Goal: Information Seeking & Learning: Learn about a topic

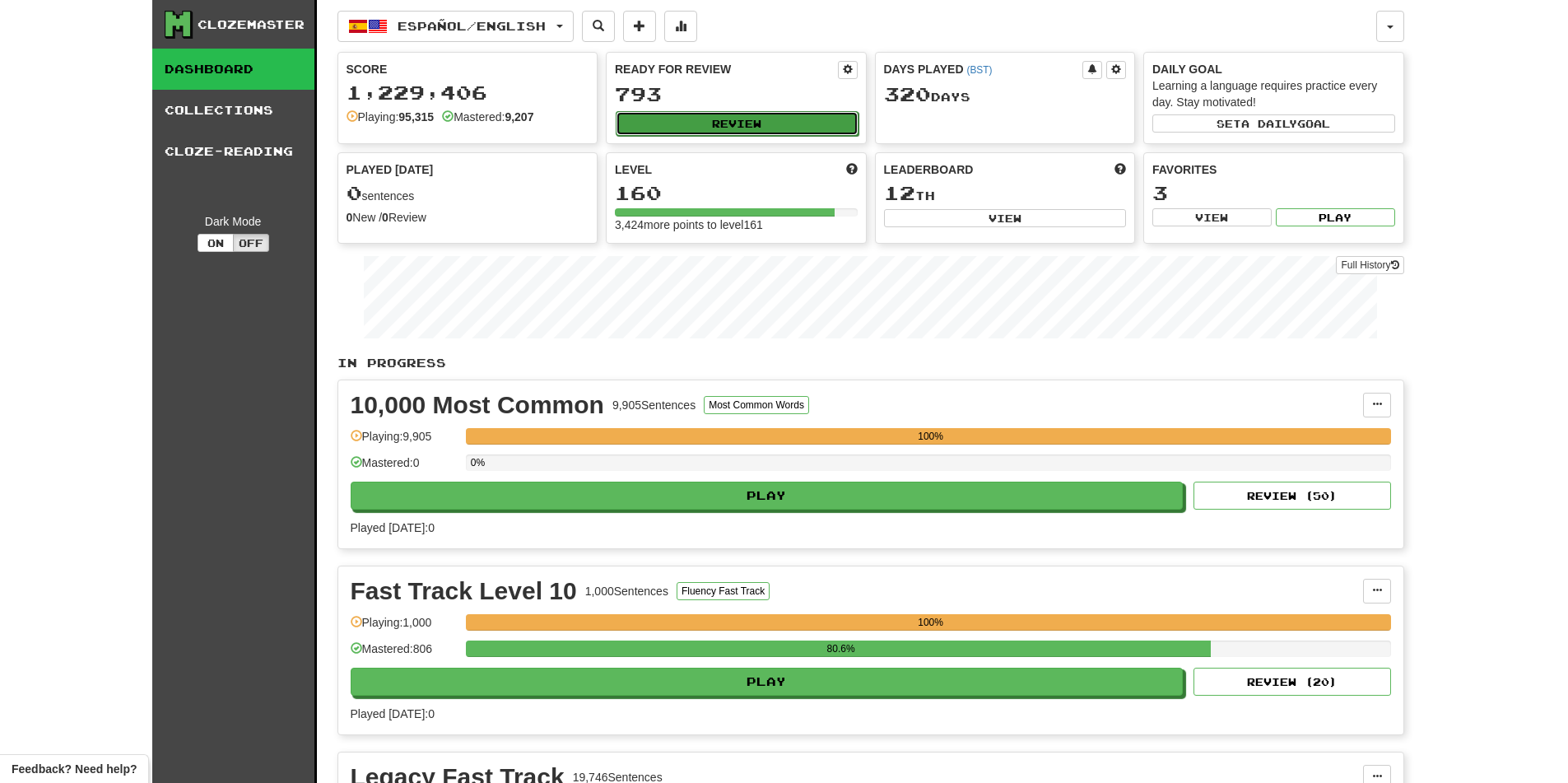
click at [674, 114] on button "Review" at bounding box center [736, 124] width 243 height 25
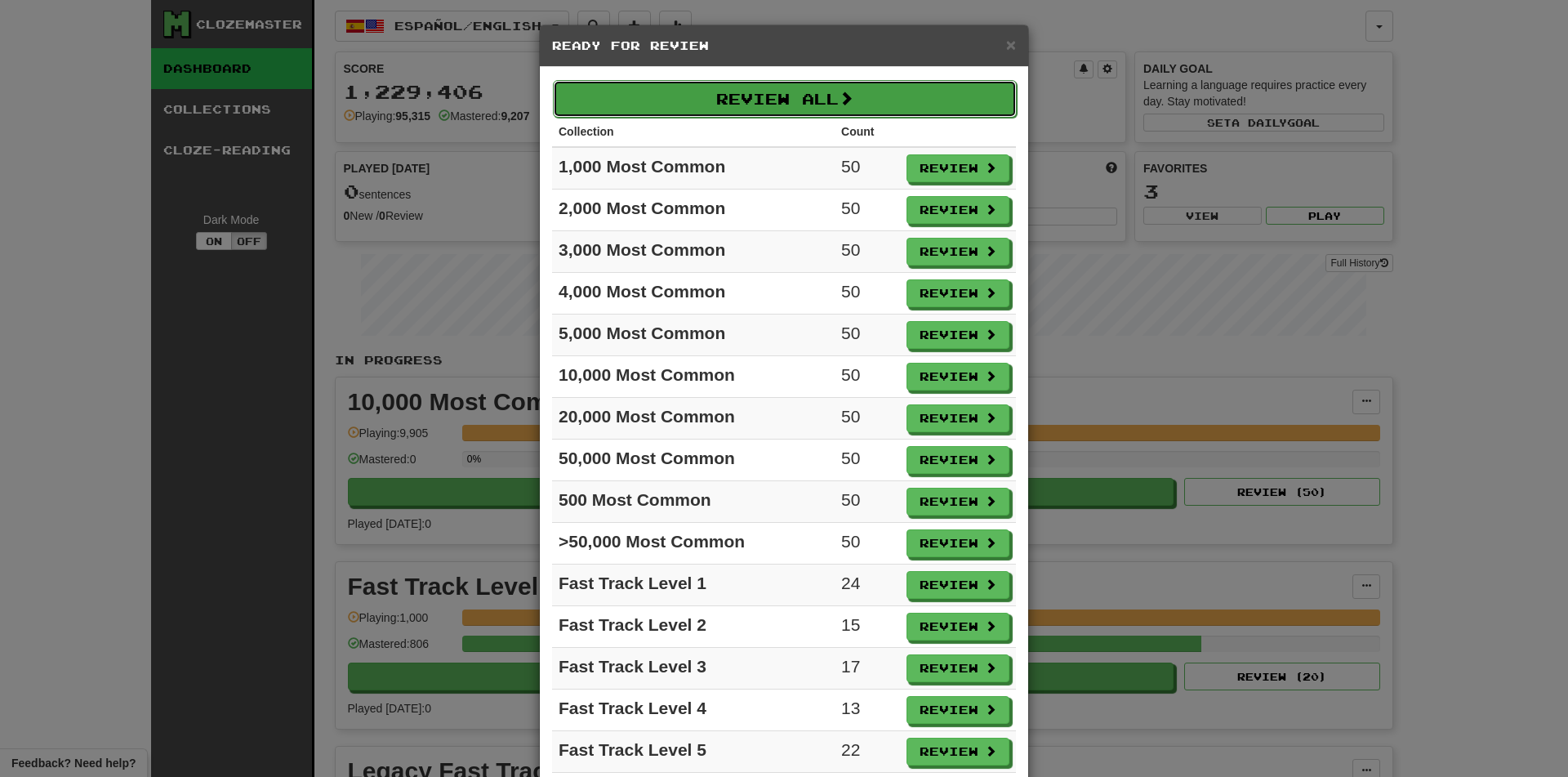
click at [705, 111] on button "Review All" at bounding box center [785, 99] width 464 height 38
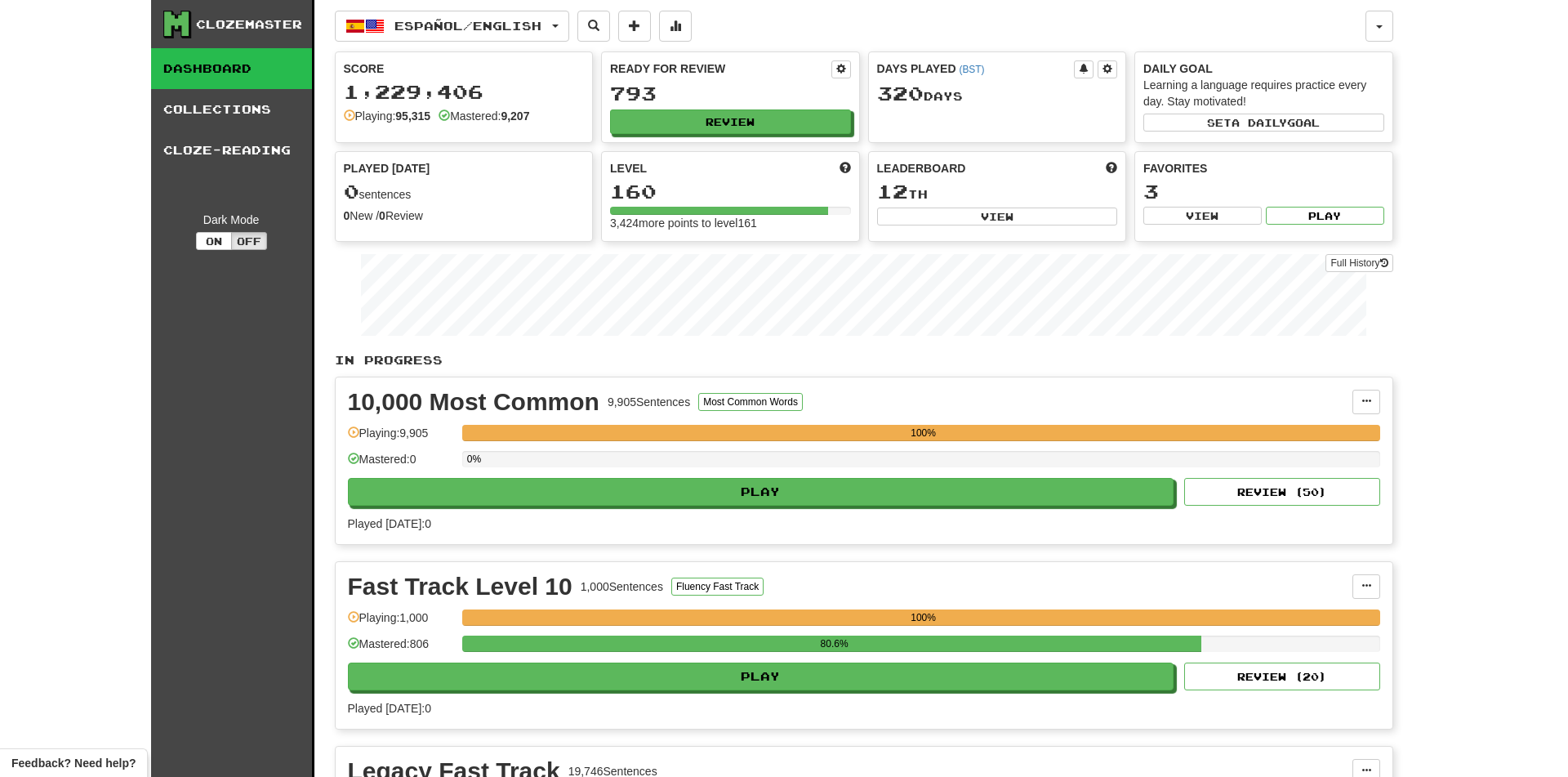
select select "********"
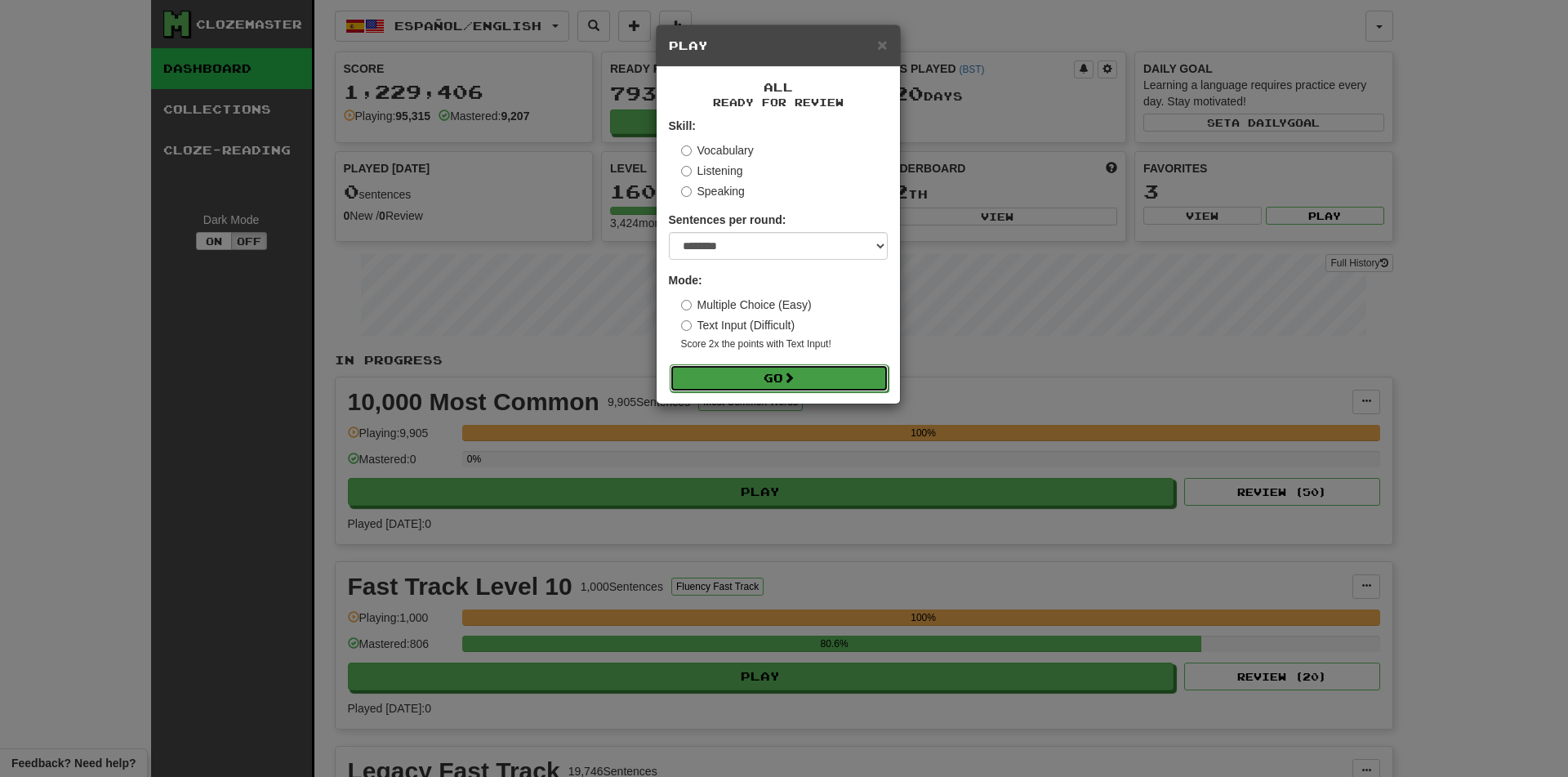
click at [742, 370] on button "Go" at bounding box center [779, 379] width 219 height 28
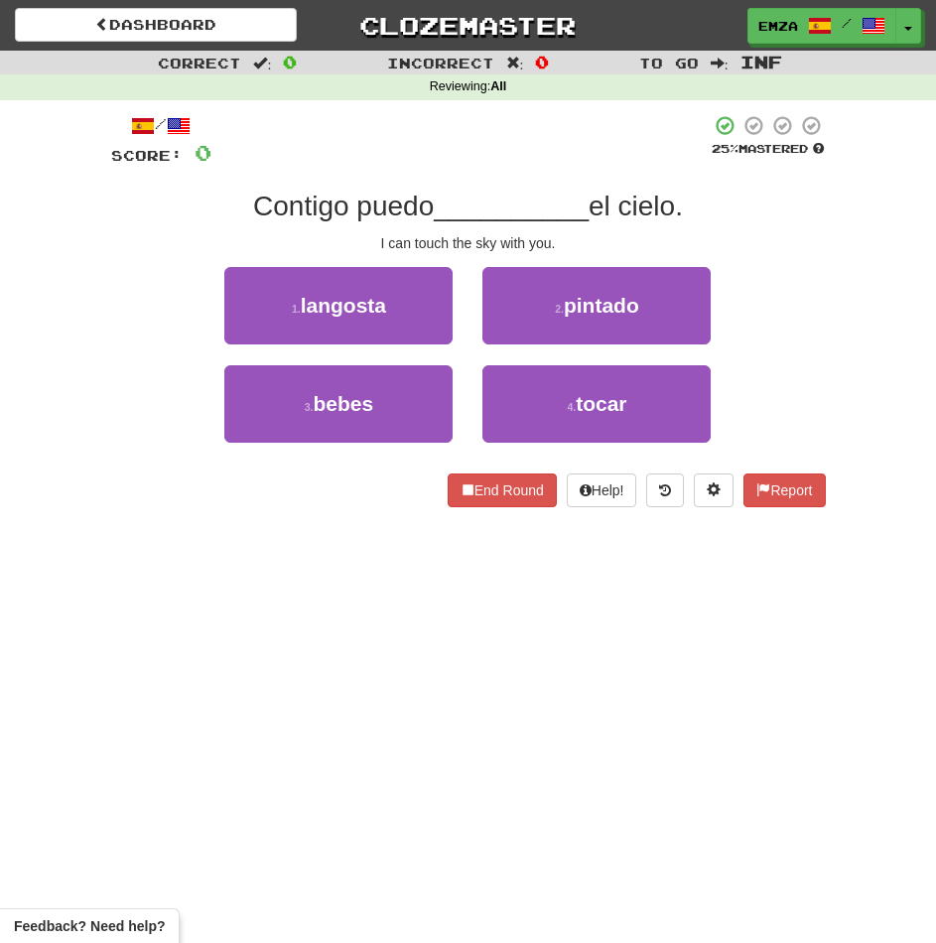
click at [97, 202] on div "/ Score: 0 25 % Mastered Contigo puedo __________ el cielo. I can touch the sky…" at bounding box center [468, 317] width 744 height 435
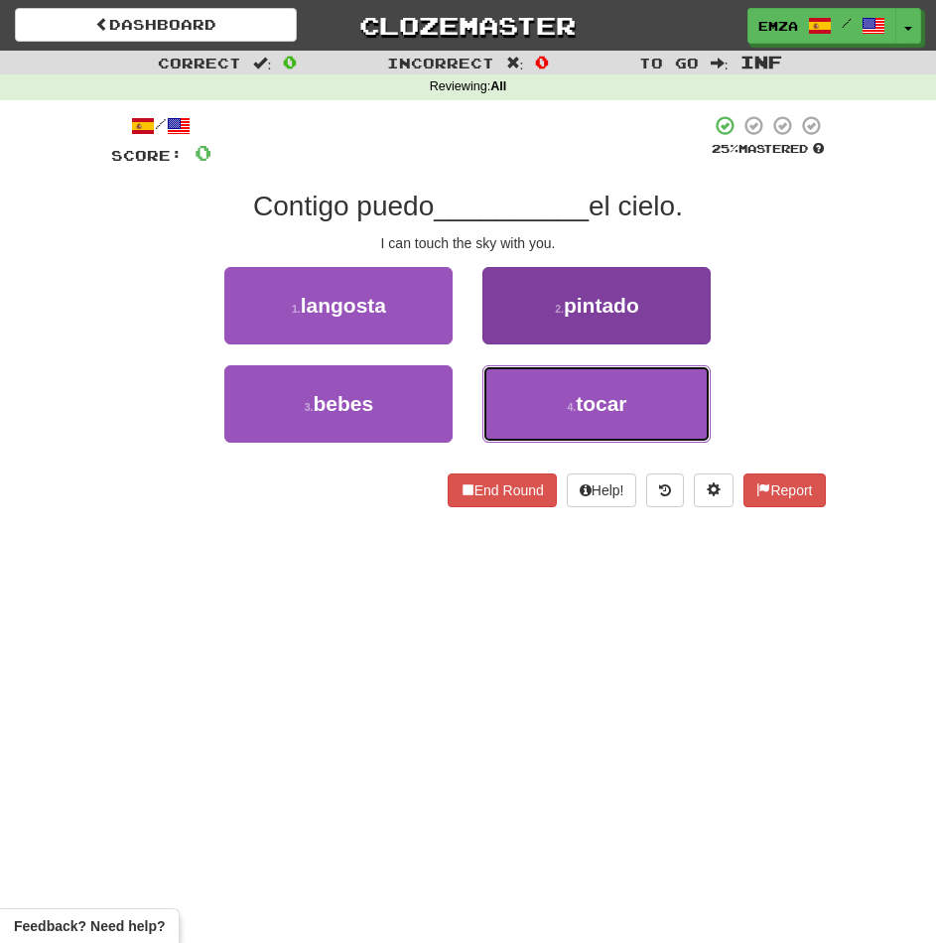
click at [567, 407] on small "4 ." at bounding box center [571, 407] width 9 height 12
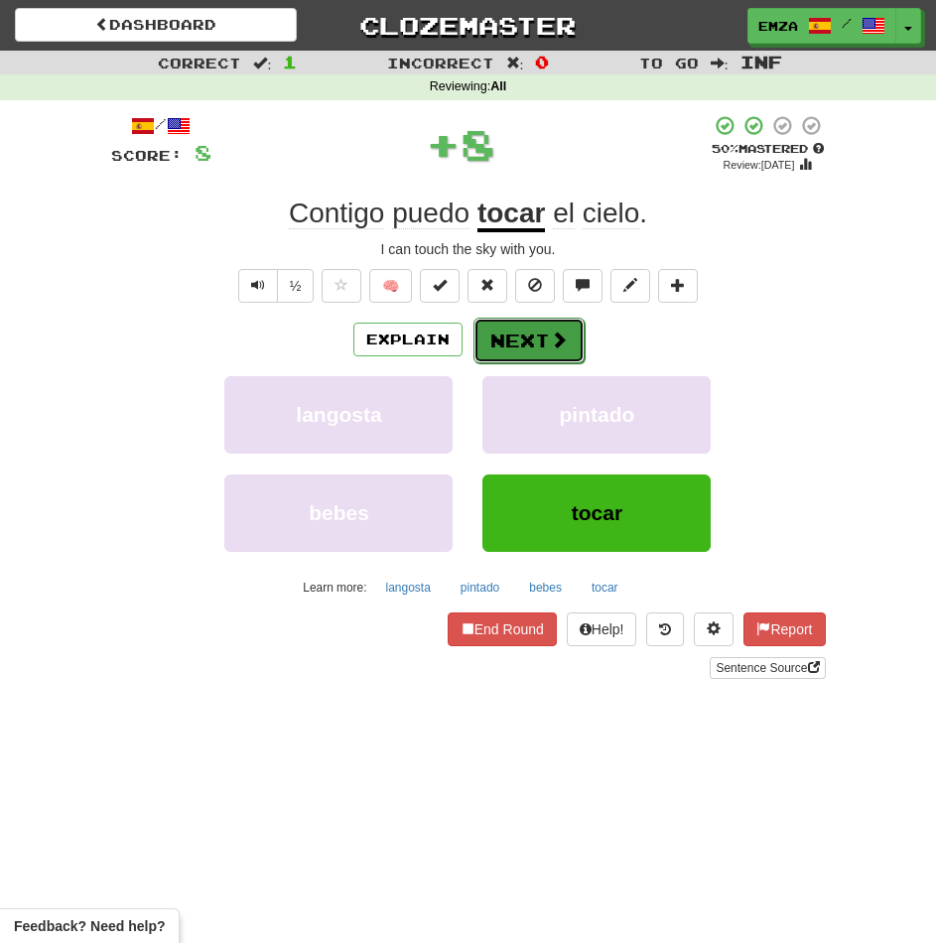
click at [518, 354] on button "Next" at bounding box center [528, 341] width 111 height 46
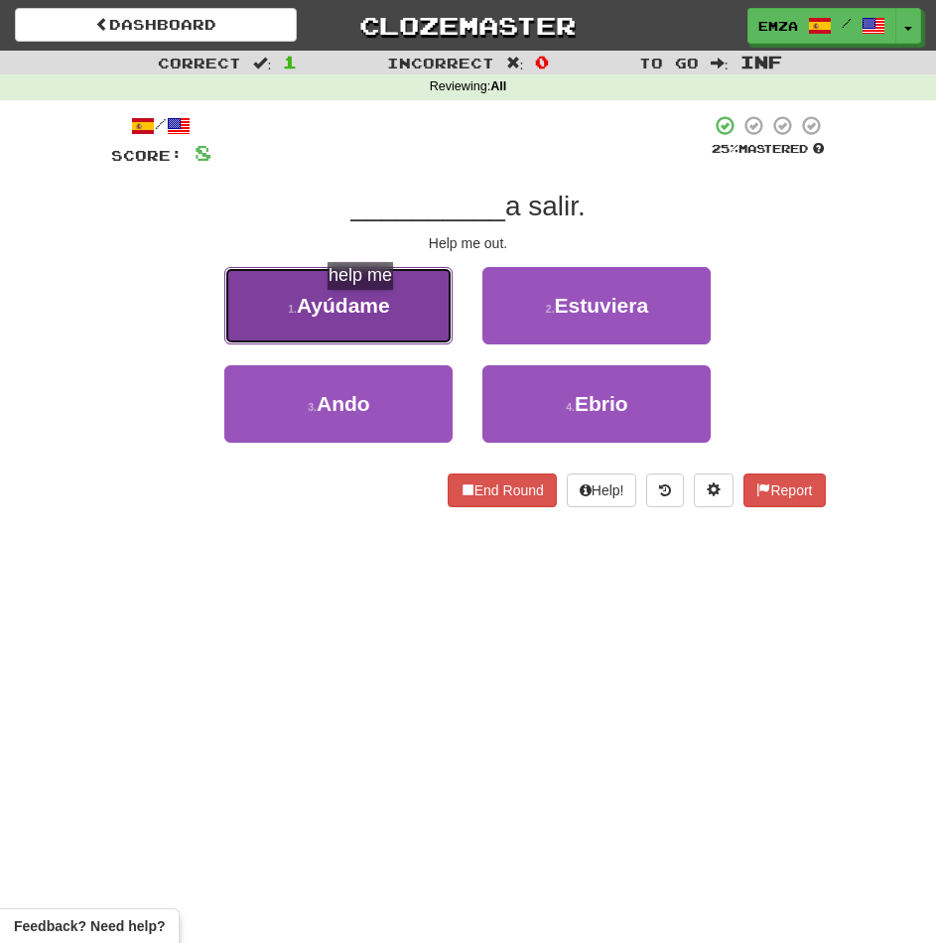
click at [369, 310] on span "Ayúdame" at bounding box center [343, 305] width 93 height 23
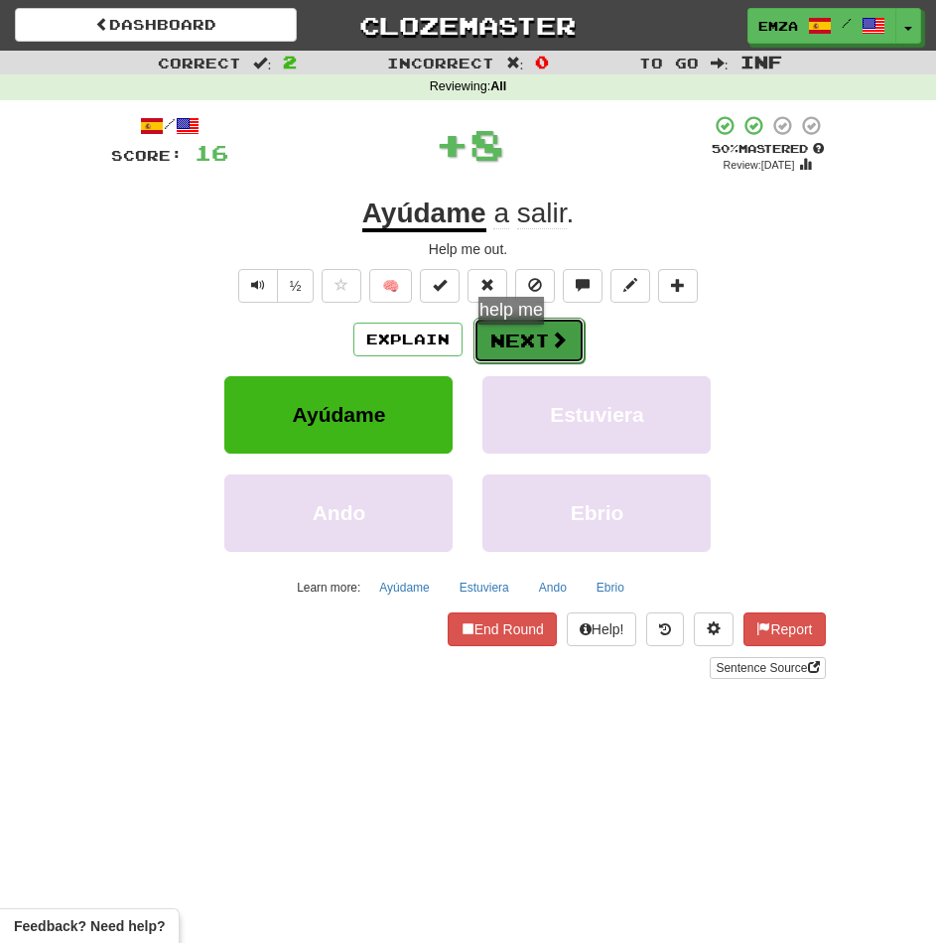
click at [520, 346] on button "Next" at bounding box center [528, 341] width 111 height 46
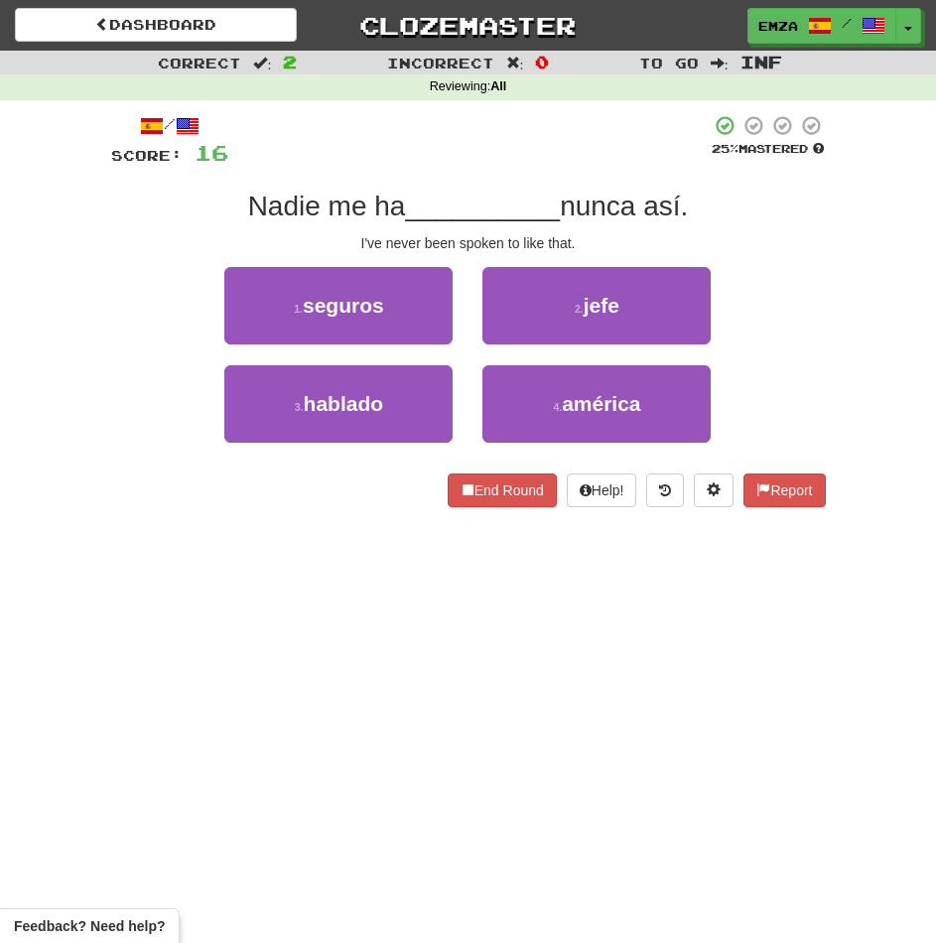
click at [475, 341] on div "2 . jefe" at bounding box center [596, 316] width 258 height 98
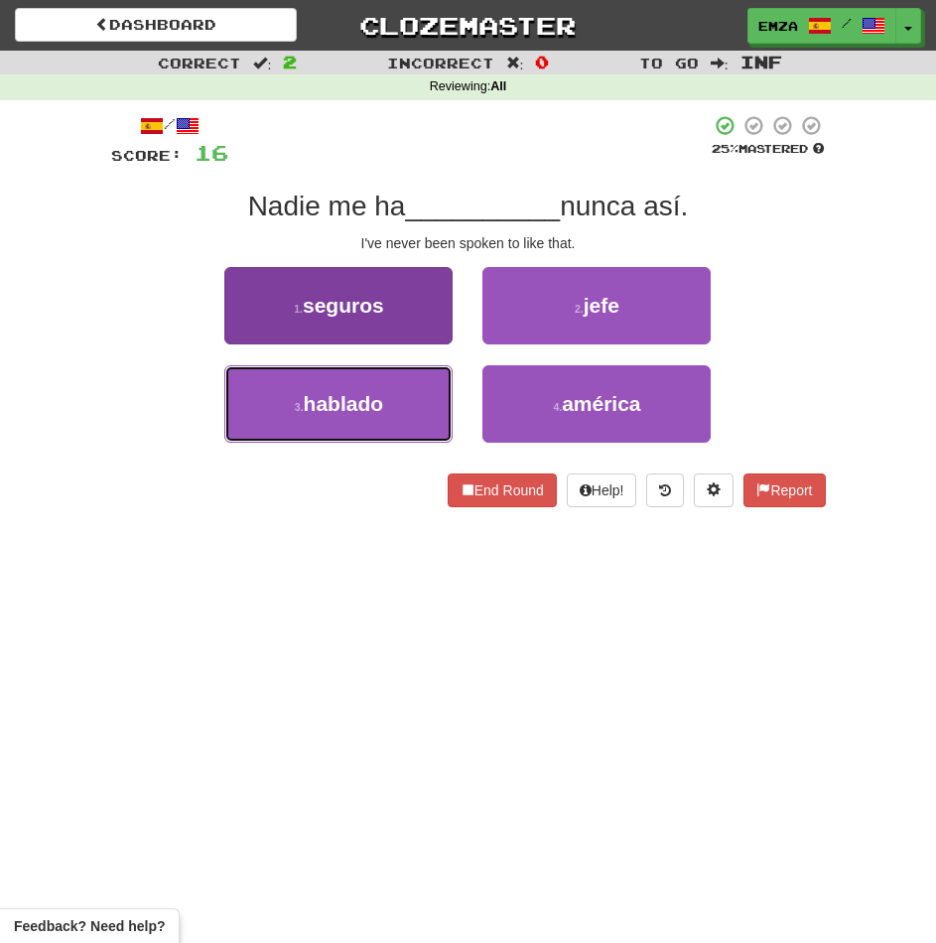
drag, startPoint x: 362, startPoint y: 425, endPoint x: 442, endPoint y: 397, distance: 84.1
click at [363, 425] on button "3 . hablado" at bounding box center [338, 403] width 228 height 77
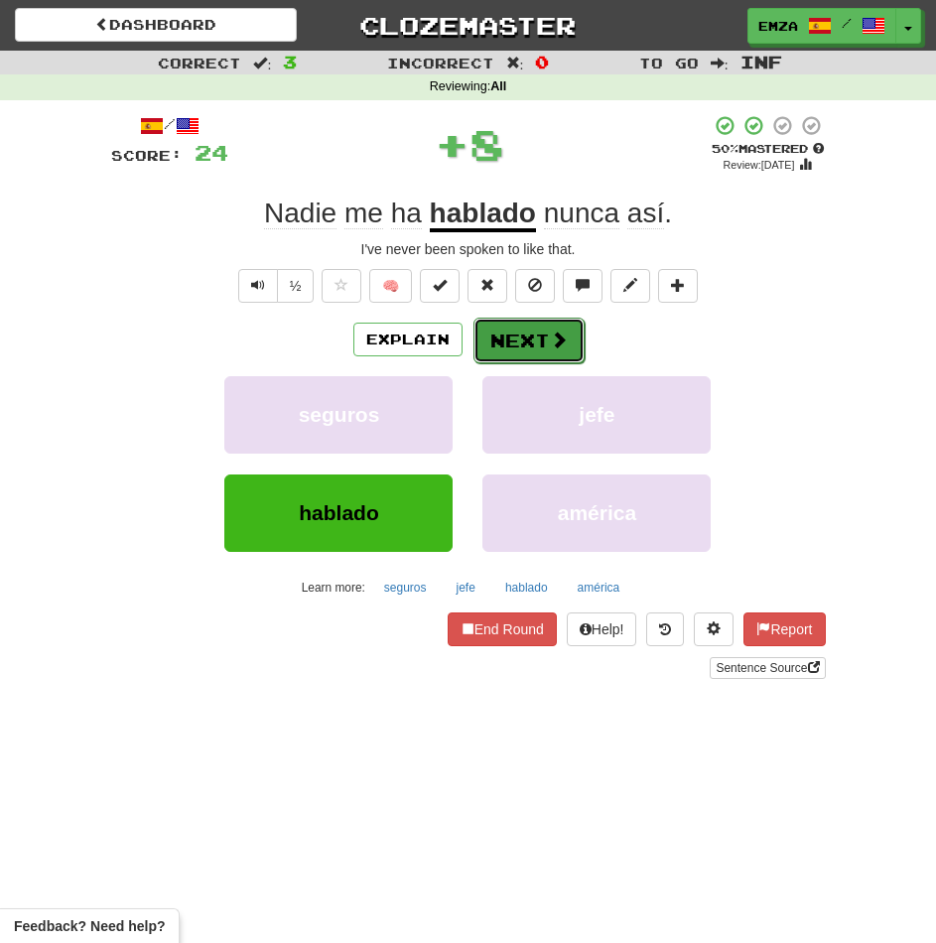
click at [508, 332] on button "Next" at bounding box center [528, 341] width 111 height 46
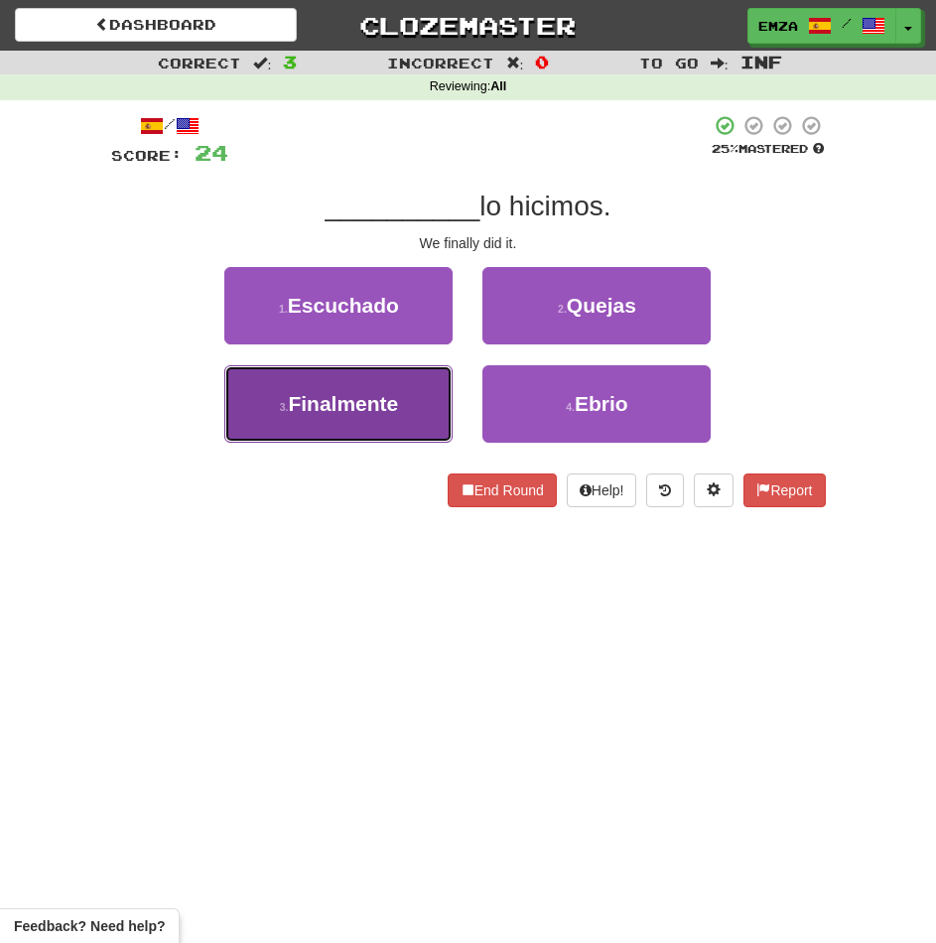
click at [357, 438] on button "3 . Finalmente" at bounding box center [338, 403] width 228 height 77
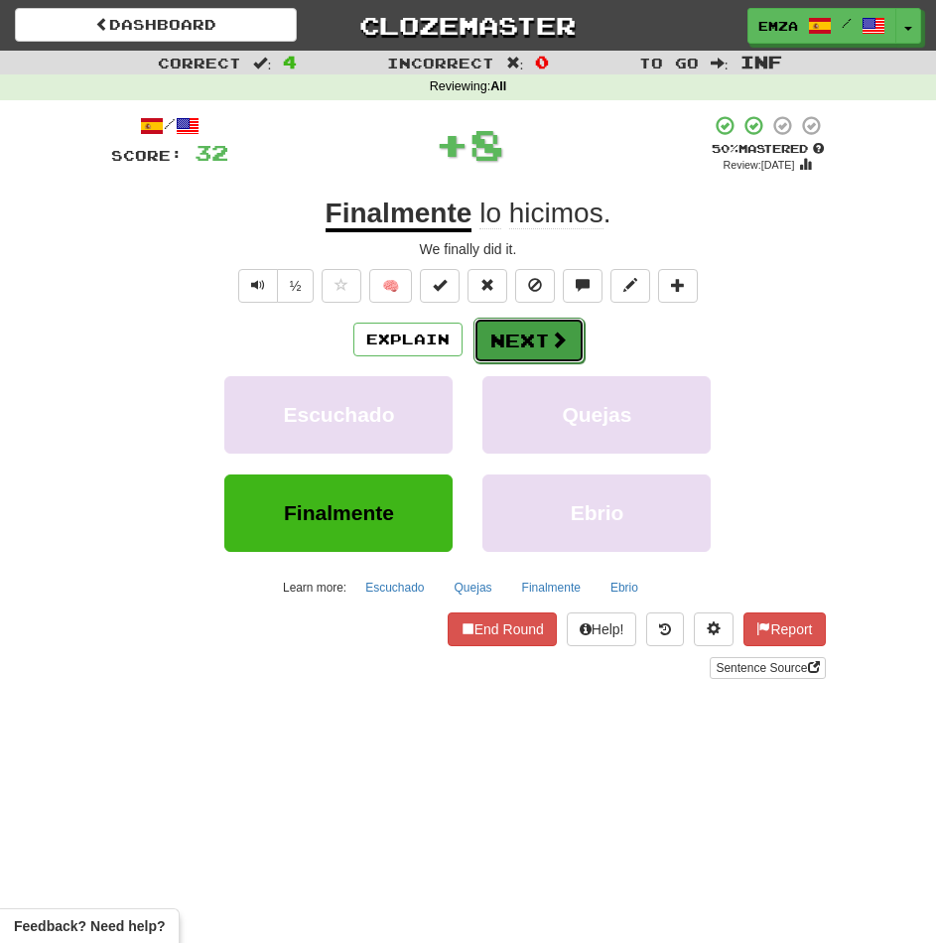
click at [497, 334] on button "Next" at bounding box center [528, 341] width 111 height 46
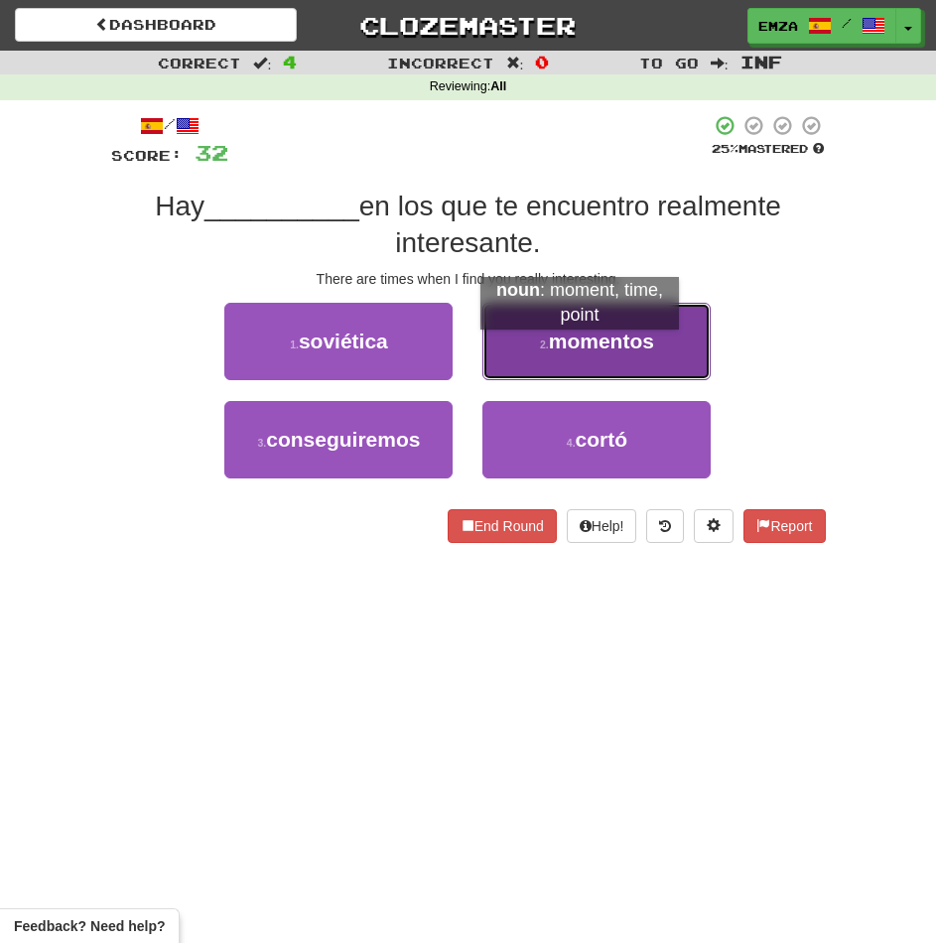
click at [580, 349] on span "momentos" at bounding box center [601, 341] width 105 height 23
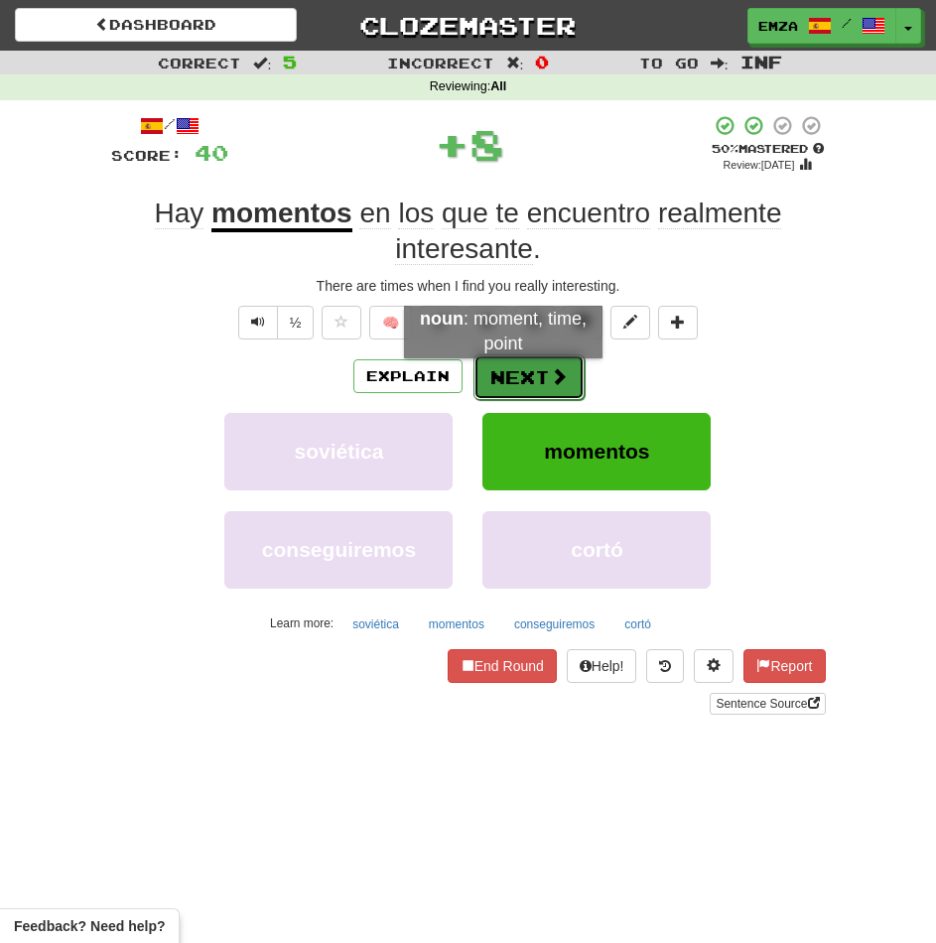
click at [503, 378] on button "Next" at bounding box center [528, 377] width 111 height 46
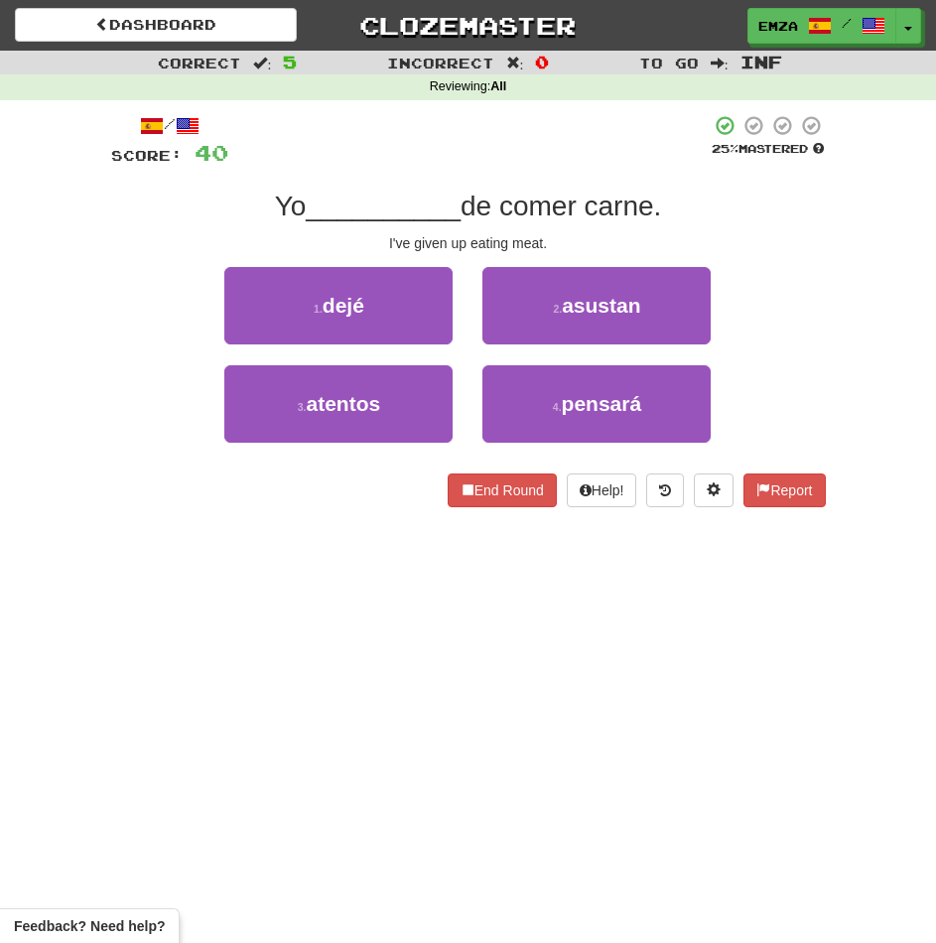
click at [345, 567] on div "Dashboard Clozemaster Emza / Toggle Dropdown Dashboard Leaderboard Activity Fee…" at bounding box center [468, 471] width 936 height 943
click at [361, 536] on div "Dashboard Clozemaster Emza / Toggle Dropdown Dashboard Leaderboard Activity Fee…" at bounding box center [468, 471] width 936 height 943
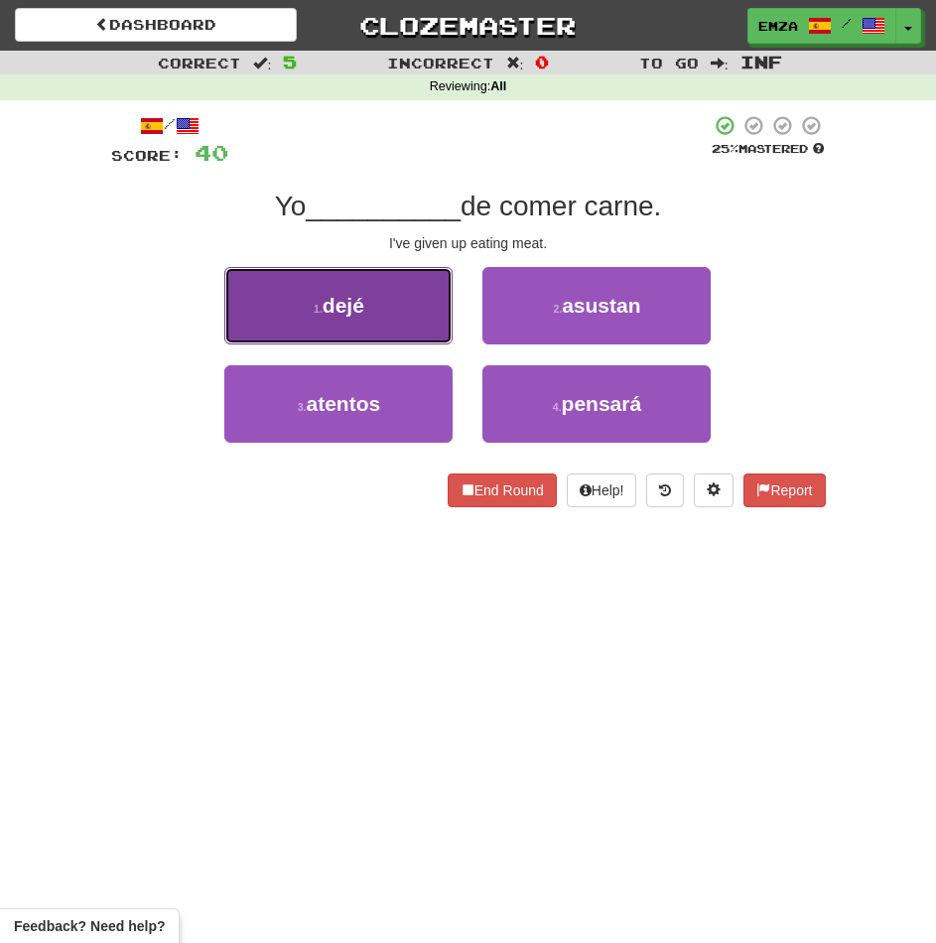
click at [391, 306] on button "1 . dejé" at bounding box center [338, 305] width 228 height 77
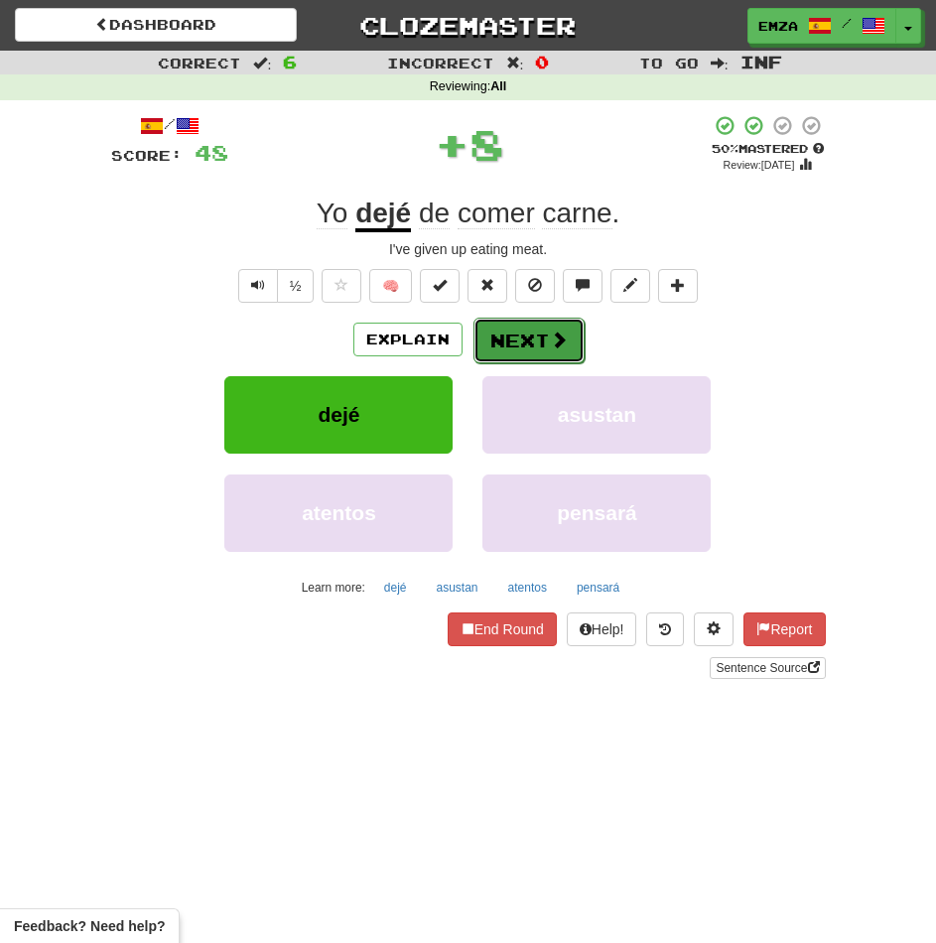
click at [557, 344] on span at bounding box center [559, 340] width 18 height 18
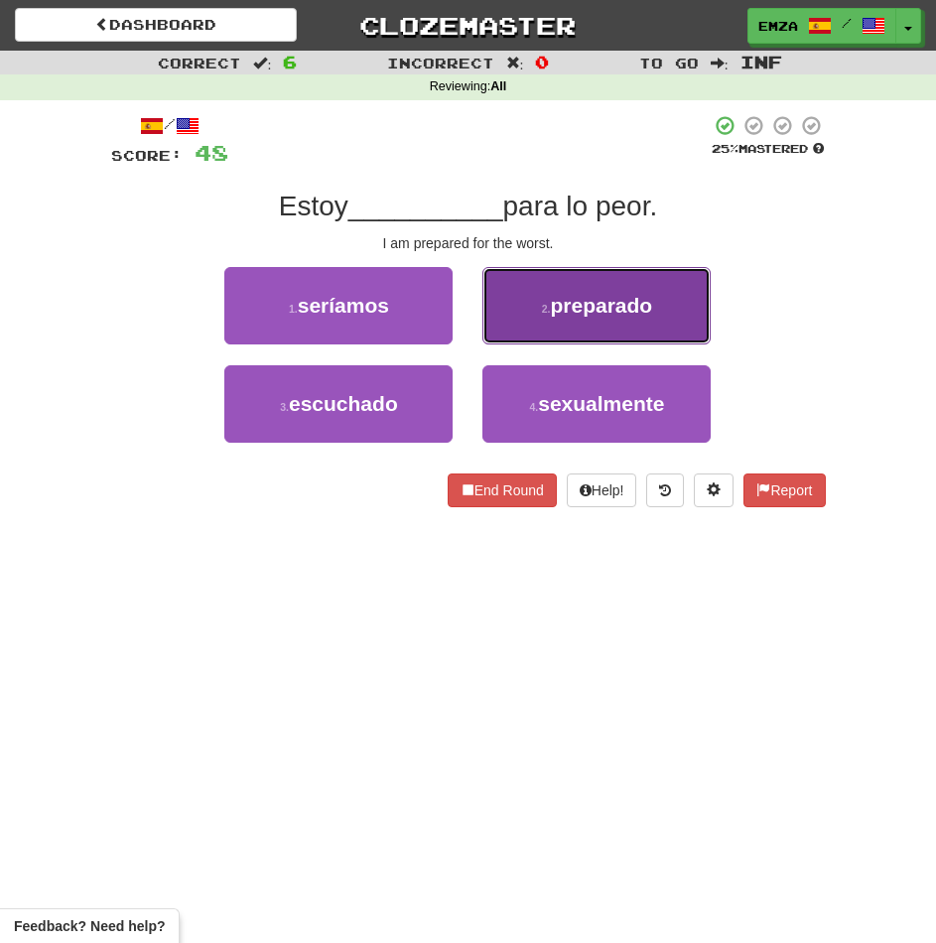
click at [532, 327] on button "2 . preparado" at bounding box center [596, 305] width 228 height 77
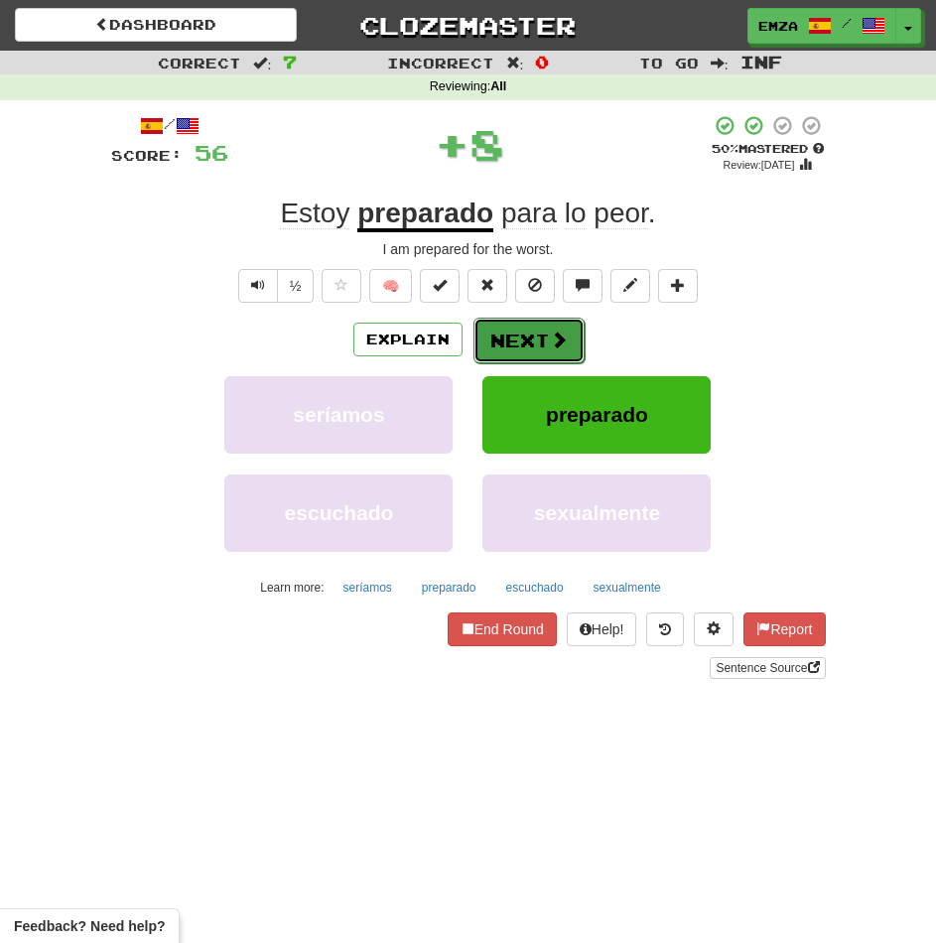
click at [496, 334] on button "Next" at bounding box center [528, 341] width 111 height 46
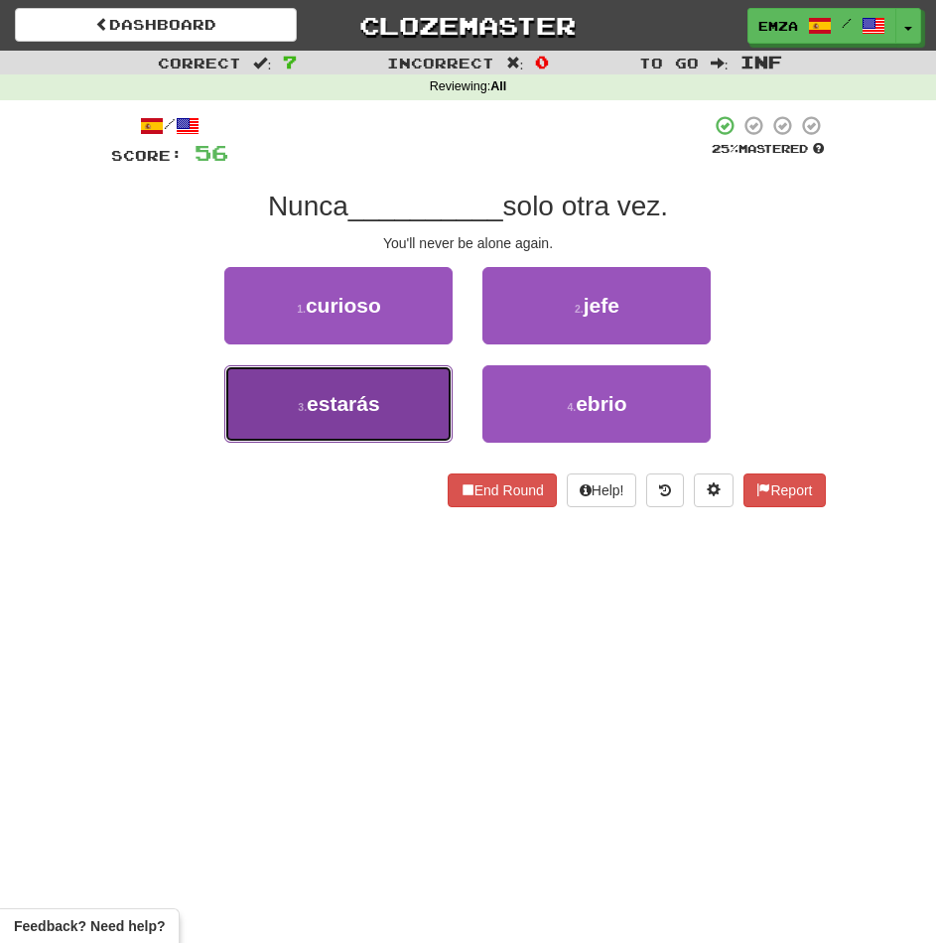
click at [382, 429] on button "3 . estarás" at bounding box center [338, 403] width 228 height 77
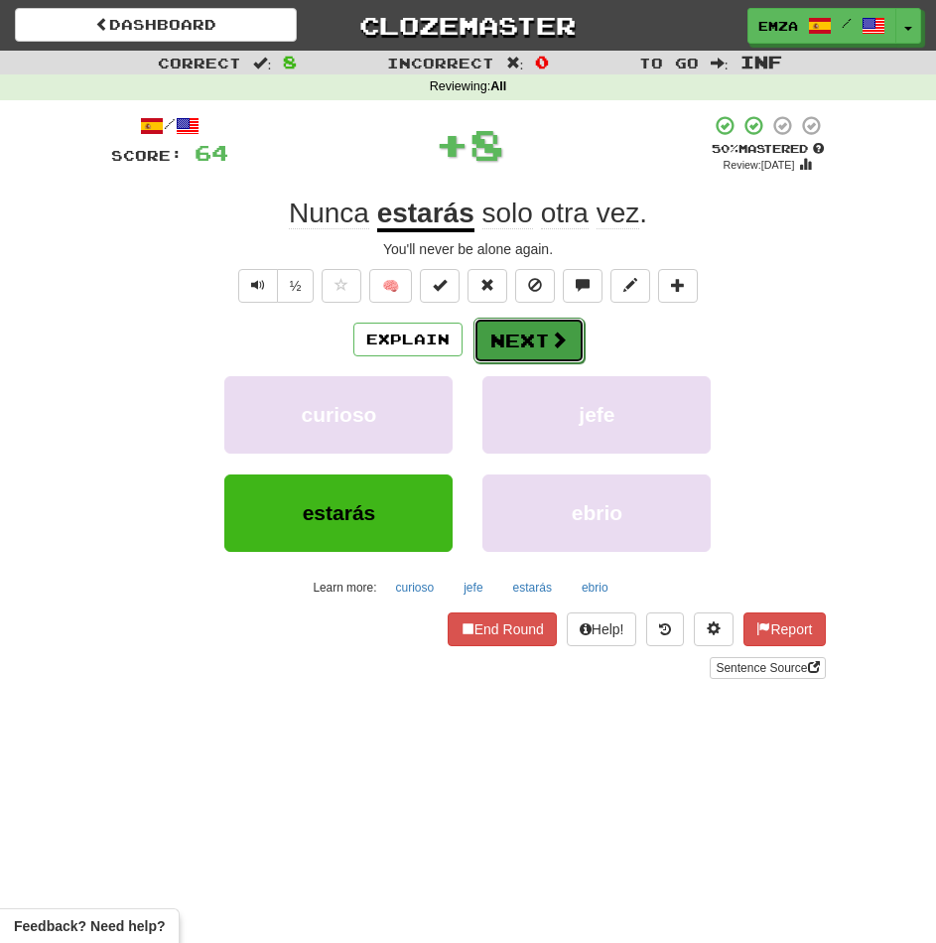
click at [515, 335] on button "Next" at bounding box center [528, 341] width 111 height 46
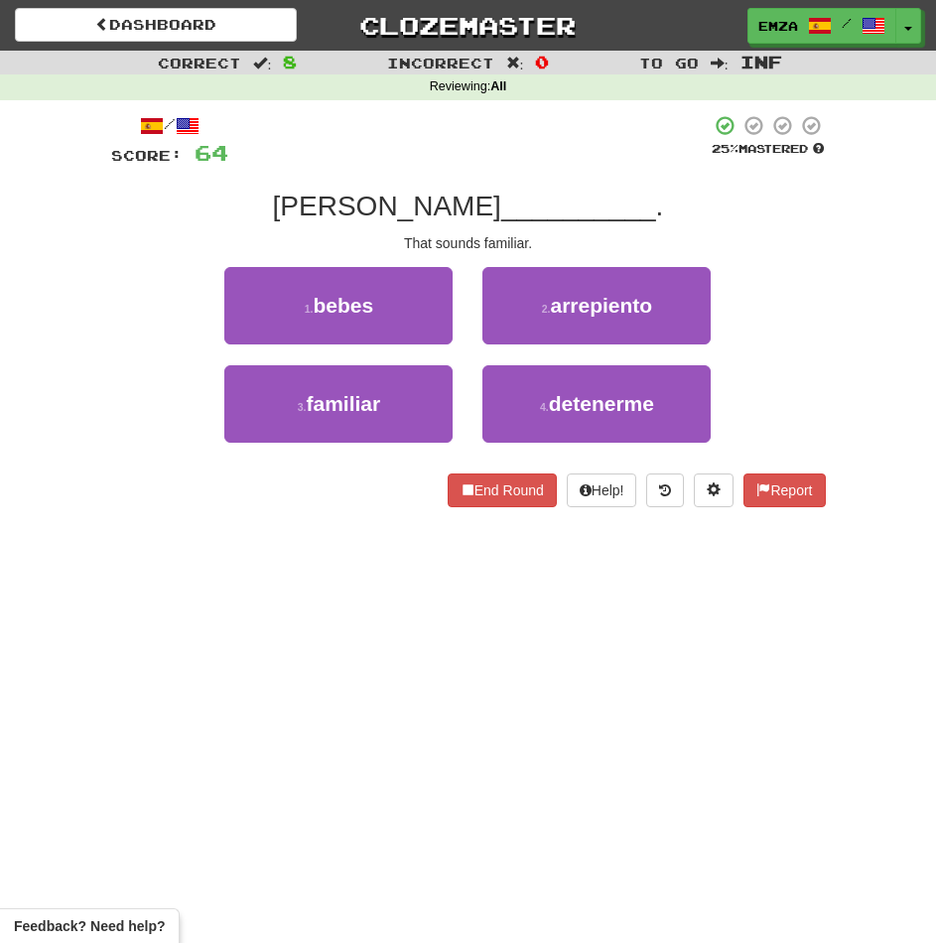
click at [342, 492] on div "End Round Help! Report" at bounding box center [468, 490] width 715 height 34
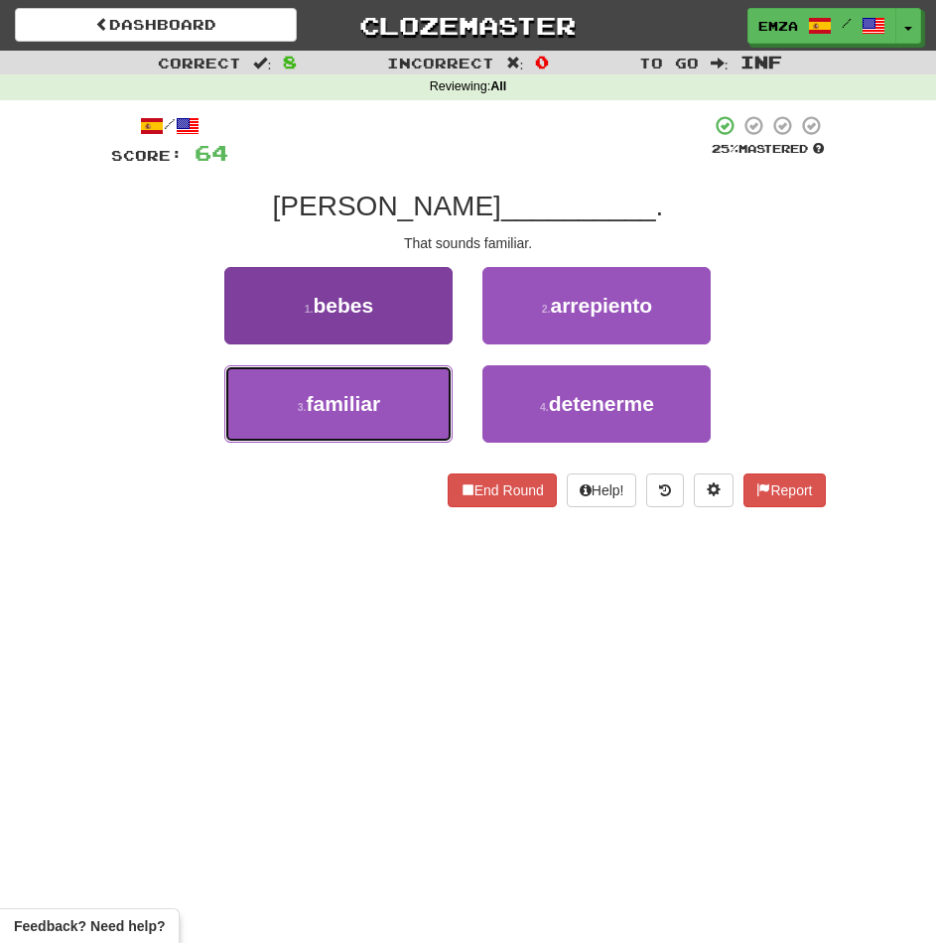
click at [357, 392] on span "familiar" at bounding box center [344, 403] width 74 height 23
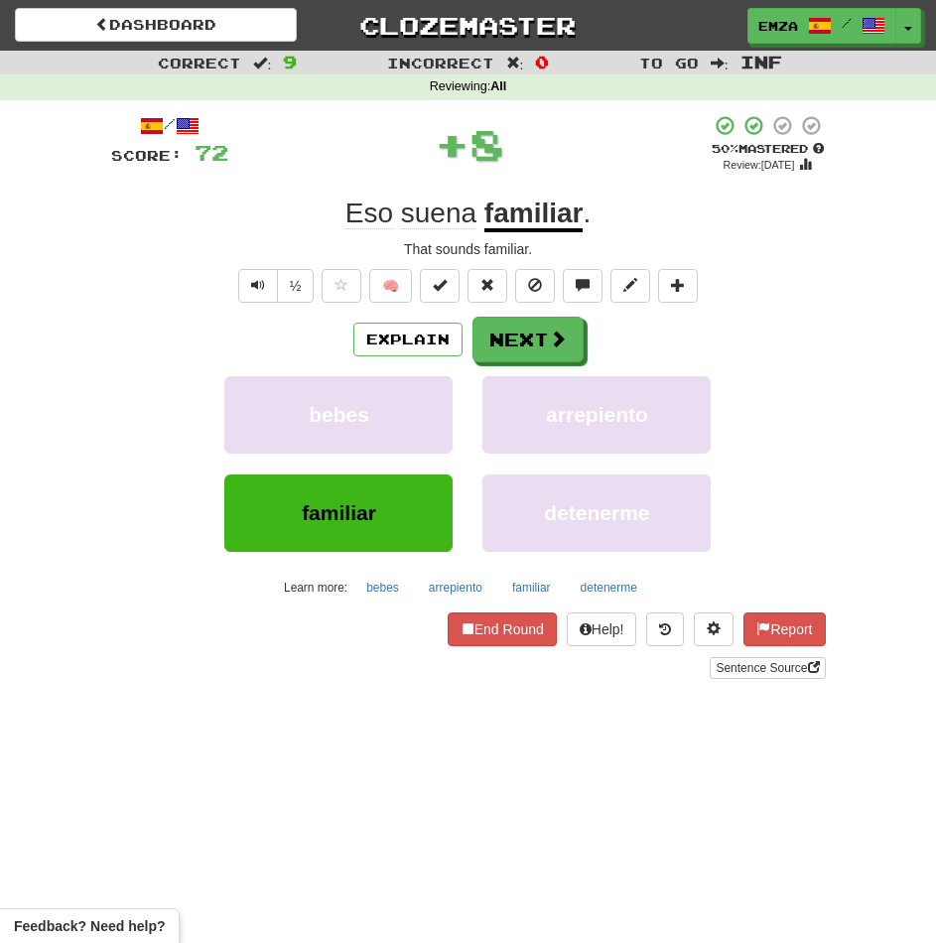
click at [509, 308] on div "/ Score: 72 + 8 50 % Mastered Review: 2025-10-24 Eso suena familiar . That soun…" at bounding box center [468, 396] width 715 height 565
click at [516, 337] on button "Next" at bounding box center [528, 341] width 111 height 46
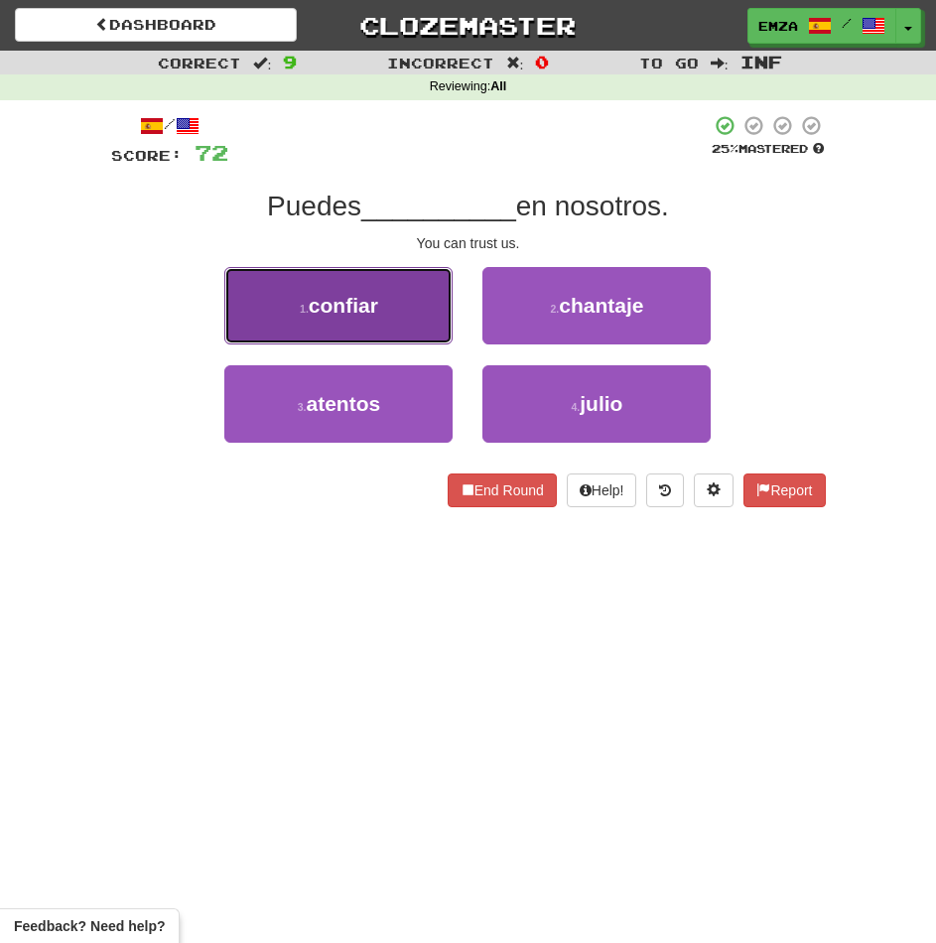
click at [355, 323] on button "1 . confiar" at bounding box center [338, 305] width 228 height 77
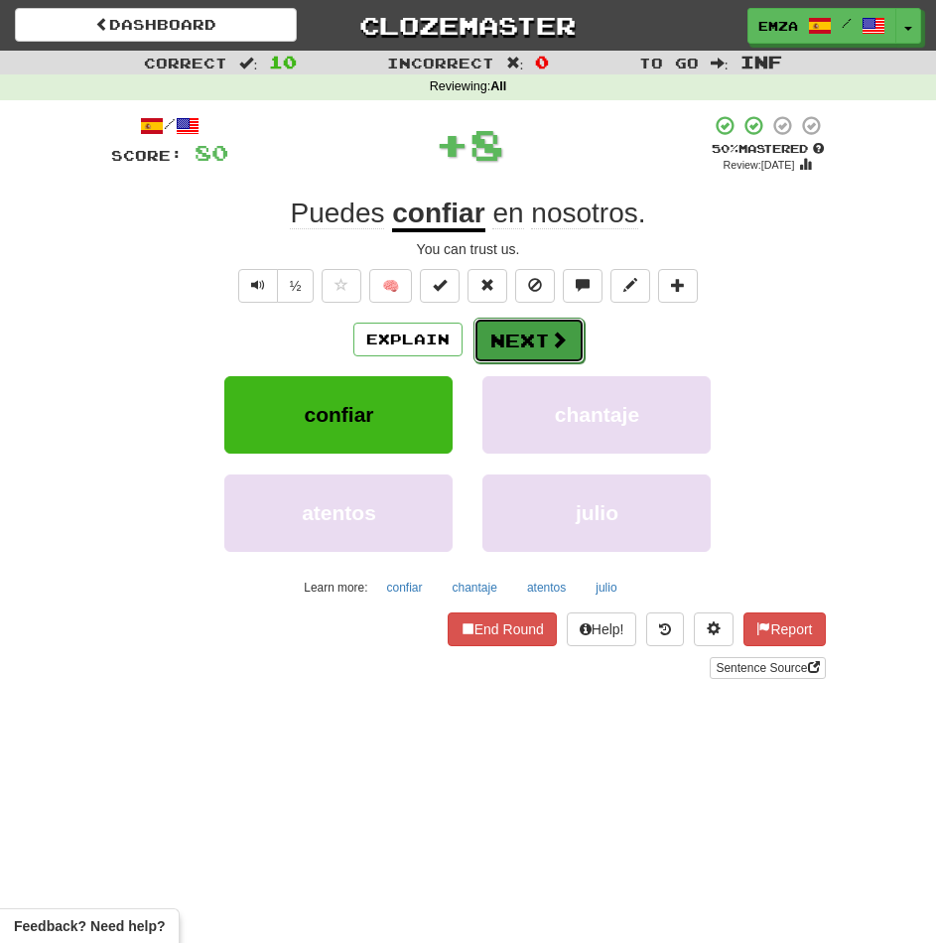
click at [544, 333] on button "Next" at bounding box center [528, 341] width 111 height 46
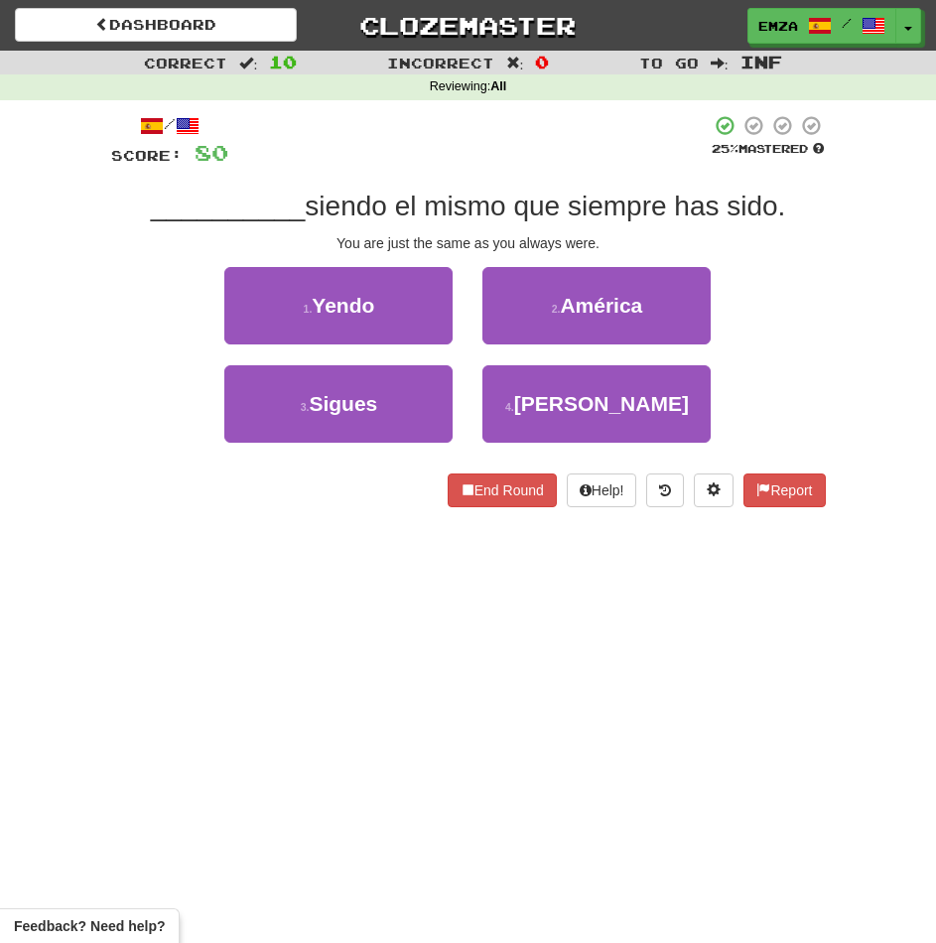
click at [291, 508] on div "/ Score: 80 25 % Mastered __________ siendo el mismo que siempre has sido. You …" at bounding box center [468, 317] width 715 height 435
drag, startPoint x: 402, startPoint y: 433, endPoint x: 469, endPoint y: 414, distance: 70.1
click at [410, 427] on button "3 . Sigues" at bounding box center [338, 403] width 228 height 77
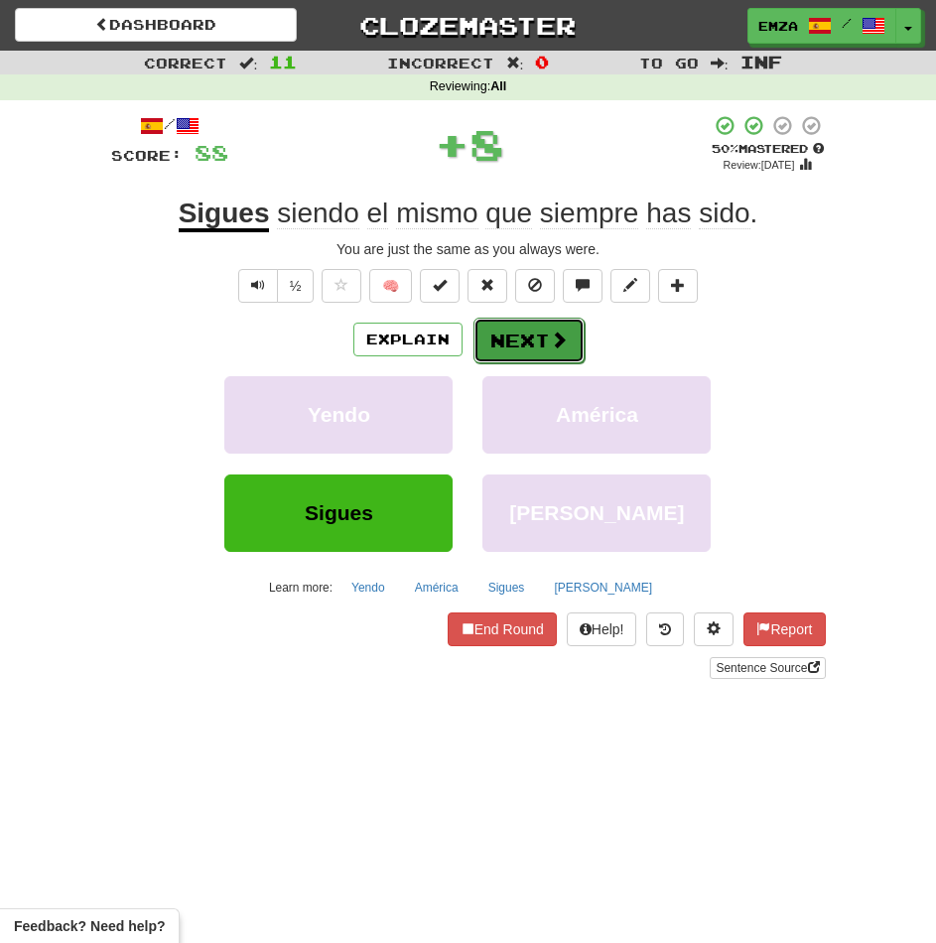
click at [553, 344] on span at bounding box center [559, 340] width 18 height 18
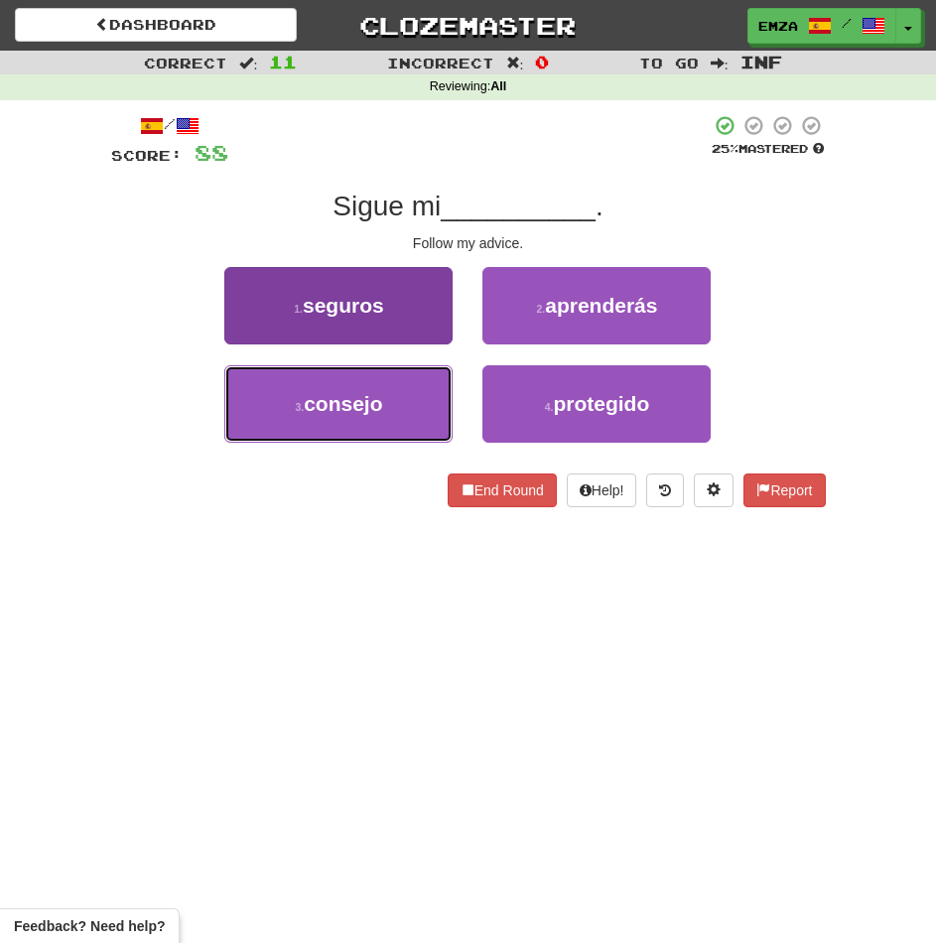
click at [376, 424] on button "3 . consejo" at bounding box center [338, 403] width 228 height 77
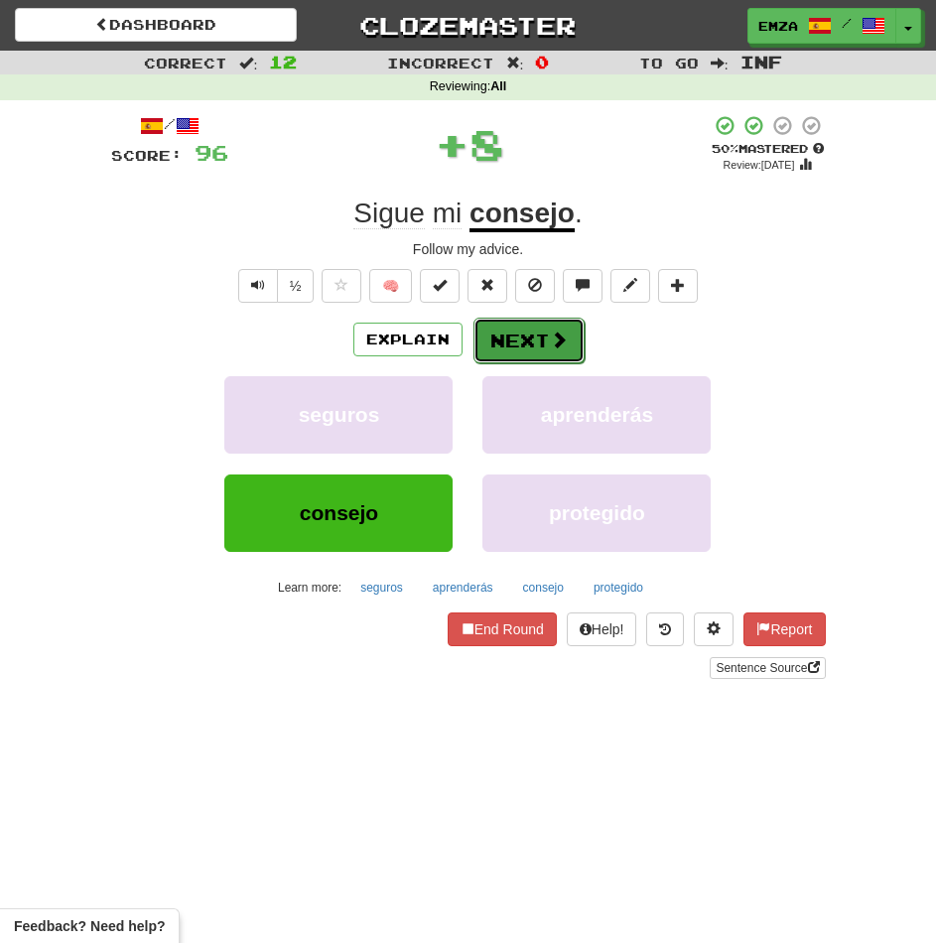
click at [540, 340] on button "Next" at bounding box center [528, 341] width 111 height 46
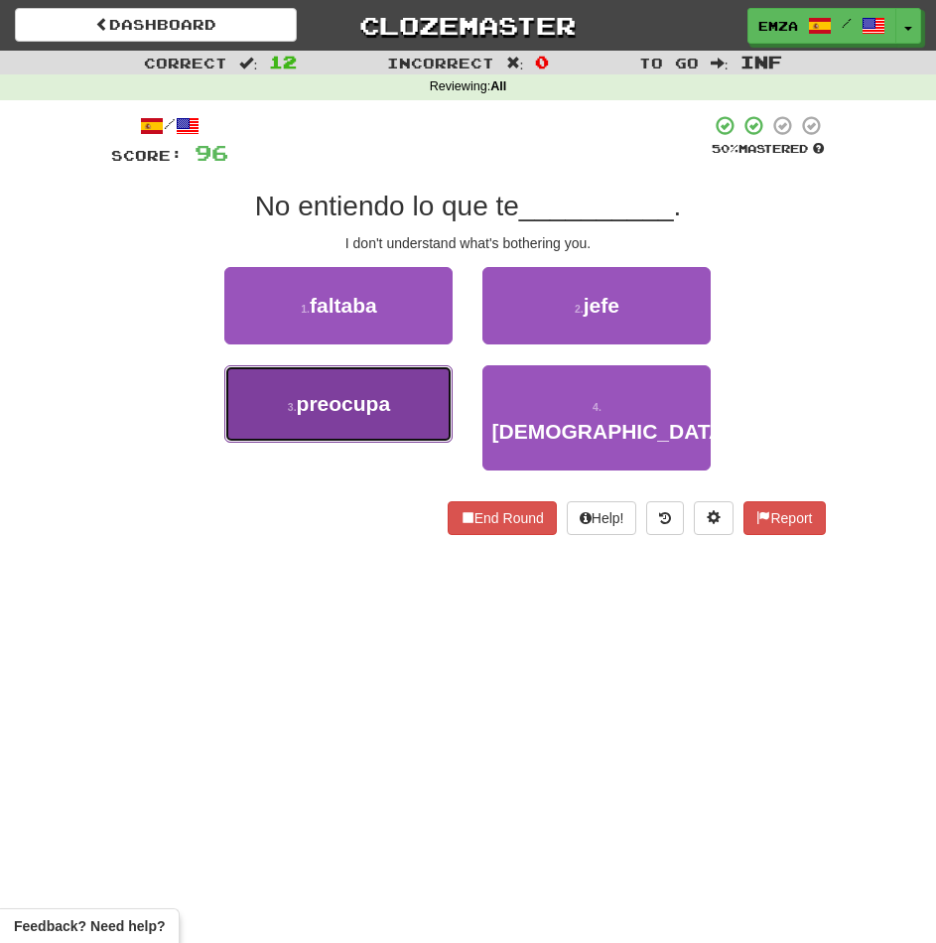
drag, startPoint x: 366, startPoint y: 417, endPoint x: 458, endPoint y: 365, distance: 104.9
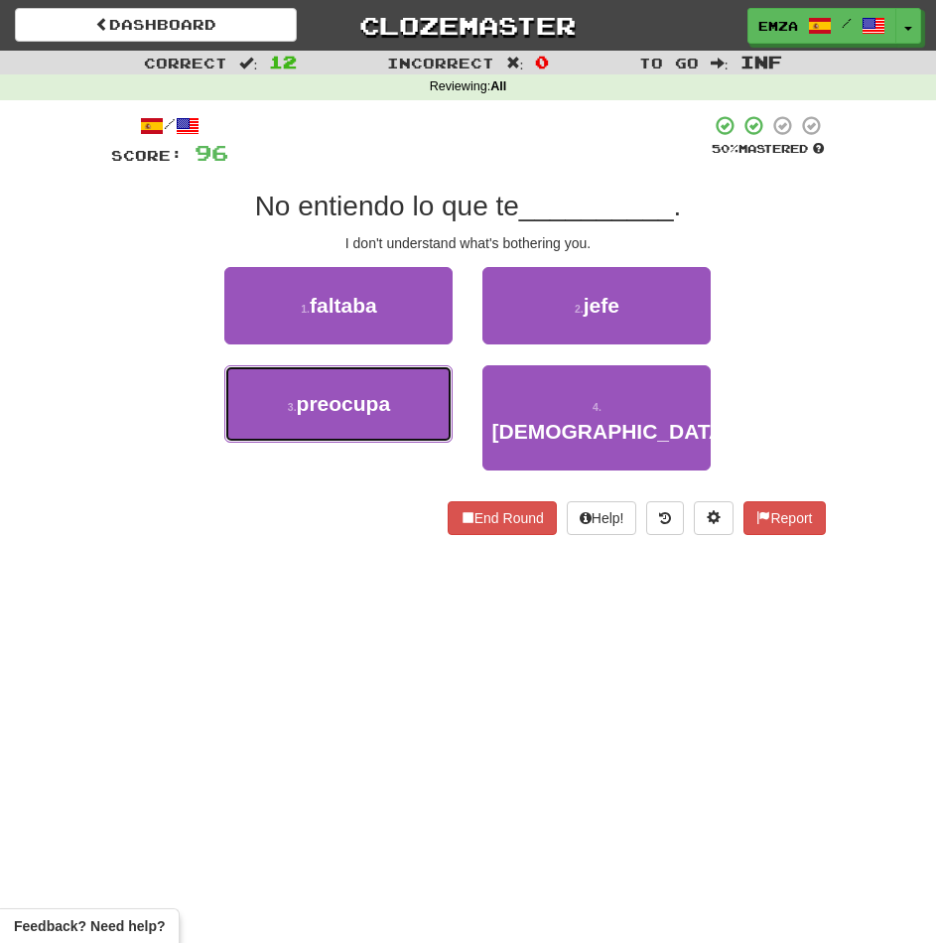
click at [367, 416] on button "3 . preocupa" at bounding box center [338, 403] width 228 height 77
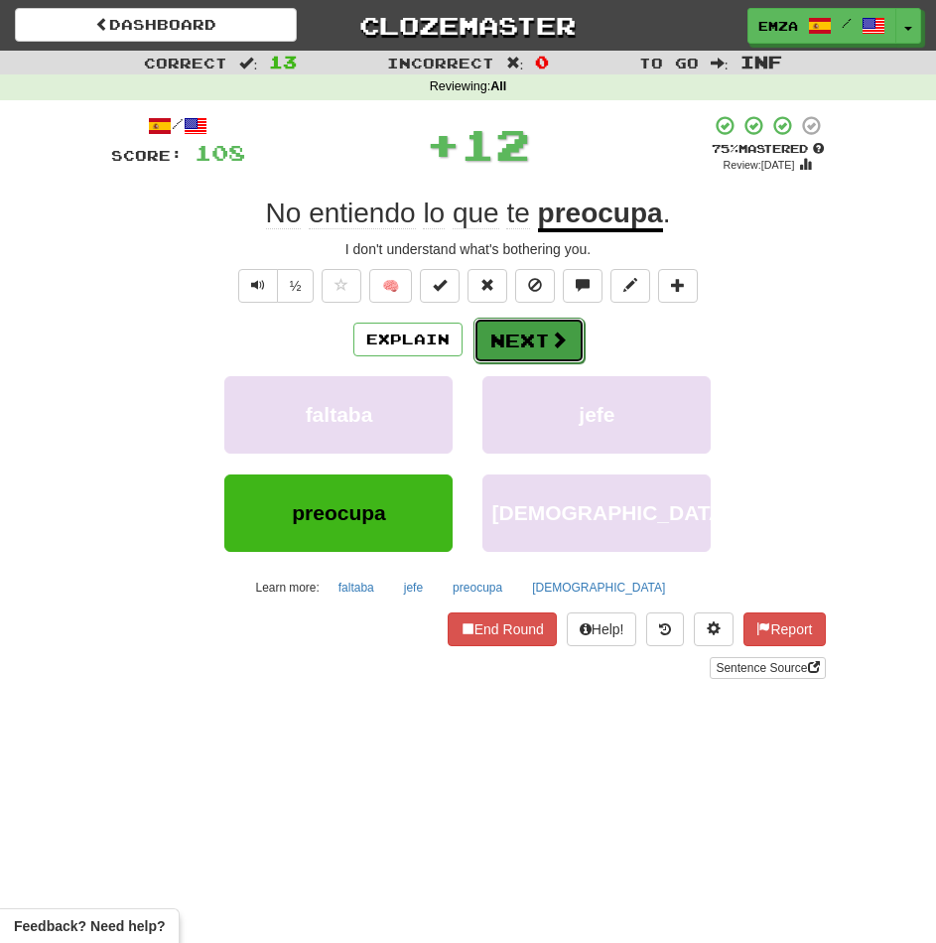
click at [509, 329] on button "Next" at bounding box center [528, 341] width 111 height 46
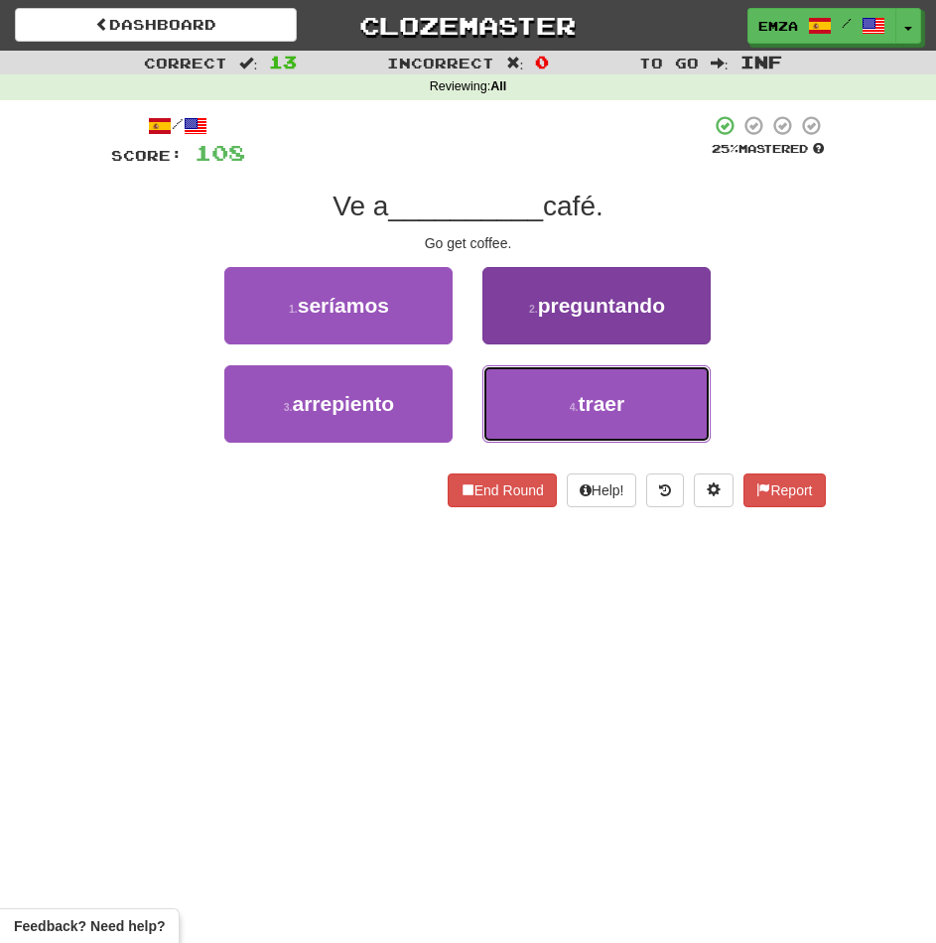
click at [502, 402] on button "4 . traer" at bounding box center [596, 403] width 228 height 77
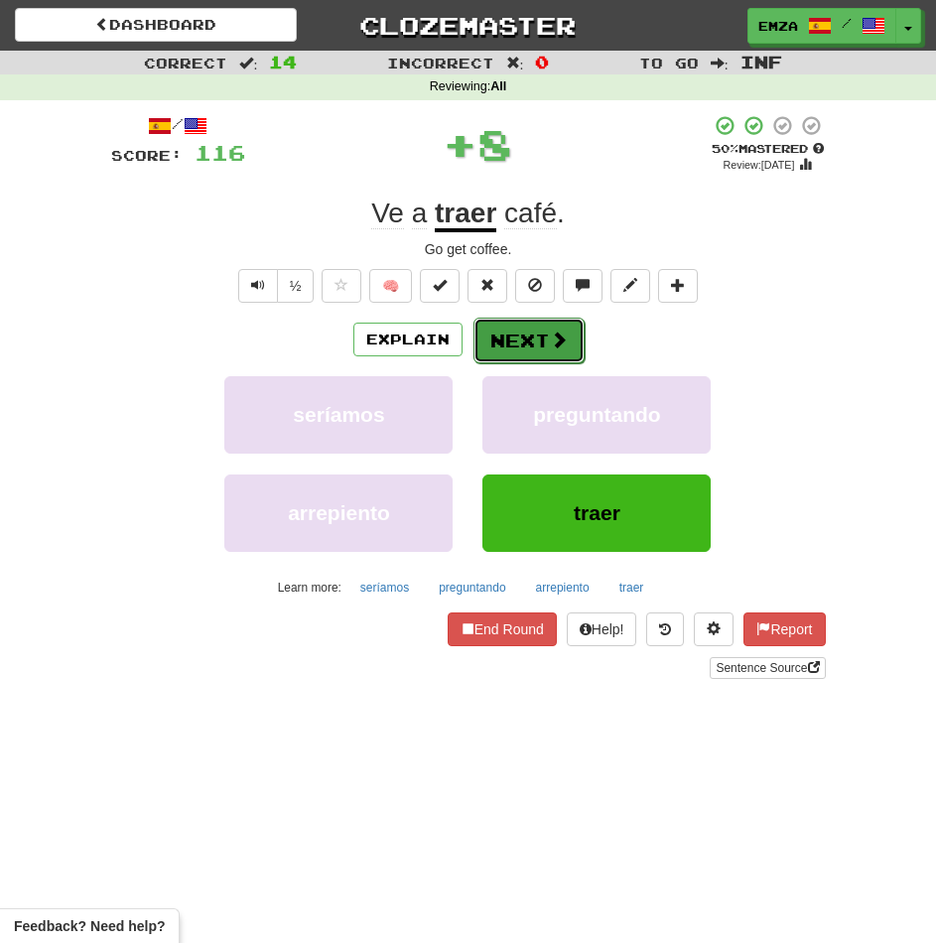
click at [506, 349] on button "Next" at bounding box center [528, 341] width 111 height 46
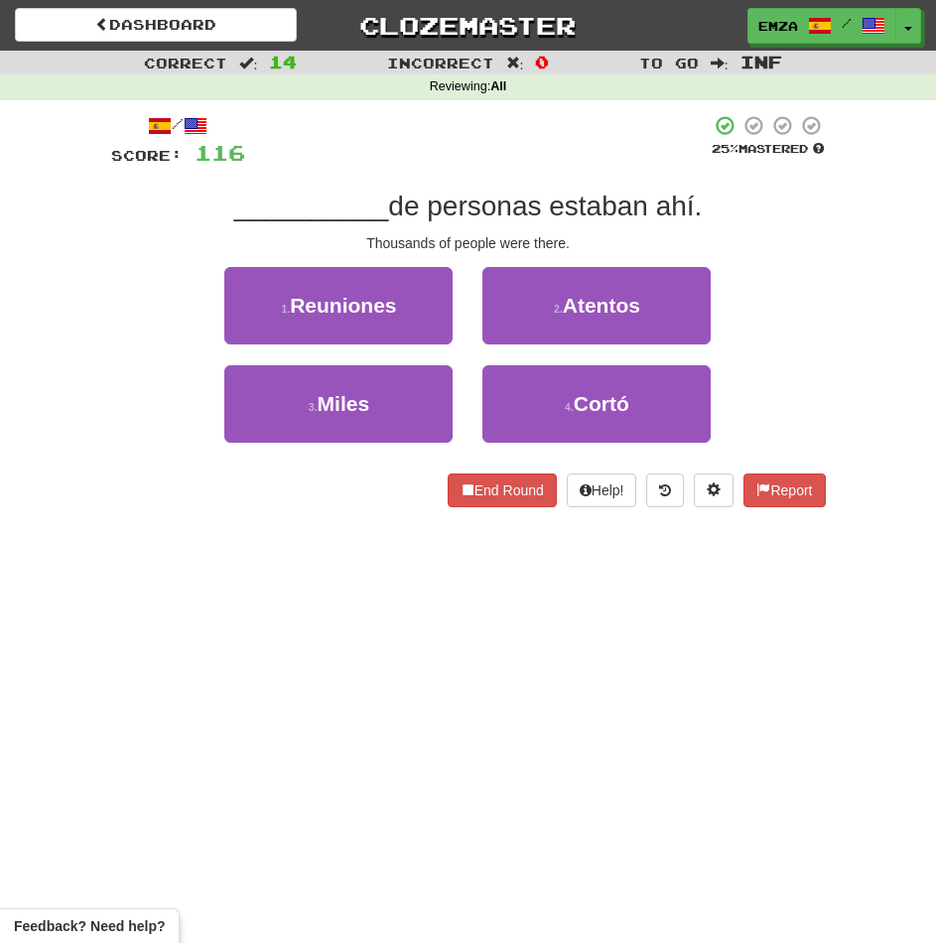
click at [357, 486] on div "End Round Help! Report" at bounding box center [468, 490] width 715 height 34
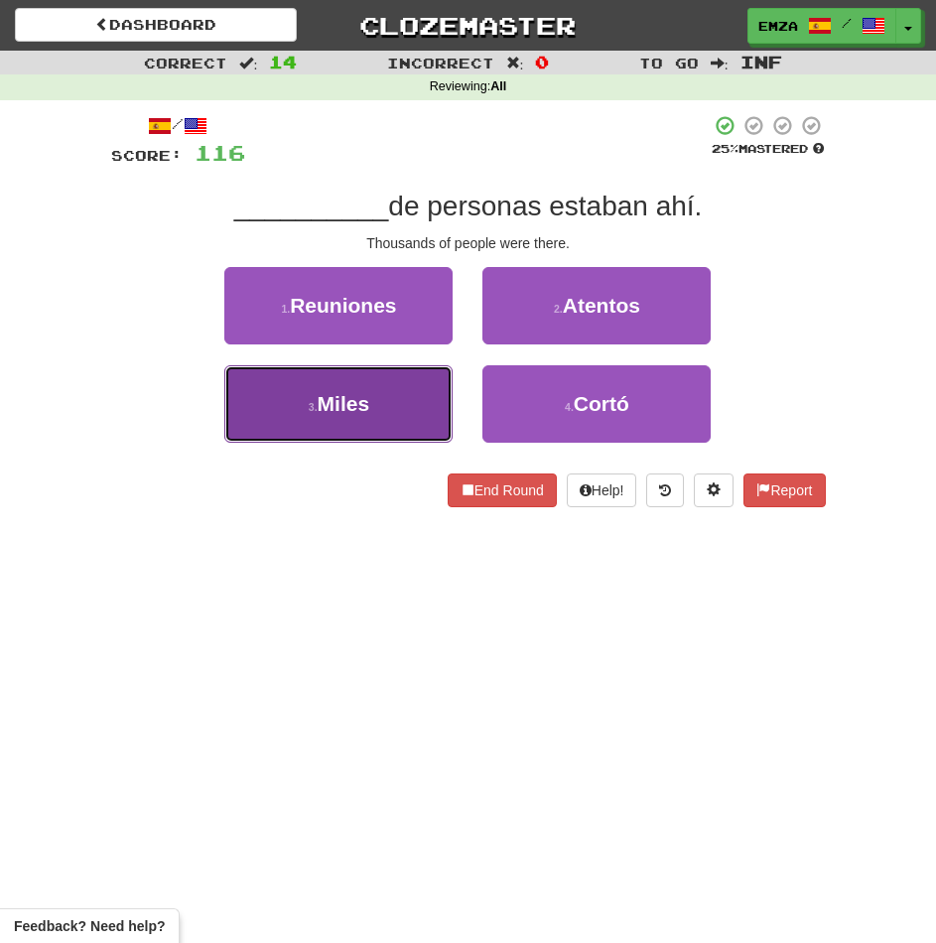
click at [323, 410] on span "Miles" at bounding box center [344, 403] width 53 height 23
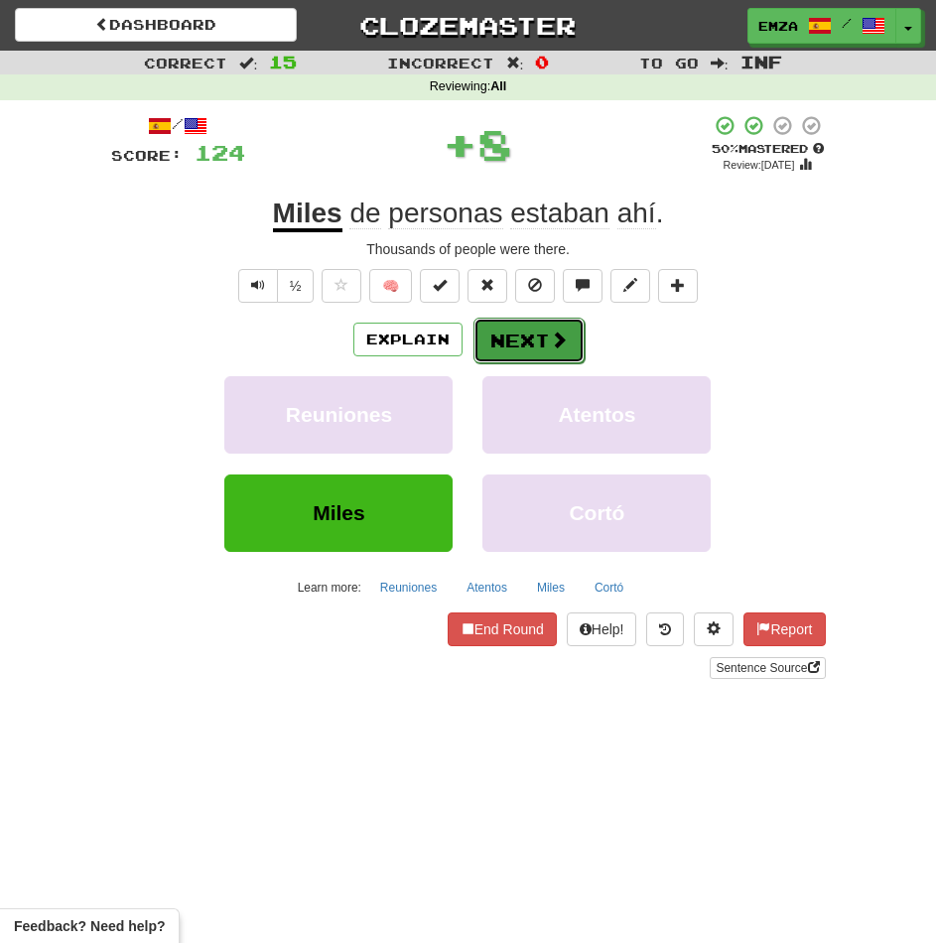
click at [503, 340] on button "Next" at bounding box center [528, 341] width 111 height 46
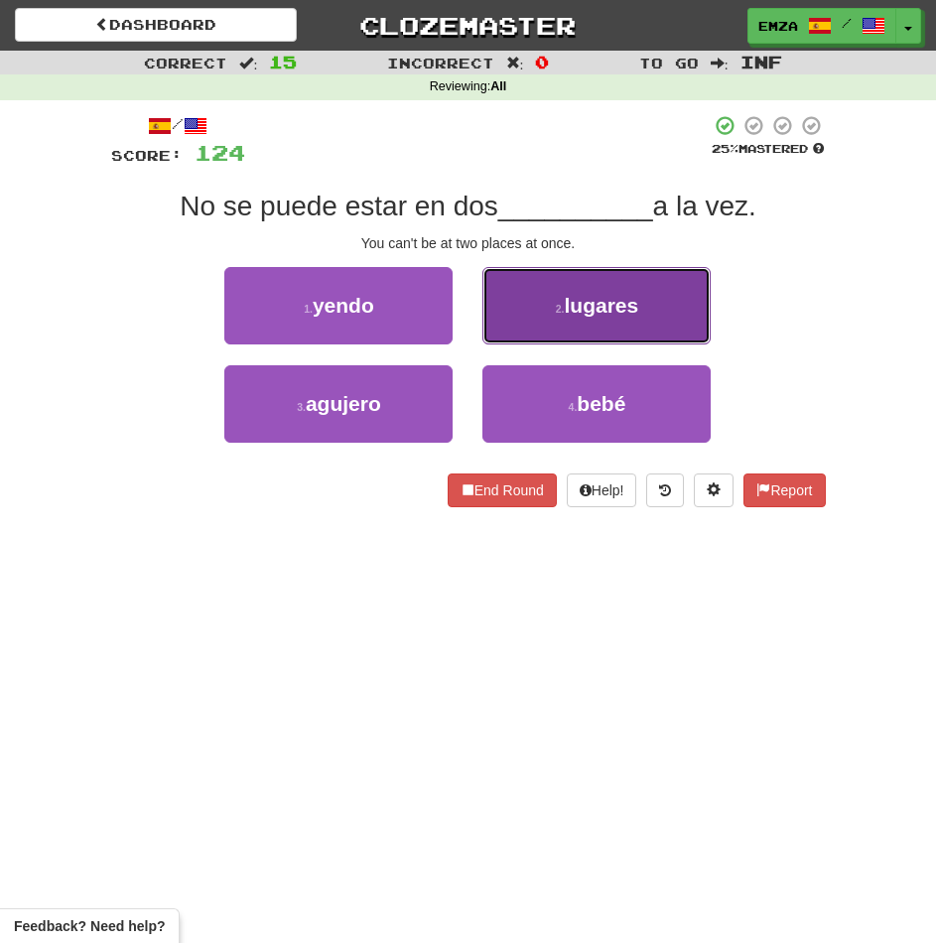
click at [599, 273] on button "2 . lugares" at bounding box center [596, 305] width 228 height 77
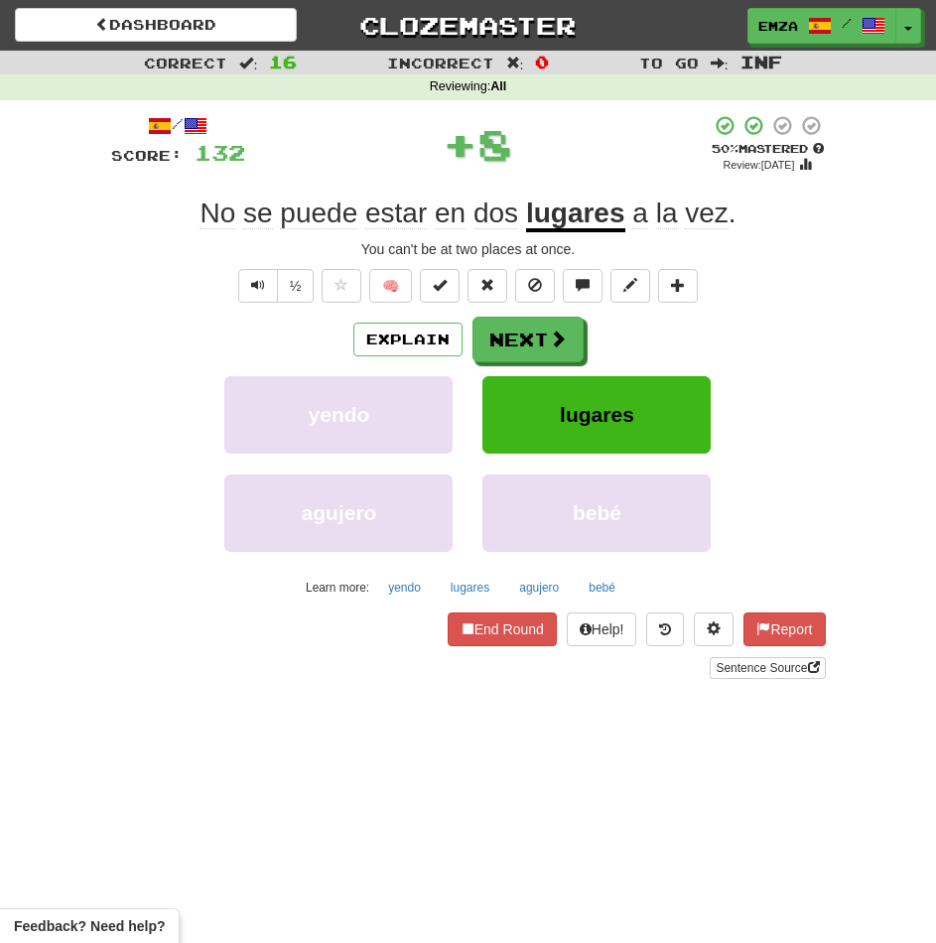
click at [475, 371] on div "Explain Next yendo lugares agujero bebé Learn more: yendo lugares agujero bebé" at bounding box center [468, 460] width 715 height 286
click at [499, 351] on button "Next" at bounding box center [528, 341] width 111 height 46
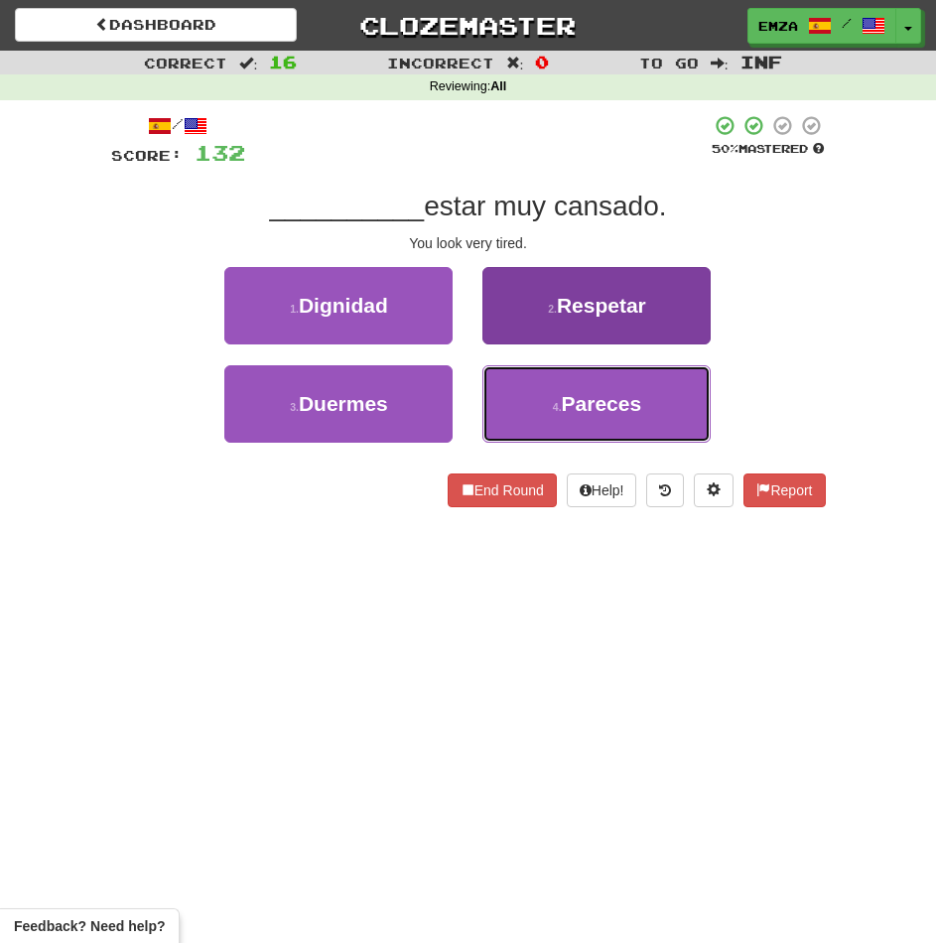
click at [606, 392] on span "Pareces" at bounding box center [602, 403] width 80 height 23
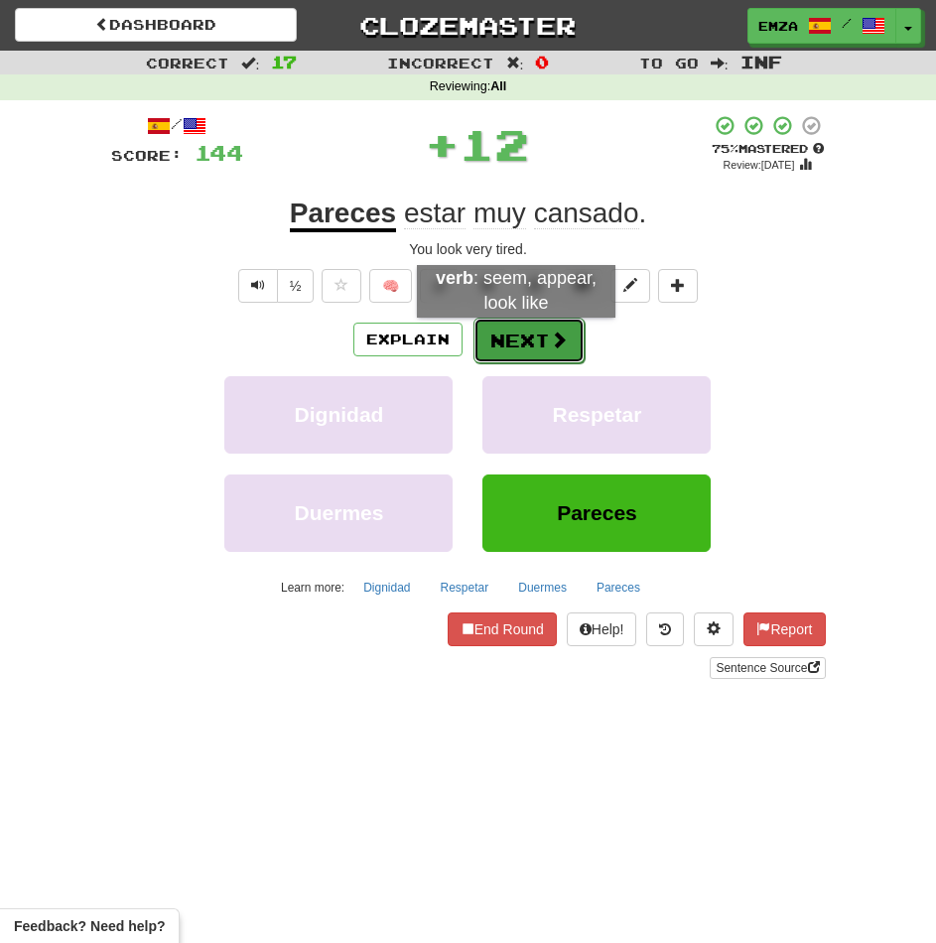
click at [514, 335] on button "Next" at bounding box center [528, 341] width 111 height 46
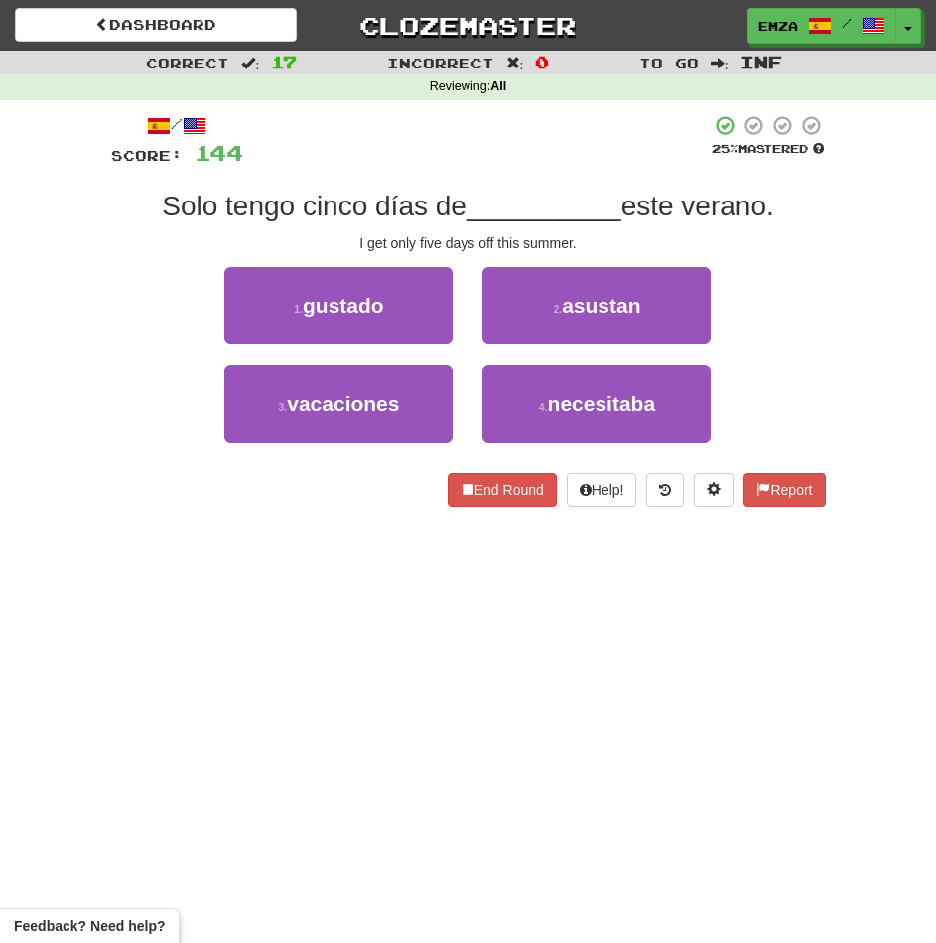
click at [253, 534] on div "/ Score: 144 25 % Mastered Solo tengo cinco días de __________ este verano. I g…" at bounding box center [468, 317] width 715 height 435
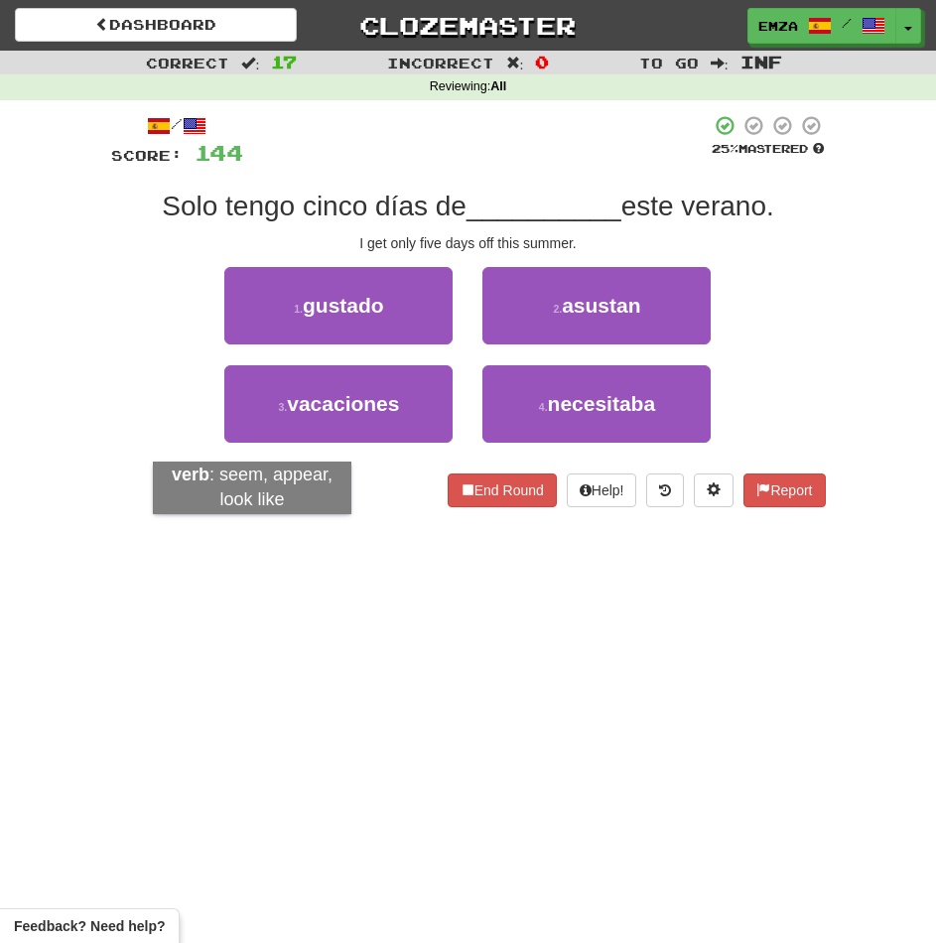
click at [252, 534] on div "/ Score: 144 25 % Mastered Solo tengo cinco días de __________ este verano. I g…" at bounding box center [468, 317] width 715 height 435
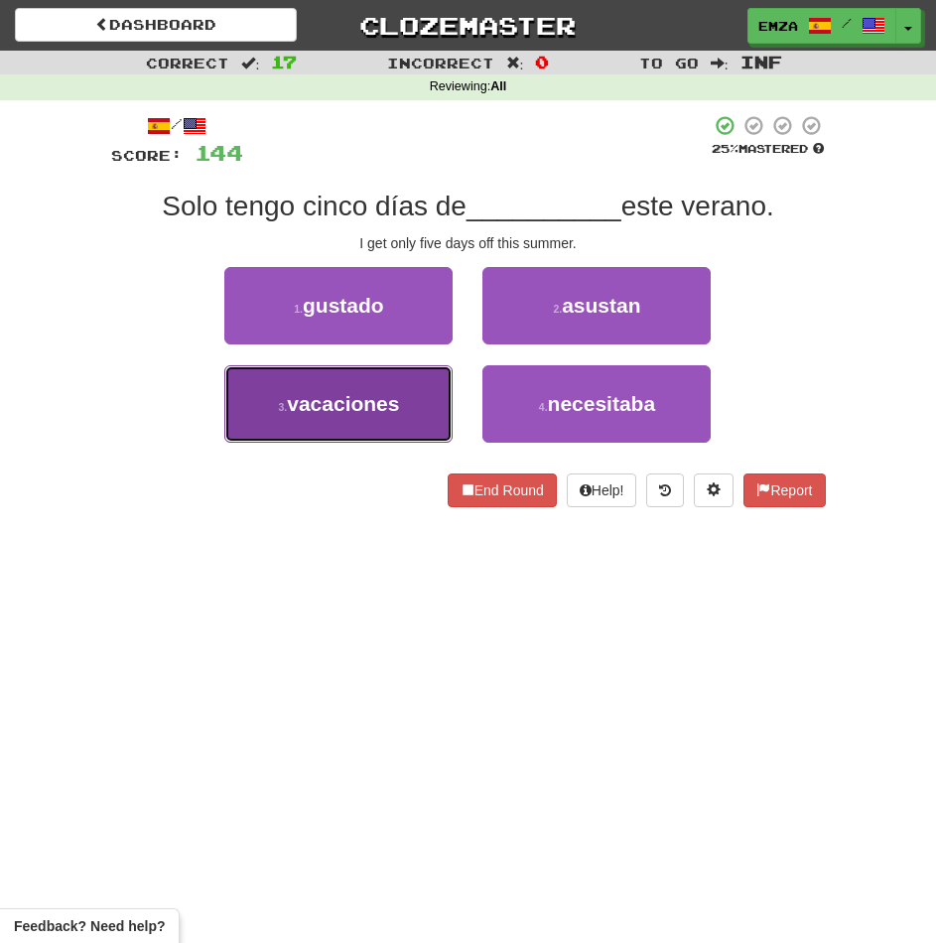
click at [376, 409] on span "vacaciones" at bounding box center [343, 403] width 112 height 23
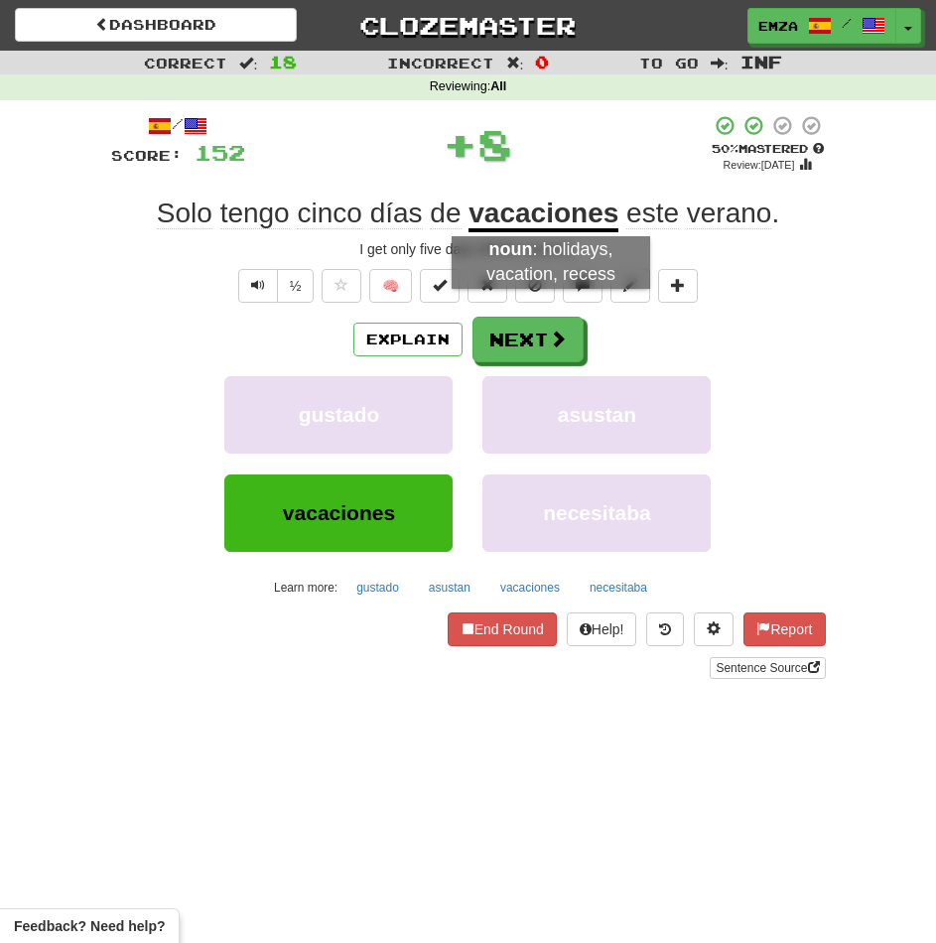
click at [551, 308] on div "/ Score: 152 + 8 50 % Mastered Review: 2025-10-24 Solo tengo cinco días de vaca…" at bounding box center [468, 396] width 715 height 565
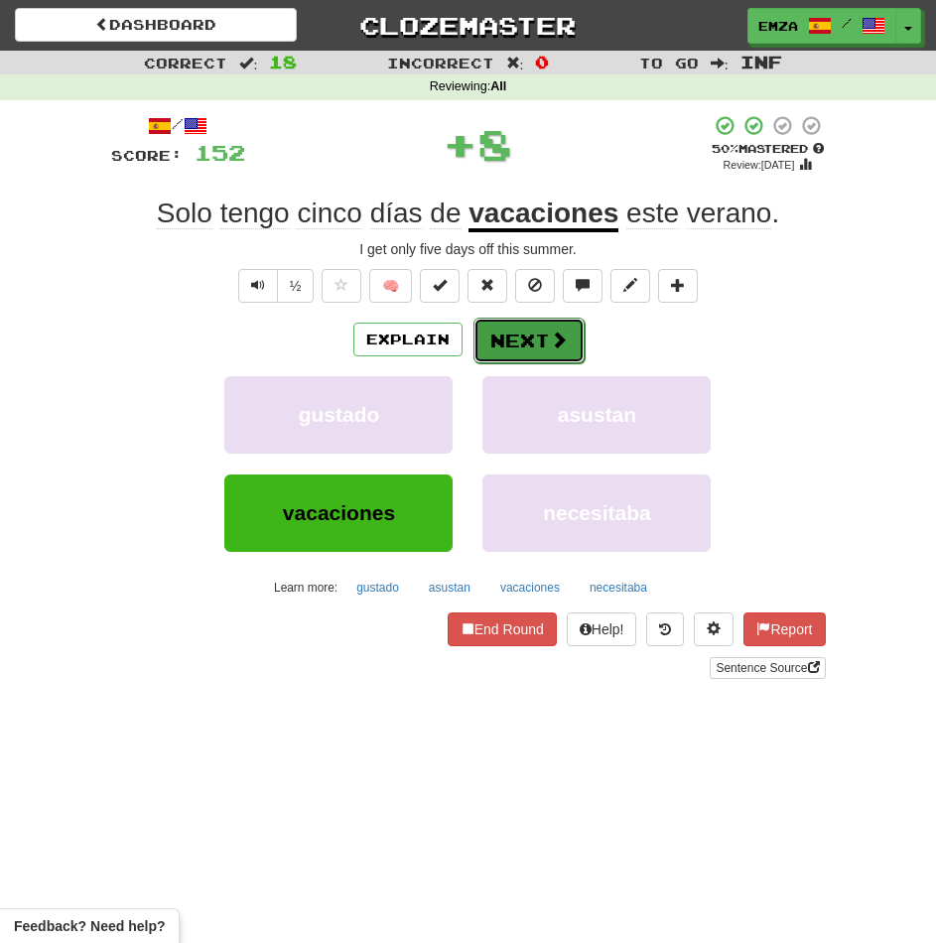
click at [539, 322] on button "Next" at bounding box center [528, 341] width 111 height 46
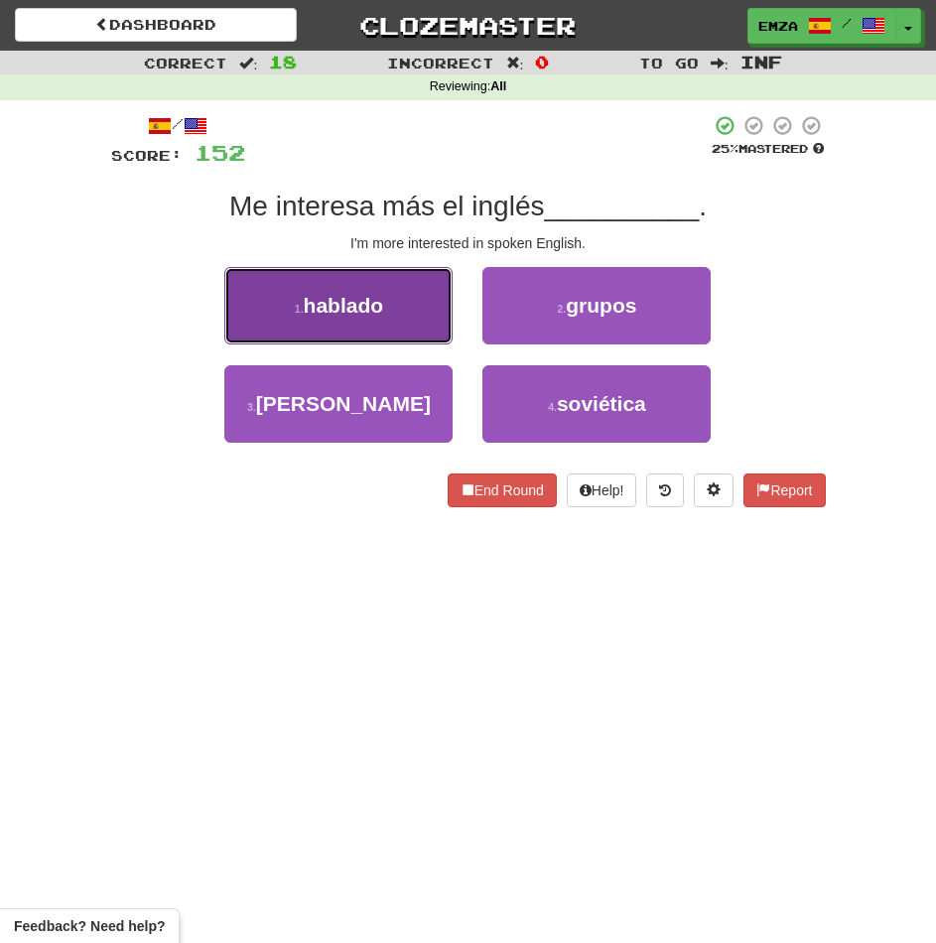
drag, startPoint x: 301, startPoint y: 308, endPoint x: 395, endPoint y: 315, distance: 94.5
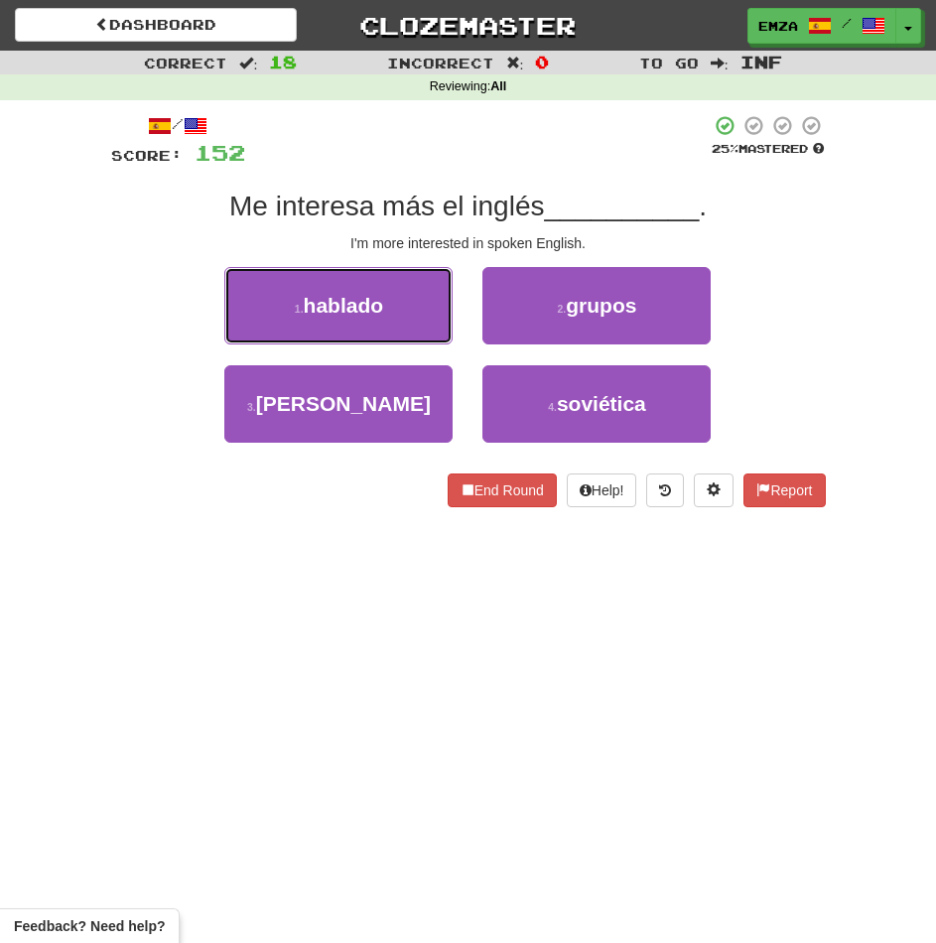
click at [329, 295] on button "1 . hablado" at bounding box center [338, 305] width 228 height 77
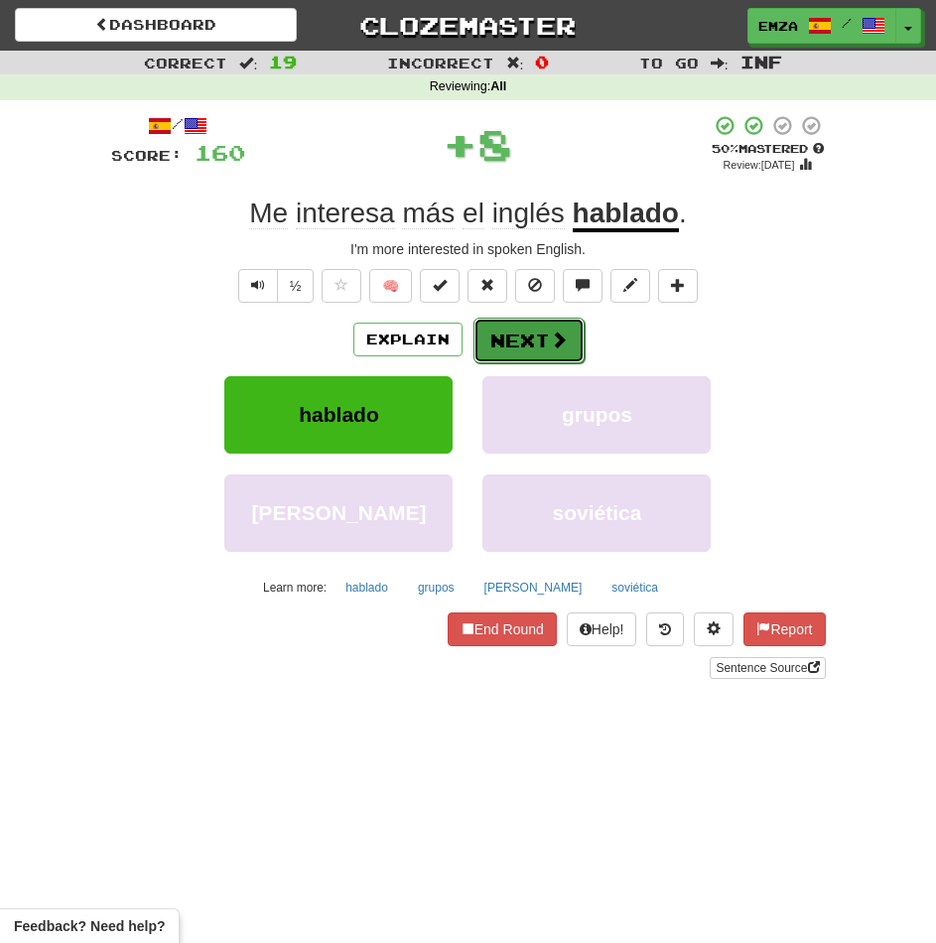
click at [518, 341] on button "Next" at bounding box center [528, 341] width 111 height 46
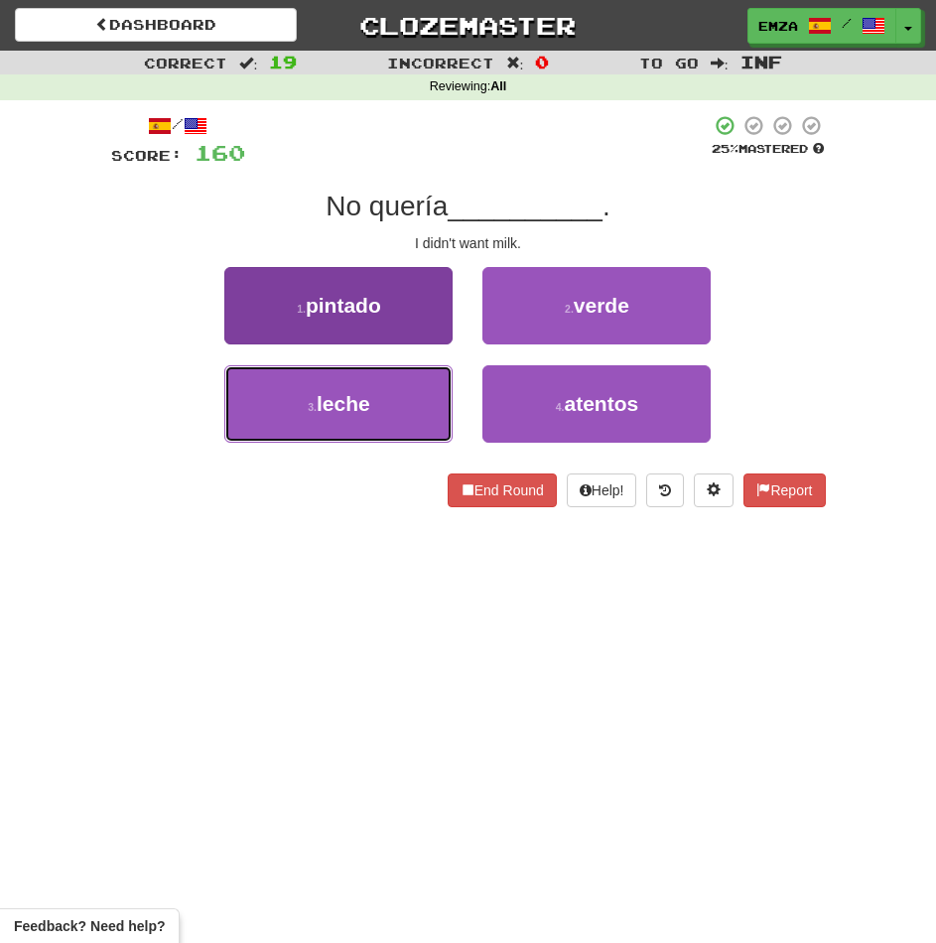
click at [366, 418] on button "3 . leche" at bounding box center [338, 403] width 228 height 77
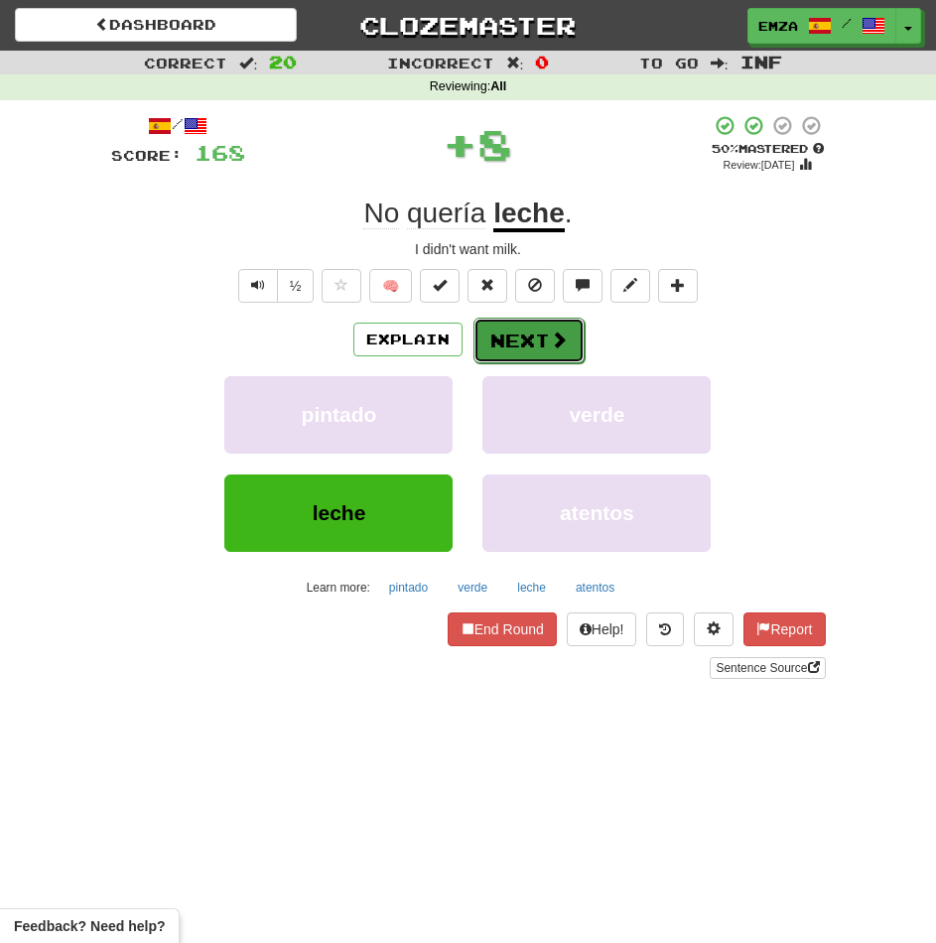
click at [510, 340] on button "Next" at bounding box center [528, 341] width 111 height 46
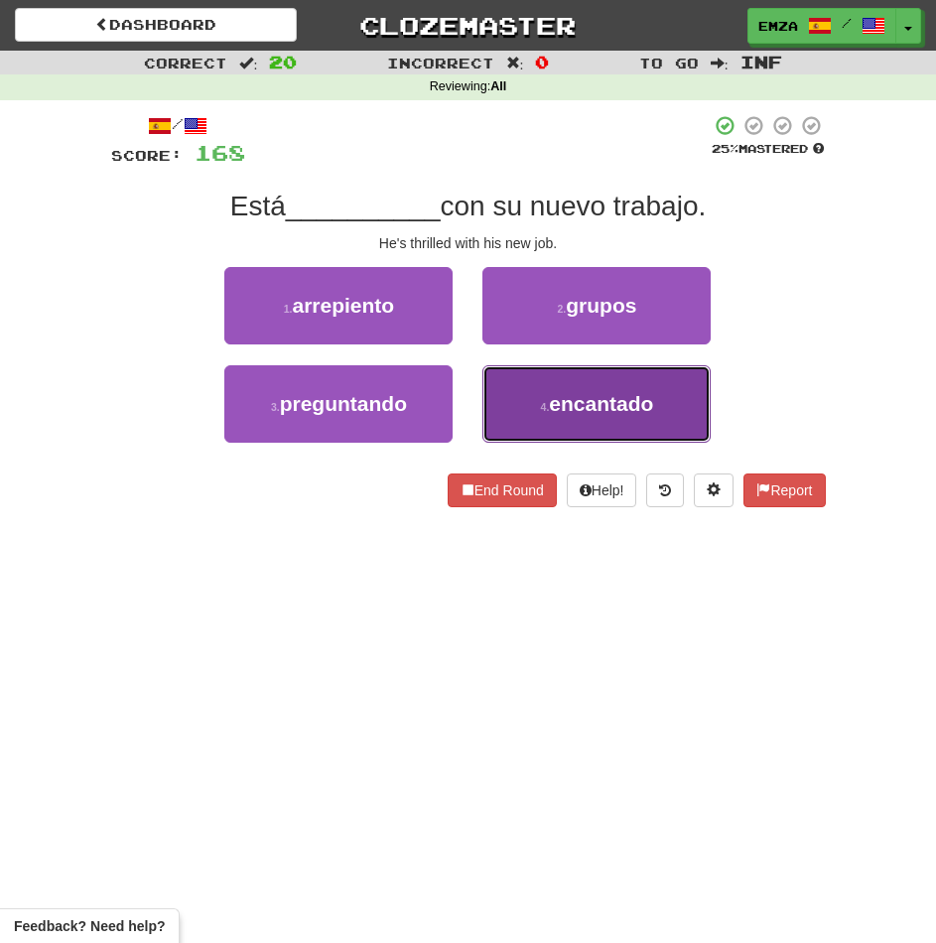
click at [521, 398] on button "4 . encantado" at bounding box center [596, 403] width 228 height 77
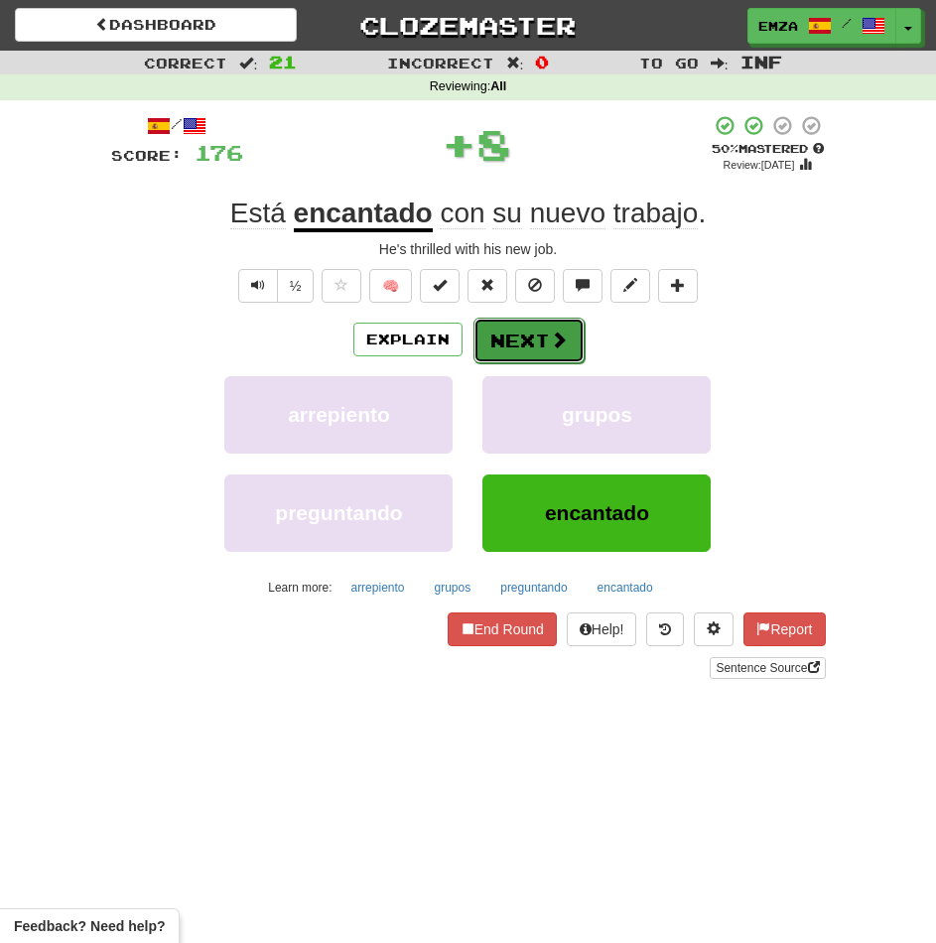
click at [503, 342] on button "Next" at bounding box center [528, 341] width 111 height 46
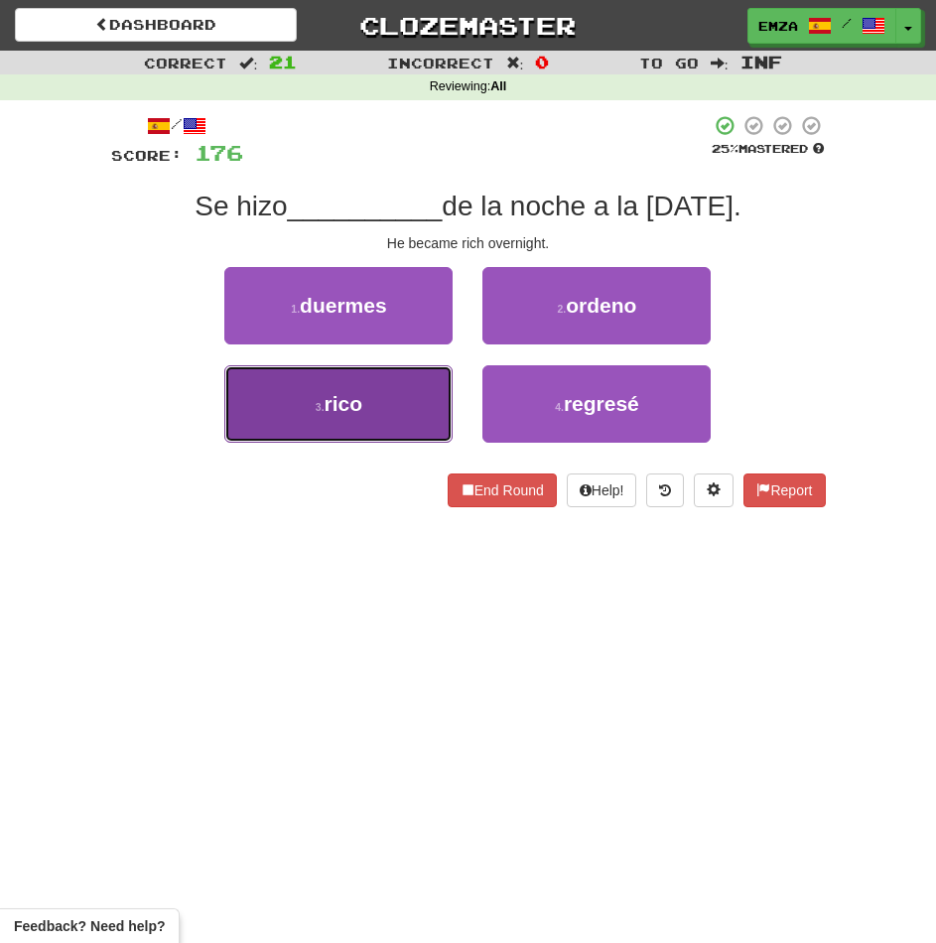
drag, startPoint x: 352, startPoint y: 427, endPoint x: 466, endPoint y: 384, distance: 121.9
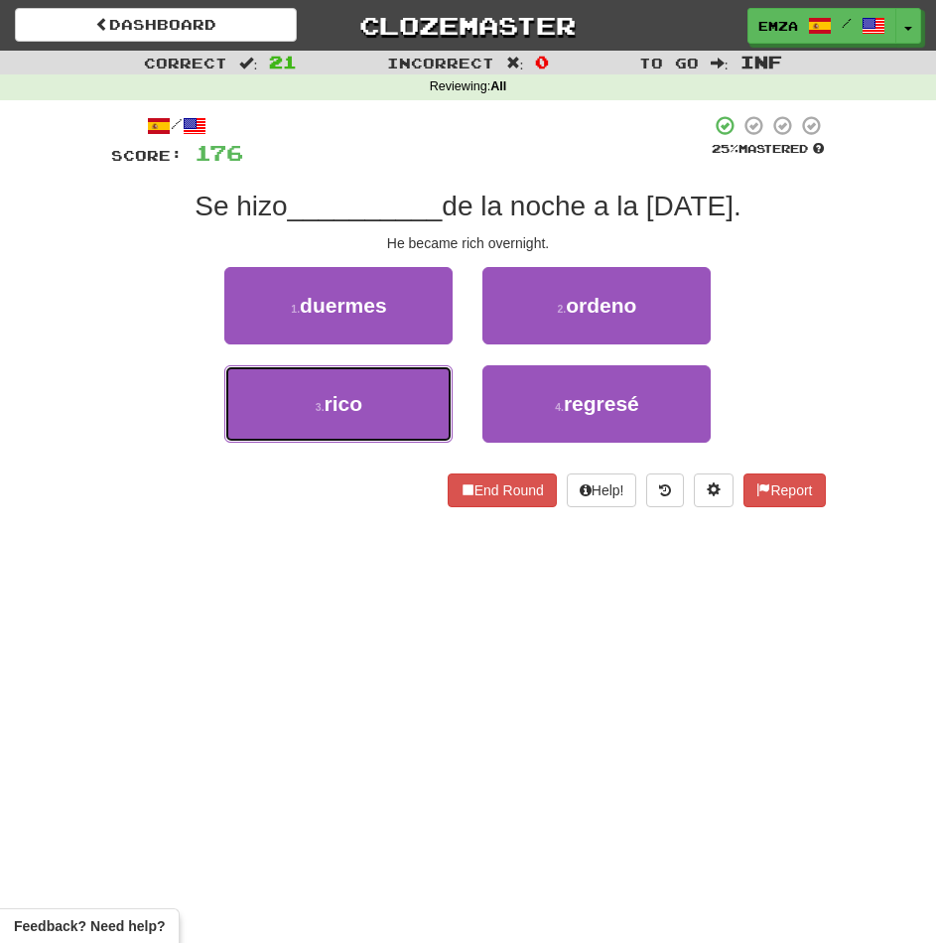
click at [353, 427] on button "3 . rico" at bounding box center [338, 403] width 228 height 77
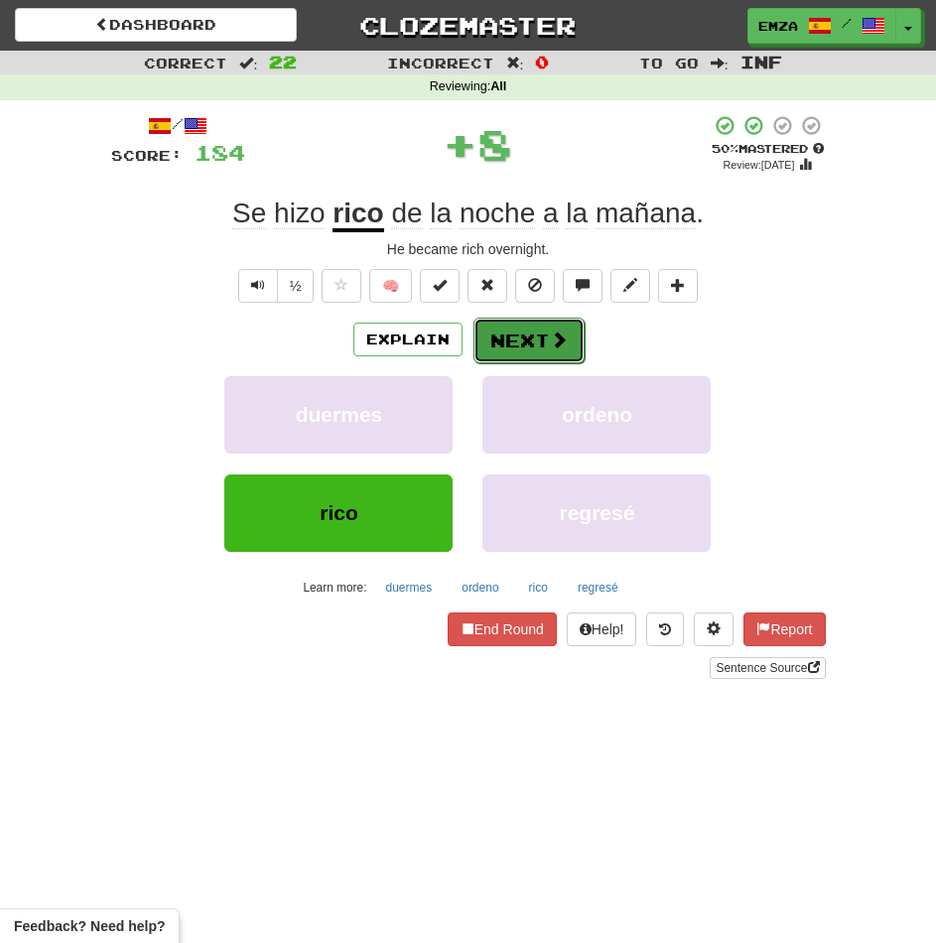
click at [519, 358] on button "Next" at bounding box center [528, 341] width 111 height 46
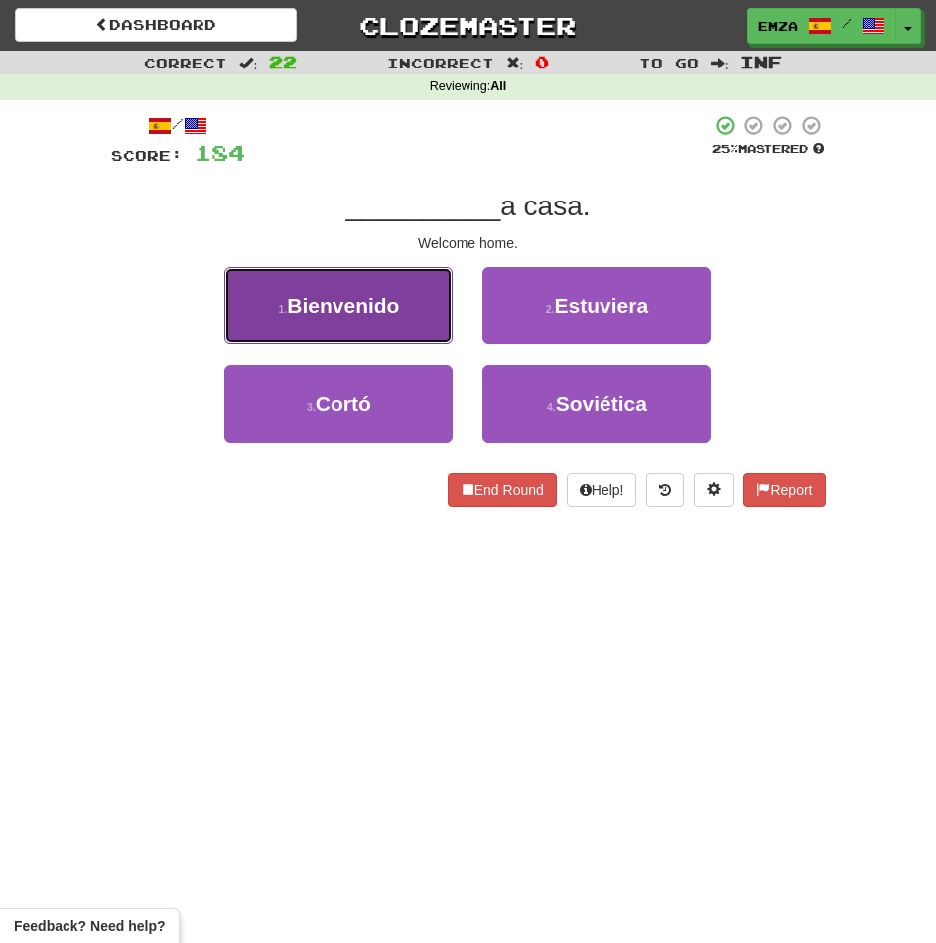
click at [348, 337] on button "1 . Bienvenido" at bounding box center [338, 305] width 228 height 77
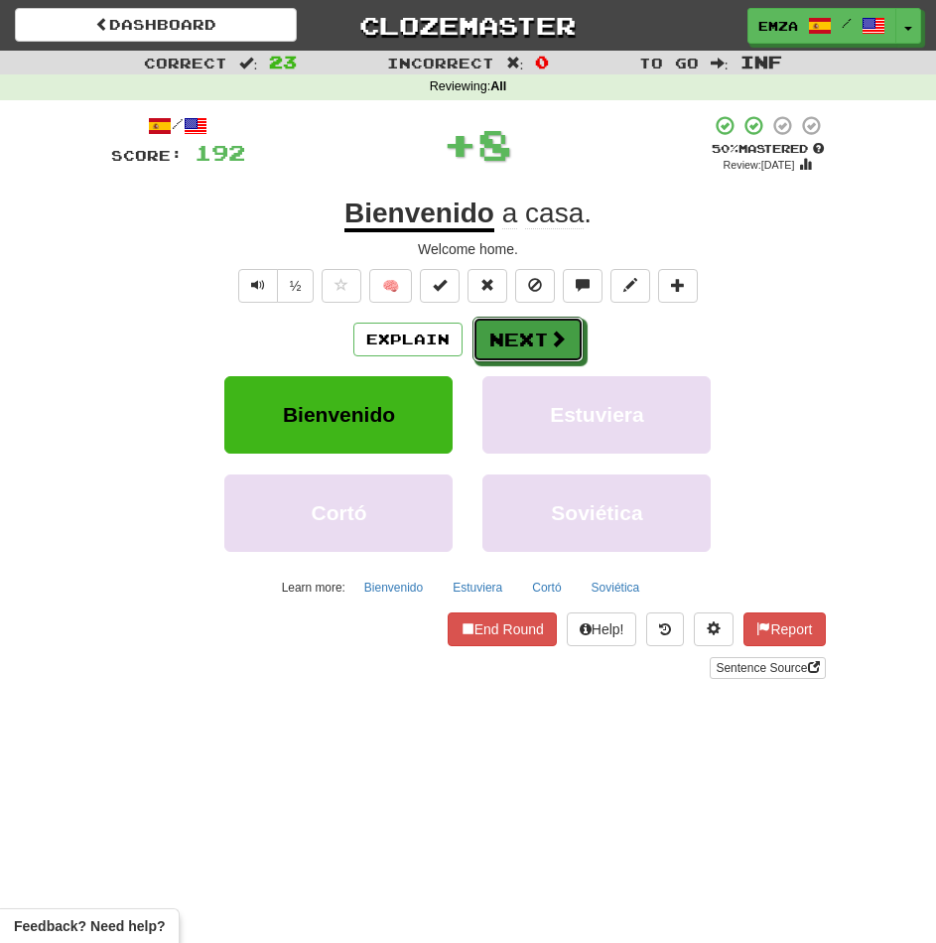
click at [547, 316] on div "/ Score: 192 + 8 50 % Mastered Review: 2025-10-24 Bienvenido a casa . Welcome h…" at bounding box center [468, 396] width 715 height 565
click at [505, 340] on button "Next" at bounding box center [528, 341] width 111 height 46
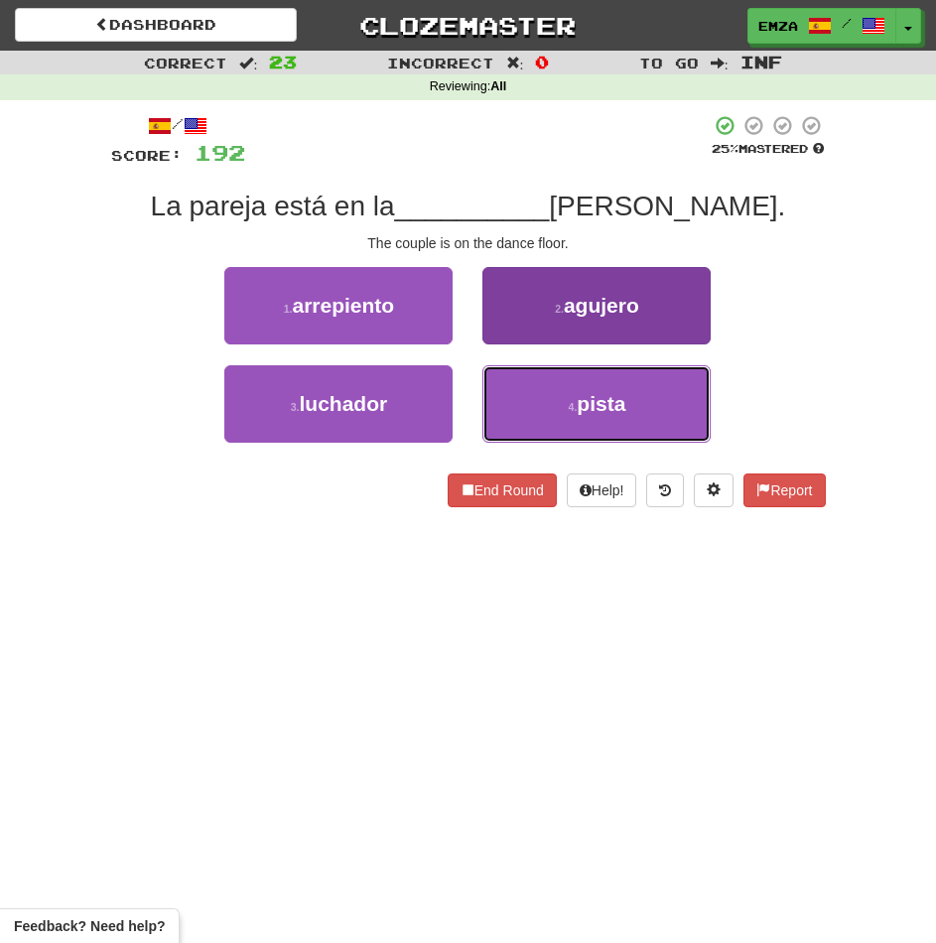
drag, startPoint x: 509, startPoint y: 398, endPoint x: 504, endPoint y: 387, distance: 12.0
click at [510, 399] on button "4 . pista" at bounding box center [596, 403] width 228 height 77
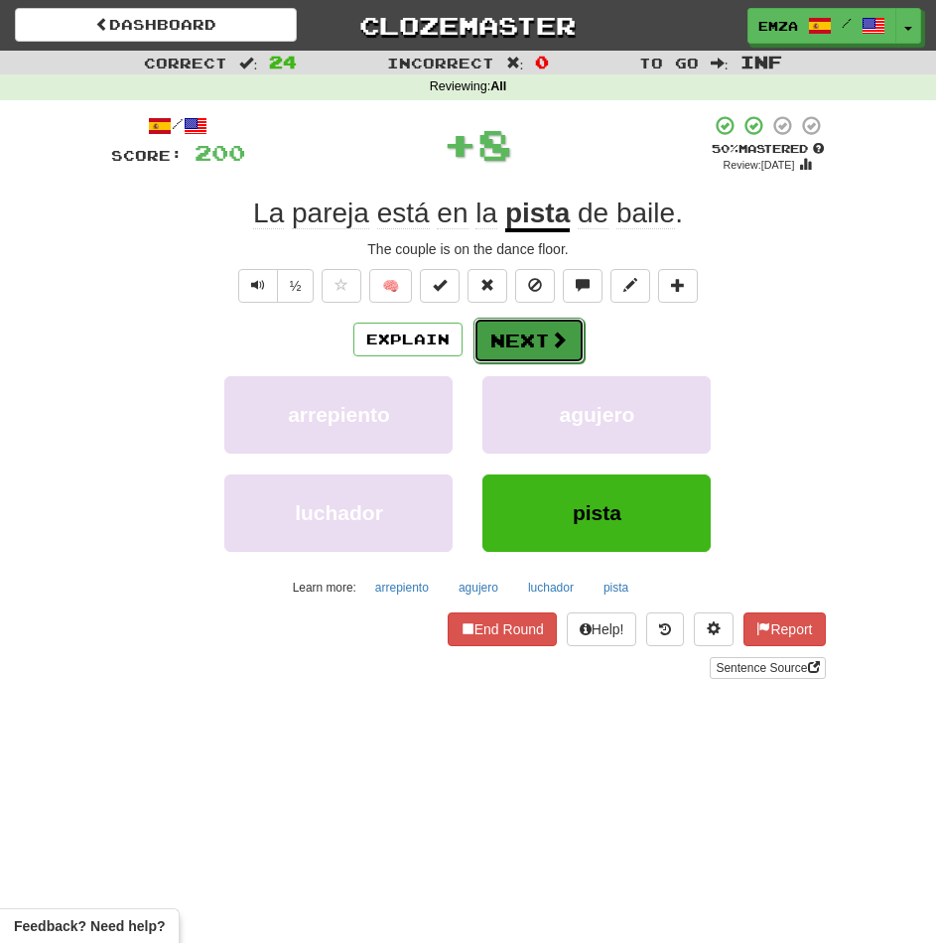
click at [496, 327] on button "Next" at bounding box center [528, 341] width 111 height 46
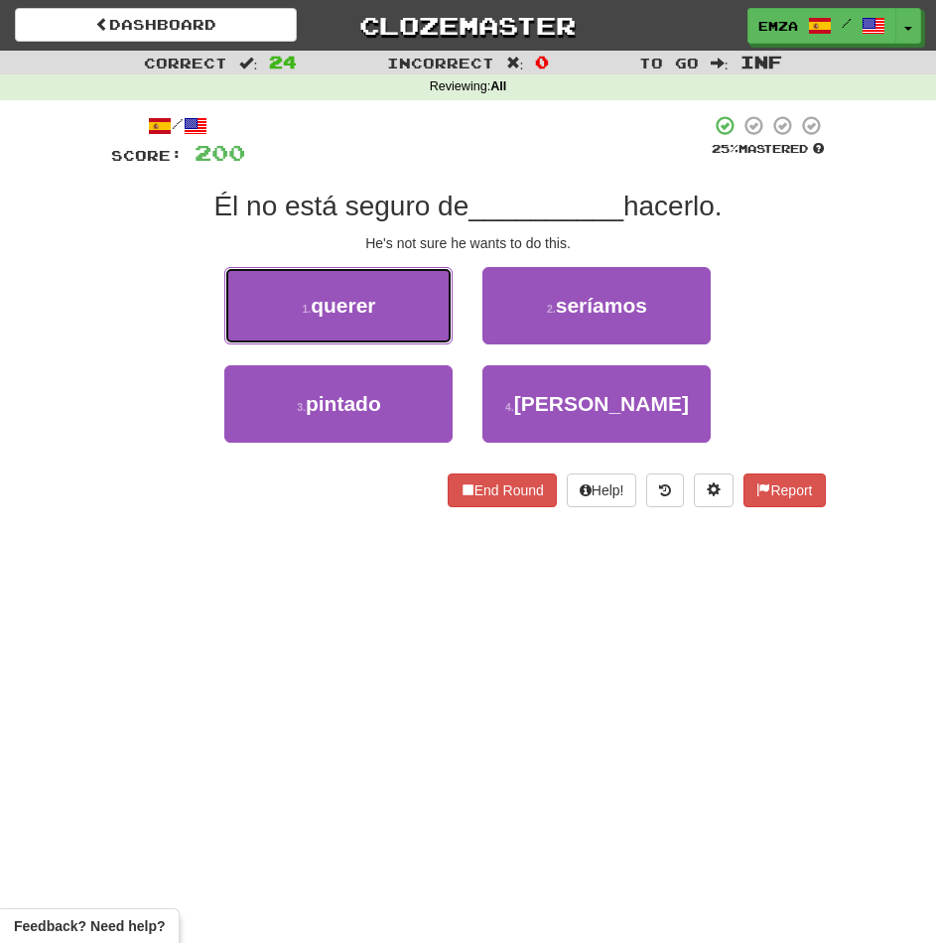
drag, startPoint x: 365, startPoint y: 317, endPoint x: 405, endPoint y: 316, distance: 39.7
click at [374, 316] on button "1 . querer" at bounding box center [338, 305] width 228 height 77
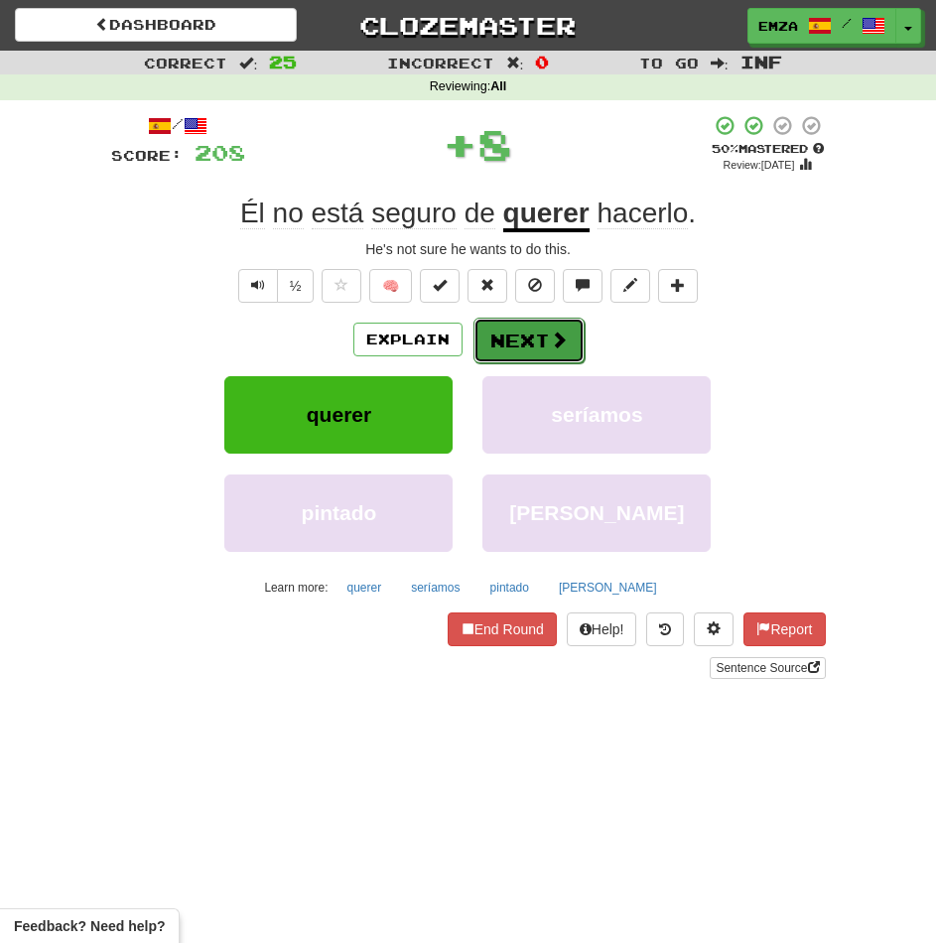
click at [576, 333] on button "Next" at bounding box center [528, 341] width 111 height 46
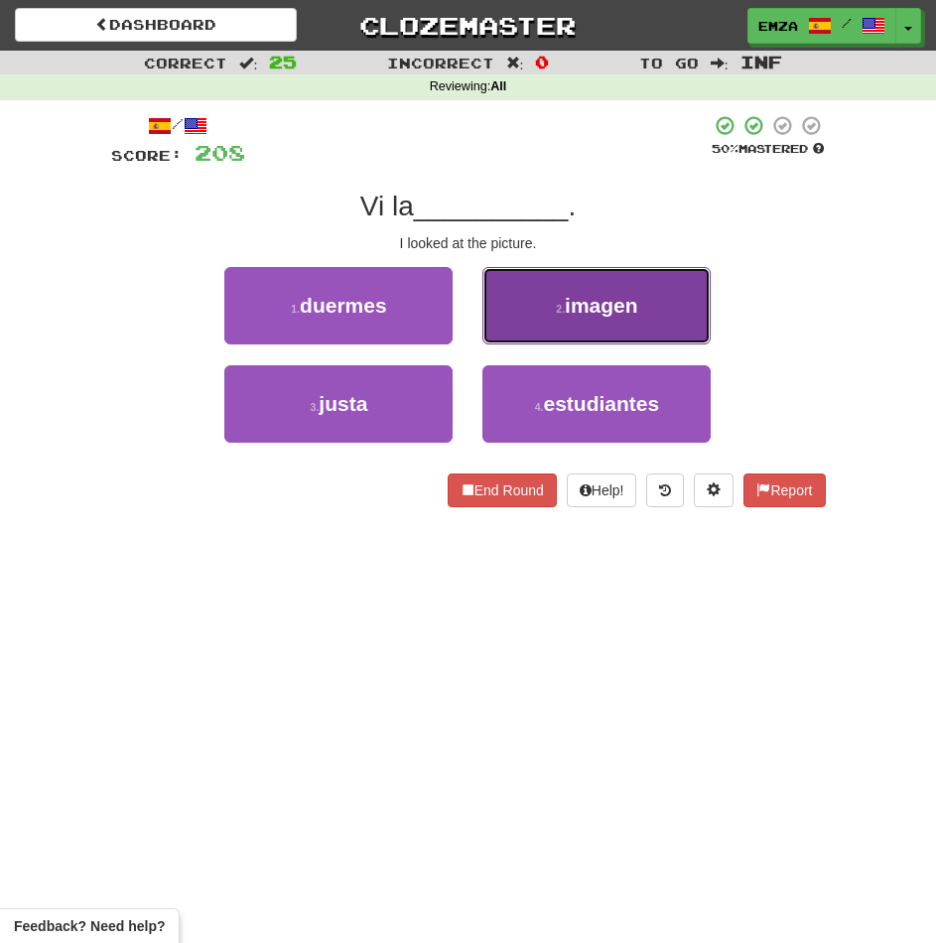
click at [530, 298] on button "2 . imagen" at bounding box center [596, 305] width 228 height 77
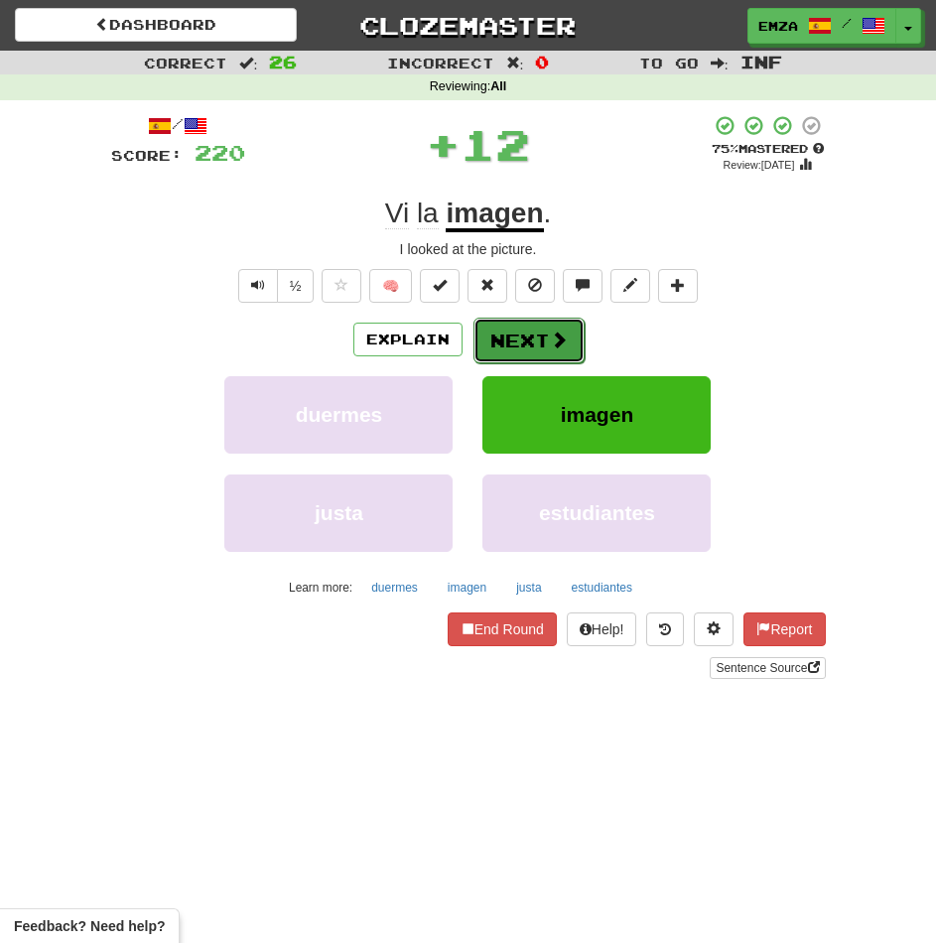
click at [490, 348] on button "Next" at bounding box center [528, 341] width 111 height 46
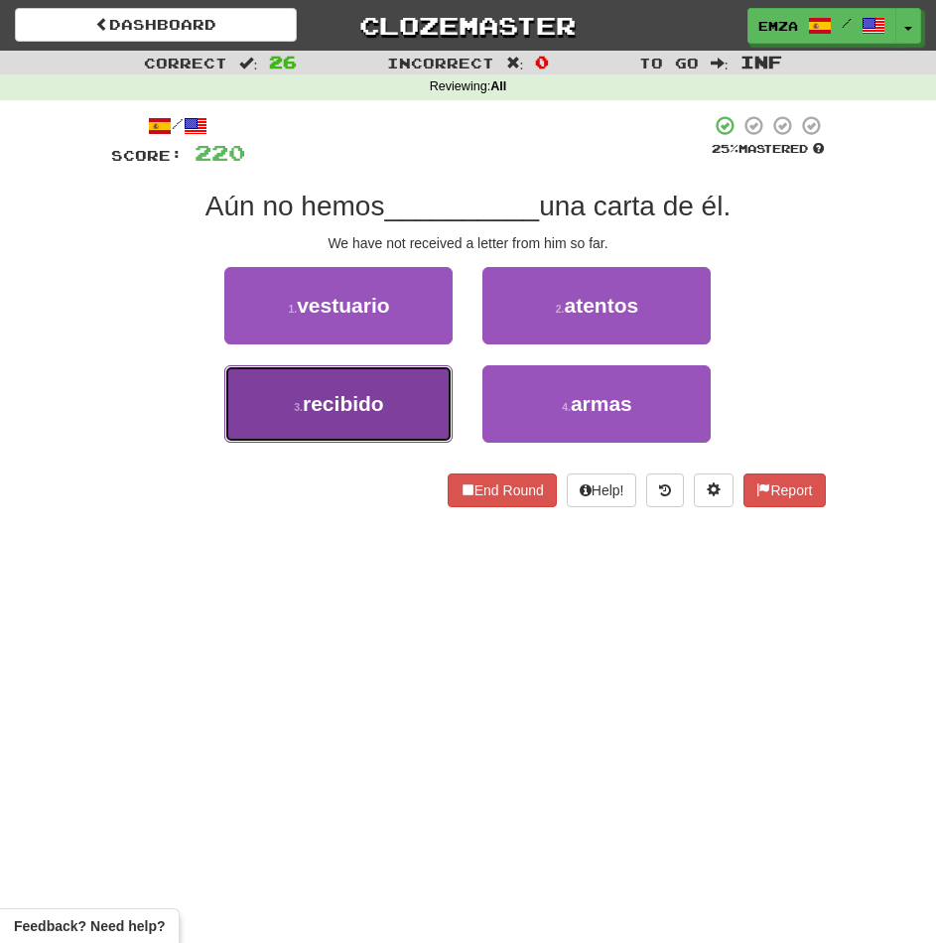
drag, startPoint x: 324, startPoint y: 432, endPoint x: 366, endPoint y: 414, distance: 46.3
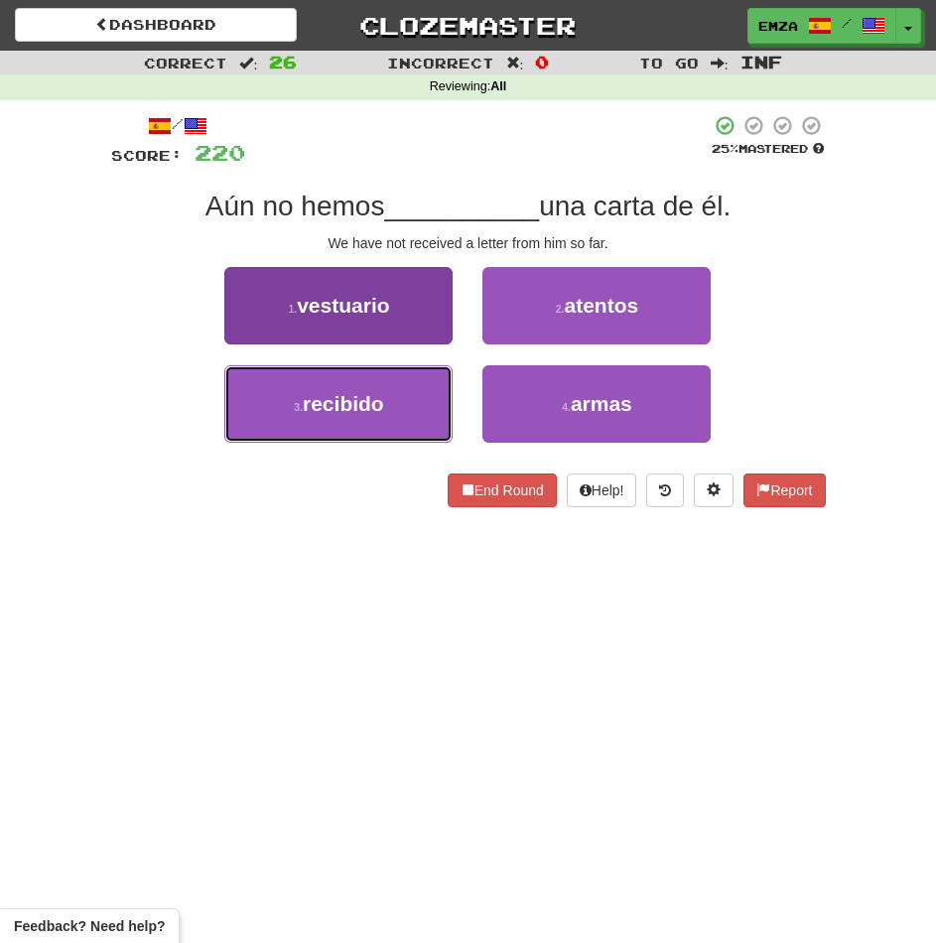
click at [324, 431] on button "3 . recibido" at bounding box center [338, 403] width 228 height 77
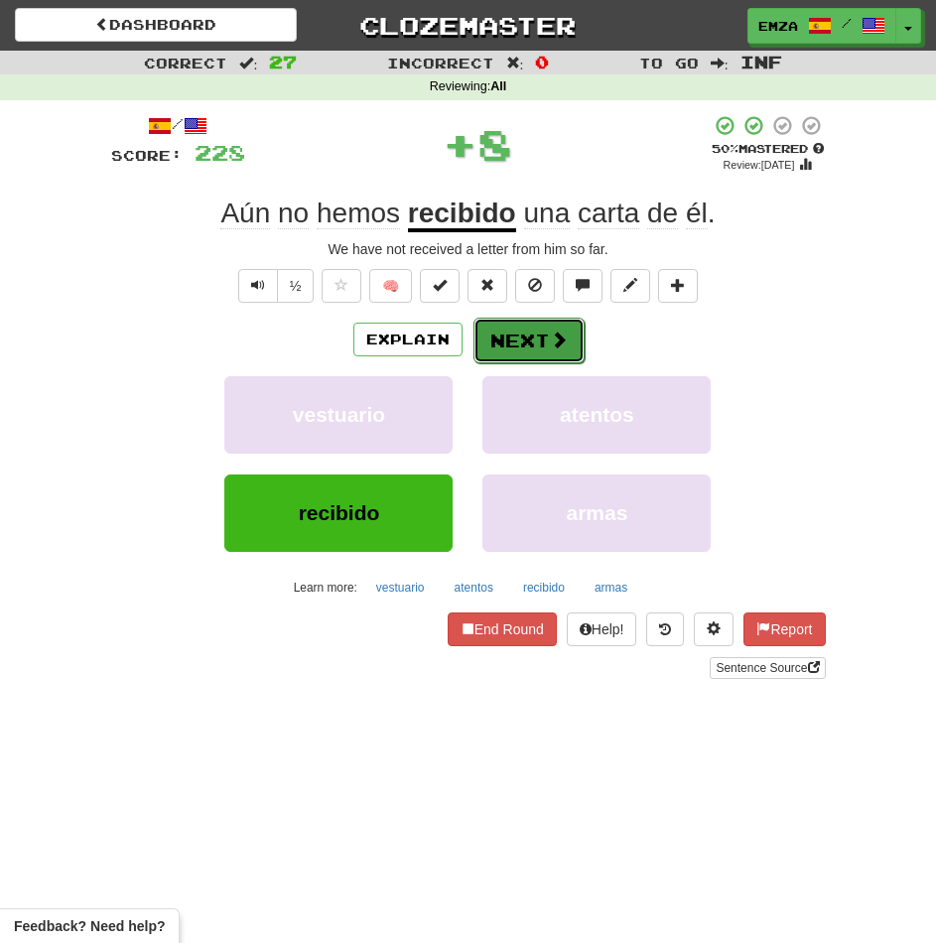
click at [531, 342] on button "Next" at bounding box center [528, 341] width 111 height 46
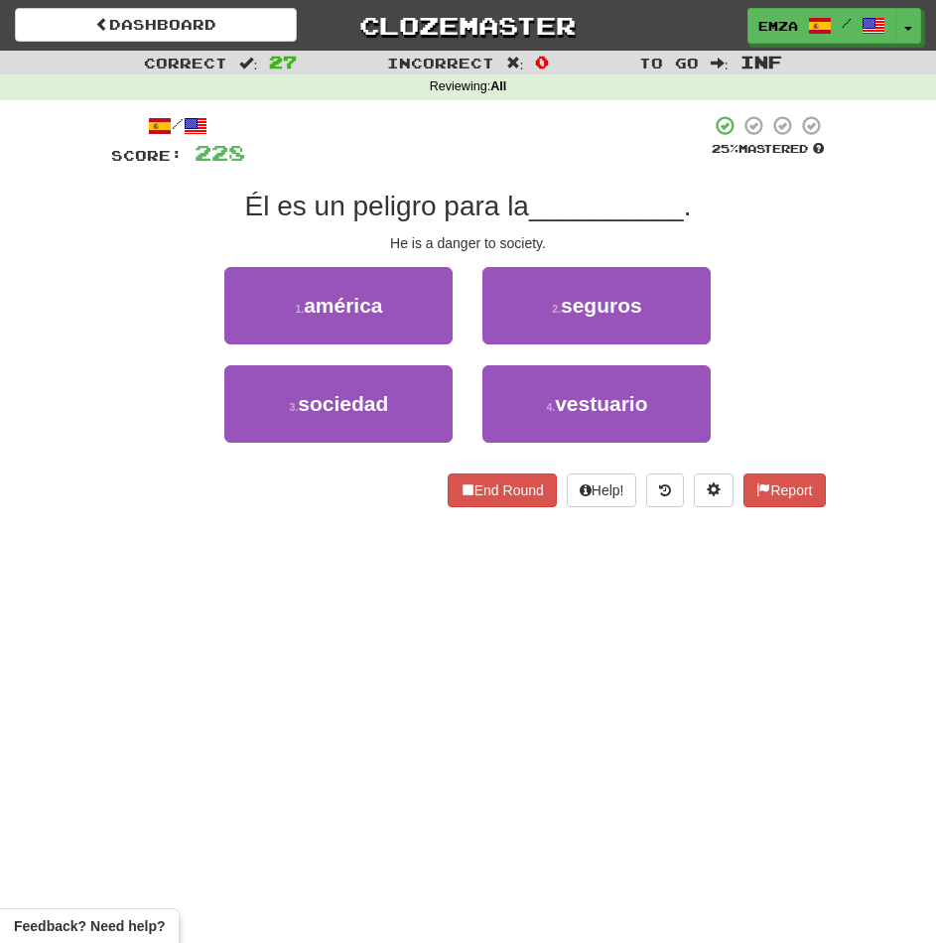
drag, startPoint x: 393, startPoint y: 447, endPoint x: 434, endPoint y: 422, distance: 47.7
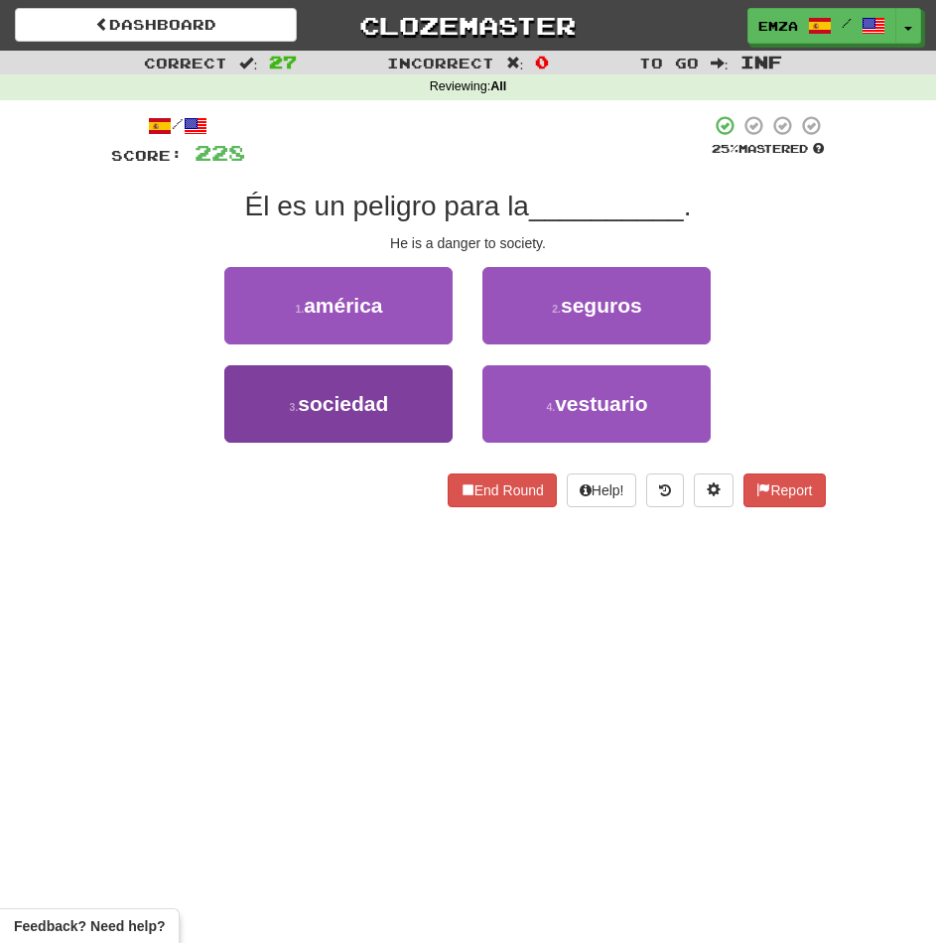
click at [393, 446] on div "3 . sociedad" at bounding box center [338, 414] width 258 height 98
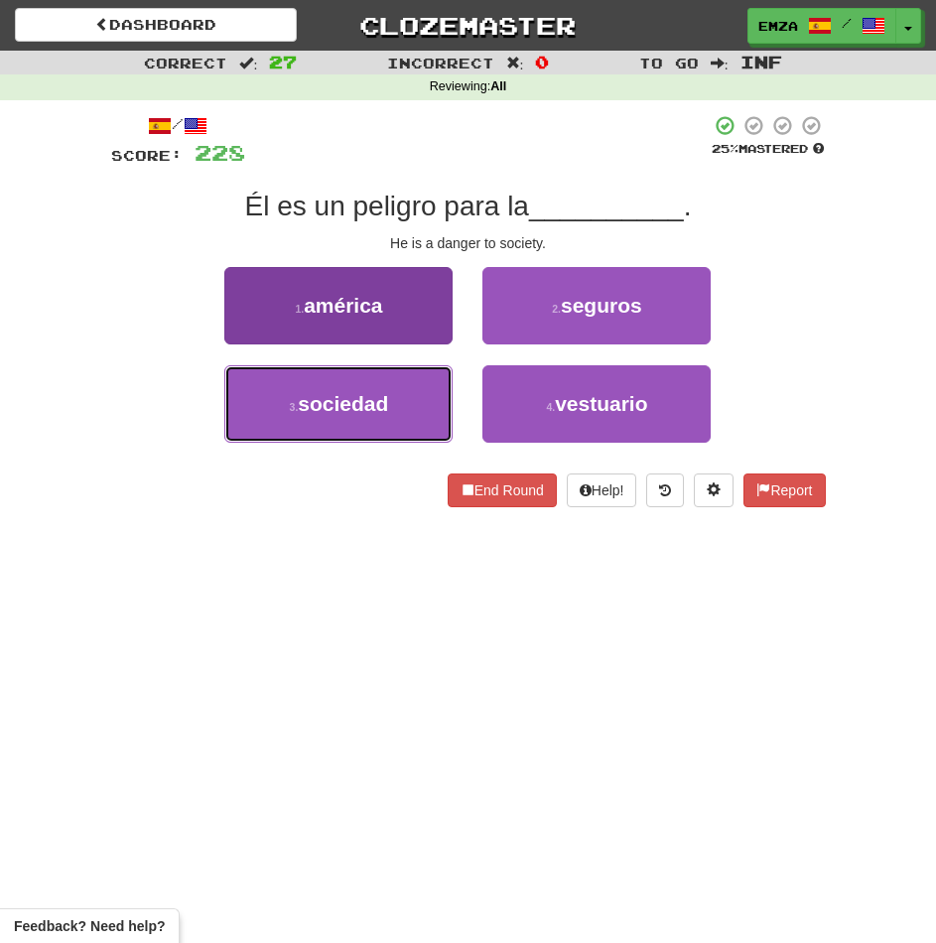
click at [406, 415] on button "3 . sociedad" at bounding box center [338, 403] width 228 height 77
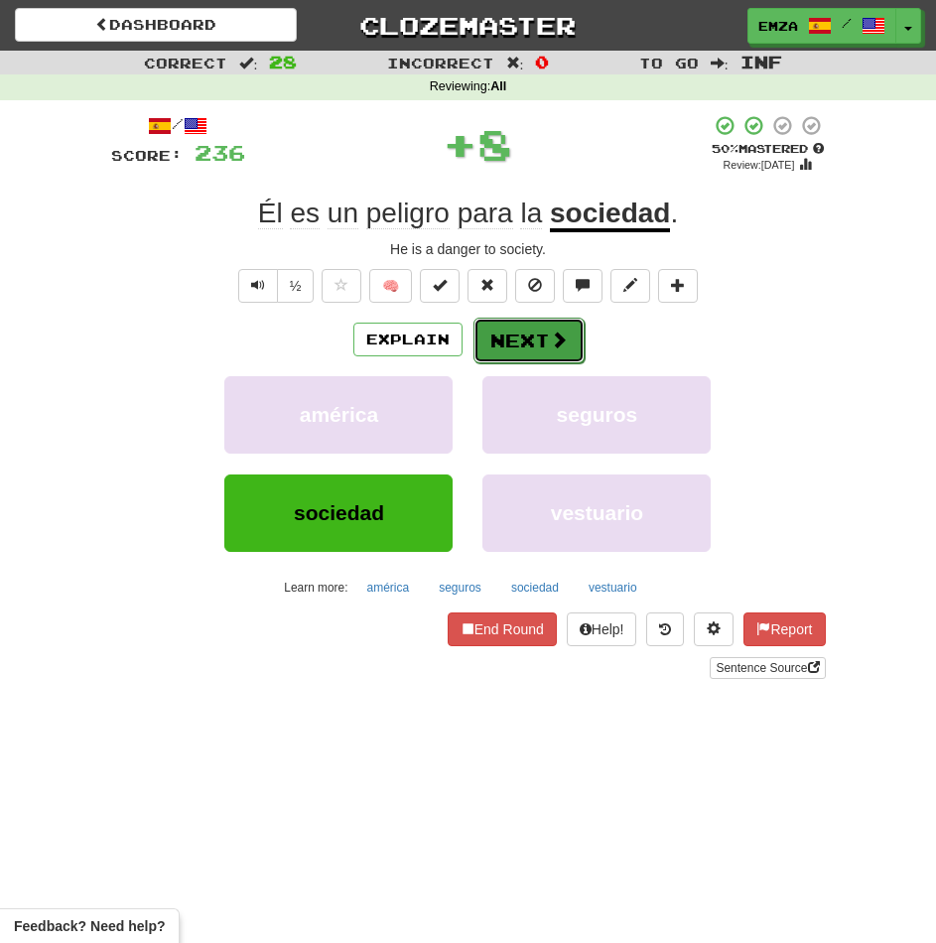
click at [528, 322] on button "Next" at bounding box center [528, 341] width 111 height 46
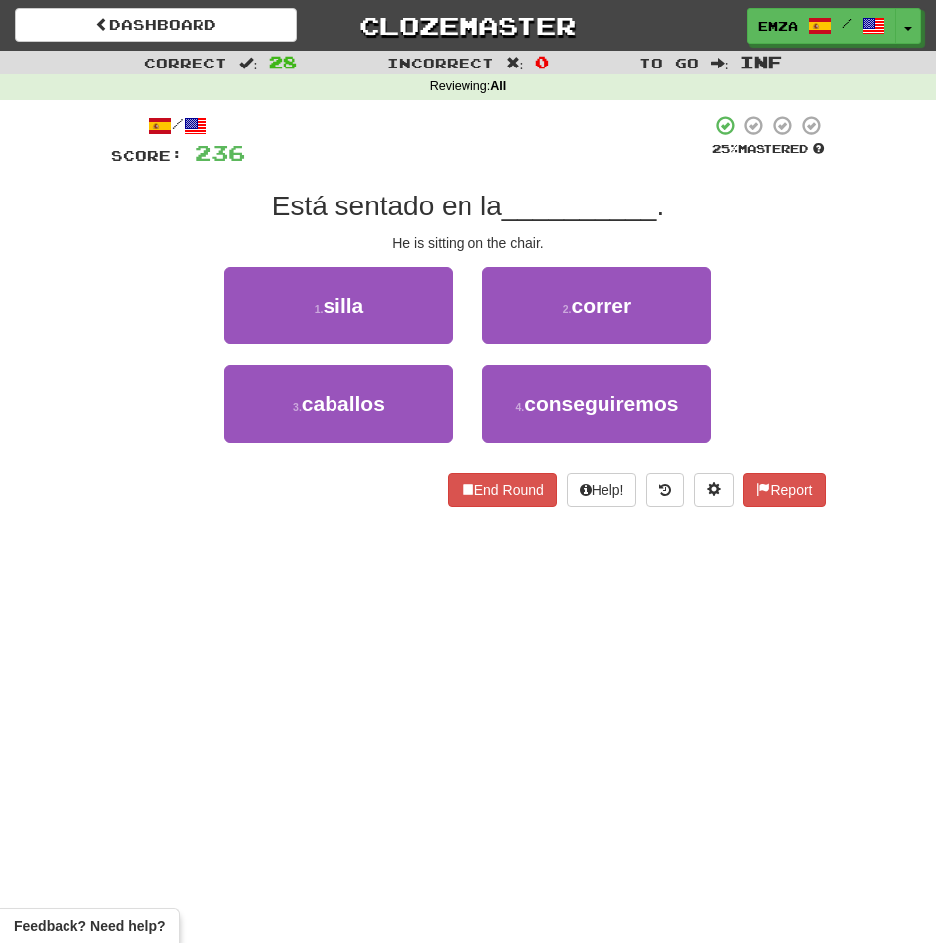
click at [269, 510] on div "/ Score: 236 25 % Mastered Está sentado en la __________ . He is sitting on the…" at bounding box center [468, 317] width 715 height 435
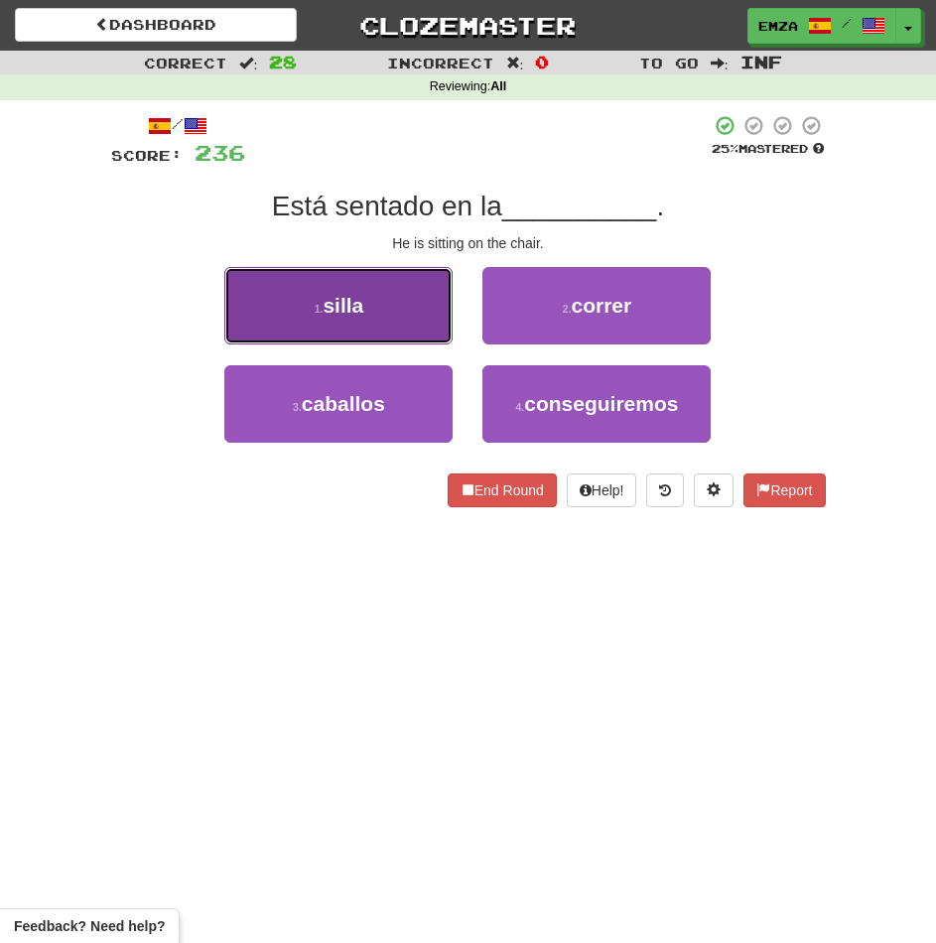
click at [339, 319] on button "1 . silla" at bounding box center [338, 305] width 228 height 77
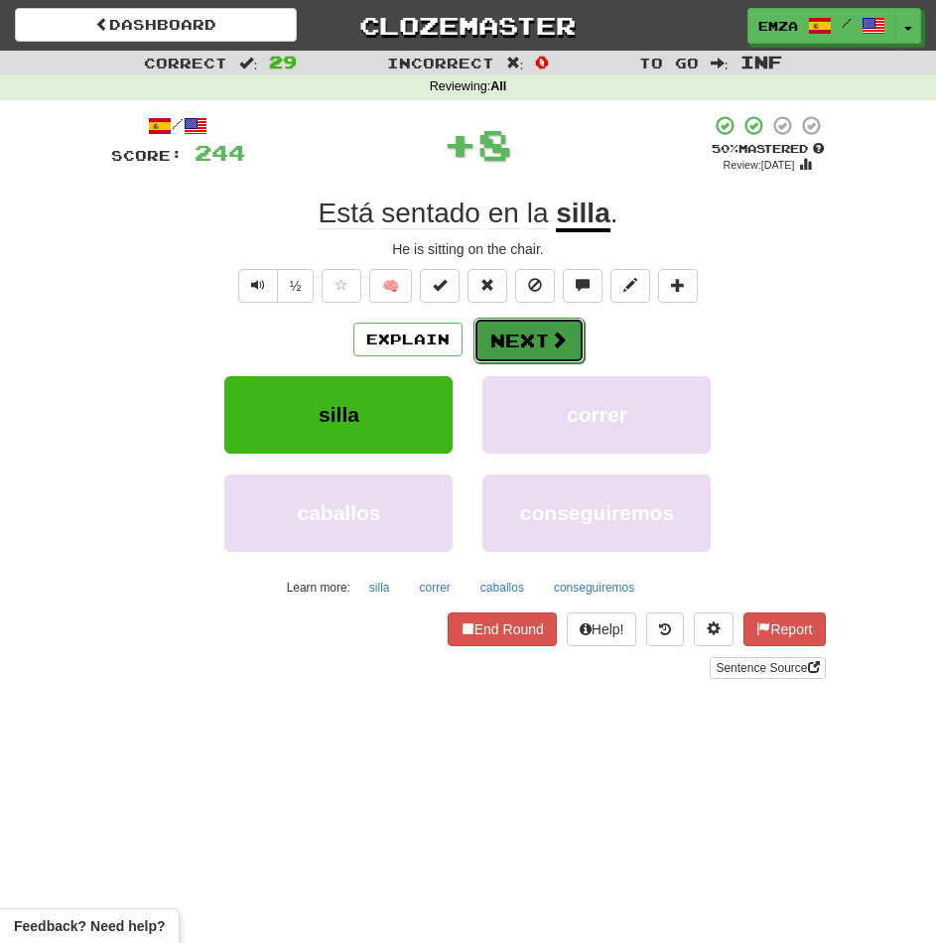
click at [545, 346] on button "Next" at bounding box center [528, 341] width 111 height 46
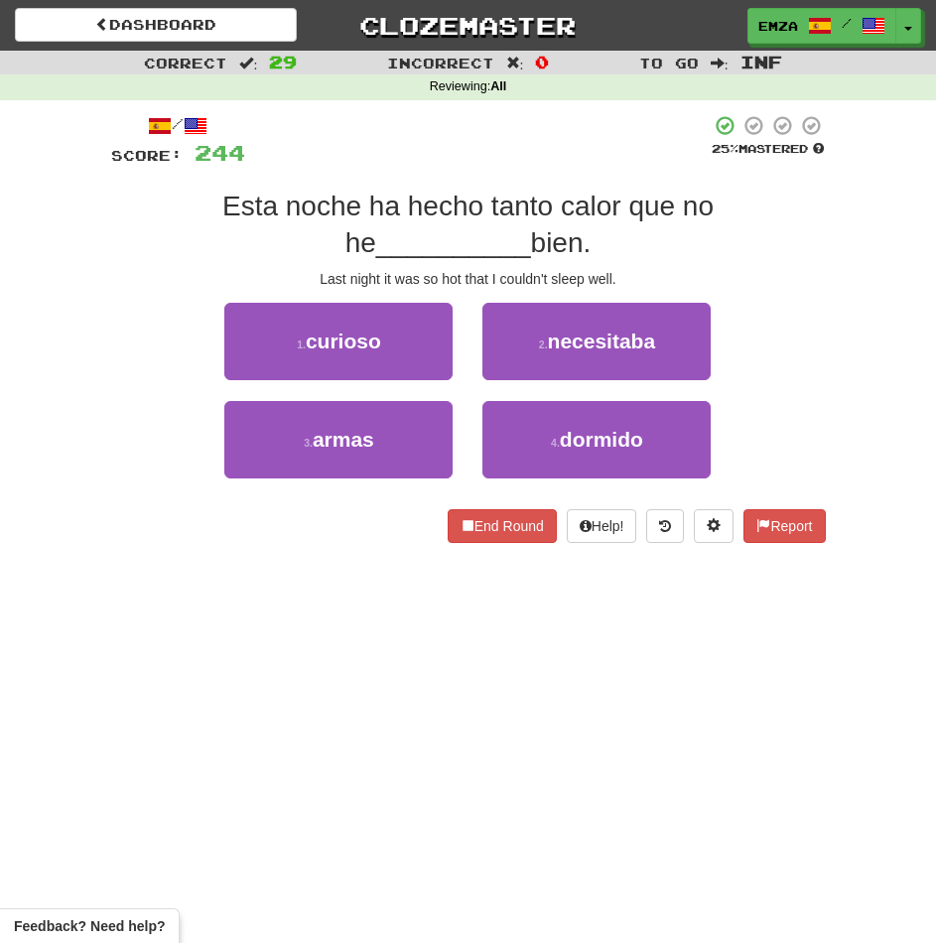
click at [341, 676] on div "Dashboard Clozemaster Emza / Toggle Dropdown Dashboard Leaderboard Activity Fee…" at bounding box center [468, 471] width 936 height 943
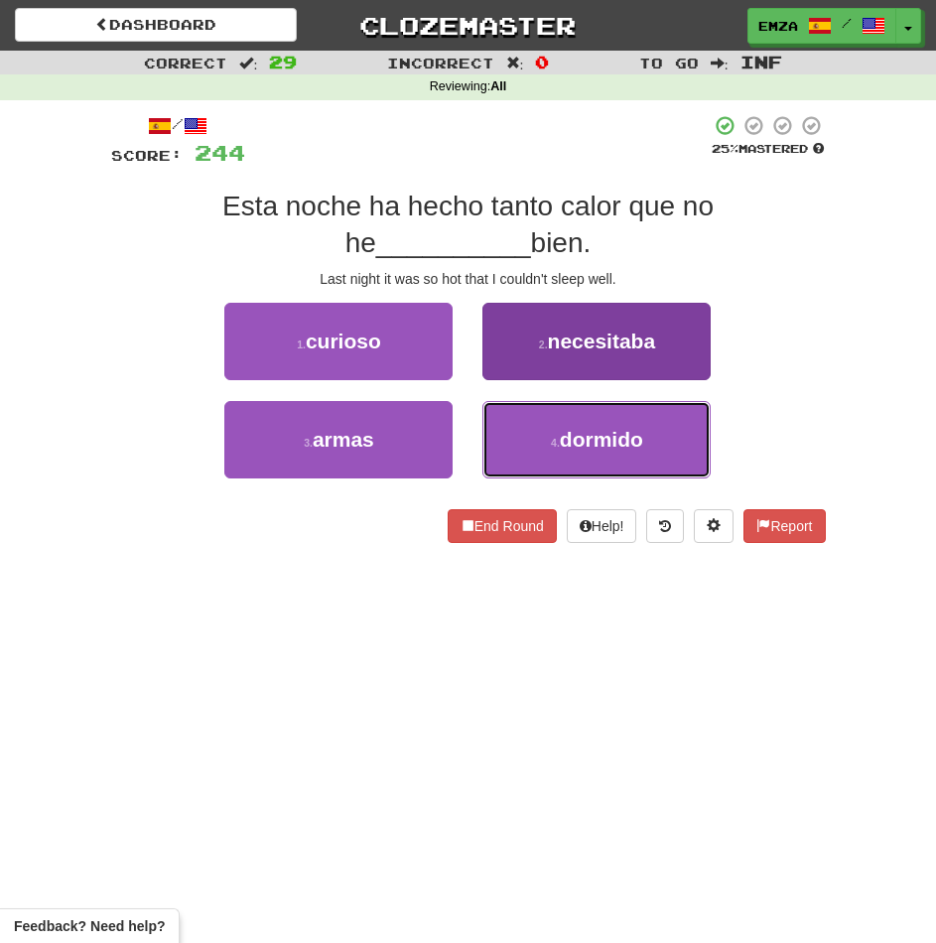
click at [558, 426] on button "4 . dormido" at bounding box center [596, 439] width 228 height 77
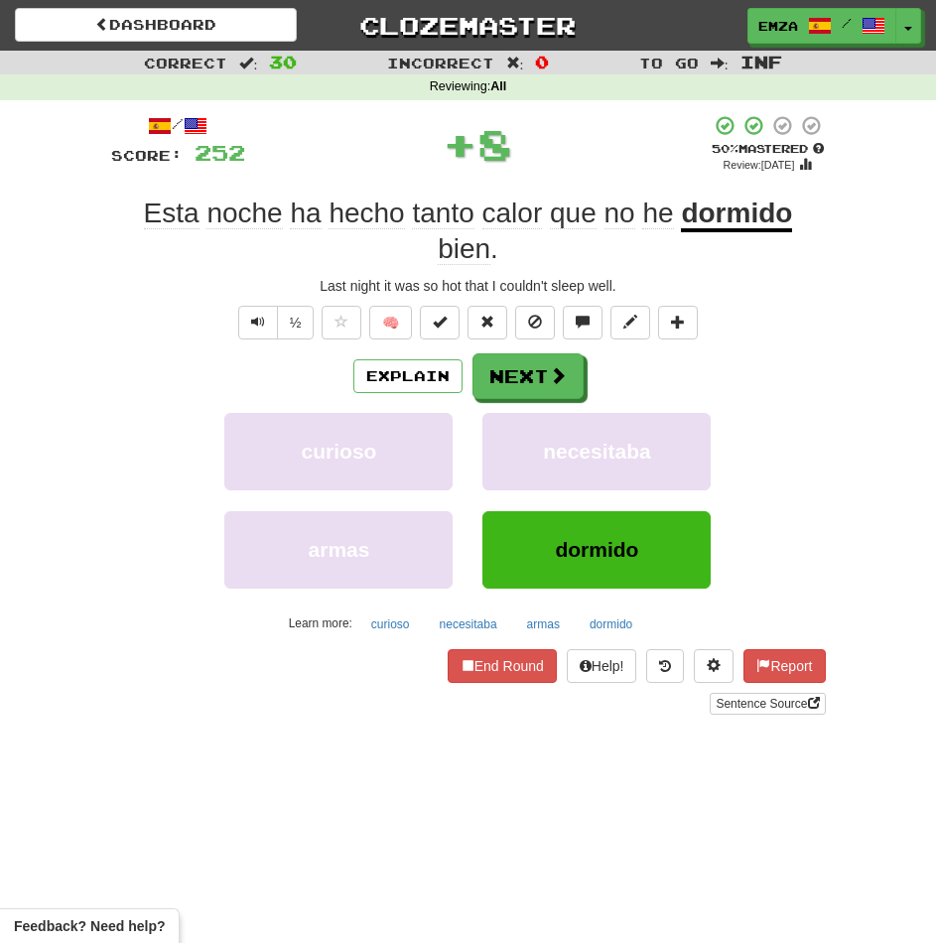
click at [483, 353] on div "Explain Next" at bounding box center [468, 376] width 715 height 46
click at [491, 353] on div "Explain Next" at bounding box center [468, 376] width 715 height 46
click at [497, 364] on button "Next" at bounding box center [528, 377] width 111 height 46
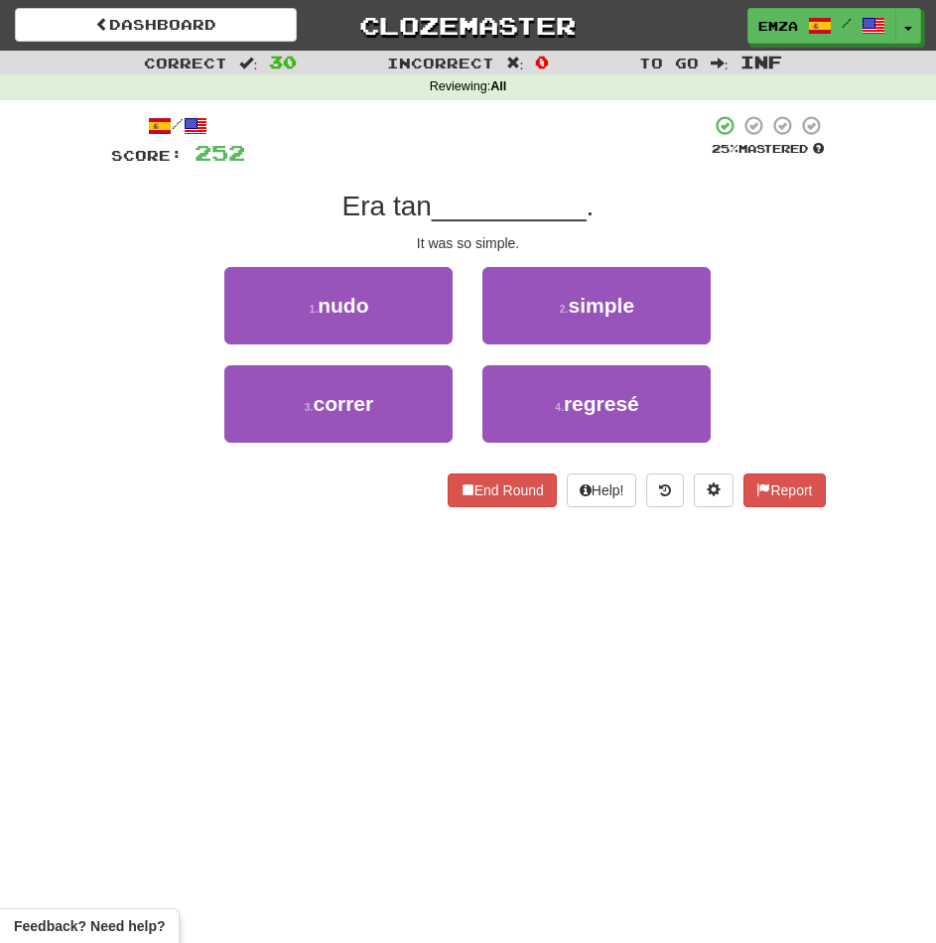
click at [34, 464] on div "Correct : 30 Incorrect : 0 To go : Inf Reviewing : All / Score: 252 25 % Master…" at bounding box center [468, 293] width 936 height 484
click at [438, 544] on div "Dashboard Clozemaster Emza / Toggle Dropdown Dashboard Leaderboard Activity Fee…" at bounding box center [468, 471] width 936 height 943
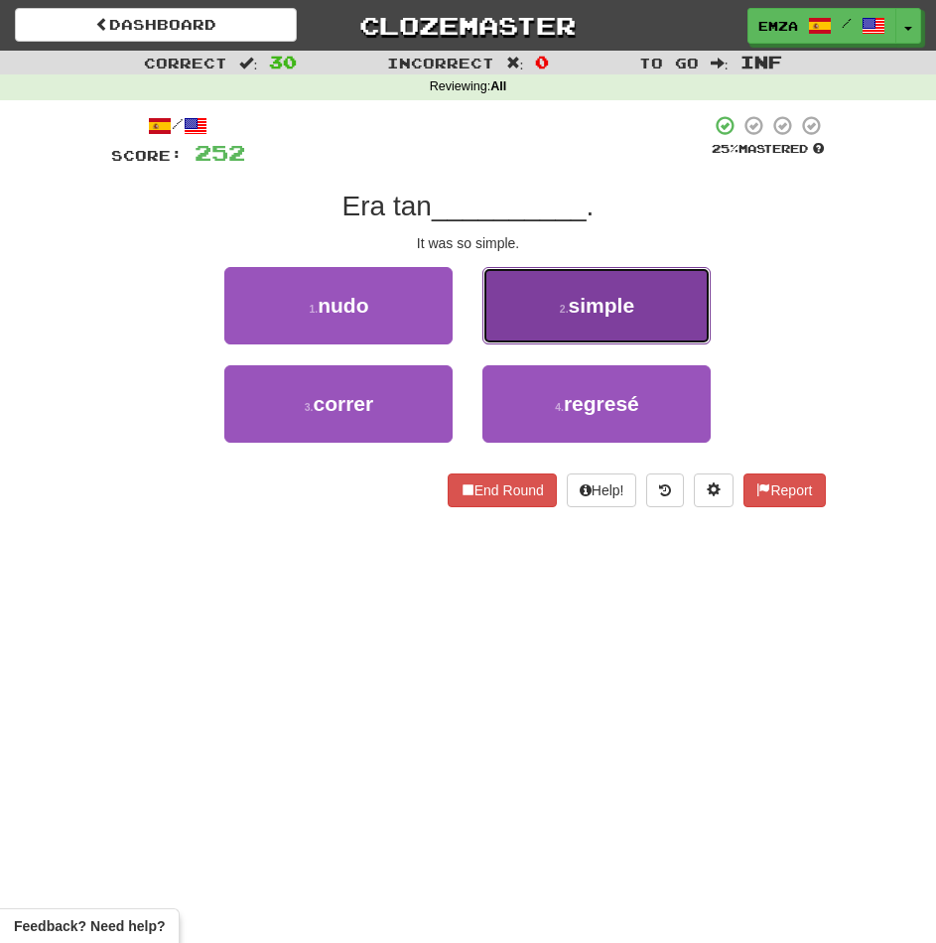
click at [549, 322] on button "2 . simple" at bounding box center [596, 305] width 228 height 77
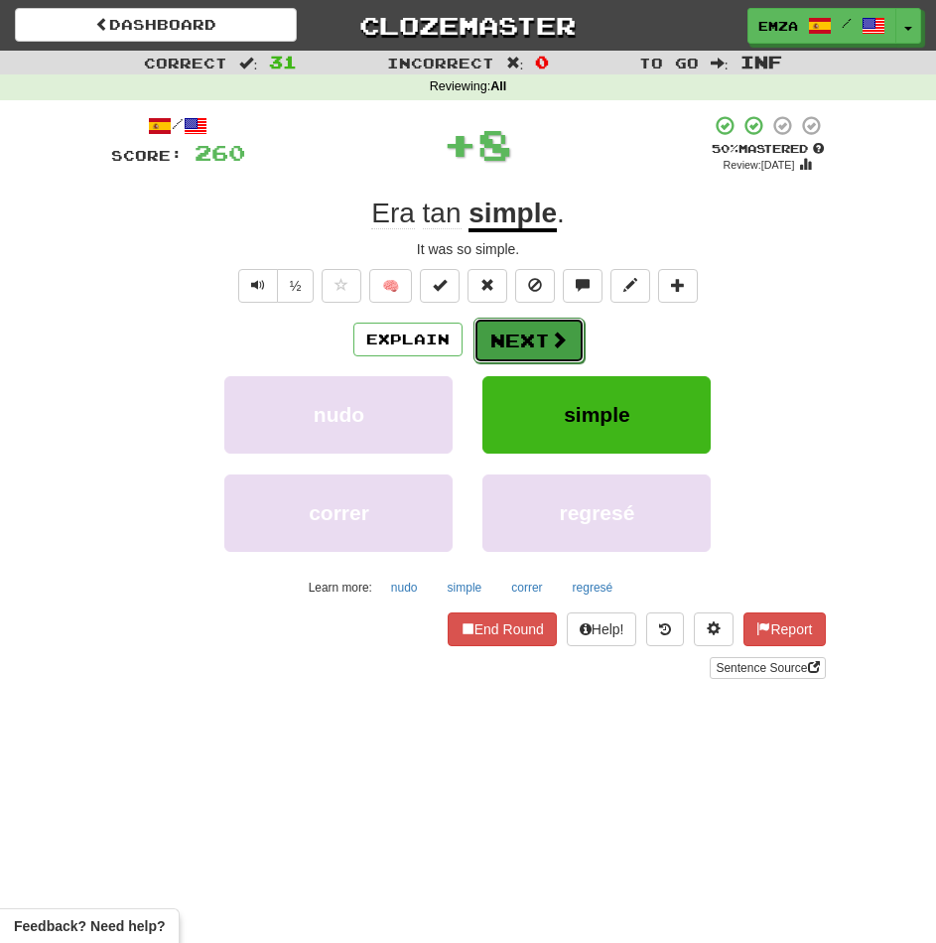
click at [550, 344] on span at bounding box center [559, 340] width 18 height 18
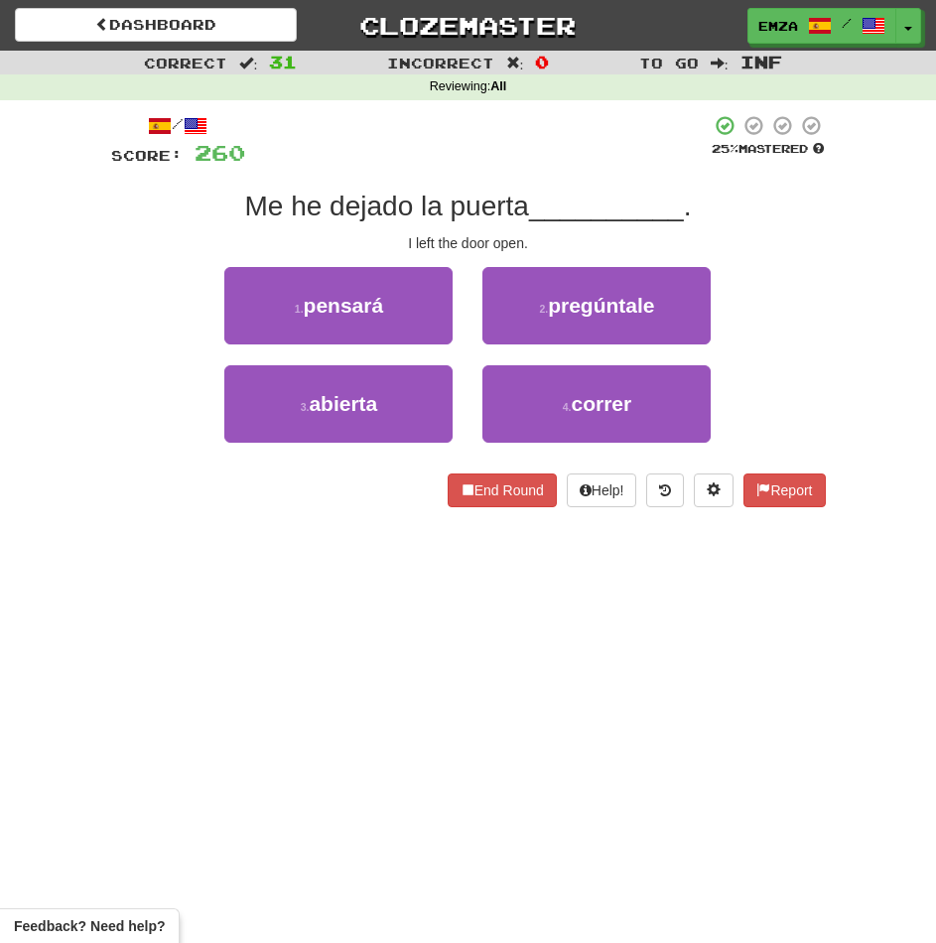
drag, startPoint x: 451, startPoint y: 596, endPoint x: 419, endPoint y: 574, distance: 38.5
click at [439, 590] on div "Dashboard Clozemaster Emza / Toggle Dropdown Dashboard Leaderboard Activity Fee…" at bounding box center [468, 471] width 936 height 943
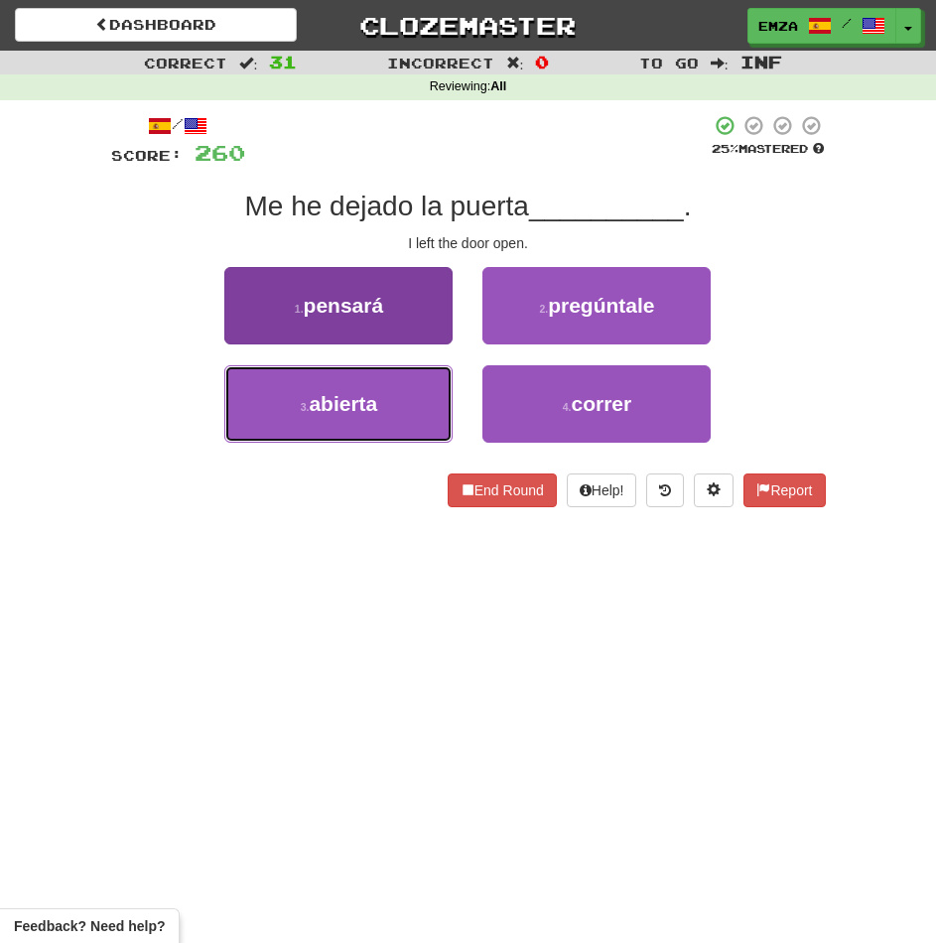
click at [360, 408] on button "3 . abierta" at bounding box center [338, 403] width 228 height 77
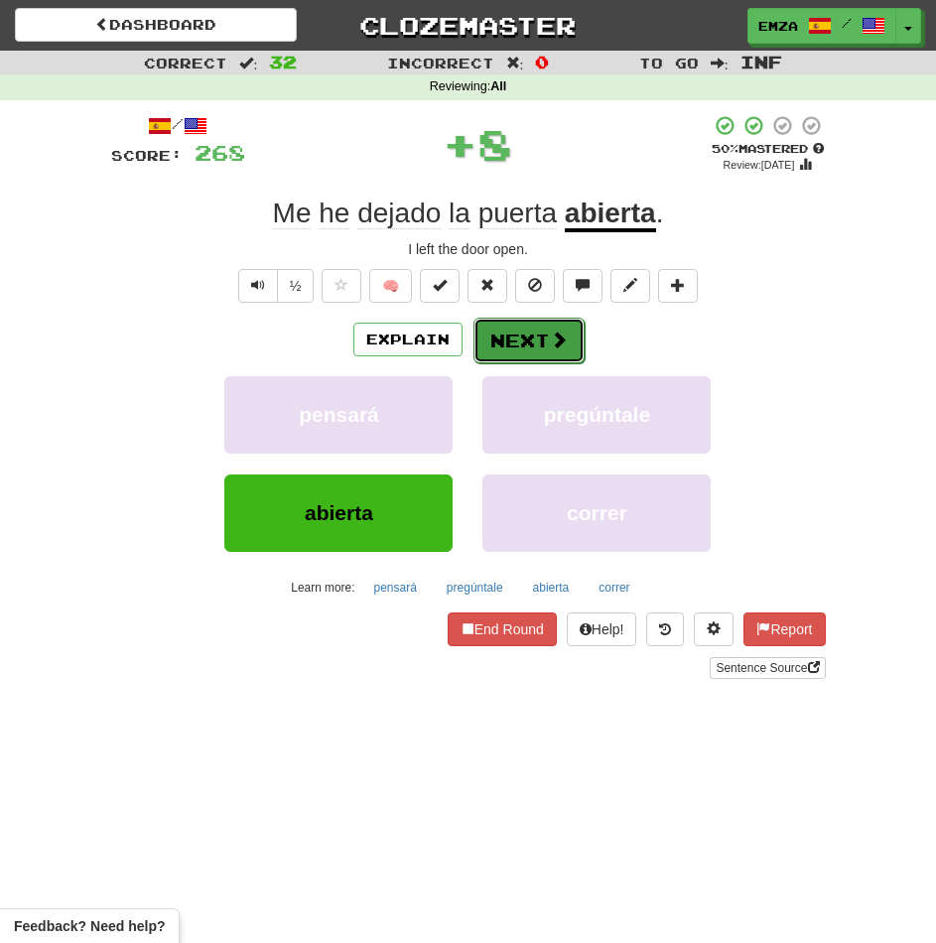
click at [524, 350] on button "Next" at bounding box center [528, 341] width 111 height 46
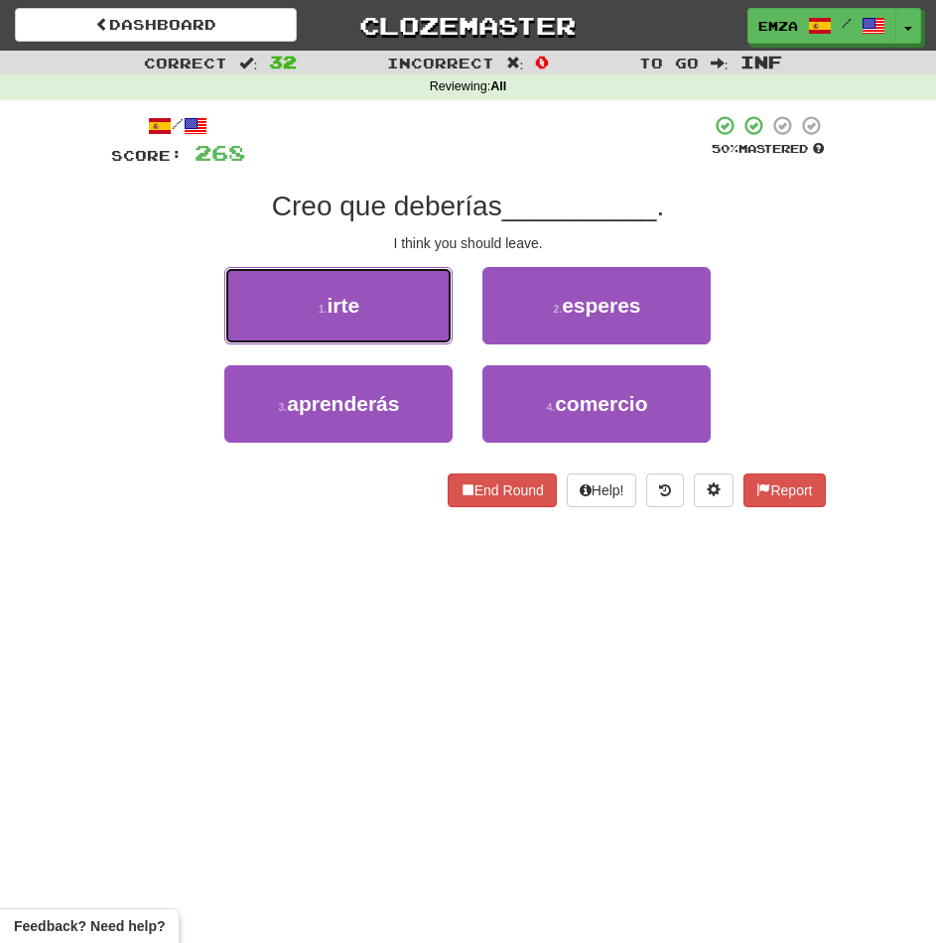
click at [323, 309] on small "1 ." at bounding box center [323, 309] width 9 height 12
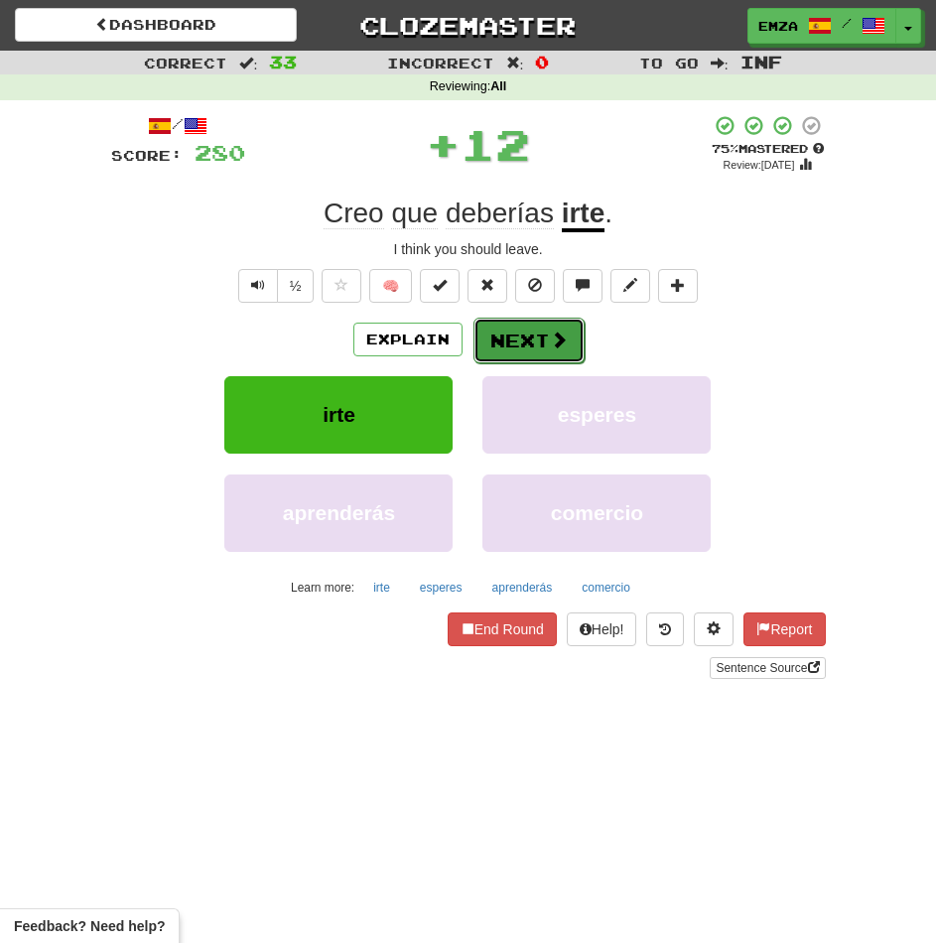
click at [520, 321] on button "Next" at bounding box center [528, 341] width 111 height 46
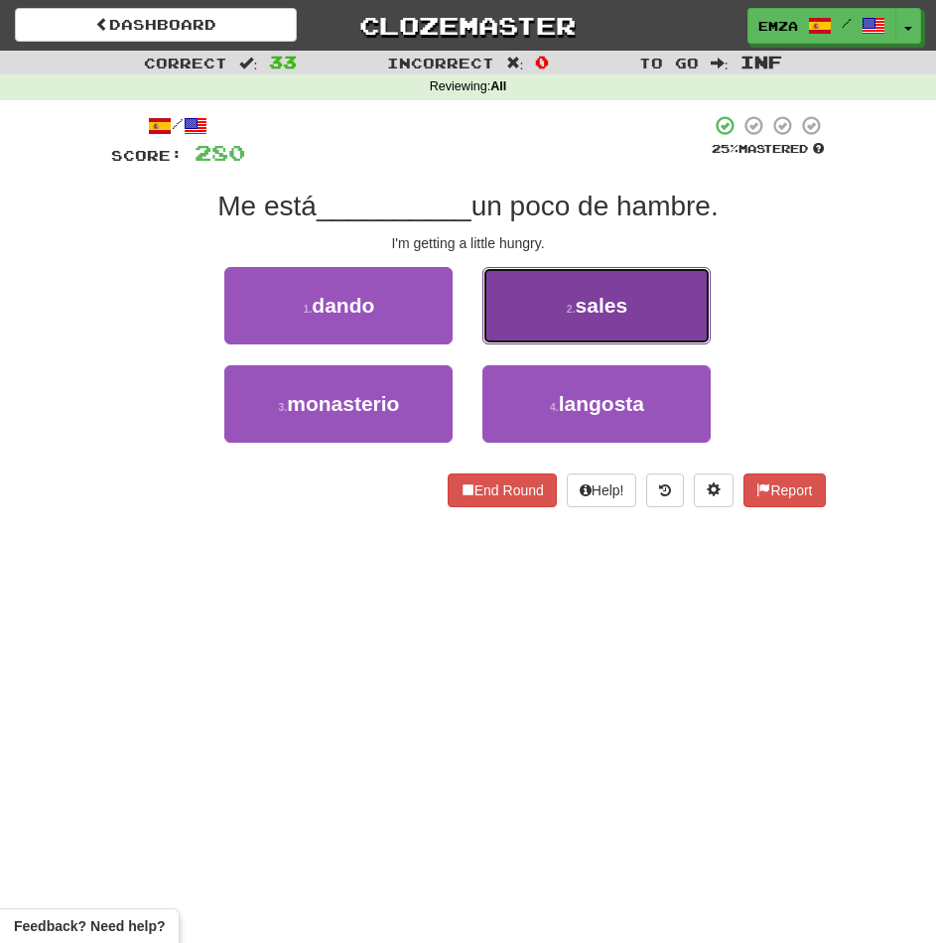
click at [489, 298] on button "2 . sales" at bounding box center [596, 305] width 228 height 77
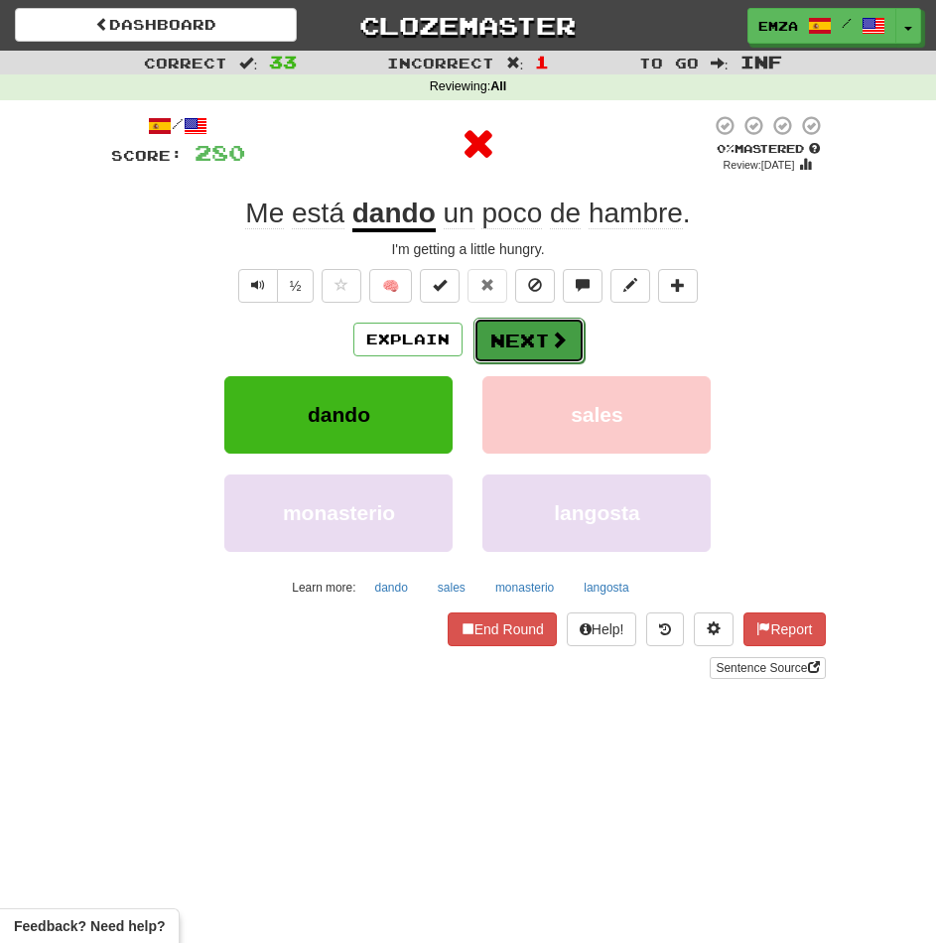
click at [473, 334] on button "Next" at bounding box center [528, 341] width 111 height 46
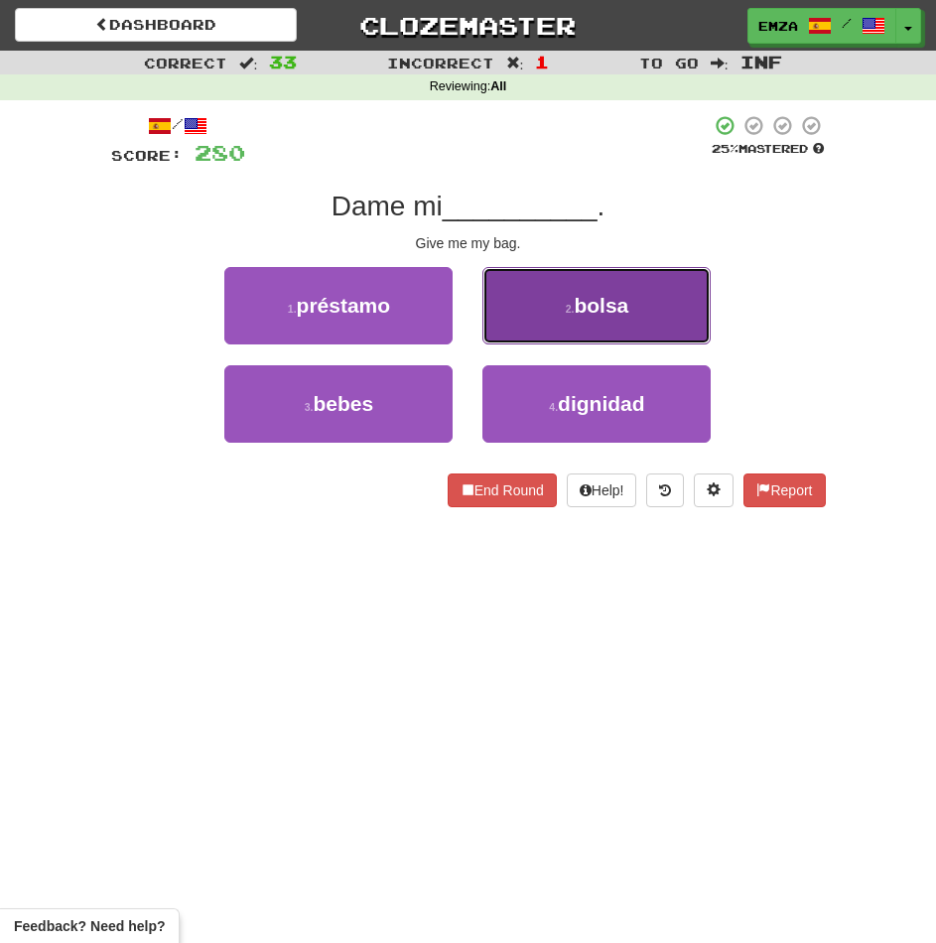
click at [562, 321] on button "2 . bolsa" at bounding box center [596, 305] width 228 height 77
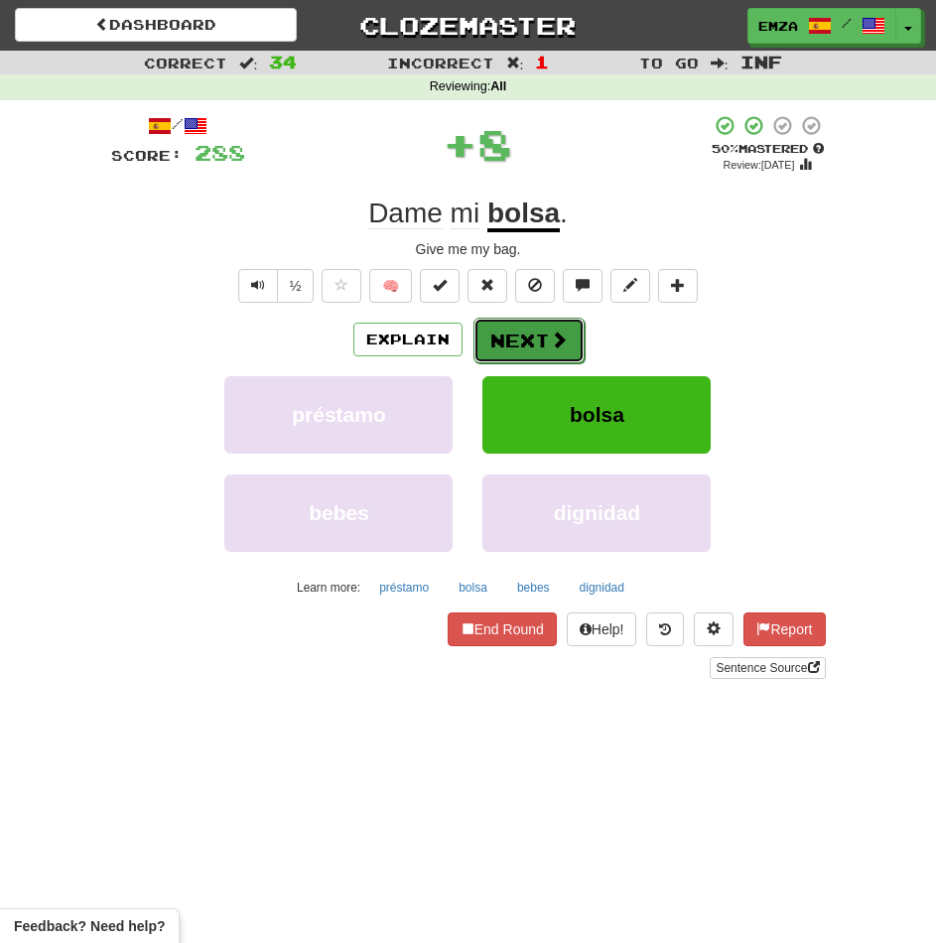
click at [534, 350] on button "Next" at bounding box center [528, 341] width 111 height 46
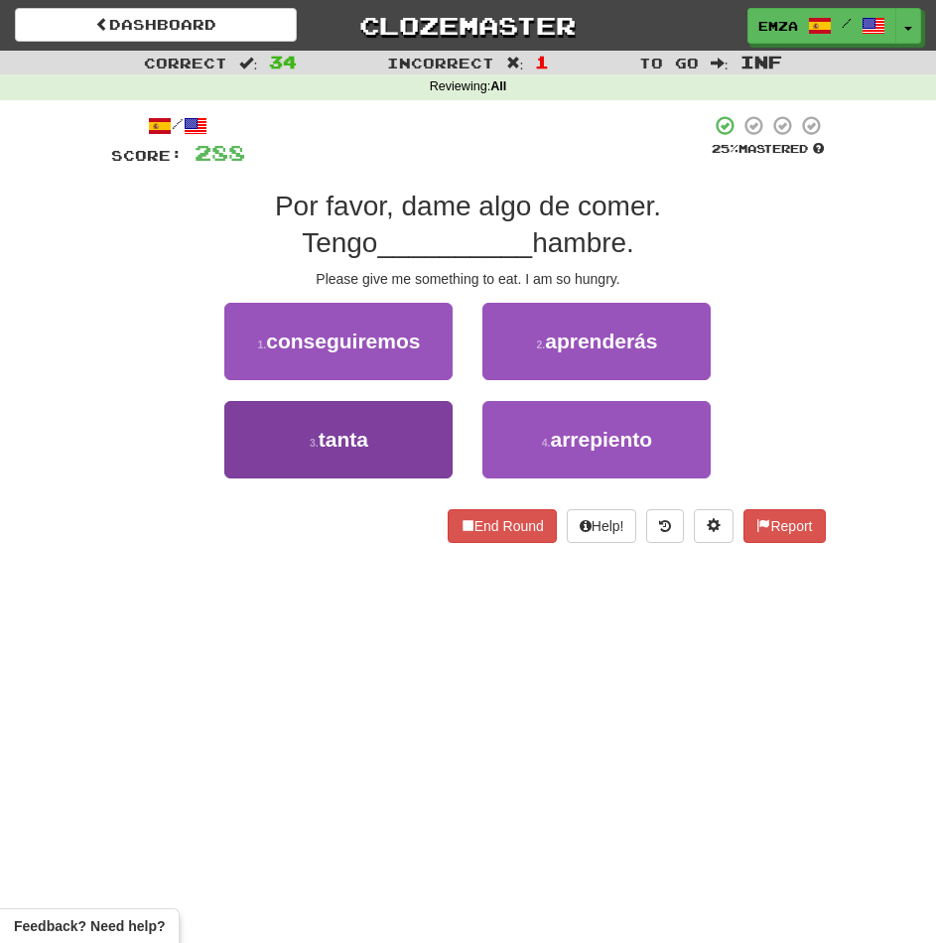
drag, startPoint x: 350, startPoint y: 484, endPoint x: 405, endPoint y: 456, distance: 61.7
click at [351, 483] on div "3 . tanta" at bounding box center [338, 450] width 258 height 98
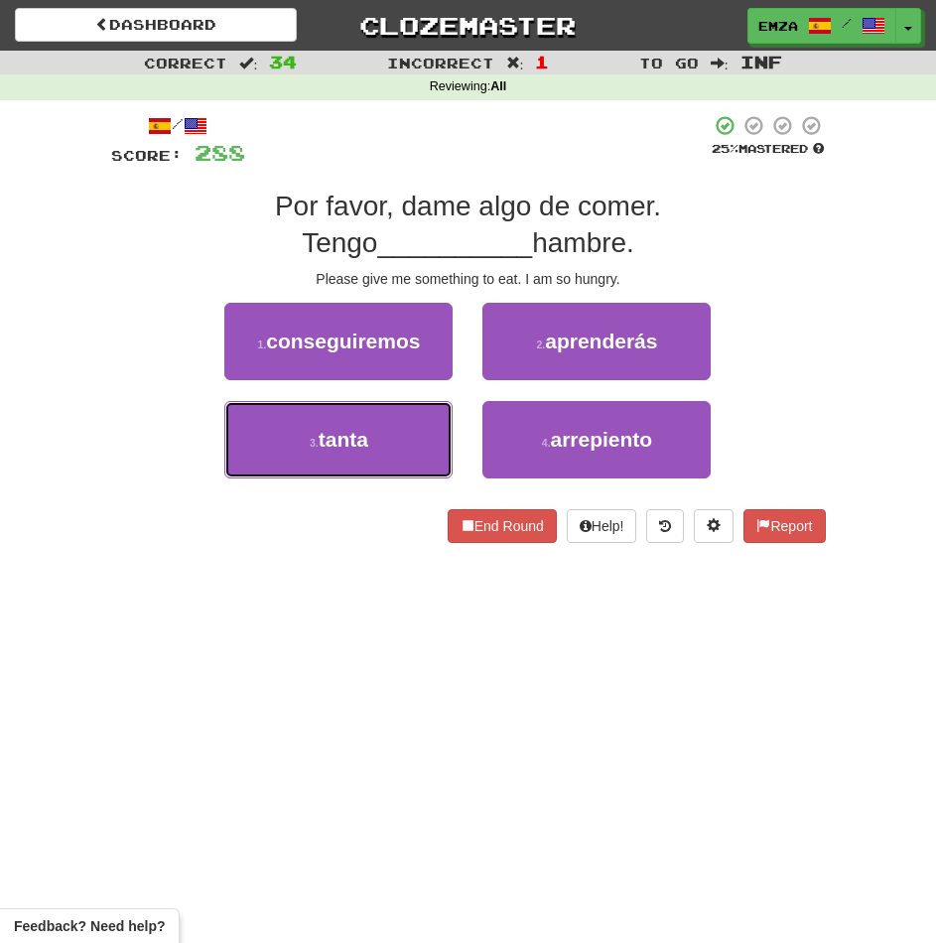
drag, startPoint x: 429, startPoint y: 451, endPoint x: 457, endPoint y: 447, distance: 28.1
click at [429, 450] on button "3 . tanta" at bounding box center [338, 439] width 228 height 77
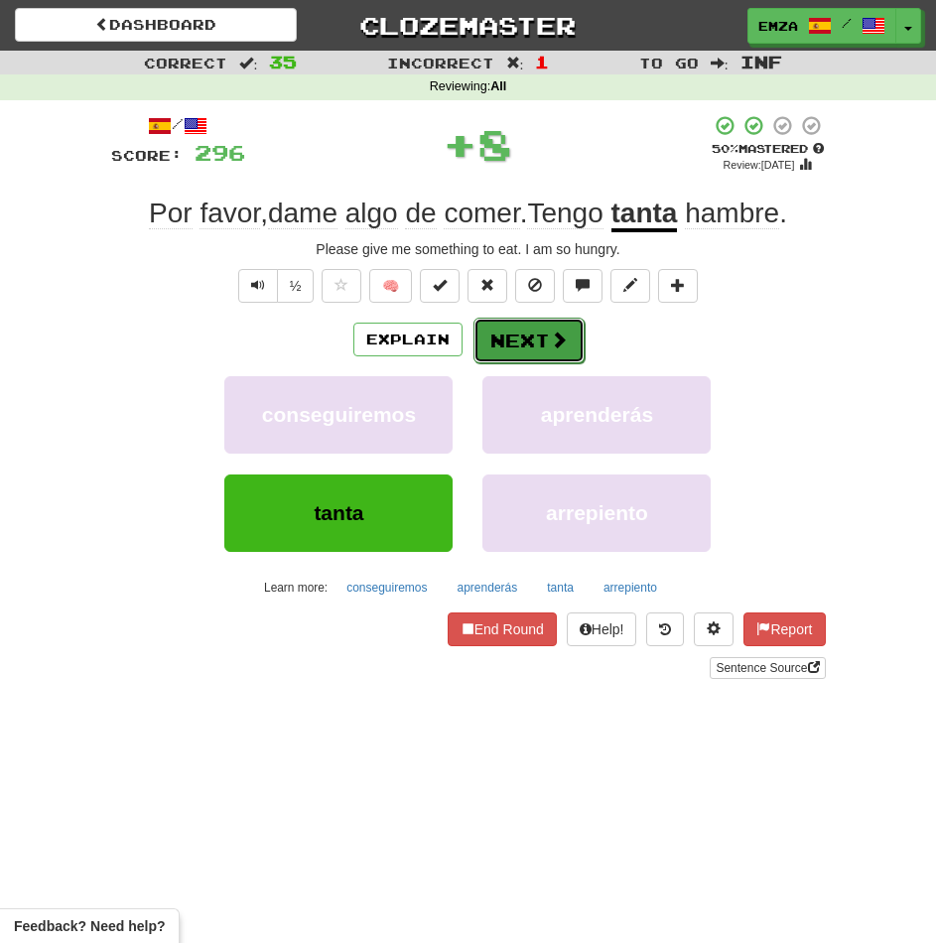
click at [534, 334] on button "Next" at bounding box center [528, 341] width 111 height 46
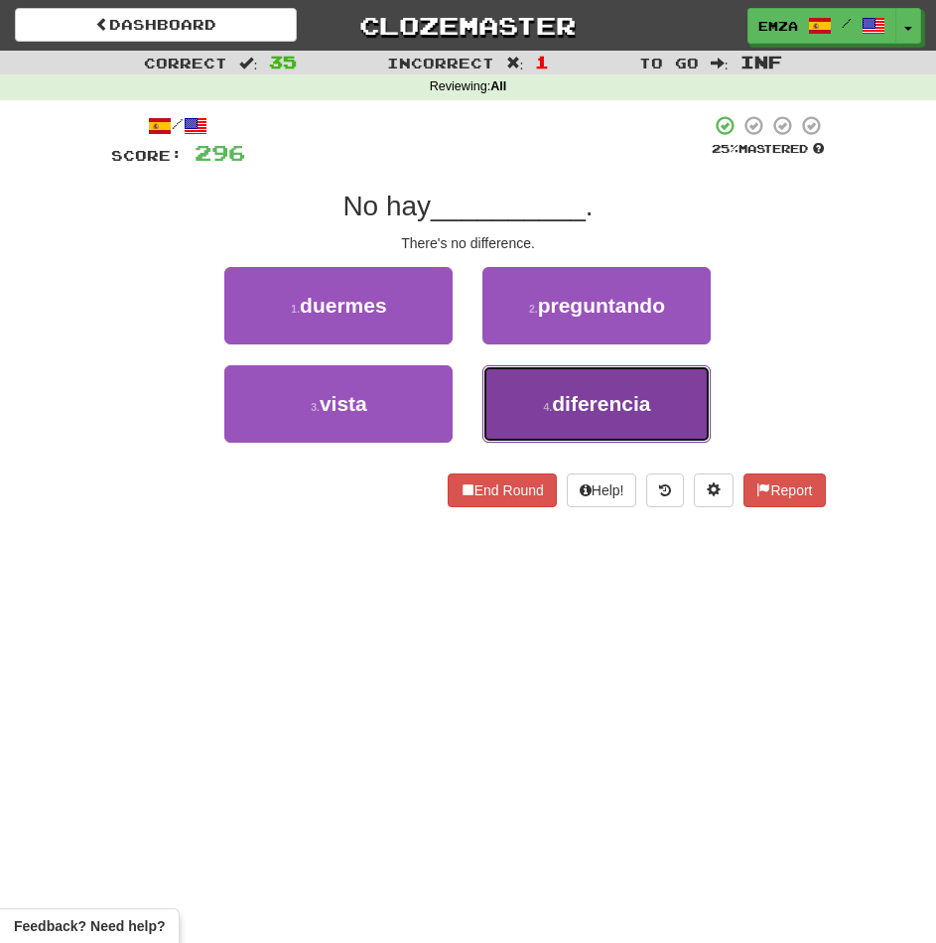
click at [518, 413] on button "4 . diferencia" at bounding box center [596, 403] width 228 height 77
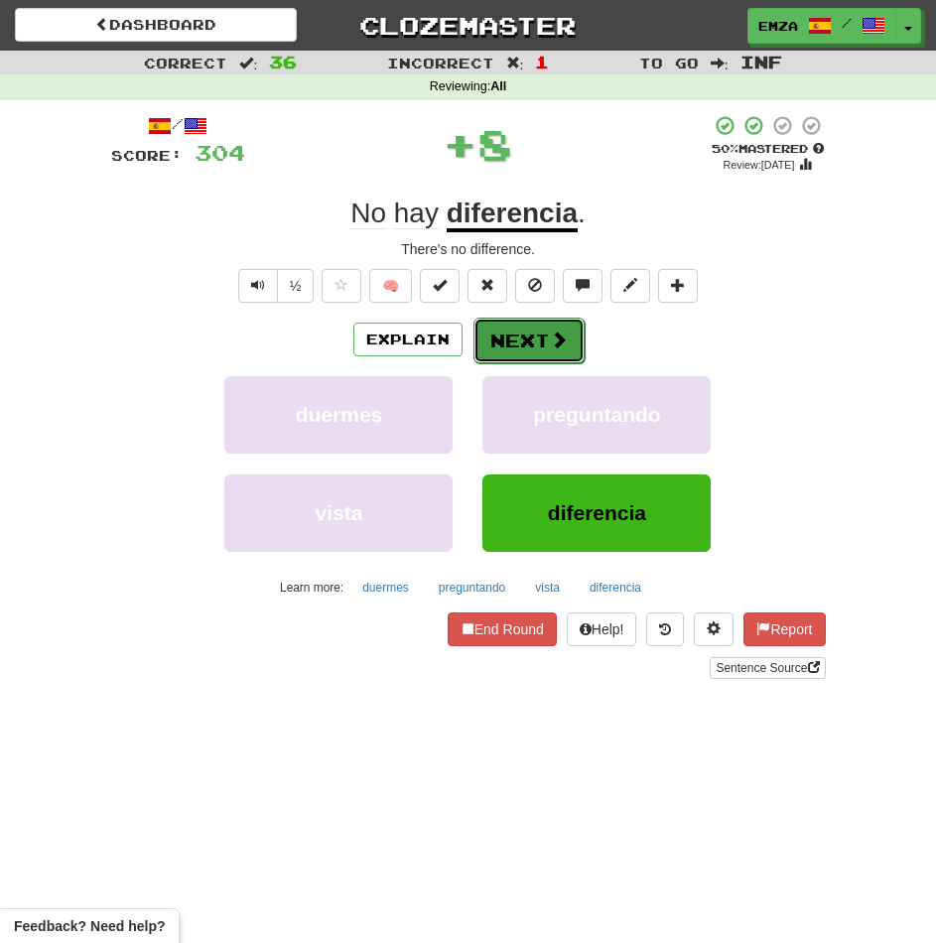
click at [503, 352] on button "Next" at bounding box center [528, 341] width 111 height 46
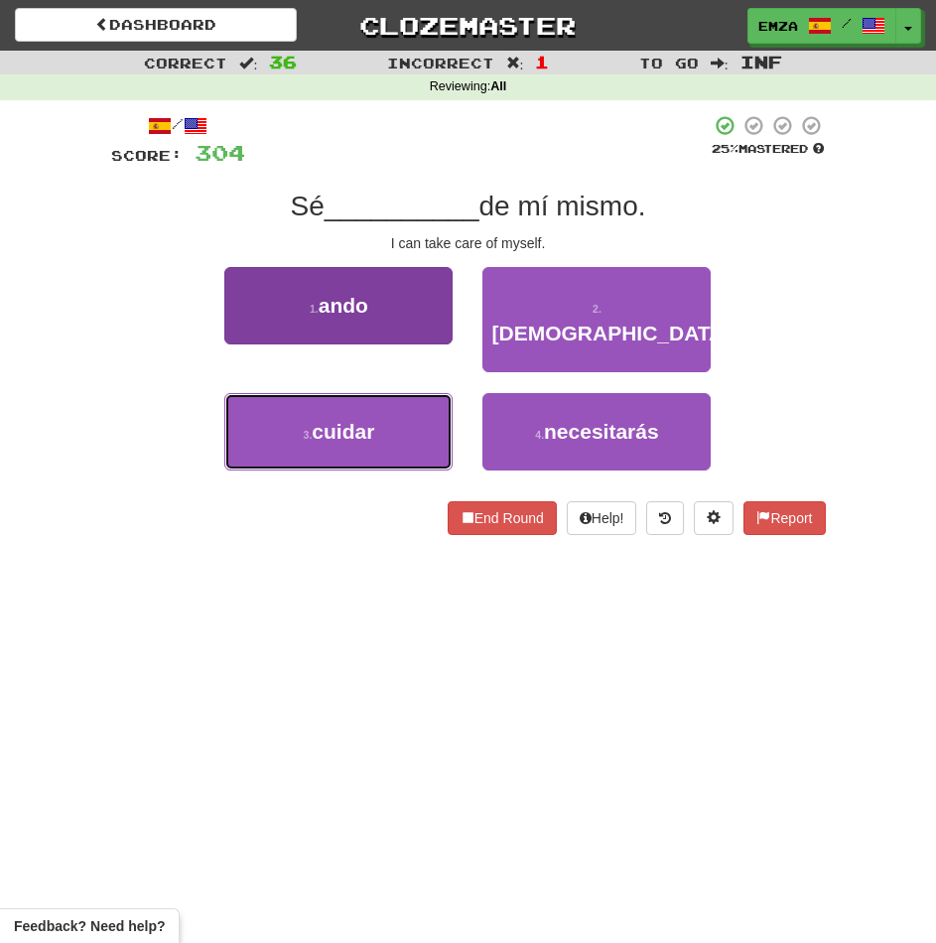
drag, startPoint x: 349, startPoint y: 420, endPoint x: 378, endPoint y: 415, distance: 29.2
click at [353, 419] on button "3 . cuidar" at bounding box center [338, 431] width 228 height 77
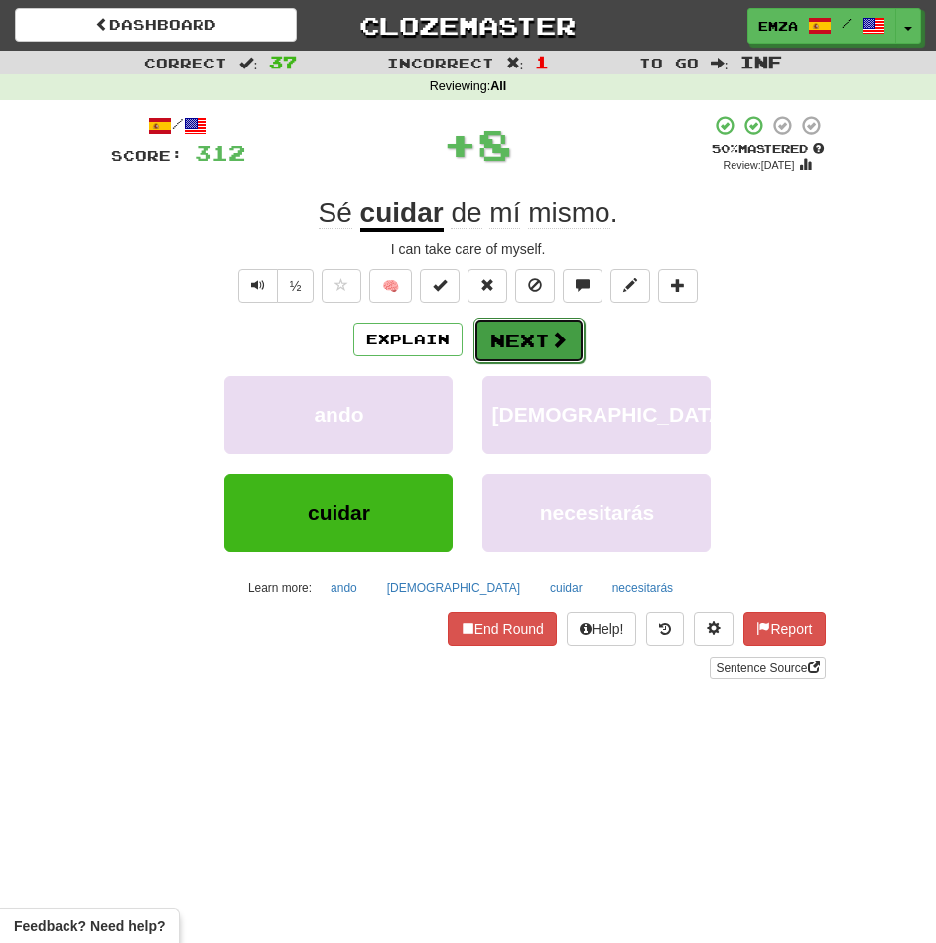
click at [531, 337] on button "Next" at bounding box center [528, 341] width 111 height 46
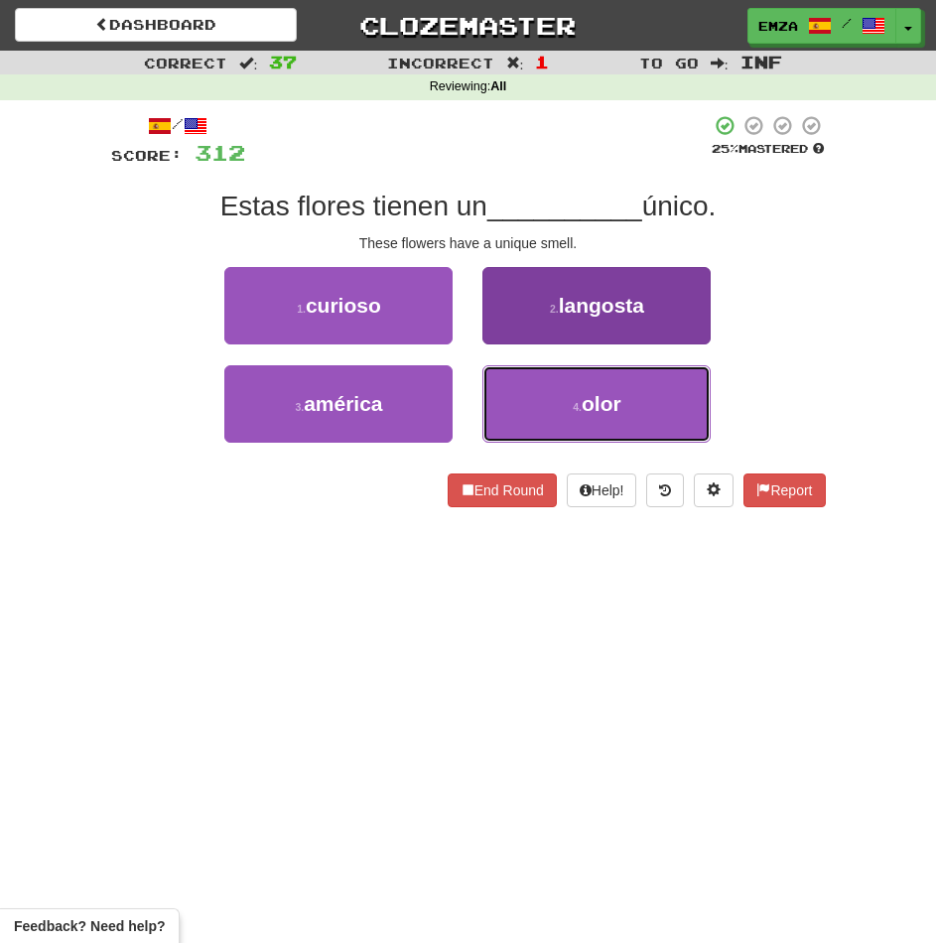
drag, startPoint x: 505, startPoint y: 400, endPoint x: 512, endPoint y: 392, distance: 10.6
click at [510, 396] on button "4 . olor" at bounding box center [596, 403] width 228 height 77
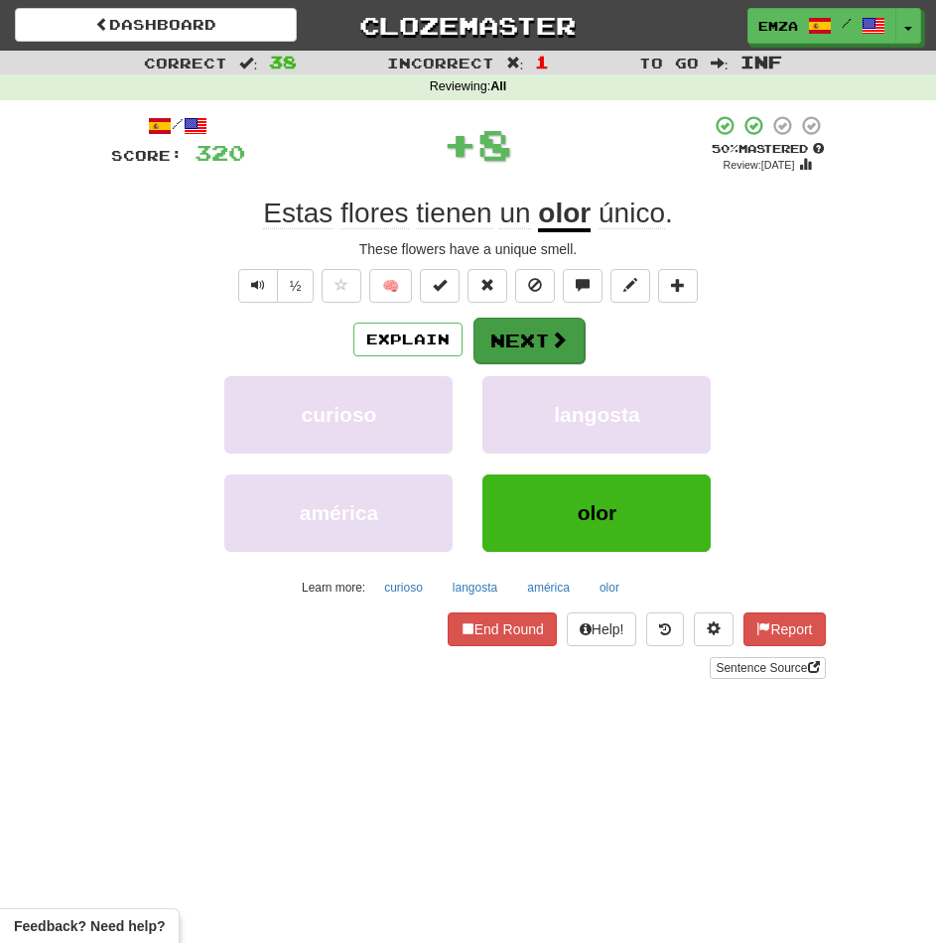
click at [527, 354] on div "Explain Next curioso langosta américa olor Learn more: curioso langosta américa…" at bounding box center [468, 460] width 715 height 286
click at [528, 352] on button "Next" at bounding box center [528, 341] width 111 height 46
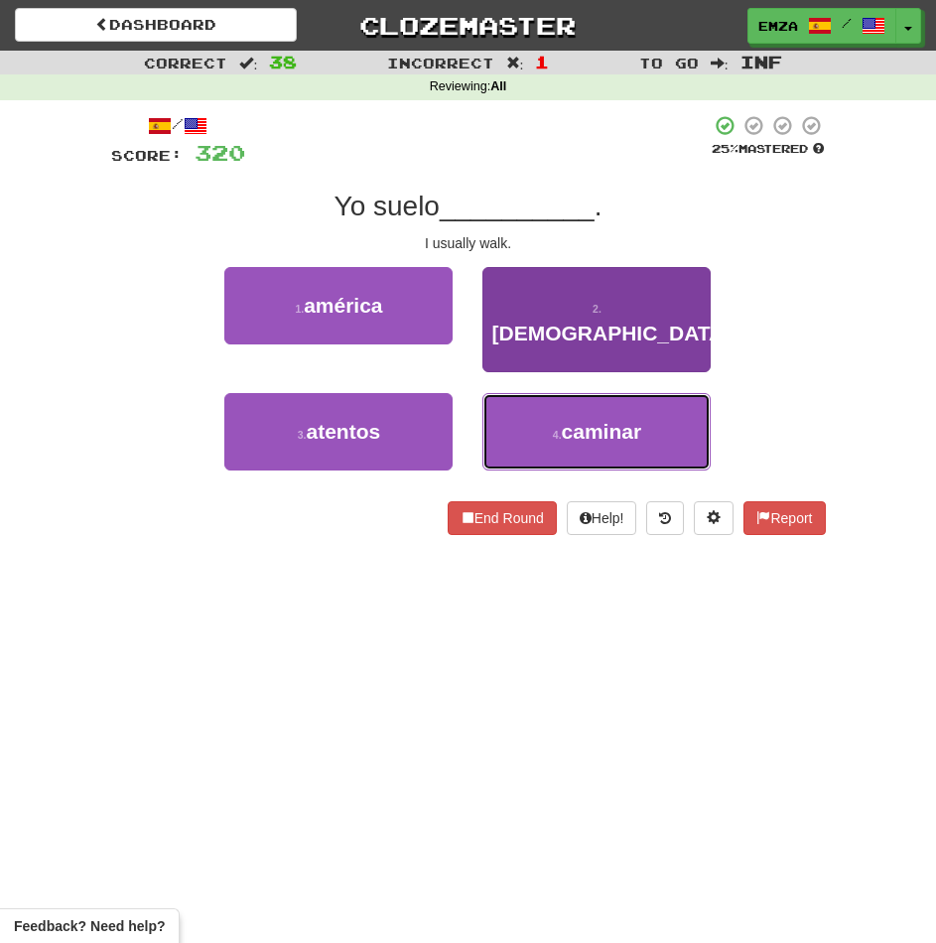
click at [525, 408] on button "4 . caminar" at bounding box center [596, 431] width 228 height 77
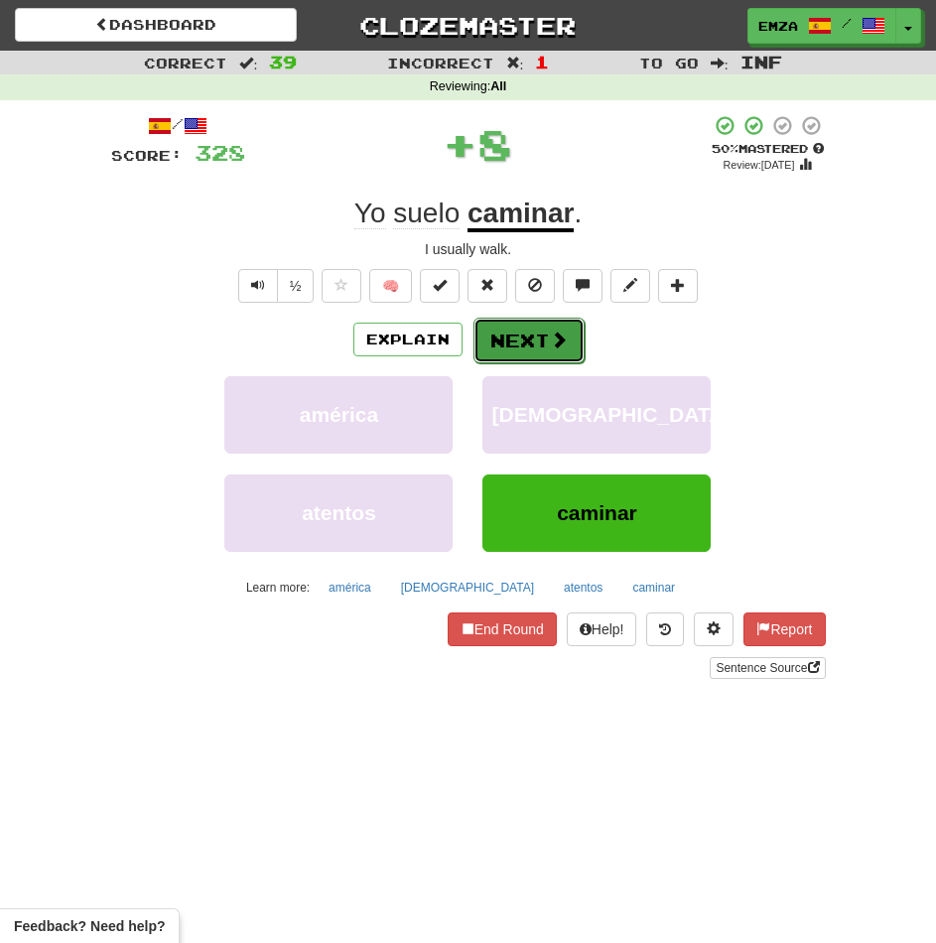
click at [499, 335] on button "Next" at bounding box center [528, 341] width 111 height 46
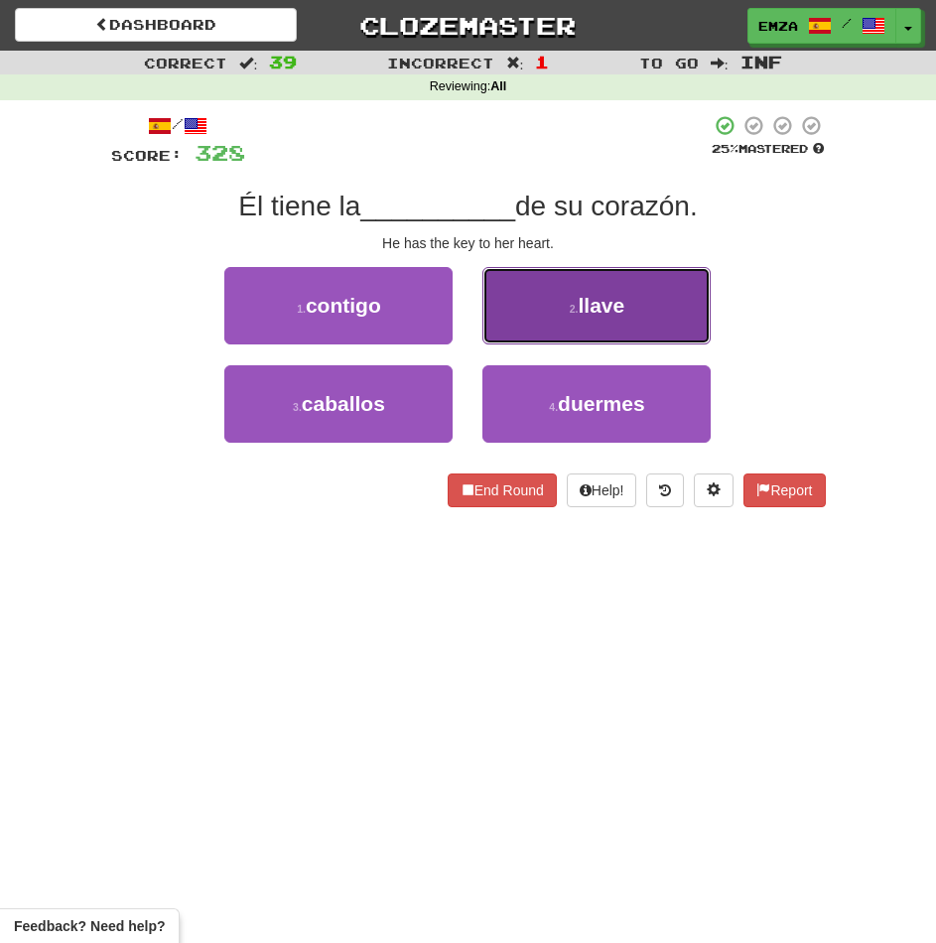
click at [532, 321] on button "2 . llave" at bounding box center [596, 305] width 228 height 77
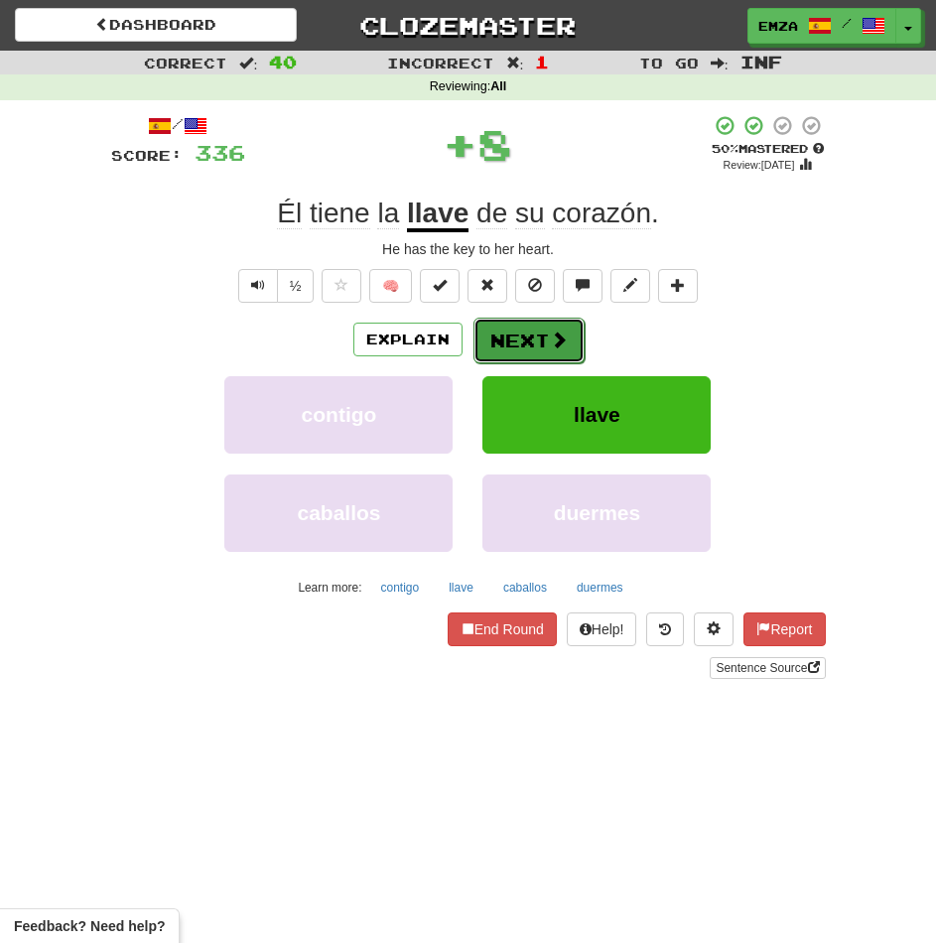
click at [506, 339] on button "Next" at bounding box center [528, 341] width 111 height 46
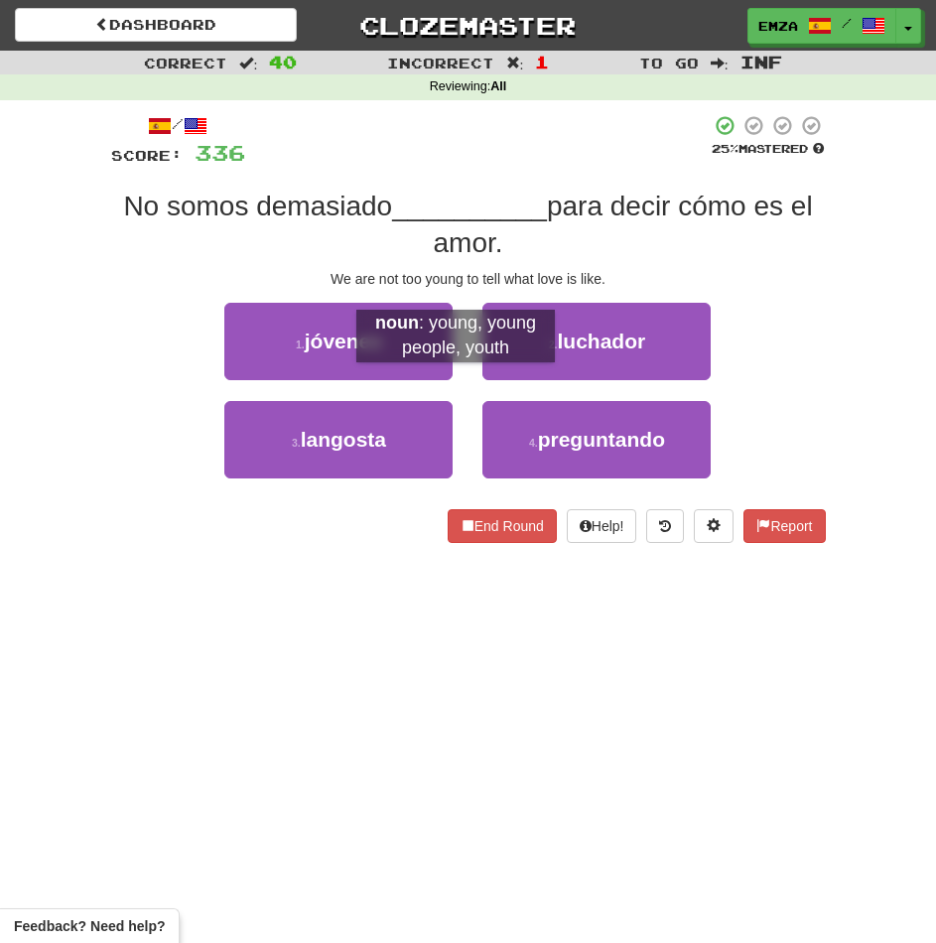
click at [456, 382] on div "1 . jóvenes" at bounding box center [338, 352] width 258 height 98
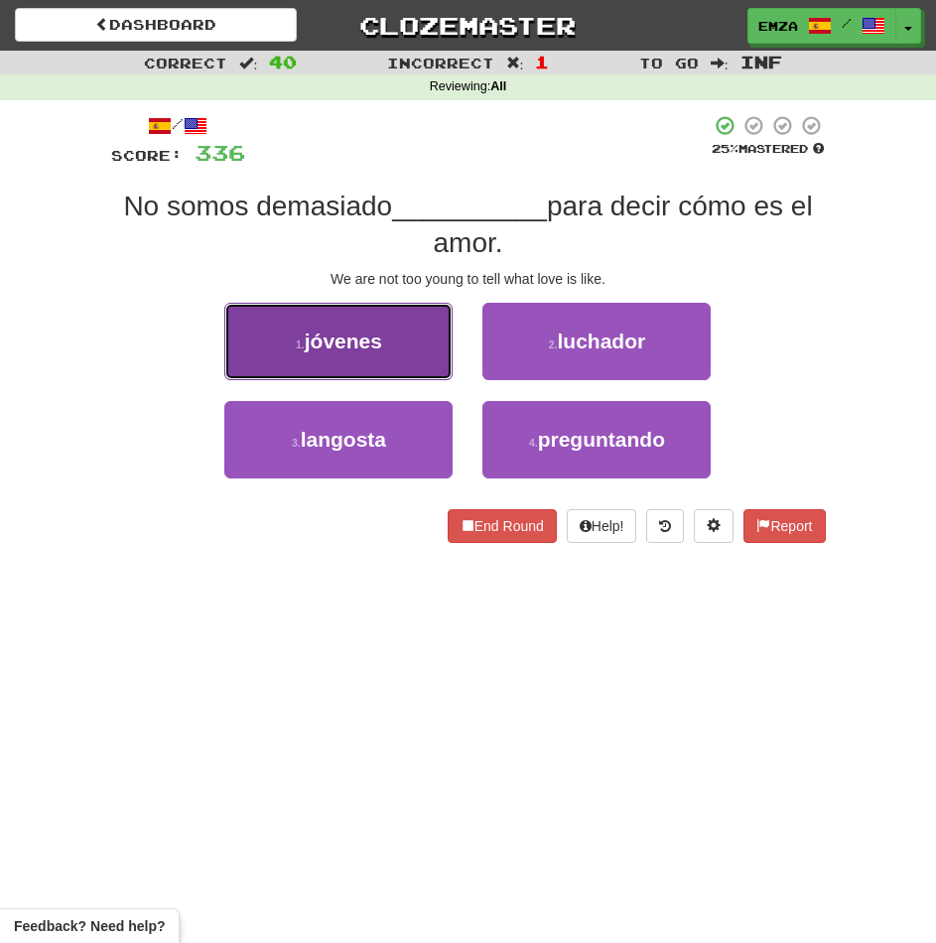
click at [386, 341] on button "1 . jóvenes" at bounding box center [338, 341] width 228 height 77
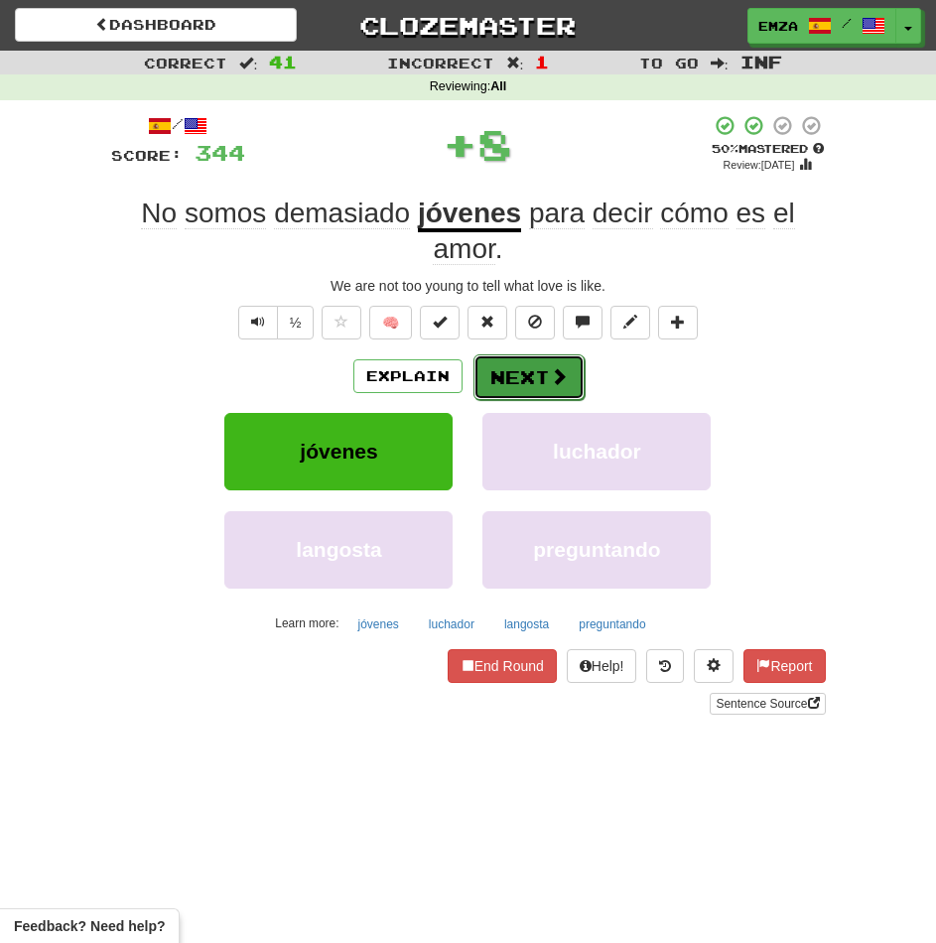
click at [580, 391] on button "Next" at bounding box center [528, 377] width 111 height 46
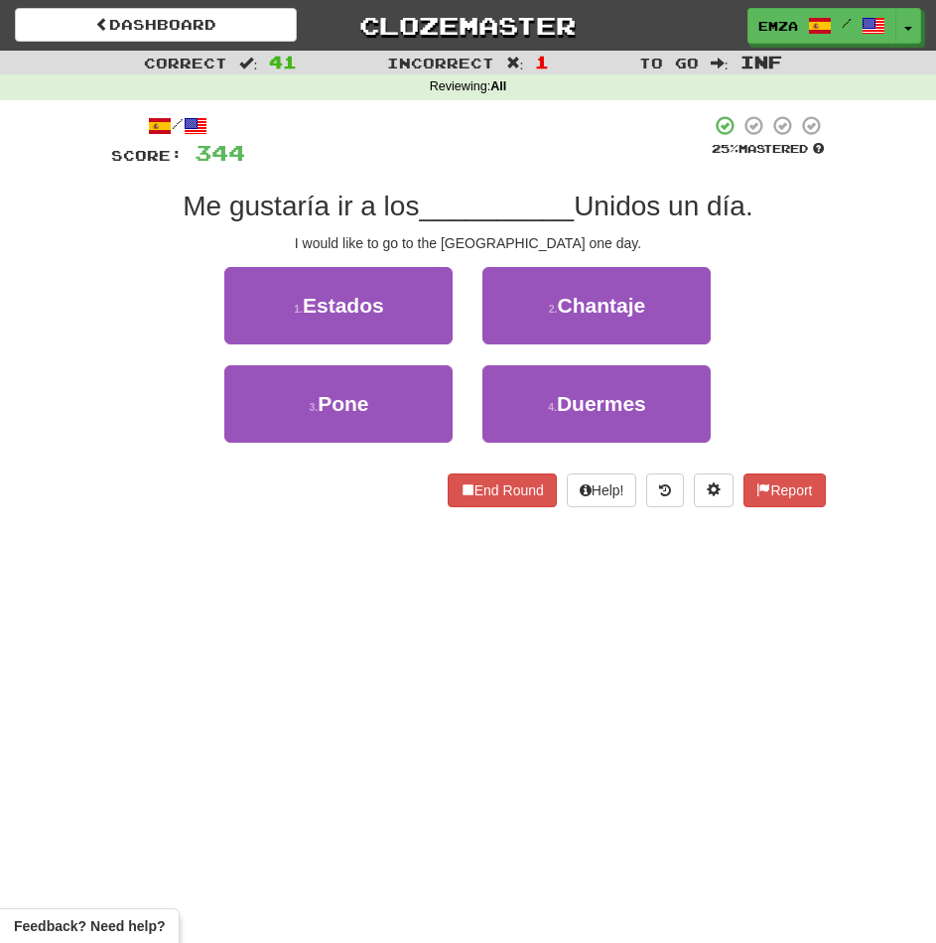
click at [202, 593] on div "Dashboard Clozemaster Emza / Toggle Dropdown Dashboard Leaderboard Activity Fee…" at bounding box center [468, 471] width 936 height 943
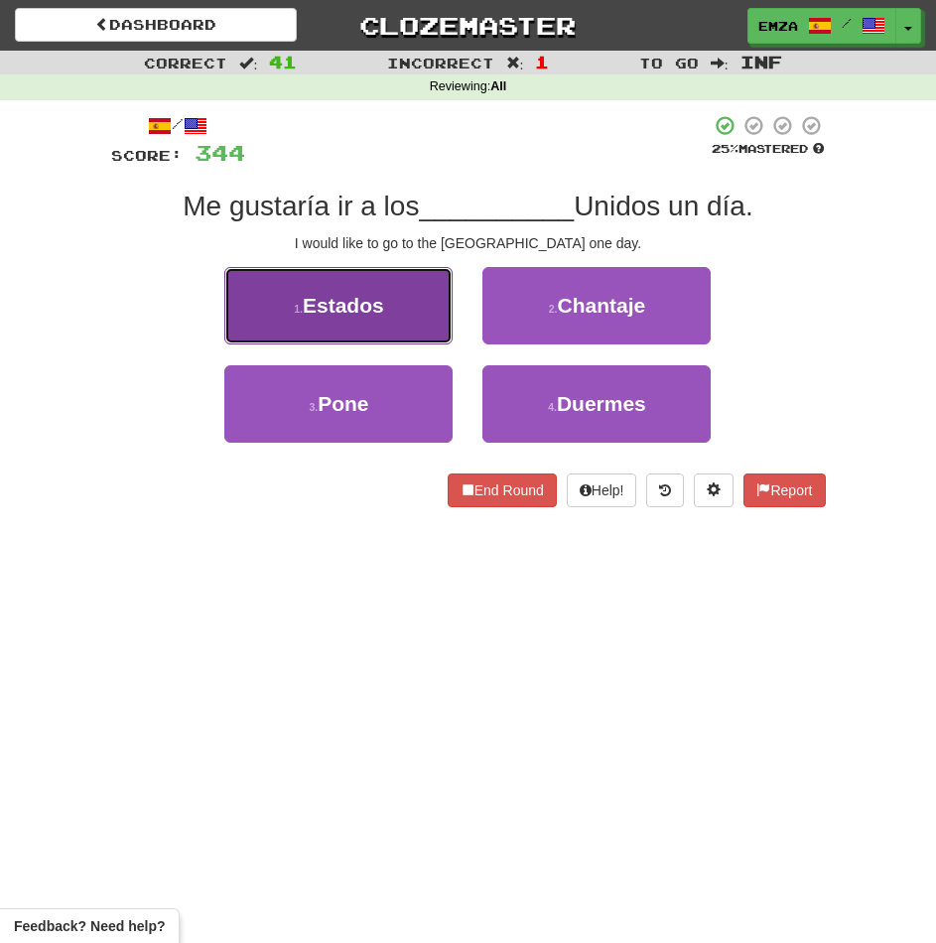
click at [354, 294] on span "Estados" at bounding box center [343, 305] width 81 height 23
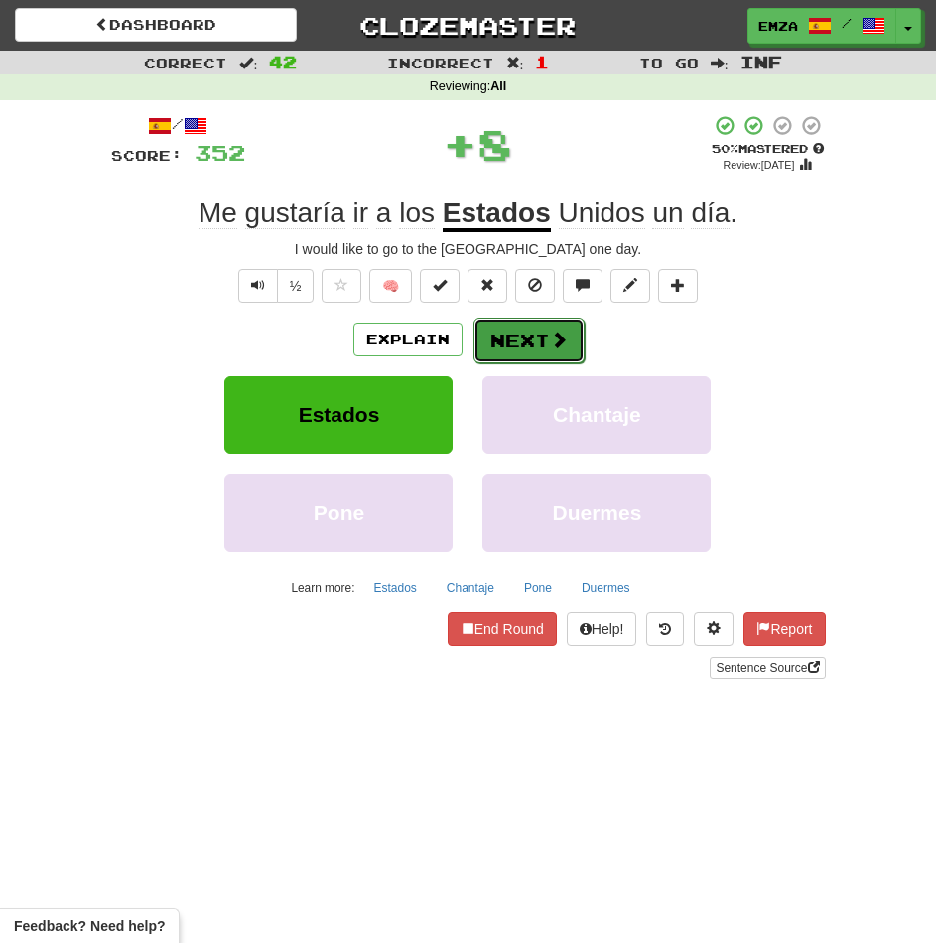
click at [540, 327] on button "Next" at bounding box center [528, 341] width 111 height 46
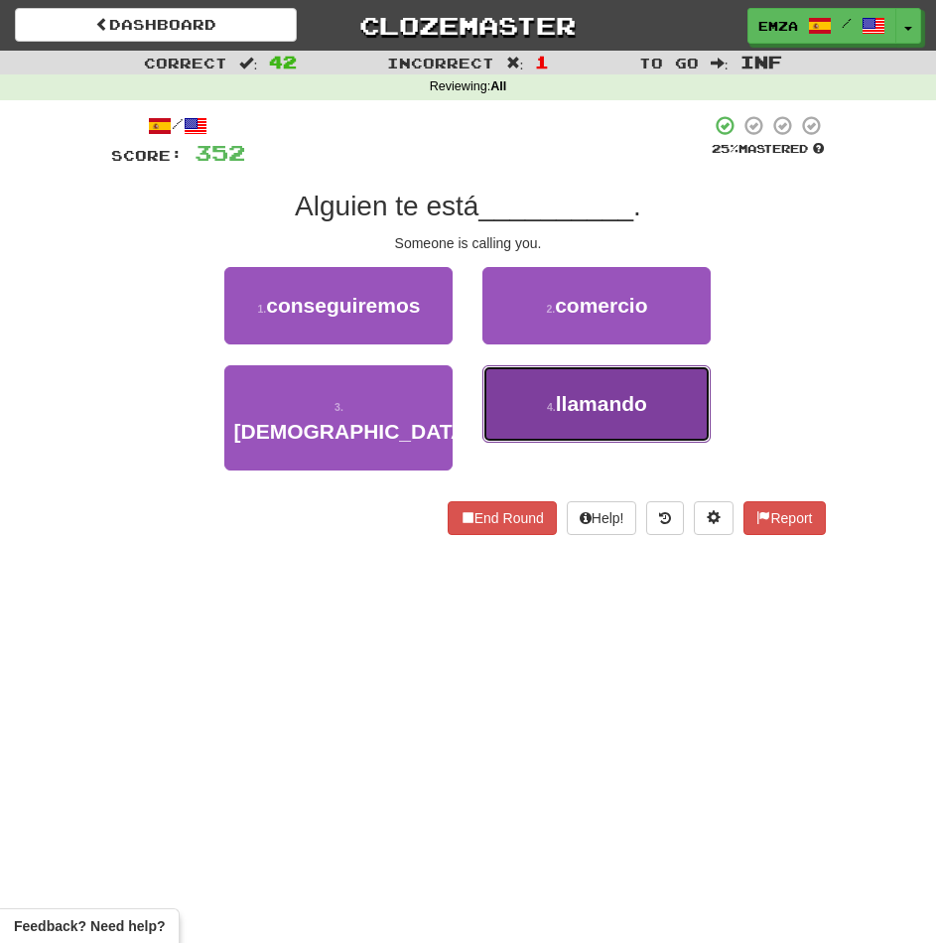
click at [502, 384] on button "4 . llamando" at bounding box center [596, 403] width 228 height 77
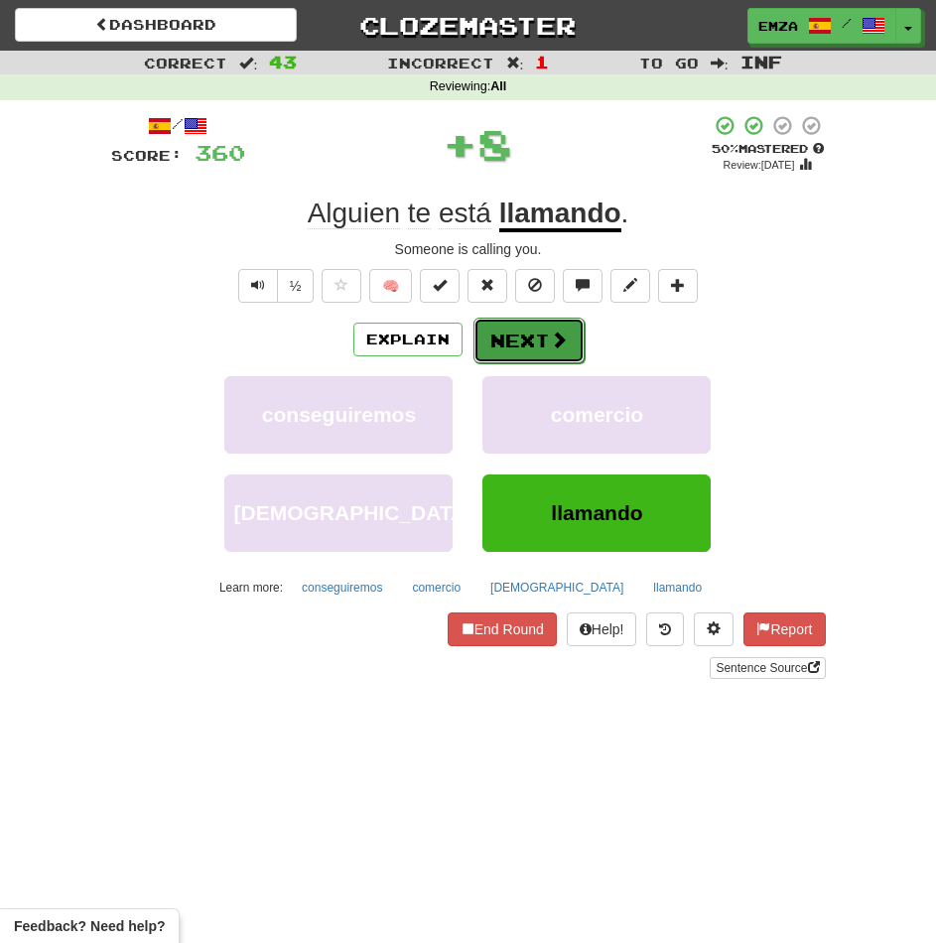
click at [506, 321] on button "Next" at bounding box center [528, 341] width 111 height 46
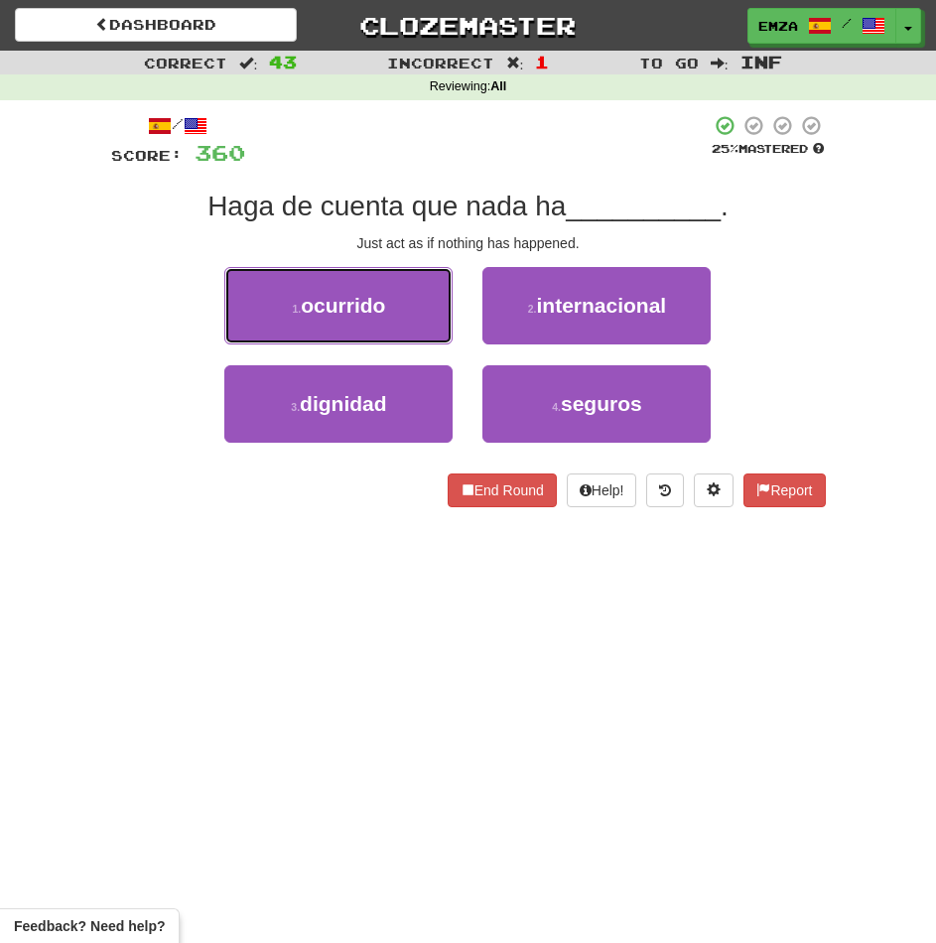
drag, startPoint x: 349, startPoint y: 302, endPoint x: 414, endPoint y: 315, distance: 65.8
click at [349, 300] on span "ocurrido" at bounding box center [343, 305] width 84 height 23
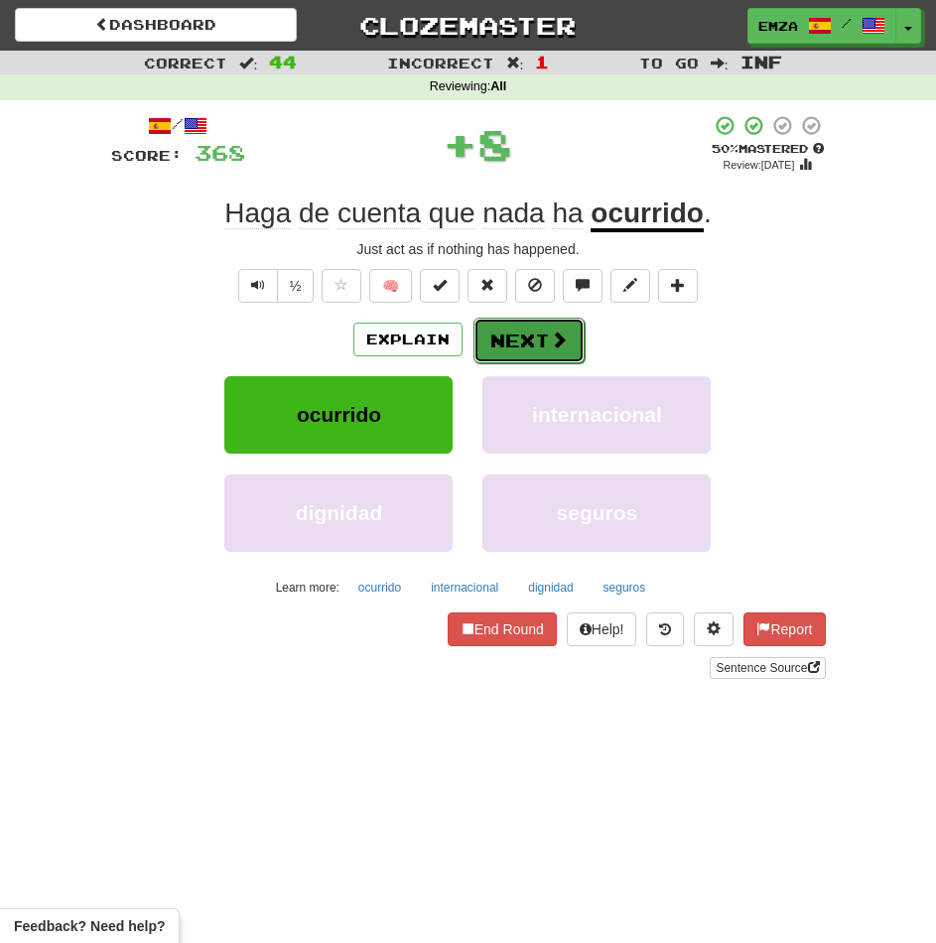
click at [520, 337] on button "Next" at bounding box center [528, 341] width 111 height 46
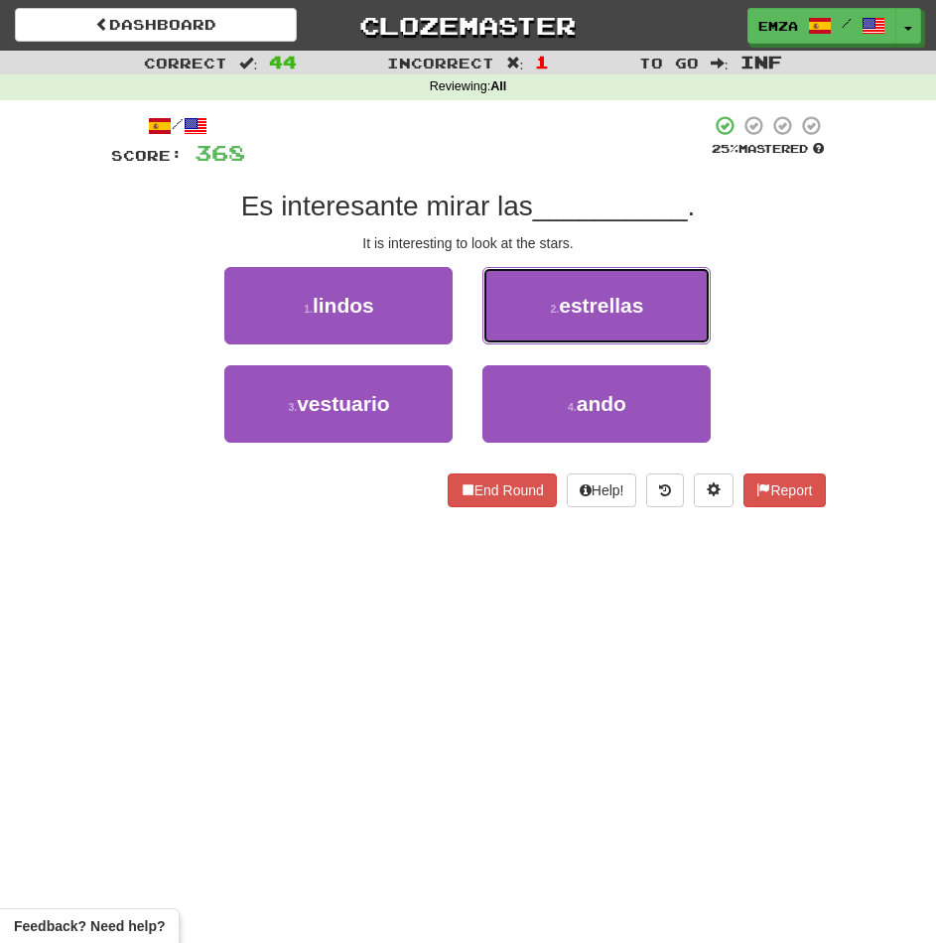
click at [524, 309] on button "2 . estrellas" at bounding box center [596, 305] width 228 height 77
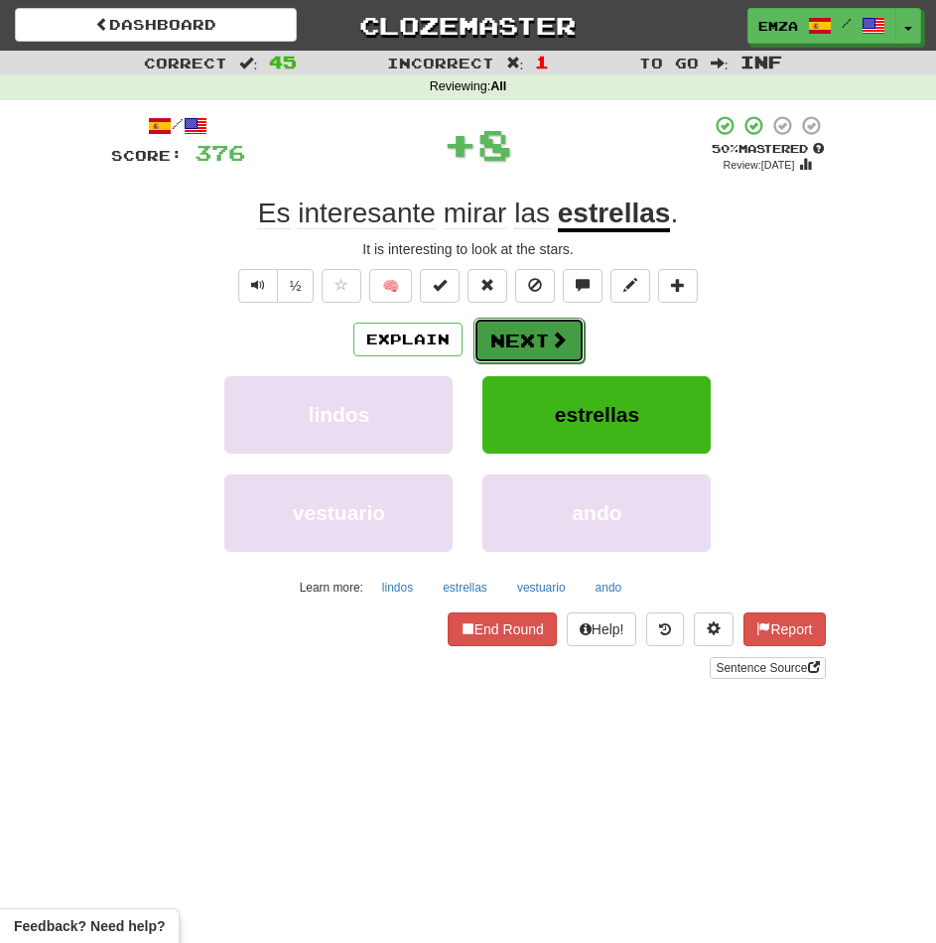
click at [498, 337] on button "Next" at bounding box center [528, 341] width 111 height 46
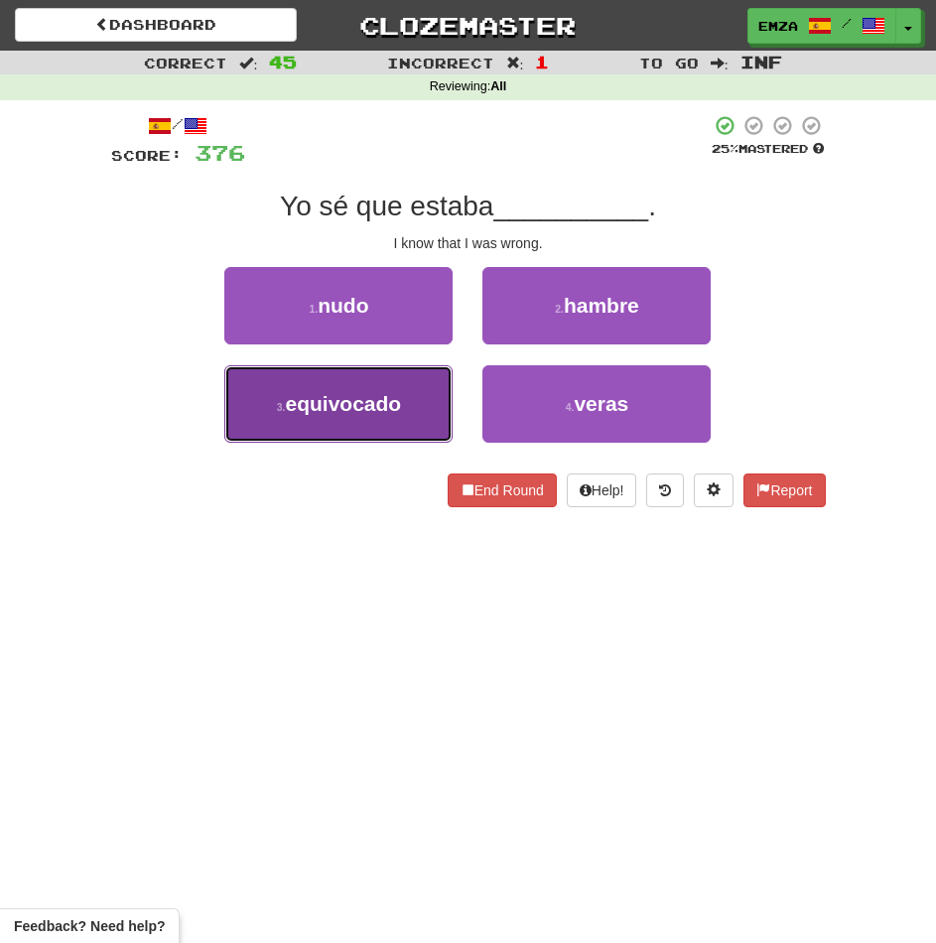
click at [384, 404] on span "equivocado" at bounding box center [344, 403] width 116 height 23
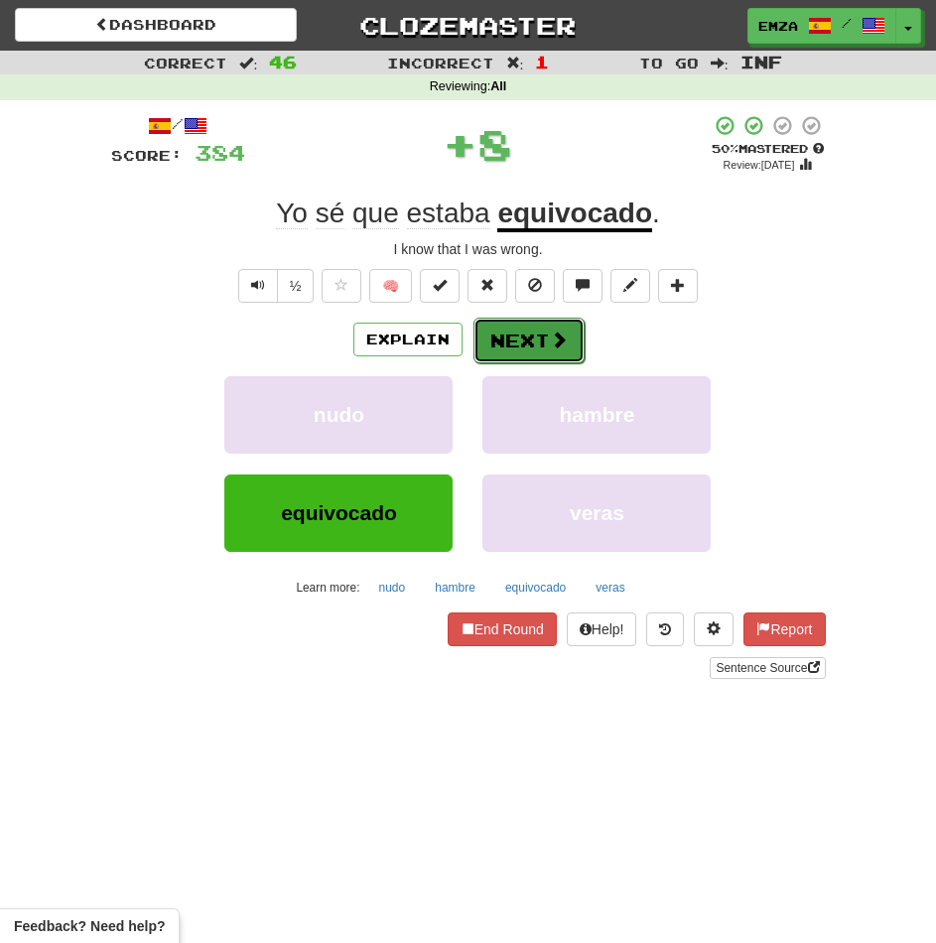
click at [494, 336] on button "Next" at bounding box center [528, 341] width 111 height 46
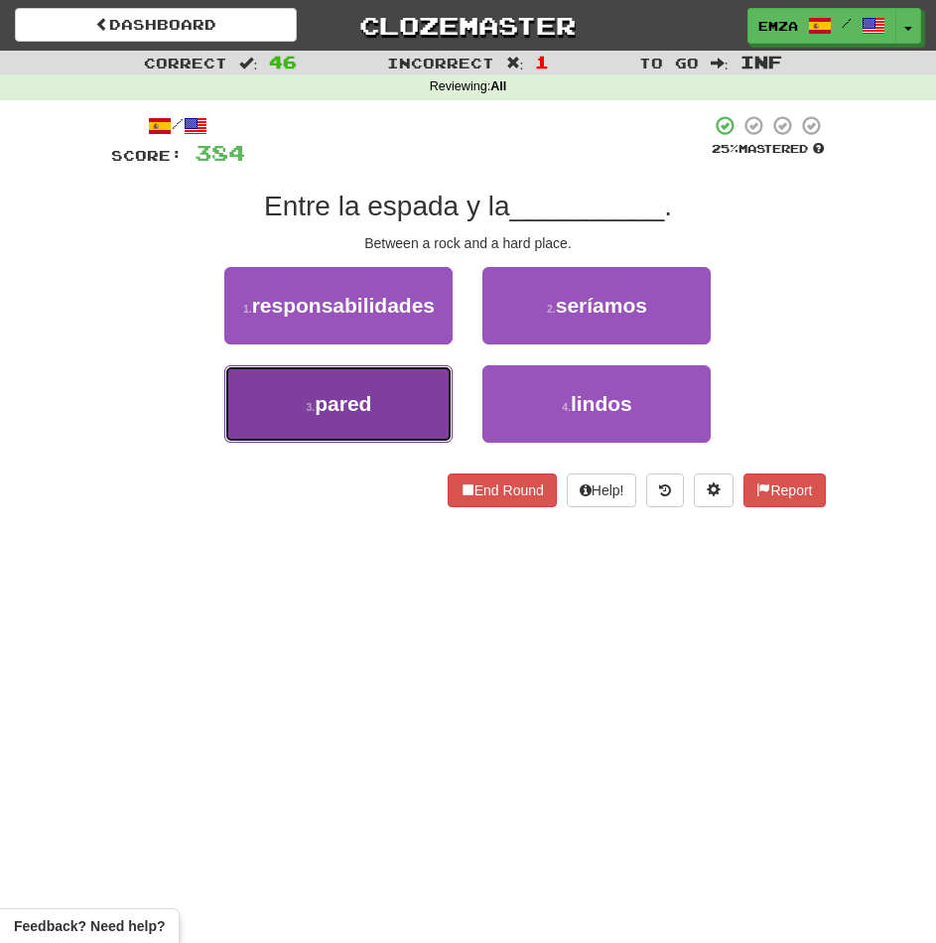
click at [394, 406] on button "3 . pared" at bounding box center [338, 403] width 228 height 77
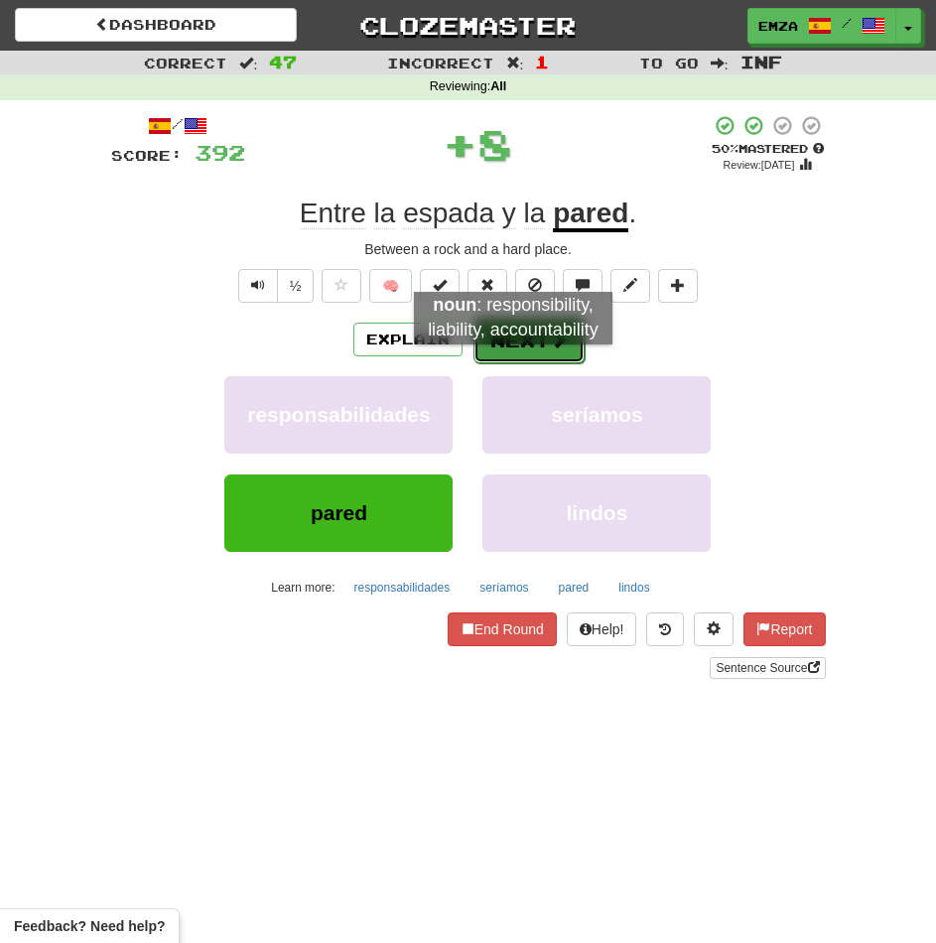
click at [523, 355] on button "Next" at bounding box center [528, 341] width 111 height 46
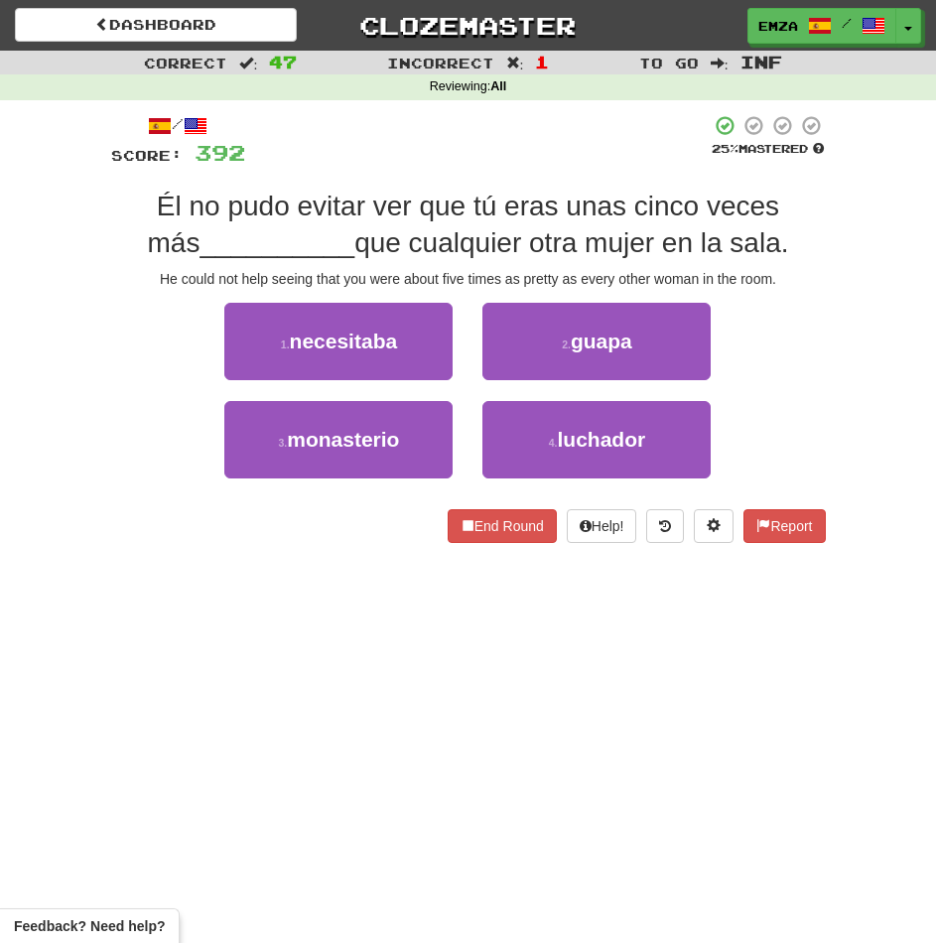
click at [316, 517] on div "End Round Help! Report" at bounding box center [468, 526] width 715 height 34
click at [315, 540] on div "End Round Help! Report" at bounding box center [468, 526] width 715 height 34
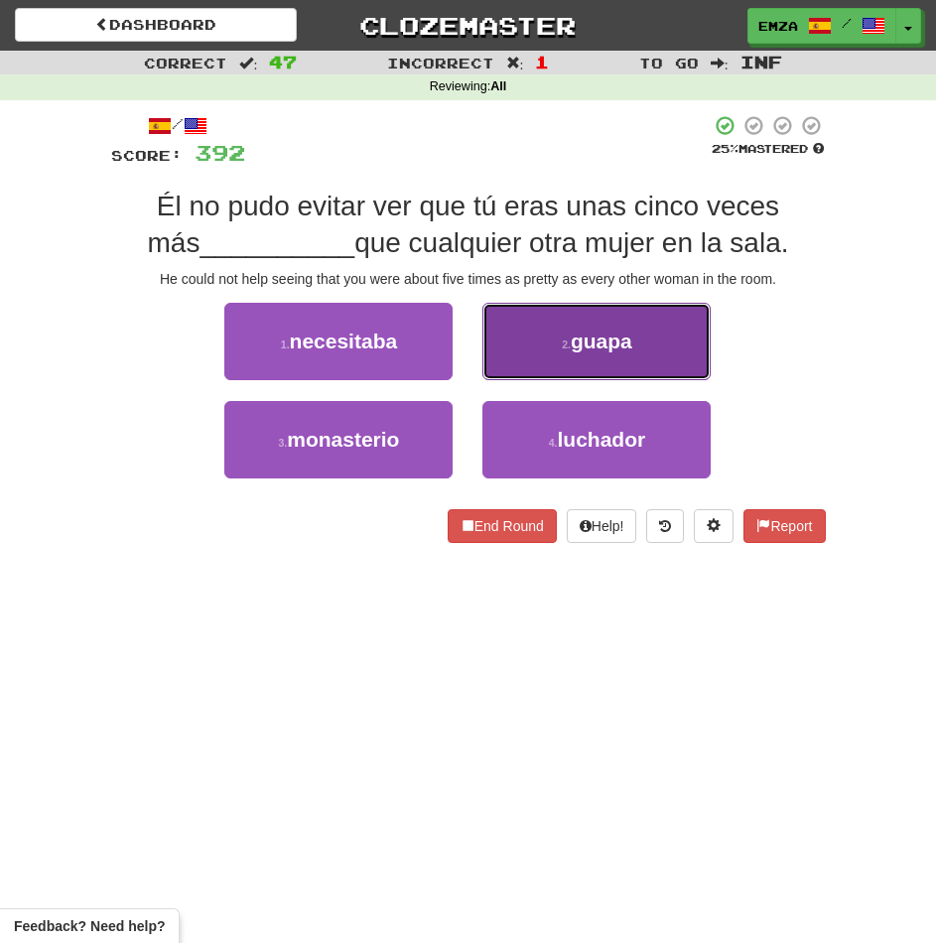
click at [593, 361] on button "2 . guapa" at bounding box center [596, 341] width 228 height 77
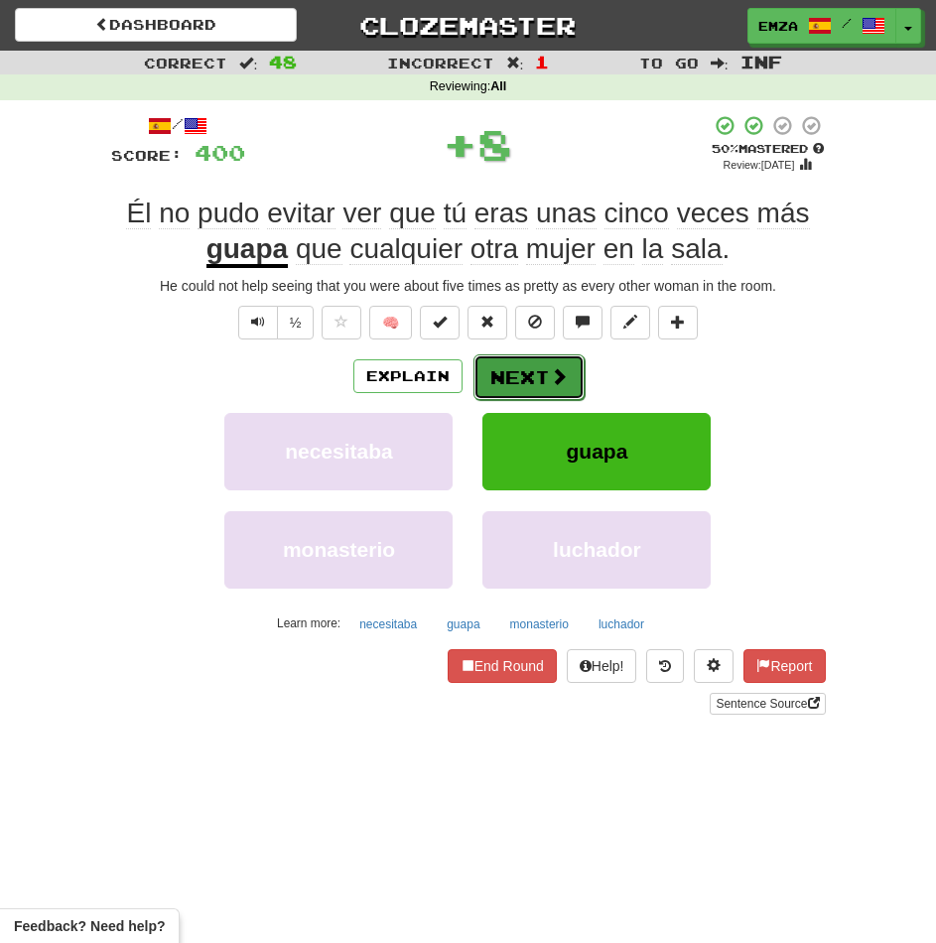
click at [545, 385] on button "Next" at bounding box center [528, 377] width 111 height 46
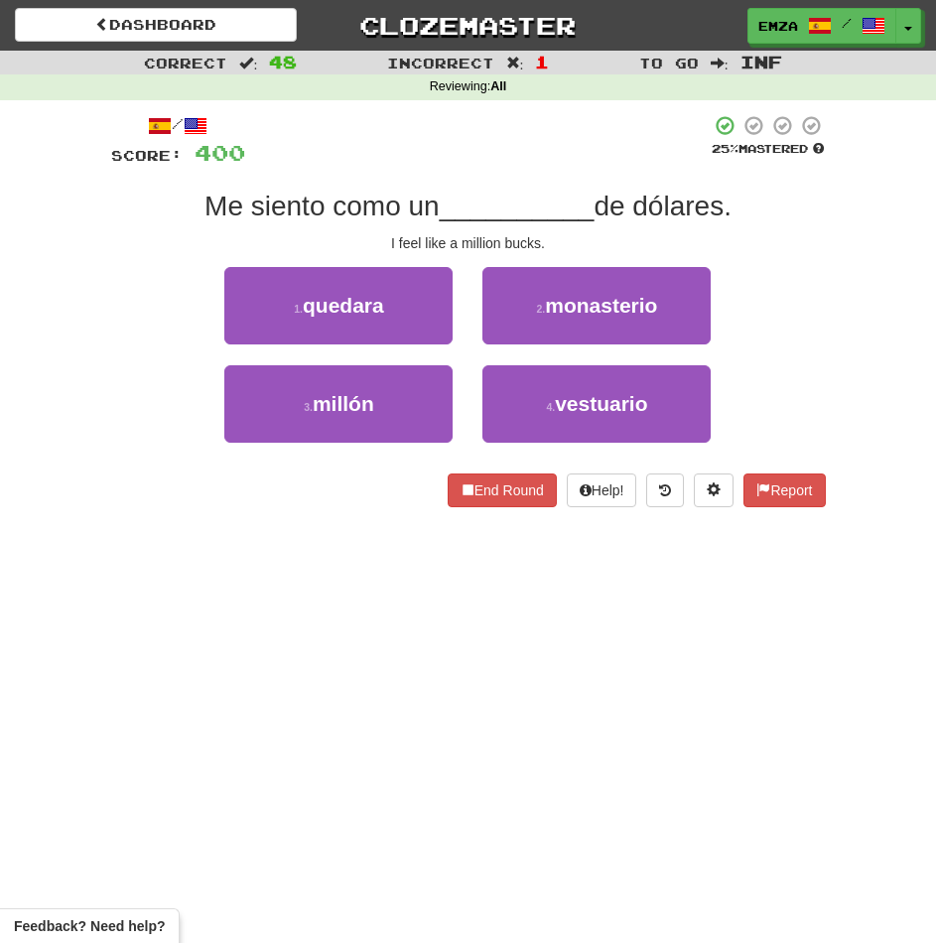
click at [347, 502] on div "End Round Help! Report" at bounding box center [468, 490] width 715 height 34
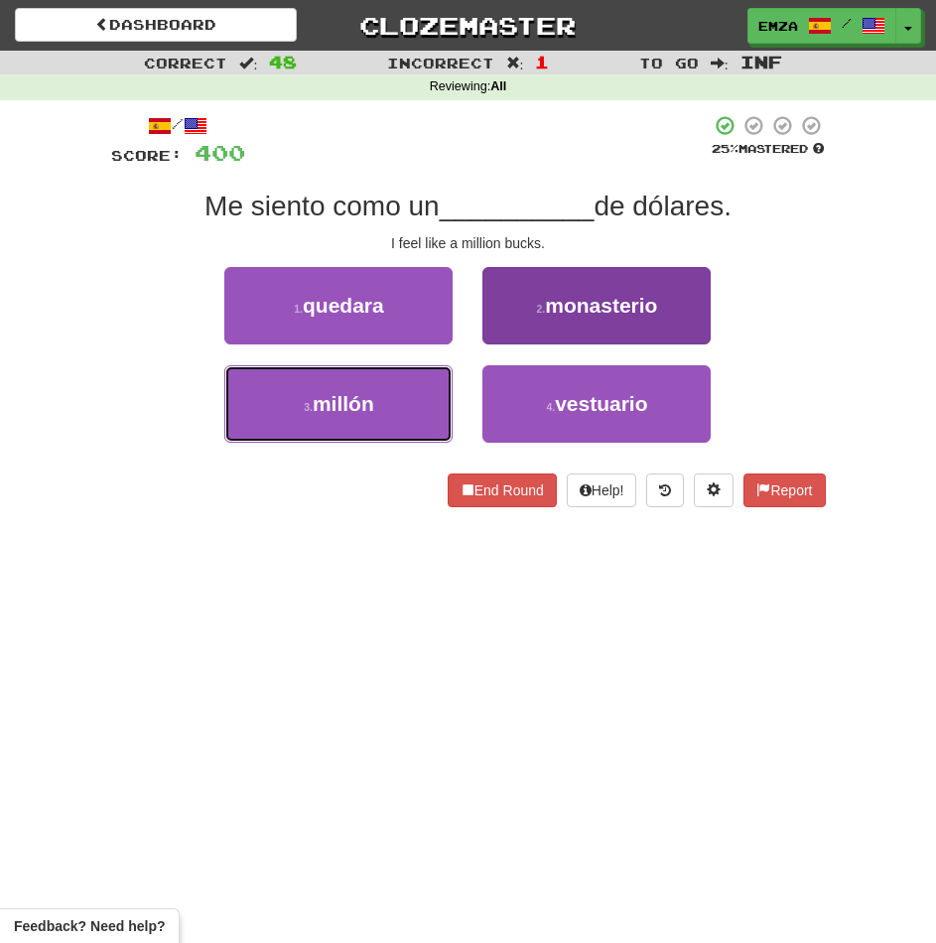
drag, startPoint x: 357, startPoint y: 421, endPoint x: 489, endPoint y: 413, distance: 132.2
click at [360, 419] on button "3 . millón" at bounding box center [338, 403] width 228 height 77
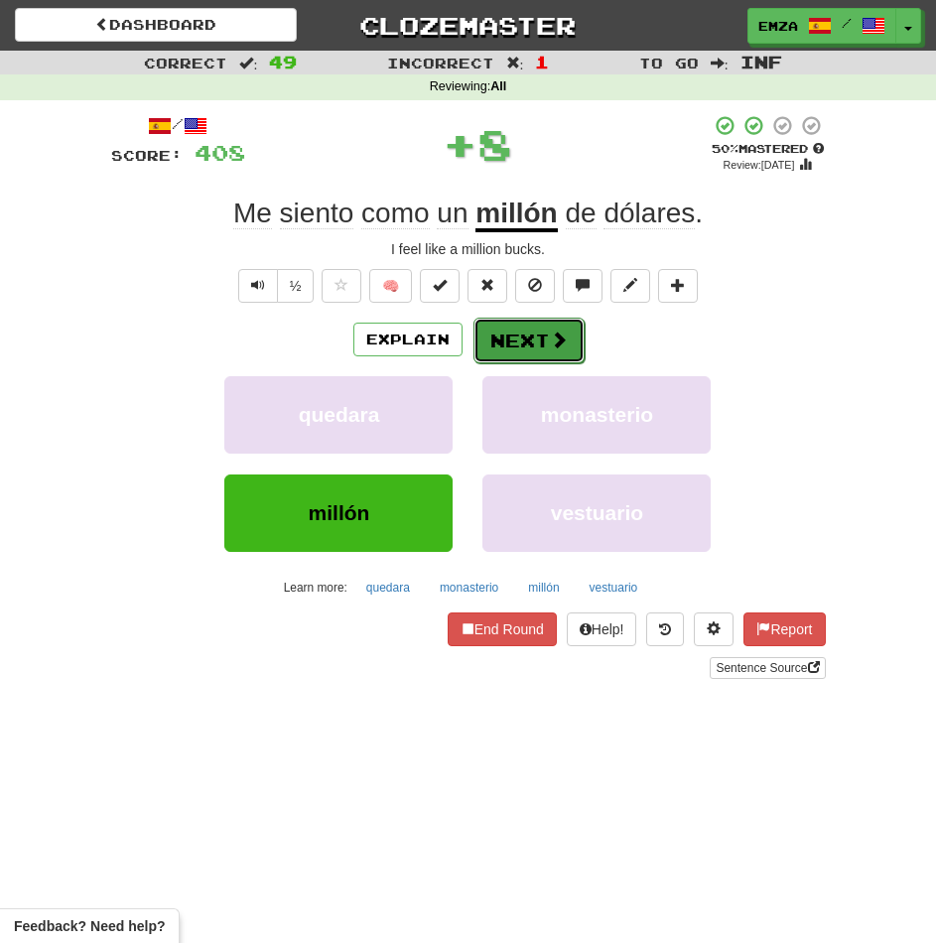
click at [538, 340] on button "Next" at bounding box center [528, 341] width 111 height 46
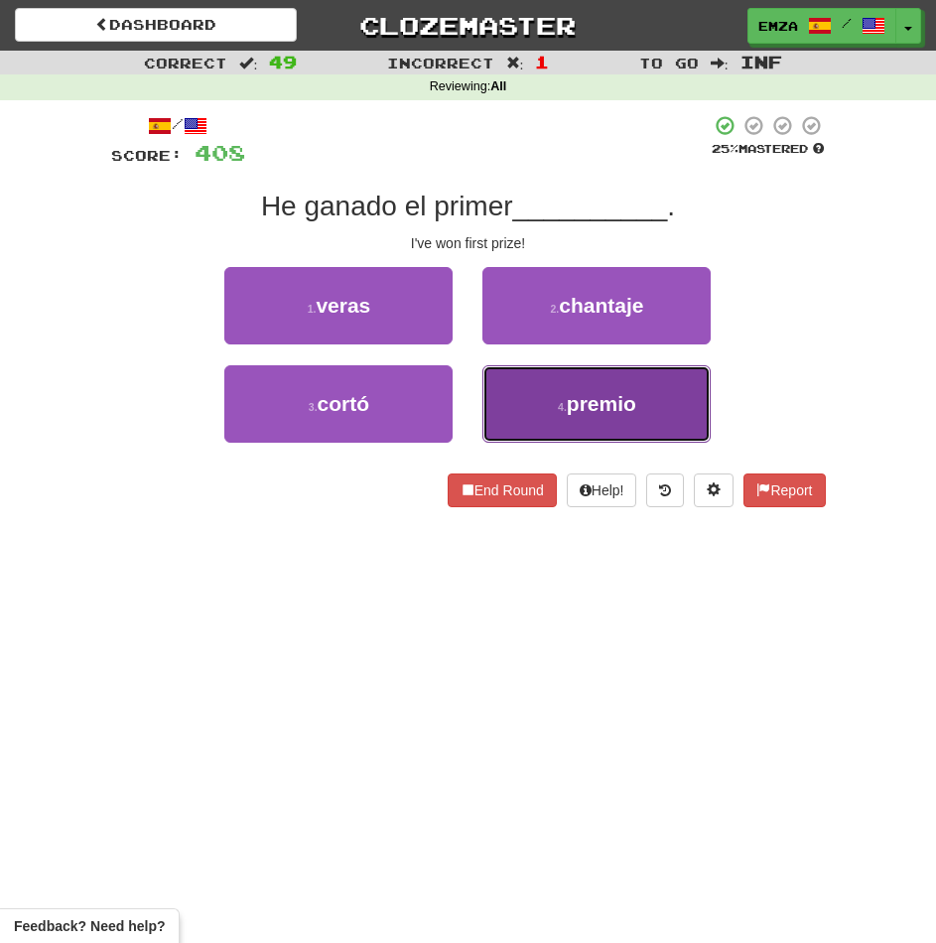
click at [507, 407] on button "4 . premio" at bounding box center [596, 403] width 228 height 77
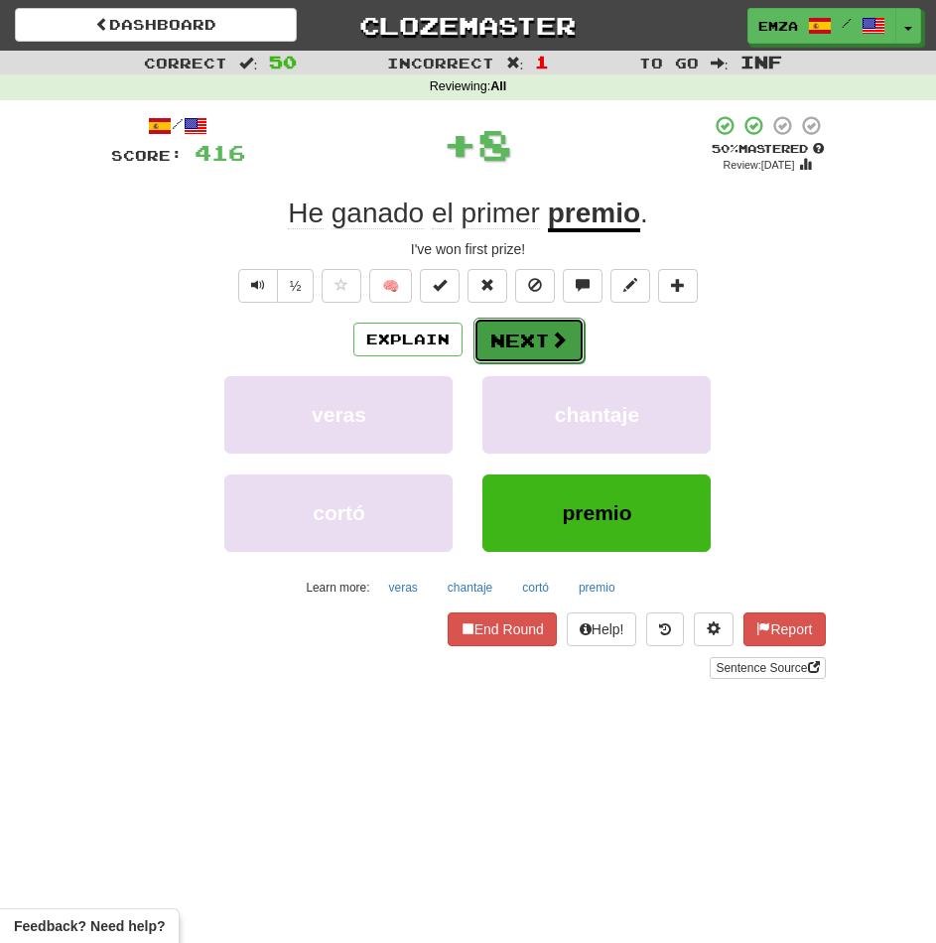
click at [487, 340] on button "Next" at bounding box center [528, 341] width 111 height 46
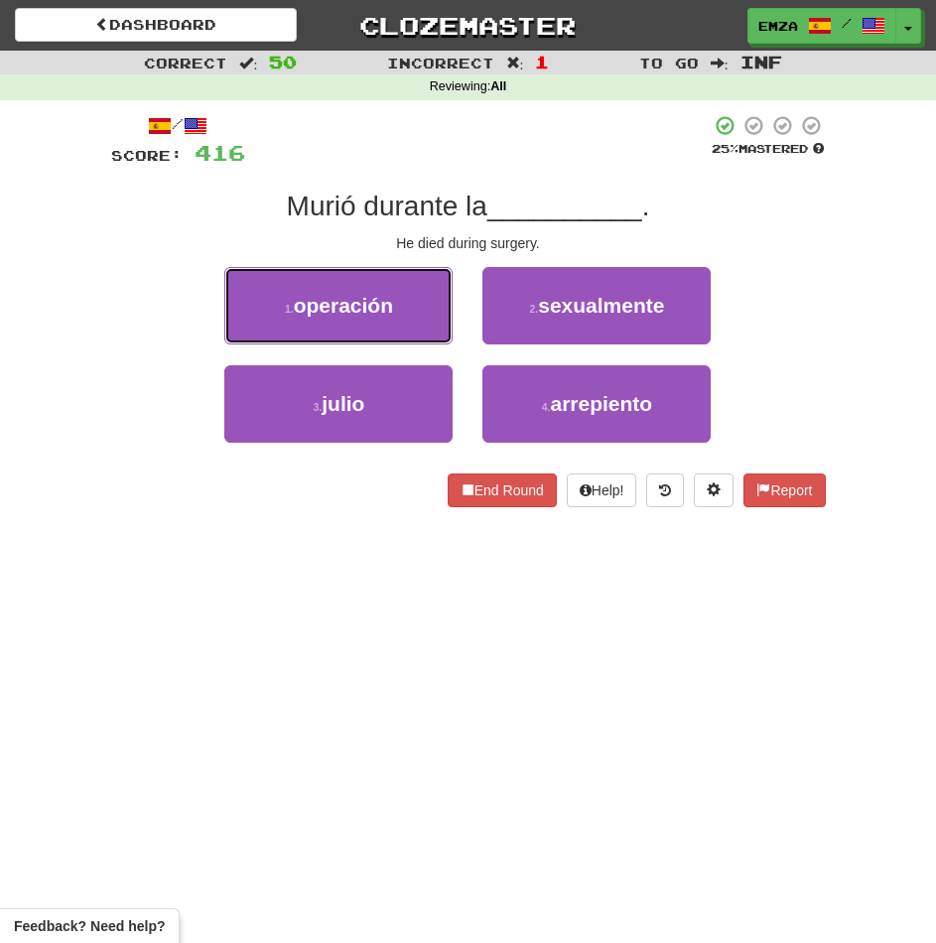
drag, startPoint x: 372, startPoint y: 305, endPoint x: 381, endPoint y: 314, distance: 12.6
click at [372, 304] on span "operación" at bounding box center [343, 305] width 99 height 23
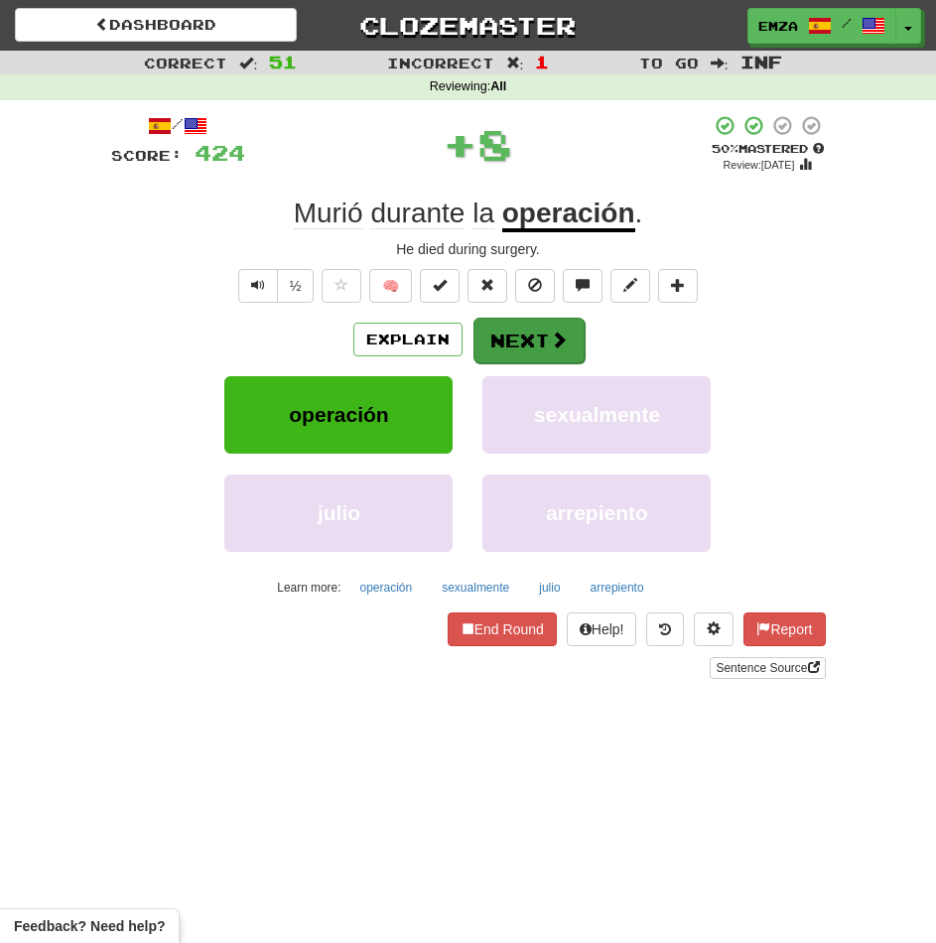
drag, startPoint x: 519, startPoint y: 368, endPoint x: 516, endPoint y: 354, distance: 14.2
click at [517, 357] on div "Explain Next operación sexualmente julio arrepiento Learn more: operación sexua…" at bounding box center [468, 460] width 715 height 286
click at [513, 345] on button "Next" at bounding box center [528, 341] width 111 height 46
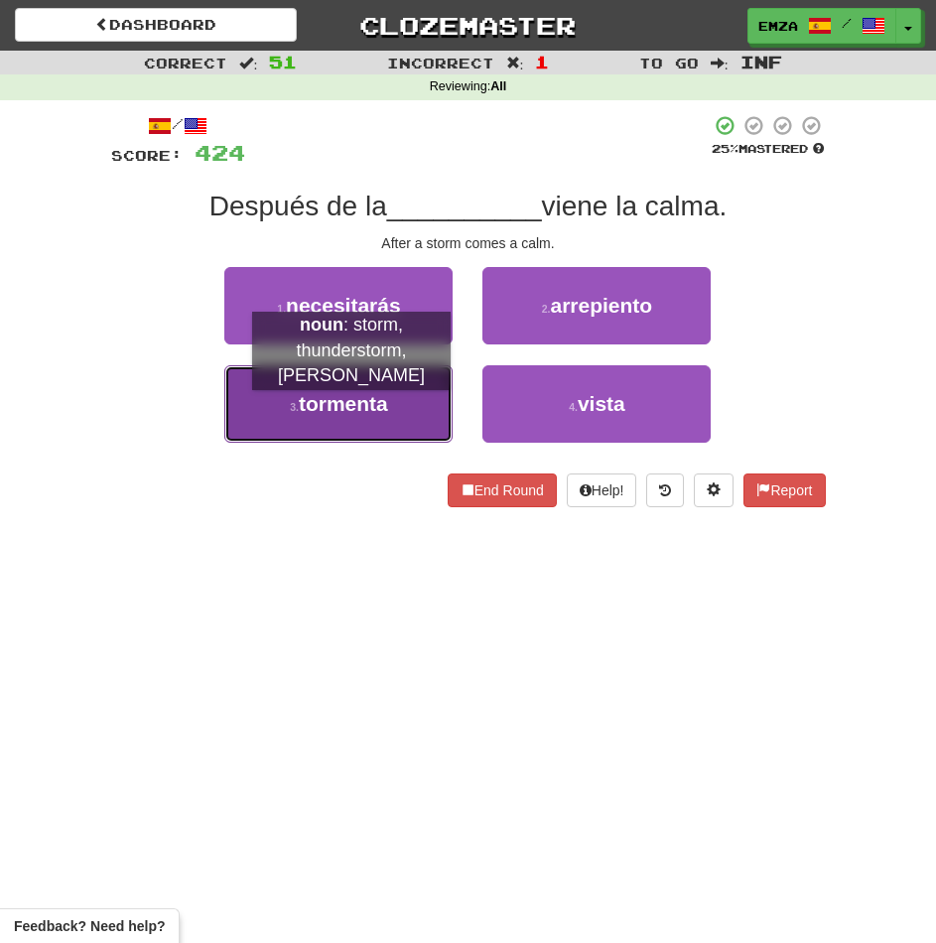
click at [351, 410] on span "tormenta" at bounding box center [343, 403] width 89 height 23
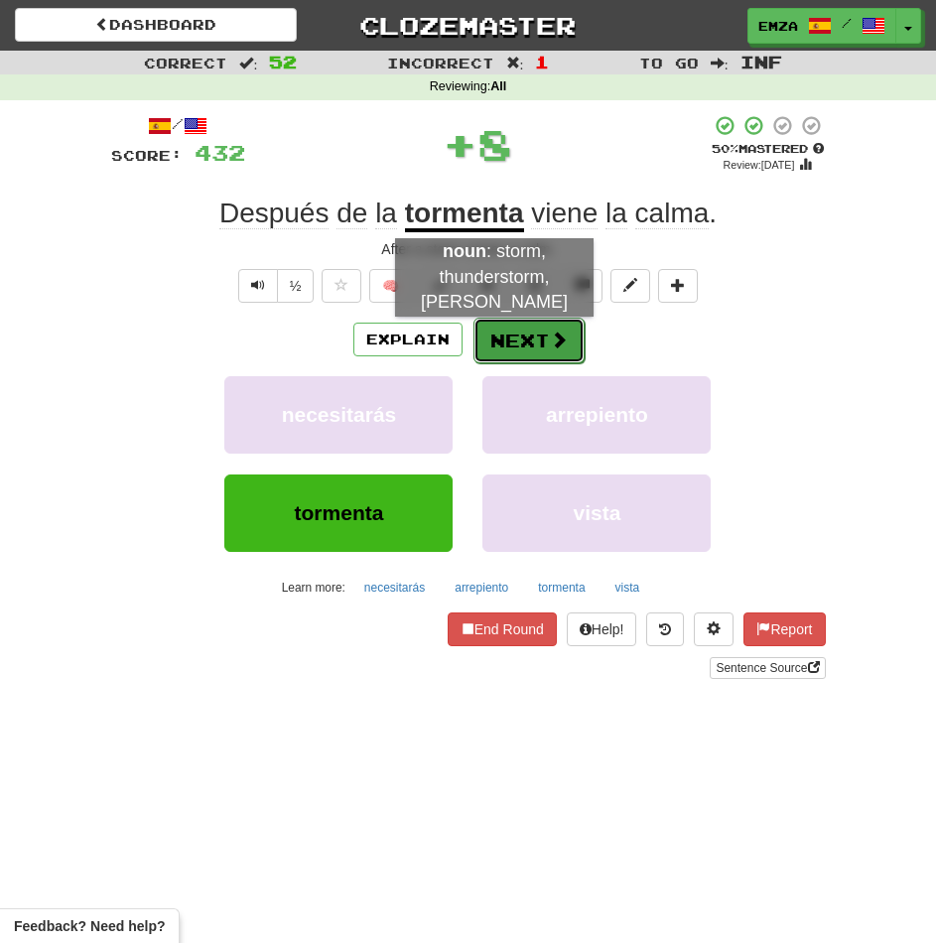
click at [495, 336] on button "Next" at bounding box center [528, 341] width 111 height 46
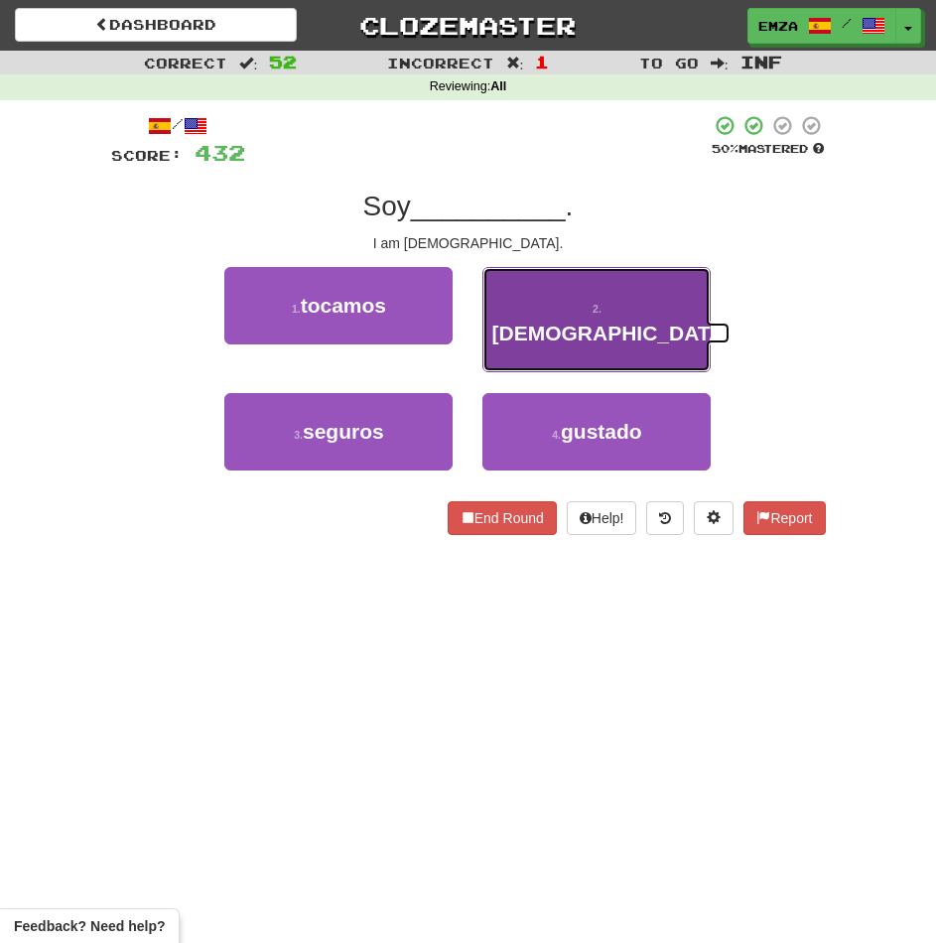
click at [595, 322] on span "gay" at bounding box center [610, 333] width 239 height 23
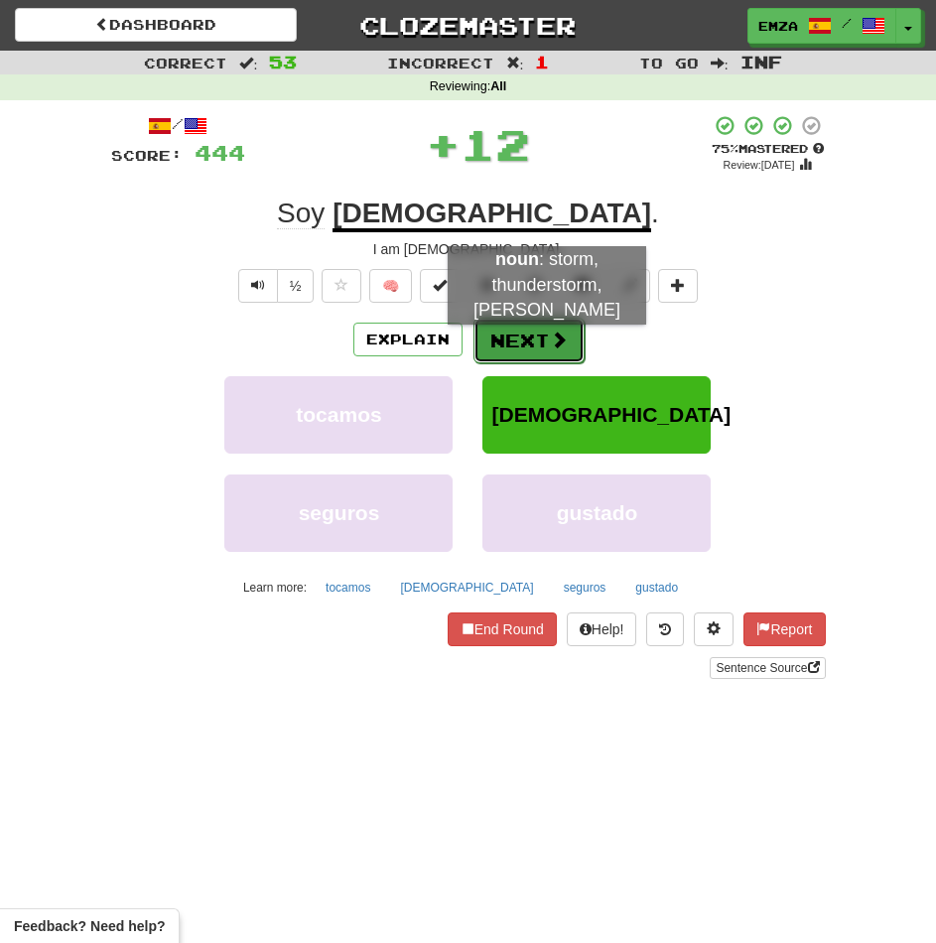
click at [546, 341] on button "Next" at bounding box center [528, 341] width 111 height 46
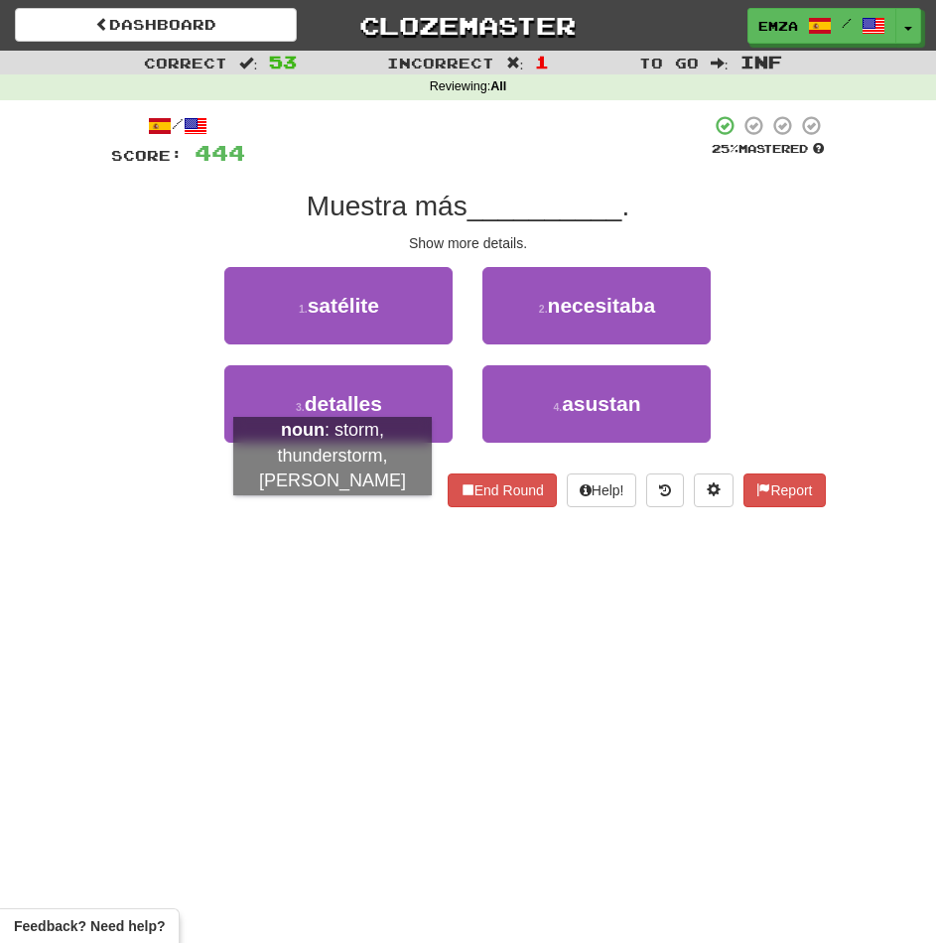
click at [333, 515] on div "/ Score: 444 25 % Mastered Muestra más __________ . Show more details. 1 . saté…" at bounding box center [468, 317] width 715 height 435
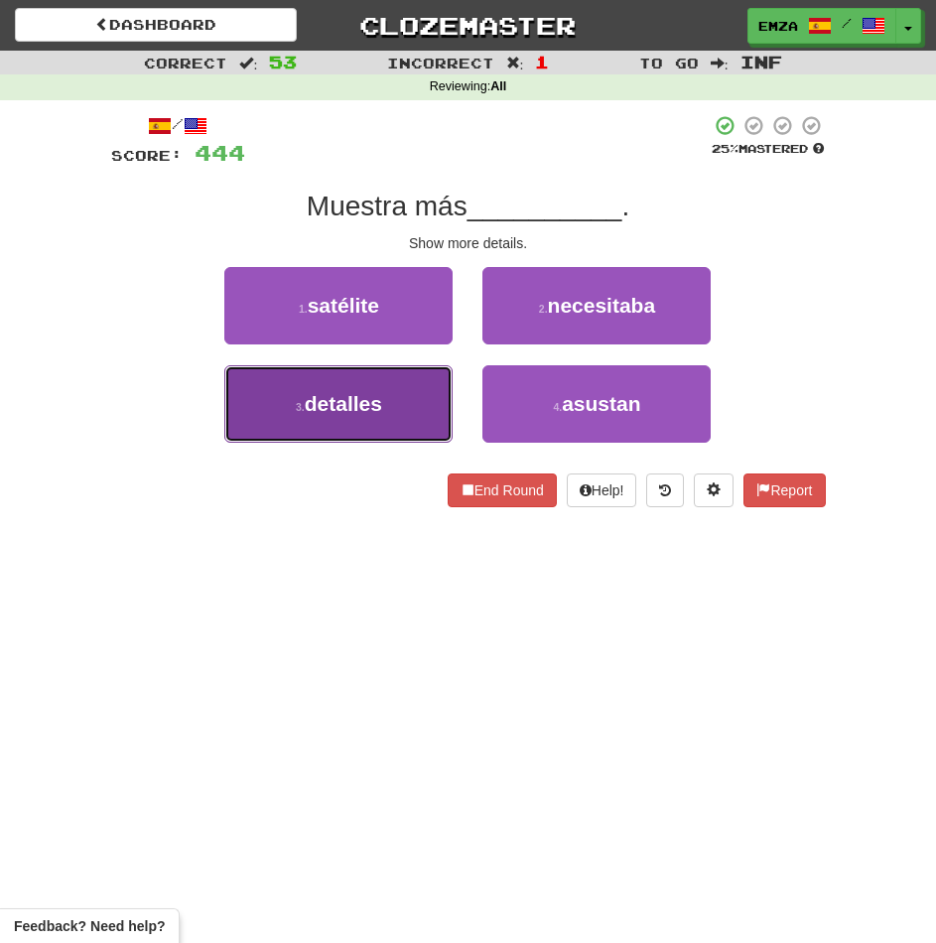
click at [387, 405] on button "3 . detalles" at bounding box center [338, 403] width 228 height 77
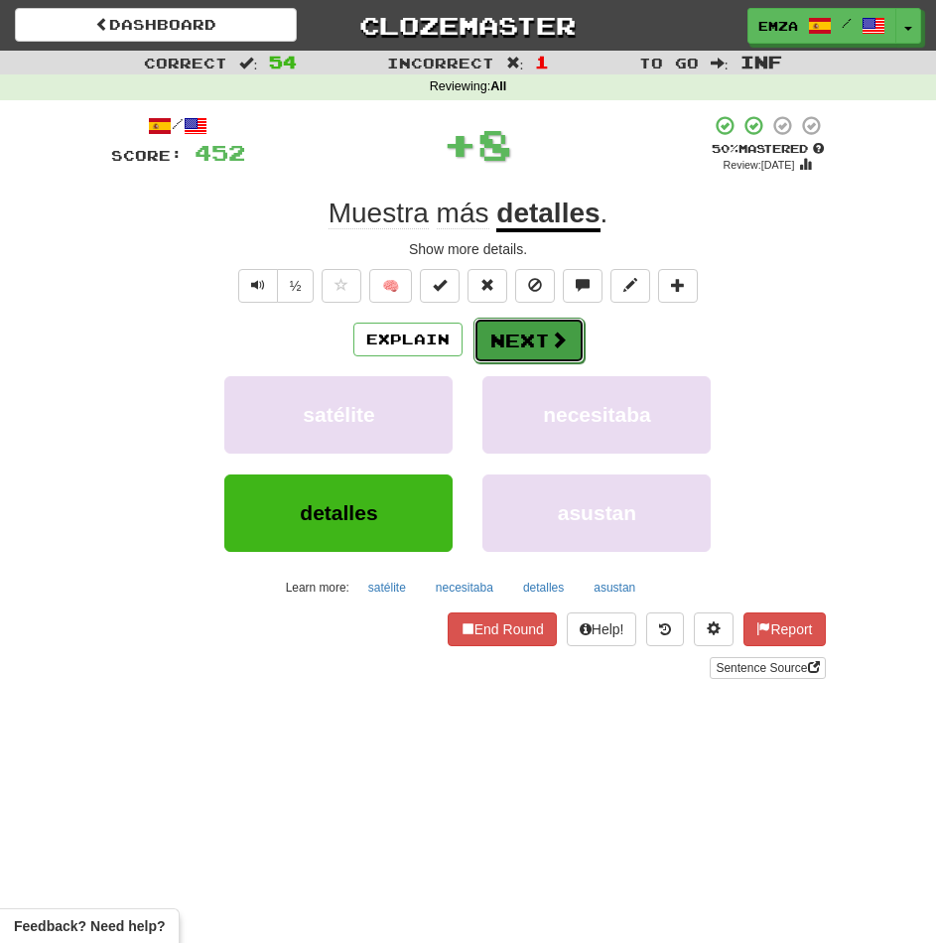
click at [508, 325] on button "Next" at bounding box center [528, 341] width 111 height 46
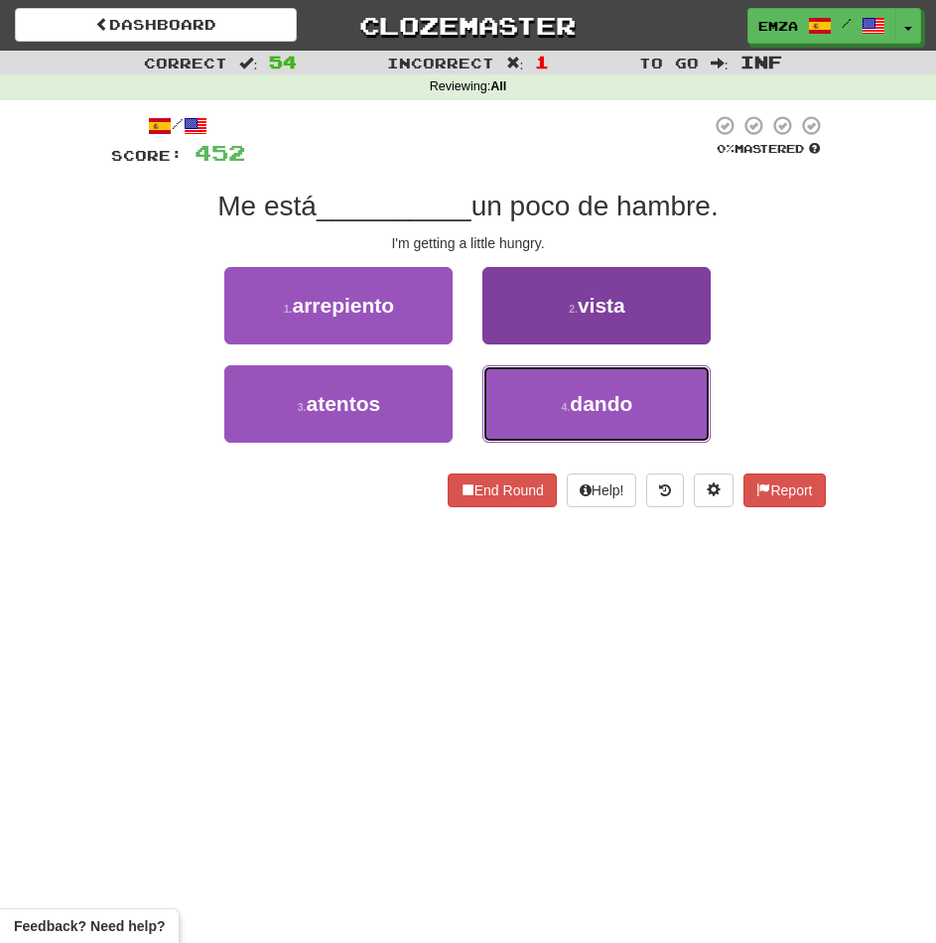
click at [519, 420] on button "4 . dando" at bounding box center [596, 403] width 228 height 77
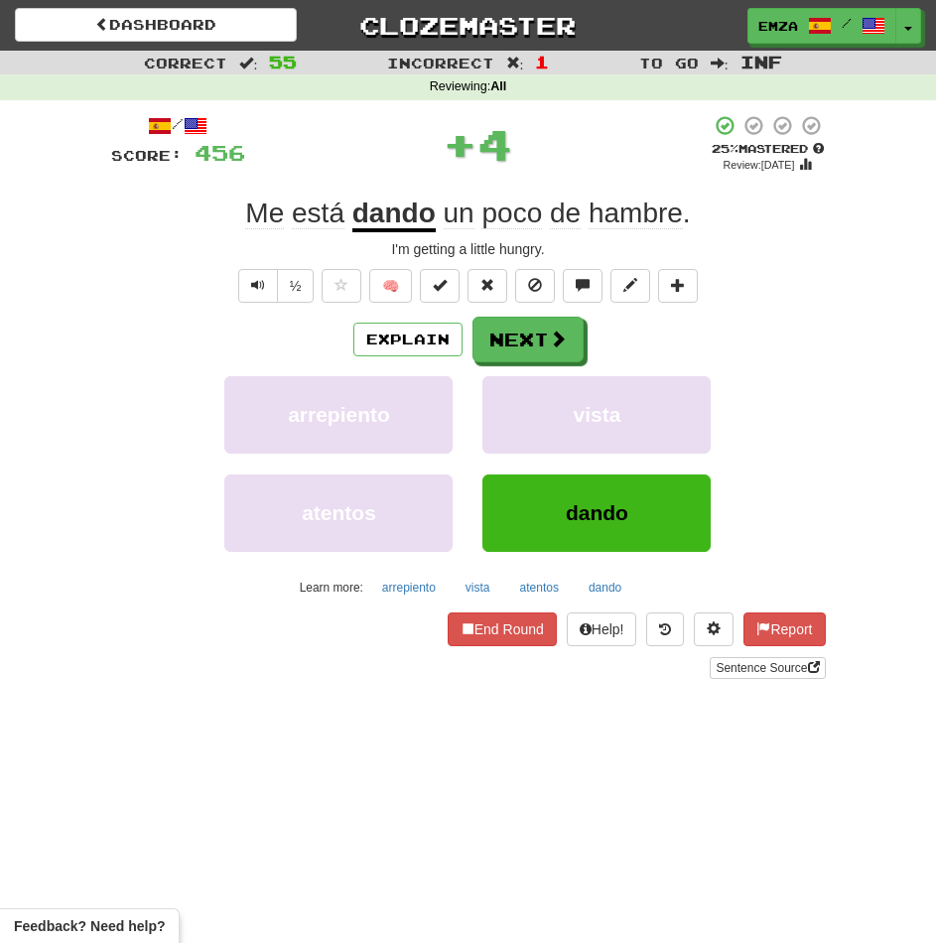
click at [482, 357] on button "Next" at bounding box center [527, 340] width 111 height 46
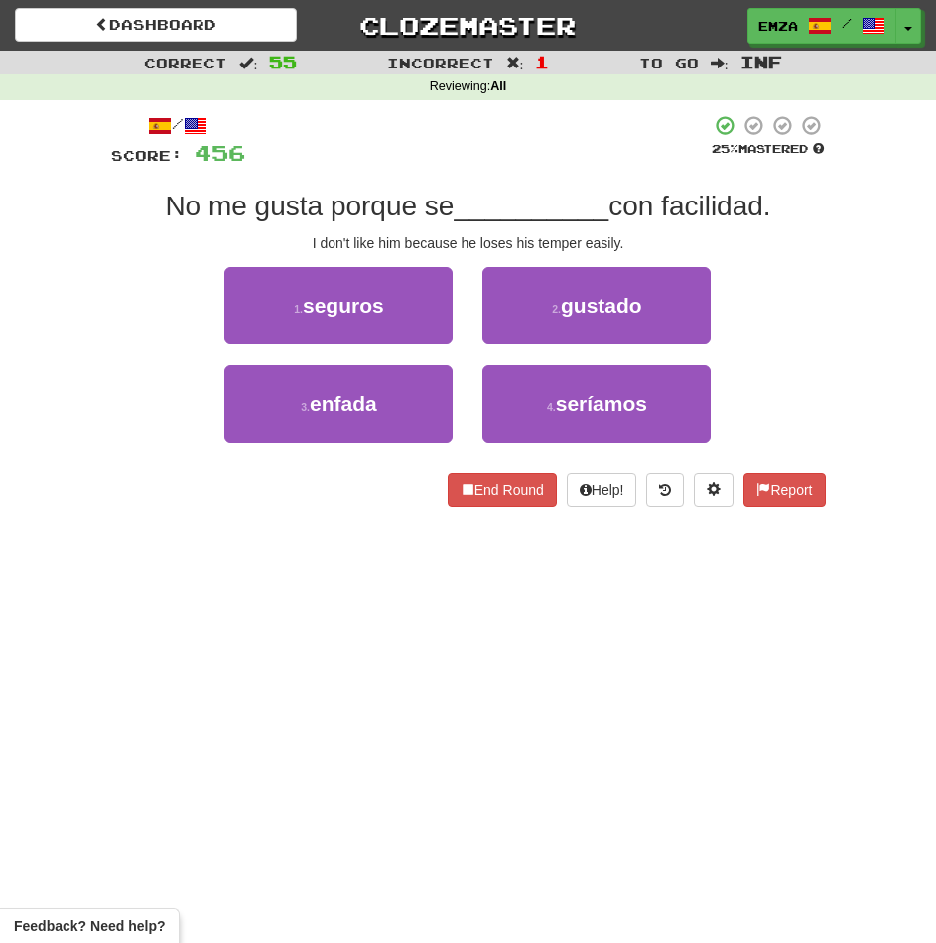
click at [230, 576] on div "Dashboard Clozemaster Emza / Toggle Dropdown Dashboard Leaderboard Activity Fee…" at bounding box center [468, 471] width 936 height 943
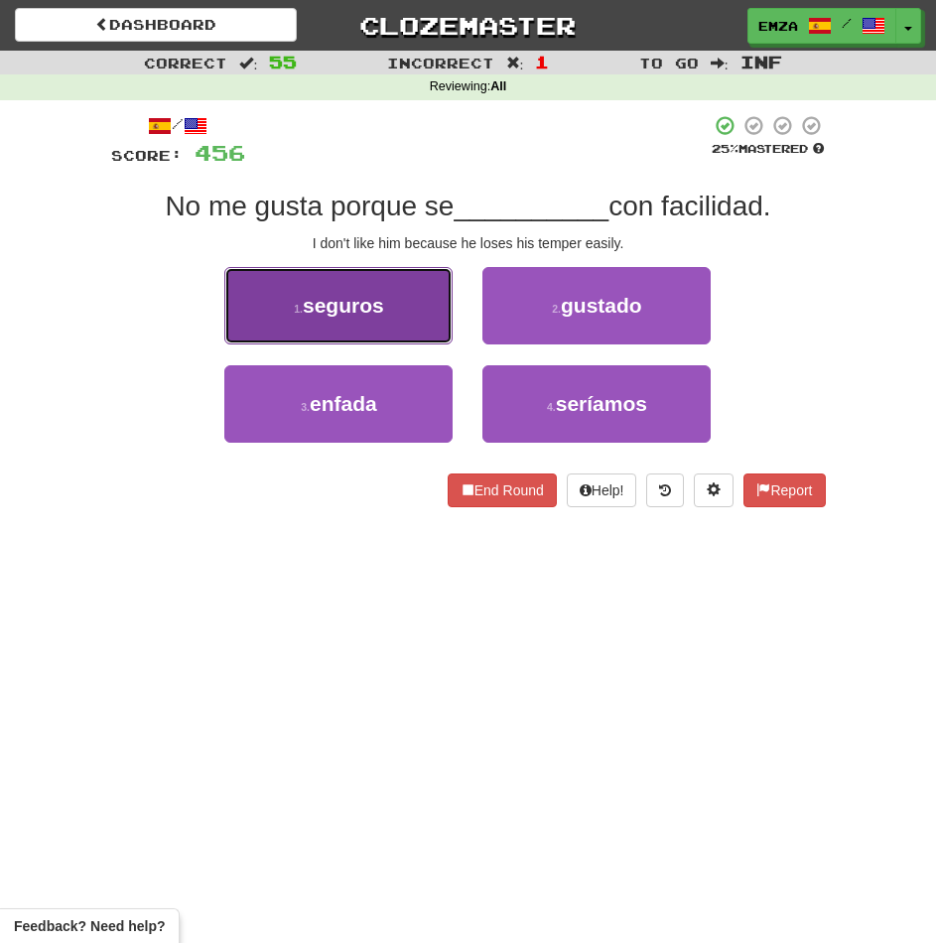
drag, startPoint x: 393, startPoint y: 315, endPoint x: 377, endPoint y: 314, distance: 15.9
click at [377, 314] on button "1 . seguros" at bounding box center [338, 305] width 228 height 77
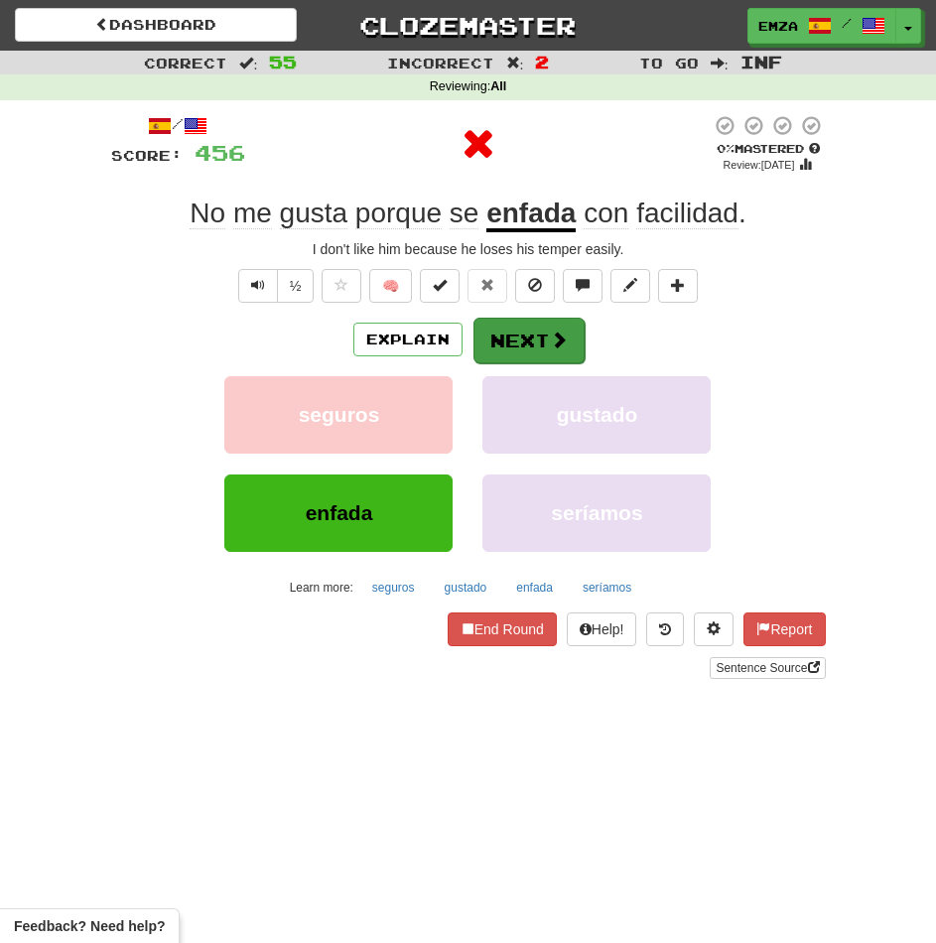
click at [534, 349] on button "Next" at bounding box center [528, 341] width 111 height 46
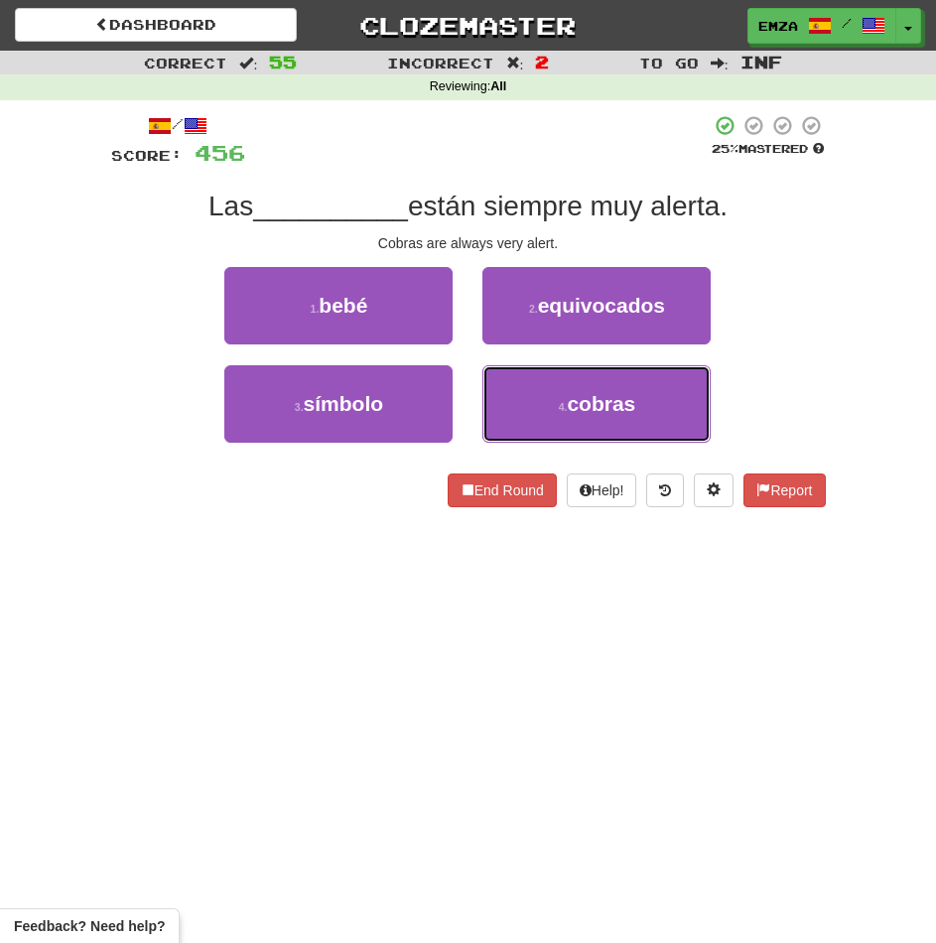
drag, startPoint x: 518, startPoint y: 421, endPoint x: 538, endPoint y: 364, distance: 60.0
click at [519, 420] on button "4 . cobras" at bounding box center [596, 403] width 228 height 77
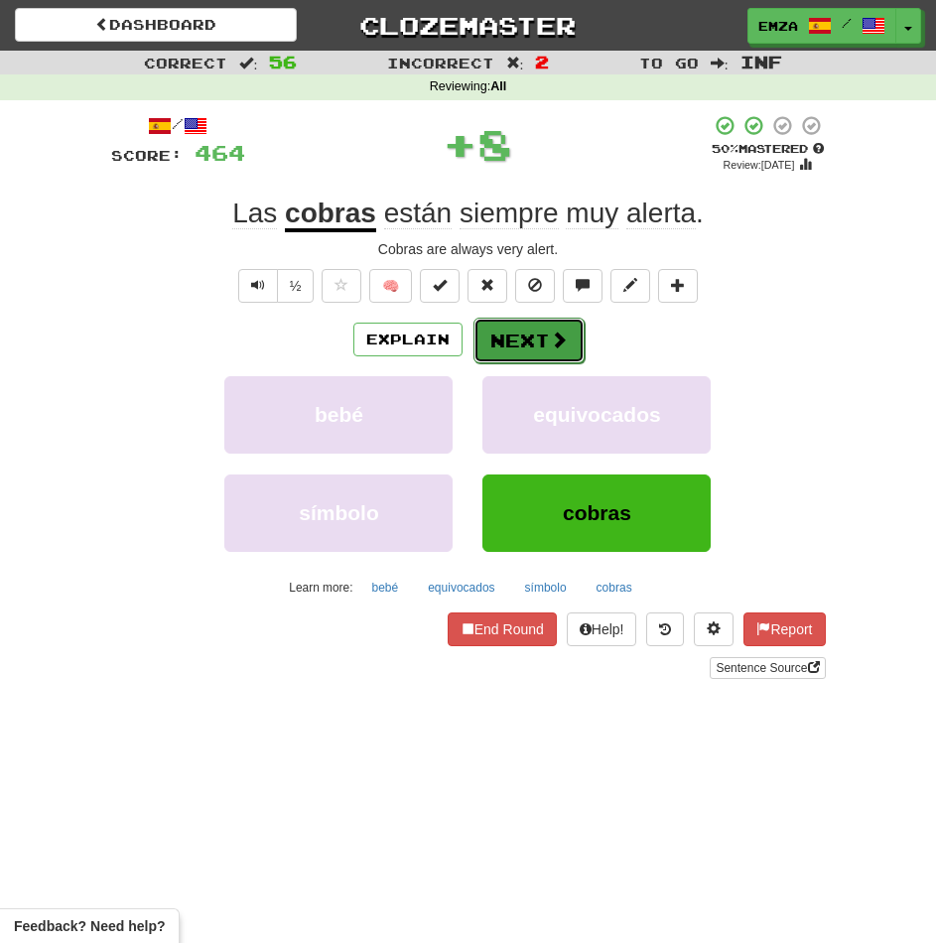
click at [516, 345] on button "Next" at bounding box center [528, 341] width 111 height 46
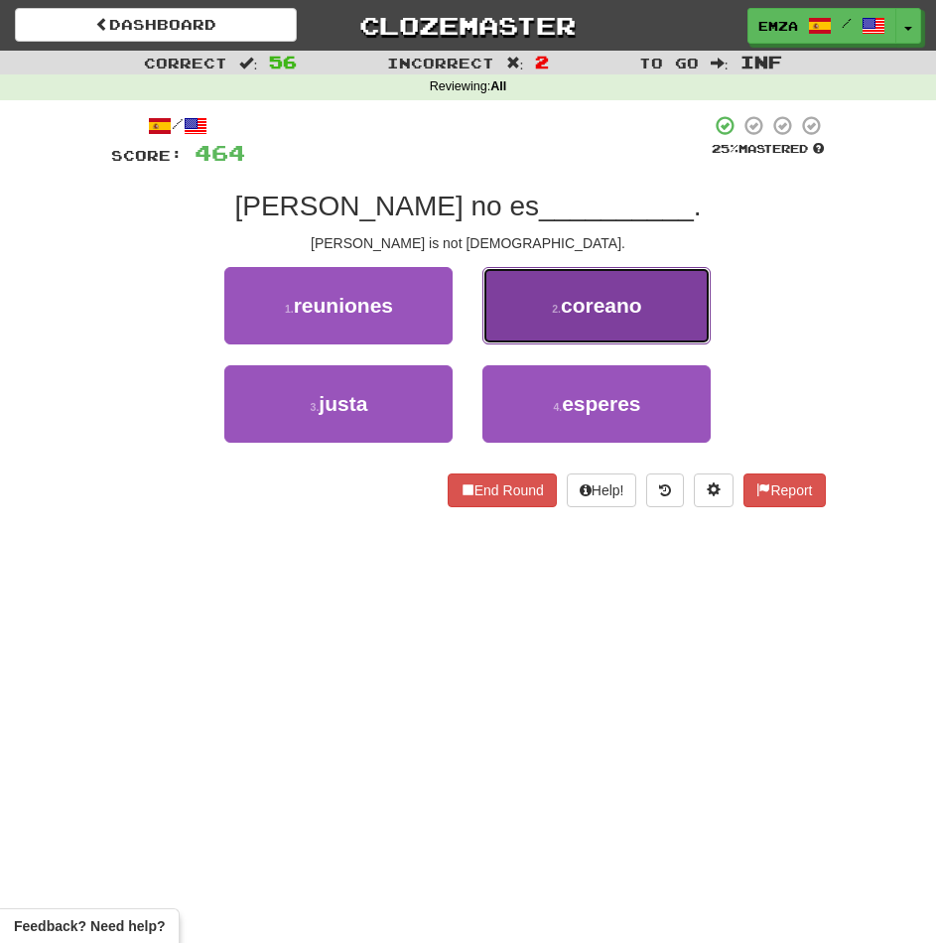
click at [568, 306] on span "coreano" at bounding box center [601, 305] width 81 height 23
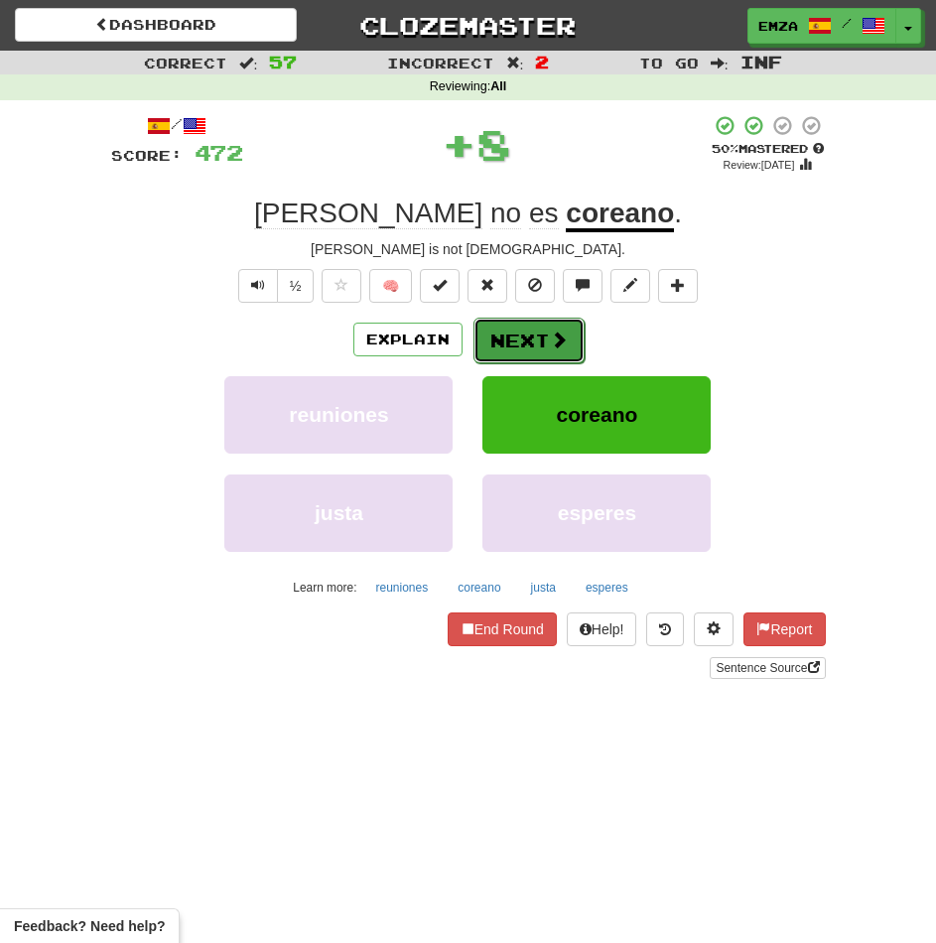
click at [543, 350] on button "Next" at bounding box center [528, 341] width 111 height 46
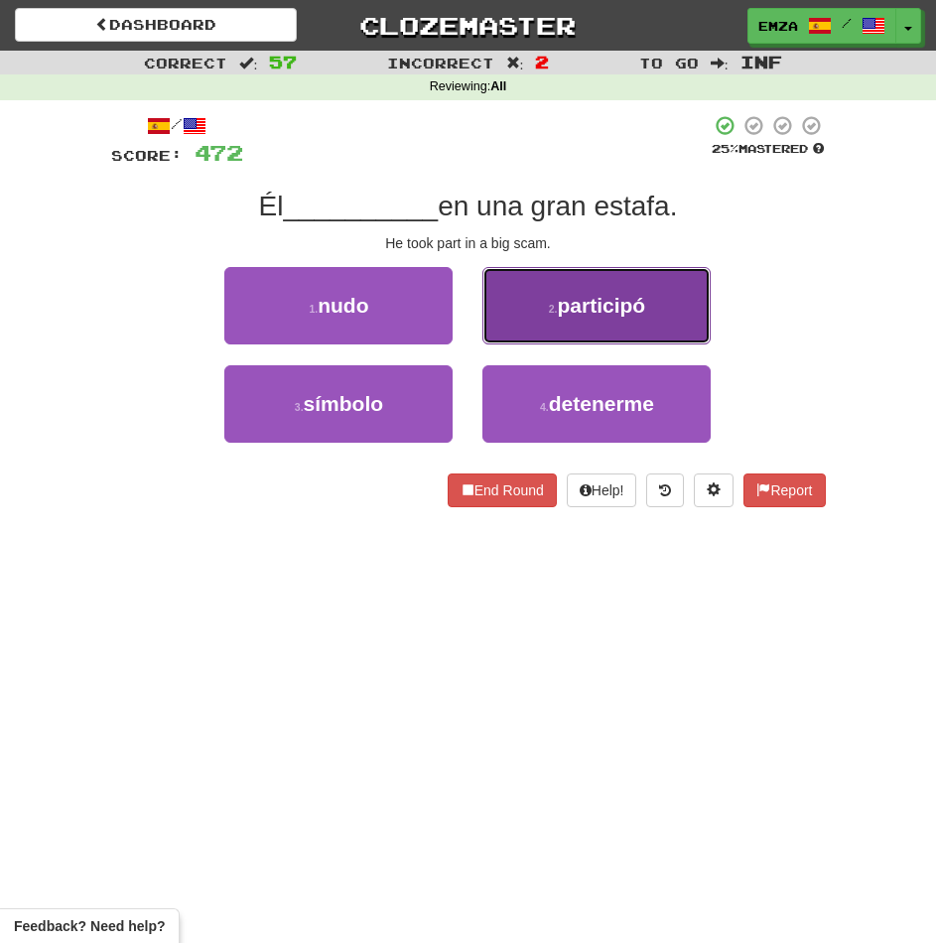
click at [544, 328] on button "2 . participó" at bounding box center [596, 305] width 228 height 77
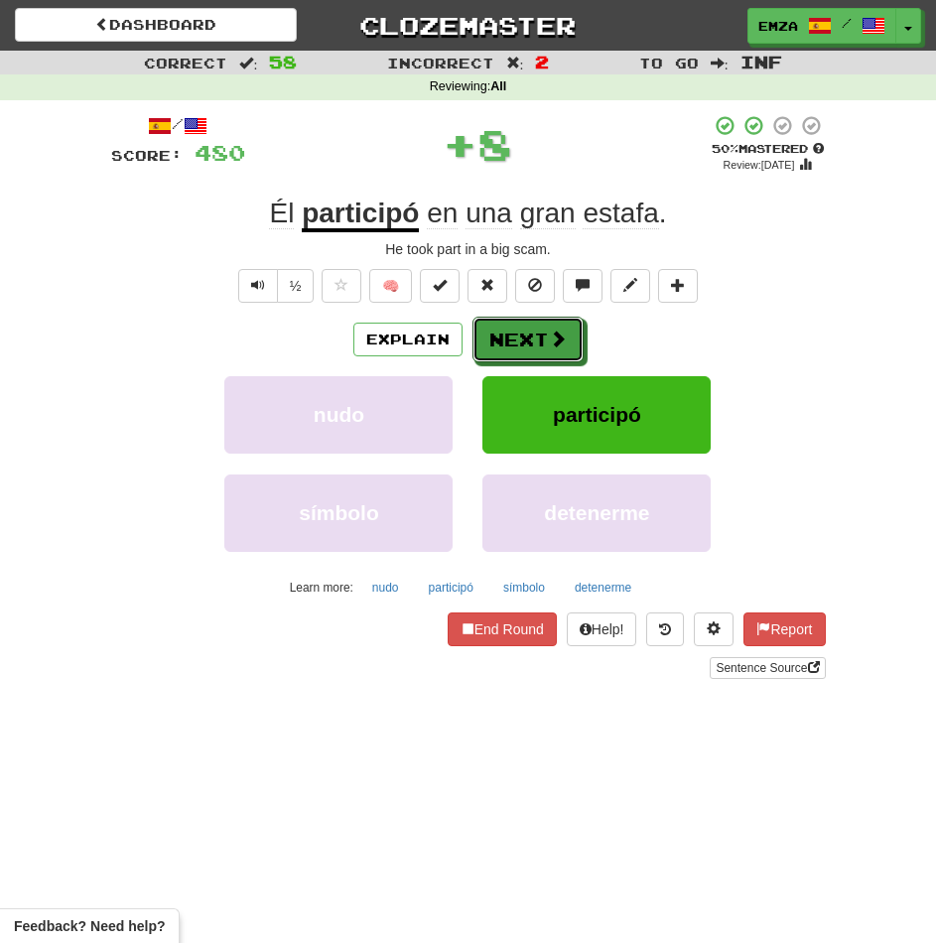
click at [527, 334] on button "Next" at bounding box center [527, 340] width 111 height 46
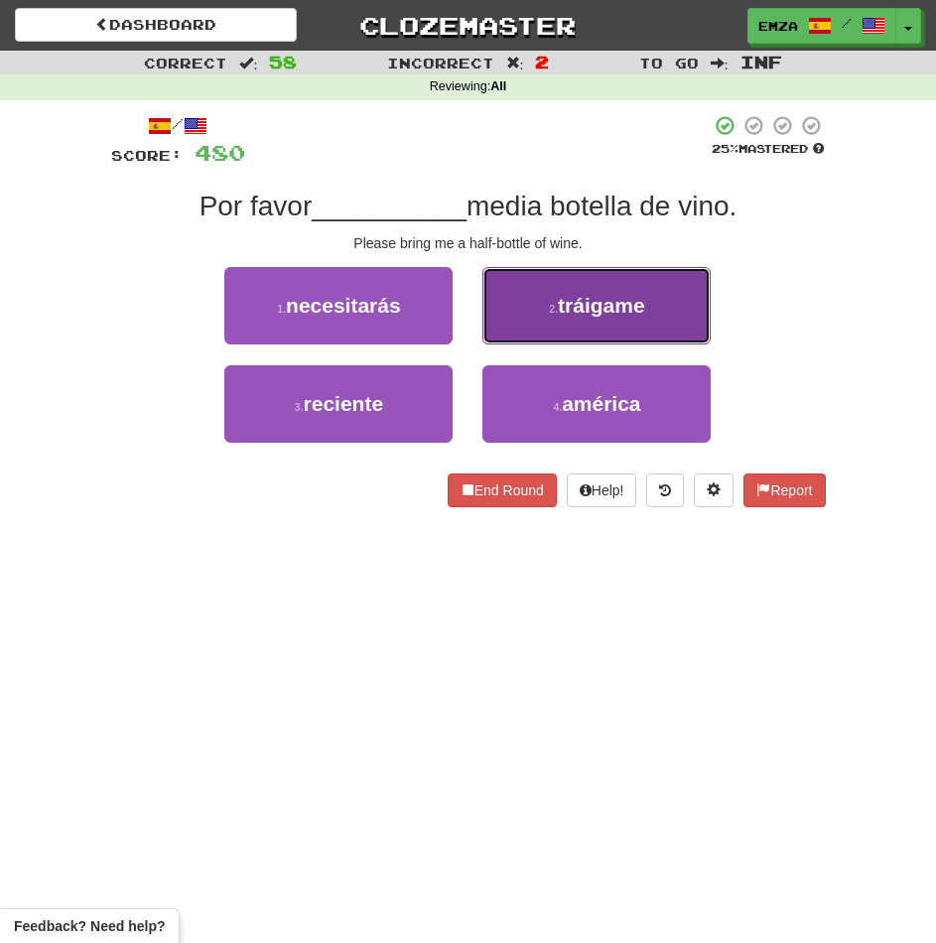
click at [552, 329] on button "2 . tráigame" at bounding box center [596, 305] width 228 height 77
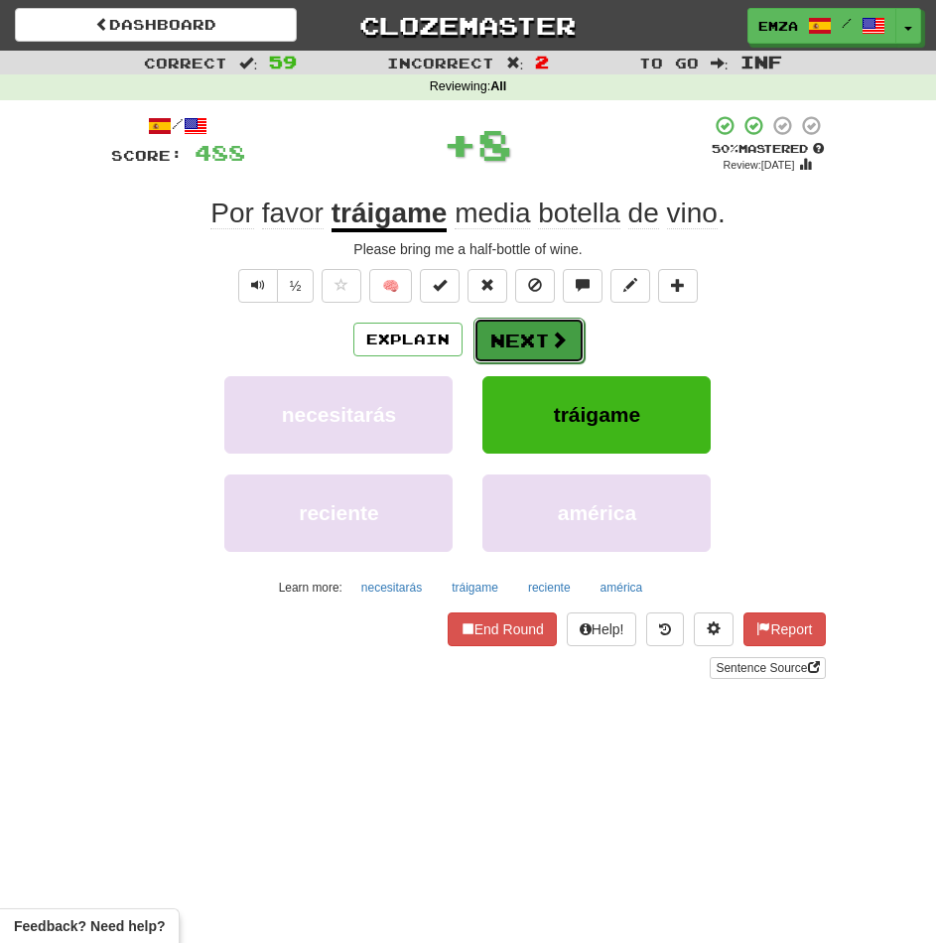
click at [531, 348] on button "Next" at bounding box center [528, 341] width 111 height 46
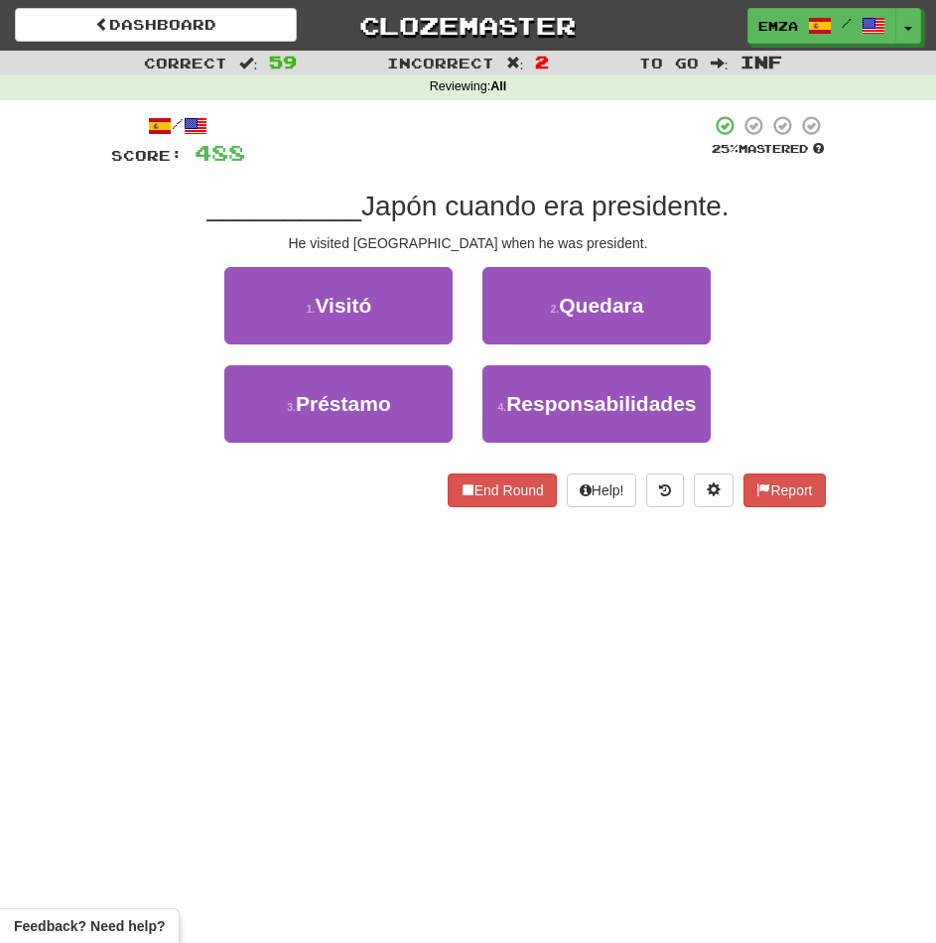
click at [310, 536] on div "Dashboard Clozemaster Emza / Toggle Dropdown Dashboard Leaderboard Activity Fee…" at bounding box center [468, 471] width 936 height 943
click at [360, 316] on button "1 . Visitó" at bounding box center [338, 305] width 228 height 77
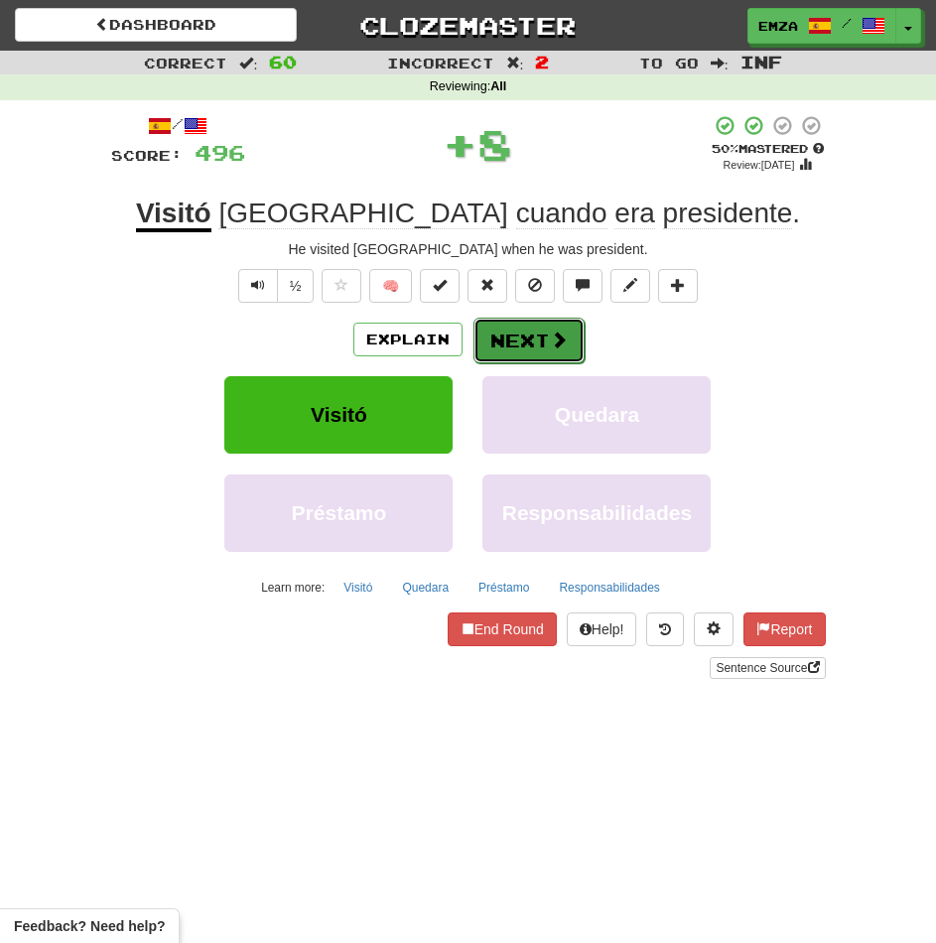
drag, startPoint x: 546, startPoint y: 345, endPoint x: 541, endPoint y: 336, distance: 10.2
click at [541, 336] on button "Next" at bounding box center [528, 341] width 111 height 46
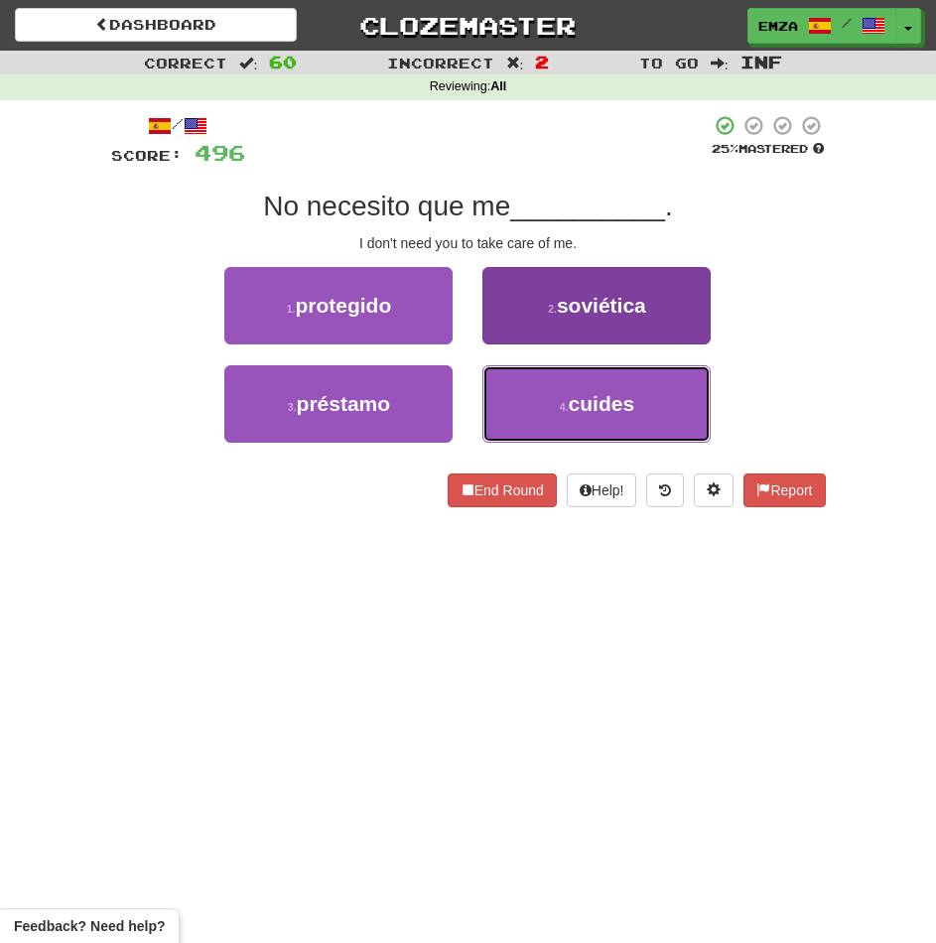
drag, startPoint x: 497, startPoint y: 397, endPoint x: 503, endPoint y: 385, distance: 13.3
click at [500, 397] on button "4 . cuides" at bounding box center [596, 403] width 228 height 77
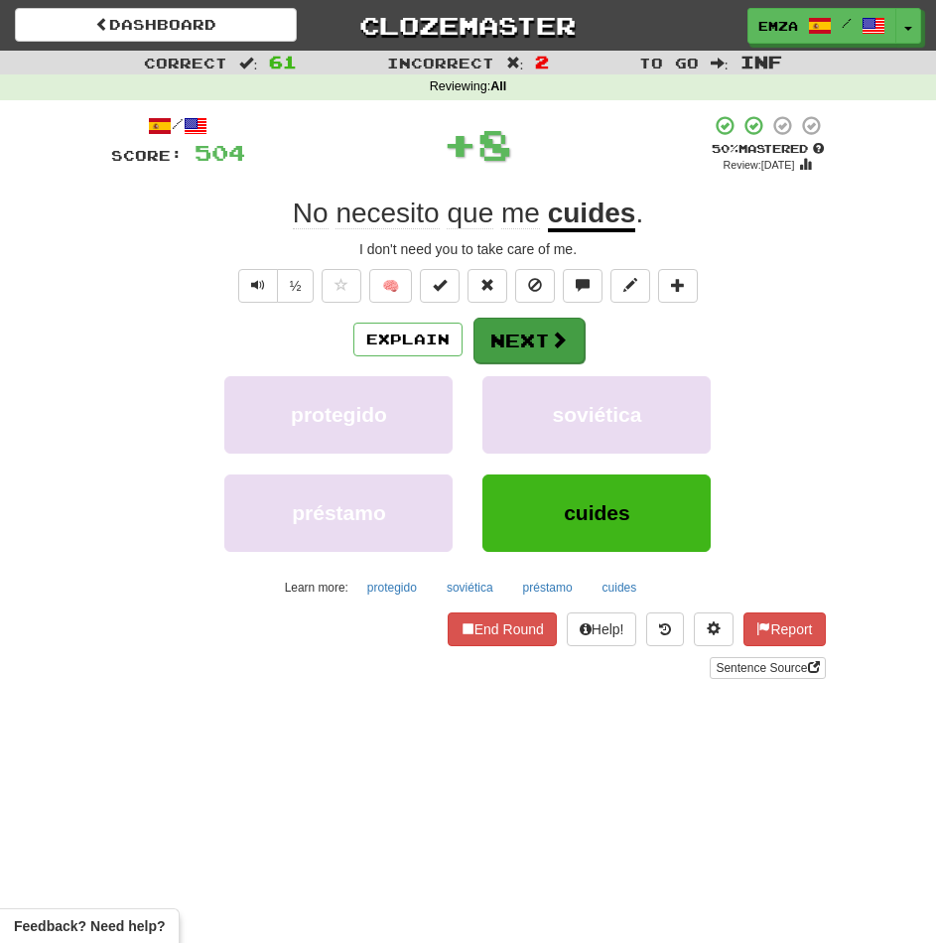
click at [506, 342] on button "Next" at bounding box center [528, 341] width 111 height 46
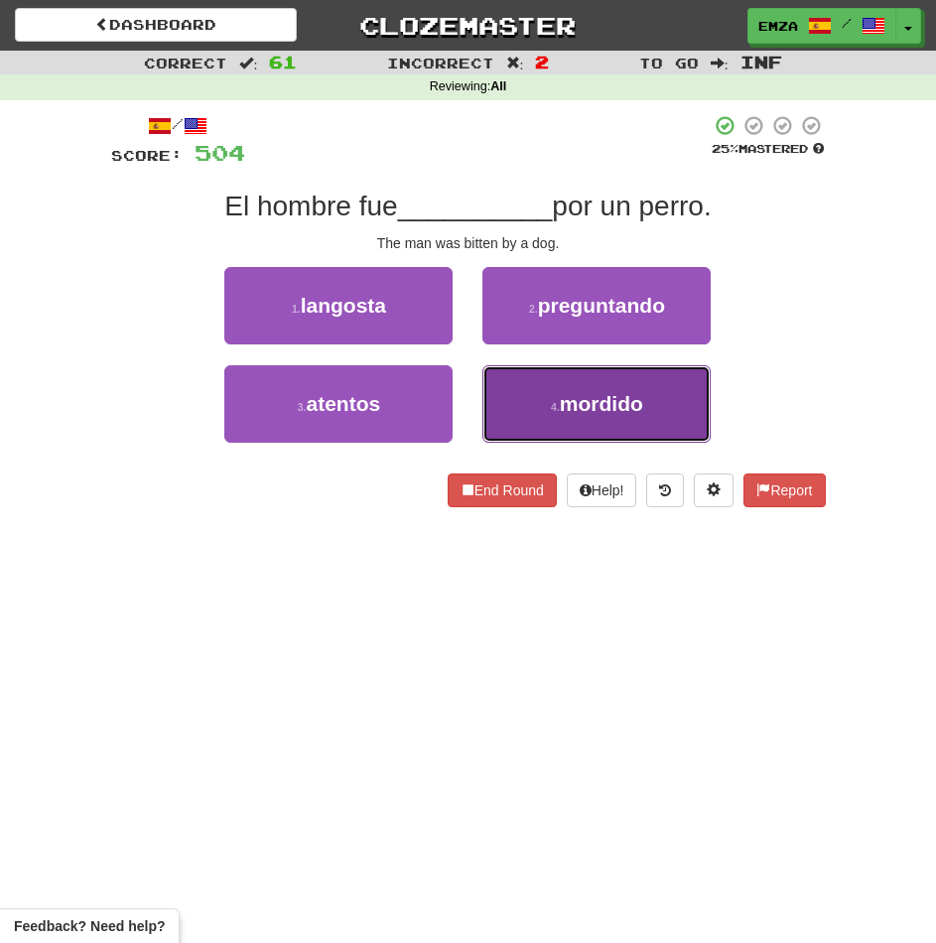
click at [510, 411] on button "4 . mordido" at bounding box center [596, 403] width 228 height 77
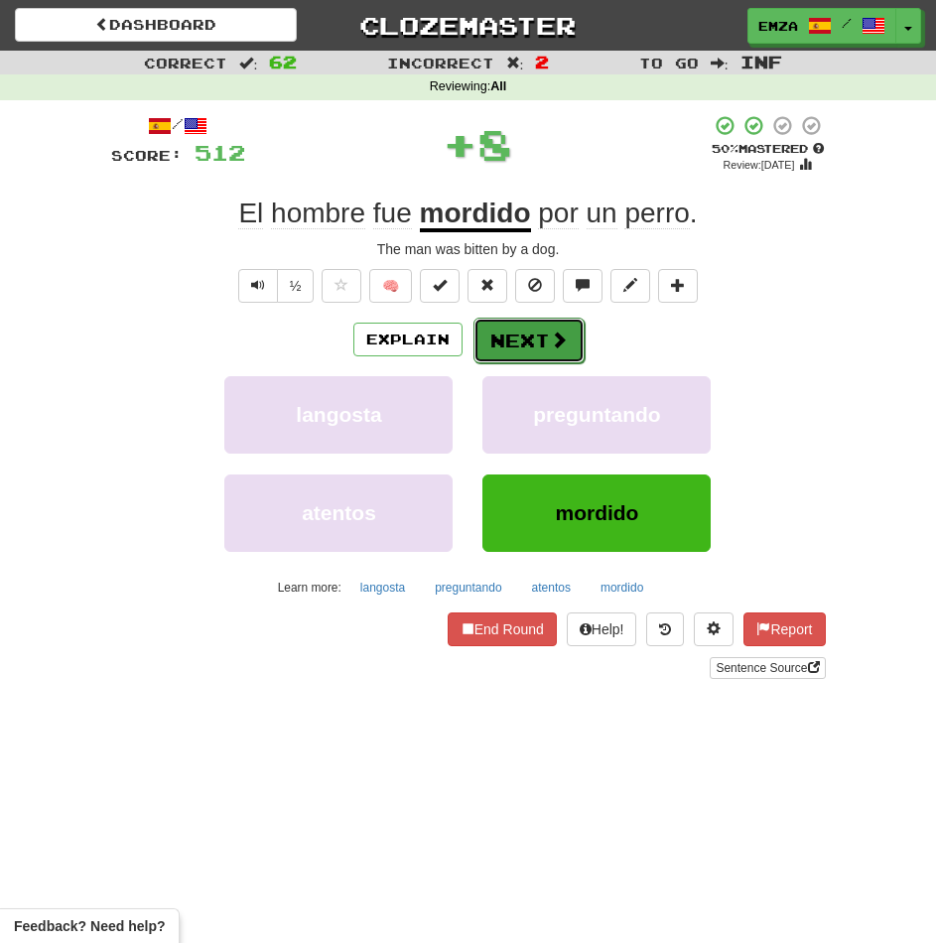
click at [517, 346] on button "Next" at bounding box center [528, 341] width 111 height 46
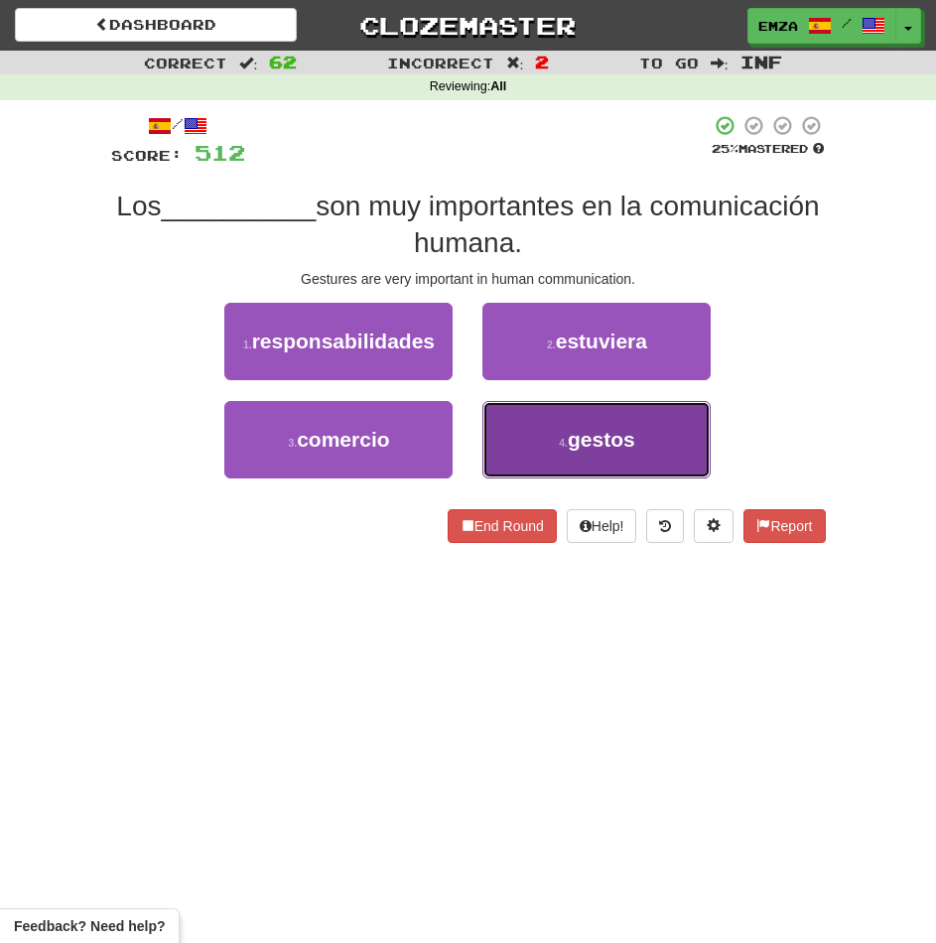
click at [507, 441] on button "4 . gestos" at bounding box center [596, 439] width 228 height 77
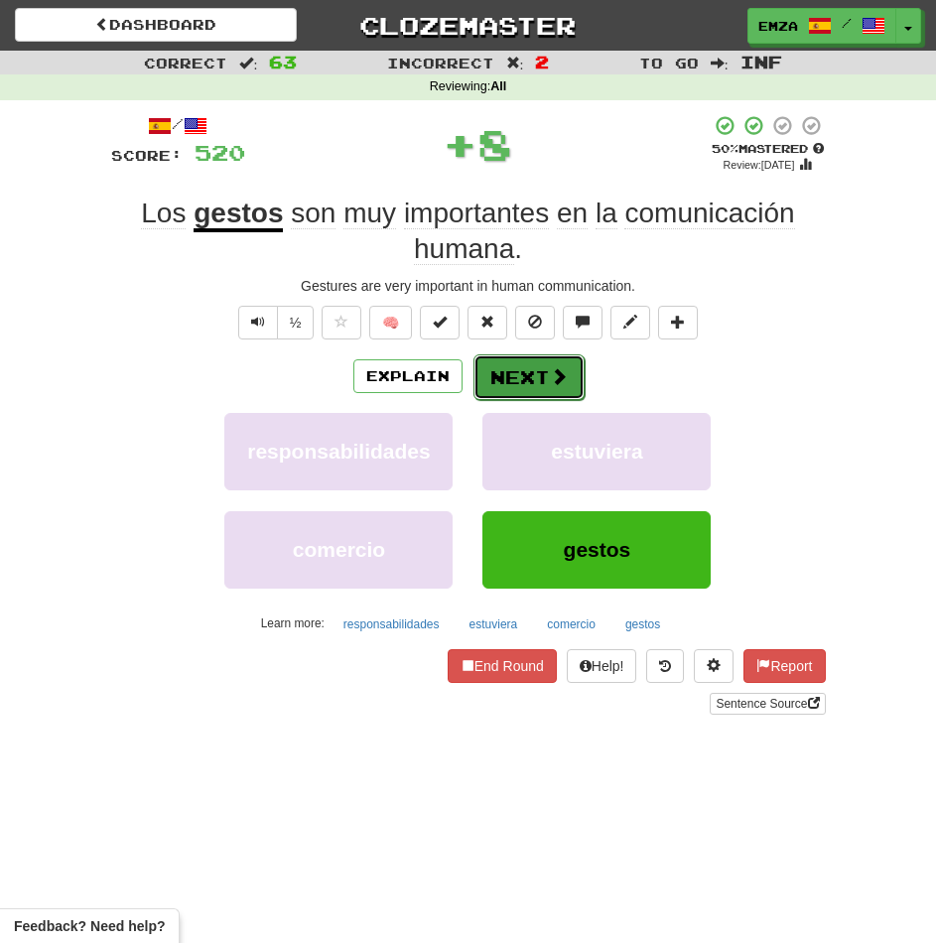
click at [503, 364] on button "Next" at bounding box center [528, 377] width 111 height 46
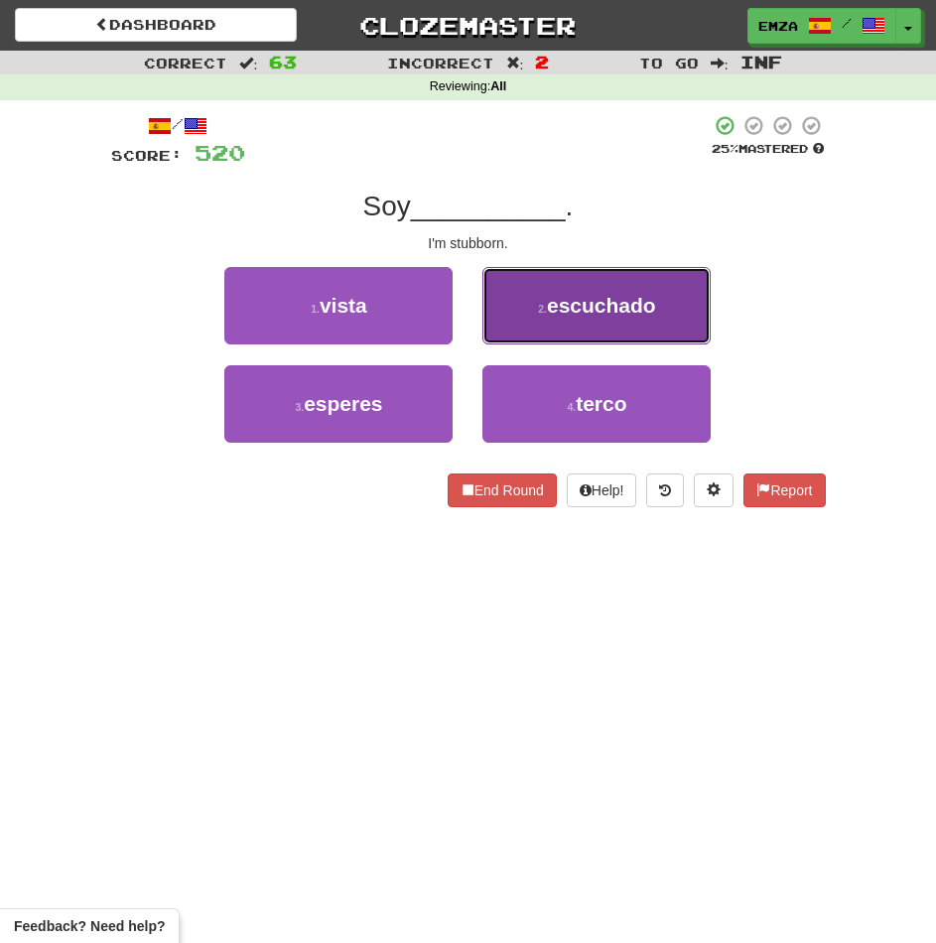
click at [530, 319] on button "2 . escuchado" at bounding box center [596, 305] width 228 height 77
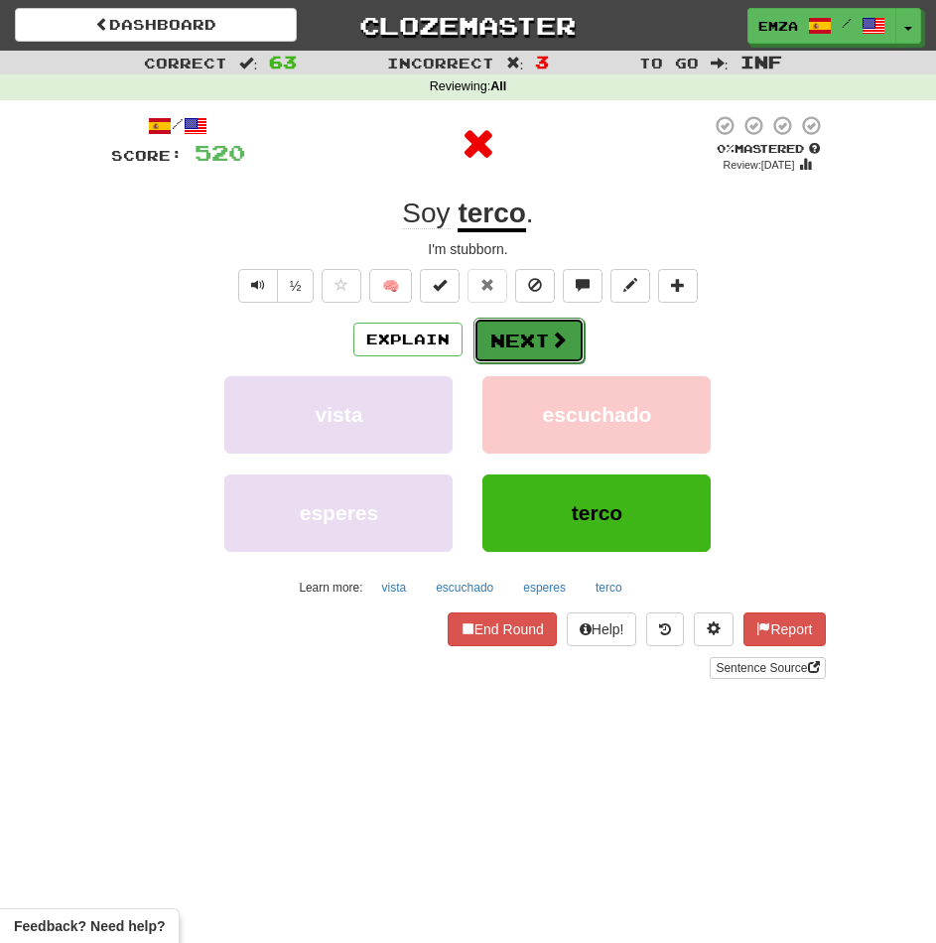
click at [501, 337] on button "Next" at bounding box center [528, 341] width 111 height 46
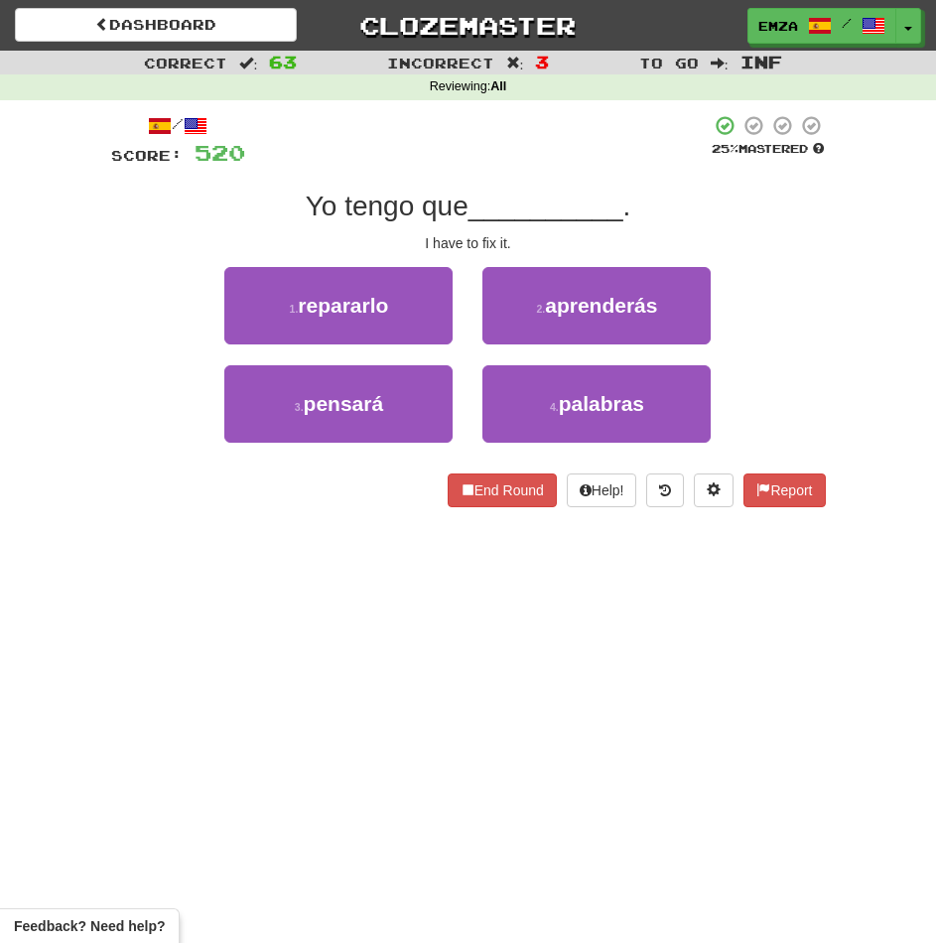
click at [310, 532] on div "/ Score: 520 25 % Mastered Yo tengo que __________ . I have to fix it. 1 . repa…" at bounding box center [468, 317] width 715 height 435
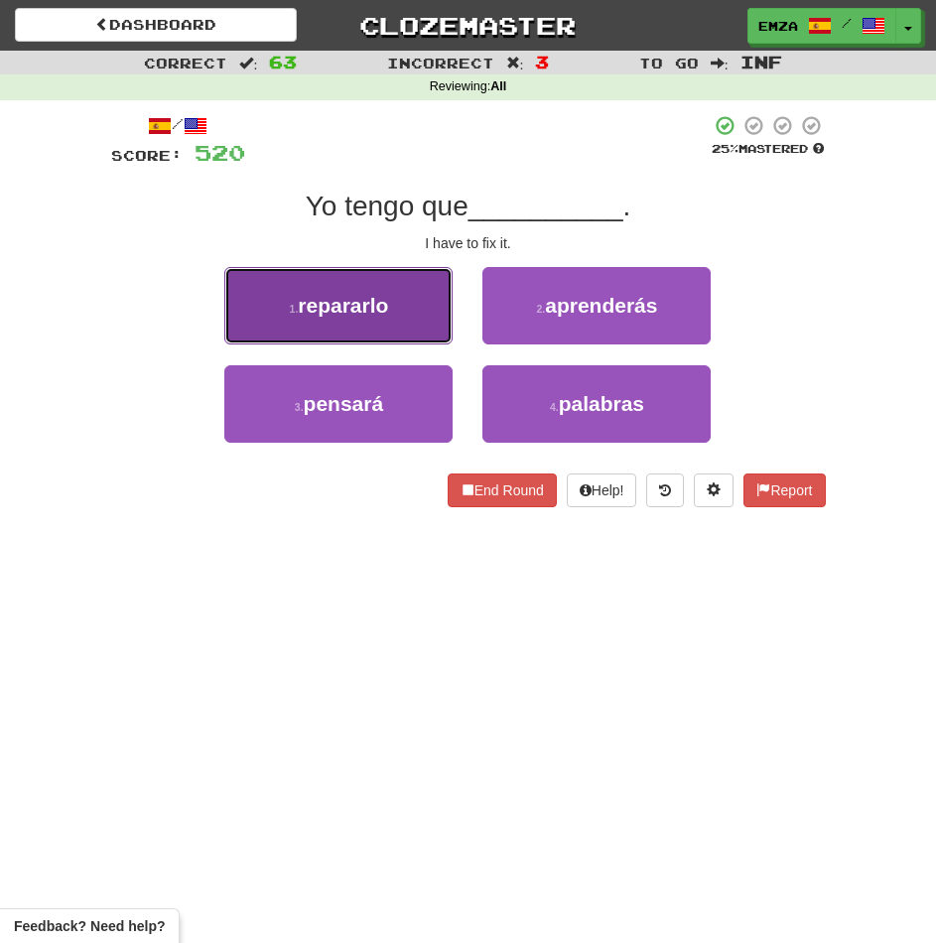
click at [416, 299] on button "1 . repararlo" at bounding box center [338, 305] width 228 height 77
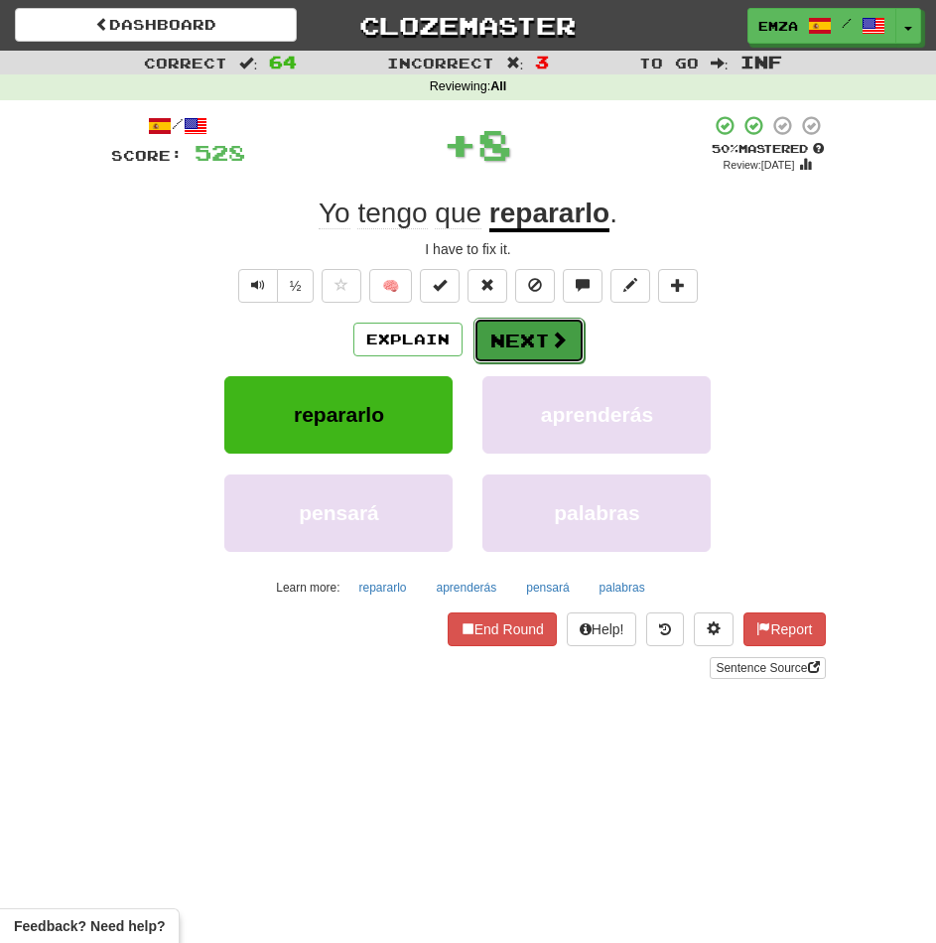
click at [476, 337] on button "Next" at bounding box center [528, 341] width 111 height 46
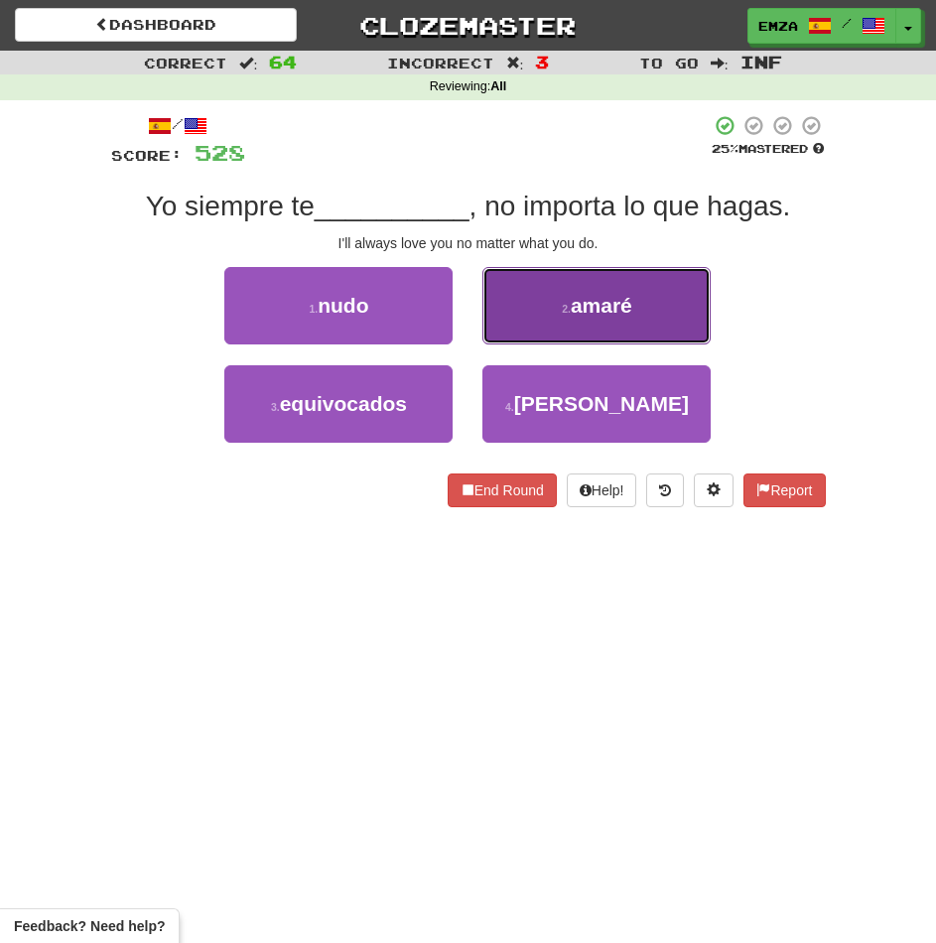
click at [549, 279] on button "2 . amaré" at bounding box center [596, 305] width 228 height 77
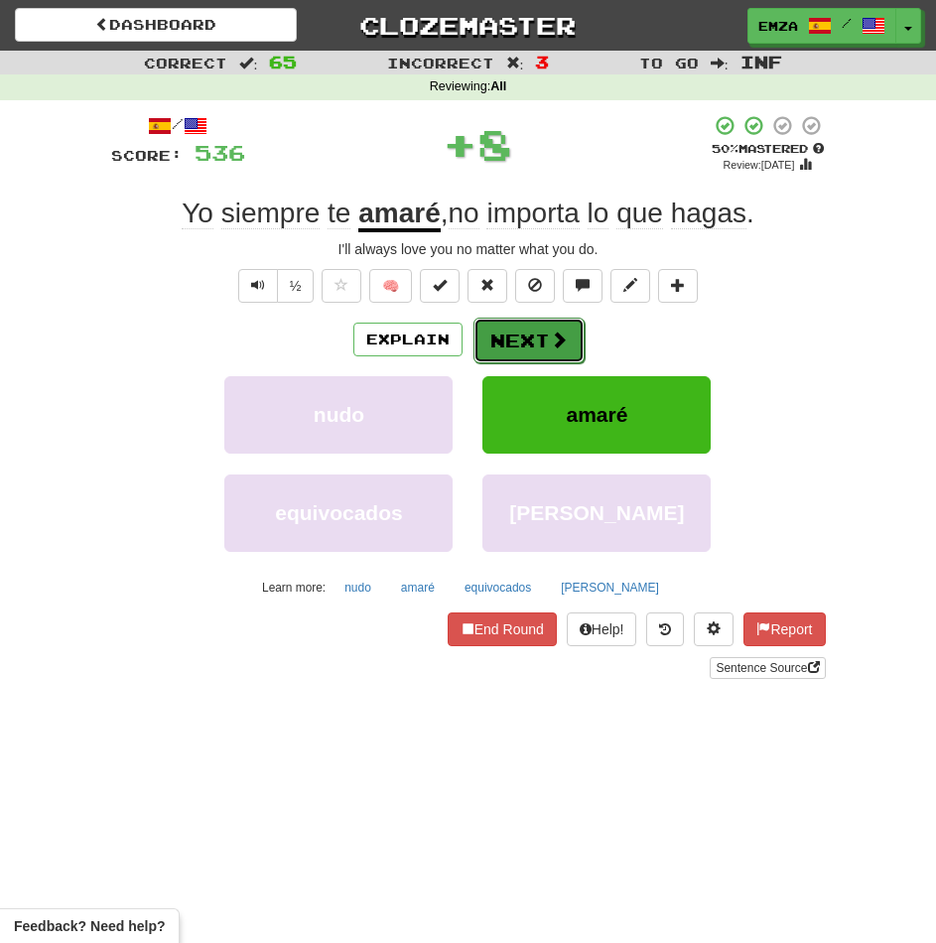
click at [496, 338] on button "Next" at bounding box center [528, 341] width 111 height 46
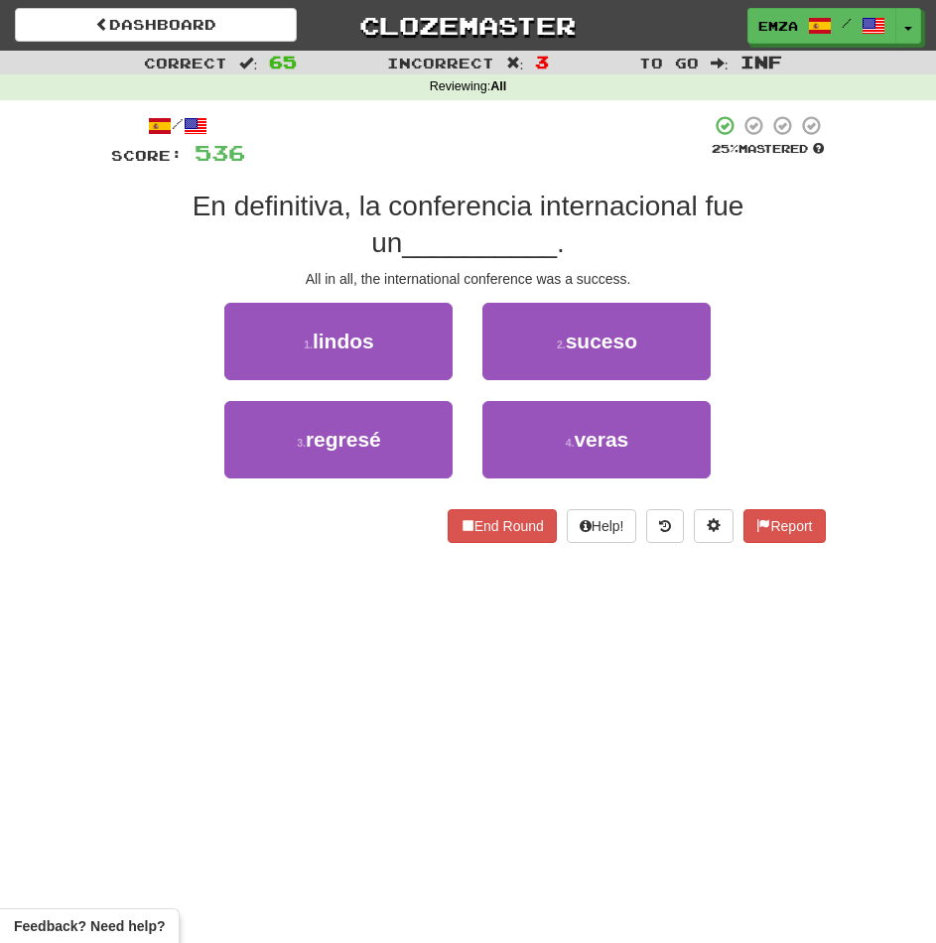
click at [260, 616] on div "Dashboard Clozemaster Emza / Toggle Dropdown Dashboard Leaderboard Activity Fee…" at bounding box center [468, 471] width 936 height 943
click at [337, 659] on div "Dashboard Clozemaster Emza / Toggle Dropdown Dashboard Leaderboard Activity Fee…" at bounding box center [468, 471] width 936 height 943
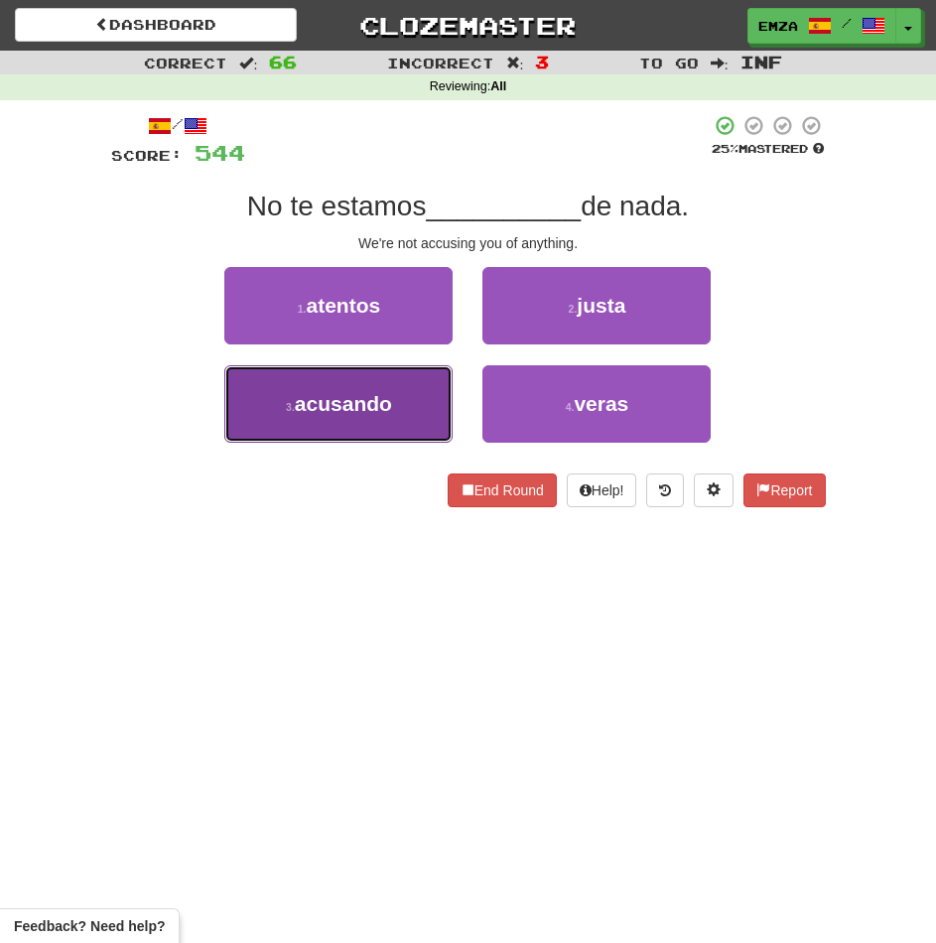
click at [381, 395] on span "acusando" at bounding box center [343, 403] width 97 height 23
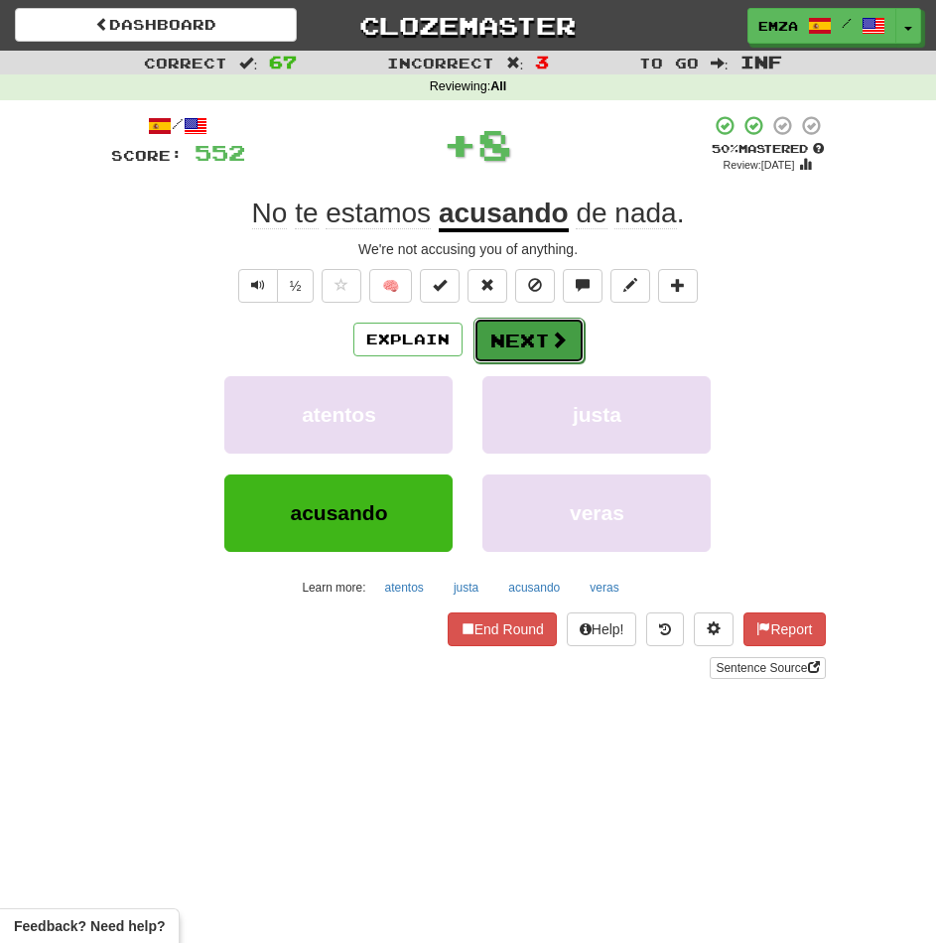
click at [536, 336] on button "Next" at bounding box center [528, 341] width 111 height 46
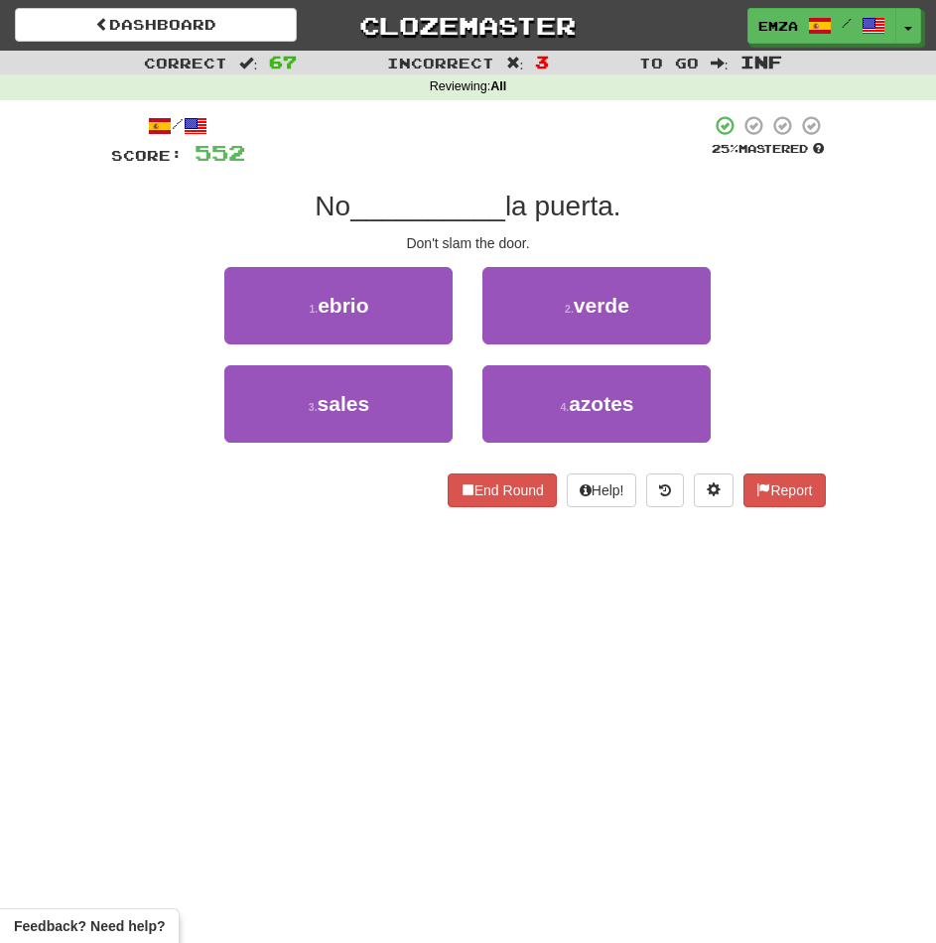
click at [384, 499] on div "End Round Help! Report" at bounding box center [468, 490] width 715 height 34
click at [369, 491] on div "End Round Help! Report" at bounding box center [468, 490] width 715 height 34
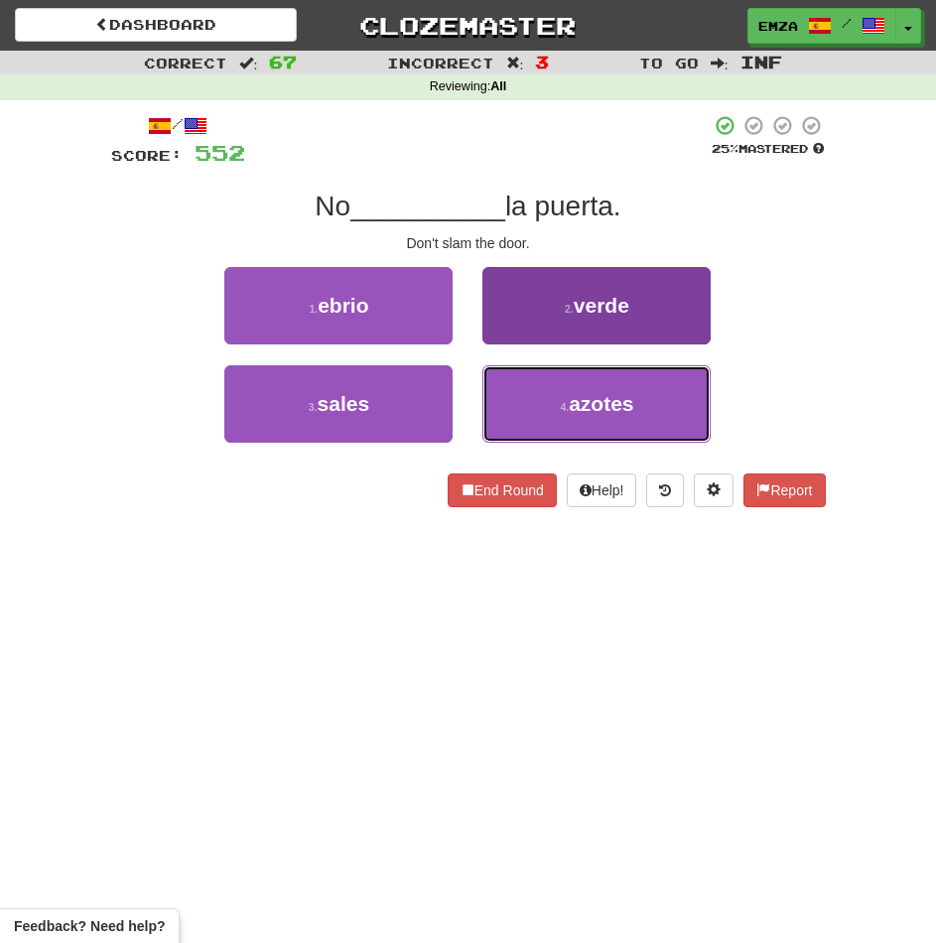
click at [516, 435] on button "4 . azotes" at bounding box center [596, 403] width 228 height 77
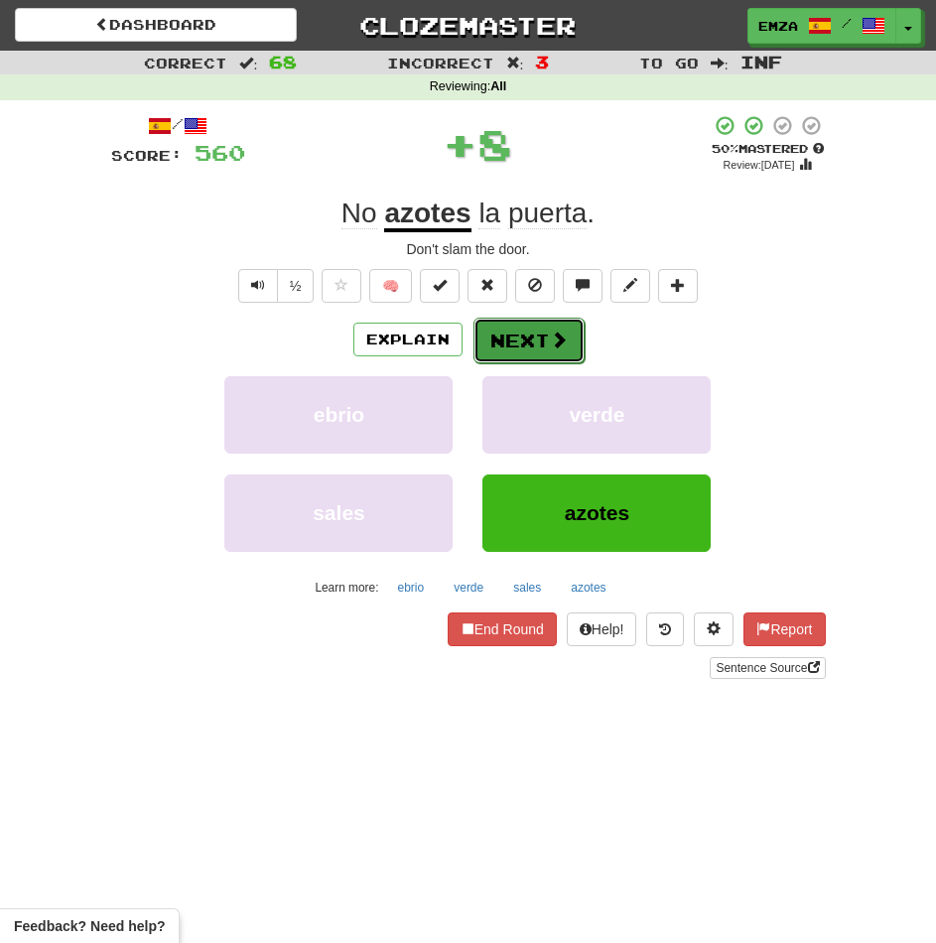
click at [524, 338] on button "Next" at bounding box center [528, 341] width 111 height 46
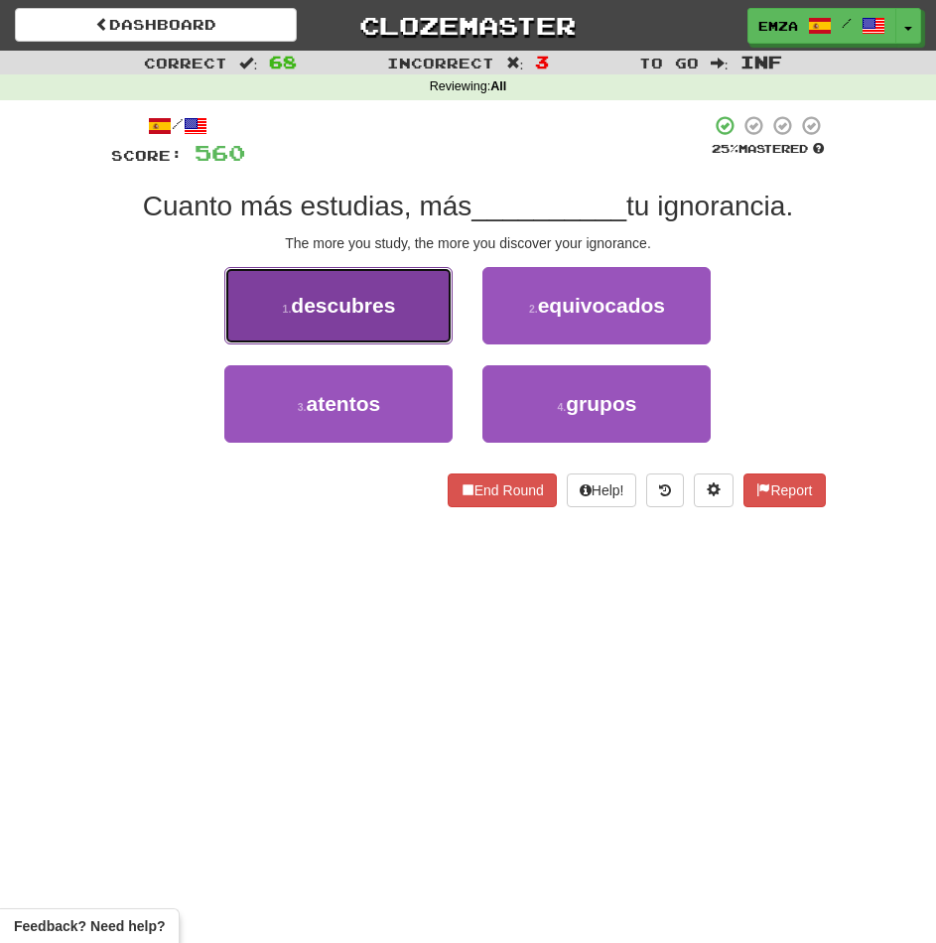
click at [309, 320] on button "1 . descubres" at bounding box center [338, 305] width 228 height 77
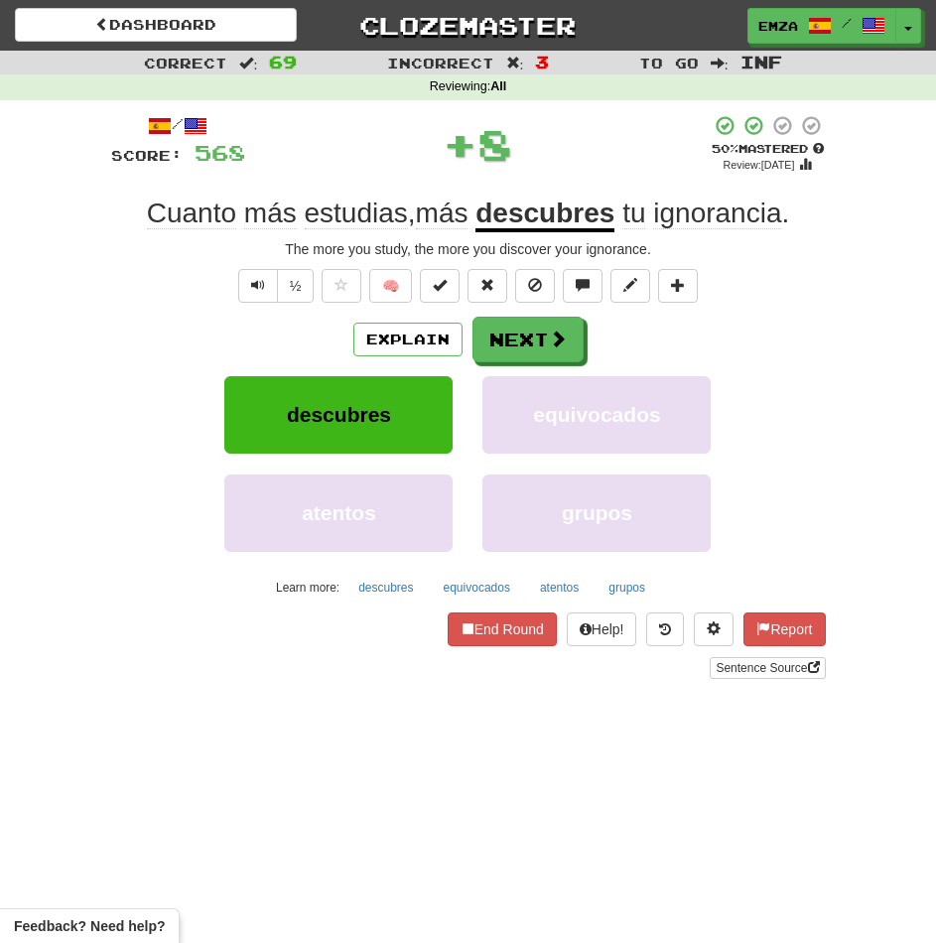
click at [587, 331] on div "Explain Next" at bounding box center [468, 340] width 715 height 46
click at [557, 348] on span at bounding box center [559, 340] width 18 height 18
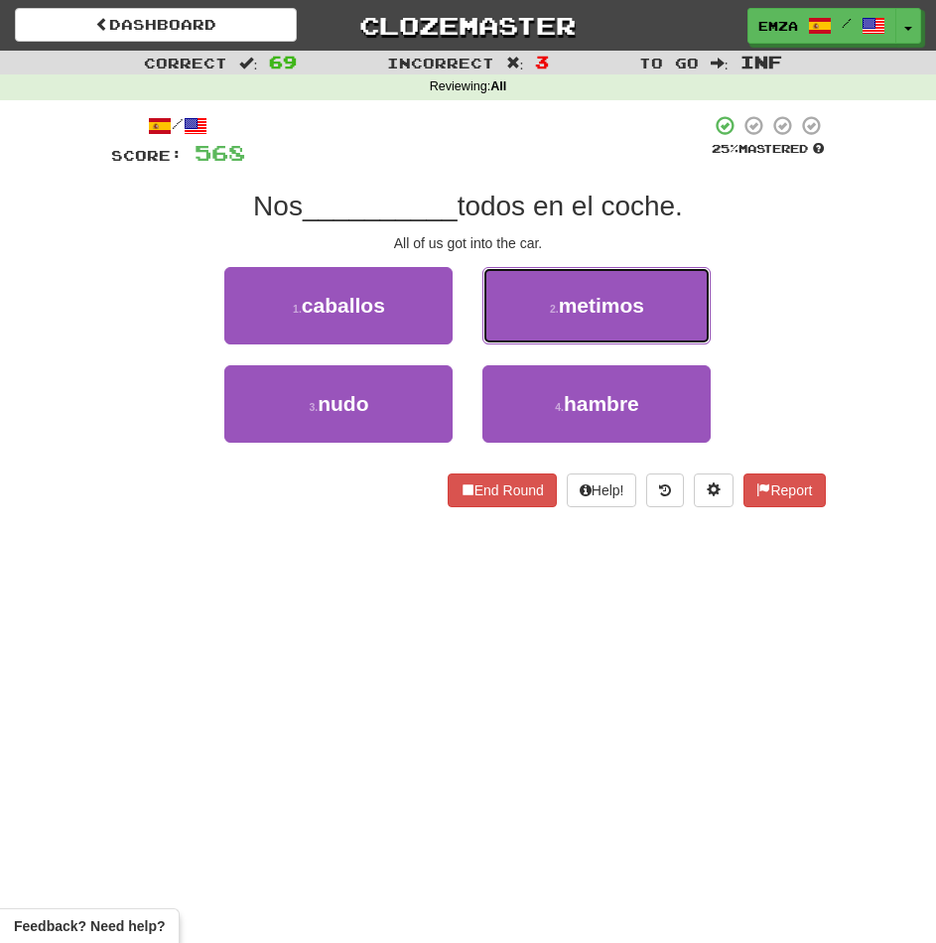
click at [526, 306] on button "2 . metimos" at bounding box center [596, 305] width 228 height 77
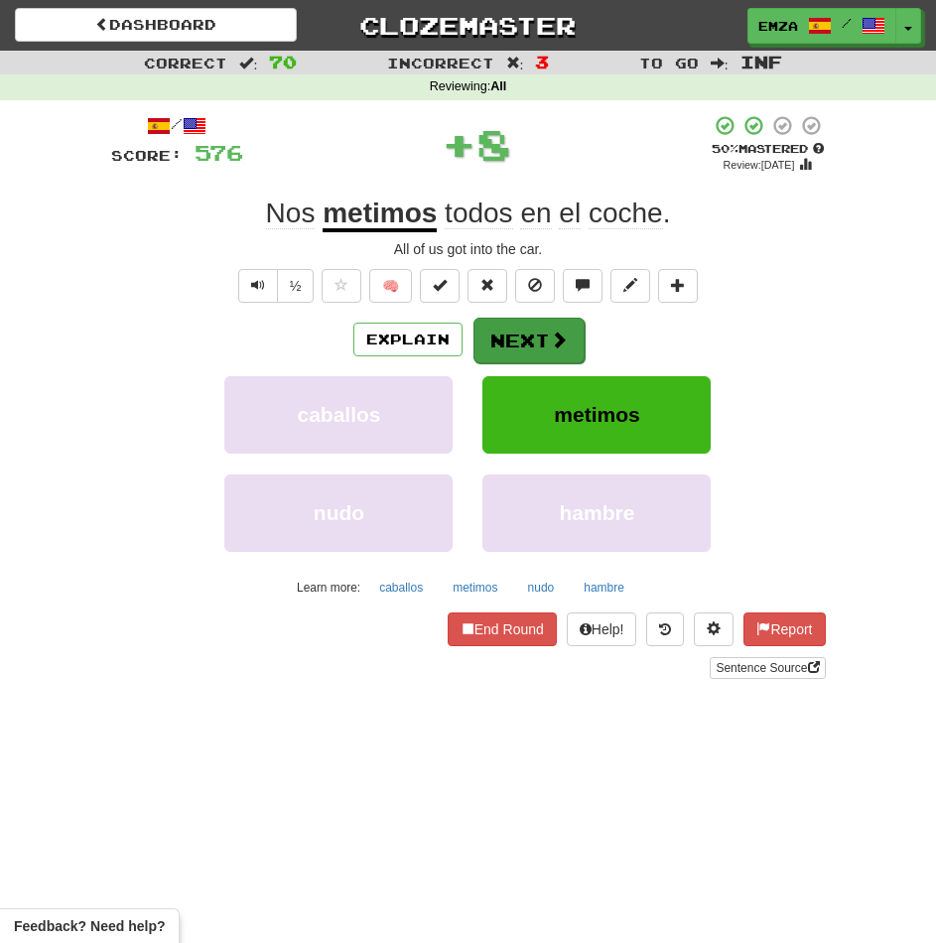
click at [511, 334] on button "Next" at bounding box center [528, 341] width 111 height 46
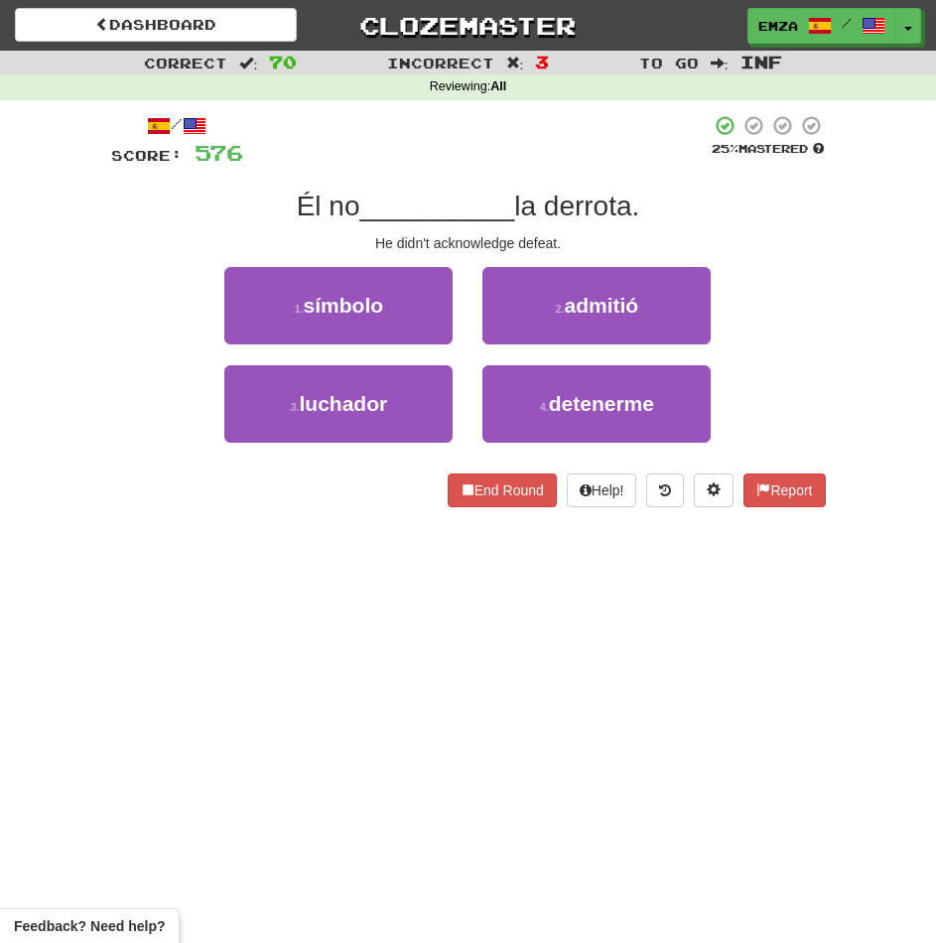
click at [338, 564] on div "Dashboard Clozemaster Emza / Toggle Dropdown Dashboard Leaderboard Activity Fee…" at bounding box center [468, 471] width 936 height 943
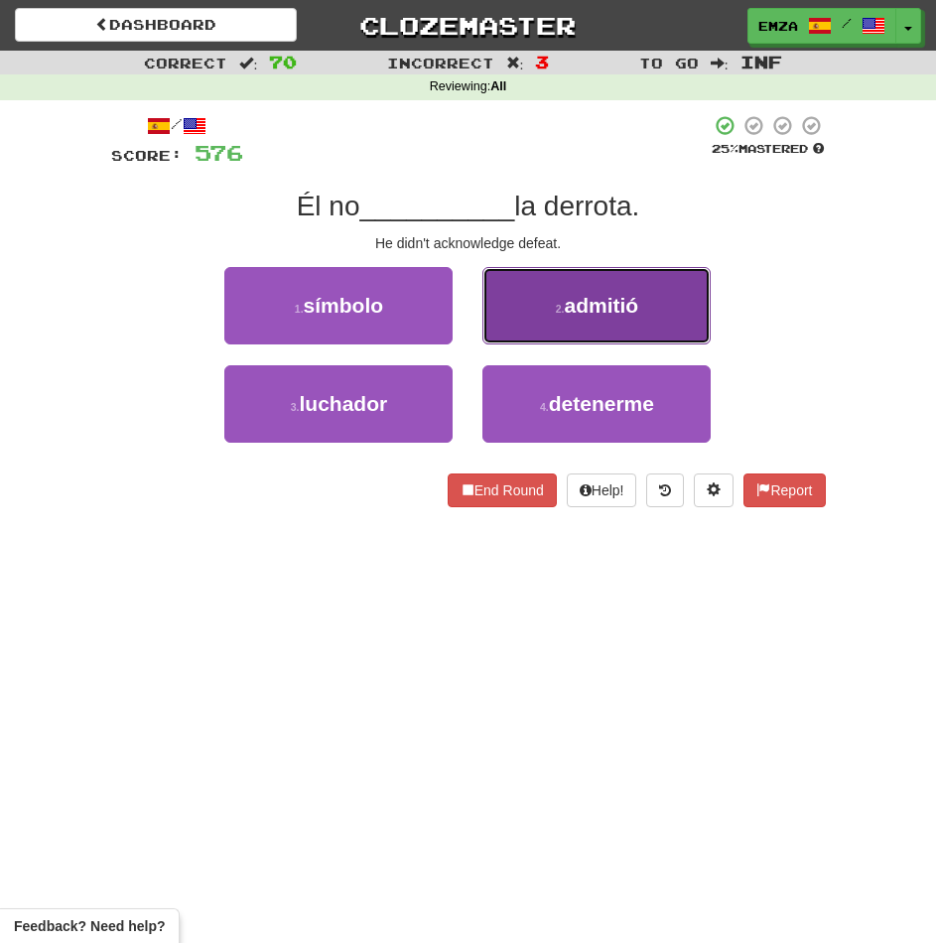
click at [539, 307] on button "2 . admitió" at bounding box center [596, 305] width 228 height 77
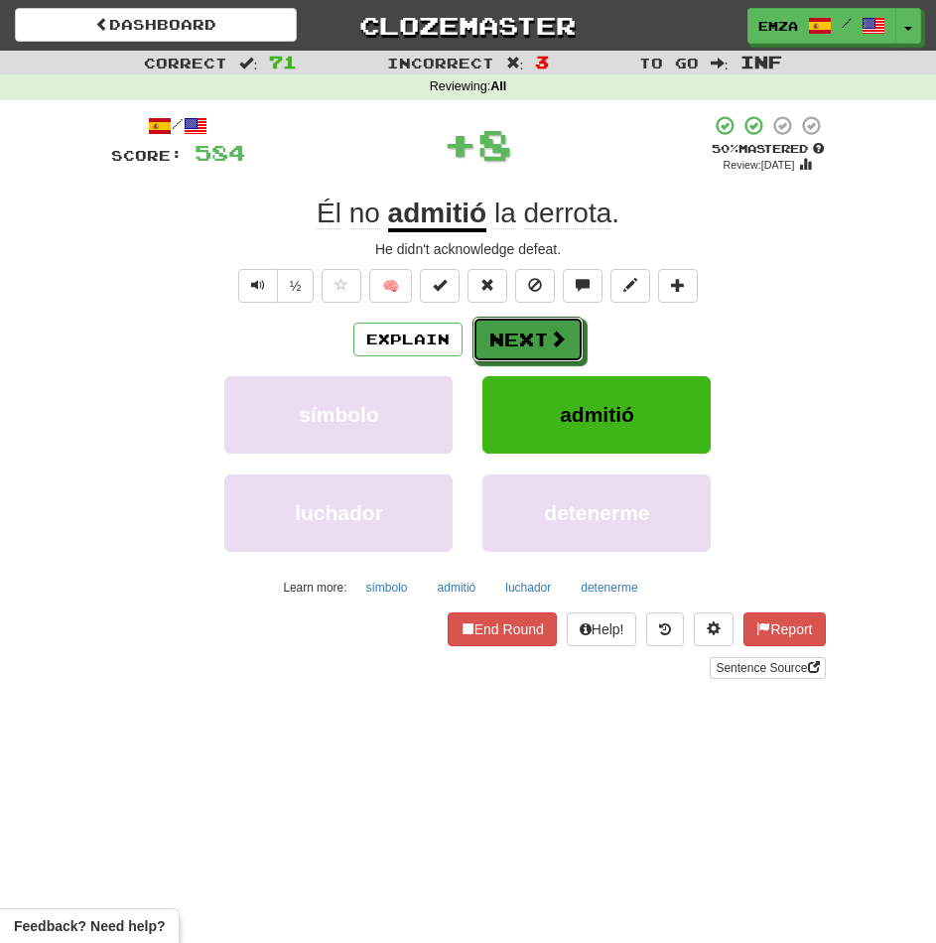
click at [522, 349] on button "Next" at bounding box center [527, 340] width 111 height 46
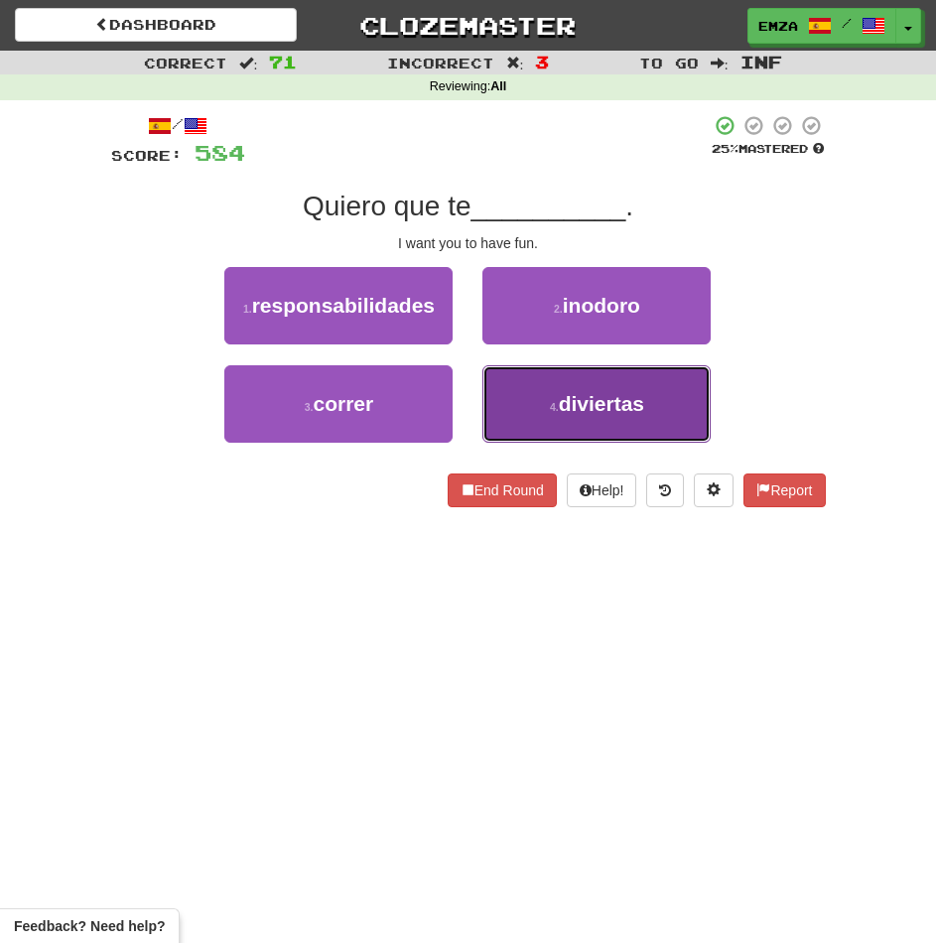
click at [561, 398] on span "diviertas" at bounding box center [601, 403] width 85 height 23
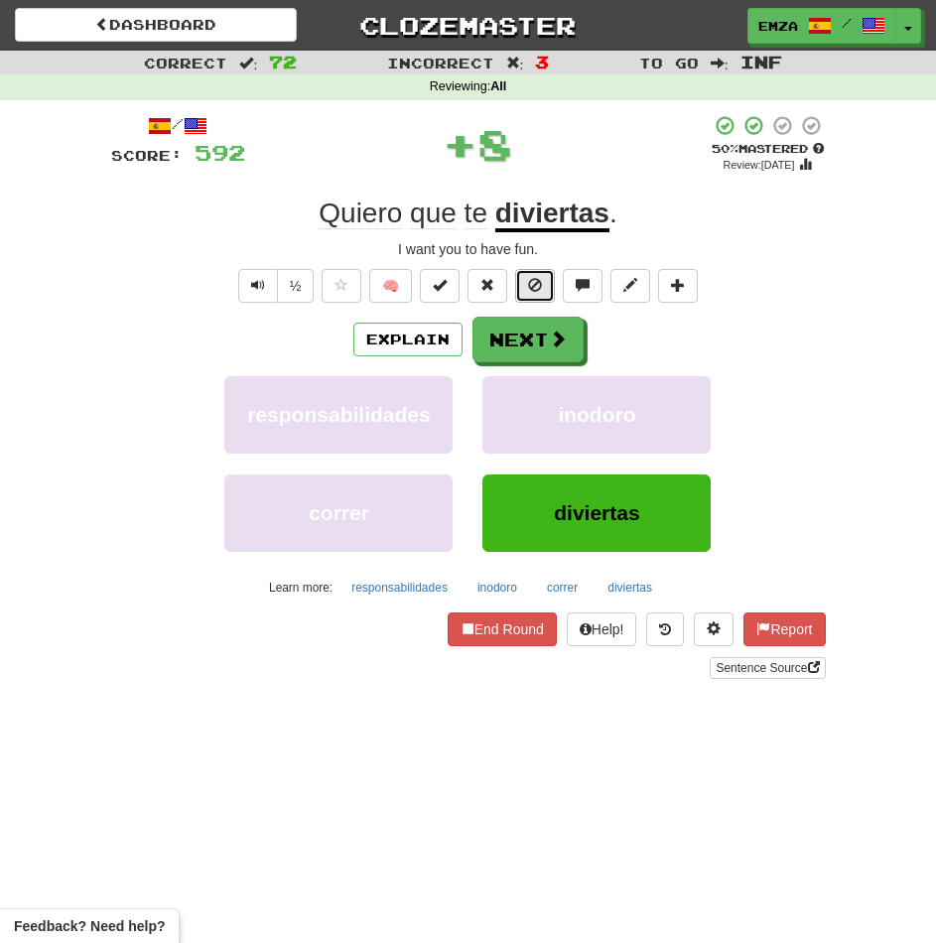
click at [537, 302] on button at bounding box center [535, 286] width 40 height 34
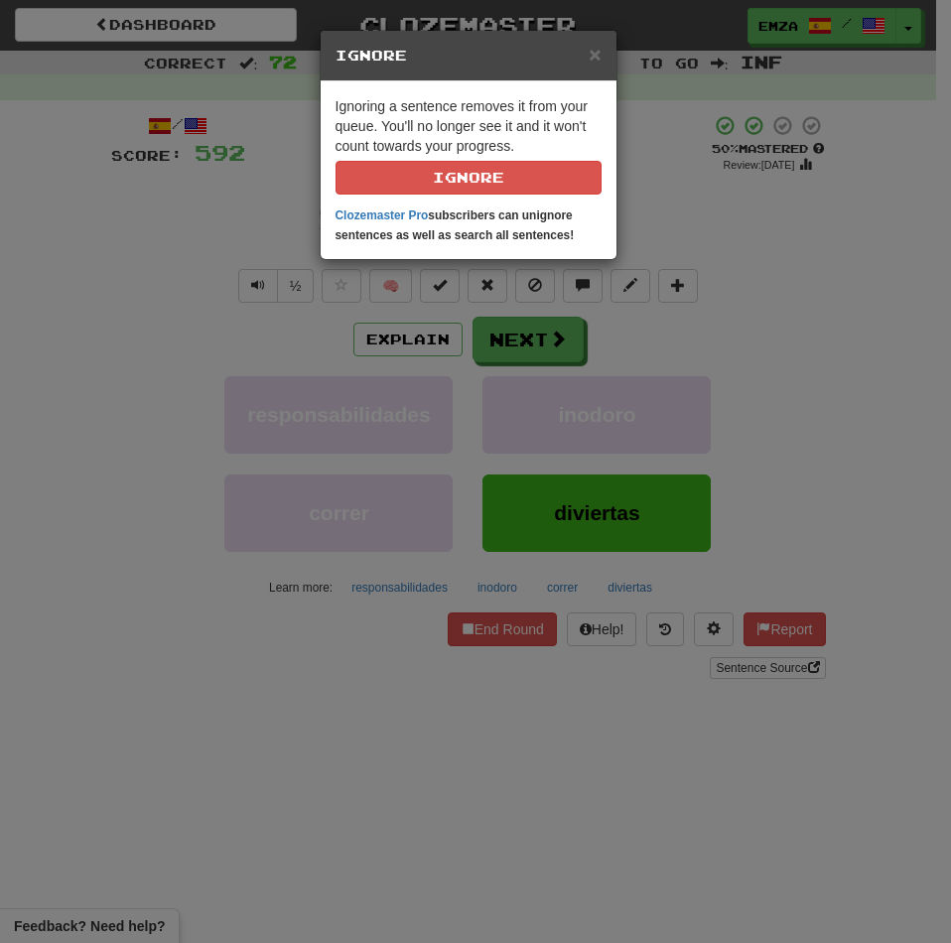
click at [620, 352] on div "× Ignore Ignoring a sentence removes it from your queue. You'll no longer see i…" at bounding box center [475, 471] width 951 height 943
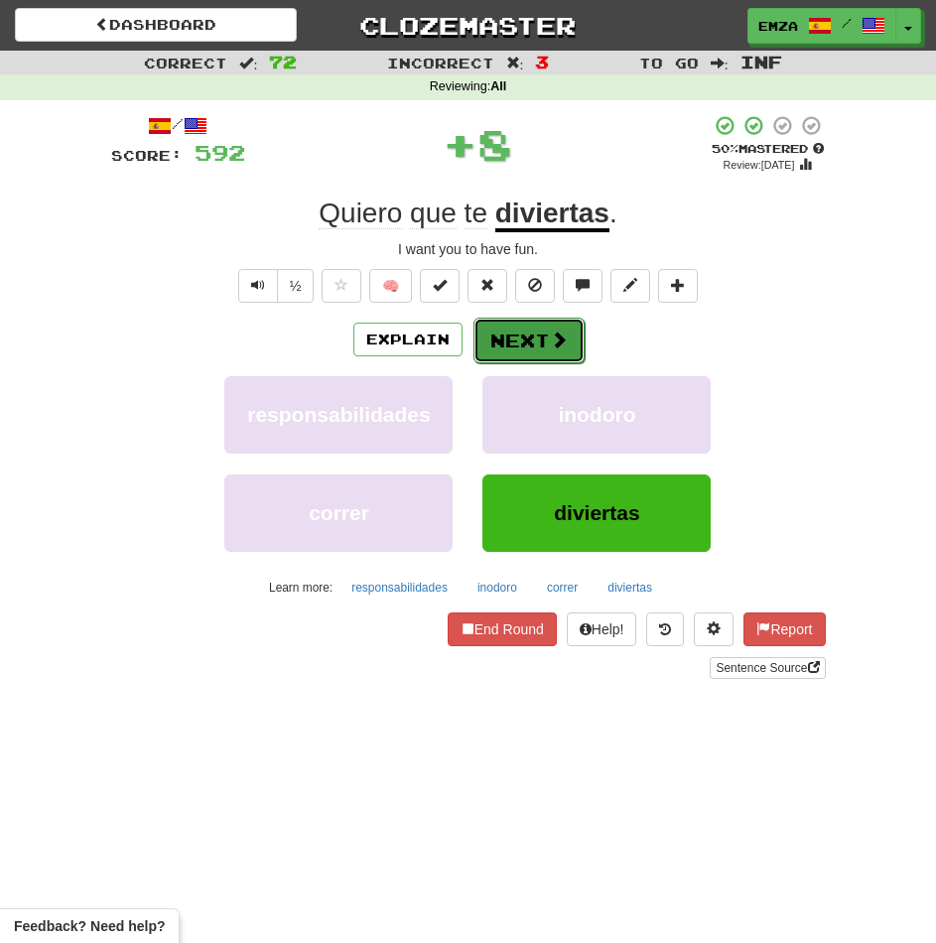
click at [562, 337] on span at bounding box center [559, 340] width 18 height 18
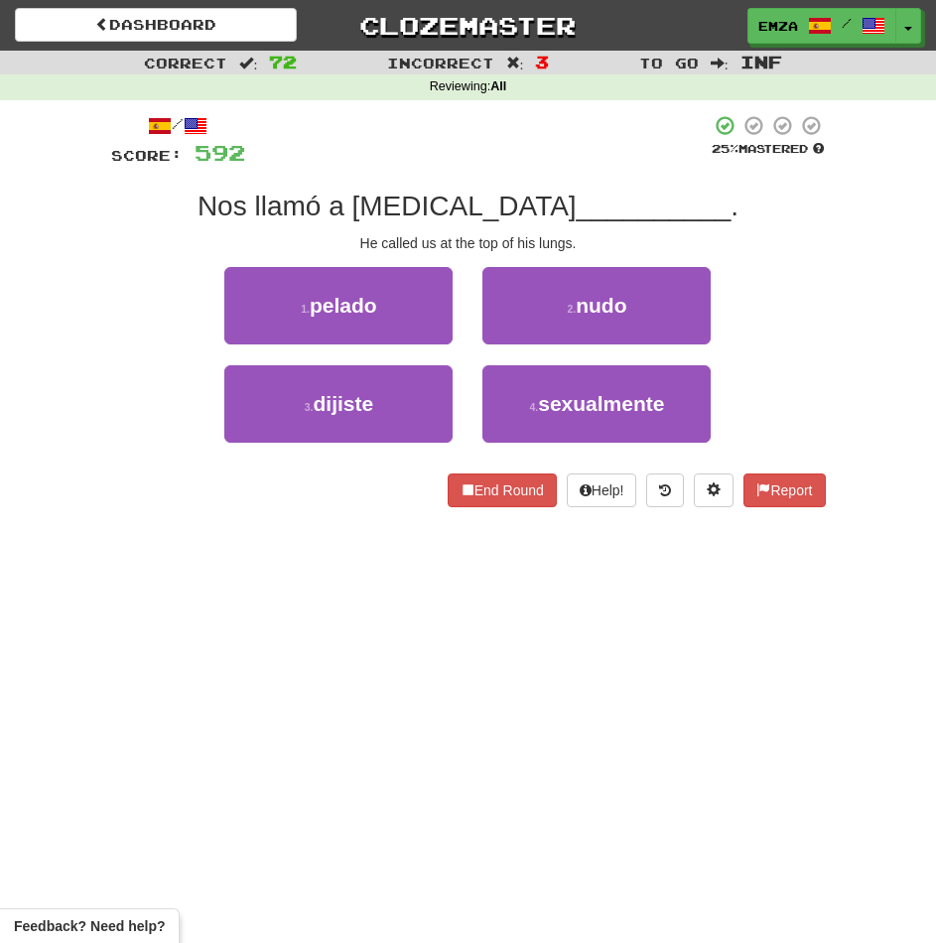
click at [314, 582] on div "Dashboard Clozemaster Emza / Toggle Dropdown Dashboard Leaderboard Activity Fee…" at bounding box center [468, 471] width 936 height 943
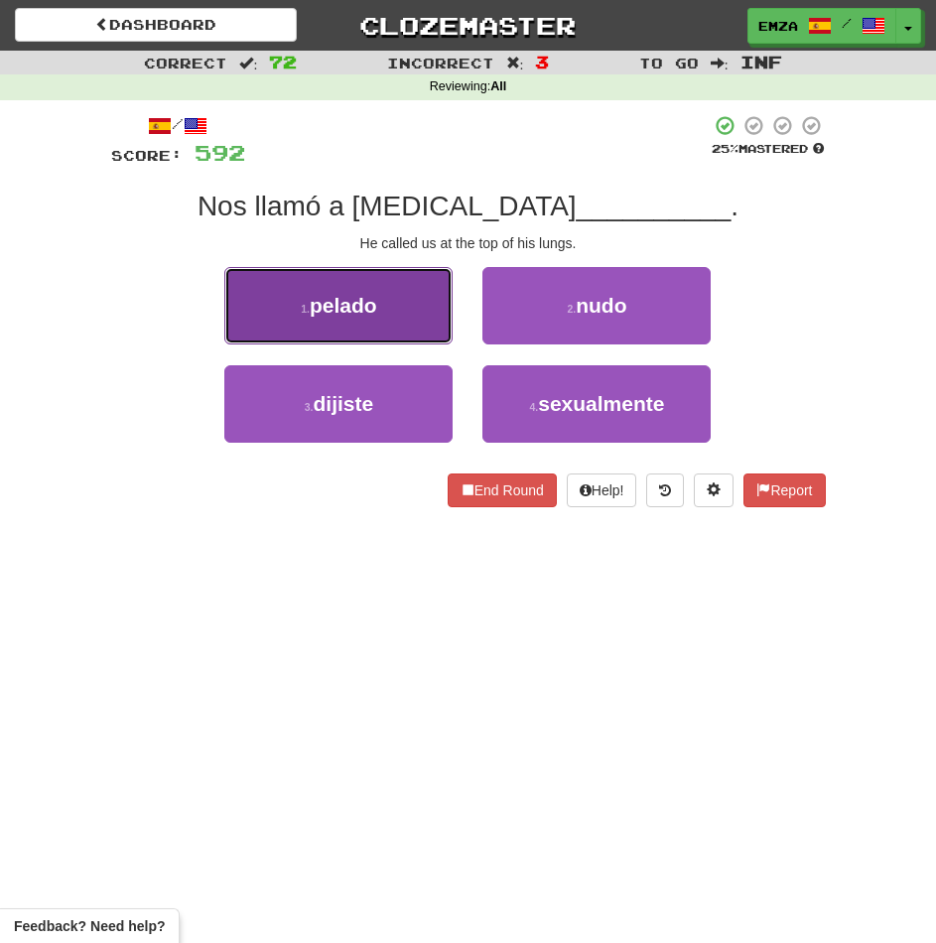
click at [400, 329] on button "1 . pelado" at bounding box center [338, 305] width 228 height 77
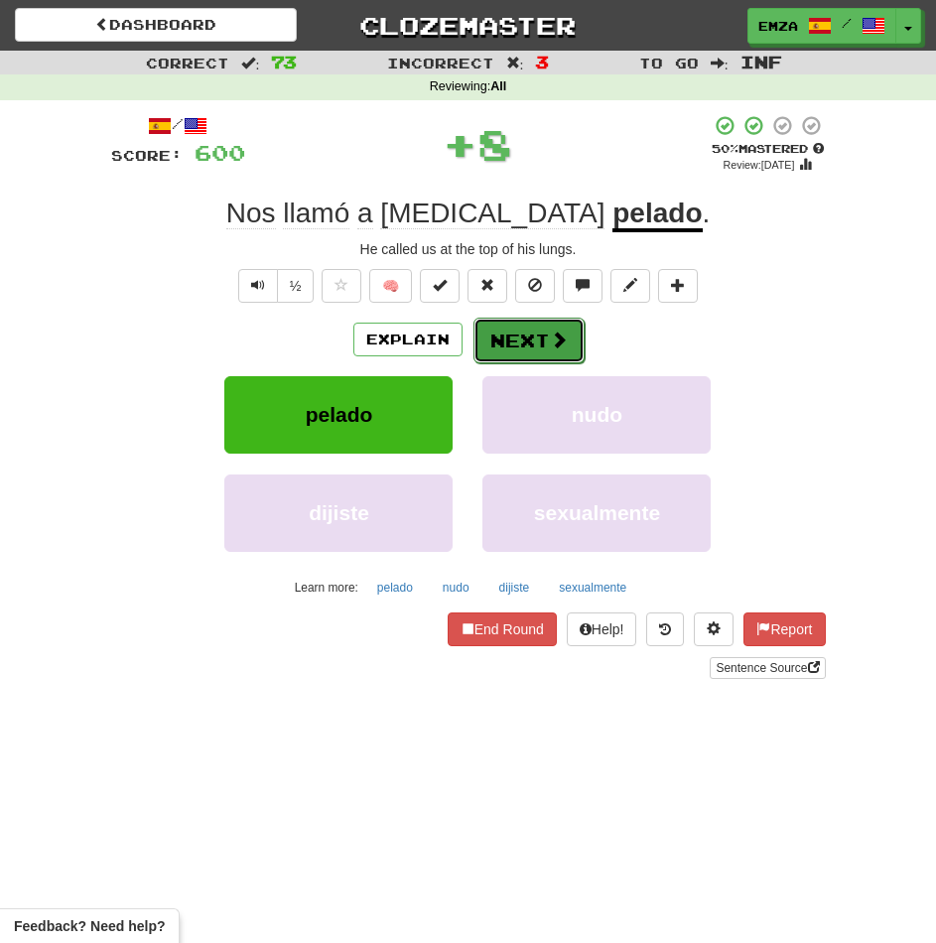
click at [520, 338] on button "Next" at bounding box center [528, 341] width 111 height 46
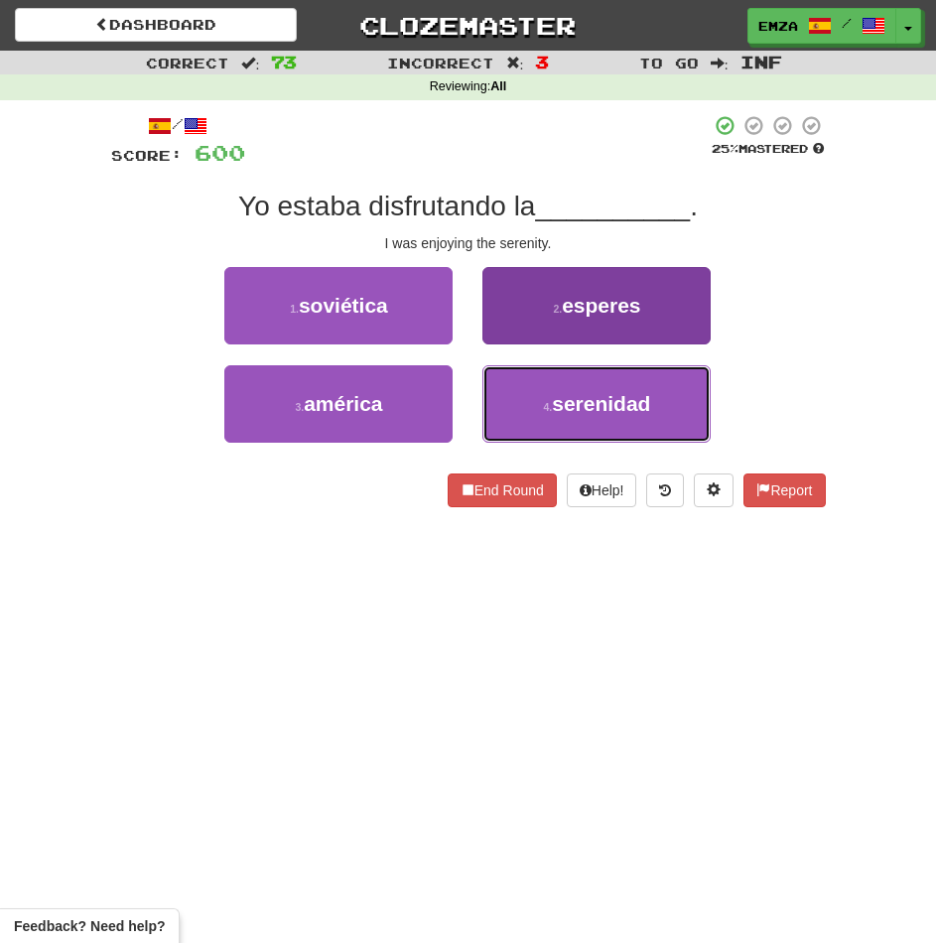
drag, startPoint x: 530, startPoint y: 416, endPoint x: 531, endPoint y: 400, distance: 15.9
click at [530, 413] on button "4 . serenidad" at bounding box center [596, 403] width 228 height 77
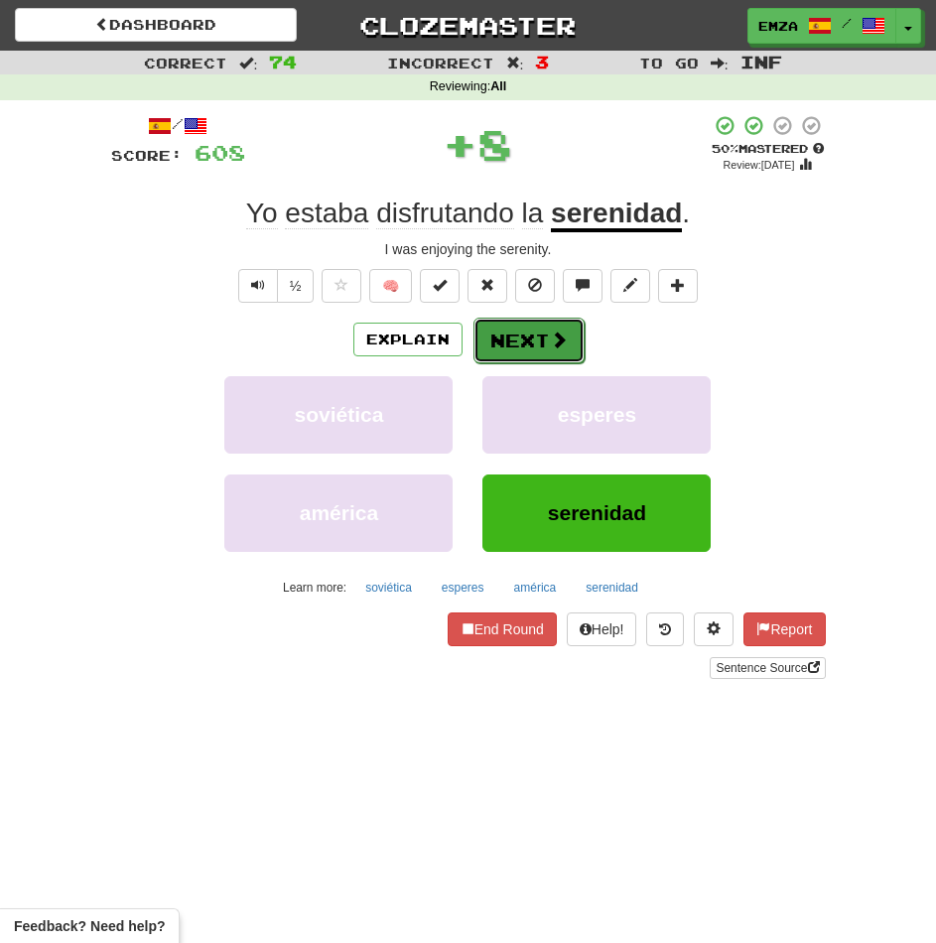
click at [528, 352] on button "Next" at bounding box center [528, 341] width 111 height 46
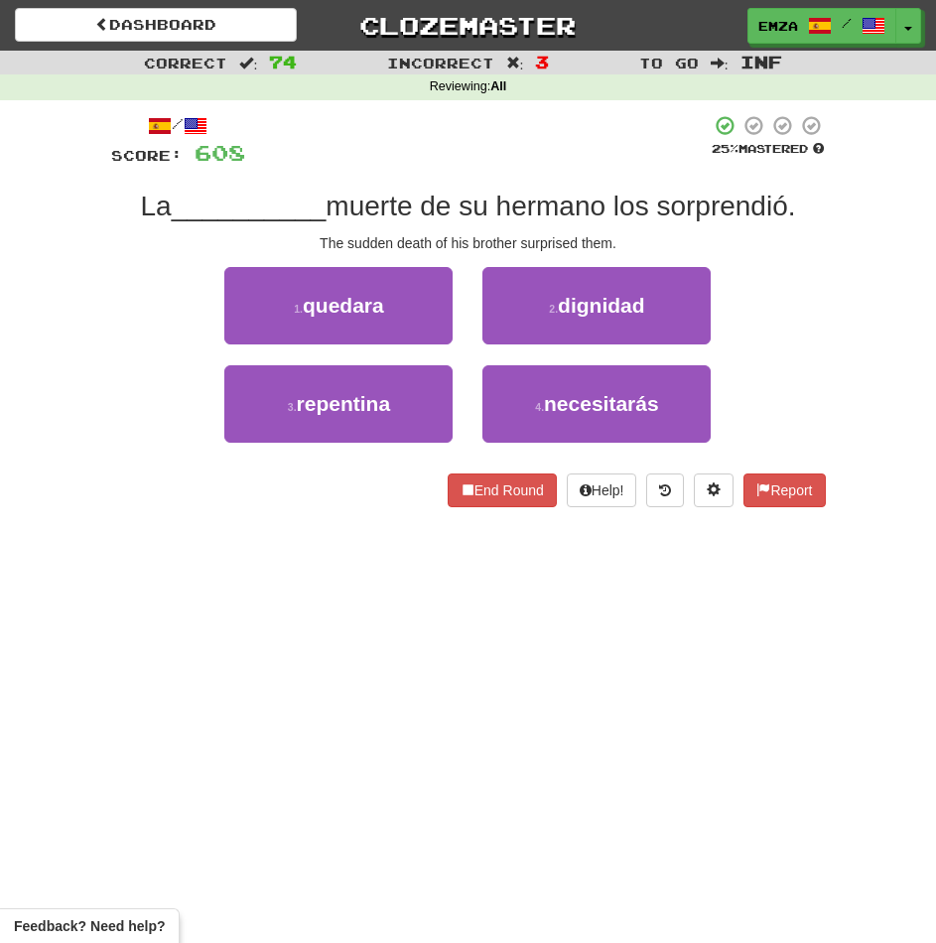
click at [329, 449] on div "3 . repentina" at bounding box center [338, 414] width 258 height 98
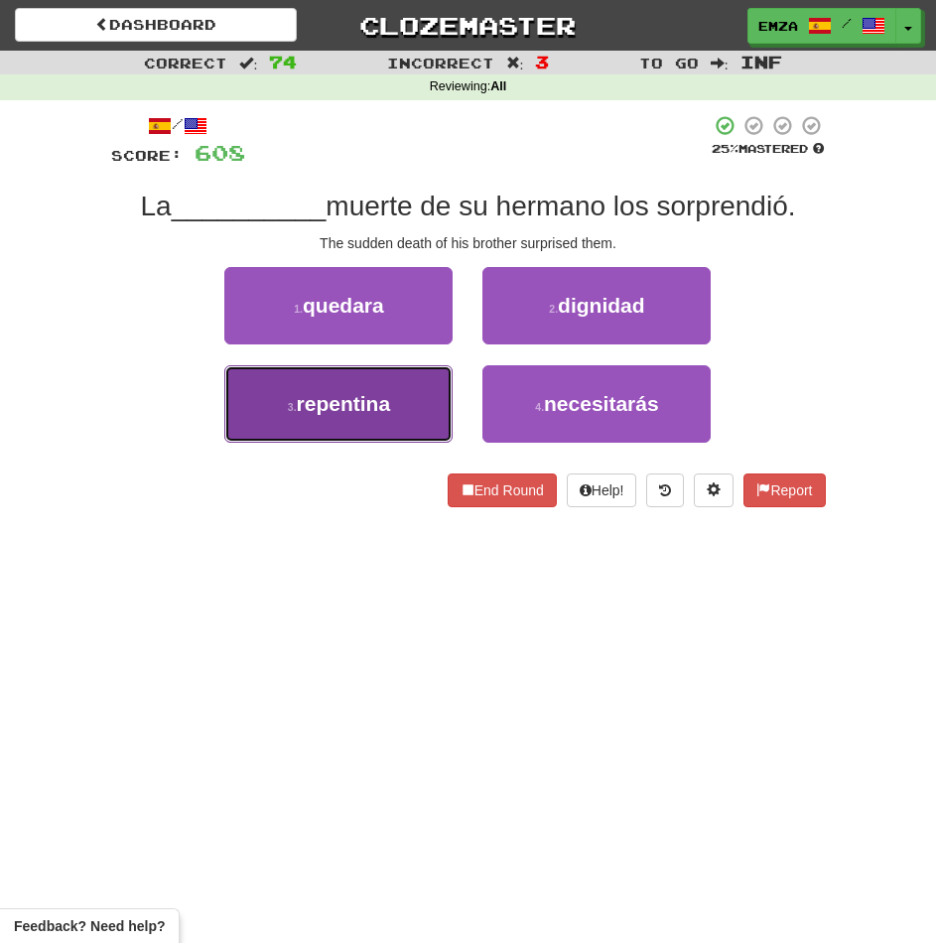
click at [351, 418] on button "3 . repentina" at bounding box center [338, 403] width 228 height 77
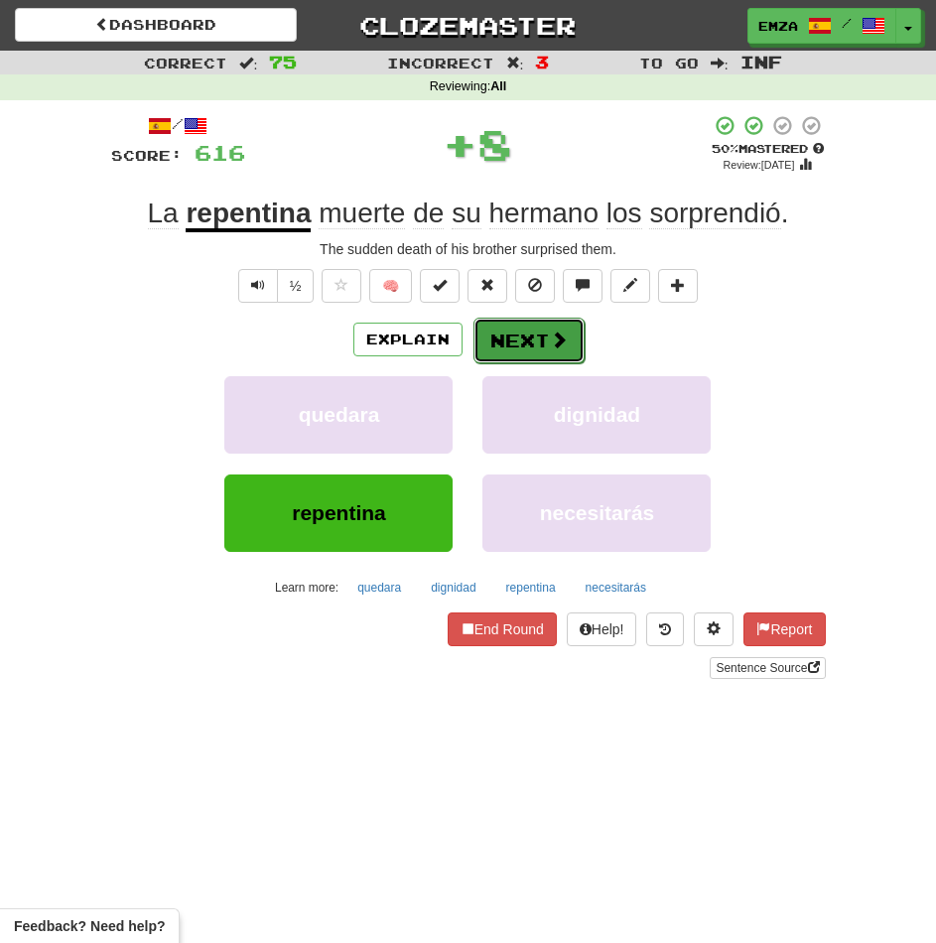
click at [528, 349] on button "Next" at bounding box center [528, 341] width 111 height 46
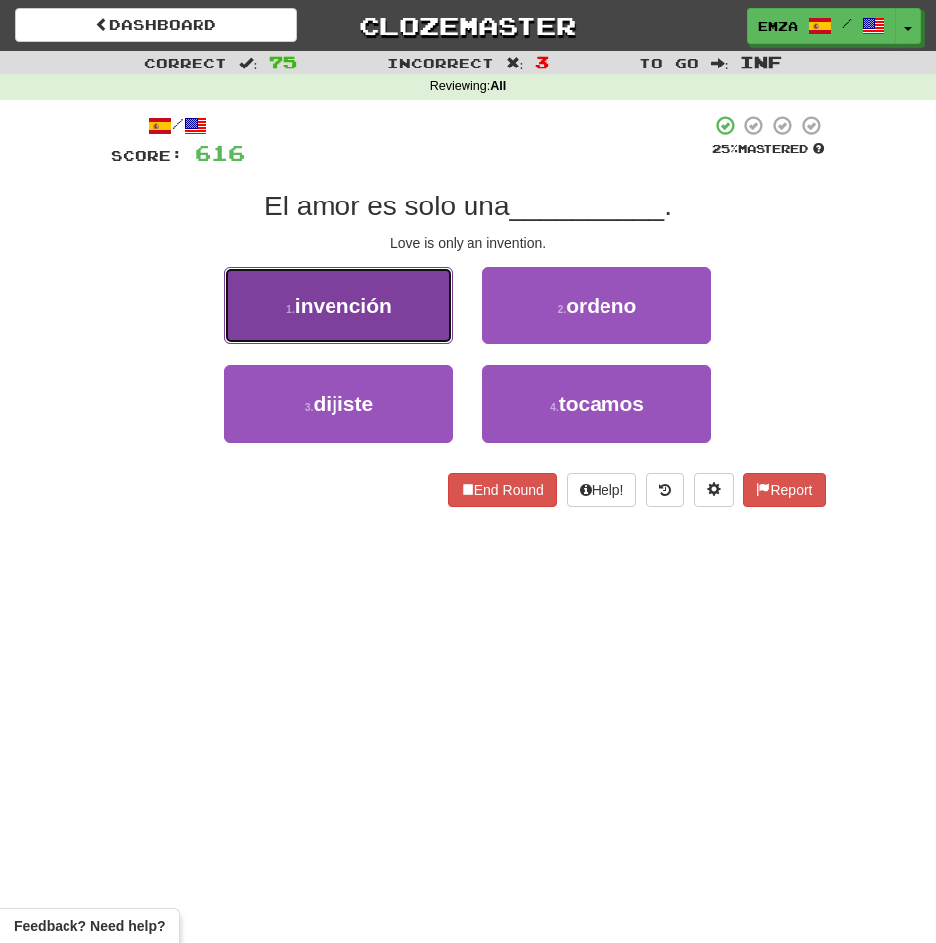
click at [363, 319] on button "1 . invención" at bounding box center [338, 305] width 228 height 77
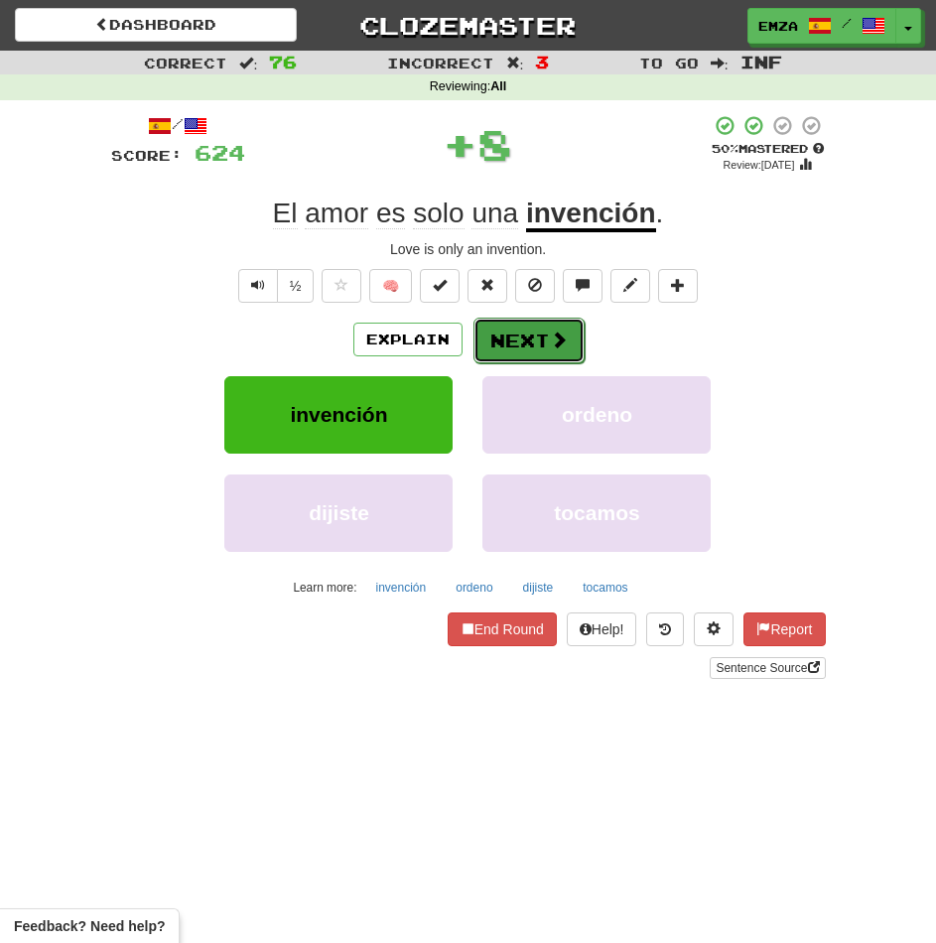
click at [511, 348] on button "Next" at bounding box center [528, 341] width 111 height 46
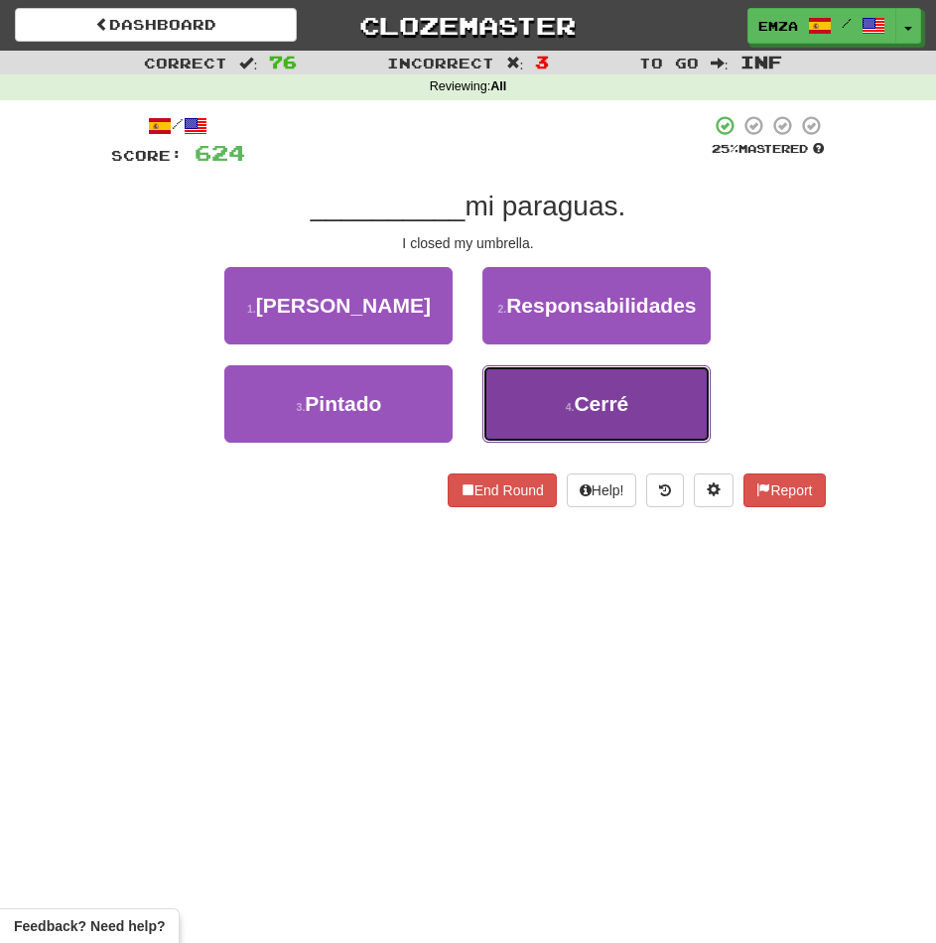
click at [540, 407] on button "4 . Cerré" at bounding box center [596, 403] width 228 height 77
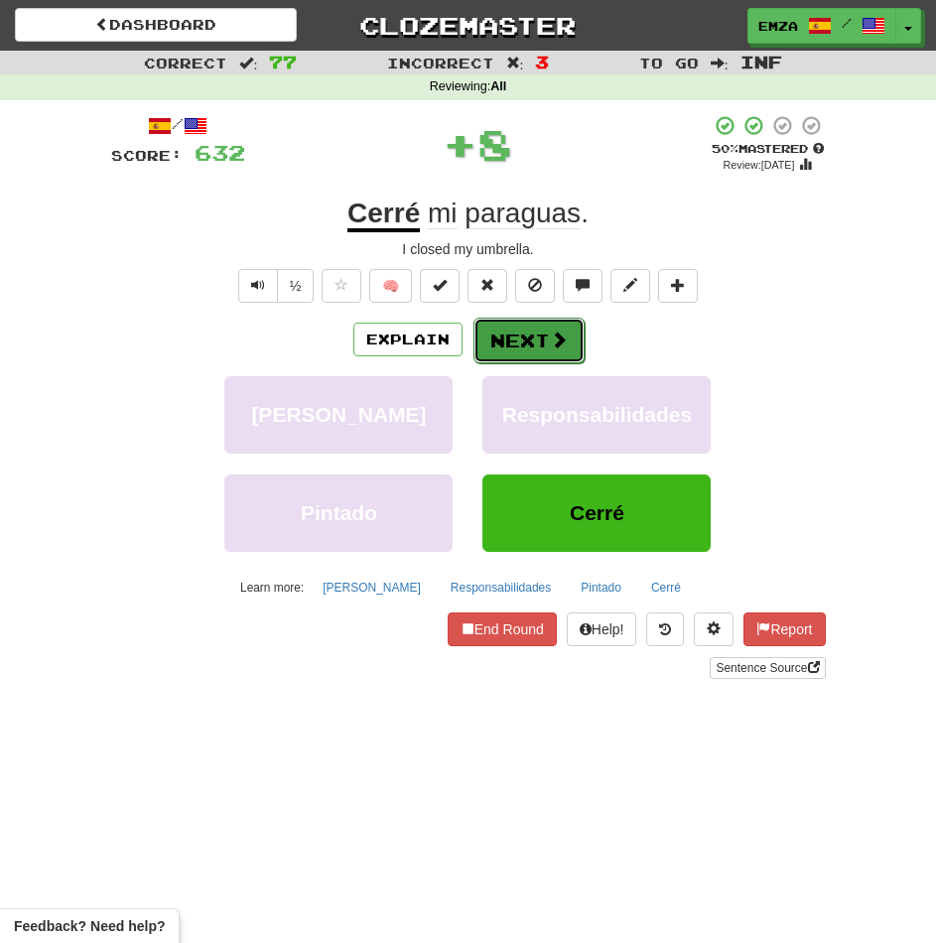
click at [493, 351] on button "Next" at bounding box center [528, 341] width 111 height 46
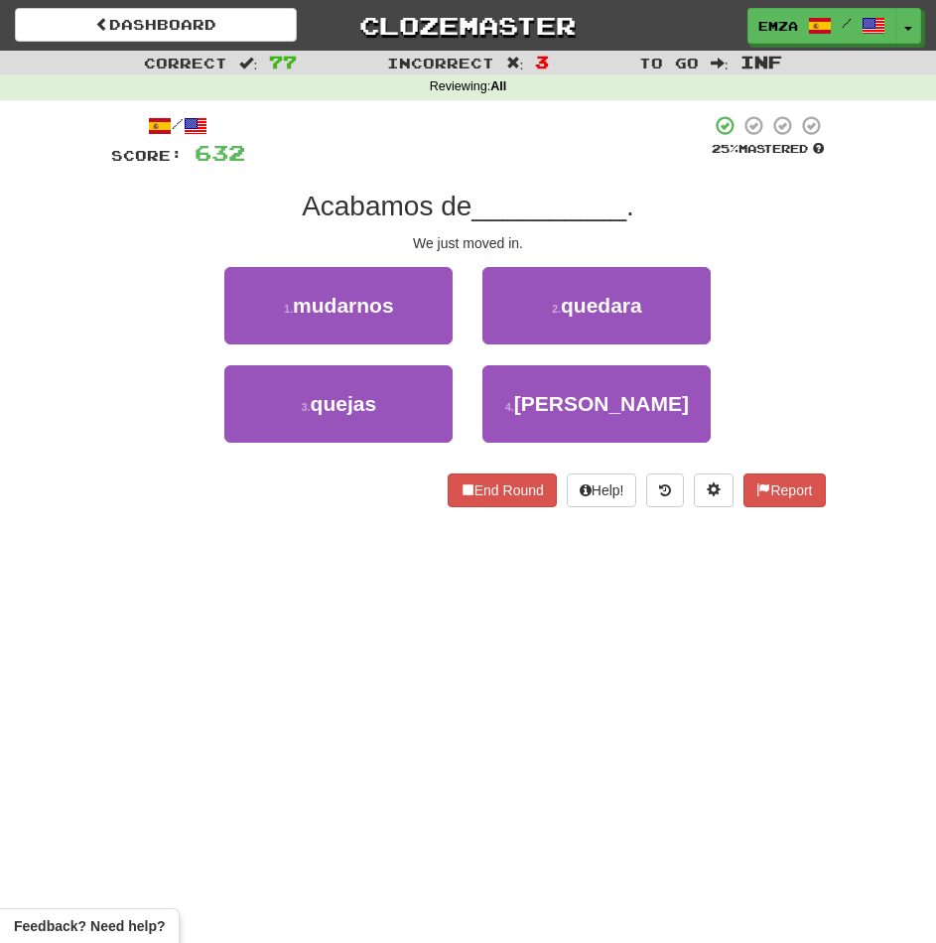
click at [277, 502] on div "End Round Help! Report" at bounding box center [468, 490] width 715 height 34
drag, startPoint x: 397, startPoint y: 298, endPoint x: 406, endPoint y: 306, distance: 12.0
click at [396, 298] on button "1 . mudarnos" at bounding box center [338, 305] width 228 height 77
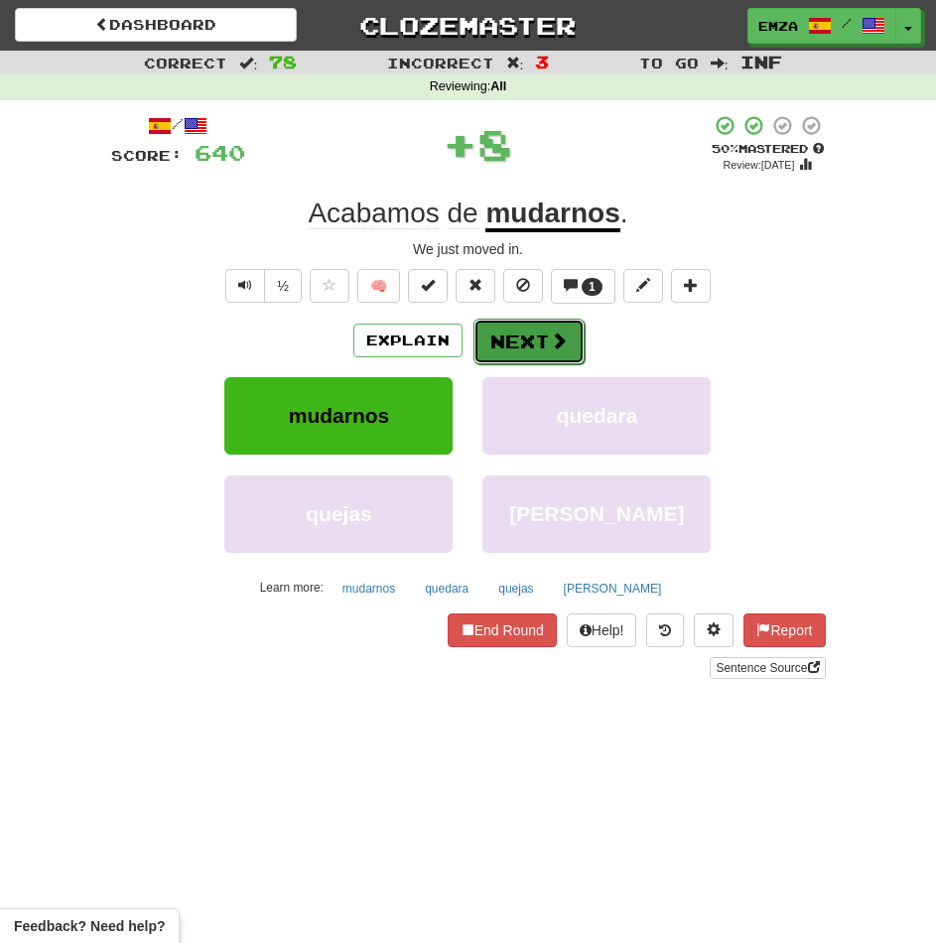
click at [507, 351] on button "Next" at bounding box center [528, 342] width 111 height 46
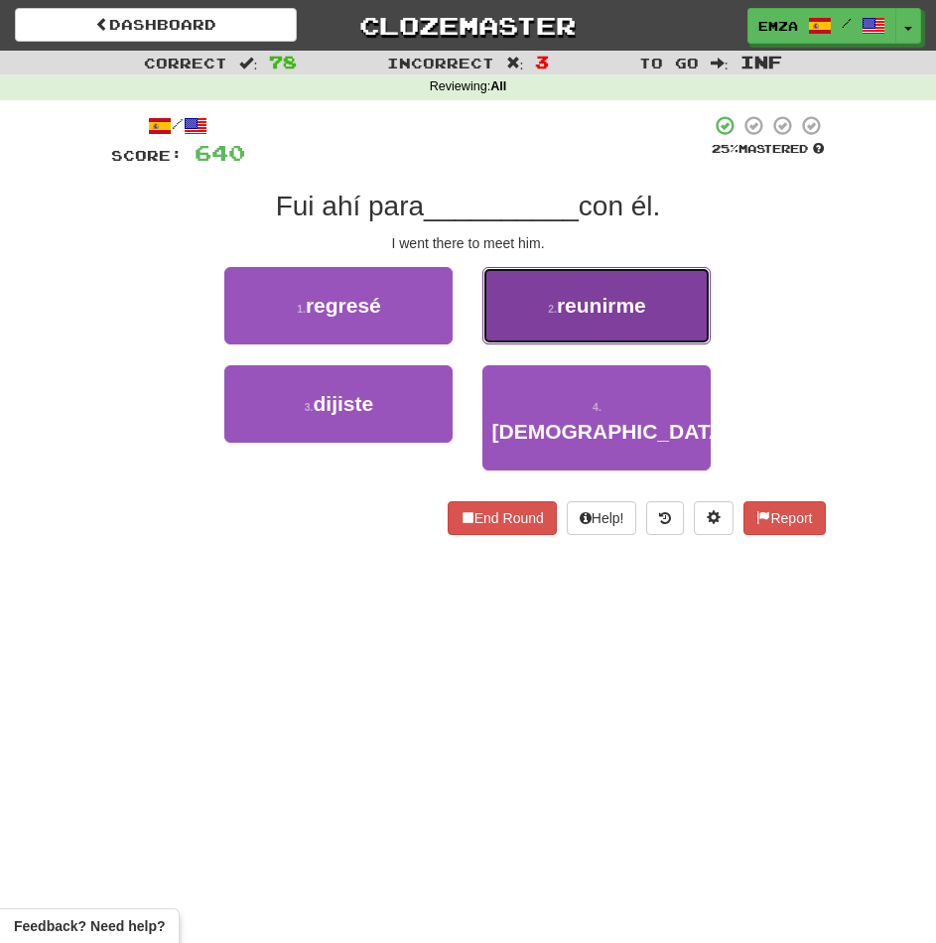
click at [536, 310] on button "2 . reunirme" at bounding box center [596, 305] width 228 height 77
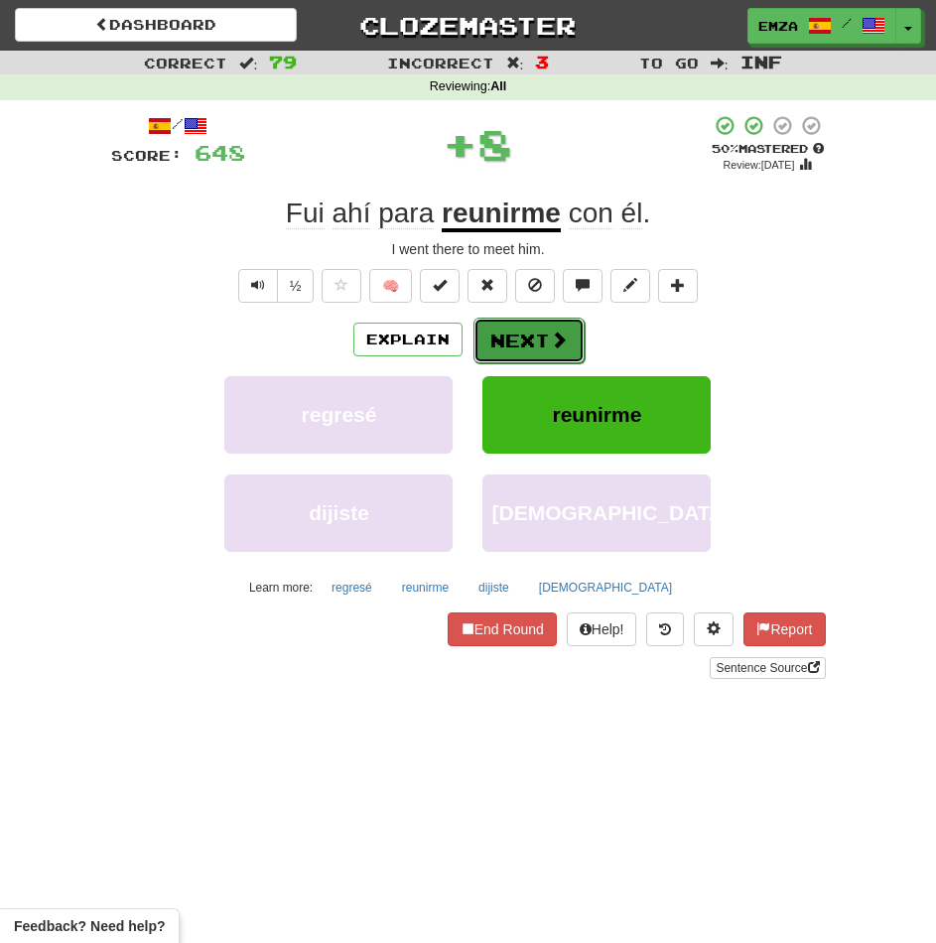
drag, startPoint x: 533, startPoint y: 314, endPoint x: 498, endPoint y: 360, distance: 58.2
click at [498, 360] on button "Next" at bounding box center [528, 341] width 111 height 46
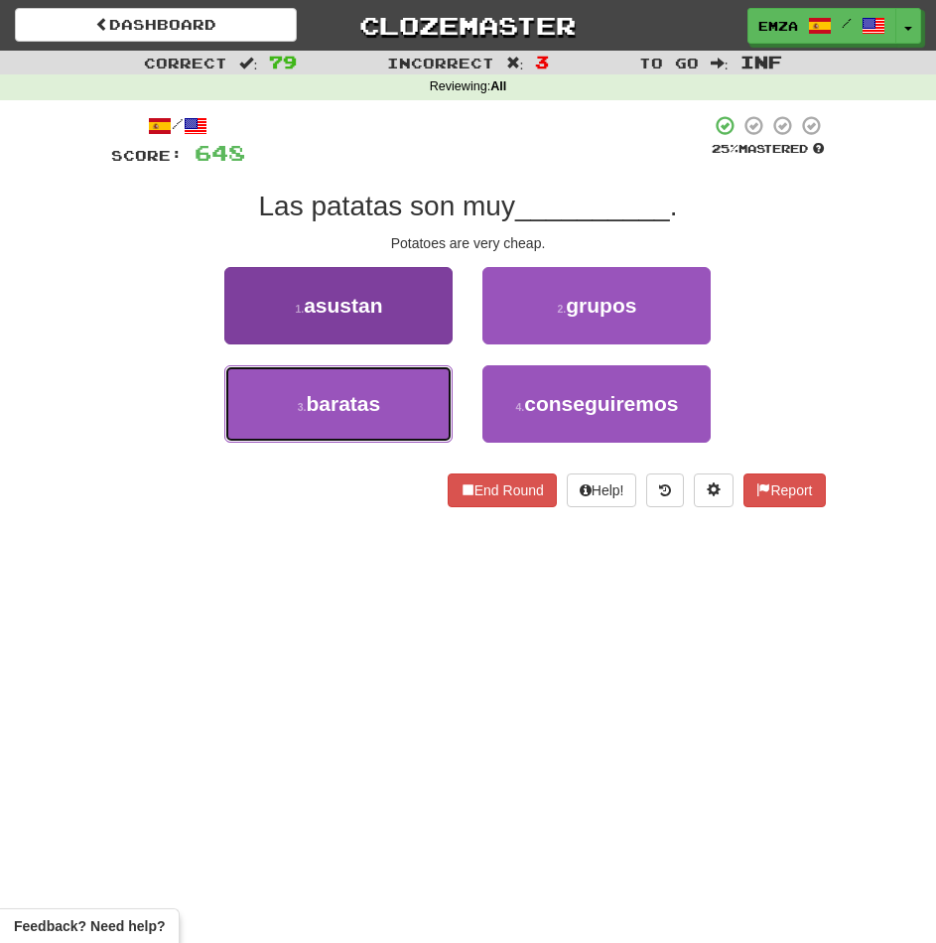
click at [322, 425] on button "3 . baratas" at bounding box center [338, 403] width 228 height 77
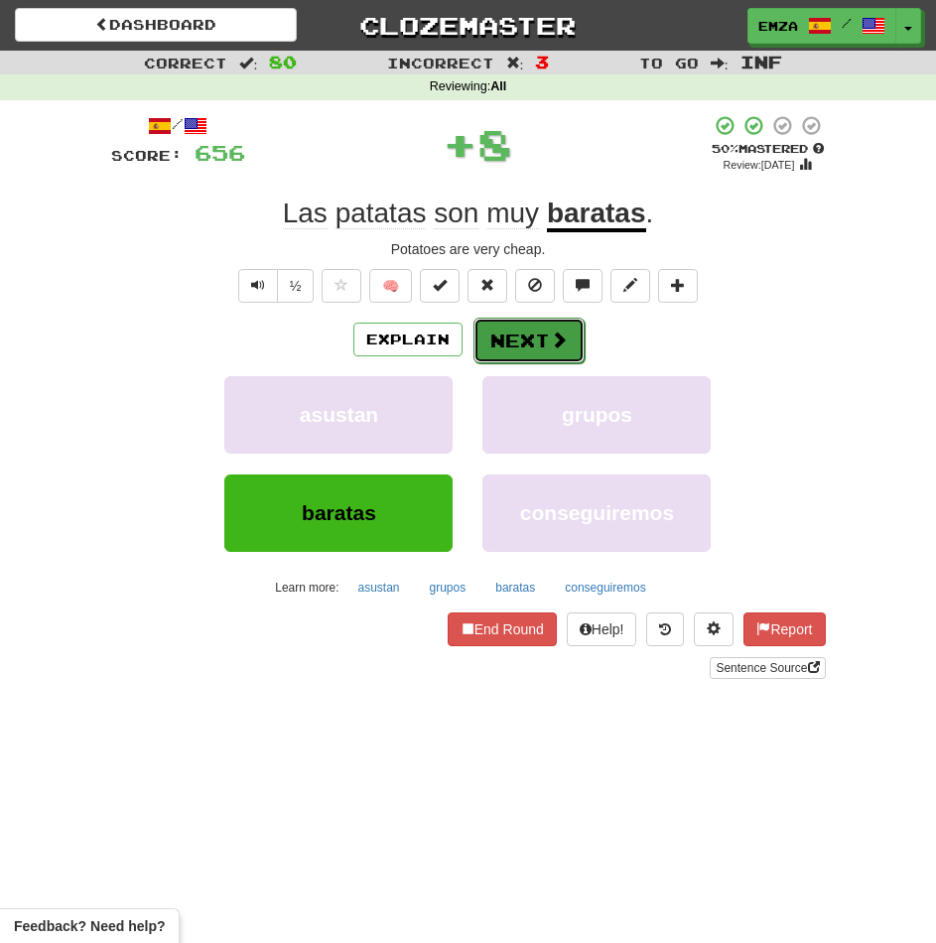
click at [486, 349] on button "Next" at bounding box center [528, 341] width 111 height 46
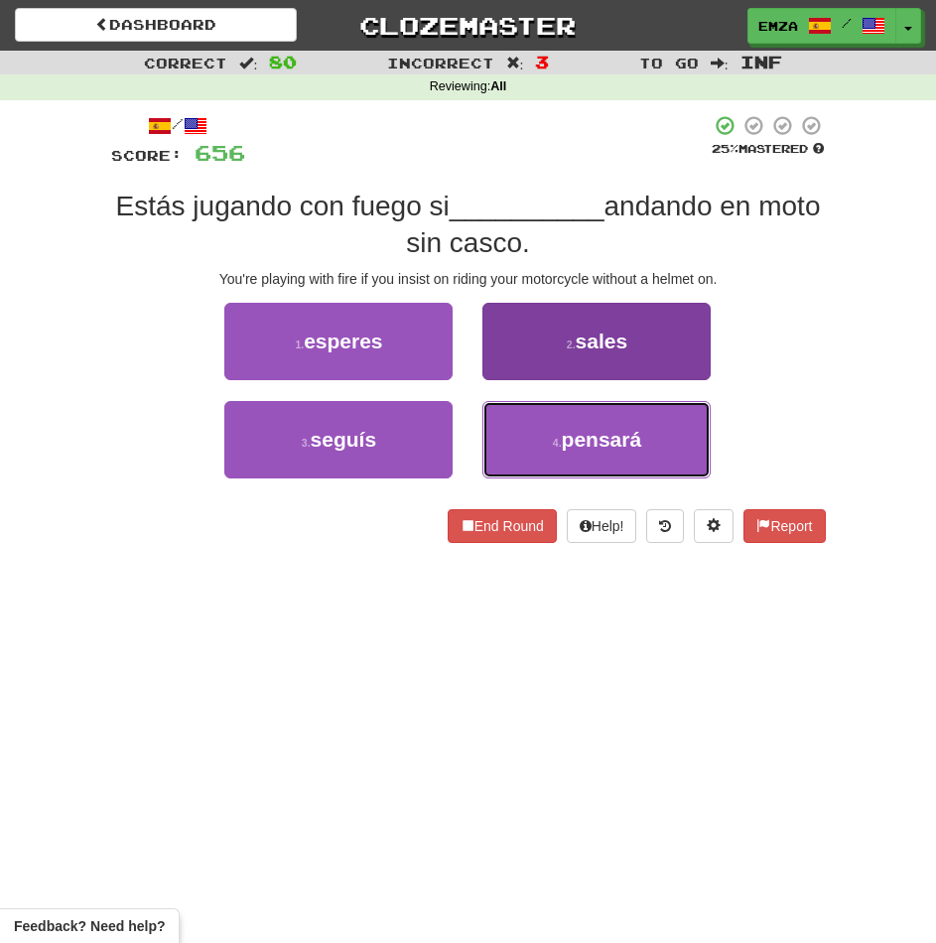
click at [545, 441] on button "4 . pensará" at bounding box center [596, 439] width 228 height 77
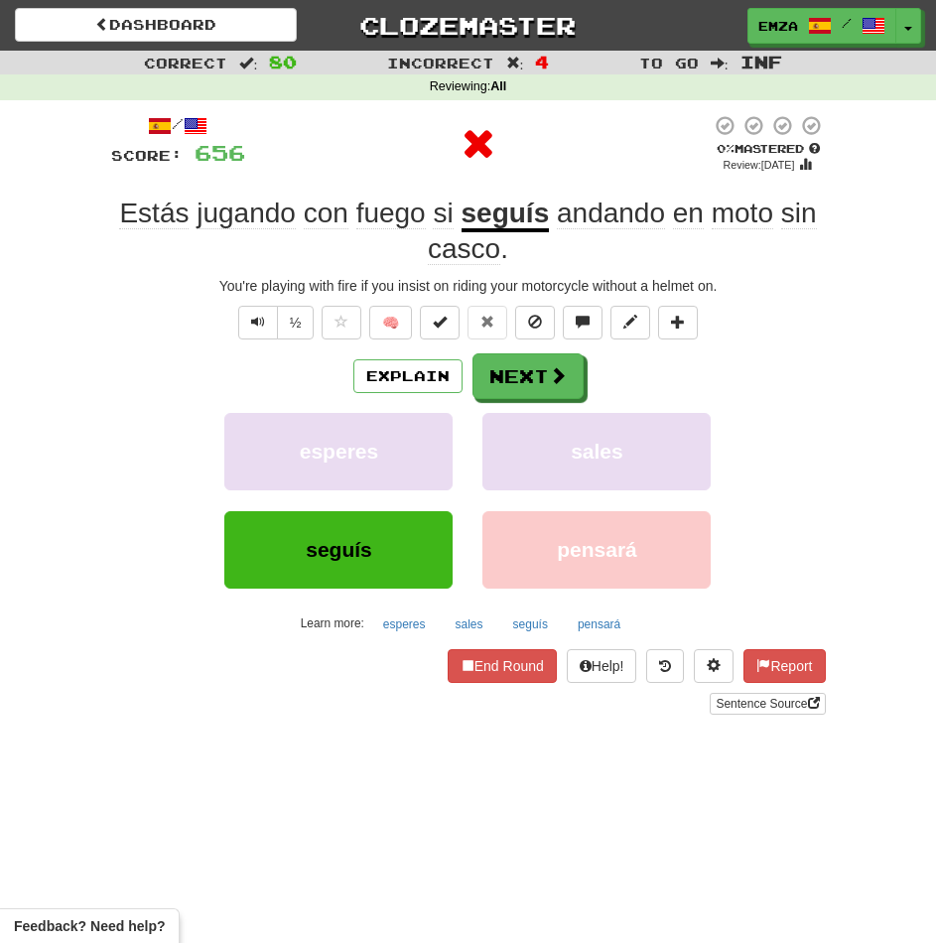
click at [524, 399] on div "Explain Next esperes sales seguís pensará Learn more: esperes sales seguís pens…" at bounding box center [468, 496] width 715 height 286
click at [521, 389] on button "Next" at bounding box center [528, 377] width 111 height 46
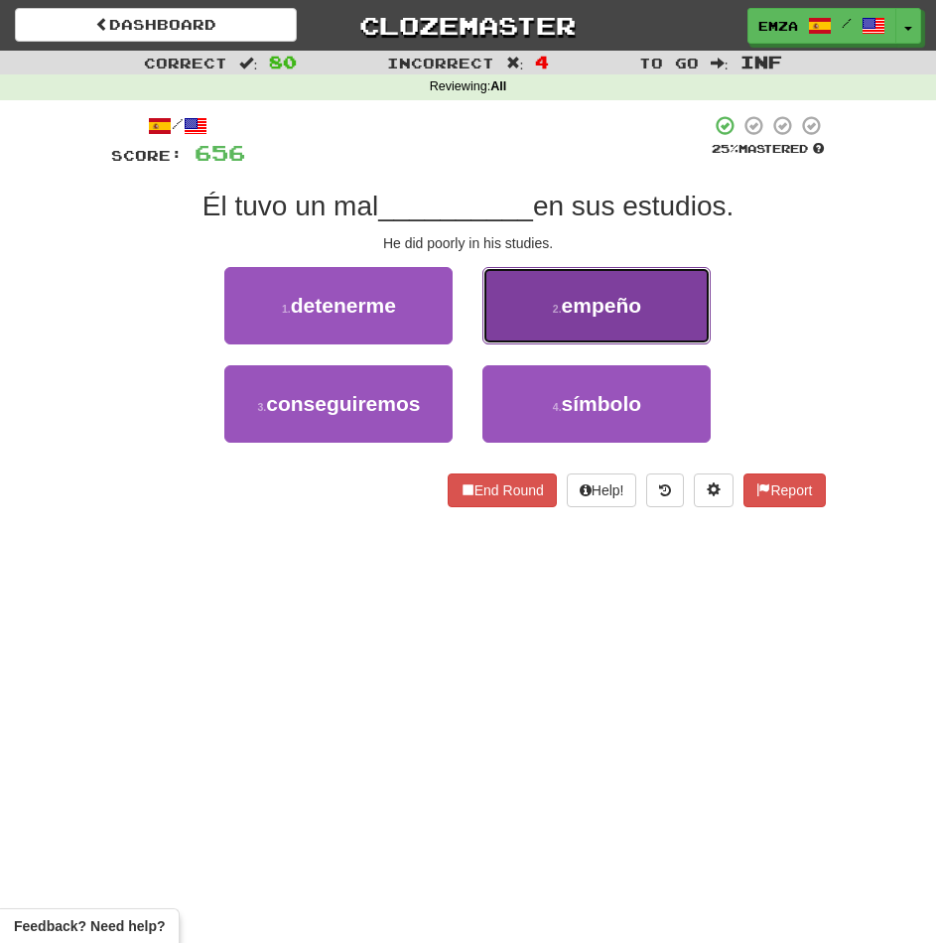
click at [537, 311] on button "2 . empeño" at bounding box center [596, 305] width 228 height 77
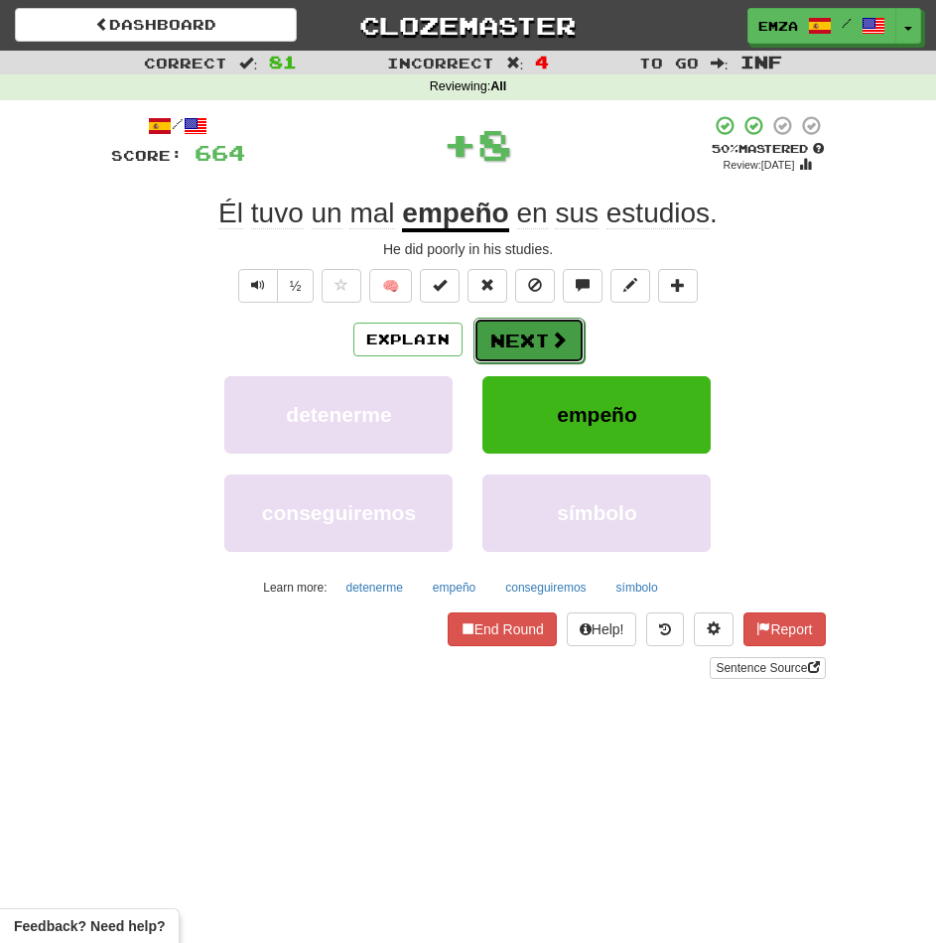
click at [507, 341] on button "Next" at bounding box center [528, 341] width 111 height 46
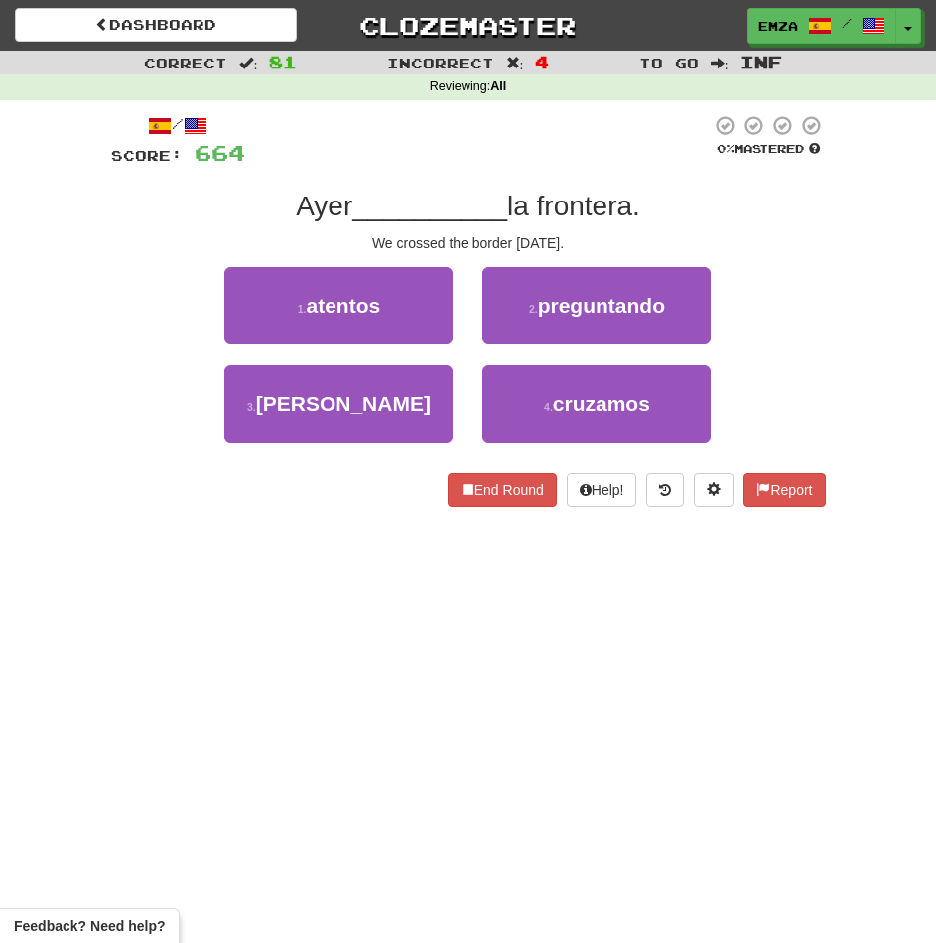
click at [355, 575] on div "Dashboard Clozemaster Emza / Toggle Dropdown Dashboard Leaderboard Activity Fee…" at bounding box center [468, 471] width 936 height 943
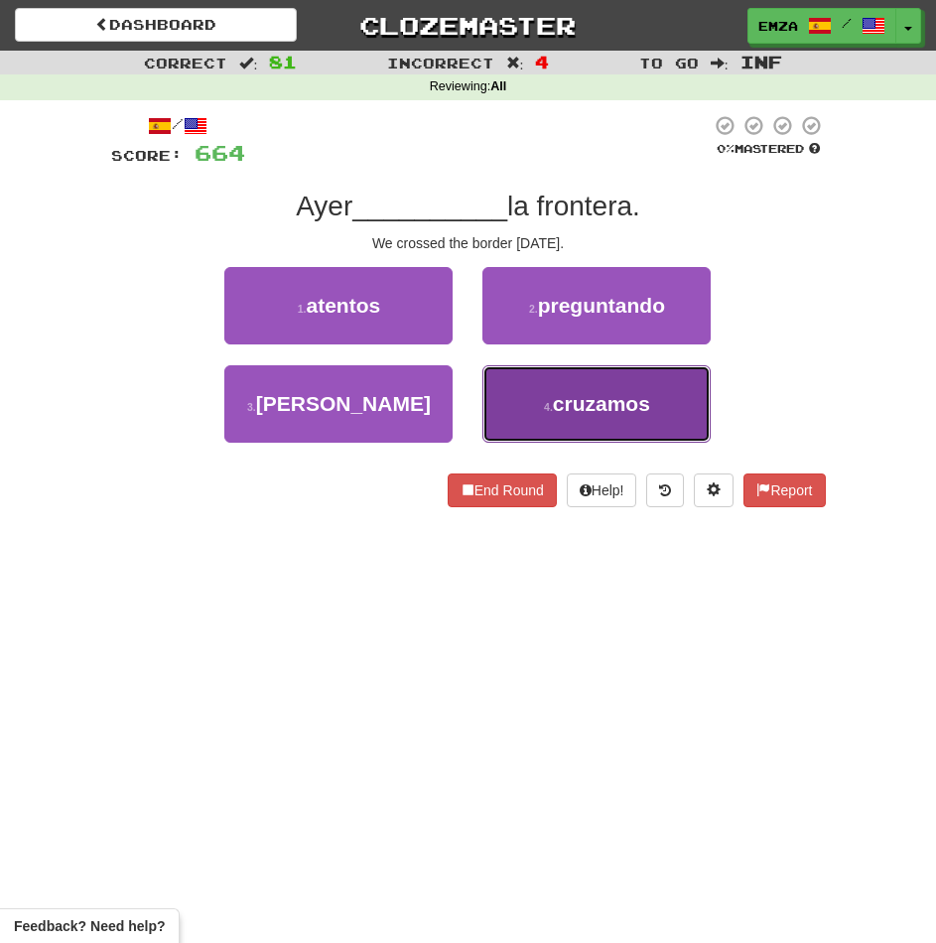
click at [547, 415] on button "4 . cruzamos" at bounding box center [596, 403] width 228 height 77
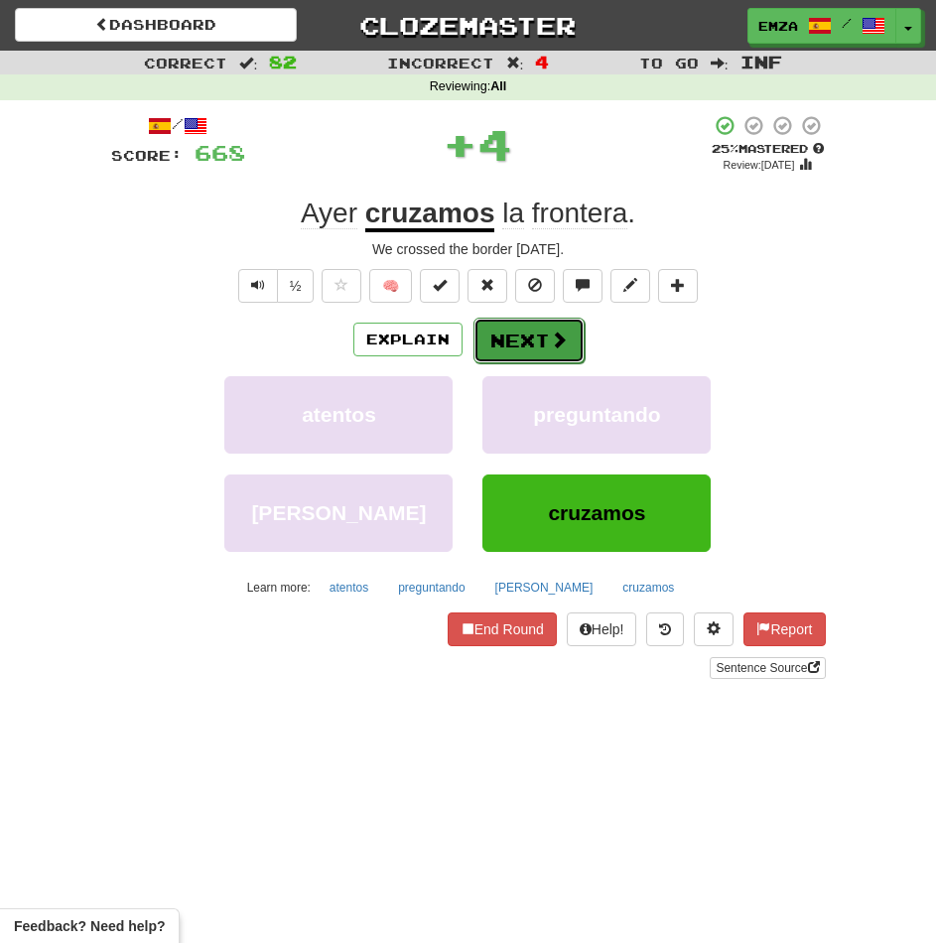
click at [523, 336] on button "Next" at bounding box center [528, 341] width 111 height 46
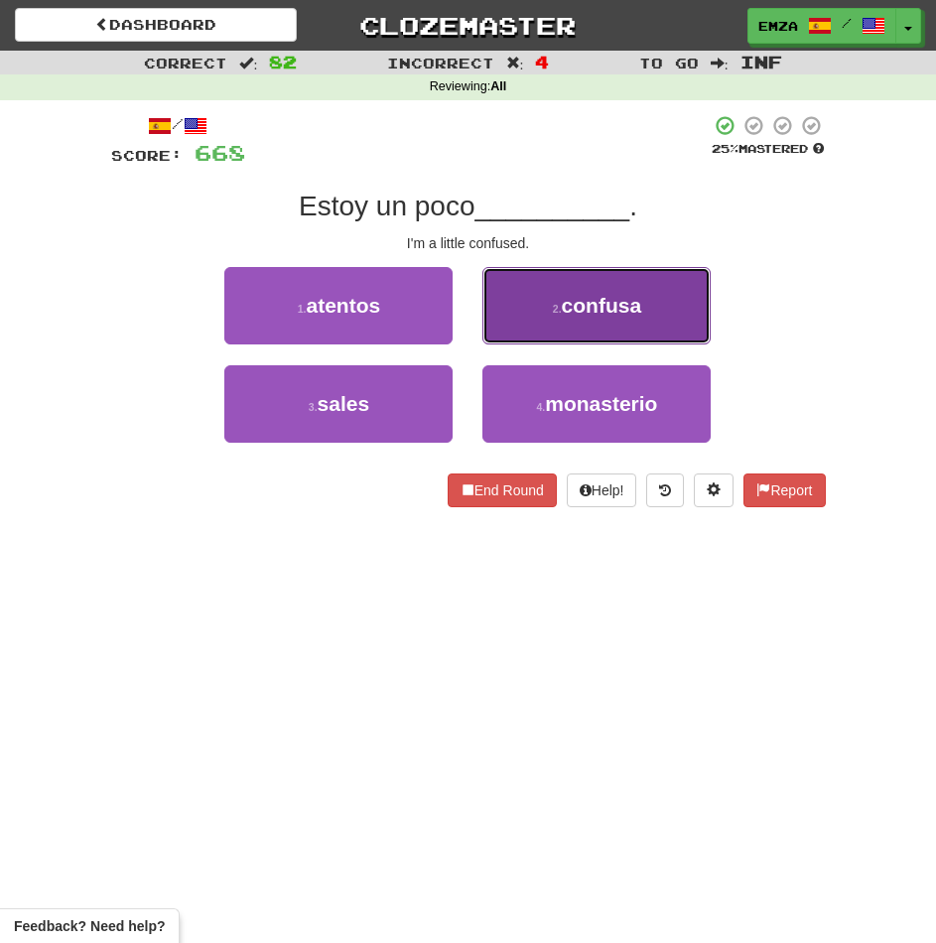
click at [568, 303] on span "confusa" at bounding box center [602, 305] width 80 height 23
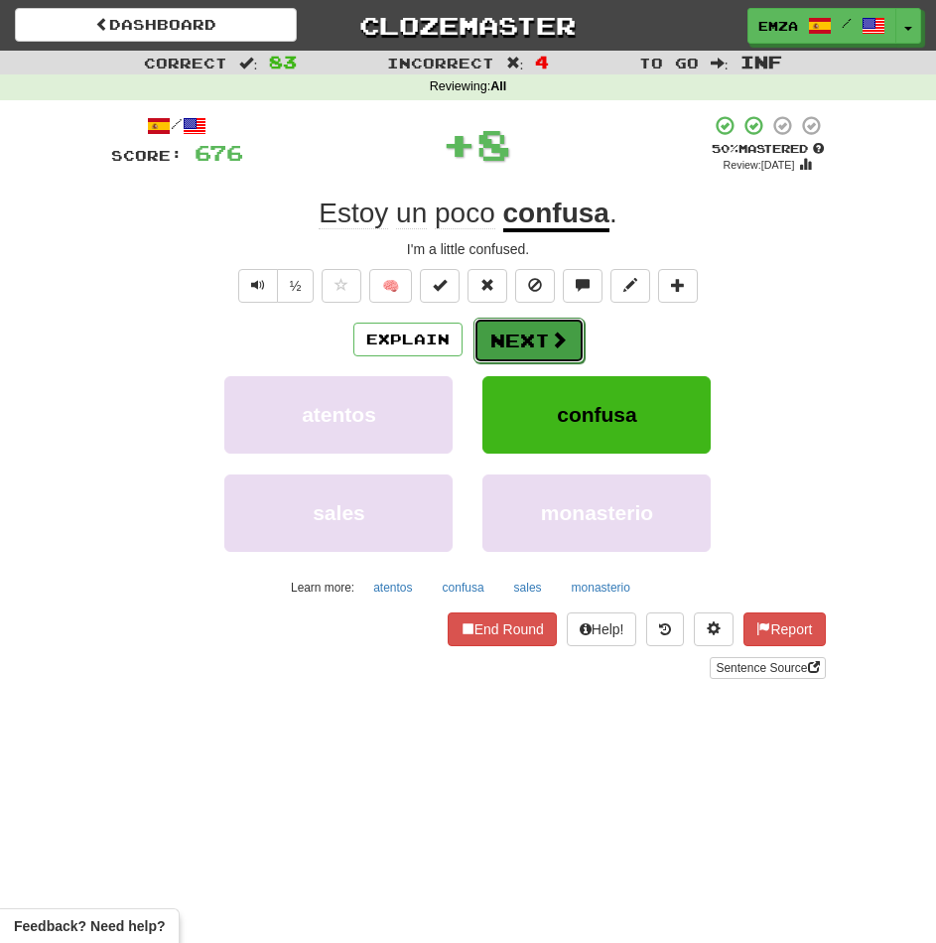
click at [530, 333] on button "Next" at bounding box center [528, 341] width 111 height 46
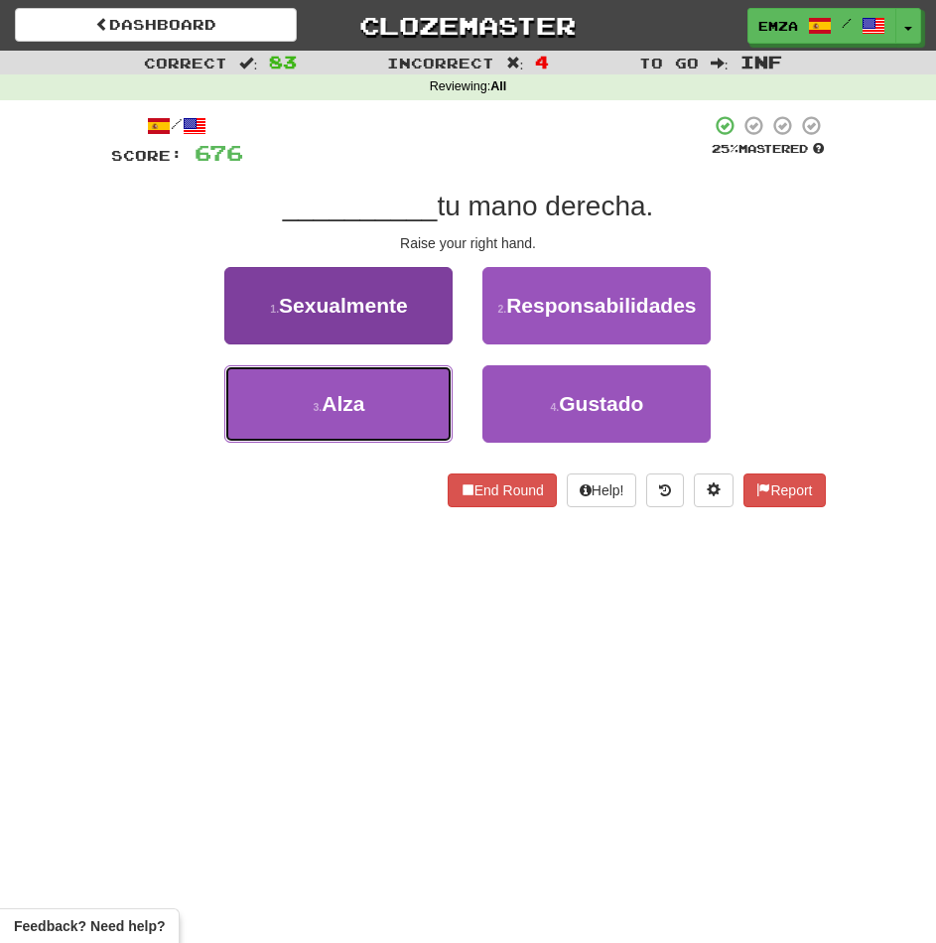
drag, startPoint x: 340, startPoint y: 410, endPoint x: 433, endPoint y: 395, distance: 93.5
click at [341, 410] on span "Alza" at bounding box center [343, 403] width 43 height 23
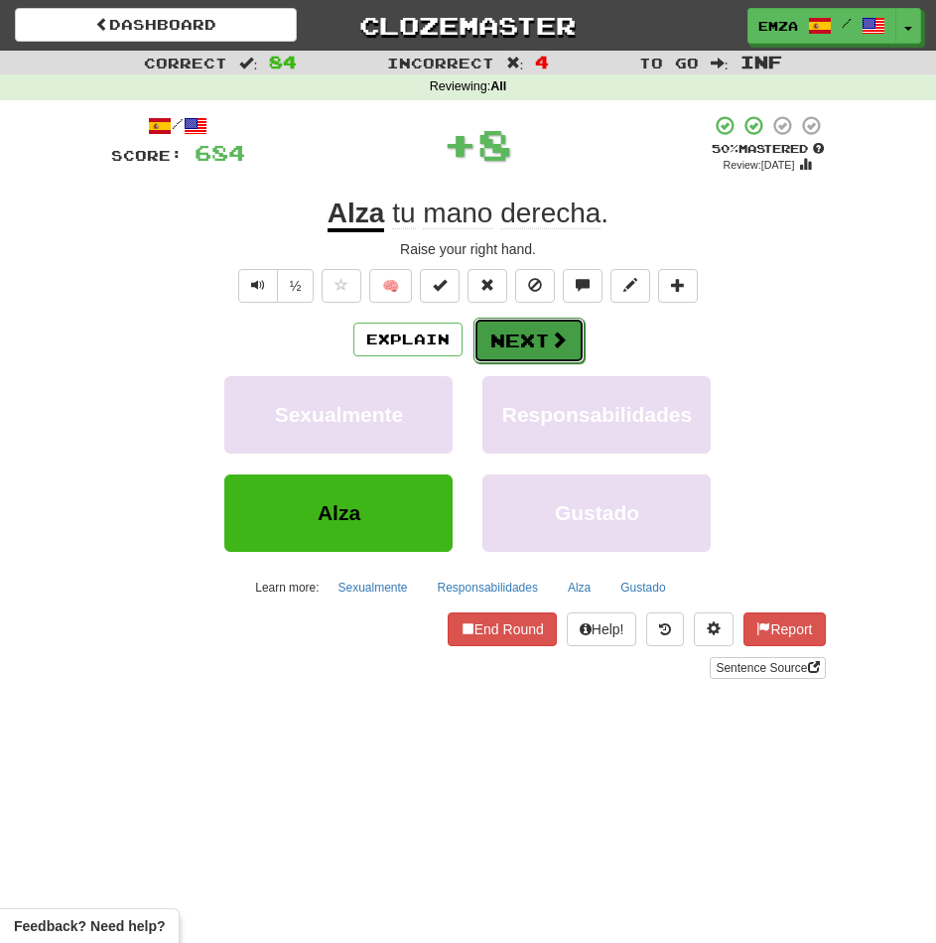
click at [506, 346] on button "Next" at bounding box center [528, 341] width 111 height 46
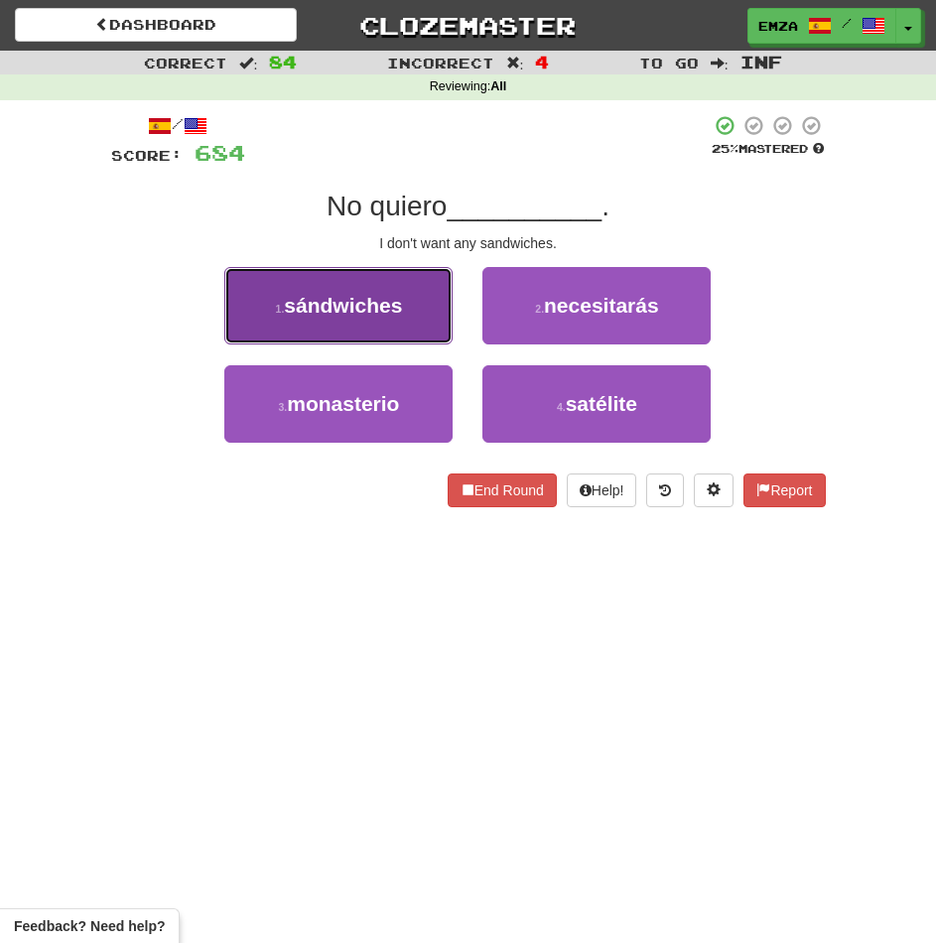
click at [366, 316] on span "sándwiches" at bounding box center [343, 305] width 118 height 23
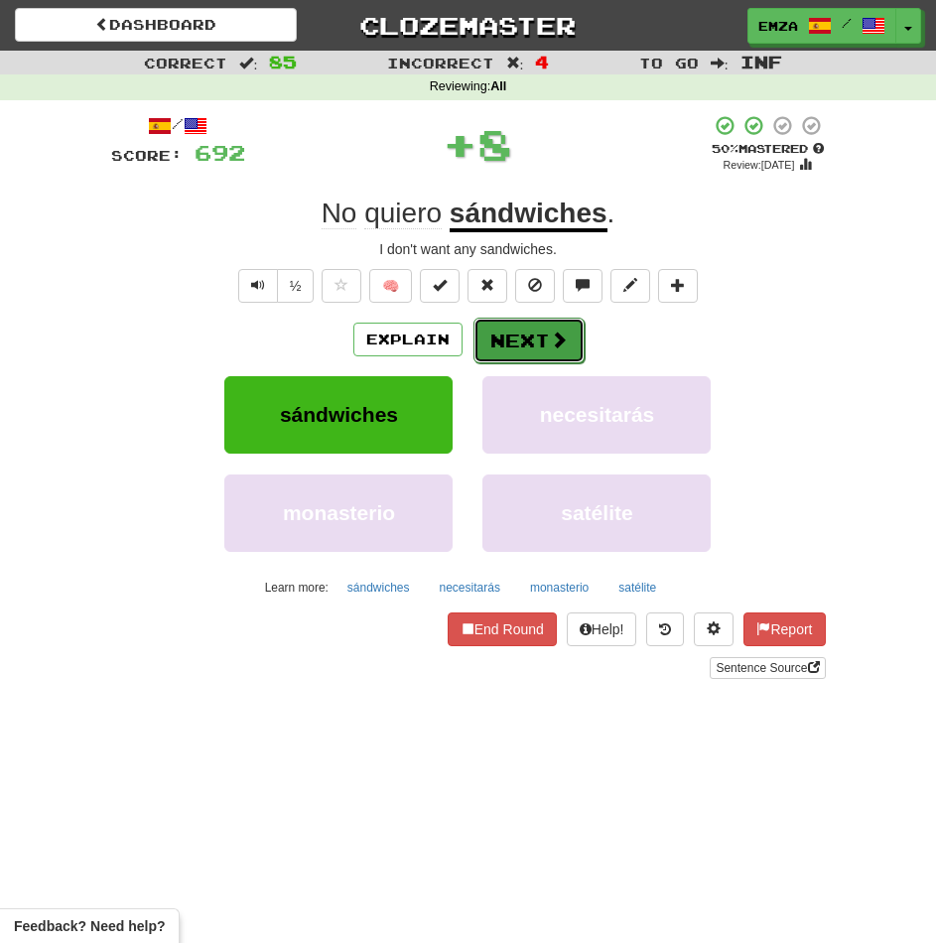
click at [529, 347] on button "Next" at bounding box center [528, 341] width 111 height 46
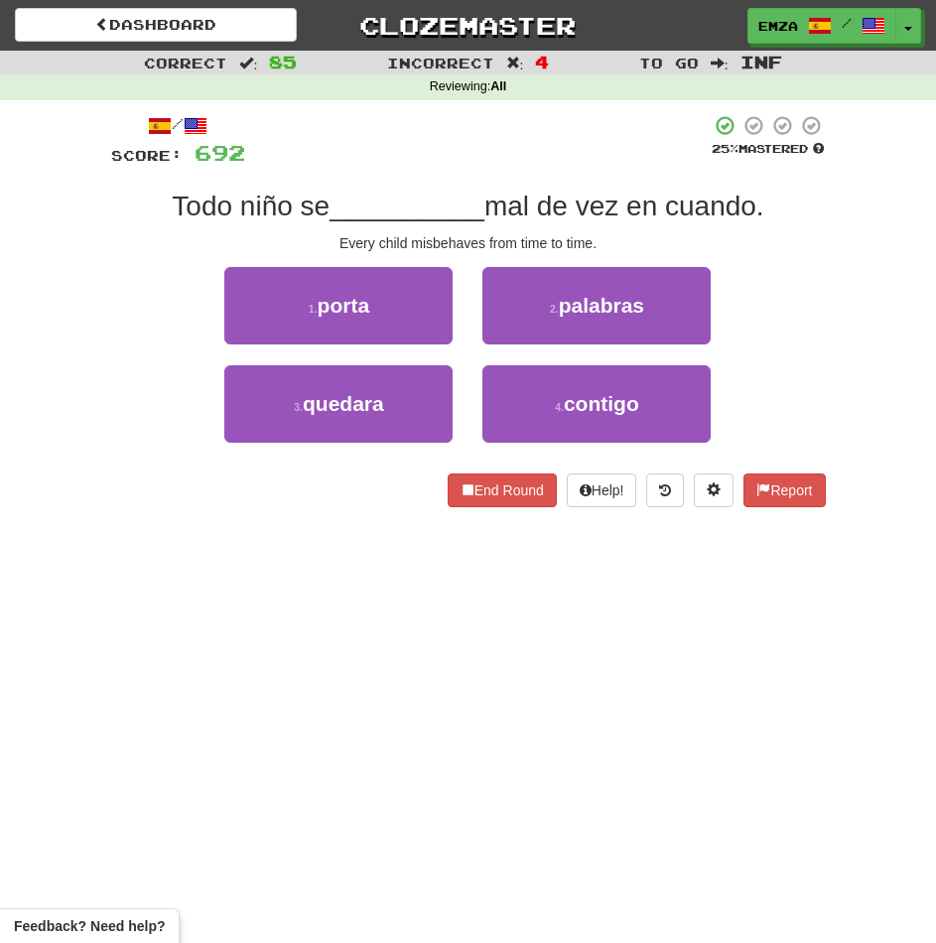
click at [279, 529] on div "/ Score: 692 25 % Mastered Todo niño se __________ mal de vez en cuando. Every …" at bounding box center [468, 317] width 715 height 435
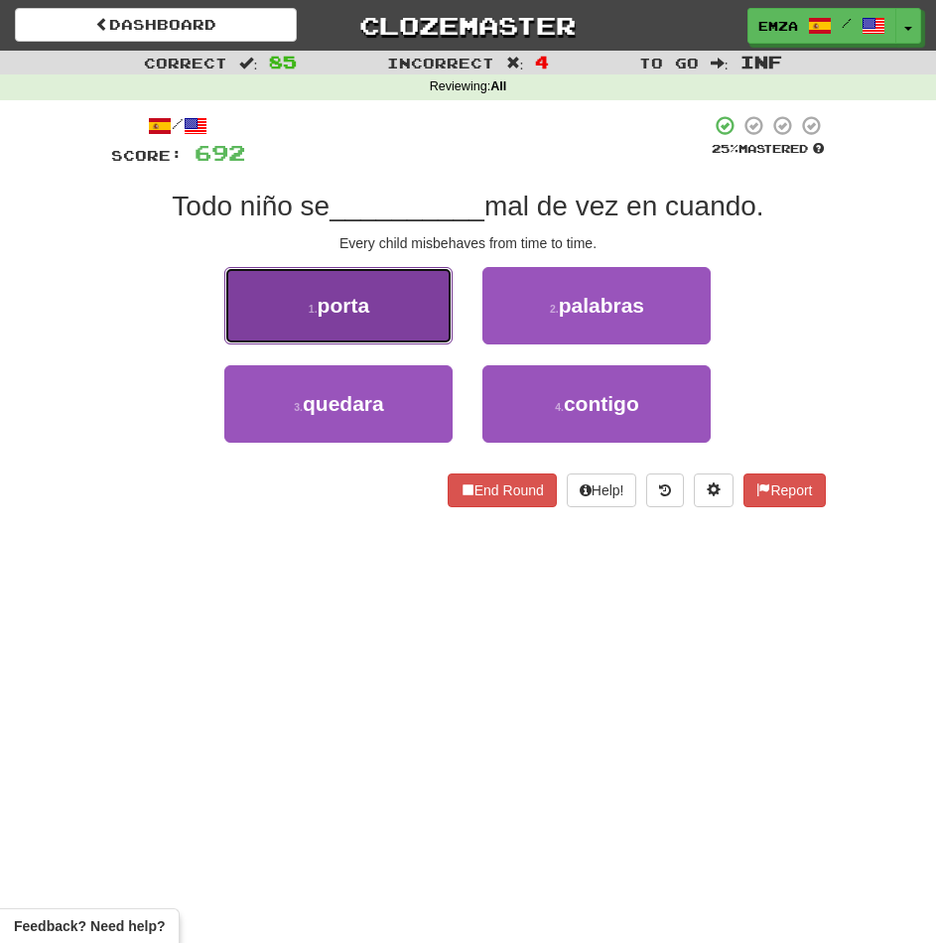
click at [338, 321] on button "1 . porta" at bounding box center [338, 305] width 228 height 77
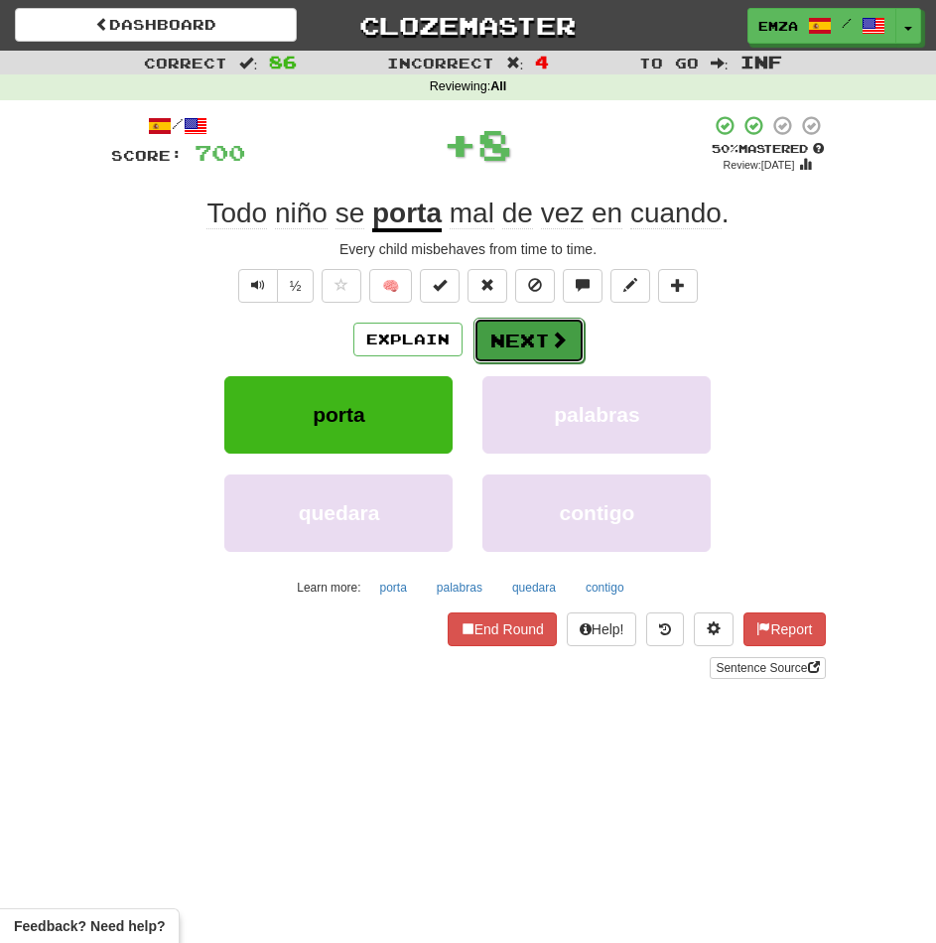
click at [513, 335] on button "Next" at bounding box center [528, 341] width 111 height 46
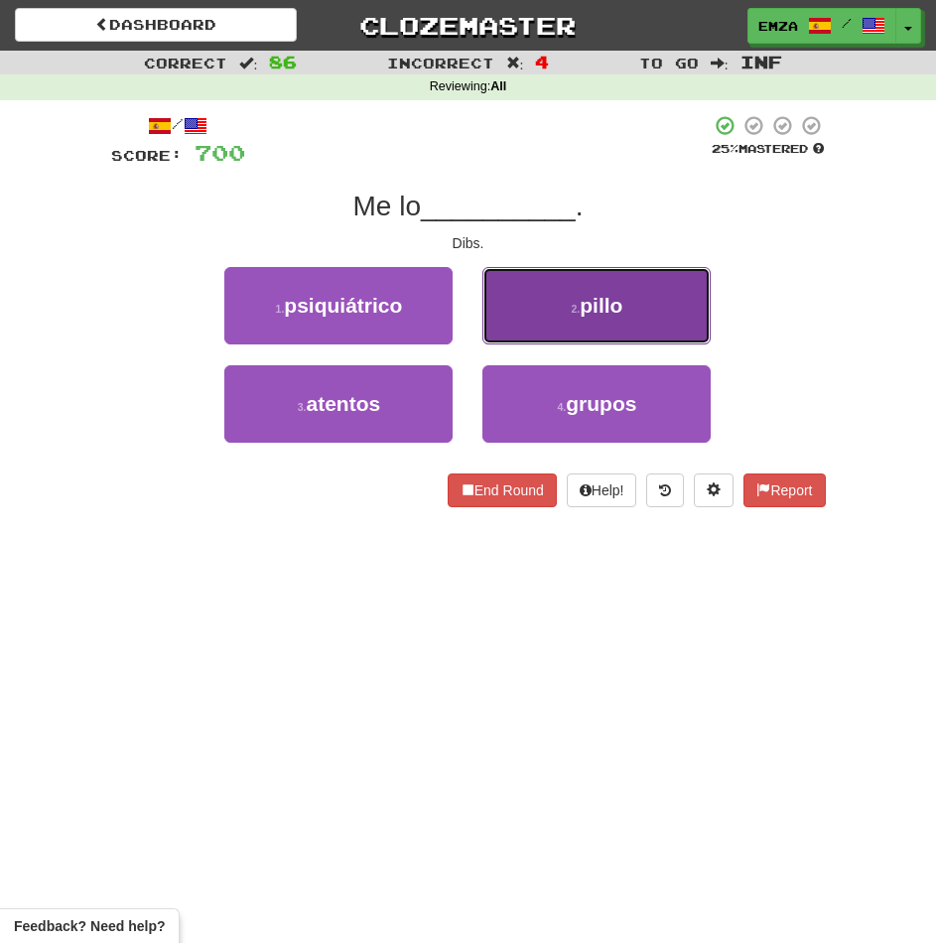
click at [573, 288] on button "2 . pillo" at bounding box center [596, 305] width 228 height 77
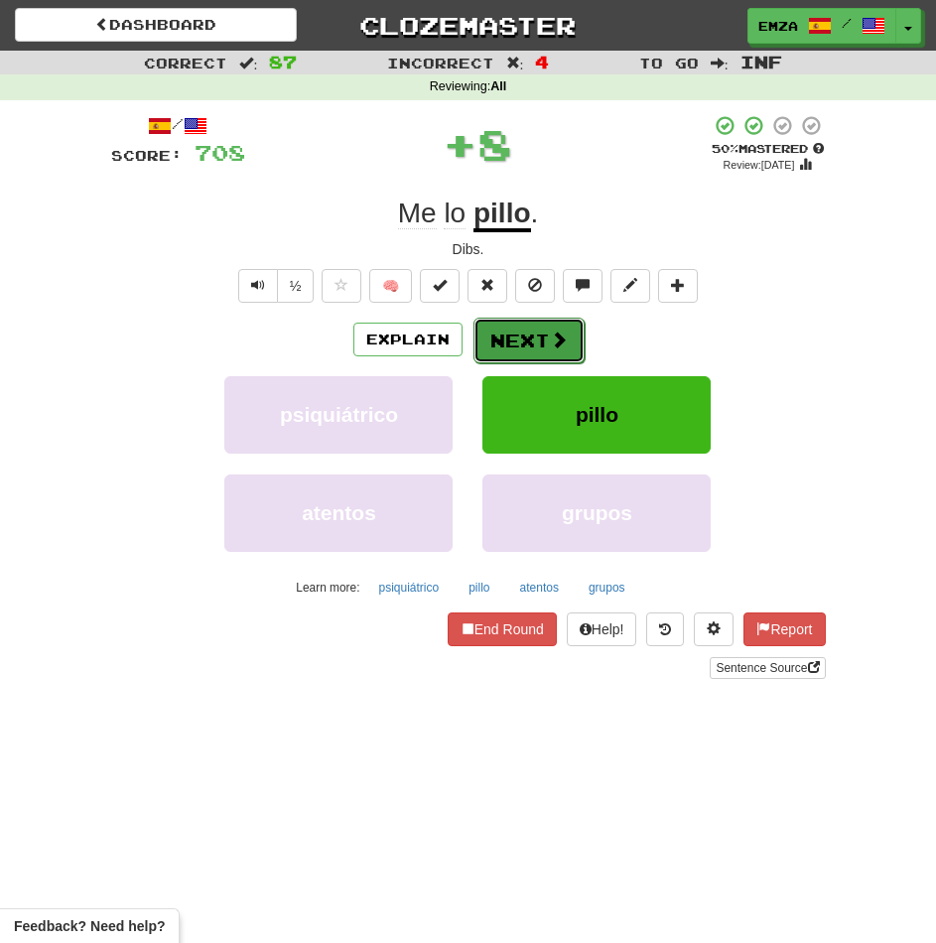
click at [550, 342] on span at bounding box center [559, 340] width 18 height 18
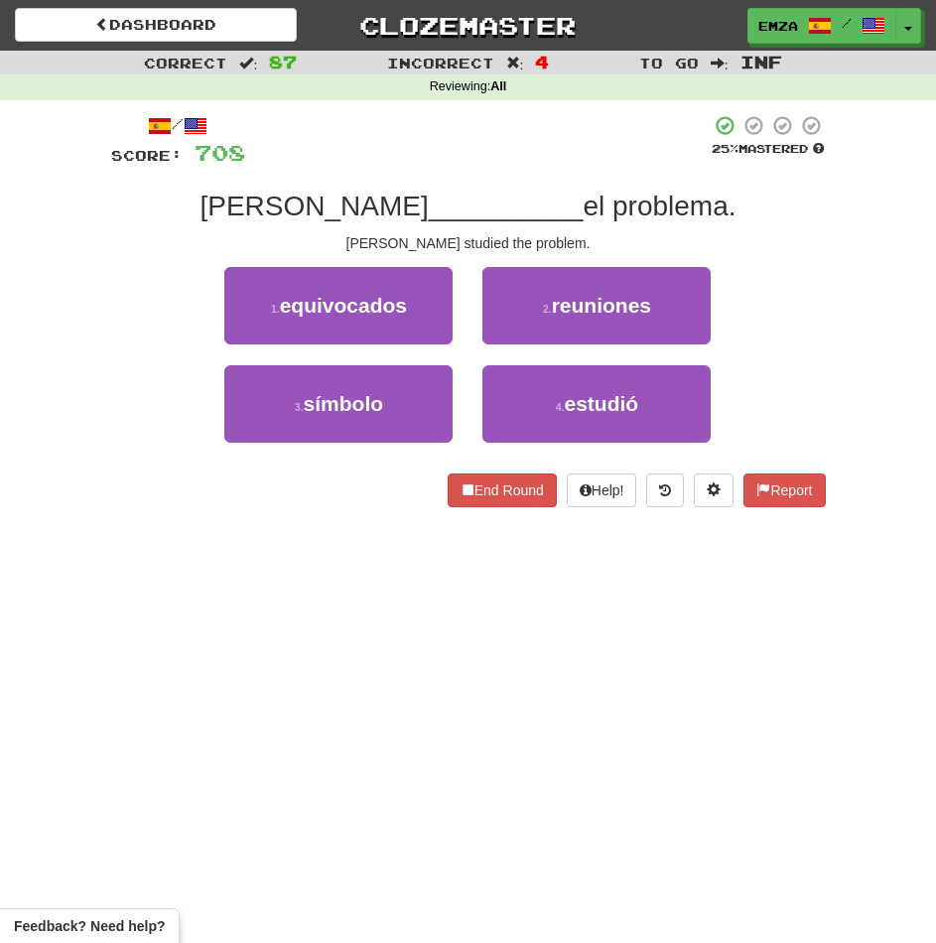
click at [326, 511] on div "/ Score: 708 25 % Mastered Bush __________ el problema. Bush studied the proble…" at bounding box center [468, 317] width 715 height 435
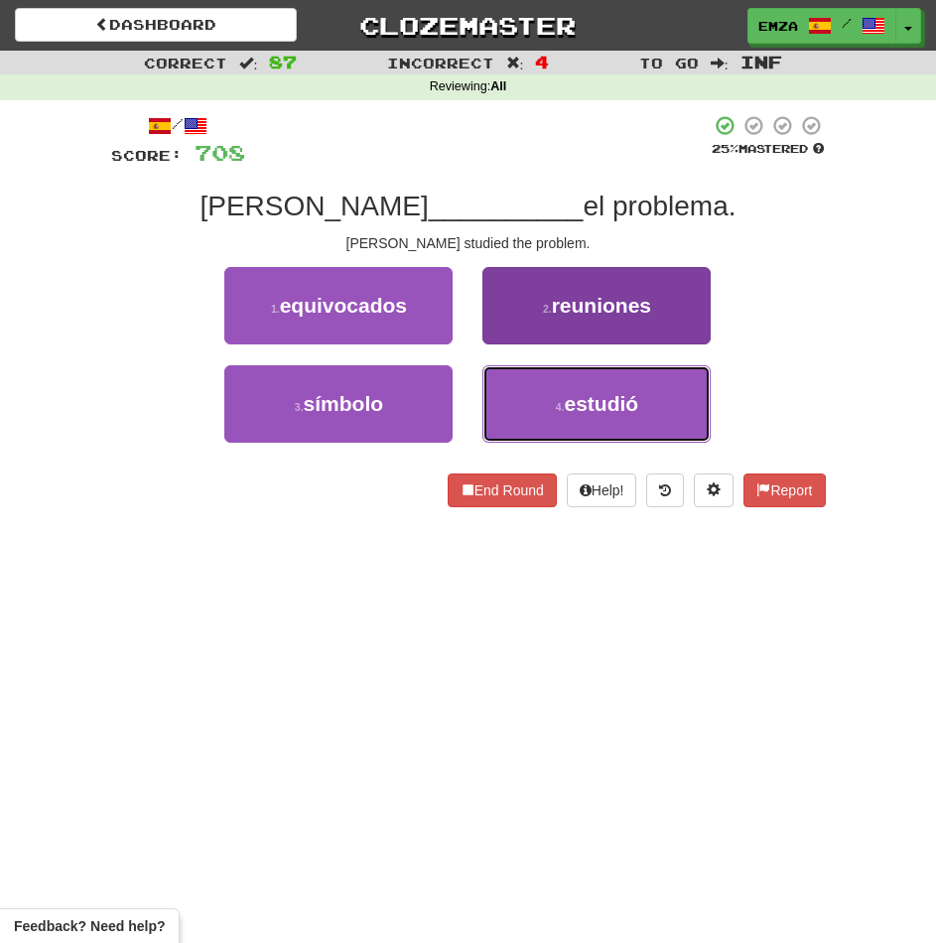
click at [532, 406] on button "4 . estudió" at bounding box center [596, 403] width 228 height 77
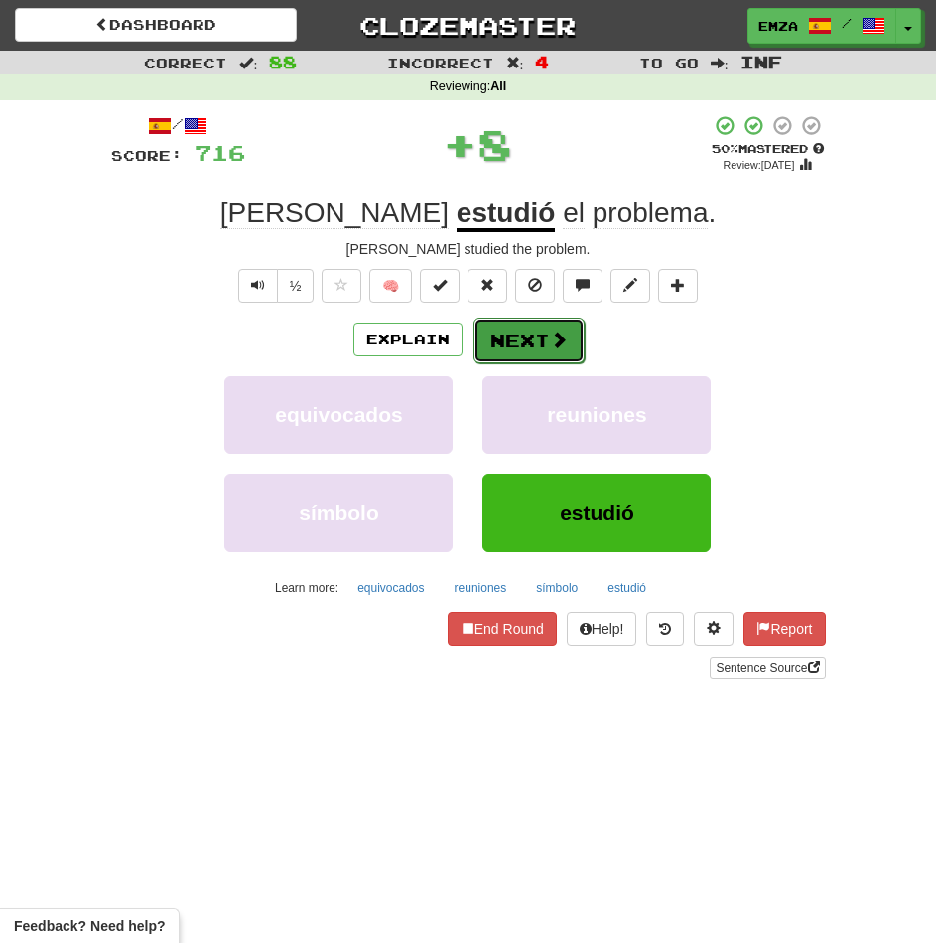
click at [512, 334] on button "Next" at bounding box center [528, 341] width 111 height 46
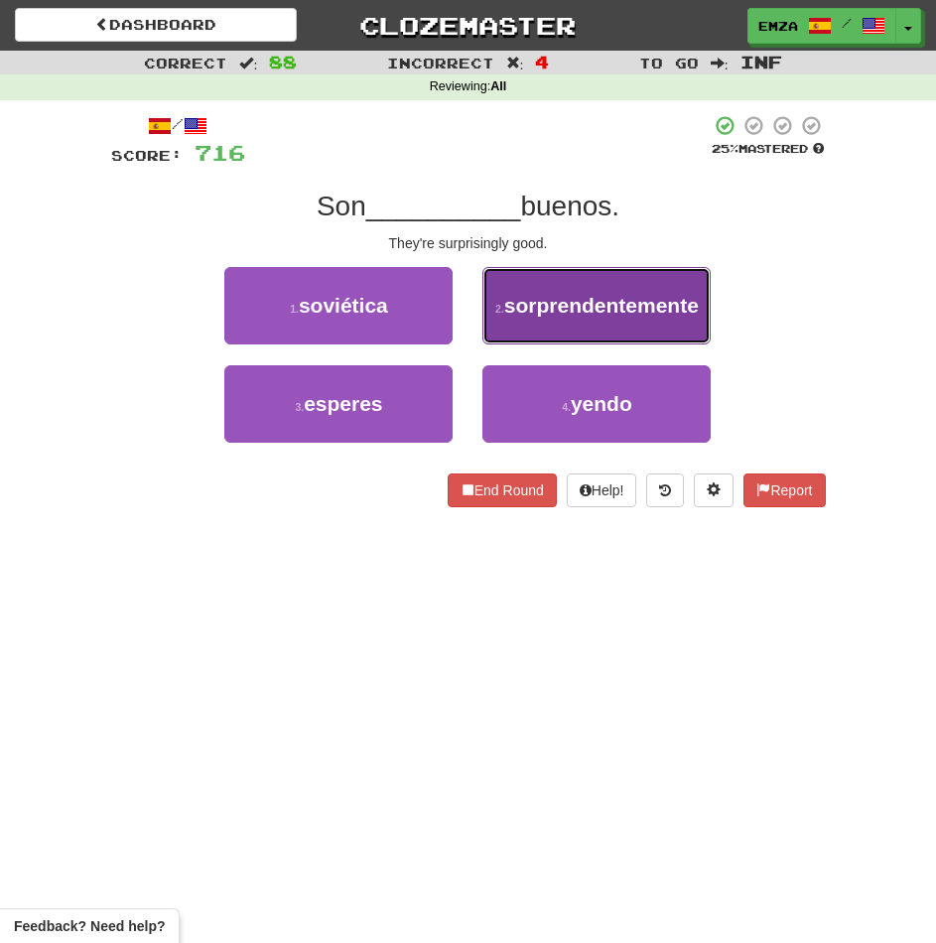
click at [525, 326] on button "2 . sorprendentemente" at bounding box center [596, 305] width 228 height 77
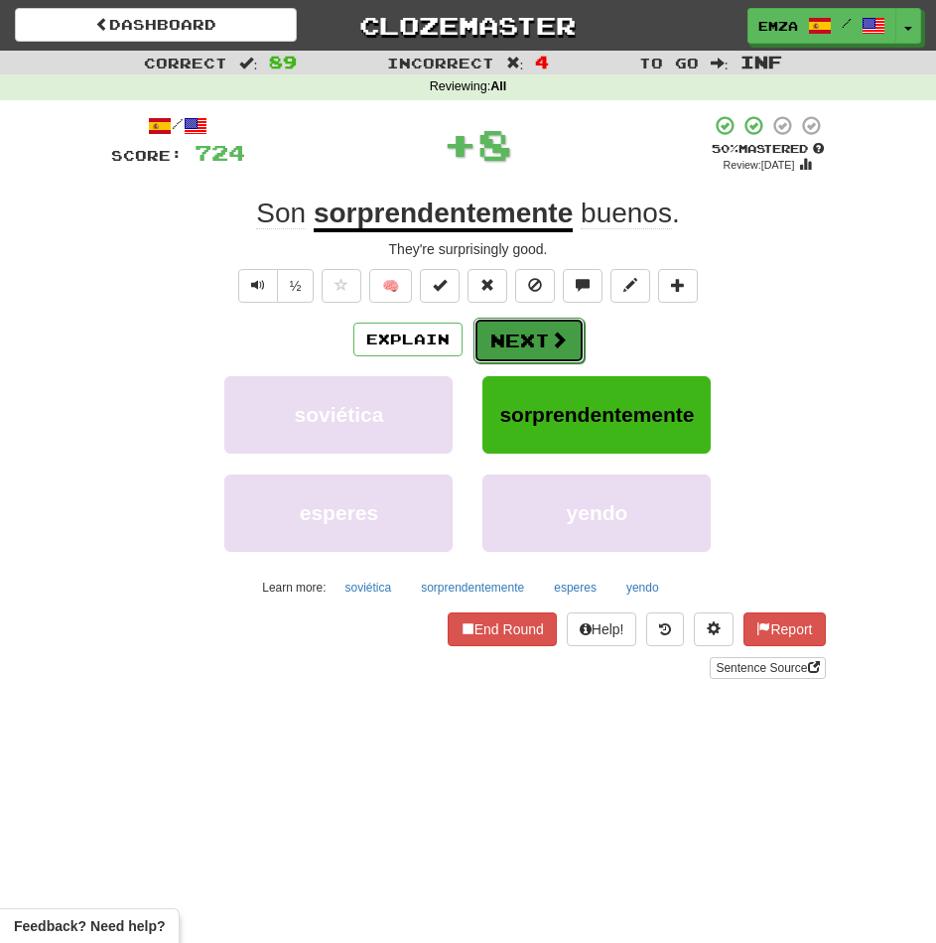
click at [509, 351] on button "Next" at bounding box center [528, 341] width 111 height 46
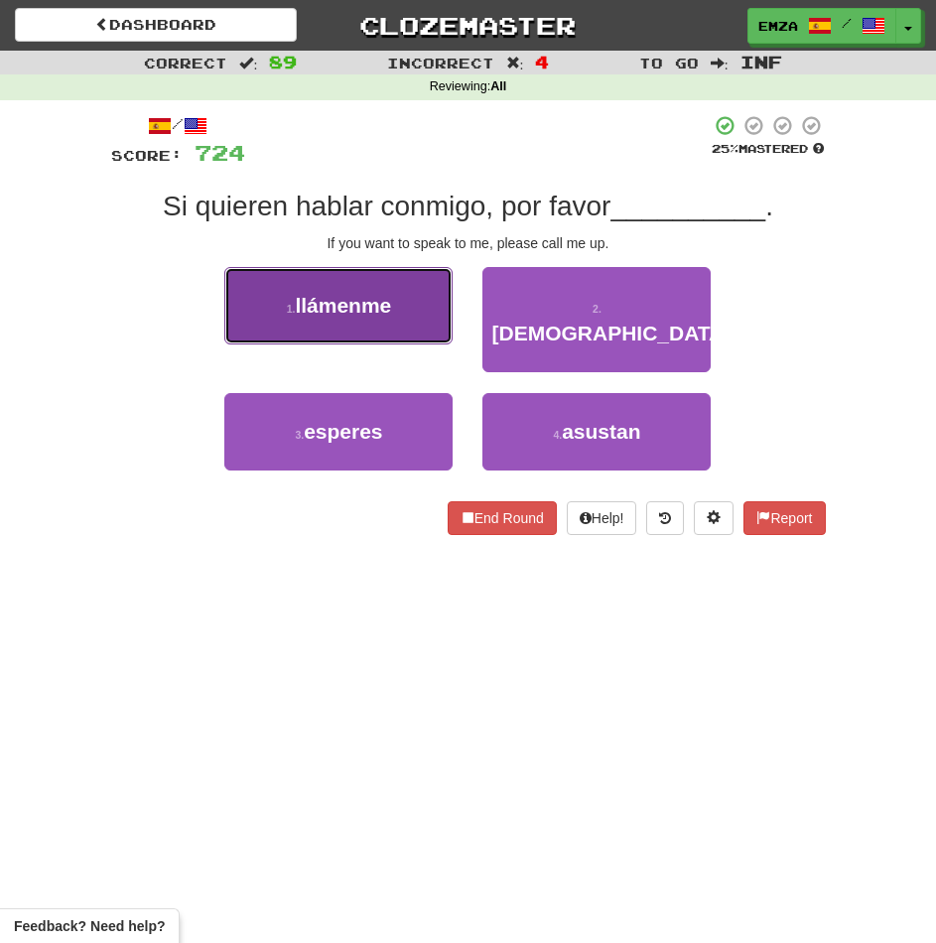
click at [372, 301] on span "llámenme" at bounding box center [343, 305] width 96 height 23
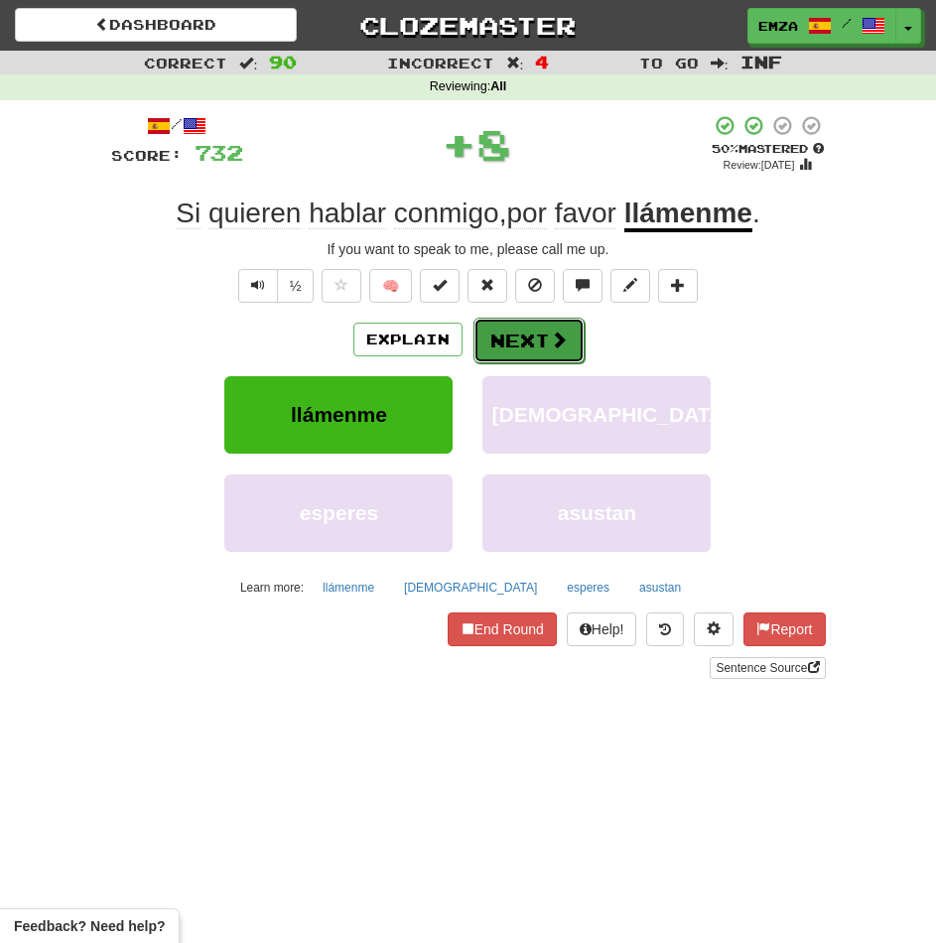
click at [506, 337] on button "Next" at bounding box center [528, 341] width 111 height 46
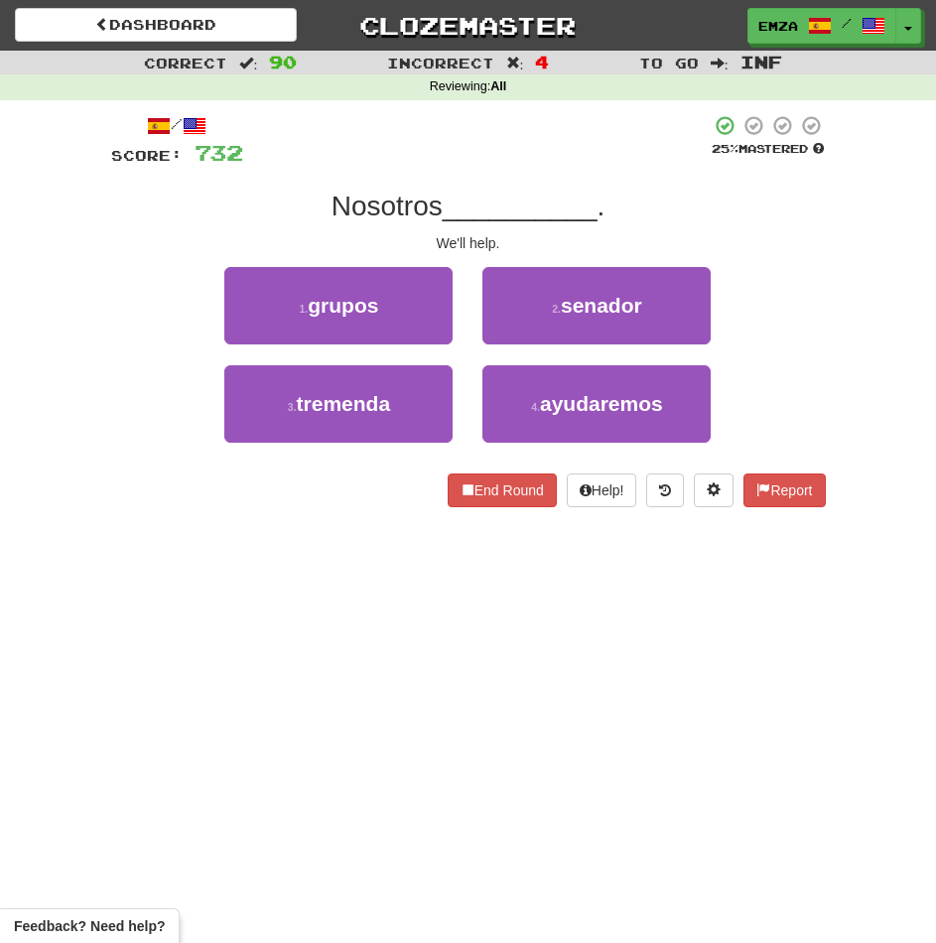
click at [207, 599] on div "Dashboard Clozemaster Emza / Toggle Dropdown Dashboard Leaderboard Activity Fee…" at bounding box center [468, 471] width 936 height 943
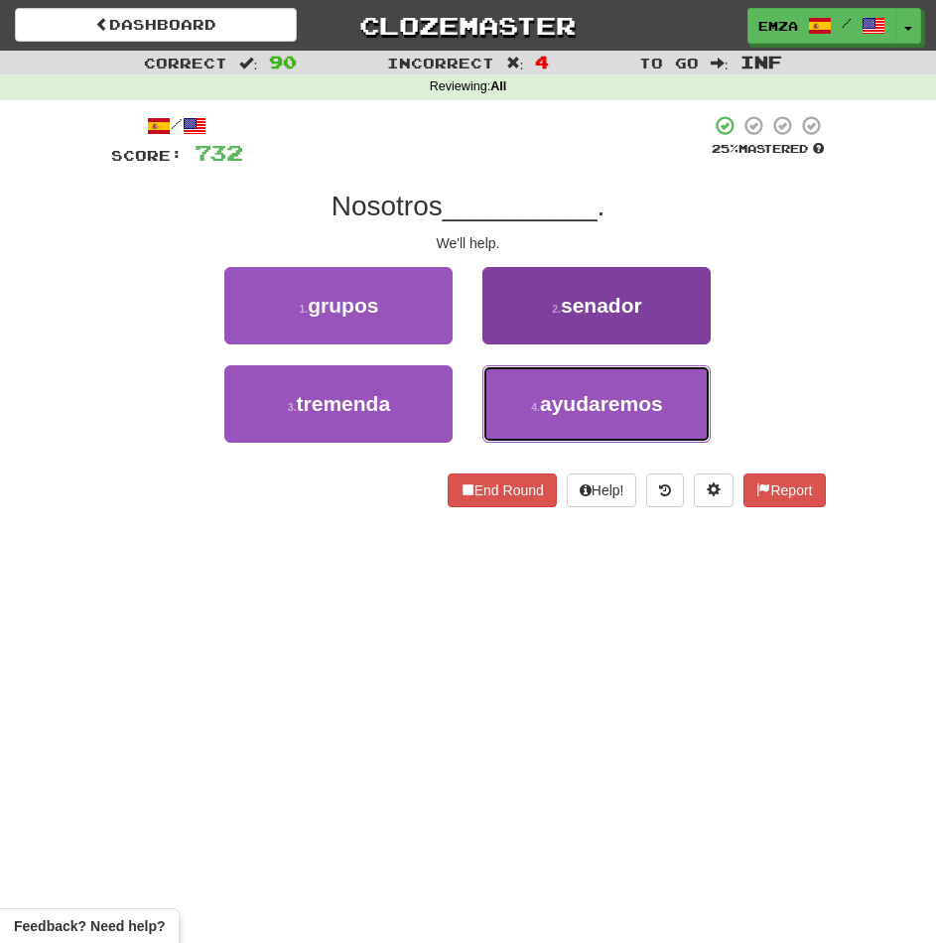
click at [568, 393] on span "ayudaremos" at bounding box center [601, 403] width 123 height 23
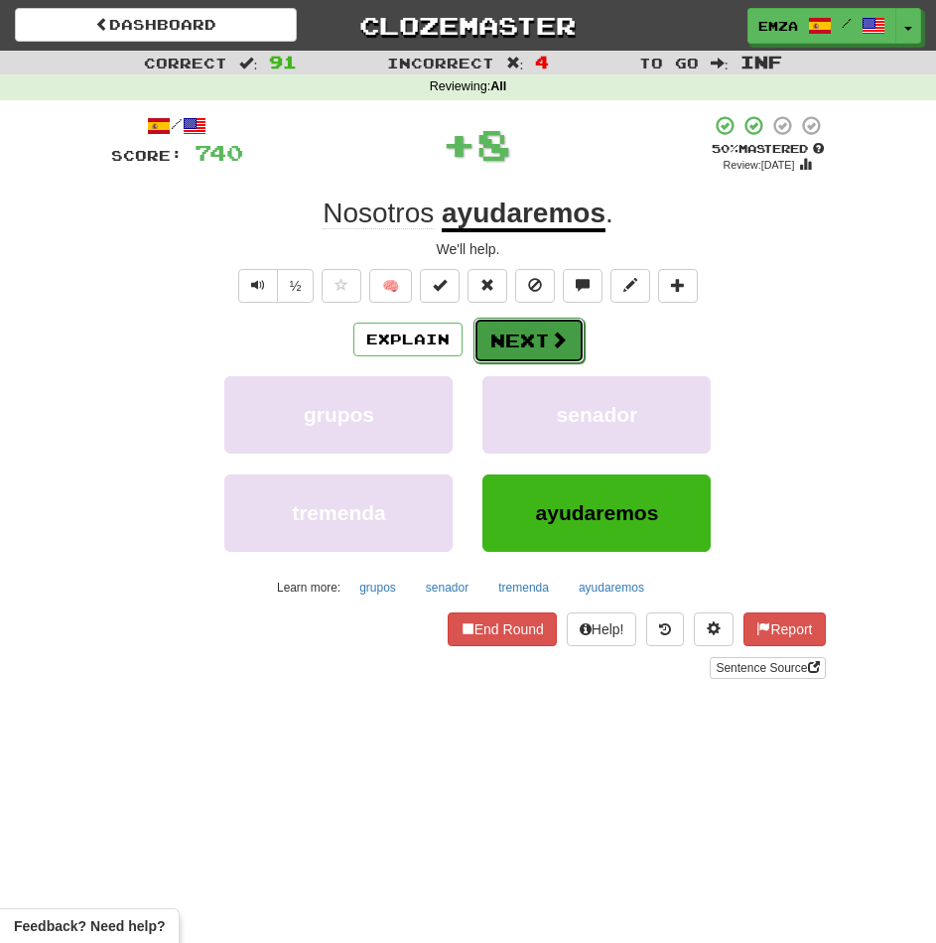
click at [529, 353] on button "Next" at bounding box center [528, 341] width 111 height 46
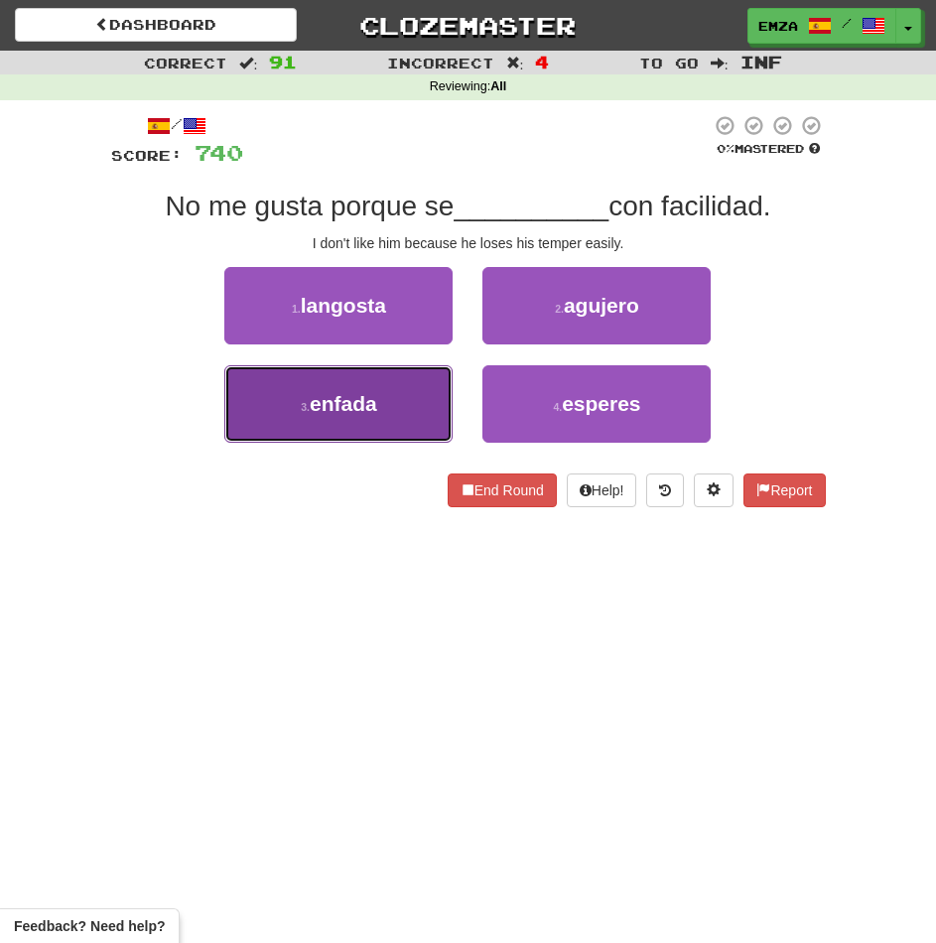
click at [376, 405] on span "enfada" at bounding box center [343, 403] width 67 height 23
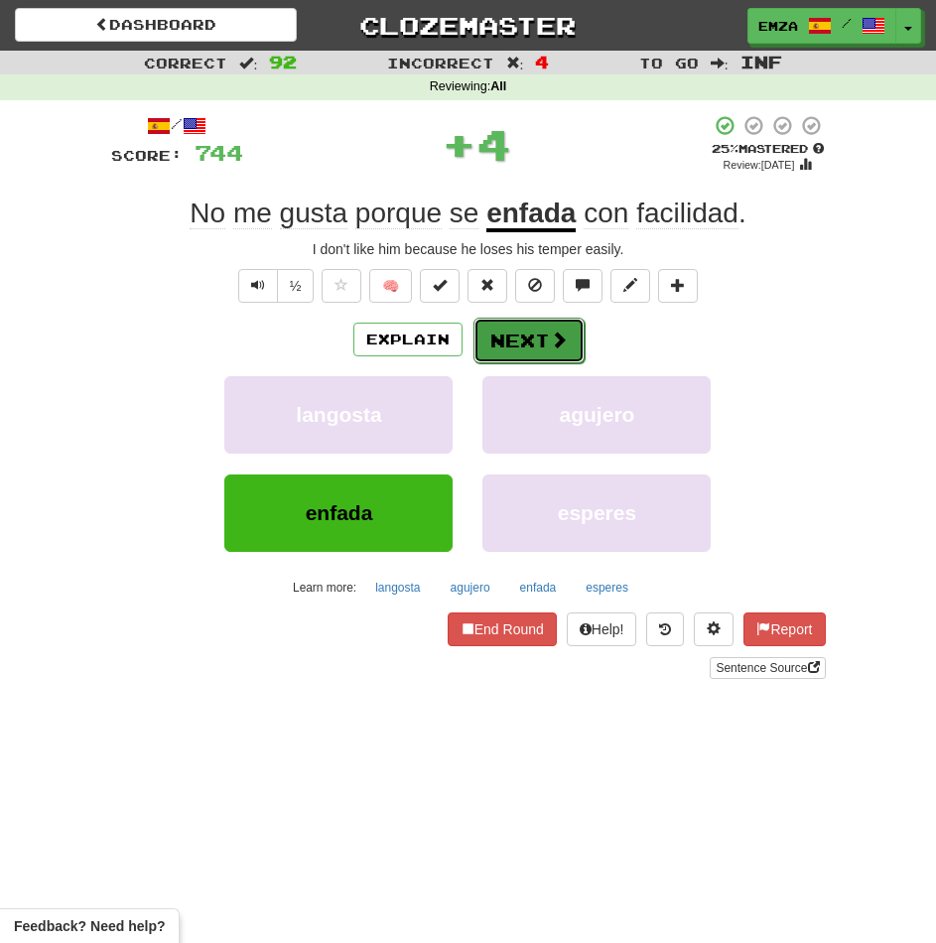
click at [517, 334] on button "Next" at bounding box center [528, 341] width 111 height 46
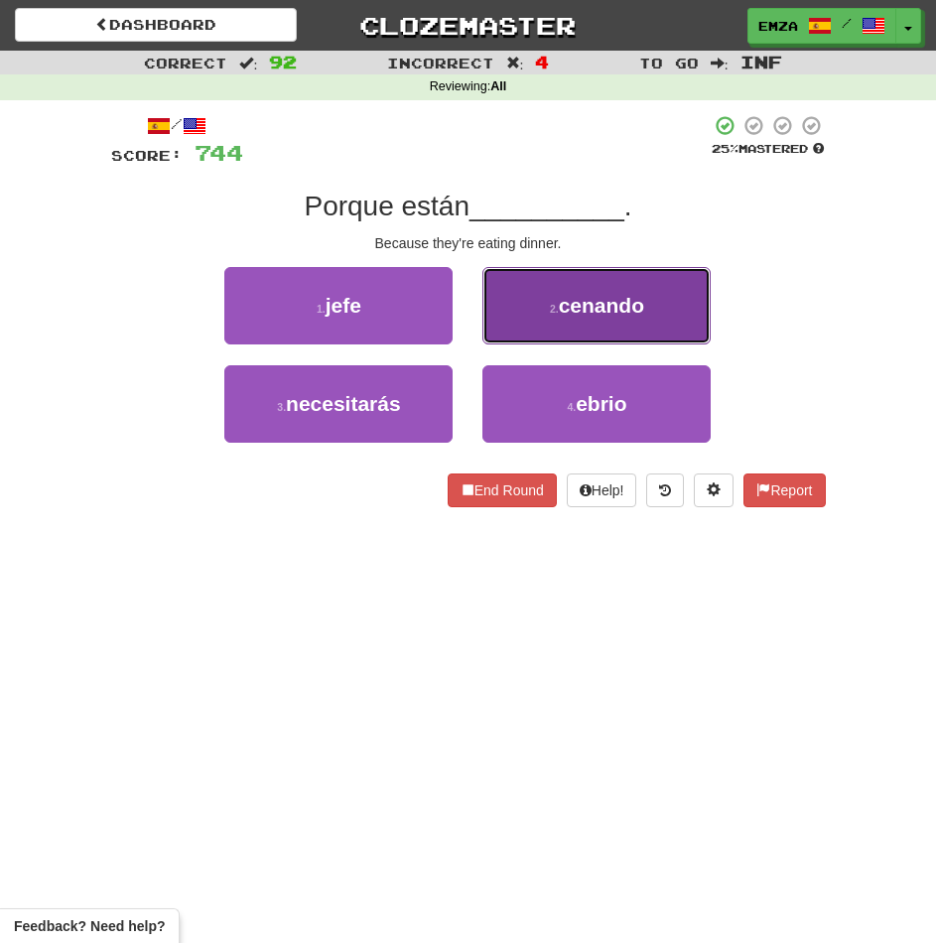
click at [525, 281] on button "2 . cenando" at bounding box center [596, 305] width 228 height 77
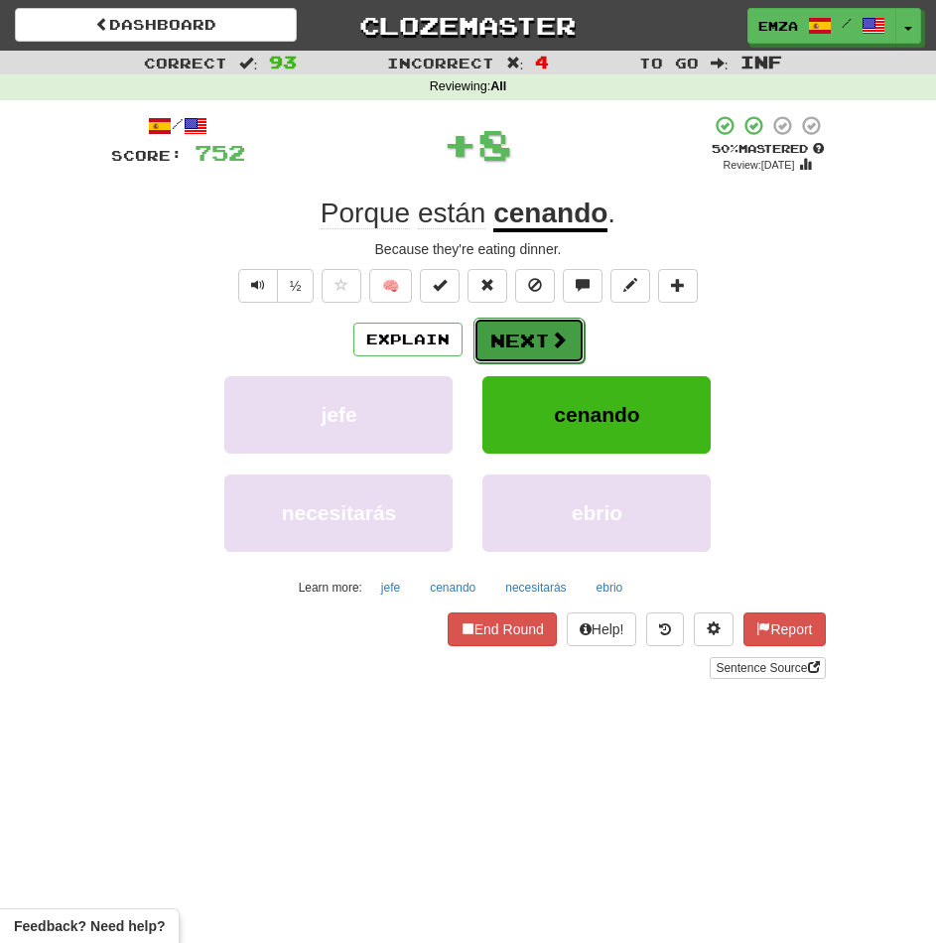
click at [490, 328] on button "Next" at bounding box center [528, 341] width 111 height 46
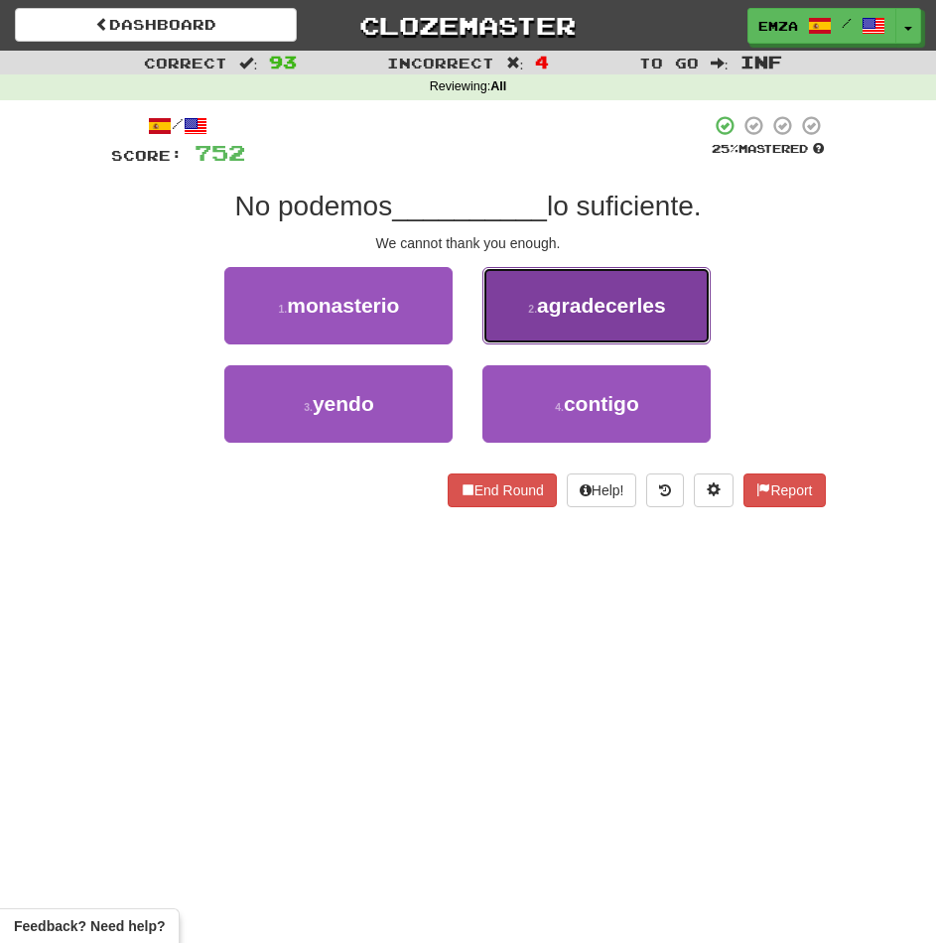
click at [536, 286] on button "2 . agradecerles" at bounding box center [596, 305] width 228 height 77
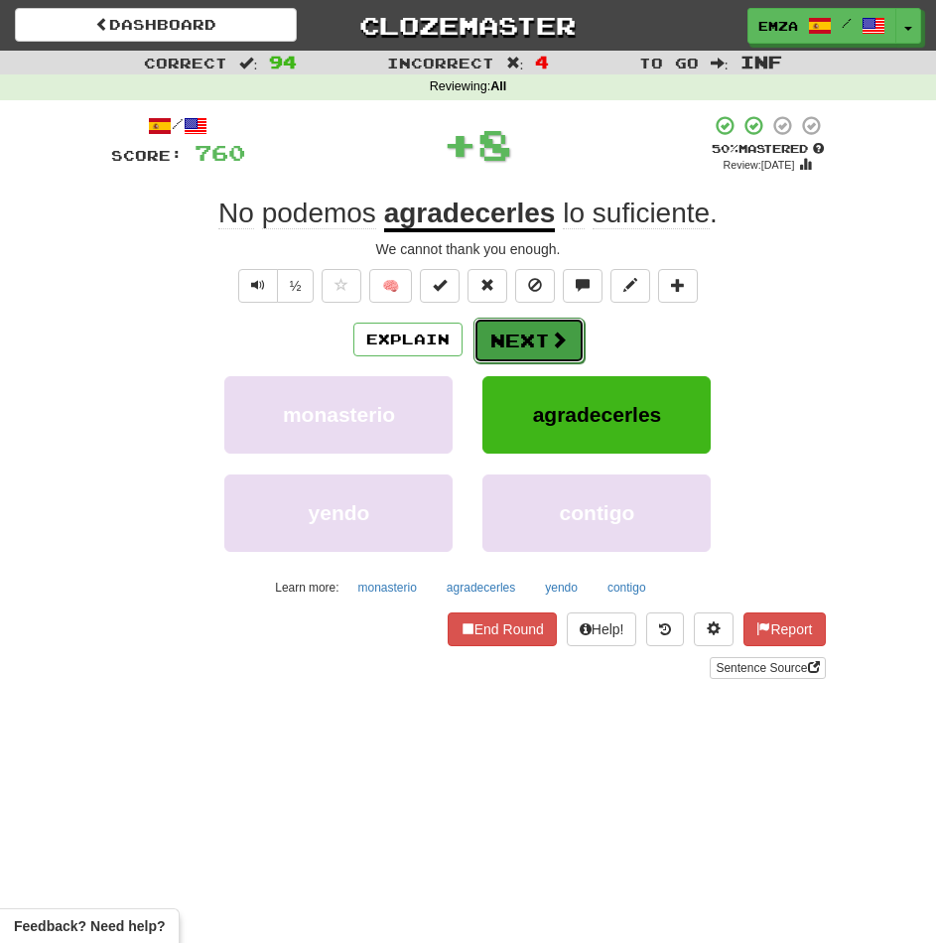
click at [513, 324] on button "Next" at bounding box center [528, 341] width 111 height 46
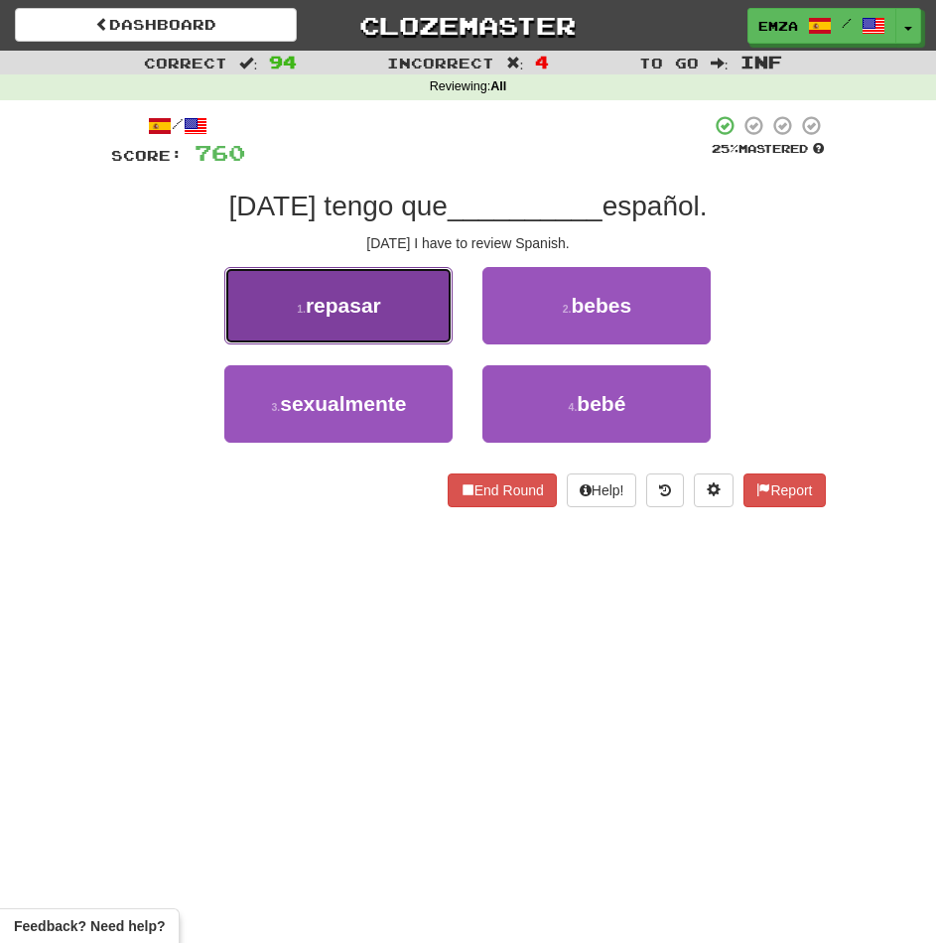
click at [415, 325] on button "1 . repasar" at bounding box center [338, 305] width 228 height 77
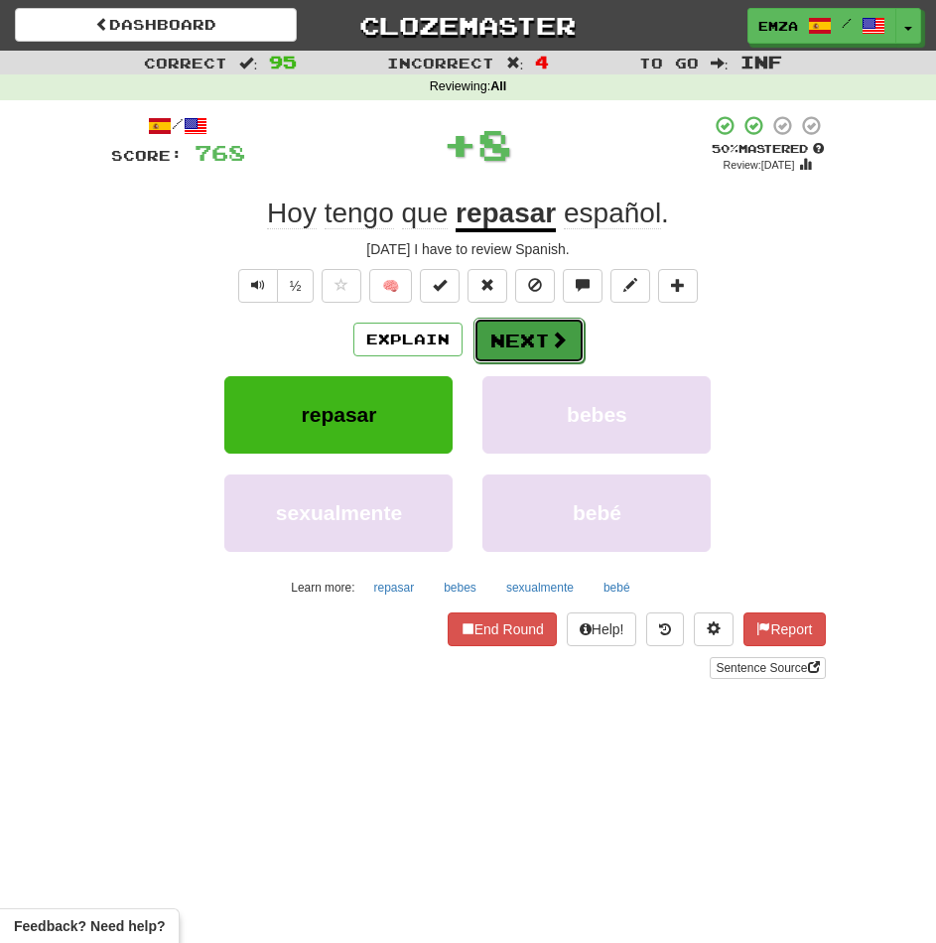
click at [529, 348] on button "Next" at bounding box center [528, 341] width 111 height 46
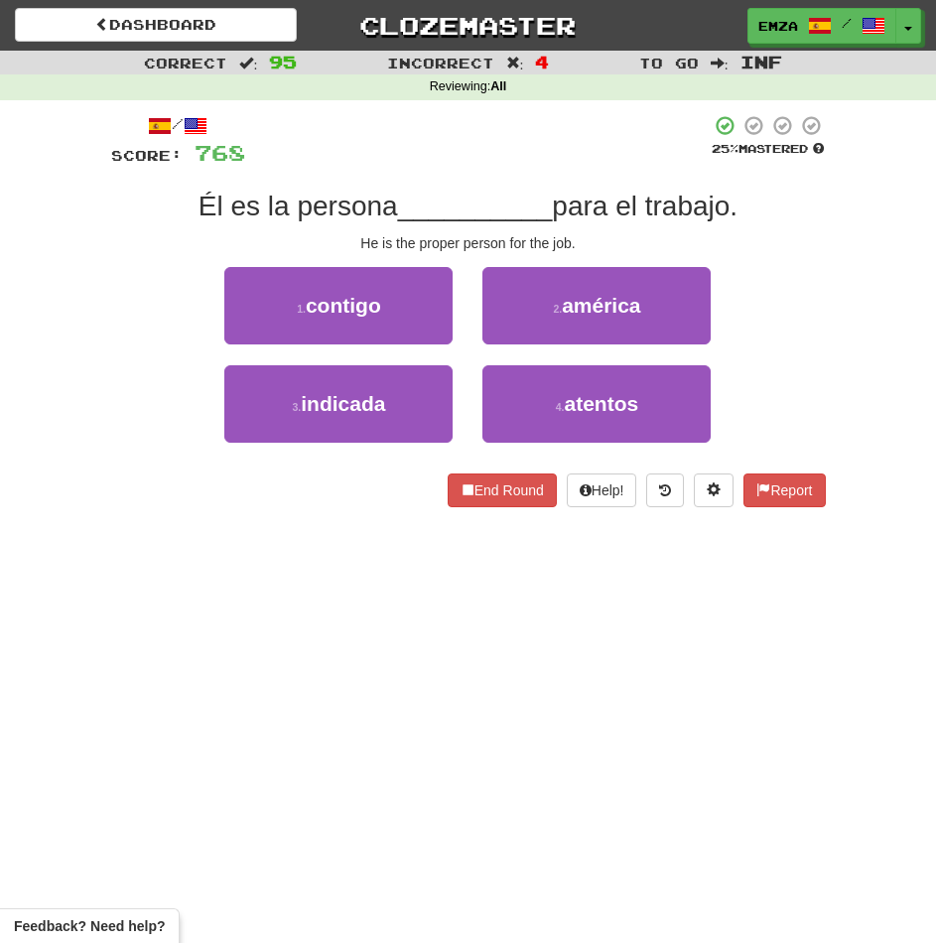
drag, startPoint x: 529, startPoint y: 348, endPoint x: 333, endPoint y: 643, distance: 353.7
click at [333, 643] on div "Dashboard Clozemaster Emza / Toggle Dropdown Dashboard Leaderboard Activity Fee…" at bounding box center [468, 471] width 936 height 943
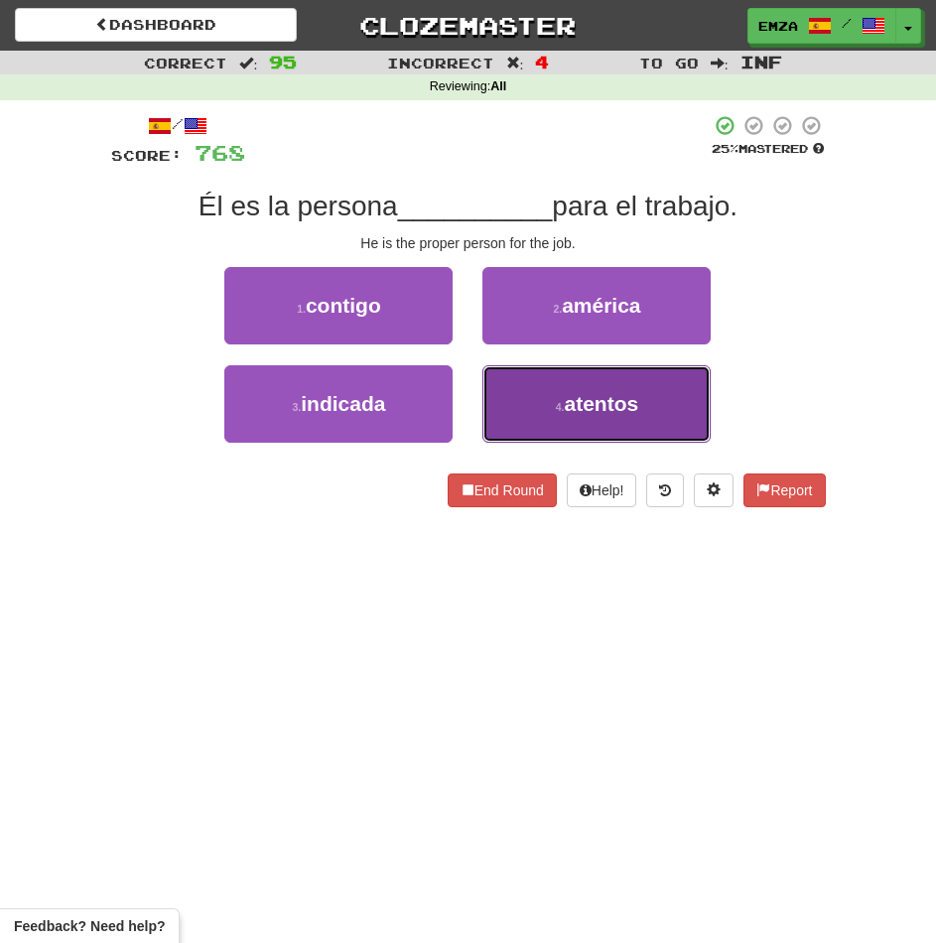
click at [542, 386] on button "4 . atentos" at bounding box center [596, 403] width 228 height 77
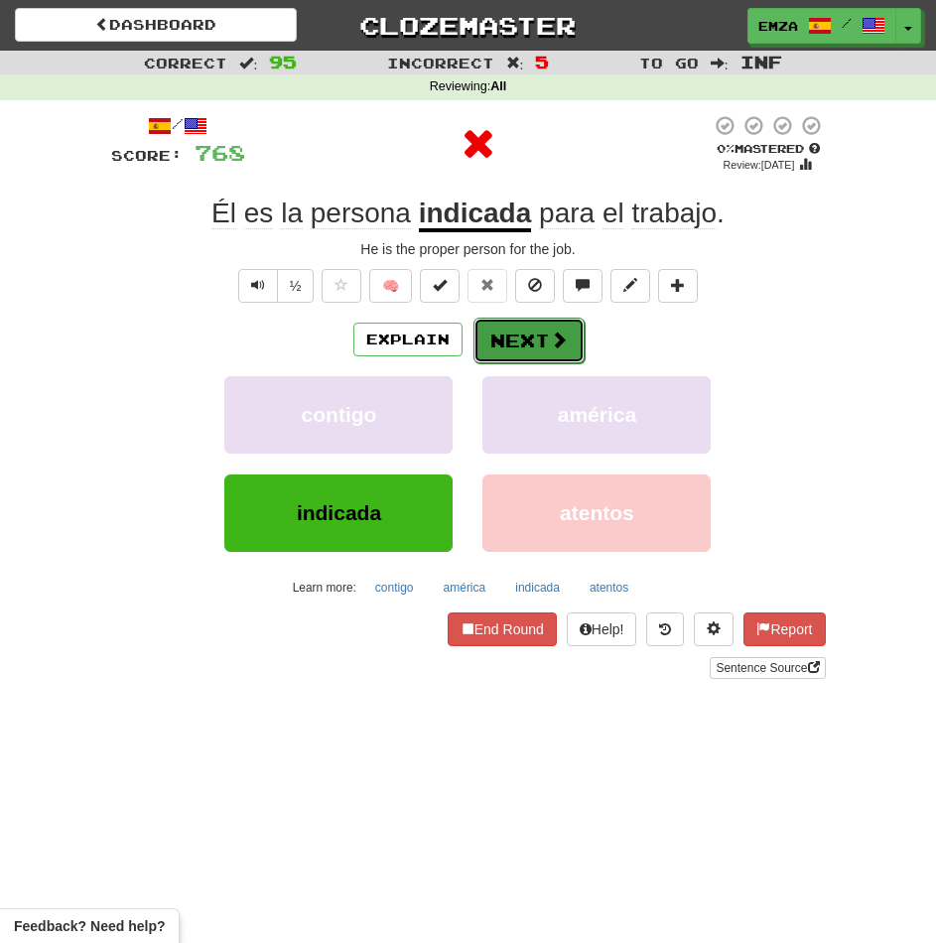
click at [511, 340] on button "Next" at bounding box center [528, 341] width 111 height 46
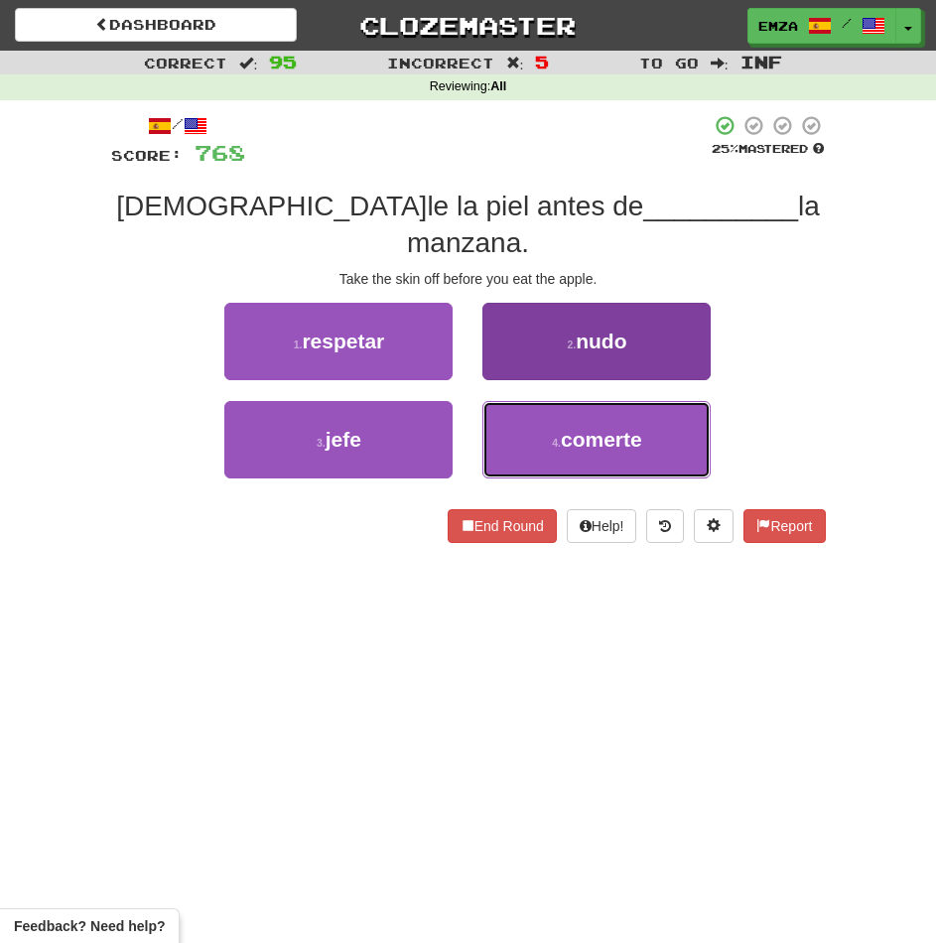
click at [582, 427] on button "4 . comerte" at bounding box center [596, 439] width 228 height 77
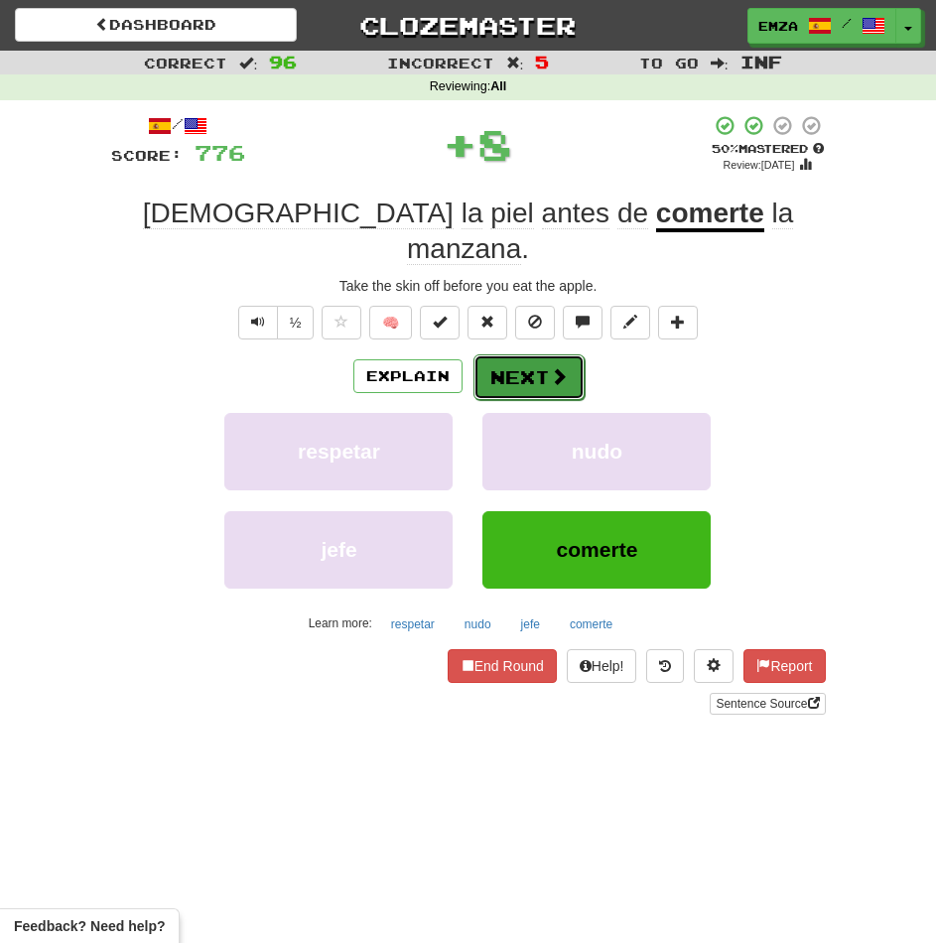
click at [517, 354] on button "Next" at bounding box center [528, 377] width 111 height 46
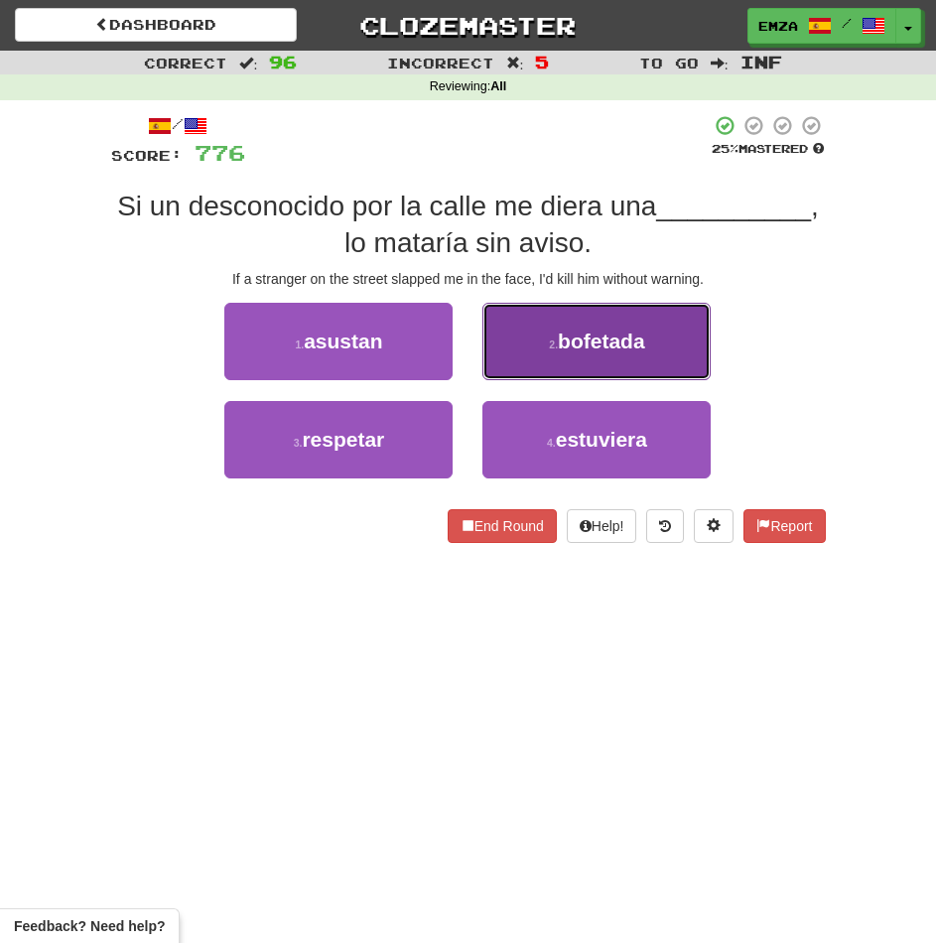
click at [533, 350] on button "2 . bofetada" at bounding box center [596, 341] width 228 height 77
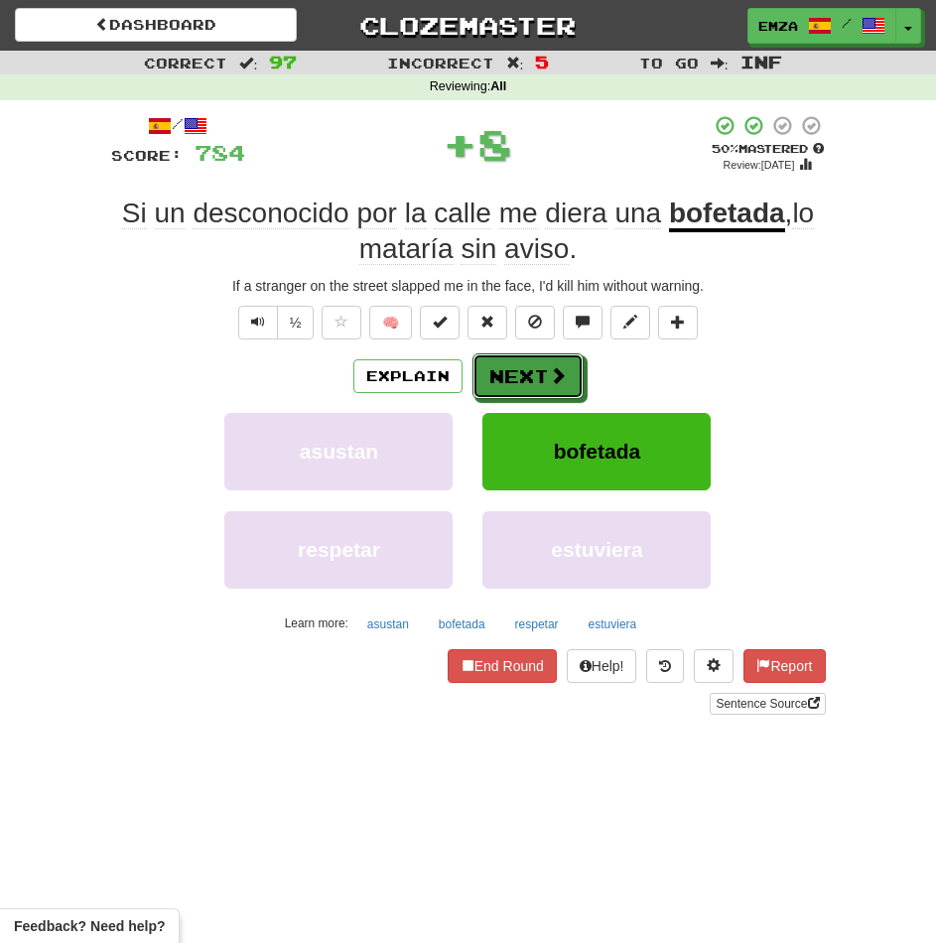
click at [502, 371] on button "Next" at bounding box center [527, 376] width 111 height 46
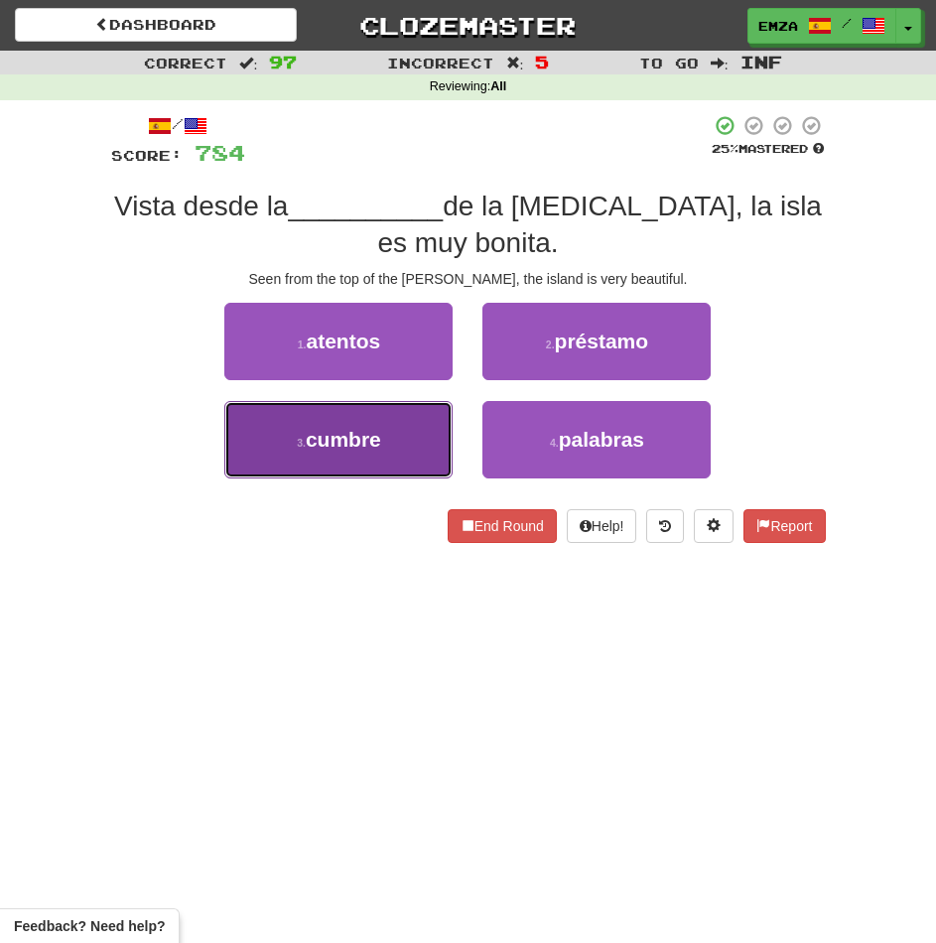
click at [381, 433] on span "cumbre" at bounding box center [343, 439] width 75 height 23
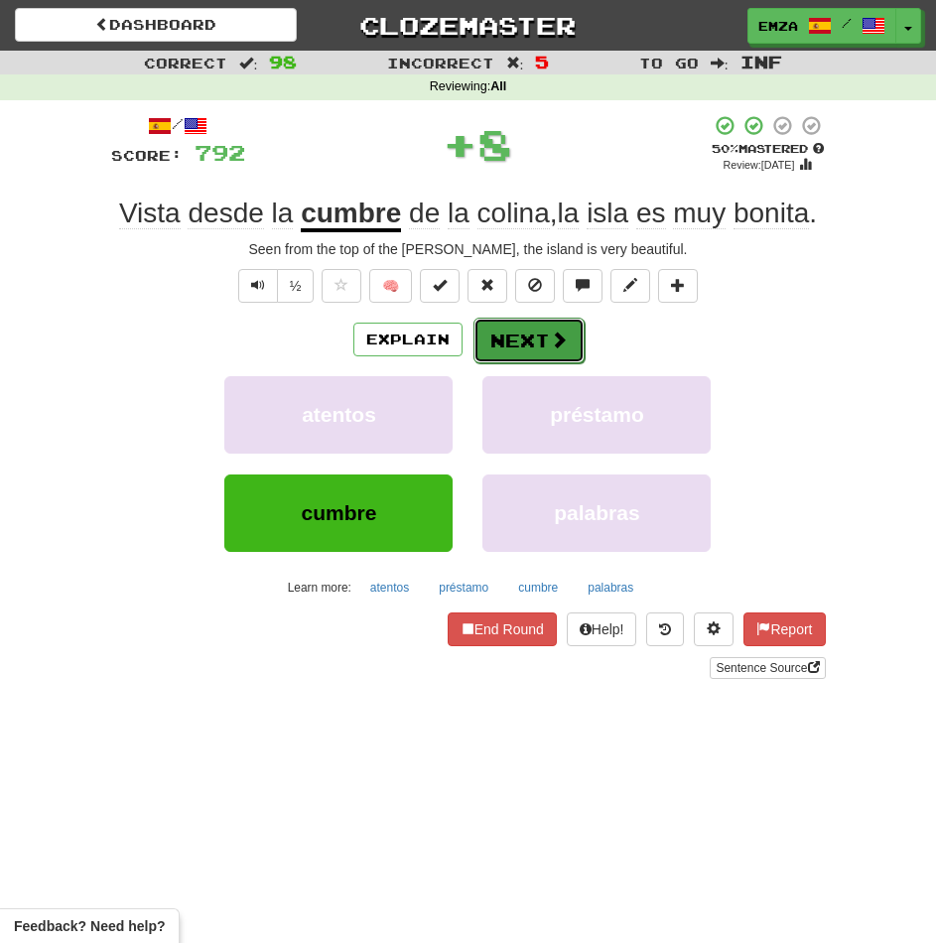
click at [508, 350] on button "Next" at bounding box center [528, 341] width 111 height 46
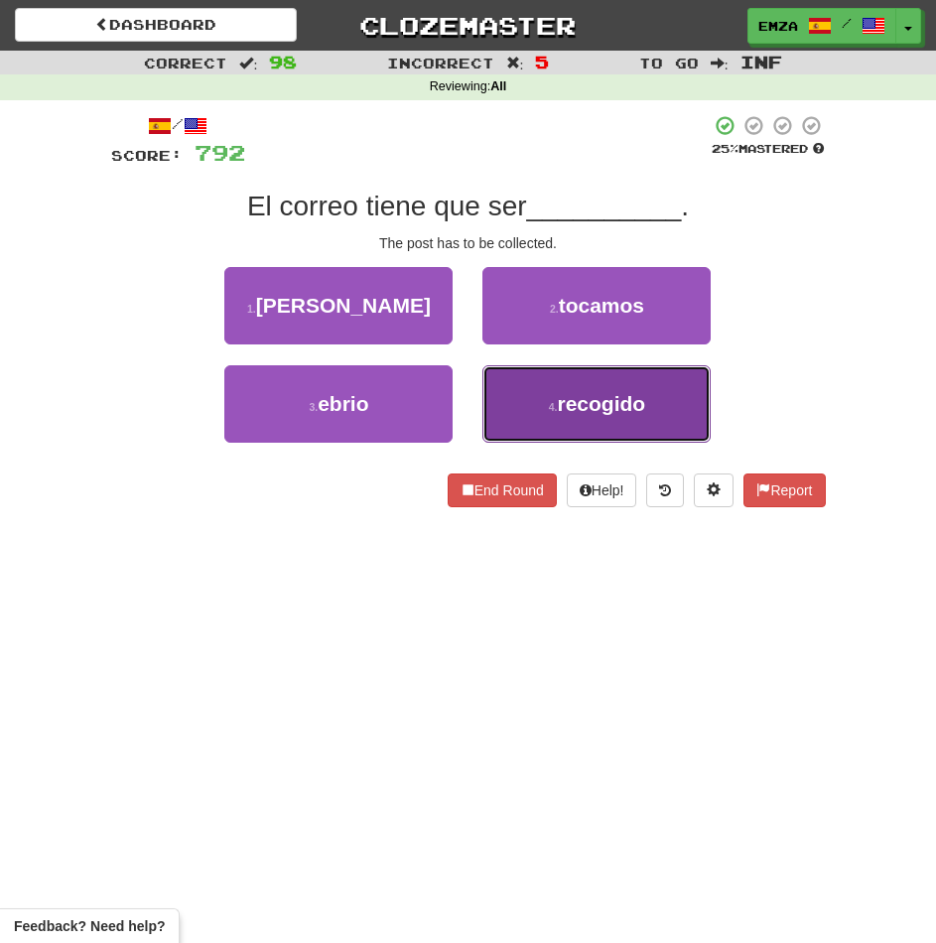
click at [536, 394] on button "4 . recogido" at bounding box center [596, 403] width 228 height 77
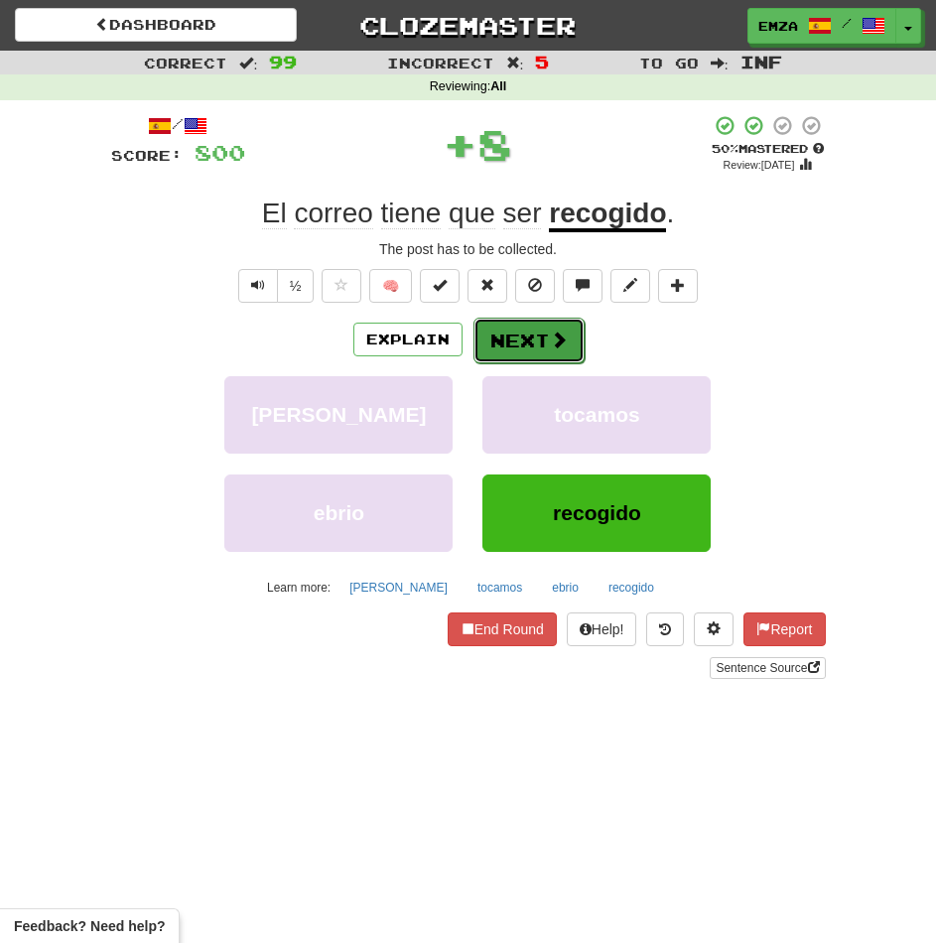
click at [519, 340] on button "Next" at bounding box center [528, 341] width 111 height 46
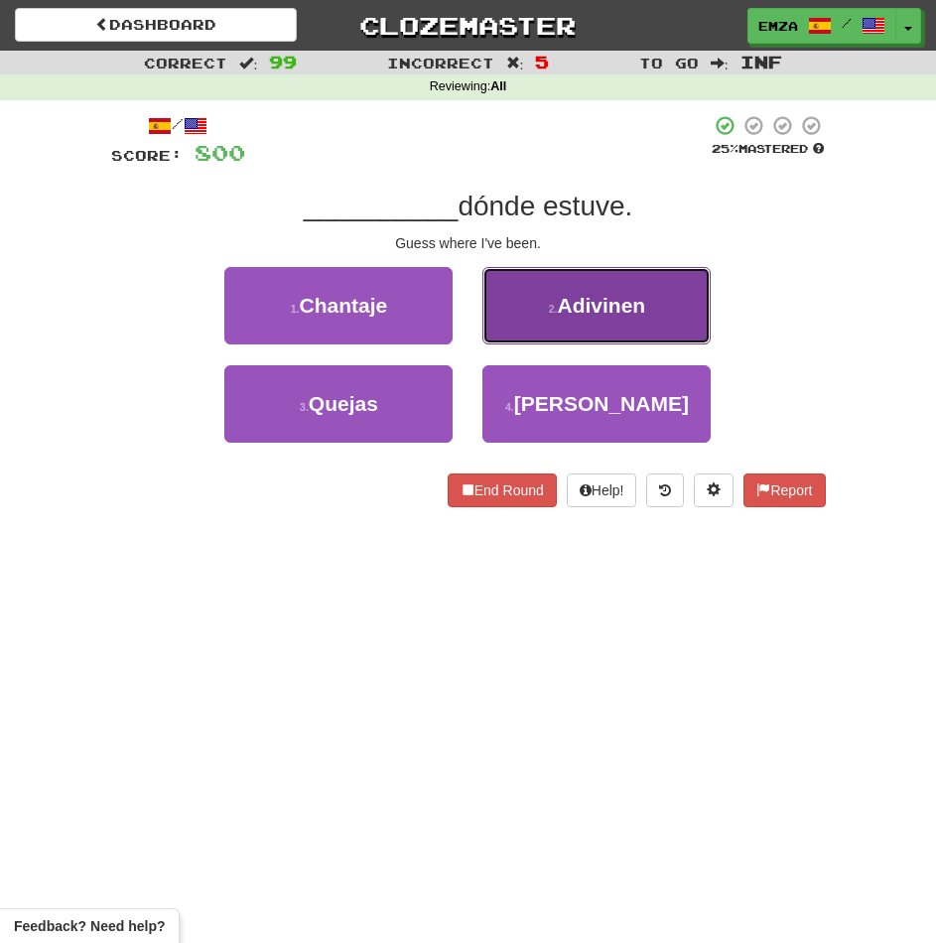
click at [566, 311] on span "Adivinen" at bounding box center [602, 305] width 88 height 23
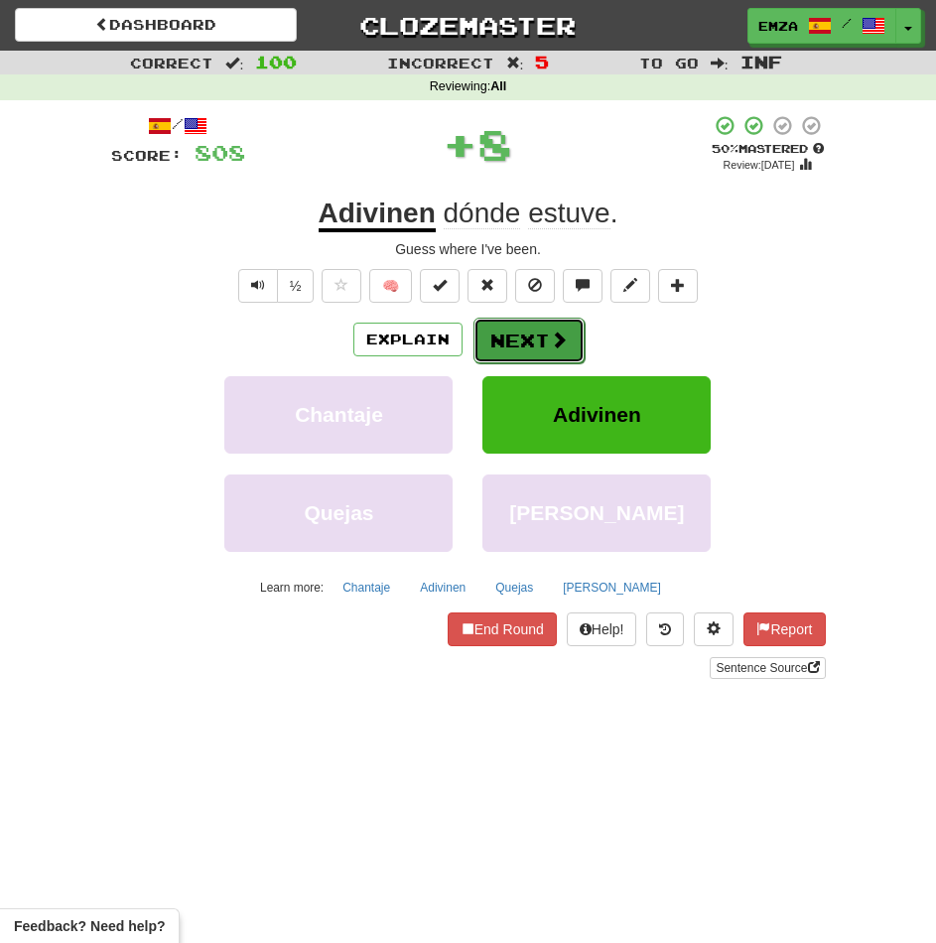
click at [553, 334] on span at bounding box center [559, 340] width 18 height 18
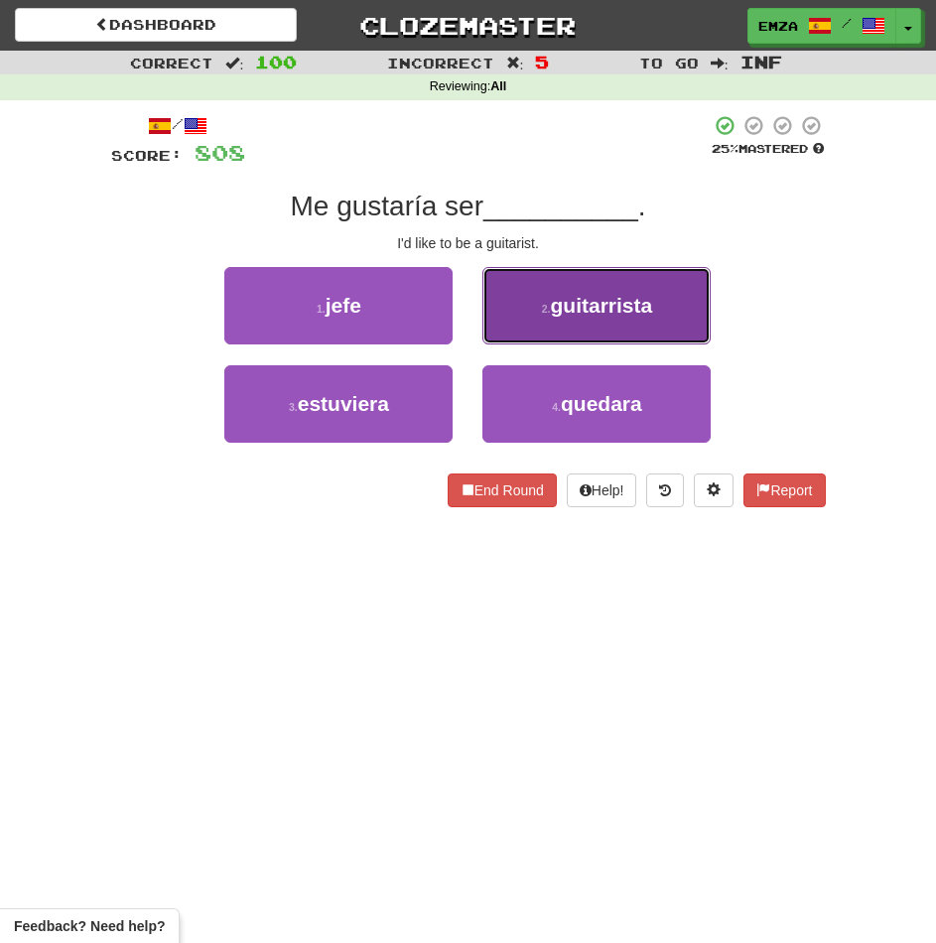
click at [566, 316] on span "guitarrista" at bounding box center [601, 305] width 102 height 23
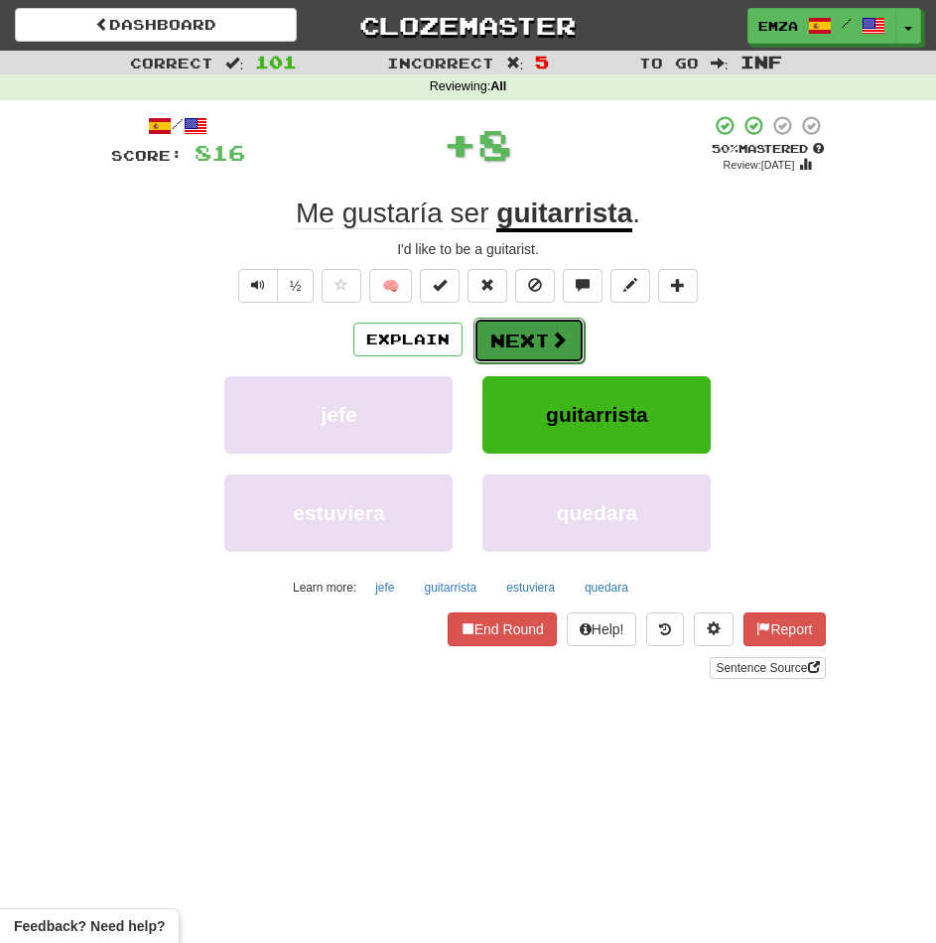
click at [558, 358] on button "Next" at bounding box center [528, 341] width 111 height 46
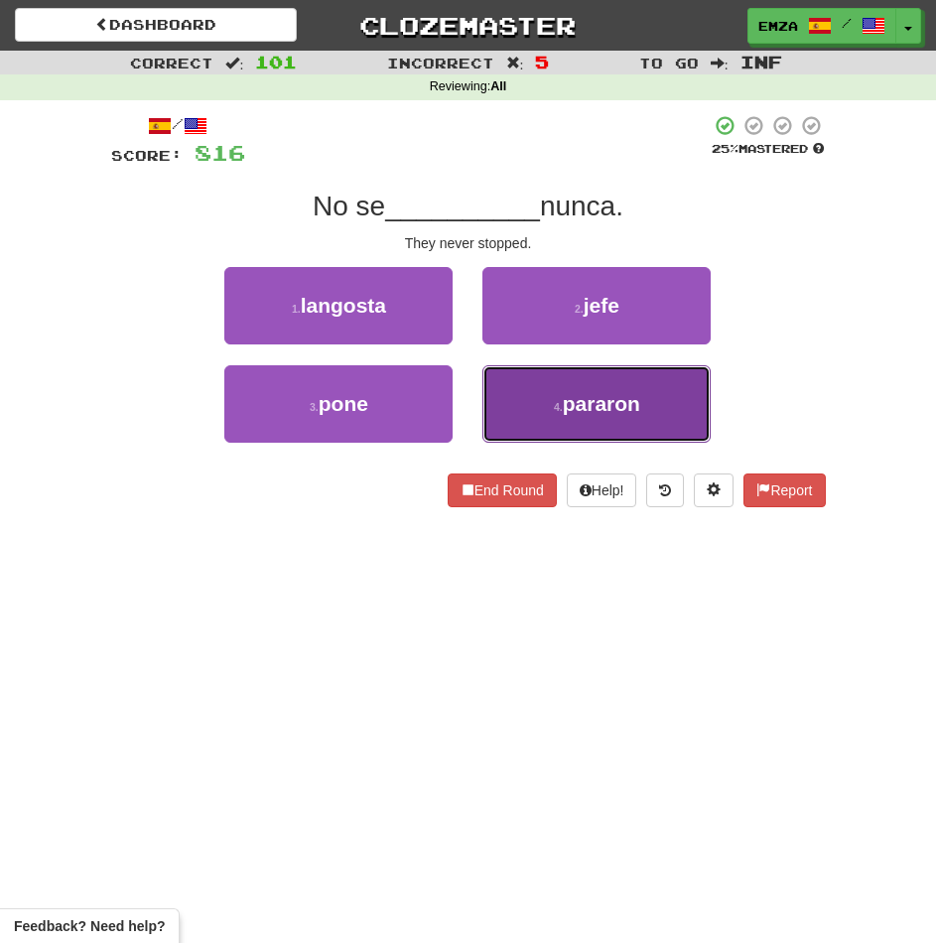
click at [550, 405] on button "4 . pararon" at bounding box center [596, 403] width 228 height 77
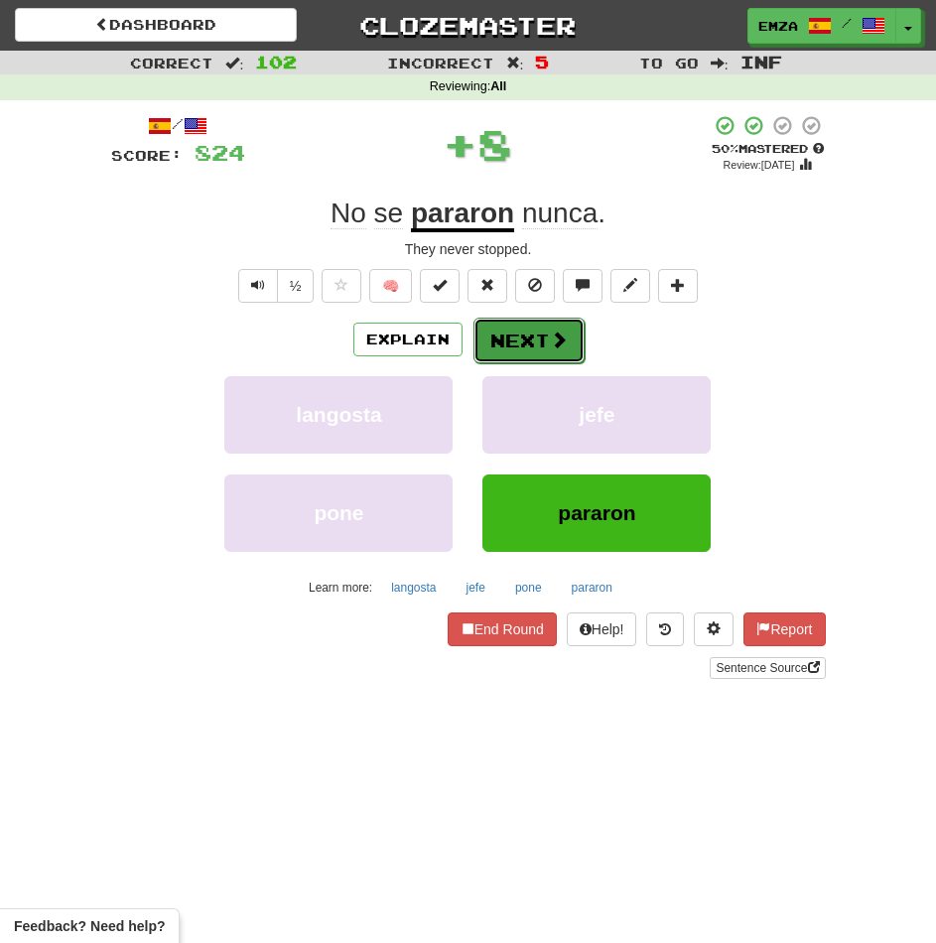
click at [533, 344] on button "Next" at bounding box center [528, 341] width 111 height 46
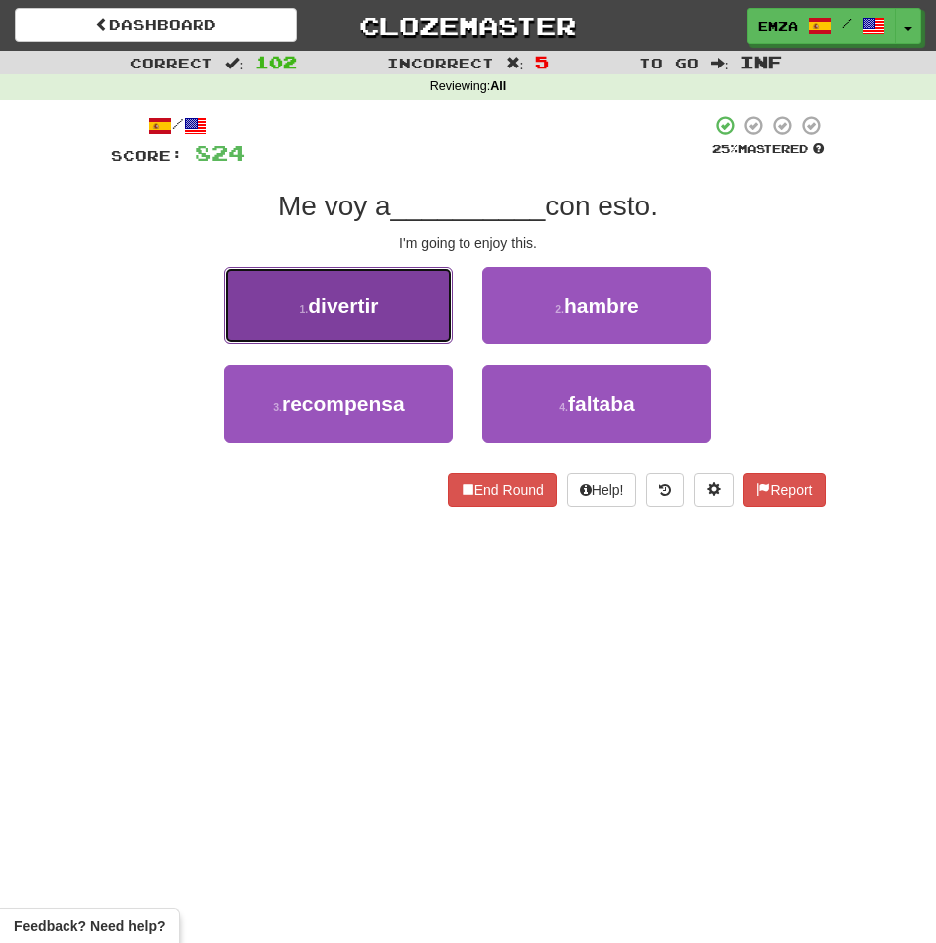
click at [340, 296] on span "divertir" at bounding box center [343, 305] width 70 height 23
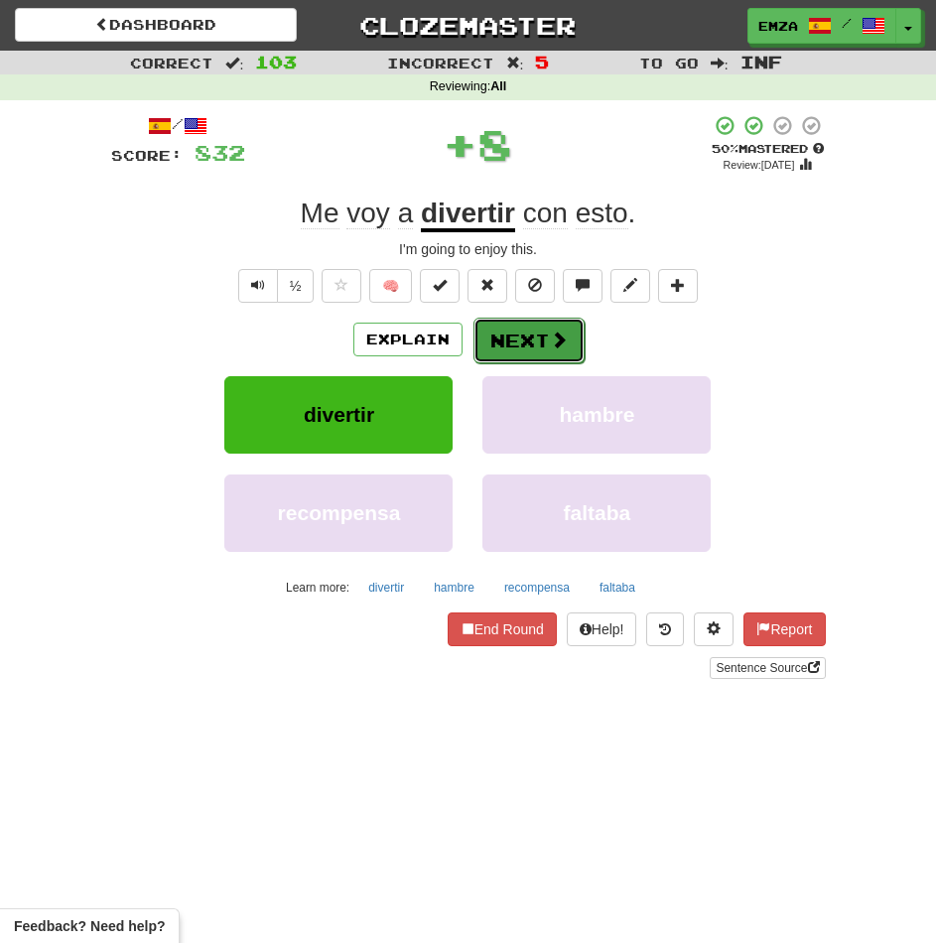
click at [514, 335] on button "Next" at bounding box center [528, 341] width 111 height 46
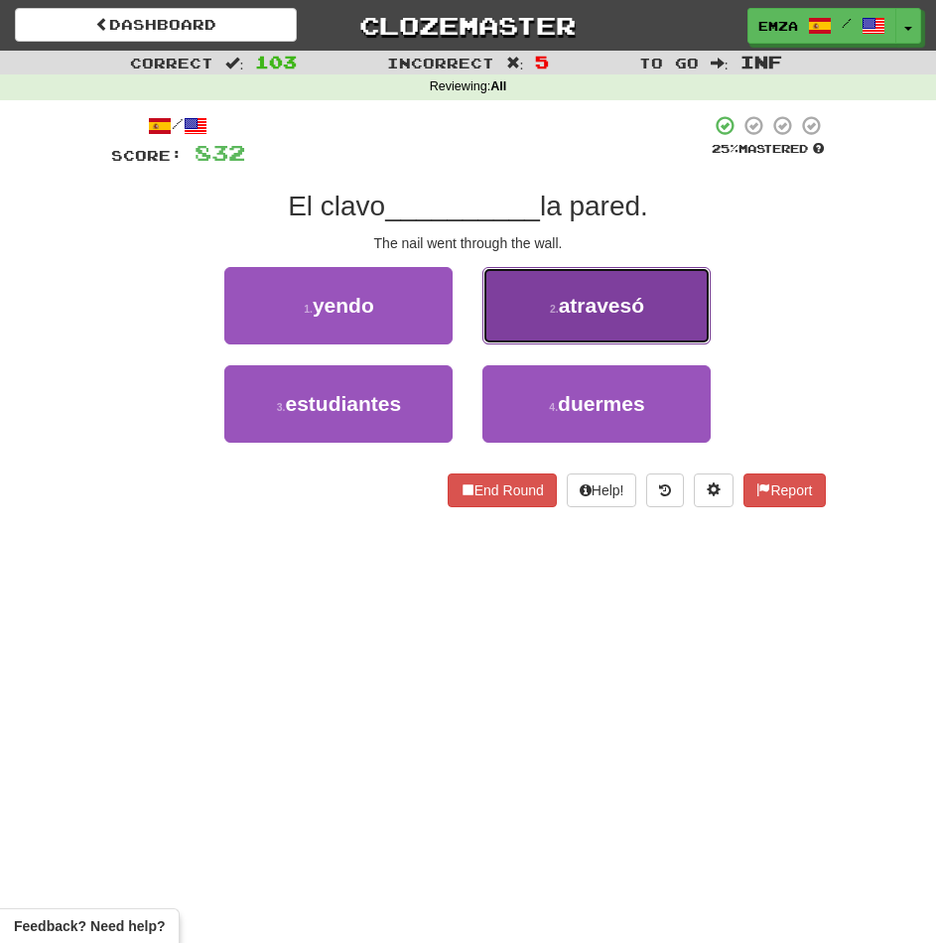
click at [541, 305] on button "2 . atravesó" at bounding box center [596, 305] width 228 height 77
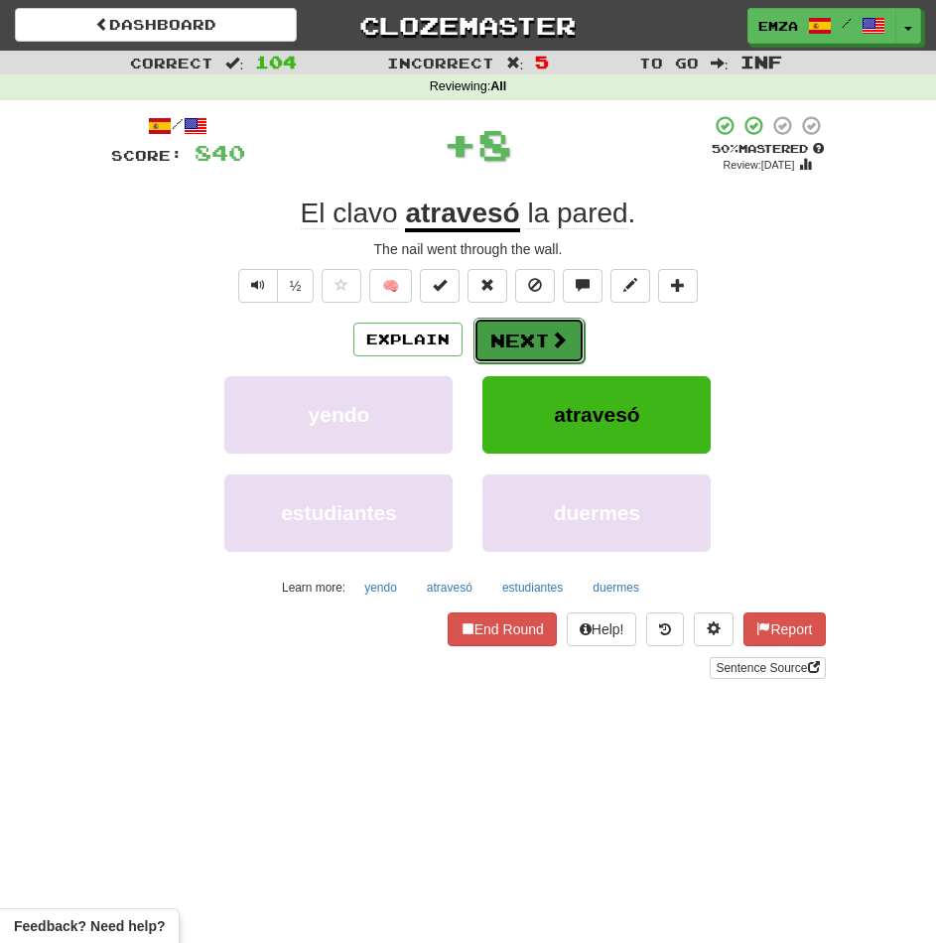
click at [504, 332] on button "Next" at bounding box center [528, 341] width 111 height 46
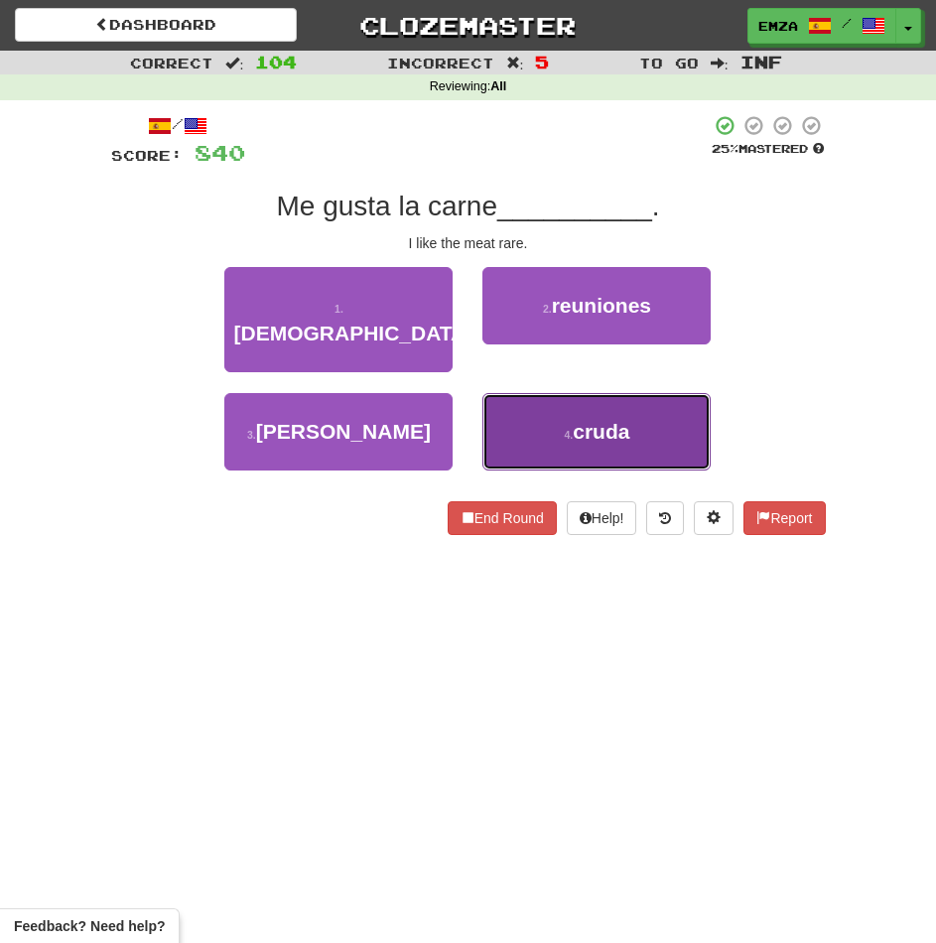
click at [552, 393] on button "4 . cruda" at bounding box center [596, 431] width 228 height 77
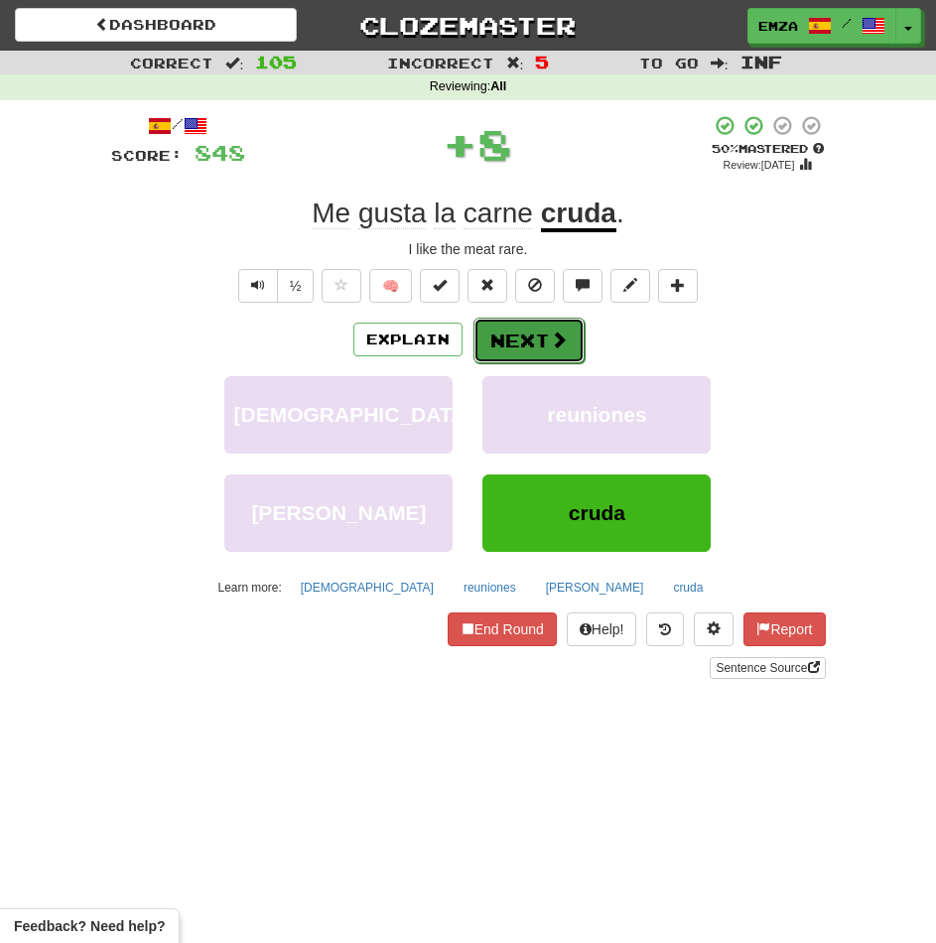
click at [515, 329] on button "Next" at bounding box center [528, 341] width 111 height 46
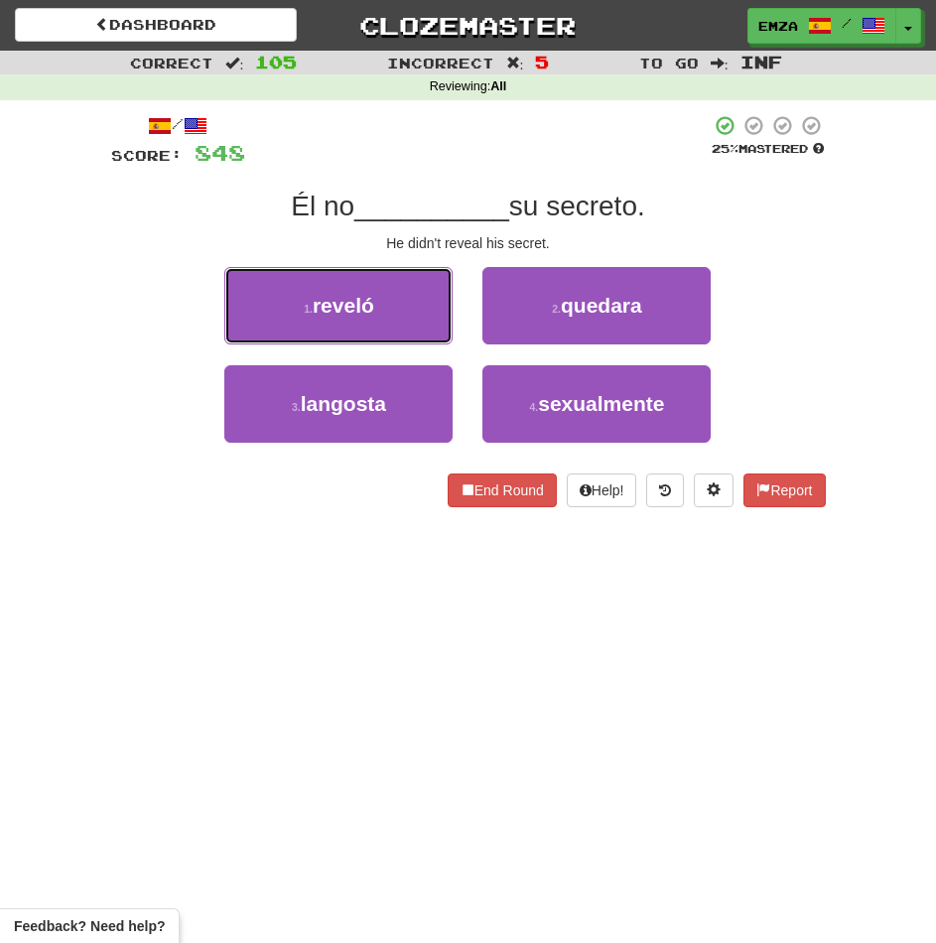
click at [353, 315] on span "reveló" at bounding box center [344, 305] width 62 height 23
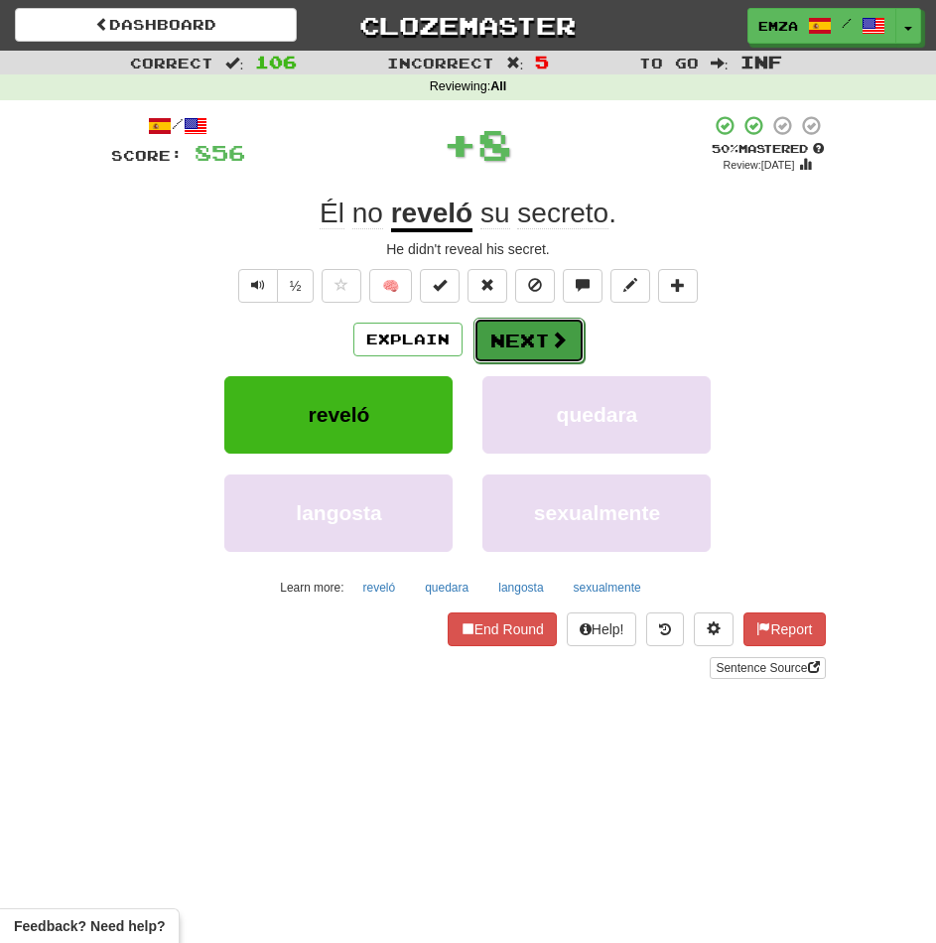
click at [515, 352] on button "Next" at bounding box center [528, 341] width 111 height 46
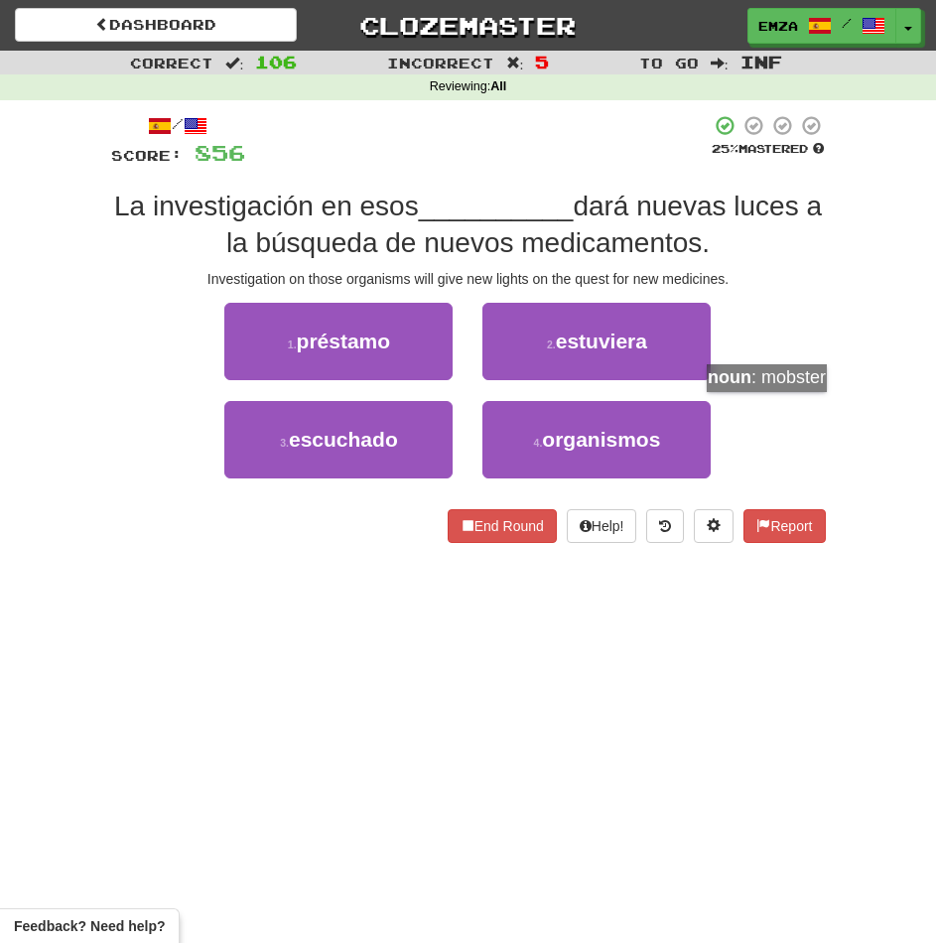
click at [775, 412] on div "3 . escuchado 4 . organismos" at bounding box center [468, 450] width 774 height 98
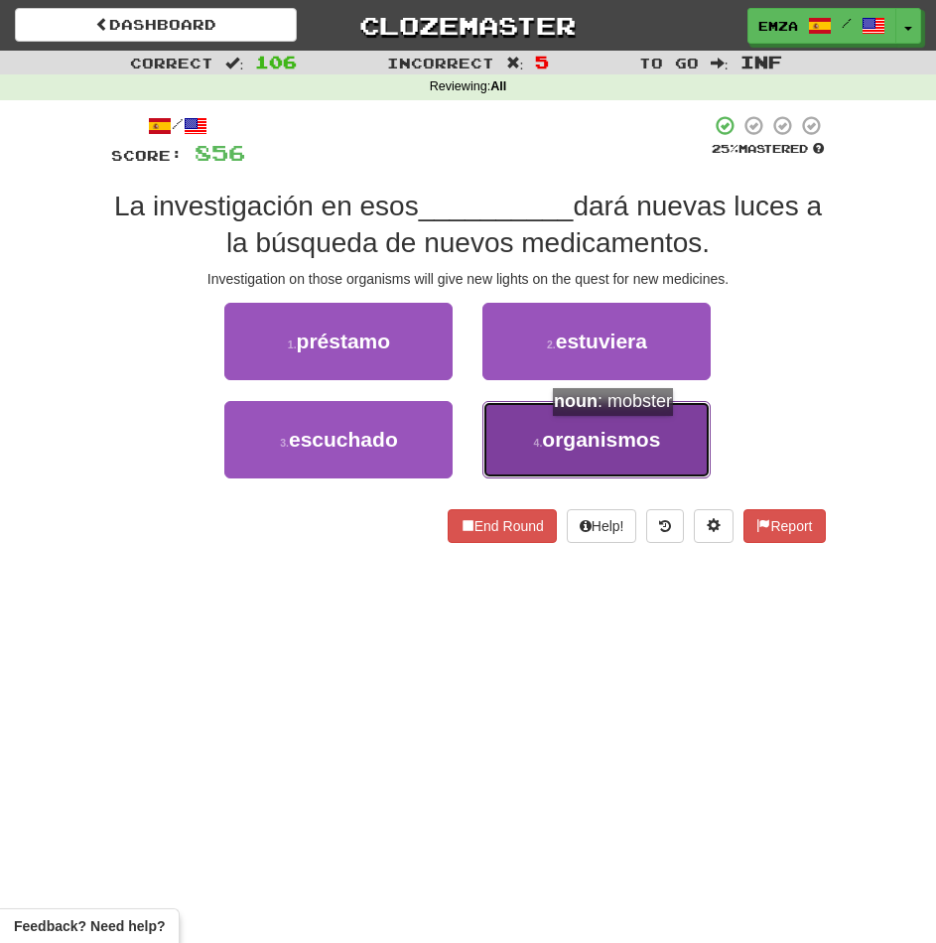
click at [621, 436] on span "organismos" at bounding box center [601, 439] width 118 height 23
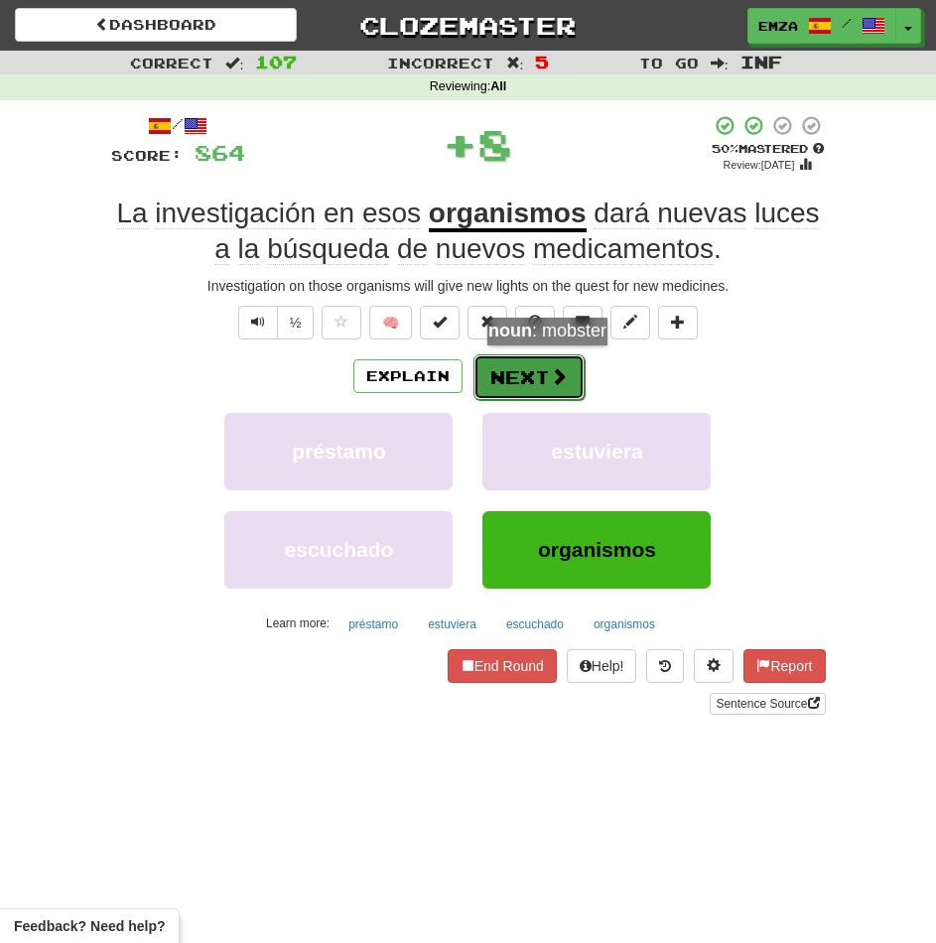
click at [556, 367] on span at bounding box center [559, 376] width 18 height 18
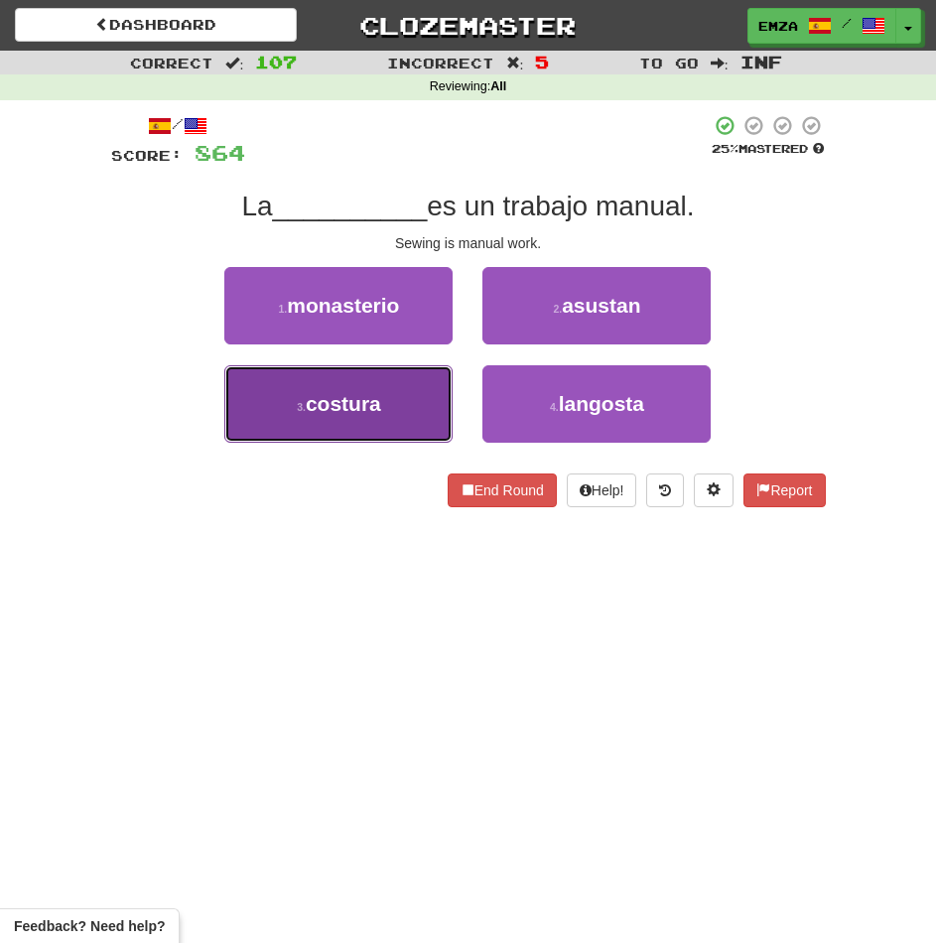
drag, startPoint x: 384, startPoint y: 405, endPoint x: 455, endPoint y: 372, distance: 77.7
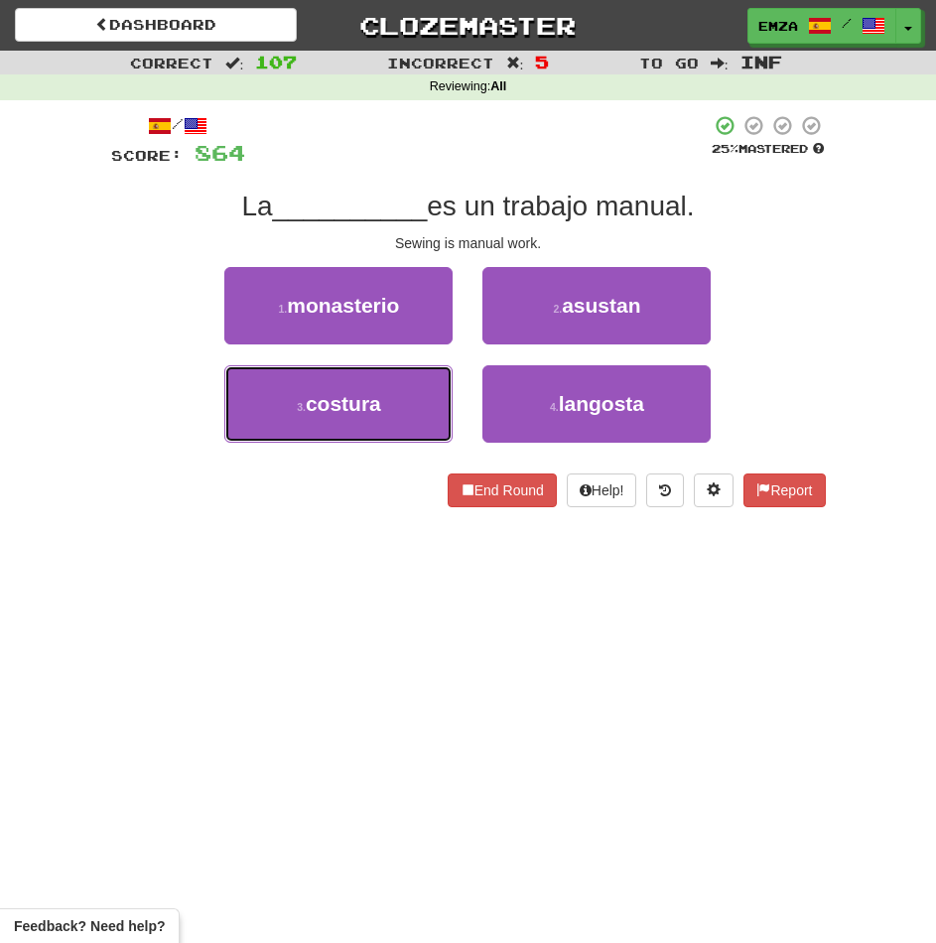
click at [384, 404] on button "3 . costura" at bounding box center [338, 403] width 228 height 77
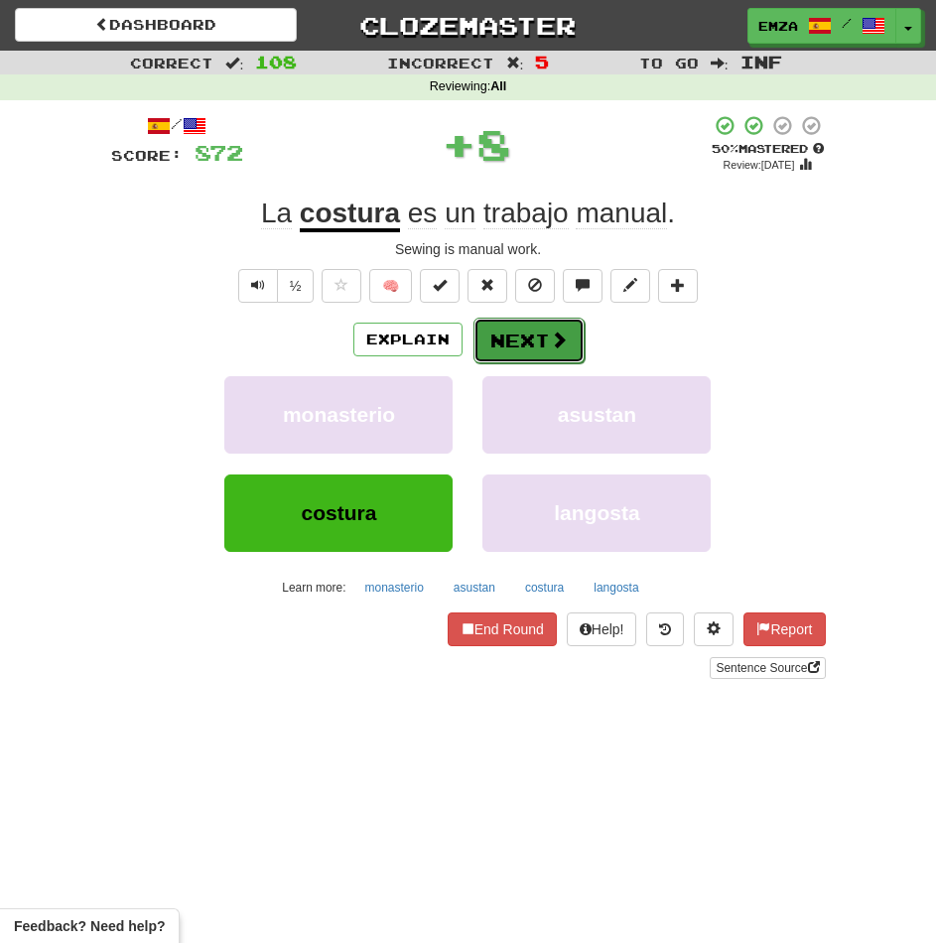
click at [513, 340] on button "Next" at bounding box center [528, 341] width 111 height 46
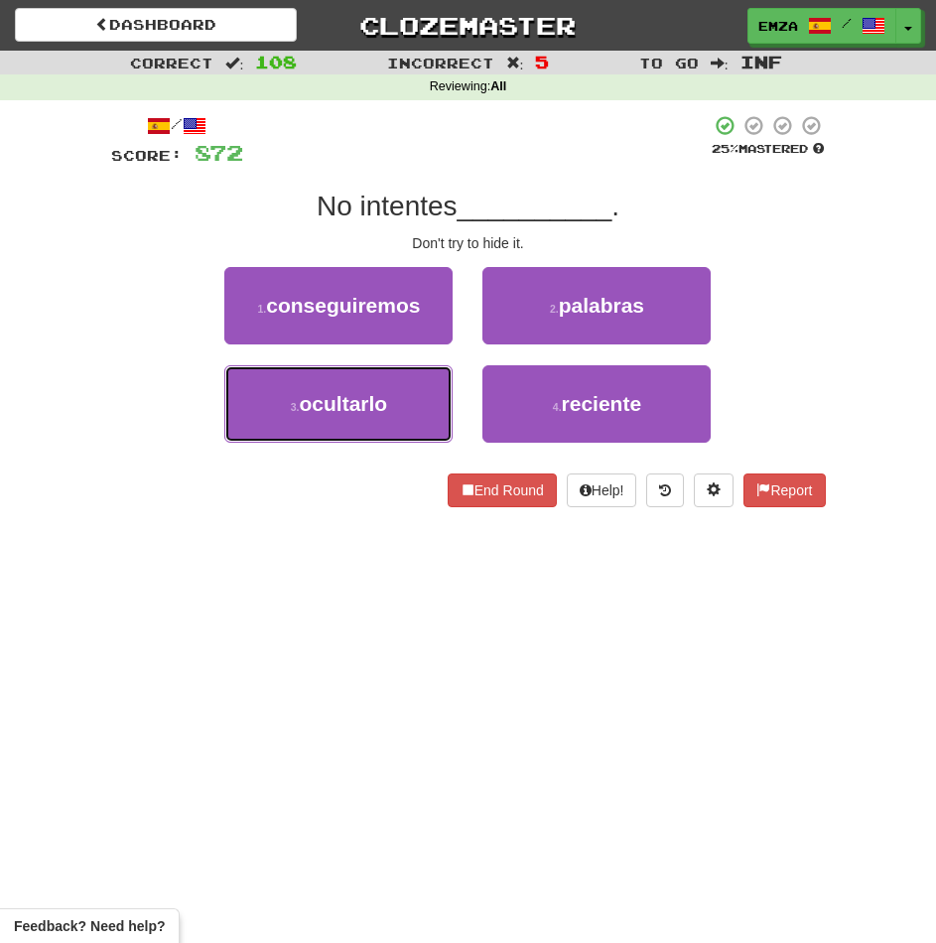
drag, startPoint x: 376, startPoint y: 404, endPoint x: 444, endPoint y: 365, distance: 77.8
click at [380, 401] on span "ocultarlo" at bounding box center [344, 403] width 88 height 23
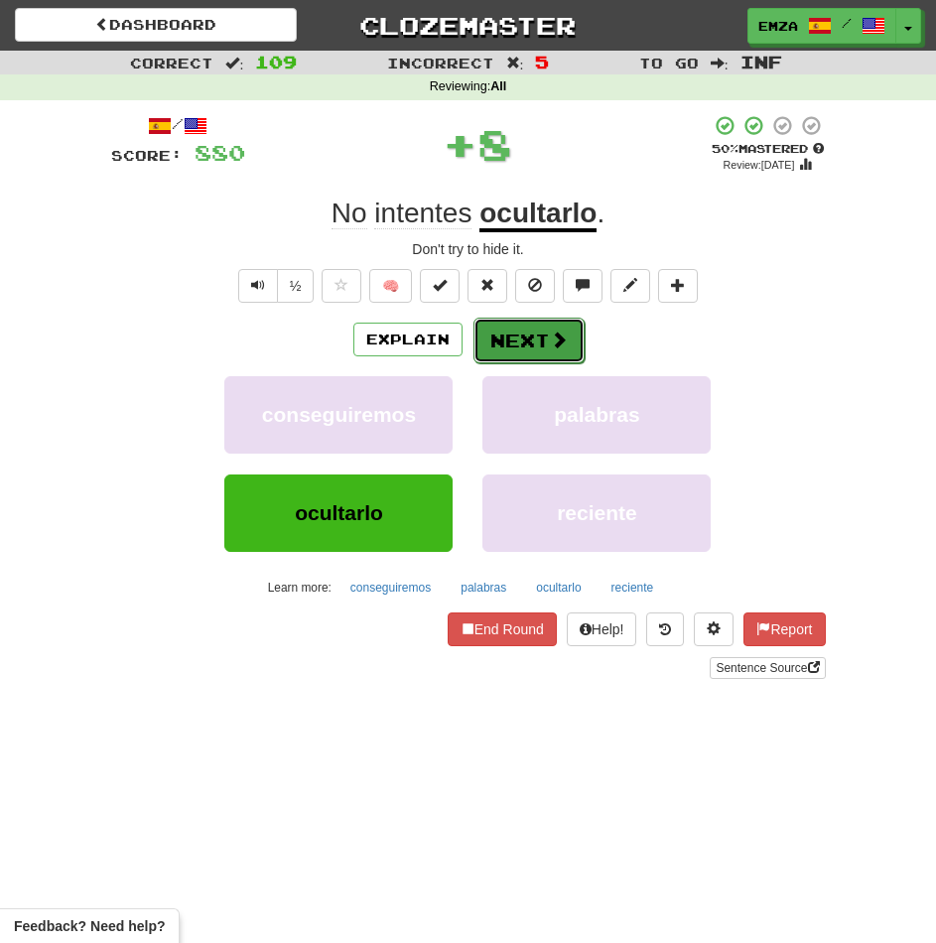
click at [525, 335] on button "Next" at bounding box center [528, 341] width 111 height 46
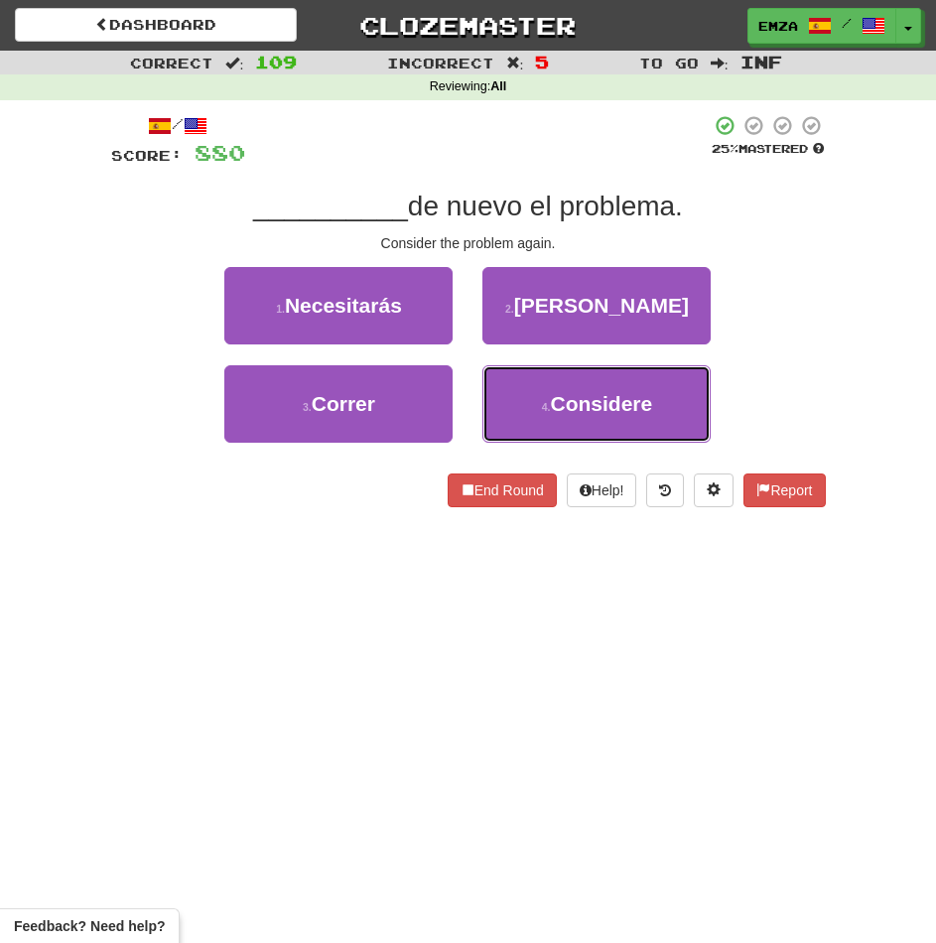
drag, startPoint x: 543, startPoint y: 398, endPoint x: 544, endPoint y: 363, distance: 34.8
click at [545, 392] on button "4 . Considere" at bounding box center [596, 403] width 228 height 77
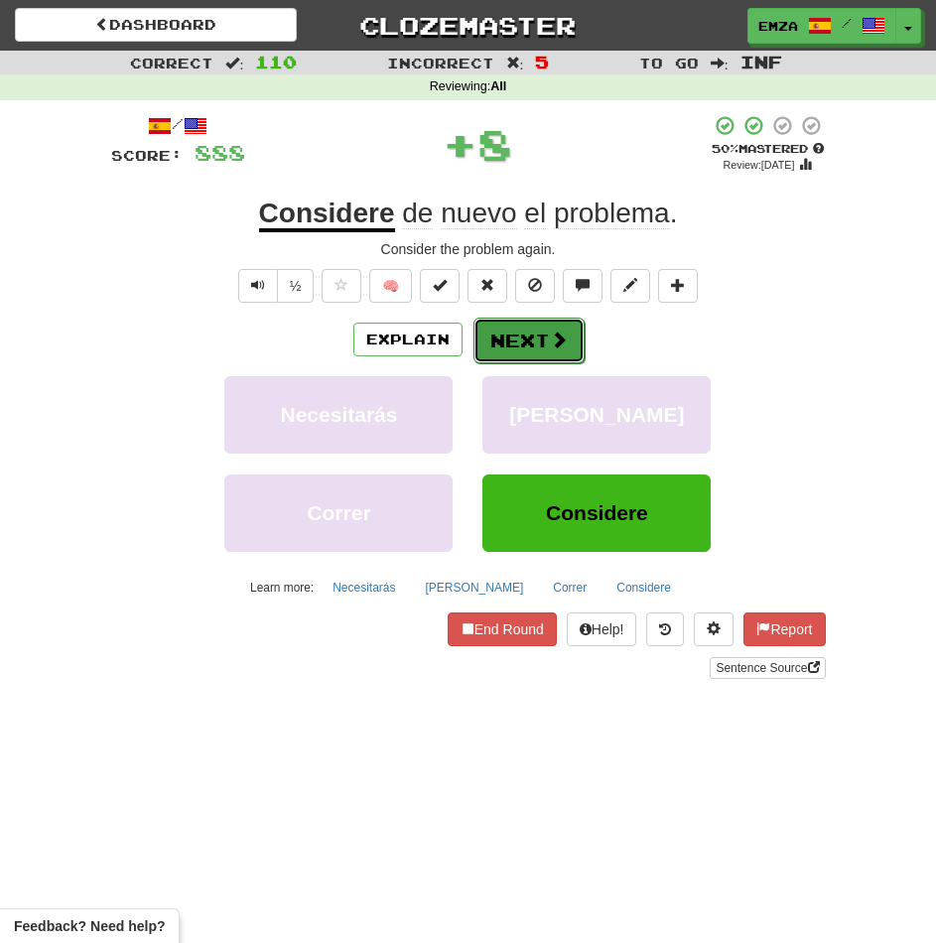
click at [546, 324] on button "Next" at bounding box center [528, 341] width 111 height 46
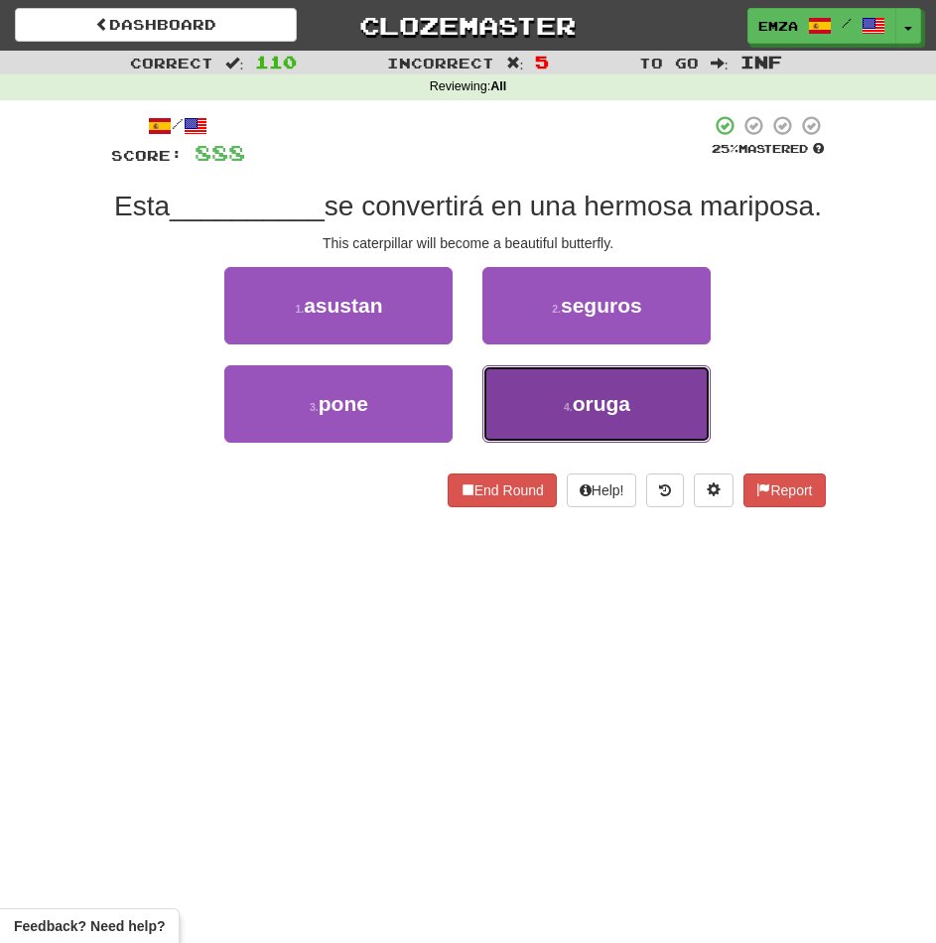
click at [526, 442] on button "4 . oruga" at bounding box center [596, 403] width 228 height 77
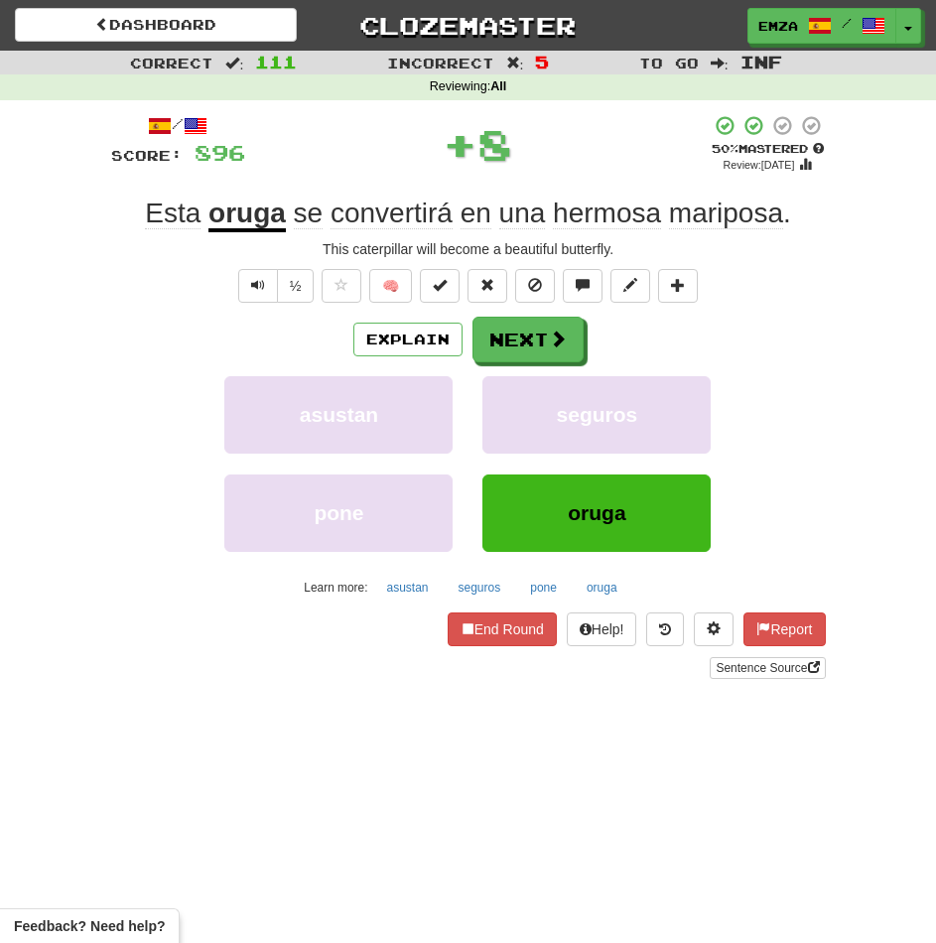
click at [516, 375] on div "Explain Next asustan seguros pone oruga Learn more: asustan seguros pone oruga" at bounding box center [468, 460] width 715 height 286
click at [517, 336] on button "Next" at bounding box center [528, 341] width 111 height 46
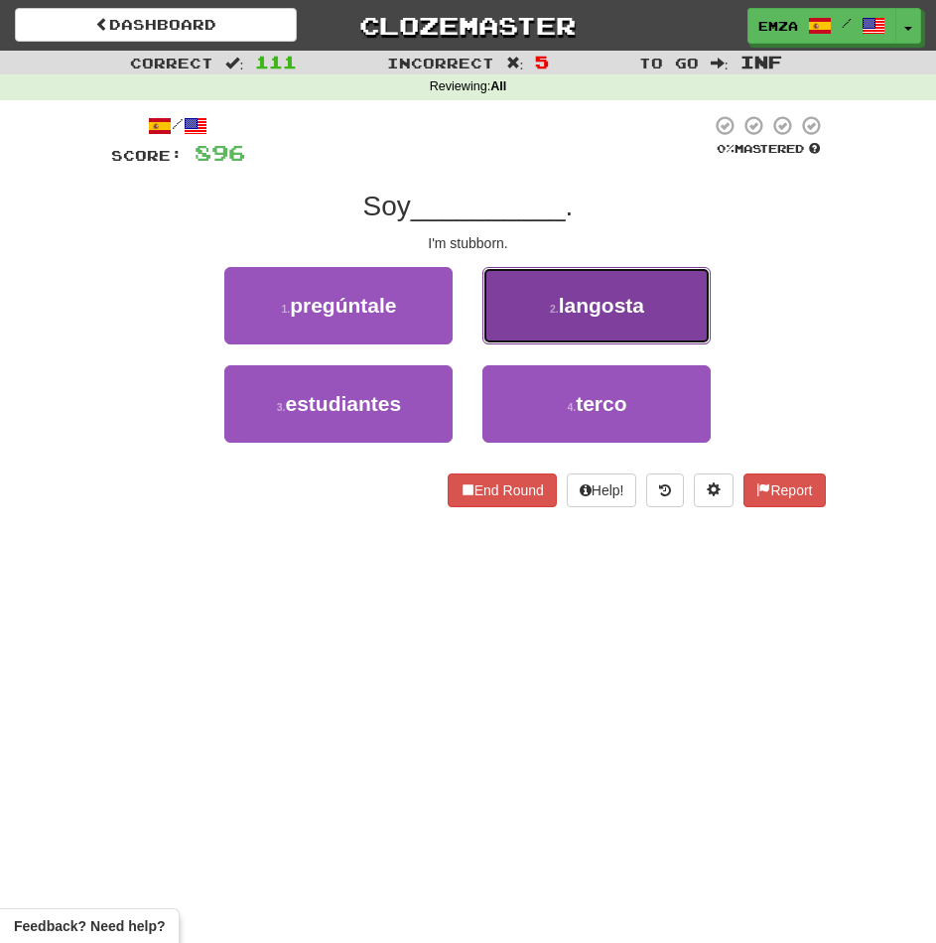
click at [527, 313] on button "2 . langosta" at bounding box center [596, 305] width 228 height 77
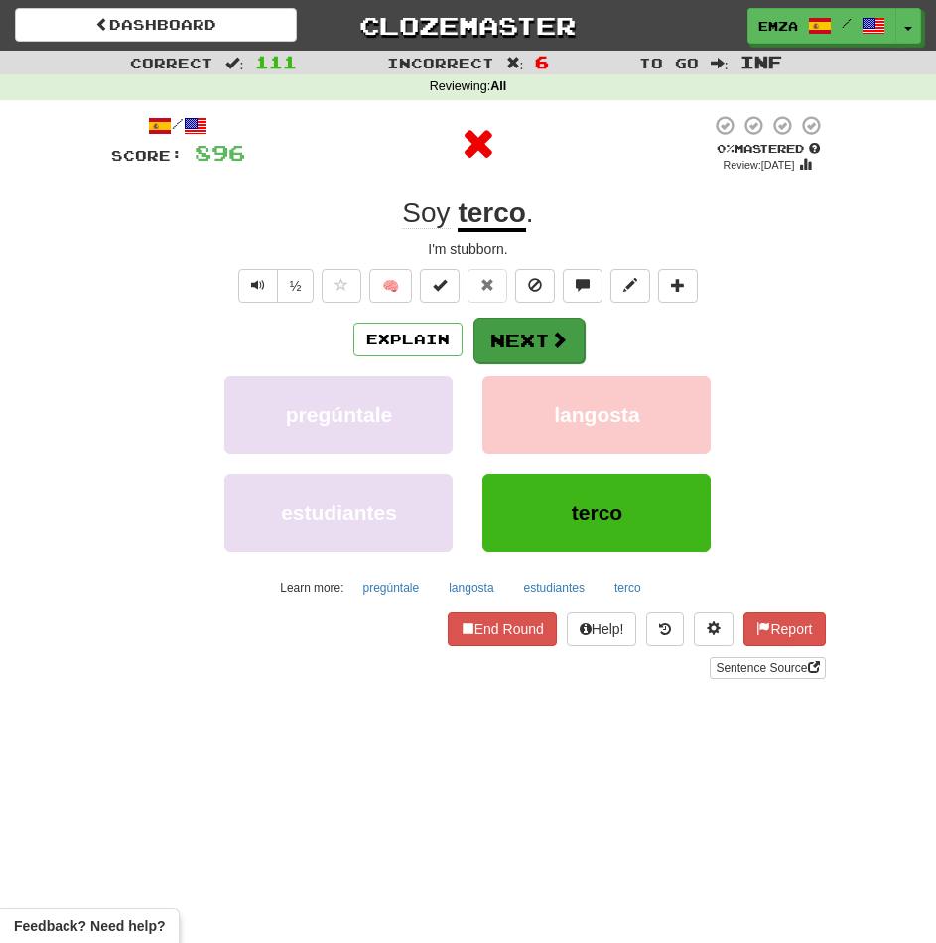
click at [522, 332] on button "Next" at bounding box center [528, 341] width 111 height 46
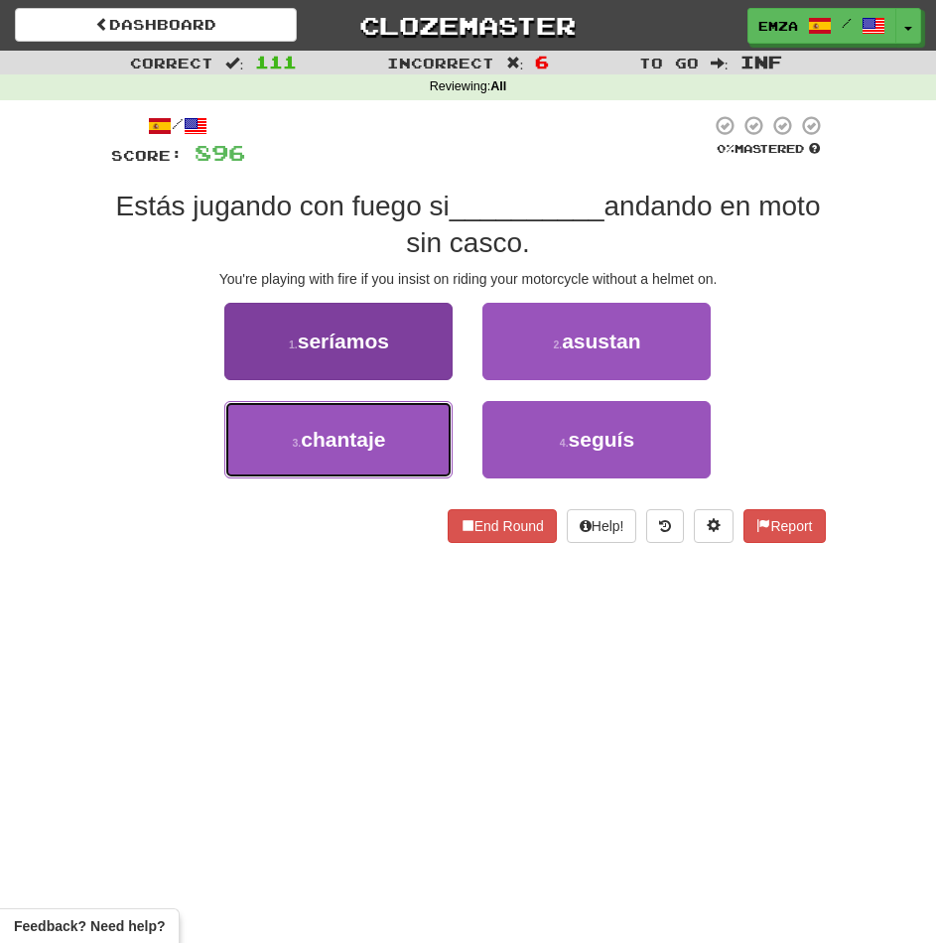
click at [412, 437] on button "3 . chantaje" at bounding box center [338, 439] width 228 height 77
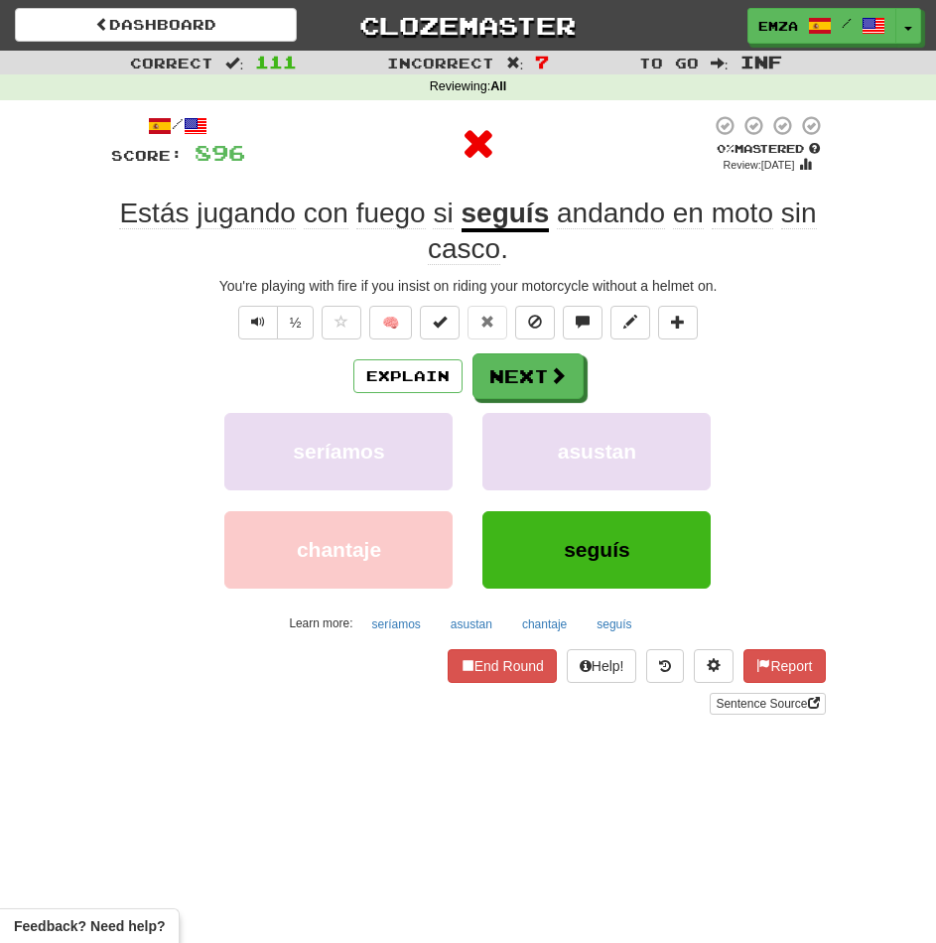
click at [582, 377] on div "Explain Next" at bounding box center [468, 376] width 715 height 46
click at [537, 384] on button "Next" at bounding box center [528, 377] width 111 height 46
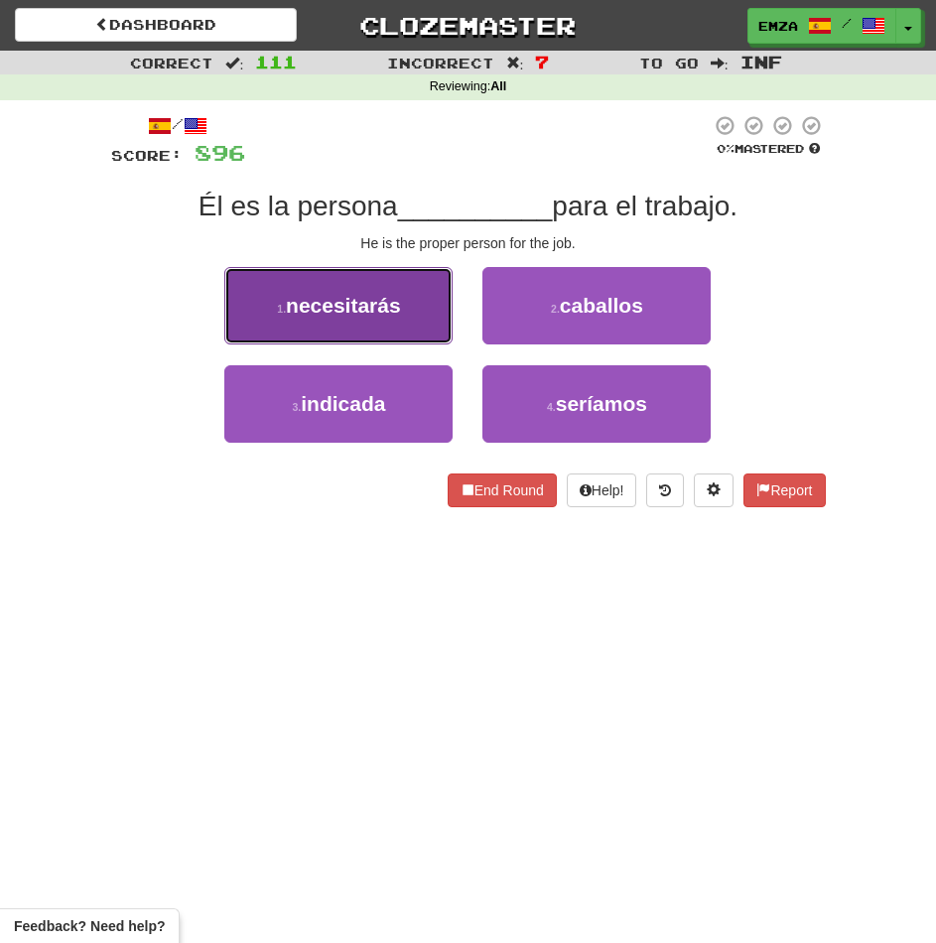
click at [433, 324] on button "1 . necesitarás" at bounding box center [338, 305] width 228 height 77
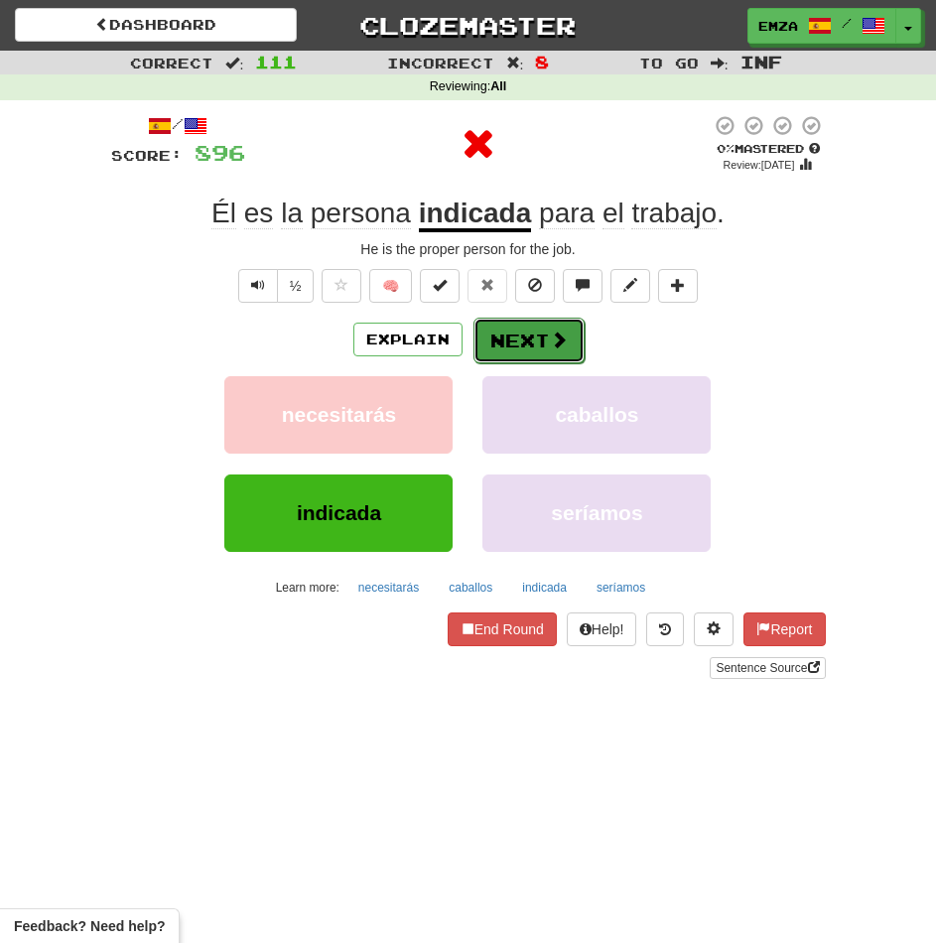
click at [539, 326] on button "Next" at bounding box center [528, 341] width 111 height 46
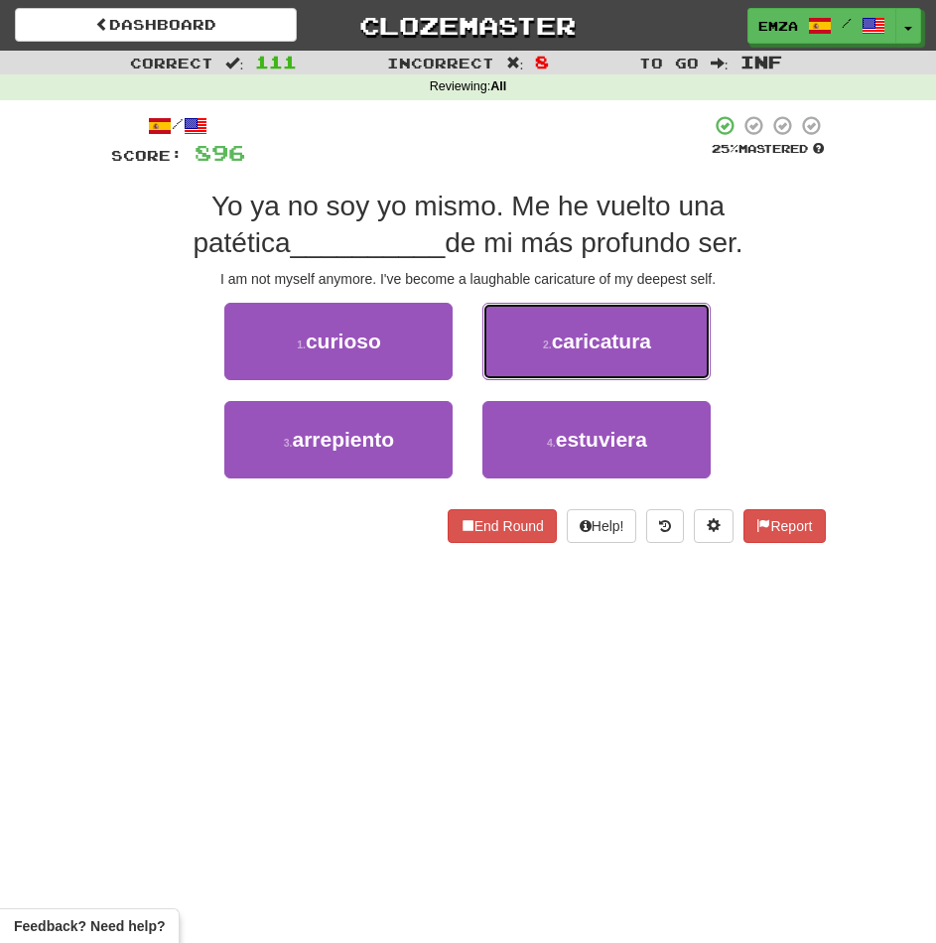
click at [530, 347] on button "2 . caricatura" at bounding box center [596, 341] width 228 height 77
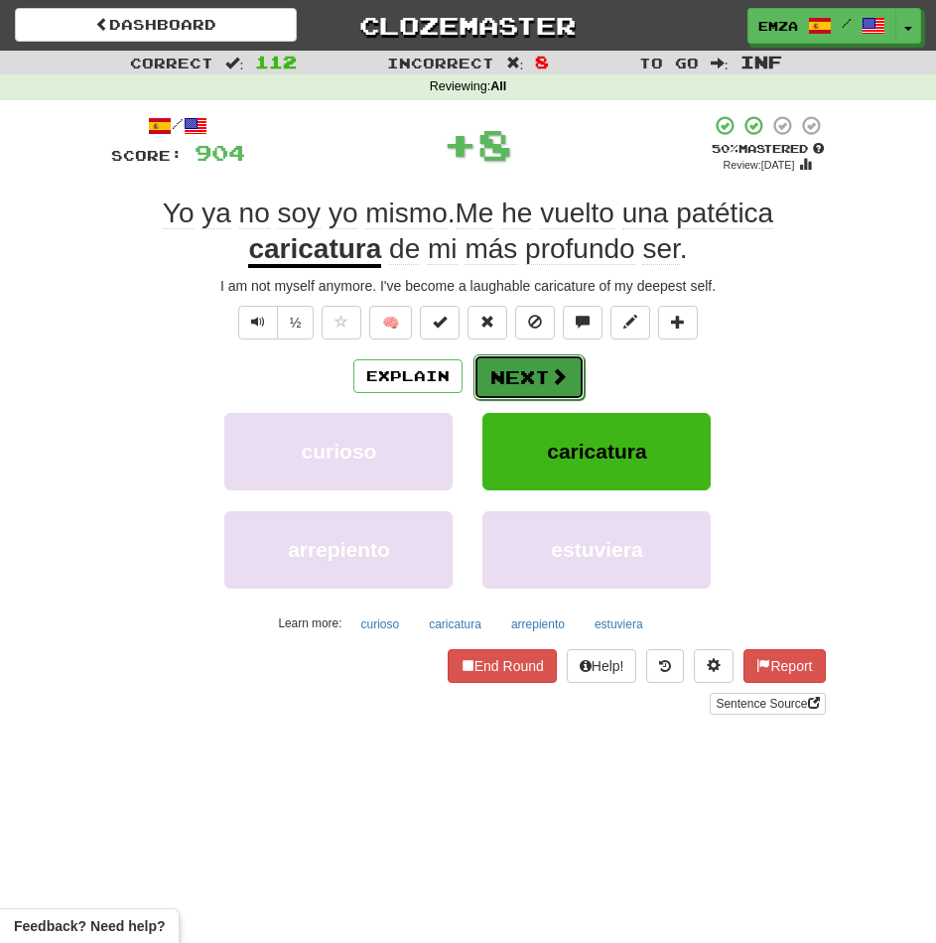
click at [540, 385] on button "Next" at bounding box center [528, 377] width 111 height 46
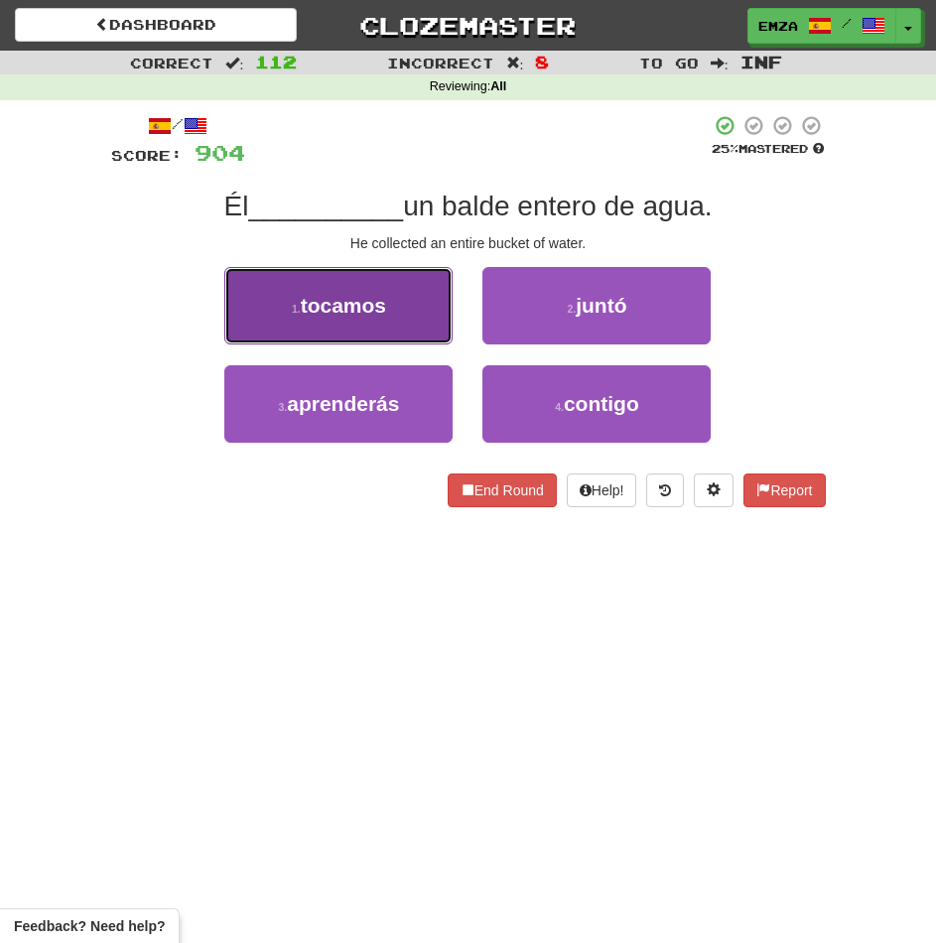
click at [437, 338] on button "1 . tocamos" at bounding box center [338, 305] width 228 height 77
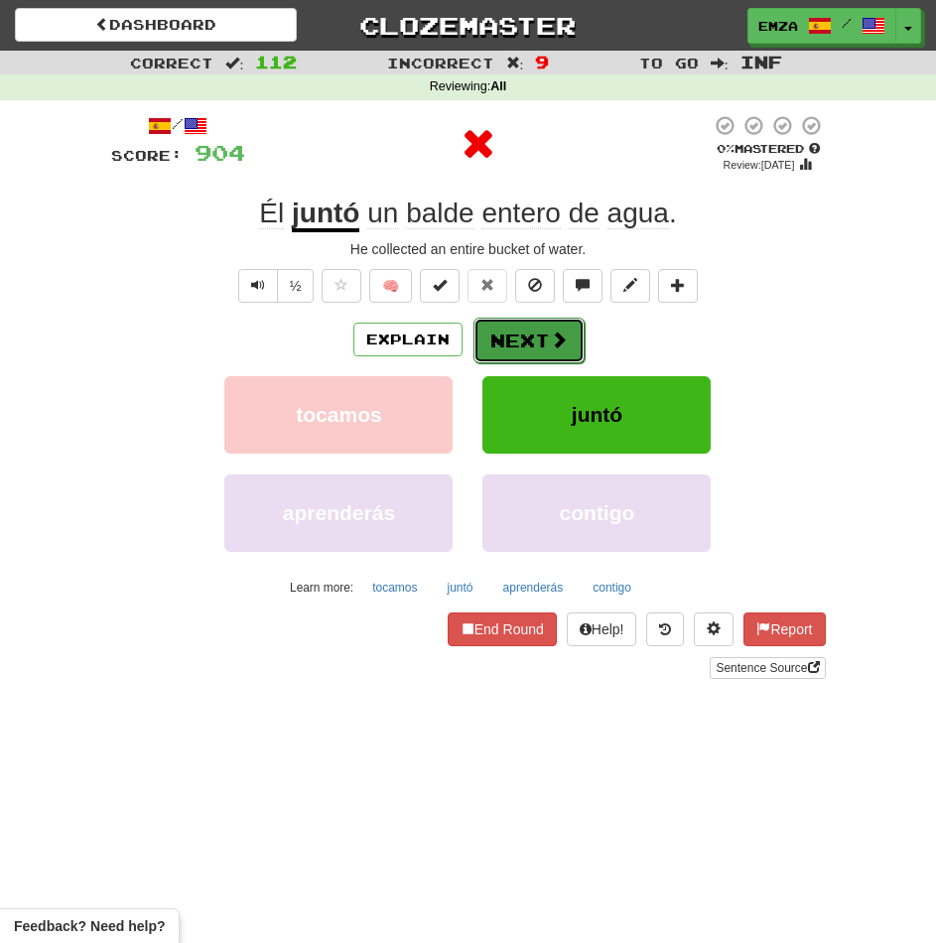
click at [521, 355] on button "Next" at bounding box center [528, 341] width 111 height 46
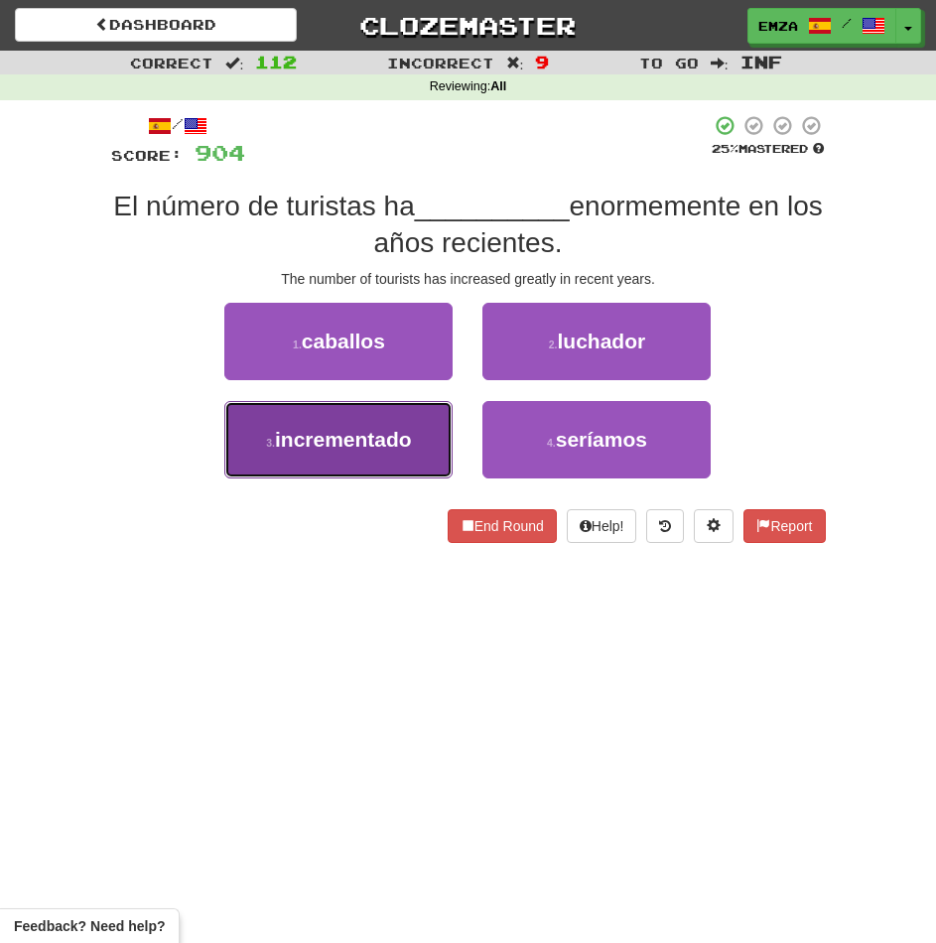
click at [377, 451] on span "incrementado" at bounding box center [343, 439] width 137 height 23
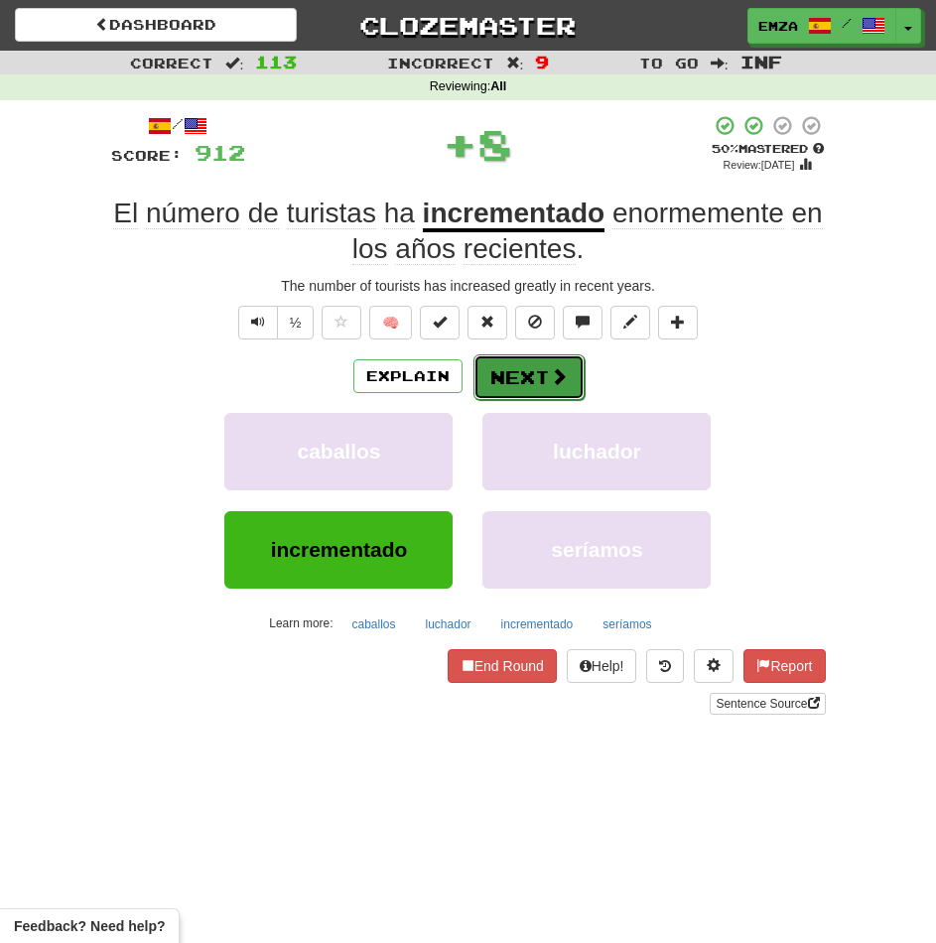
click at [495, 373] on button "Next" at bounding box center [528, 377] width 111 height 46
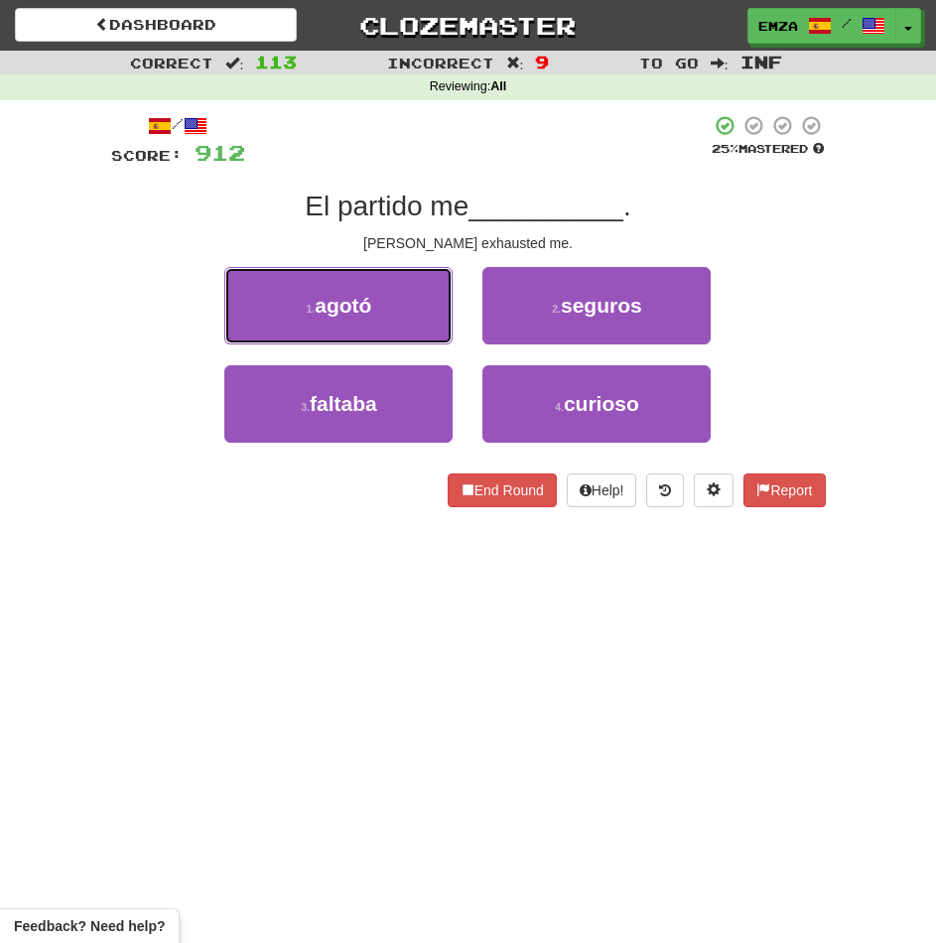
click at [382, 315] on button "1 . agotó" at bounding box center [338, 305] width 228 height 77
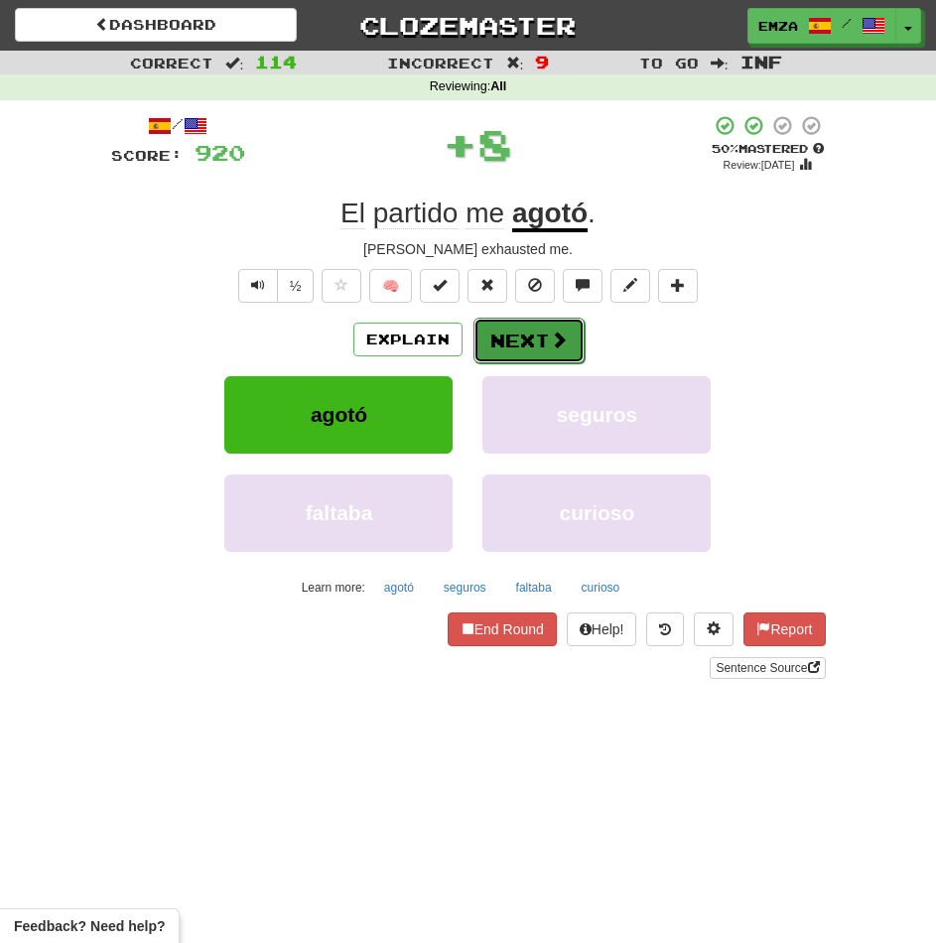
click at [506, 339] on button "Next" at bounding box center [528, 341] width 111 height 46
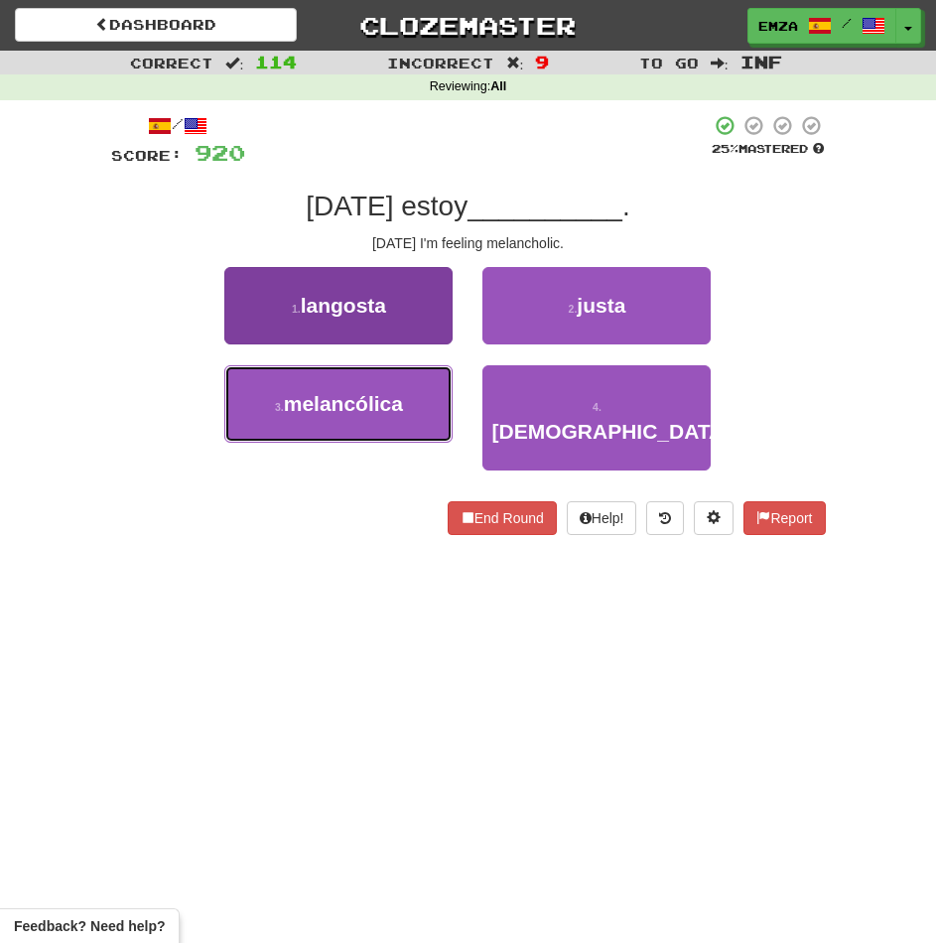
click at [394, 414] on span "melancólica" at bounding box center [343, 403] width 119 height 23
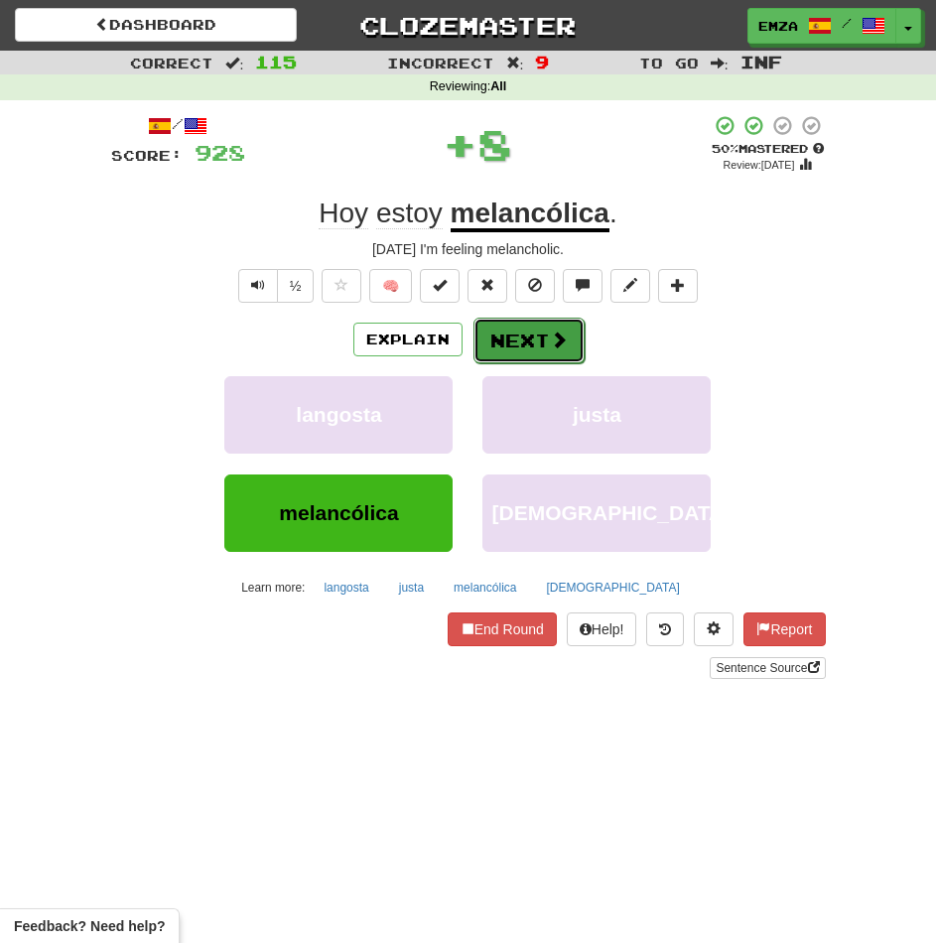
click at [513, 348] on button "Next" at bounding box center [528, 341] width 111 height 46
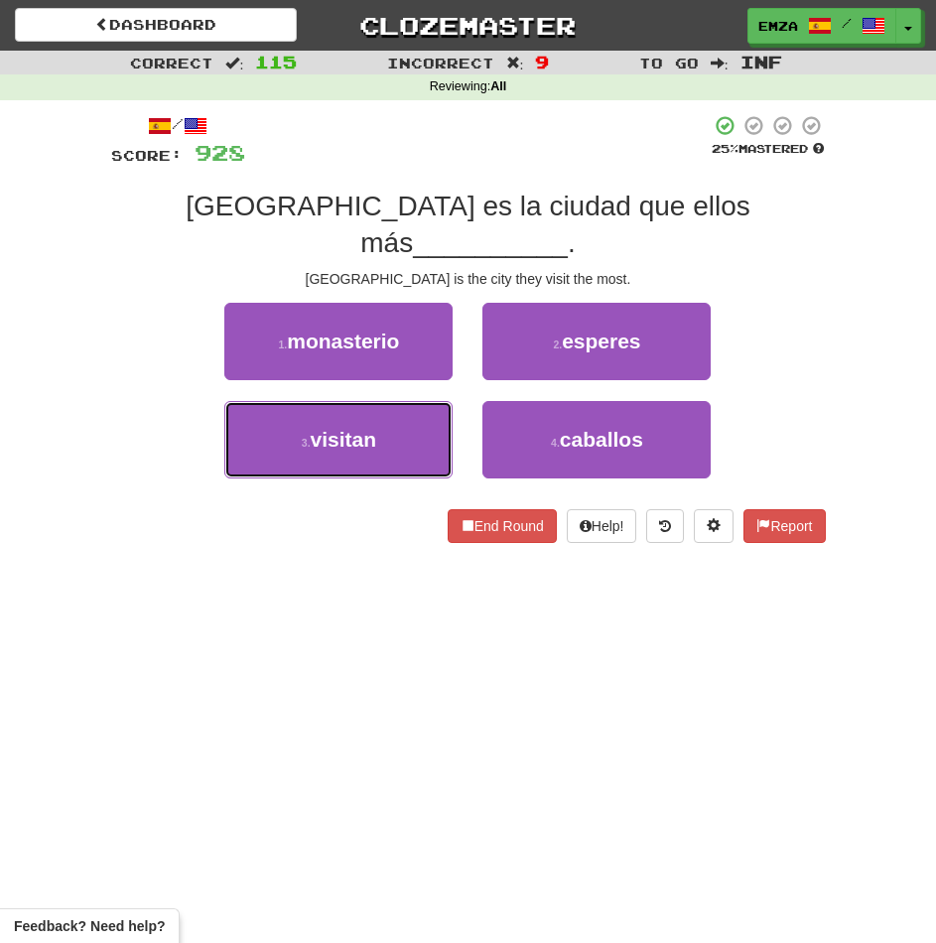
click at [418, 401] on button "3 . visitan" at bounding box center [338, 439] width 228 height 77
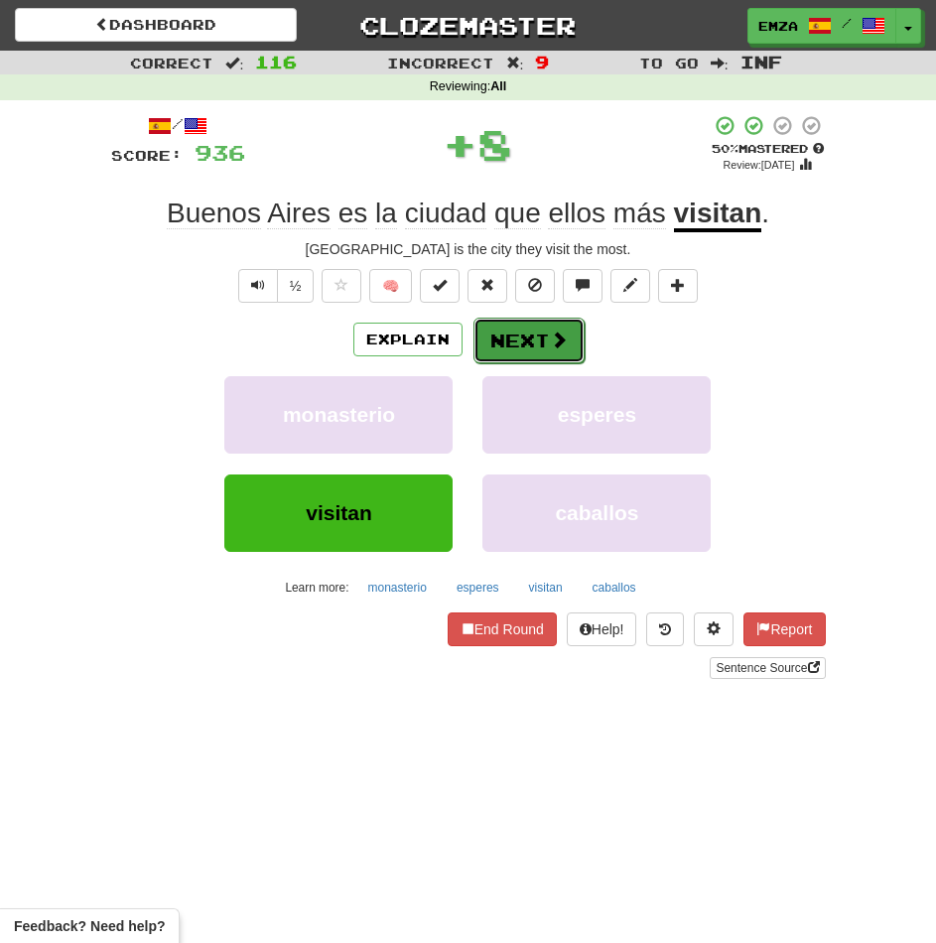
click at [537, 339] on button "Next" at bounding box center [528, 341] width 111 height 46
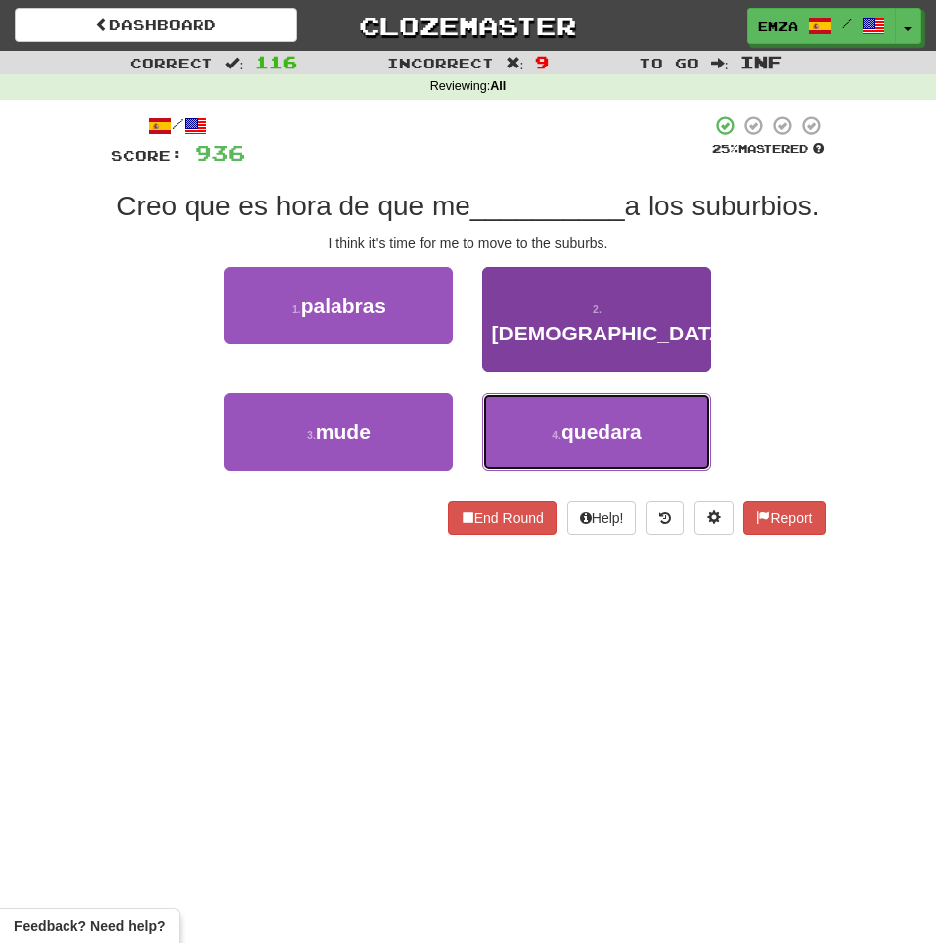
click at [518, 439] on button "4 . quedara" at bounding box center [596, 431] width 228 height 77
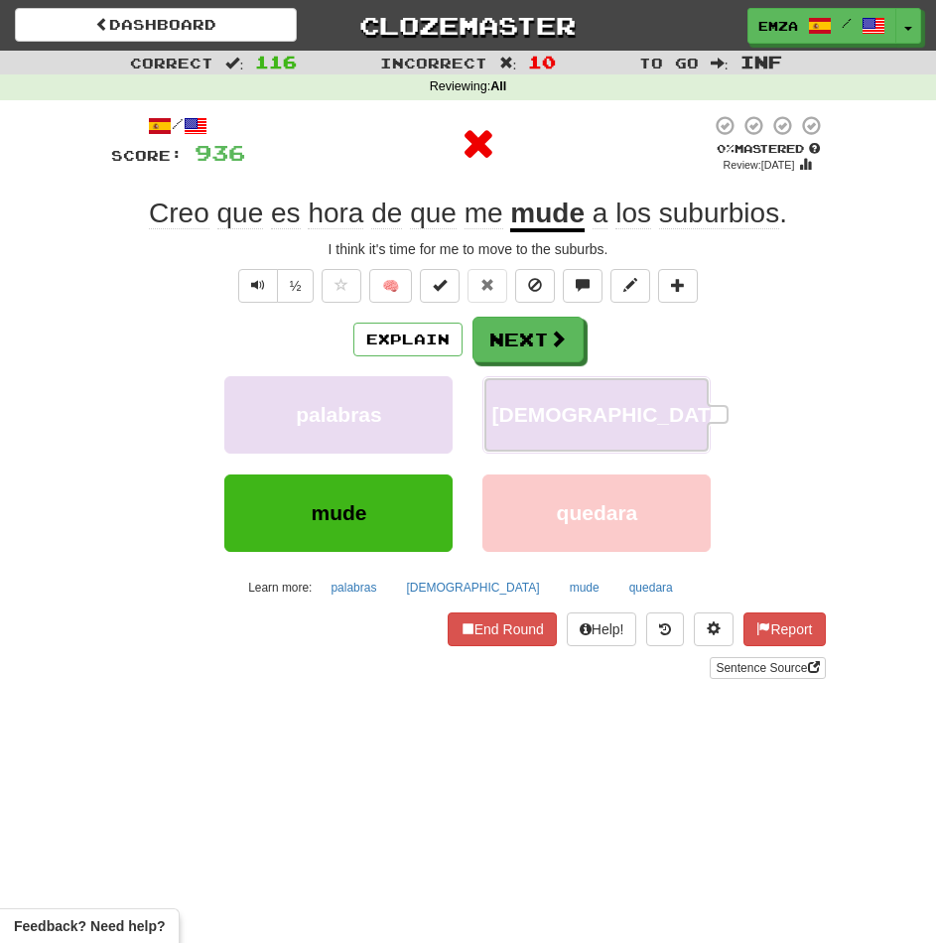
click at [511, 375] on div "Explain Next palabras moisés mude quedara Learn more: palabras moisés mude qued…" at bounding box center [468, 460] width 715 height 286
click at [505, 347] on button "Next" at bounding box center [528, 341] width 111 height 46
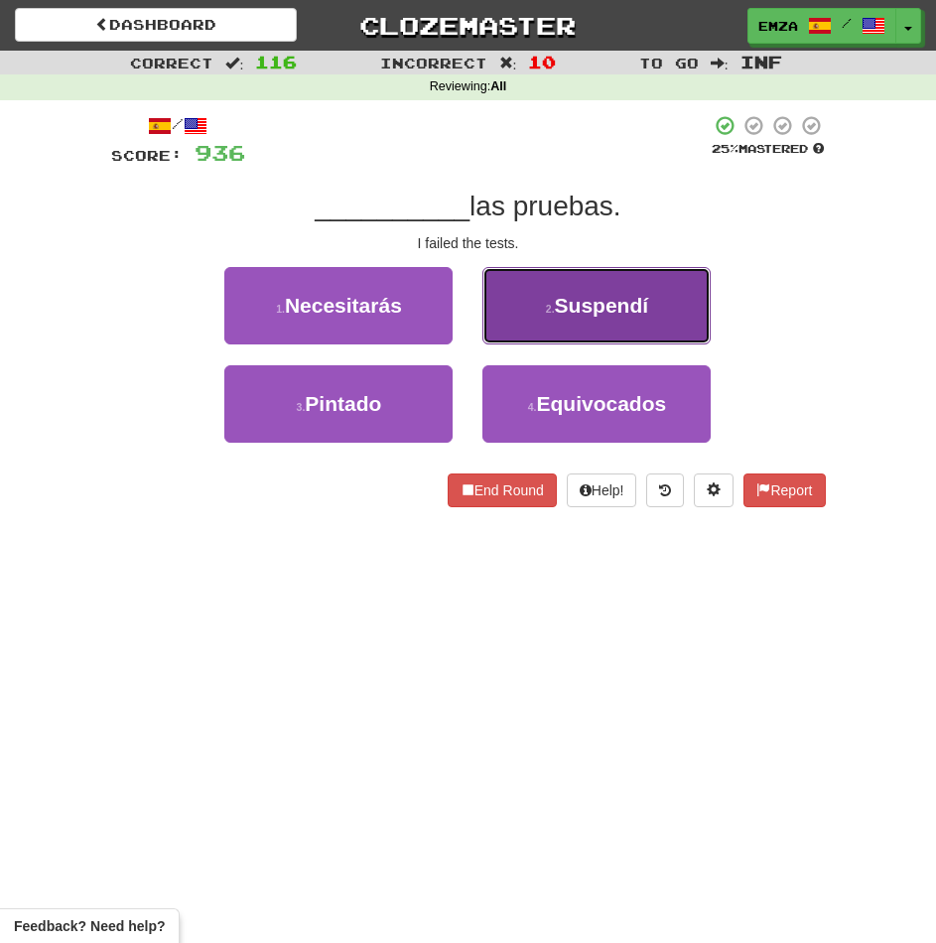
click at [517, 332] on button "2 . Suspendí" at bounding box center [596, 305] width 228 height 77
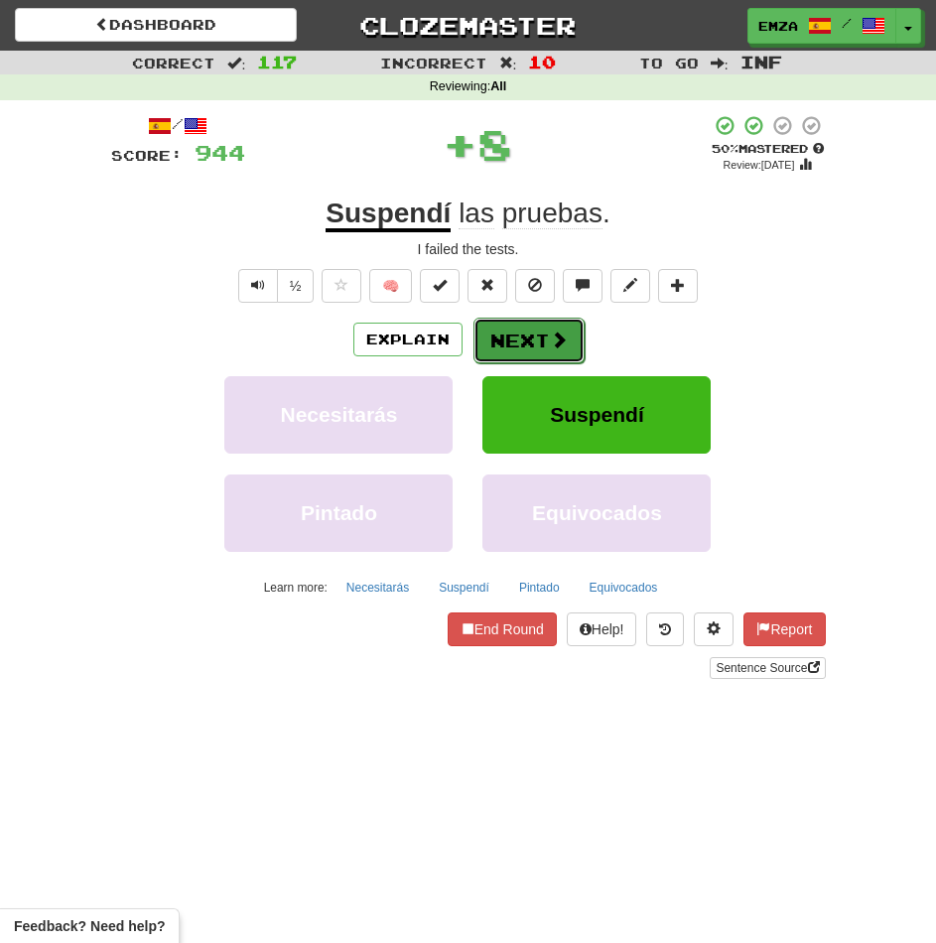
click at [535, 342] on button "Next" at bounding box center [528, 341] width 111 height 46
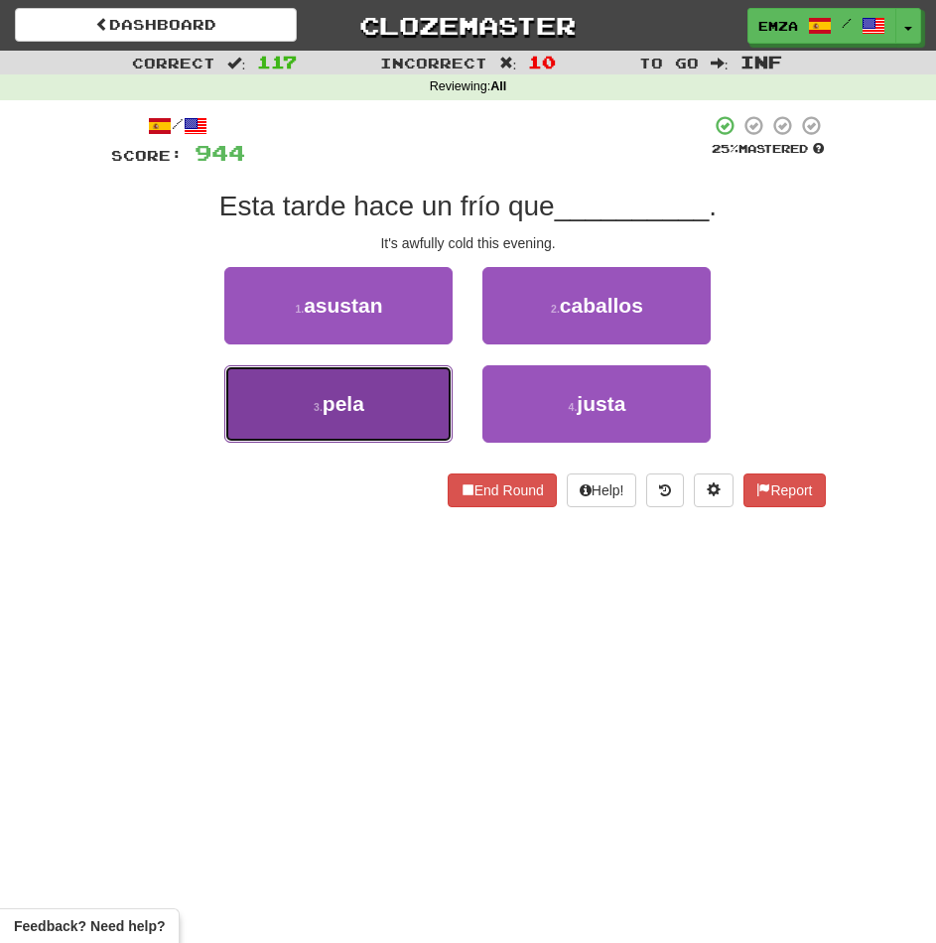
click at [443, 406] on button "3 . pela" at bounding box center [338, 403] width 228 height 77
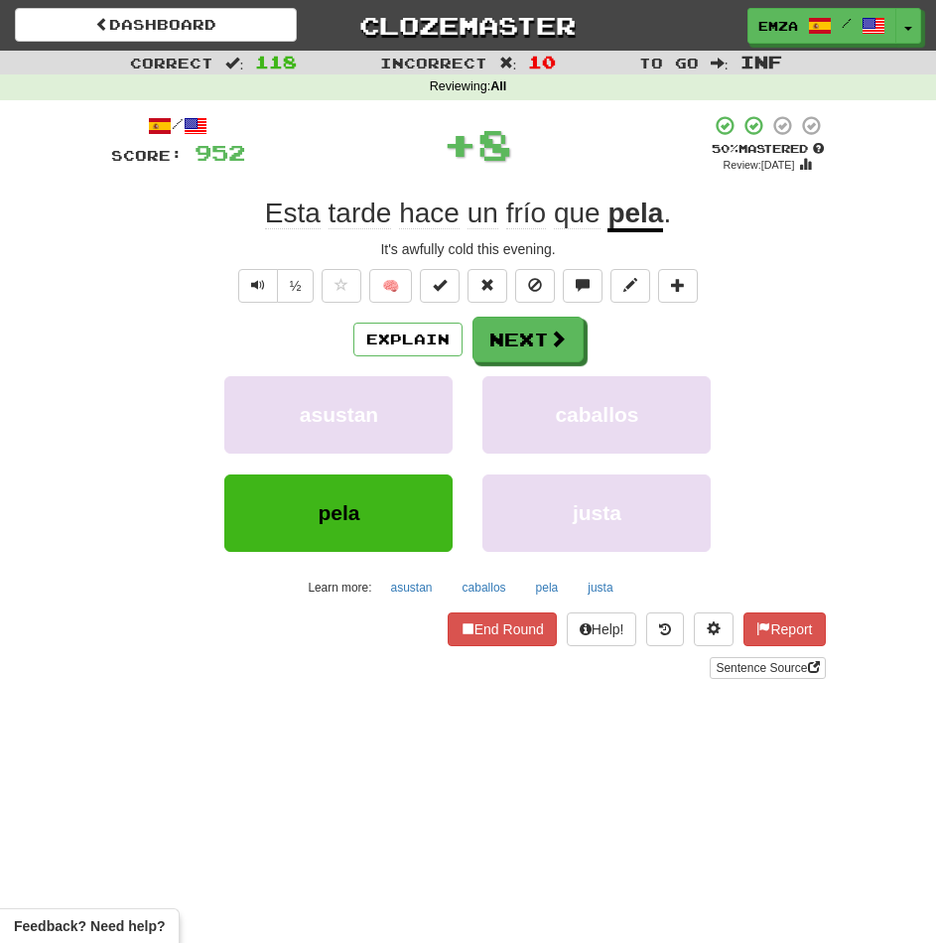
click at [525, 317] on div "Explain Next" at bounding box center [468, 340] width 715 height 46
click at [500, 348] on button "Next" at bounding box center [528, 341] width 111 height 46
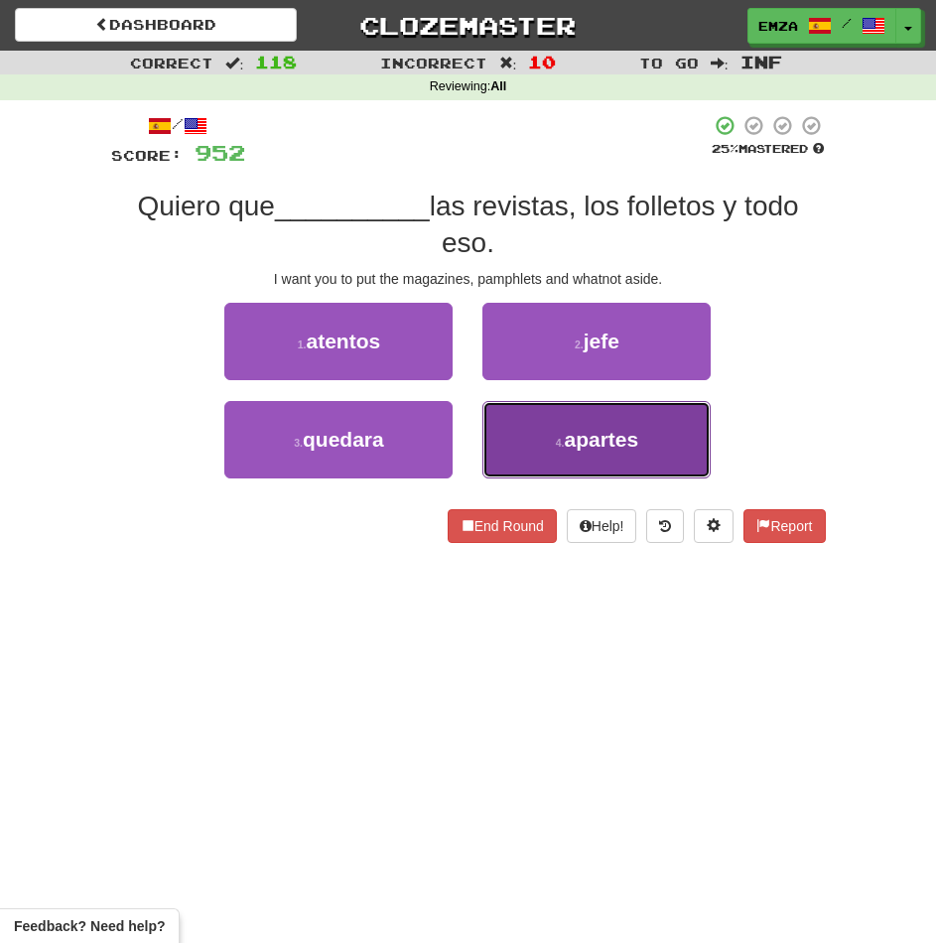
click at [540, 424] on button "4 . apartes" at bounding box center [596, 439] width 228 height 77
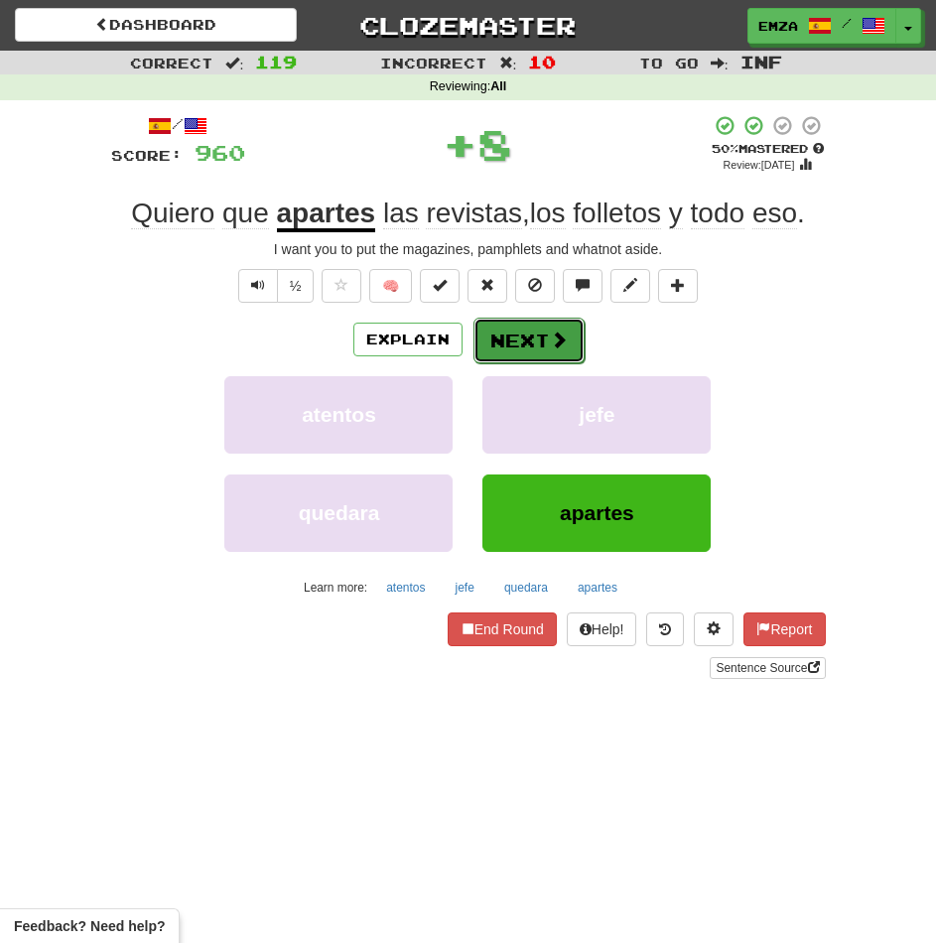
click at [532, 350] on button "Next" at bounding box center [528, 341] width 111 height 46
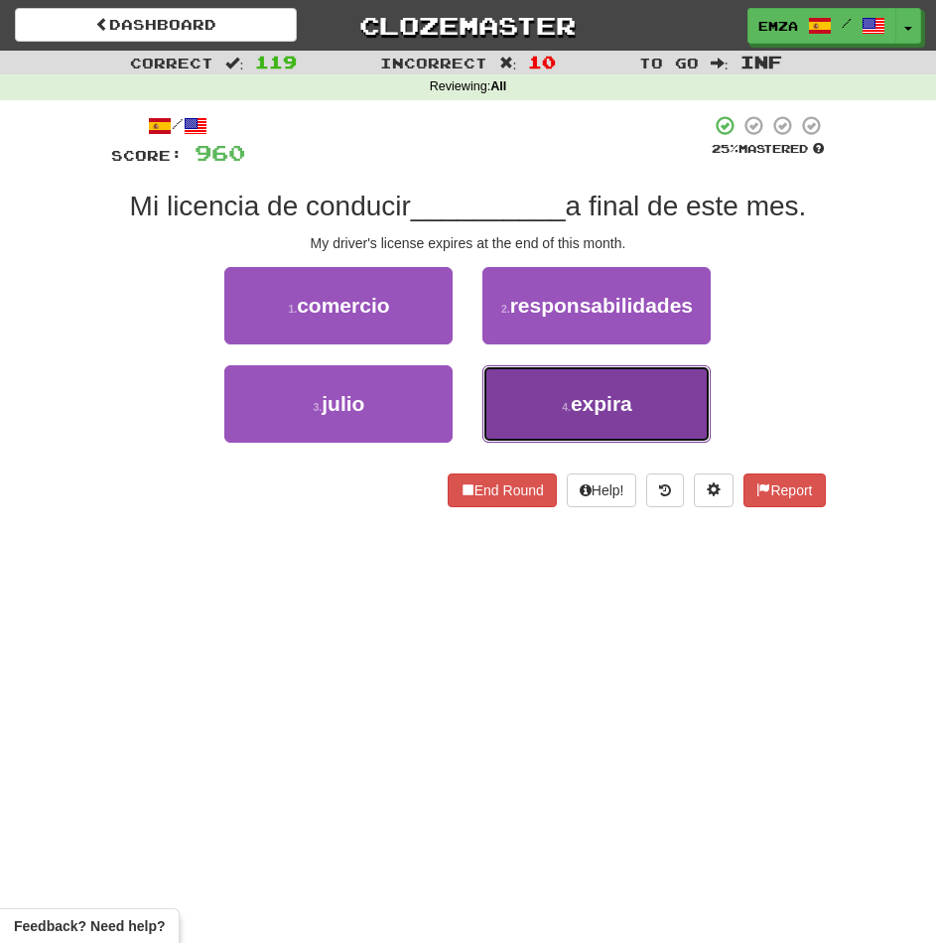
click at [539, 415] on button "4 . expira" at bounding box center [596, 403] width 228 height 77
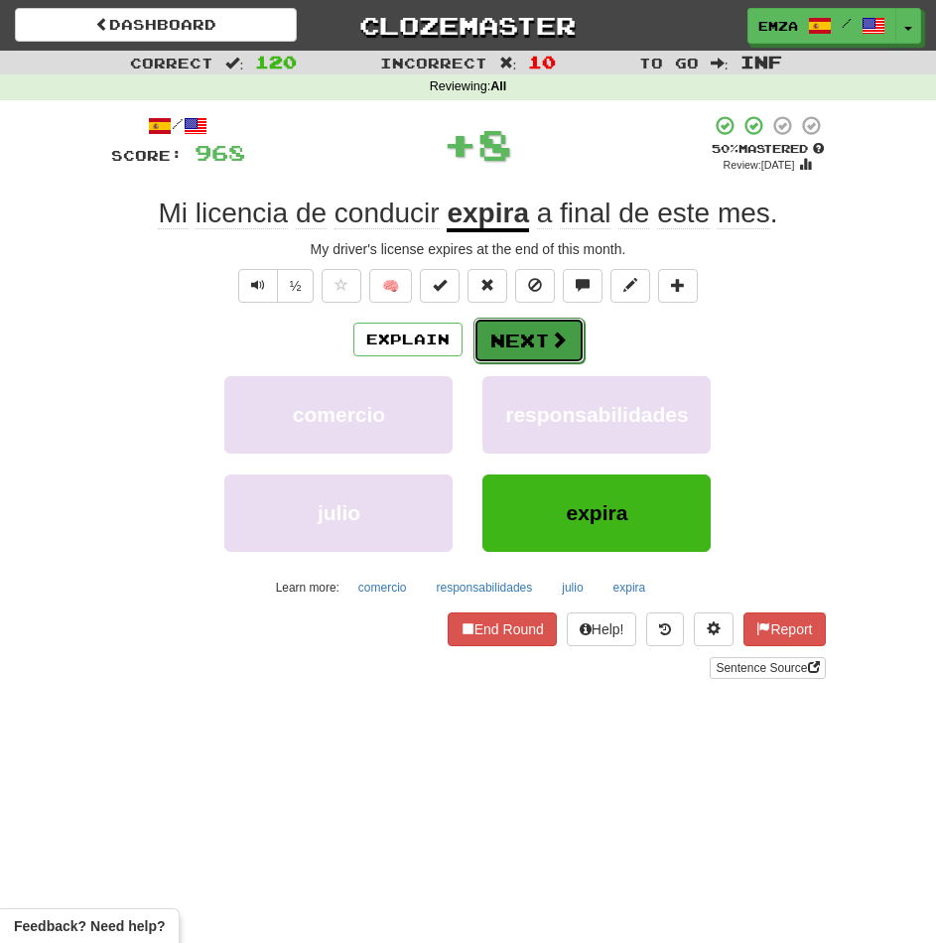
click at [546, 340] on button "Next" at bounding box center [528, 341] width 111 height 46
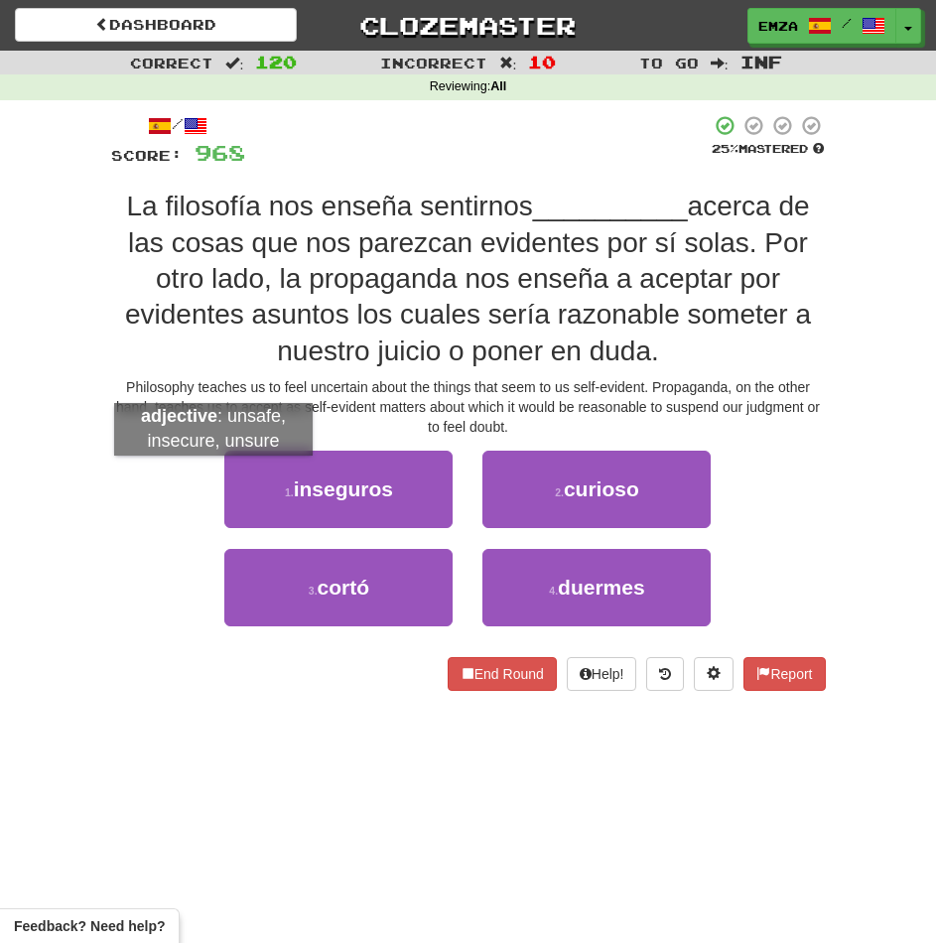
click at [213, 475] on div "1 . inseguros" at bounding box center [338, 500] width 258 height 98
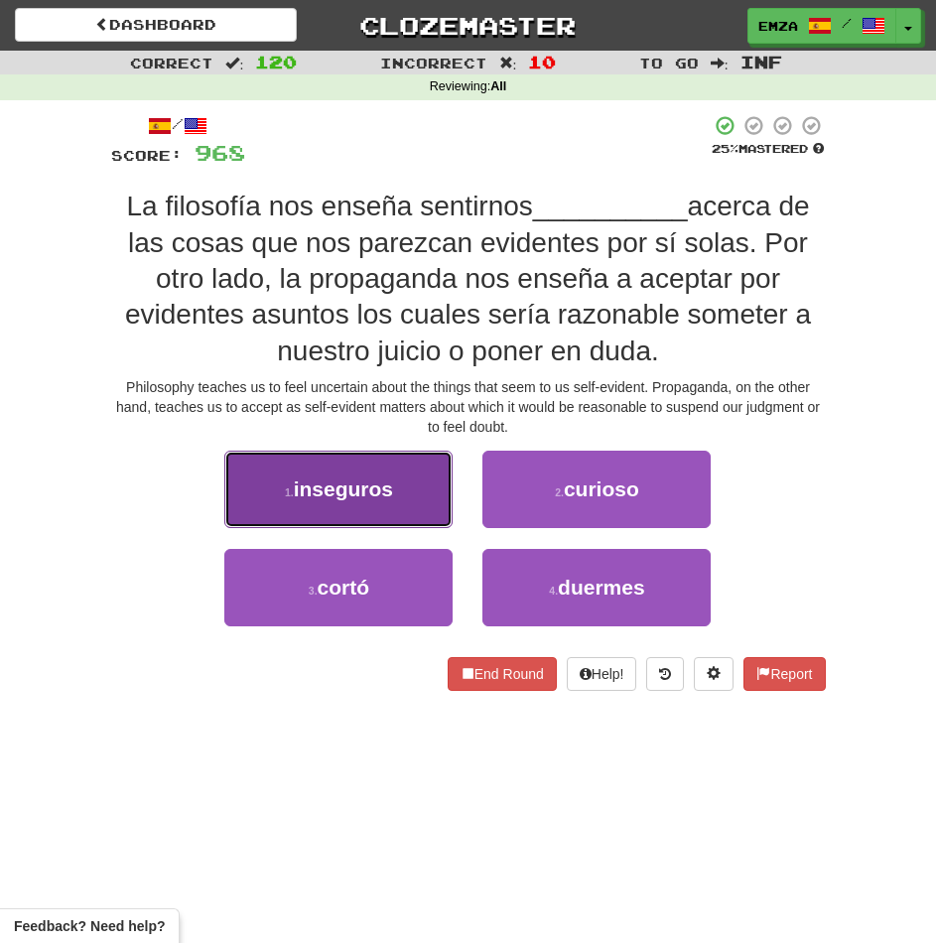
click at [288, 485] on button "1 . inseguros" at bounding box center [338, 489] width 228 height 77
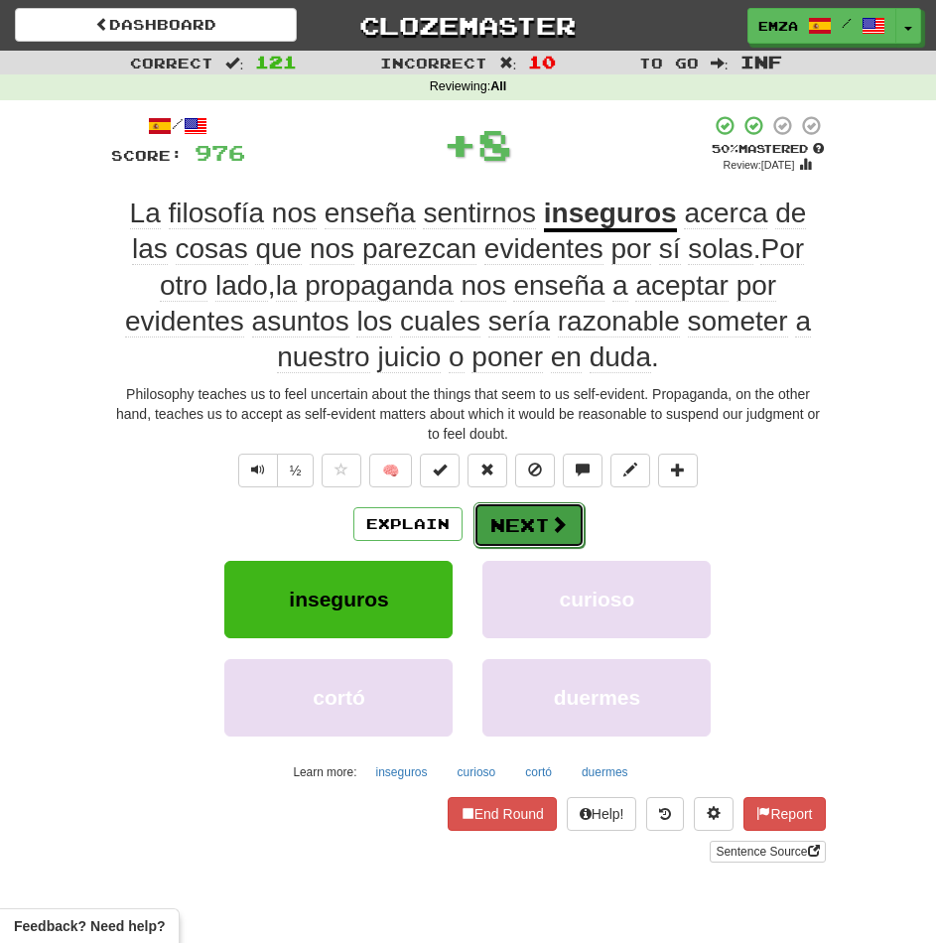
click at [512, 543] on button "Next" at bounding box center [528, 525] width 111 height 46
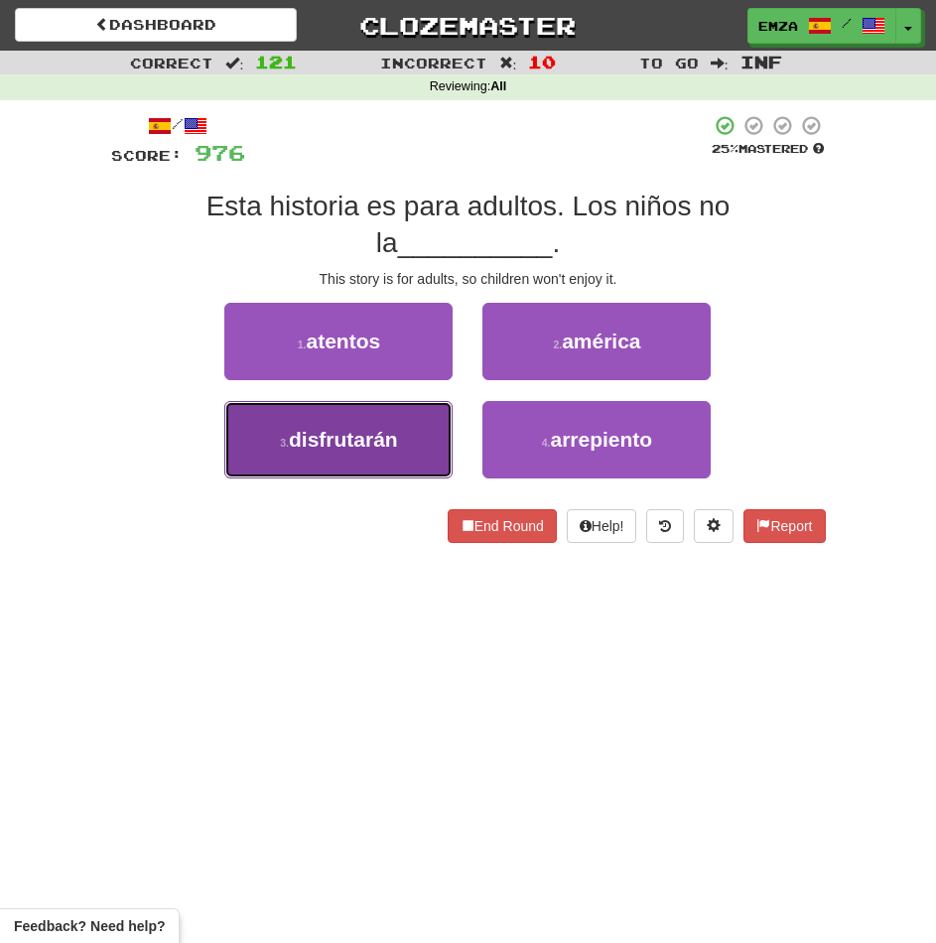
click at [352, 444] on span "disfrutarán" at bounding box center [343, 439] width 109 height 23
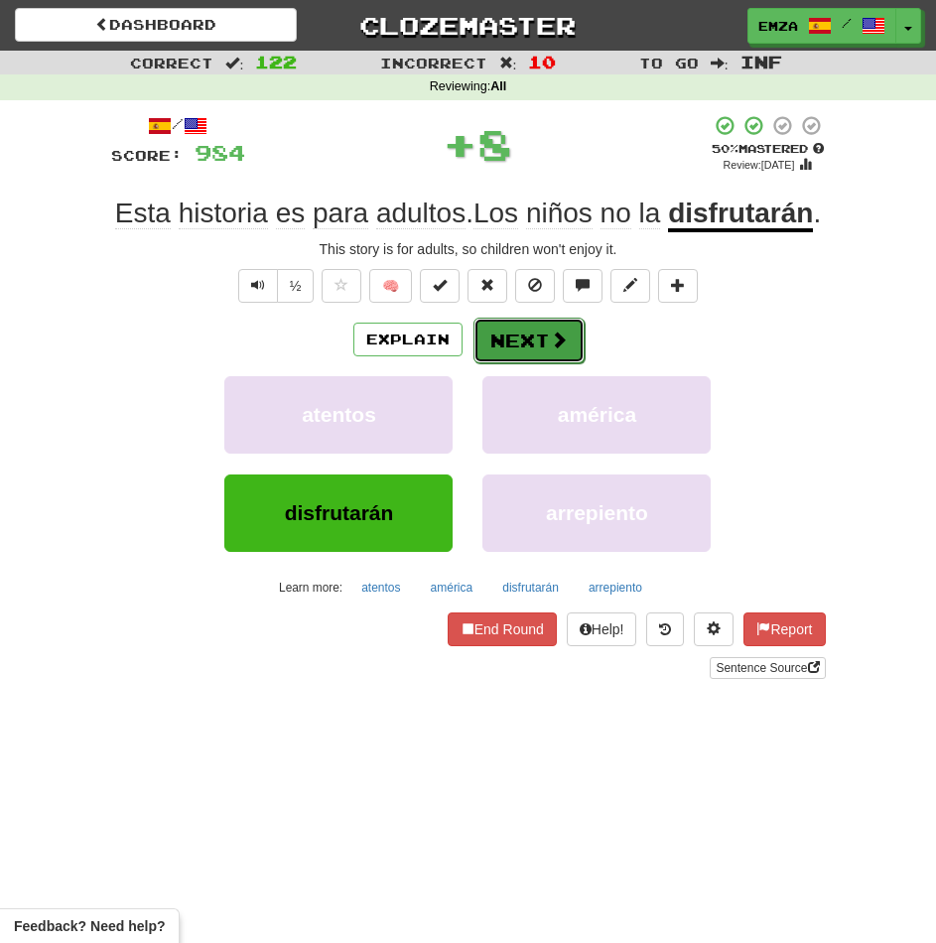
click at [545, 350] on button "Next" at bounding box center [528, 341] width 111 height 46
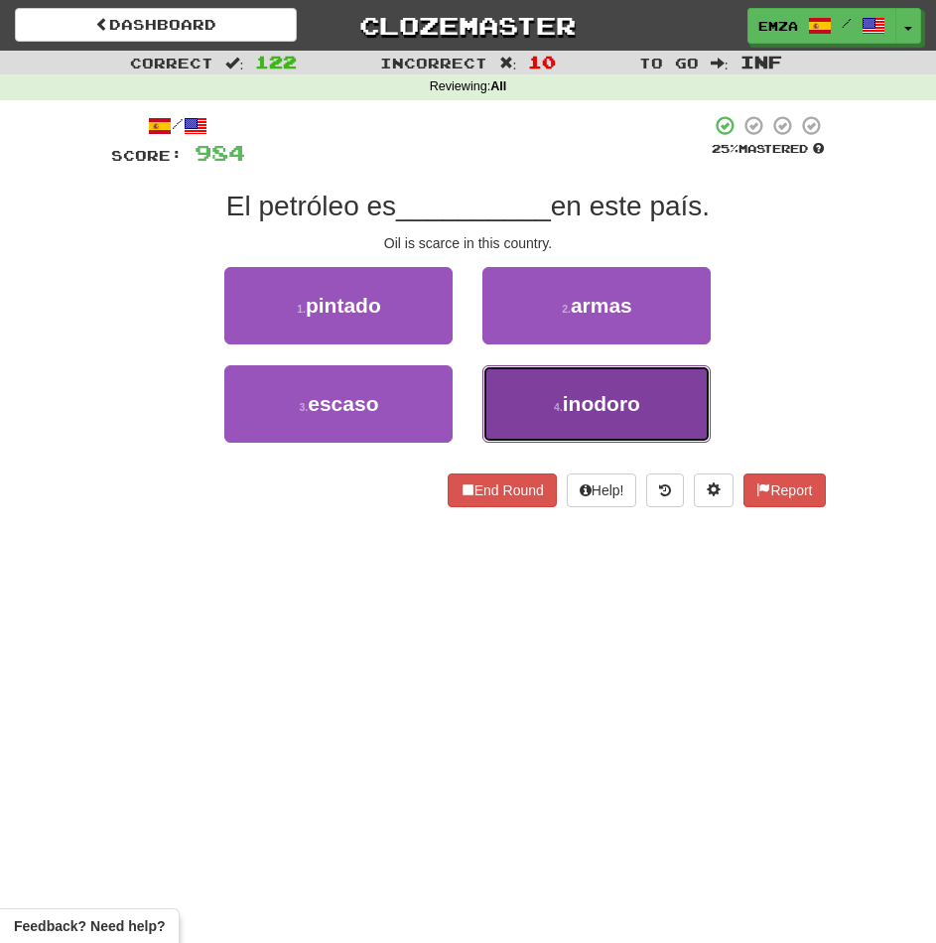
click at [513, 406] on button "4 . inodoro" at bounding box center [596, 403] width 228 height 77
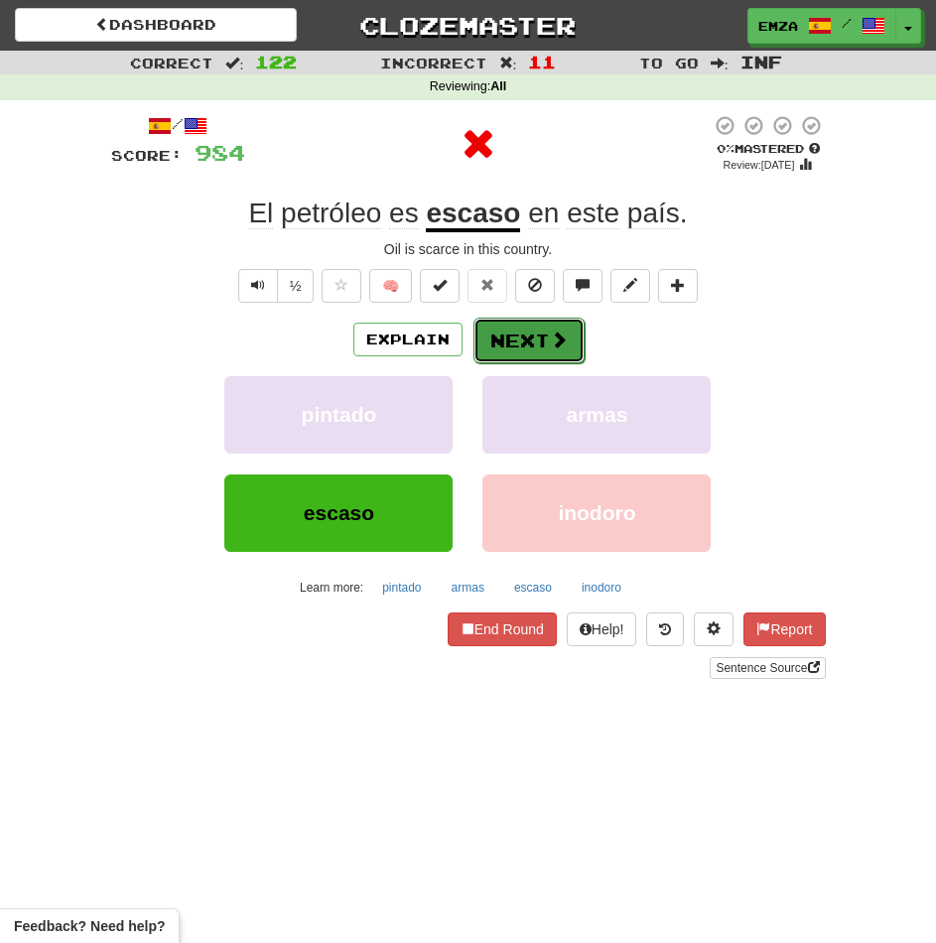
click at [523, 345] on button "Next" at bounding box center [528, 341] width 111 height 46
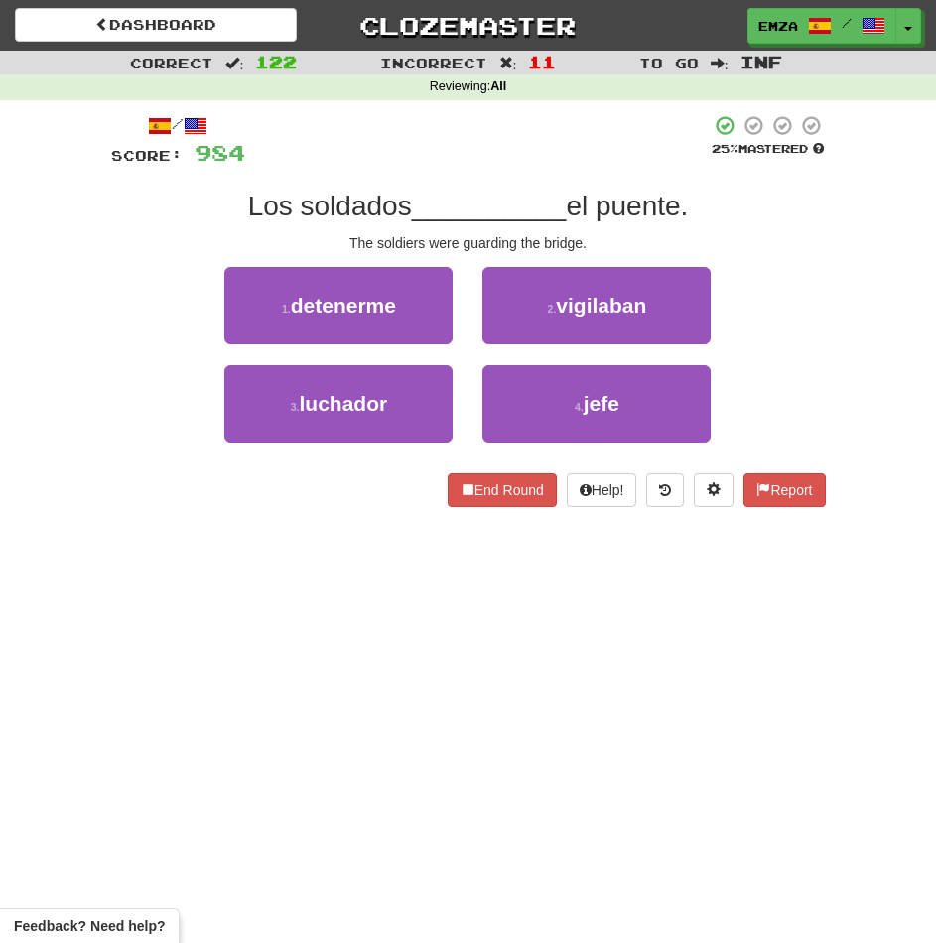
click at [373, 480] on div "End Round Help! Report" at bounding box center [468, 490] width 715 height 34
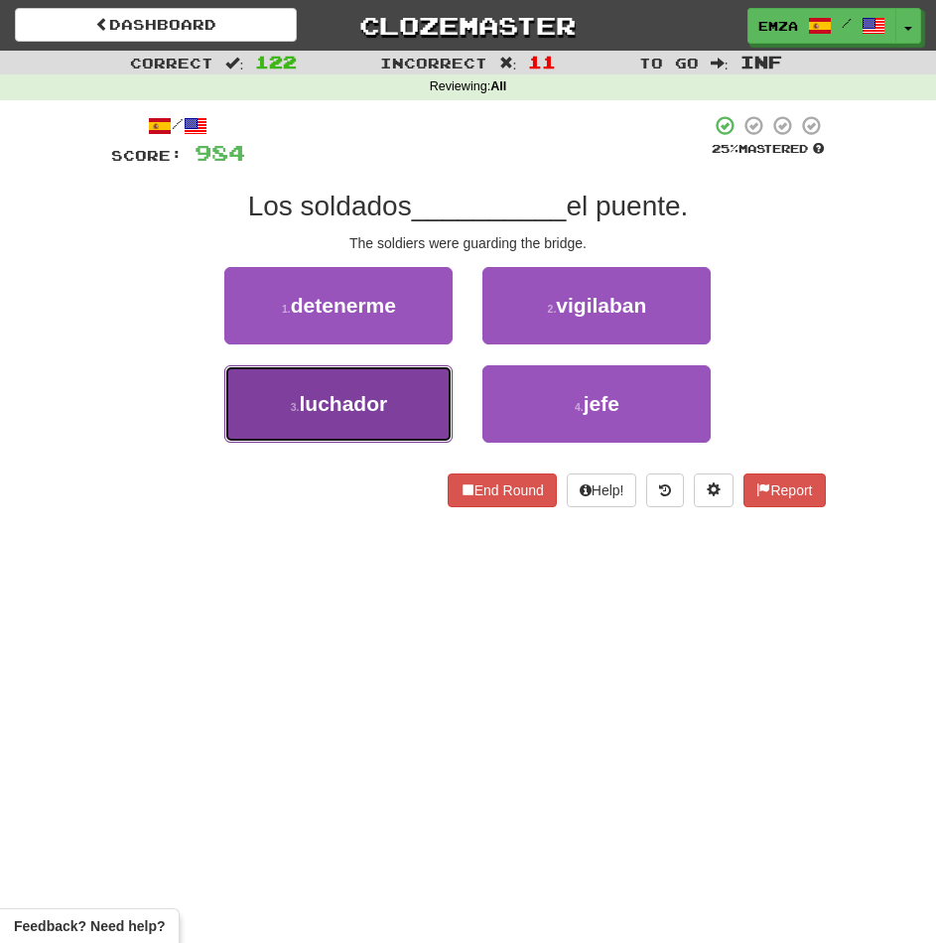
click at [385, 402] on span "luchador" at bounding box center [344, 403] width 88 height 23
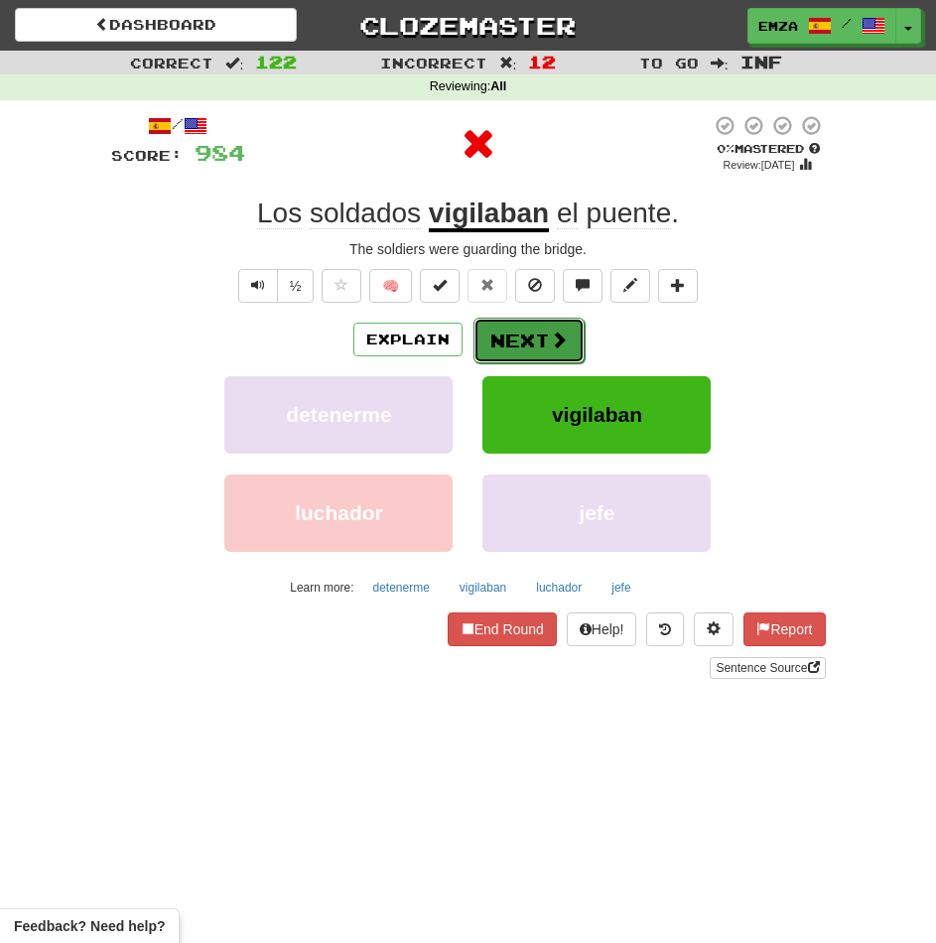
click at [544, 347] on button "Next" at bounding box center [528, 341] width 111 height 46
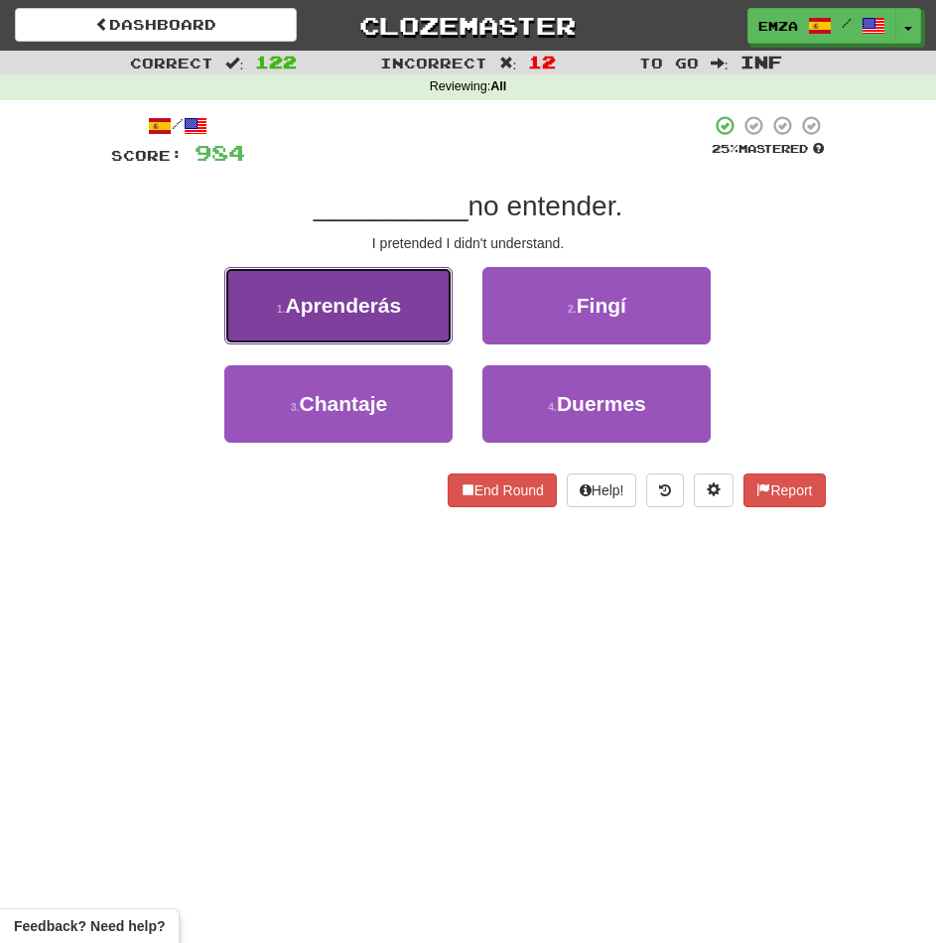
click at [351, 327] on button "1 . Aprenderás" at bounding box center [338, 305] width 228 height 77
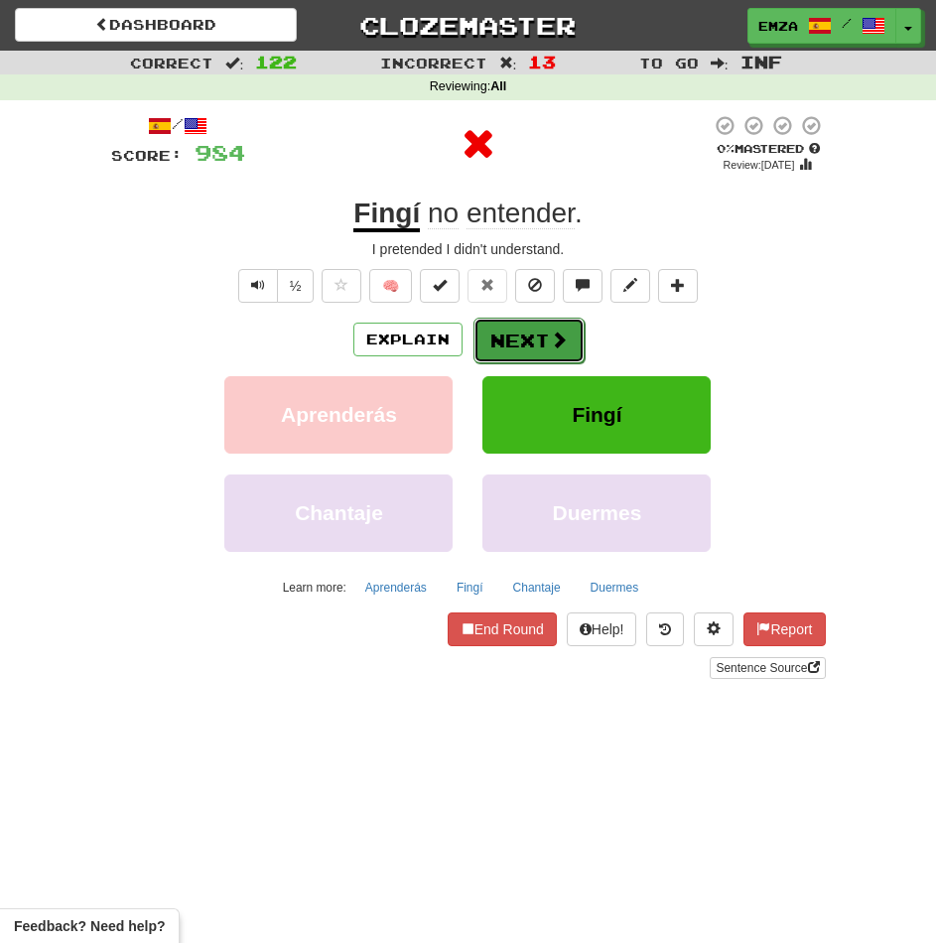
click at [481, 337] on button "Next" at bounding box center [528, 341] width 111 height 46
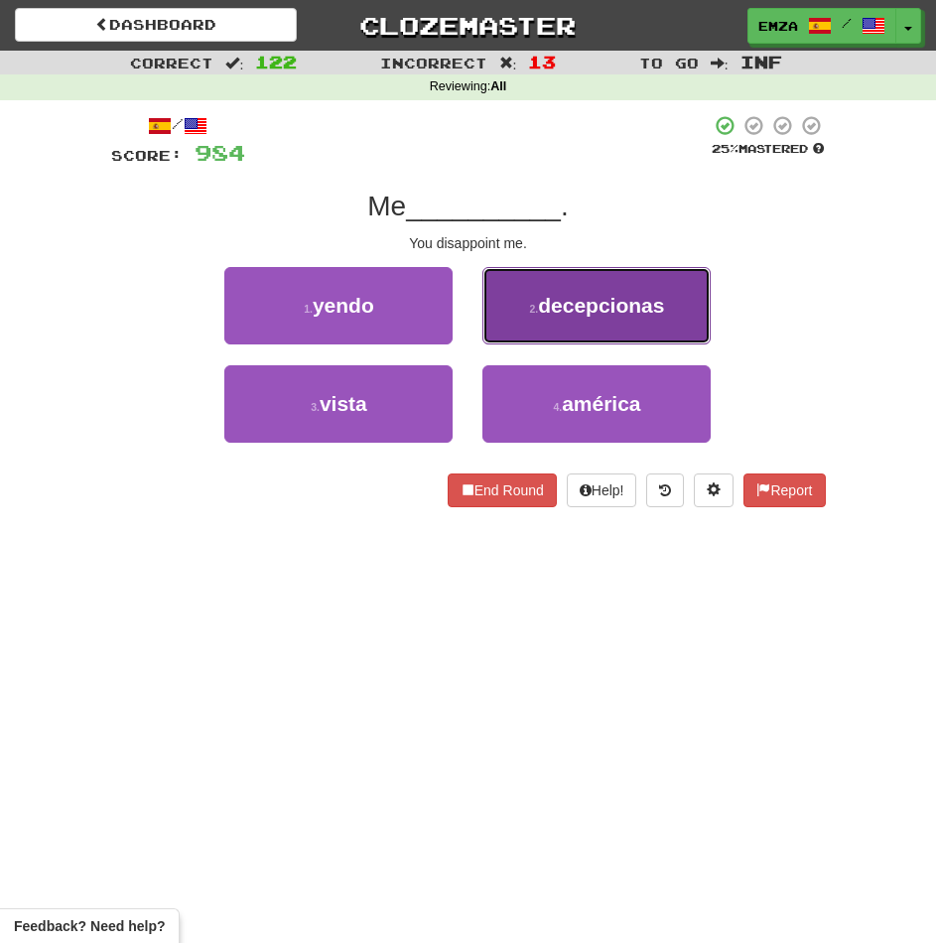
click at [535, 326] on button "2 . decepcionas" at bounding box center [596, 305] width 228 height 77
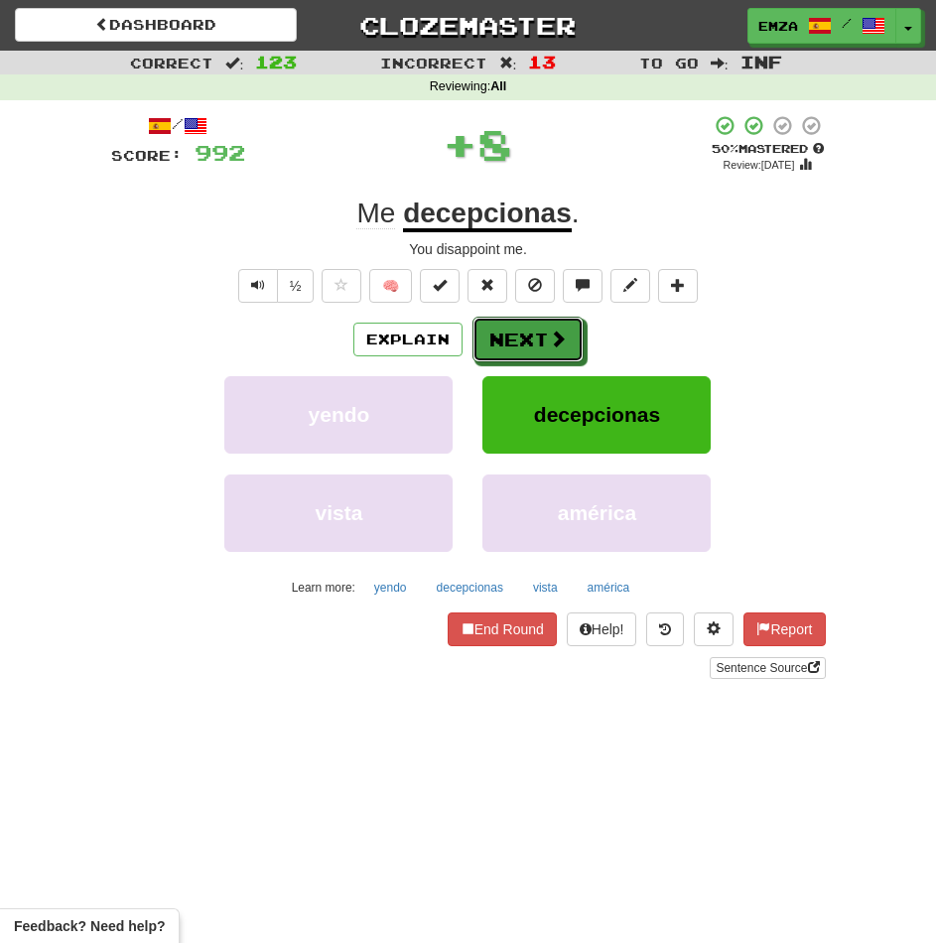
click at [497, 344] on button "Next" at bounding box center [527, 340] width 111 height 46
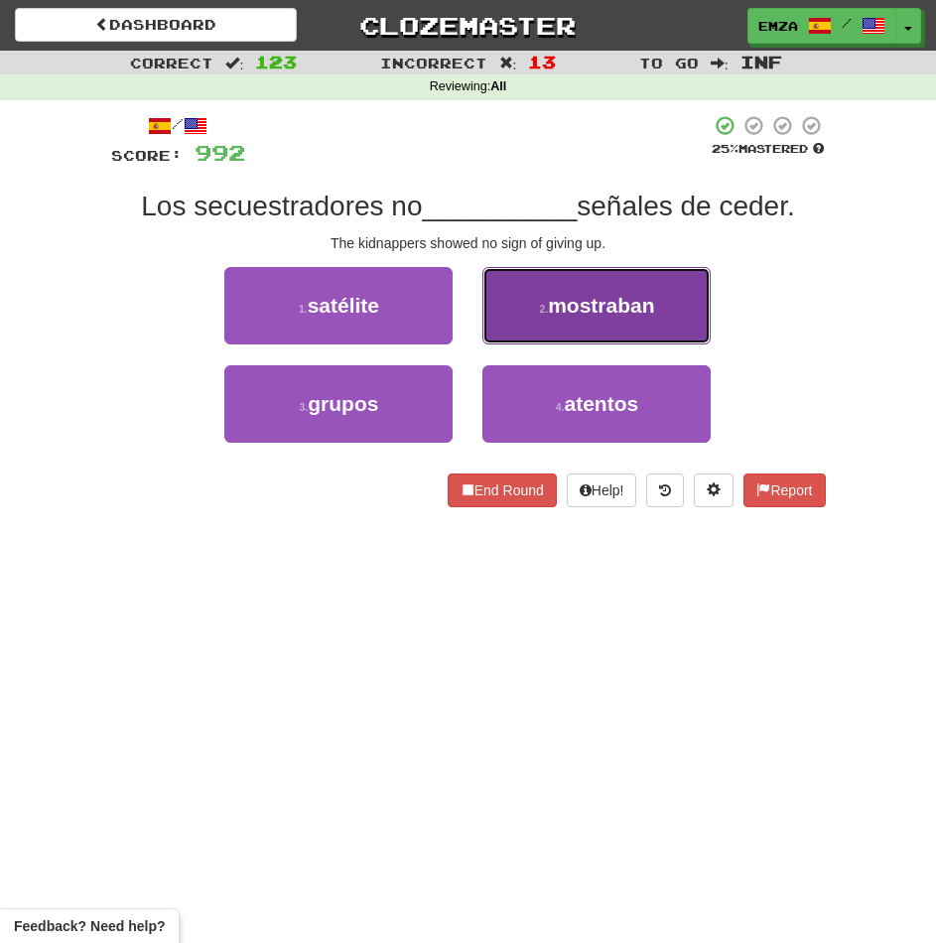
click at [537, 296] on button "2 . mostraban" at bounding box center [596, 305] width 228 height 77
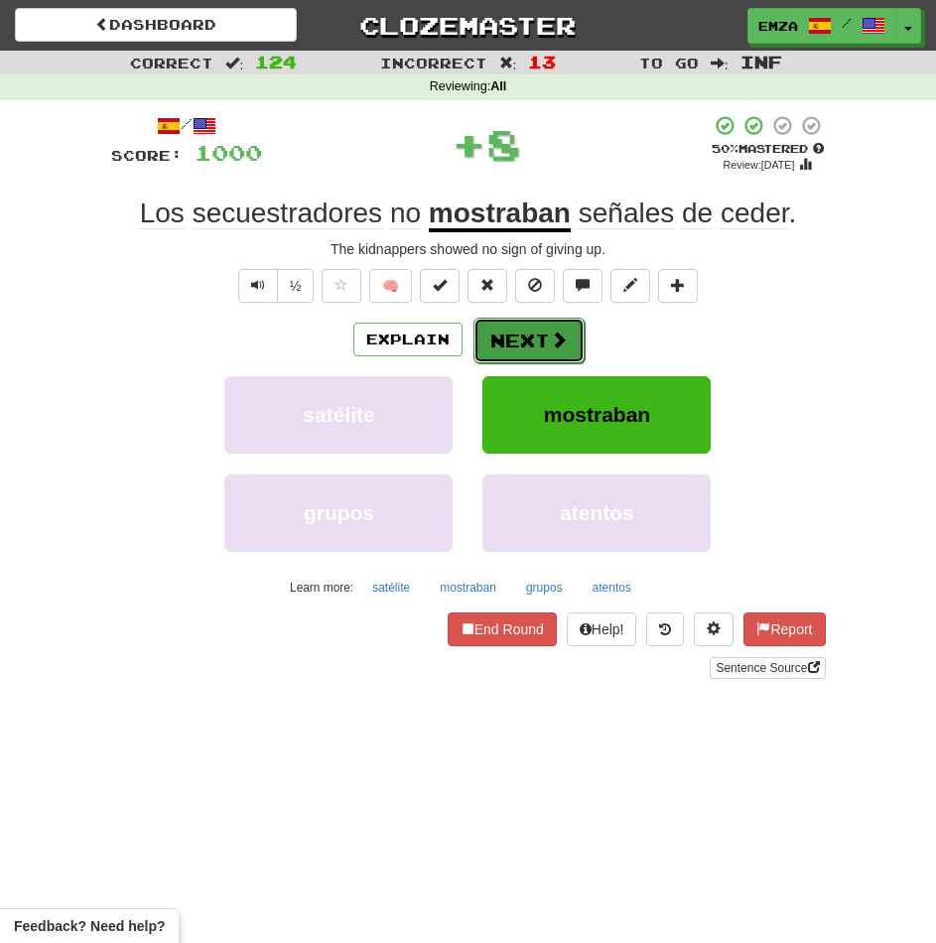
click at [520, 330] on button "Next" at bounding box center [528, 341] width 111 height 46
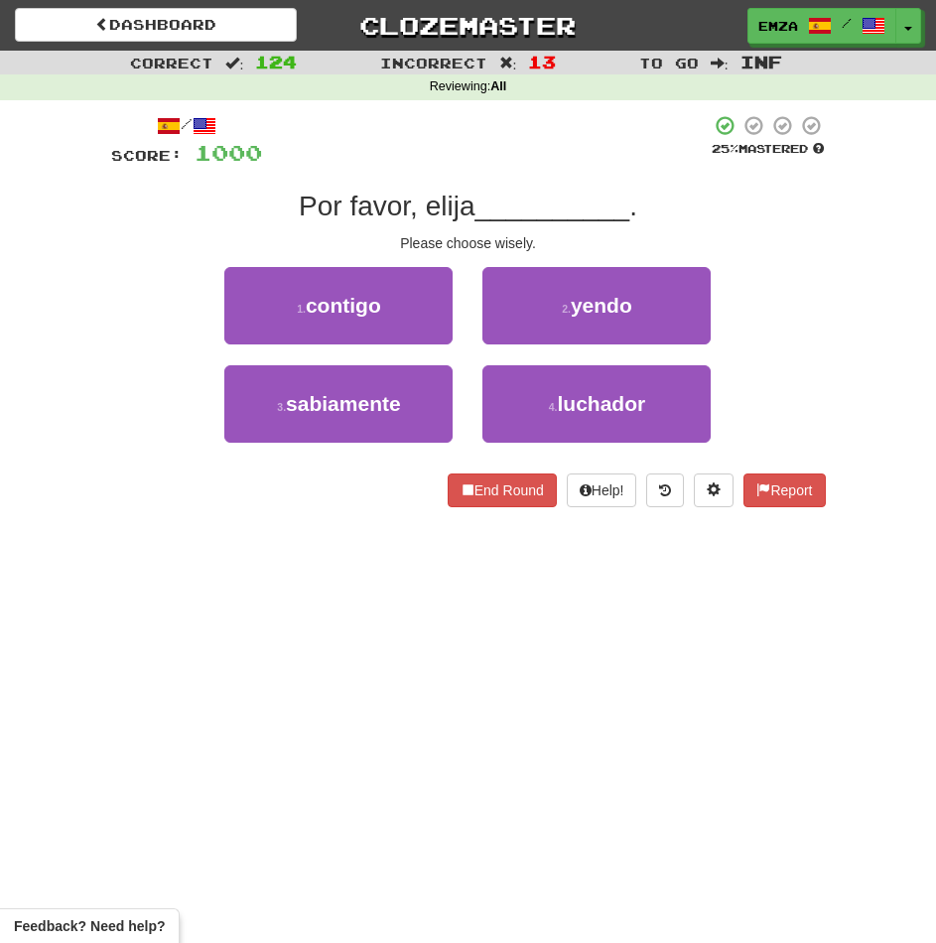
click at [357, 498] on div "End Round Help! Report" at bounding box center [468, 490] width 715 height 34
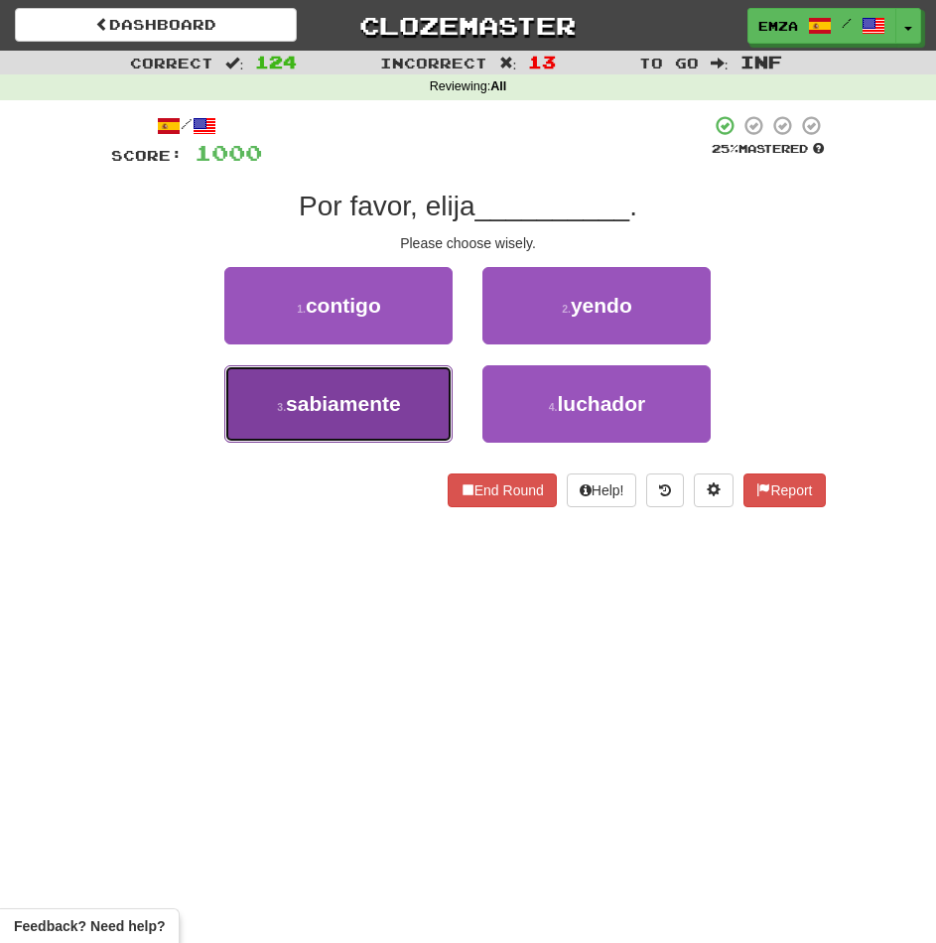
click at [413, 409] on button "3 . sabiamente" at bounding box center [338, 403] width 228 height 77
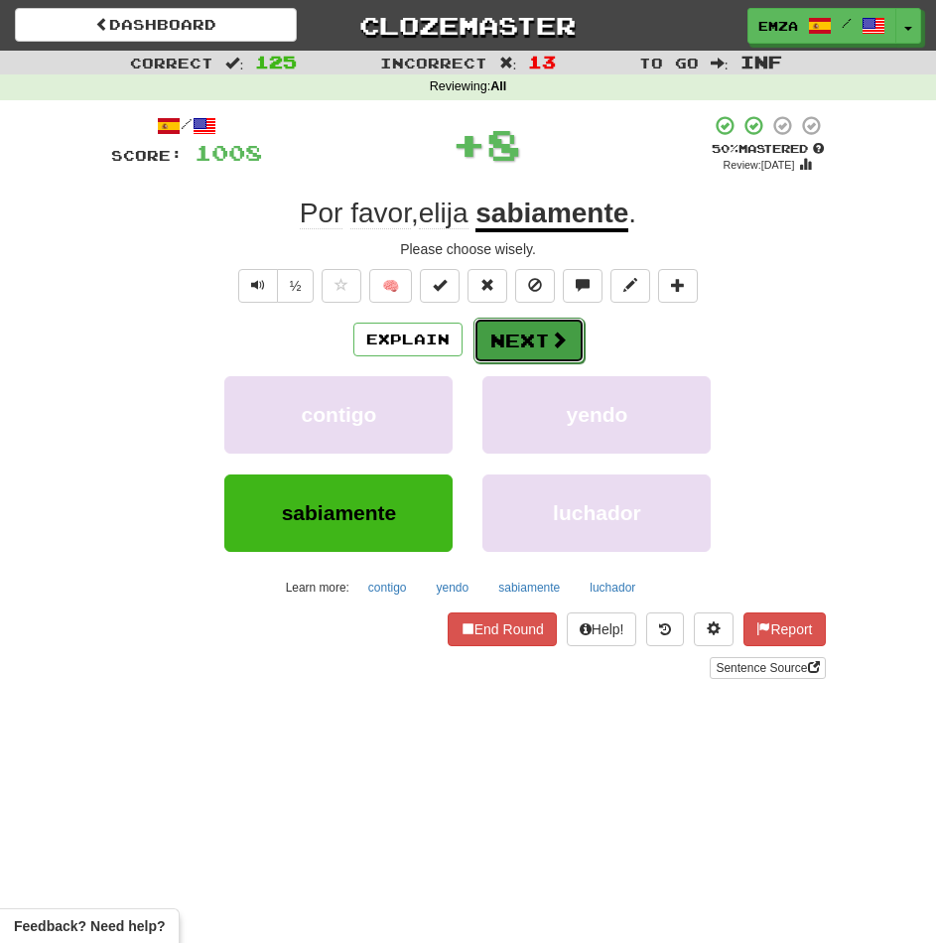
click at [491, 352] on button "Next" at bounding box center [528, 341] width 111 height 46
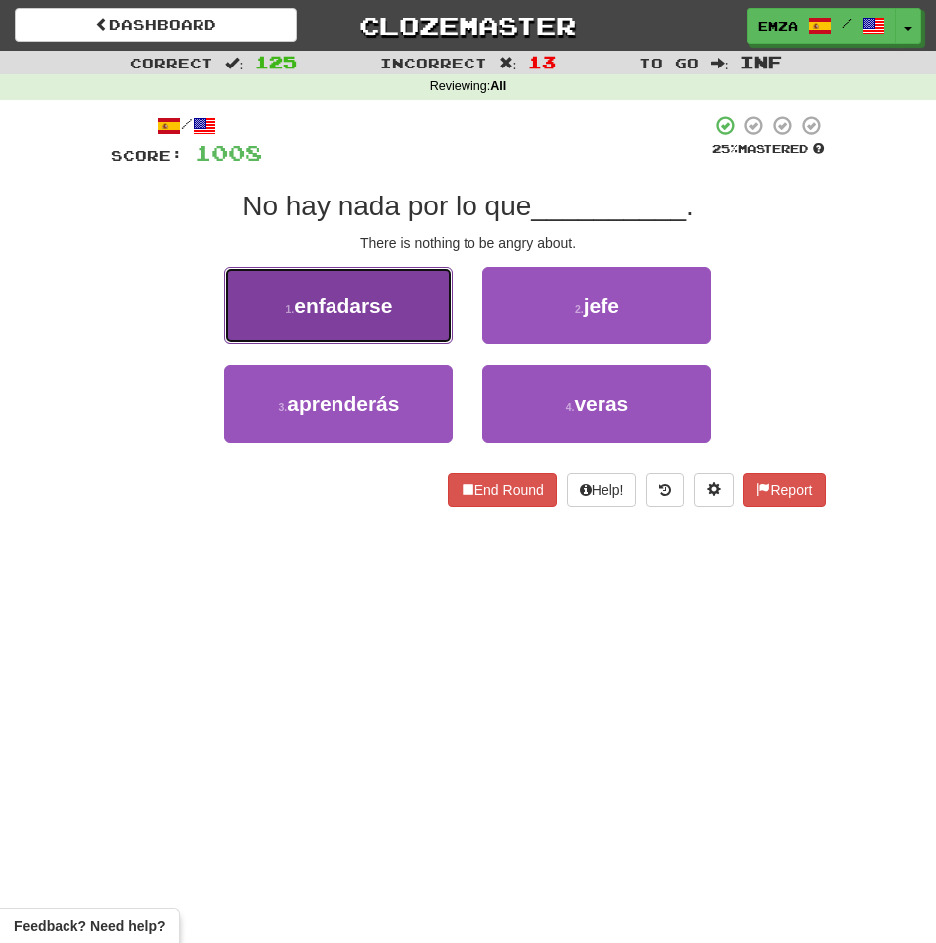
click at [414, 316] on button "1 . enfadarse" at bounding box center [338, 305] width 228 height 77
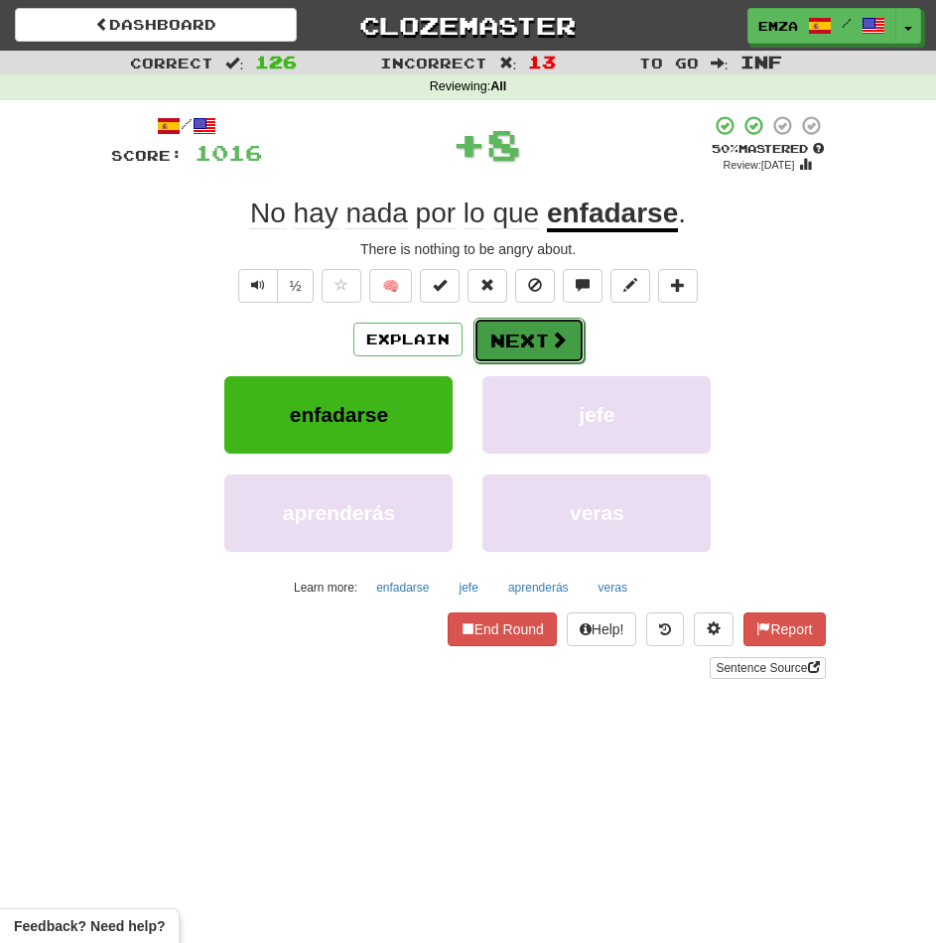
click at [485, 336] on button "Next" at bounding box center [528, 341] width 111 height 46
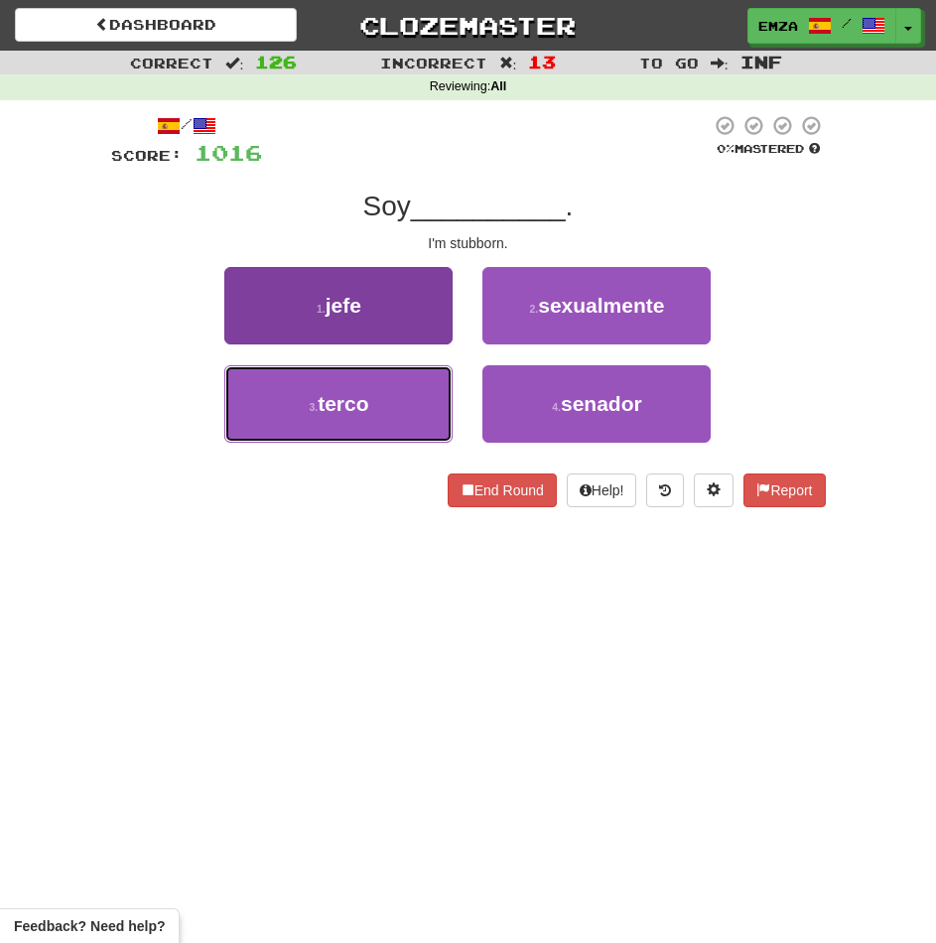
click at [379, 411] on button "3 . terco" at bounding box center [338, 403] width 228 height 77
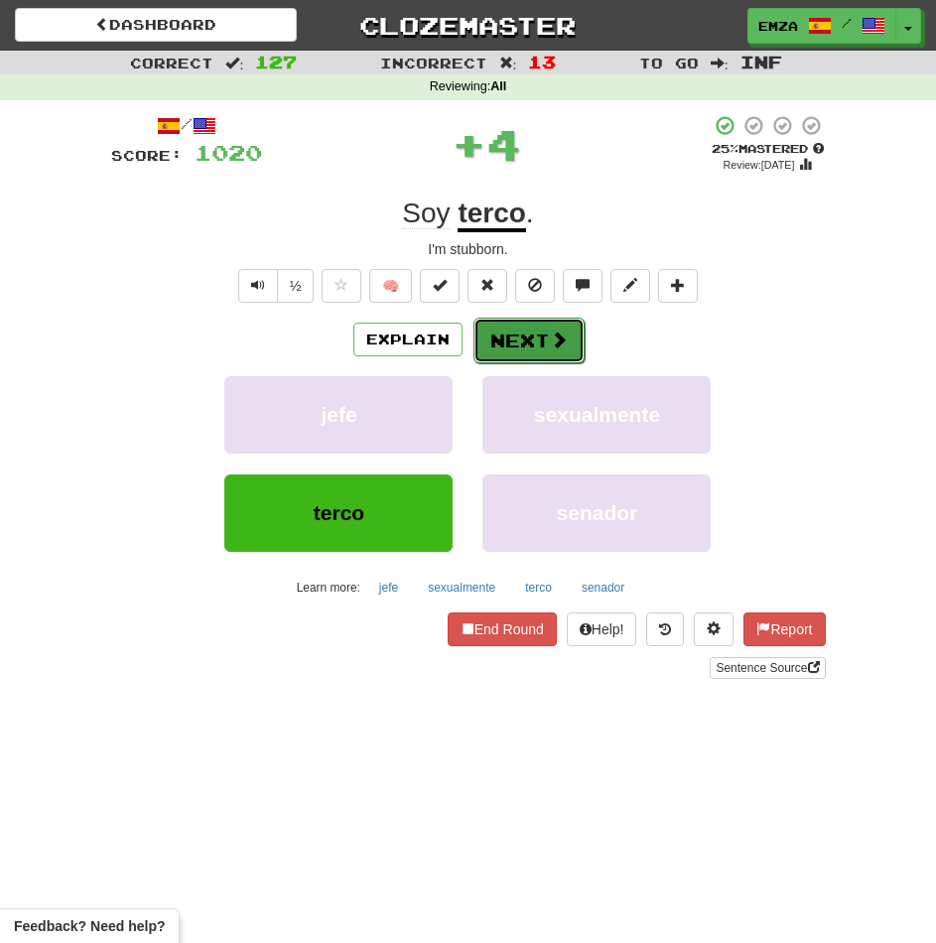
click at [498, 347] on button "Next" at bounding box center [528, 341] width 111 height 46
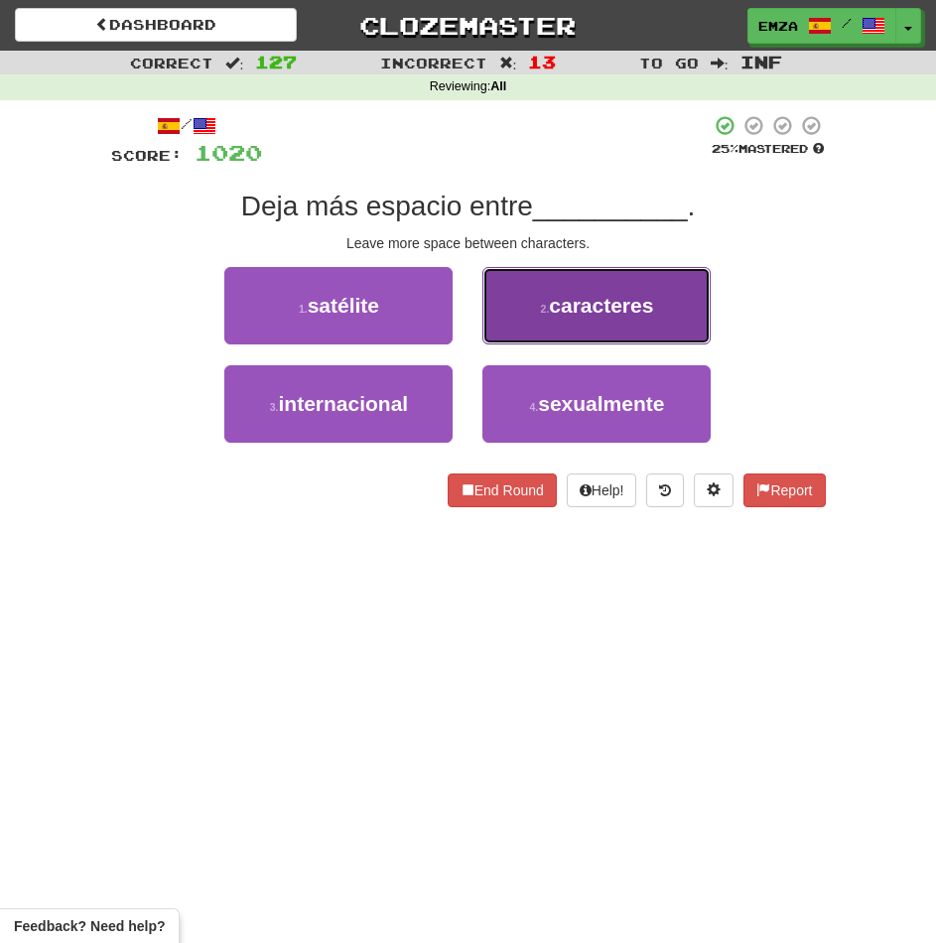
click at [522, 302] on button "2 . caracteres" at bounding box center [596, 305] width 228 height 77
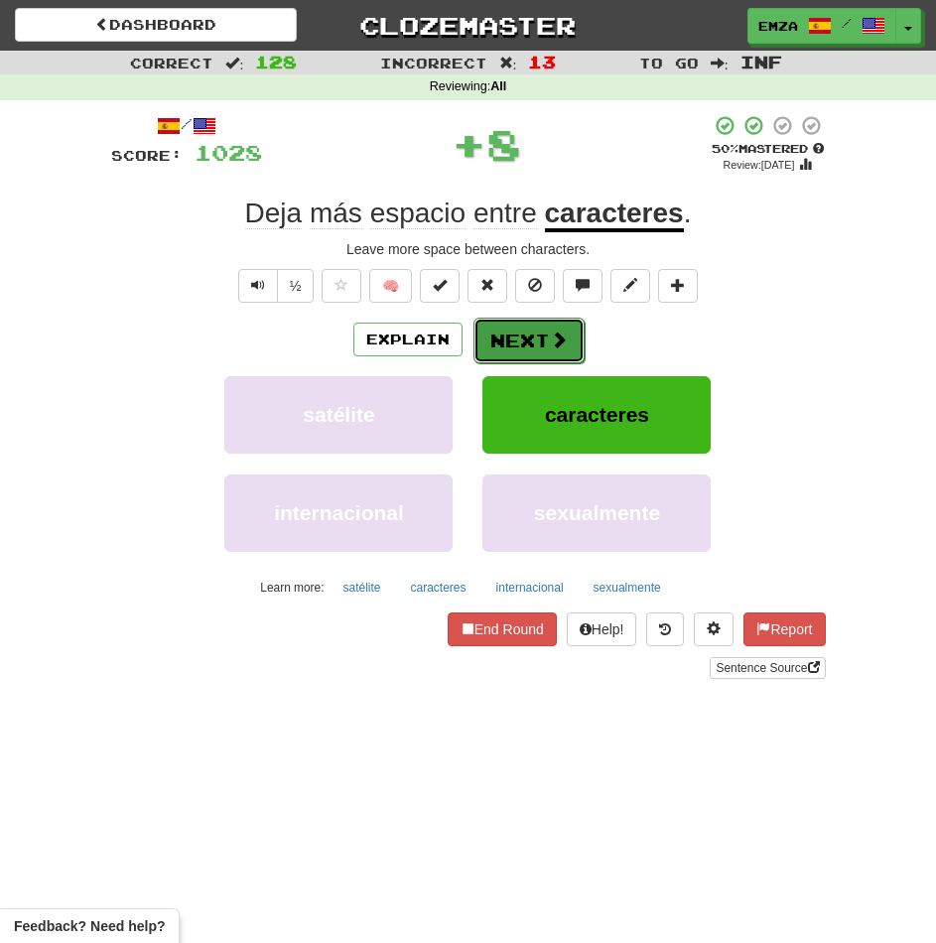
click at [512, 332] on button "Next" at bounding box center [528, 341] width 111 height 46
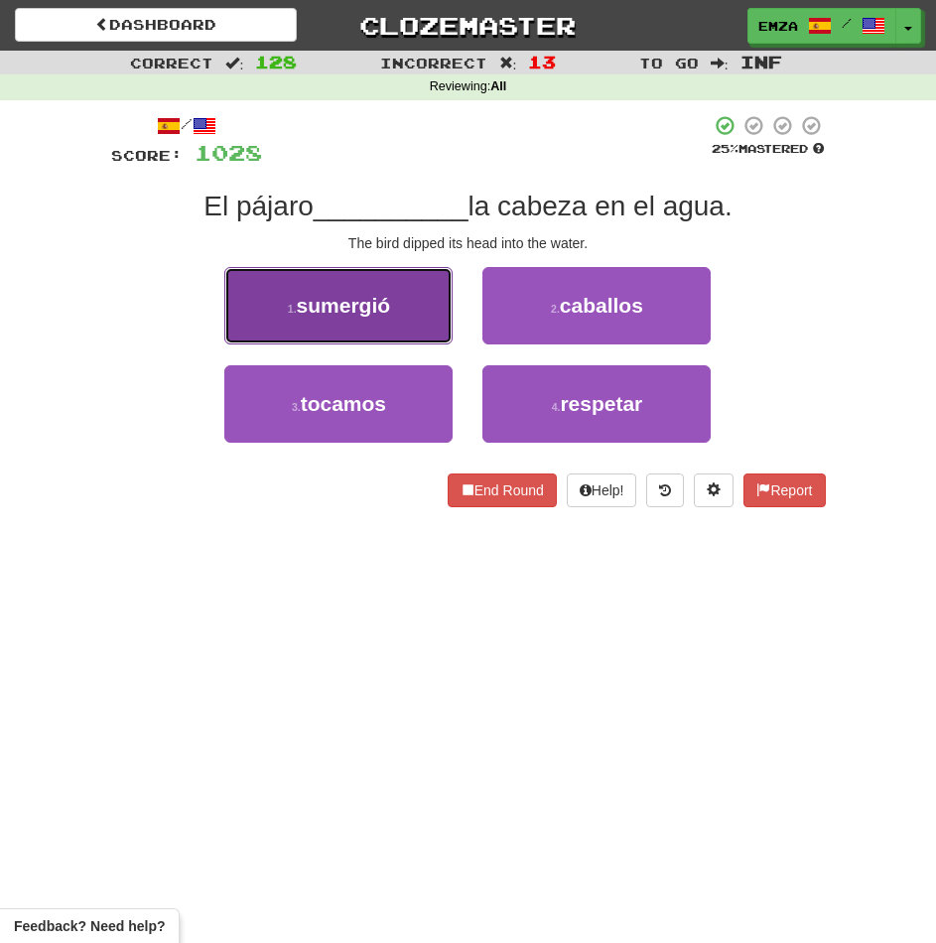
click at [440, 320] on button "1 . sumergió" at bounding box center [338, 305] width 228 height 77
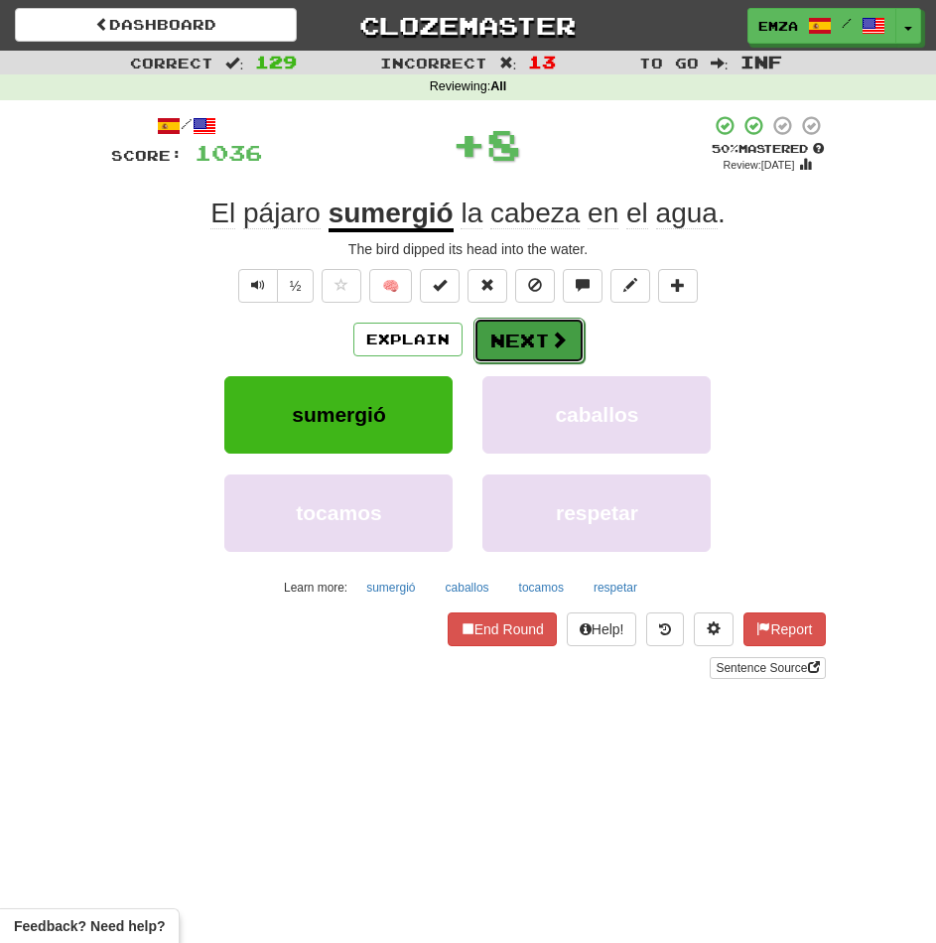
click at [522, 347] on button "Next" at bounding box center [528, 341] width 111 height 46
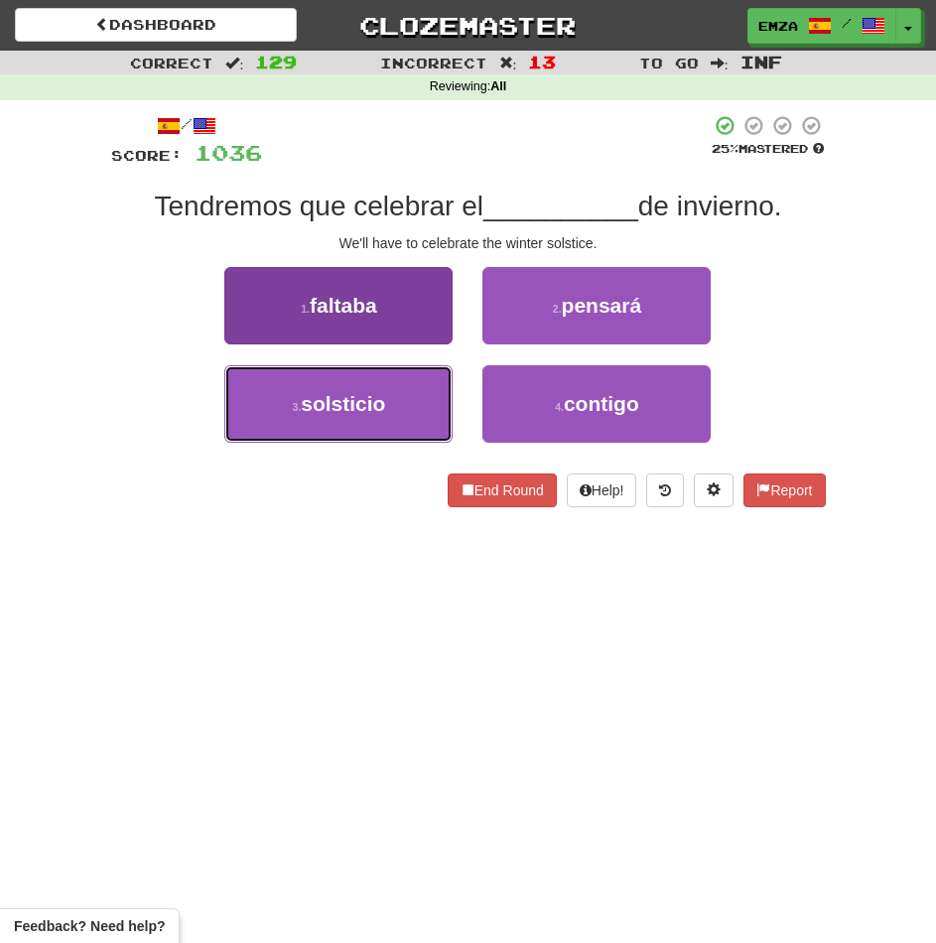
drag, startPoint x: 403, startPoint y: 393, endPoint x: 445, endPoint y: 380, distance: 43.6
click at [405, 398] on button "3 . solsticio" at bounding box center [338, 403] width 228 height 77
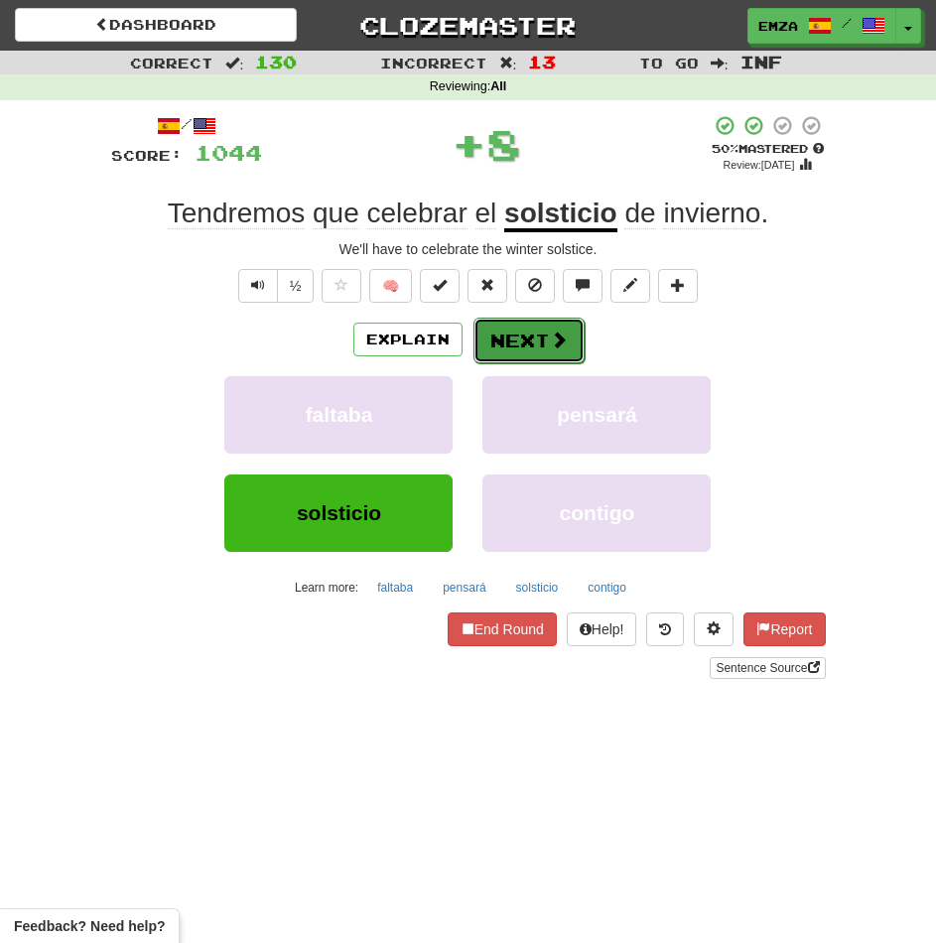
click at [509, 343] on button "Next" at bounding box center [528, 341] width 111 height 46
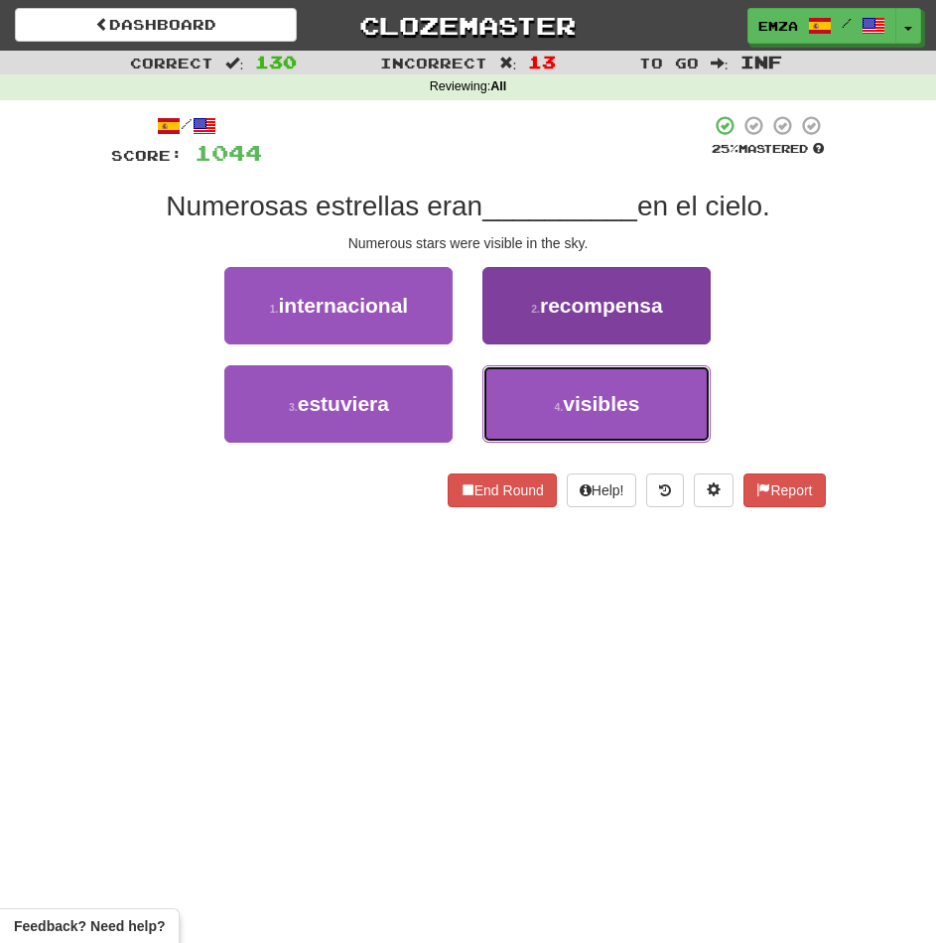
drag, startPoint x: 513, startPoint y: 400, endPoint x: 504, endPoint y: 380, distance: 21.8
click at [514, 400] on button "4 . visibles" at bounding box center [596, 403] width 228 height 77
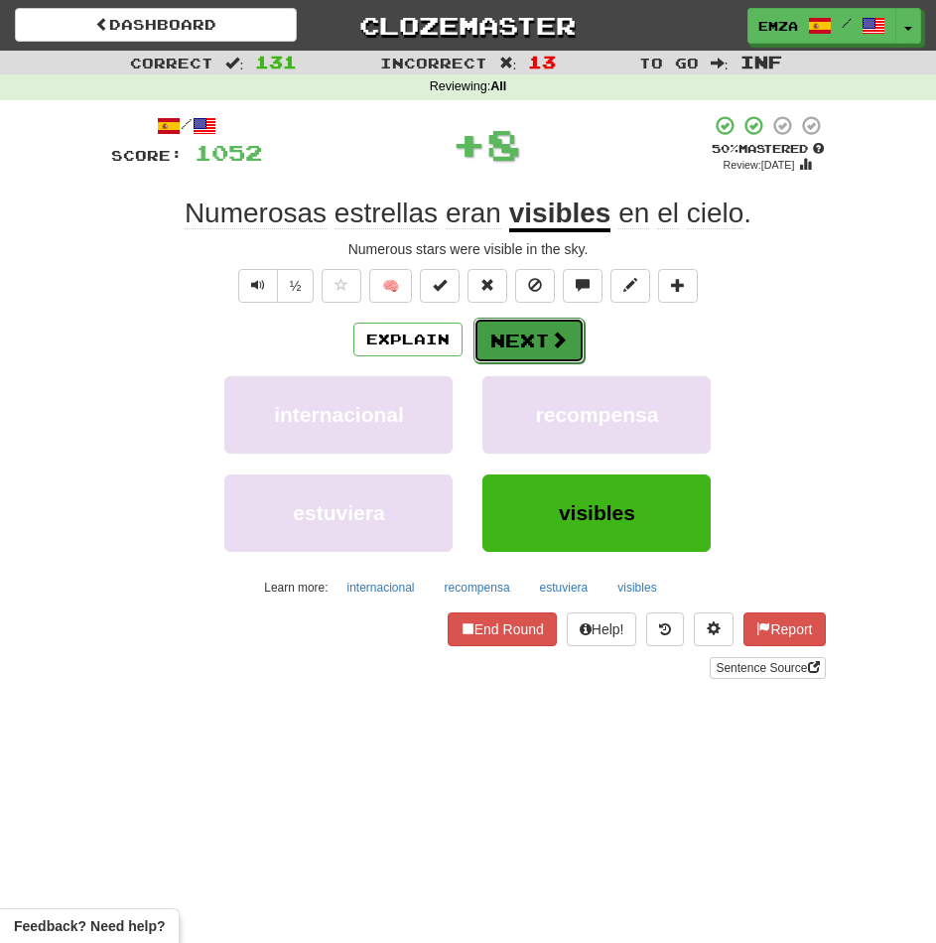
click at [518, 345] on button "Next" at bounding box center [528, 341] width 111 height 46
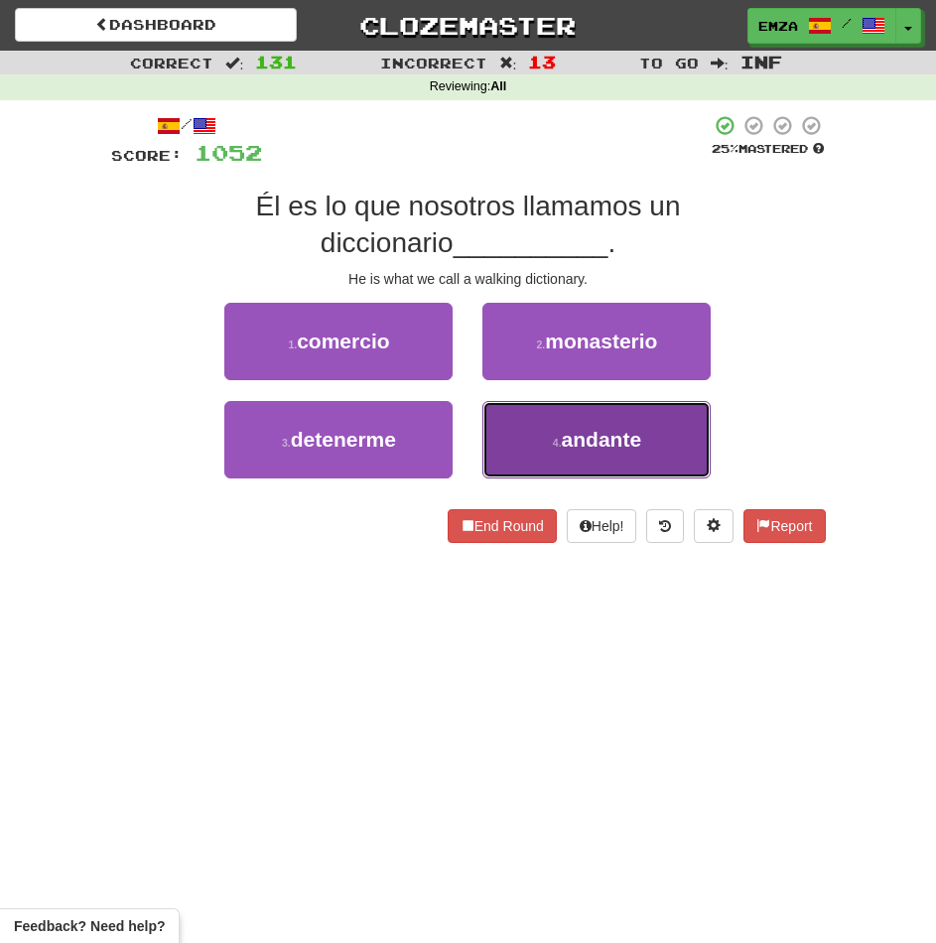
click at [523, 433] on button "4 . andante" at bounding box center [596, 439] width 228 height 77
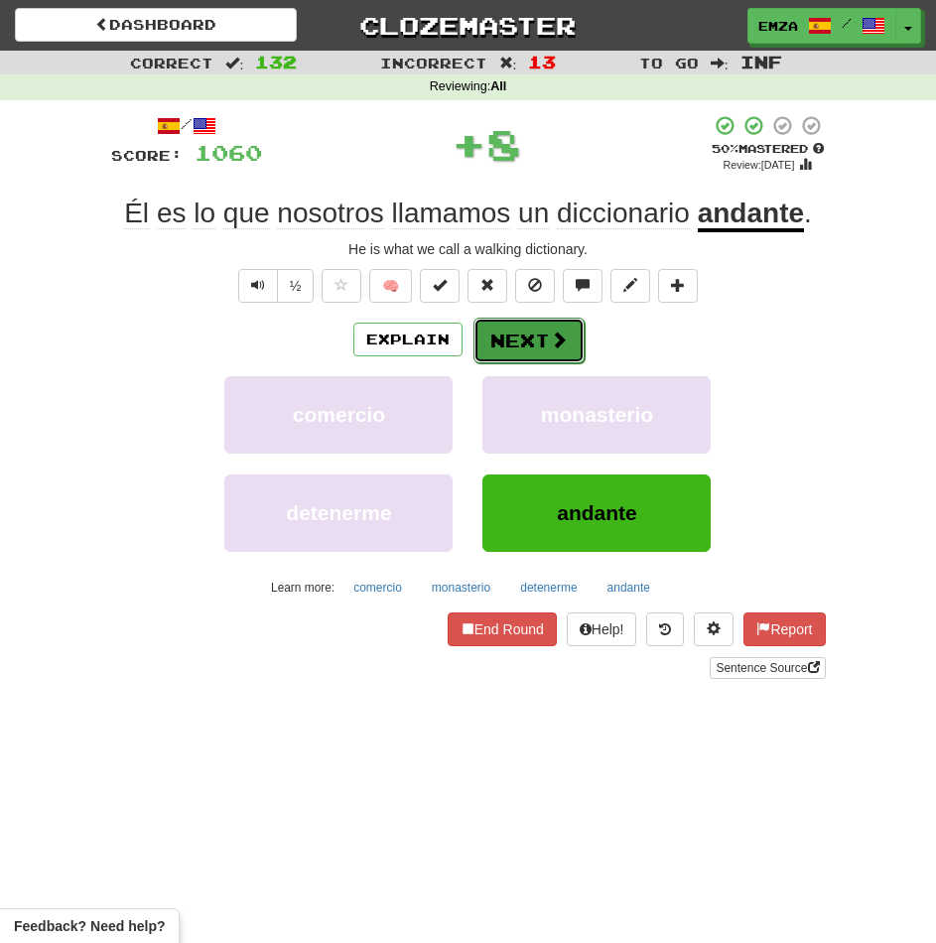
click at [546, 330] on button "Next" at bounding box center [528, 341] width 111 height 46
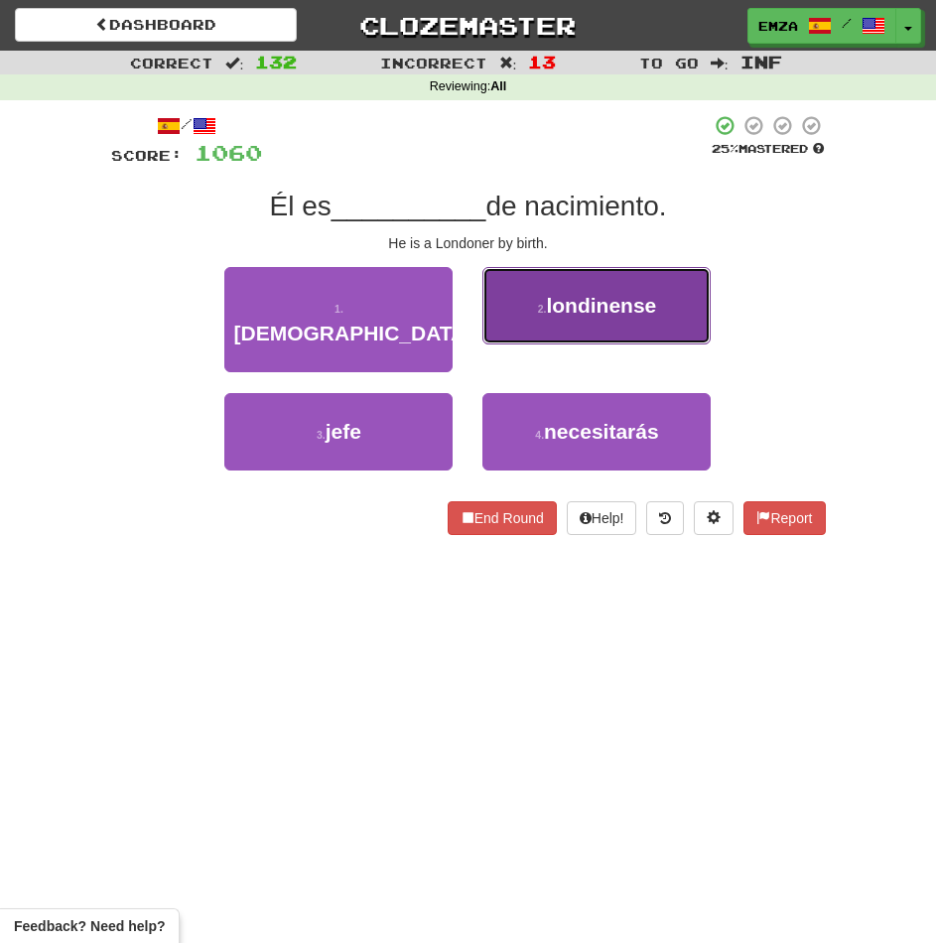
click at [528, 321] on button "2 . londinense" at bounding box center [596, 305] width 228 height 77
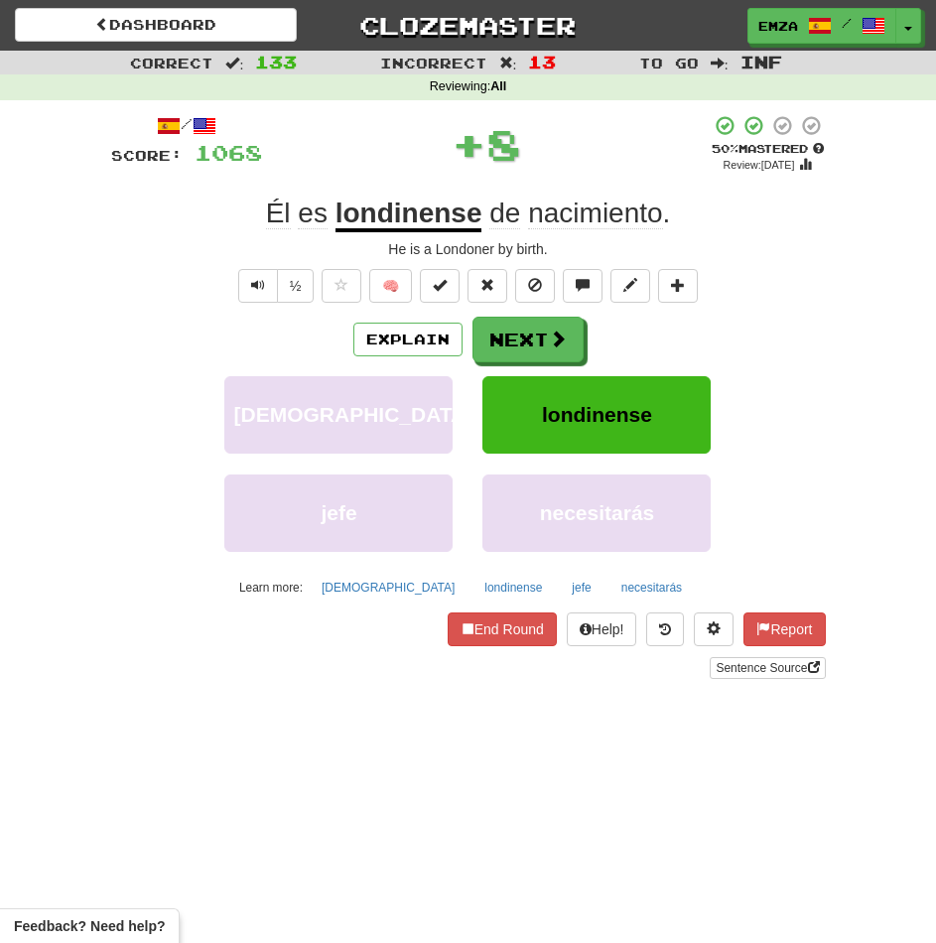
click at [527, 351] on button "Next" at bounding box center [527, 340] width 111 height 46
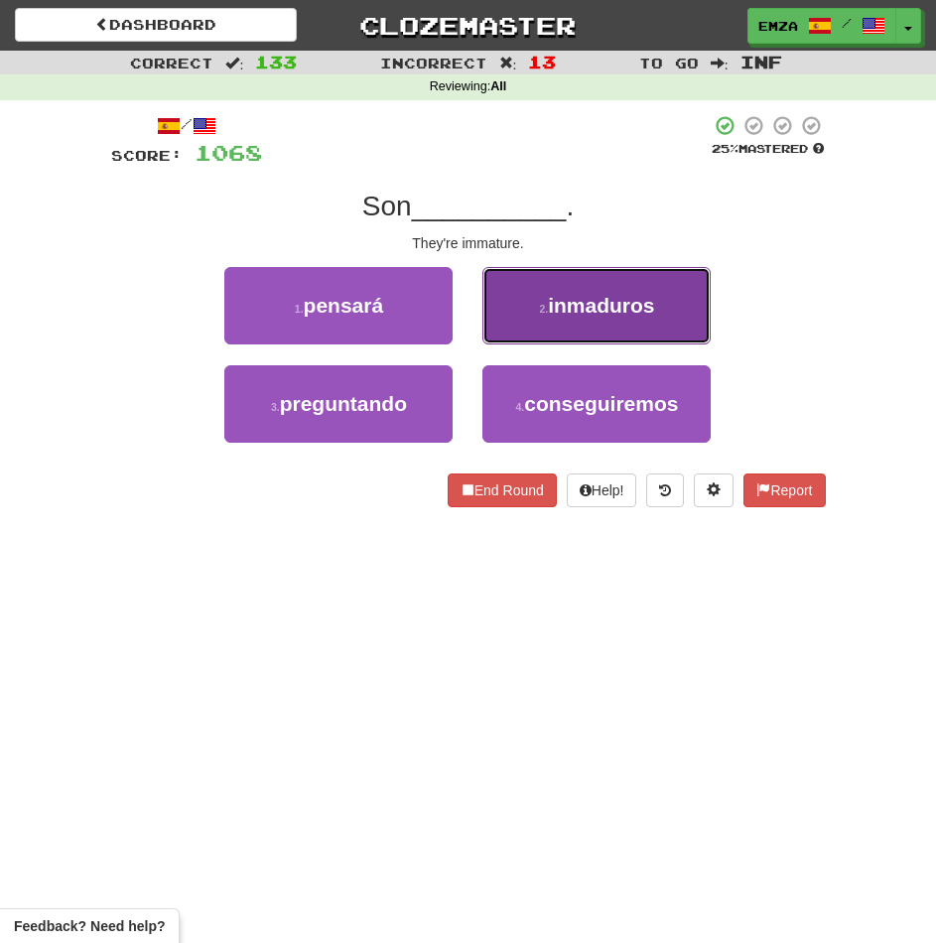
click at [503, 315] on button "2 . inmaduros" at bounding box center [596, 305] width 228 height 77
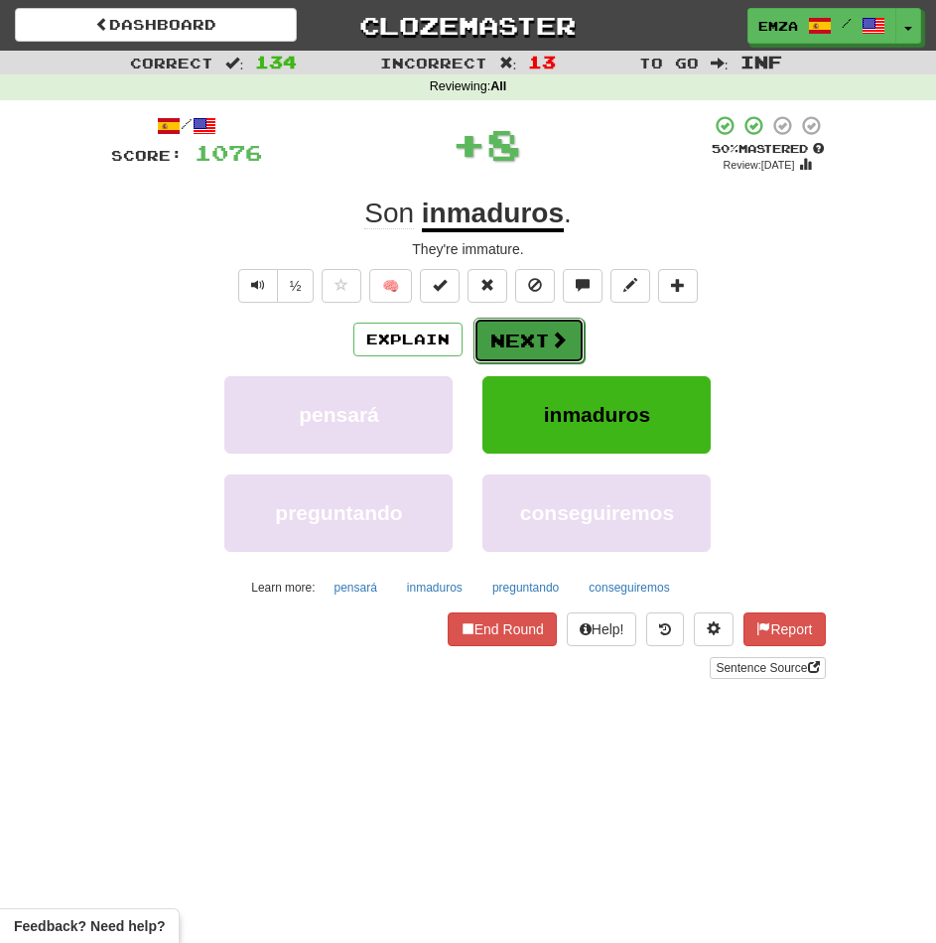
click at [526, 342] on button "Next" at bounding box center [528, 341] width 111 height 46
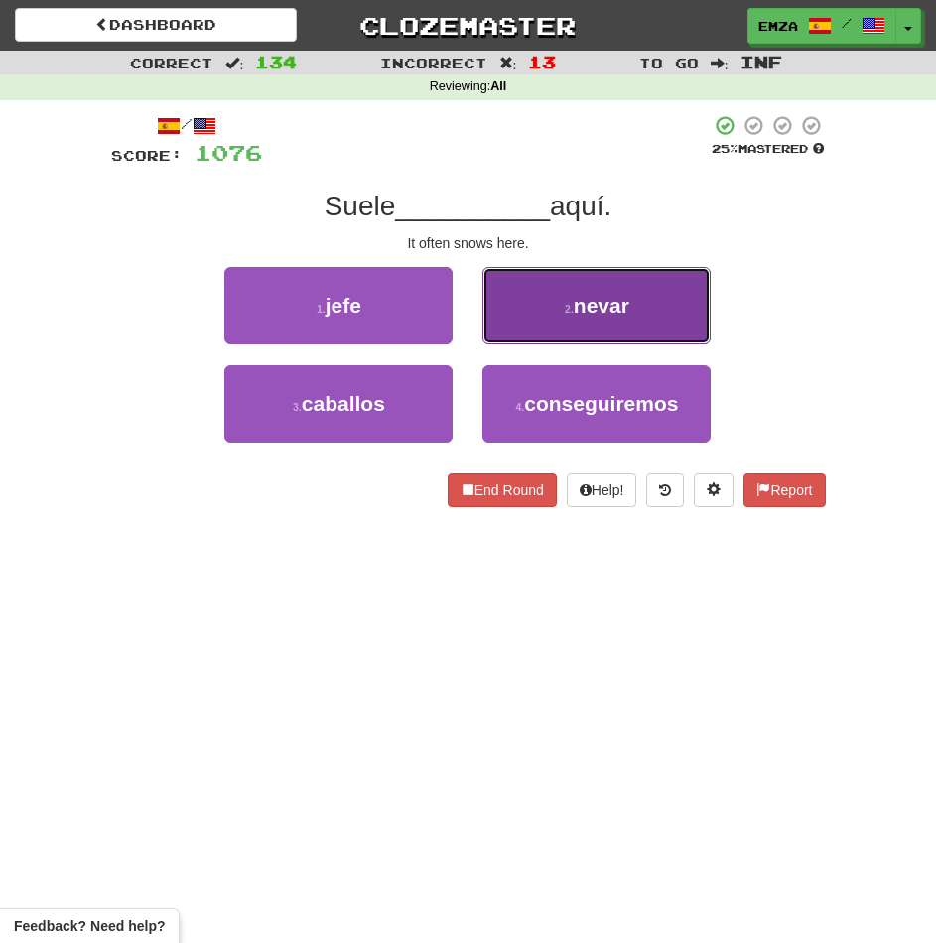
click at [510, 326] on button "2 . nevar" at bounding box center [596, 305] width 228 height 77
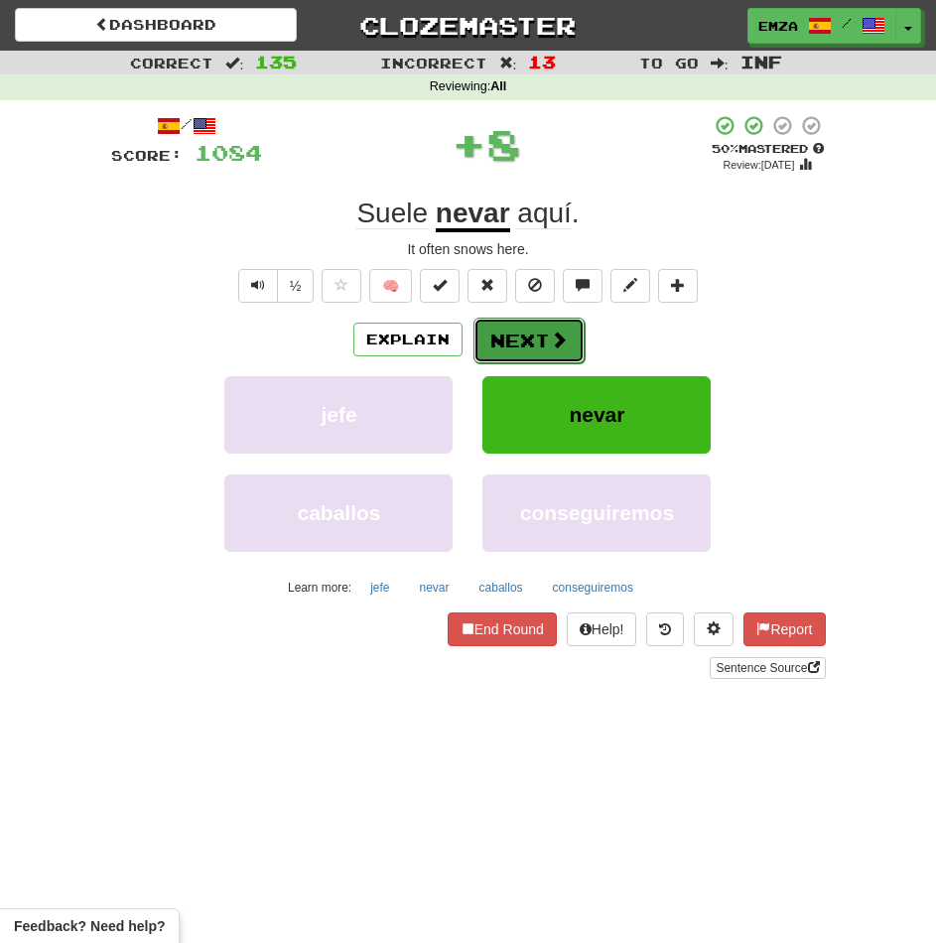
drag, startPoint x: 510, startPoint y: 326, endPoint x: 519, endPoint y: 336, distance: 14.1
click at [519, 336] on button "Next" at bounding box center [528, 341] width 111 height 46
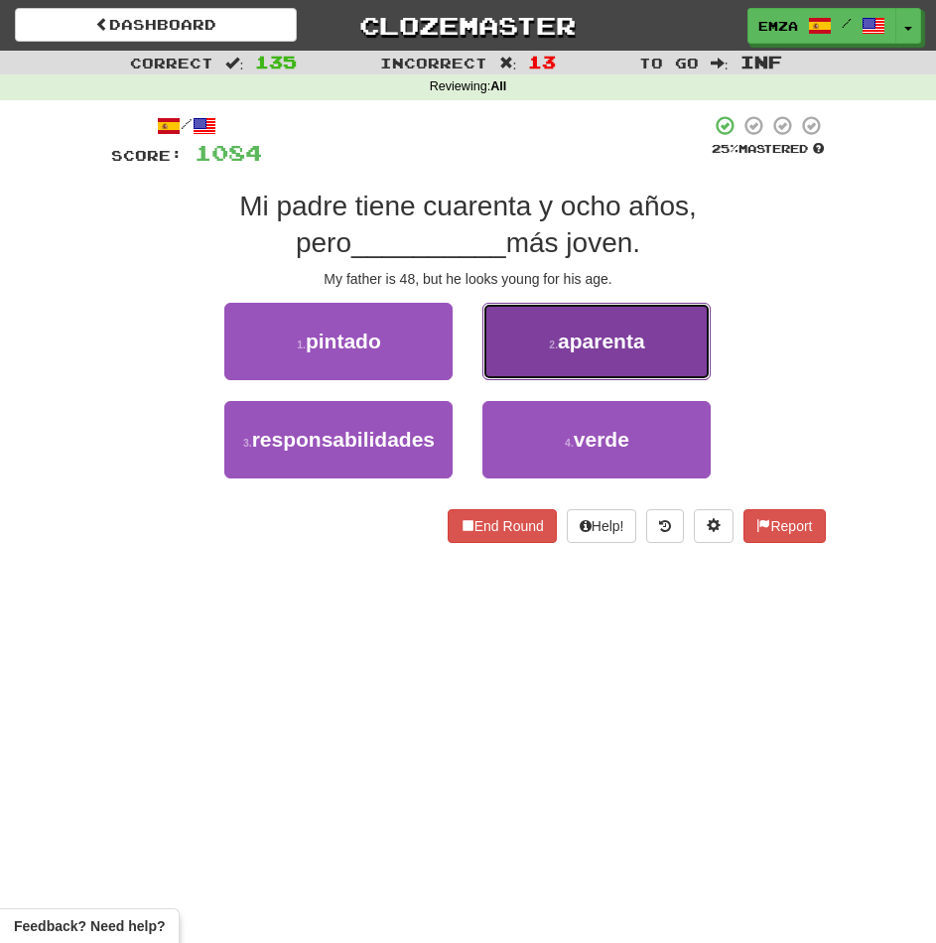
click at [516, 363] on button "2 . aparenta" at bounding box center [596, 341] width 228 height 77
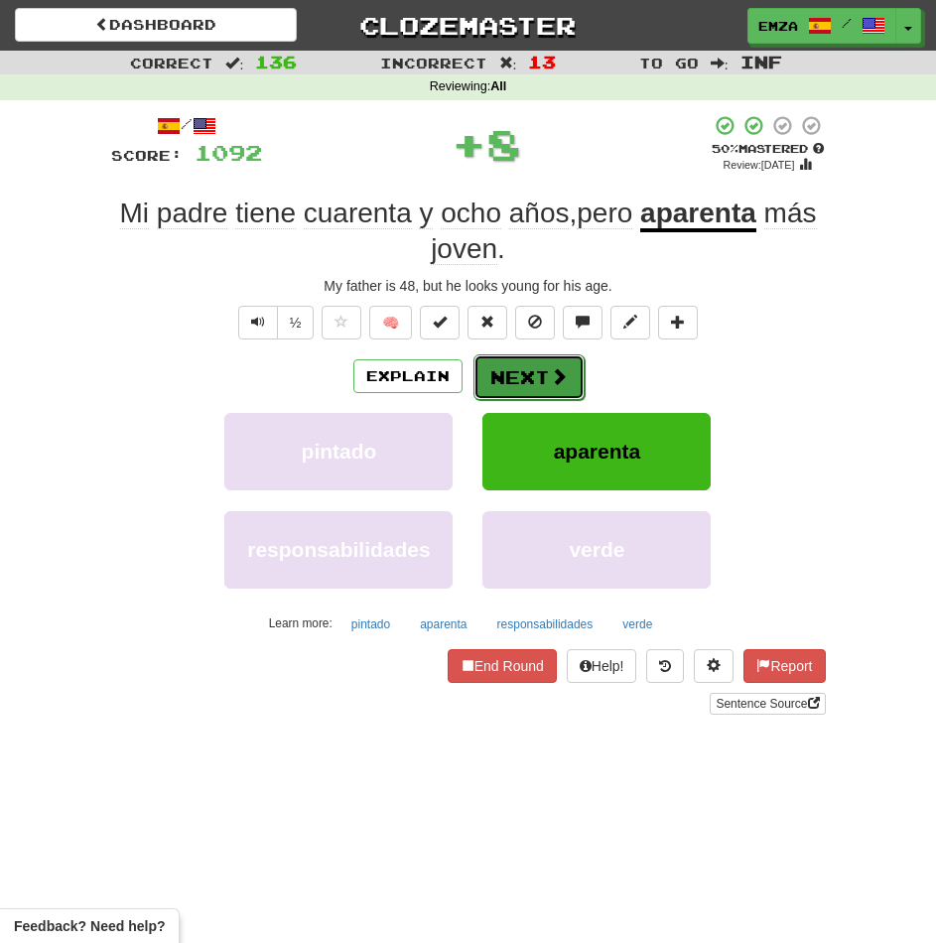
click at [544, 372] on button "Next" at bounding box center [528, 377] width 111 height 46
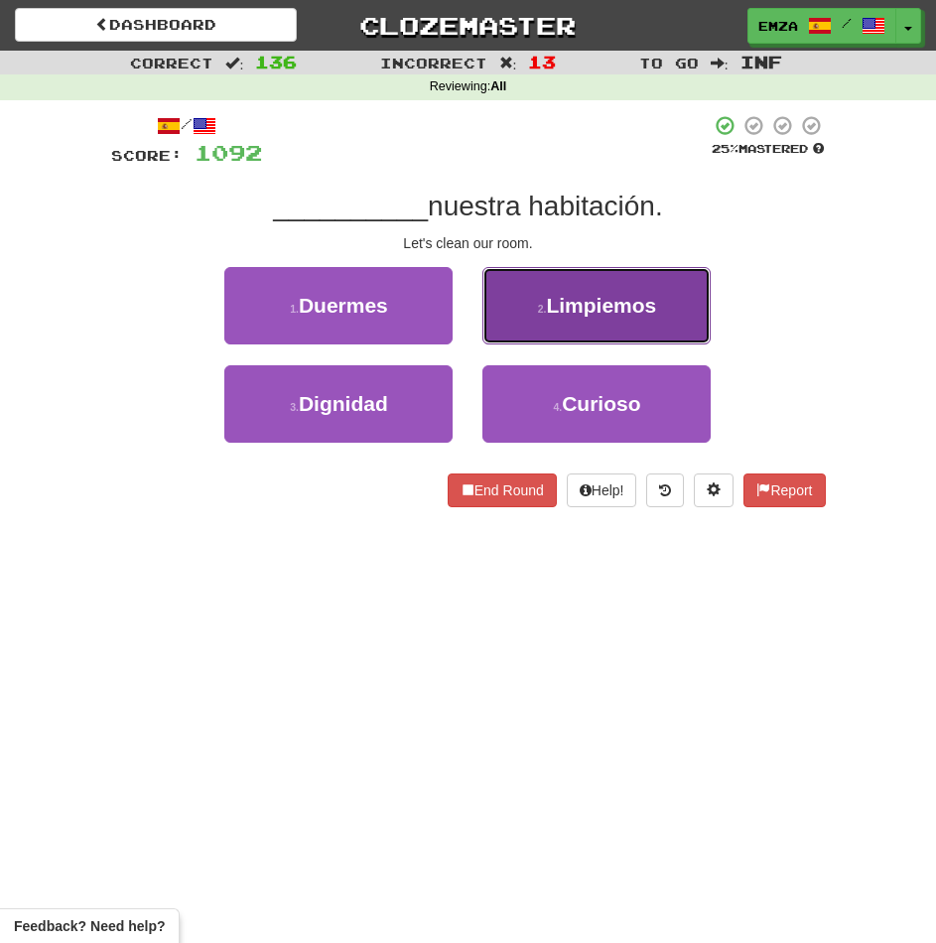
click at [519, 321] on button "2 . Limpiemos" at bounding box center [596, 305] width 228 height 77
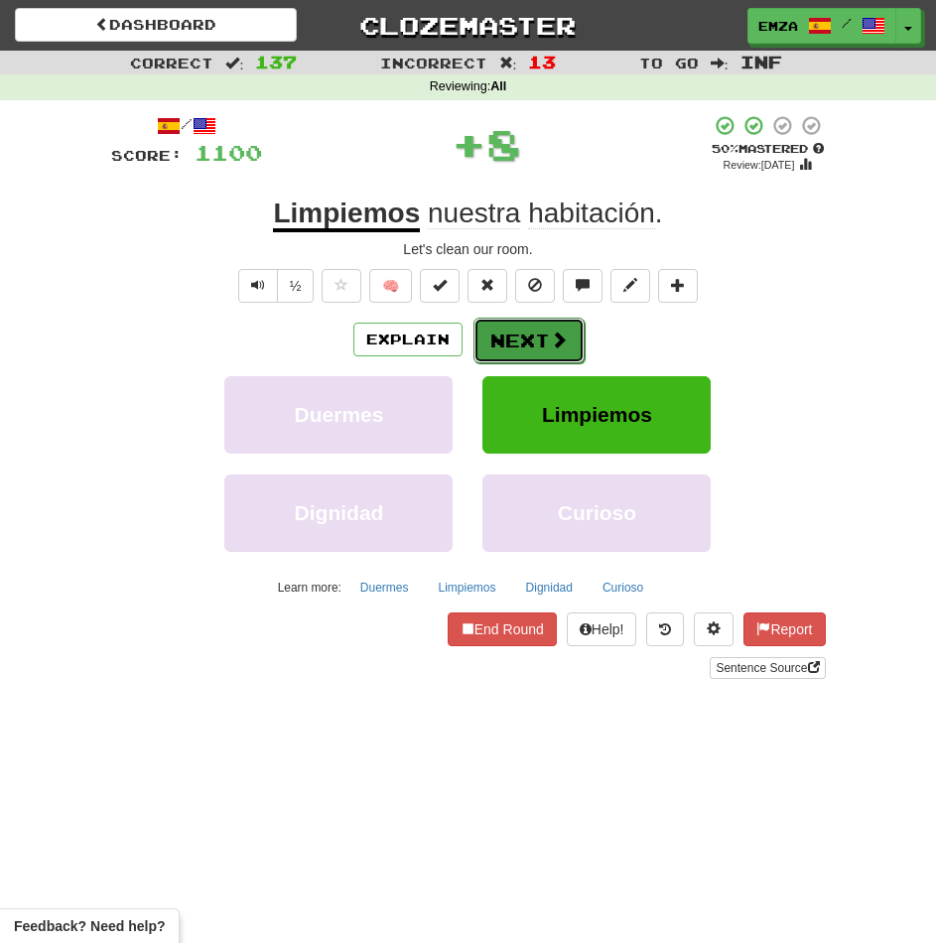
click at [525, 347] on button "Next" at bounding box center [528, 341] width 111 height 46
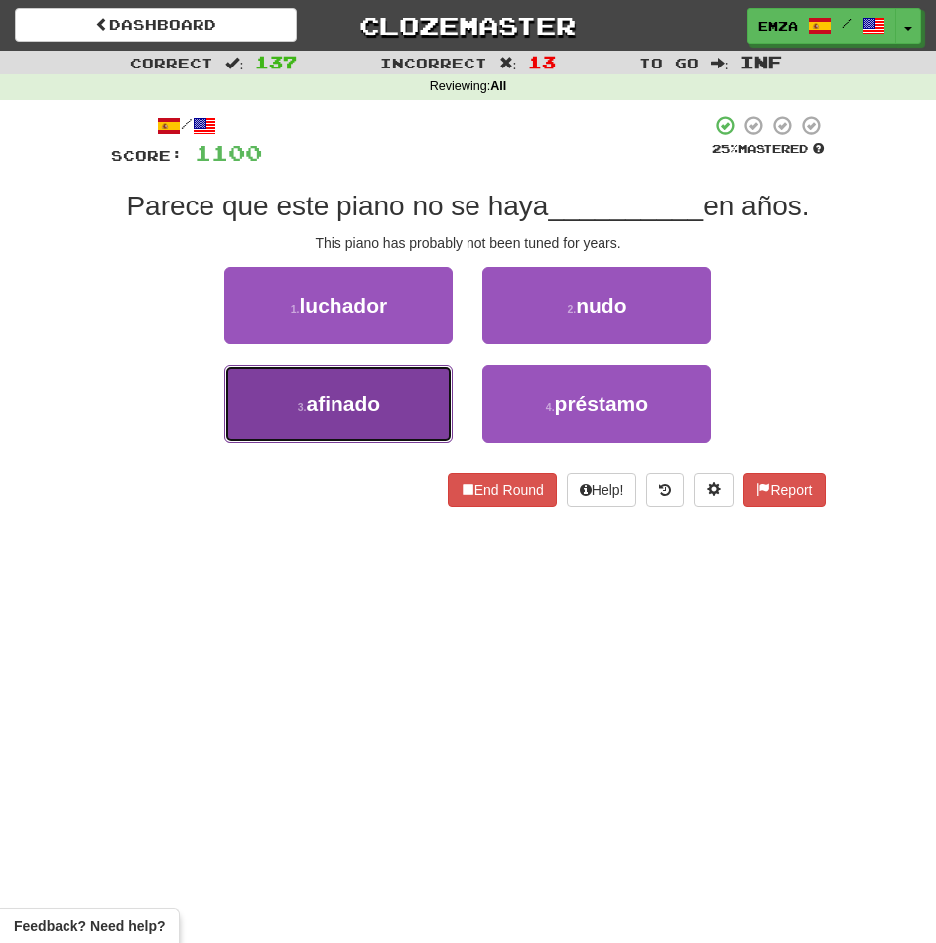
click at [407, 388] on button "3 . afinado" at bounding box center [338, 403] width 228 height 77
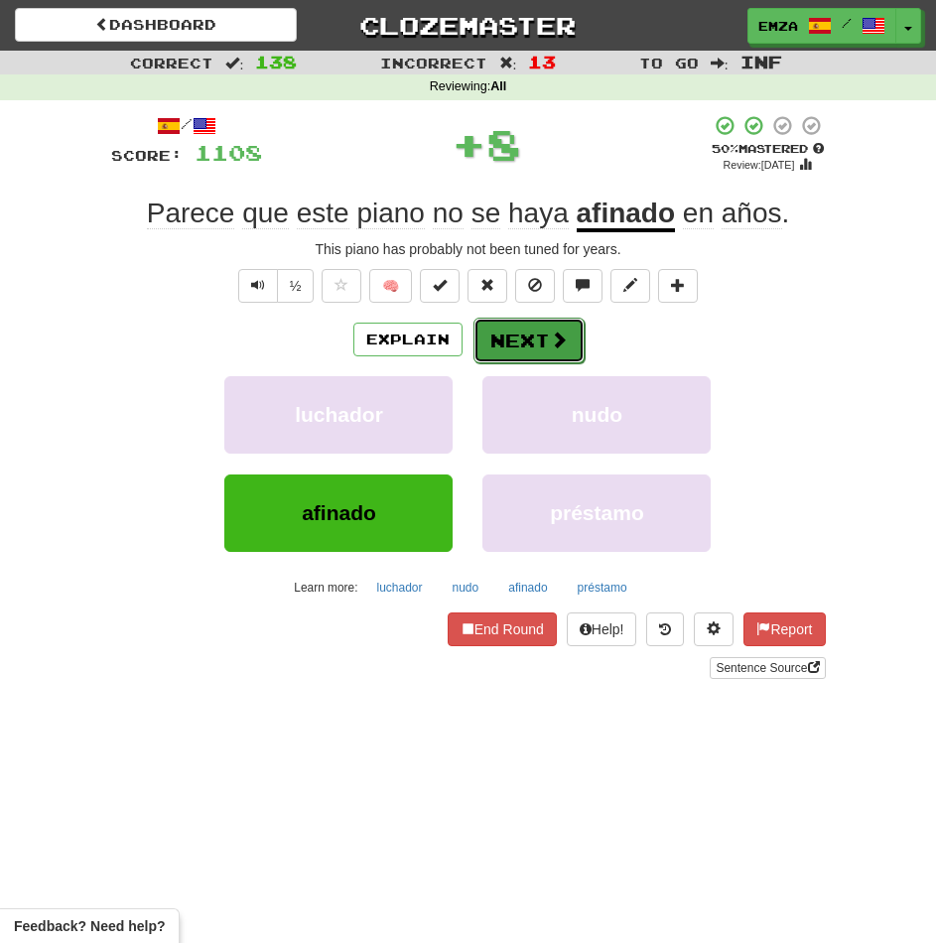
click at [489, 328] on button "Next" at bounding box center [528, 341] width 111 height 46
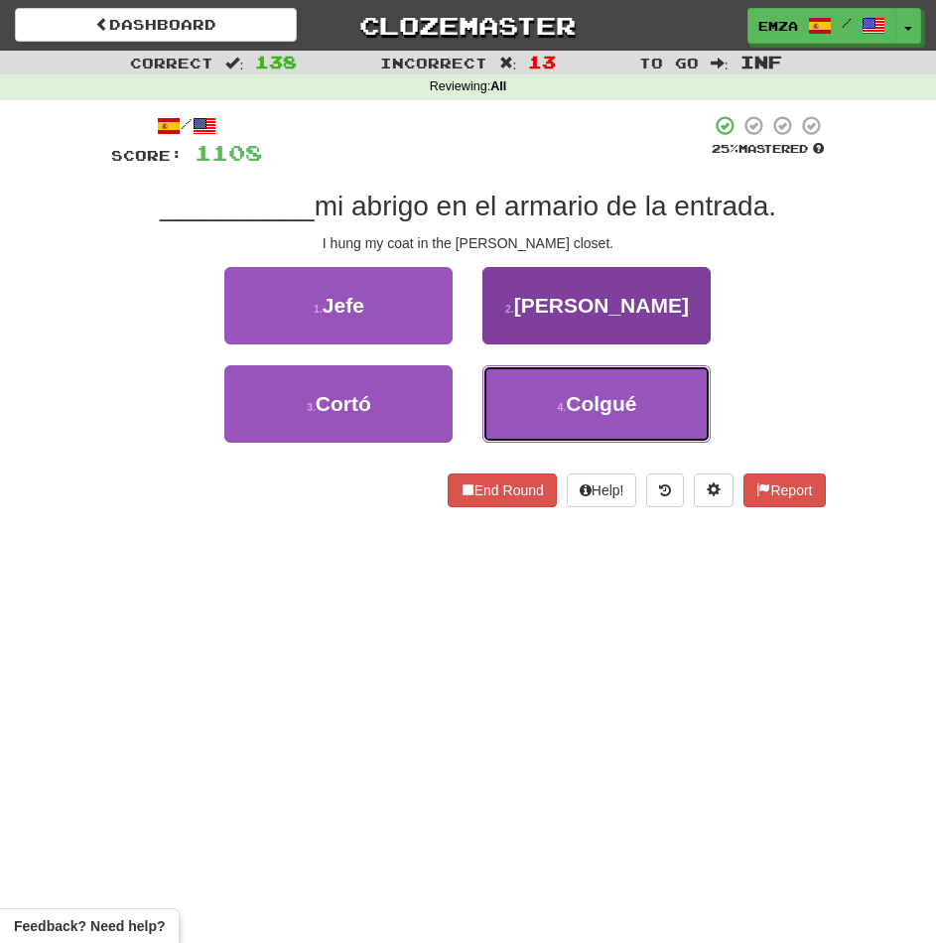
click at [501, 392] on button "4 . Colgué" at bounding box center [596, 403] width 228 height 77
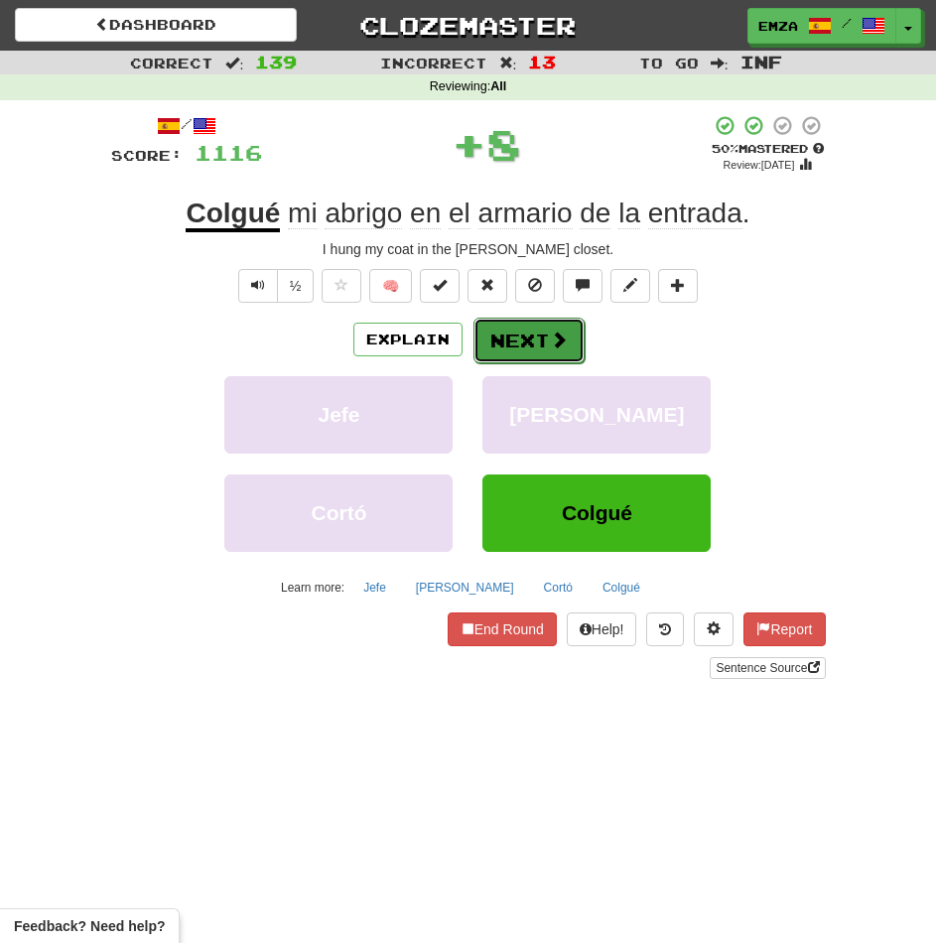
click at [495, 337] on button "Next" at bounding box center [528, 341] width 111 height 46
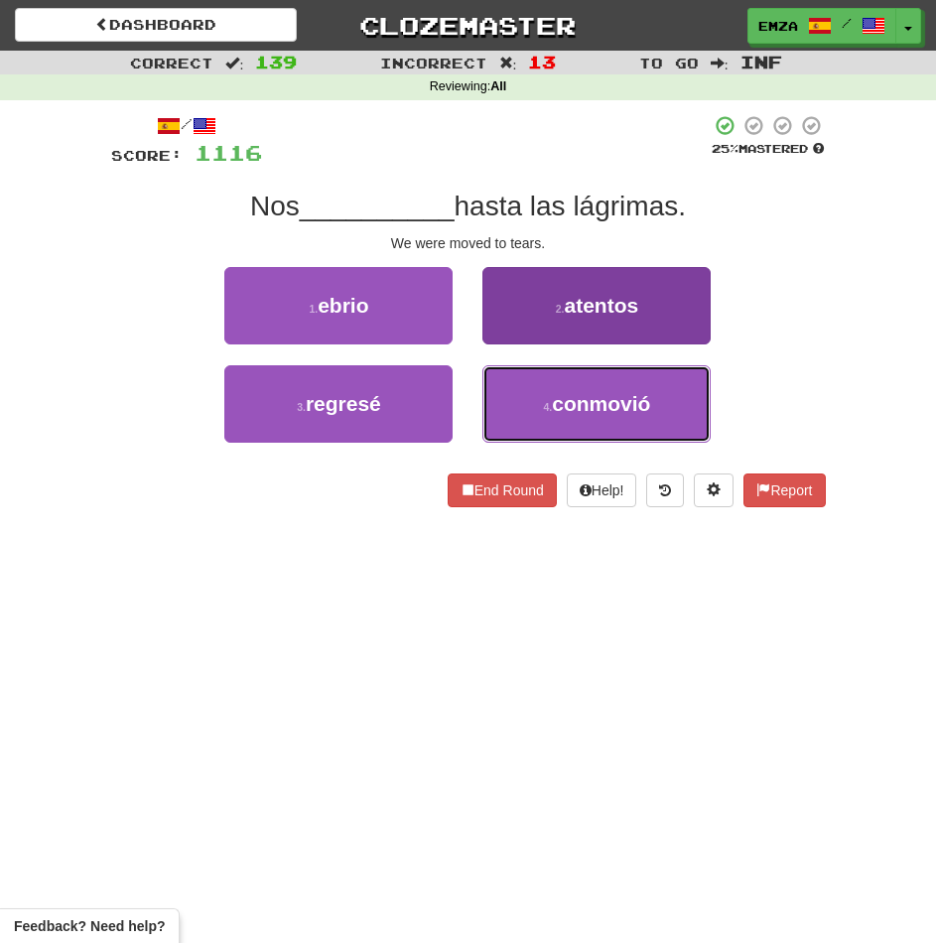
drag, startPoint x: 520, startPoint y: 395, endPoint x: 515, endPoint y: 379, distance: 16.6
click at [520, 396] on button "4 . conmovió" at bounding box center [596, 403] width 228 height 77
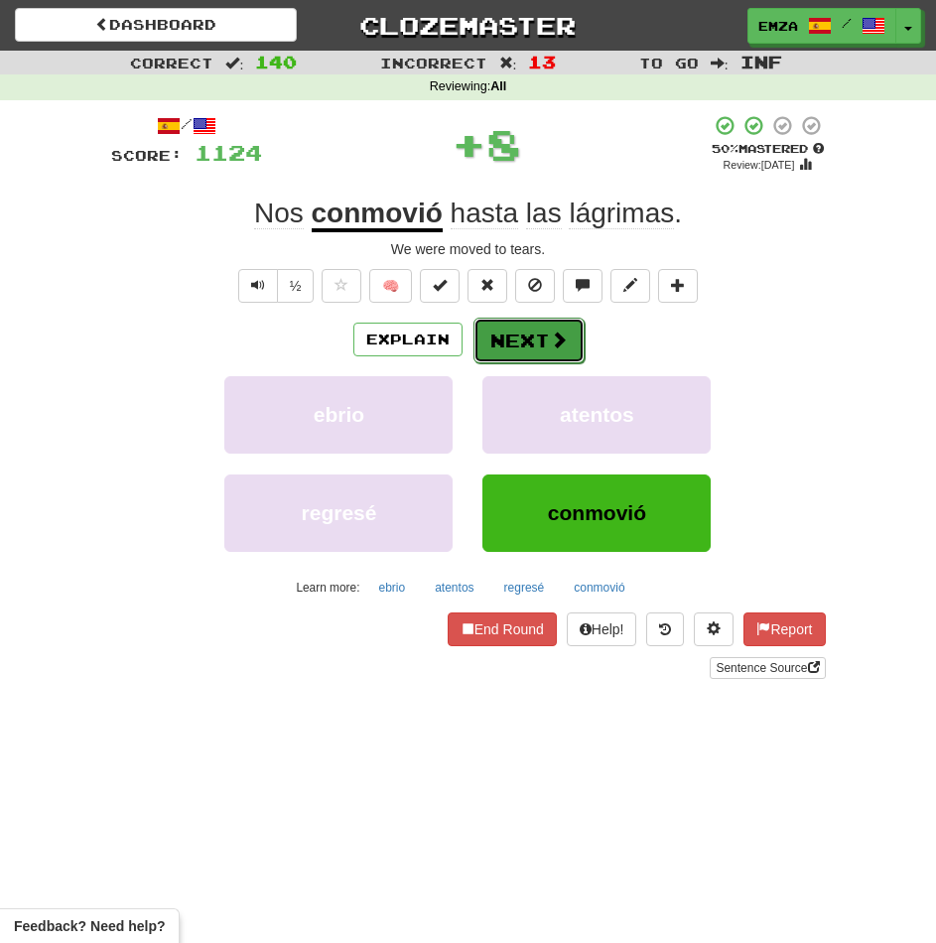
click at [511, 343] on button "Next" at bounding box center [528, 341] width 111 height 46
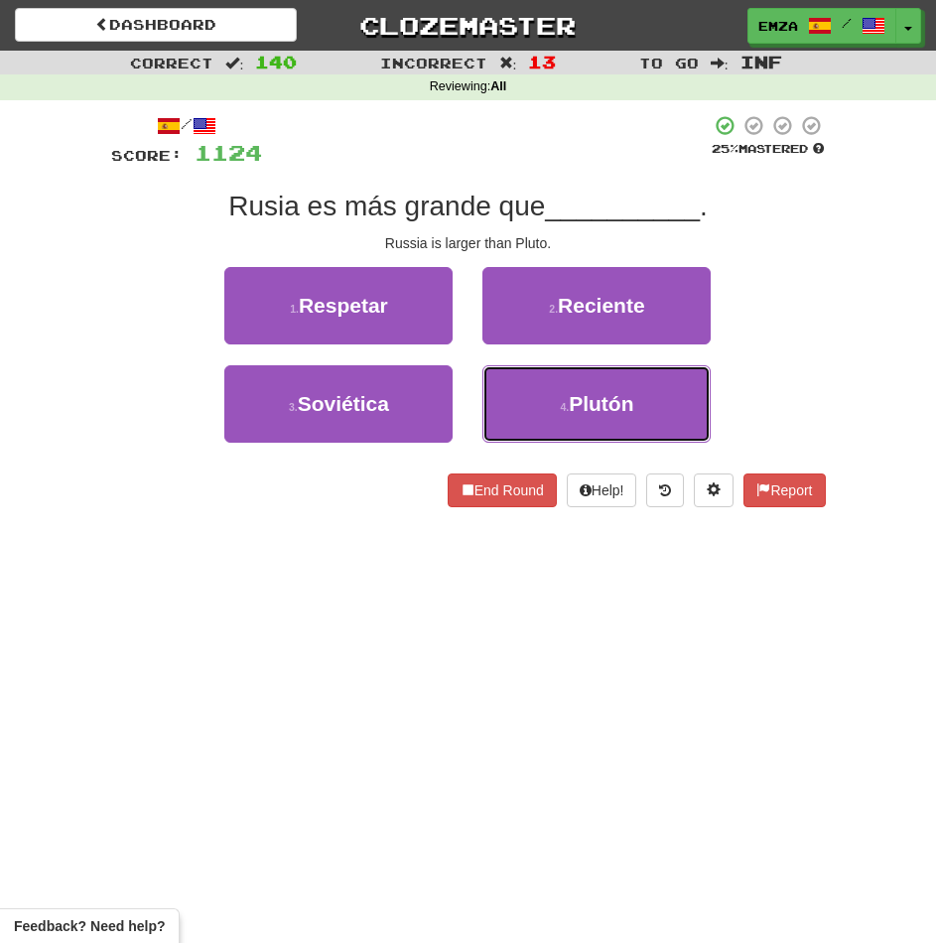
drag, startPoint x: 526, startPoint y: 385, endPoint x: 530, endPoint y: 363, distance: 22.2
click at [528, 385] on button "4 . Plutón" at bounding box center [596, 403] width 228 height 77
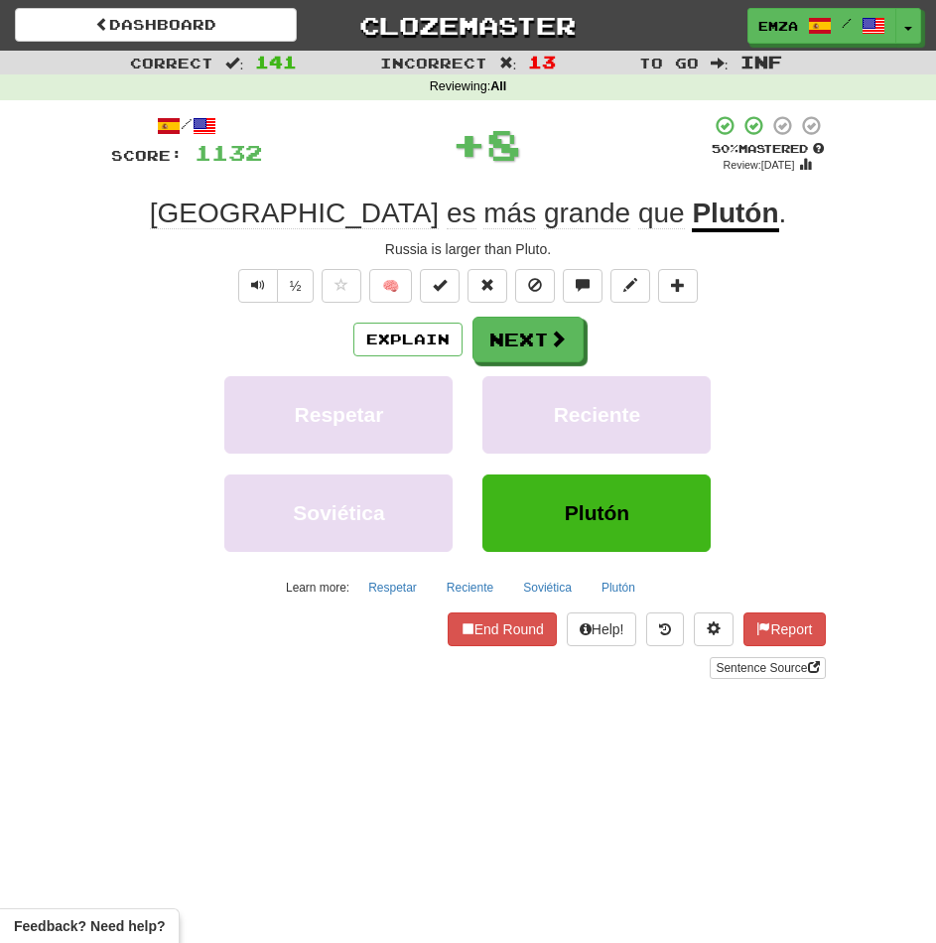
click at [530, 338] on button "Next" at bounding box center [527, 340] width 111 height 46
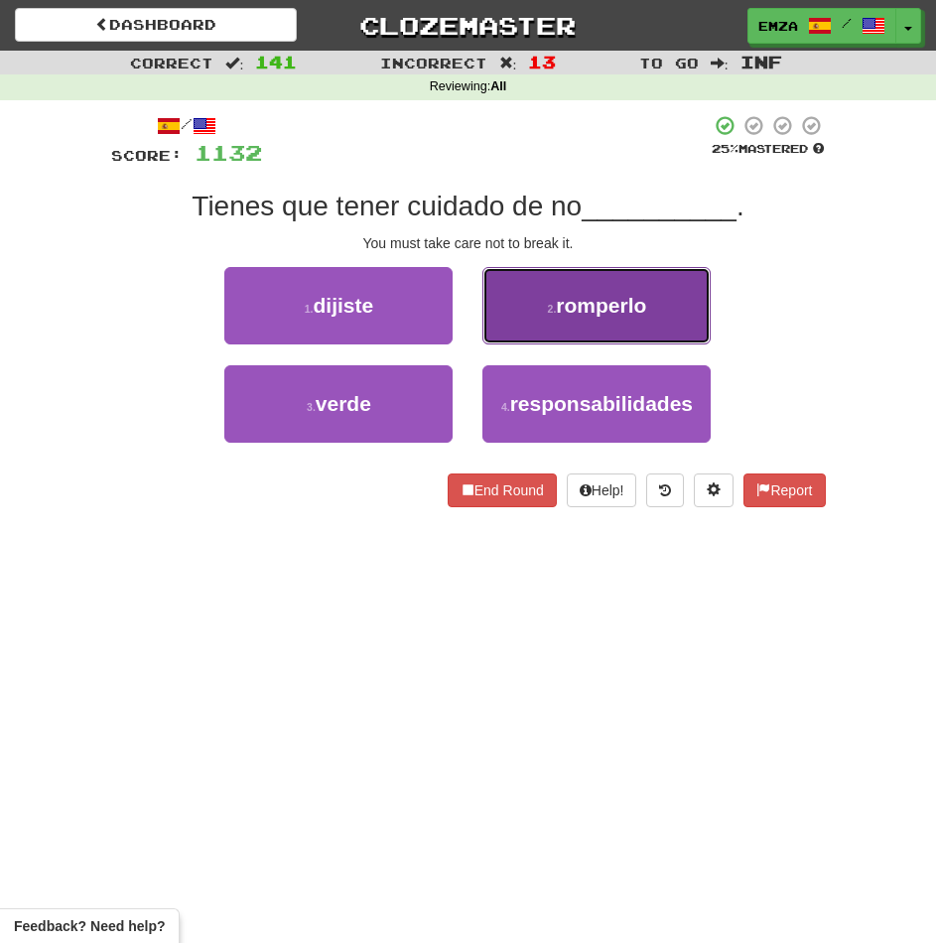
click at [516, 328] on button "2 . romperlo" at bounding box center [596, 305] width 228 height 77
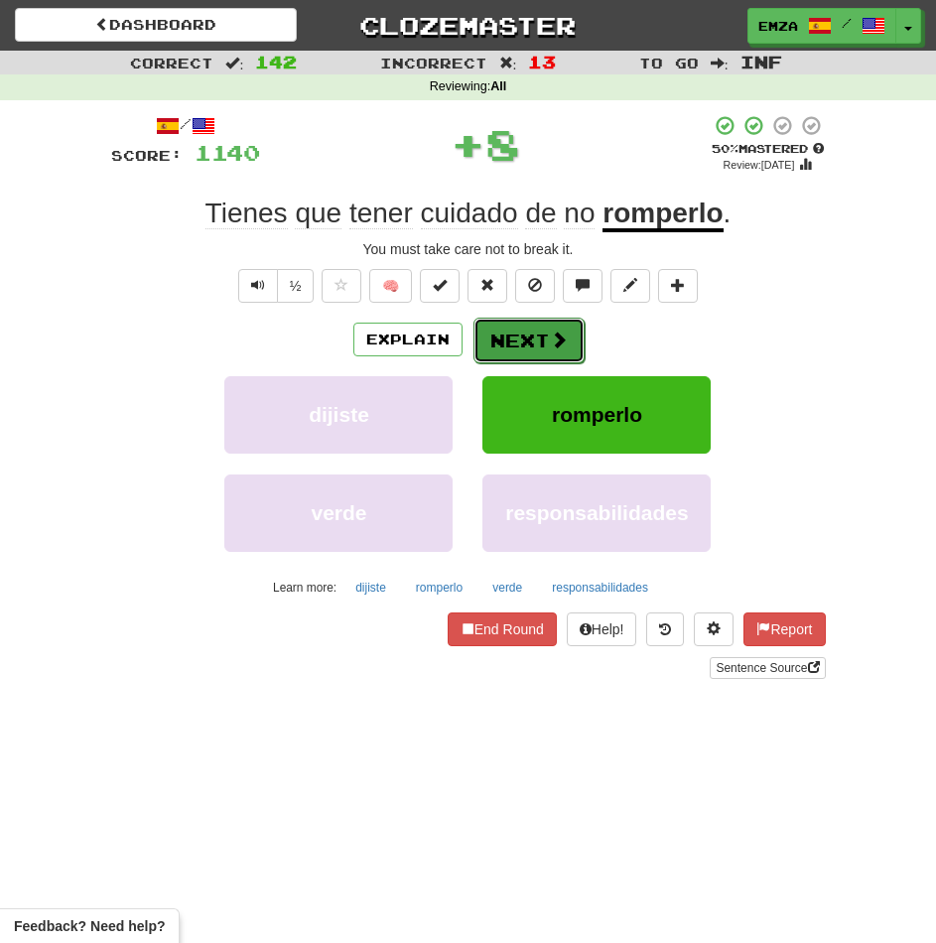
click at [519, 354] on button "Next" at bounding box center [528, 341] width 111 height 46
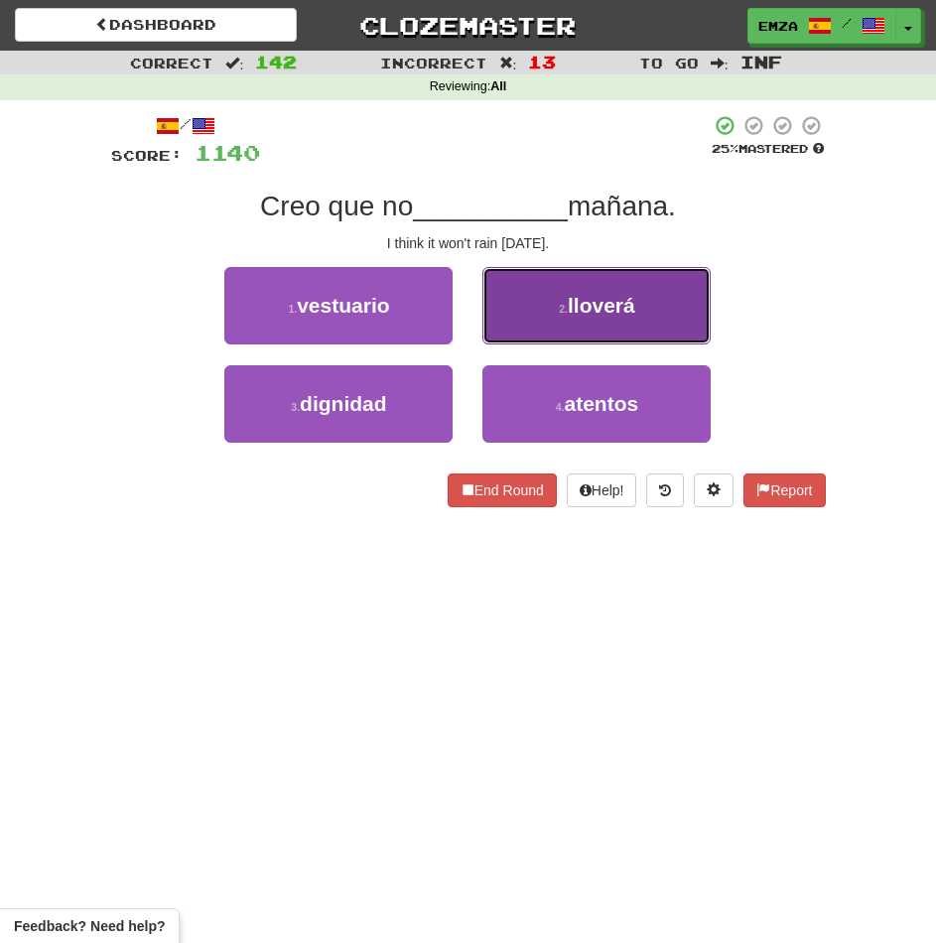
click at [529, 328] on button "2 . lloverá" at bounding box center [596, 305] width 228 height 77
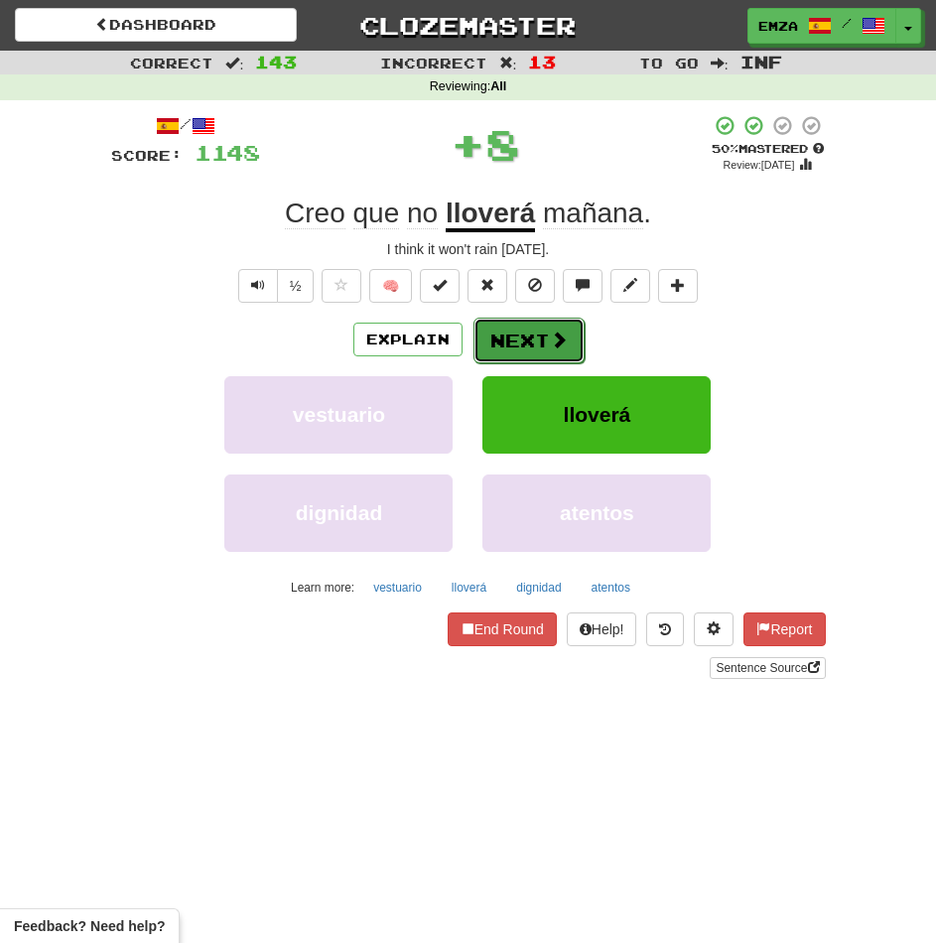
click at [514, 343] on button "Next" at bounding box center [528, 341] width 111 height 46
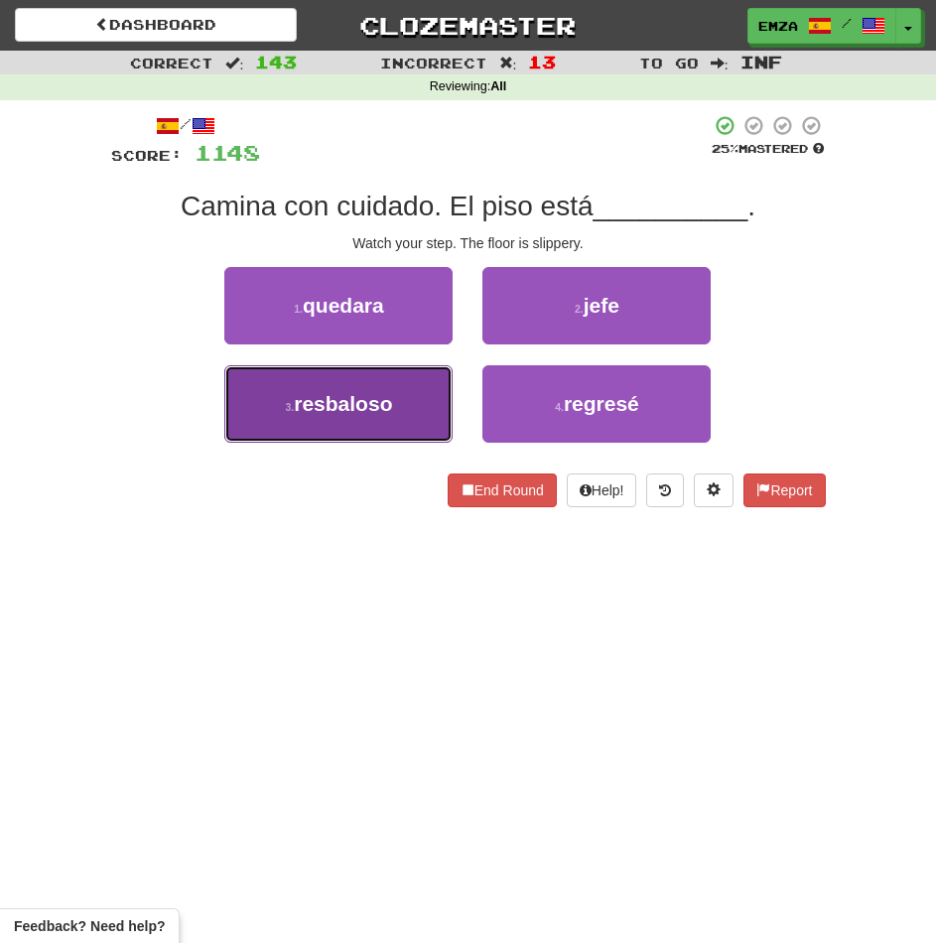
click at [416, 389] on button "3 . resbaloso" at bounding box center [338, 403] width 228 height 77
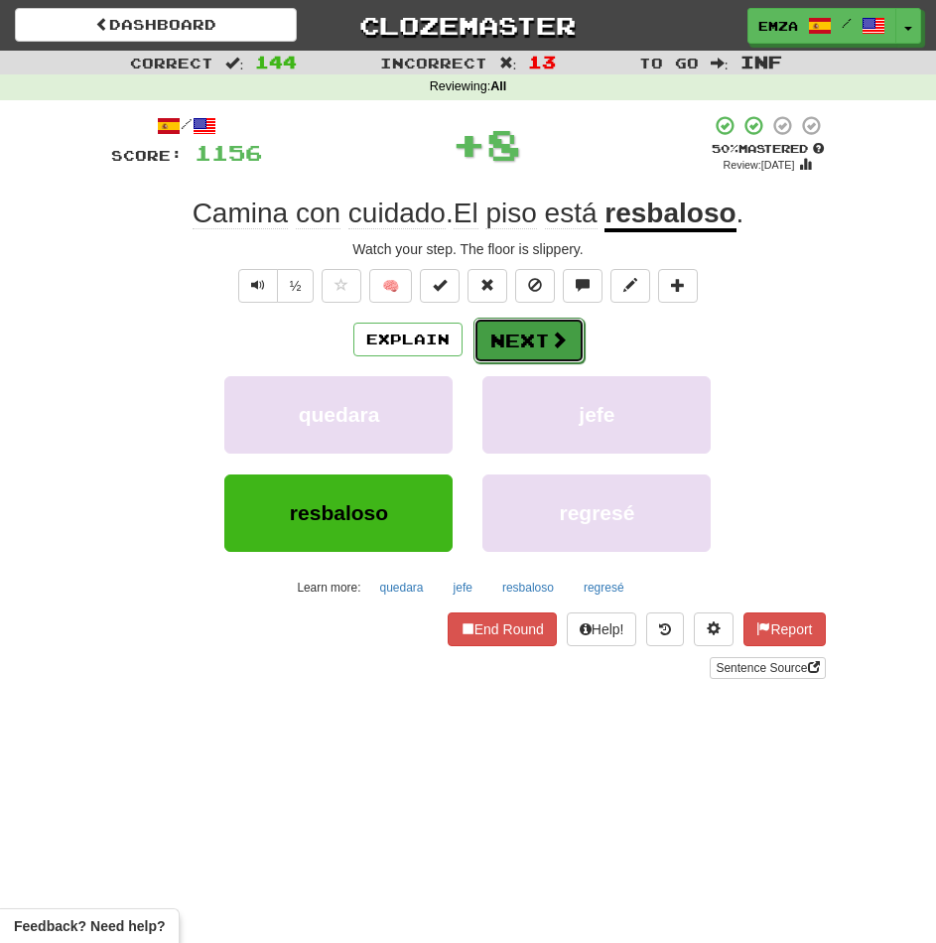
click at [504, 342] on button "Next" at bounding box center [528, 341] width 111 height 46
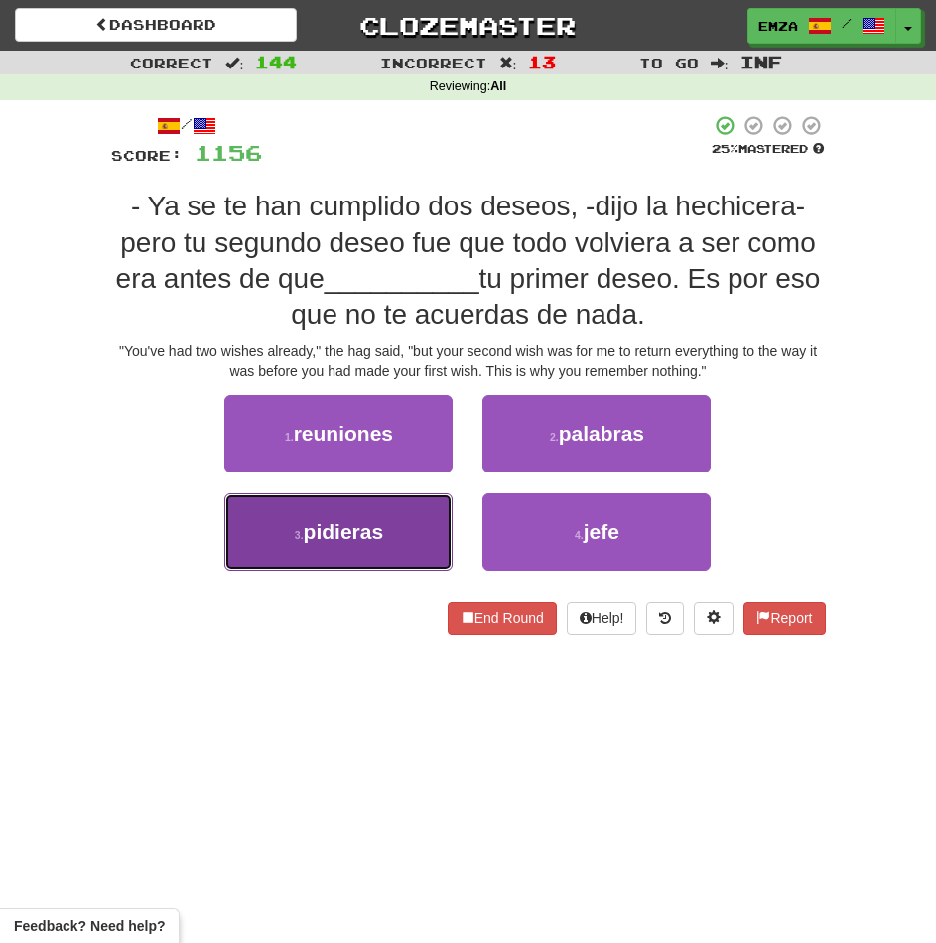
click at [419, 519] on button "3 . pidieras" at bounding box center [338, 531] width 228 height 77
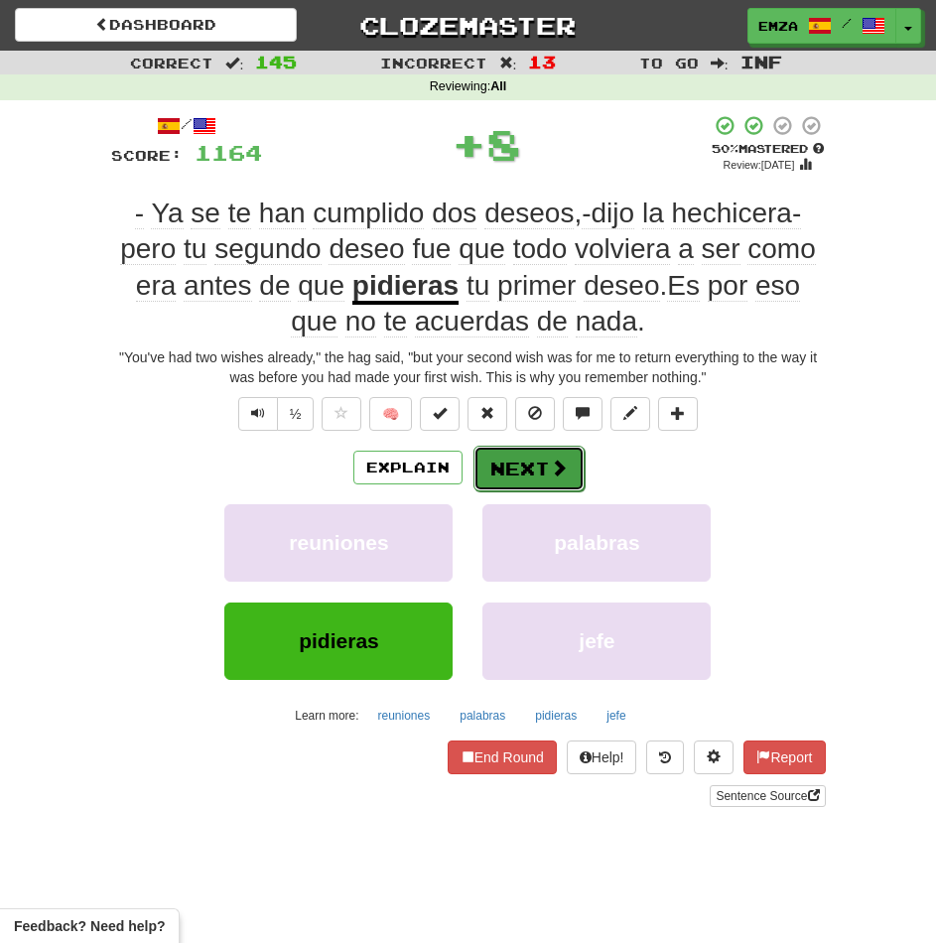
click at [538, 478] on button "Next" at bounding box center [528, 469] width 111 height 46
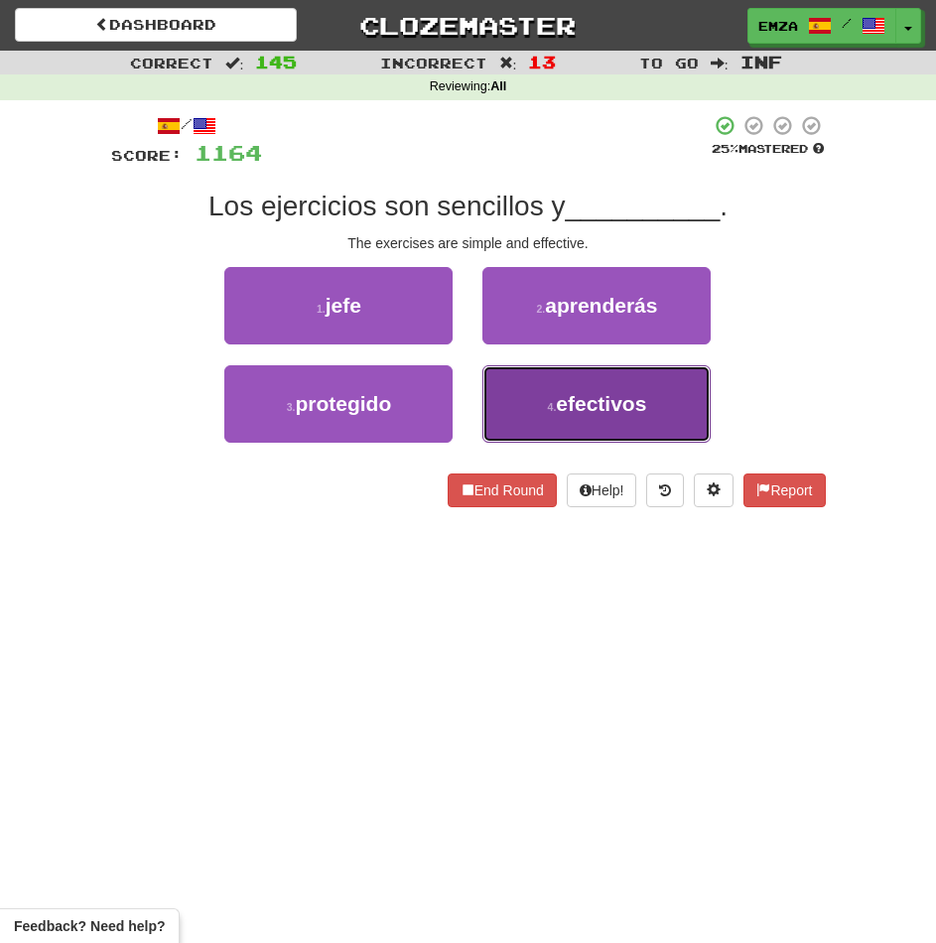
click at [507, 403] on button "4 . efectivos" at bounding box center [596, 403] width 228 height 77
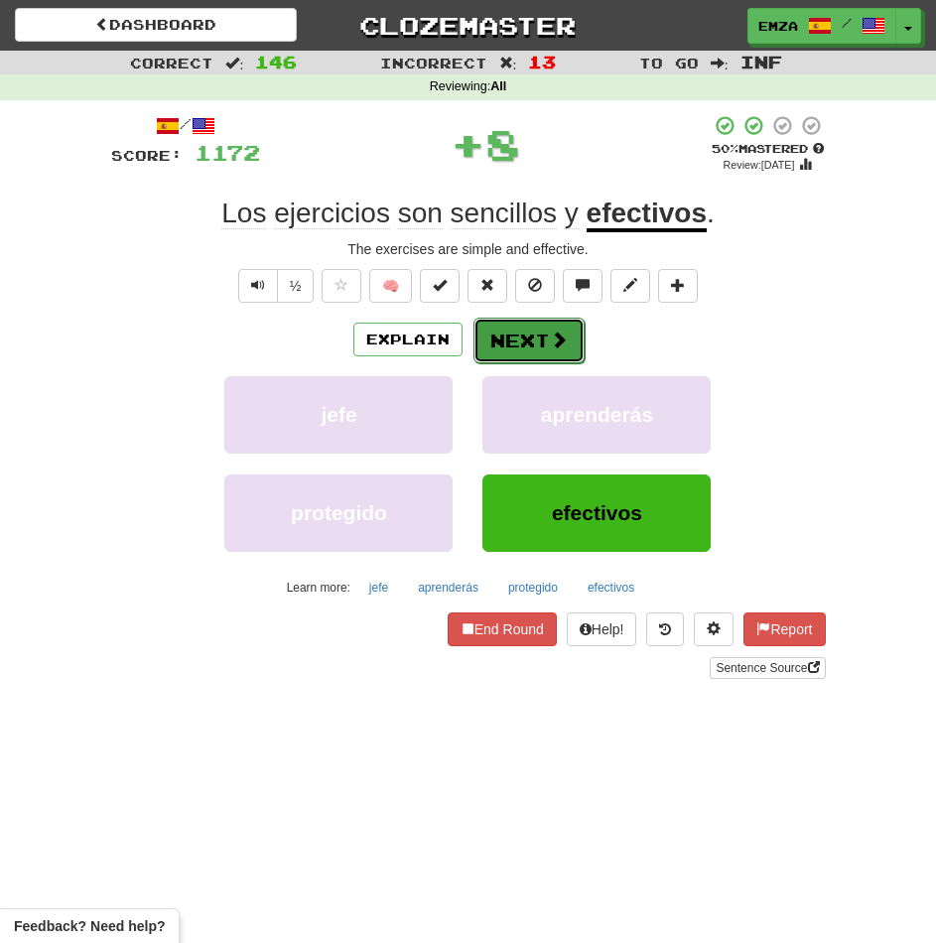
click at [495, 324] on button "Next" at bounding box center [528, 341] width 111 height 46
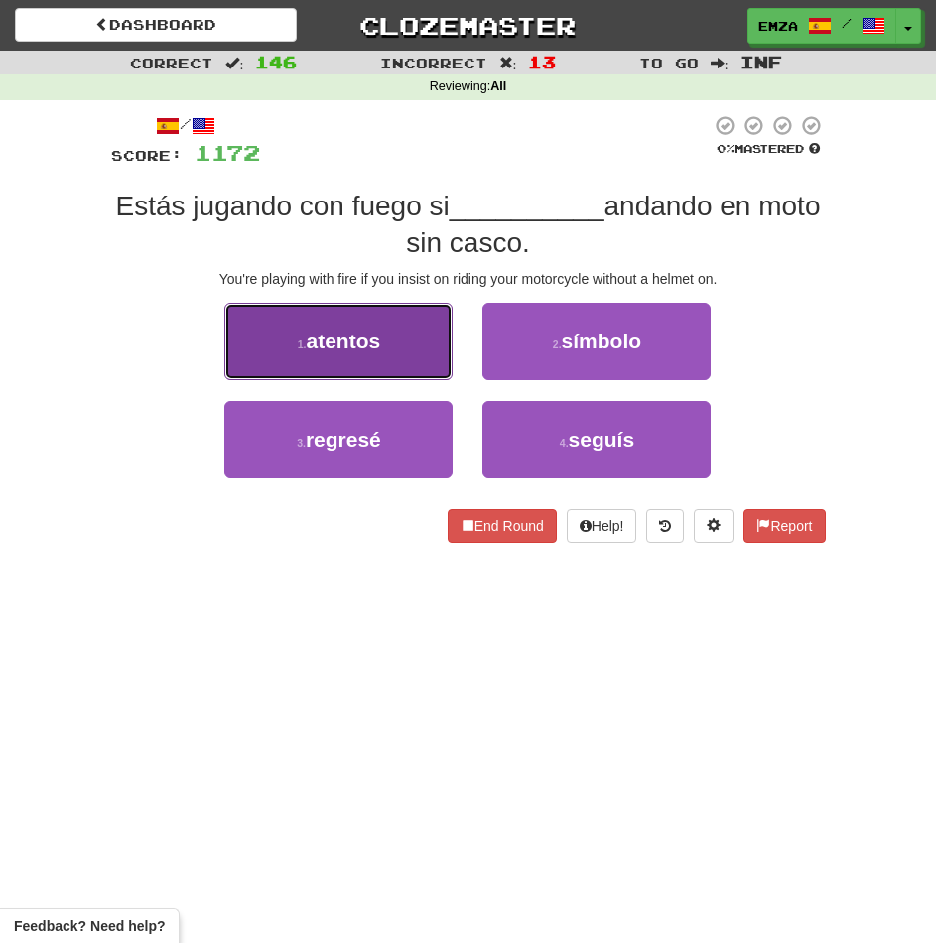
click at [400, 360] on button "1 . atentos" at bounding box center [338, 341] width 228 height 77
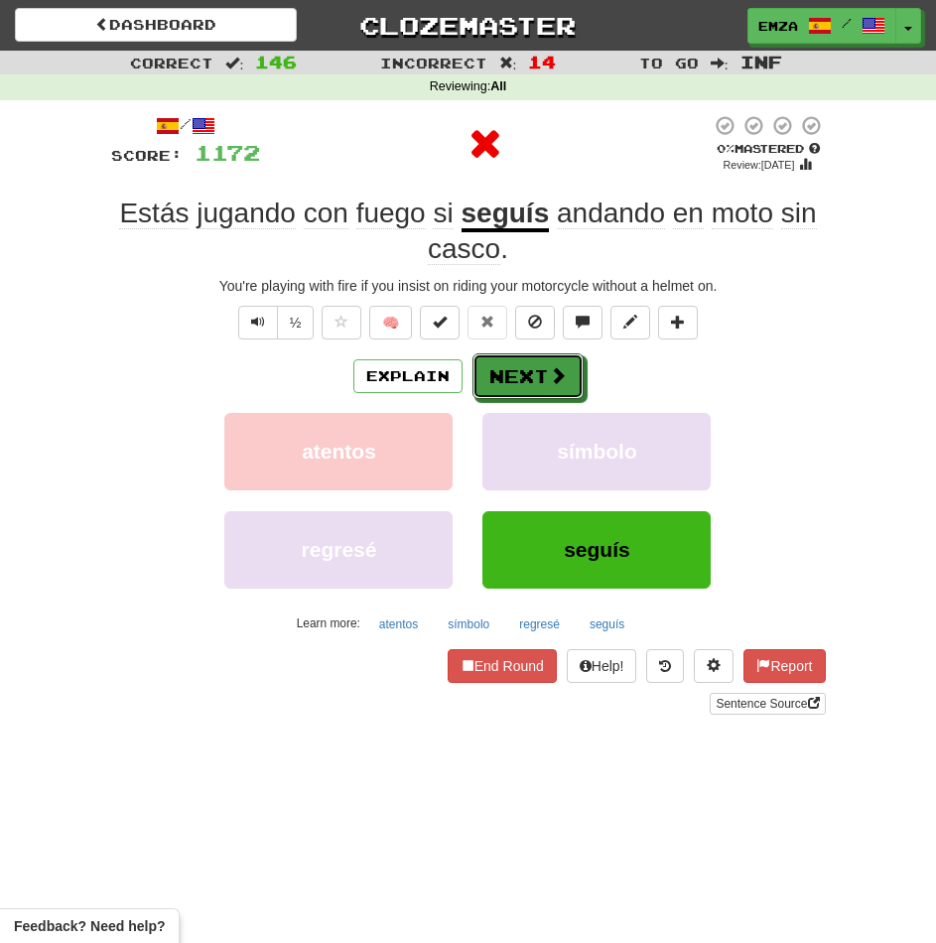
click at [478, 375] on button "Next" at bounding box center [527, 376] width 111 height 46
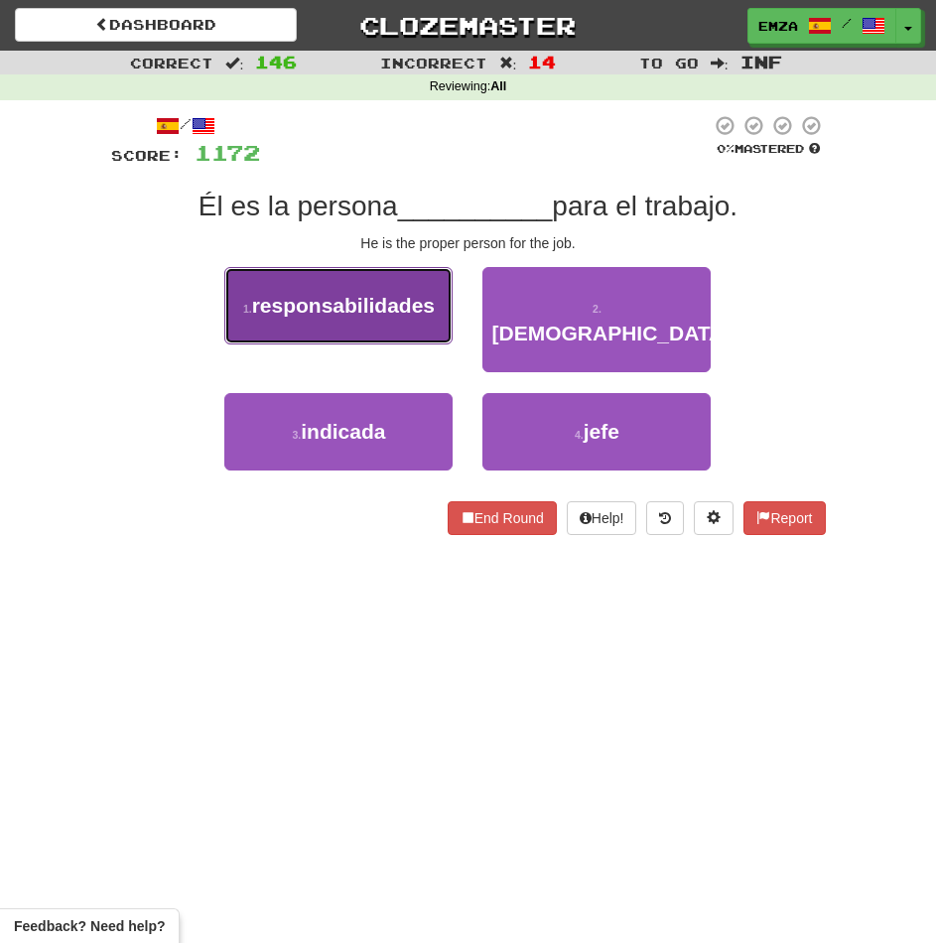
click at [396, 322] on button "1 . responsabilidades" at bounding box center [338, 305] width 228 height 77
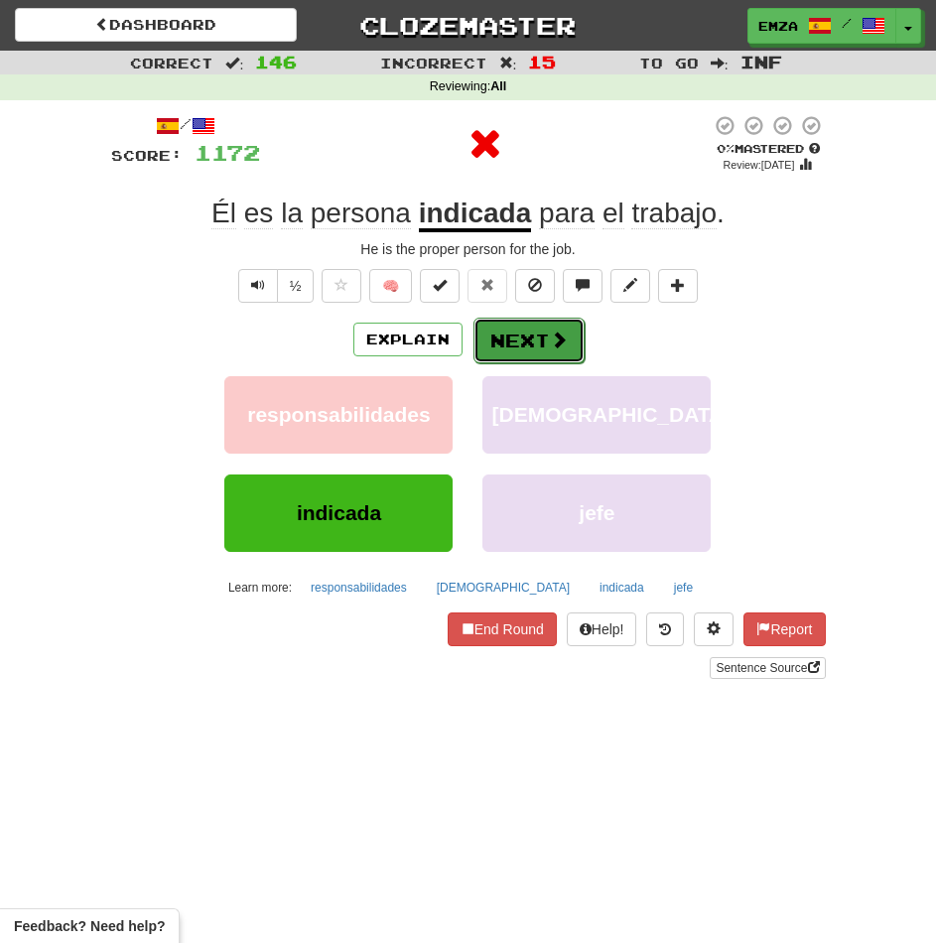
click at [540, 348] on button "Next" at bounding box center [528, 341] width 111 height 46
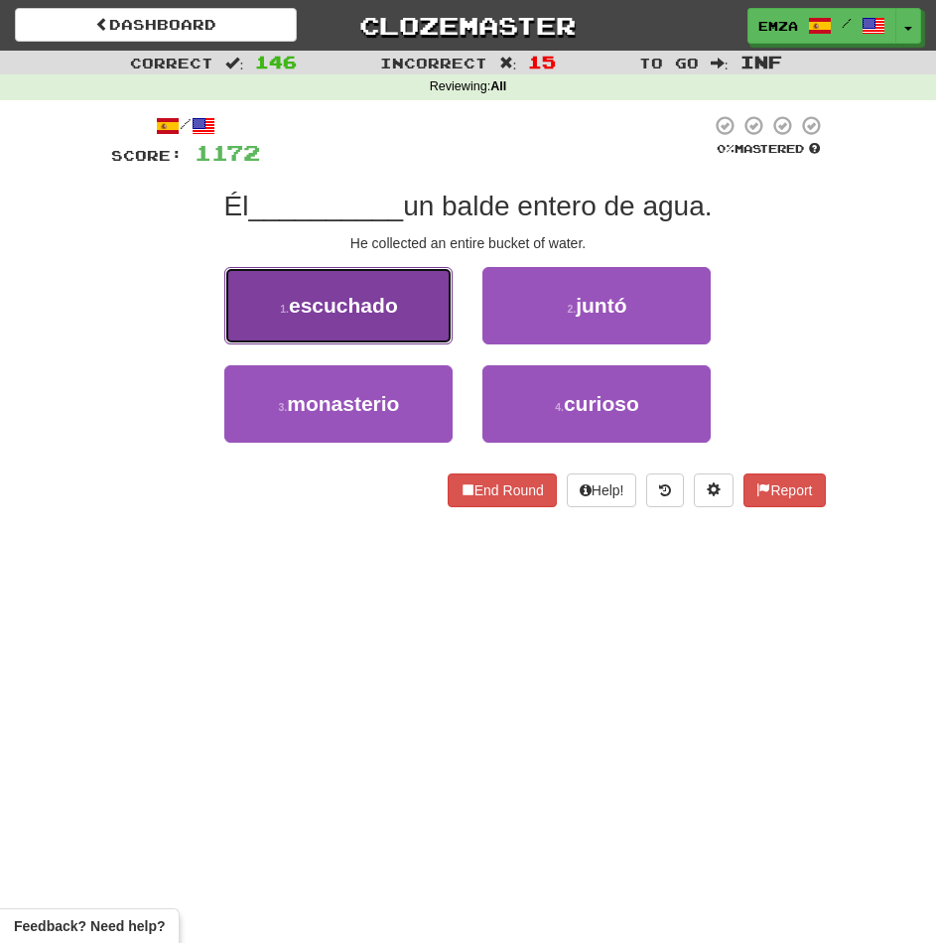
click at [409, 335] on button "1 . escuchado" at bounding box center [338, 305] width 228 height 77
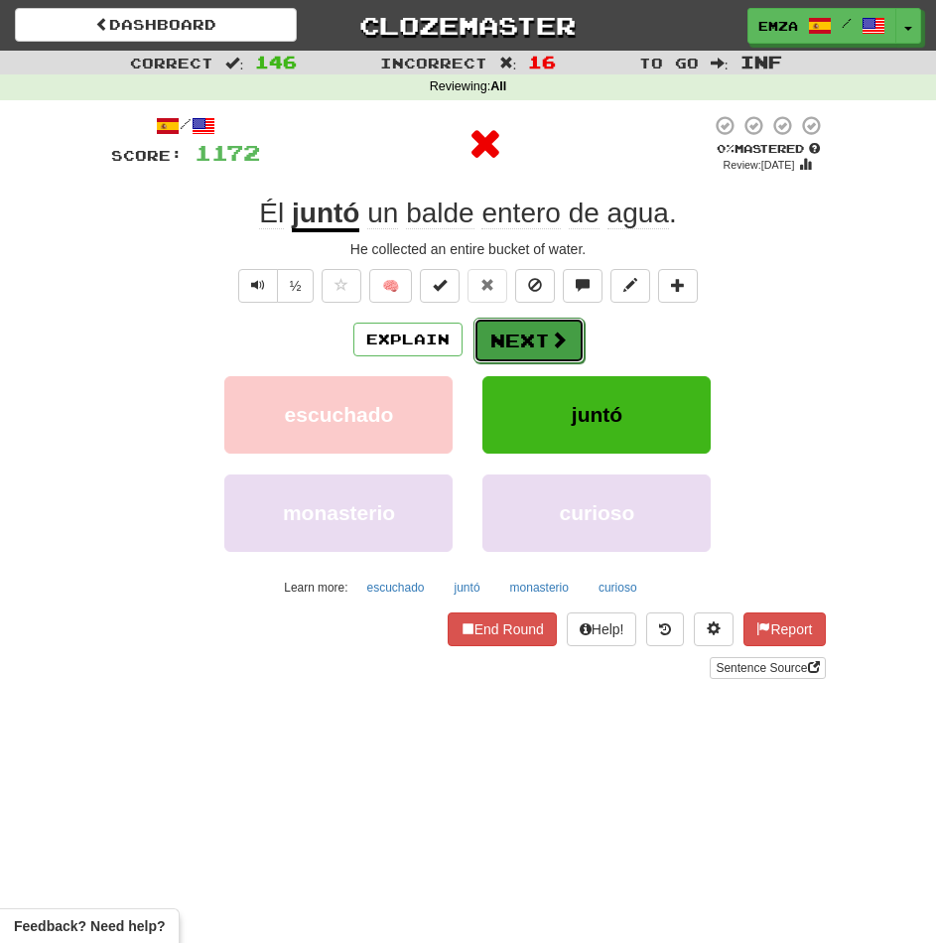
click at [513, 349] on button "Next" at bounding box center [528, 341] width 111 height 46
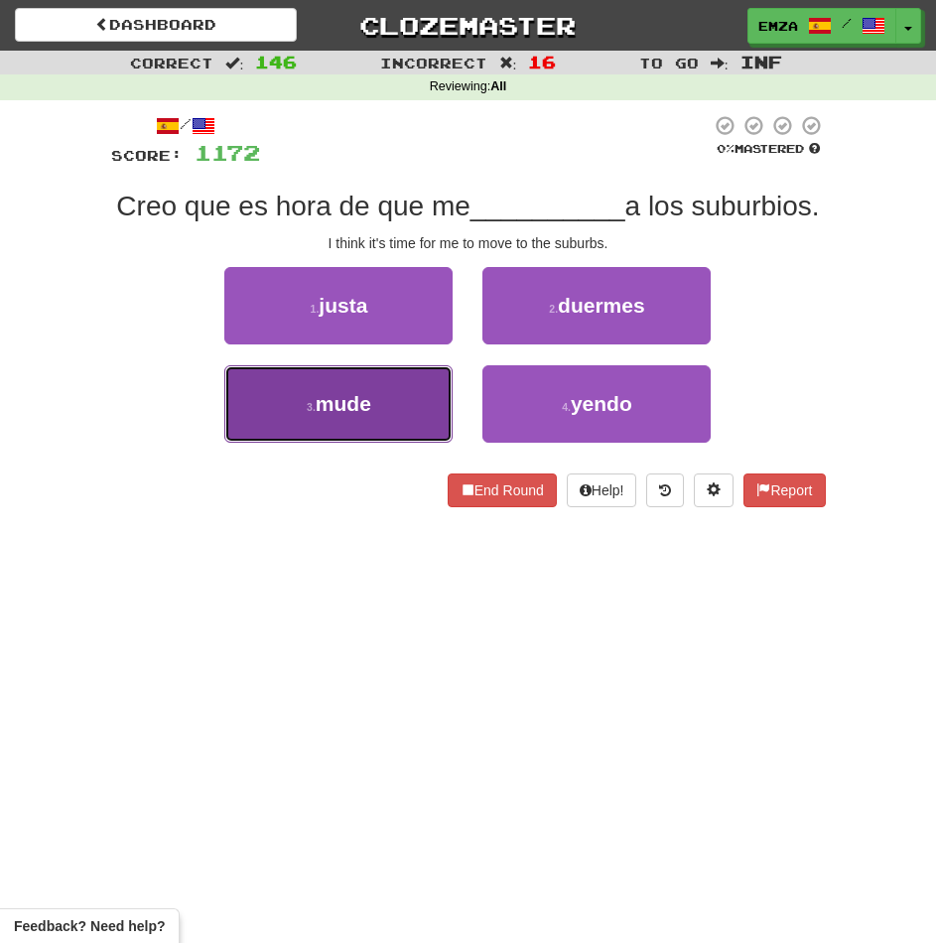
click at [415, 431] on button "3 . mude" at bounding box center [338, 403] width 228 height 77
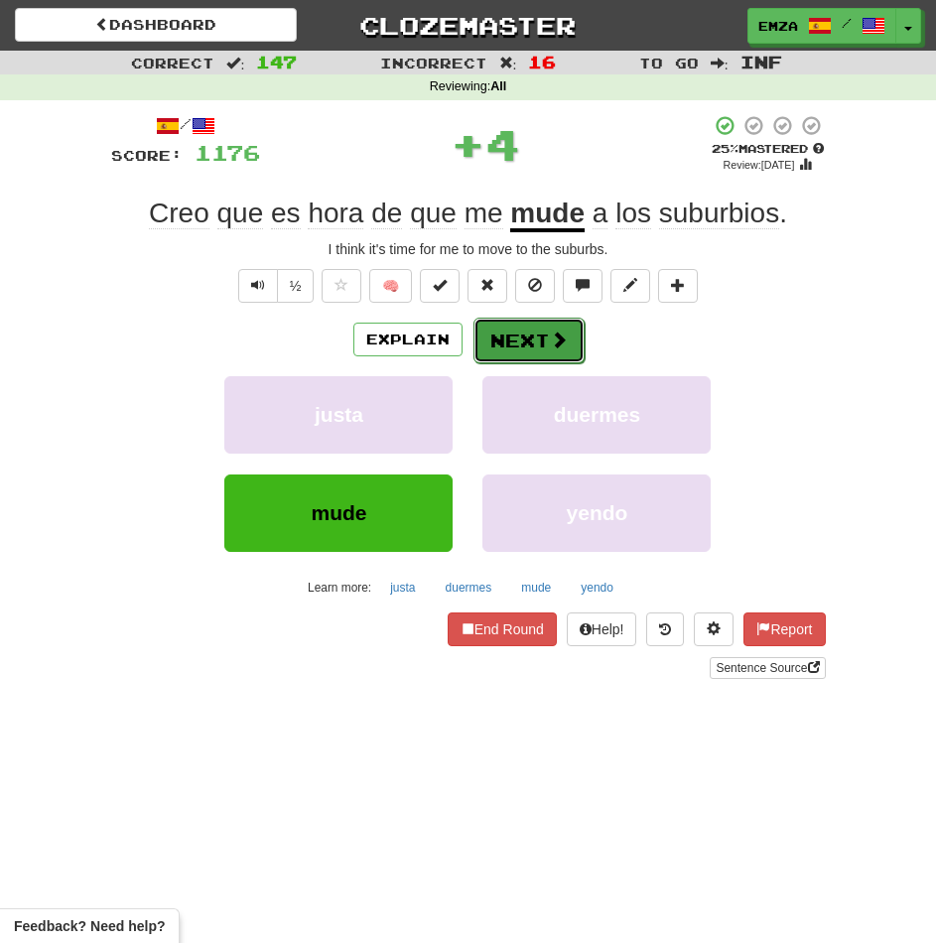
click at [527, 346] on button "Next" at bounding box center [528, 341] width 111 height 46
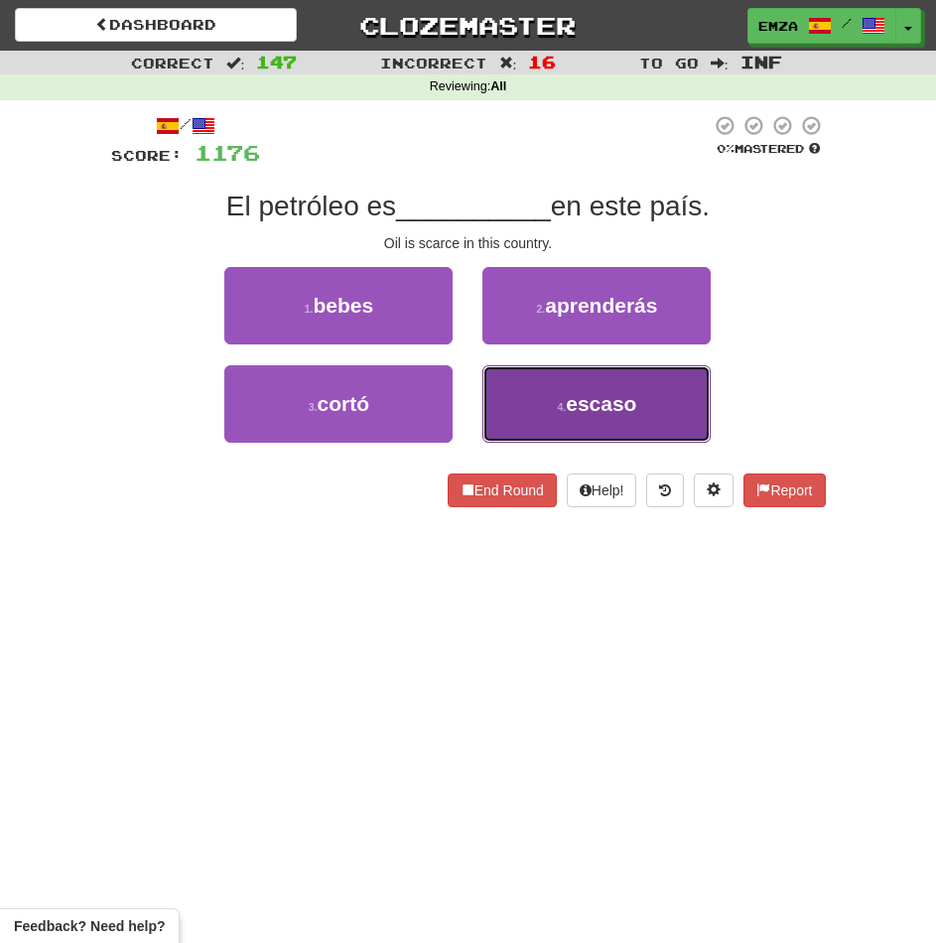
click at [527, 395] on button "4 . escaso" at bounding box center [596, 403] width 228 height 77
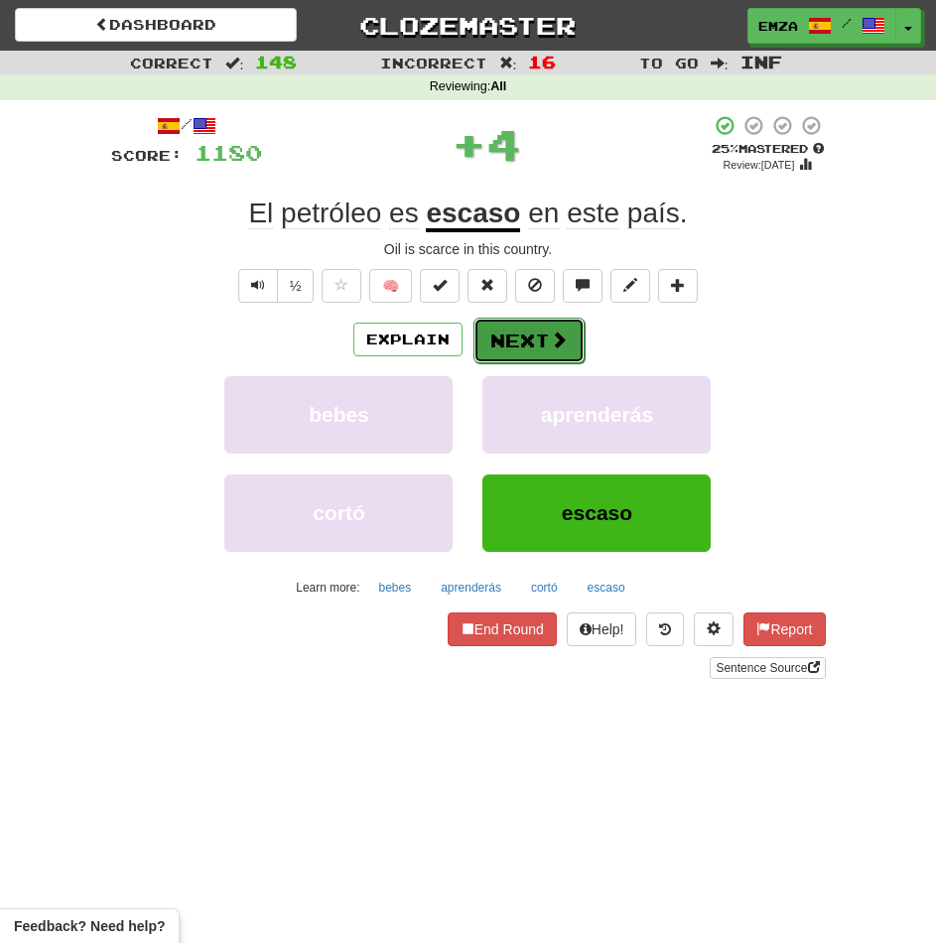
click at [529, 329] on button "Next" at bounding box center [528, 341] width 111 height 46
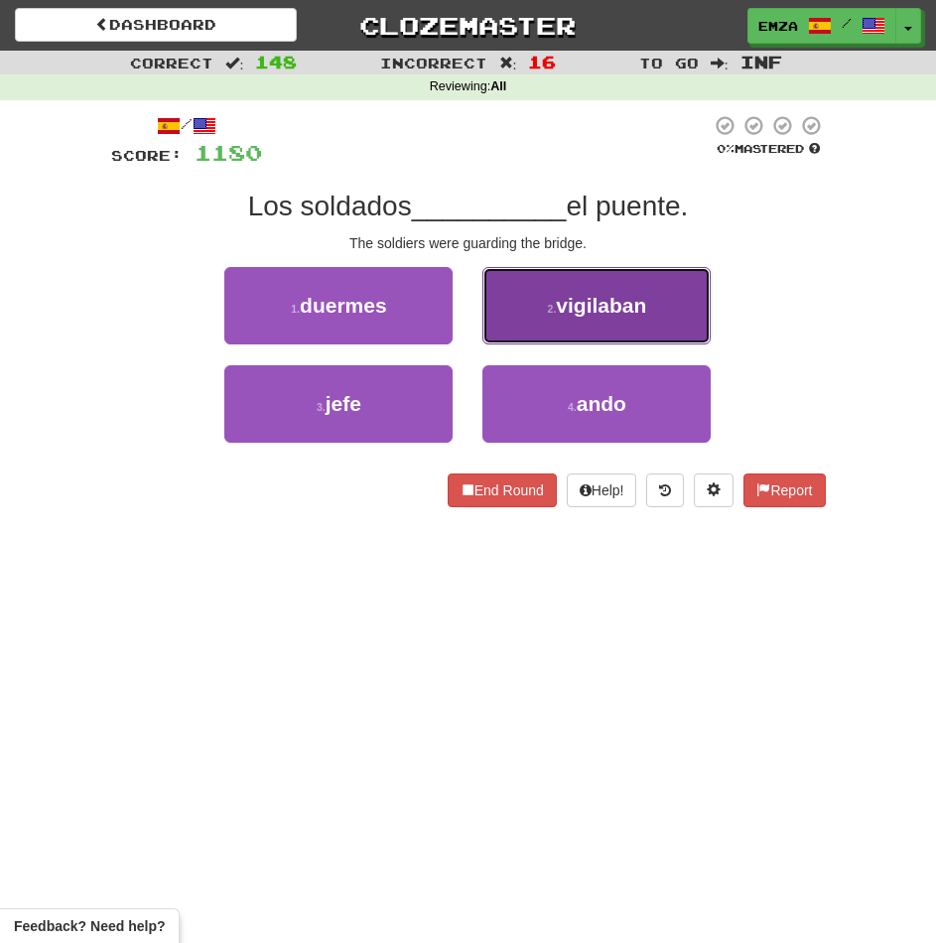
click at [503, 320] on button "2 . vigilaban" at bounding box center [596, 305] width 228 height 77
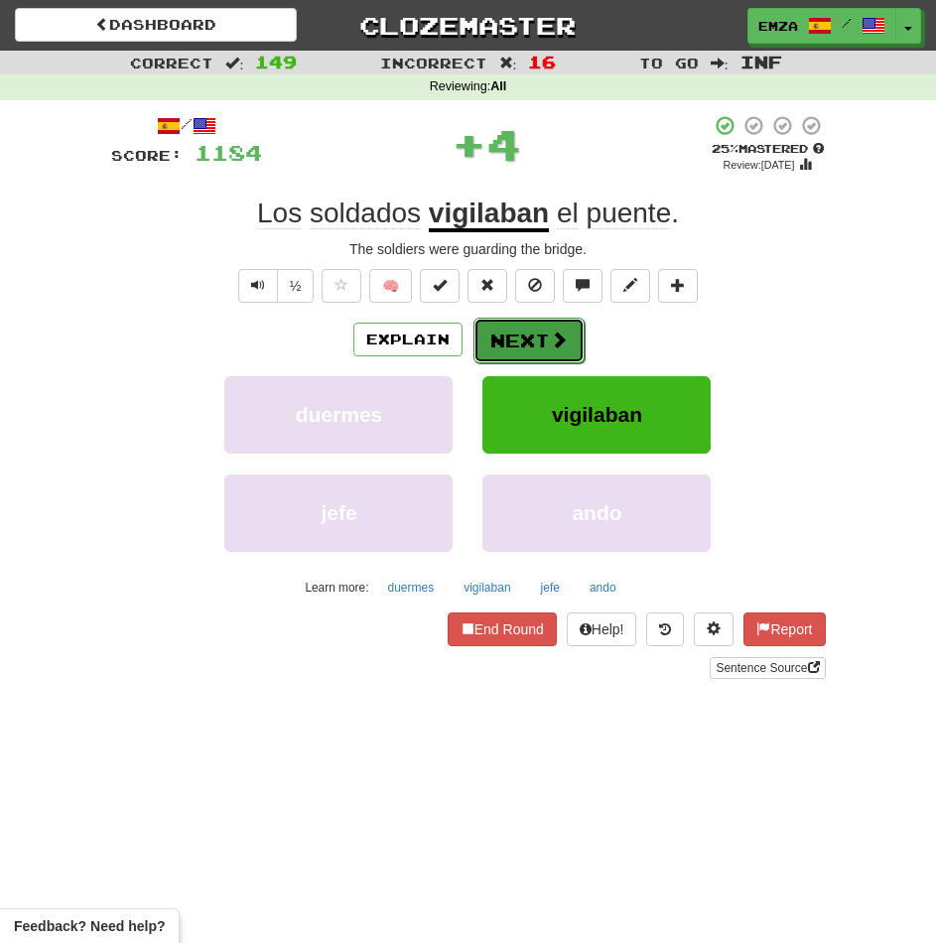
click at [496, 341] on button "Next" at bounding box center [528, 341] width 111 height 46
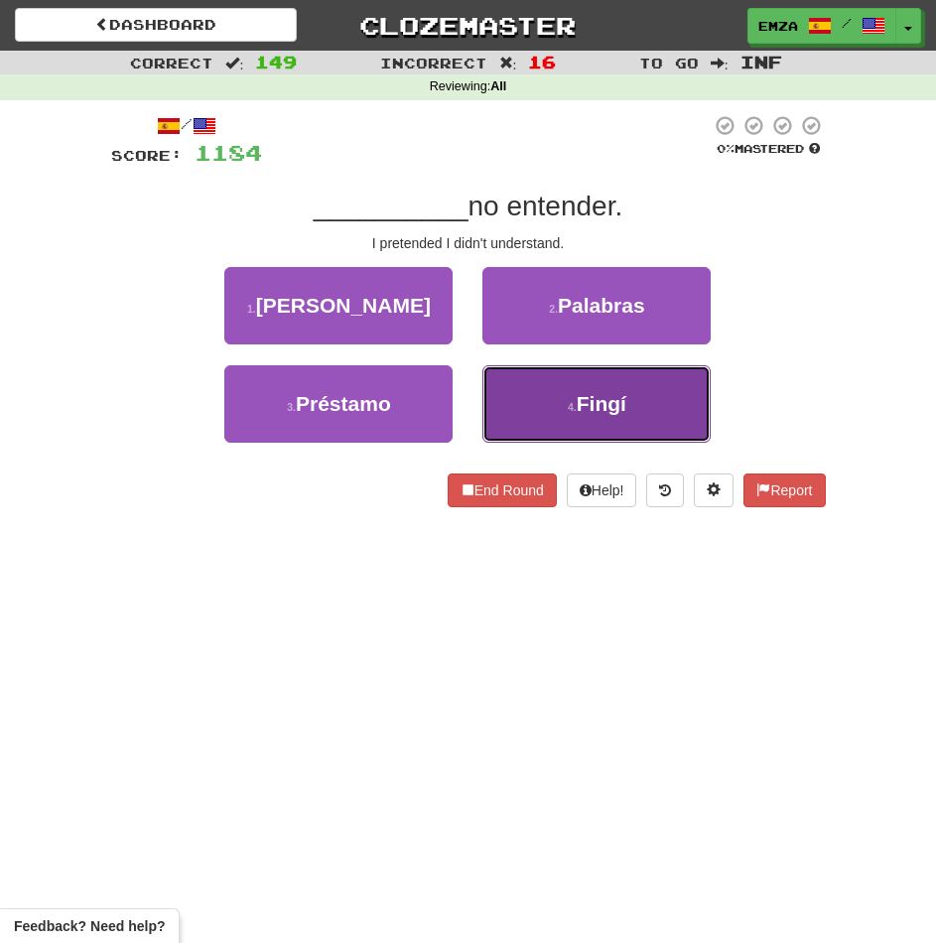
click at [564, 396] on button "4 . Fingí" at bounding box center [596, 403] width 228 height 77
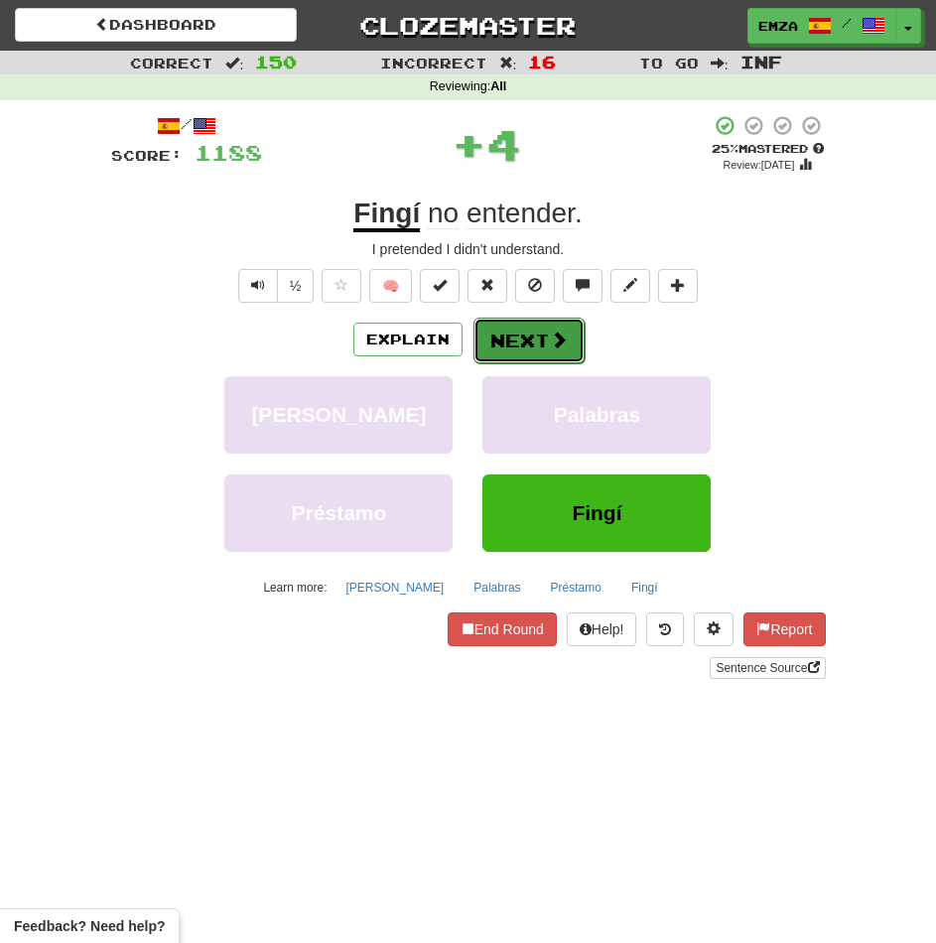
click at [543, 346] on button "Next" at bounding box center [528, 341] width 111 height 46
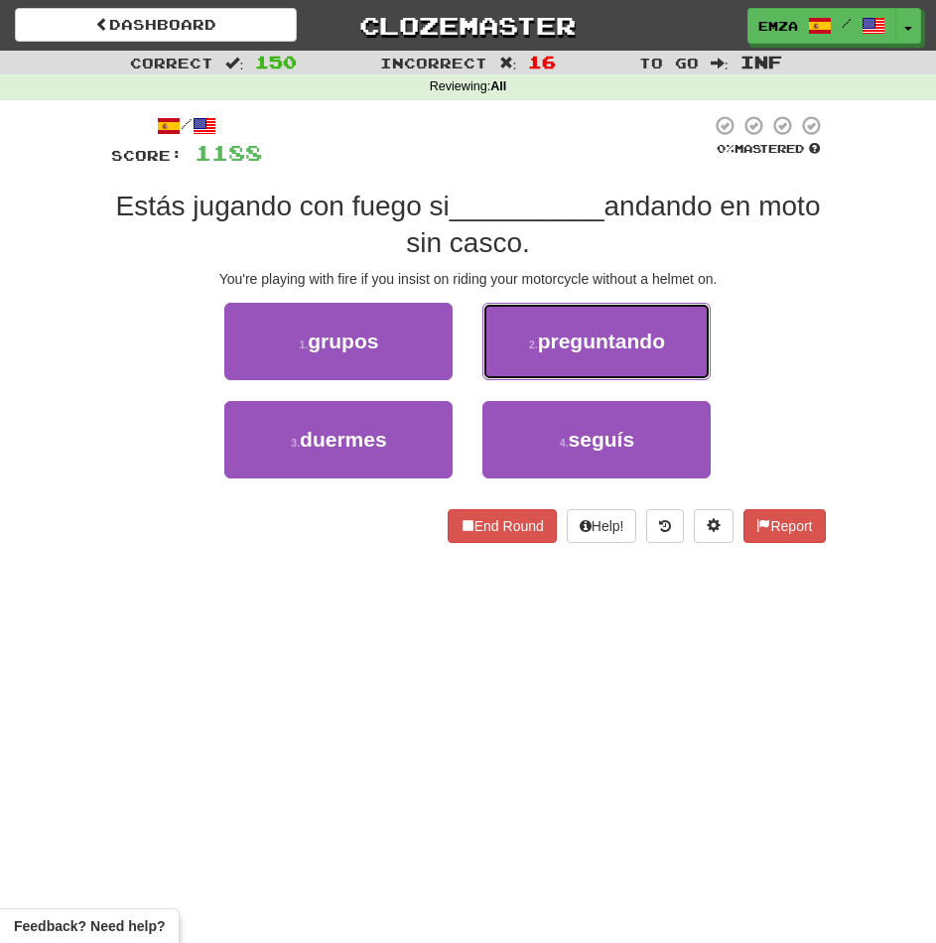
click at [552, 348] on button "2 . preguntando" at bounding box center [596, 341] width 228 height 77
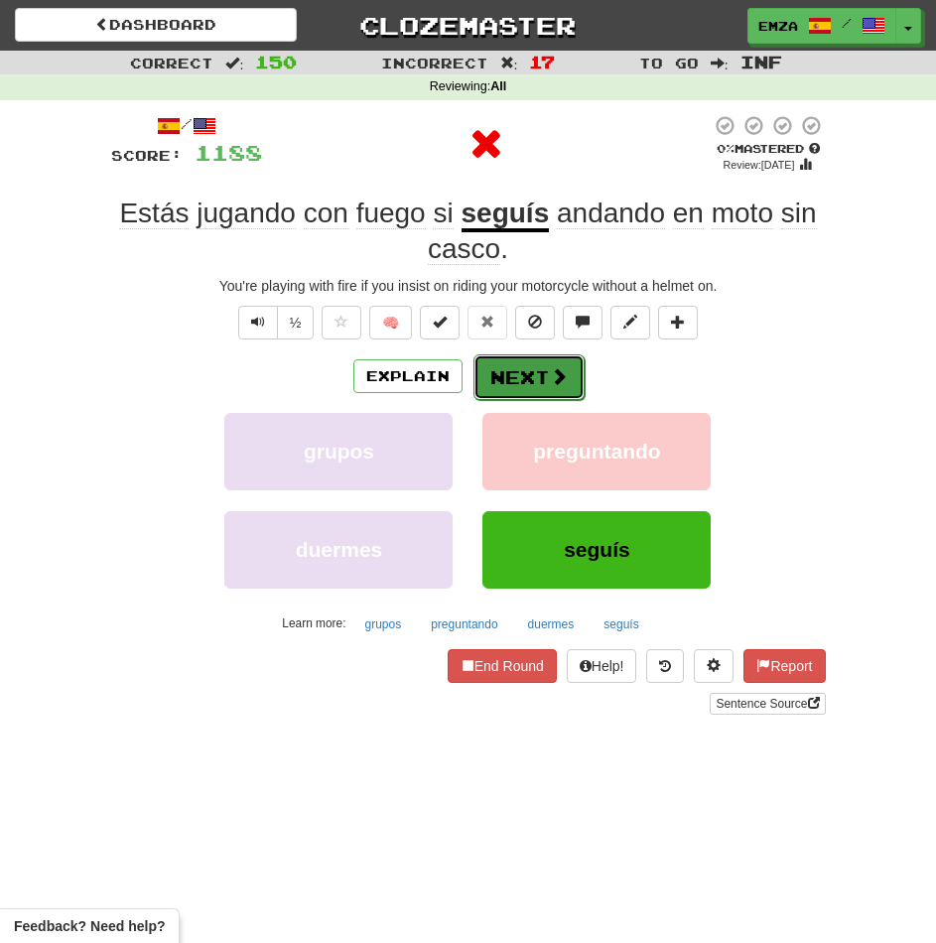
click at [528, 378] on button "Next" at bounding box center [528, 377] width 111 height 46
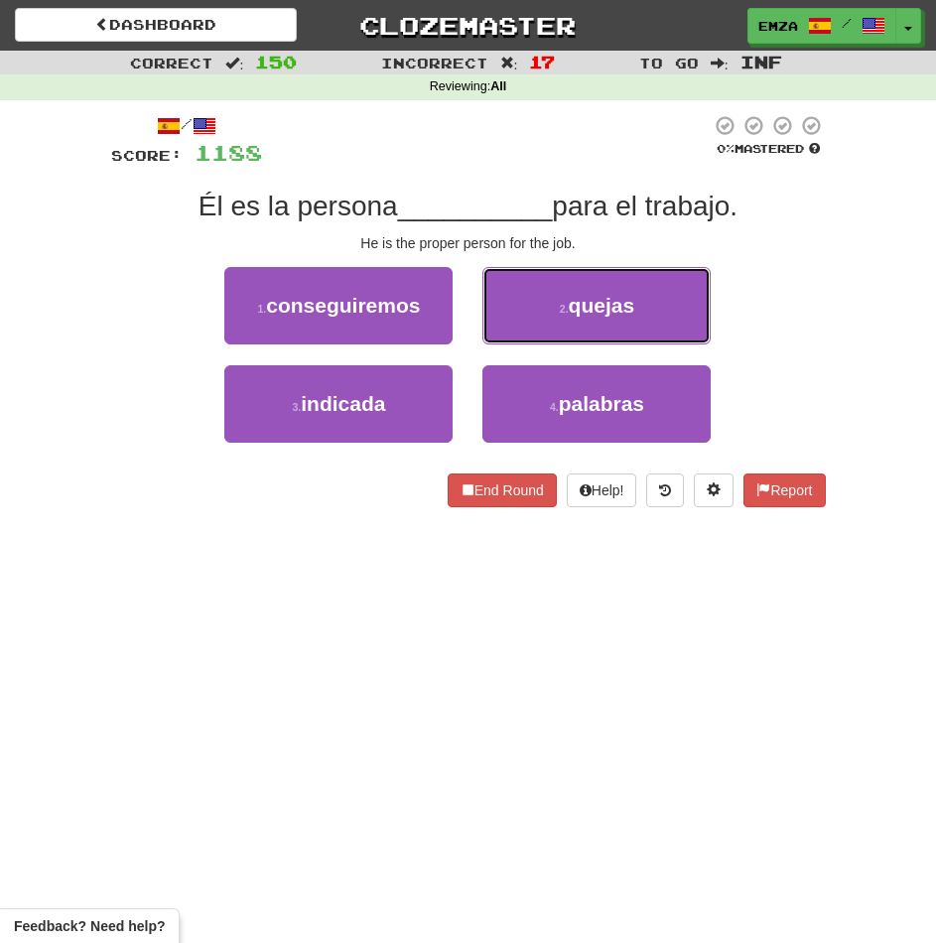
click at [563, 306] on small "2 ." at bounding box center [564, 309] width 9 height 12
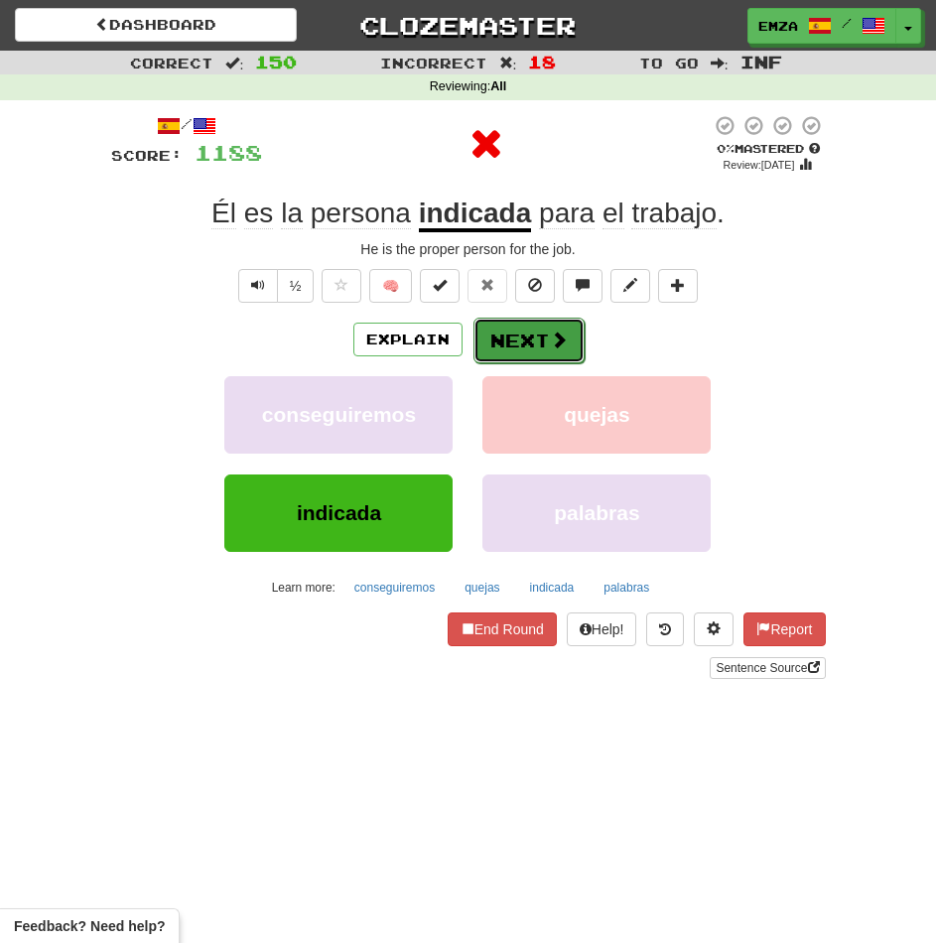
click at [523, 343] on button "Next" at bounding box center [528, 341] width 111 height 46
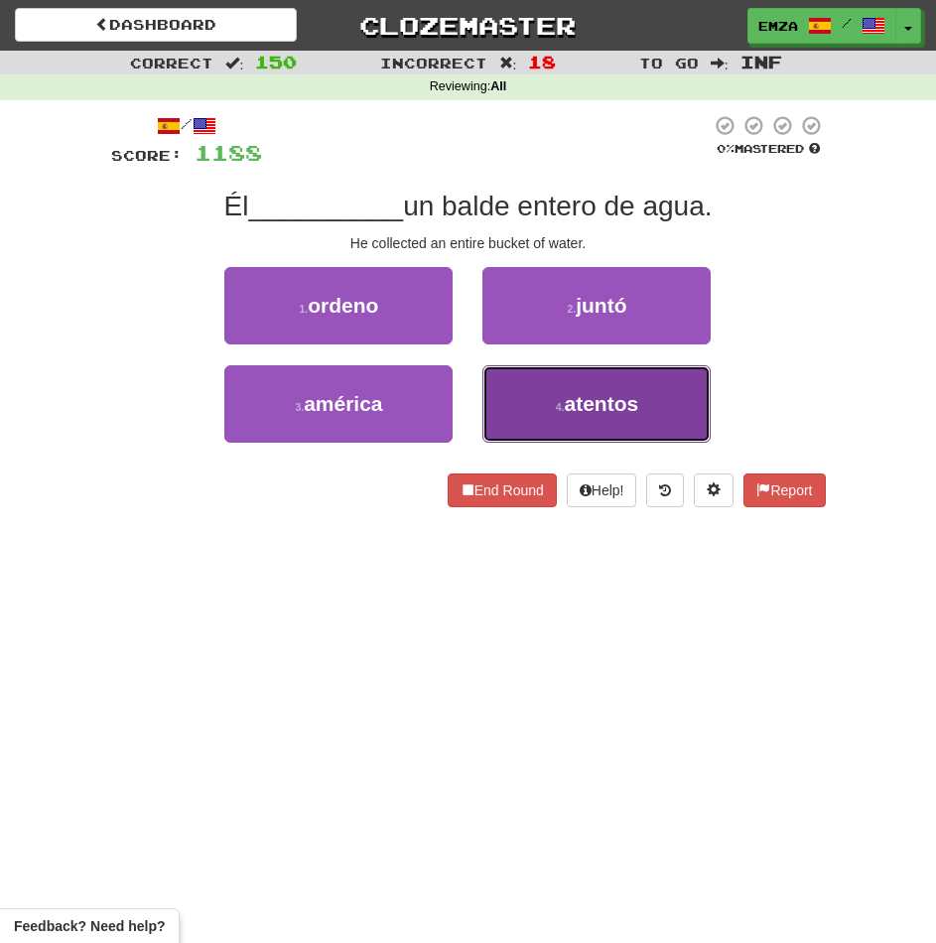
click at [522, 381] on button "4 . atentos" at bounding box center [596, 403] width 228 height 77
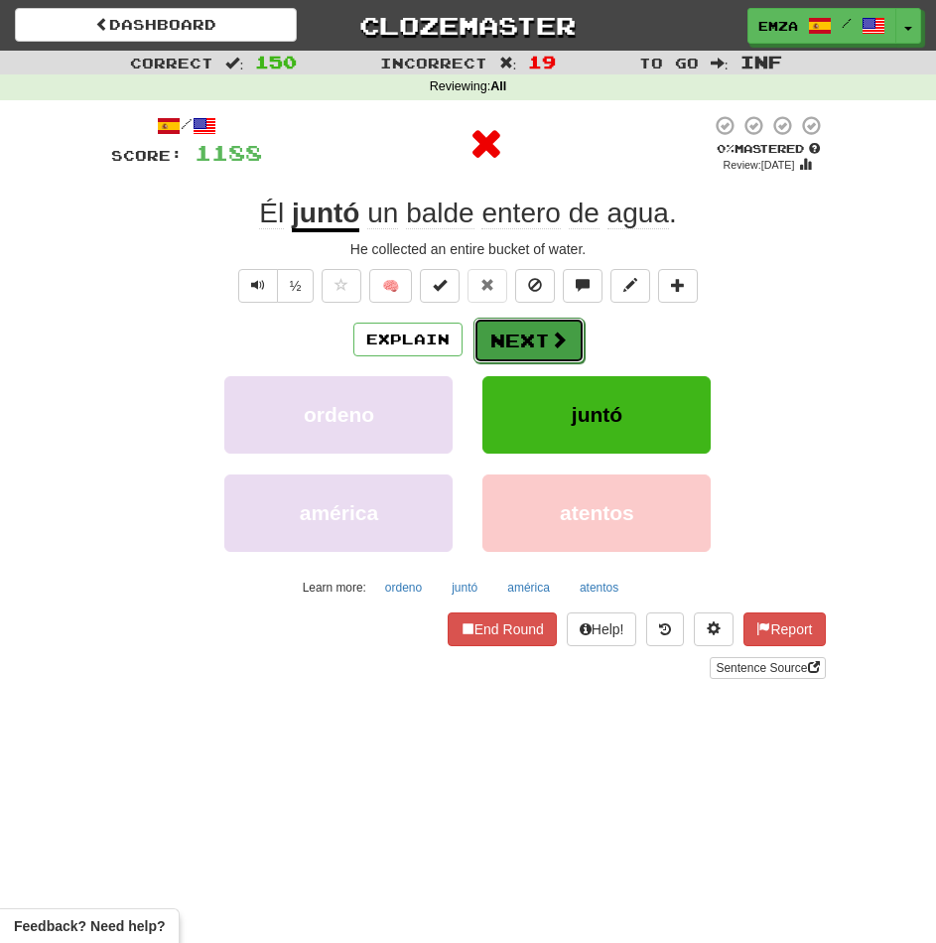
click at [517, 340] on button "Next" at bounding box center [528, 341] width 111 height 46
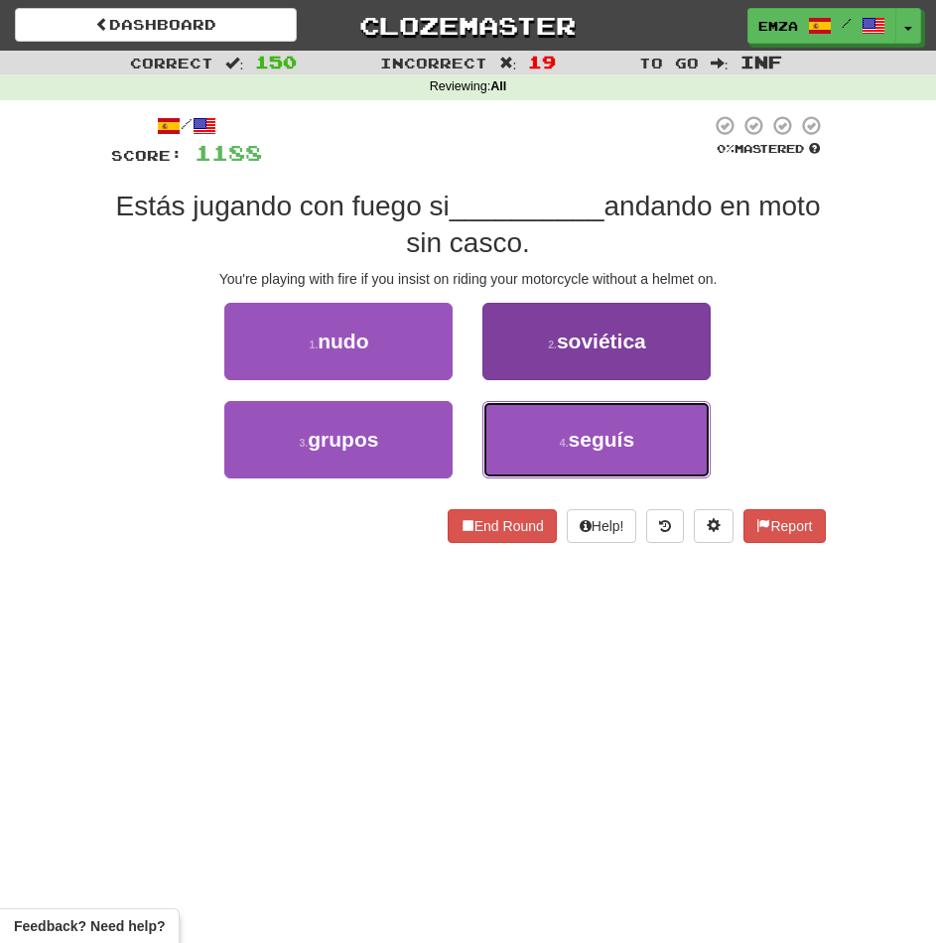
click at [530, 447] on button "4 . seguís" at bounding box center [596, 439] width 228 height 77
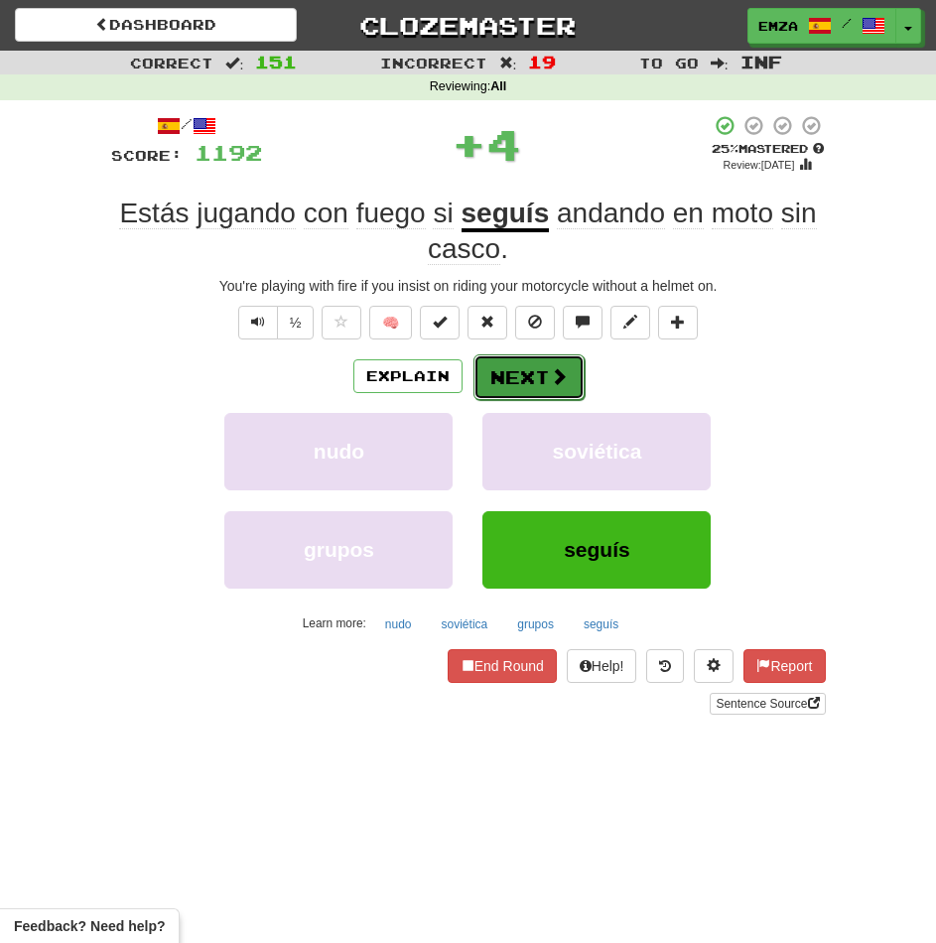
click at [499, 370] on button "Next" at bounding box center [528, 377] width 111 height 46
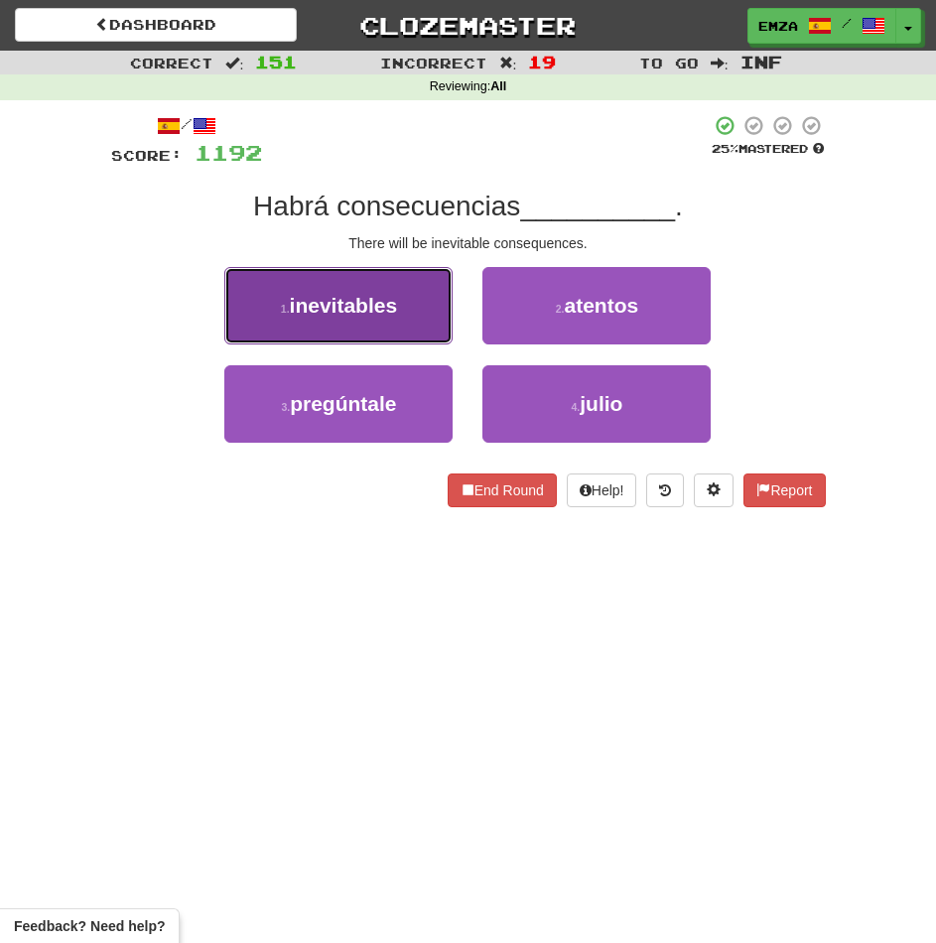
click at [360, 318] on button "1 . inevitables" at bounding box center [338, 305] width 228 height 77
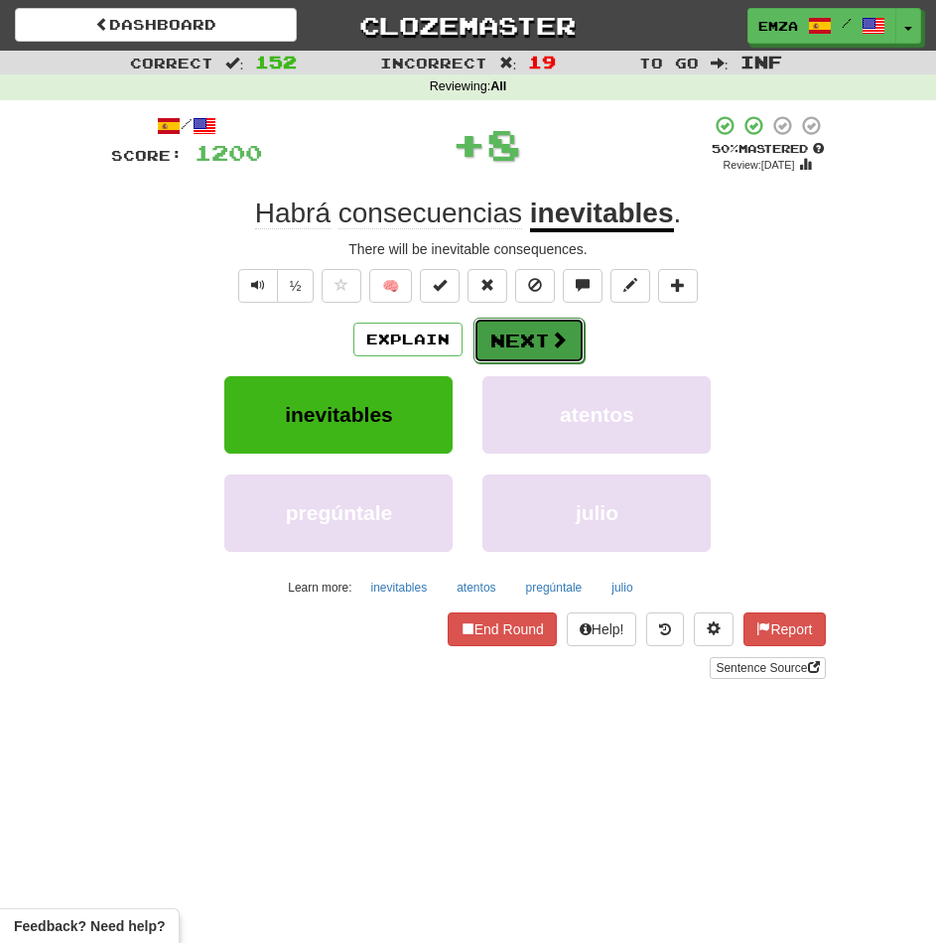
click at [507, 343] on button "Next" at bounding box center [528, 341] width 111 height 46
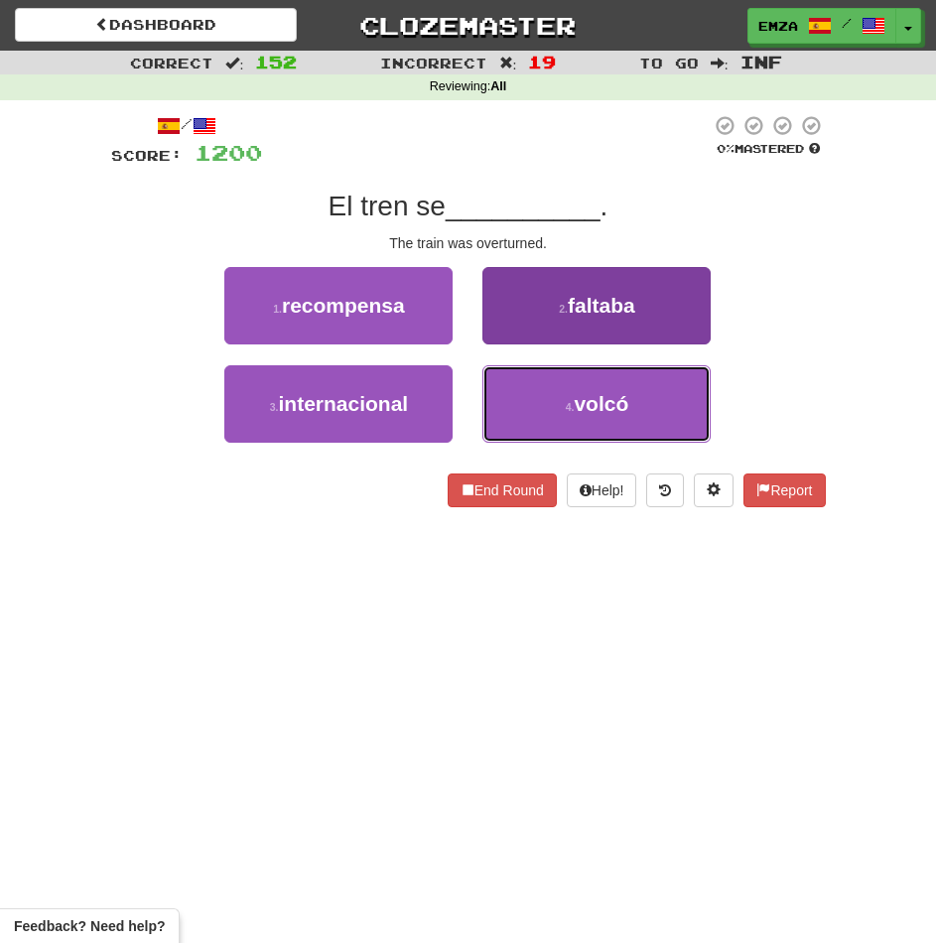
drag, startPoint x: 541, startPoint y: 402, endPoint x: 540, endPoint y: 383, distance: 18.9
click at [542, 403] on button "4 . volcó" at bounding box center [596, 403] width 228 height 77
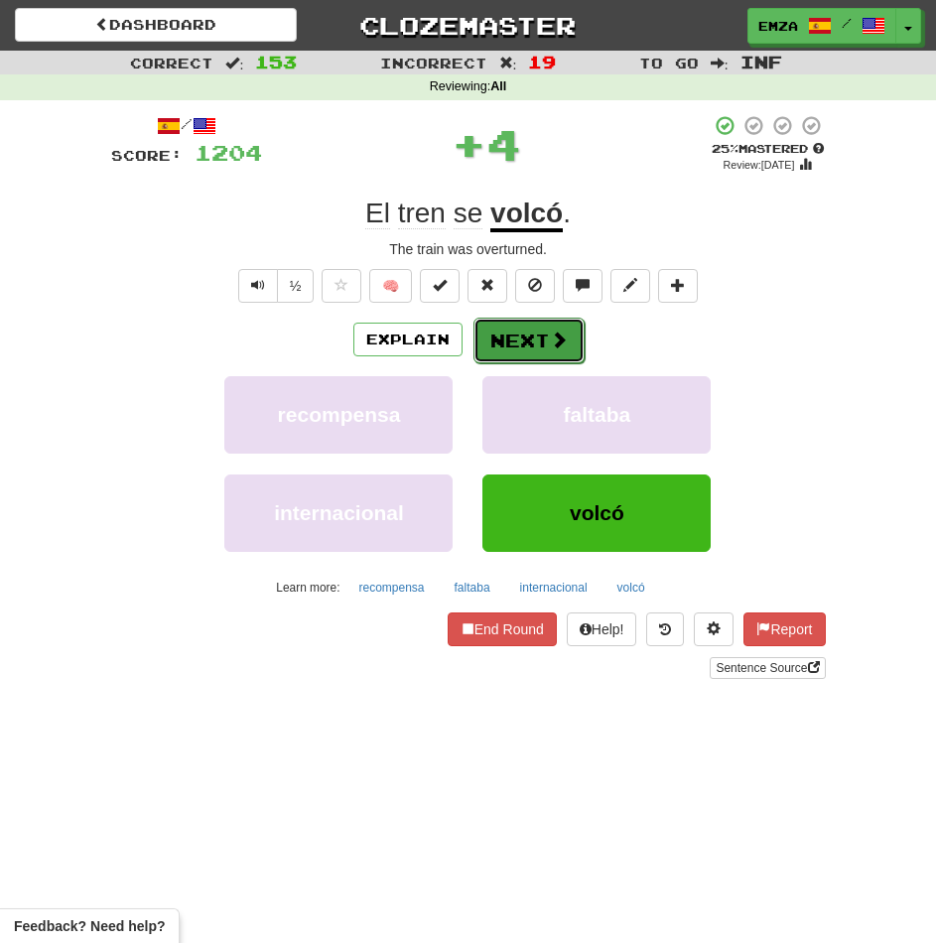
click at [520, 338] on button "Next" at bounding box center [528, 341] width 111 height 46
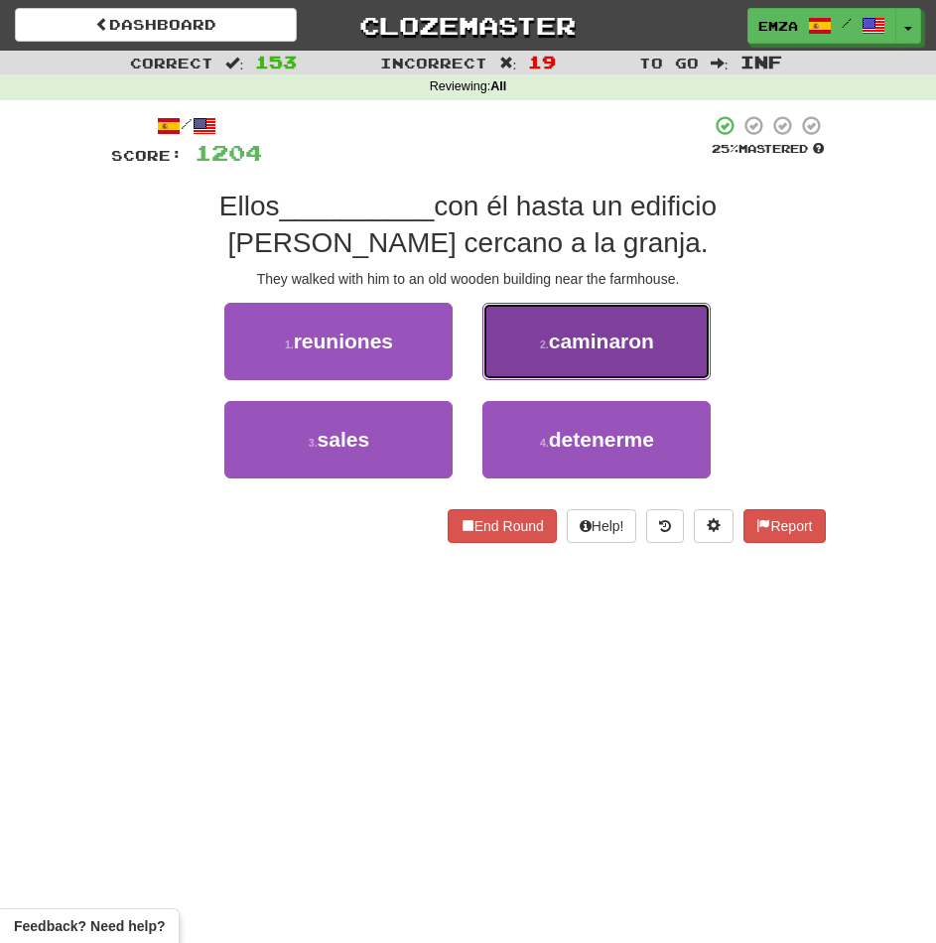
click at [541, 342] on small "2 ." at bounding box center [544, 344] width 9 height 12
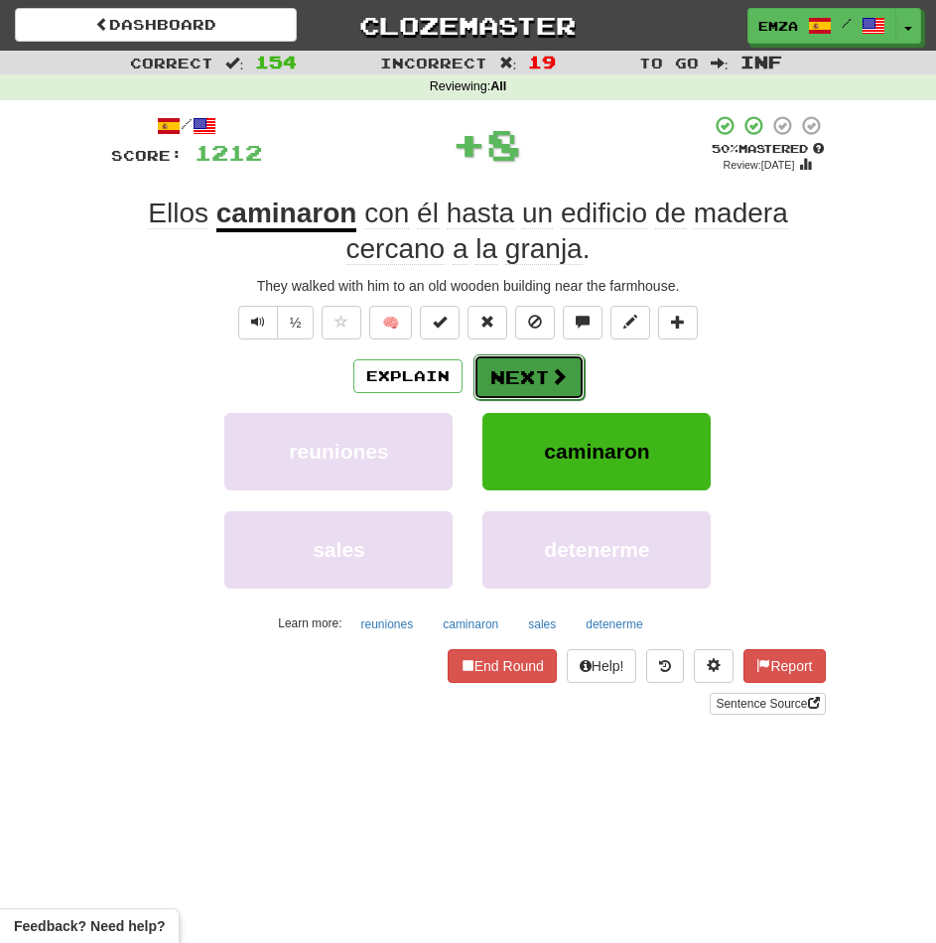
click at [523, 378] on button "Next" at bounding box center [528, 377] width 111 height 46
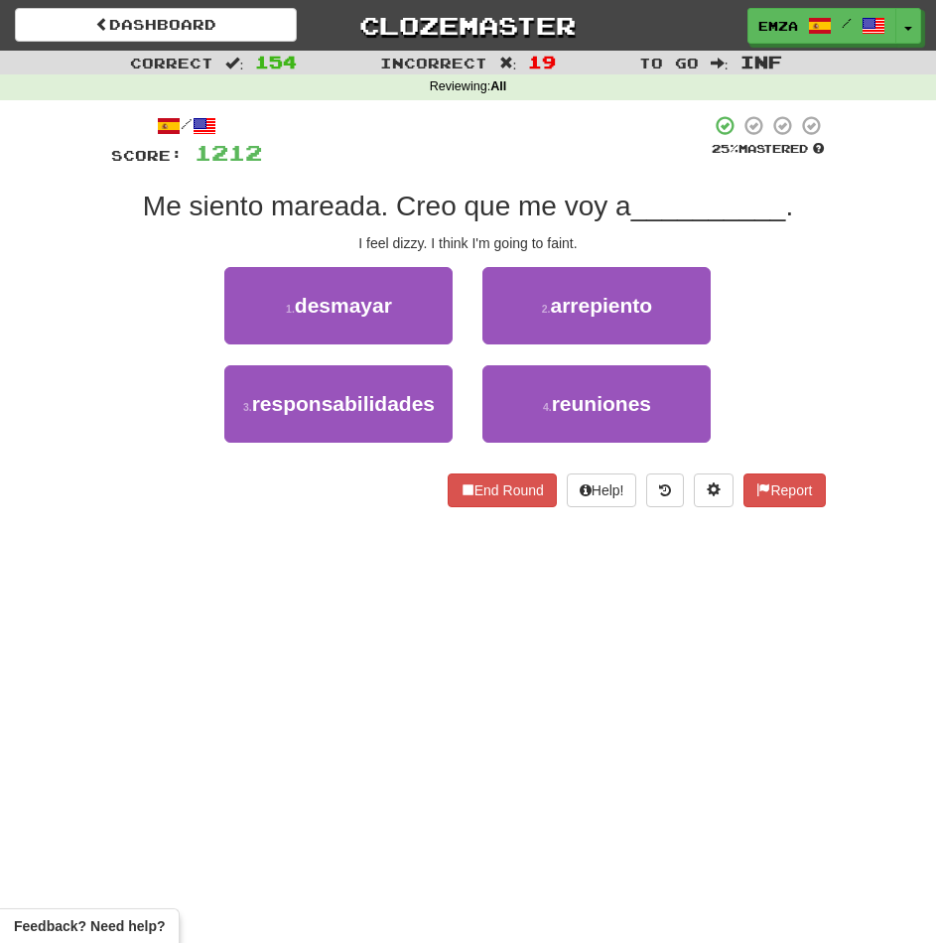
click at [411, 262] on div "/ Score: 1212 25 % Mastered Me siento mareada. Creo que me voy a __________ . I…" at bounding box center [468, 310] width 715 height 393
drag, startPoint x: 425, startPoint y: 300, endPoint x: 434, endPoint y: 312, distance: 14.9
click at [425, 298] on button "1 . desmayar" at bounding box center [338, 305] width 228 height 77
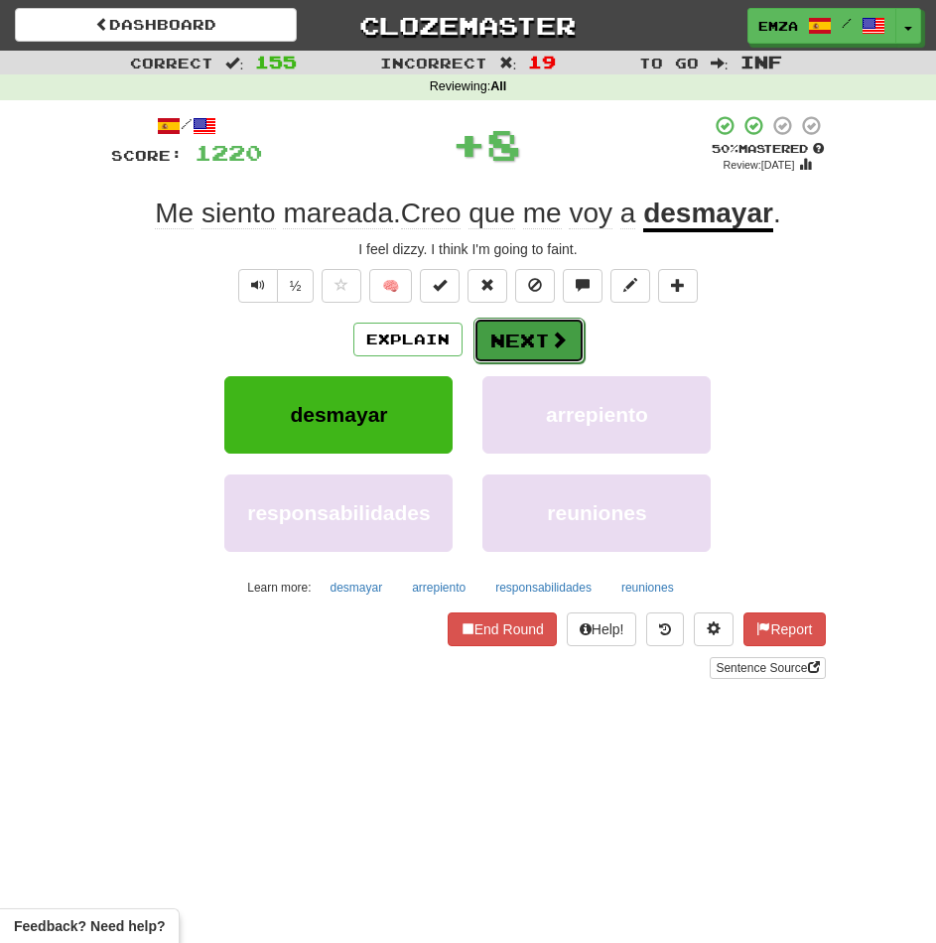
click at [504, 326] on button "Next" at bounding box center [528, 341] width 111 height 46
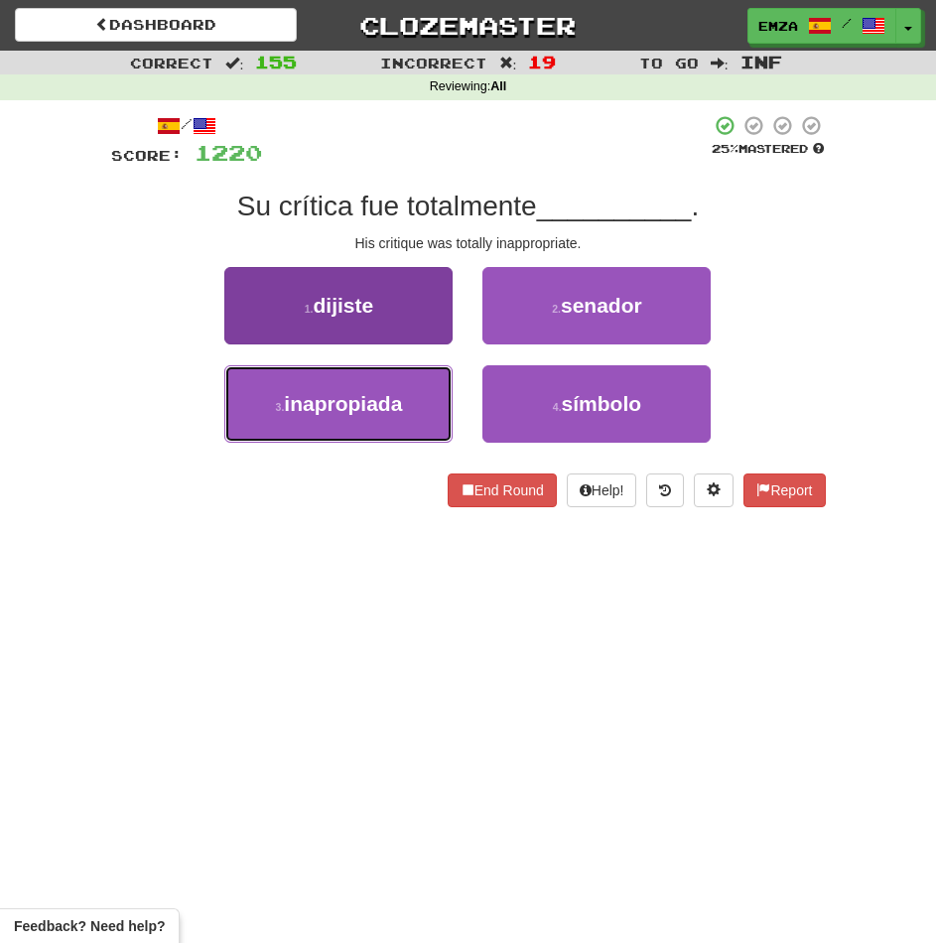
click at [347, 426] on button "3 . inapropiada" at bounding box center [338, 403] width 228 height 77
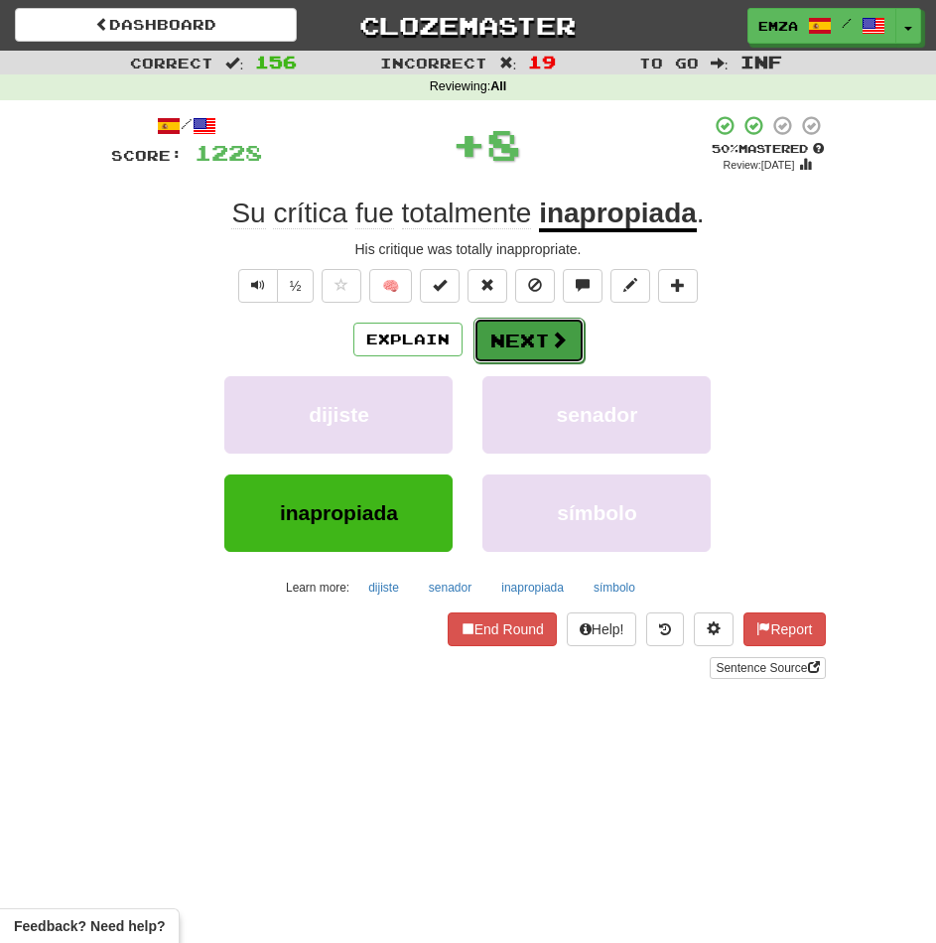
click at [493, 330] on button "Next" at bounding box center [528, 341] width 111 height 46
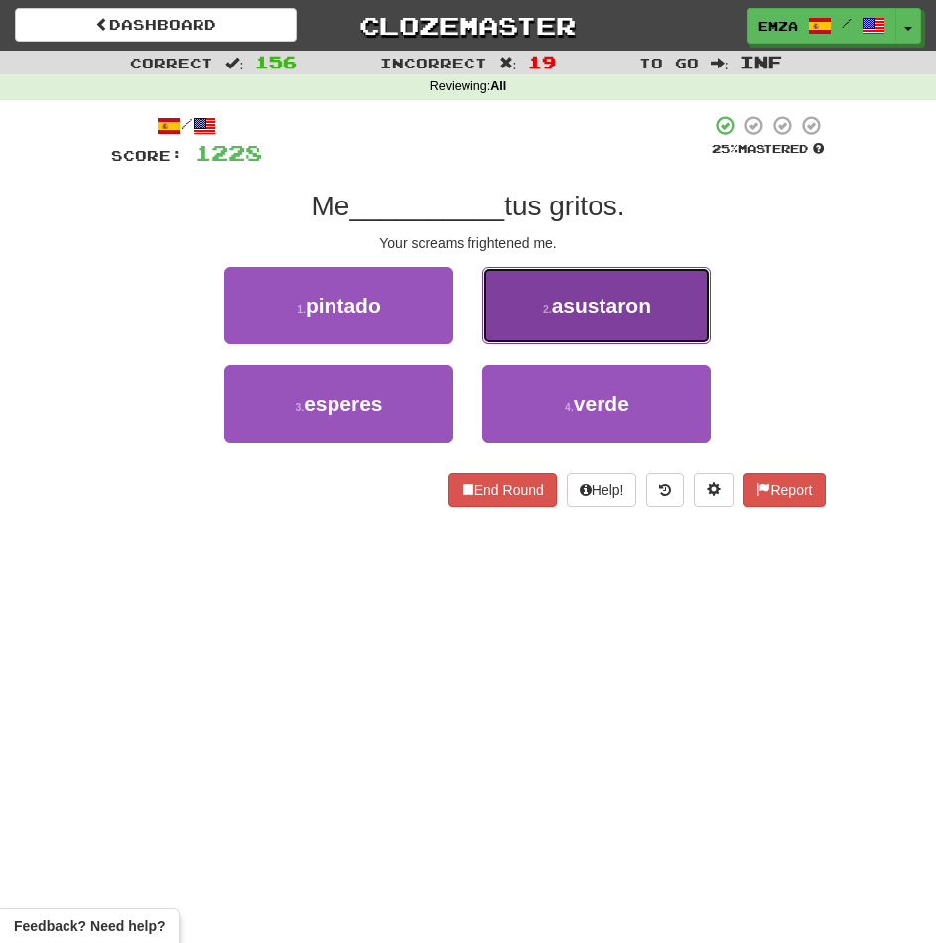
click at [494, 318] on button "2 . asustaron" at bounding box center [596, 305] width 228 height 77
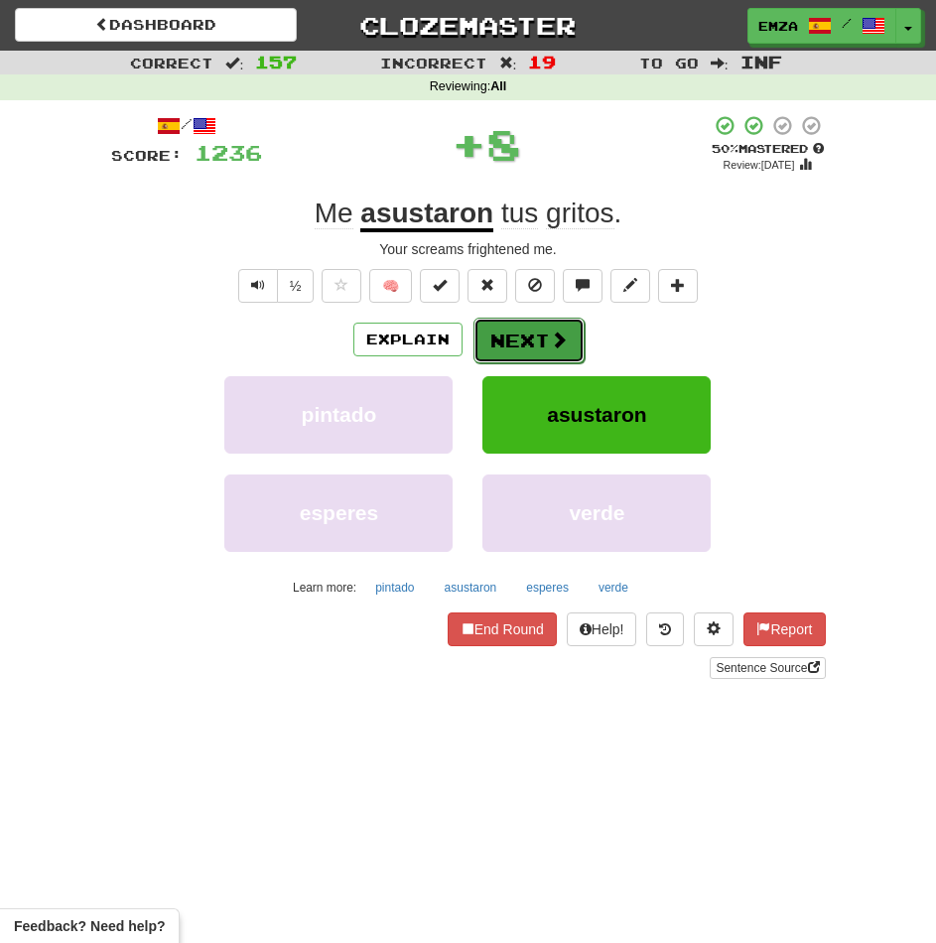
click at [501, 335] on button "Next" at bounding box center [528, 341] width 111 height 46
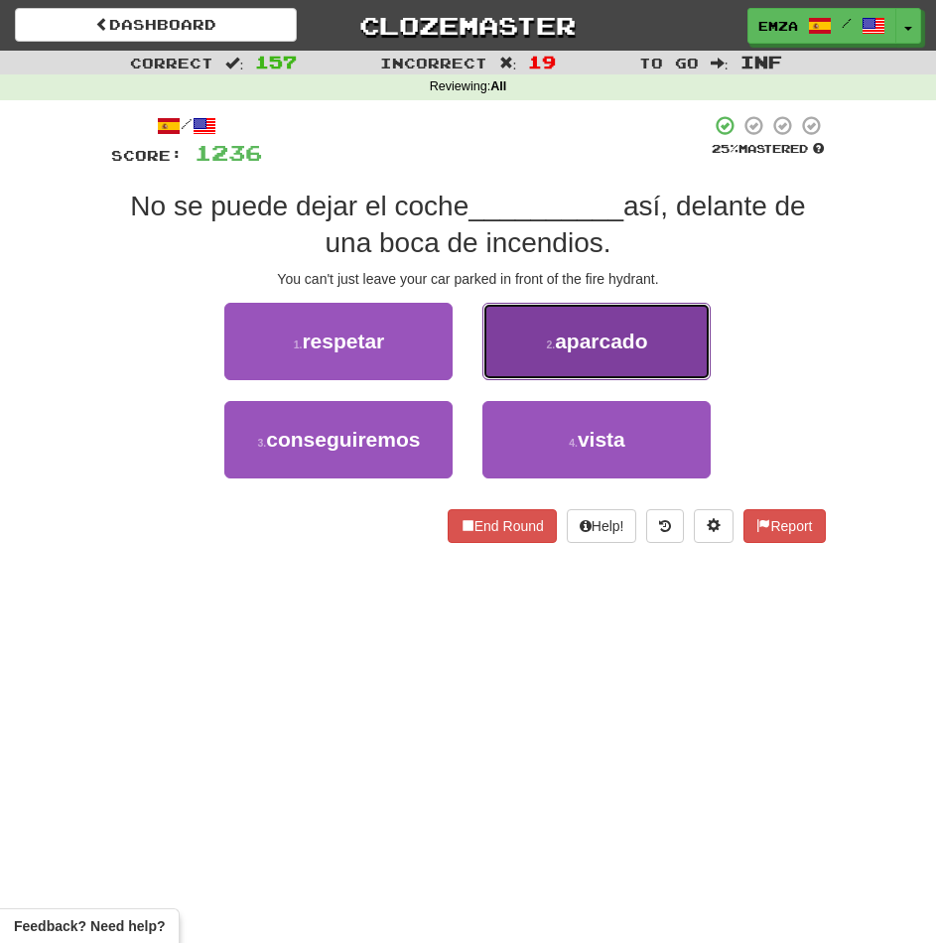
click at [536, 359] on button "2 . aparcado" at bounding box center [596, 341] width 228 height 77
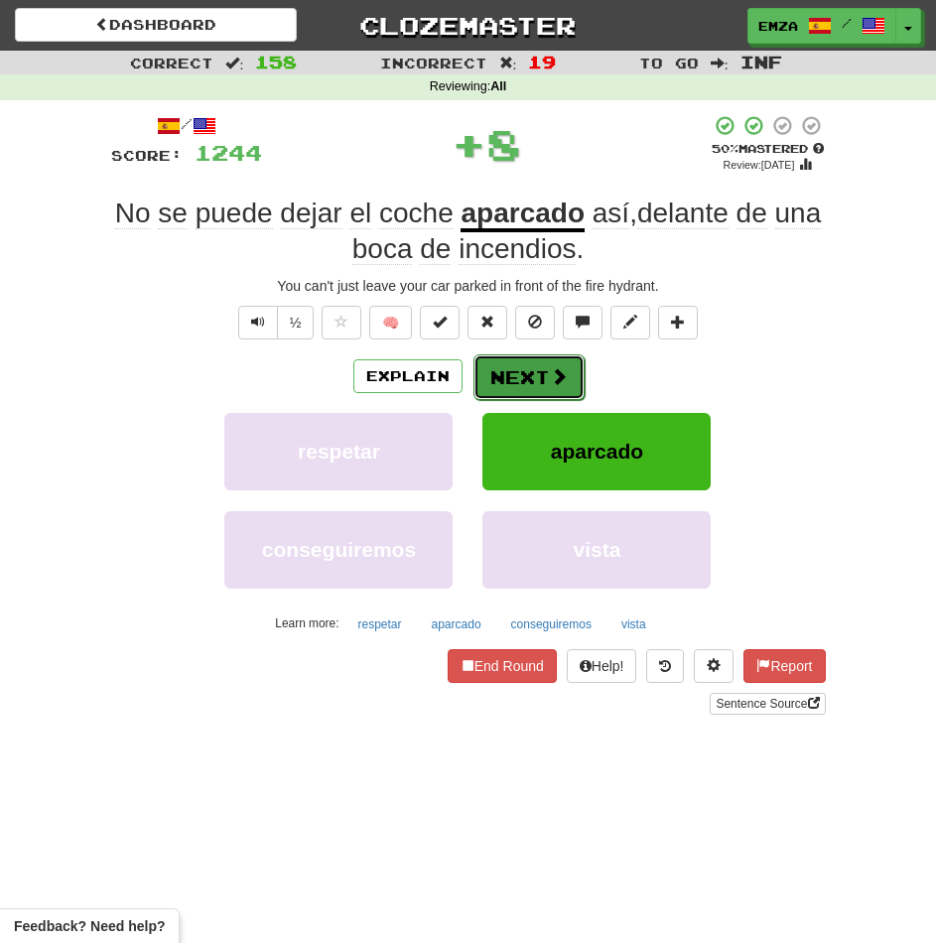
click at [534, 371] on button "Next" at bounding box center [528, 377] width 111 height 46
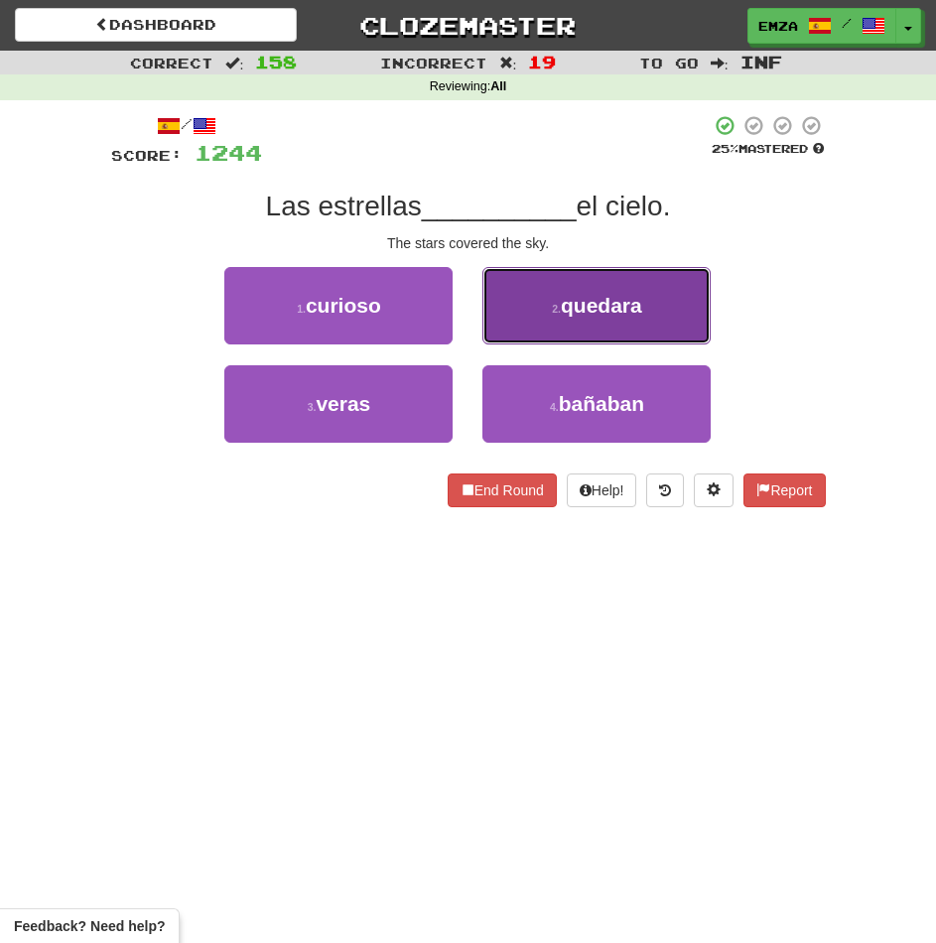
click at [535, 322] on button "2 . quedara" at bounding box center [596, 305] width 228 height 77
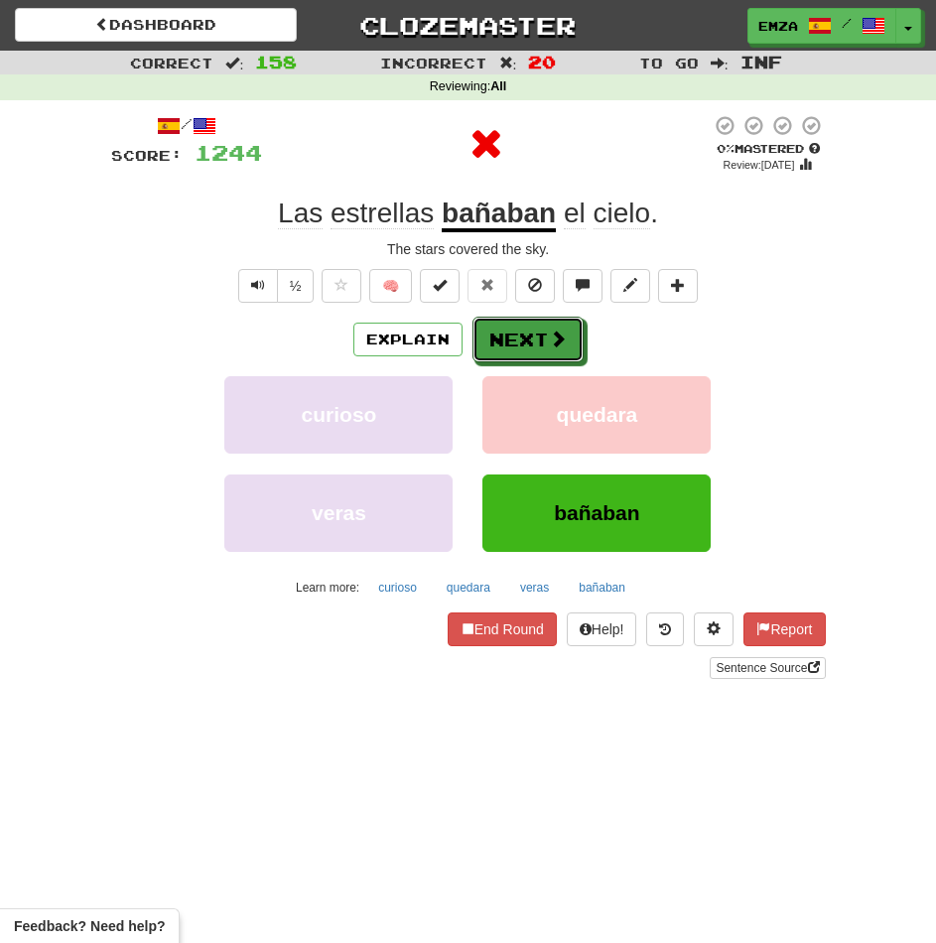
click at [519, 345] on button "Next" at bounding box center [527, 340] width 111 height 46
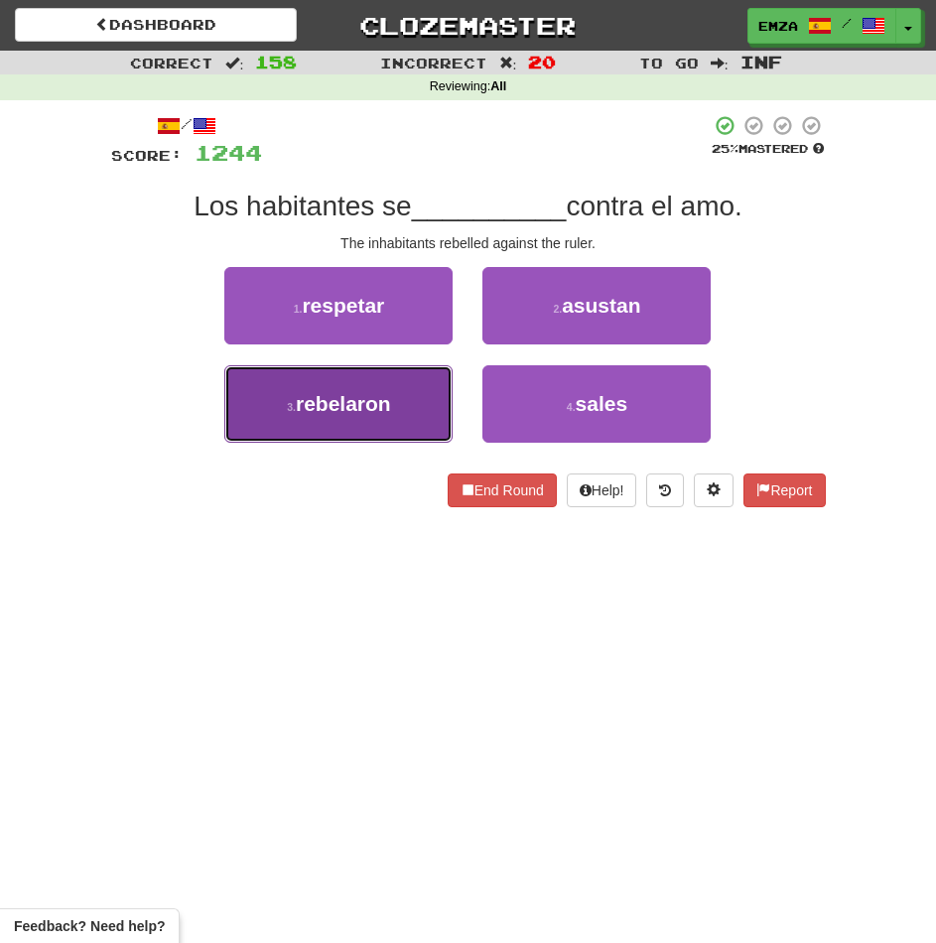
click at [397, 411] on button "3 . rebelaron" at bounding box center [338, 403] width 228 height 77
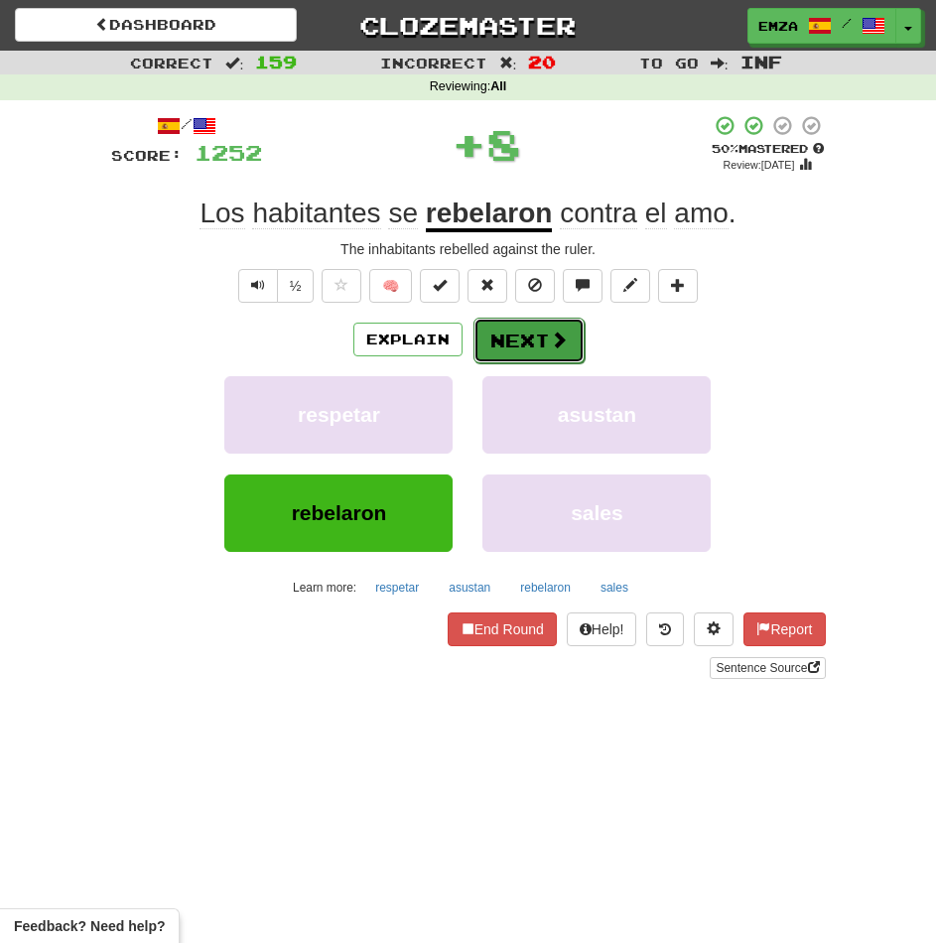
click at [516, 350] on button "Next" at bounding box center [528, 341] width 111 height 46
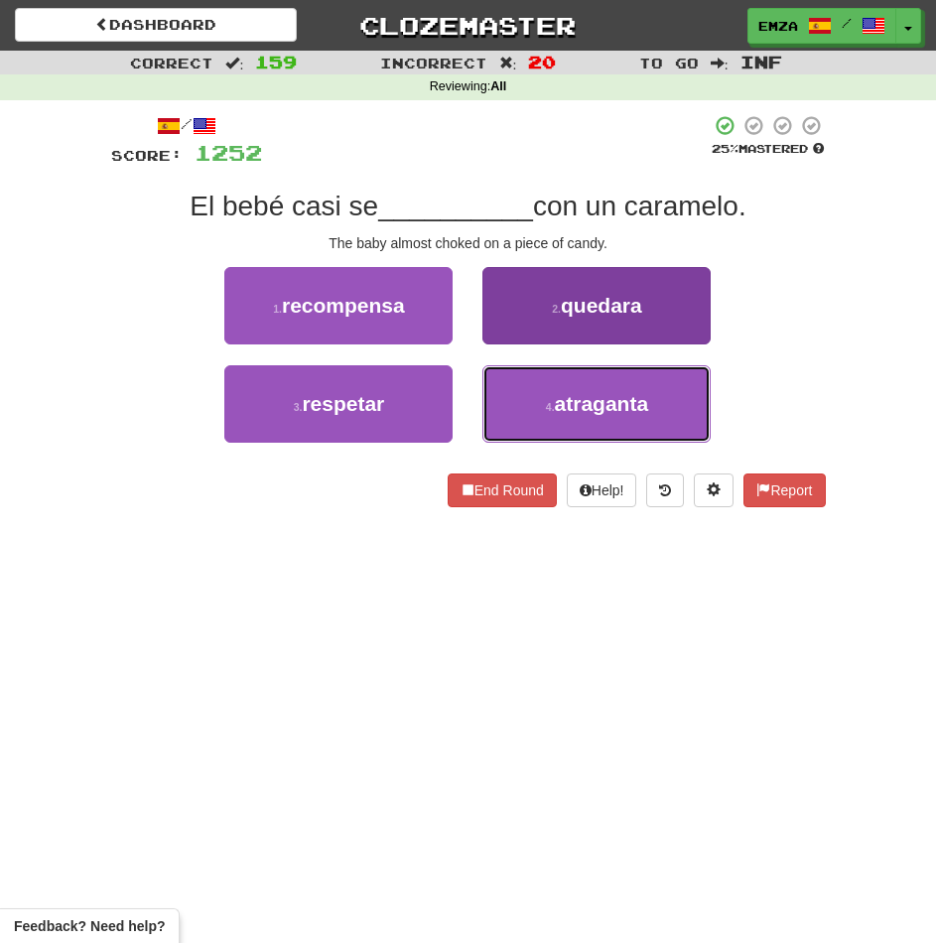
click at [501, 403] on button "4 . atraganta" at bounding box center [596, 403] width 228 height 77
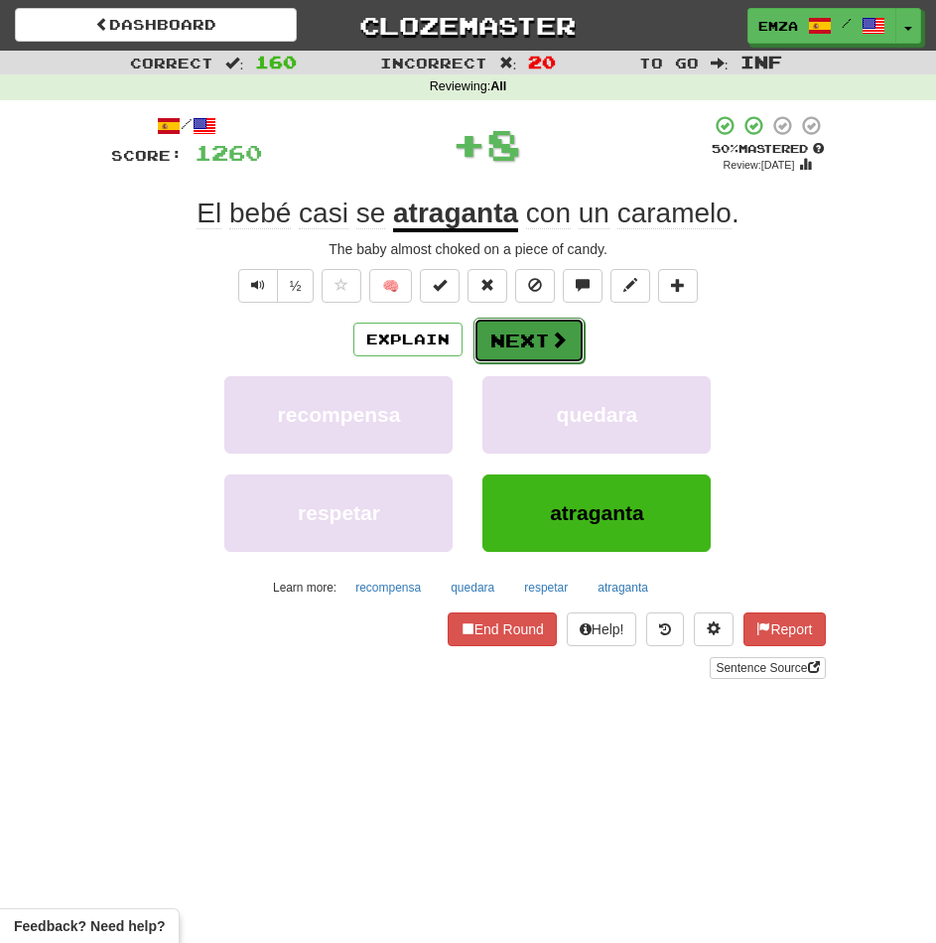
click at [509, 349] on button "Next" at bounding box center [528, 341] width 111 height 46
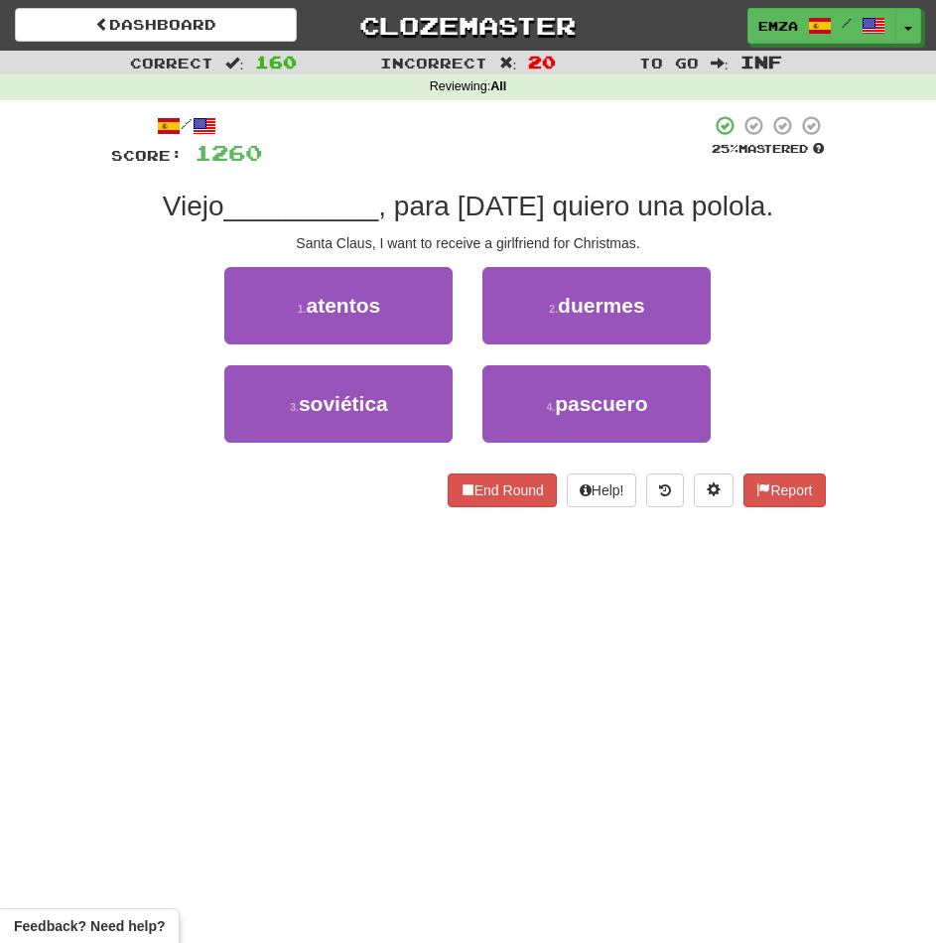
click at [468, 349] on div "2 . duermes" at bounding box center [596, 316] width 258 height 98
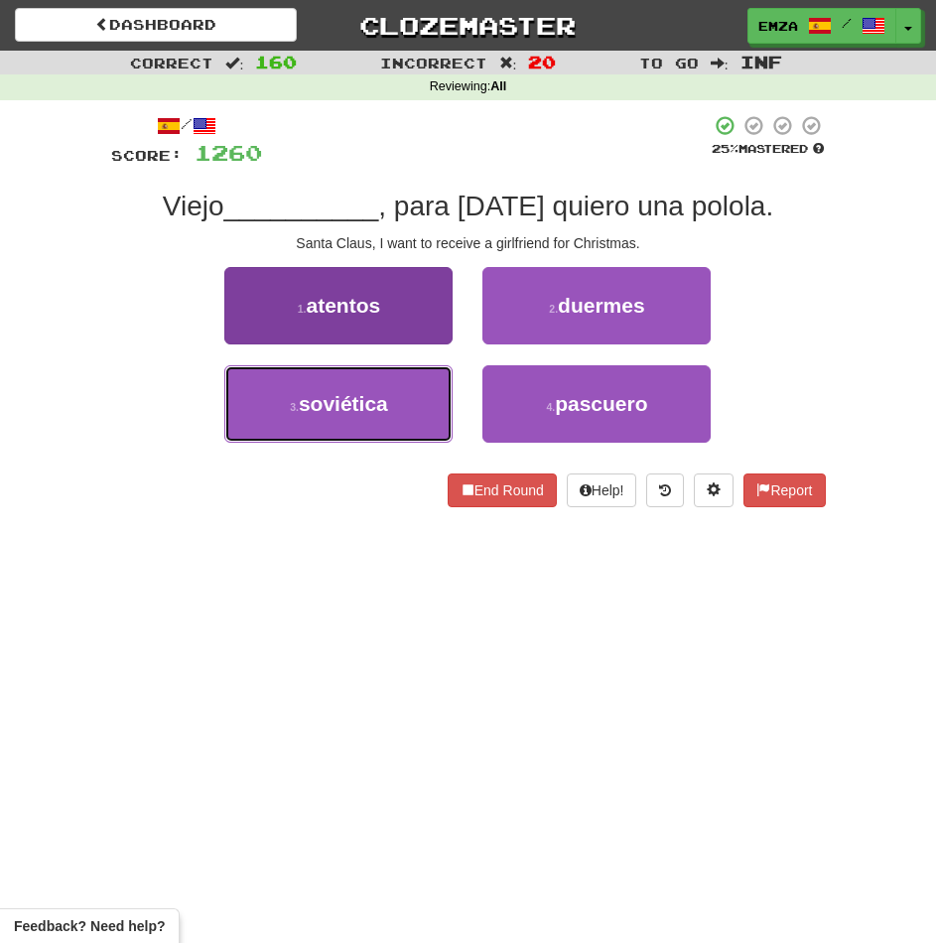
click at [361, 402] on span "soviética" at bounding box center [343, 403] width 89 height 23
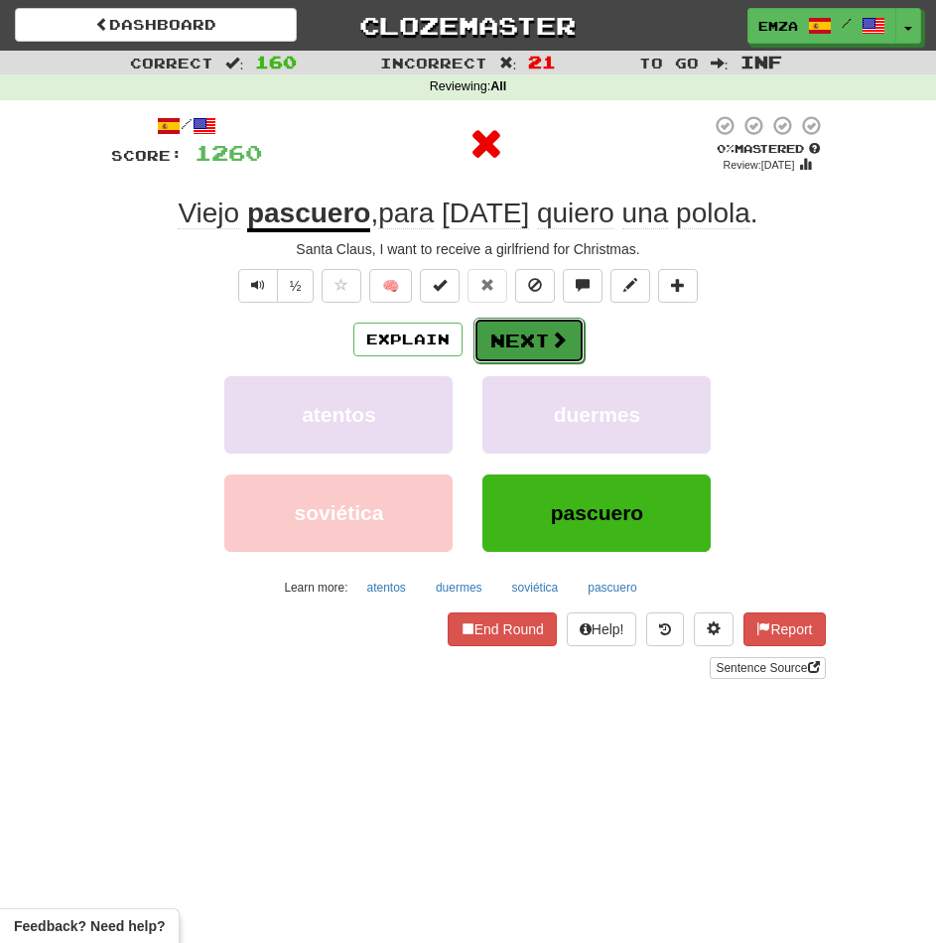
click at [542, 340] on button "Next" at bounding box center [528, 341] width 111 height 46
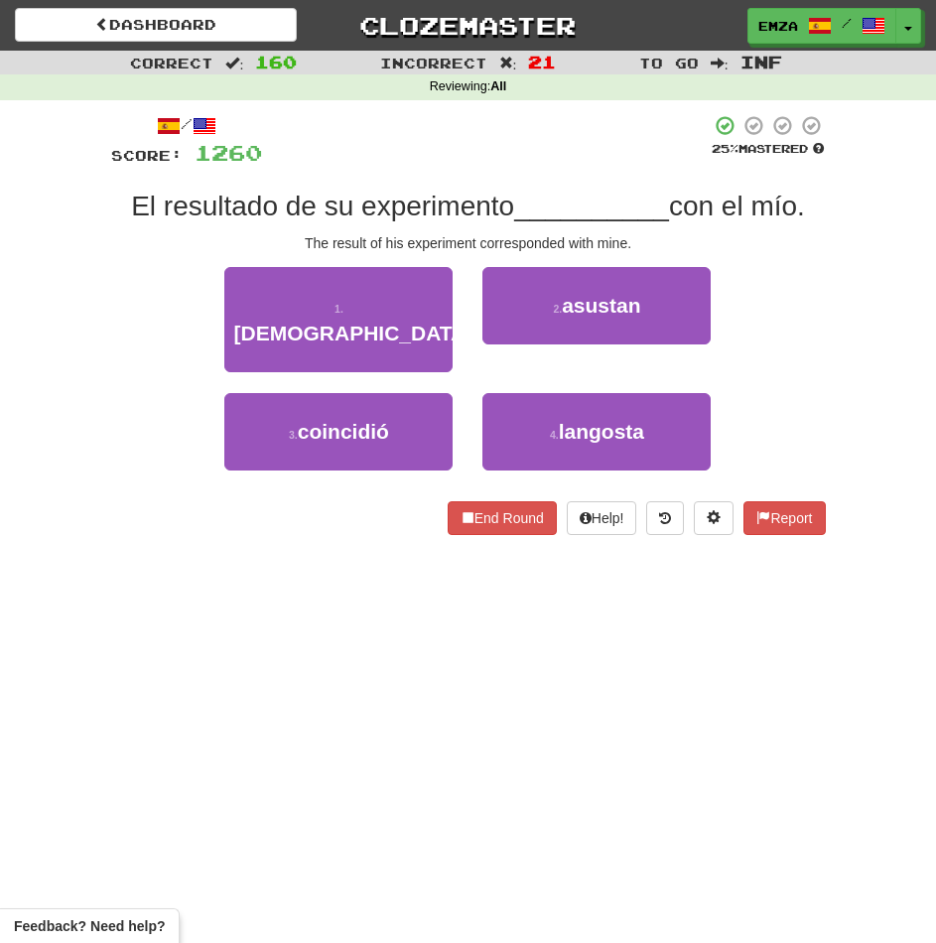
click at [472, 362] on div "2 . asustan" at bounding box center [596, 316] width 258 height 98
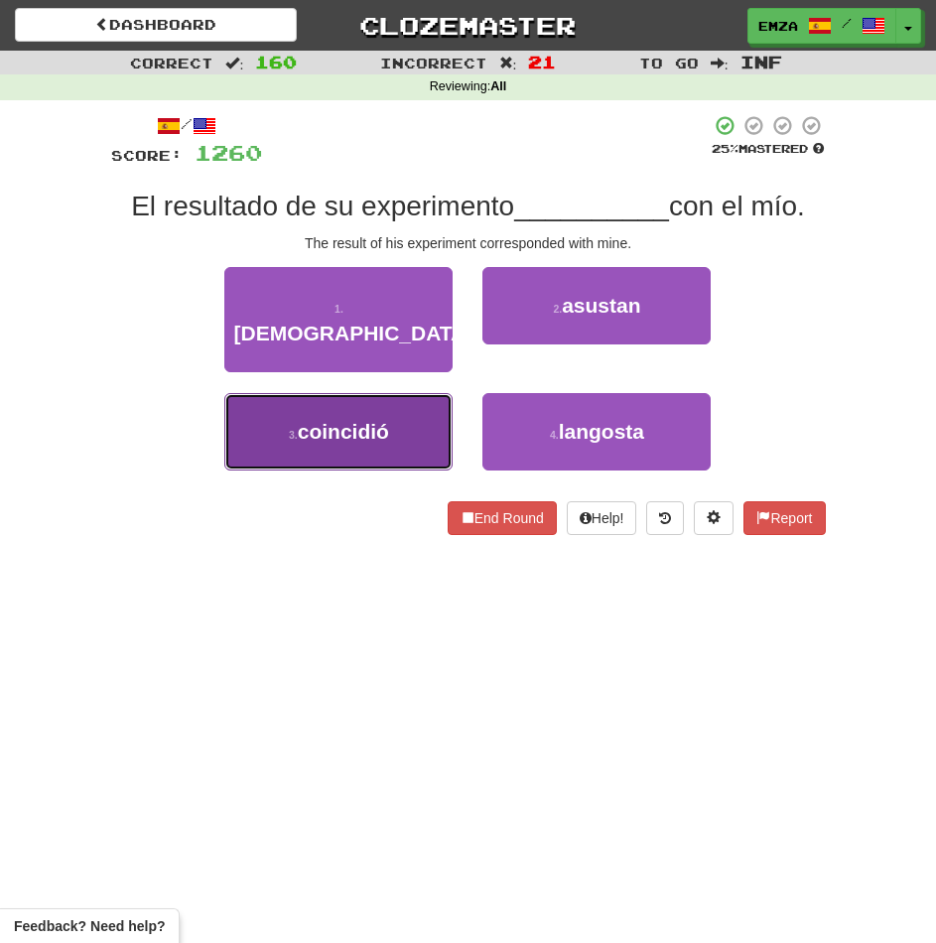
click at [361, 420] on span "coincidió" at bounding box center [343, 431] width 91 height 23
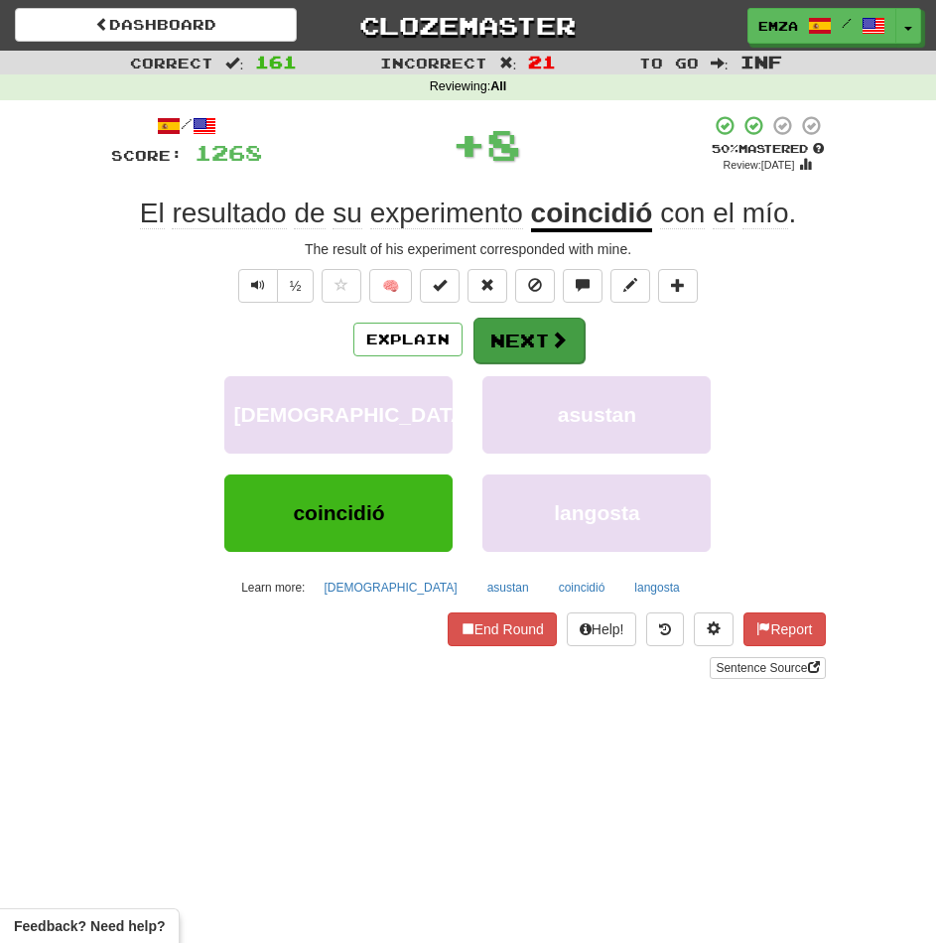
drag, startPoint x: 559, startPoint y: 310, endPoint x: 552, endPoint y: 328, distance: 19.2
click at [560, 310] on div "/ Score: 1268 + 8 50 % Mastered Review: 2025-10-24 El resultado de su experimen…" at bounding box center [468, 396] width 715 height 565
click at [544, 341] on button "Next" at bounding box center [528, 341] width 111 height 46
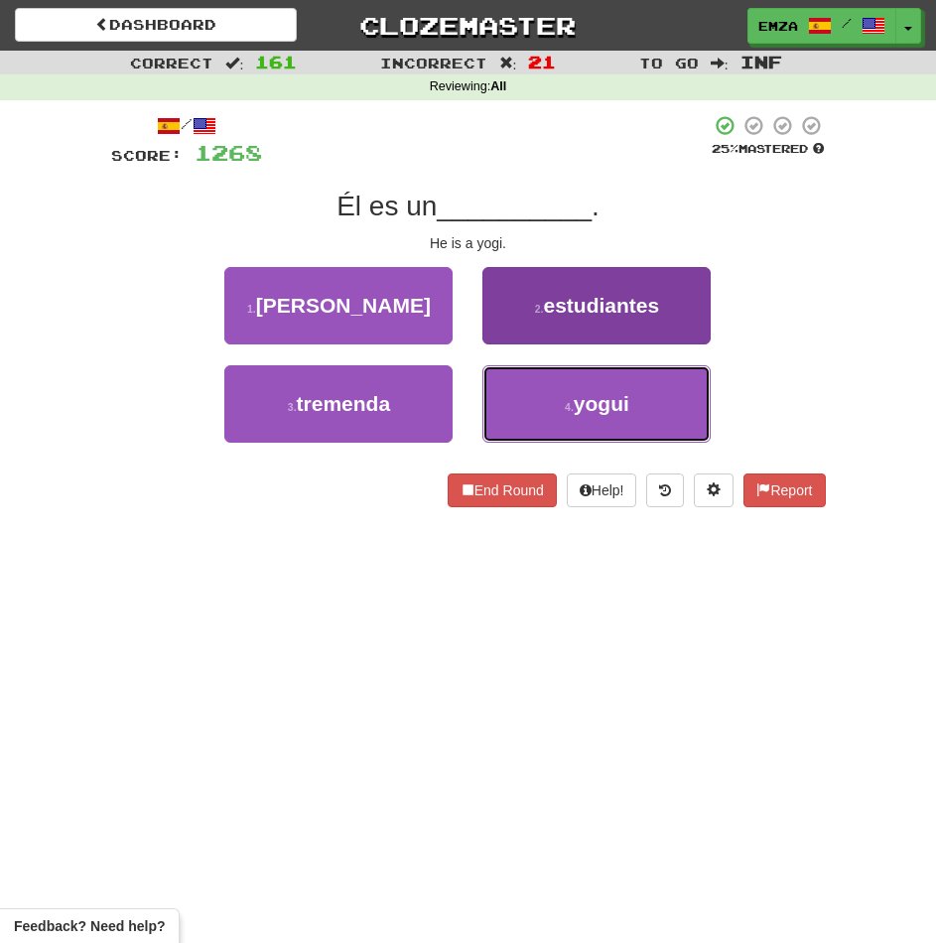
drag, startPoint x: 541, startPoint y: 425, endPoint x: 541, endPoint y: 407, distance: 17.9
click at [542, 424] on button "4 . yogui" at bounding box center [596, 403] width 228 height 77
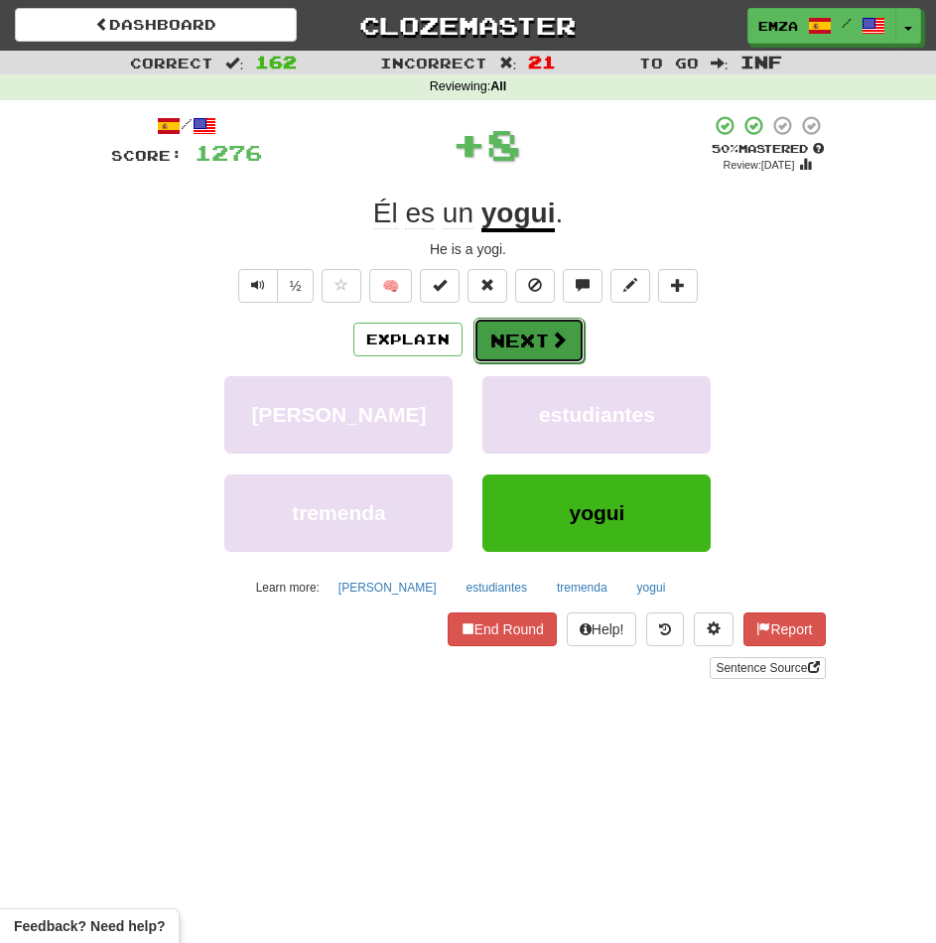
click at [527, 347] on button "Next" at bounding box center [528, 341] width 111 height 46
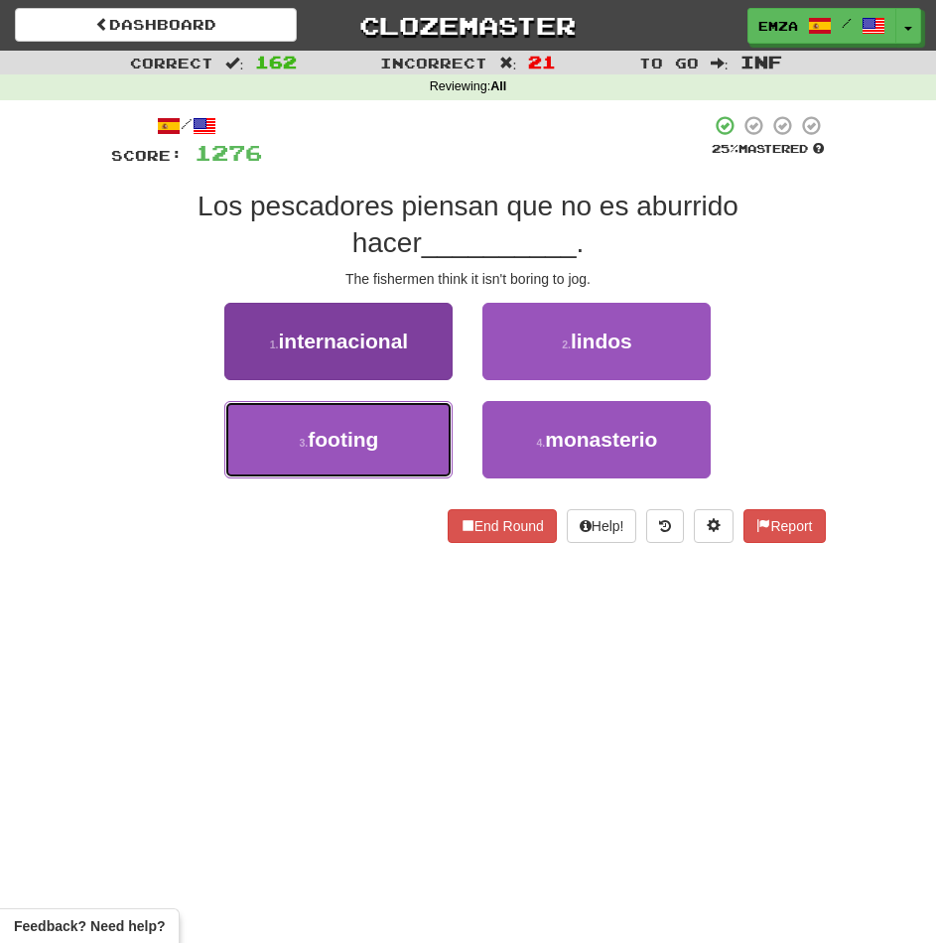
click at [438, 448] on button "3 . footing" at bounding box center [338, 439] width 228 height 77
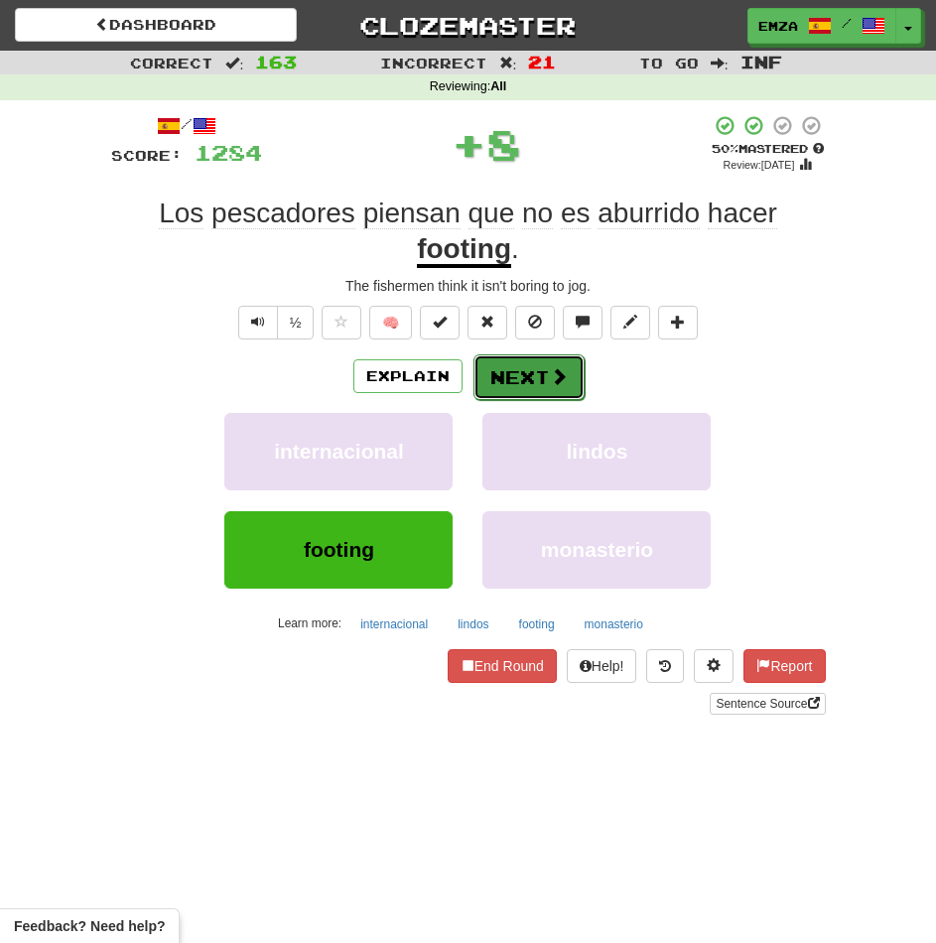
click at [520, 372] on button "Next" at bounding box center [528, 377] width 111 height 46
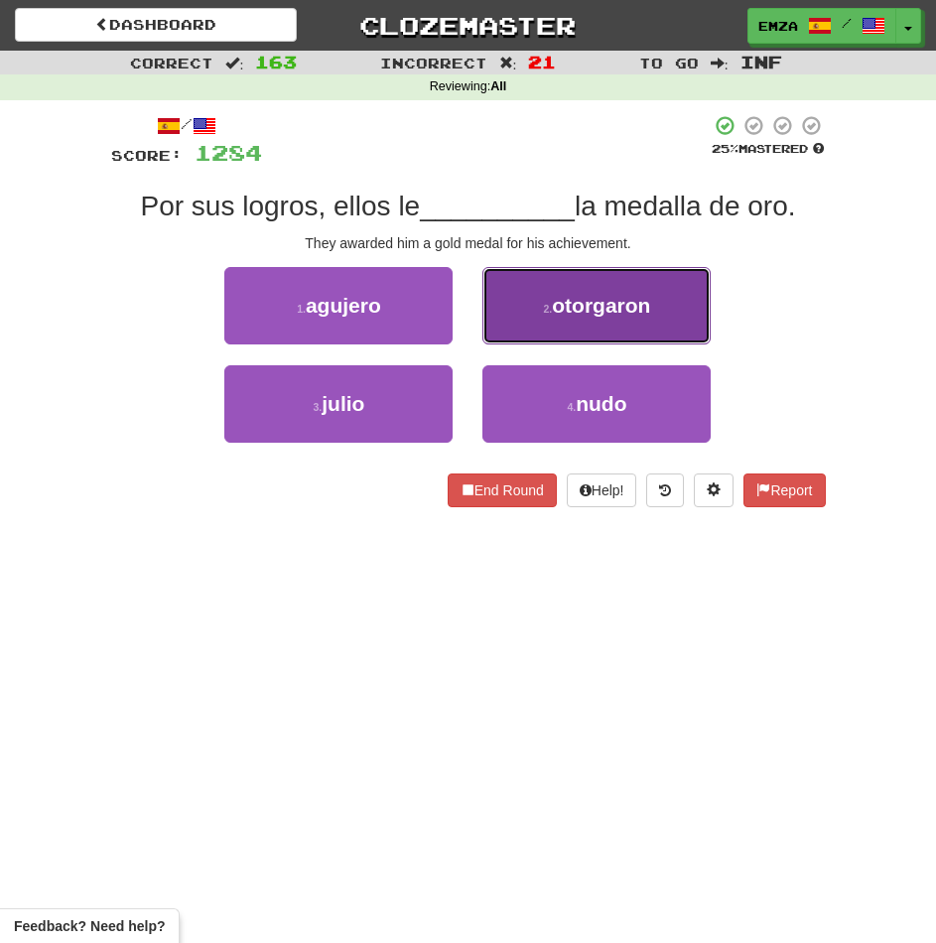
click at [535, 297] on button "2 . otorgaron" at bounding box center [596, 305] width 228 height 77
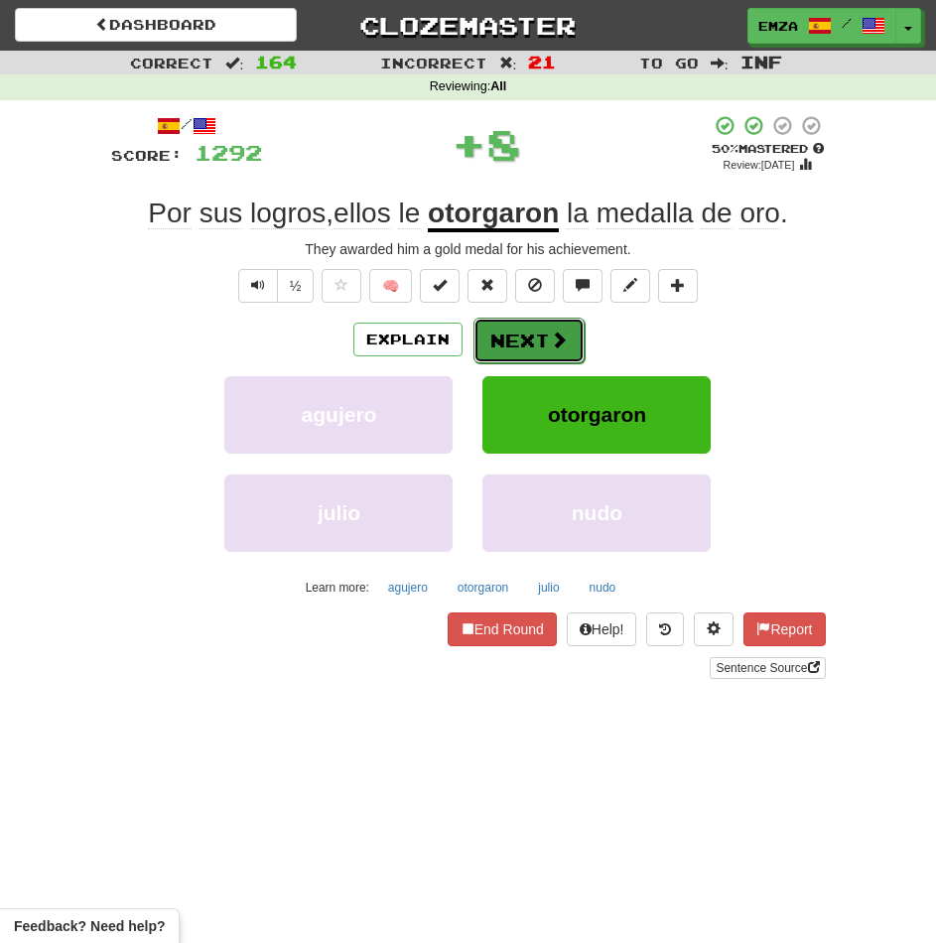
click at [526, 328] on button "Next" at bounding box center [528, 341] width 111 height 46
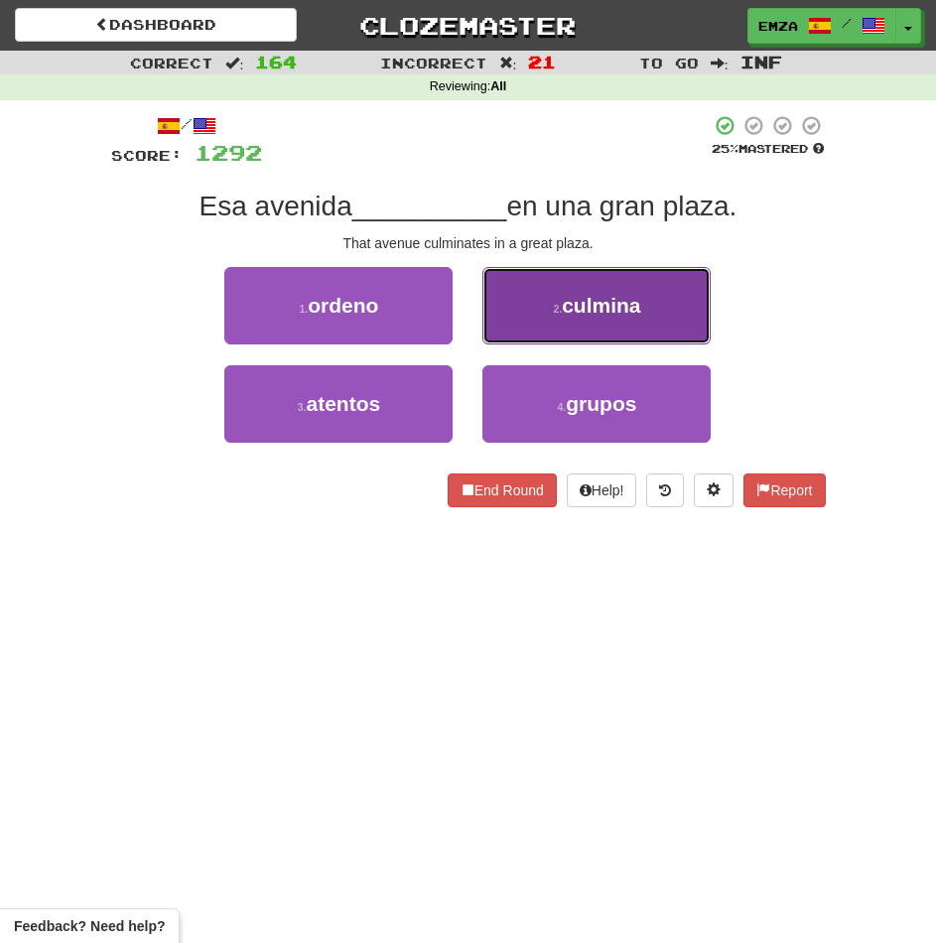
click at [519, 328] on button "2 . culmina" at bounding box center [596, 305] width 228 height 77
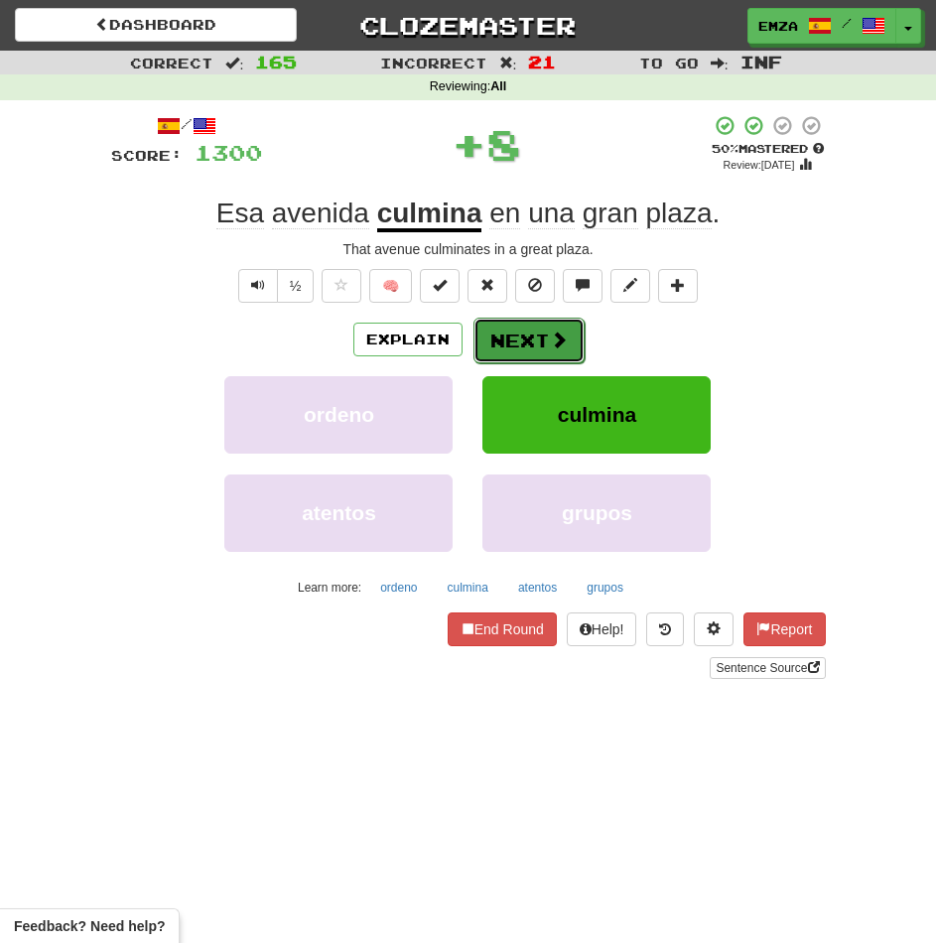
click at [500, 351] on button "Next" at bounding box center [528, 341] width 111 height 46
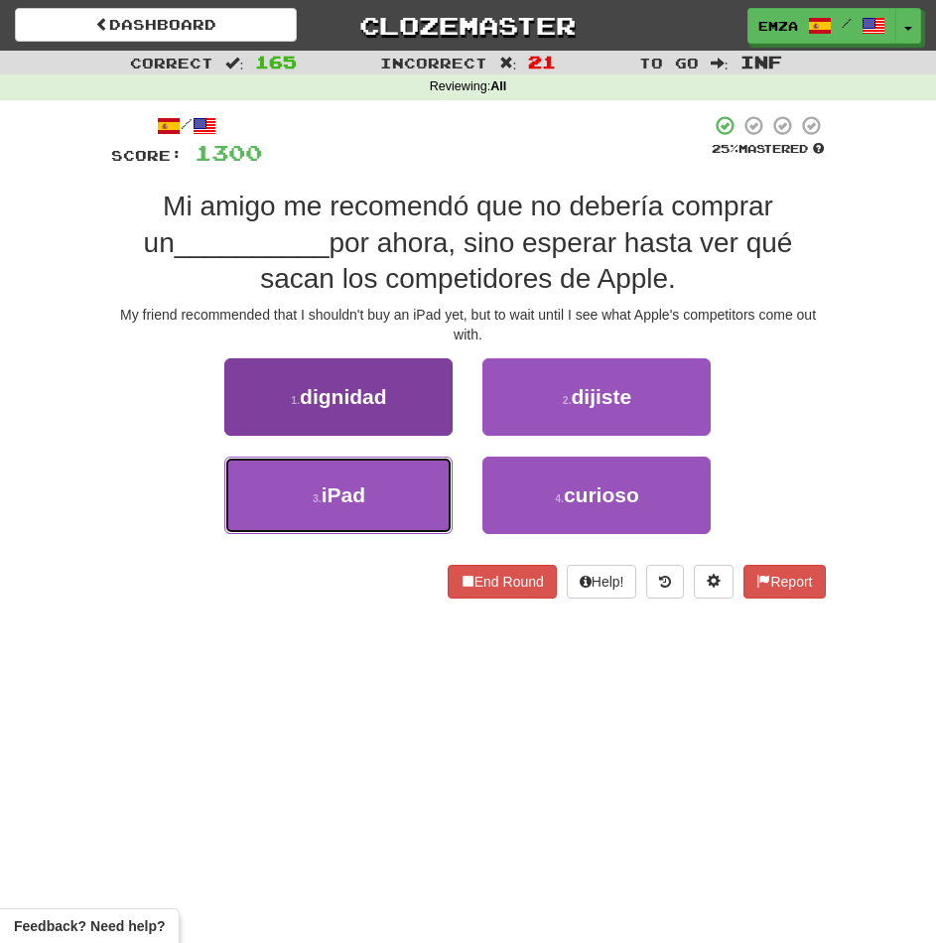
drag, startPoint x: 413, startPoint y: 477, endPoint x: 429, endPoint y: 472, distance: 16.6
click at [413, 478] on button "3 . iPad" at bounding box center [338, 495] width 228 height 77
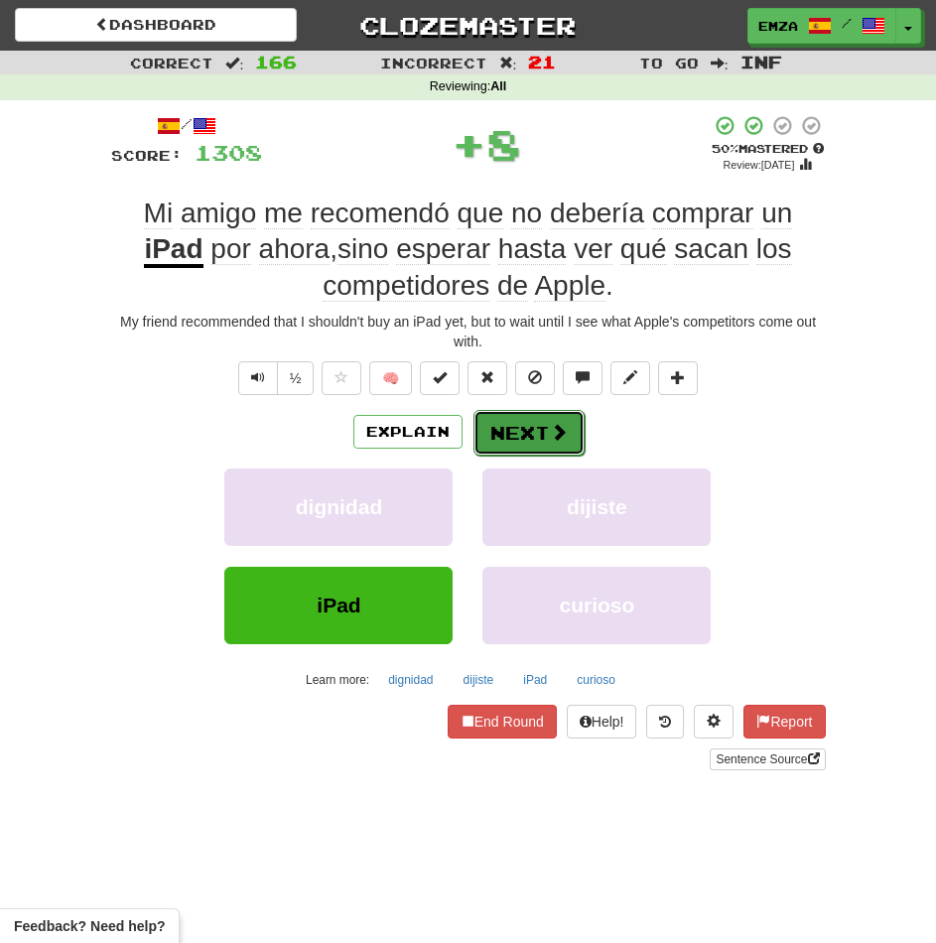
click at [521, 418] on button "Next" at bounding box center [528, 433] width 111 height 46
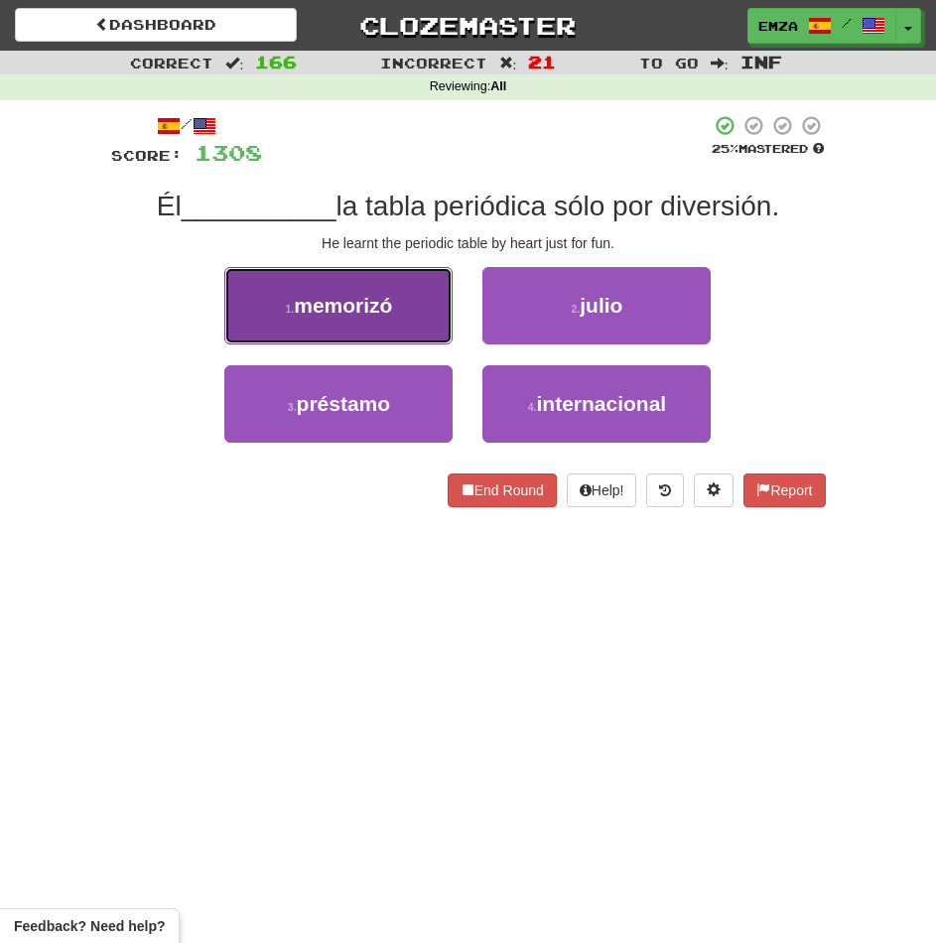
click at [407, 306] on button "1 . memorizó" at bounding box center [338, 305] width 228 height 77
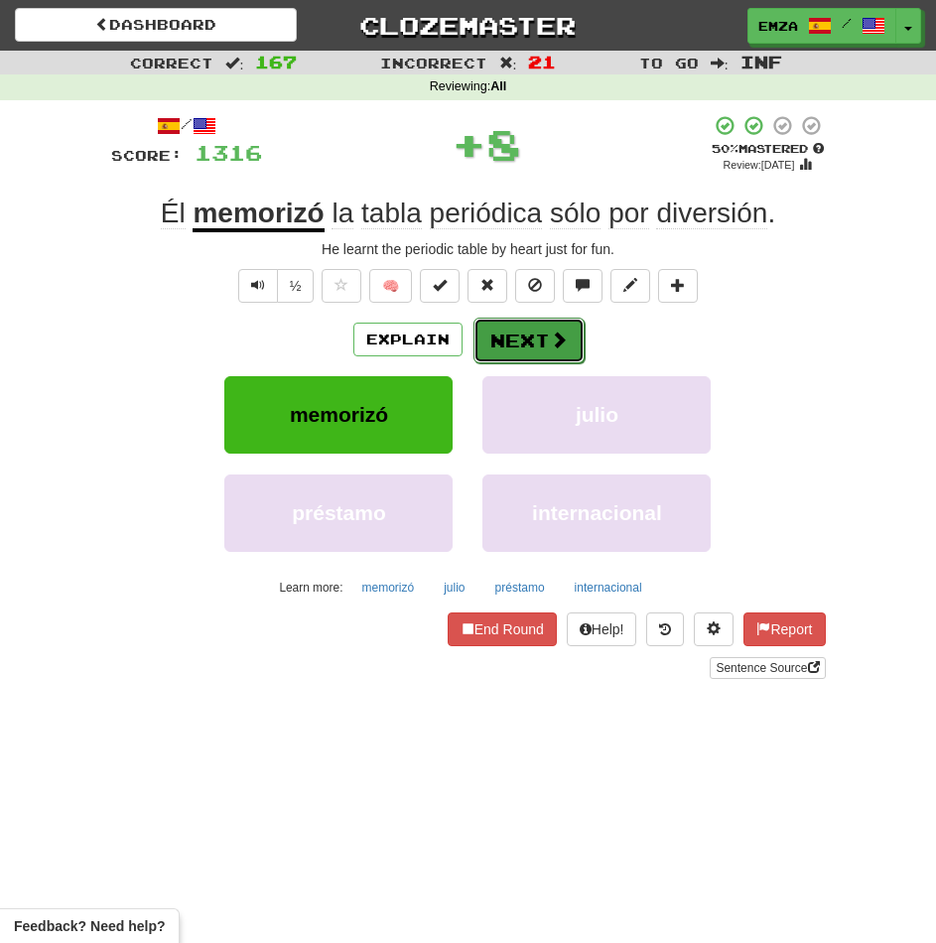
click at [500, 350] on button "Next" at bounding box center [528, 341] width 111 height 46
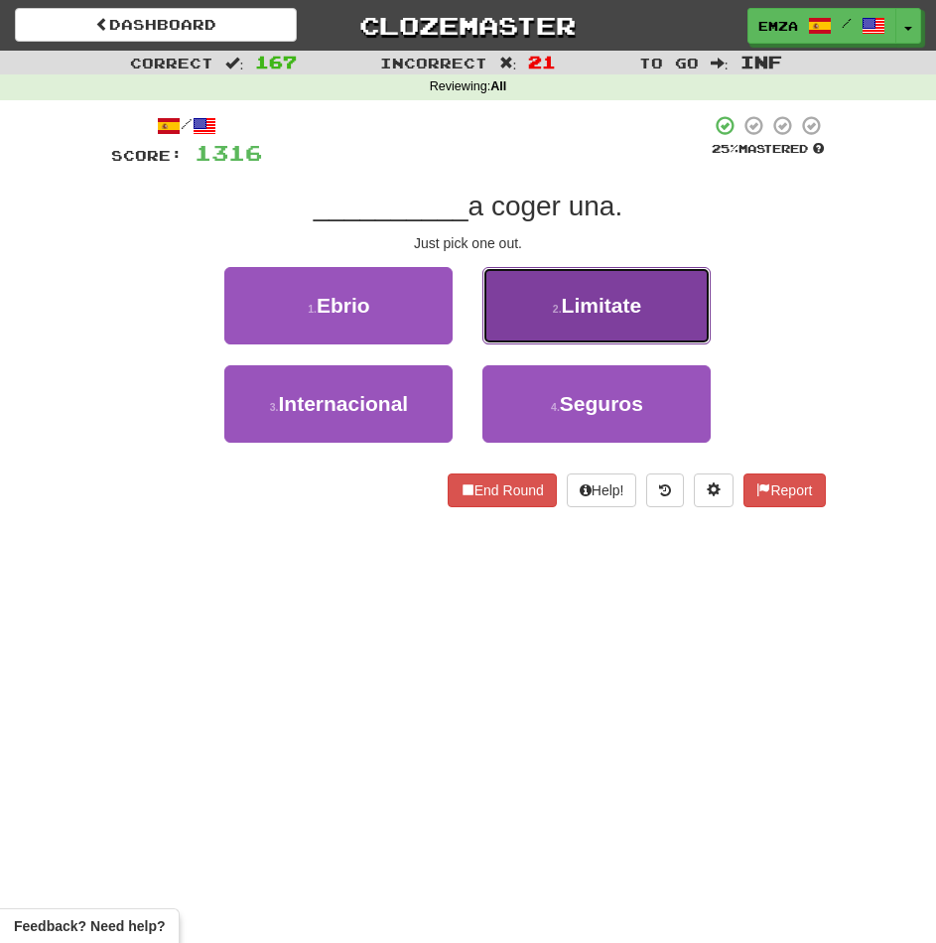
click at [540, 331] on button "2 . Limitate" at bounding box center [596, 305] width 228 height 77
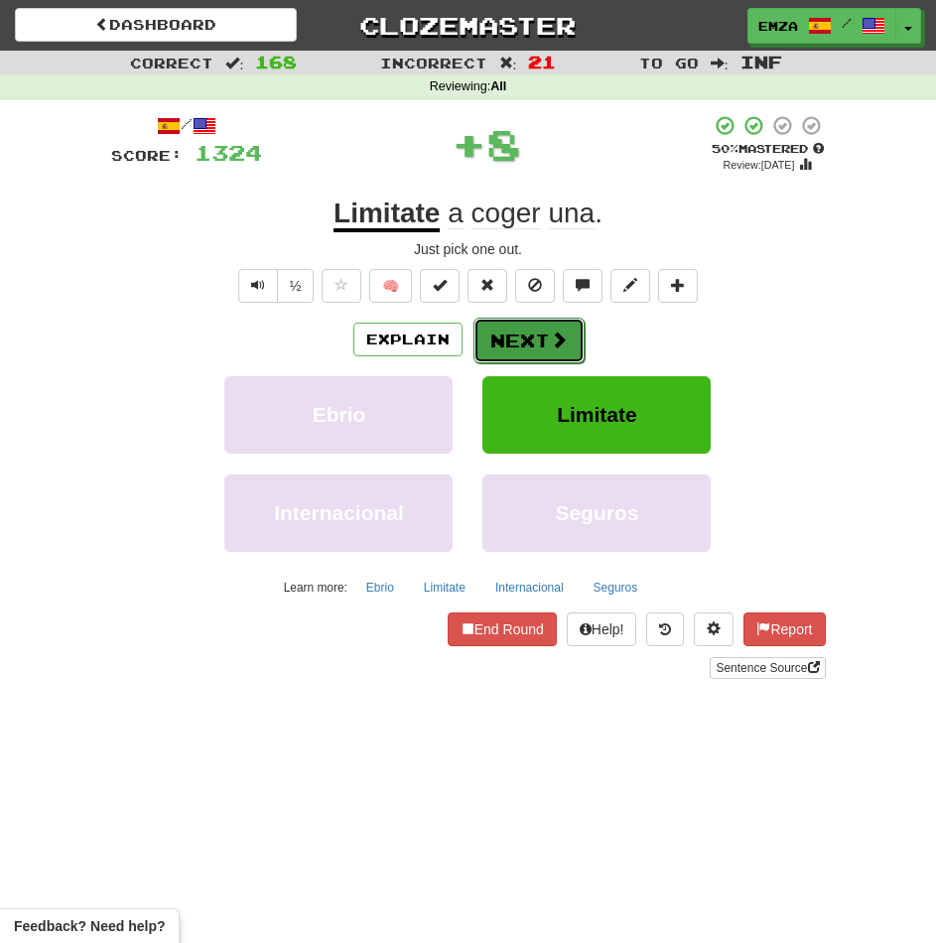
click at [524, 355] on button "Next" at bounding box center [528, 341] width 111 height 46
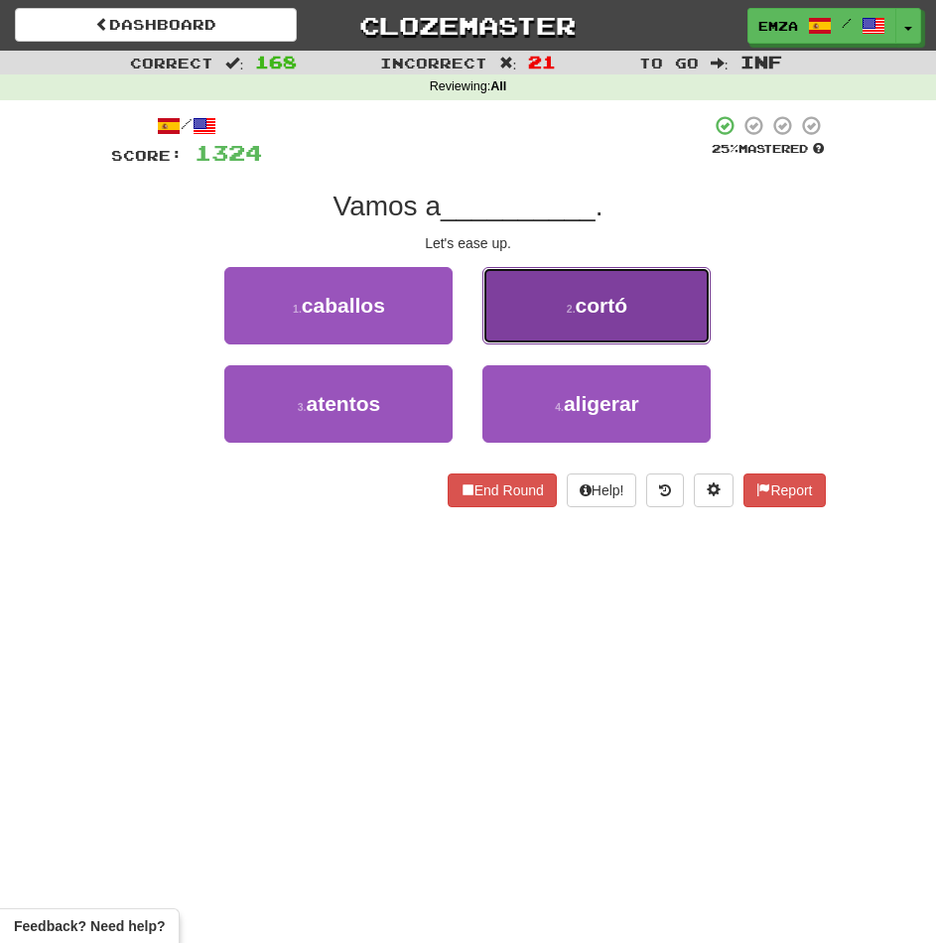
click at [518, 322] on button "2 . cortó" at bounding box center [596, 305] width 228 height 77
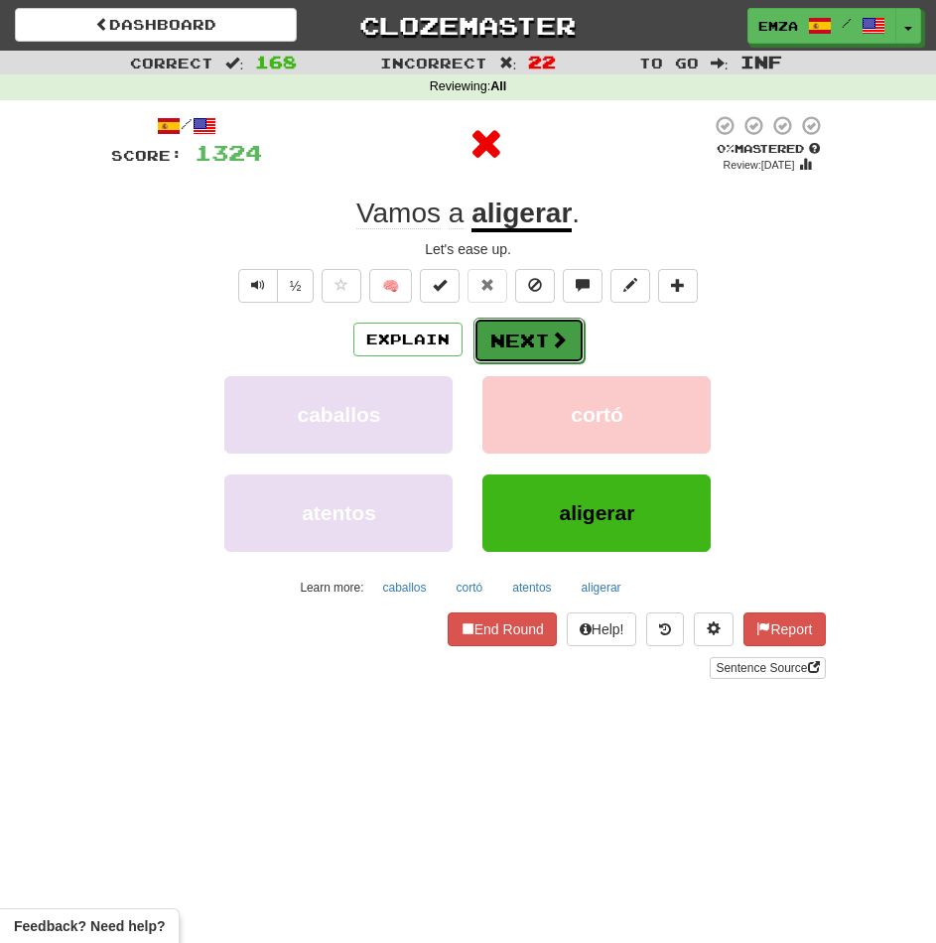
click at [500, 342] on button "Next" at bounding box center [528, 341] width 111 height 46
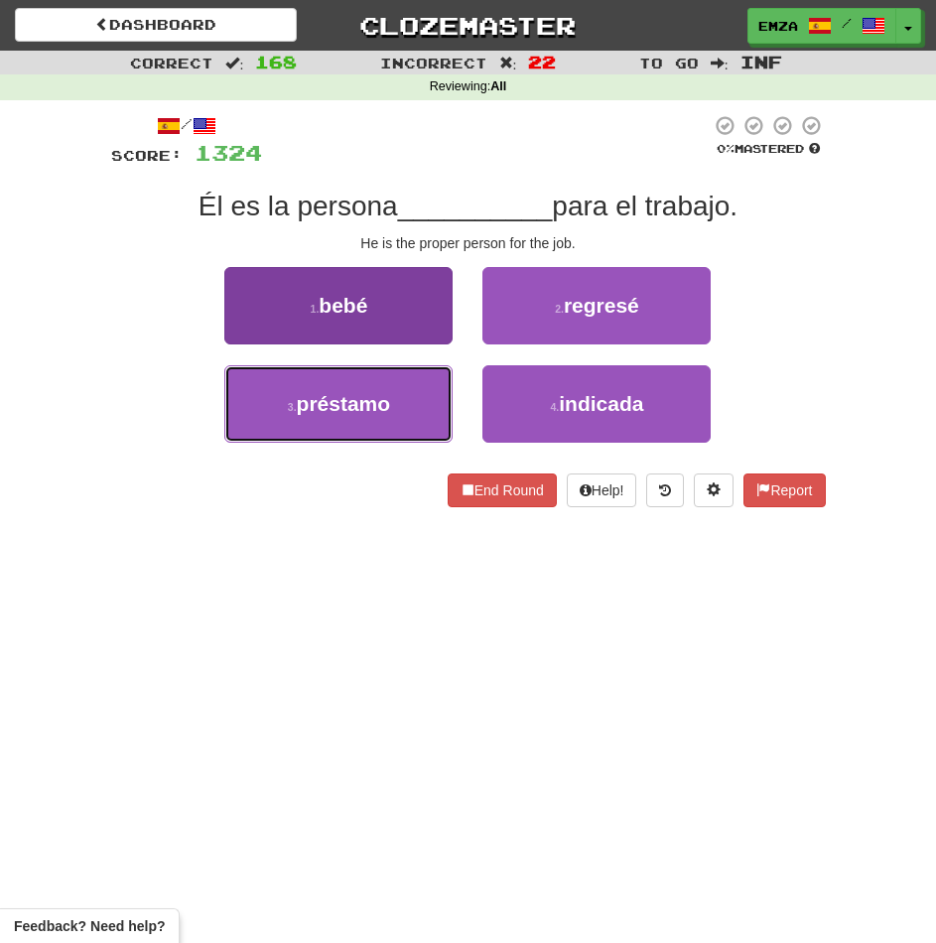
click at [421, 401] on button "3 . préstamo" at bounding box center [338, 403] width 228 height 77
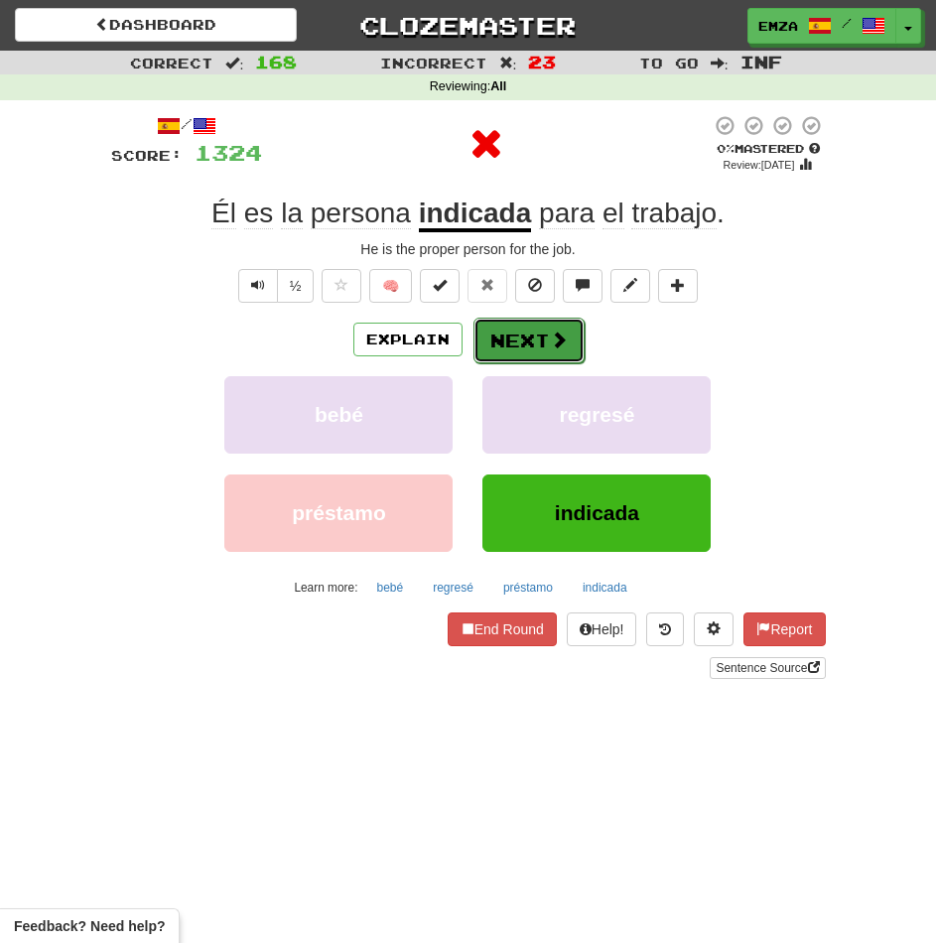
click at [498, 338] on button "Next" at bounding box center [528, 341] width 111 height 46
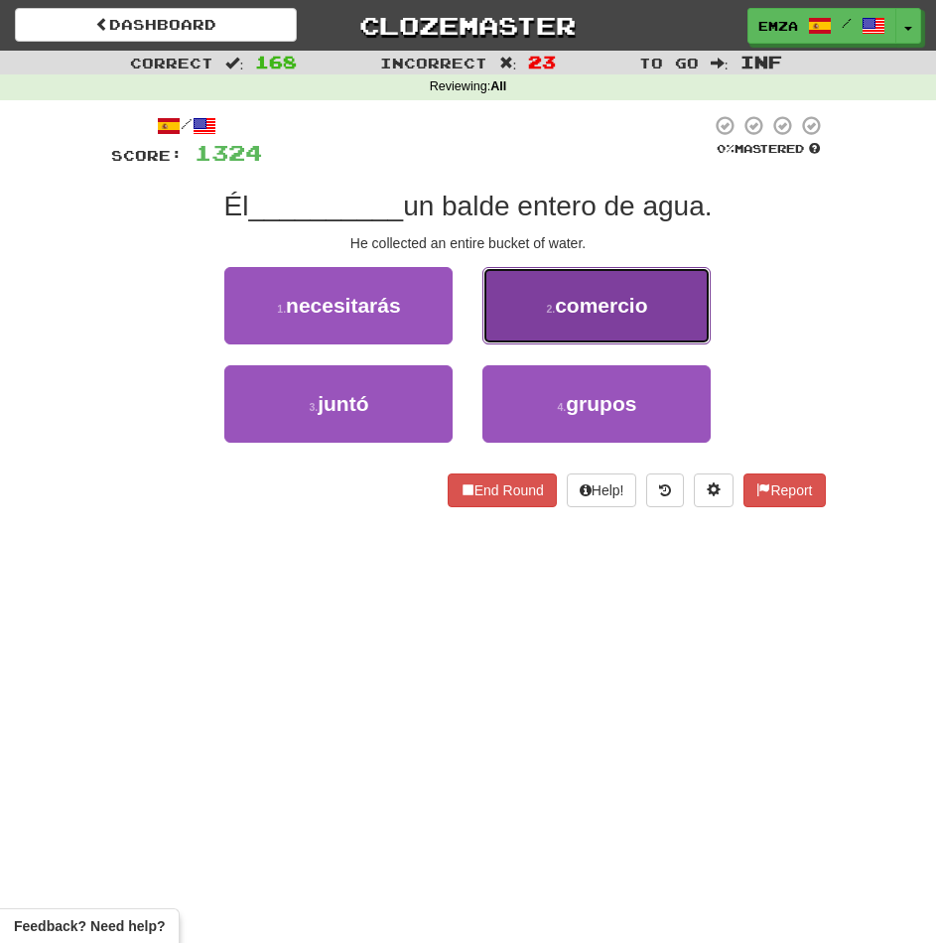
click at [539, 327] on button "2 . comercio" at bounding box center [596, 305] width 228 height 77
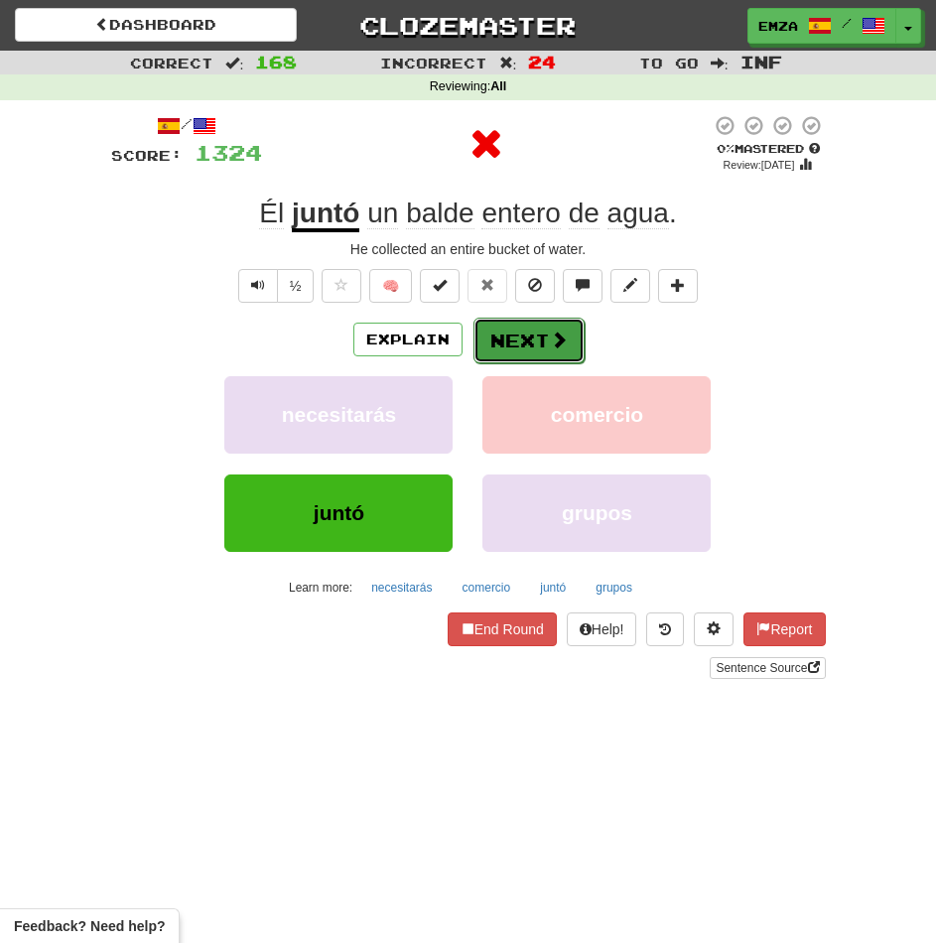
click at [498, 342] on button "Next" at bounding box center [528, 341] width 111 height 46
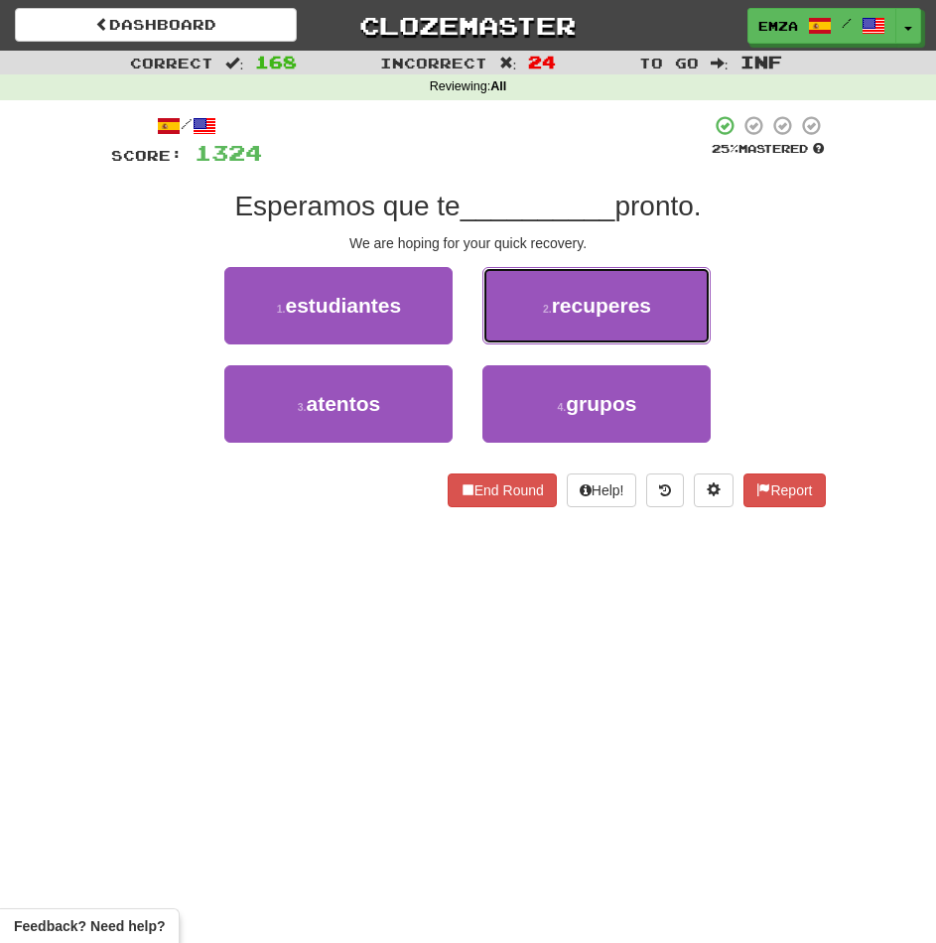
click at [545, 313] on small "2 ." at bounding box center [547, 309] width 9 height 12
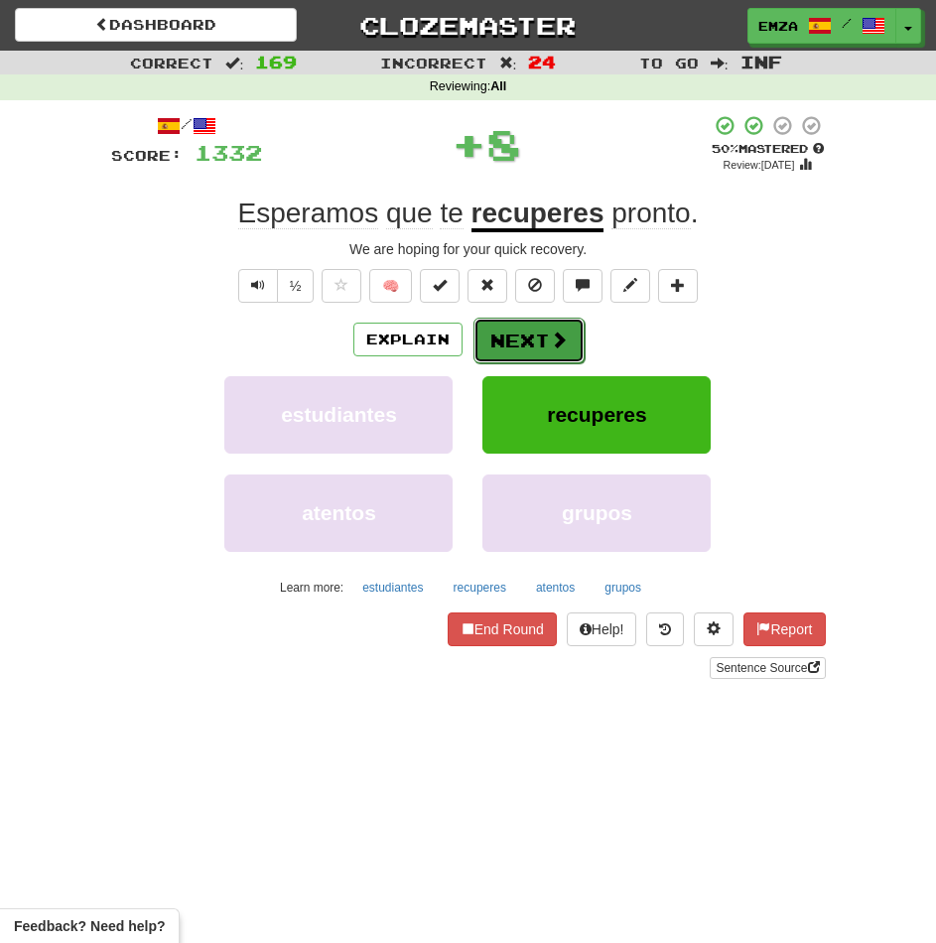
click at [518, 339] on button "Next" at bounding box center [528, 341] width 111 height 46
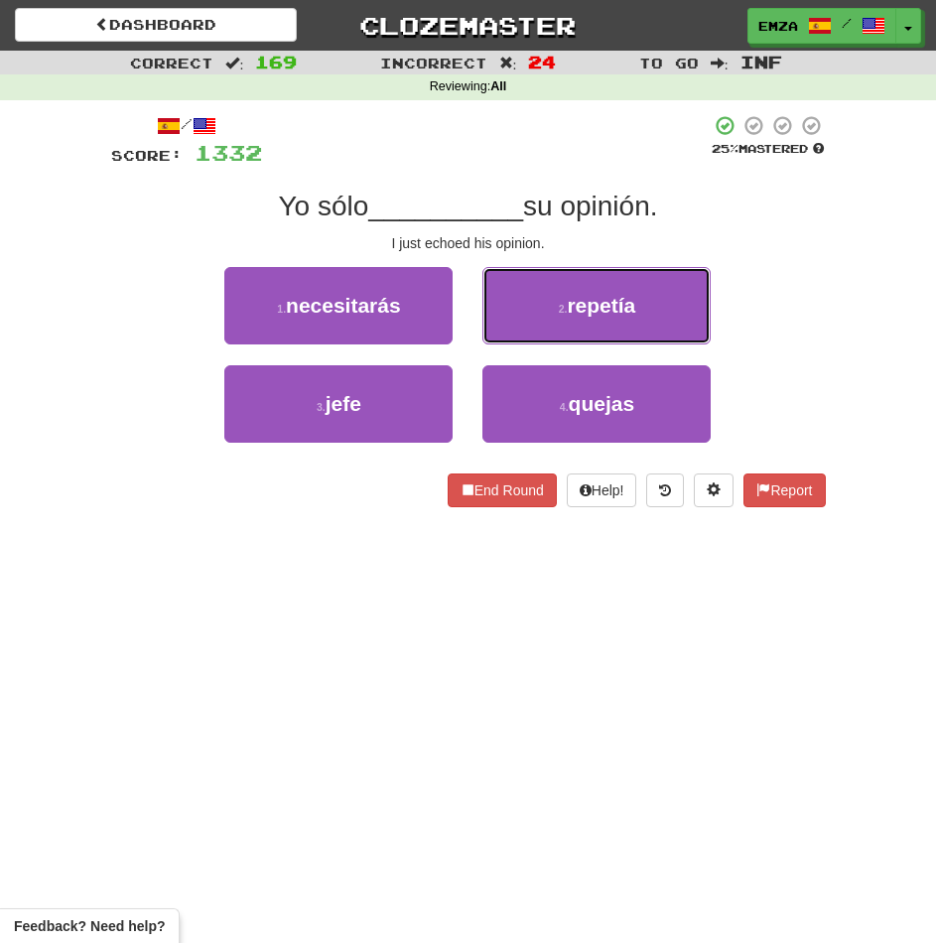
click at [542, 317] on button "2 . repetía" at bounding box center [596, 305] width 228 height 77
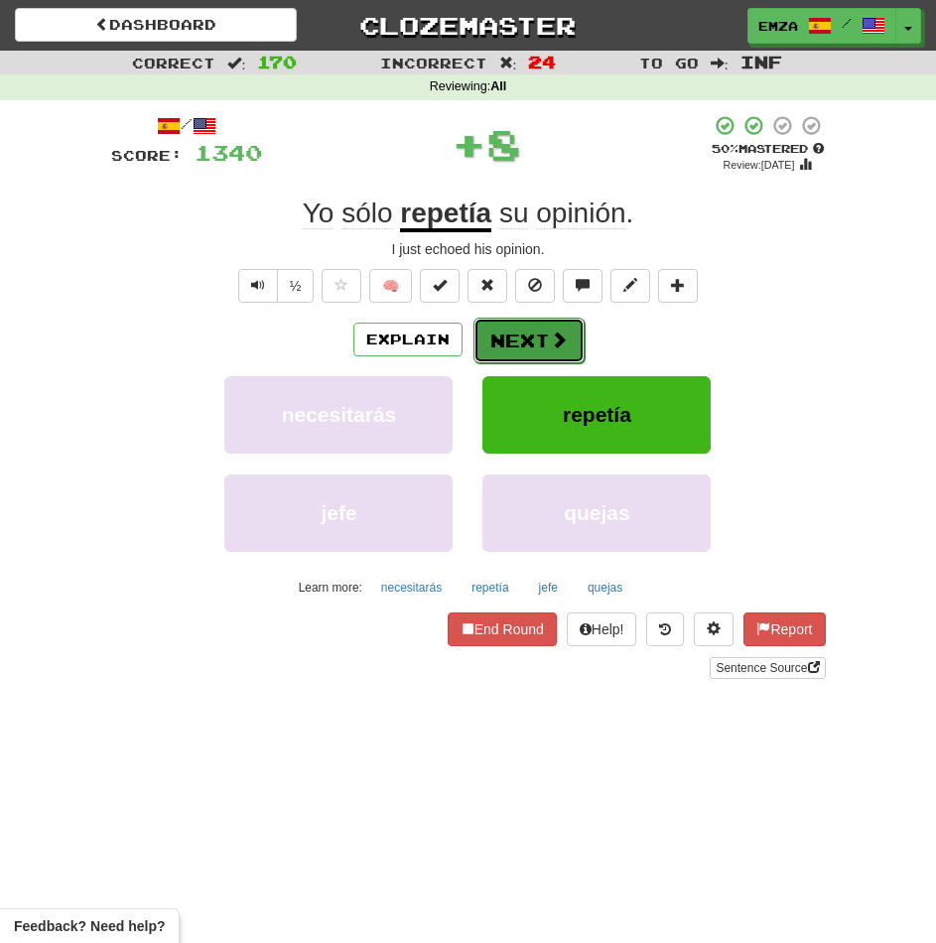
click at [522, 343] on button "Next" at bounding box center [528, 341] width 111 height 46
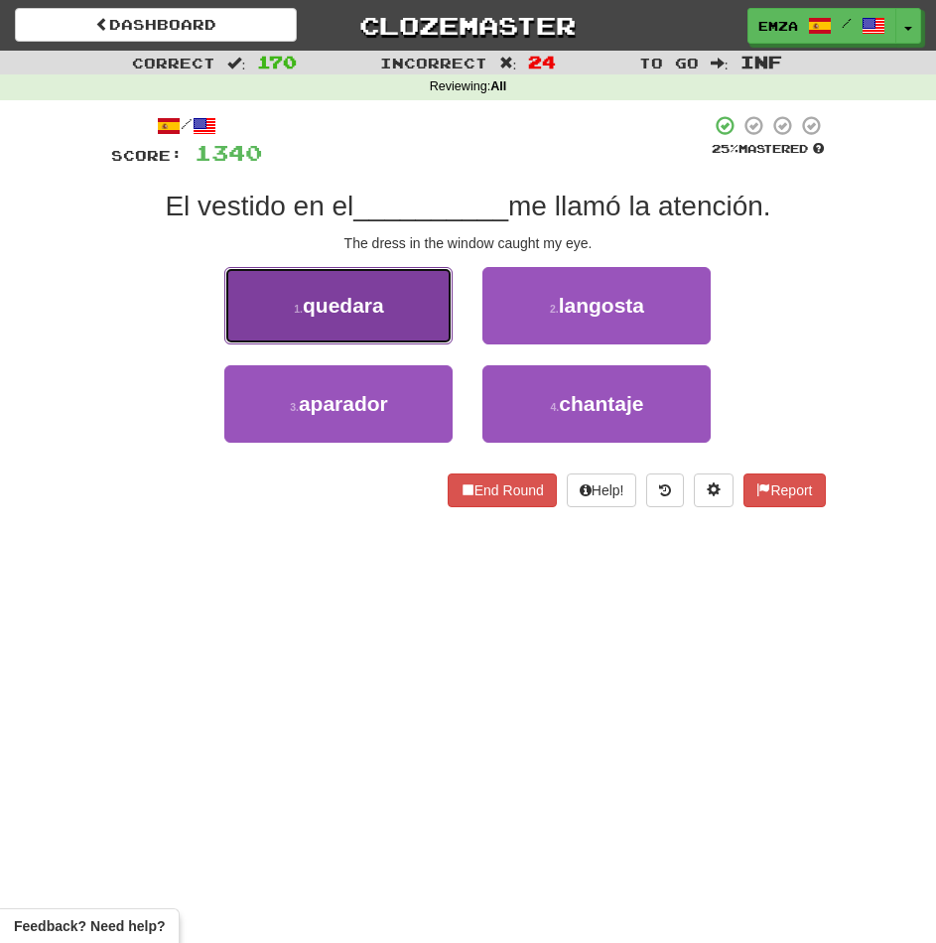
click at [374, 302] on span "quedara" at bounding box center [343, 305] width 81 height 23
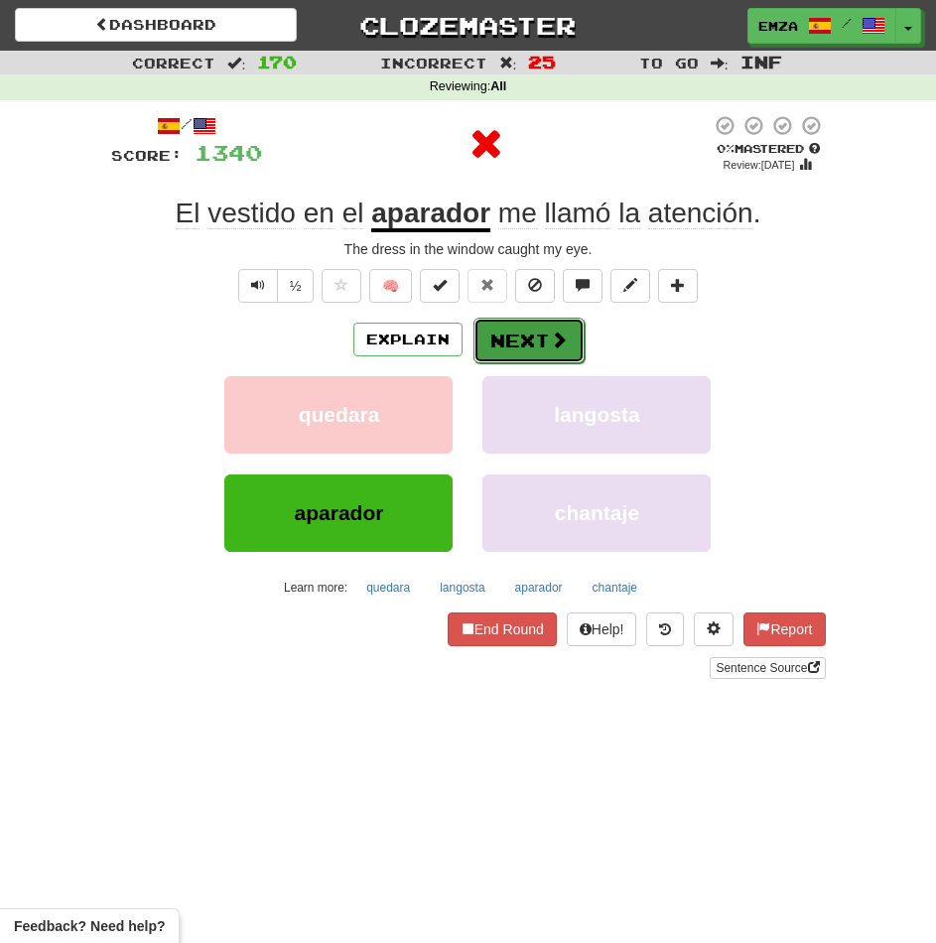
click at [538, 357] on button "Next" at bounding box center [528, 341] width 111 height 46
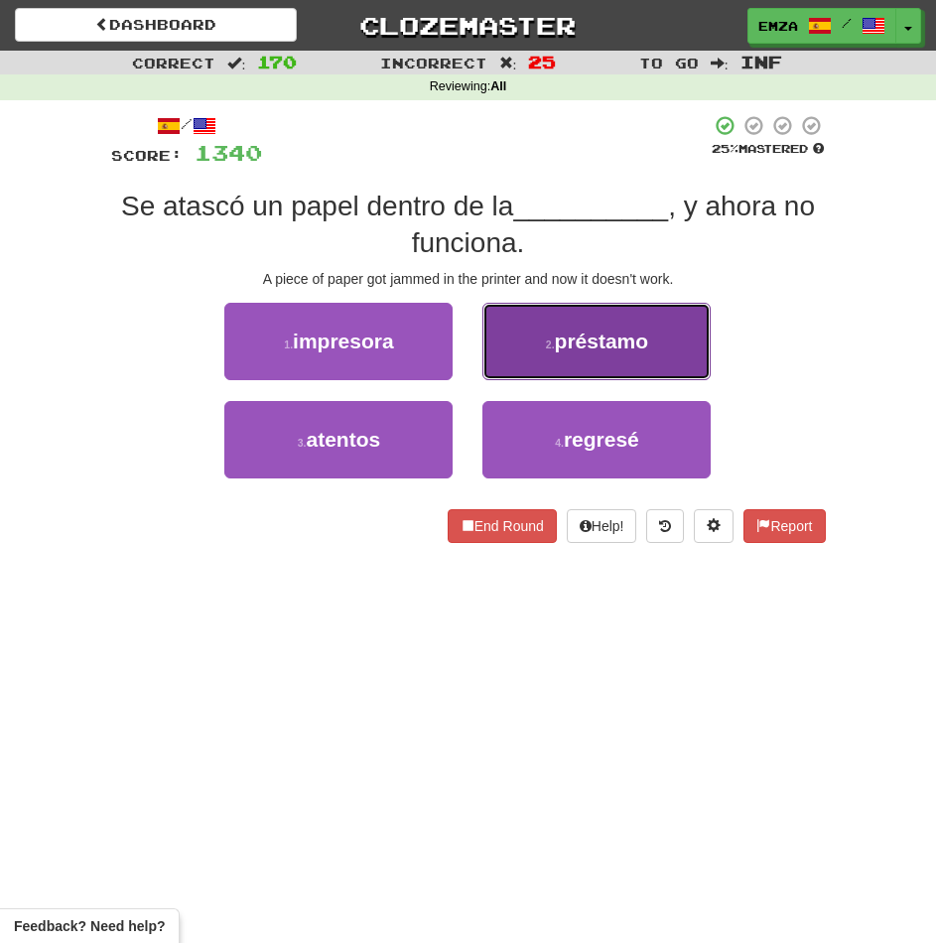
click at [586, 343] on span "préstamo" at bounding box center [602, 341] width 94 height 23
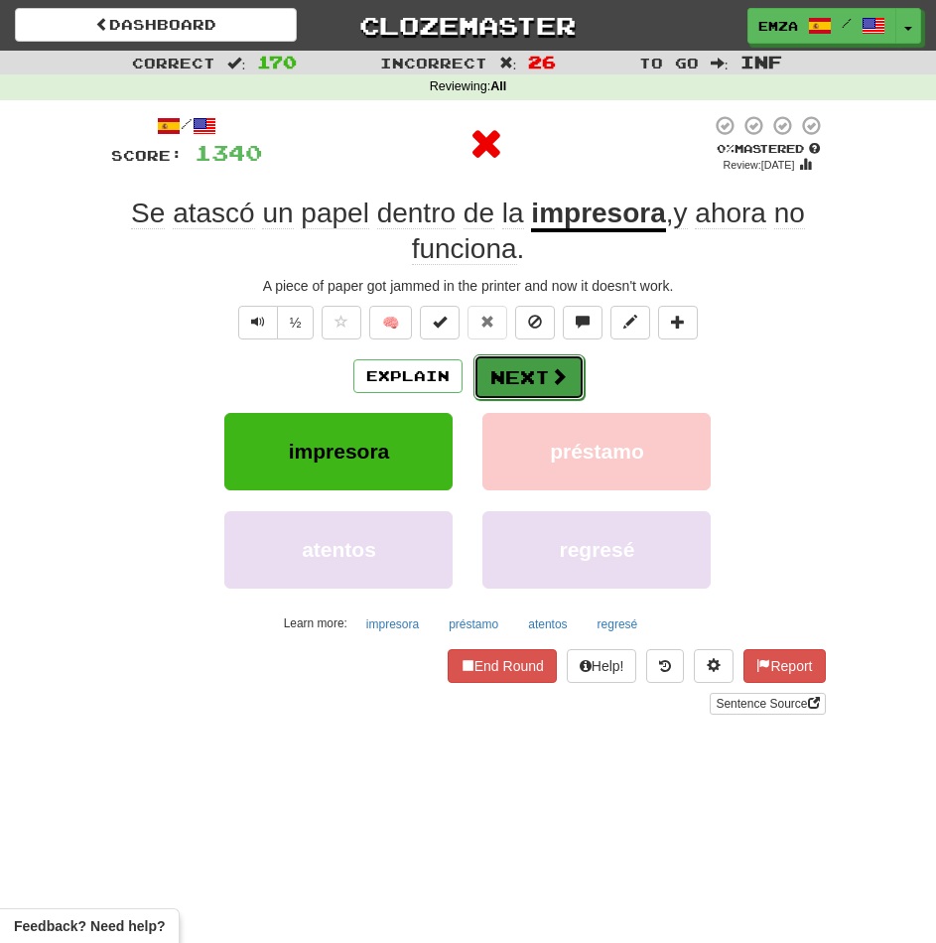
click at [575, 373] on button "Next" at bounding box center [528, 377] width 111 height 46
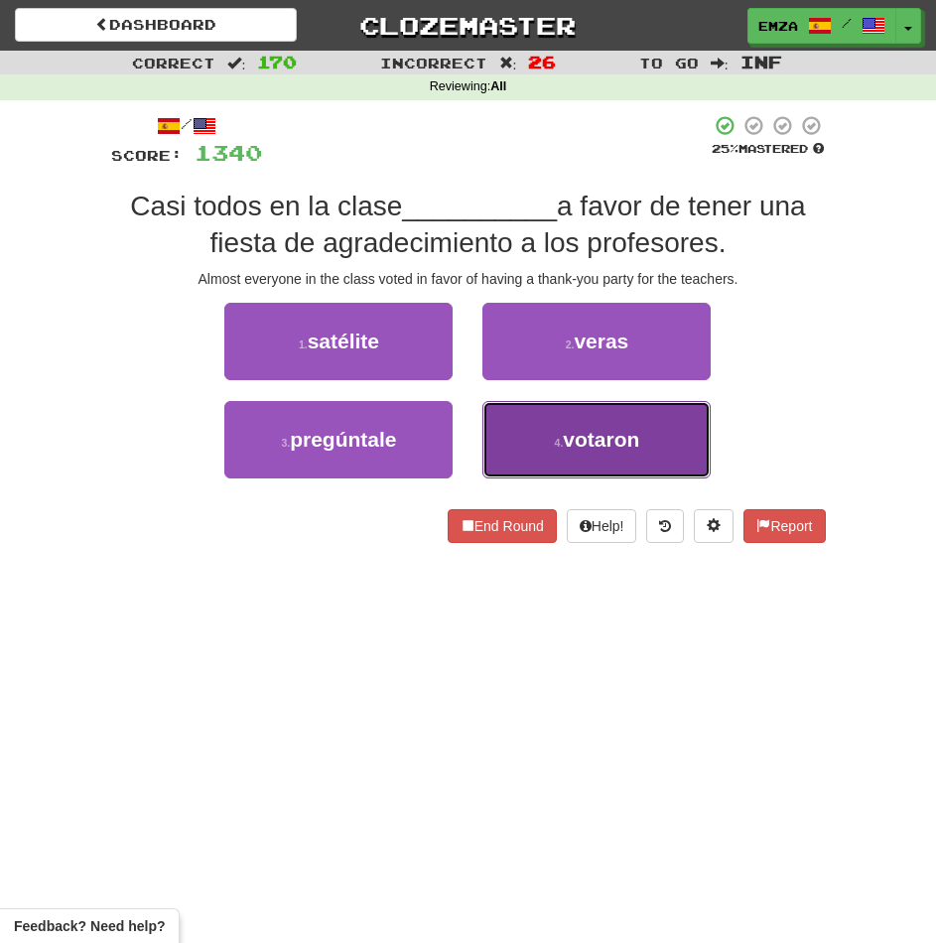
click at [519, 442] on button "4 . votaron" at bounding box center [596, 439] width 228 height 77
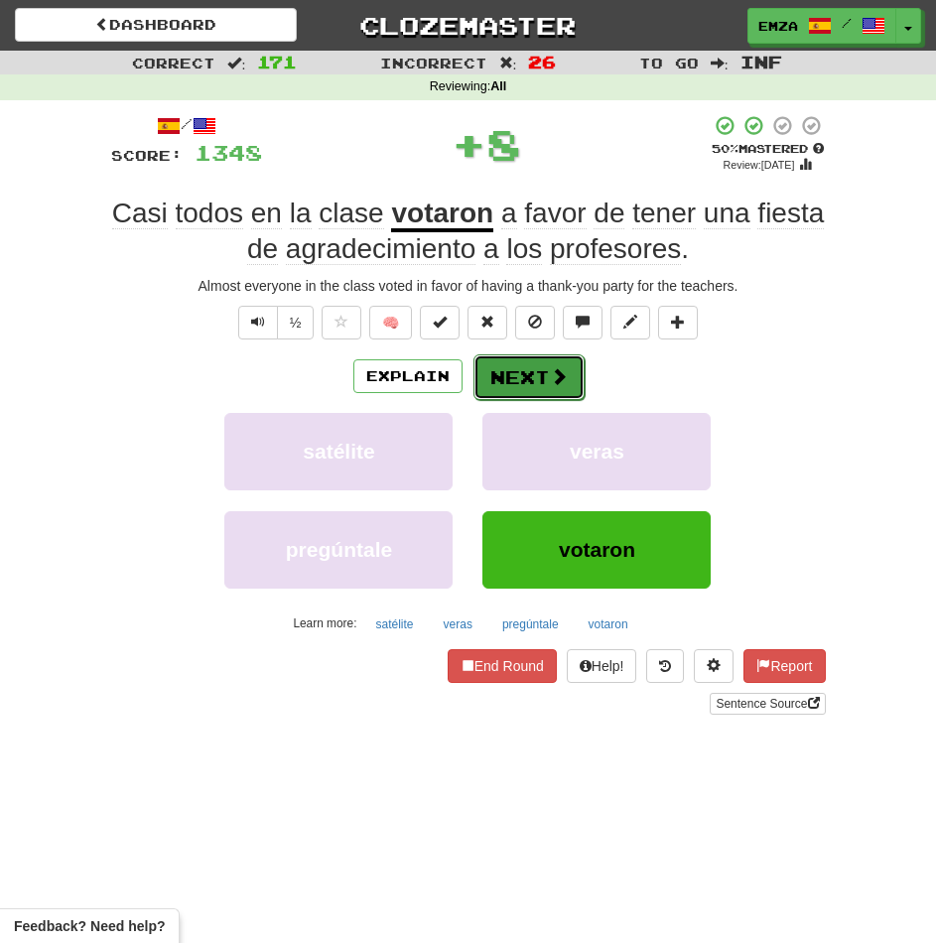
click at [520, 378] on button "Next" at bounding box center [528, 377] width 111 height 46
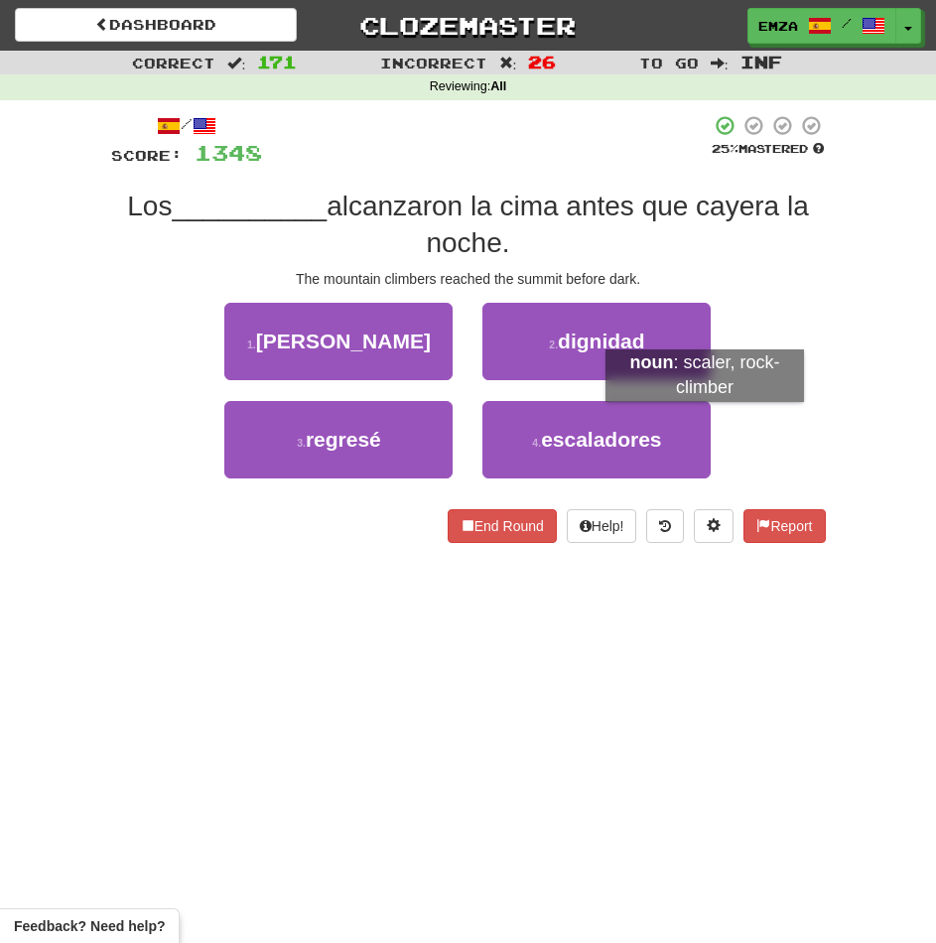
click at [767, 420] on div "3 . regresé 4 . escaladores" at bounding box center [468, 450] width 774 height 98
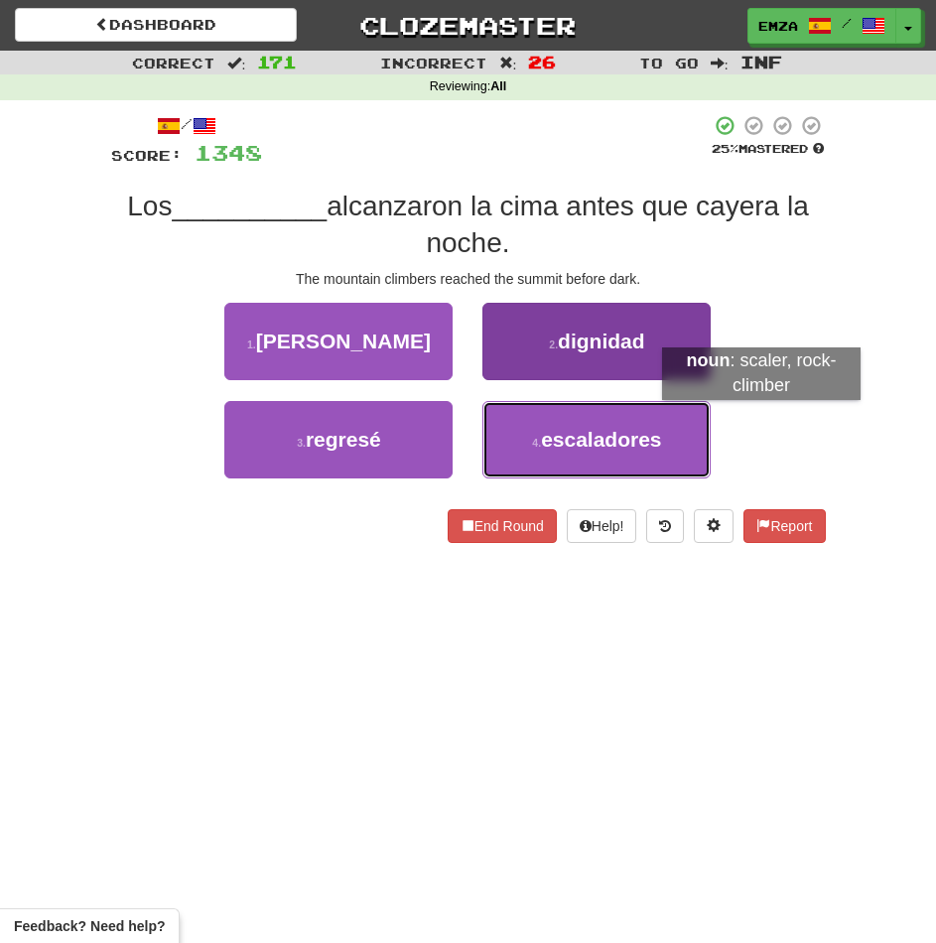
click at [631, 427] on button "4 . escaladores" at bounding box center [596, 439] width 228 height 77
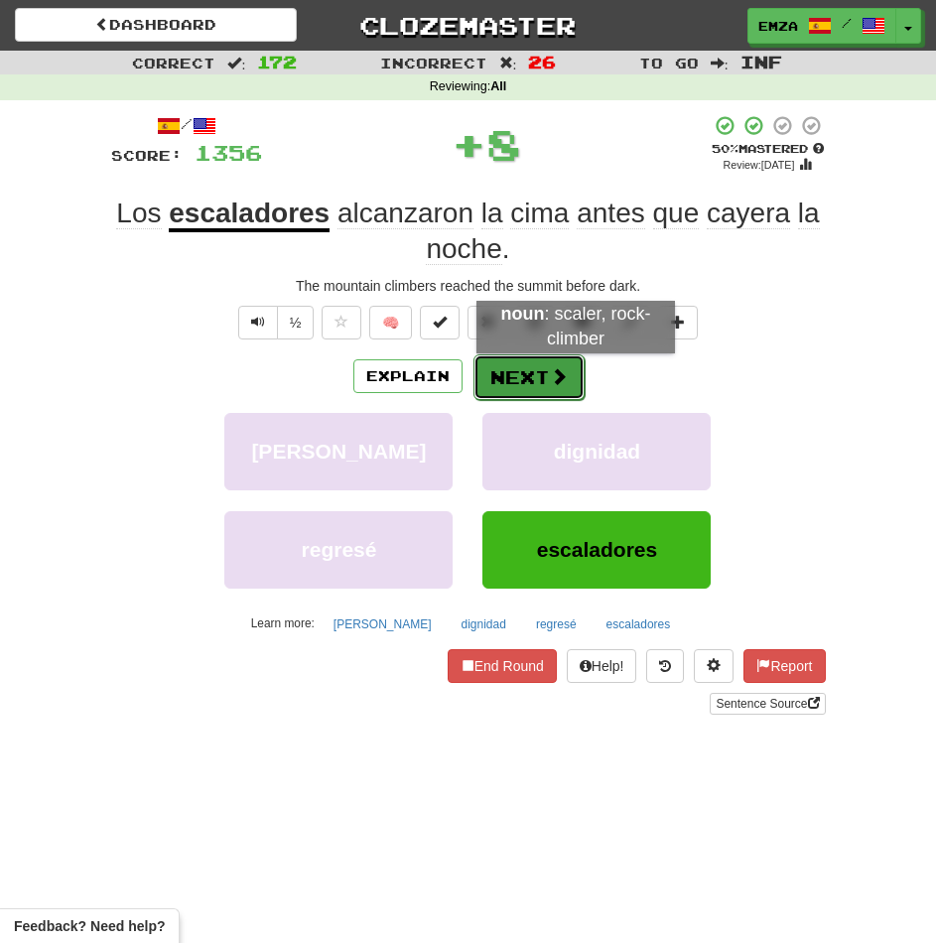
click at [557, 382] on span at bounding box center [559, 376] width 18 height 18
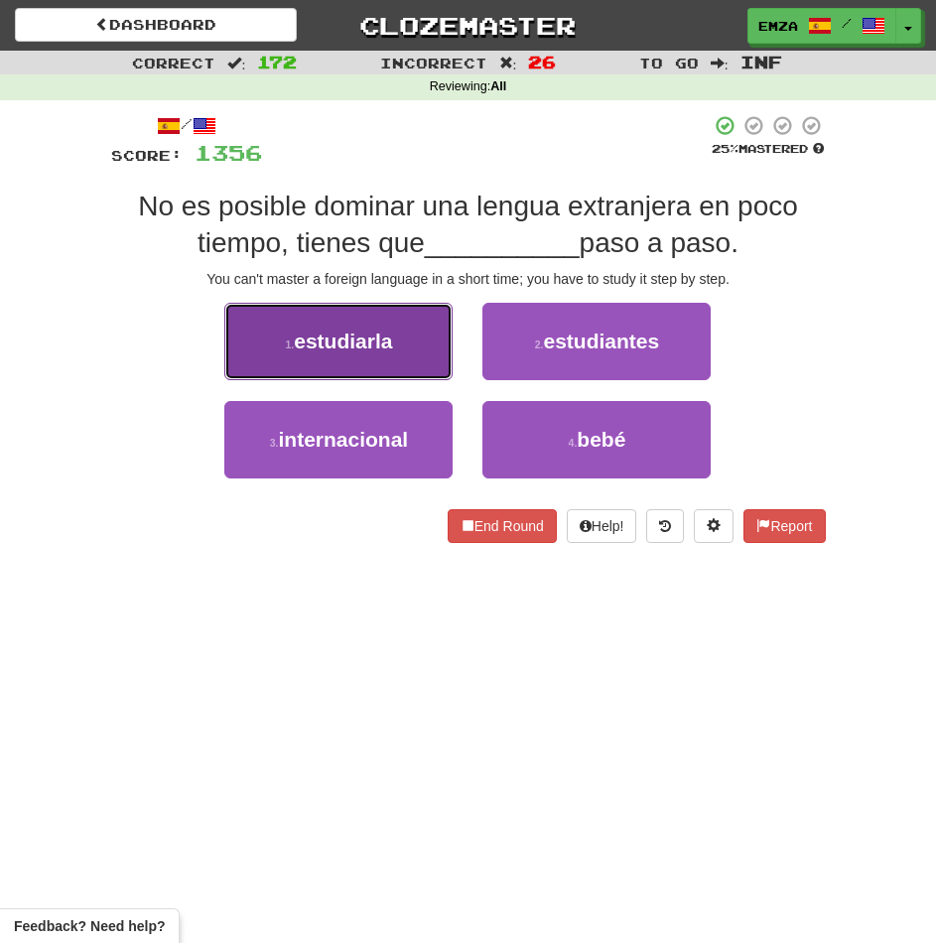
click at [406, 331] on button "1 . estudiarla" at bounding box center [338, 341] width 228 height 77
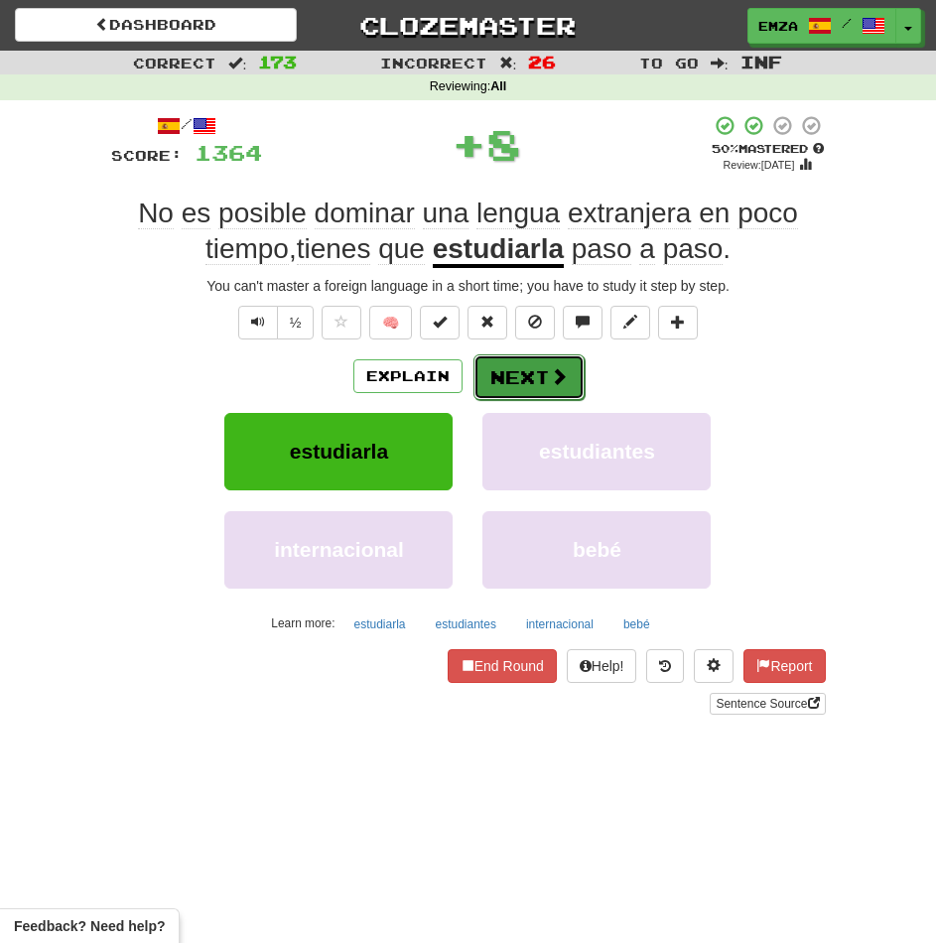
click at [529, 372] on button "Next" at bounding box center [528, 377] width 111 height 46
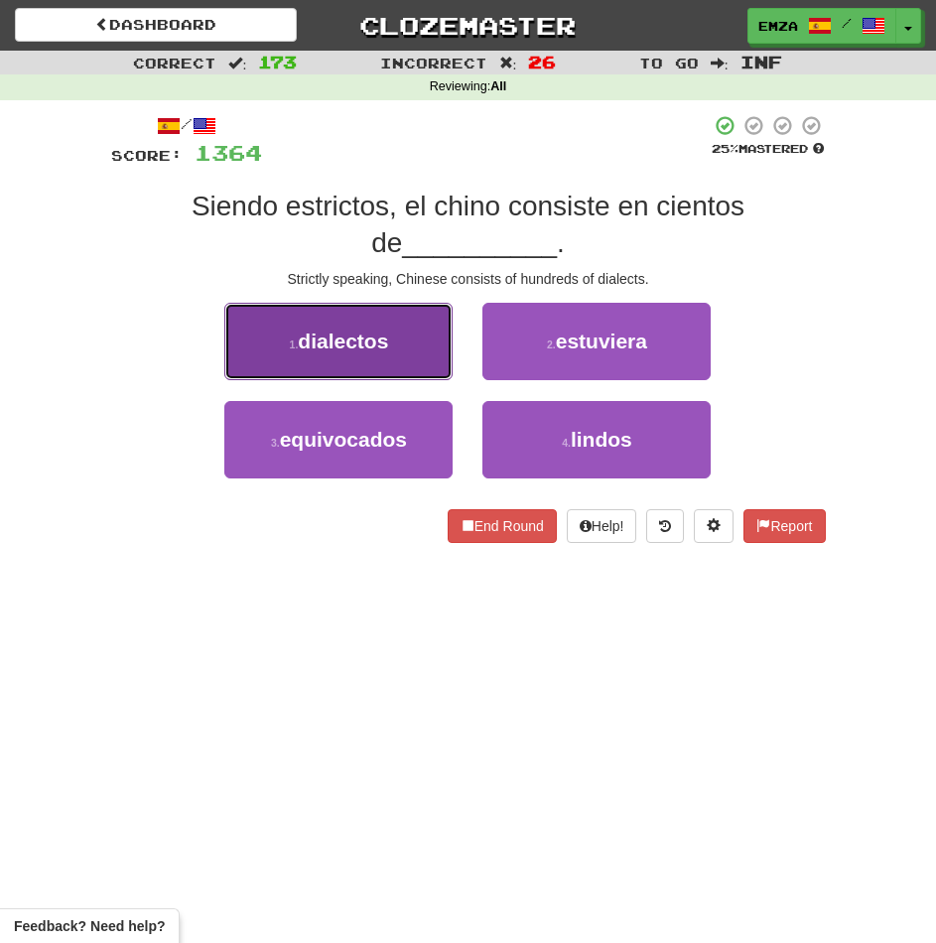
click at [408, 346] on button "1 . dialectos" at bounding box center [338, 341] width 228 height 77
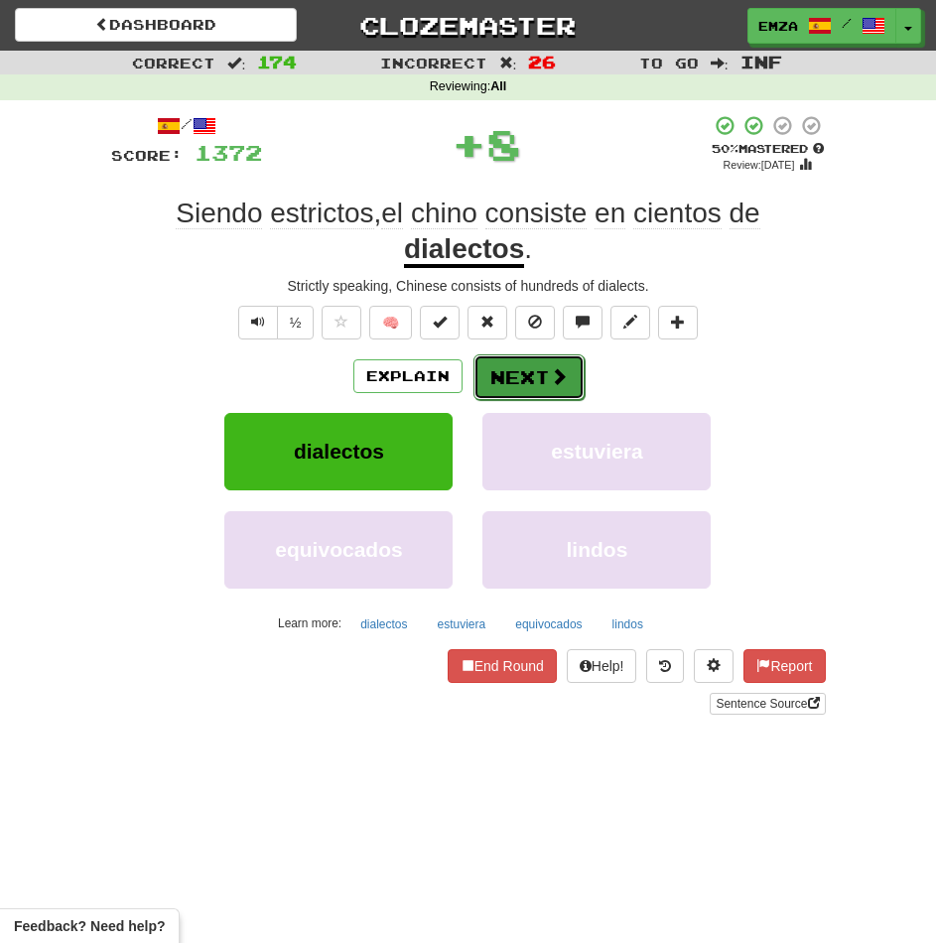
click at [517, 381] on button "Next" at bounding box center [528, 377] width 111 height 46
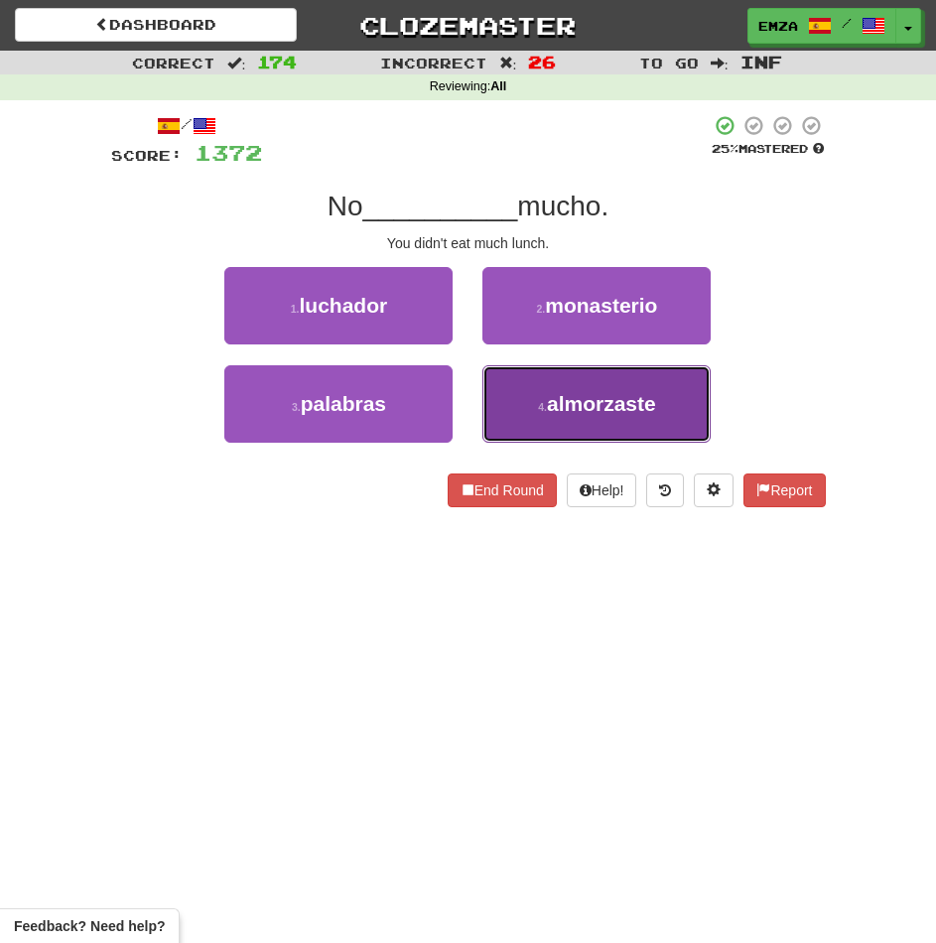
click at [526, 395] on button "4 . almorzaste" at bounding box center [596, 403] width 228 height 77
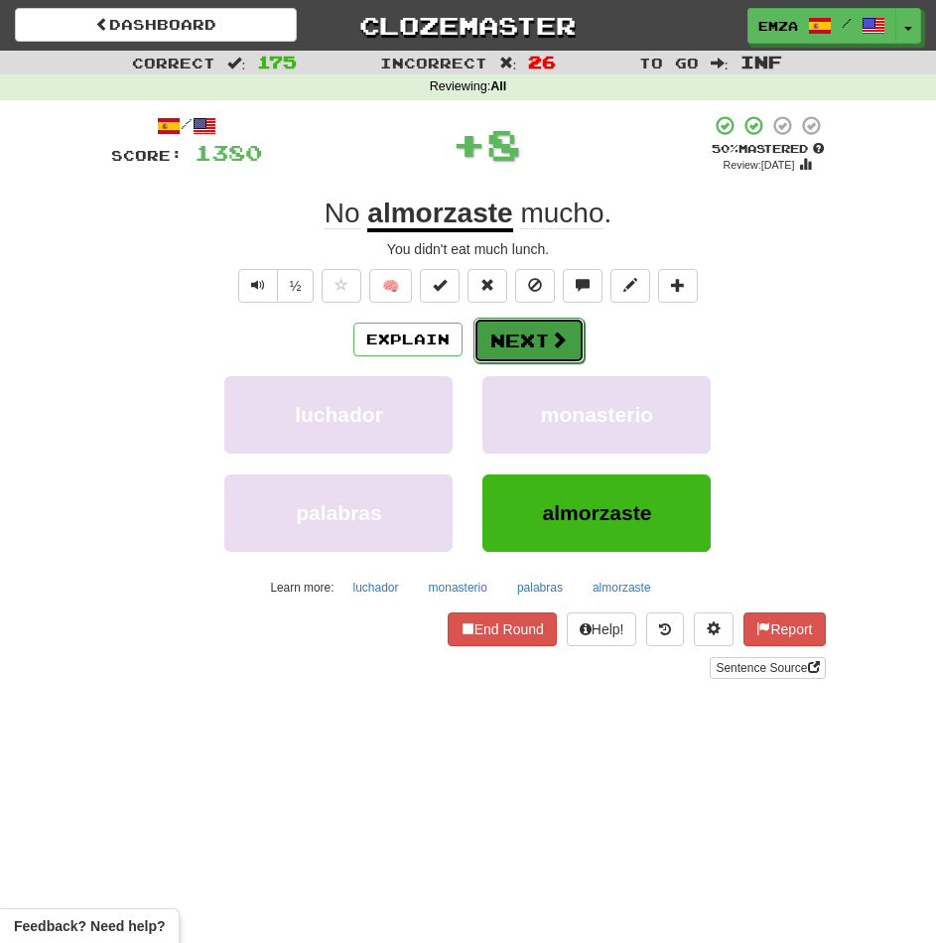
click at [511, 340] on button "Next" at bounding box center [528, 341] width 111 height 46
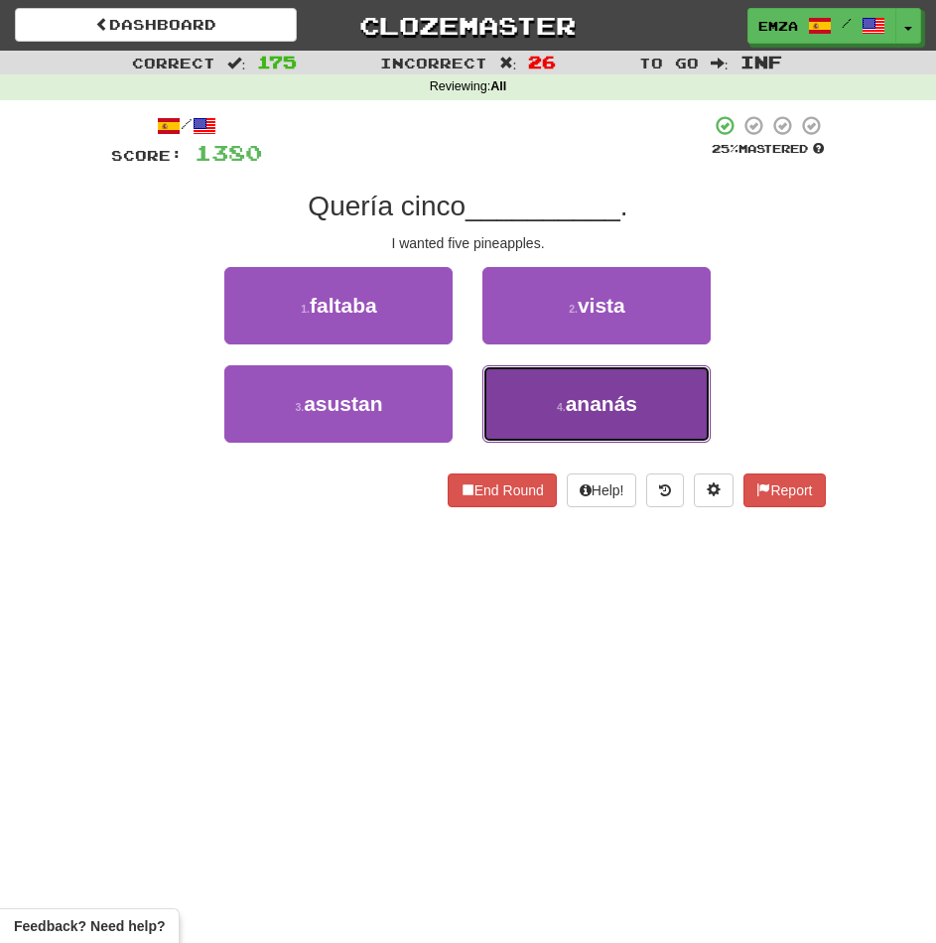
click at [513, 396] on button "4 . ananás" at bounding box center [596, 403] width 228 height 77
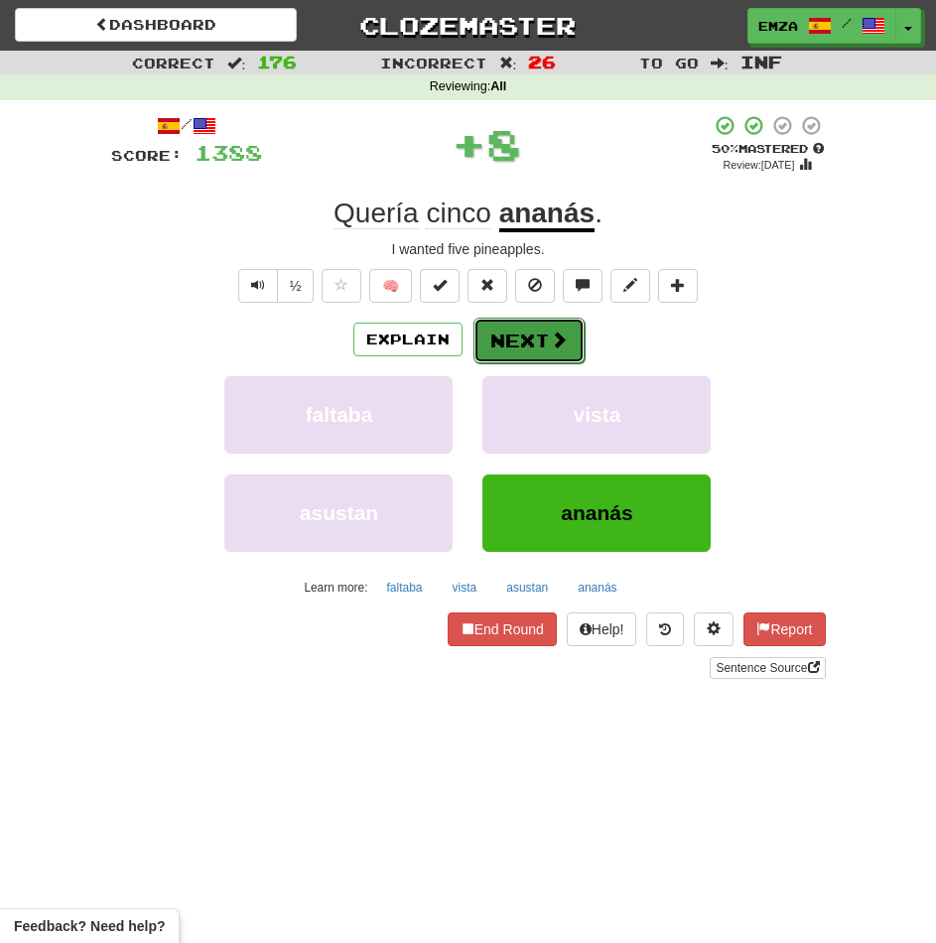
click at [528, 358] on button "Next" at bounding box center [528, 341] width 111 height 46
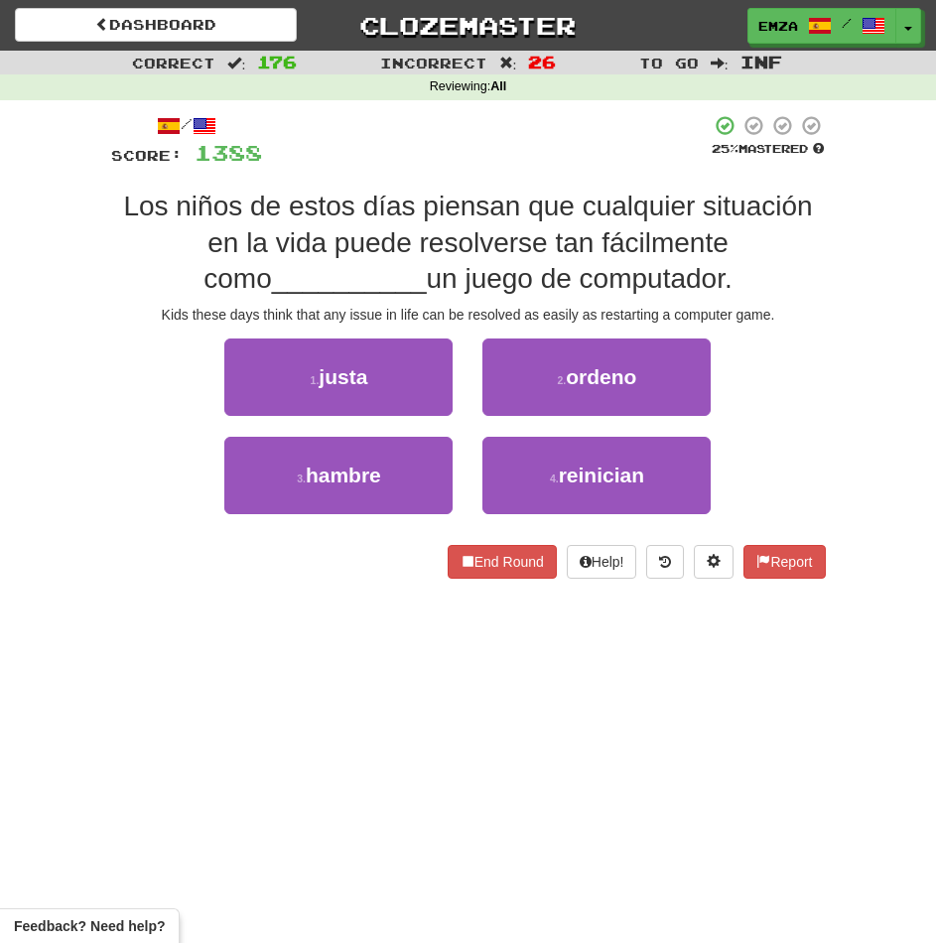
click at [158, 467] on div "3 . hambre 4 . reinician" at bounding box center [468, 486] width 774 height 98
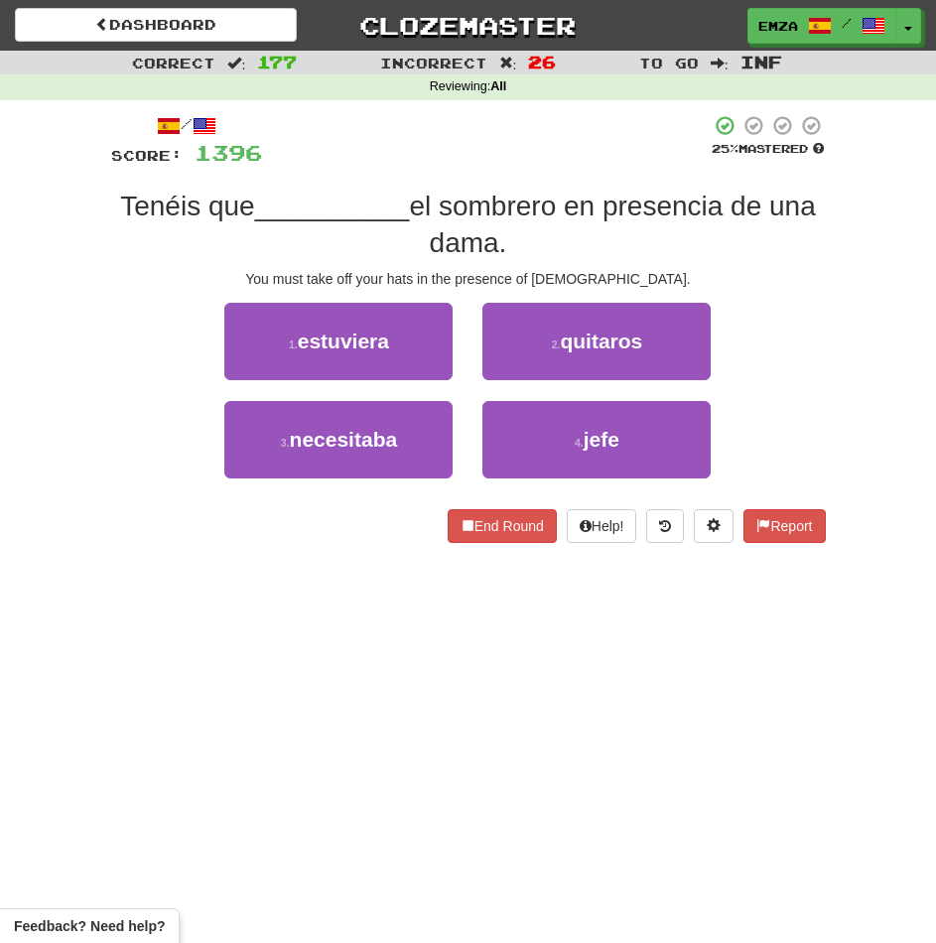
click at [73, 482] on div "Correct : 177 Incorrect : 26 To go : Inf Reviewing : All / Score: 1396 25 % Mas…" at bounding box center [468, 311] width 936 height 520
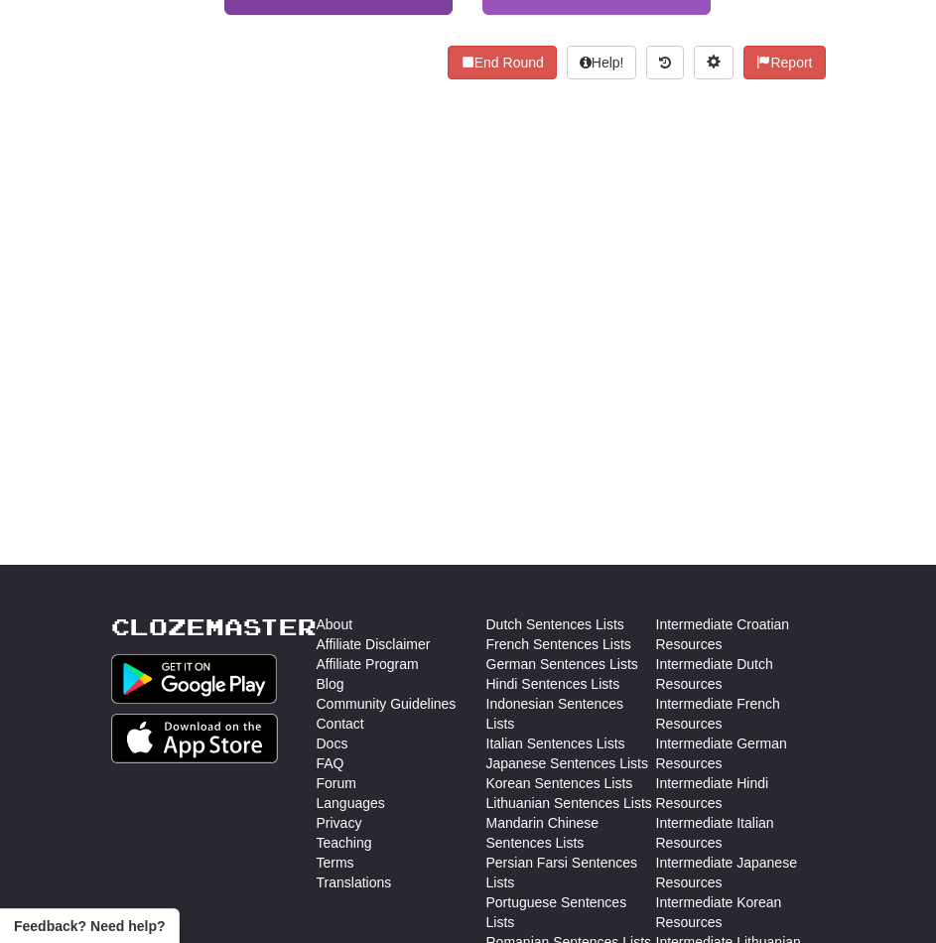
scroll to position [31, 0]
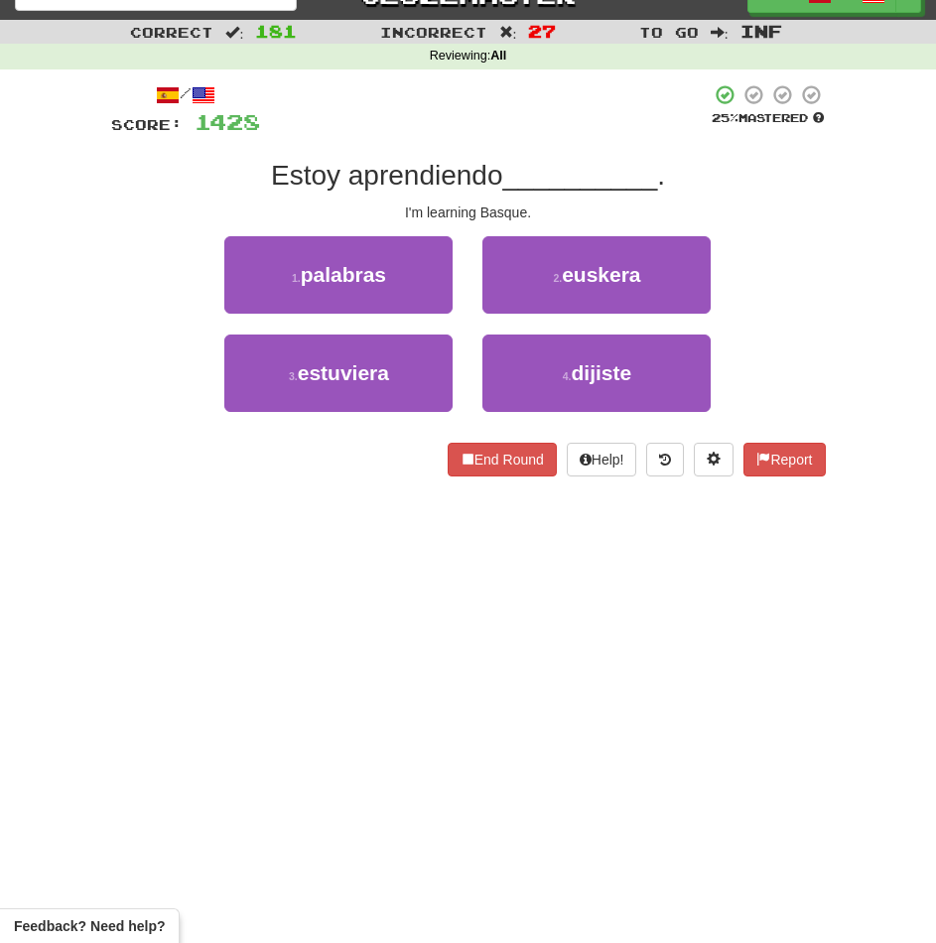
click at [376, 570] on div "Dashboard Clozemaster Emza / Toggle Dropdown Dashboard Leaderboard Activity Fee…" at bounding box center [468, 440] width 936 height 943
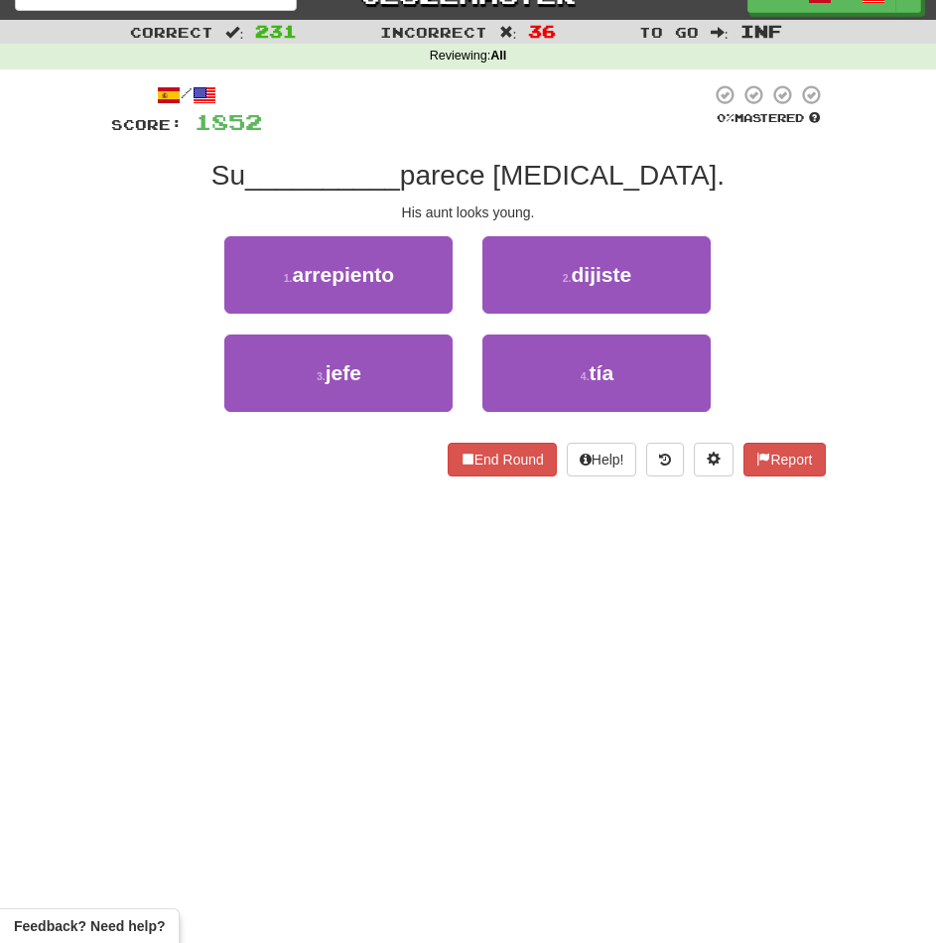
click at [102, 184] on div "/ Score: 1852 0 % Mastered Su __________ parece joven. His aunt looks young. 1 …" at bounding box center [468, 286] width 744 height 435
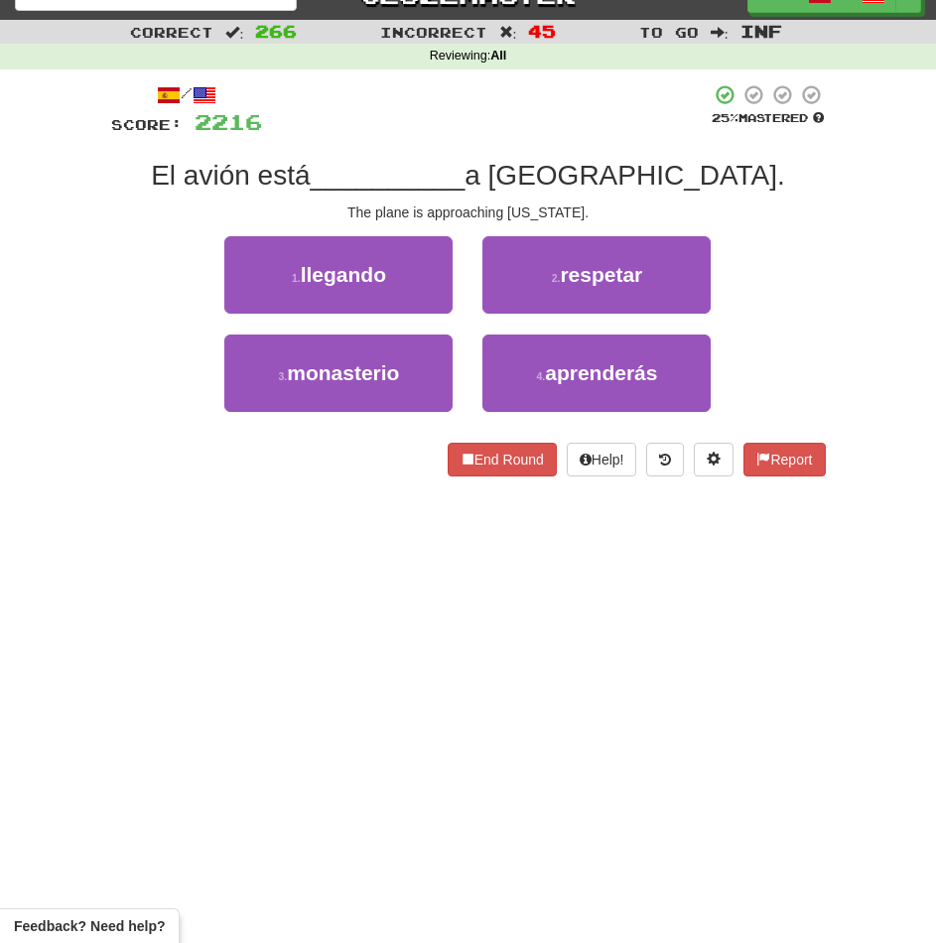
scroll to position [130, 0]
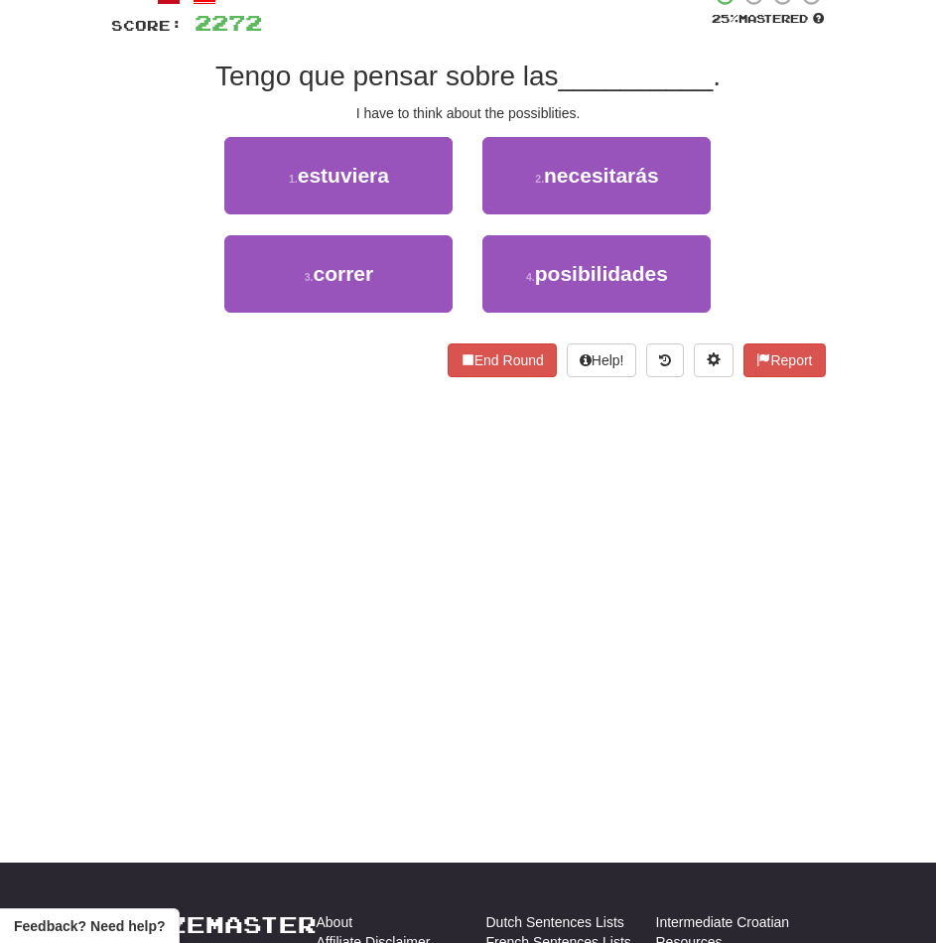
click at [242, 530] on div "Dashboard Clozemaster Emza / Toggle Dropdown Dashboard Leaderboard Activity Fee…" at bounding box center [468, 341] width 936 height 943
click at [269, 426] on div "Dashboard Clozemaster Emza / Toggle Dropdown Dashboard Leaderboard Activity Fee…" at bounding box center [468, 341] width 936 height 943
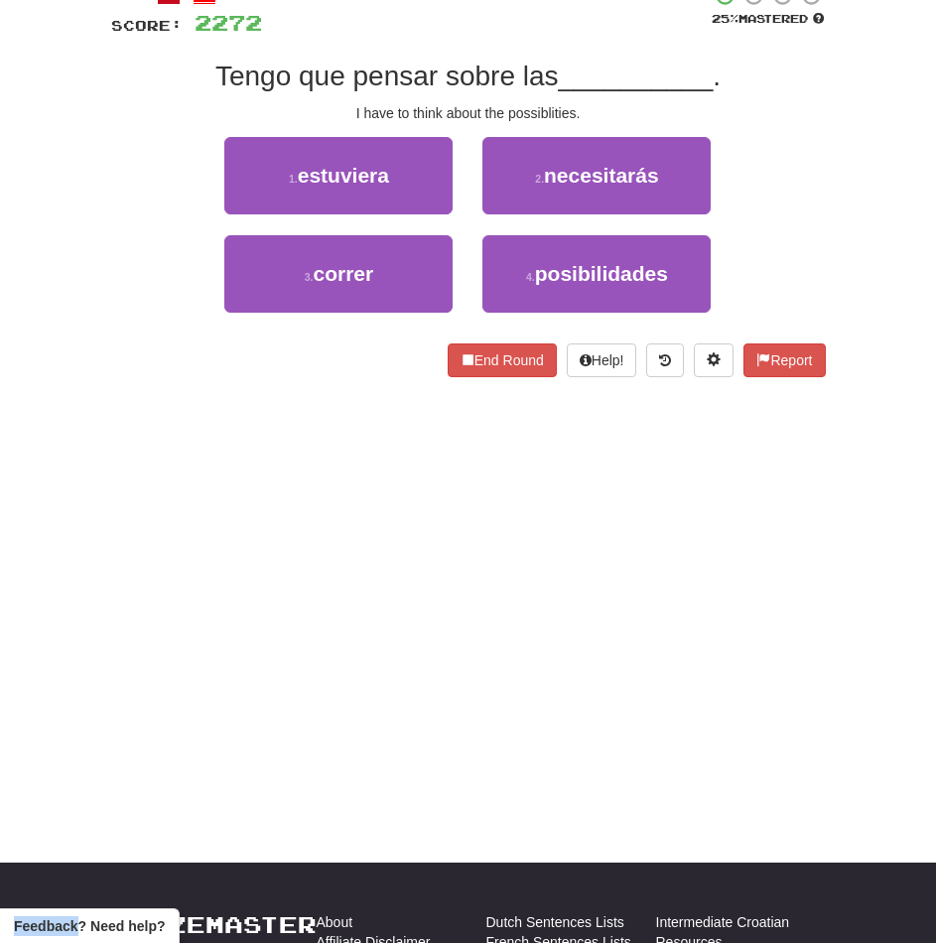
click at [269, 426] on div "Dashboard Clozemaster Emza / Toggle Dropdown Dashboard Leaderboard Activity Fee…" at bounding box center [468, 341] width 936 height 943
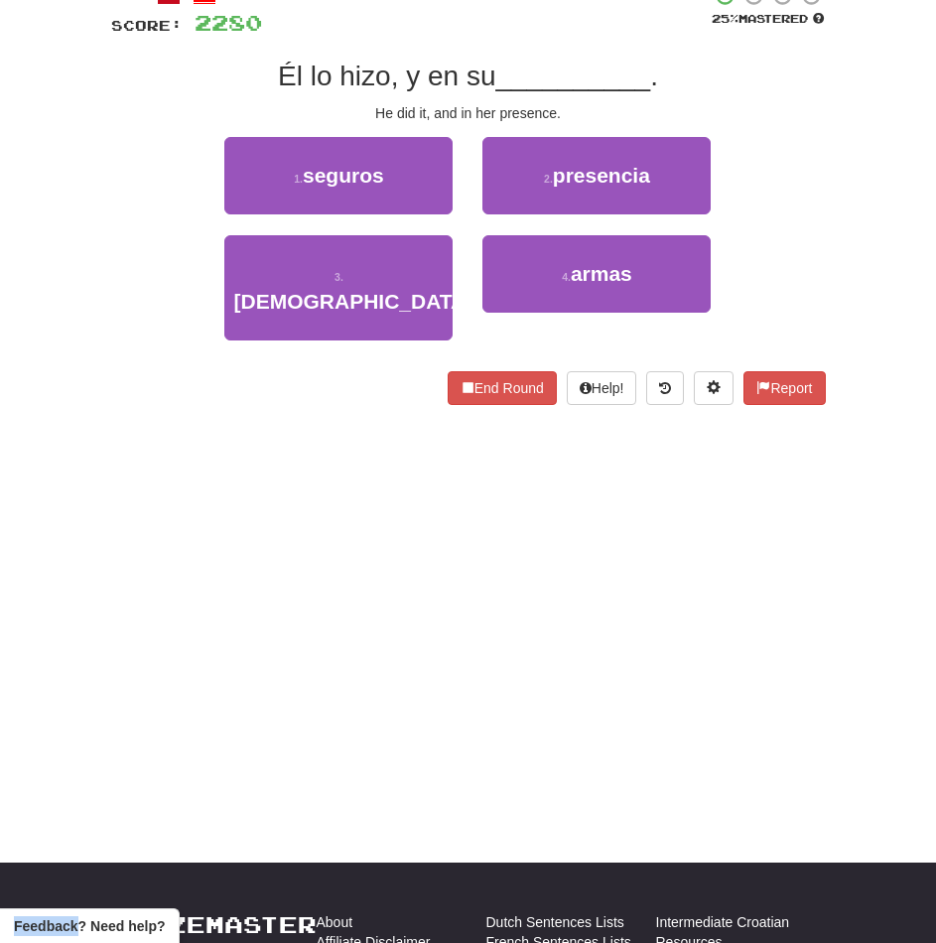
scroll to position [0, 0]
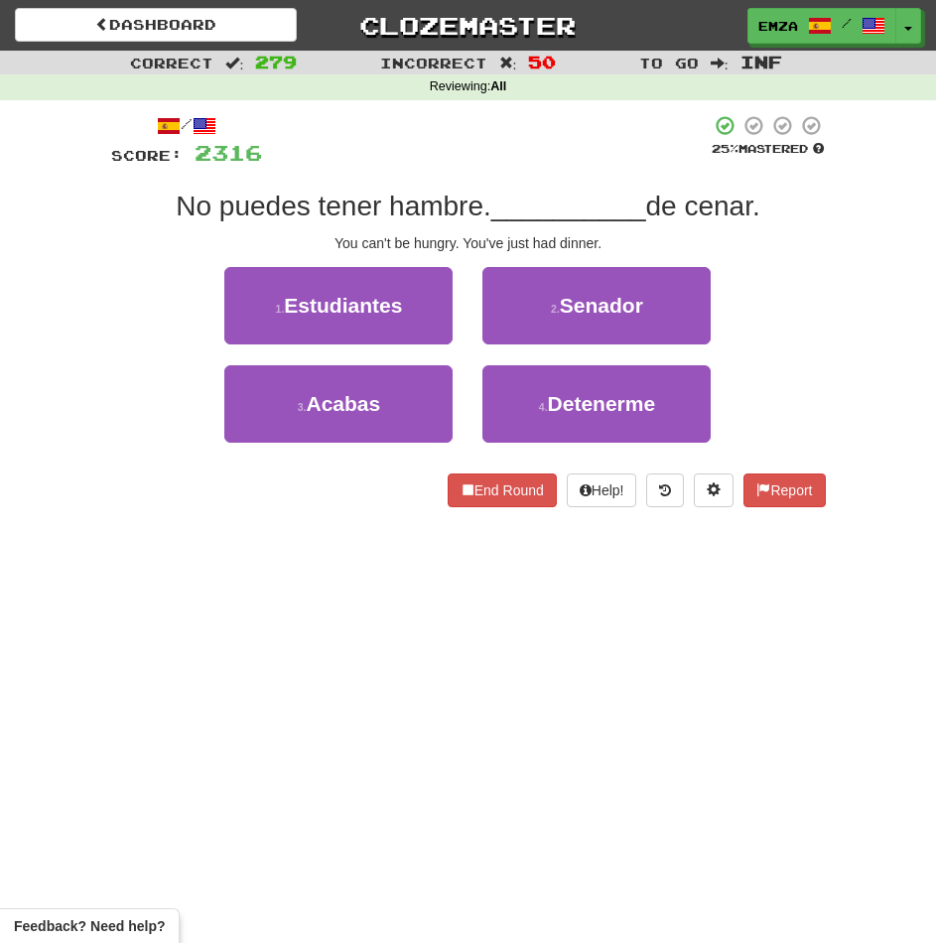
click at [97, 522] on div "/ Score: 2316 25 % Mastered No puedes tener hambre. __________ de cenar. You ca…" at bounding box center [468, 317] width 744 height 435
click at [356, 444] on div "3 . Acabas" at bounding box center [338, 414] width 258 height 98
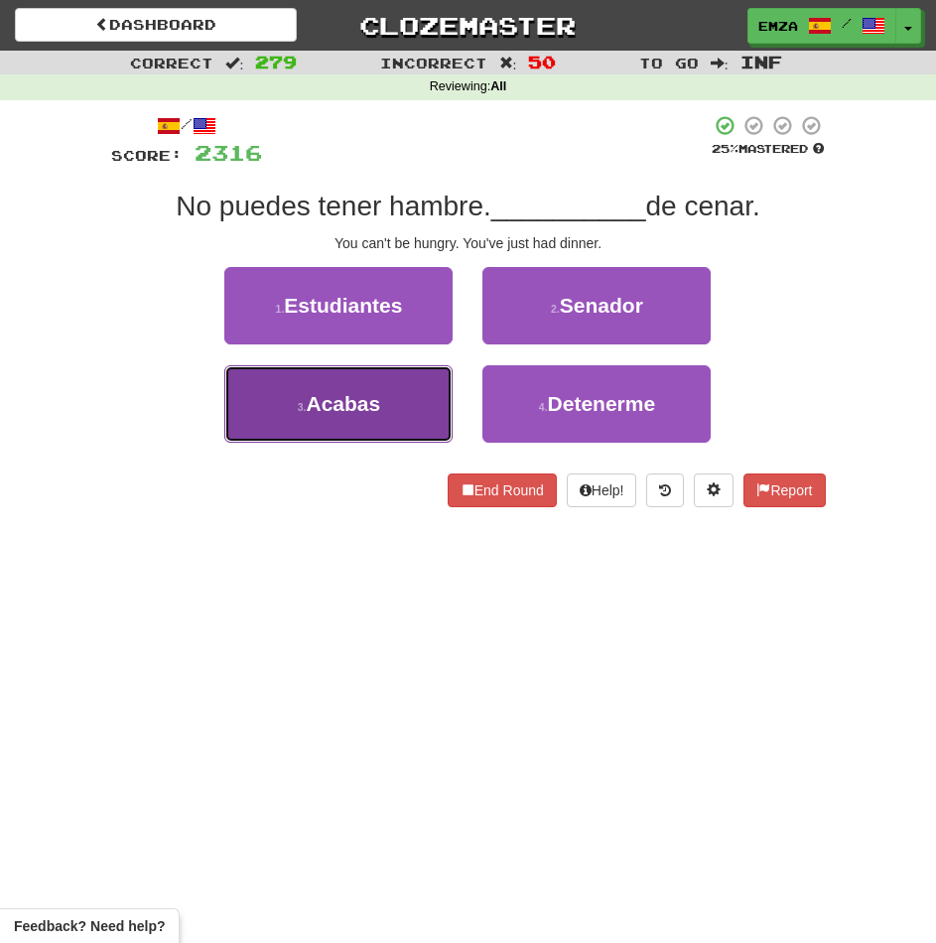
click at [373, 428] on button "3 . Acabas" at bounding box center [338, 403] width 228 height 77
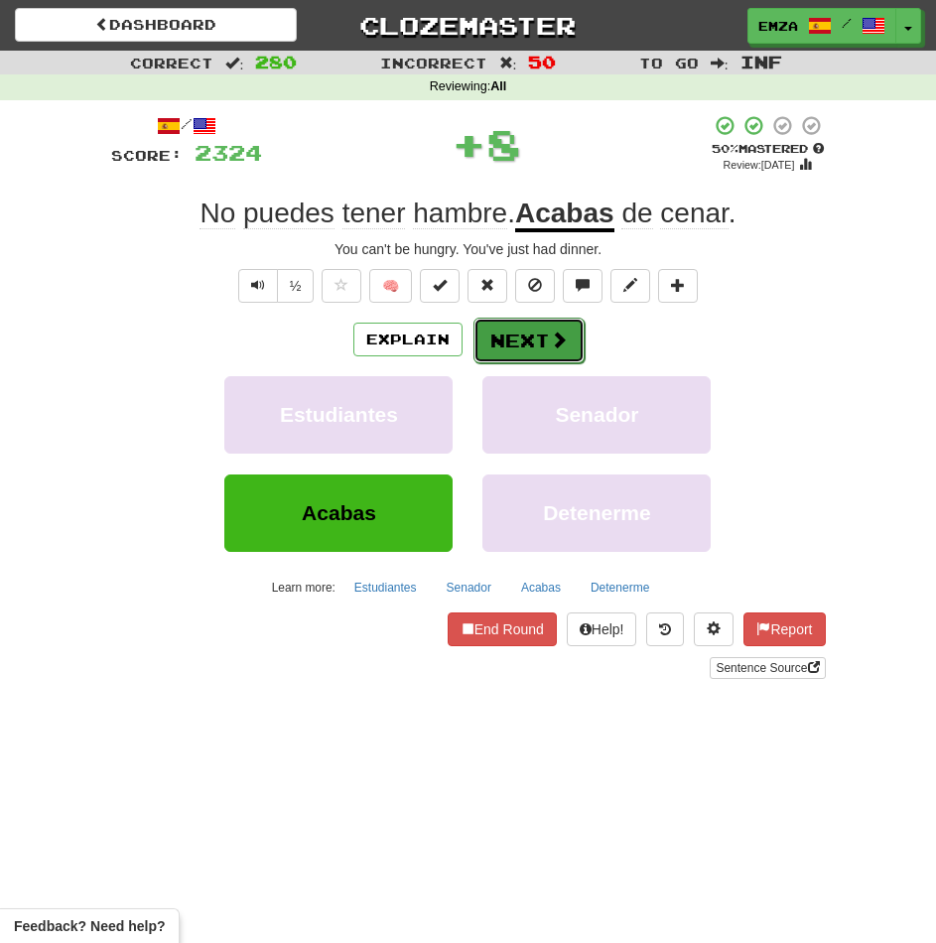
click at [526, 349] on button "Next" at bounding box center [528, 341] width 111 height 46
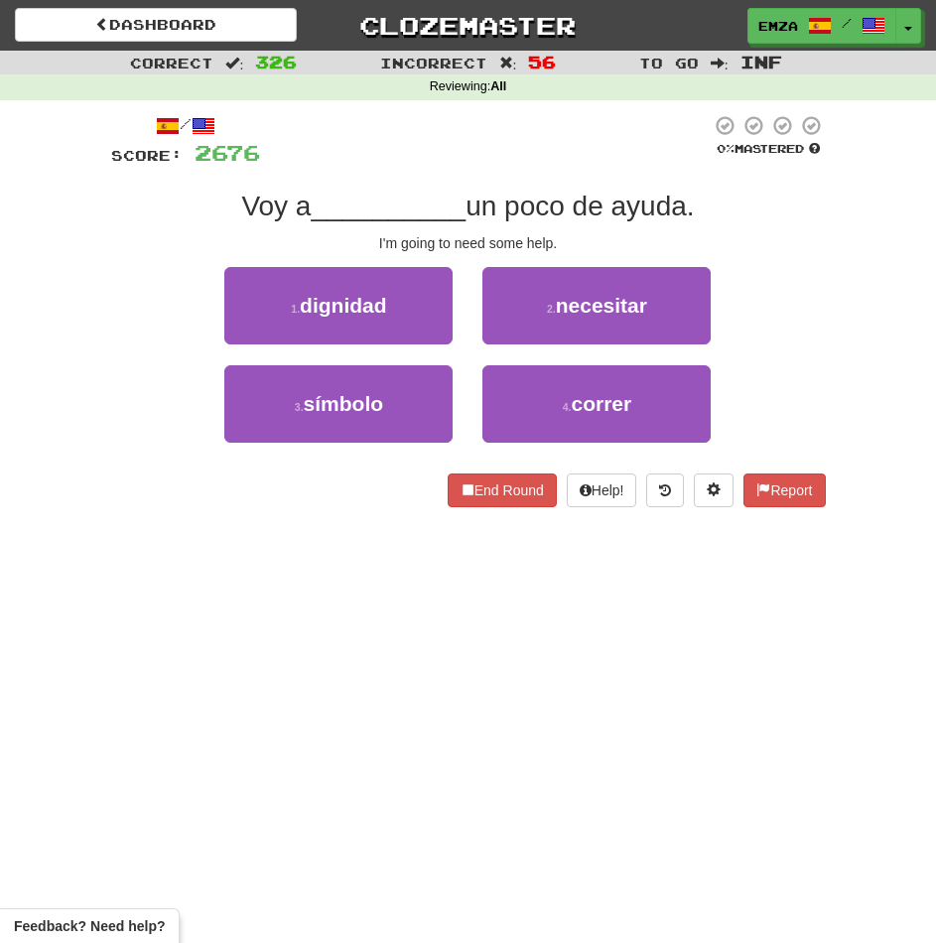
click at [197, 629] on div "Dashboard Clozemaster Emza / Toggle Dropdown Dashboard Leaderboard Activity Fee…" at bounding box center [468, 471] width 936 height 943
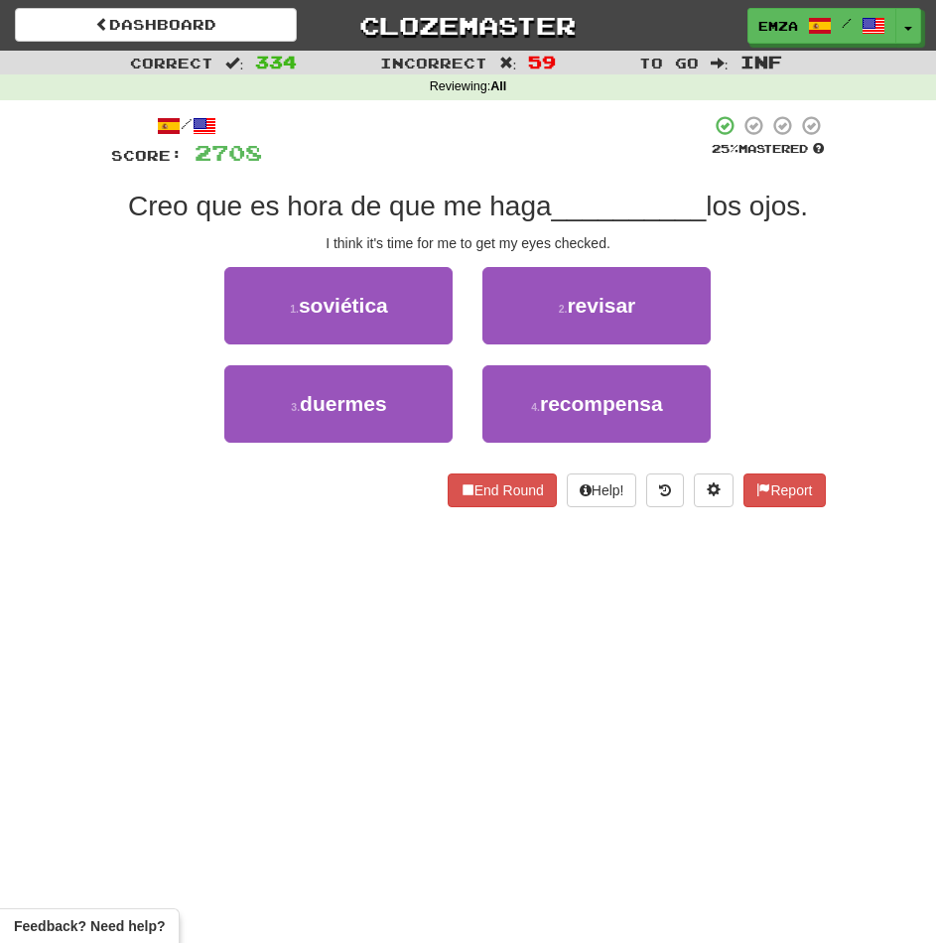
click at [145, 466] on div "/ Score: 2708 25 % Mastered Creo que es hora de que me haga __________ los ojos…" at bounding box center [468, 310] width 715 height 393
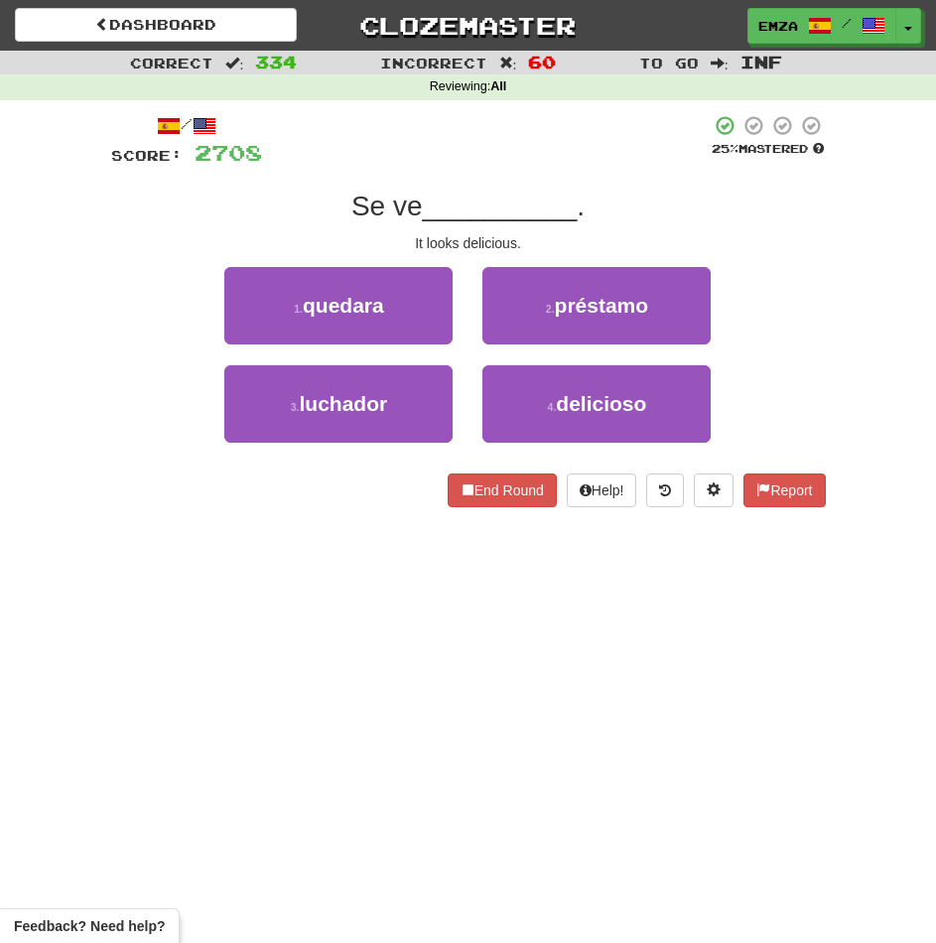
click at [122, 248] on div "It looks delicious." at bounding box center [468, 243] width 715 height 20
click at [89, 354] on div "Correct : 334 Incorrect : 60 To go : Inf Reviewing : All / Score: 2708 25 % Mas…" at bounding box center [468, 293] width 936 height 484
click at [174, 435] on div "3 . aguantar 4 . seríamos" at bounding box center [468, 414] width 774 height 98
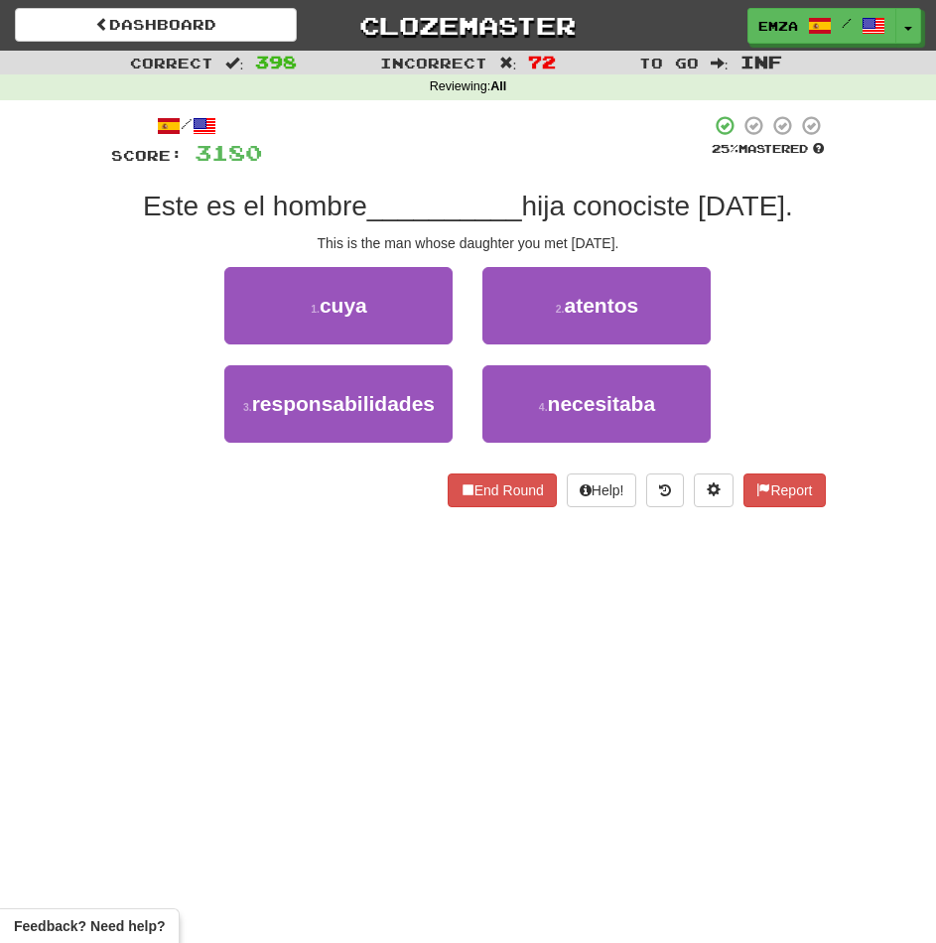
click at [156, 191] on span "Este es el hombre" at bounding box center [255, 206] width 224 height 31
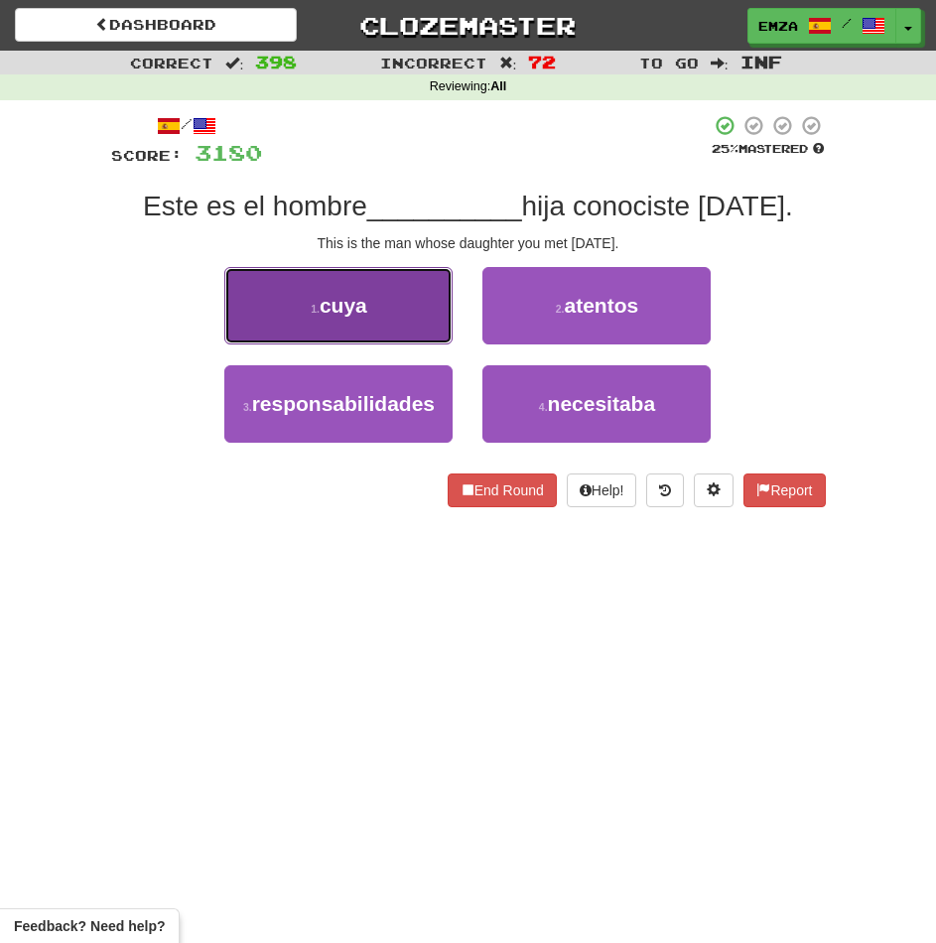
drag, startPoint x: 402, startPoint y: 299, endPoint x: 426, endPoint y: 316, distance: 29.2
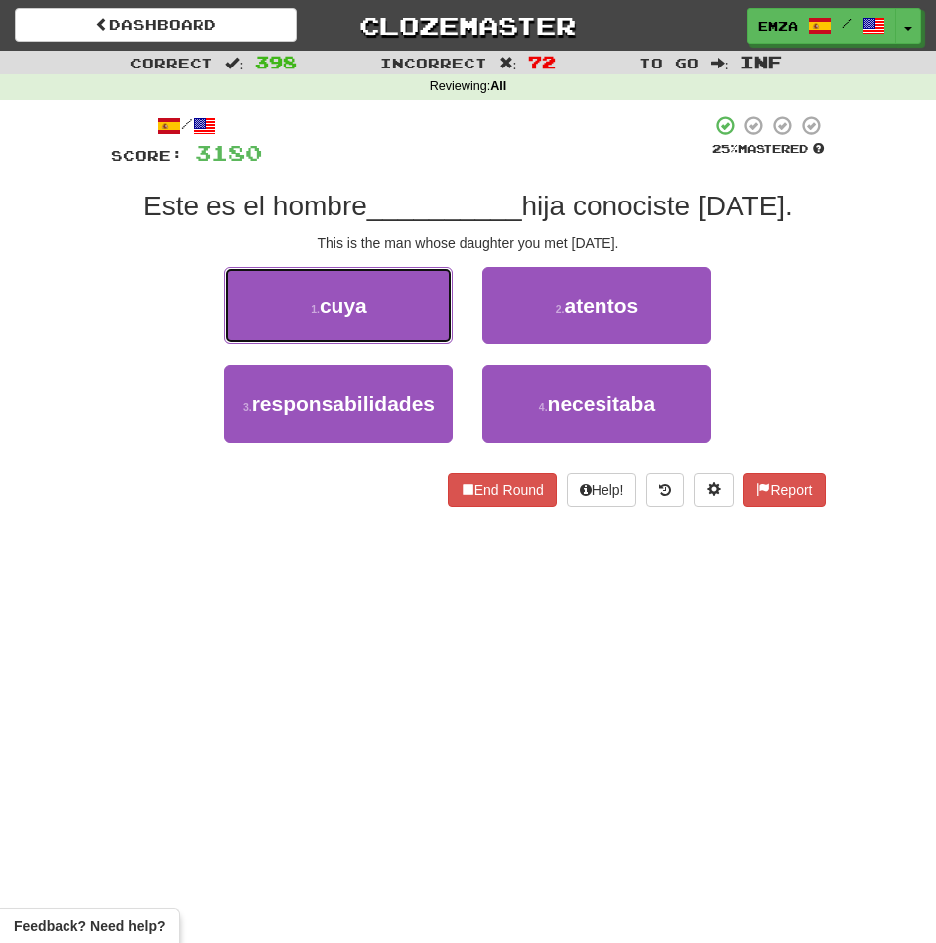
click at [403, 300] on button "1 . cuya" at bounding box center [338, 305] width 228 height 77
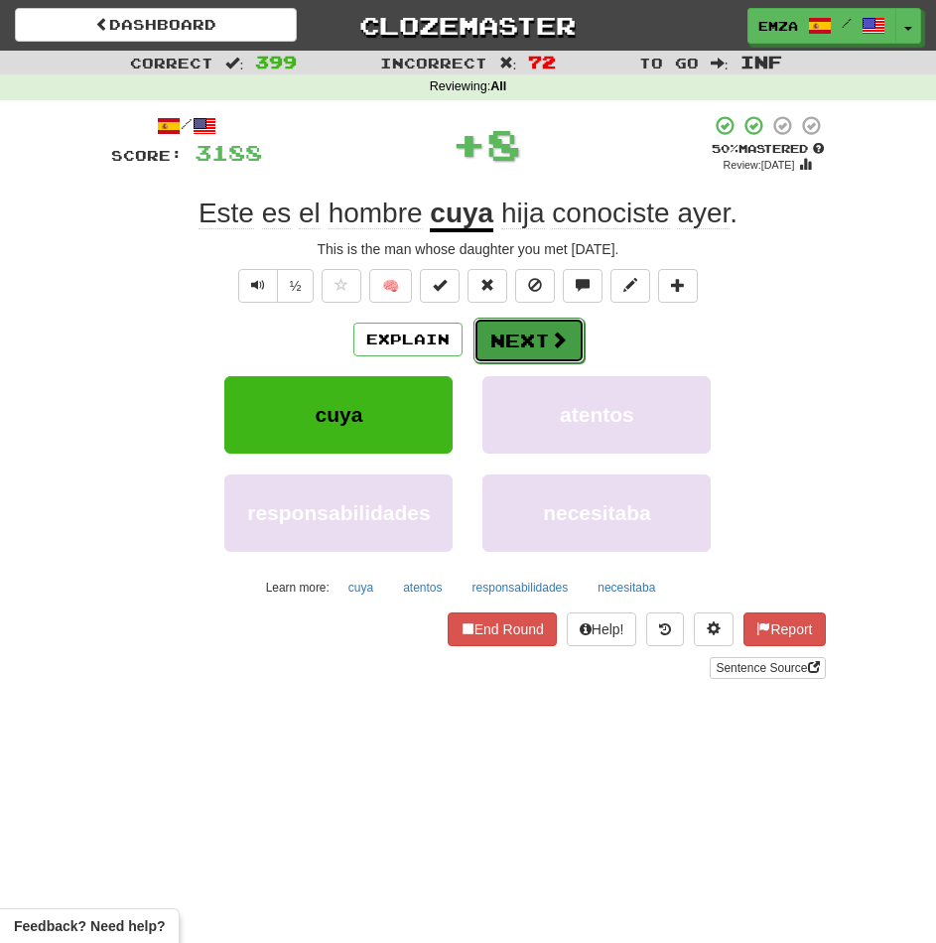
click at [520, 343] on button "Next" at bounding box center [528, 341] width 111 height 46
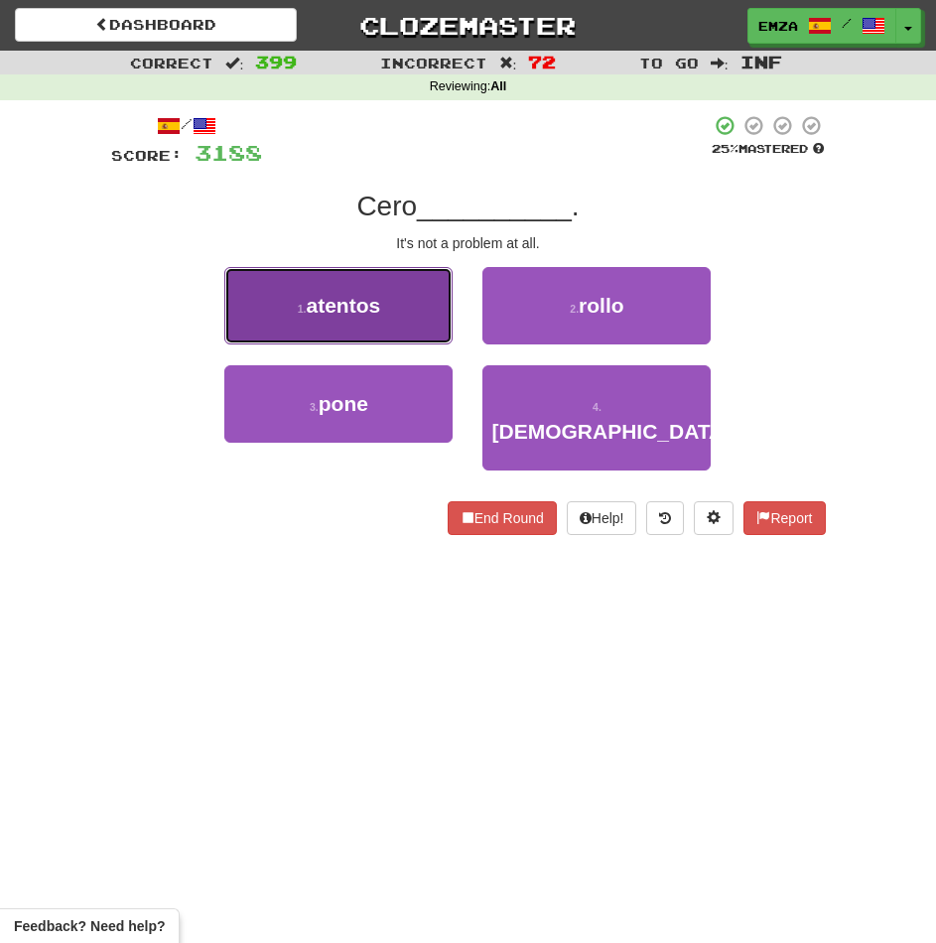
click at [389, 307] on button "1 . atentos" at bounding box center [338, 305] width 228 height 77
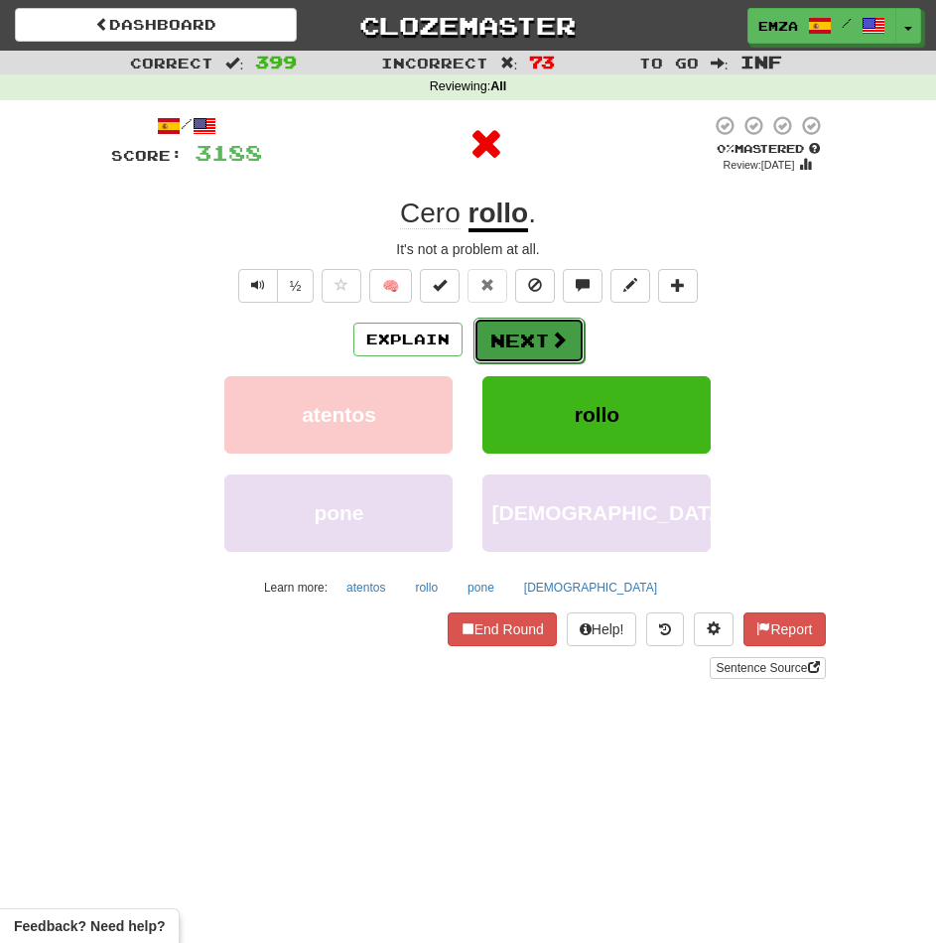
click at [526, 347] on button "Next" at bounding box center [528, 341] width 111 height 46
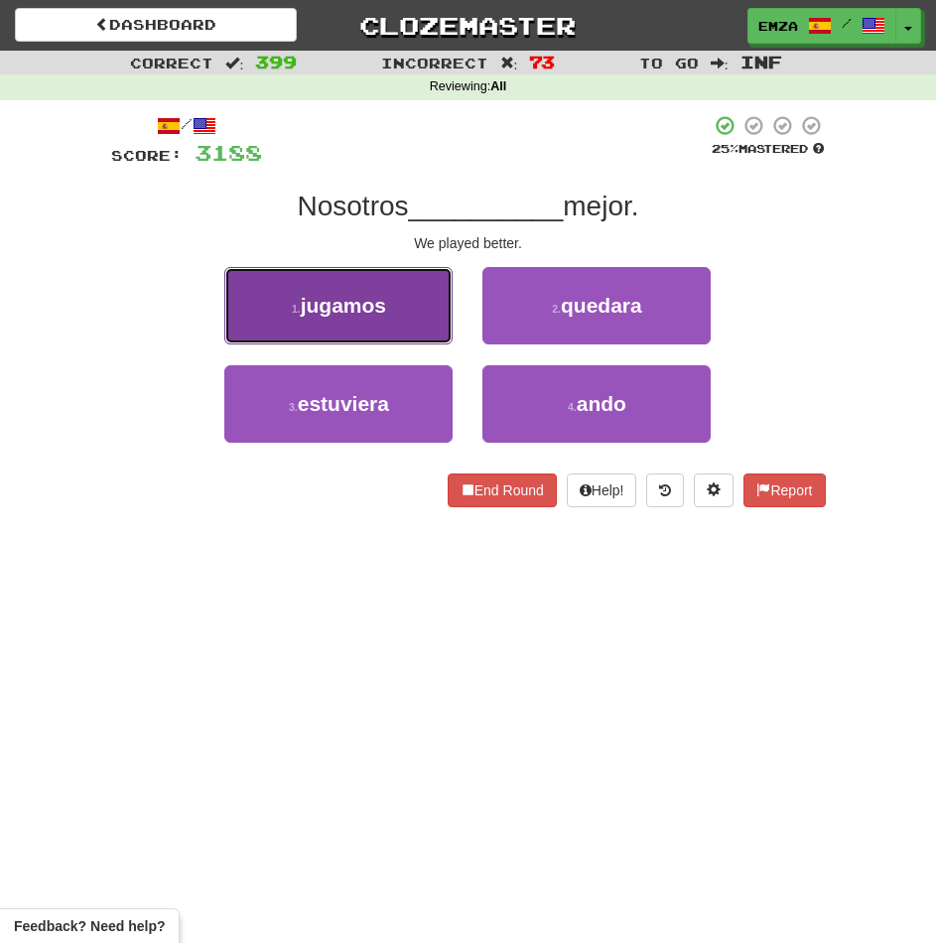
click at [415, 322] on button "1 . jugamos" at bounding box center [338, 305] width 228 height 77
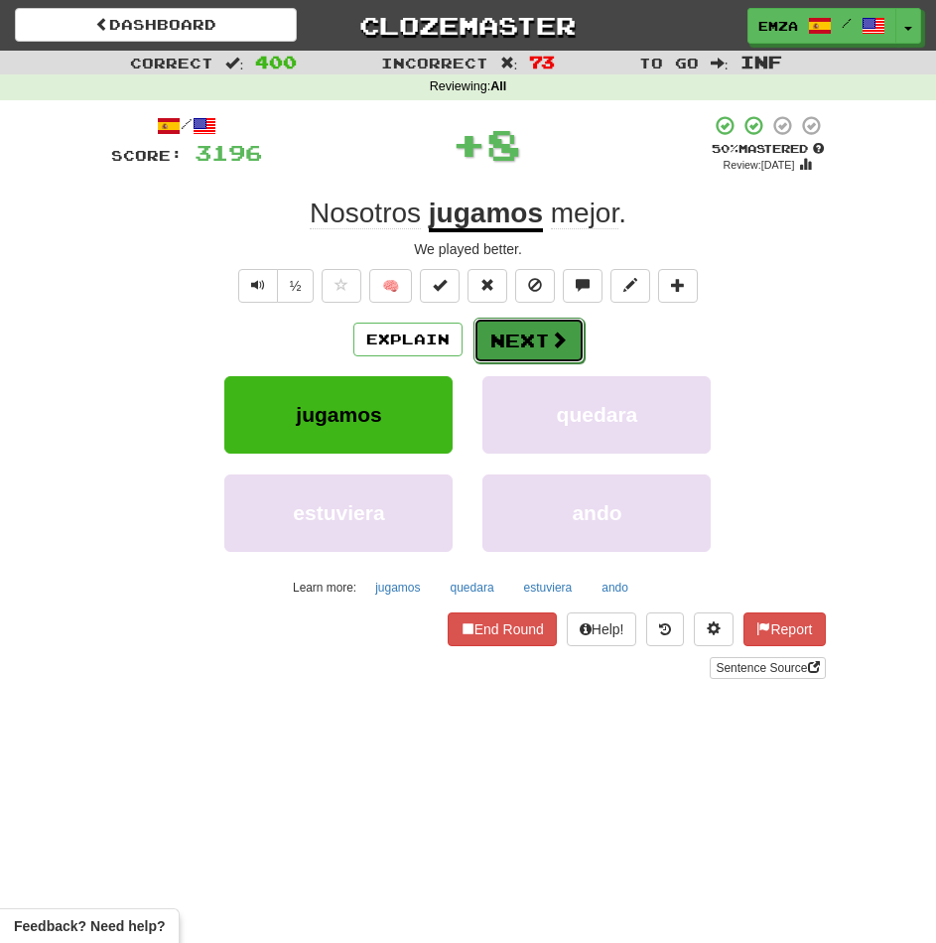
click at [510, 349] on button "Next" at bounding box center [528, 341] width 111 height 46
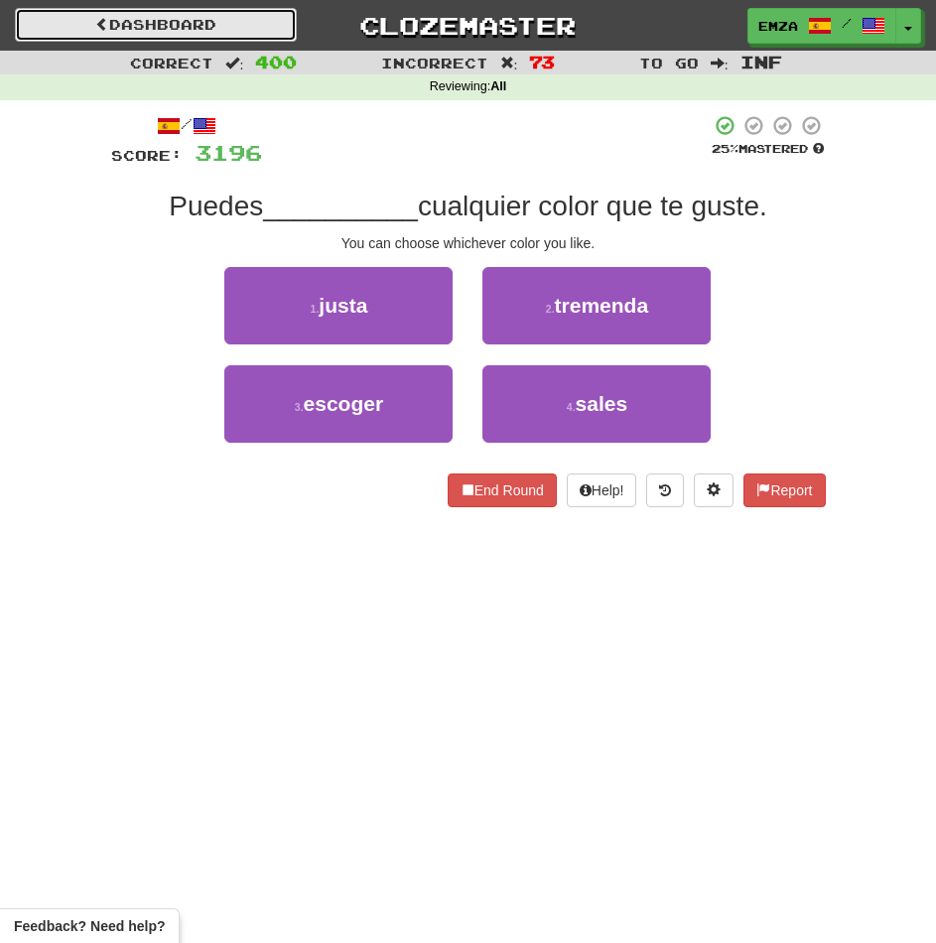
click at [186, 19] on link "Dashboard" at bounding box center [156, 25] width 282 height 34
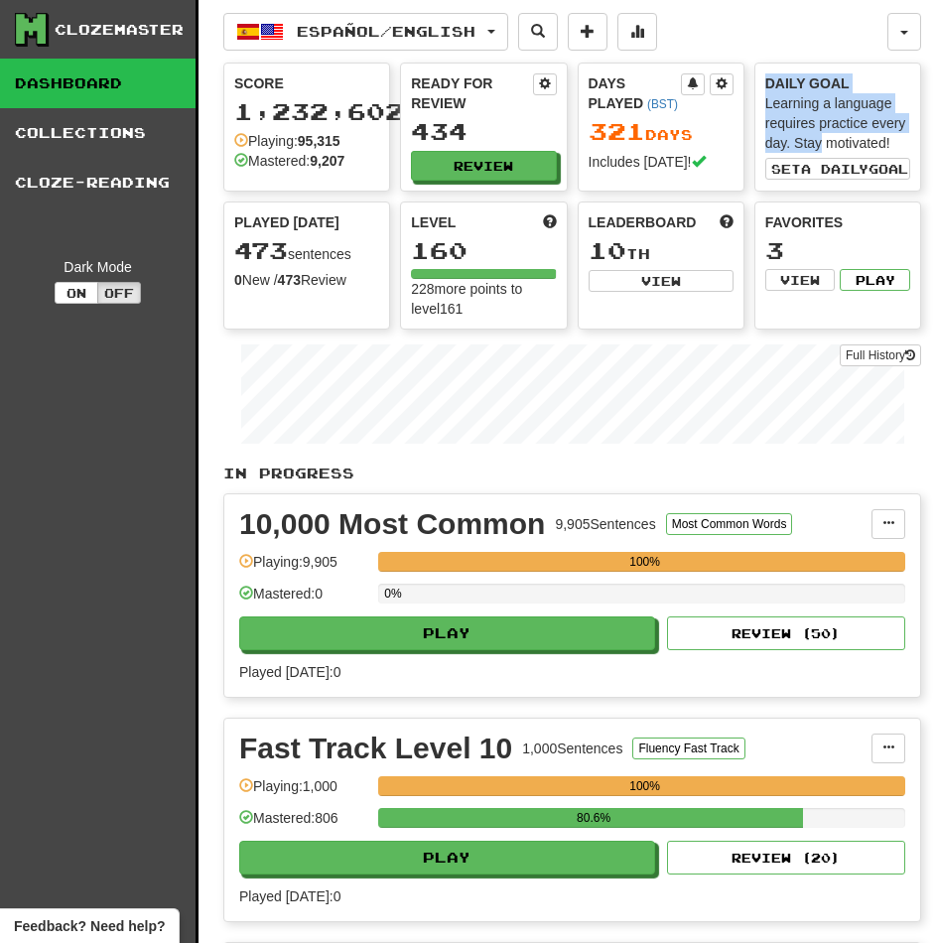
click at [699, 147] on div "Score 1,232,602 Playing: 95,315 Mastered: 9,207 Ready for Review 434 Review Day…" at bounding box center [572, 196] width 698 height 267
click at [466, 165] on button "Review" at bounding box center [484, 167] width 145 height 30
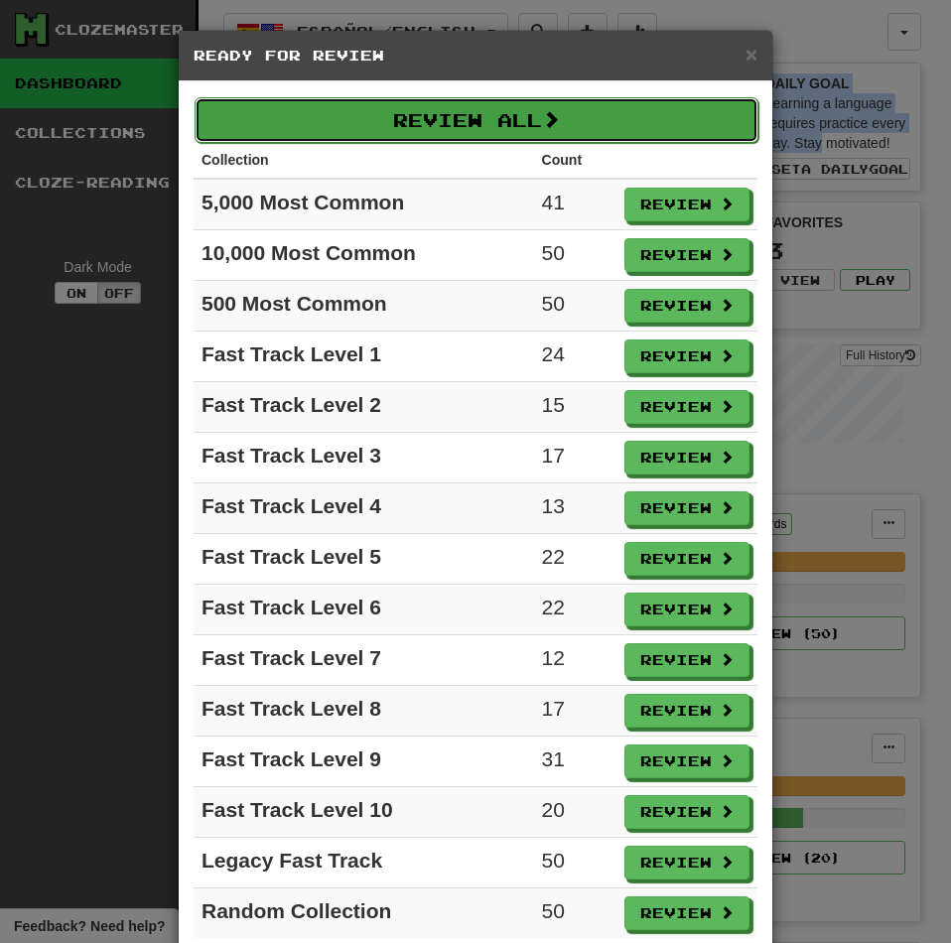
click at [335, 121] on button "Review All" at bounding box center [477, 120] width 564 height 46
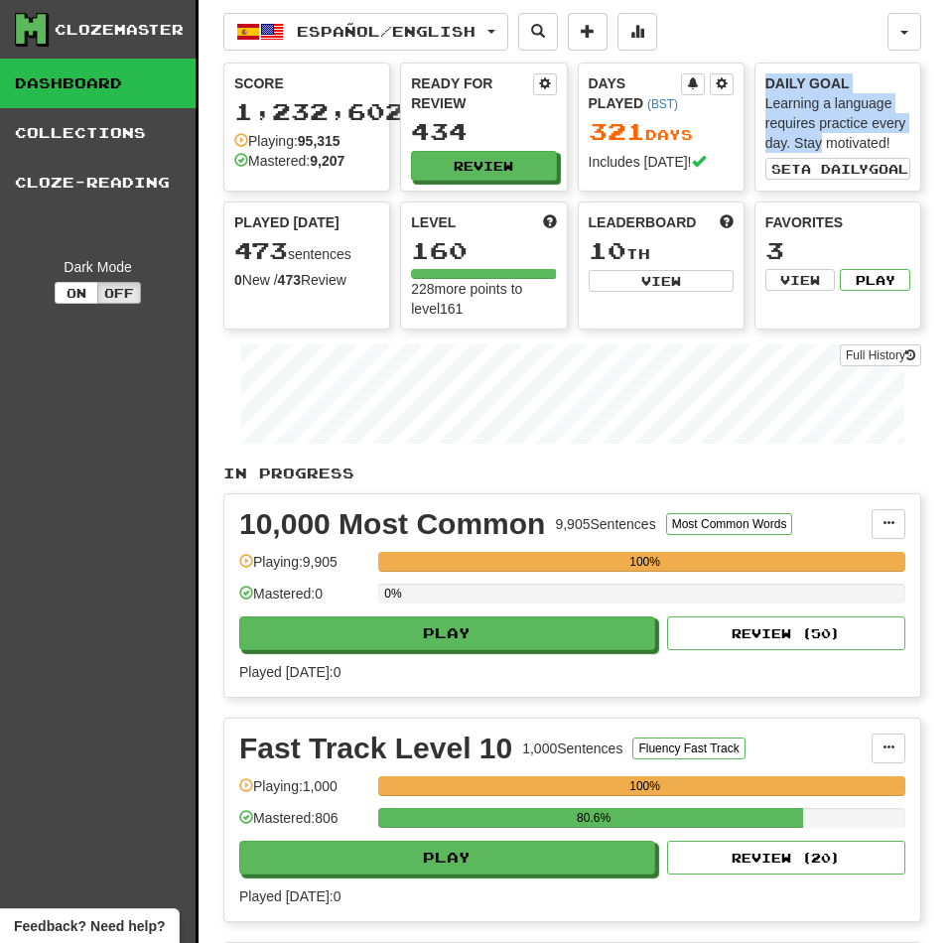
select select "********"
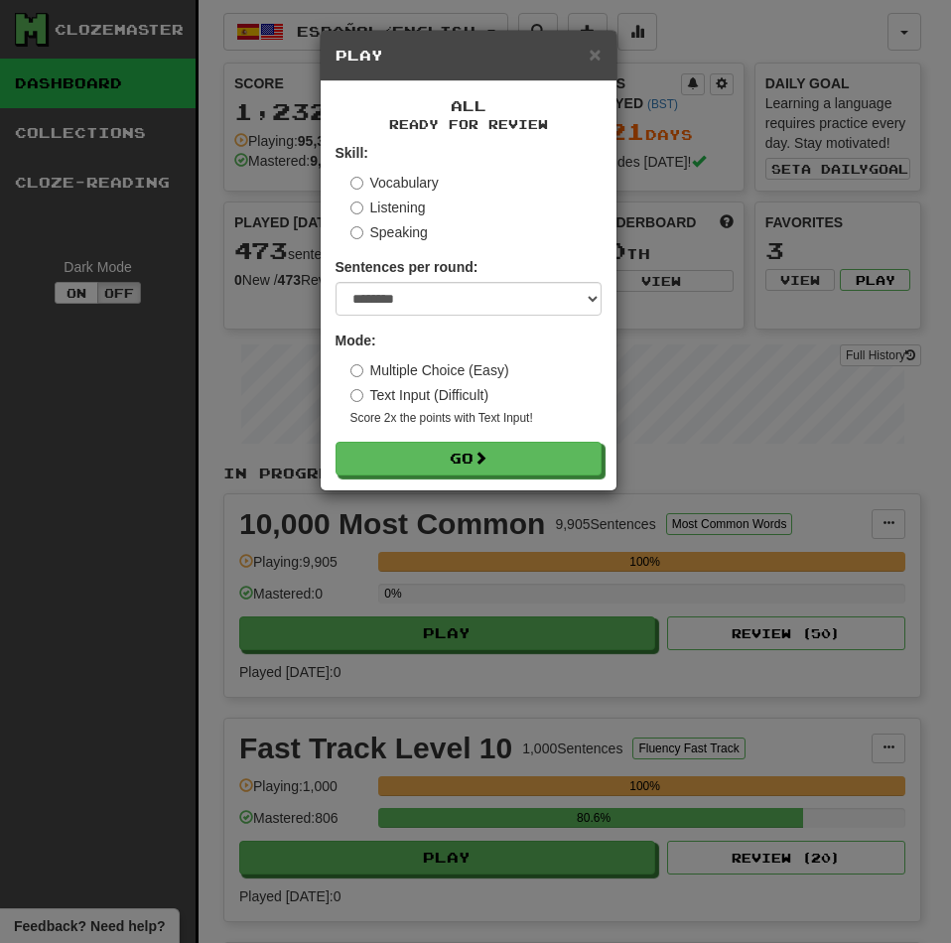
click at [408, 475] on div "All Ready for Review Skill: Vocabulary Listening Speaking Sentences per round: …" at bounding box center [469, 285] width 296 height 409
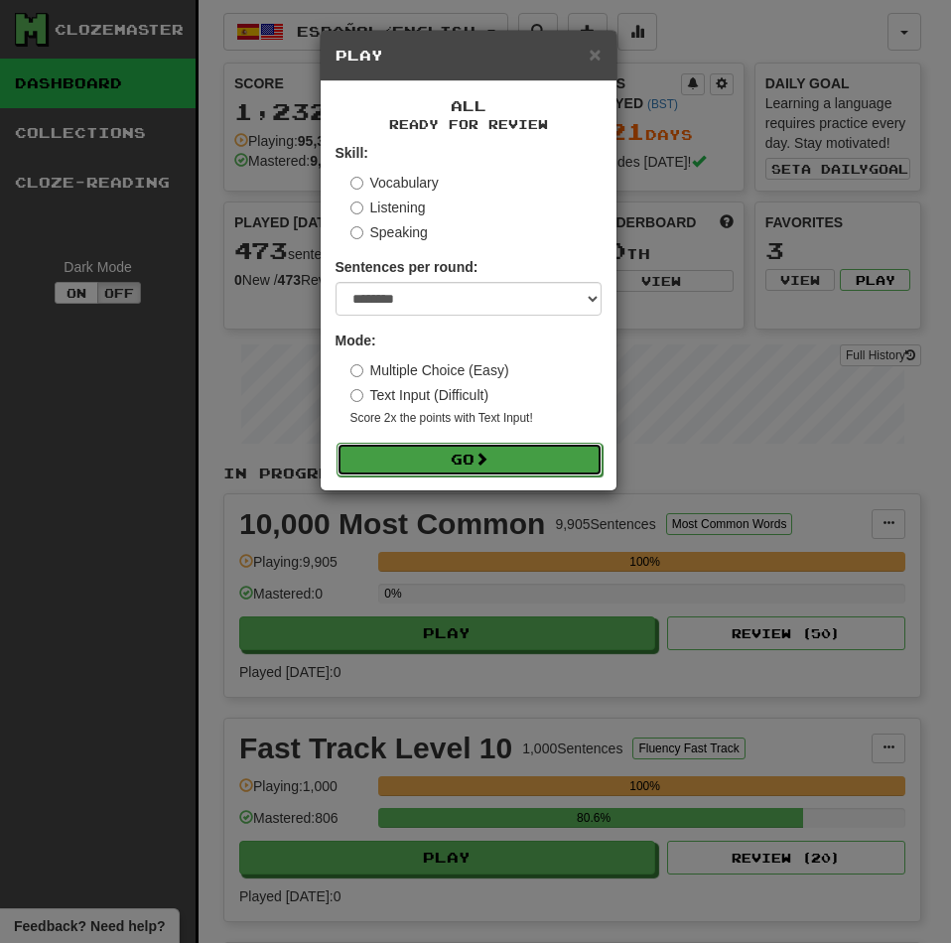
click at [410, 461] on button "Go" at bounding box center [469, 460] width 266 height 34
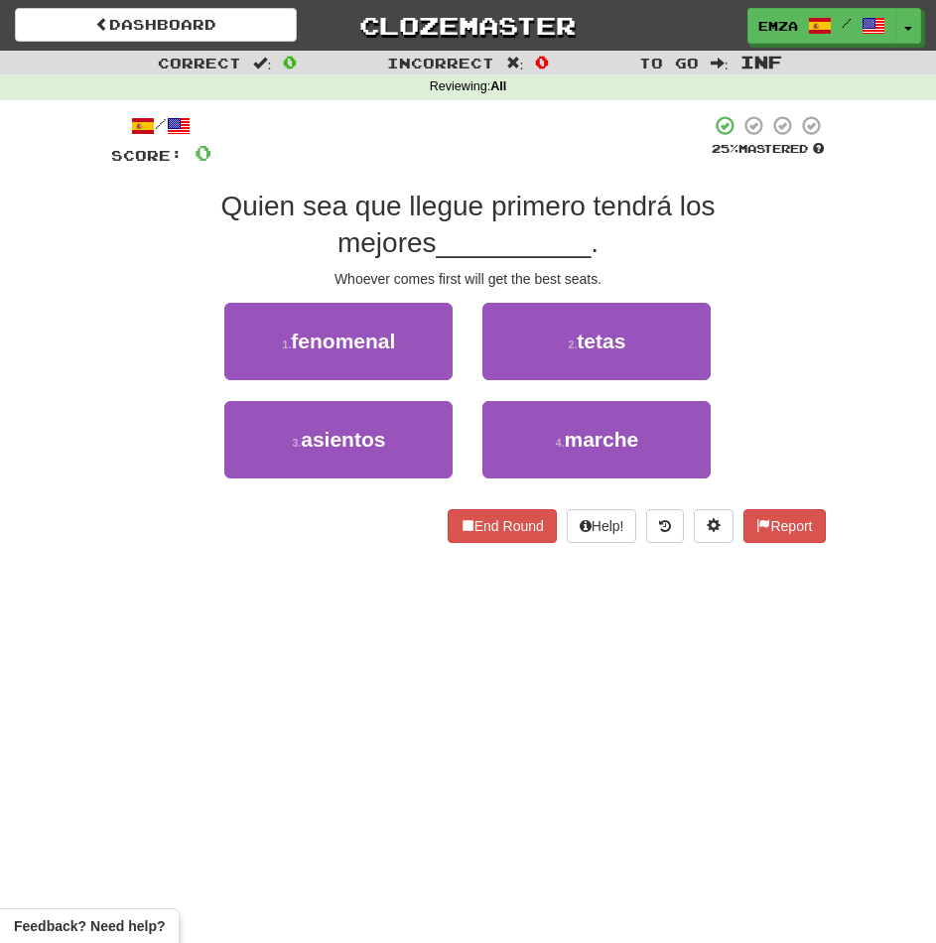
click at [272, 669] on div "Dashboard Clozemaster Emza / Toggle Dropdown Dashboard Leaderboard Activity Fee…" at bounding box center [468, 471] width 936 height 943
click at [389, 769] on div "Dashboard Clozemaster Emza / Toggle Dropdown Dashboard Leaderboard Activity Fee…" at bounding box center [468, 471] width 936 height 943
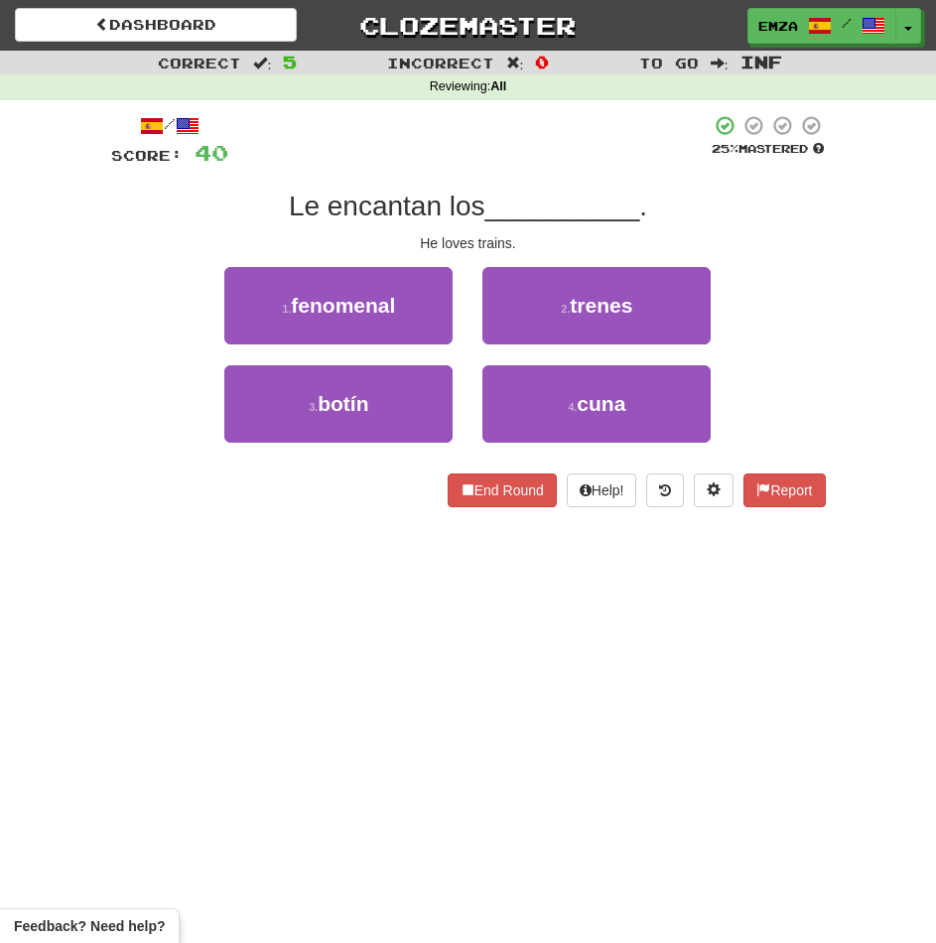
click at [274, 570] on div "Dashboard Clozemaster Emza / Toggle Dropdown Dashboard Leaderboard Activity Fee…" at bounding box center [468, 471] width 936 height 943
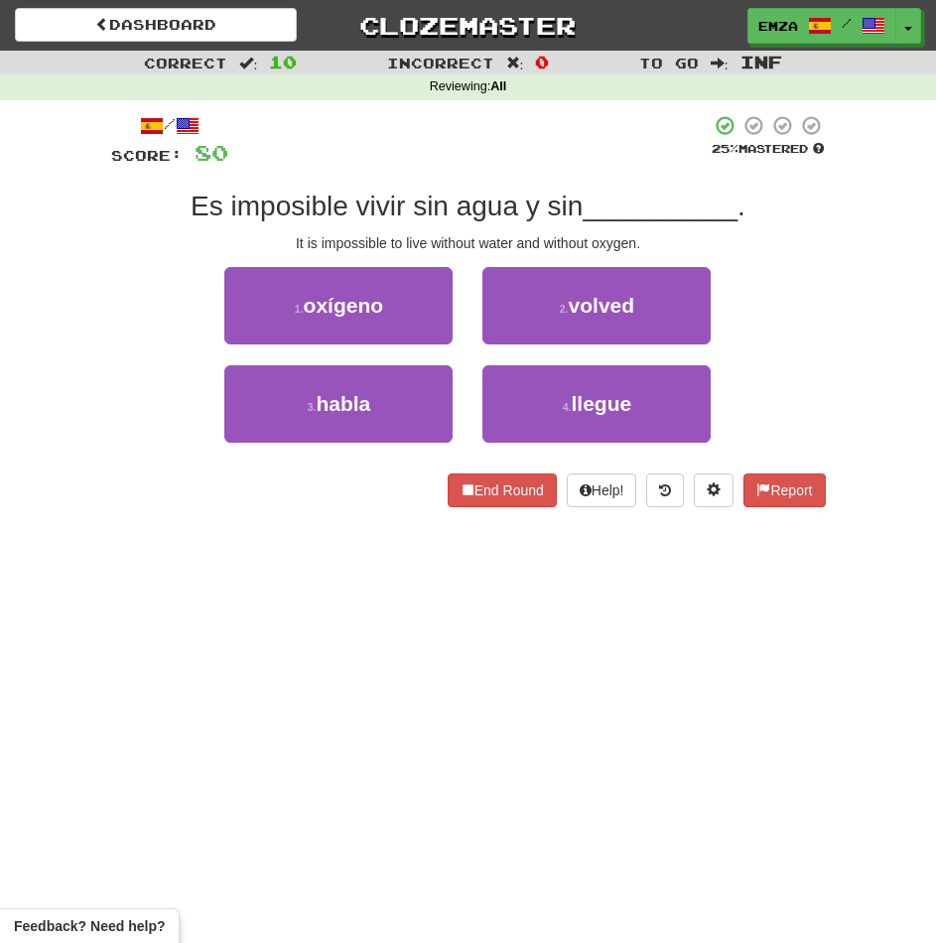
click at [142, 532] on div "/ Score: 80 25 % Mastered Es imposible vivir sin agua y sin __________ . It is …" at bounding box center [468, 317] width 715 height 435
click at [251, 524] on div "/ Score: 80 25 % Mastered Es imposible vivir sin agua y sin __________ . It is …" at bounding box center [468, 317] width 715 height 435
click at [105, 434] on div "/ Score: 80 25 % Mastered Es imposible vivir sin agua y sin __________ . It is …" at bounding box center [468, 317] width 744 height 435
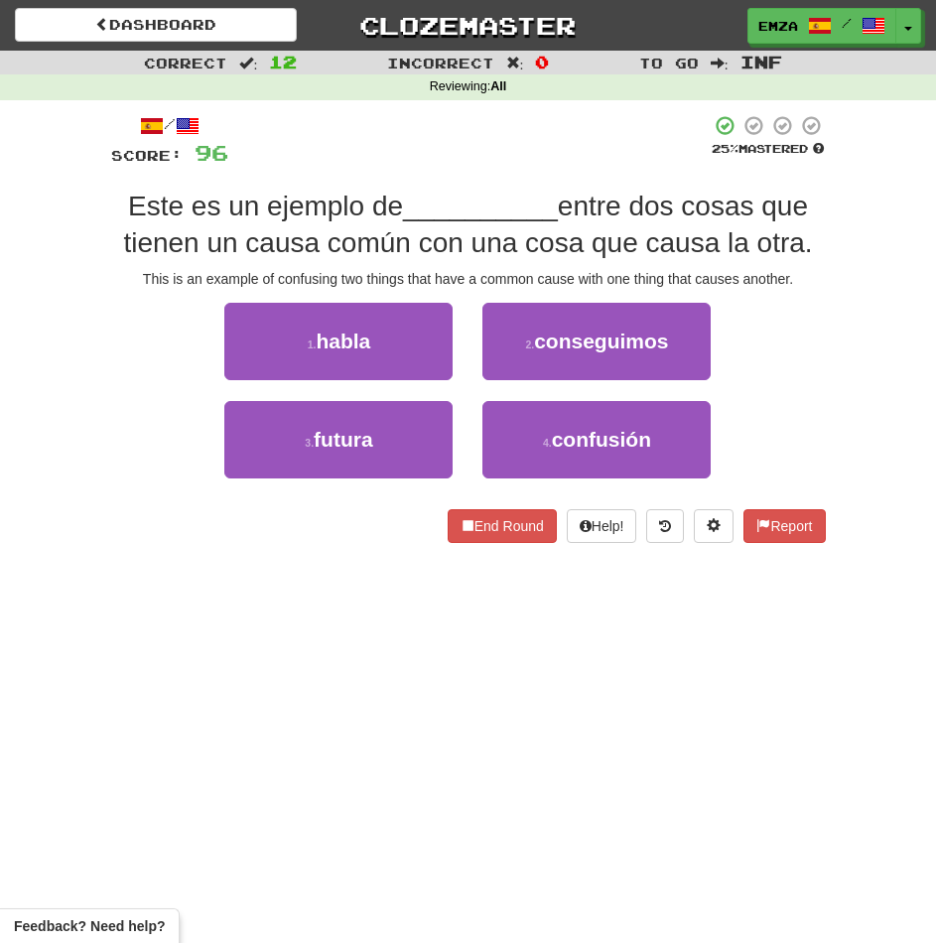
click at [123, 505] on div "/ Score: 96 25 % Mastered Este es un ejemplo de __________ entre dos cosas que …" at bounding box center [468, 328] width 715 height 429
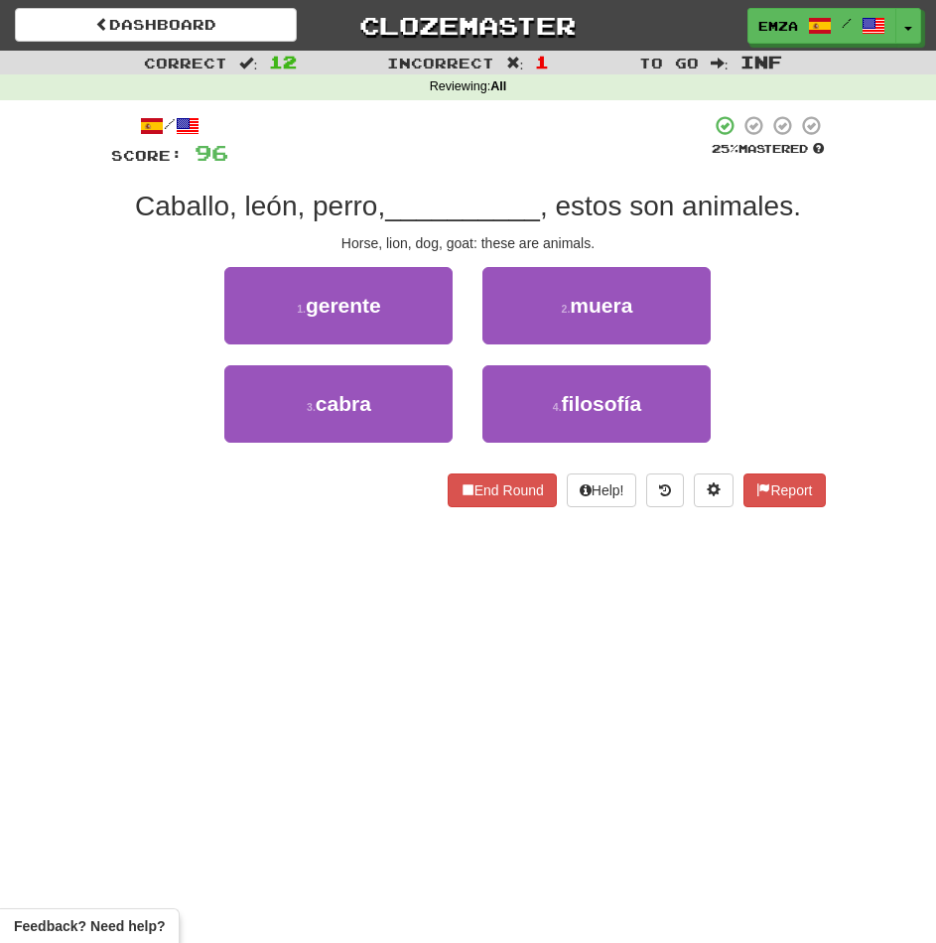
click at [221, 608] on div "Dashboard Clozemaster Emza / Toggle Dropdown Dashboard Leaderboard Activity Fee…" at bounding box center [468, 471] width 936 height 943
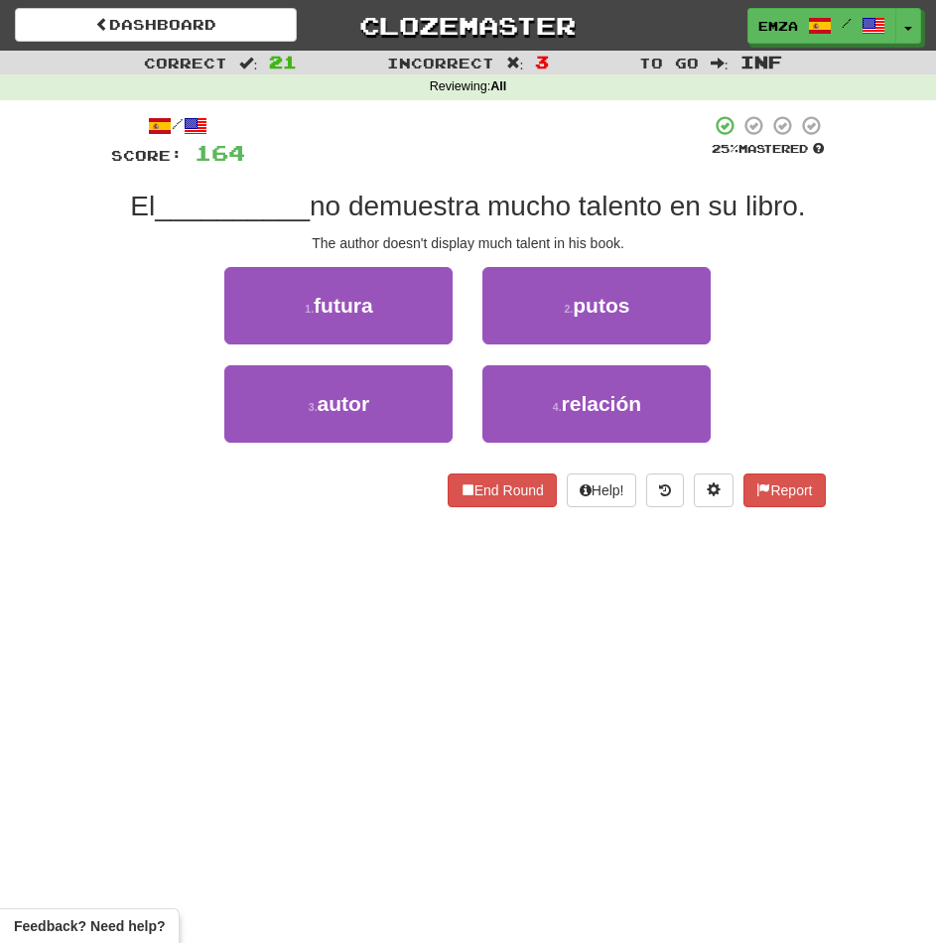
click at [126, 523] on div "/ Score: 164 25 % Mastered El __________ no demuestra mucho talento en su libro…" at bounding box center [468, 317] width 715 height 435
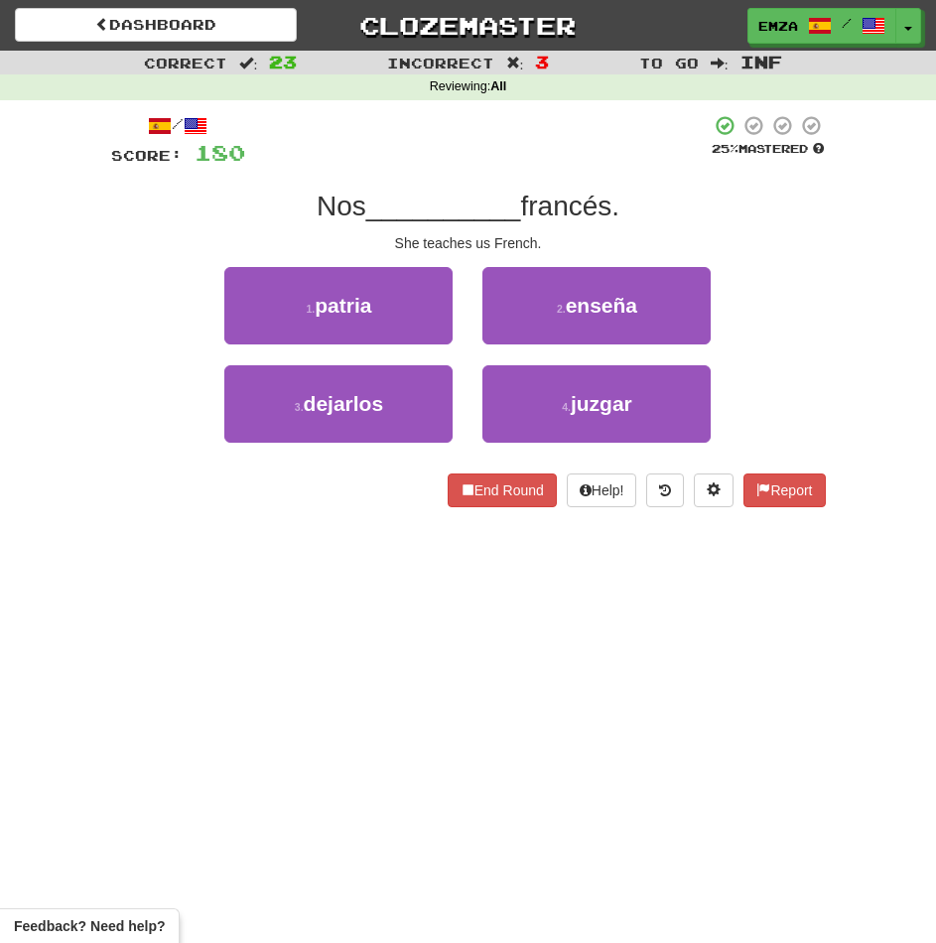
click at [114, 476] on div "End Round Help! Report" at bounding box center [468, 490] width 715 height 34
click at [389, 595] on div "Dashboard Clozemaster Emza / Toggle Dropdown Dashboard Leaderboard Activity Fee…" at bounding box center [468, 471] width 936 height 943
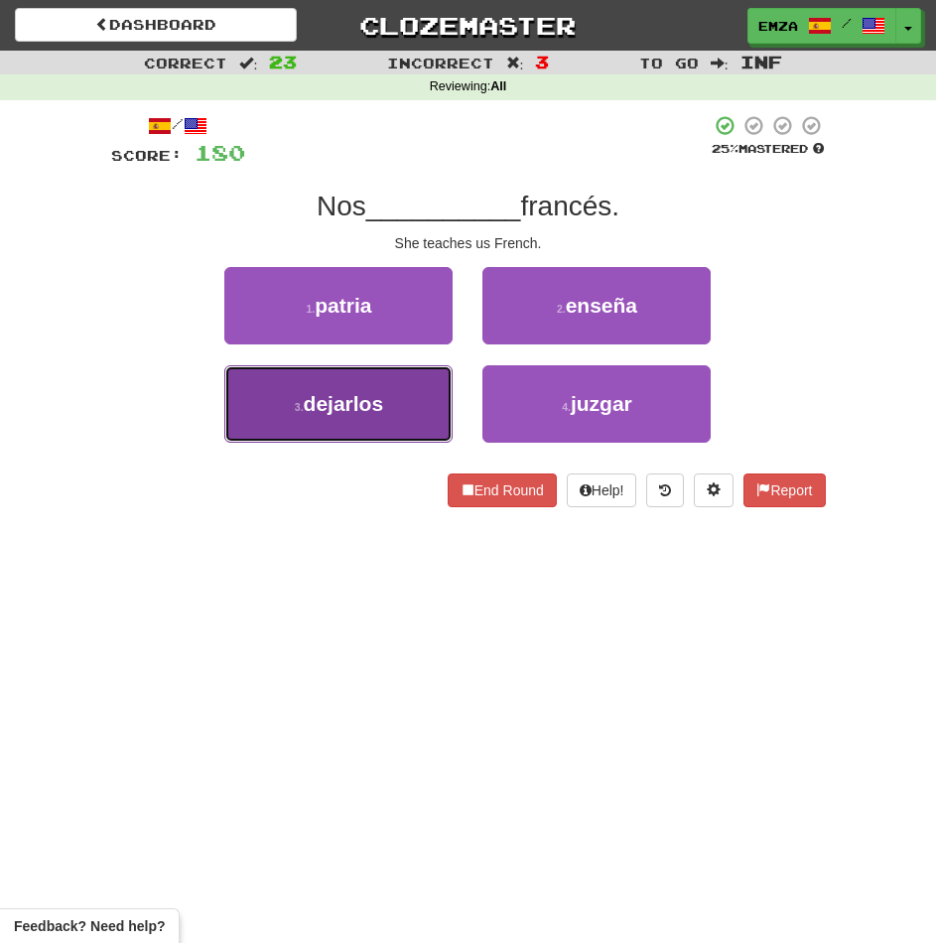
click at [415, 399] on button "3 . dejarlos" at bounding box center [338, 403] width 228 height 77
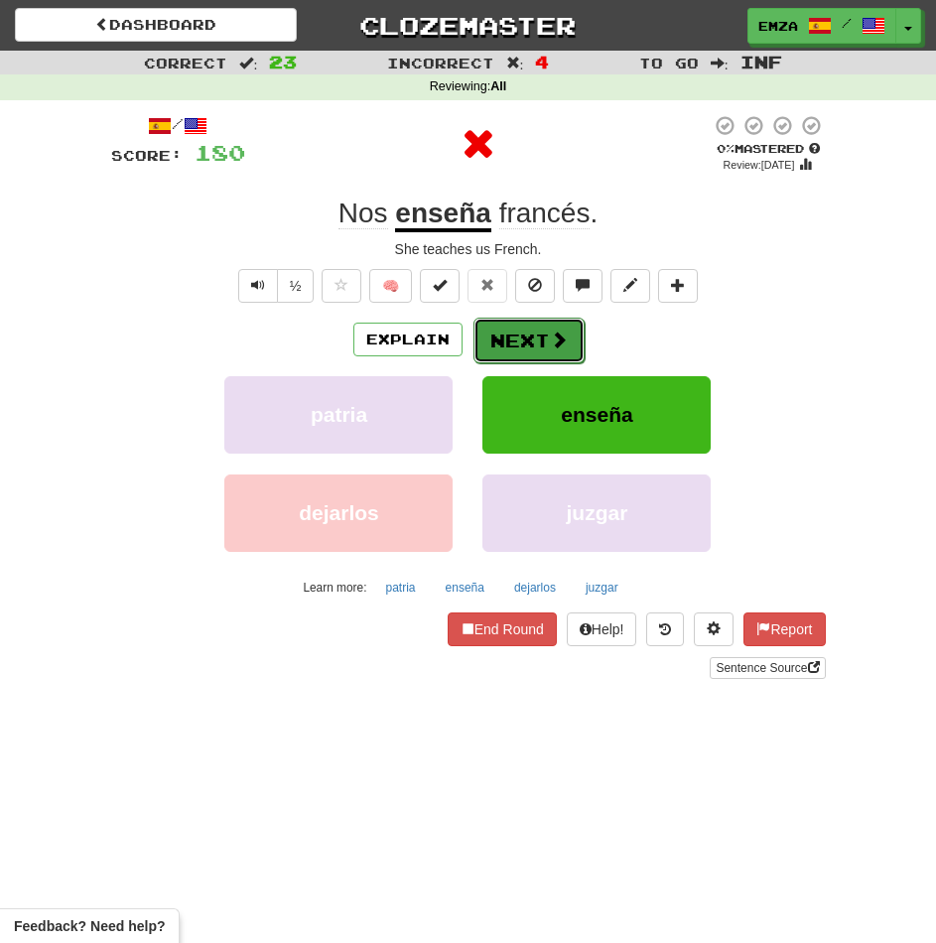
click at [493, 350] on button "Next" at bounding box center [528, 341] width 111 height 46
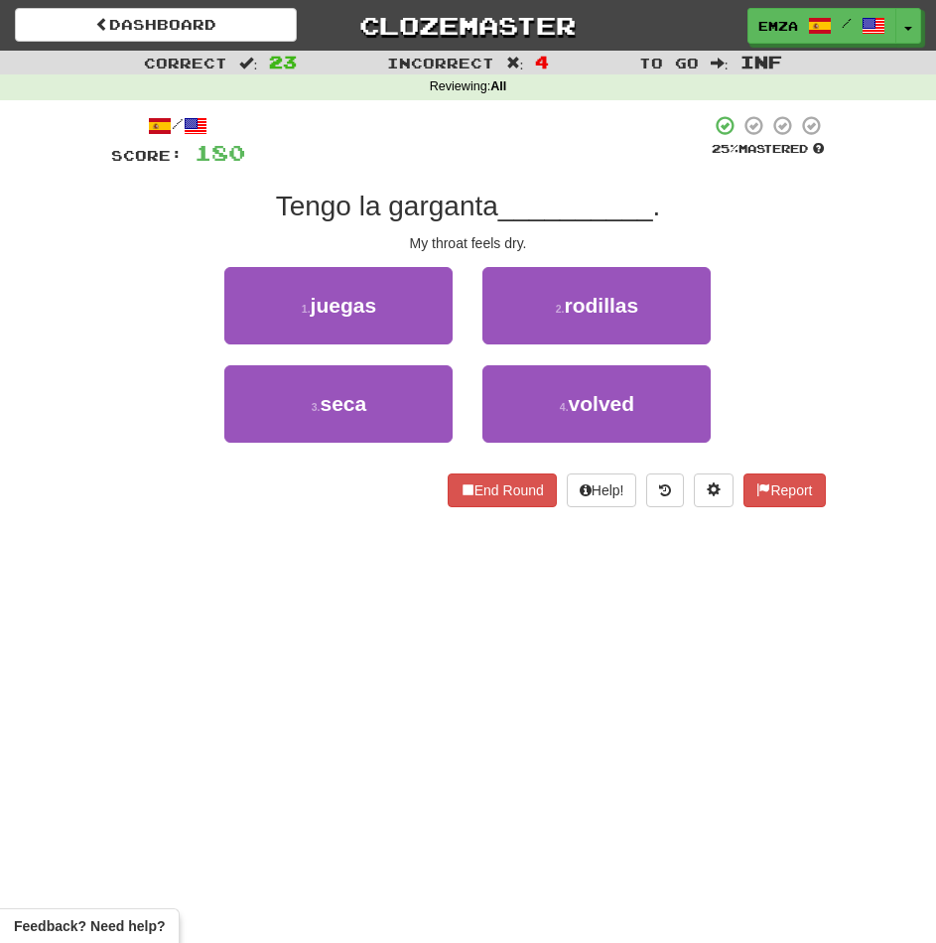
click at [74, 394] on div "Correct : 23 Incorrect : 4 To go : Inf Reviewing : All / Score: 180 25 % Master…" at bounding box center [468, 293] width 936 height 484
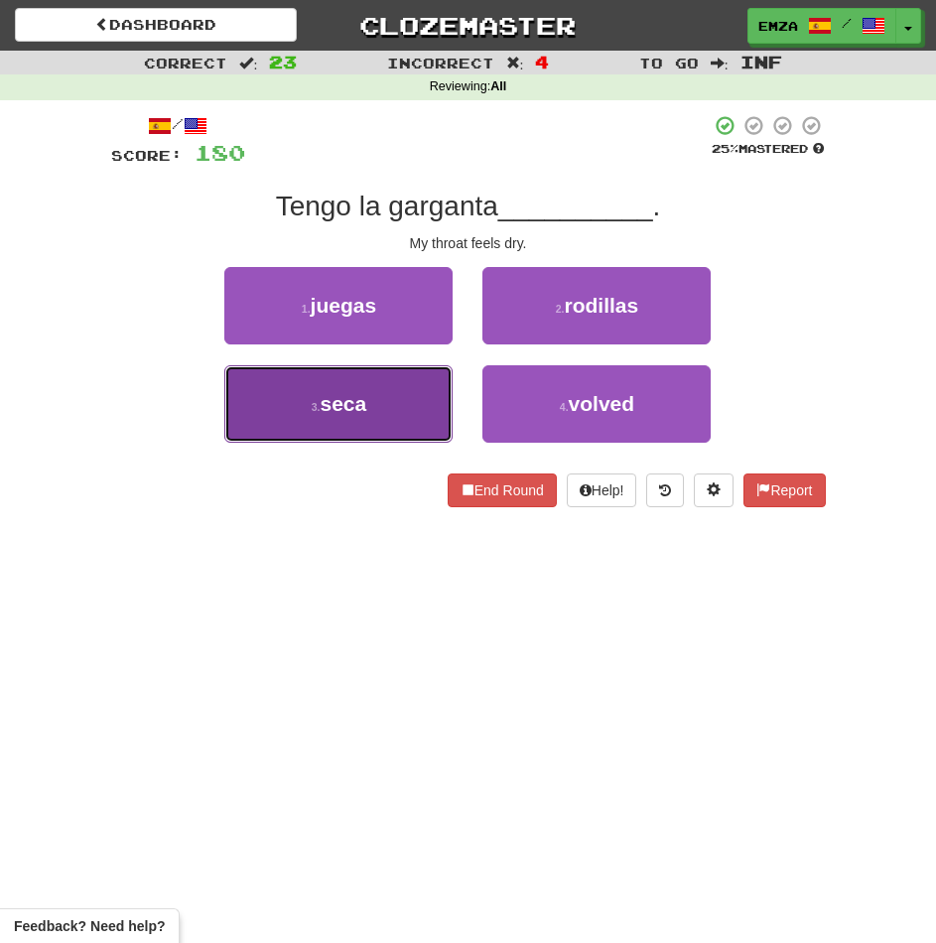
click at [295, 403] on button "3 . seca" at bounding box center [338, 403] width 228 height 77
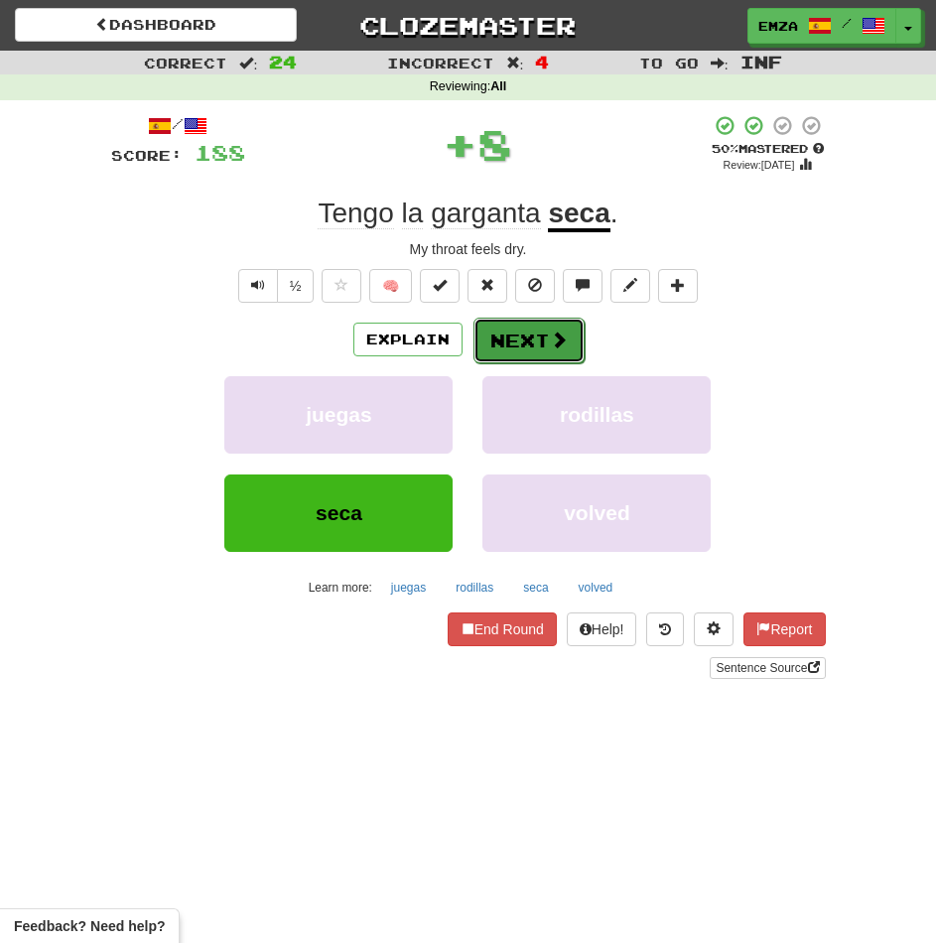
click at [493, 337] on button "Next" at bounding box center [528, 341] width 111 height 46
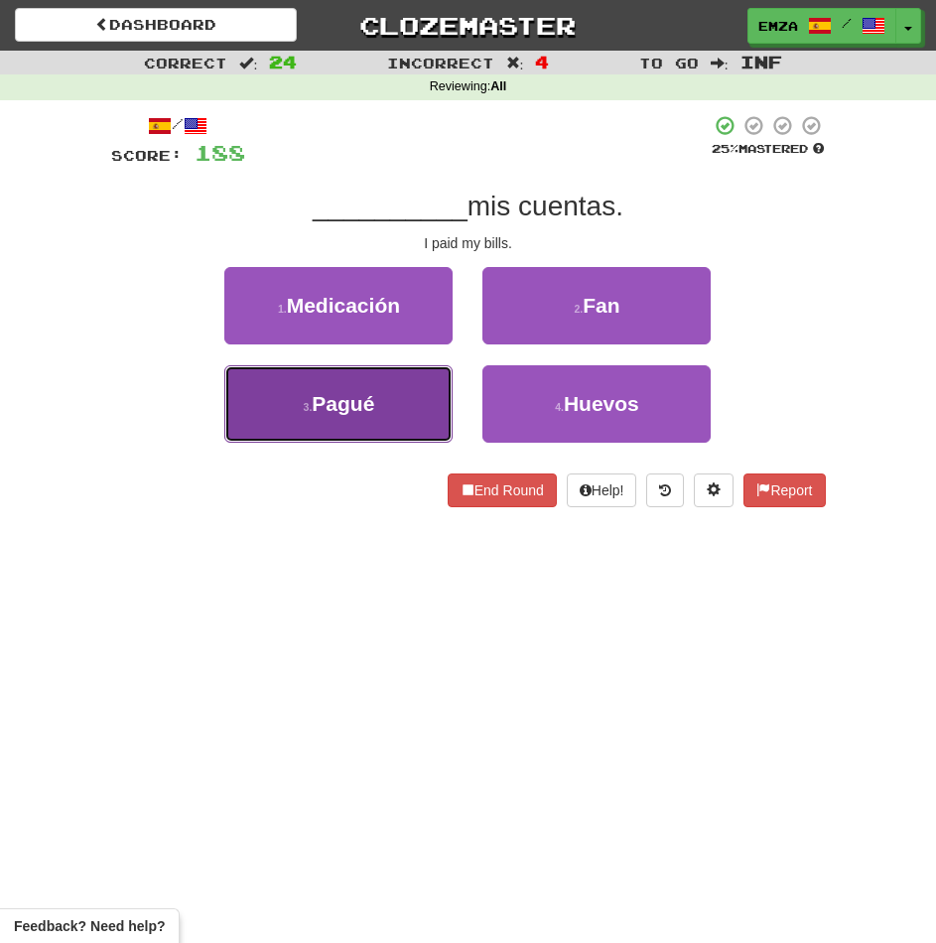
click at [429, 403] on button "3 . Pagué" at bounding box center [338, 403] width 228 height 77
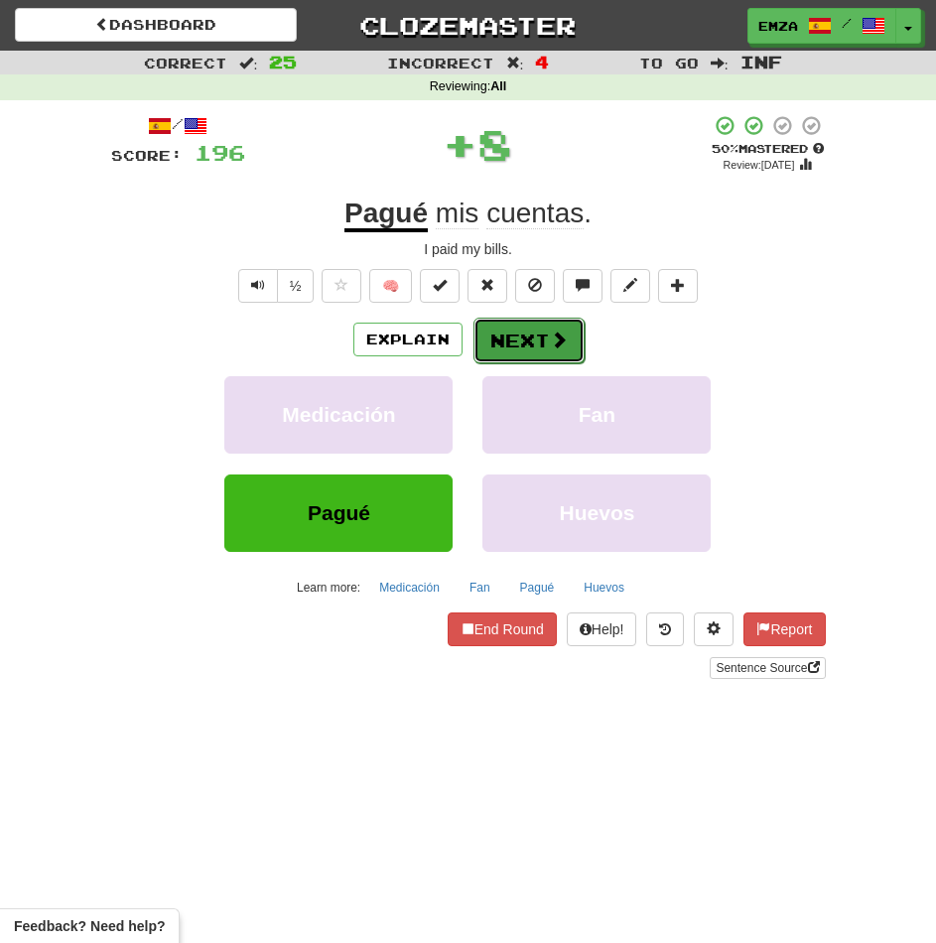
click at [520, 340] on button "Next" at bounding box center [528, 341] width 111 height 46
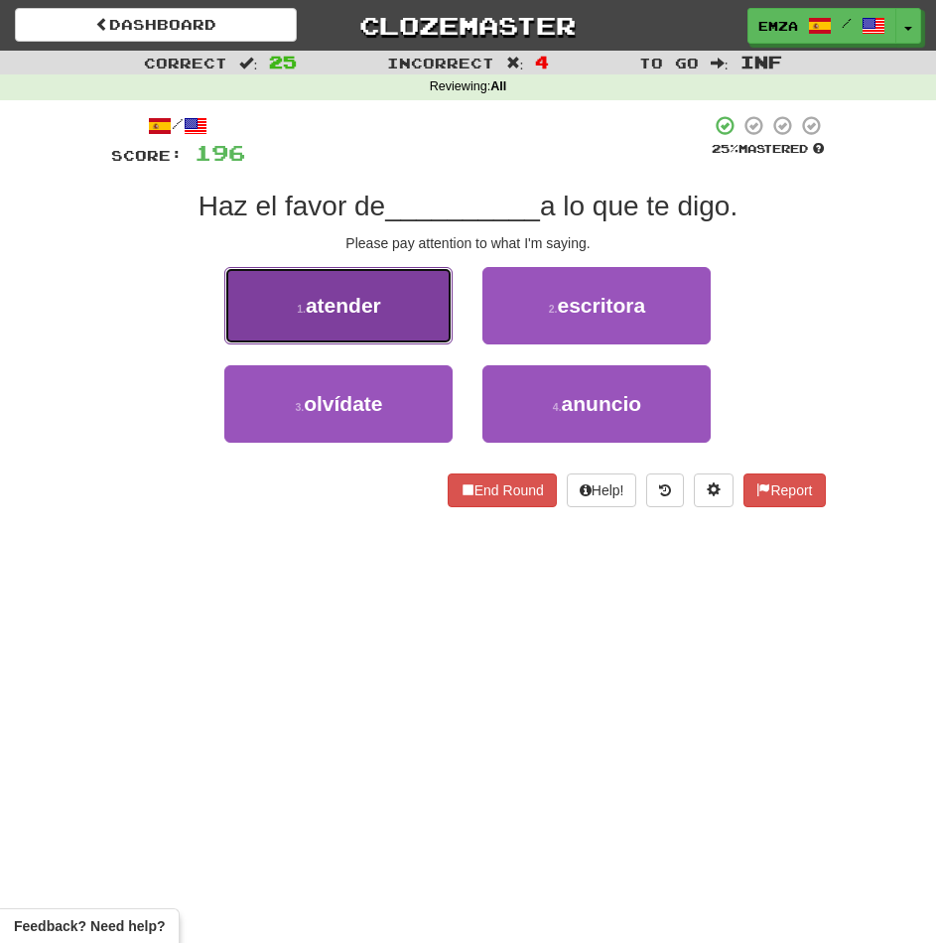
click at [375, 285] on button "1 . atender" at bounding box center [338, 305] width 228 height 77
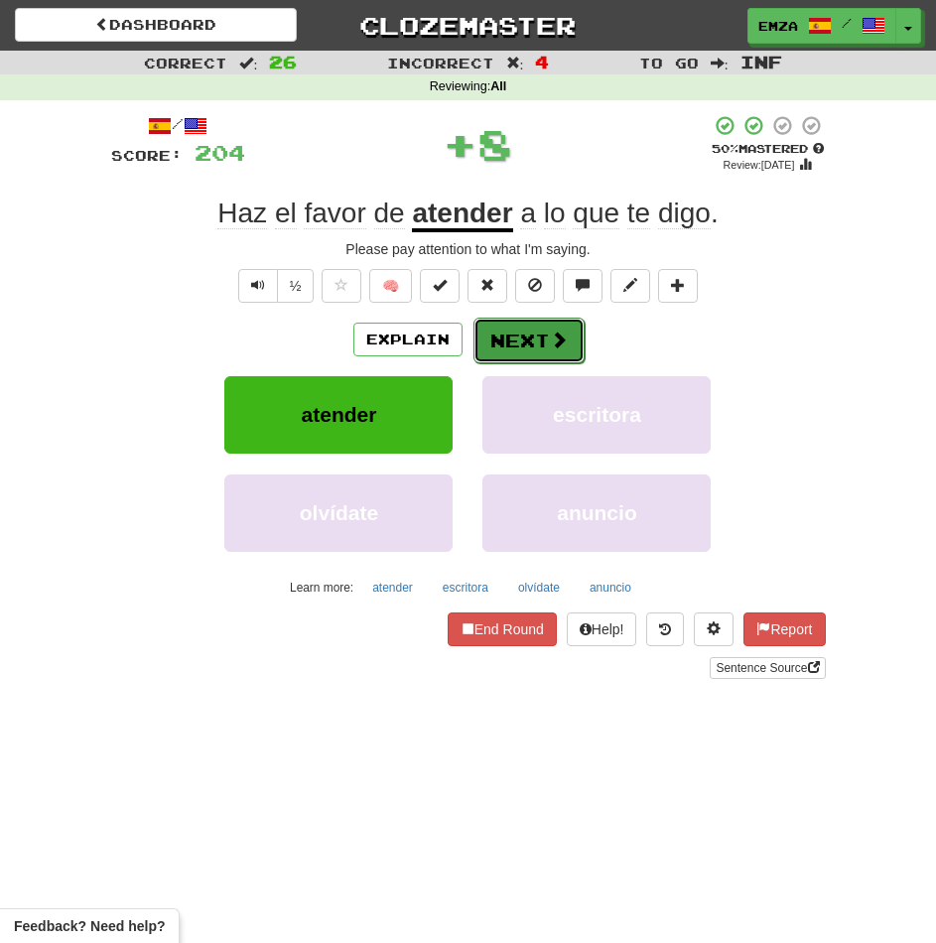
click at [536, 327] on button "Next" at bounding box center [528, 341] width 111 height 46
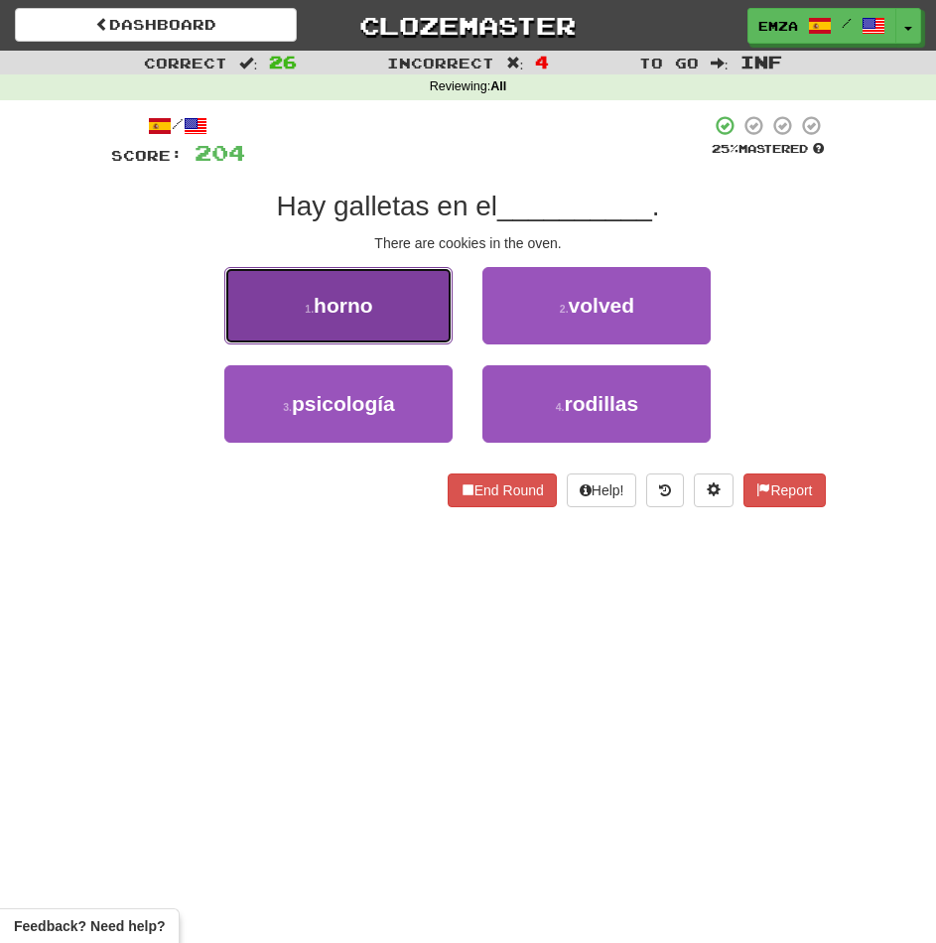
click at [393, 303] on button "1 . horno" at bounding box center [338, 305] width 228 height 77
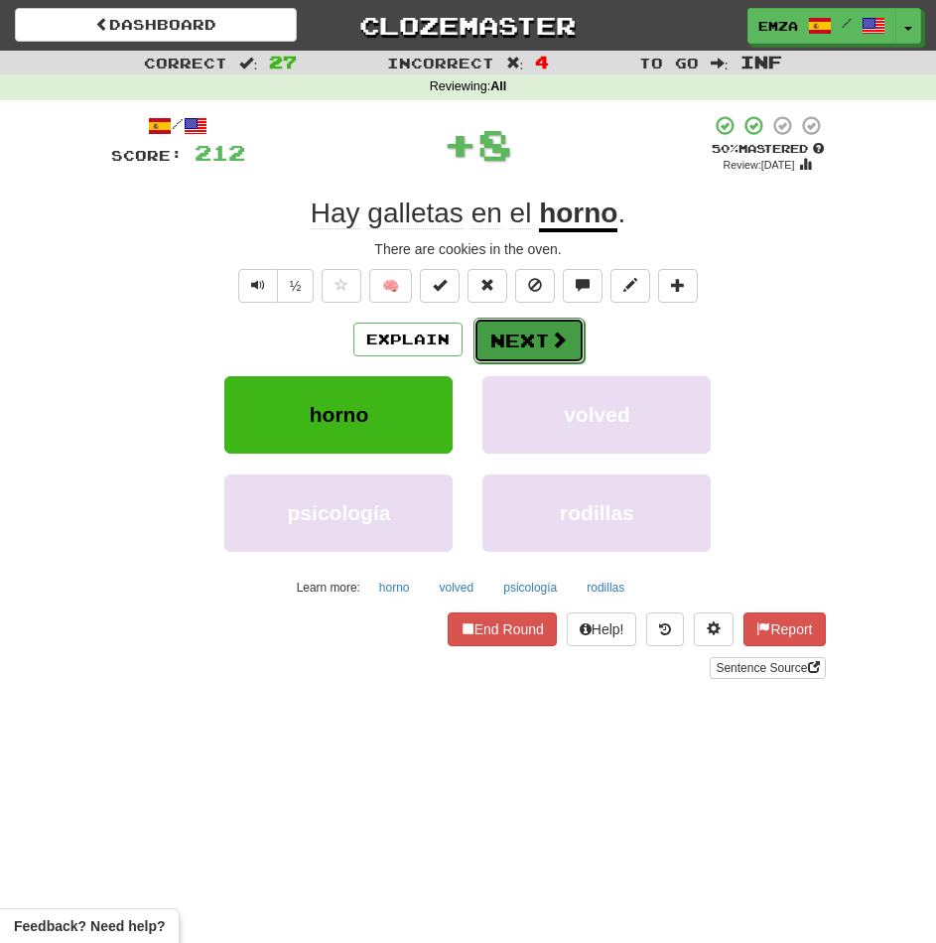
click at [529, 336] on button "Next" at bounding box center [528, 341] width 111 height 46
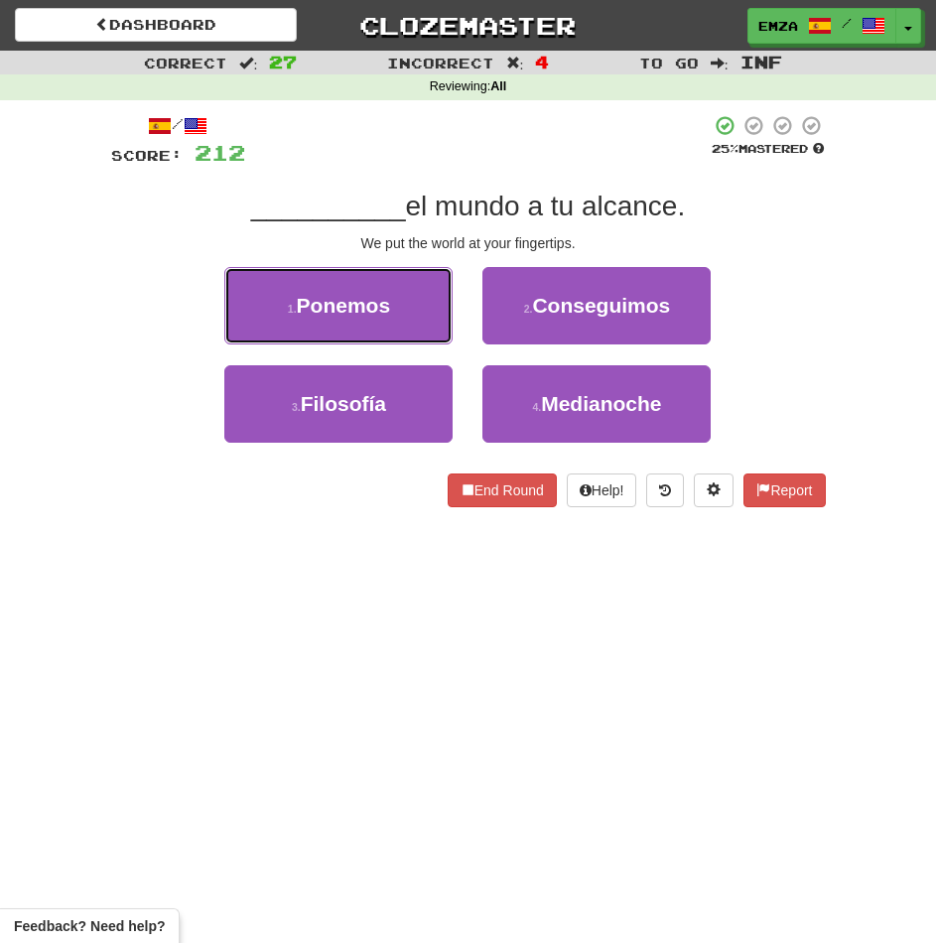
click at [360, 310] on span "Ponemos" at bounding box center [344, 305] width 94 height 23
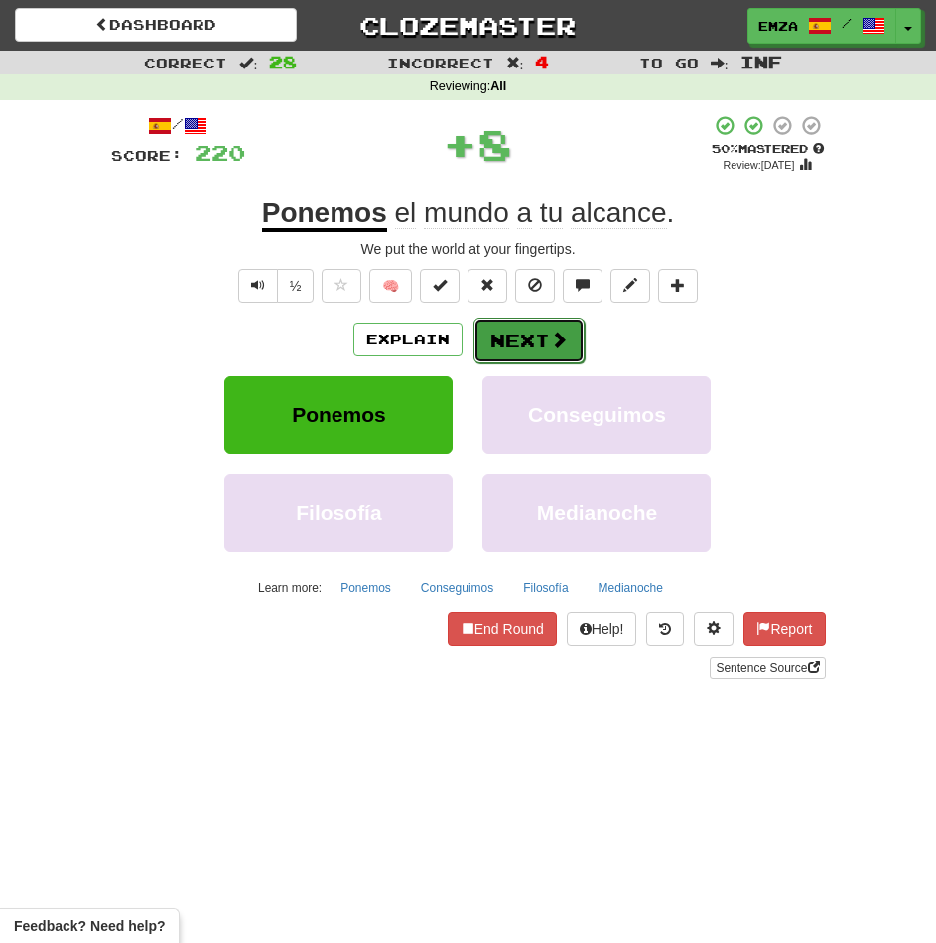
click at [501, 351] on button "Next" at bounding box center [528, 341] width 111 height 46
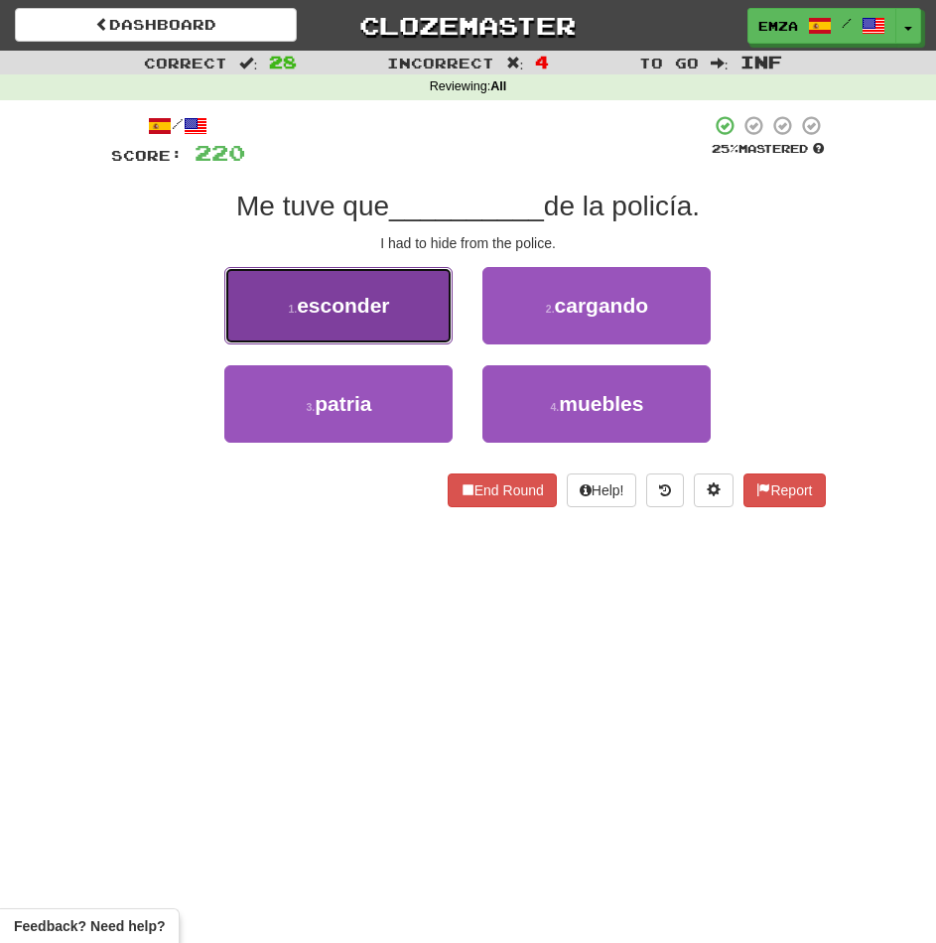
click at [357, 330] on button "1 . esconder" at bounding box center [338, 305] width 228 height 77
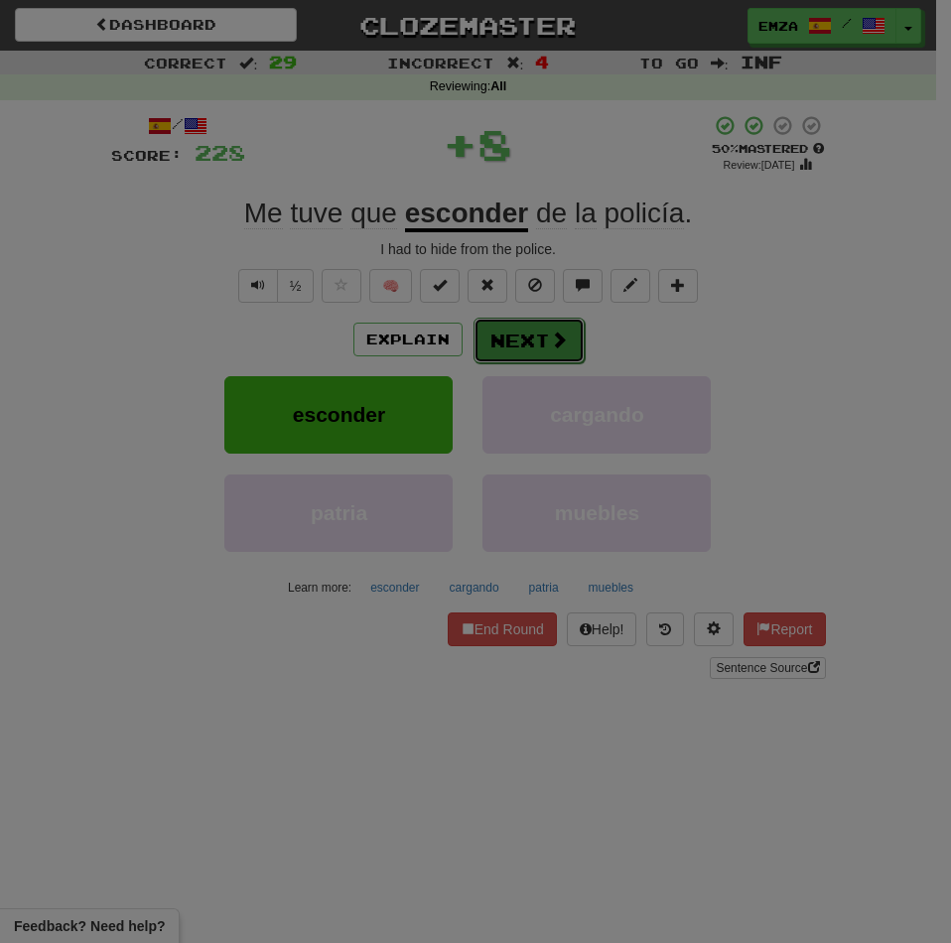
click at [478, 339] on body "Dashboard Clozemaster Emza / Toggle Dropdown Dashboard Leaderboard Activity Fee…" at bounding box center [475, 893] width 951 height 1787
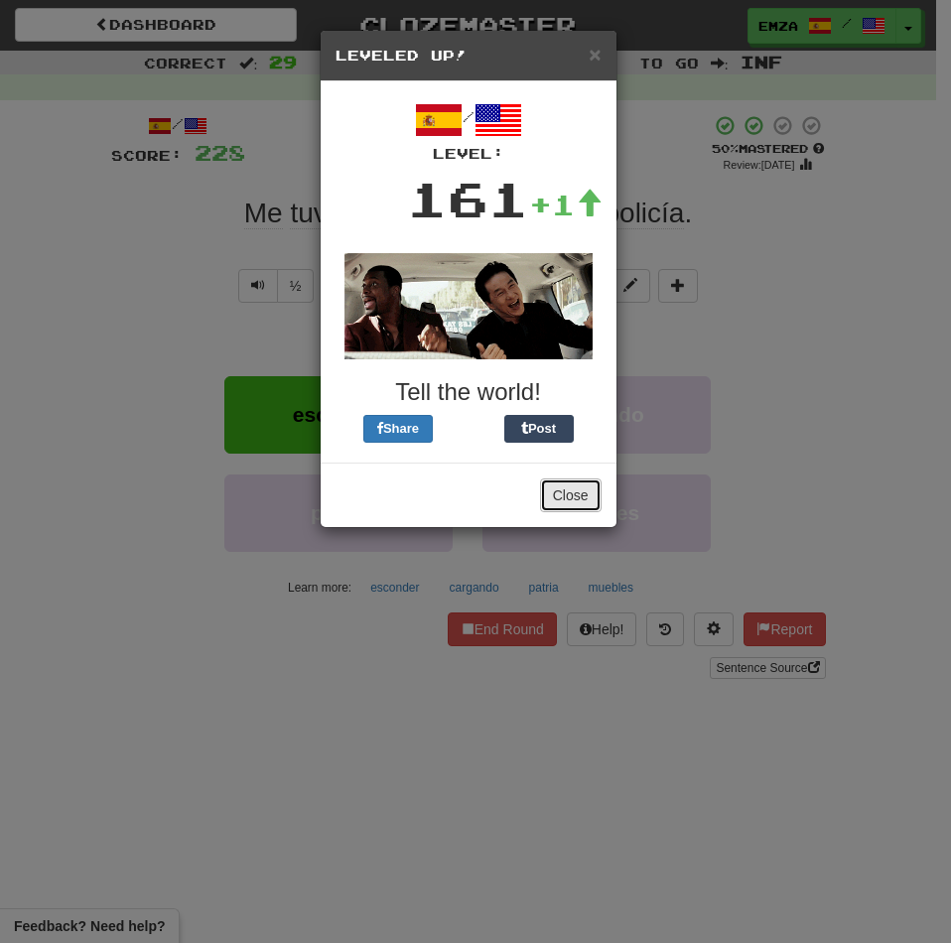
click at [573, 498] on button "Close" at bounding box center [571, 495] width 62 height 34
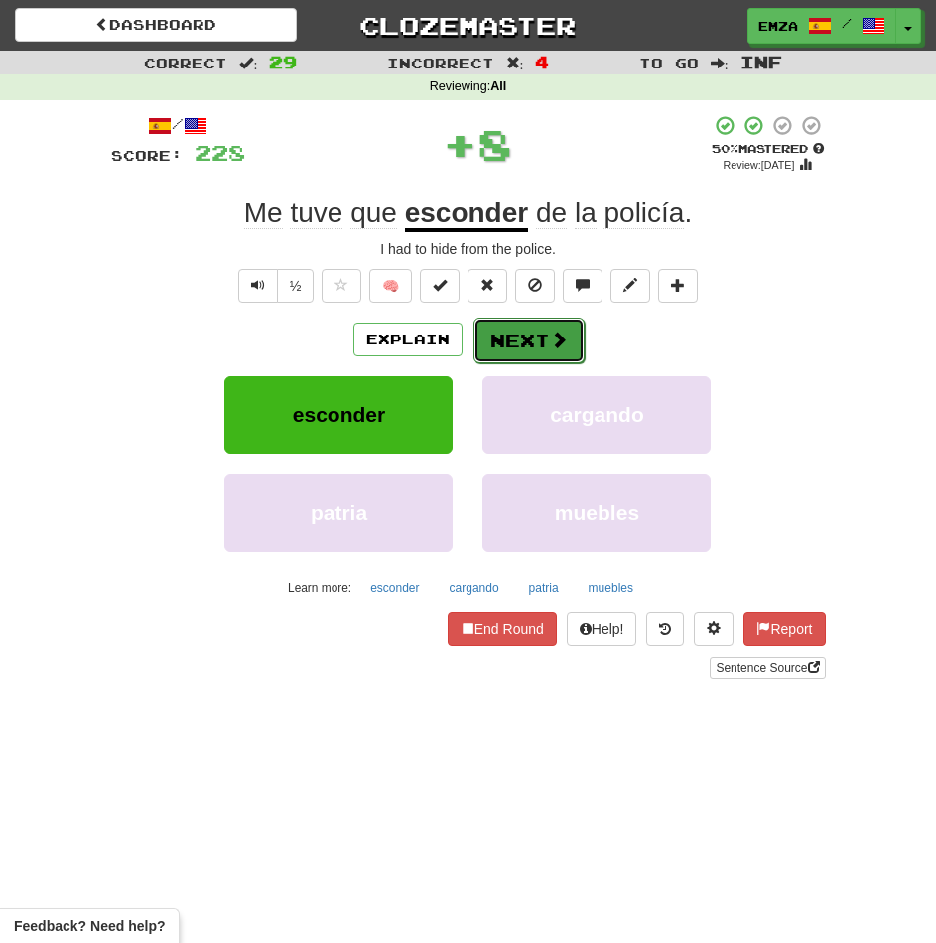
click at [507, 333] on button "Next" at bounding box center [528, 341] width 111 height 46
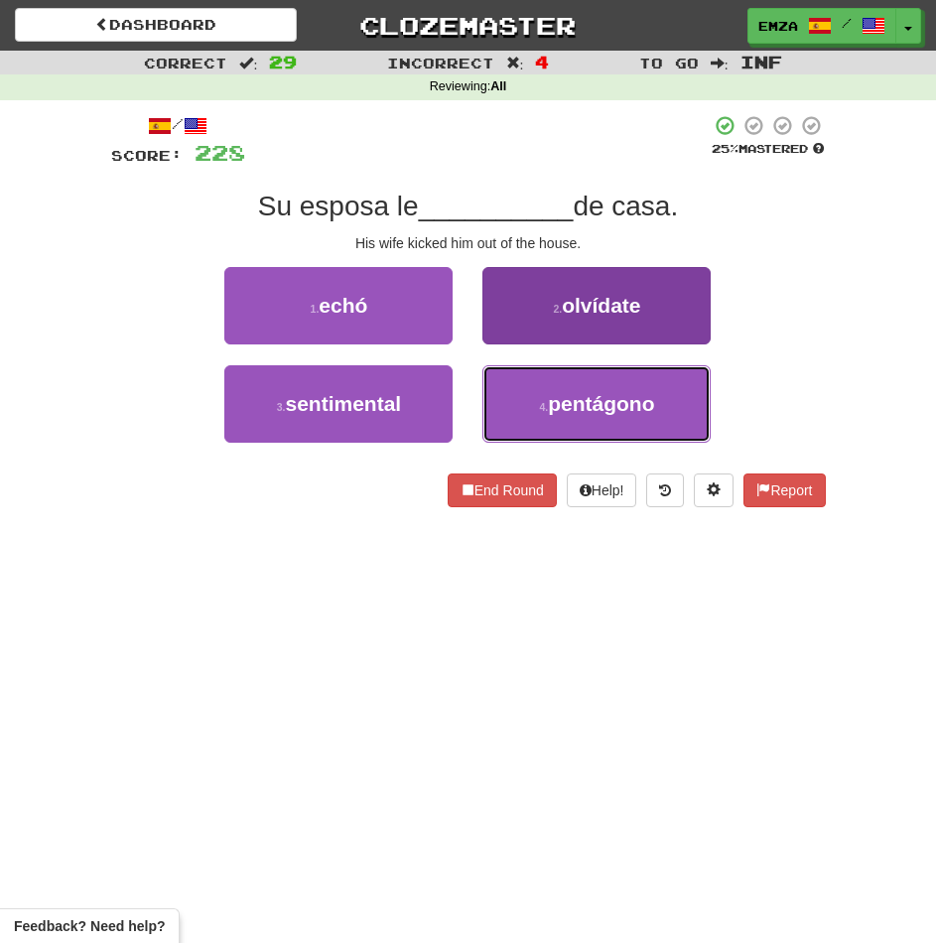
click at [533, 412] on button "4 . pentágono" at bounding box center [596, 403] width 228 height 77
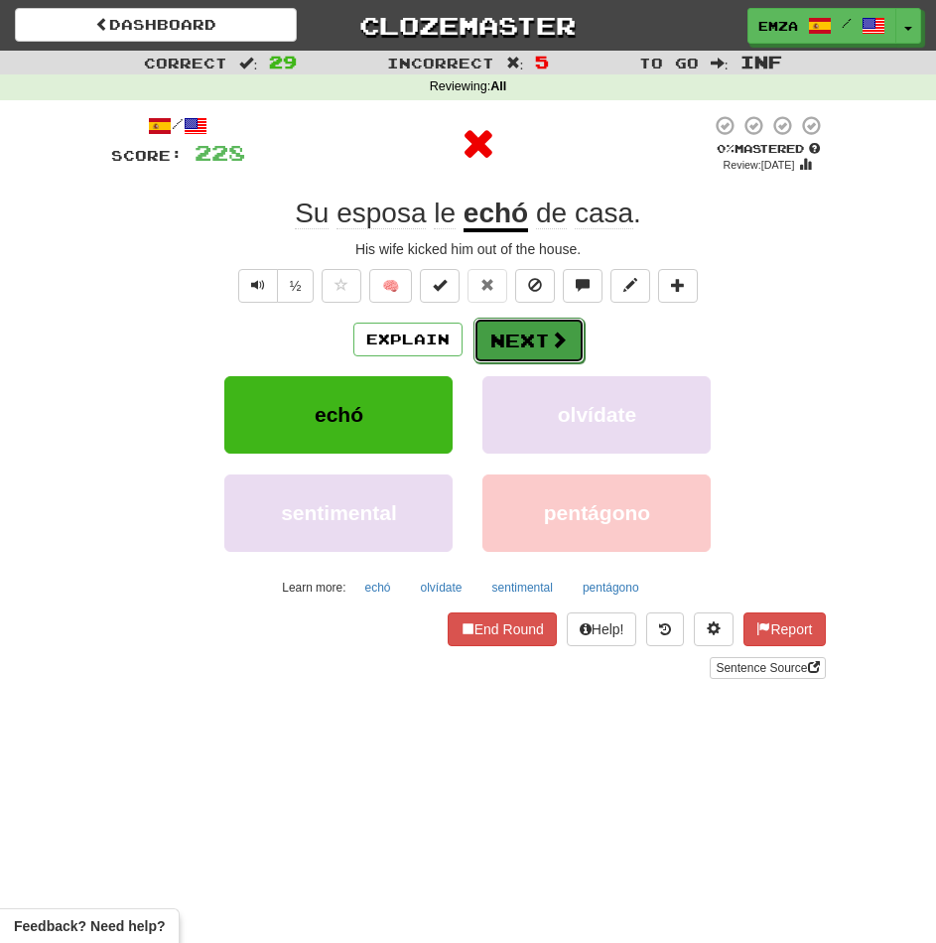
click at [522, 341] on button "Next" at bounding box center [528, 341] width 111 height 46
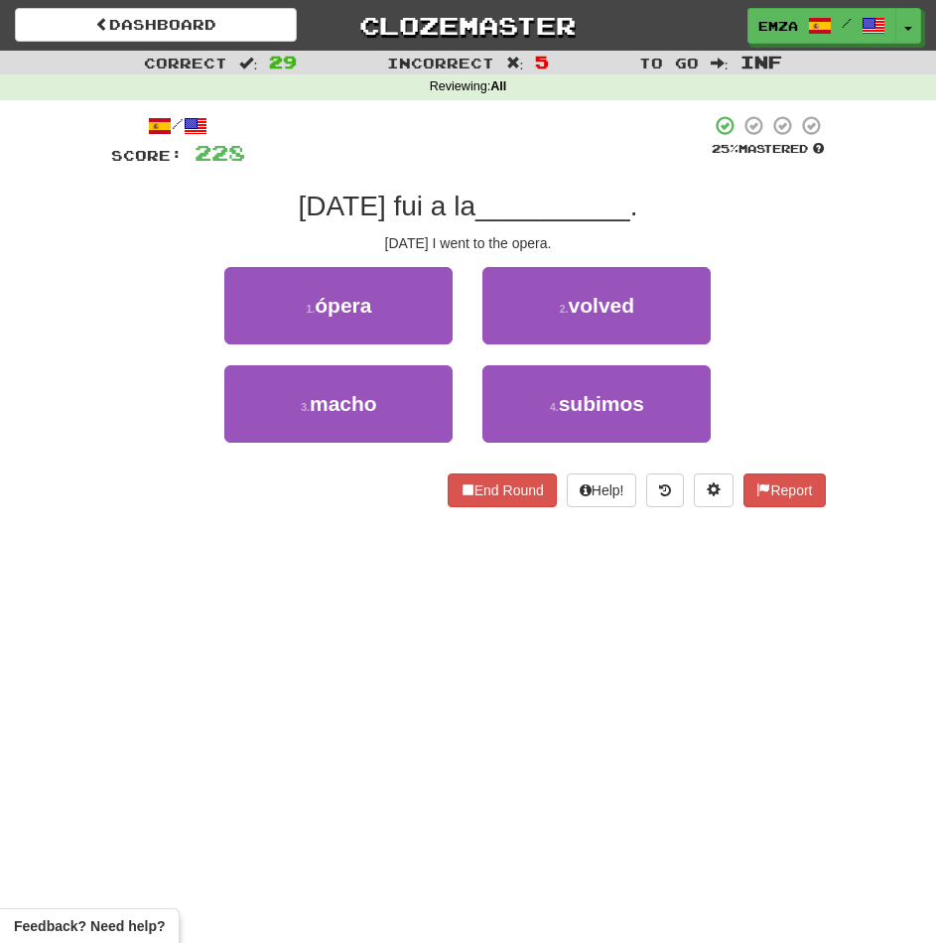
click at [293, 533] on div "/ Score: 228 25 % Mastered Ayer fui a la __________ . Yesterday I went to the o…" at bounding box center [468, 317] width 715 height 435
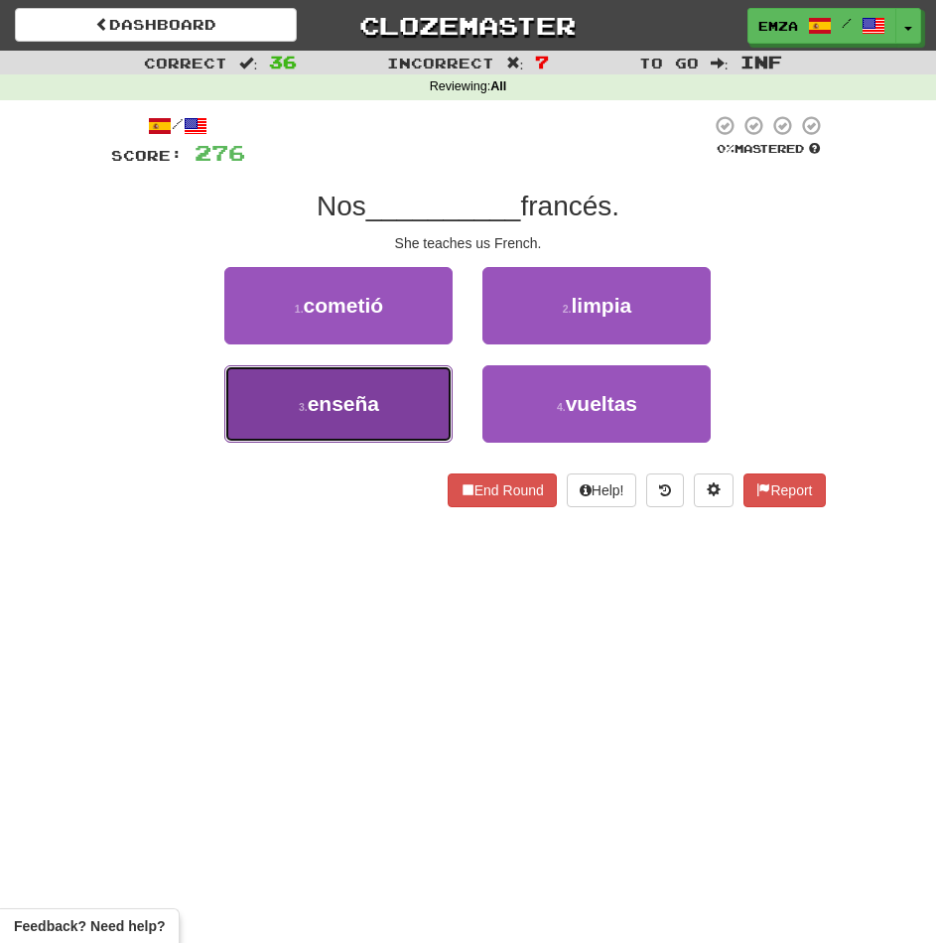
click at [320, 388] on button "3 . enseña" at bounding box center [338, 403] width 228 height 77
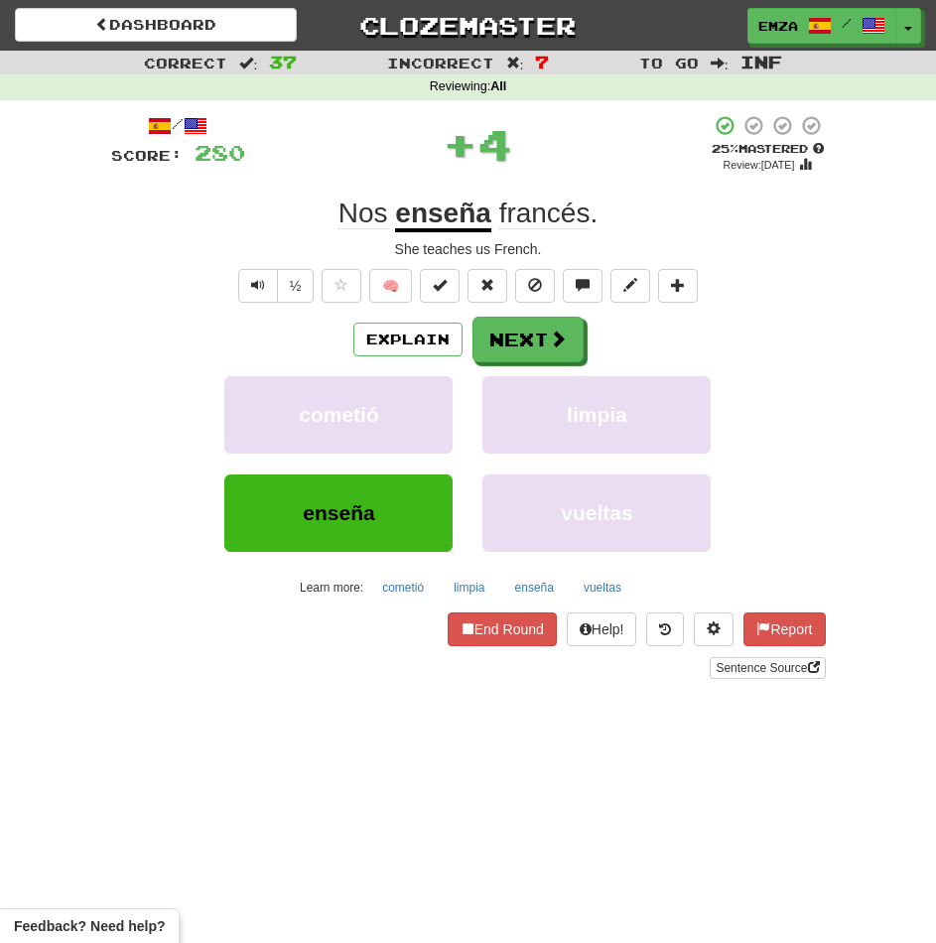
click at [504, 313] on div "/ Score: 280 + 4 25 % Mastered Review: 2025-10-15 Nos enseña francés . She teac…" at bounding box center [468, 396] width 715 height 565
click at [491, 353] on button "Next" at bounding box center [528, 341] width 111 height 46
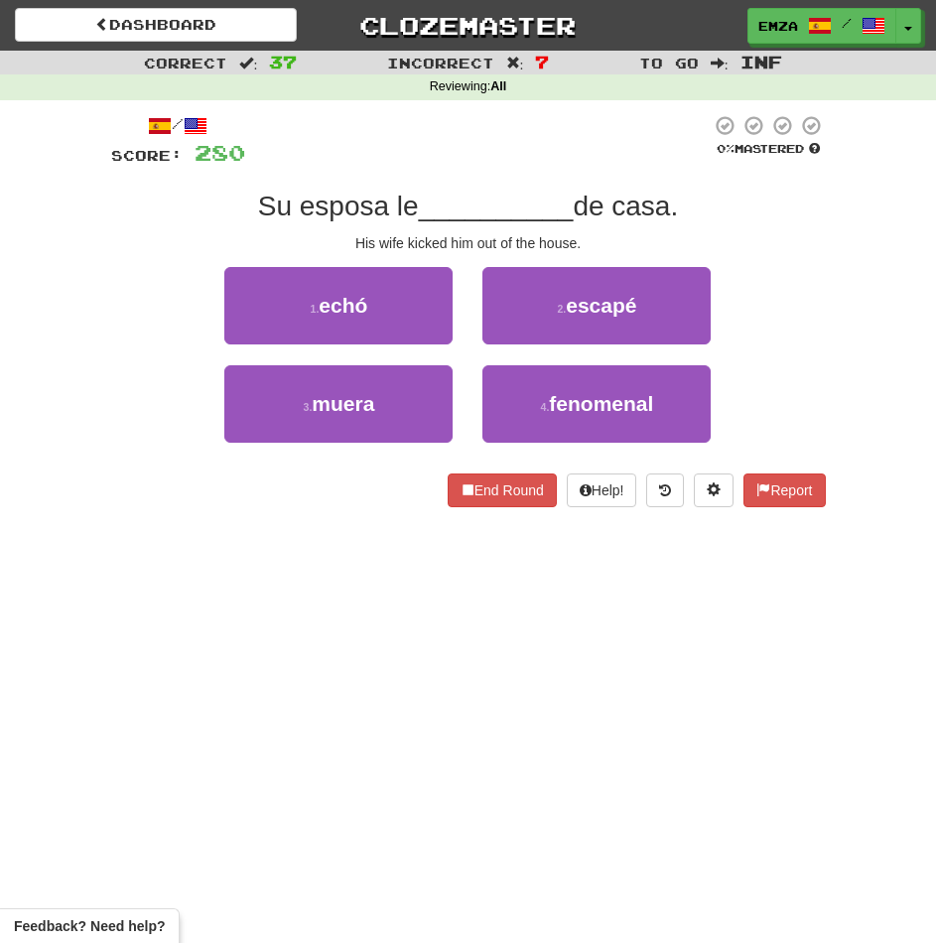
click at [146, 420] on div "3 . muera 4 . fenomenal" at bounding box center [468, 414] width 774 height 98
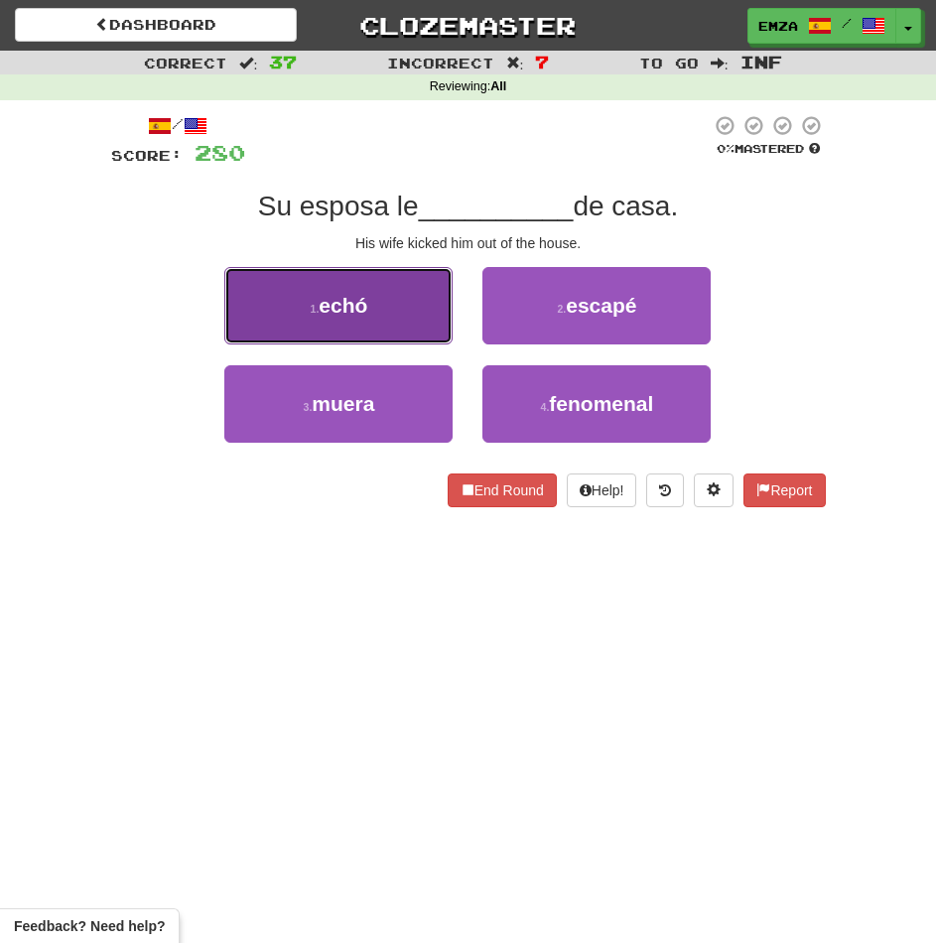
click at [317, 309] on small "1 ." at bounding box center [315, 309] width 9 height 12
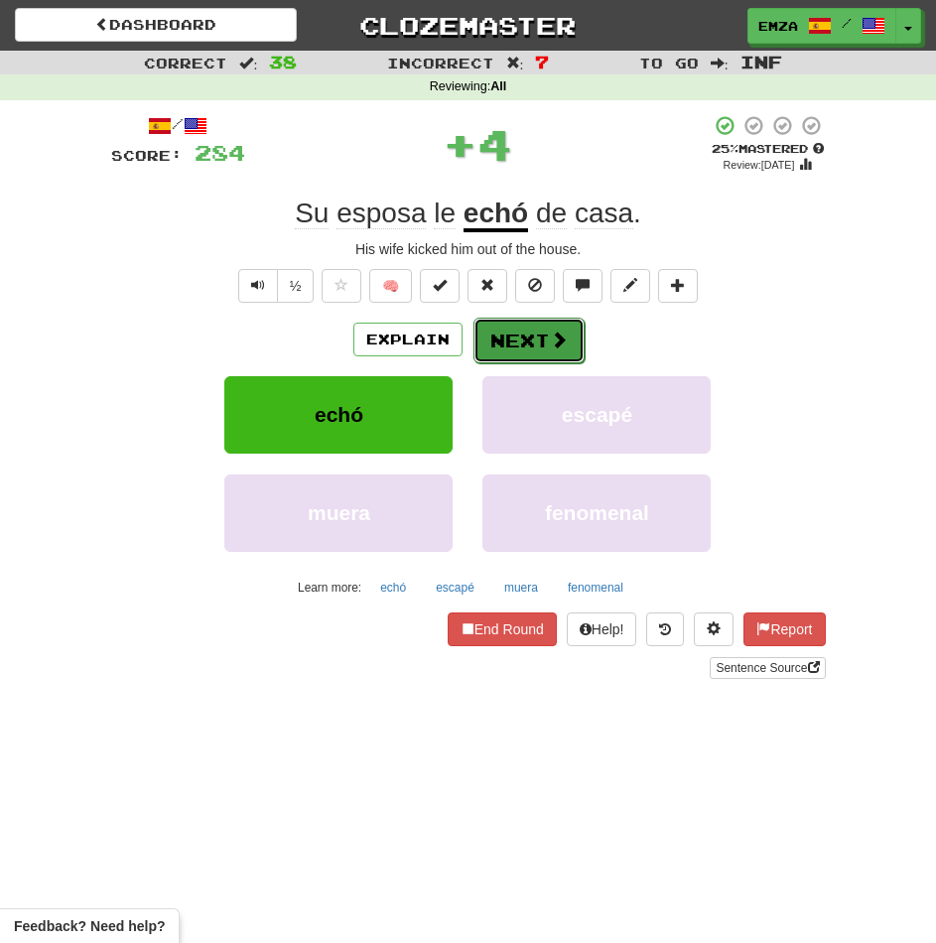
click at [499, 348] on button "Next" at bounding box center [528, 341] width 111 height 46
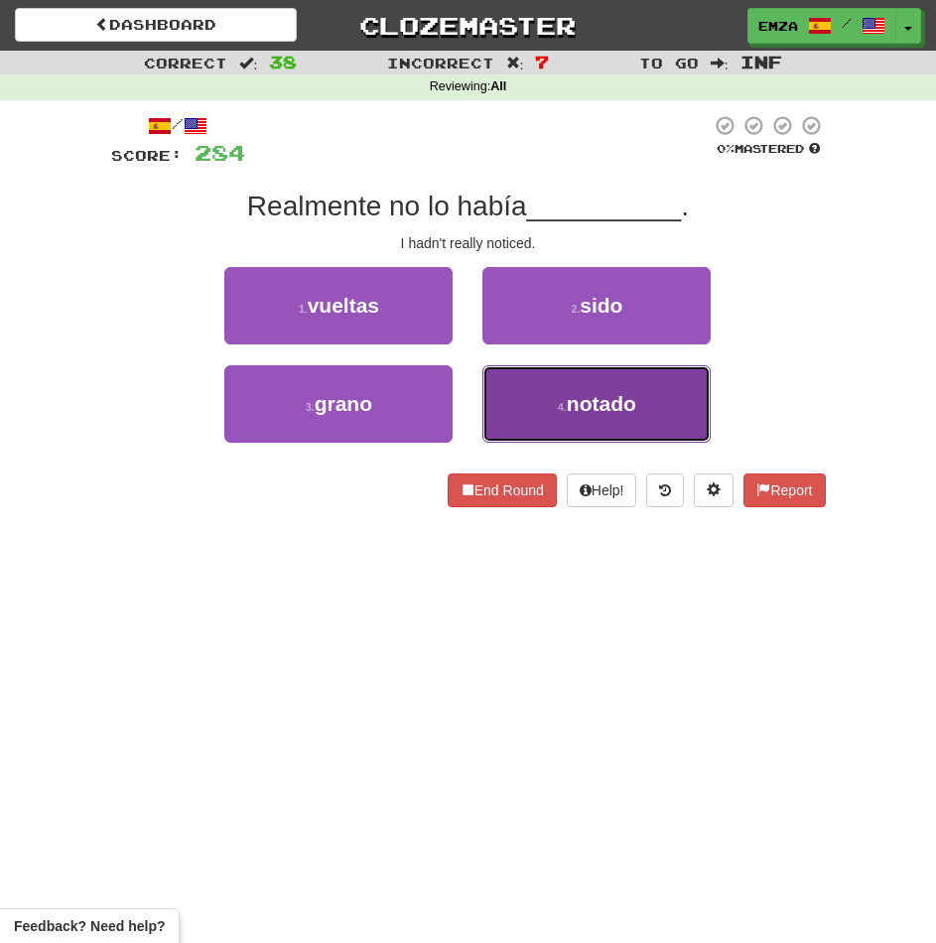
click at [573, 430] on button "4 . notado" at bounding box center [596, 403] width 228 height 77
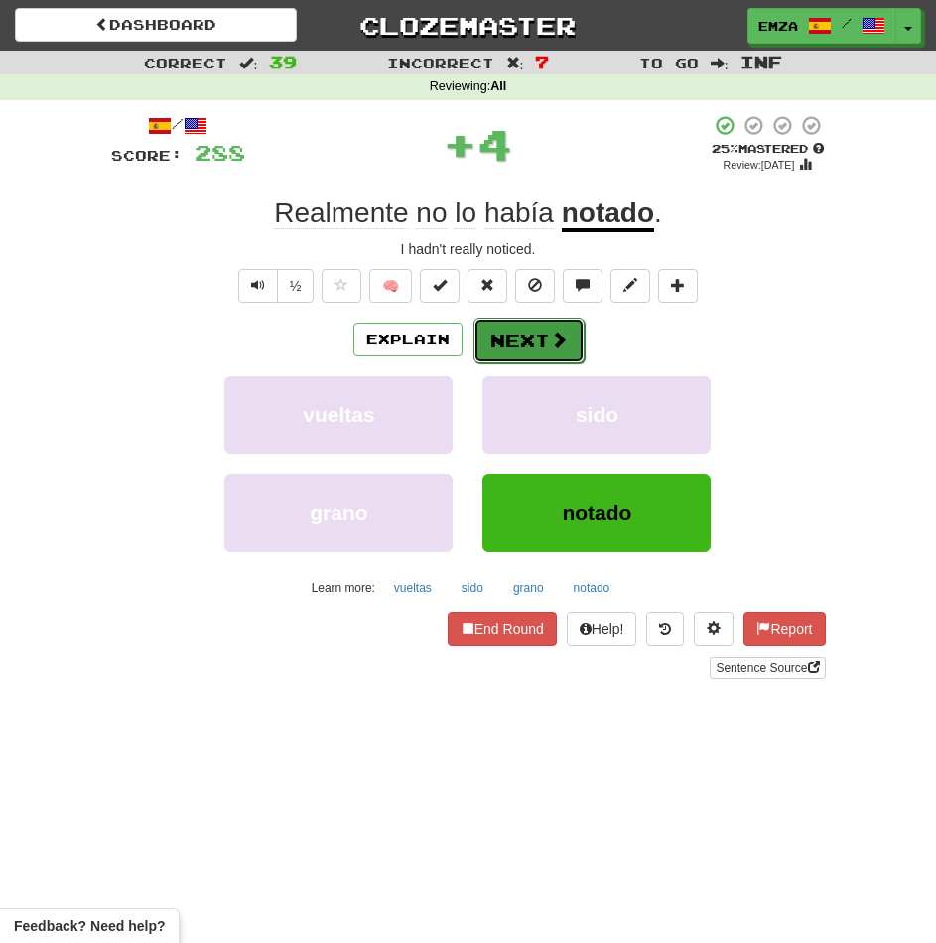
click at [526, 361] on button "Next" at bounding box center [528, 341] width 111 height 46
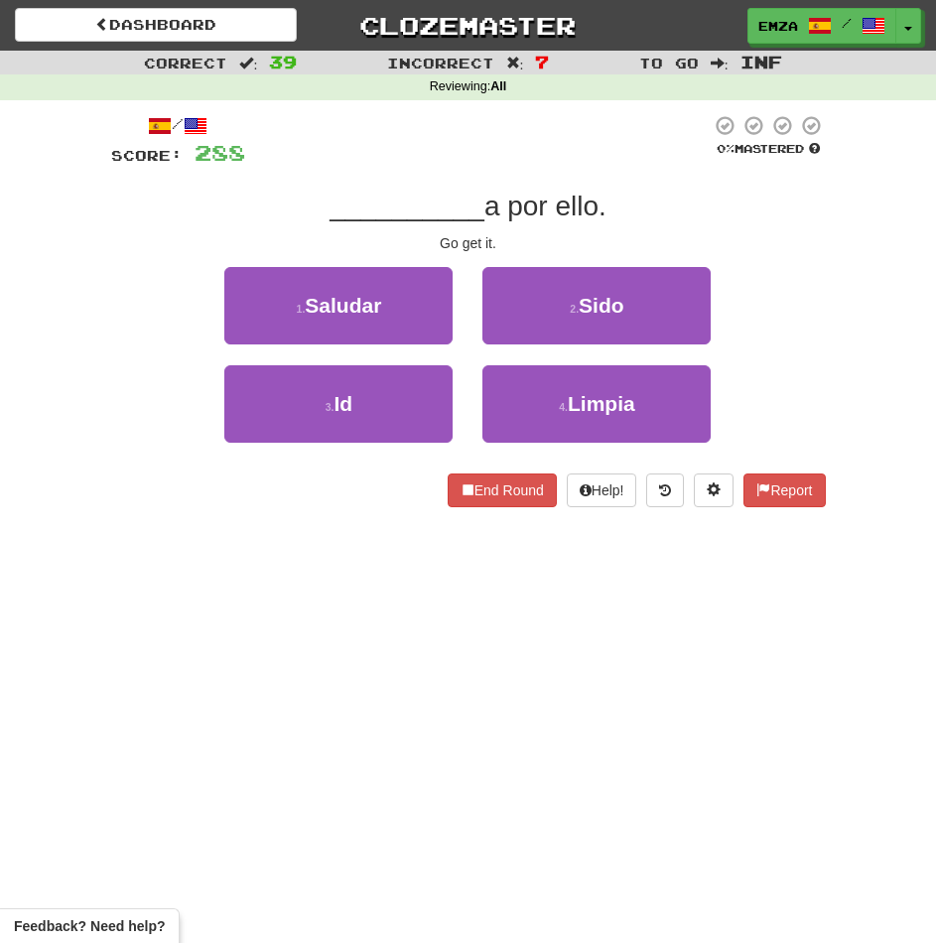
click at [311, 480] on div "End Round Help! Report" at bounding box center [468, 490] width 715 height 34
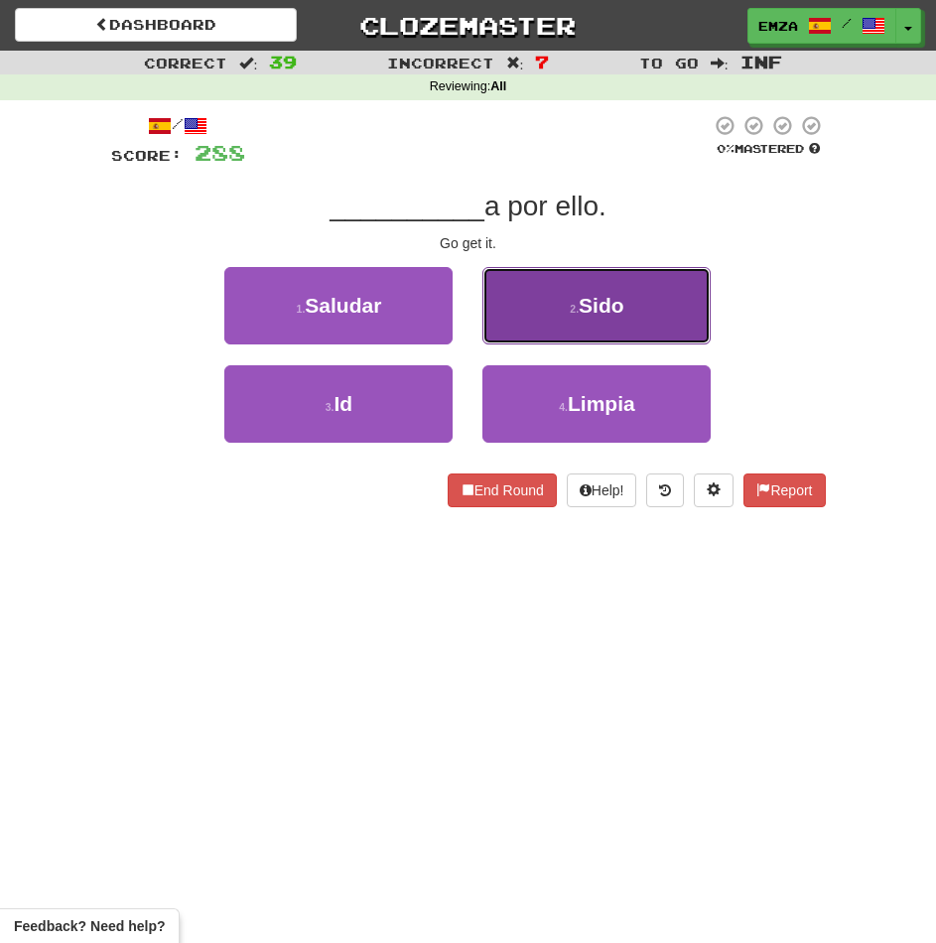
click at [530, 320] on button "2 . Sido" at bounding box center [596, 305] width 228 height 77
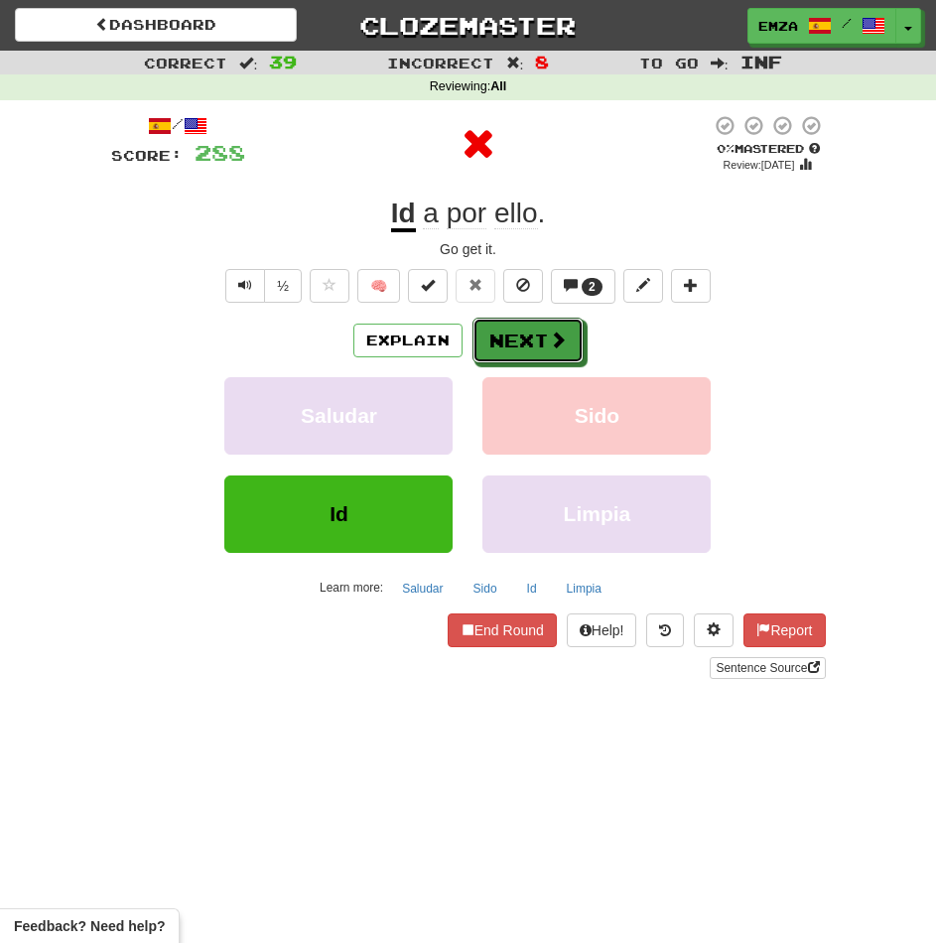
click at [510, 333] on button "Next" at bounding box center [527, 341] width 111 height 46
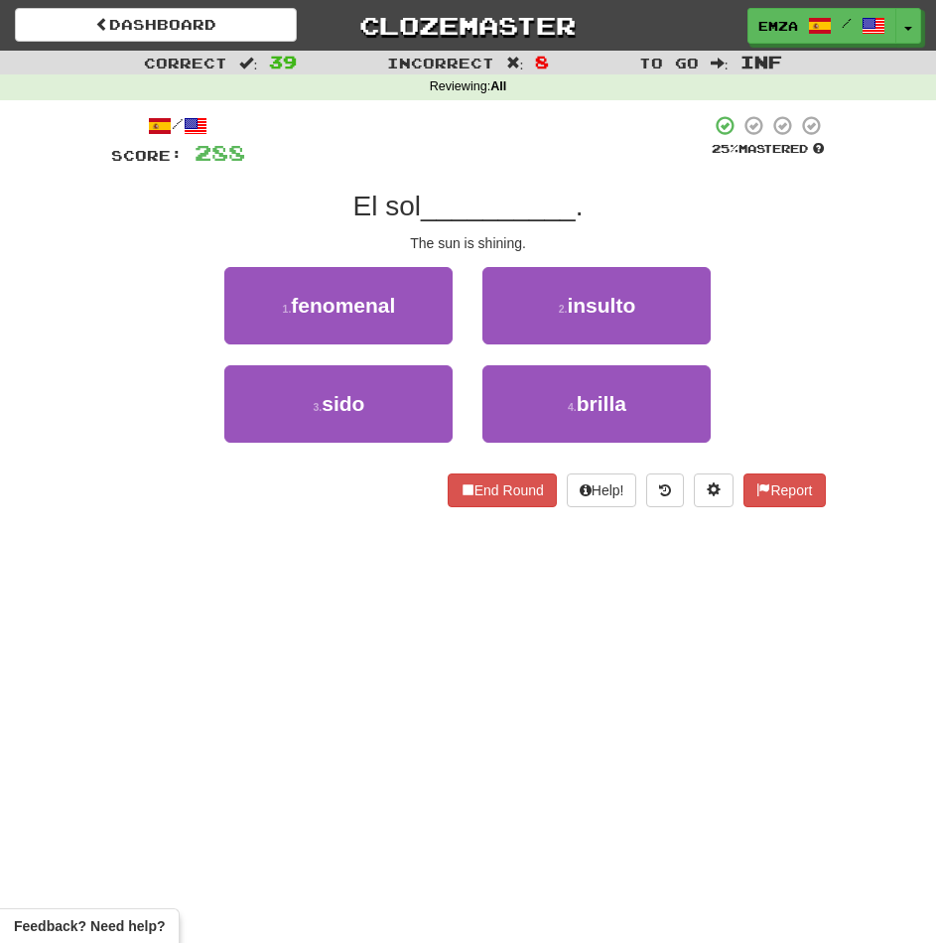
click at [280, 511] on div "/ Score: 288 25 % Mastered El sol __________ . The sun is shining. 1 . fenomena…" at bounding box center [468, 317] width 715 height 435
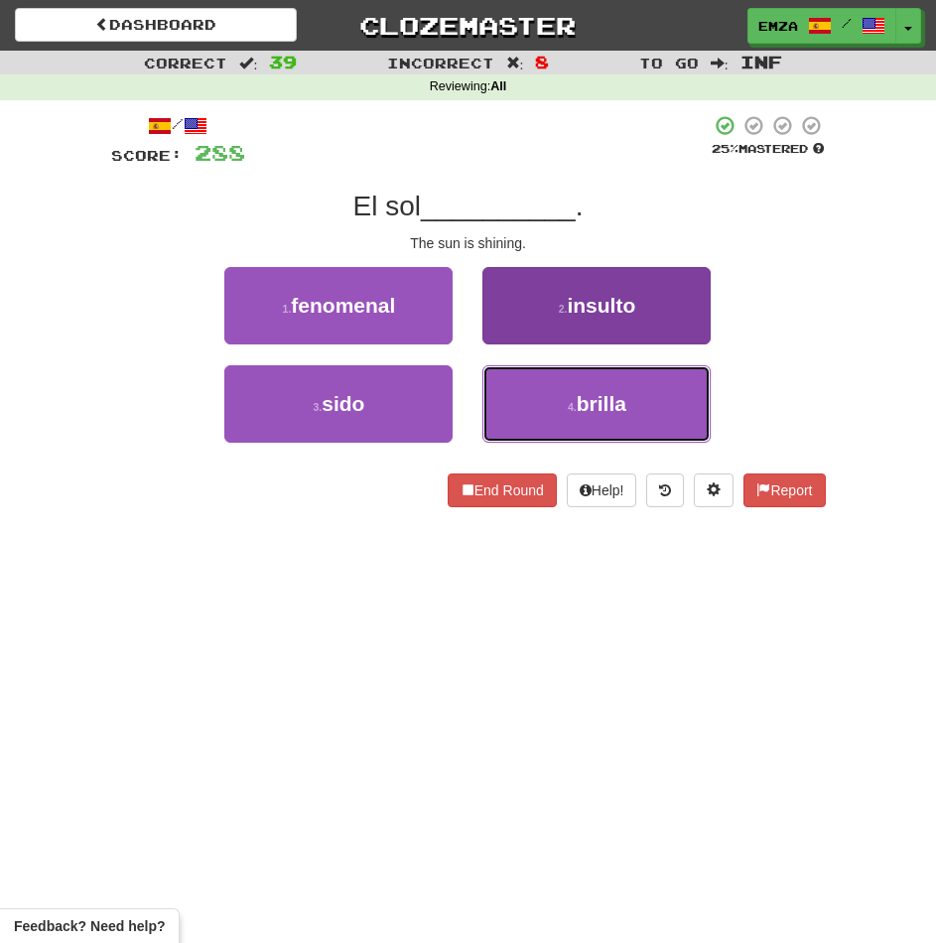
click at [580, 417] on button "4 . brilla" at bounding box center [596, 403] width 228 height 77
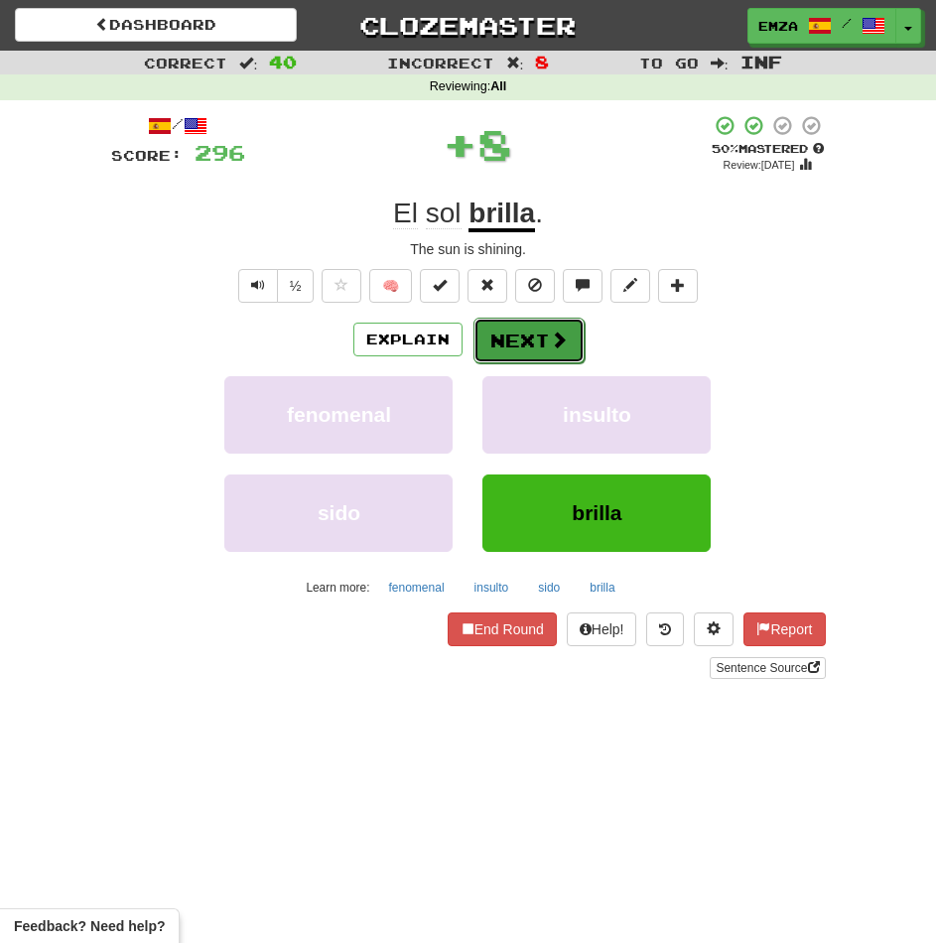
click at [554, 347] on span at bounding box center [559, 340] width 18 height 18
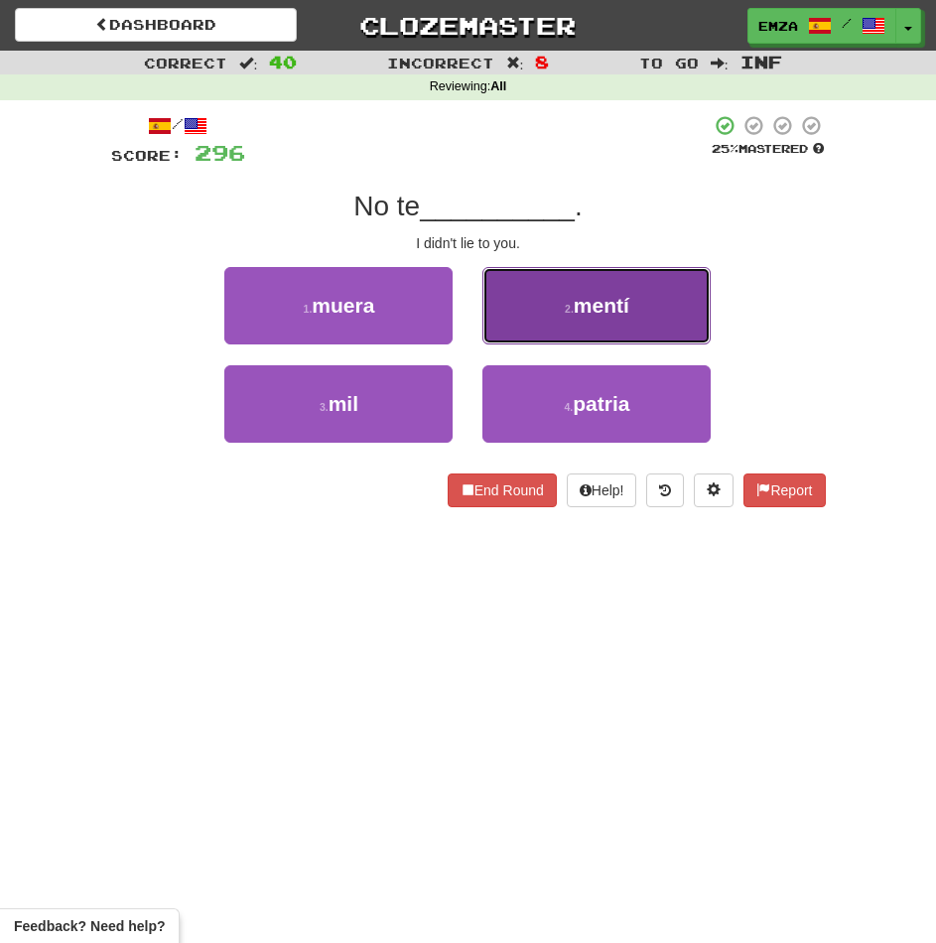
click at [546, 316] on button "2 . mentí" at bounding box center [596, 305] width 228 height 77
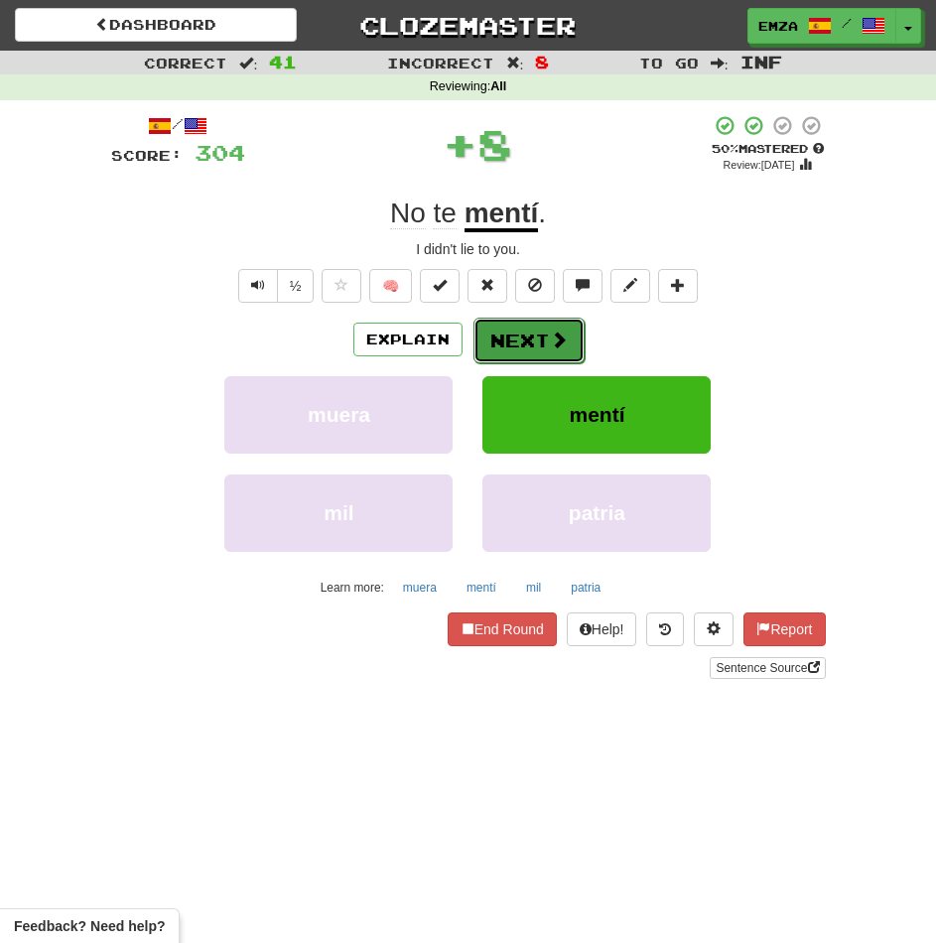
click at [539, 333] on button "Next" at bounding box center [528, 341] width 111 height 46
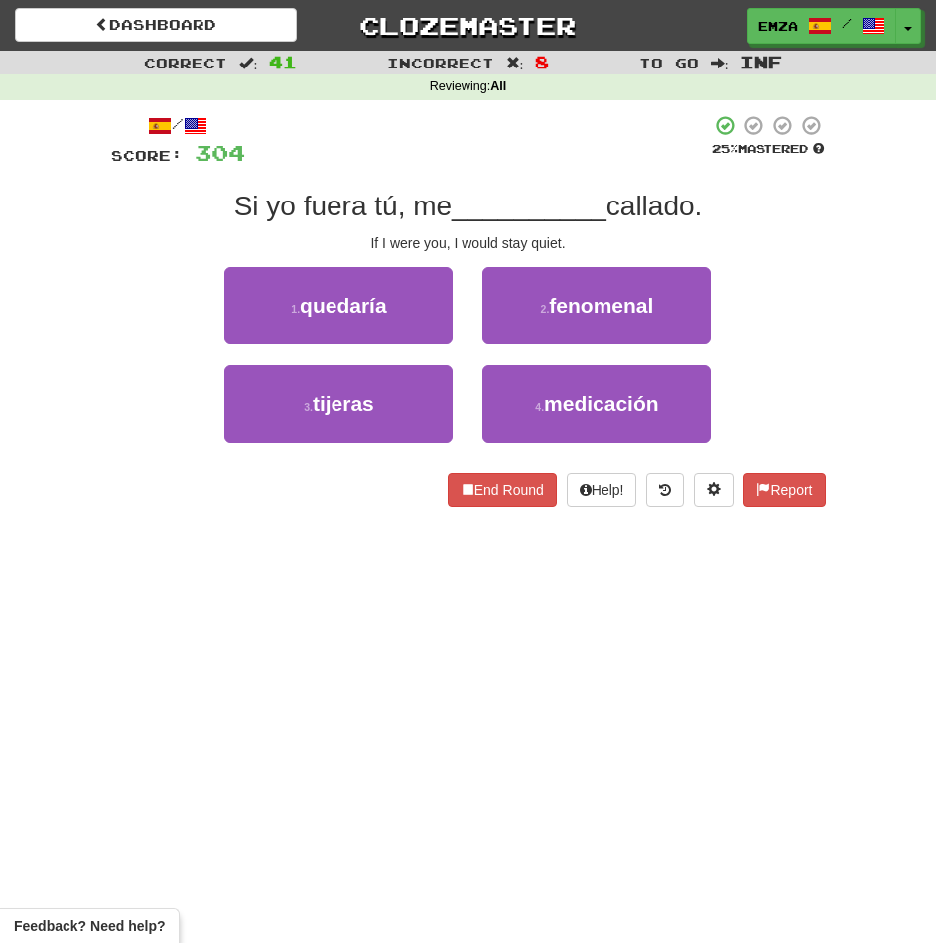
click at [317, 515] on div "/ Score: 304 25 % Mastered Si yo fuera tú, me __________ callado. If I were you…" at bounding box center [468, 317] width 715 height 435
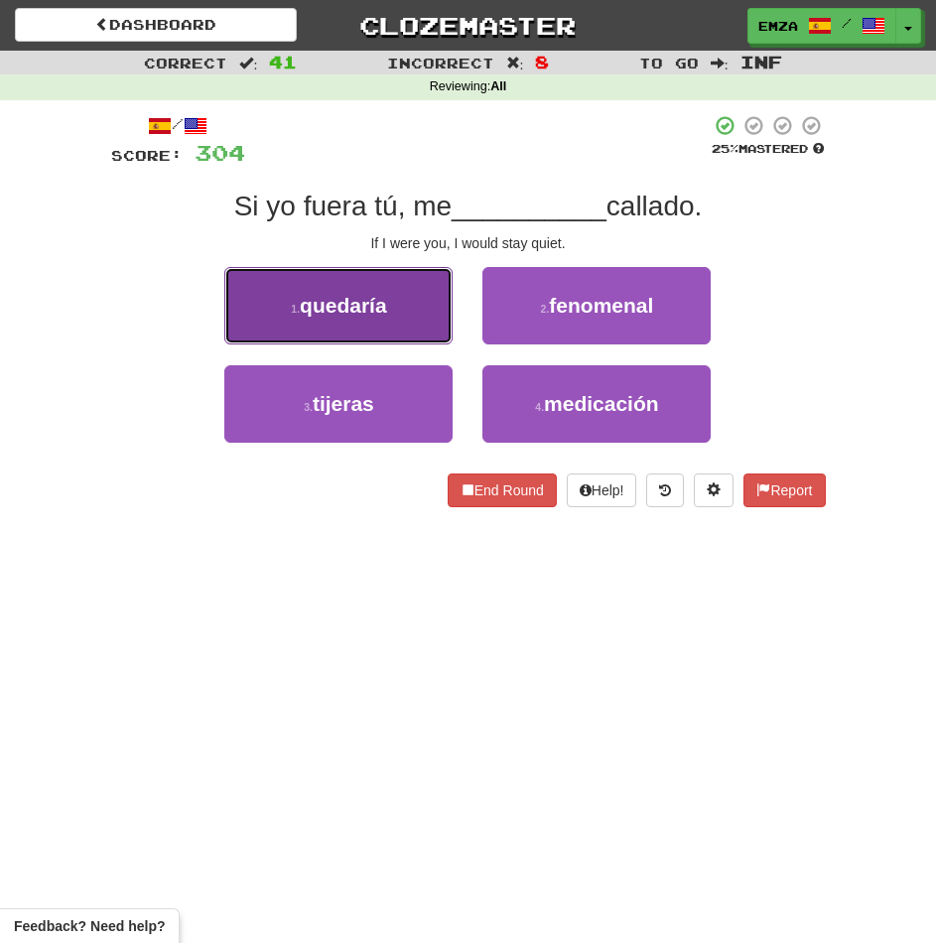
click at [395, 314] on button "1 . quedaría" at bounding box center [338, 305] width 228 height 77
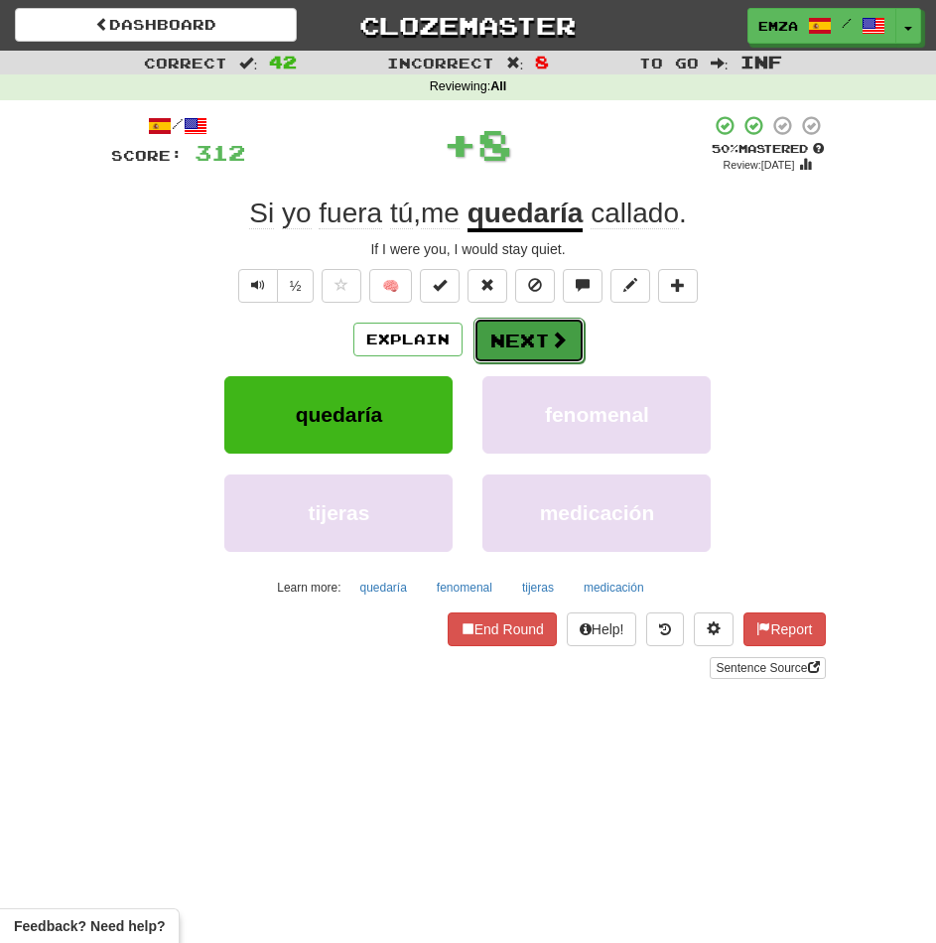
click at [531, 358] on button "Next" at bounding box center [528, 341] width 111 height 46
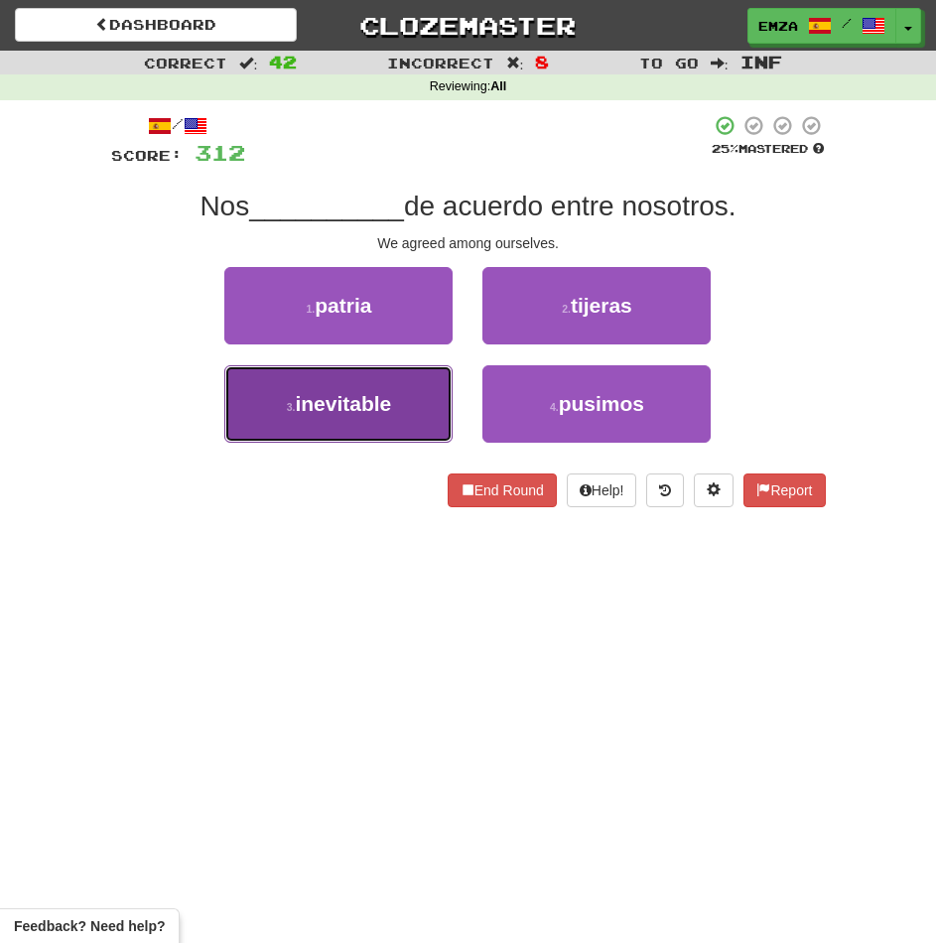
click at [396, 414] on button "3 . inevitable" at bounding box center [338, 403] width 228 height 77
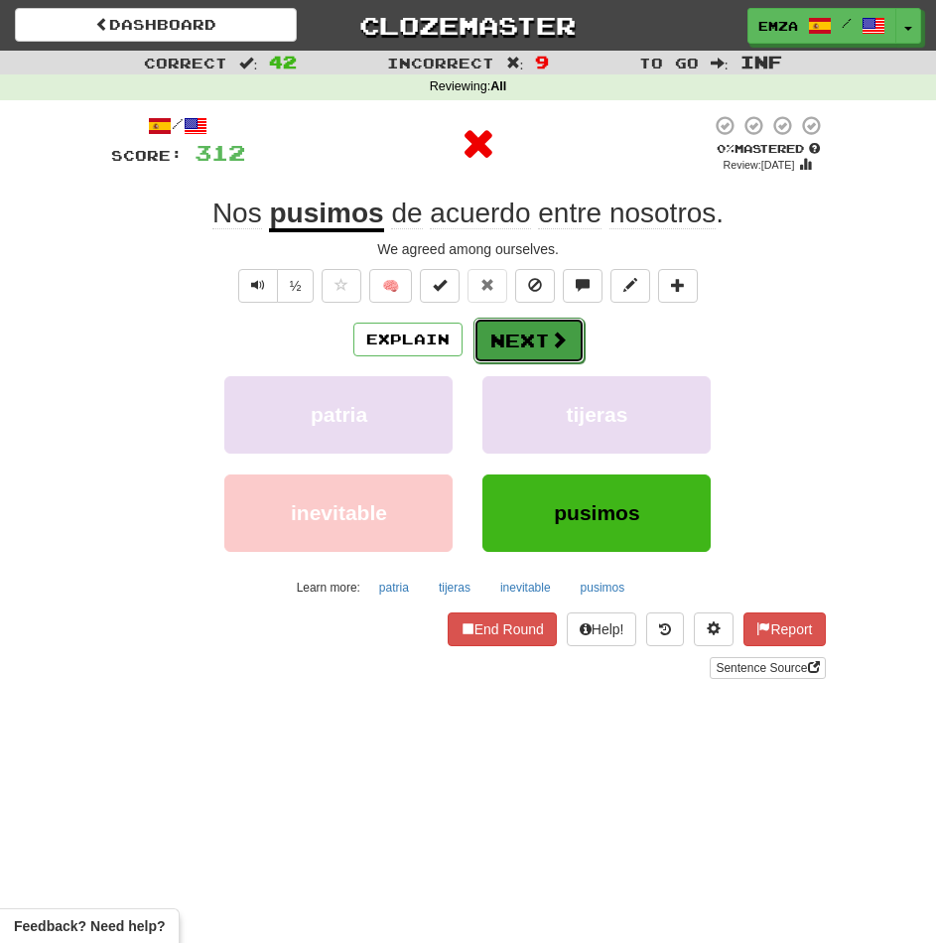
click at [528, 355] on button "Next" at bounding box center [528, 341] width 111 height 46
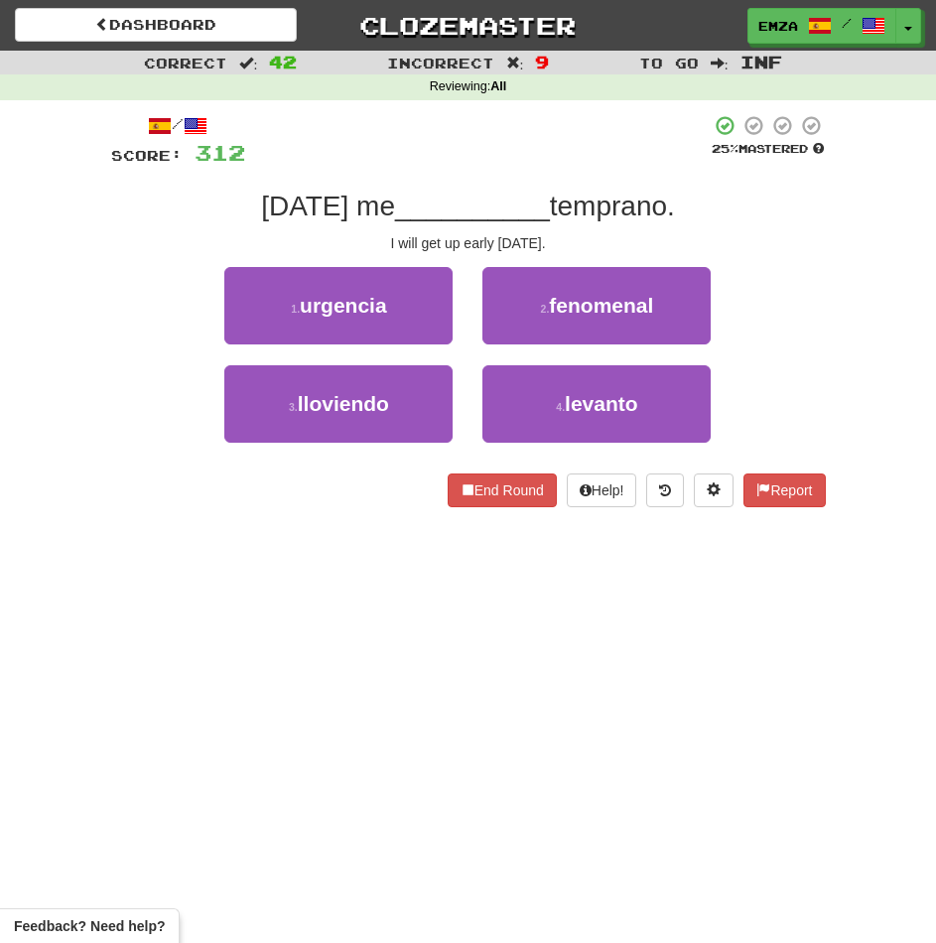
click at [346, 491] on div "End Round Help! Report" at bounding box center [468, 490] width 715 height 34
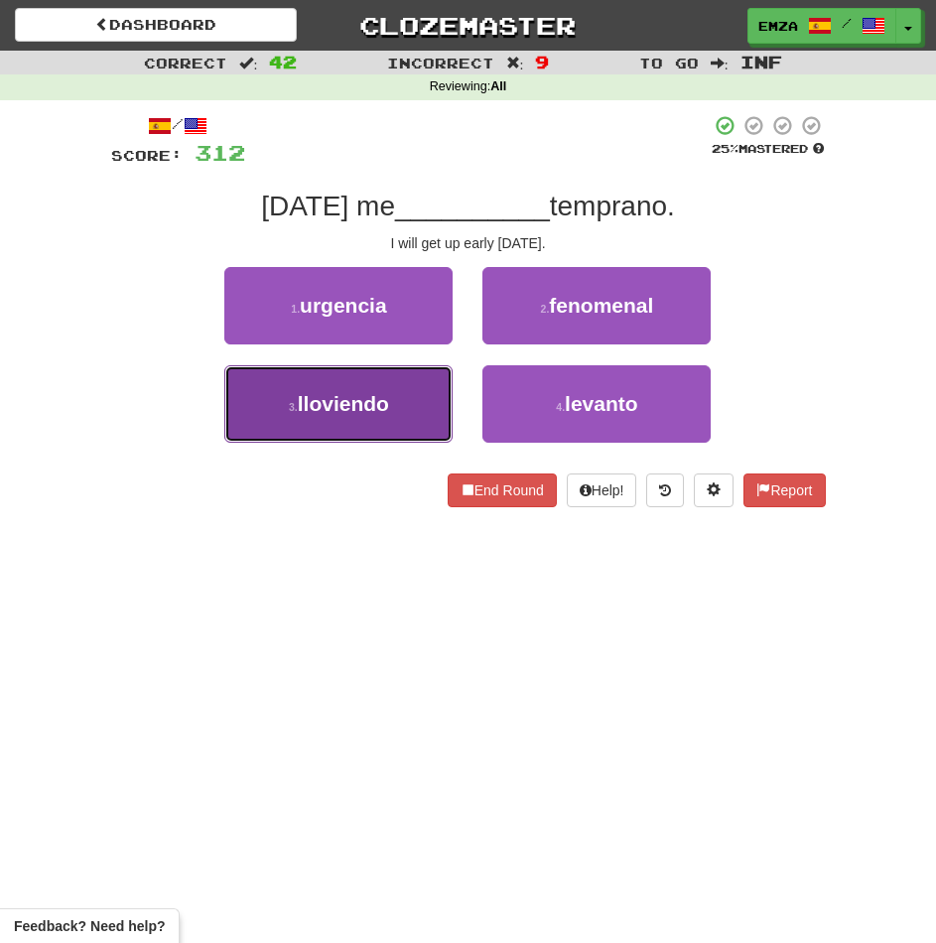
click at [452, 418] on button "3 . lloviendo" at bounding box center [338, 403] width 228 height 77
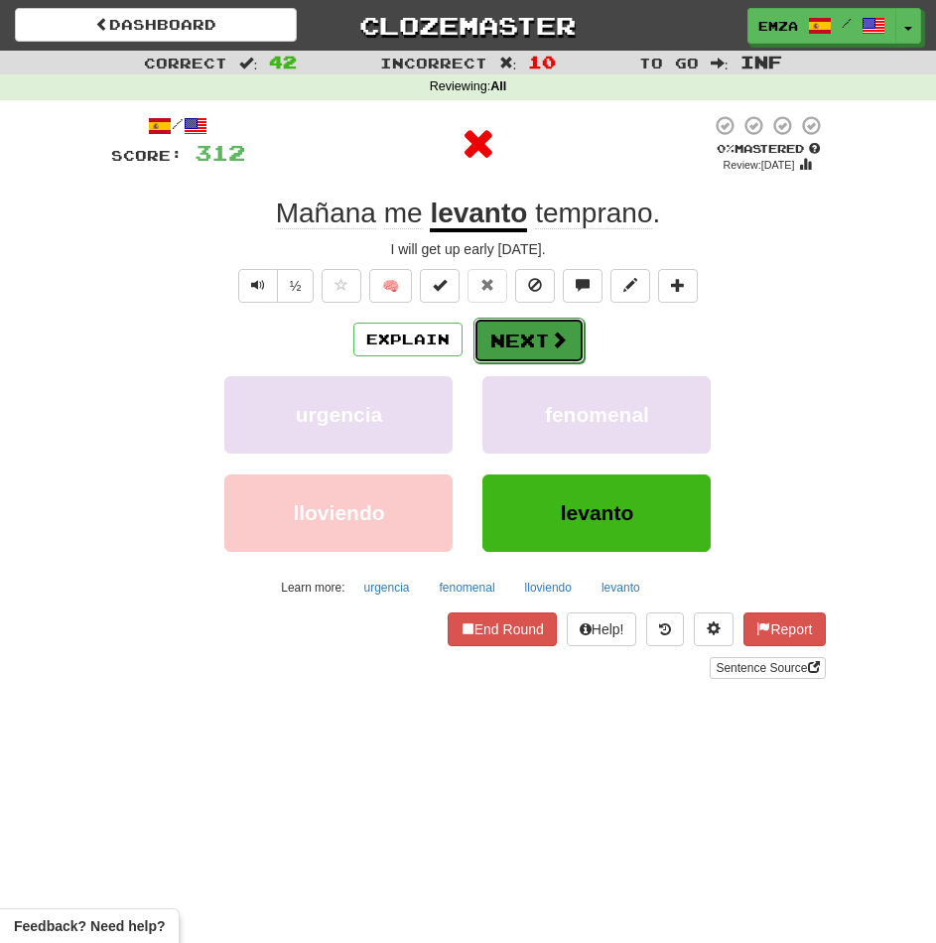
click at [522, 333] on button "Next" at bounding box center [528, 341] width 111 height 46
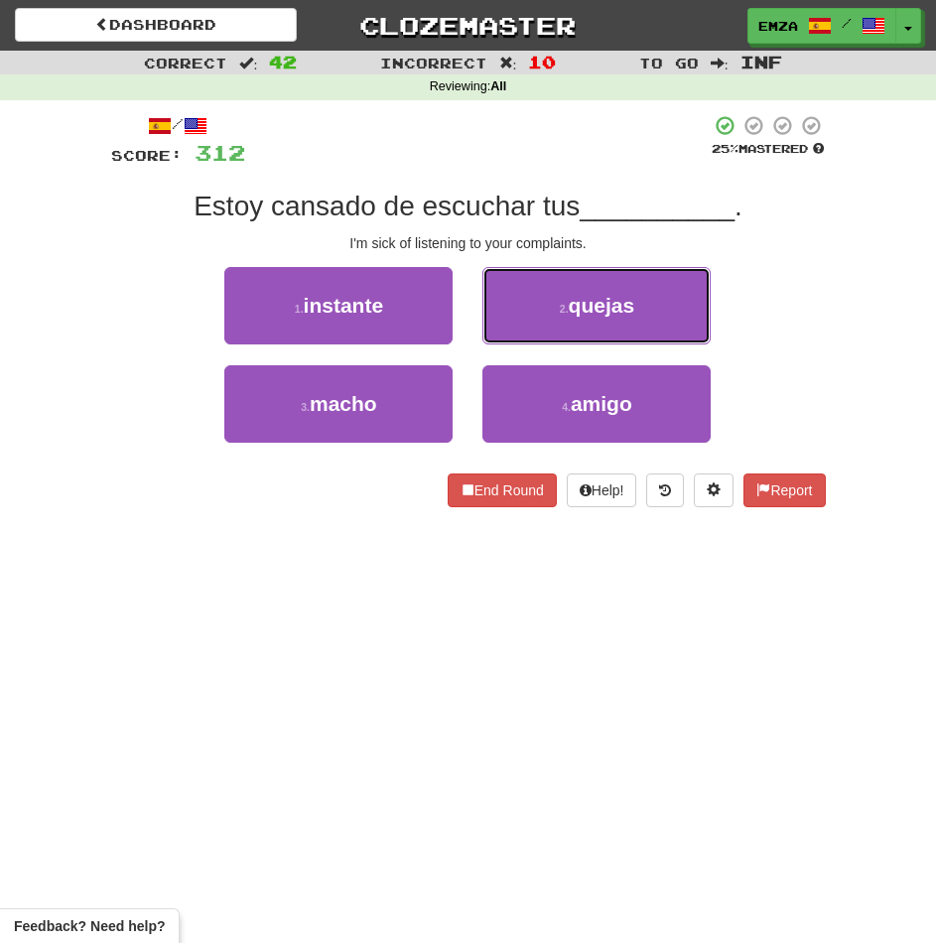
click at [524, 312] on button "2 . quejas" at bounding box center [596, 305] width 228 height 77
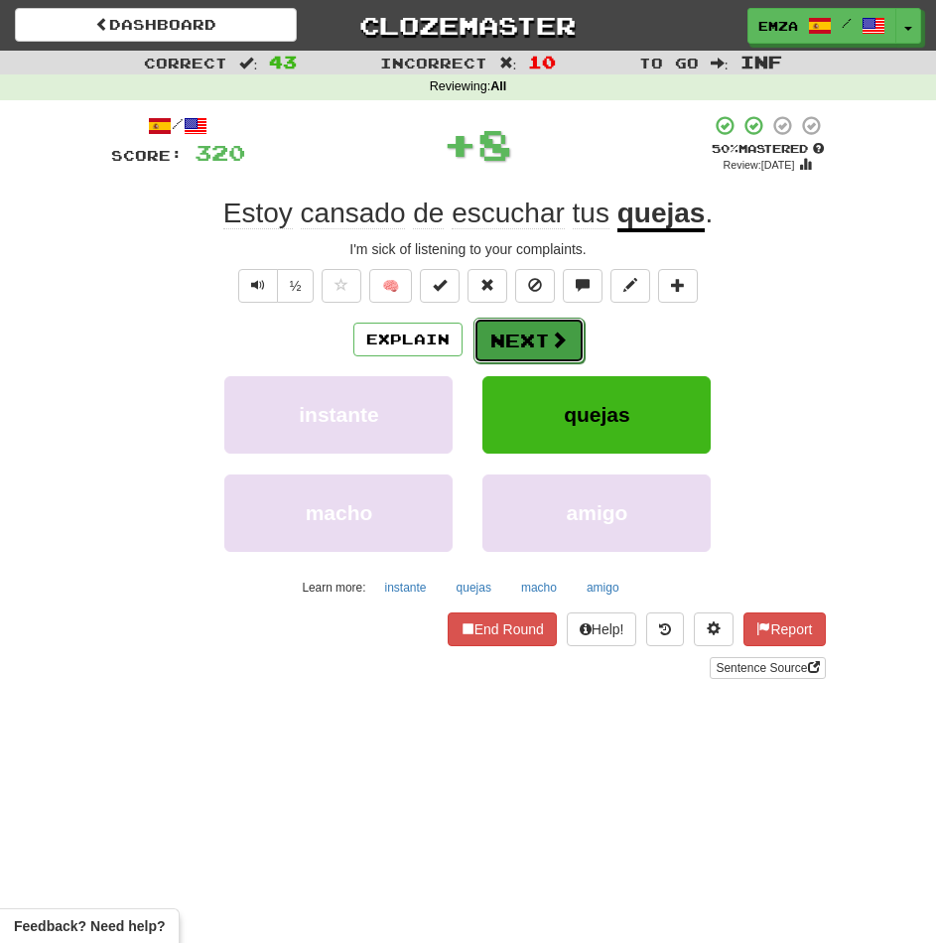
click at [511, 333] on button "Next" at bounding box center [528, 341] width 111 height 46
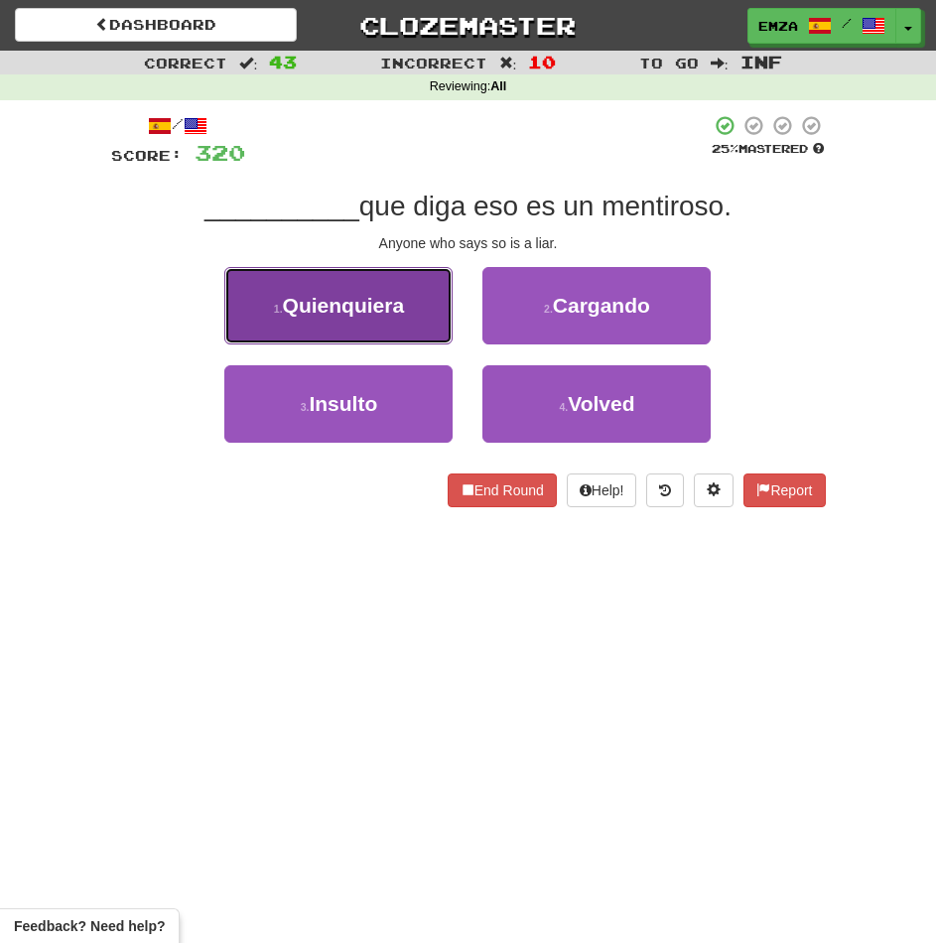
click at [408, 304] on button "1 . Quienquiera" at bounding box center [338, 305] width 228 height 77
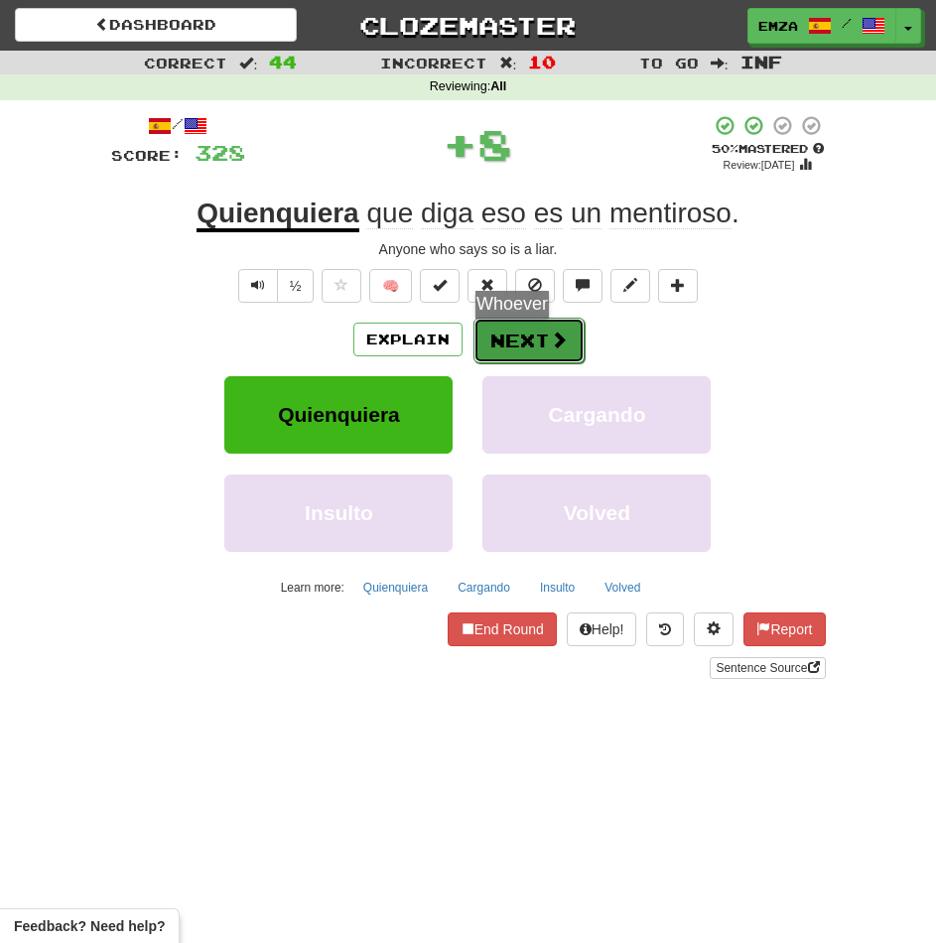
click at [521, 338] on button "Next" at bounding box center [528, 341] width 111 height 46
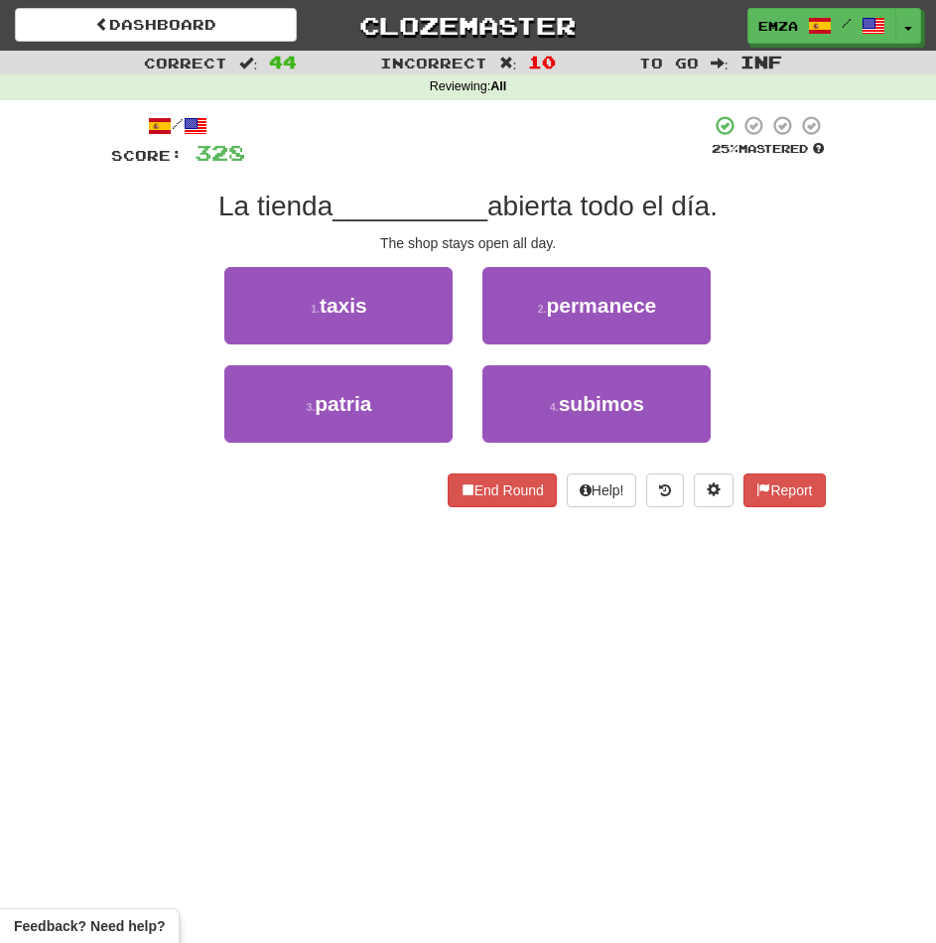
click at [339, 489] on div "End Round Help! Report" at bounding box center [468, 490] width 715 height 34
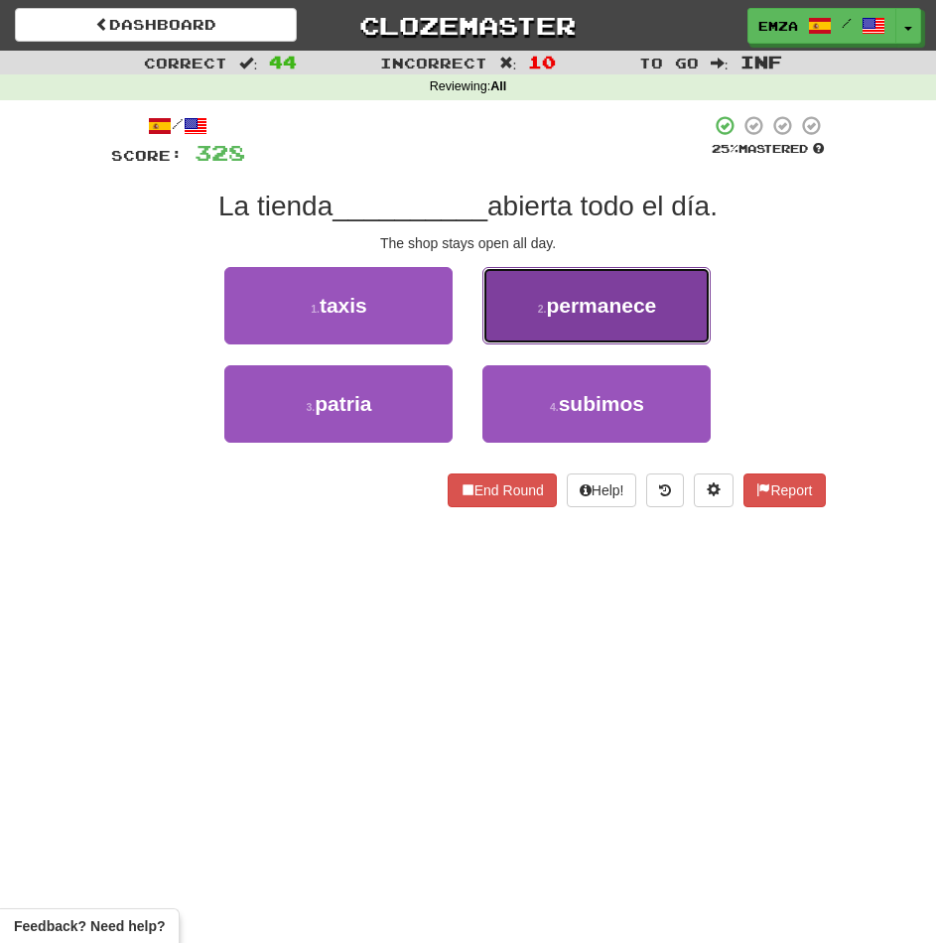
click at [562, 327] on button "2 . permanece" at bounding box center [596, 305] width 228 height 77
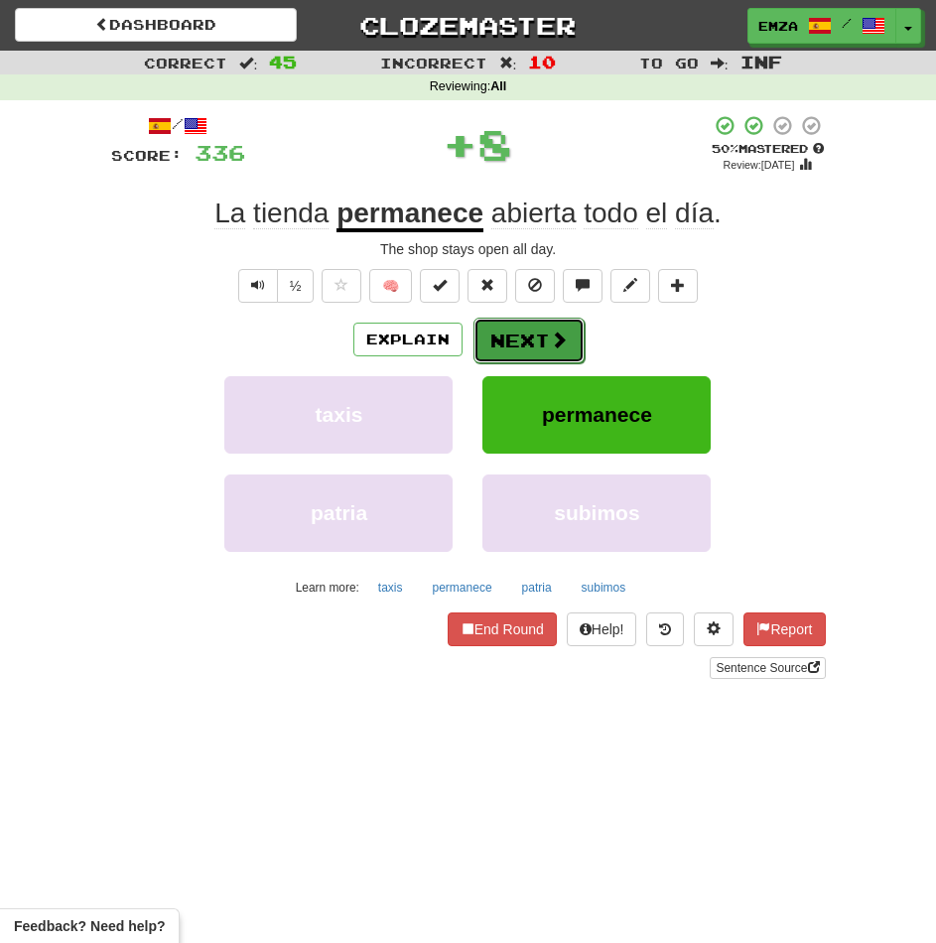
drag, startPoint x: 562, startPoint y: 327, endPoint x: 552, endPoint y: 351, distance: 26.7
click at [552, 351] on button "Next" at bounding box center [528, 341] width 111 height 46
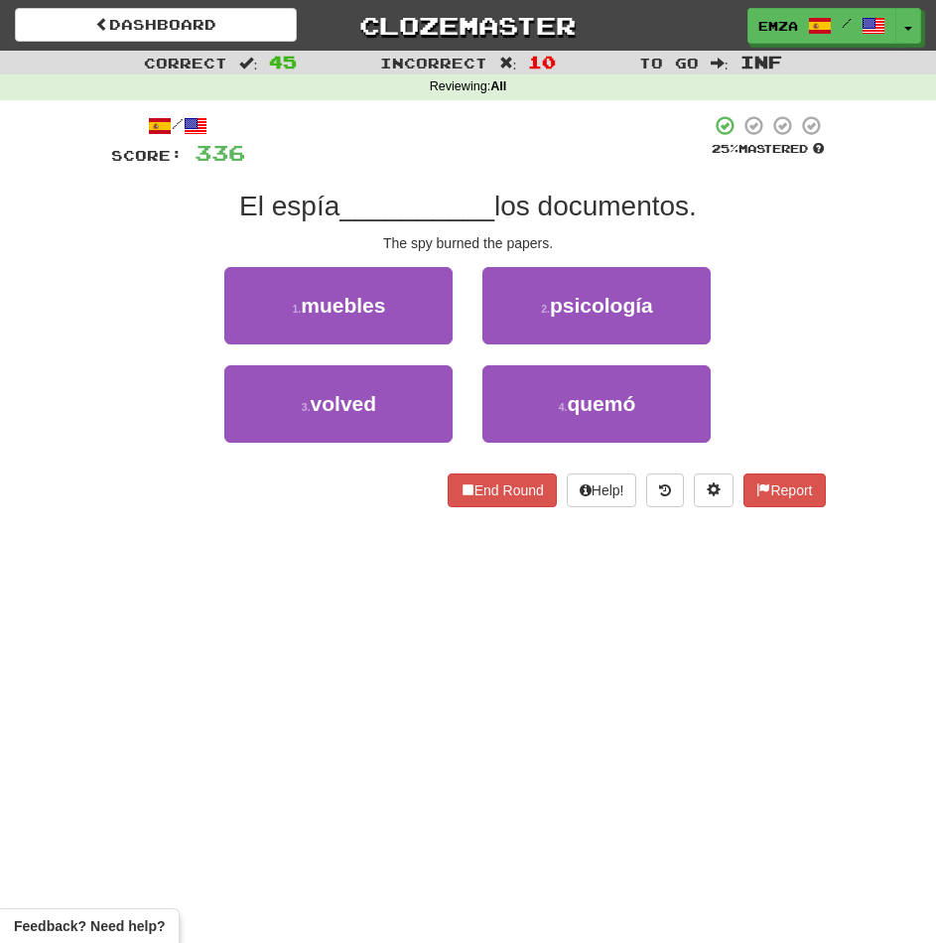
click at [343, 525] on div "/ Score: 336 25 % Mastered El espía __________ los documentos. The spy burned t…" at bounding box center [468, 317] width 715 height 435
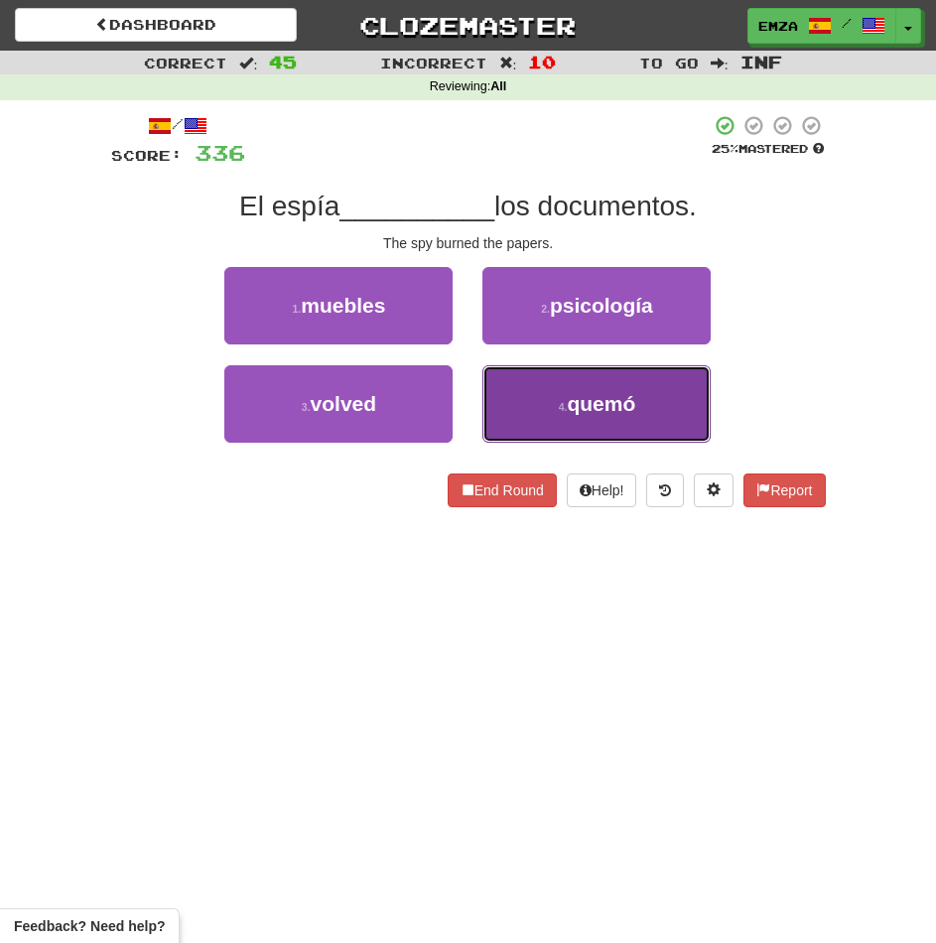
click at [530, 421] on button "4 . quemó" at bounding box center [596, 403] width 228 height 77
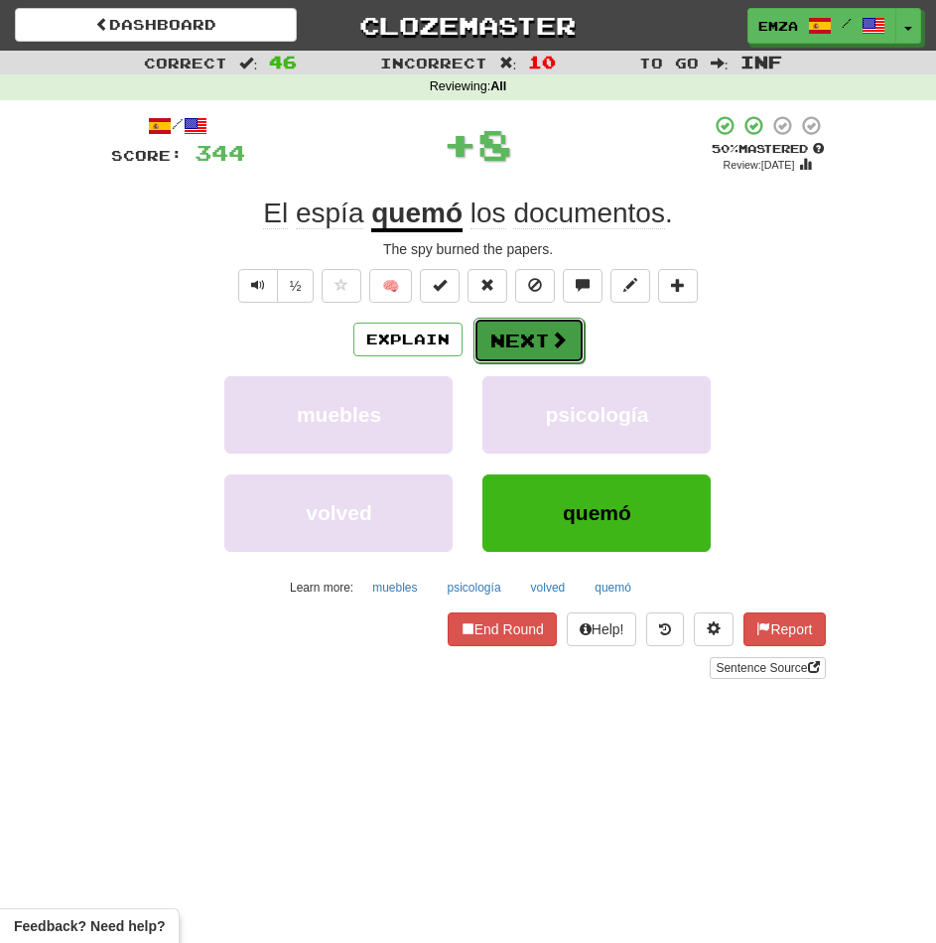
click at [514, 343] on button "Next" at bounding box center [528, 341] width 111 height 46
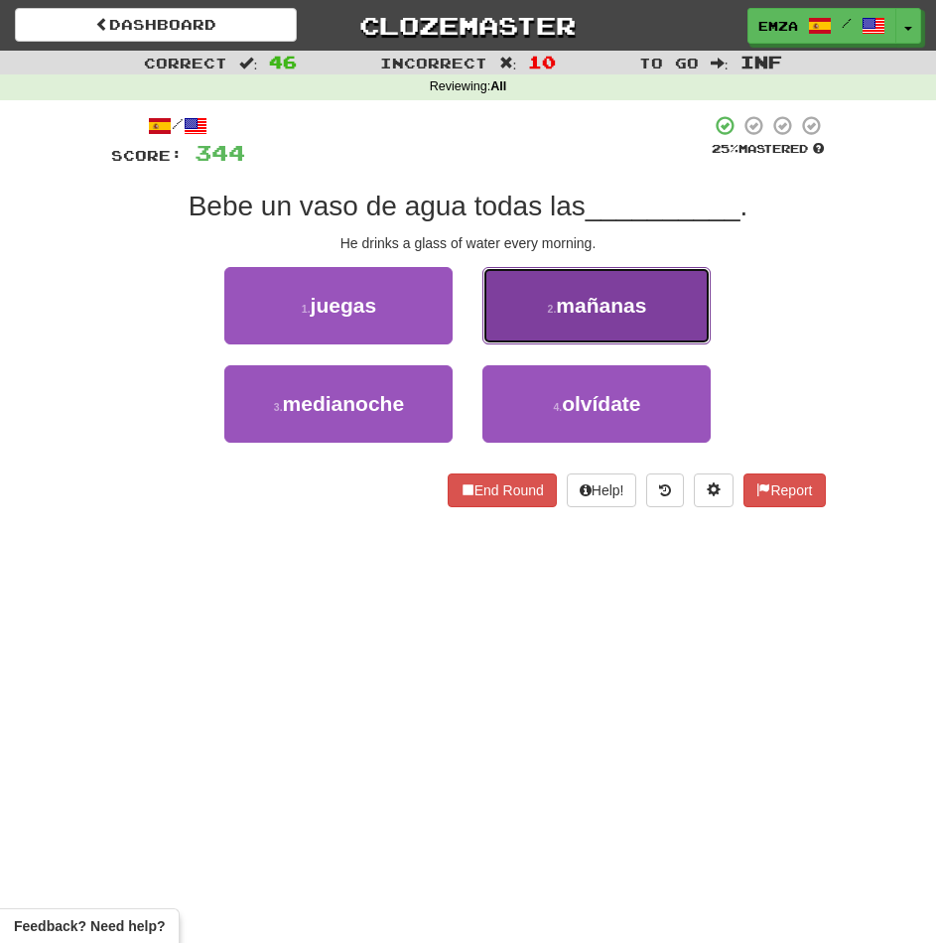
click at [529, 317] on button "2 . mañanas" at bounding box center [596, 305] width 228 height 77
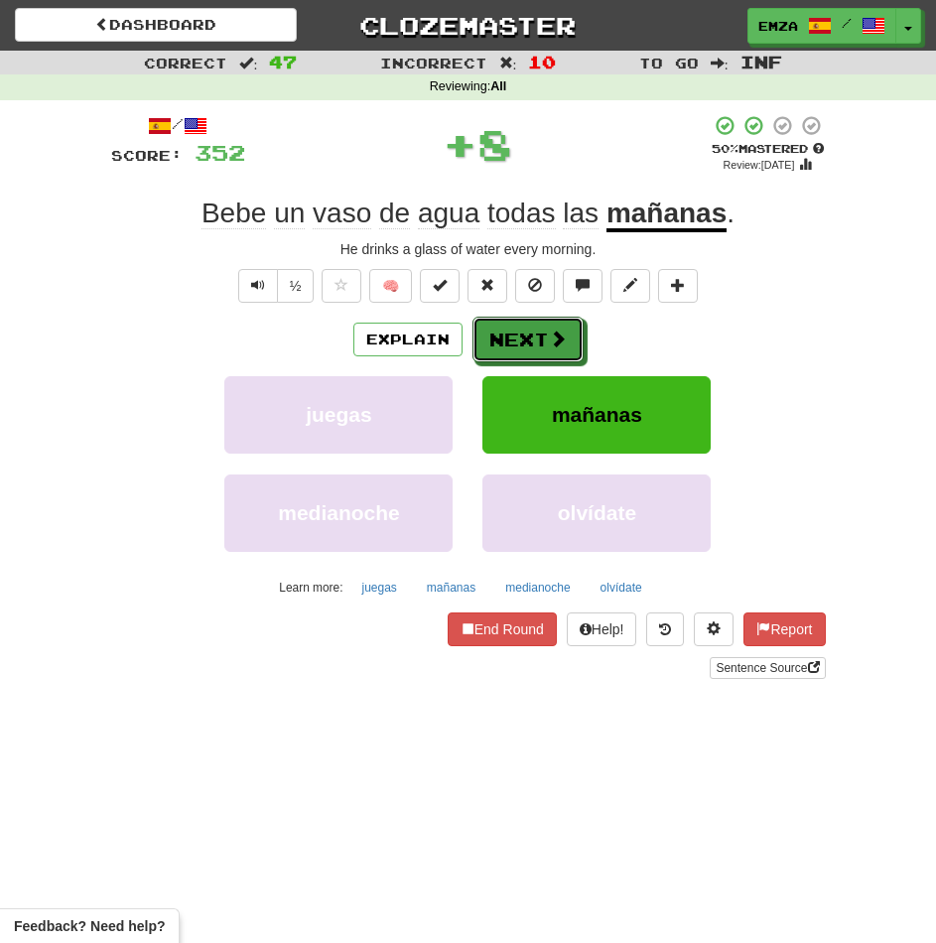
click at [499, 344] on button "Next" at bounding box center [527, 340] width 111 height 46
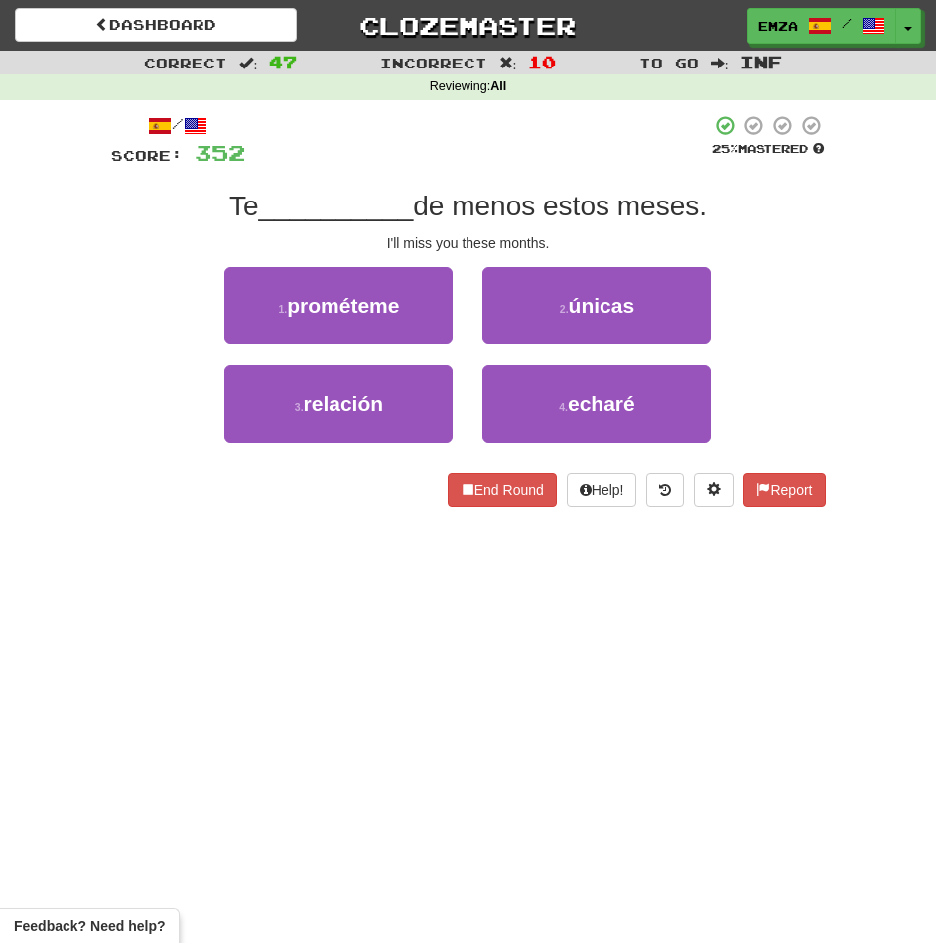
click at [361, 521] on div "/ Score: 352 25 % Mastered Te __________ de menos estos meses. I'll miss you th…" at bounding box center [468, 317] width 715 height 435
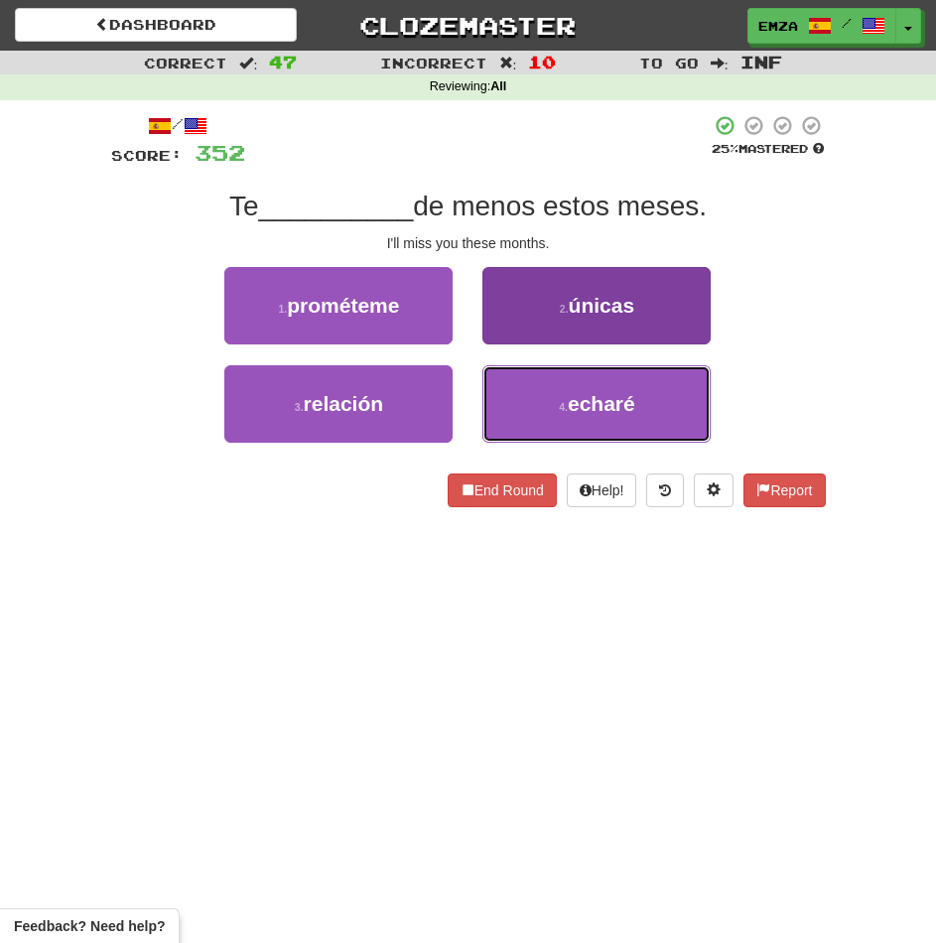
drag, startPoint x: 536, startPoint y: 430, endPoint x: 522, endPoint y: 419, distance: 17.7
click at [536, 429] on button "4 . echaré" at bounding box center [596, 403] width 228 height 77
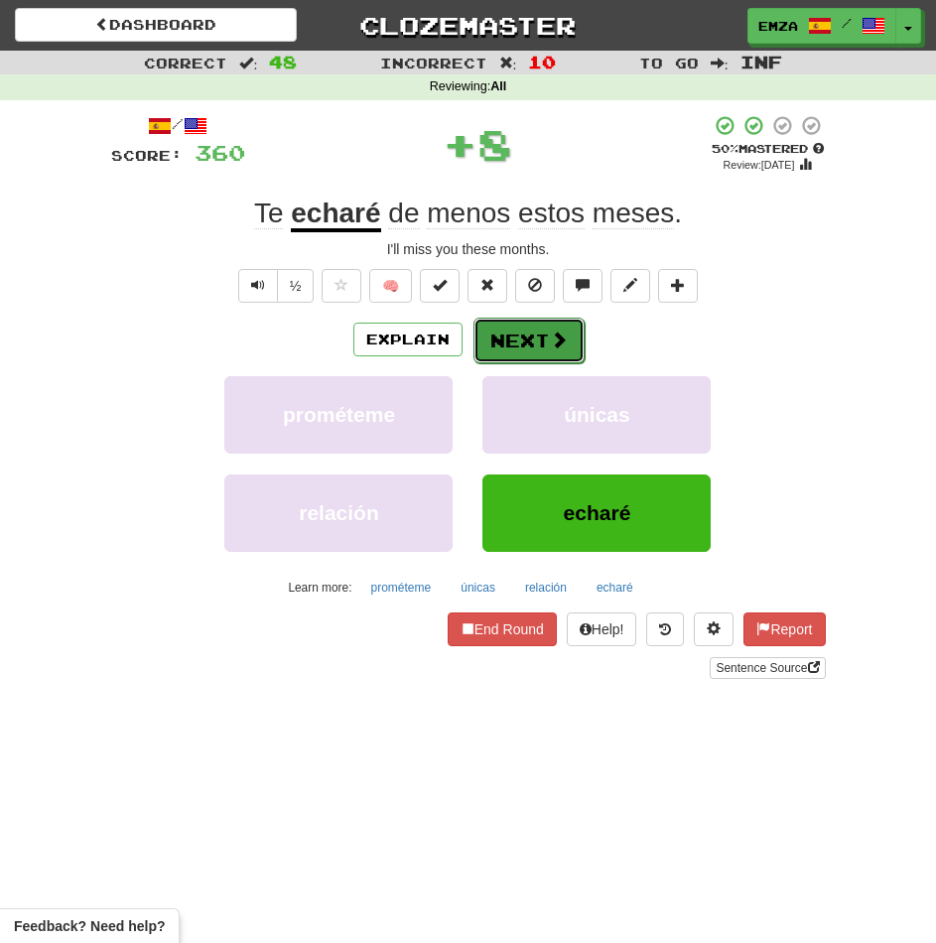
click at [513, 358] on button "Next" at bounding box center [528, 341] width 111 height 46
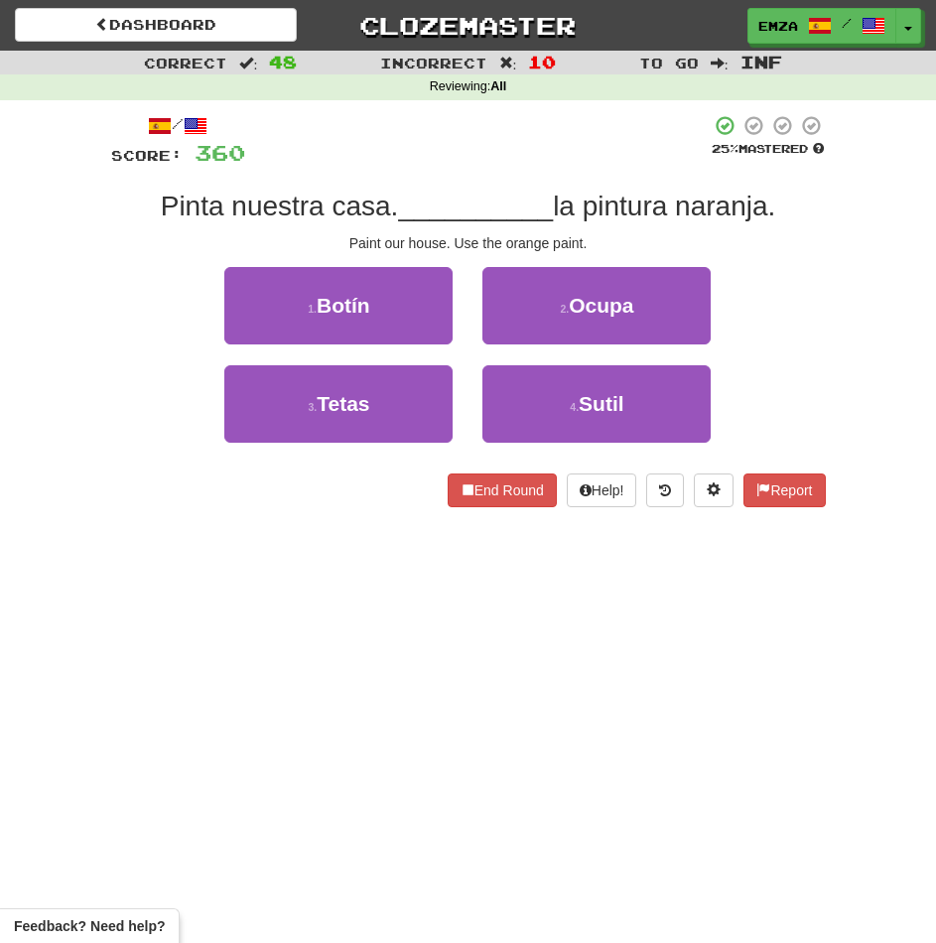
click at [349, 508] on div "/ Score: 360 25 % Mastered Pinta nuestra casa. __________ la pintura naranja. P…" at bounding box center [468, 317] width 715 height 435
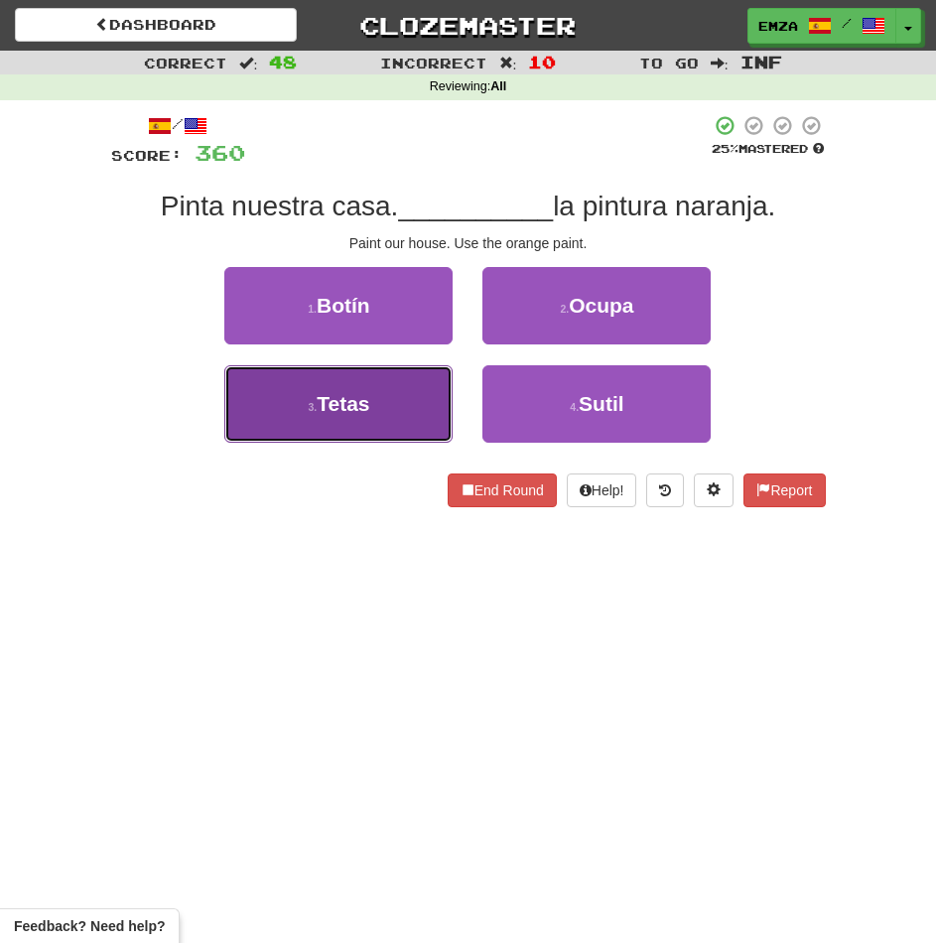
click at [414, 424] on button "3 . Tetas" at bounding box center [338, 403] width 228 height 77
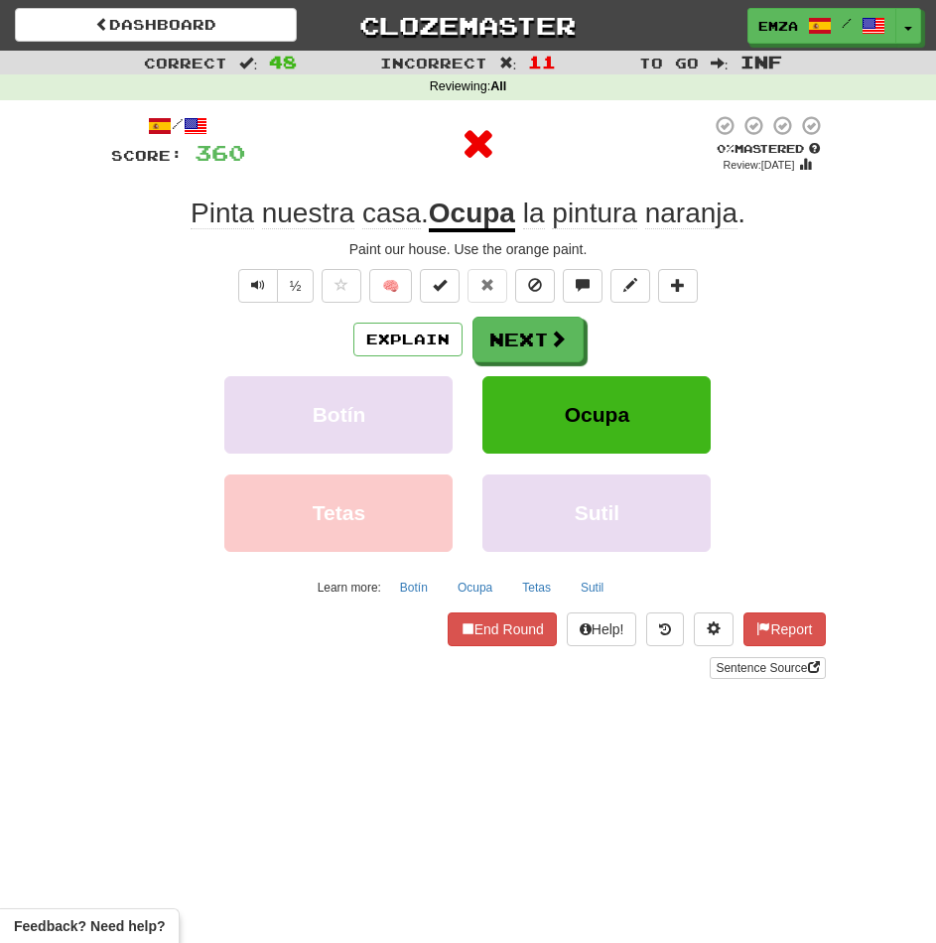
click at [577, 367] on div "Explain Next Botín Ocupa Tetas Sutil Learn more: Botín Ocupa Tetas Sutil" at bounding box center [468, 460] width 715 height 286
click at [535, 338] on button "Next" at bounding box center [528, 341] width 111 height 46
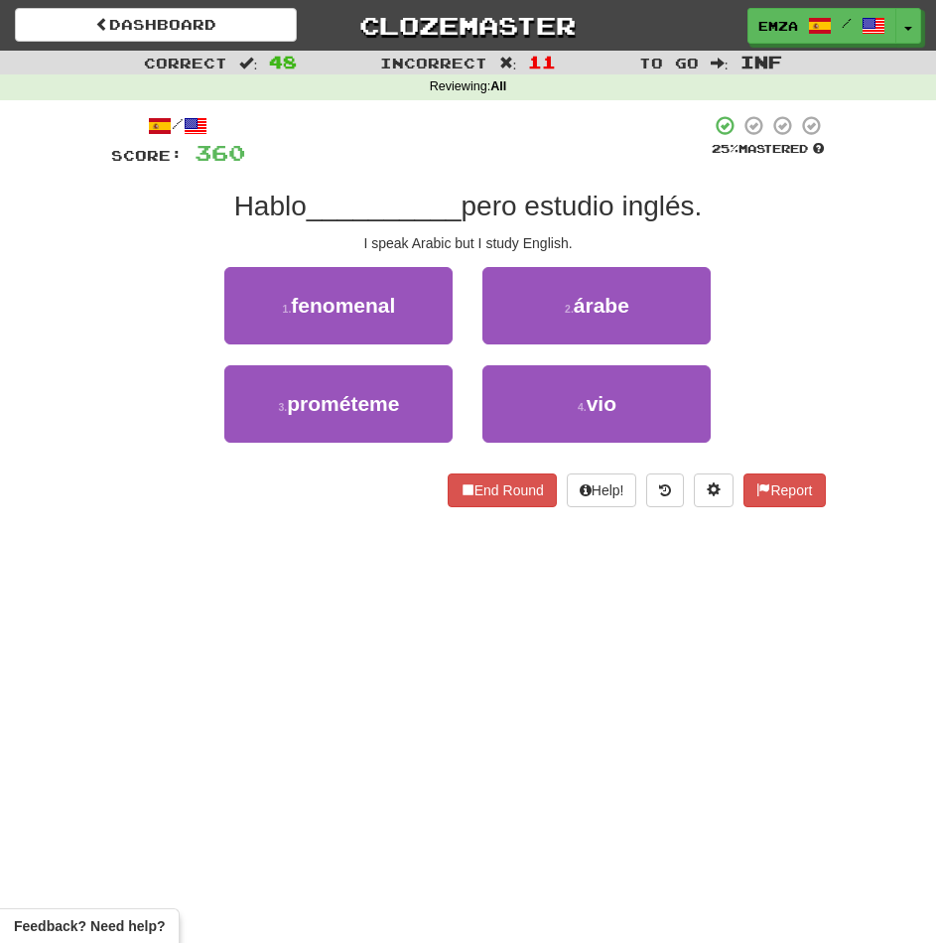
click at [367, 498] on div "End Round Help! Report" at bounding box center [468, 490] width 715 height 34
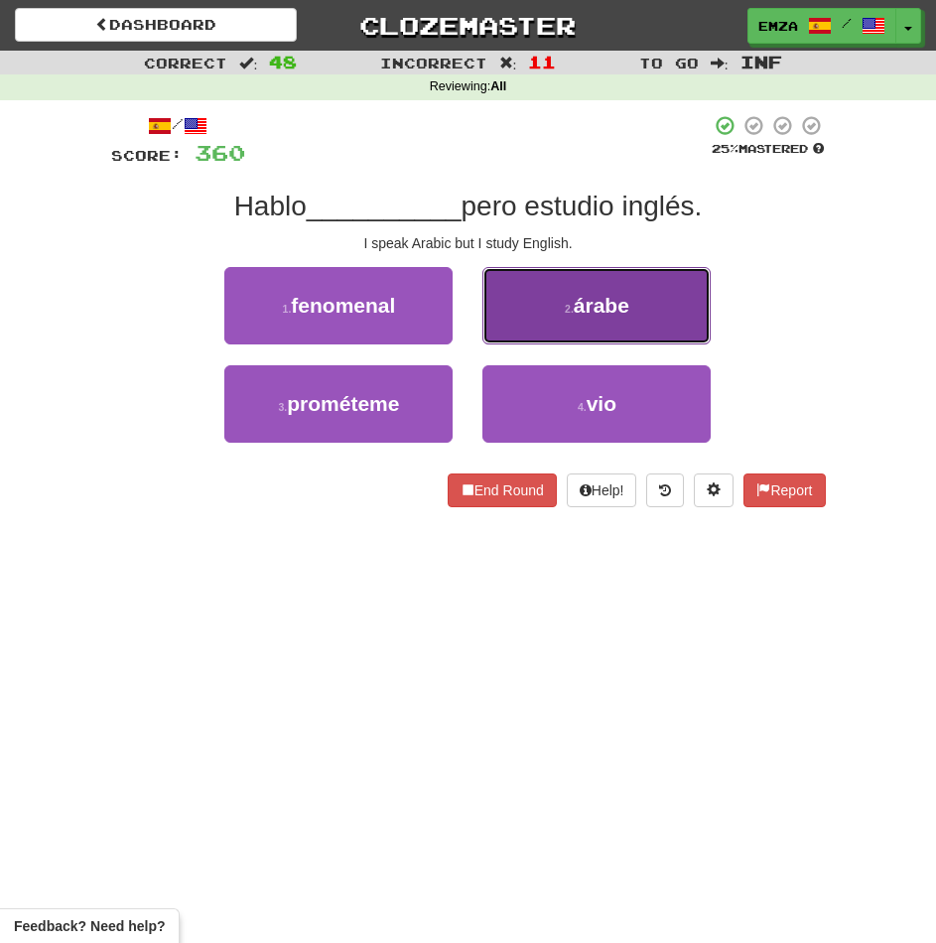
click at [550, 323] on button "2 . árabe" at bounding box center [596, 305] width 228 height 77
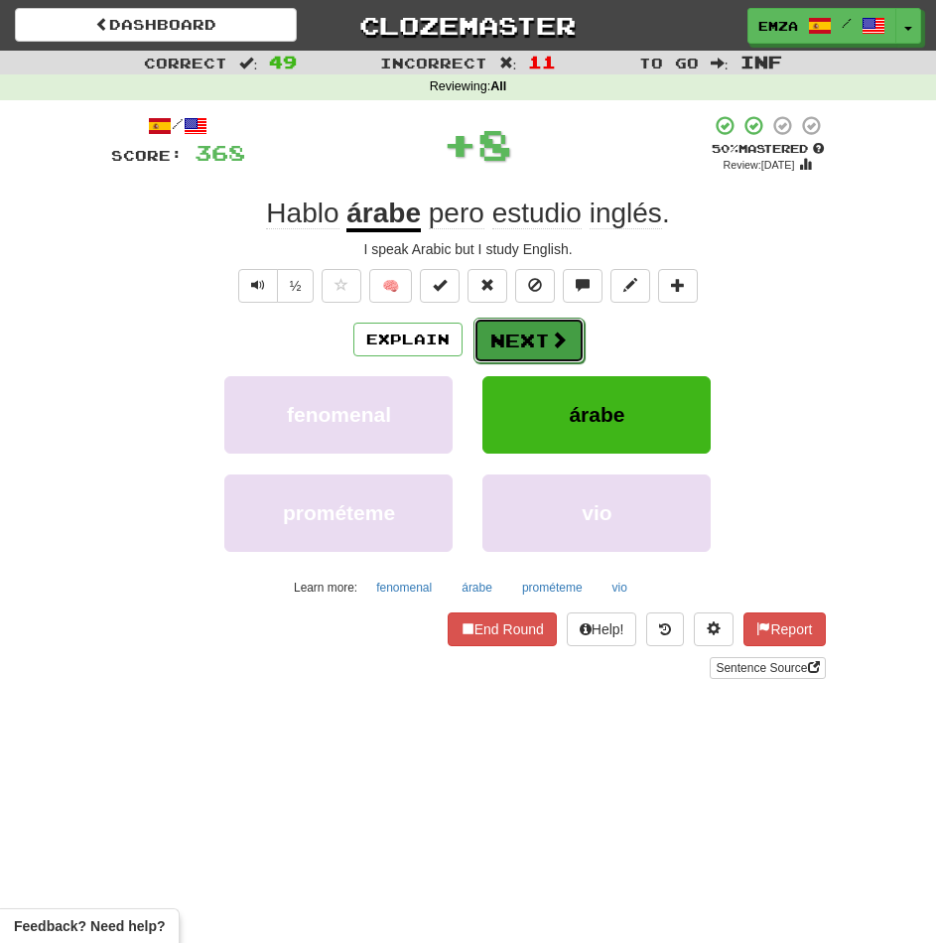
click at [545, 337] on button "Next" at bounding box center [528, 341] width 111 height 46
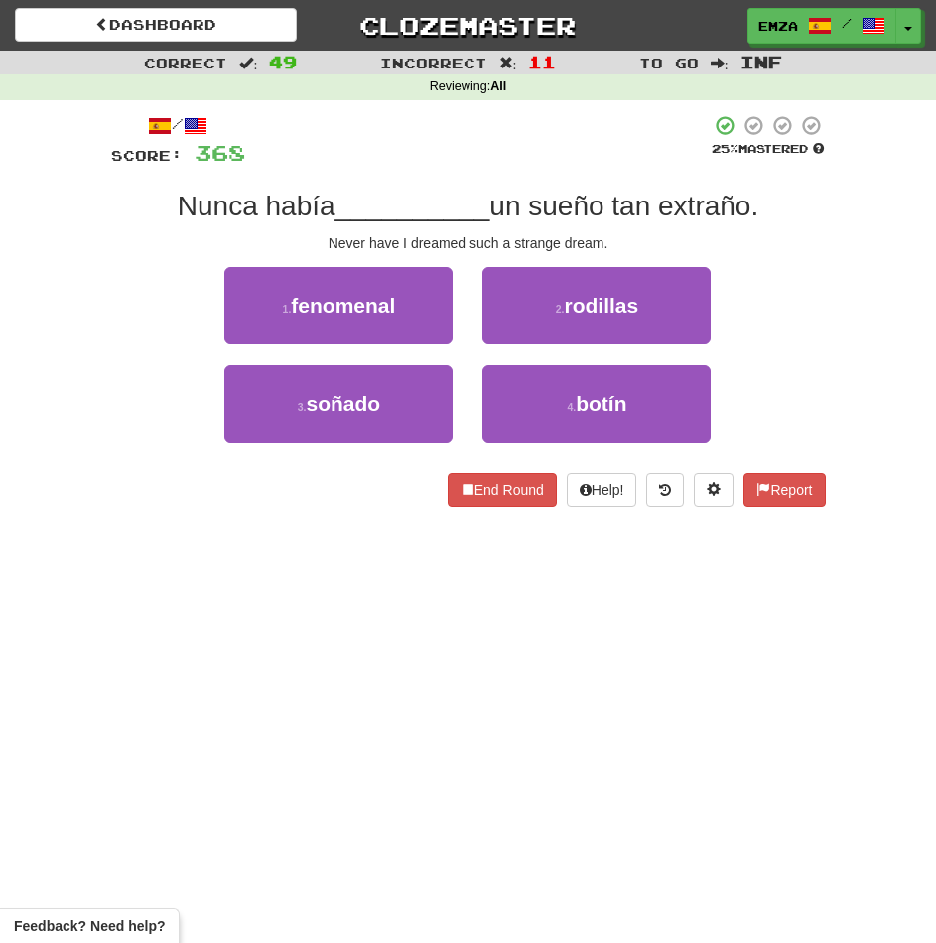
click at [321, 503] on div "End Round Help! Report" at bounding box center [468, 490] width 715 height 34
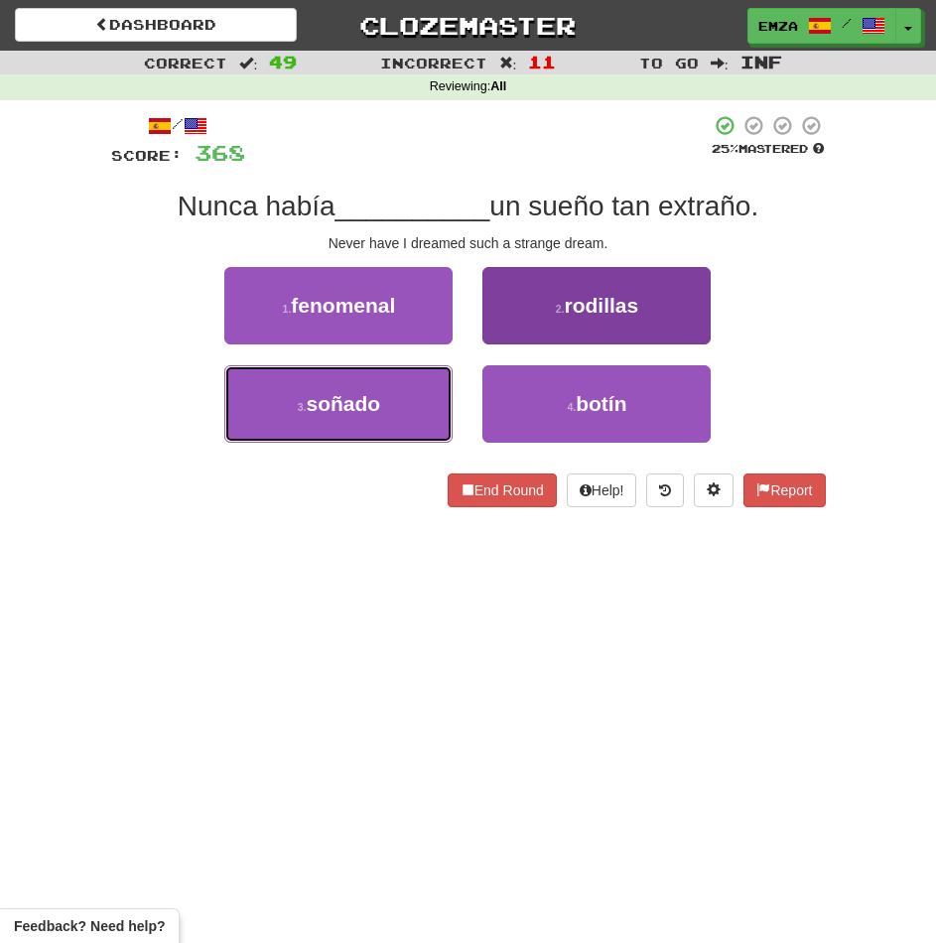
drag, startPoint x: 375, startPoint y: 418, endPoint x: 484, endPoint y: 398, distance: 111.0
click at [378, 415] on button "3 . soñado" at bounding box center [338, 403] width 228 height 77
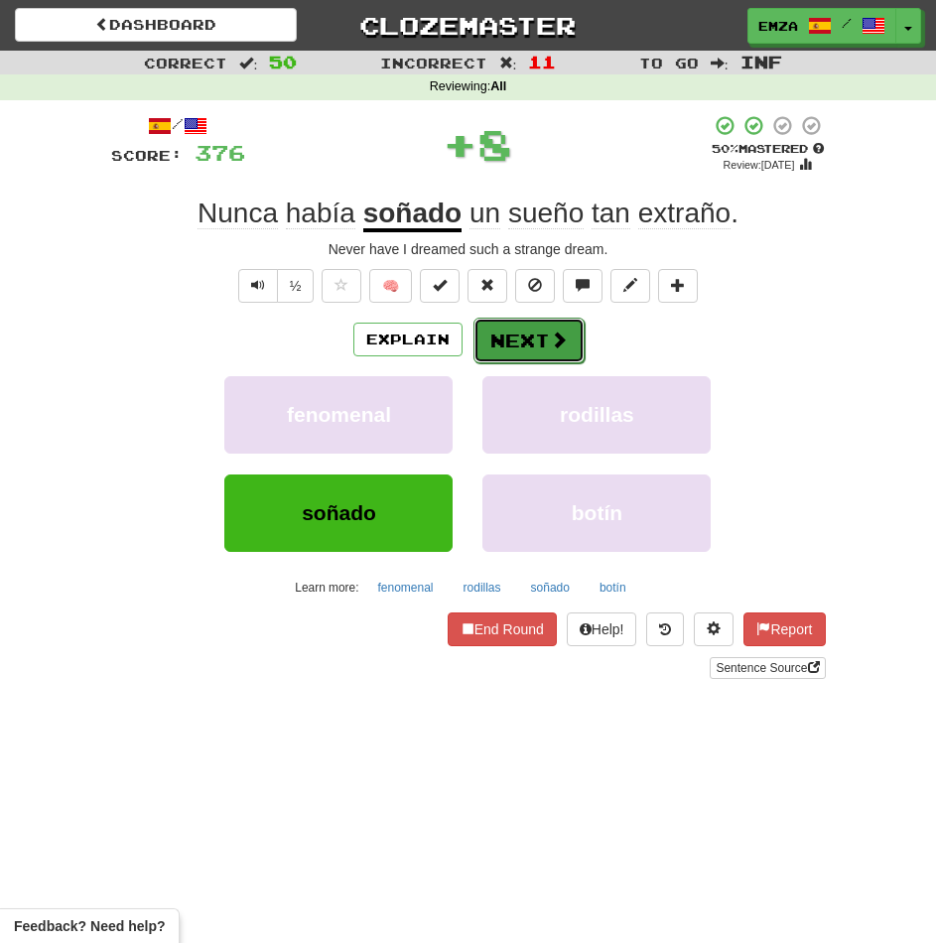
click at [531, 354] on button "Next" at bounding box center [528, 341] width 111 height 46
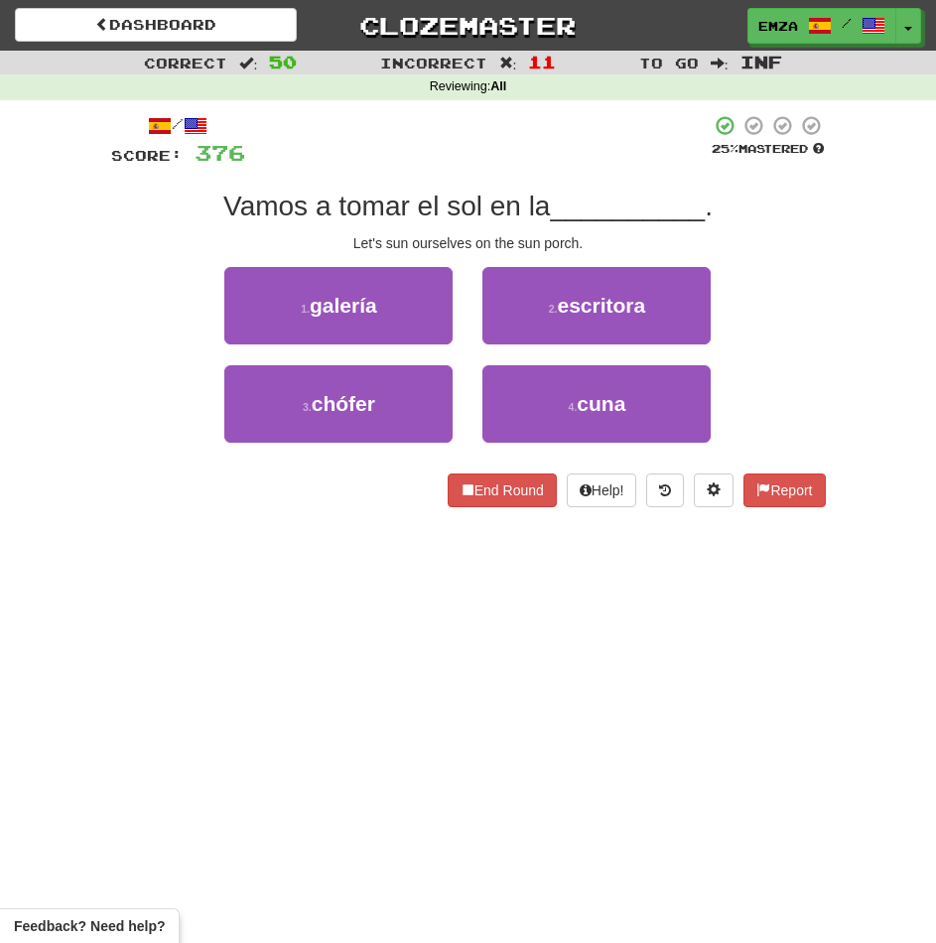
click at [352, 475] on div "End Round Help! Report" at bounding box center [468, 490] width 715 height 34
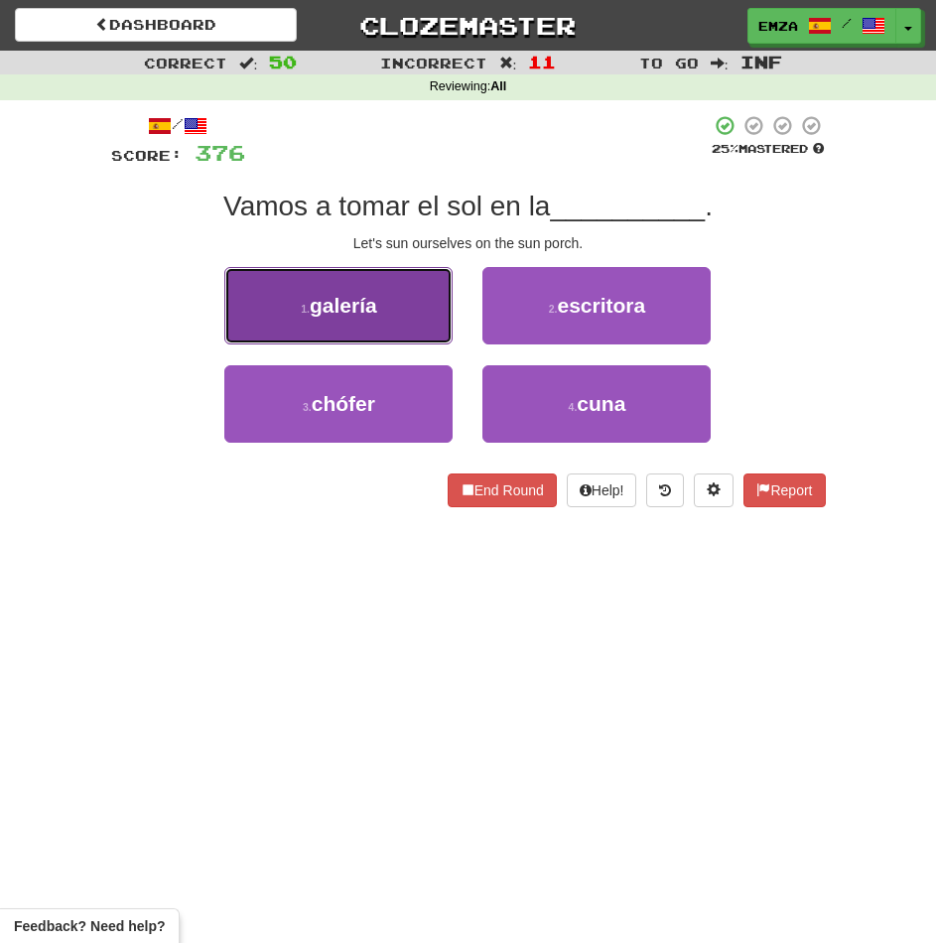
click at [432, 321] on button "1 . galería" at bounding box center [338, 305] width 228 height 77
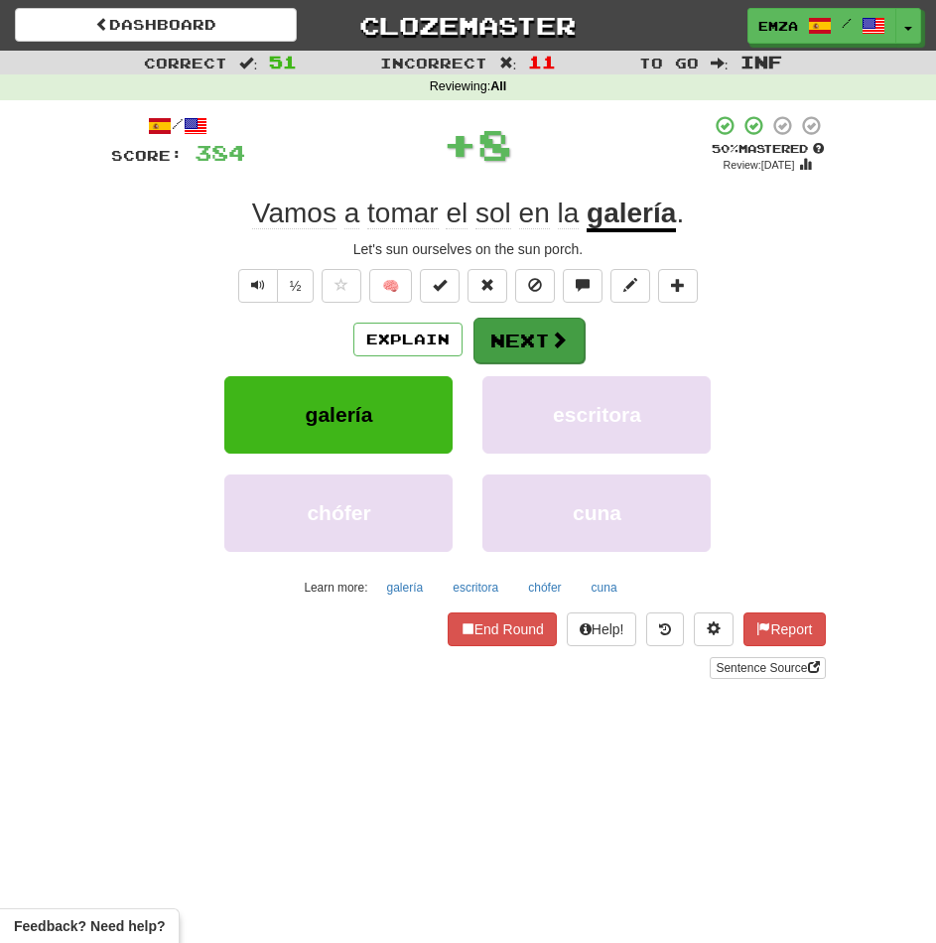
click at [527, 329] on button "Next" at bounding box center [528, 341] width 111 height 46
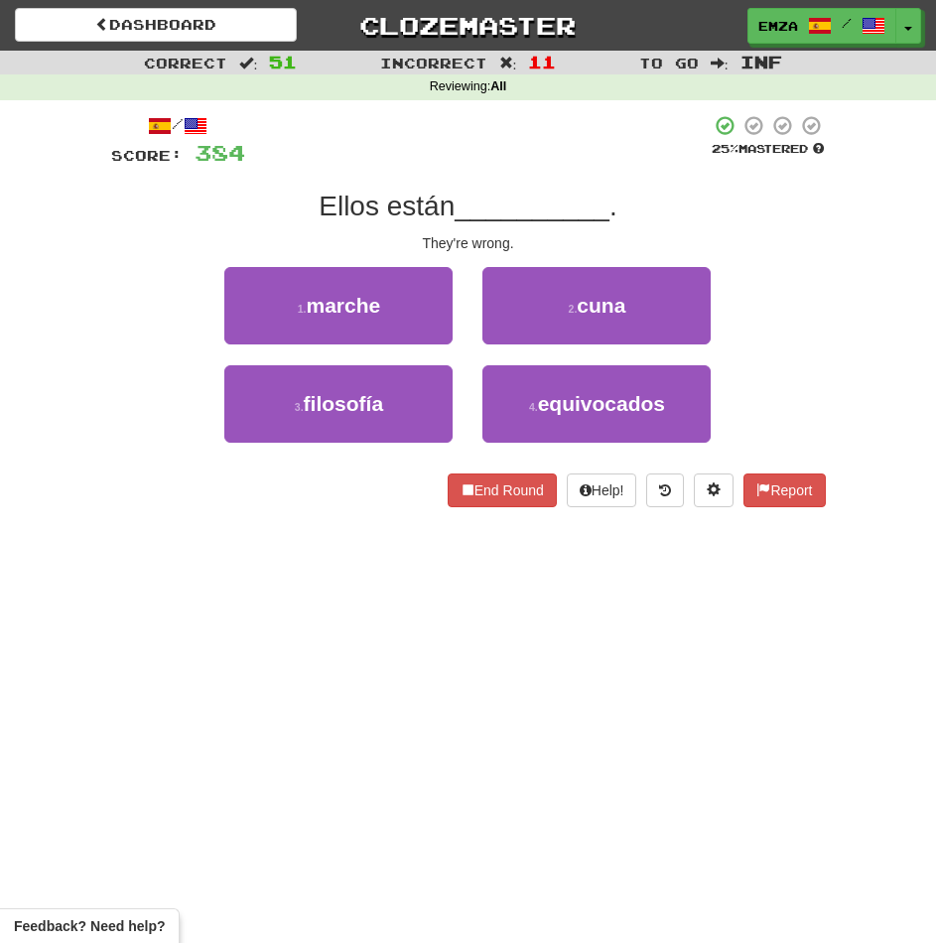
click at [310, 500] on div "End Round Help! Report" at bounding box center [468, 490] width 715 height 34
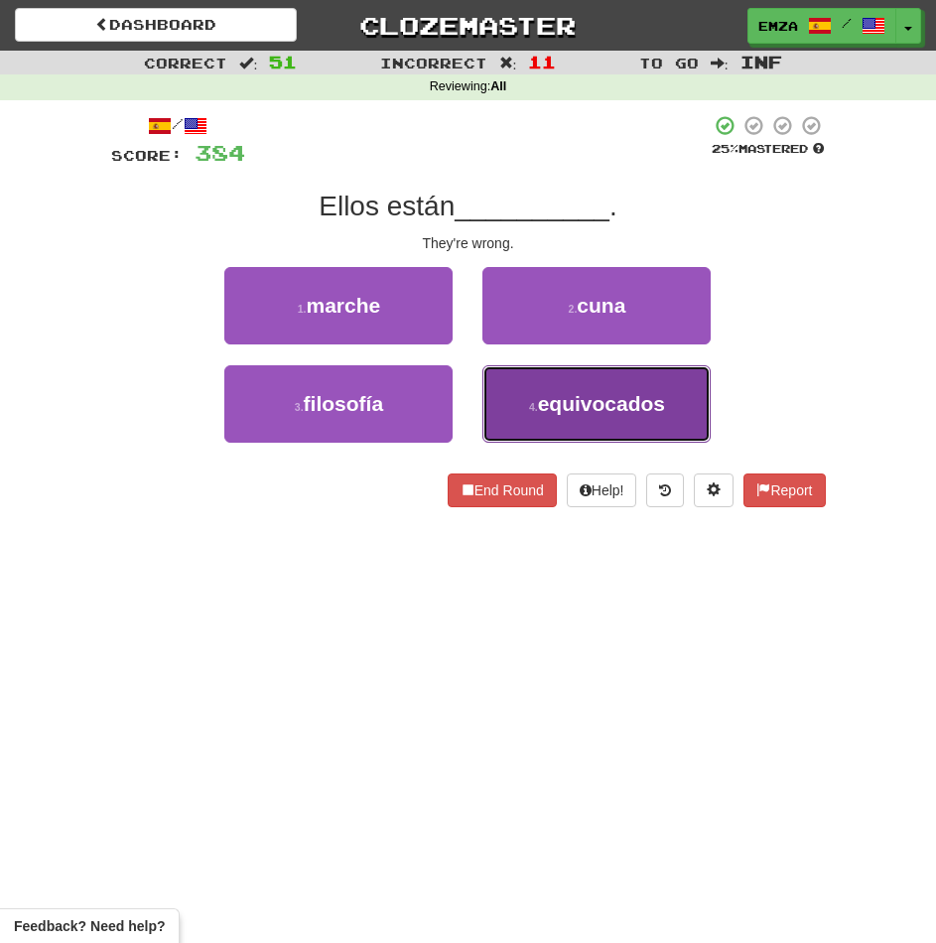
click at [517, 384] on button "4 . equivocados" at bounding box center [596, 403] width 228 height 77
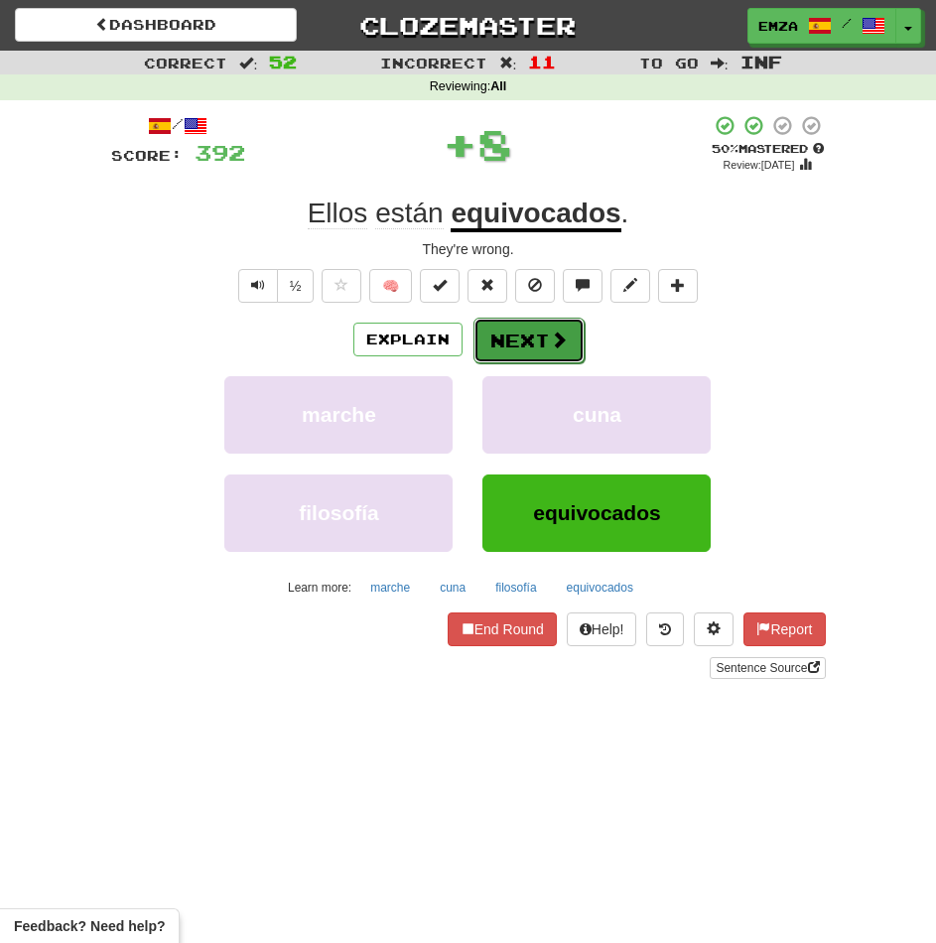
click at [509, 335] on button "Next" at bounding box center [528, 341] width 111 height 46
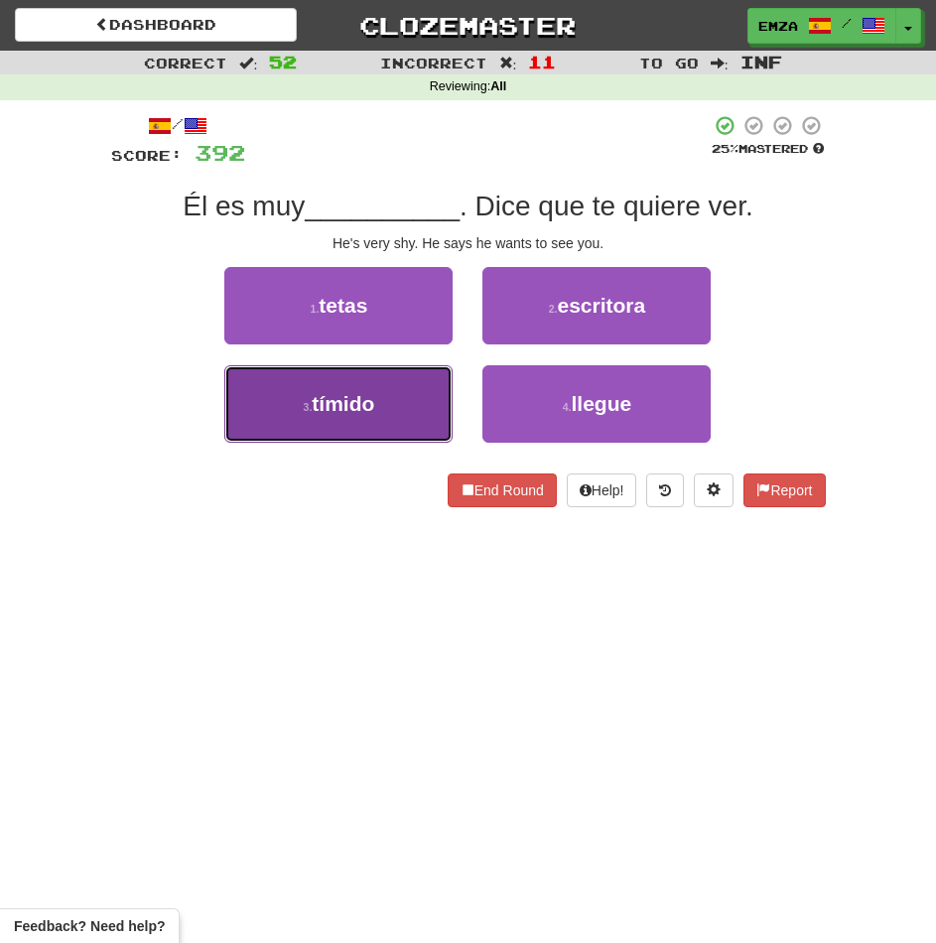
click at [402, 397] on button "3 . tímido" at bounding box center [338, 403] width 228 height 77
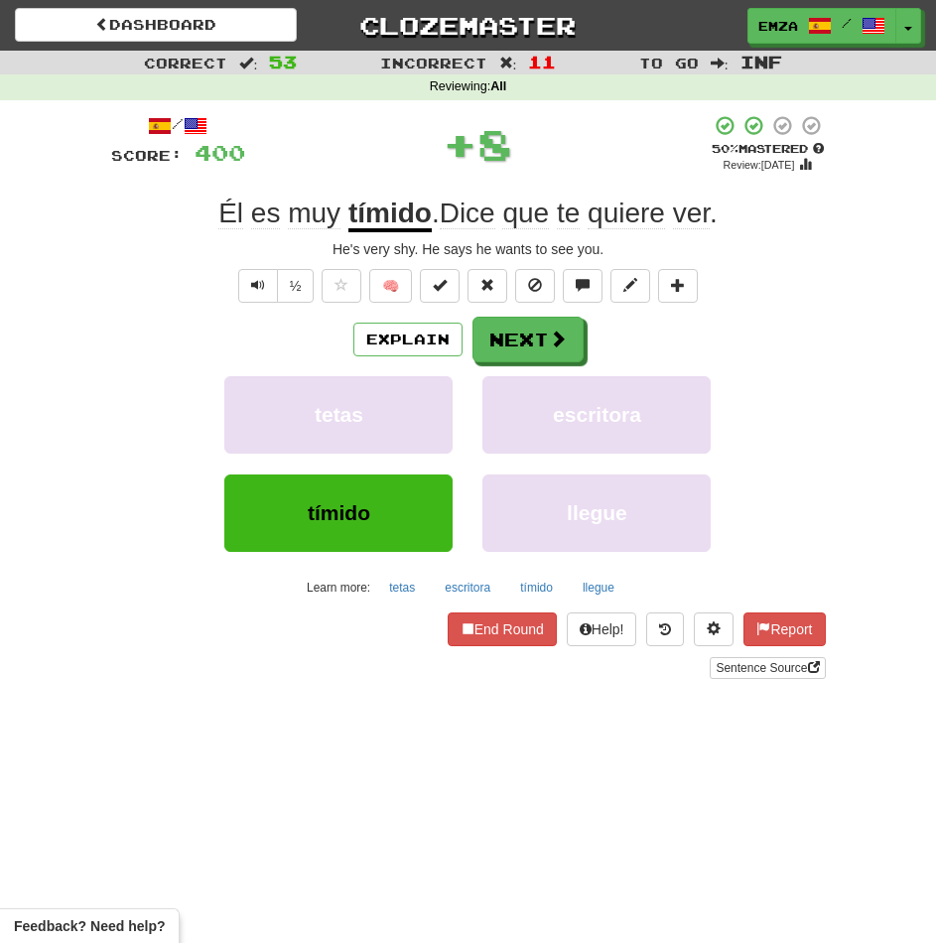
click at [513, 332] on button "Next" at bounding box center [527, 340] width 111 height 46
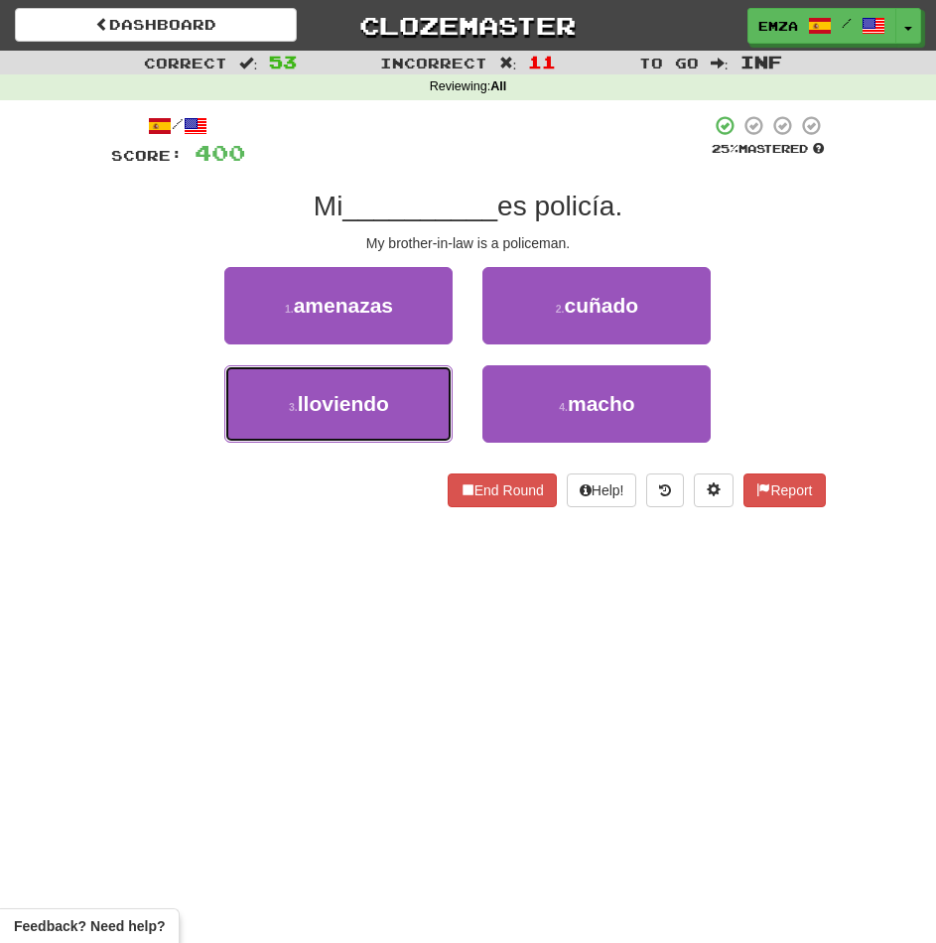
drag, startPoint x: 394, startPoint y: 391, endPoint x: 465, endPoint y: 363, distance: 75.8
click at [393, 393] on button "3 . lloviendo" at bounding box center [338, 403] width 228 height 77
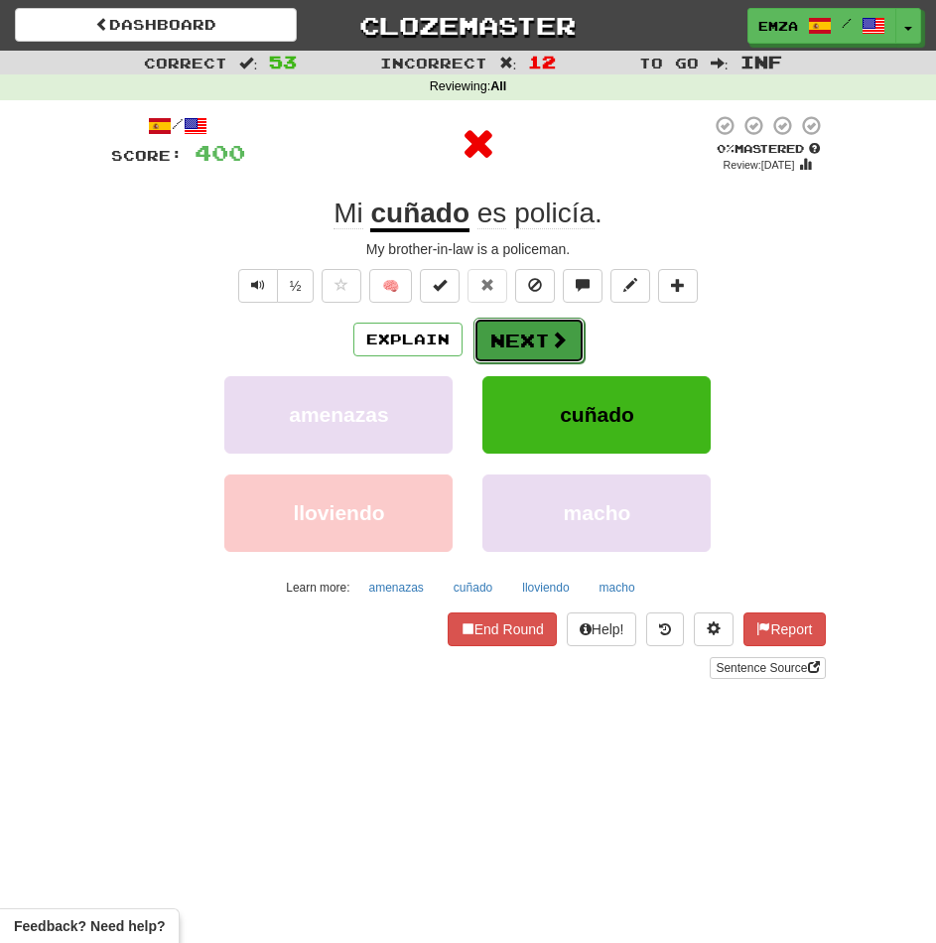
click at [550, 332] on span at bounding box center [559, 340] width 18 height 18
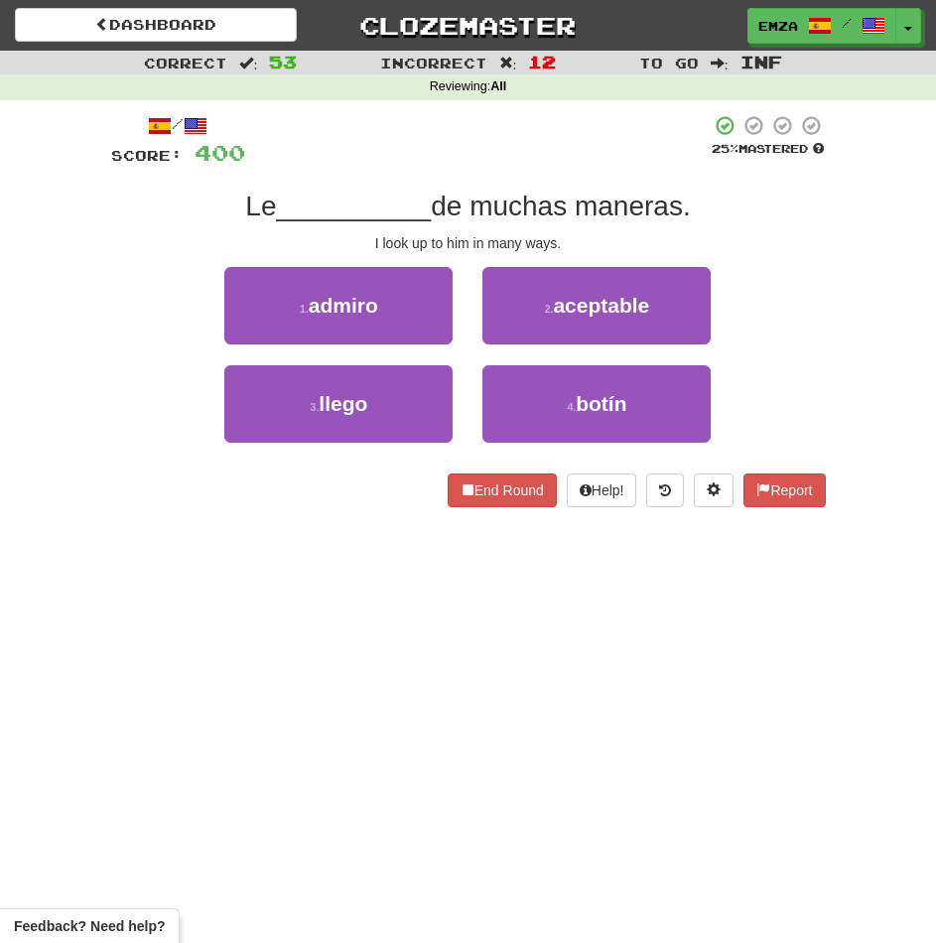
click at [474, 362] on div "2 . aceptable" at bounding box center [596, 316] width 258 height 98
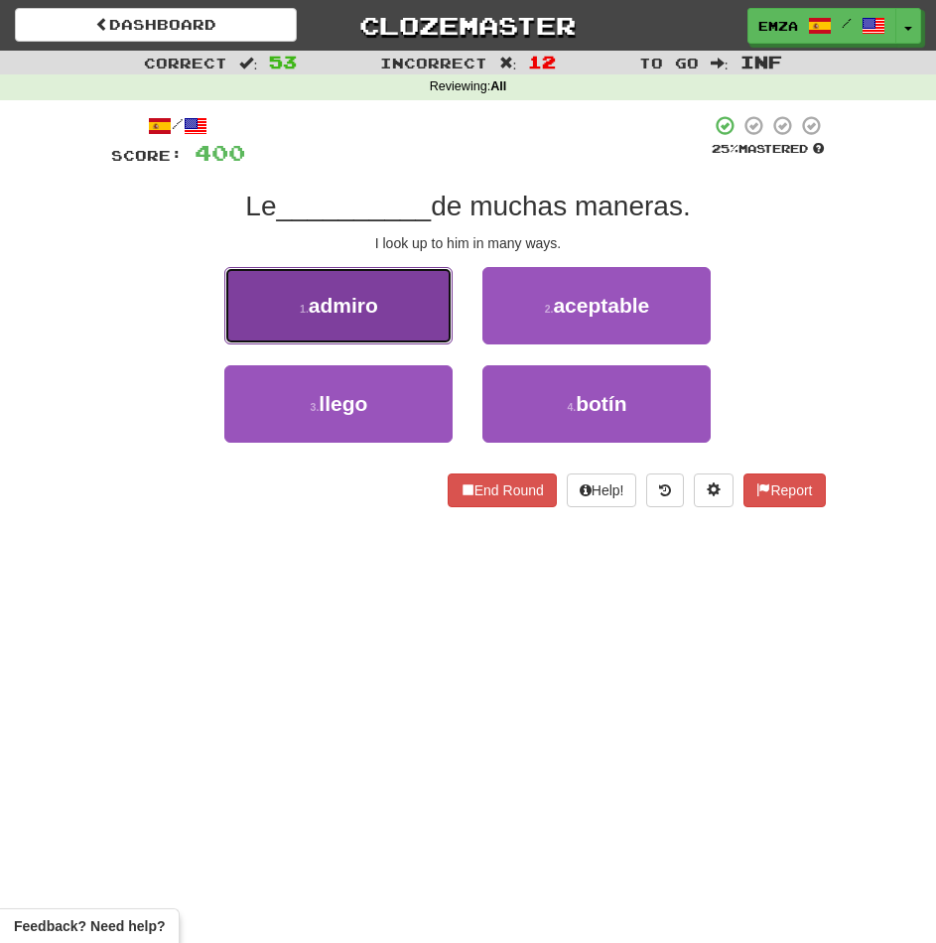
click at [408, 317] on button "1 . admiro" at bounding box center [338, 305] width 228 height 77
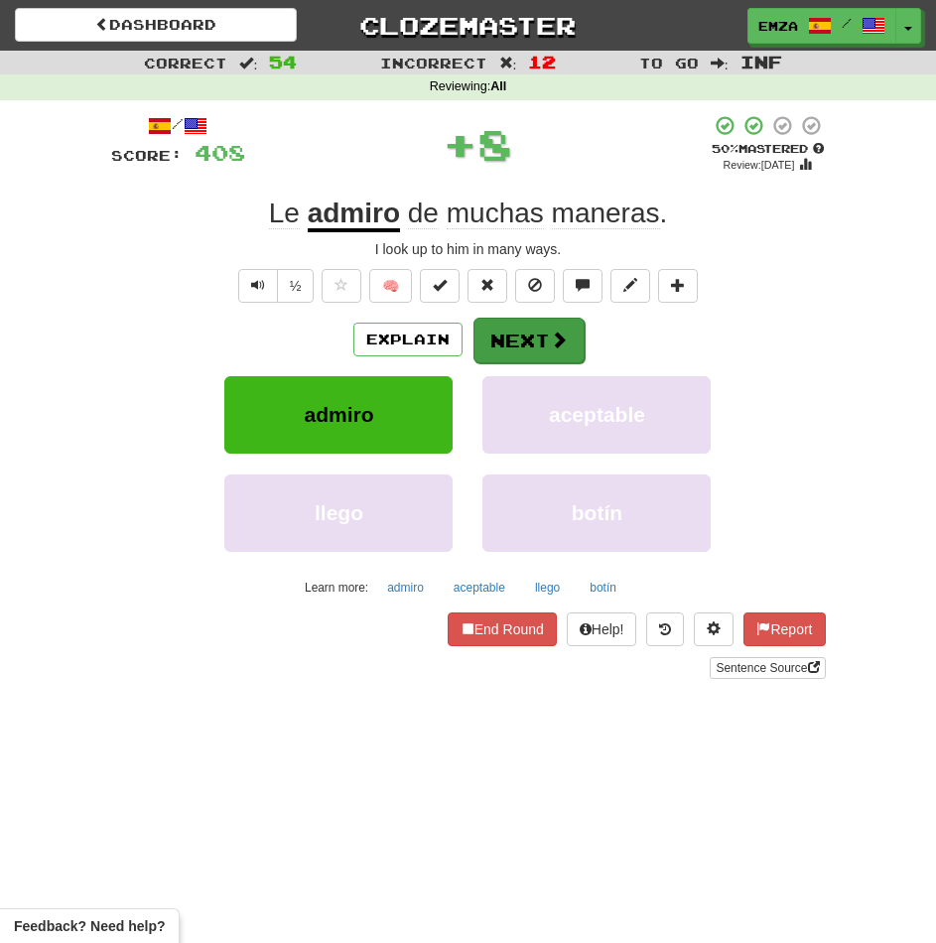
click at [510, 349] on button "Next" at bounding box center [528, 341] width 111 height 46
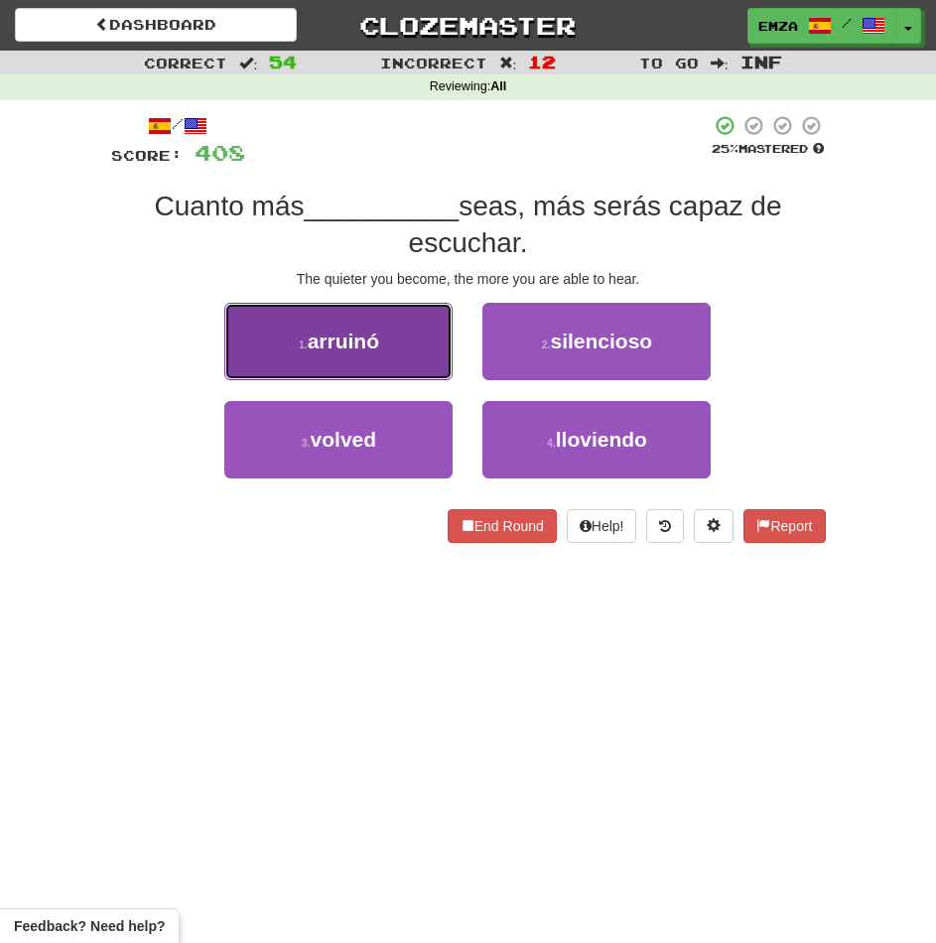
click at [402, 327] on button "1 . arruinó" at bounding box center [338, 341] width 228 height 77
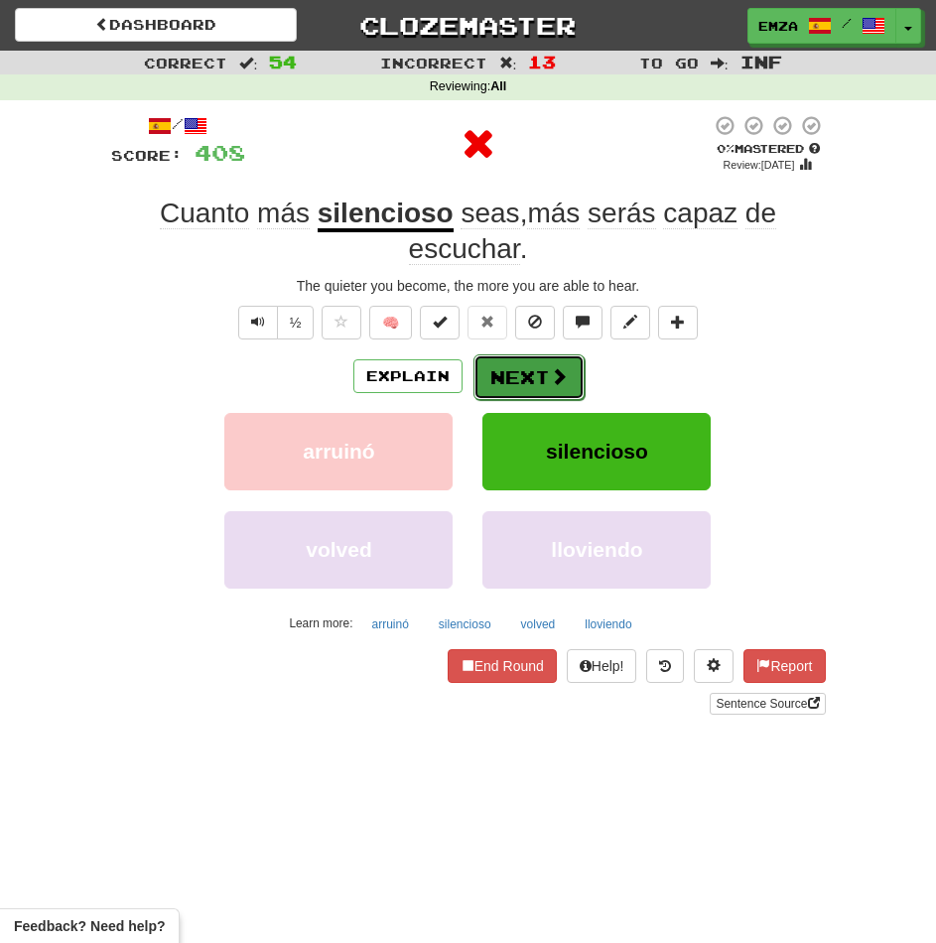
click at [536, 366] on button "Next" at bounding box center [528, 377] width 111 height 46
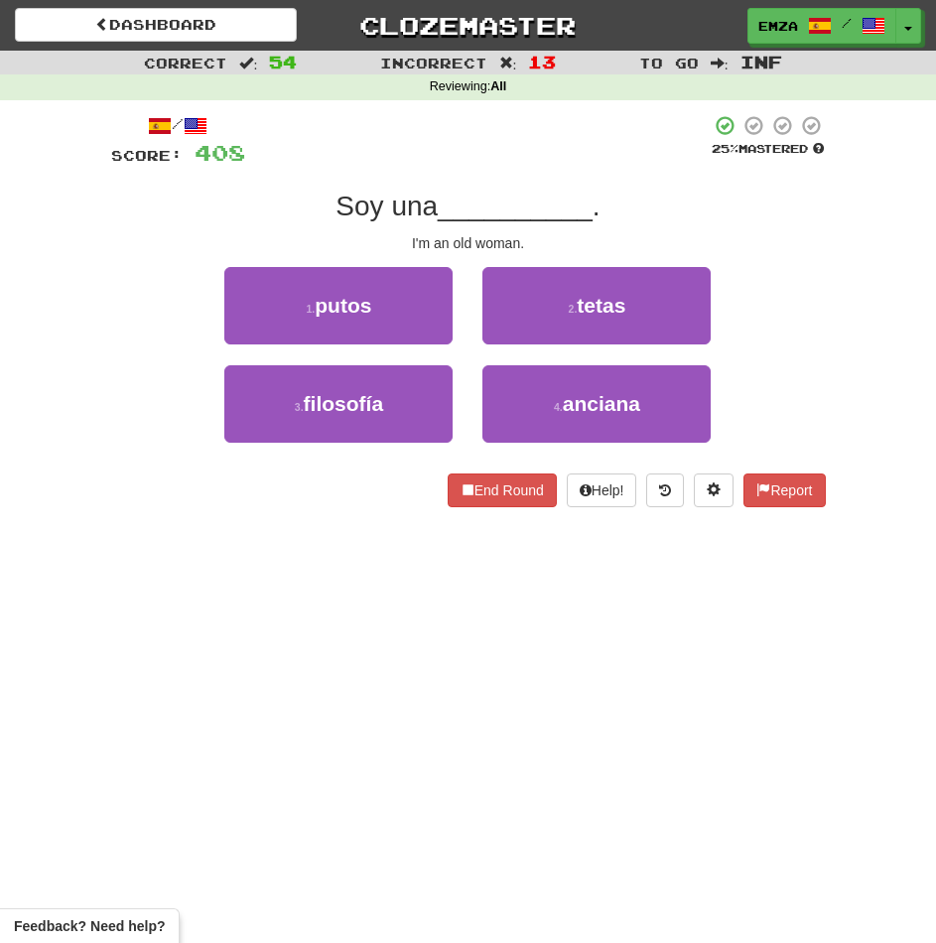
click at [470, 339] on div "2 . tetas" at bounding box center [596, 316] width 258 height 98
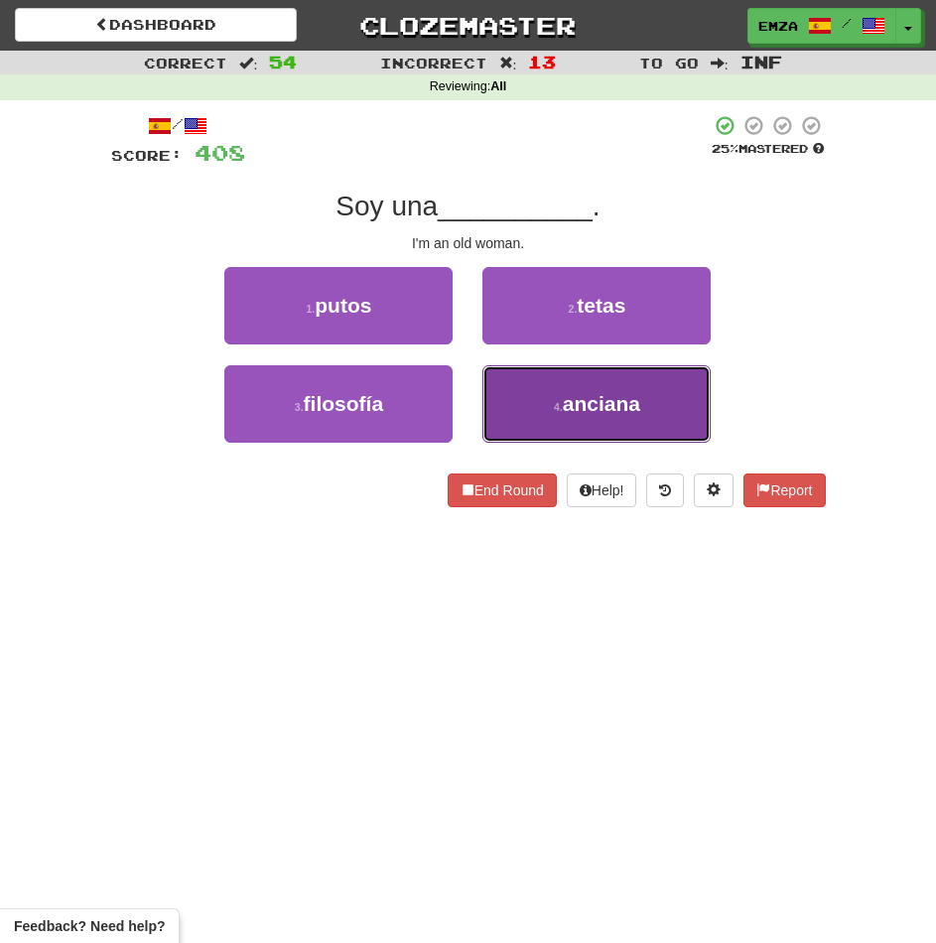
click at [520, 404] on button "4 . anciana" at bounding box center [596, 403] width 228 height 77
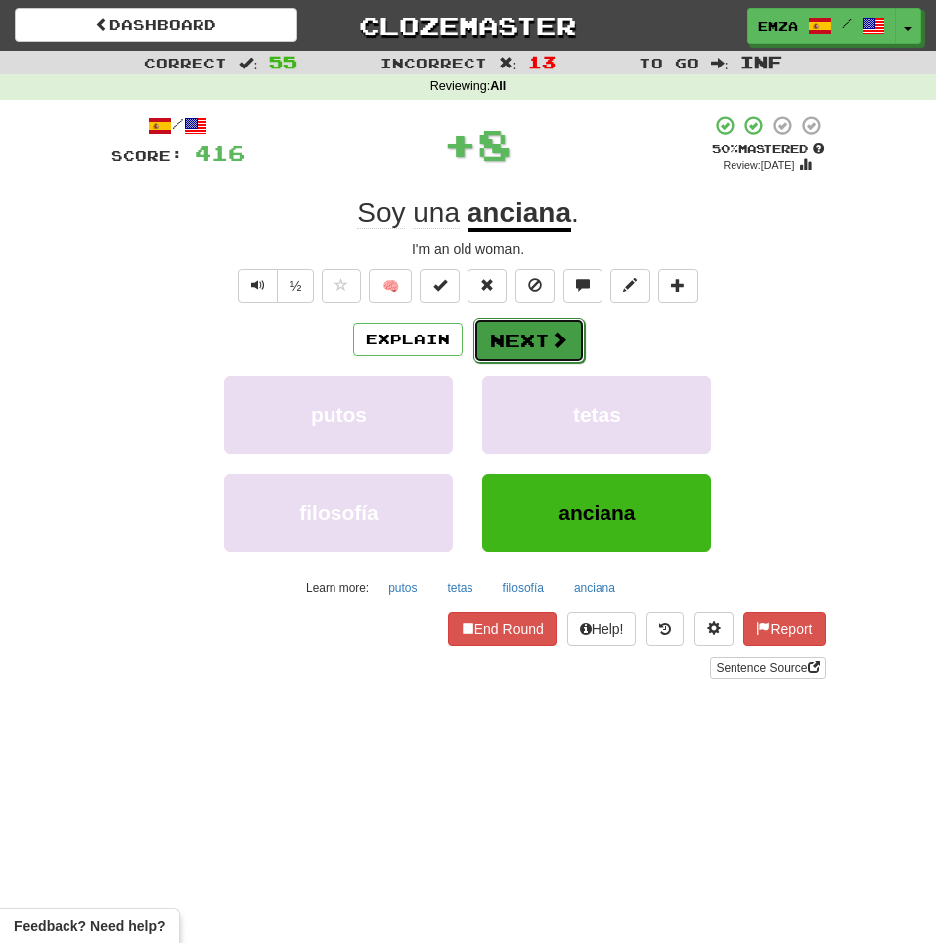
click at [523, 328] on button "Next" at bounding box center [528, 341] width 111 height 46
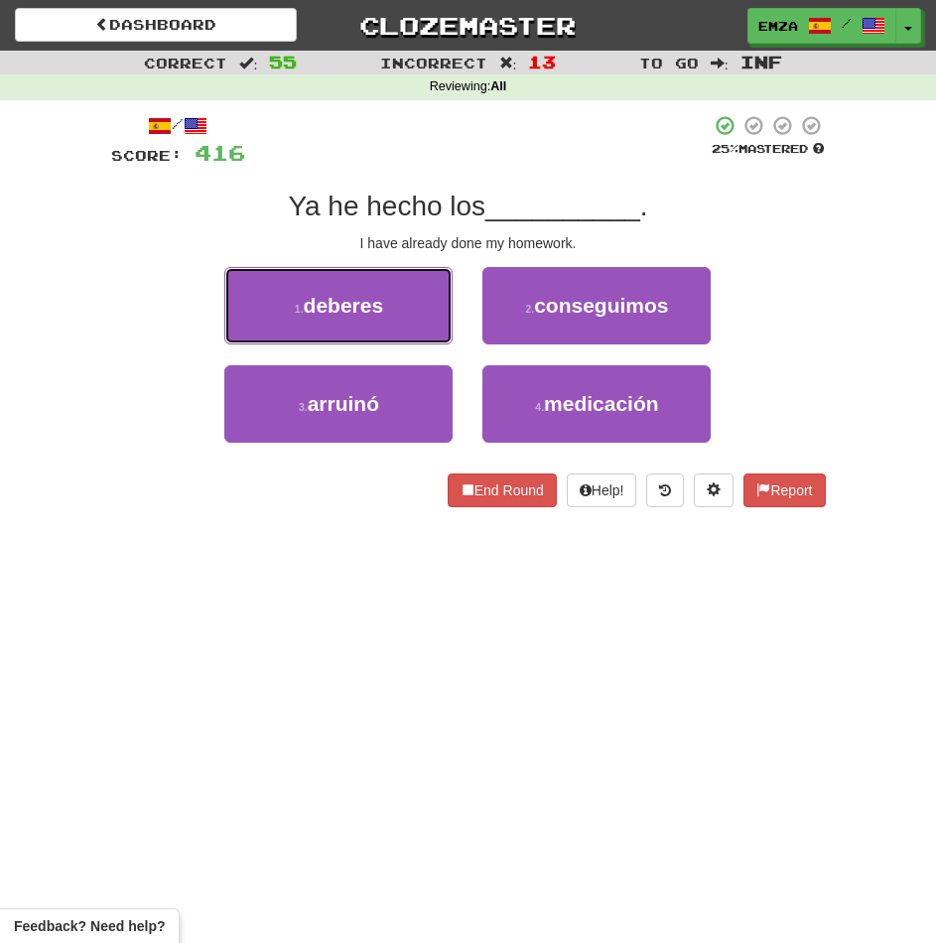
click at [411, 297] on button "1 . deberes" at bounding box center [338, 305] width 228 height 77
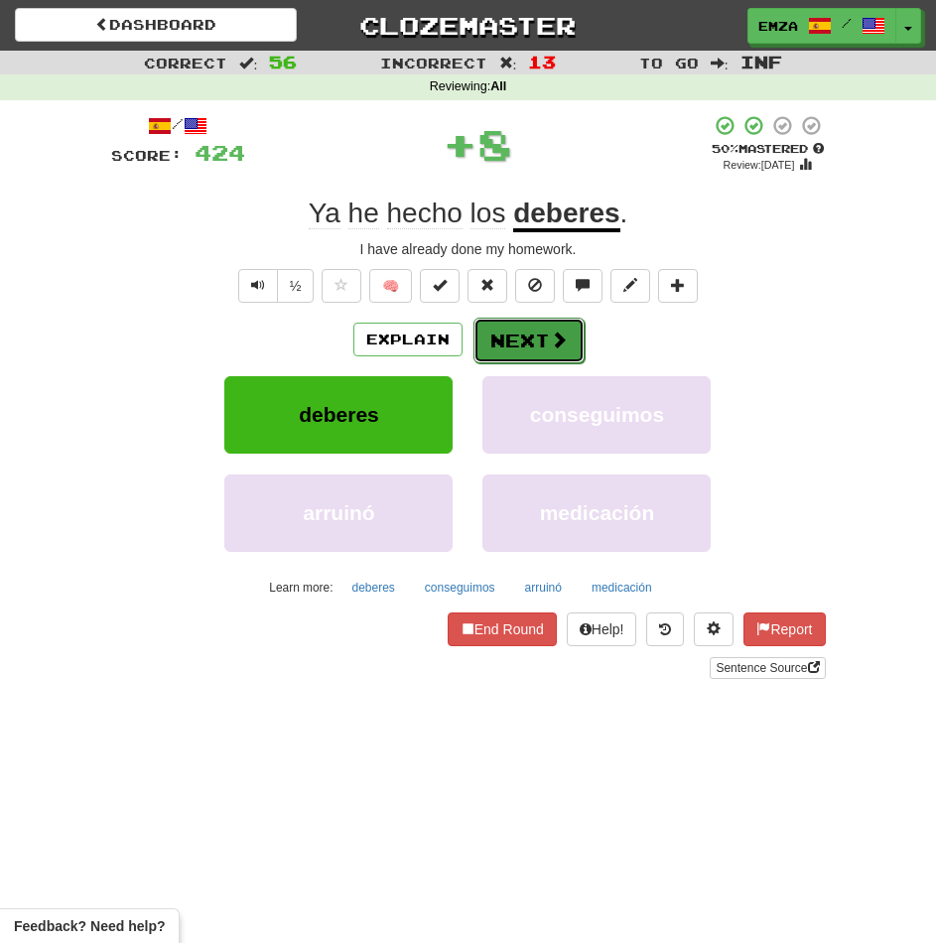
click at [491, 360] on button "Next" at bounding box center [528, 341] width 111 height 46
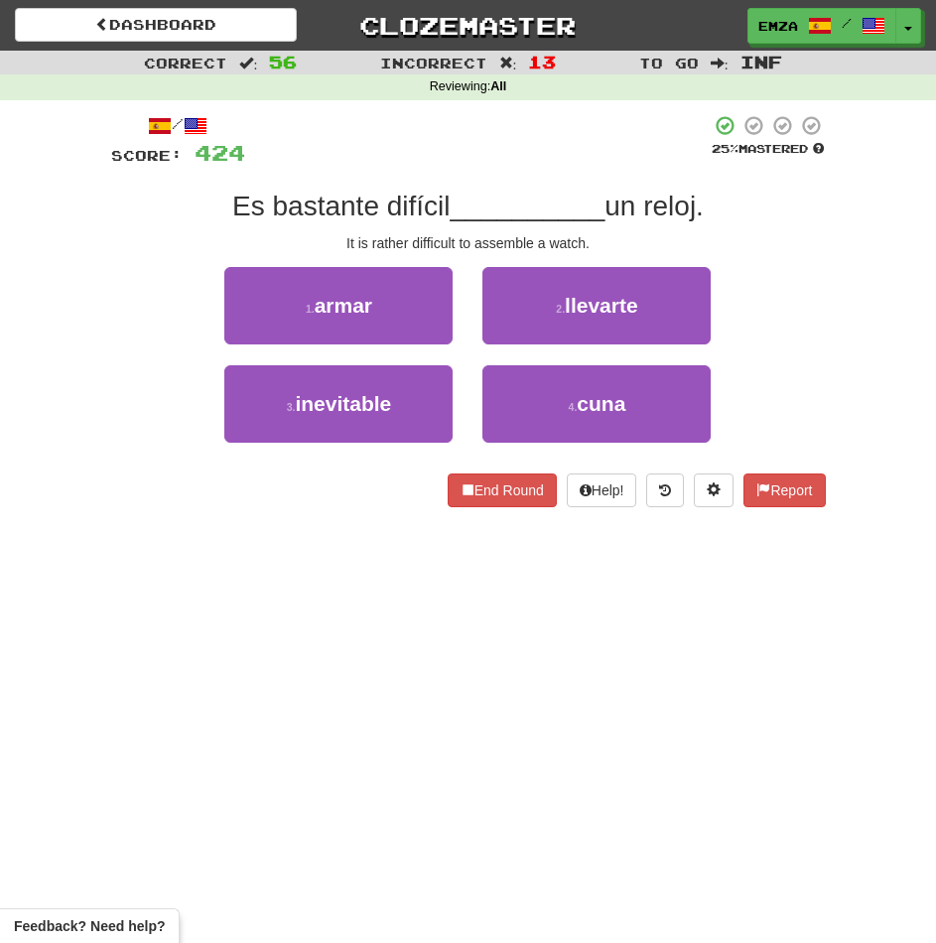
click at [472, 361] on div "2 . llevarte" at bounding box center [596, 316] width 258 height 98
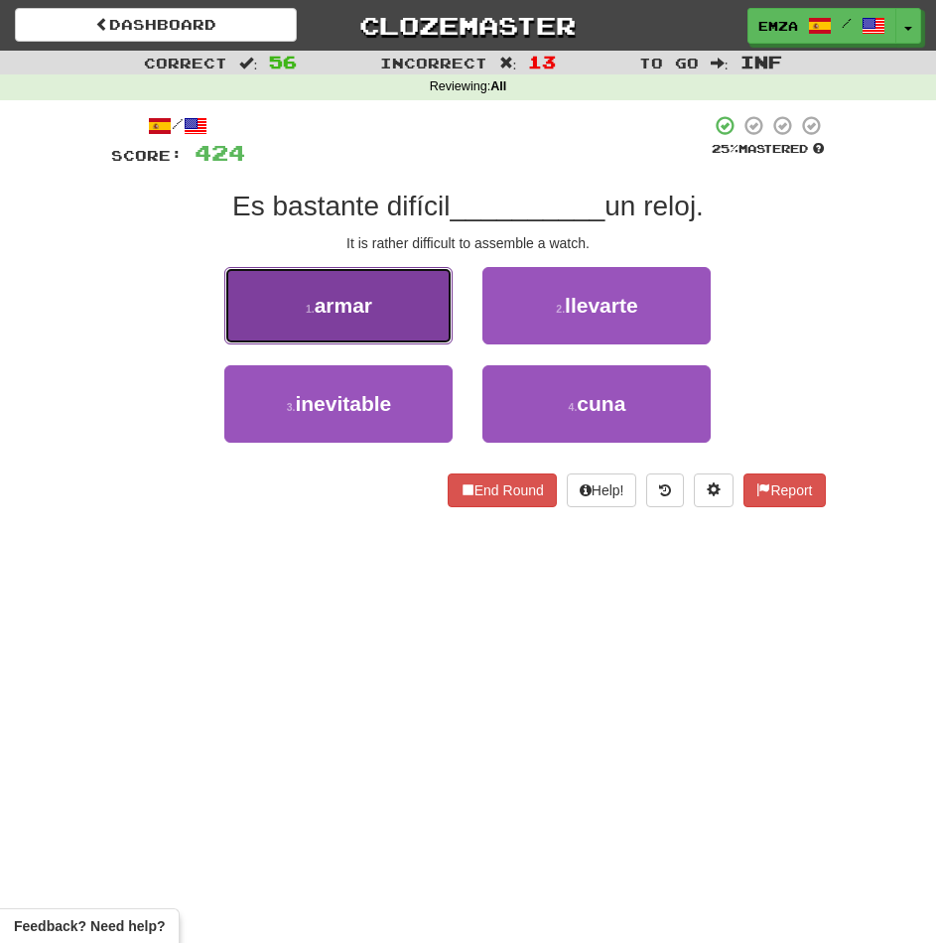
click at [403, 322] on button "1 . armar" at bounding box center [338, 305] width 228 height 77
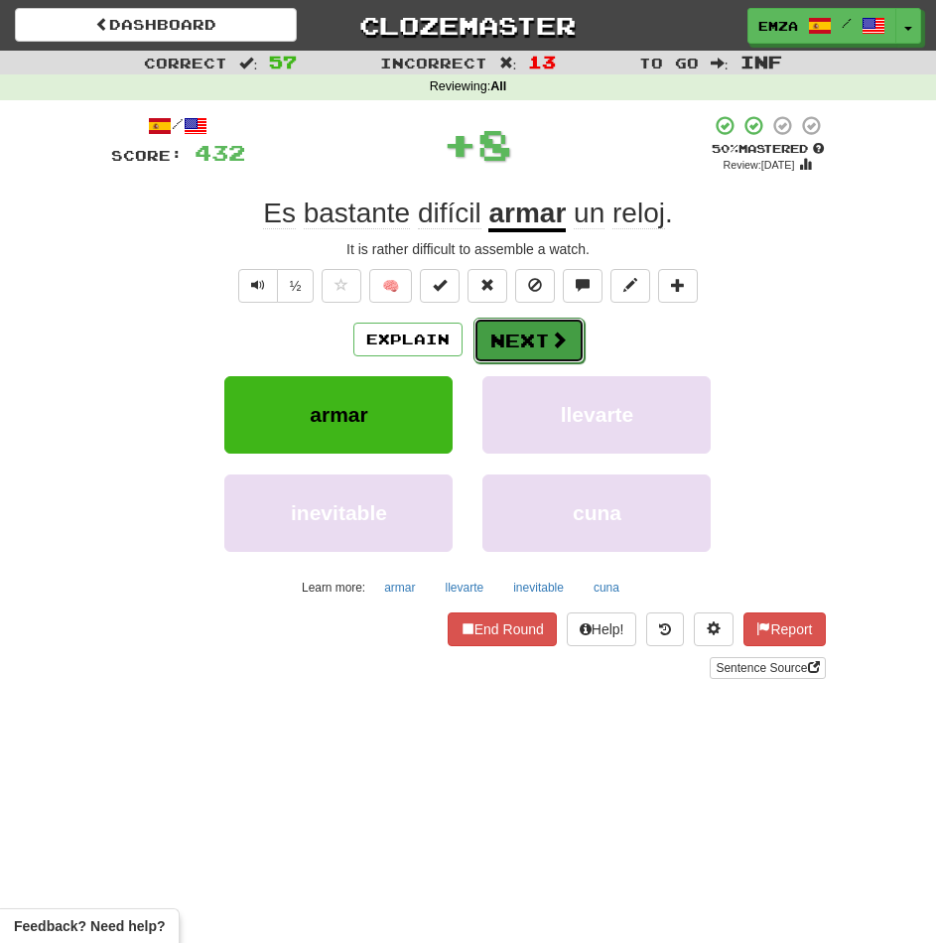
click at [502, 357] on button "Next" at bounding box center [528, 341] width 111 height 46
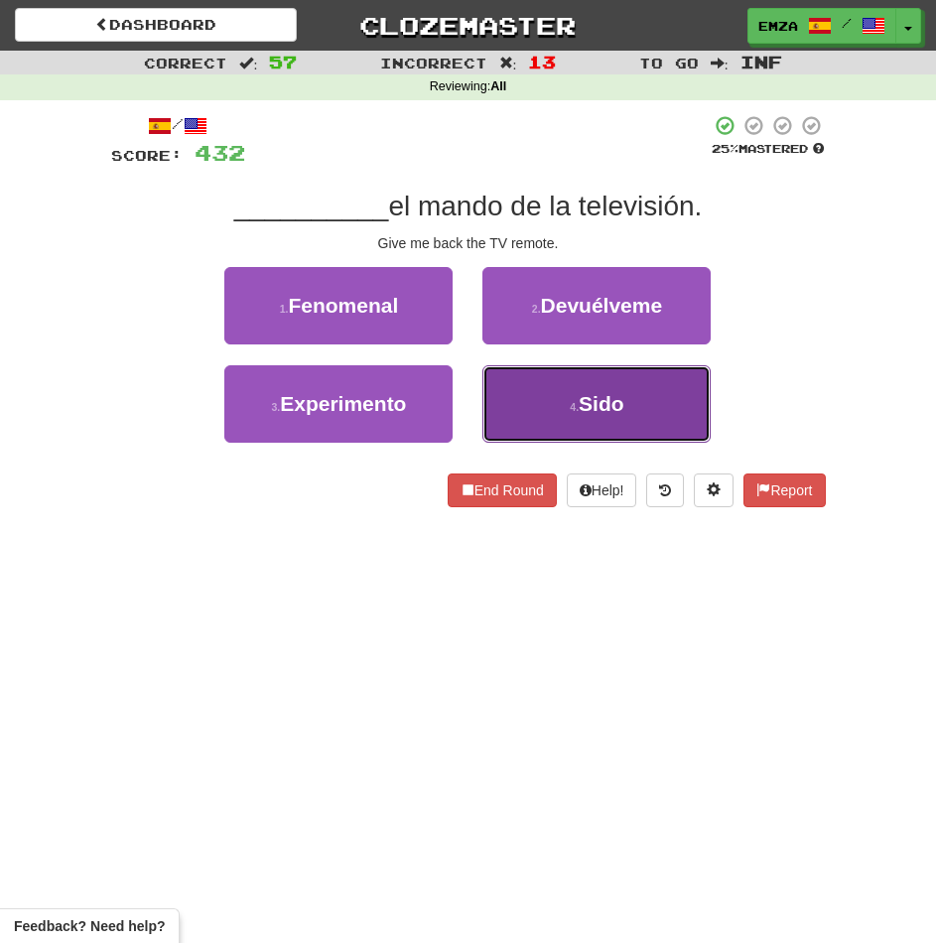
click at [532, 407] on button "4 . Sido" at bounding box center [596, 403] width 228 height 77
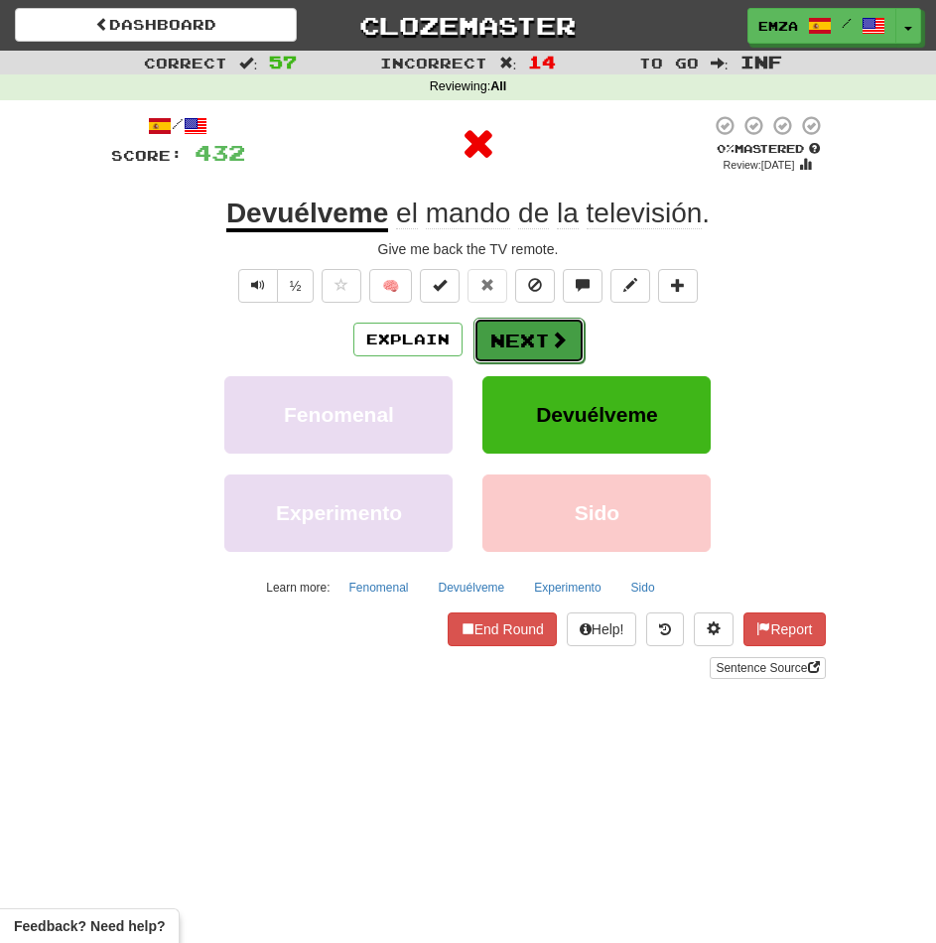
click at [522, 358] on button "Next" at bounding box center [528, 341] width 111 height 46
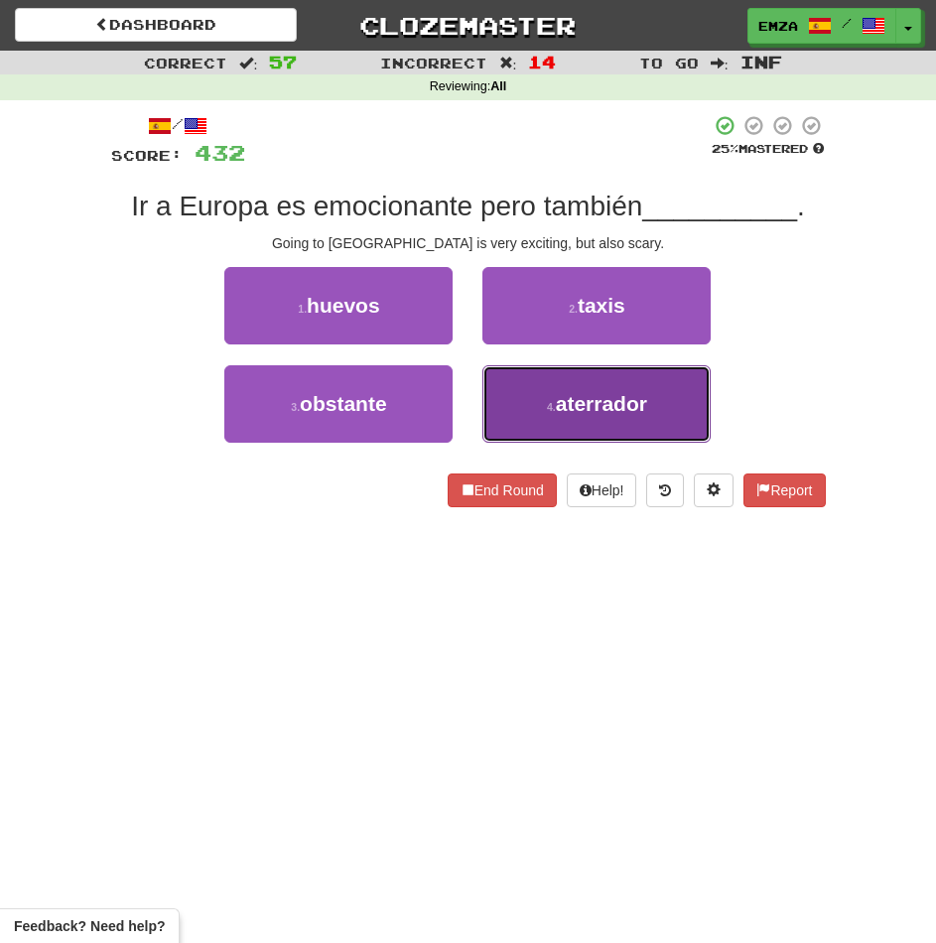
click at [499, 400] on button "4 . aterrador" at bounding box center [596, 403] width 228 height 77
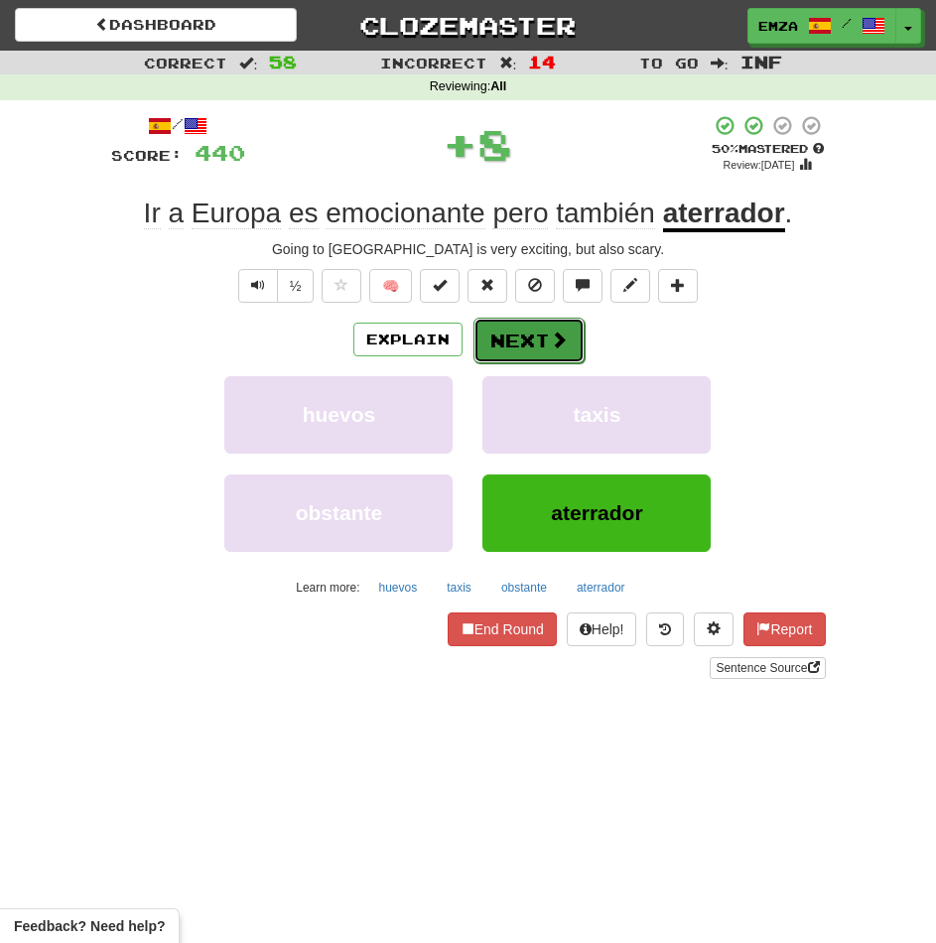
click at [504, 328] on button "Next" at bounding box center [528, 341] width 111 height 46
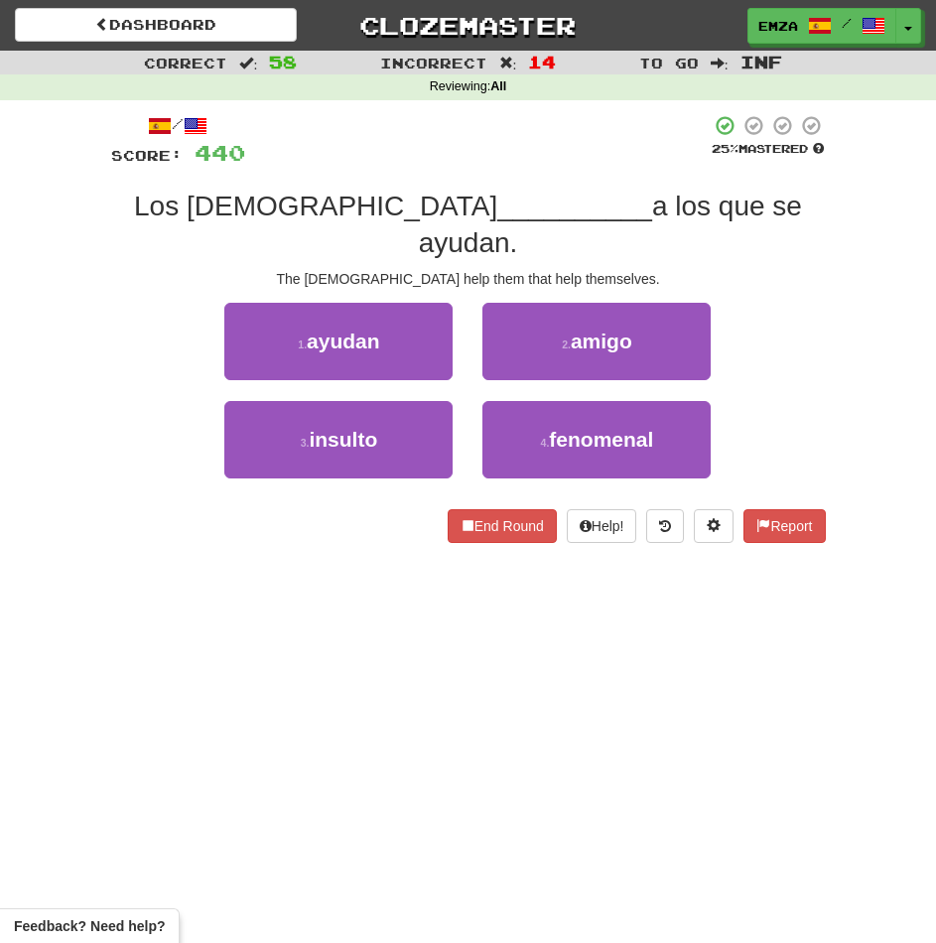
click at [486, 359] on div "2 . amigo" at bounding box center [596, 352] width 258 height 98
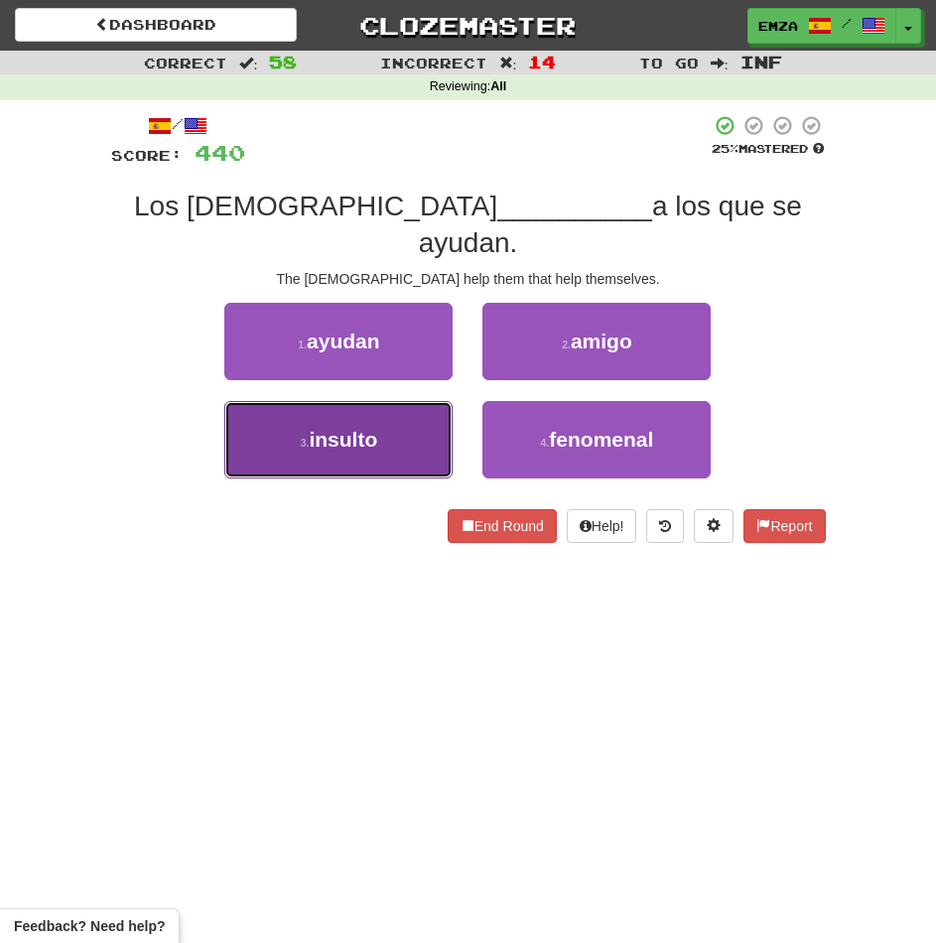
click at [419, 401] on button "3 . insulto" at bounding box center [338, 439] width 228 height 77
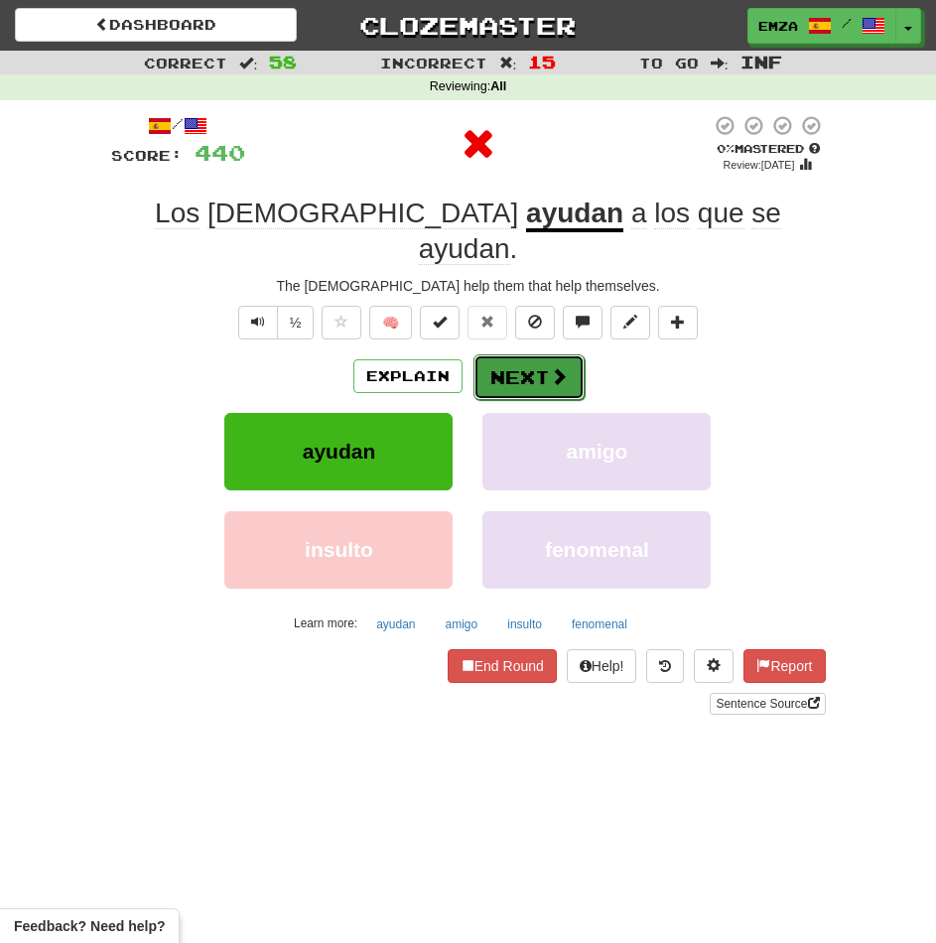
click at [522, 354] on button "Next" at bounding box center [528, 377] width 111 height 46
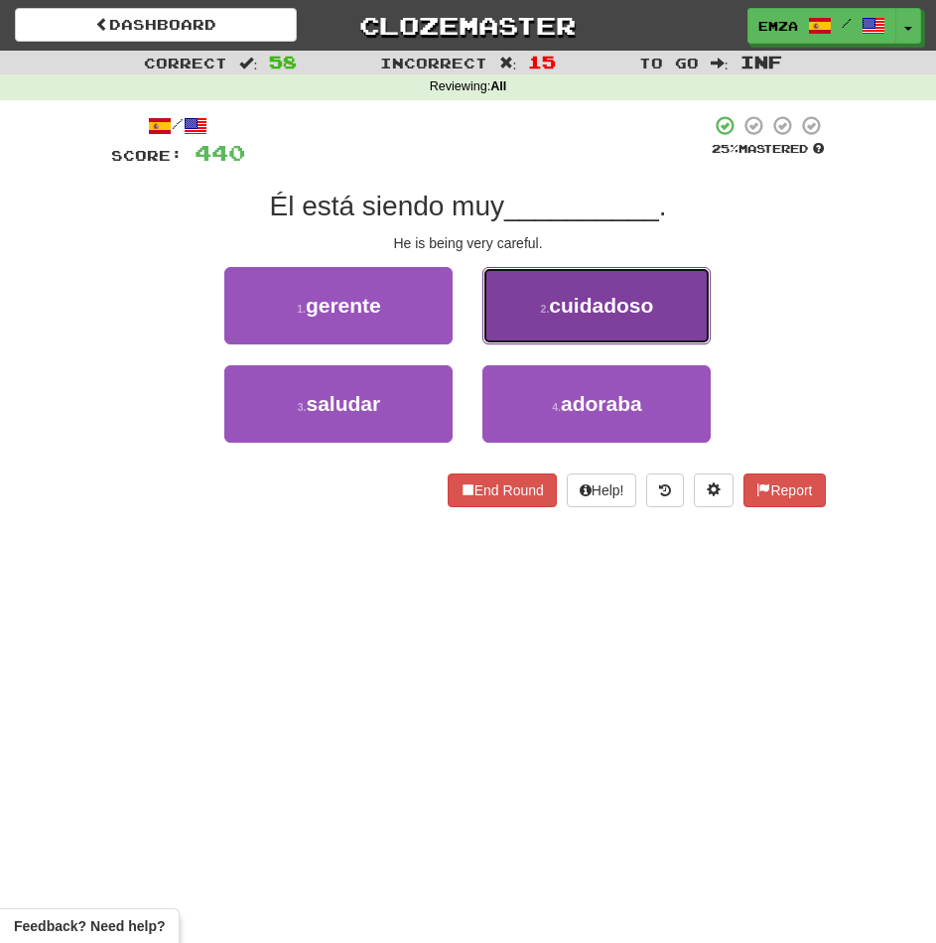
click at [509, 326] on button "2 . cuidadoso" at bounding box center [596, 305] width 228 height 77
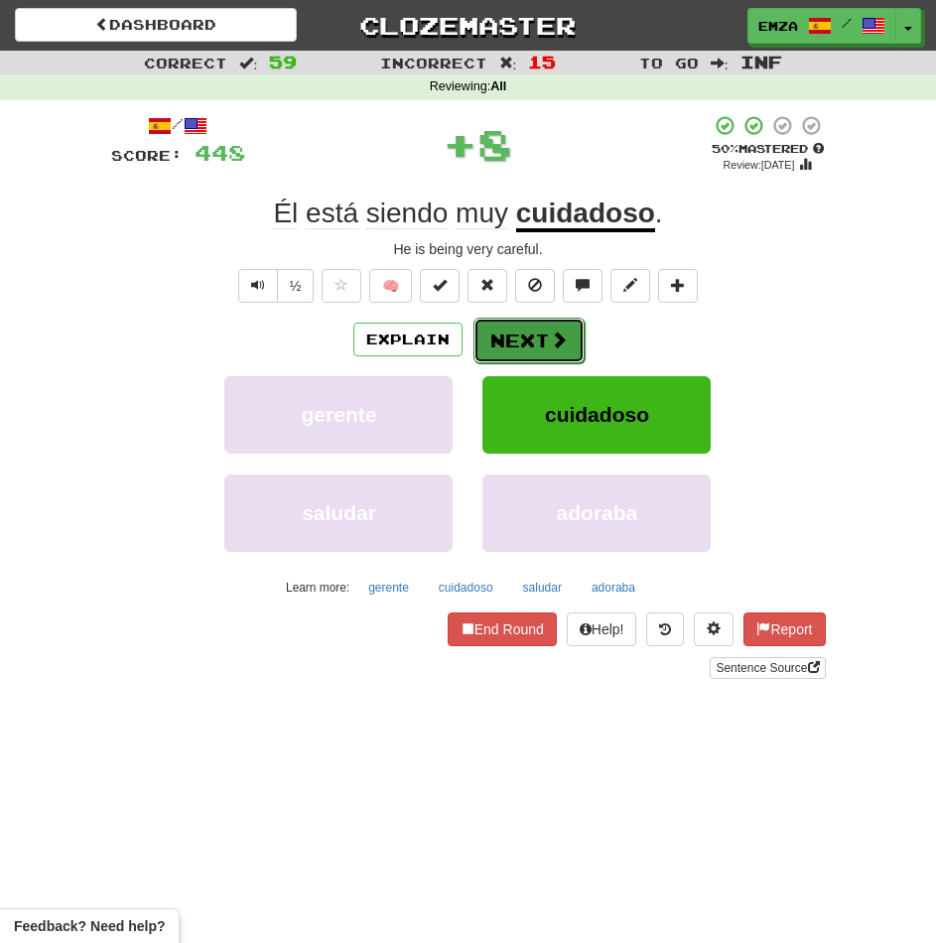
click at [505, 340] on button "Next" at bounding box center [528, 341] width 111 height 46
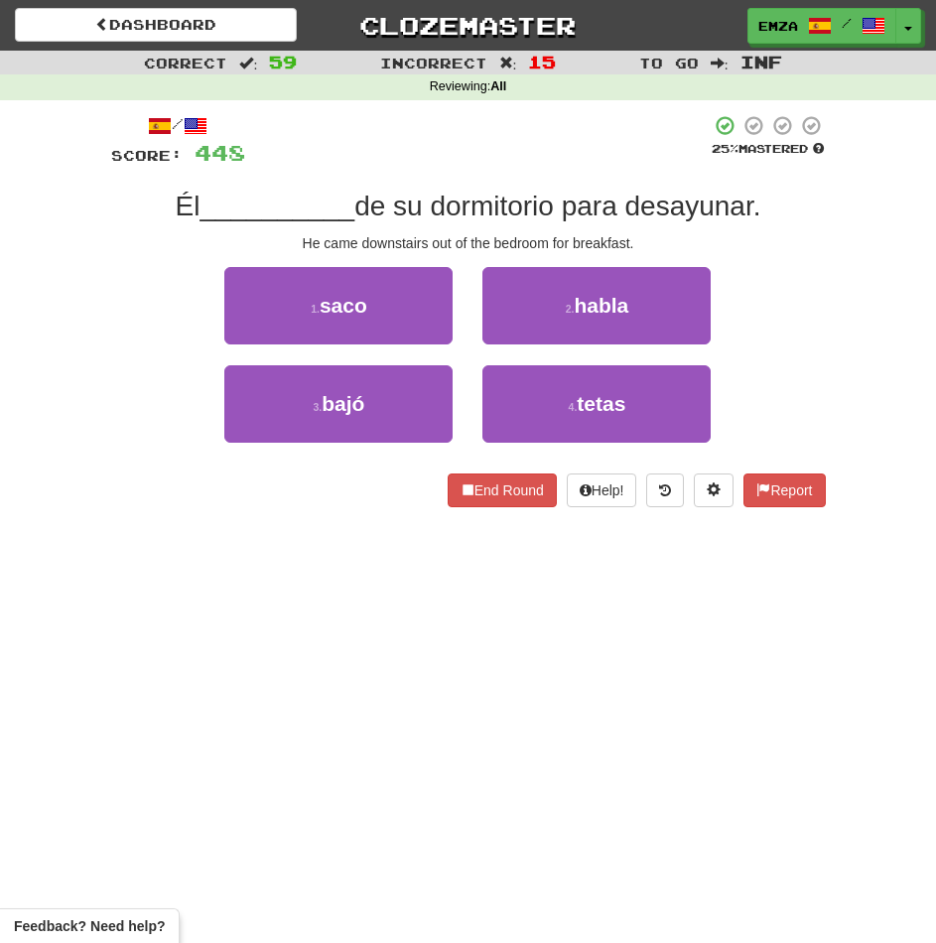
click at [473, 346] on div "2 . habla" at bounding box center [596, 316] width 258 height 98
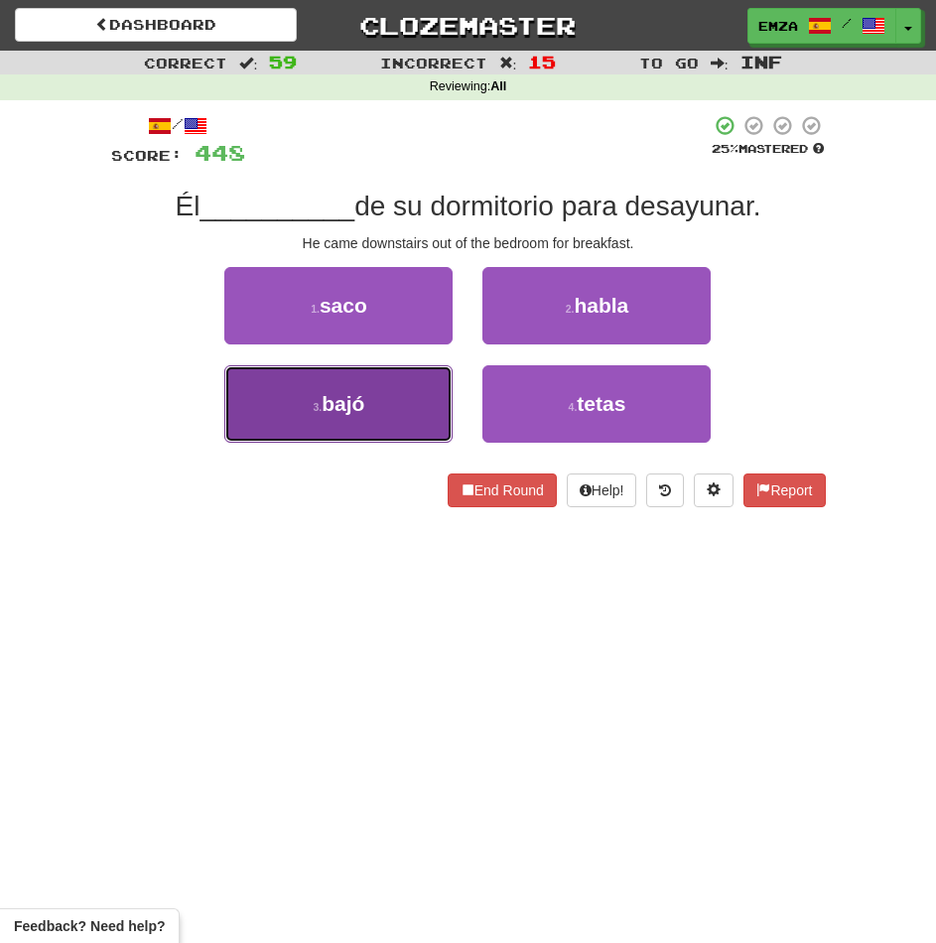
click at [407, 389] on button "3 . bajó" at bounding box center [338, 403] width 228 height 77
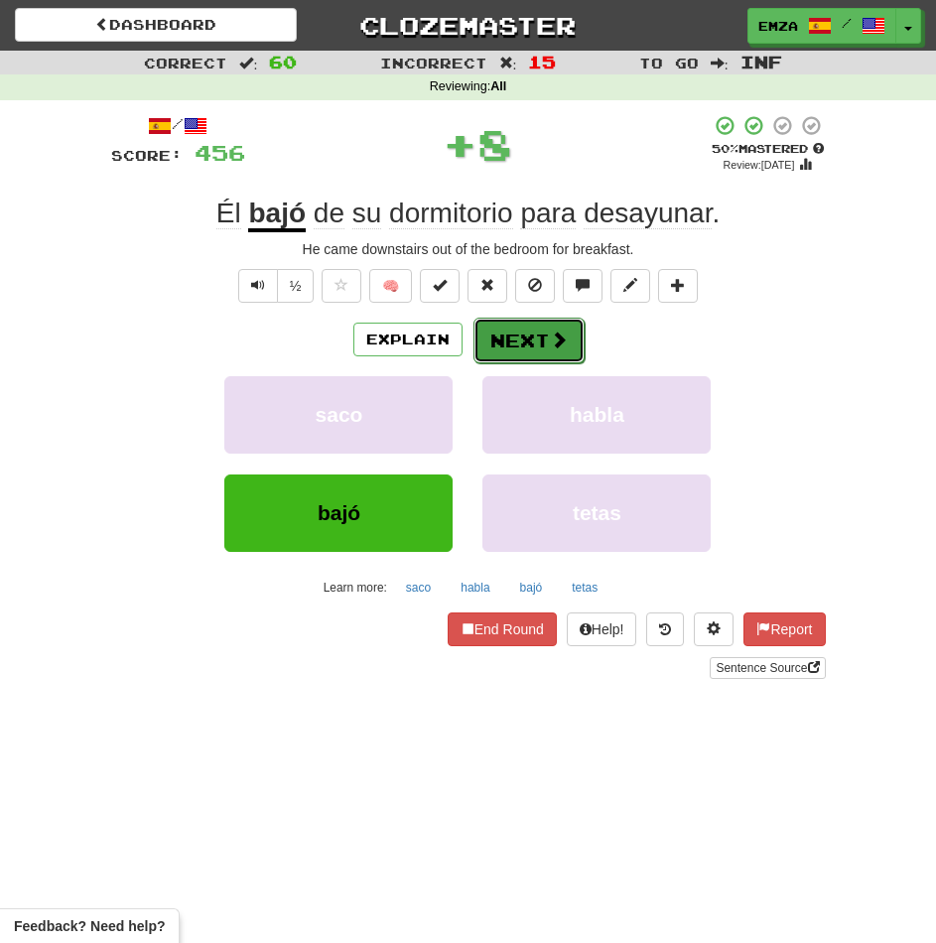
click at [535, 333] on button "Next" at bounding box center [528, 341] width 111 height 46
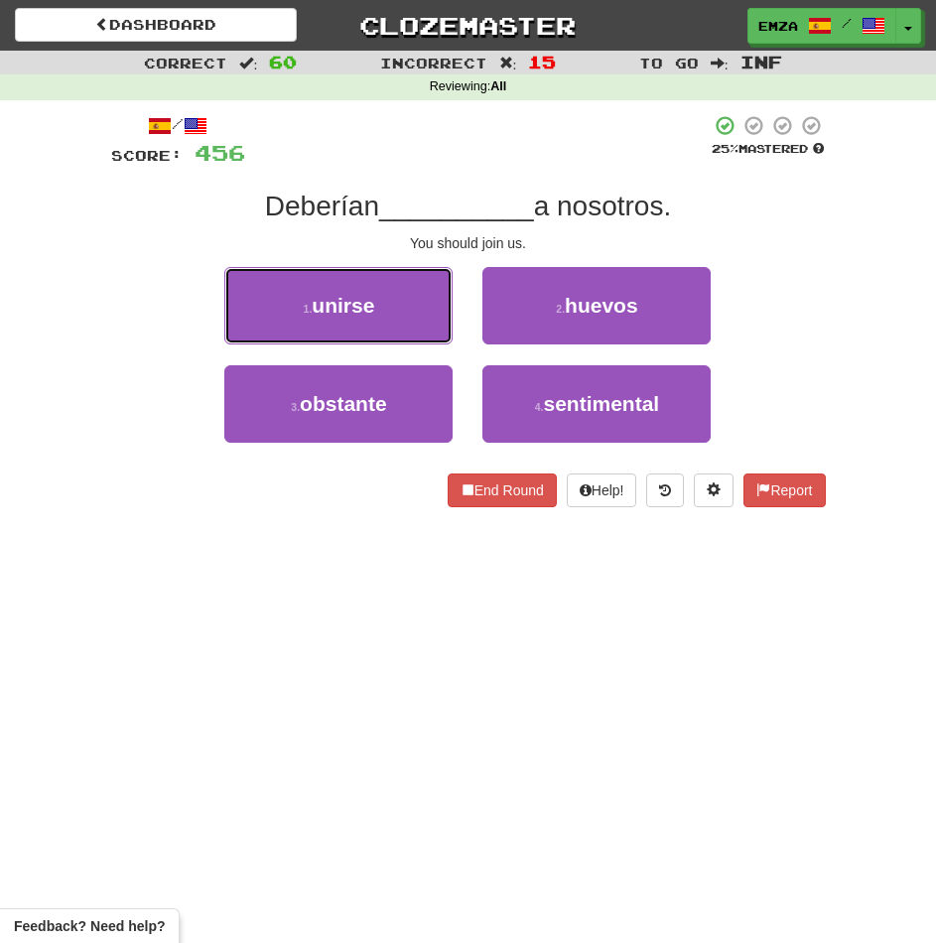
click at [401, 312] on button "1 . unirse" at bounding box center [338, 305] width 228 height 77
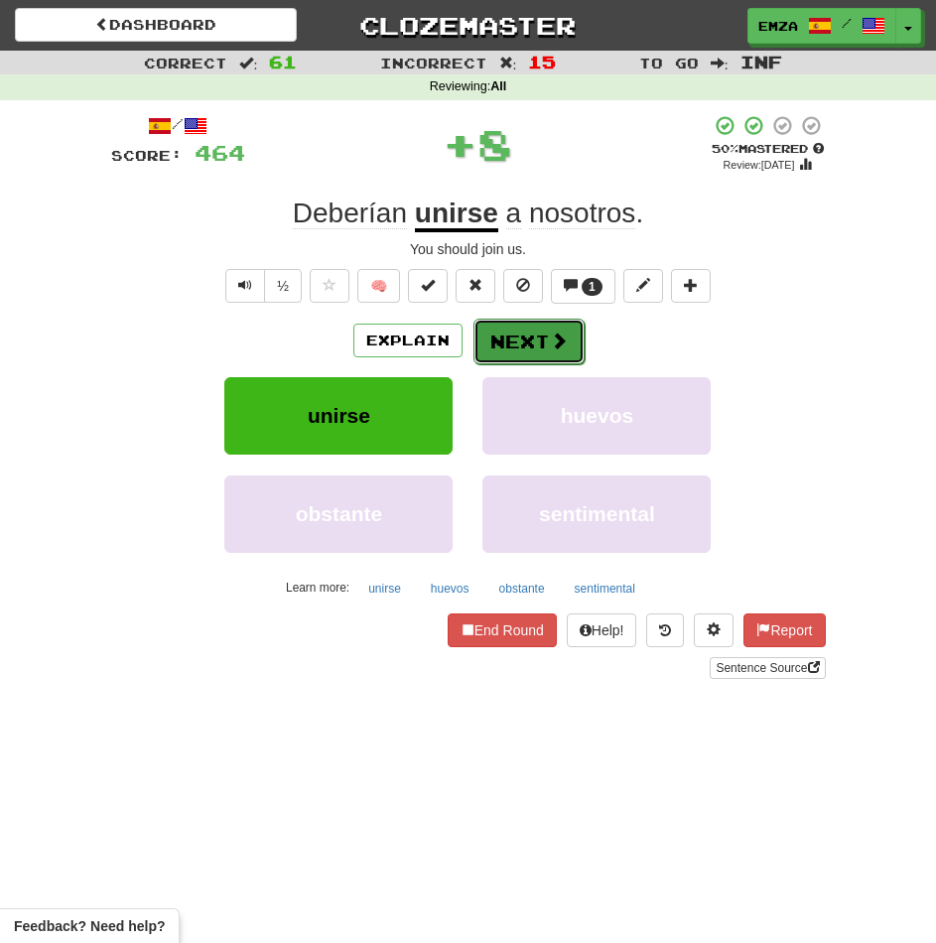
click at [512, 340] on button "Next" at bounding box center [528, 342] width 111 height 46
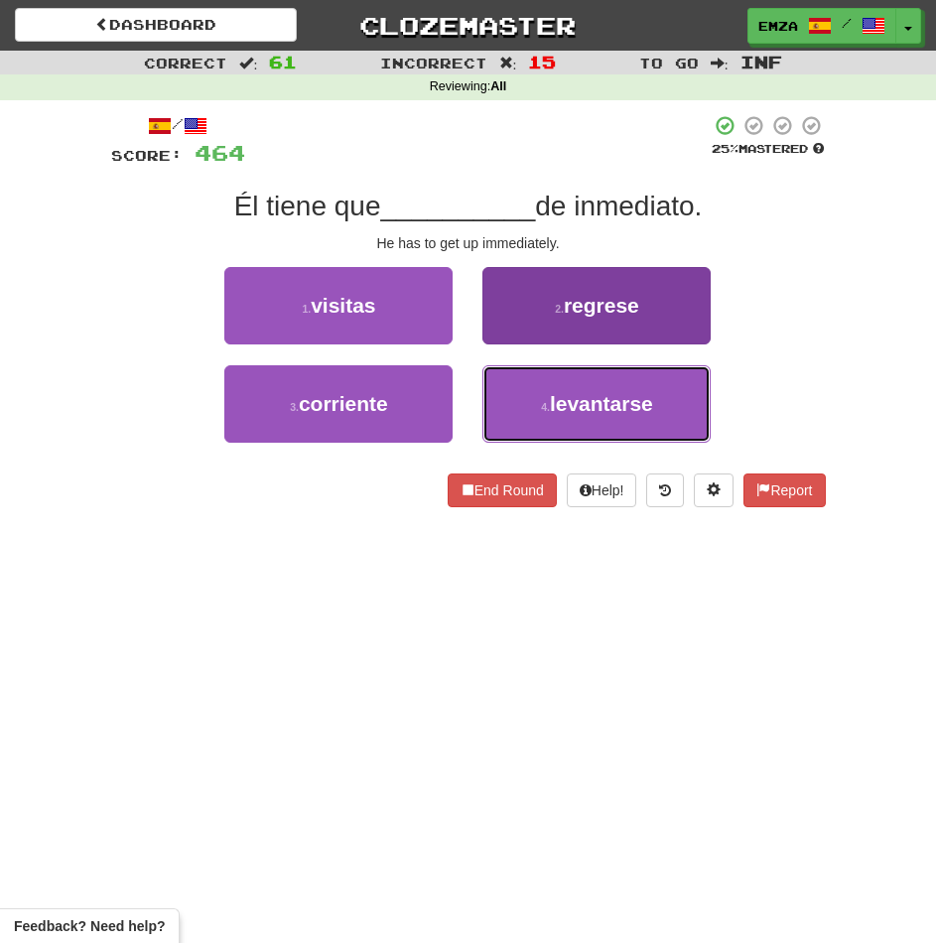
click at [566, 395] on span "levantarse" at bounding box center [601, 403] width 103 height 23
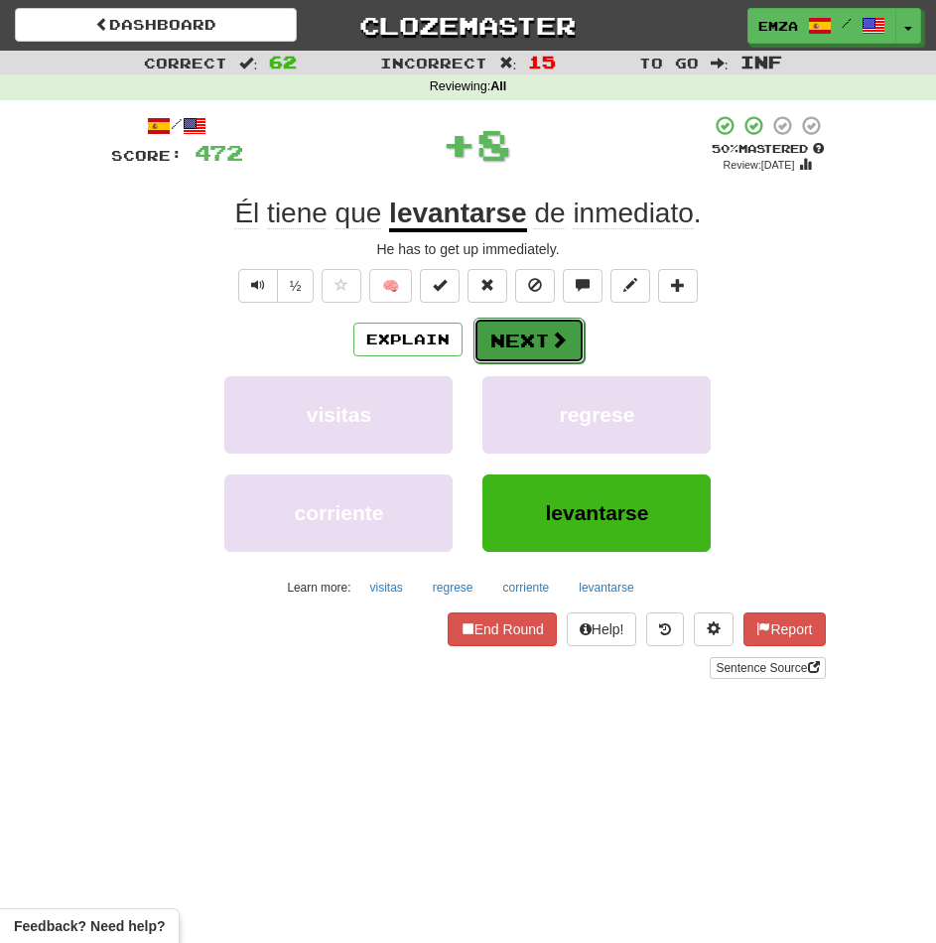
click at [534, 332] on button "Next" at bounding box center [528, 341] width 111 height 46
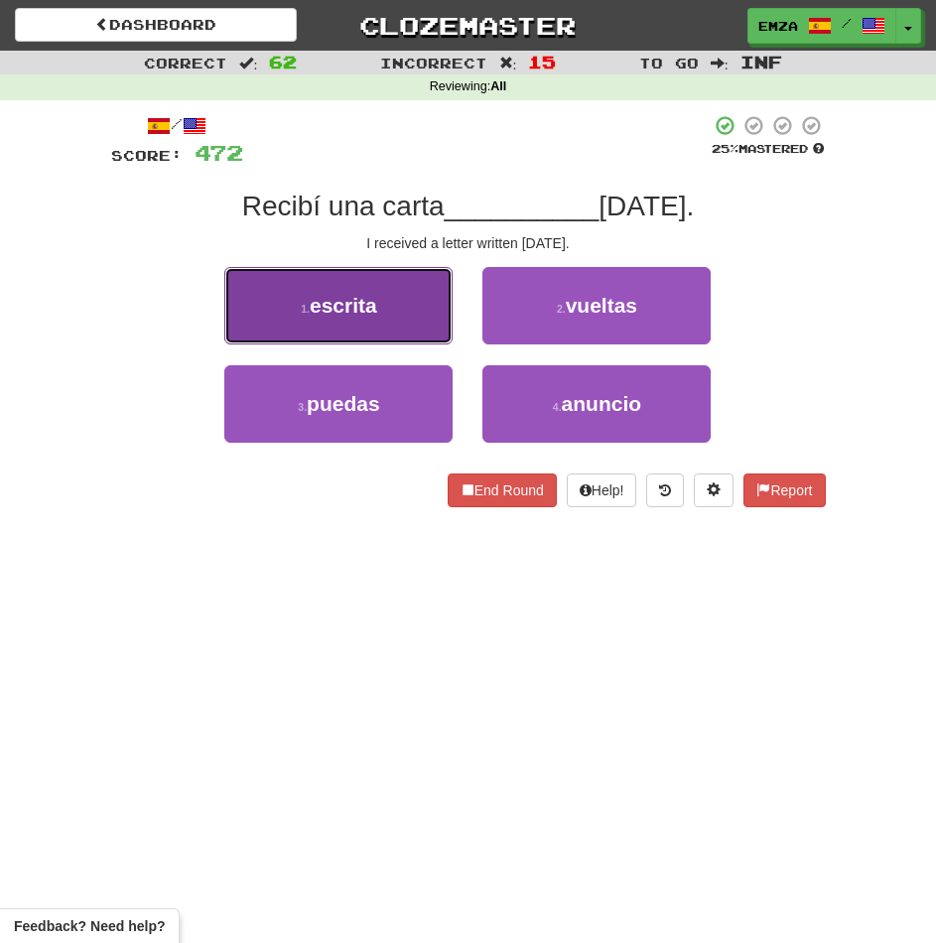
click at [436, 272] on button "1 . escrita" at bounding box center [338, 305] width 228 height 77
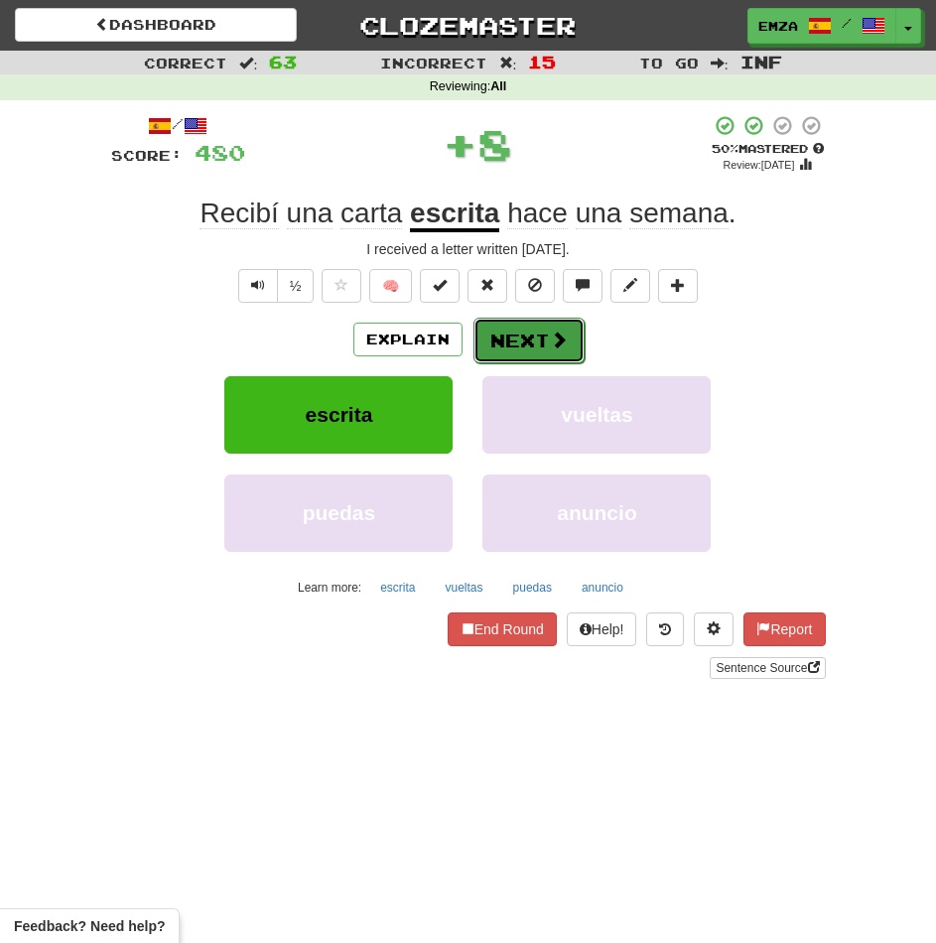
drag, startPoint x: 539, startPoint y: 322, endPoint x: 531, endPoint y: 333, distance: 13.5
click at [531, 333] on button "Next" at bounding box center [528, 341] width 111 height 46
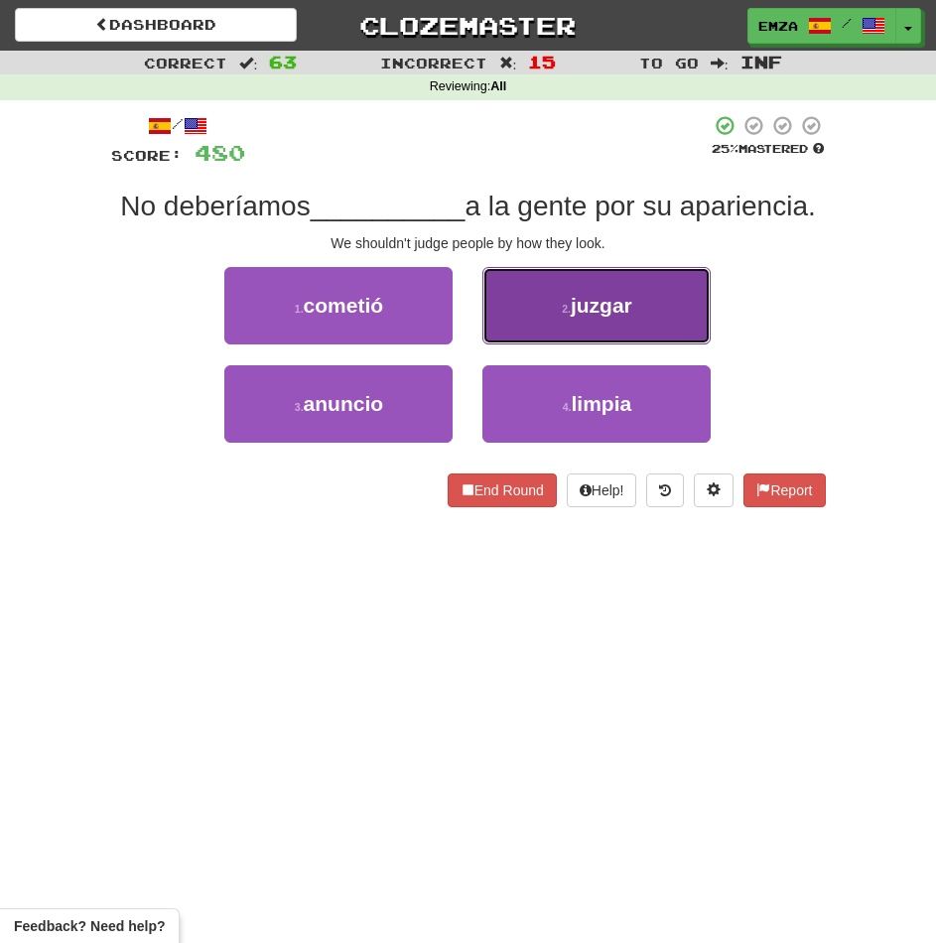
click at [515, 322] on button "2 . juzgar" at bounding box center [596, 305] width 228 height 77
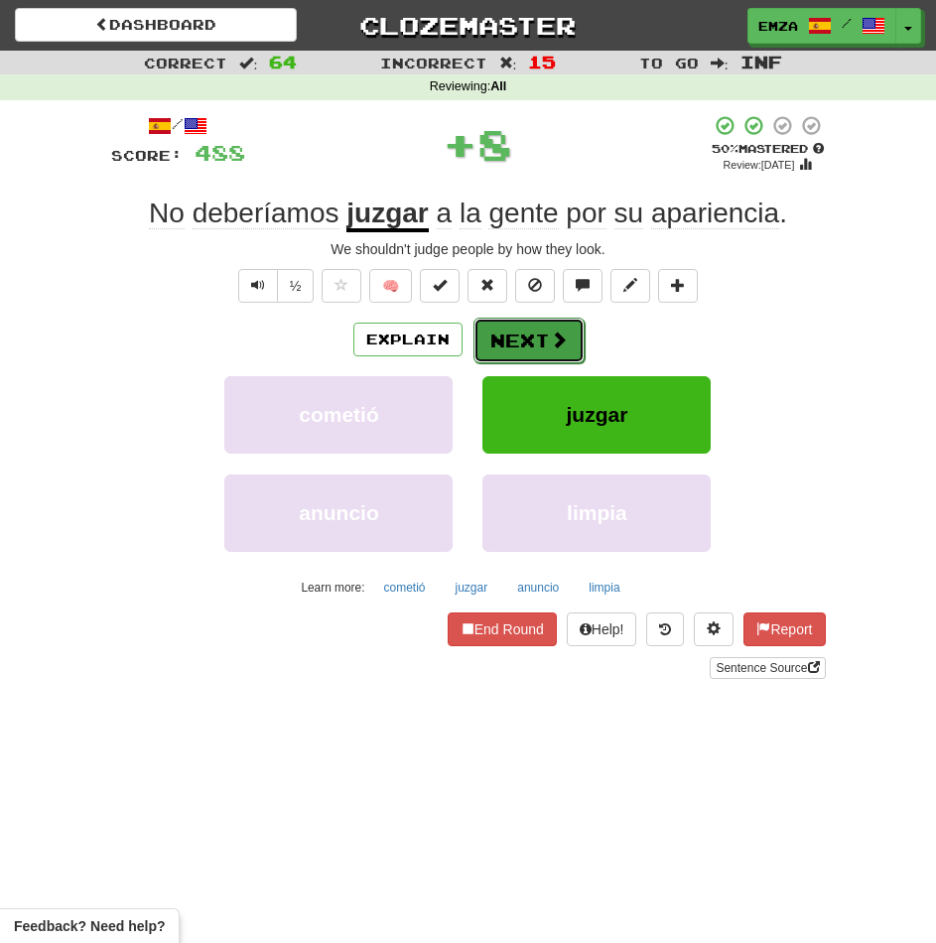
click at [514, 345] on button "Next" at bounding box center [528, 341] width 111 height 46
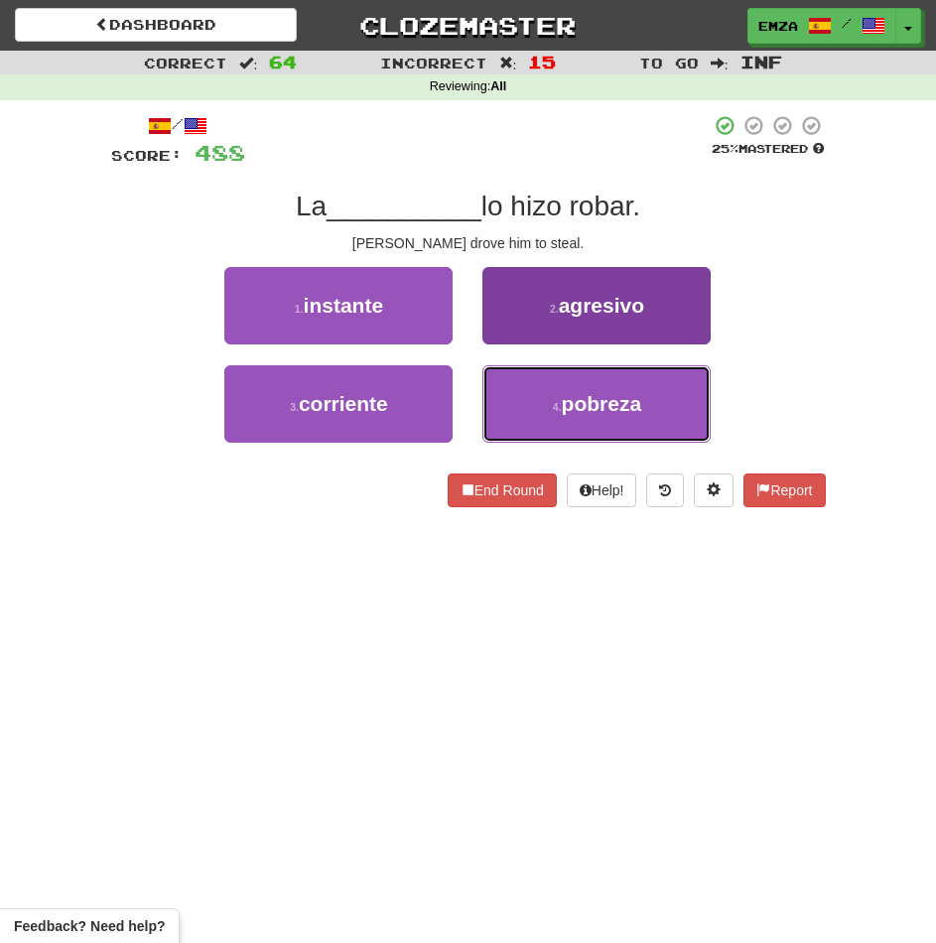
click at [543, 402] on button "4 . pobreza" at bounding box center [596, 403] width 228 height 77
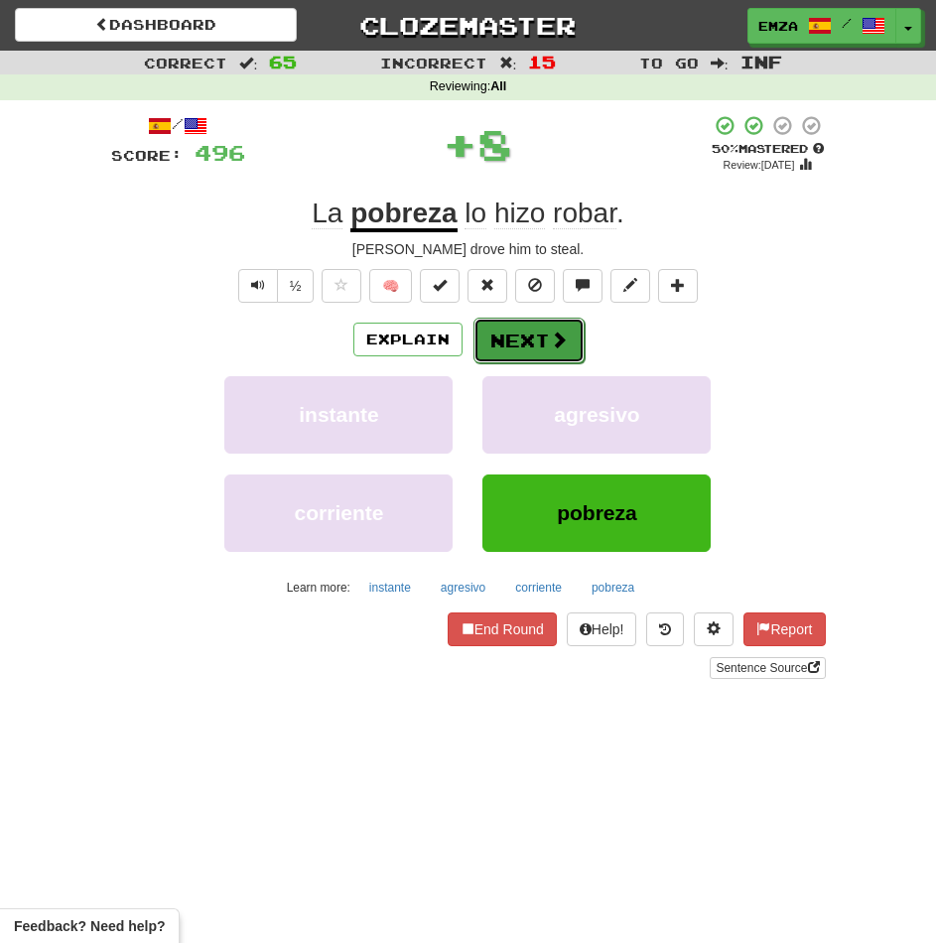
click at [525, 333] on button "Next" at bounding box center [528, 341] width 111 height 46
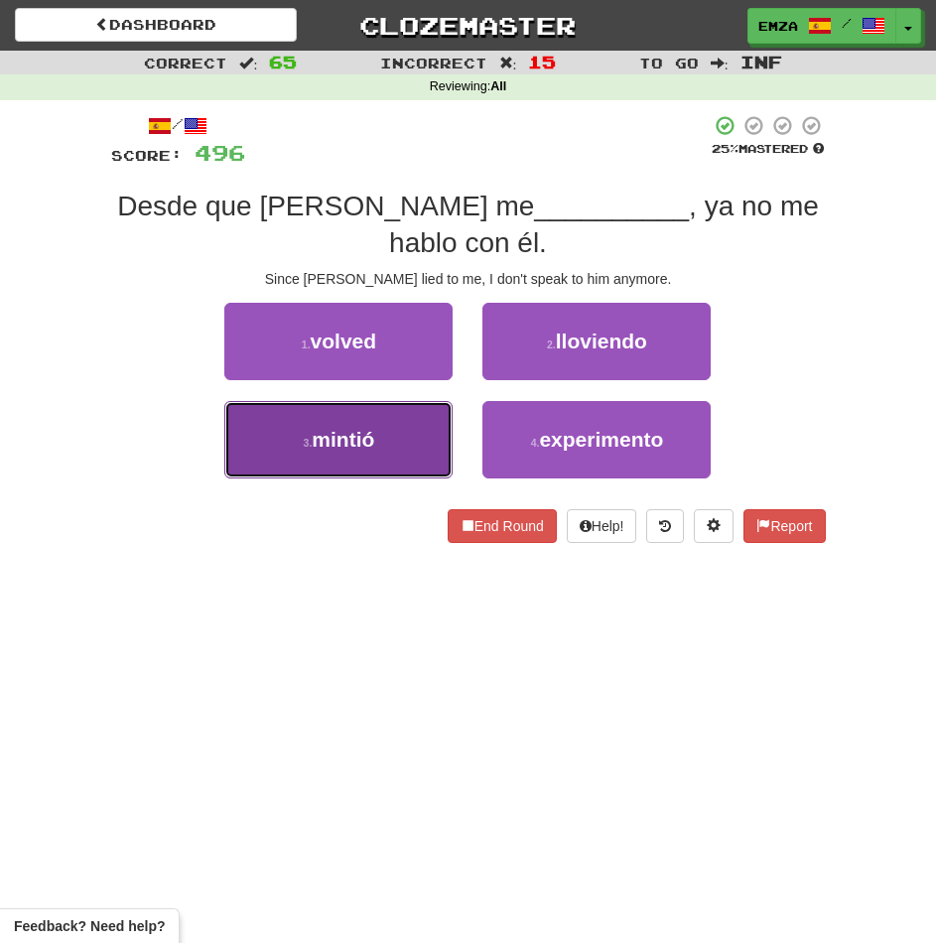
click at [391, 442] on button "3 . mintió" at bounding box center [338, 439] width 228 height 77
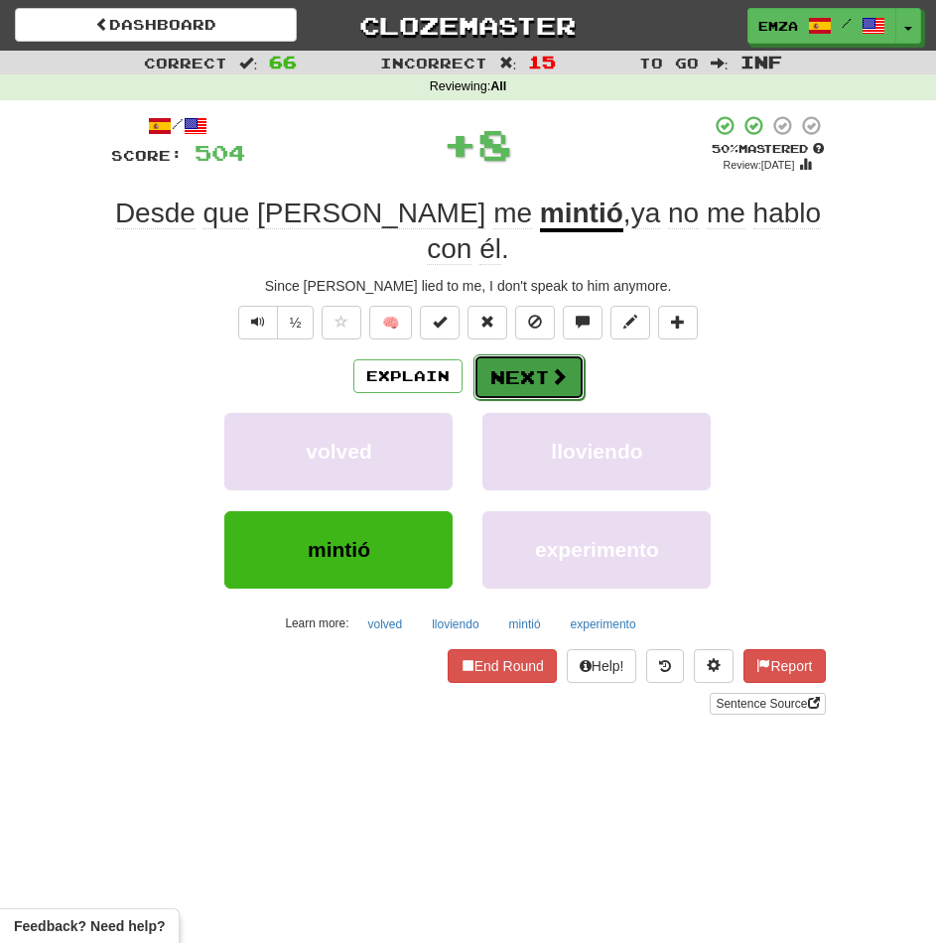
click at [521, 354] on button "Next" at bounding box center [528, 377] width 111 height 46
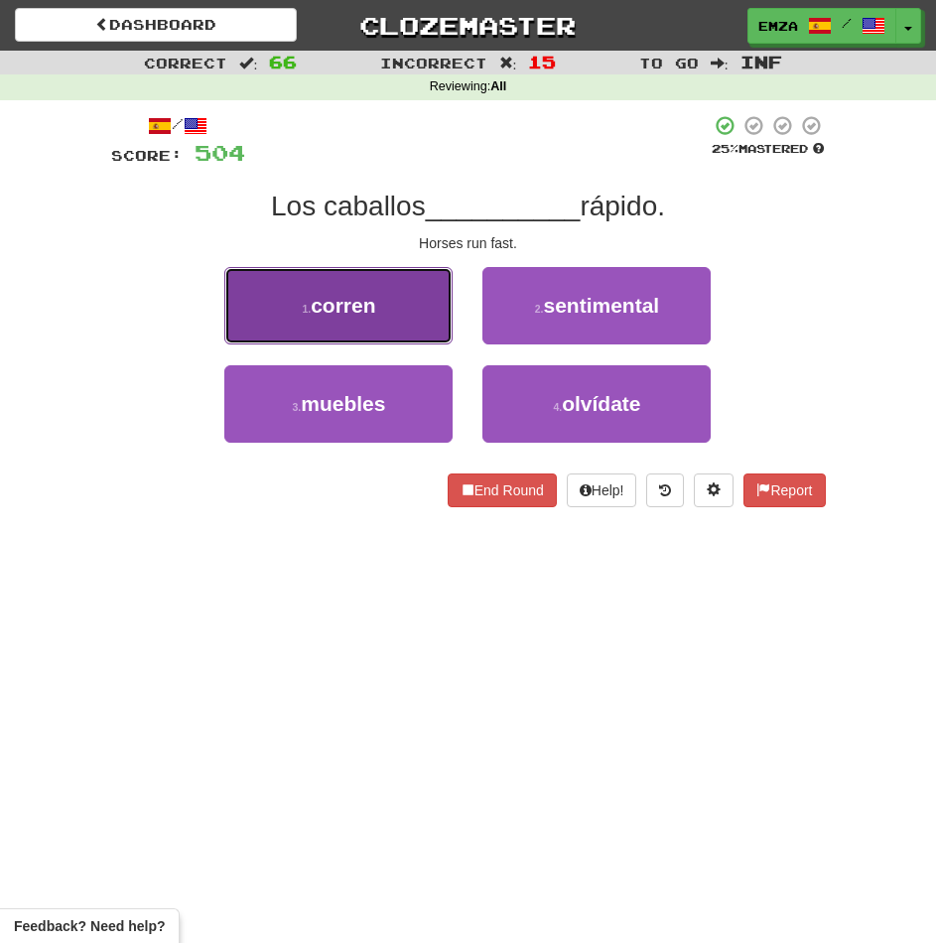
click at [428, 325] on button "1 . corren" at bounding box center [338, 305] width 228 height 77
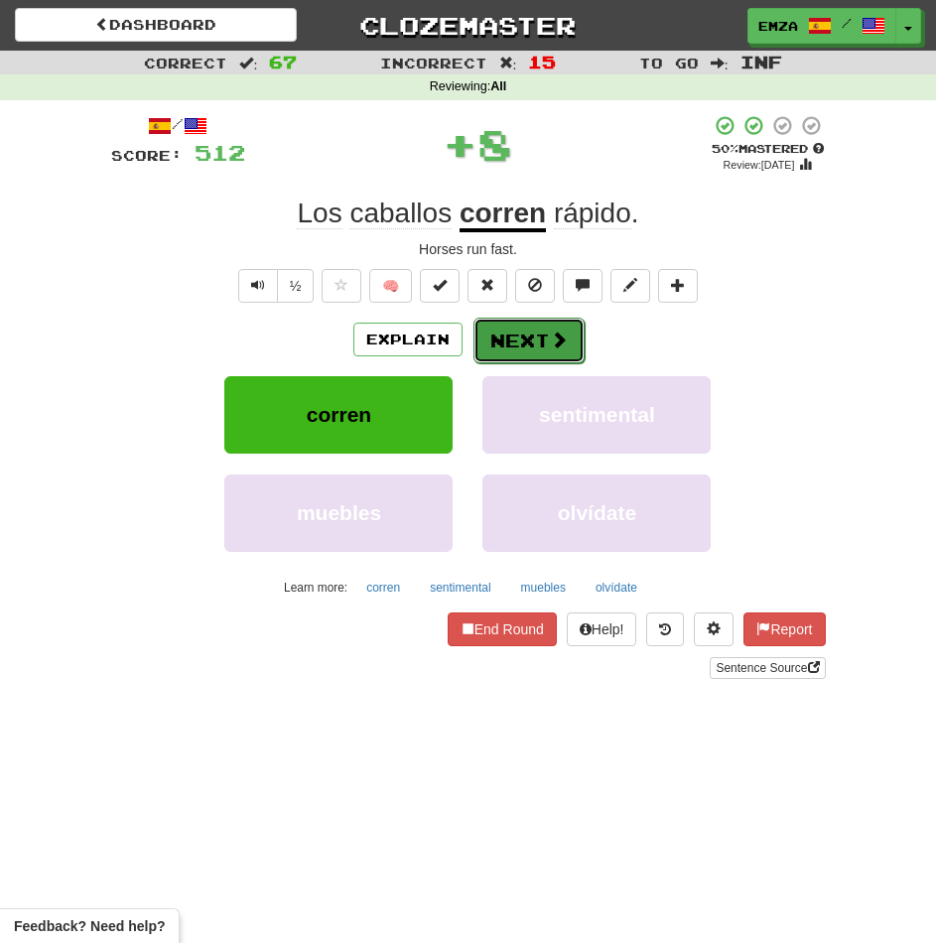
click at [520, 345] on button "Next" at bounding box center [528, 341] width 111 height 46
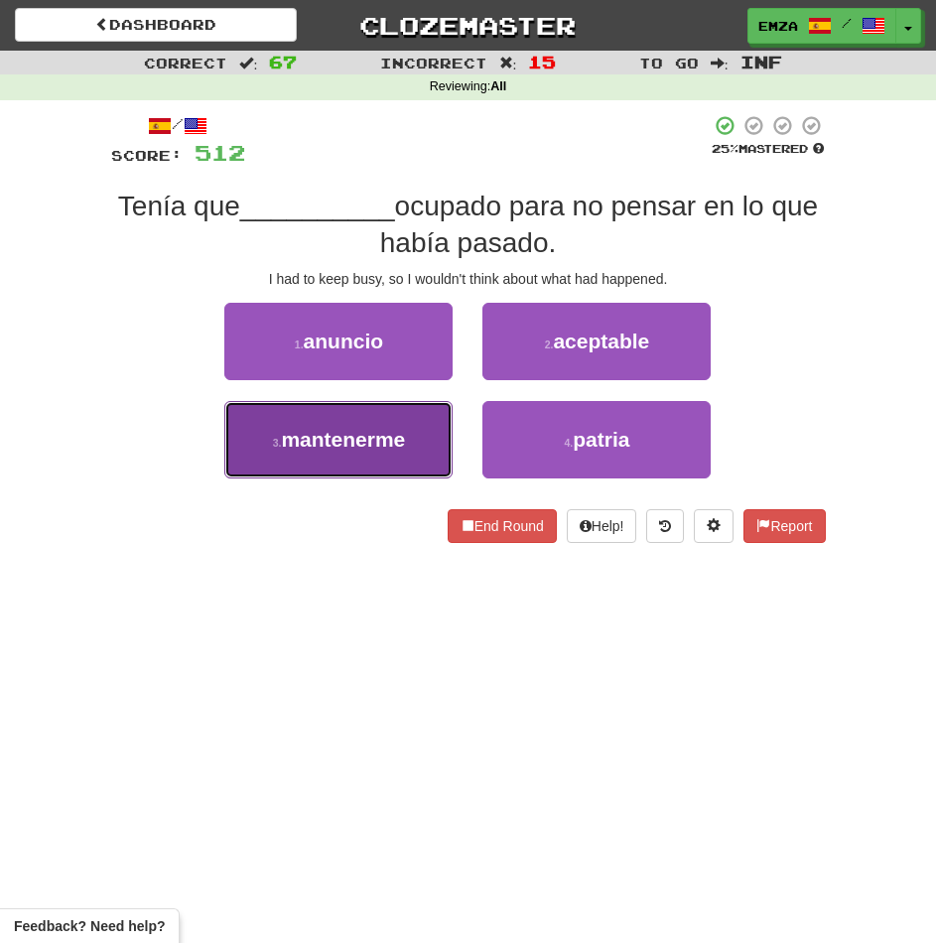
click at [413, 445] on button "3 . mantenerme" at bounding box center [338, 439] width 228 height 77
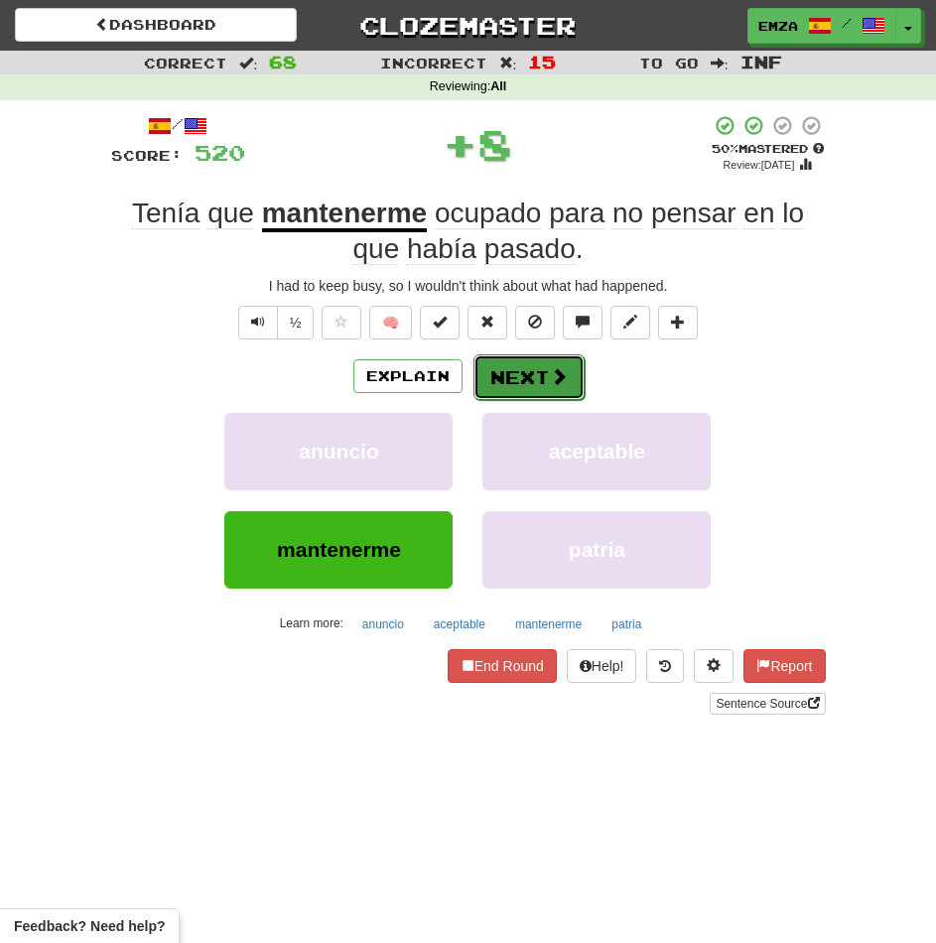
click at [527, 378] on button "Next" at bounding box center [528, 377] width 111 height 46
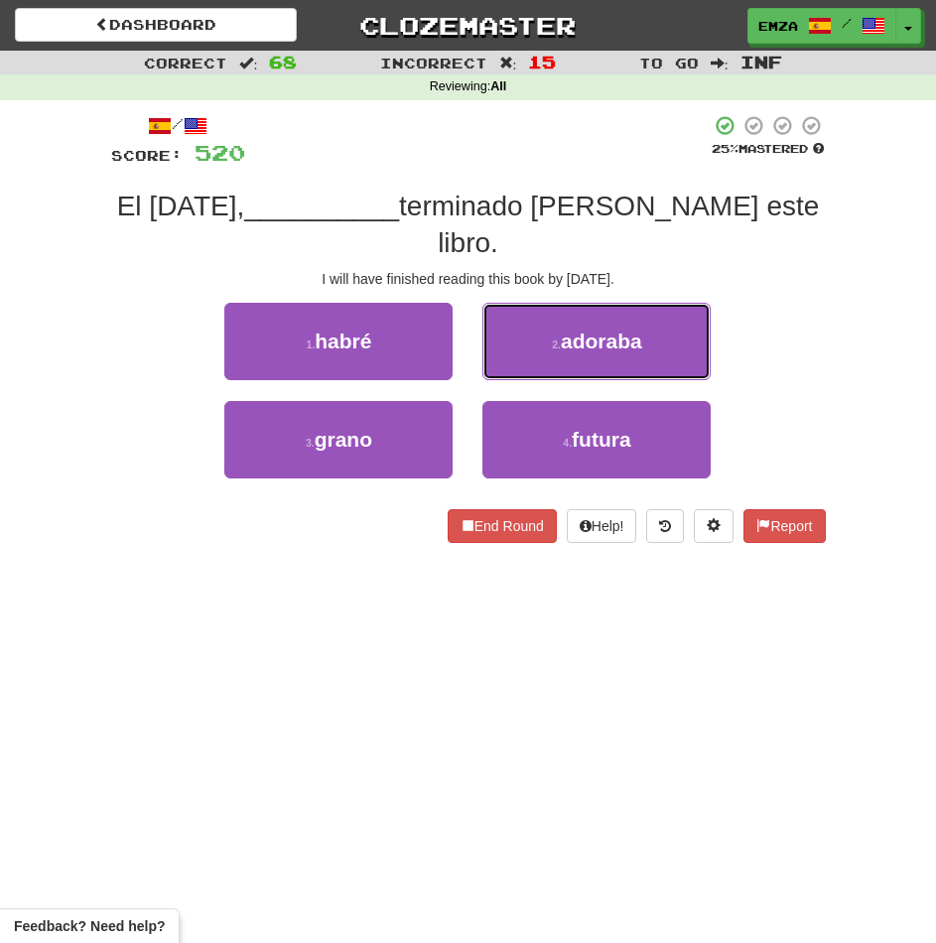
drag, startPoint x: 562, startPoint y: 294, endPoint x: 549, endPoint y: 315, distance: 24.5
click at [561, 303] on button "2 . adoraba" at bounding box center [596, 341] width 228 height 77
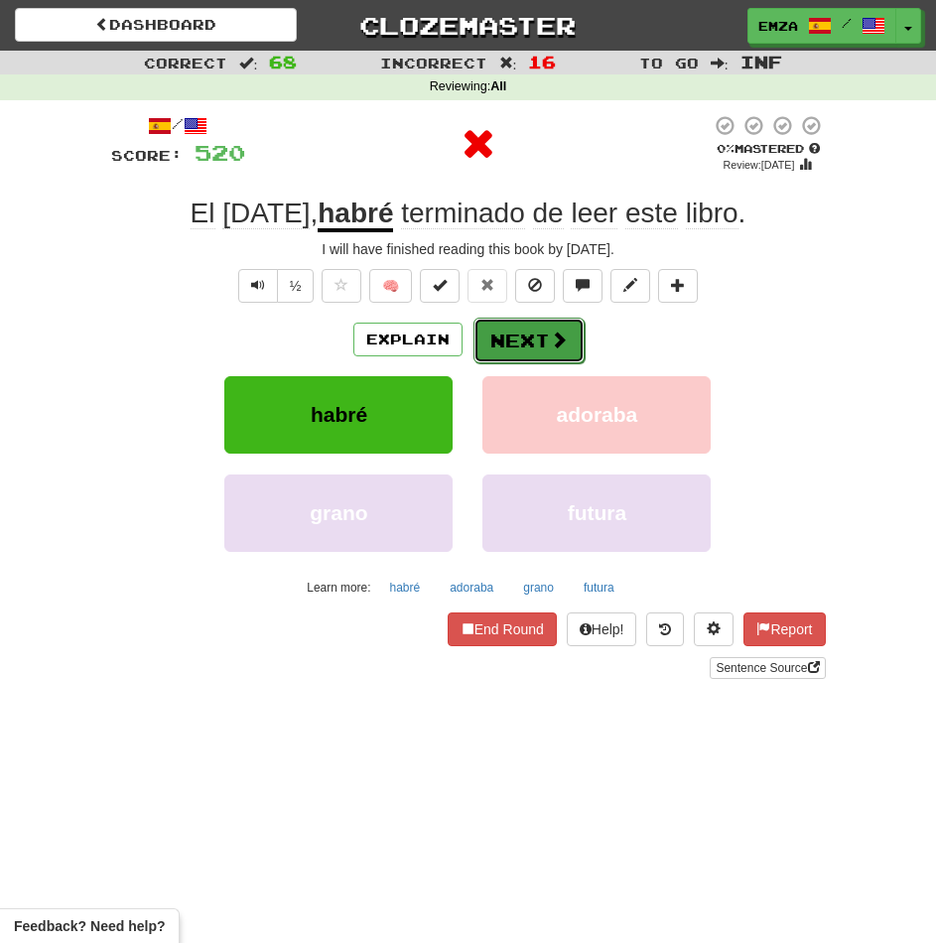
click at [521, 342] on button "Next" at bounding box center [528, 341] width 111 height 46
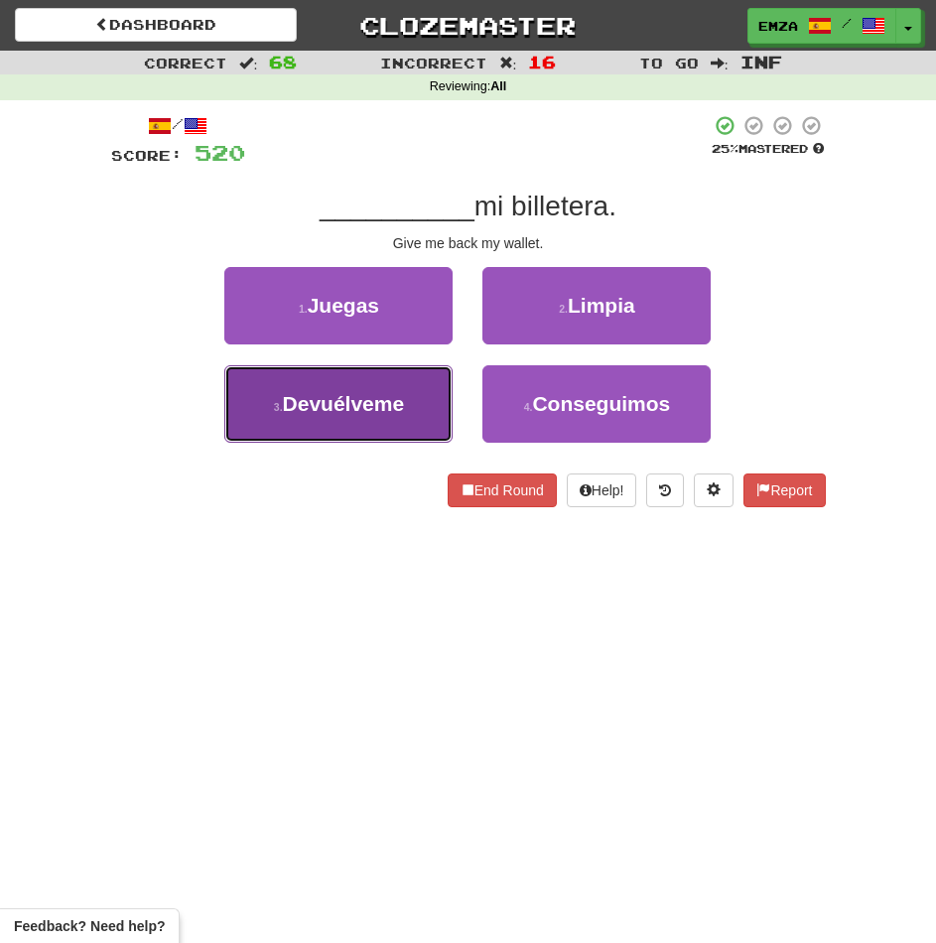
click at [416, 388] on button "3 . Devuélveme" at bounding box center [338, 403] width 228 height 77
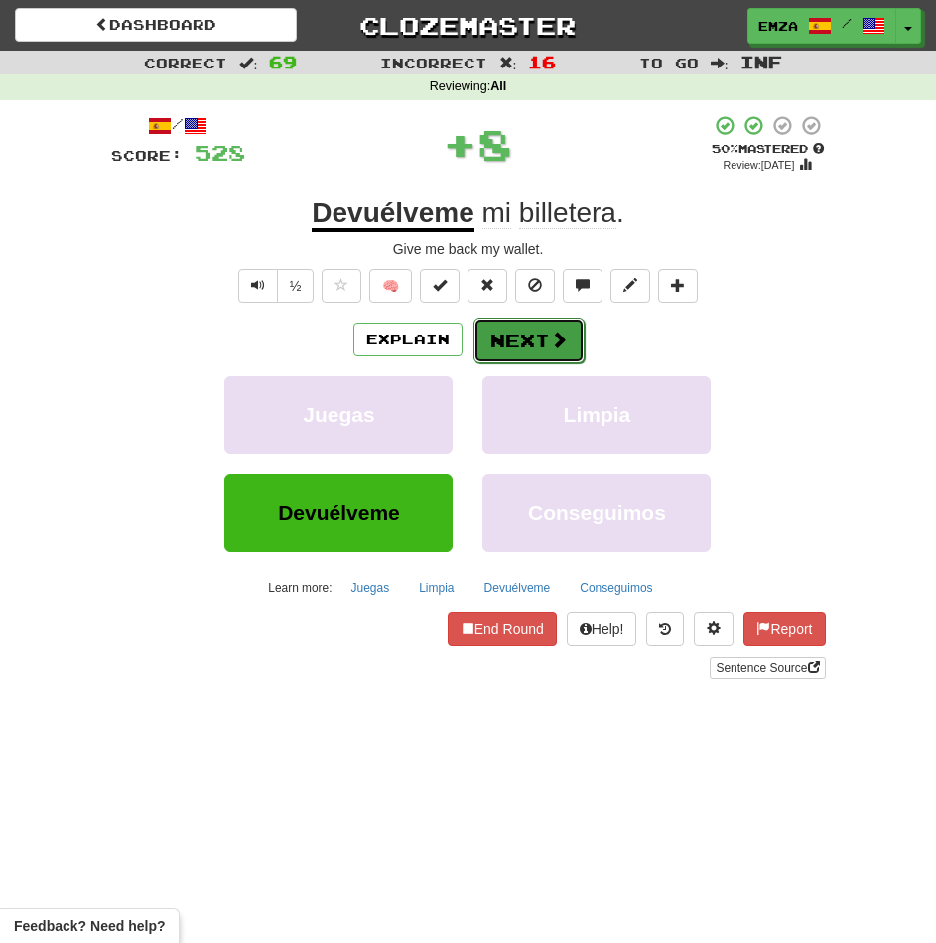
click at [528, 345] on button "Next" at bounding box center [528, 341] width 111 height 46
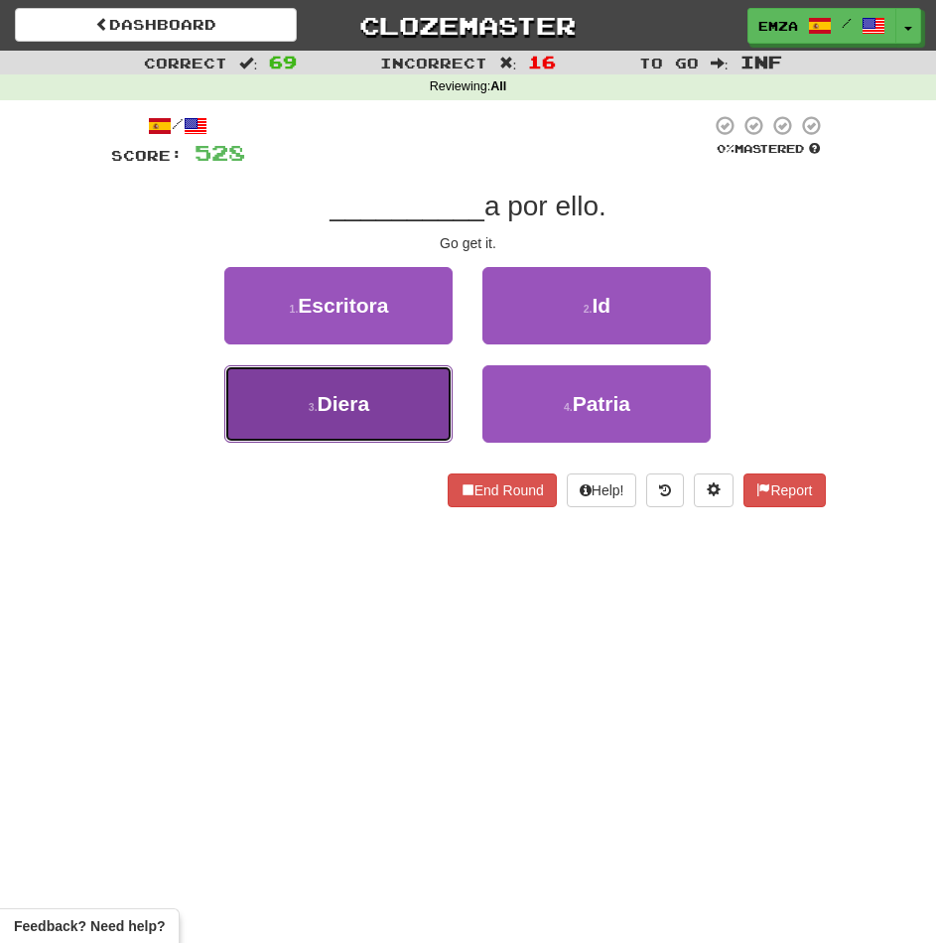
click at [402, 414] on button "3 . Diera" at bounding box center [338, 403] width 228 height 77
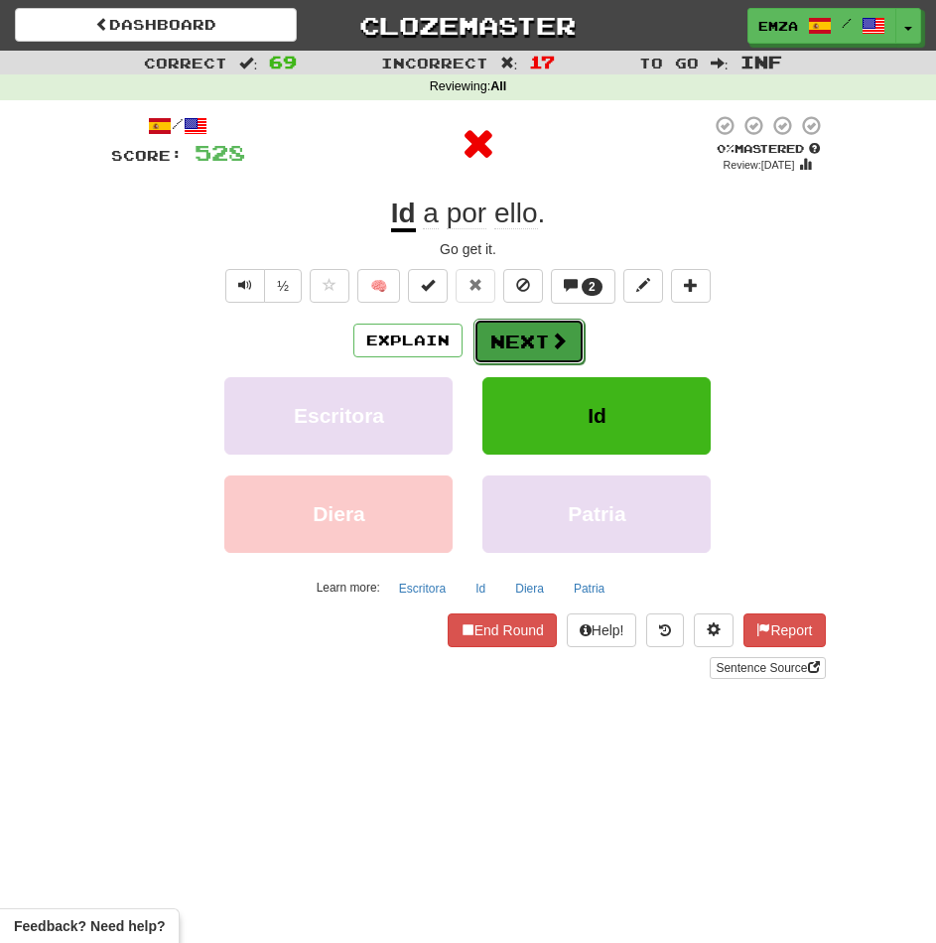
click at [503, 341] on button "Next" at bounding box center [528, 342] width 111 height 46
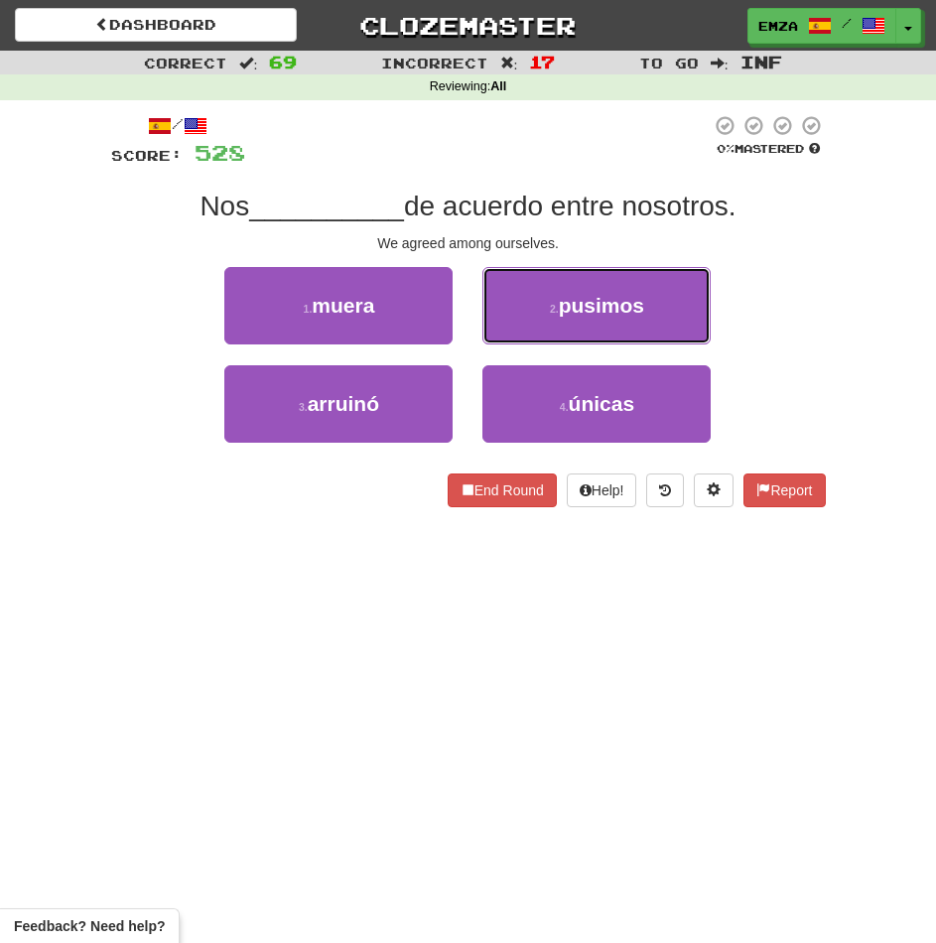
click at [569, 311] on span "pusimos" at bounding box center [601, 305] width 85 height 23
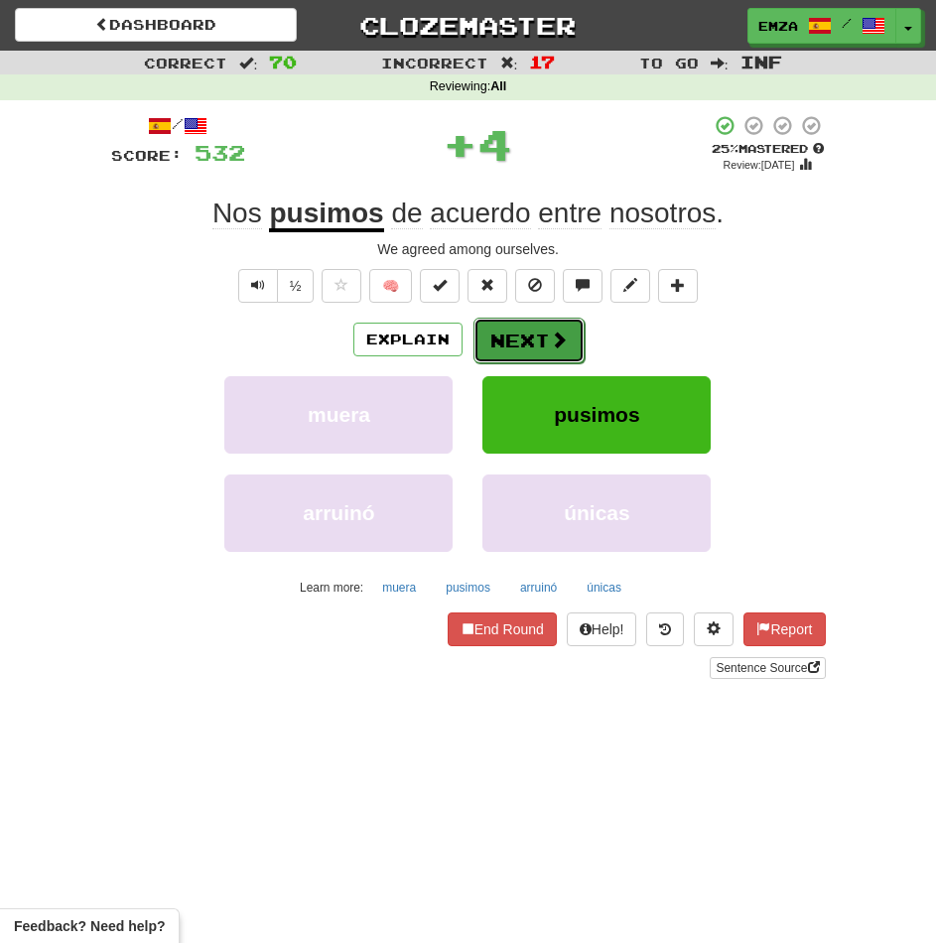
click at [540, 348] on button "Next" at bounding box center [528, 341] width 111 height 46
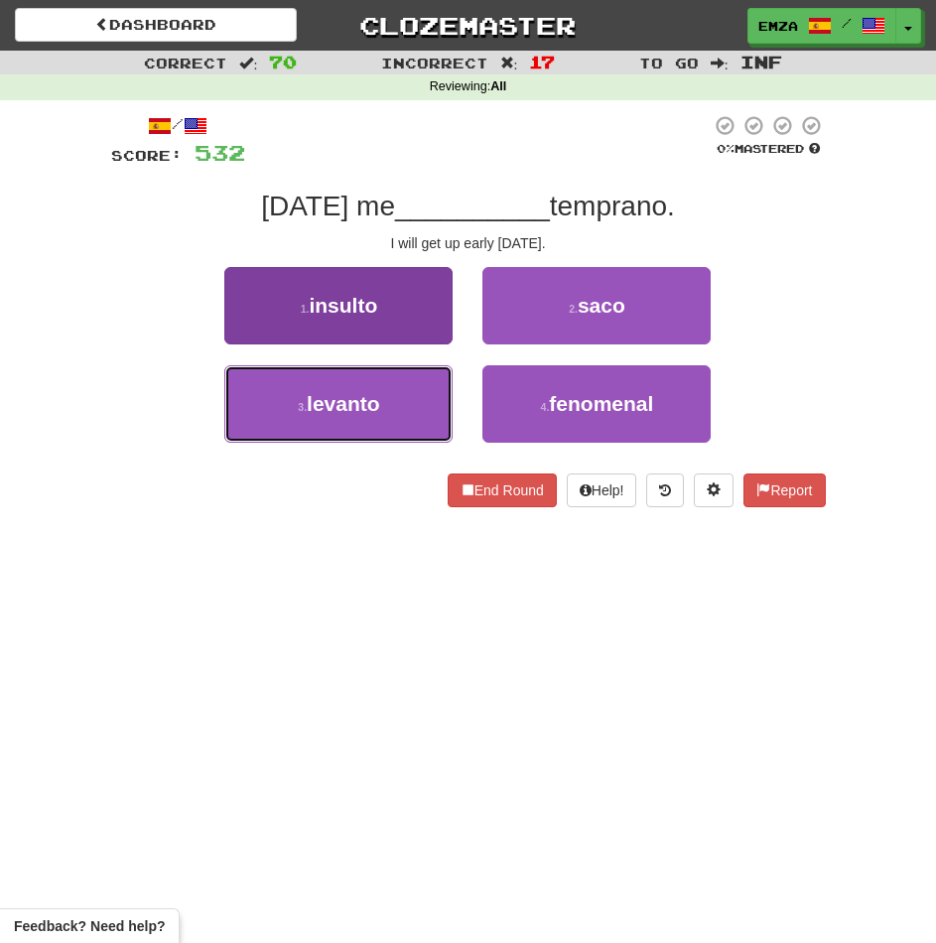
click at [406, 396] on button "3 . levanto" at bounding box center [338, 403] width 228 height 77
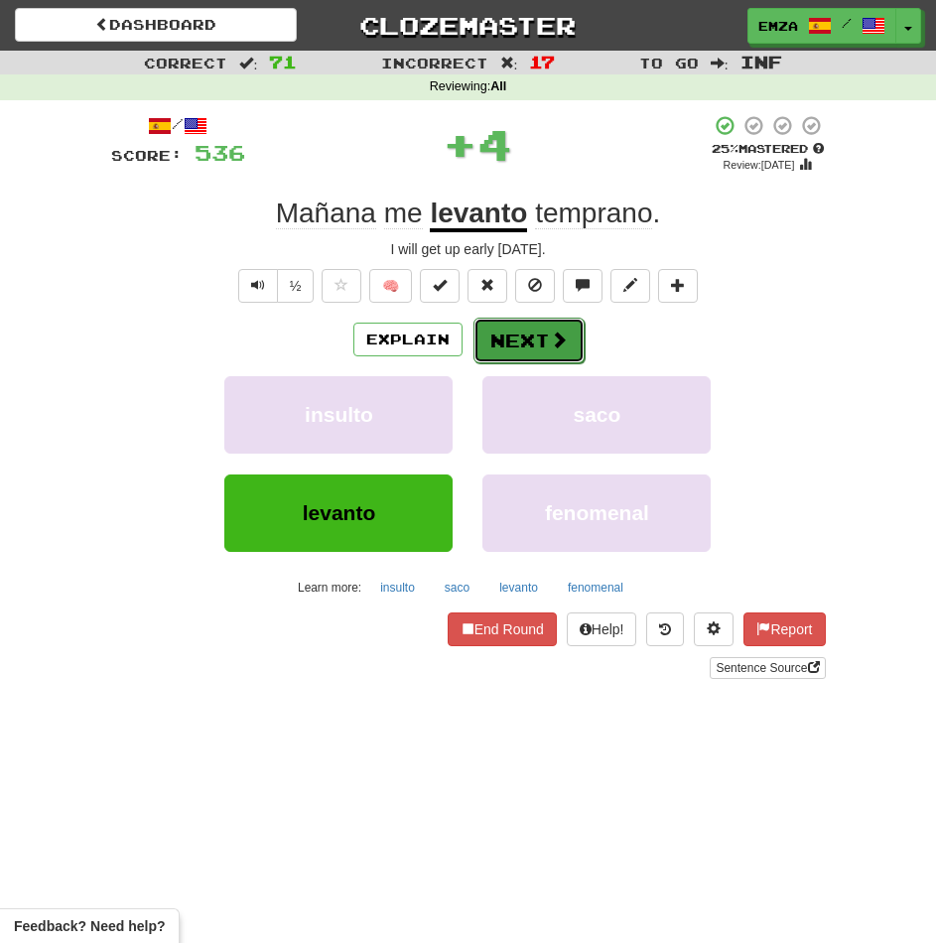
click at [510, 339] on button "Next" at bounding box center [528, 341] width 111 height 46
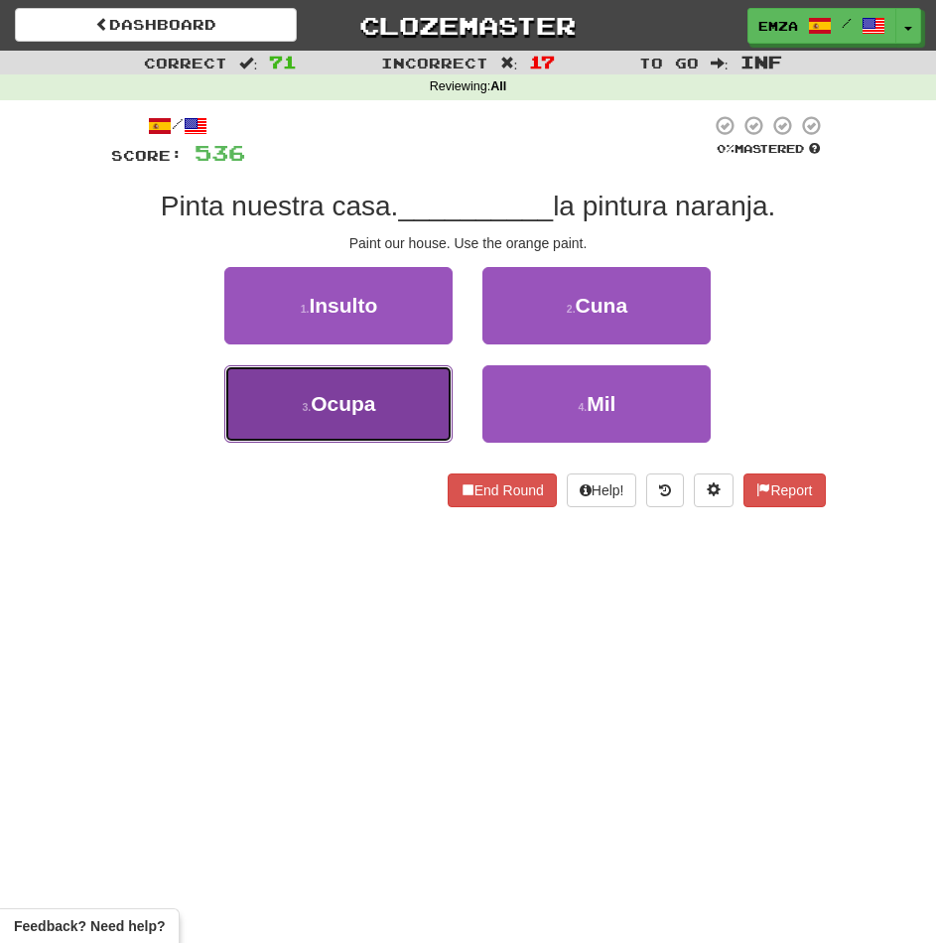
click at [423, 414] on button "3 . Ocupa" at bounding box center [338, 403] width 228 height 77
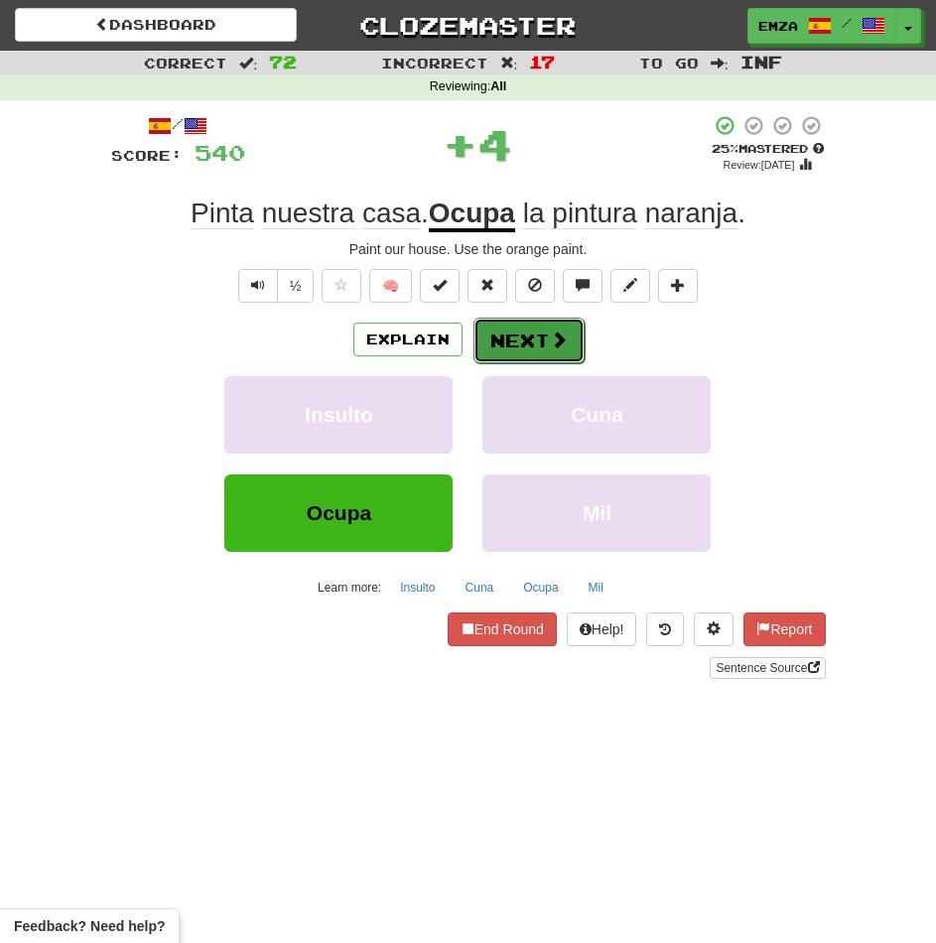
click at [497, 341] on button "Next" at bounding box center [528, 341] width 111 height 46
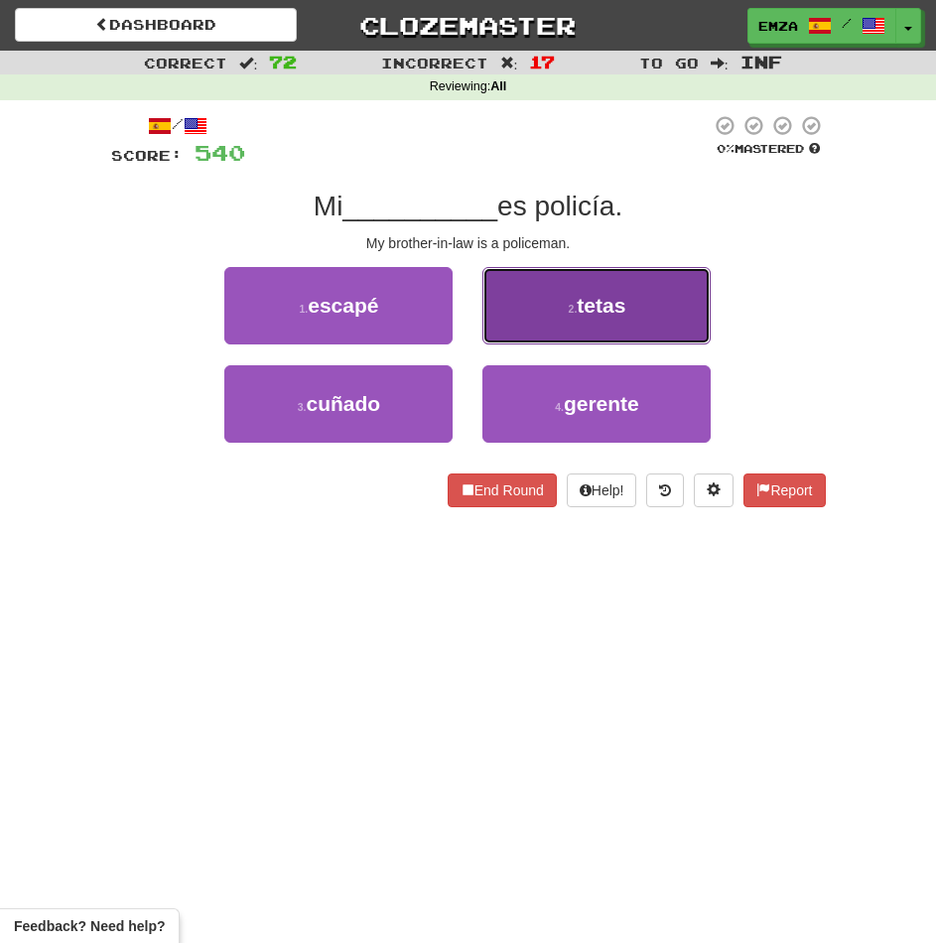
click at [509, 315] on button "2 . tetas" at bounding box center [596, 305] width 228 height 77
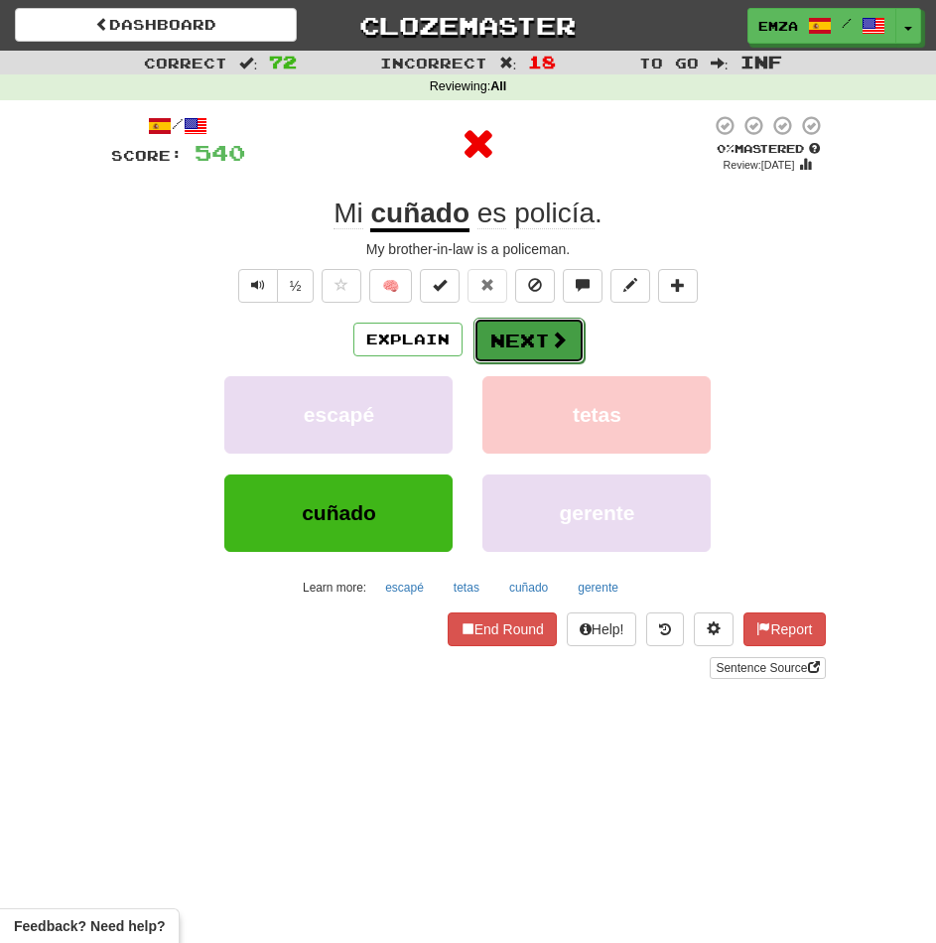
click at [509, 348] on button "Next" at bounding box center [528, 341] width 111 height 46
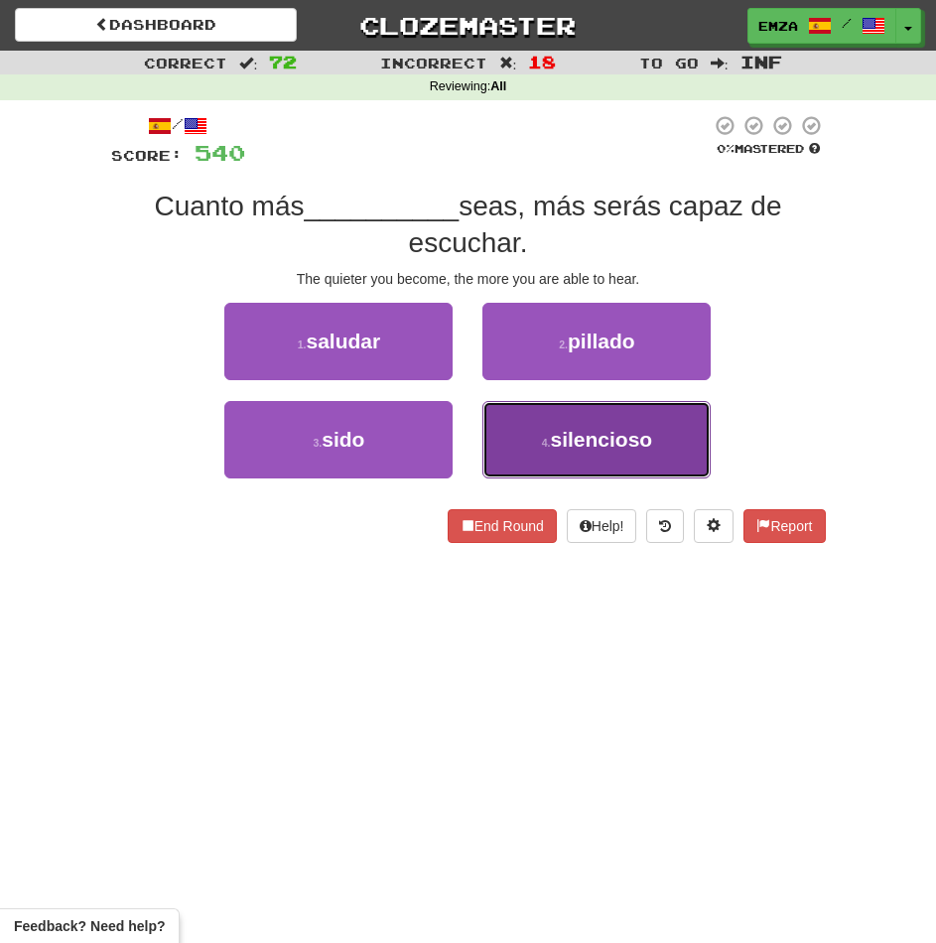
click at [551, 445] on span "silencioso" at bounding box center [601, 439] width 102 height 23
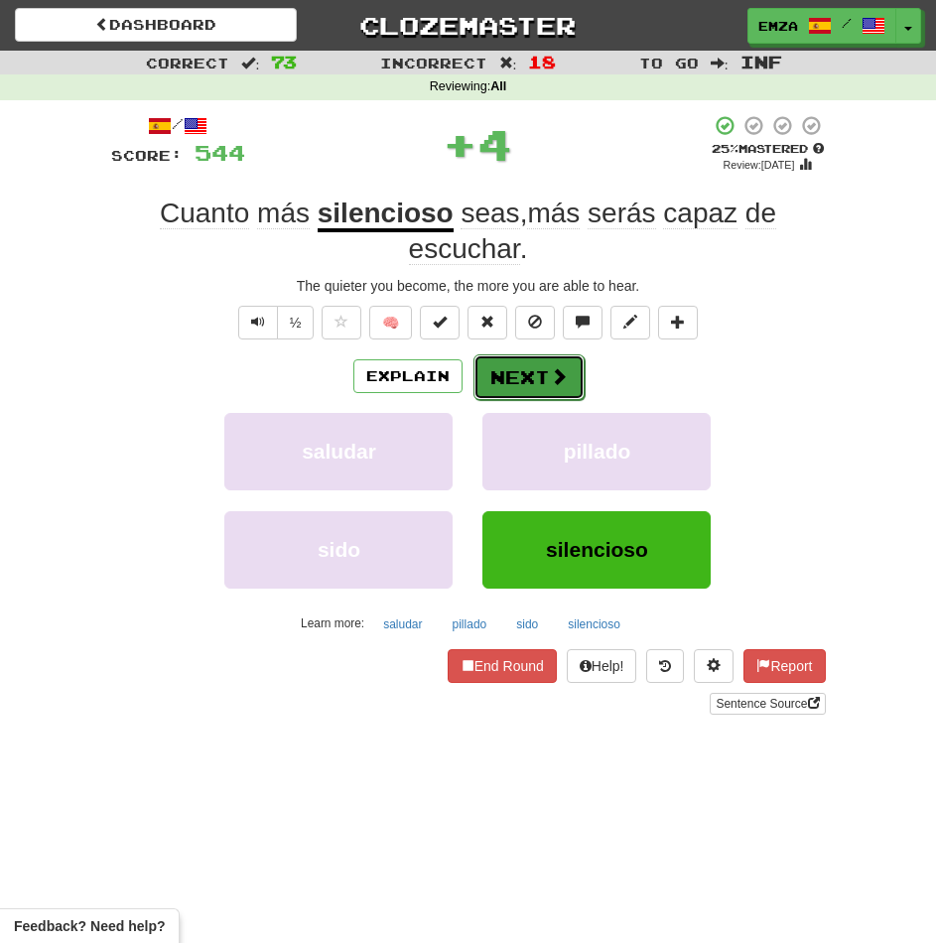
click at [528, 370] on button "Next" at bounding box center [528, 377] width 111 height 46
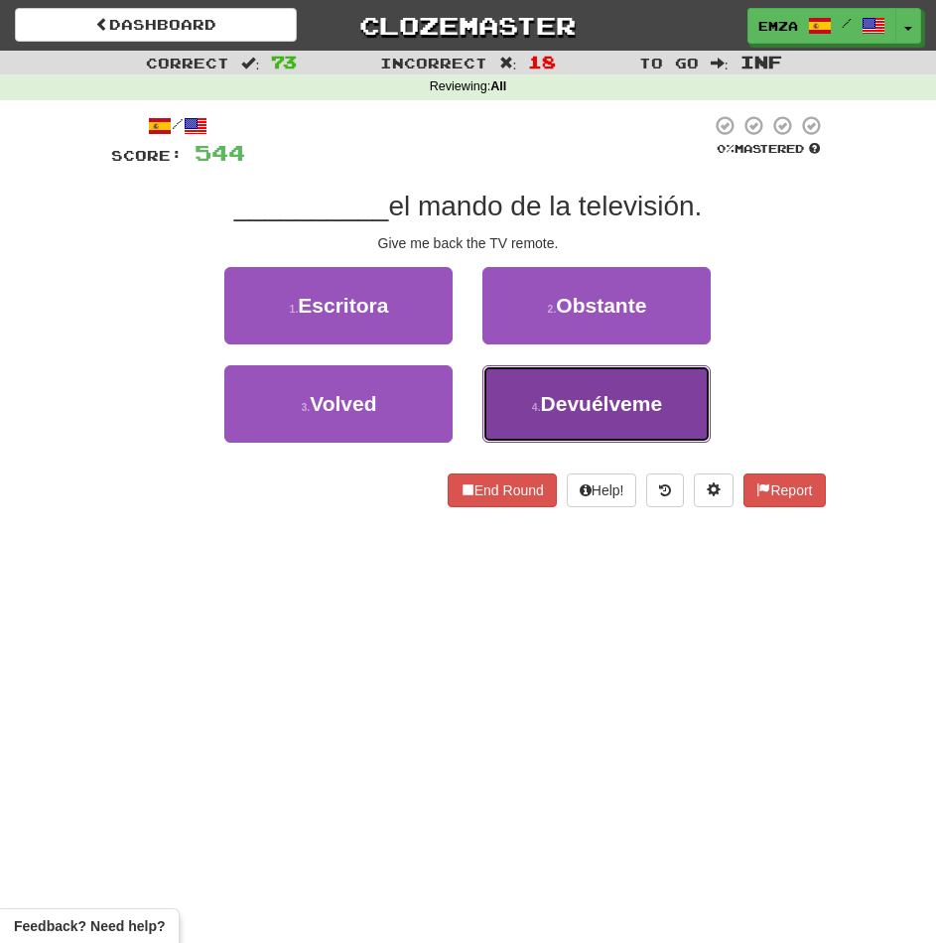
click at [508, 396] on button "4 . Devuélveme" at bounding box center [596, 403] width 228 height 77
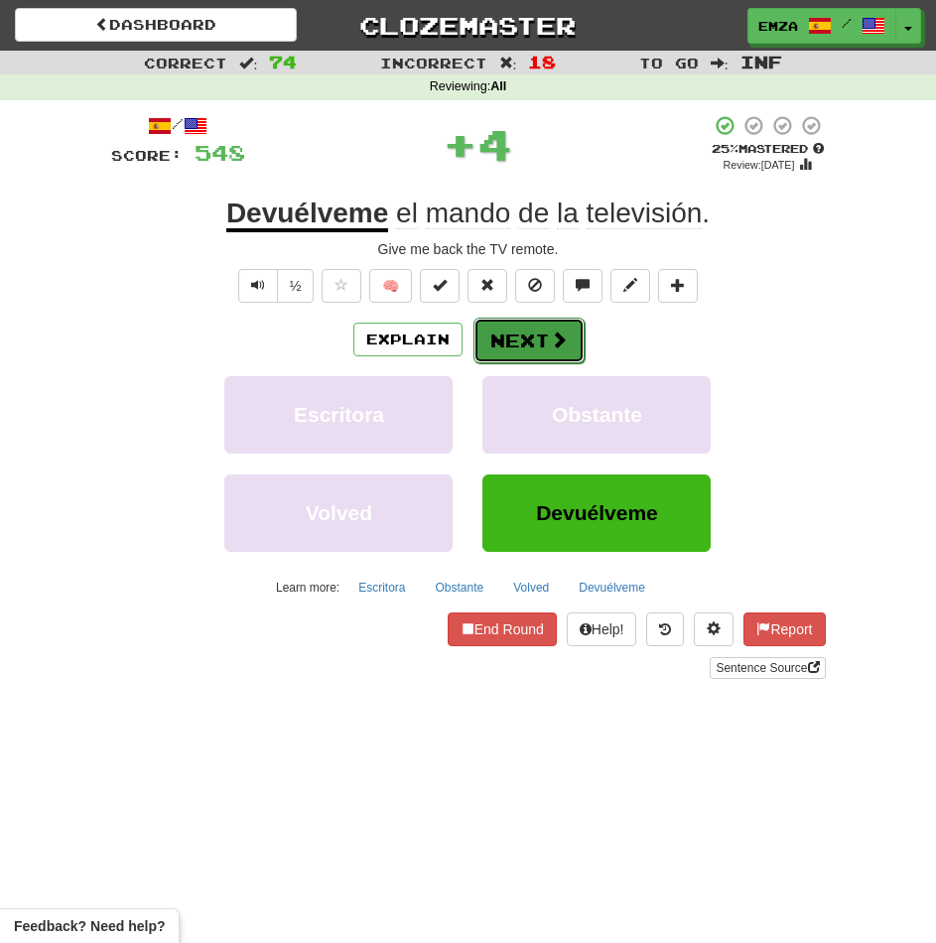
click at [505, 332] on button "Next" at bounding box center [528, 341] width 111 height 46
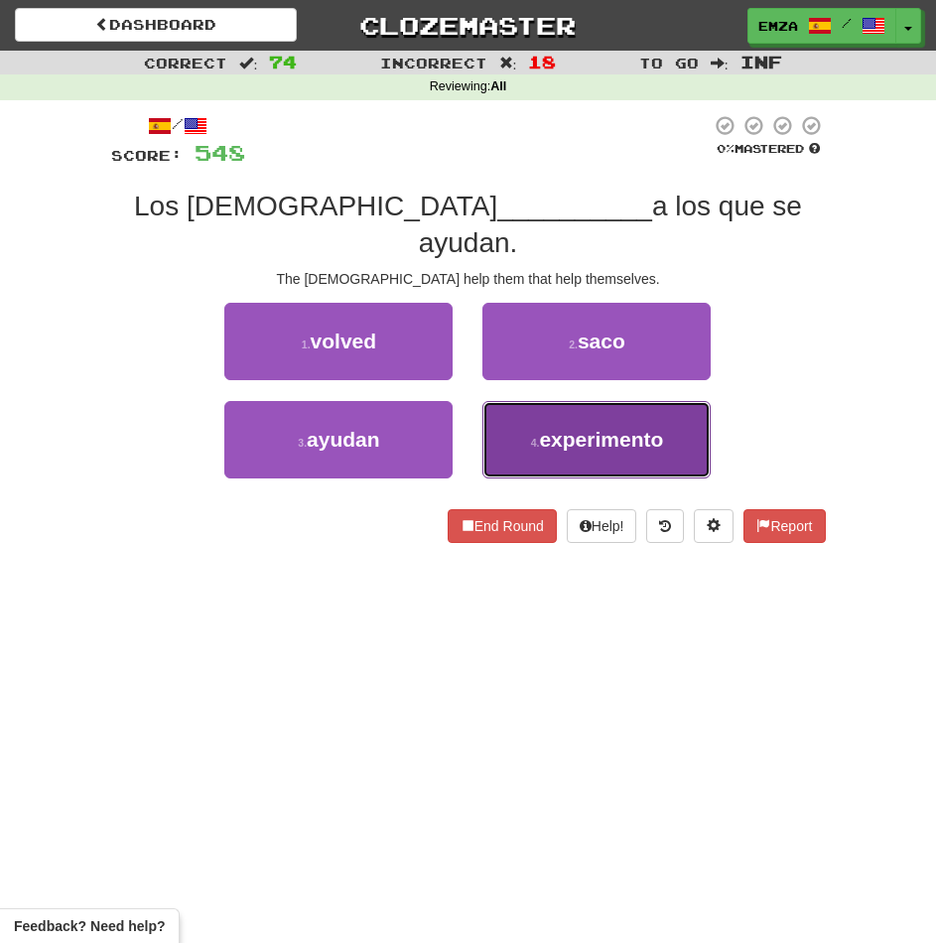
click at [487, 401] on button "4 . experimento" at bounding box center [596, 439] width 228 height 77
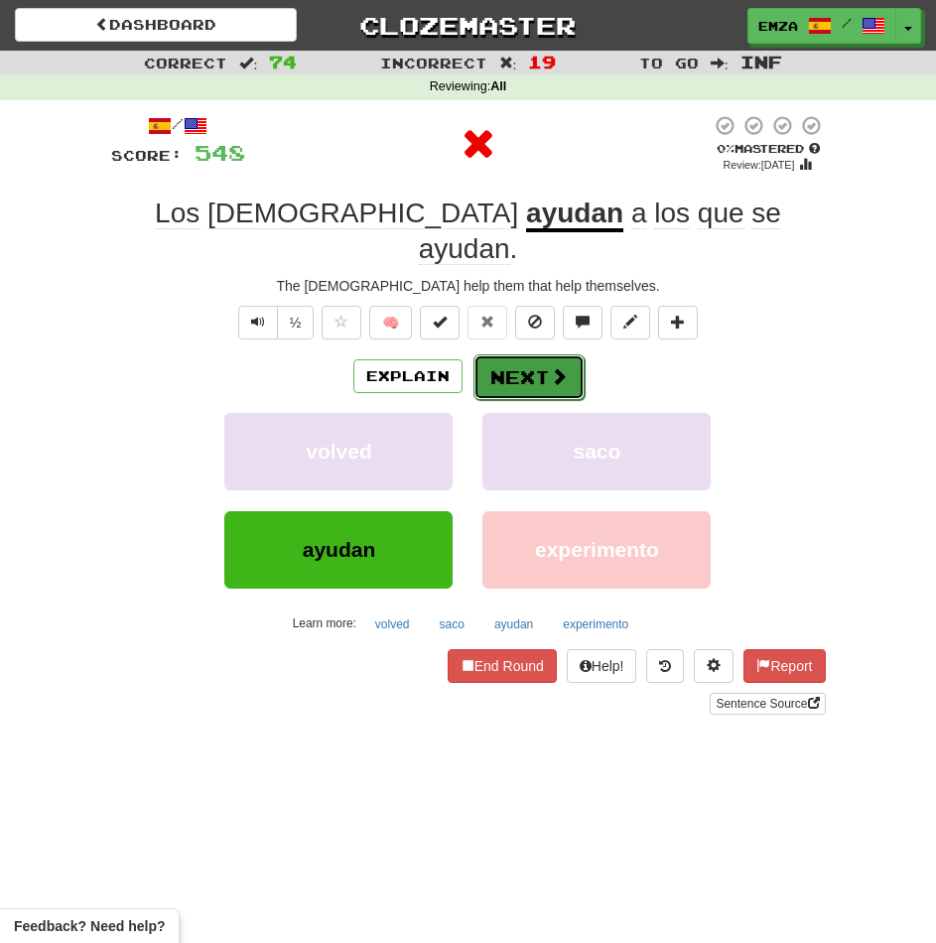
click at [543, 354] on button "Next" at bounding box center [528, 377] width 111 height 46
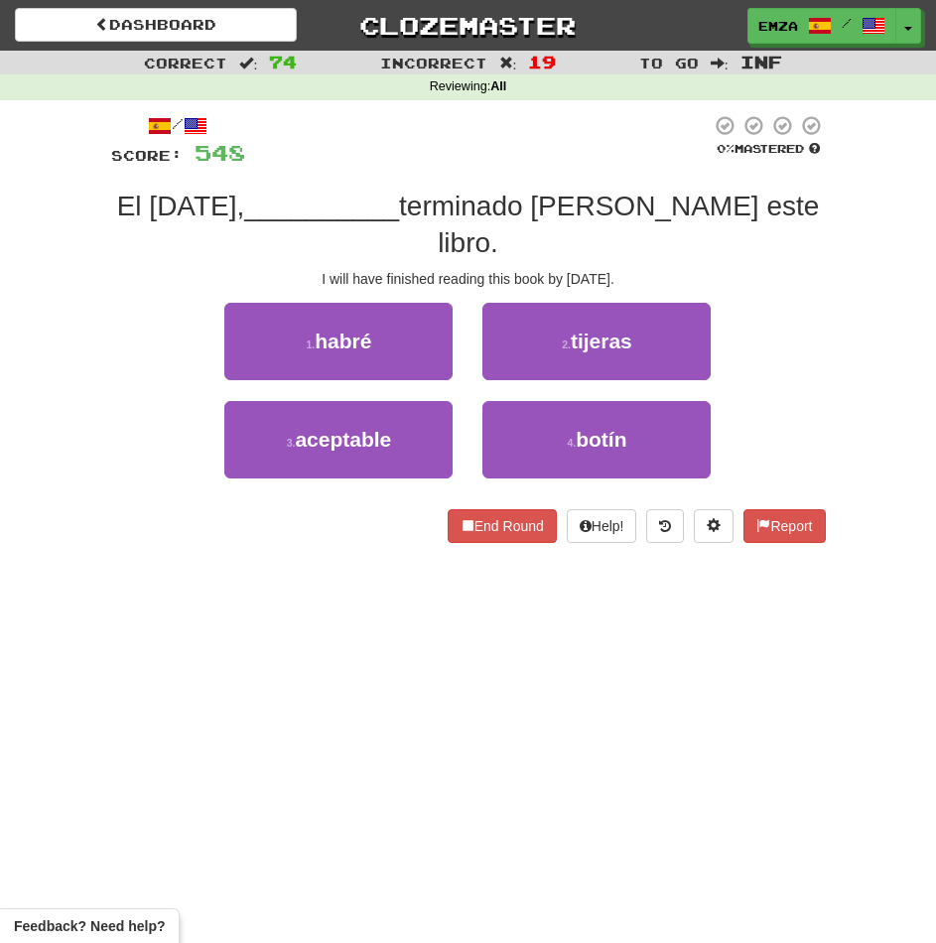
click at [493, 357] on div "2 . tijeras" at bounding box center [596, 352] width 258 height 98
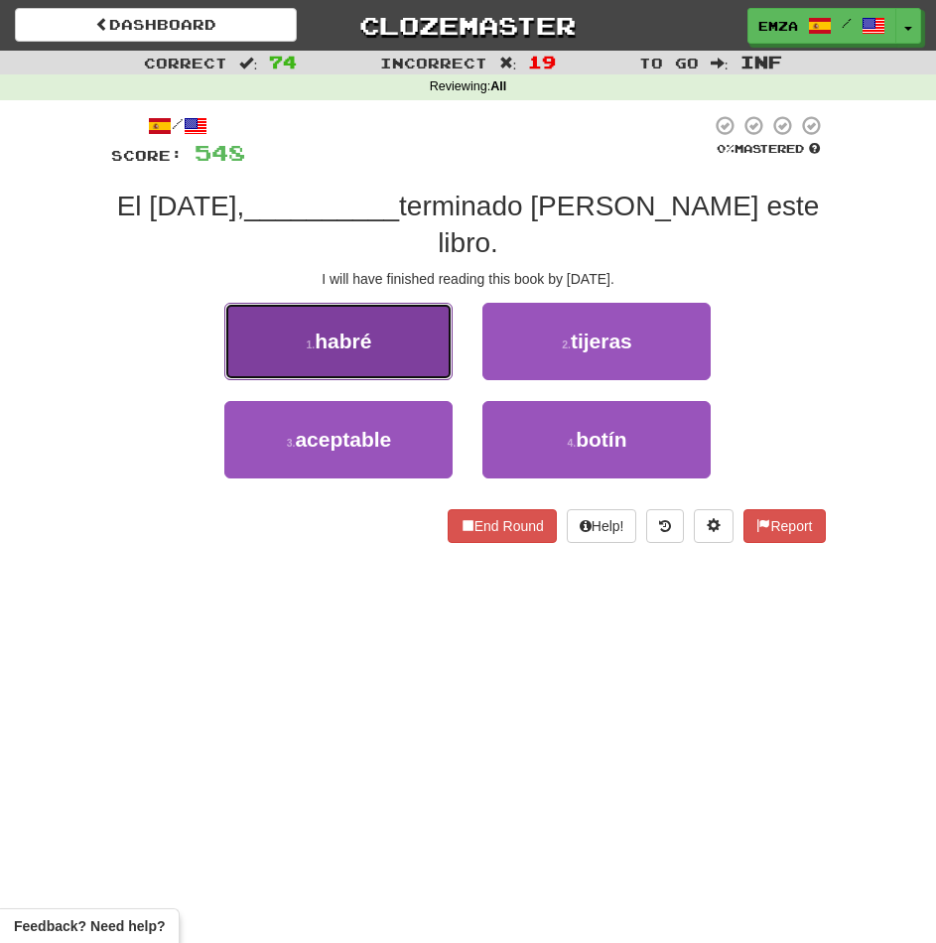
click at [414, 330] on button "1 . habré" at bounding box center [338, 341] width 228 height 77
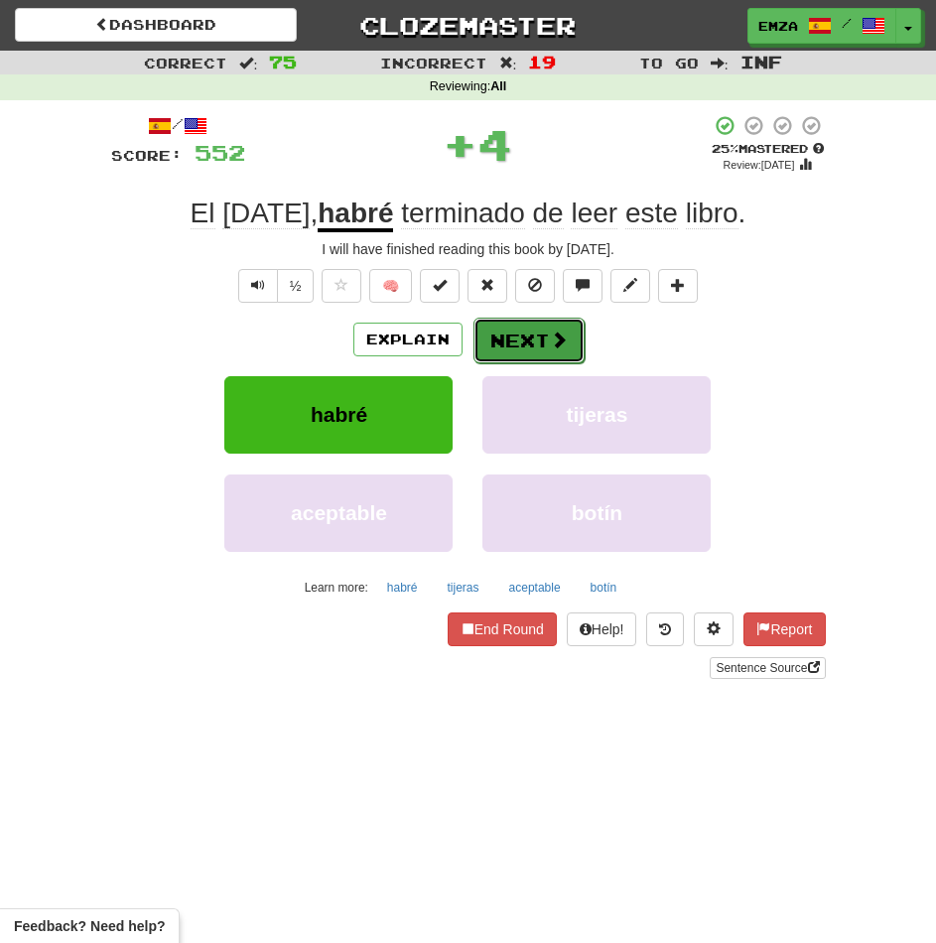
click at [533, 347] on button "Next" at bounding box center [528, 341] width 111 height 46
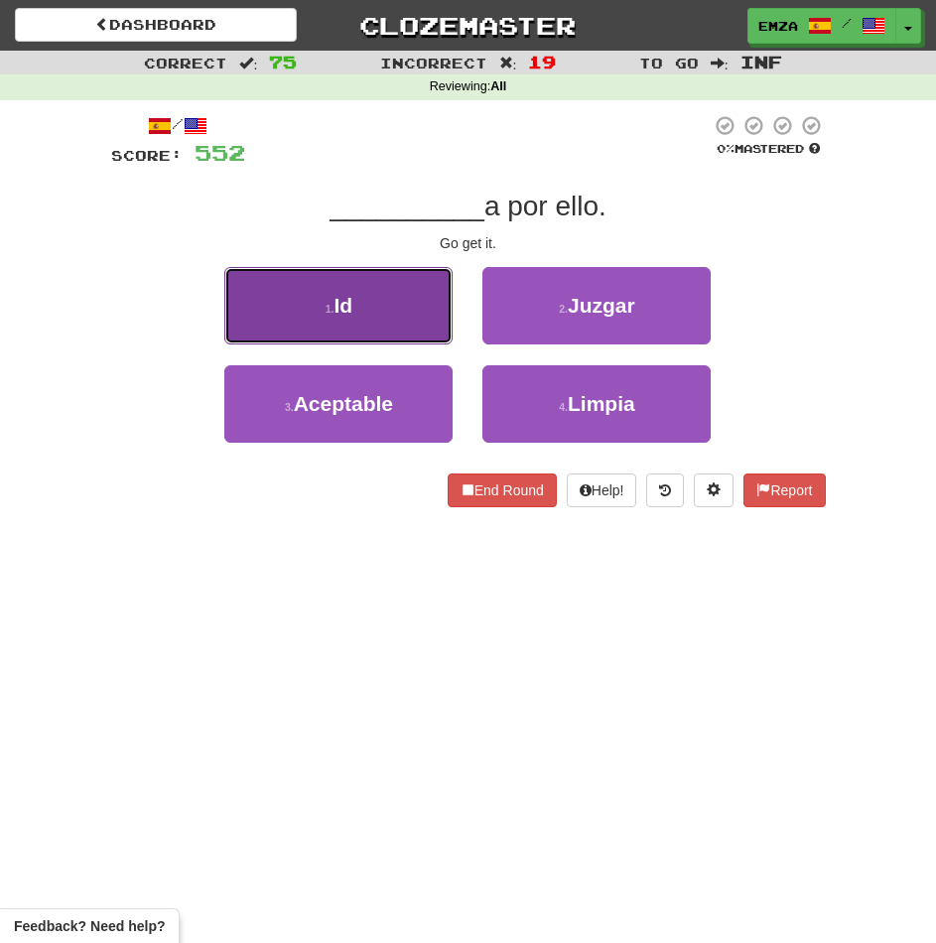
click at [403, 320] on button "1 . Id" at bounding box center [338, 305] width 228 height 77
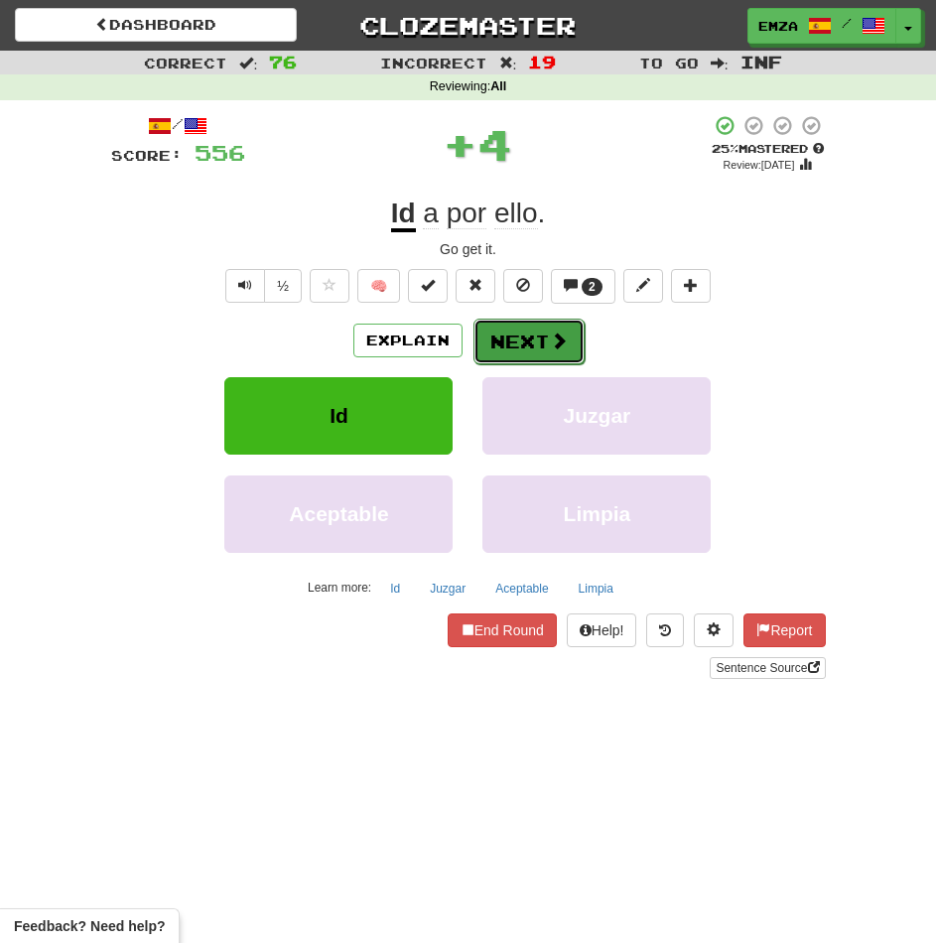
click at [531, 332] on button "Next" at bounding box center [528, 342] width 111 height 46
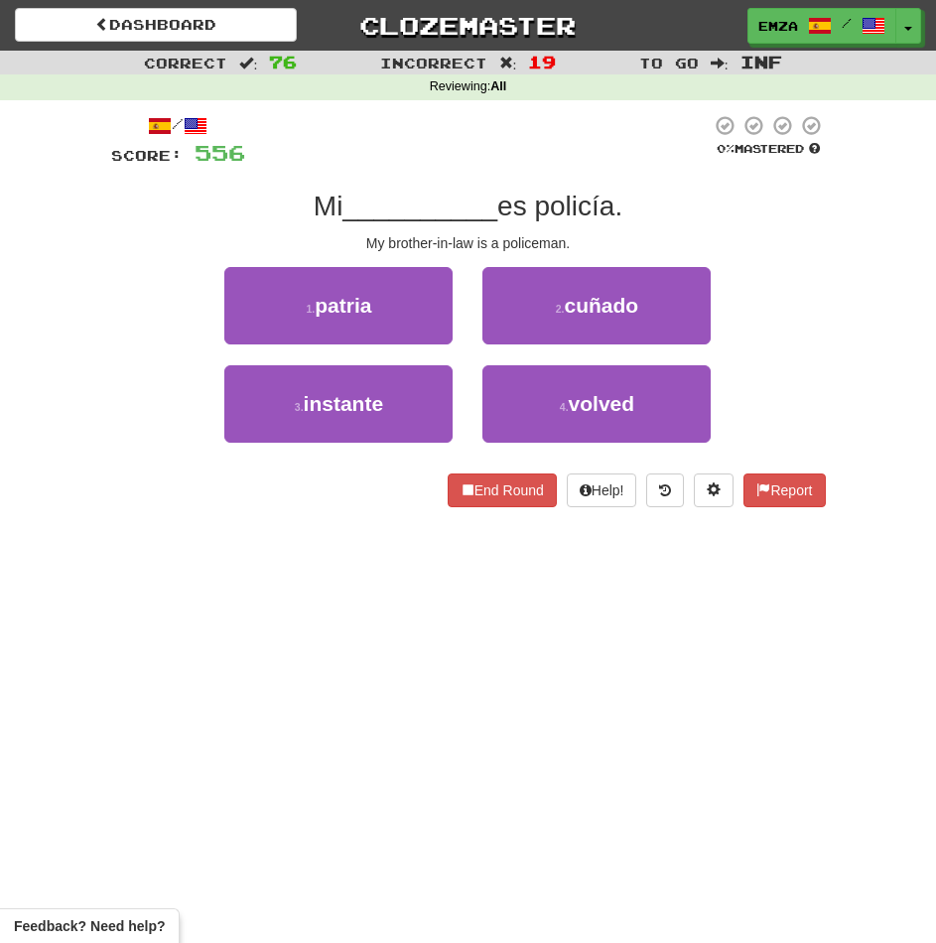
click at [333, 475] on div "End Round Help! Report" at bounding box center [468, 490] width 715 height 34
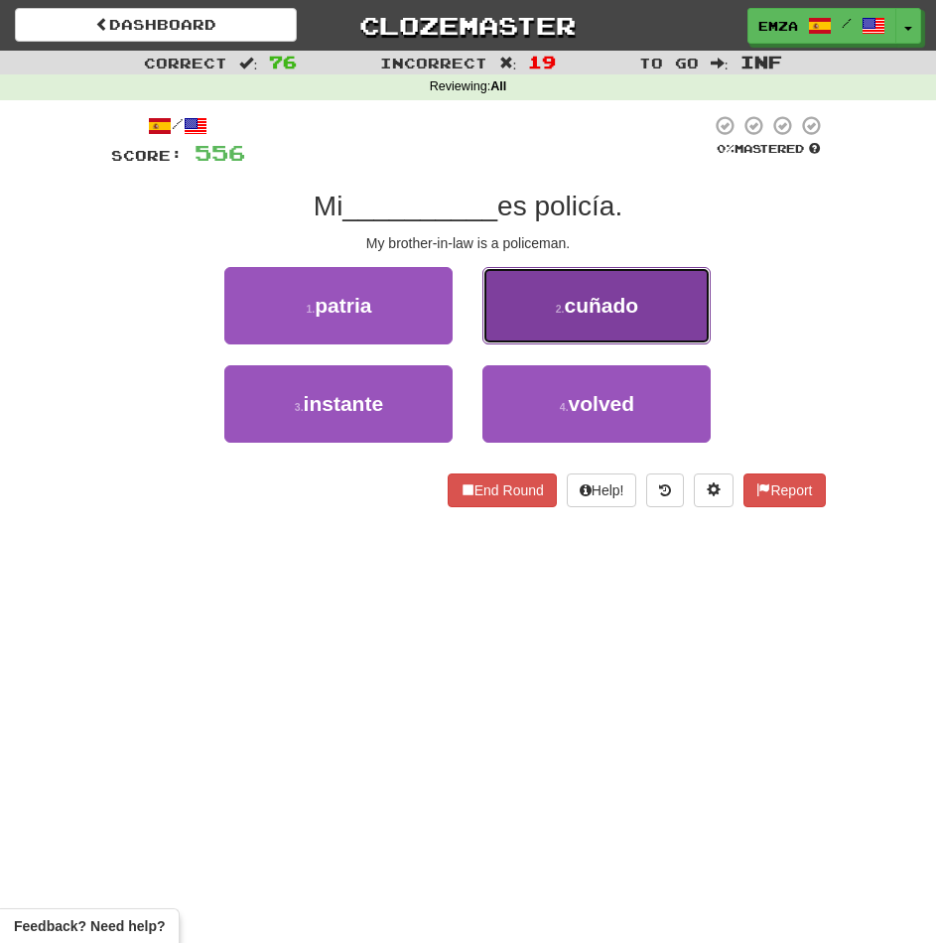
click at [550, 301] on button "2 . cuñado" at bounding box center [596, 305] width 228 height 77
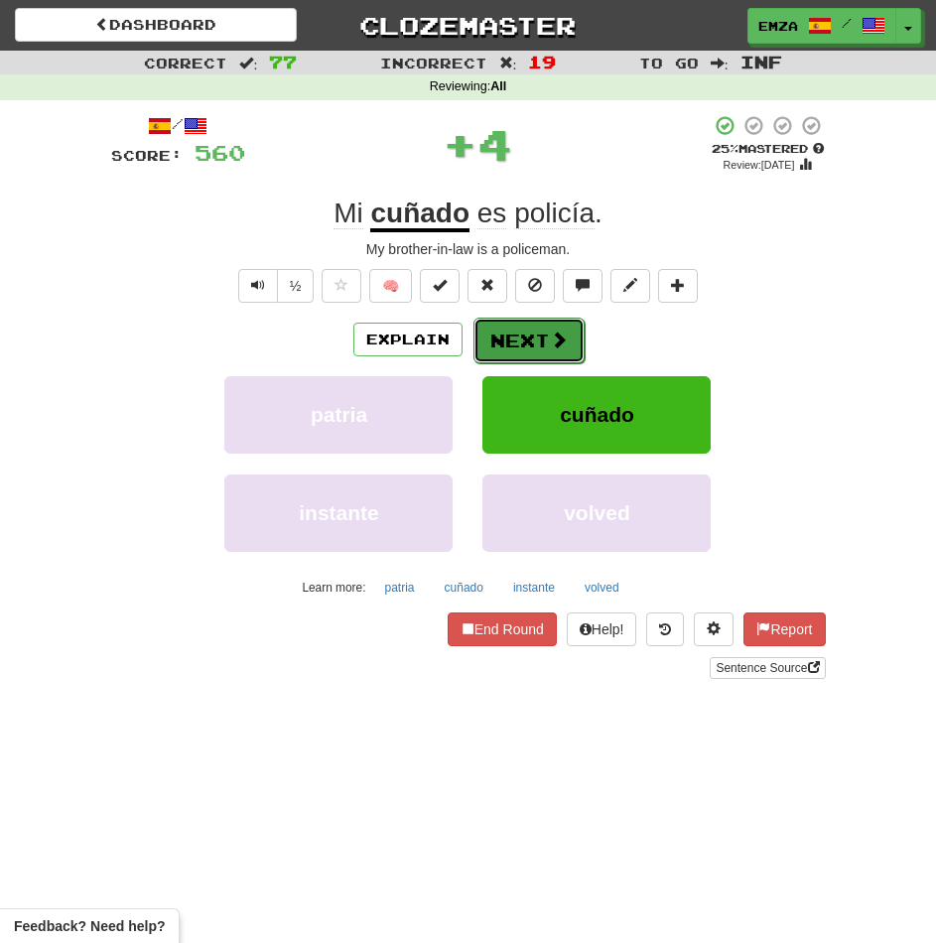
click at [539, 337] on button "Next" at bounding box center [528, 341] width 111 height 46
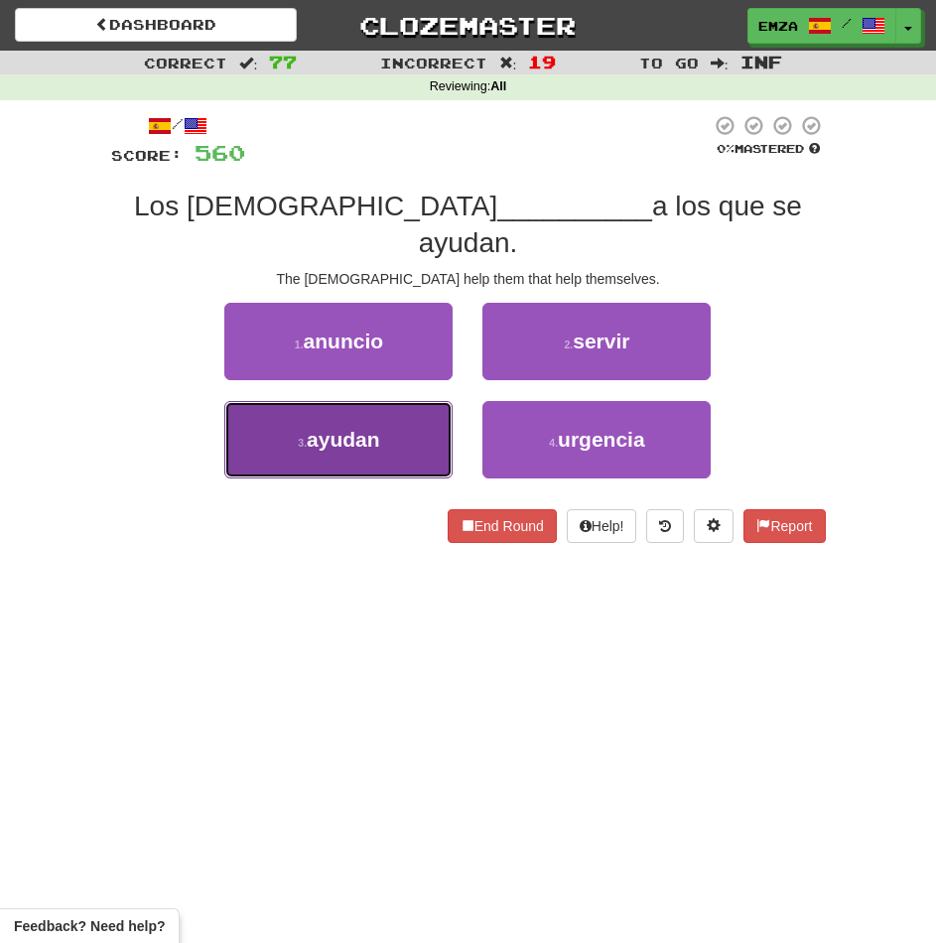
click at [340, 418] on button "3 . ayudan" at bounding box center [338, 439] width 228 height 77
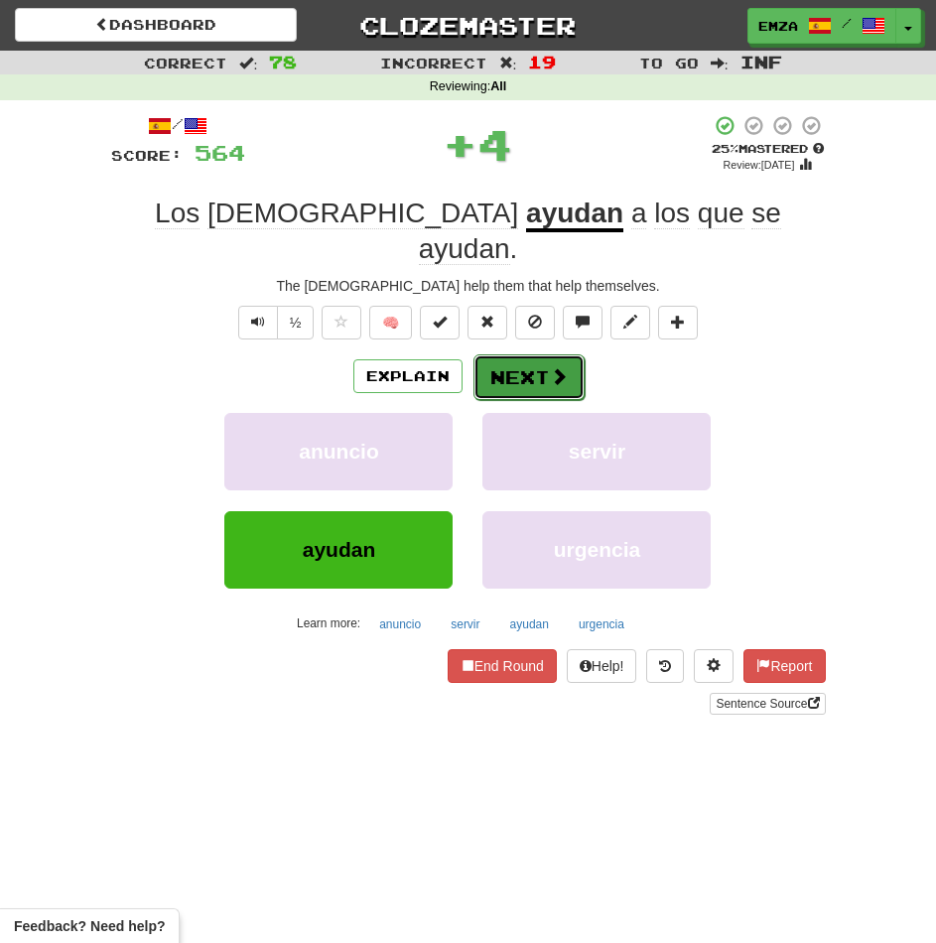
click at [515, 354] on button "Next" at bounding box center [528, 377] width 111 height 46
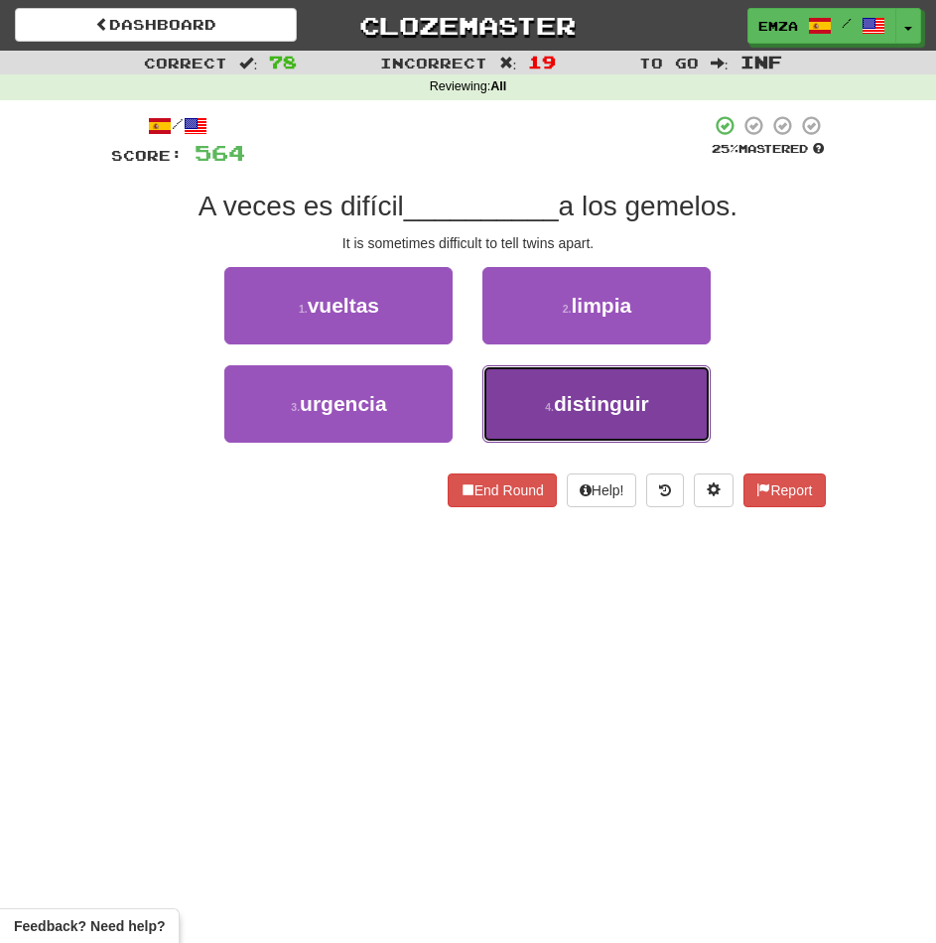
click at [529, 403] on button "4 . distinguir" at bounding box center [596, 403] width 228 height 77
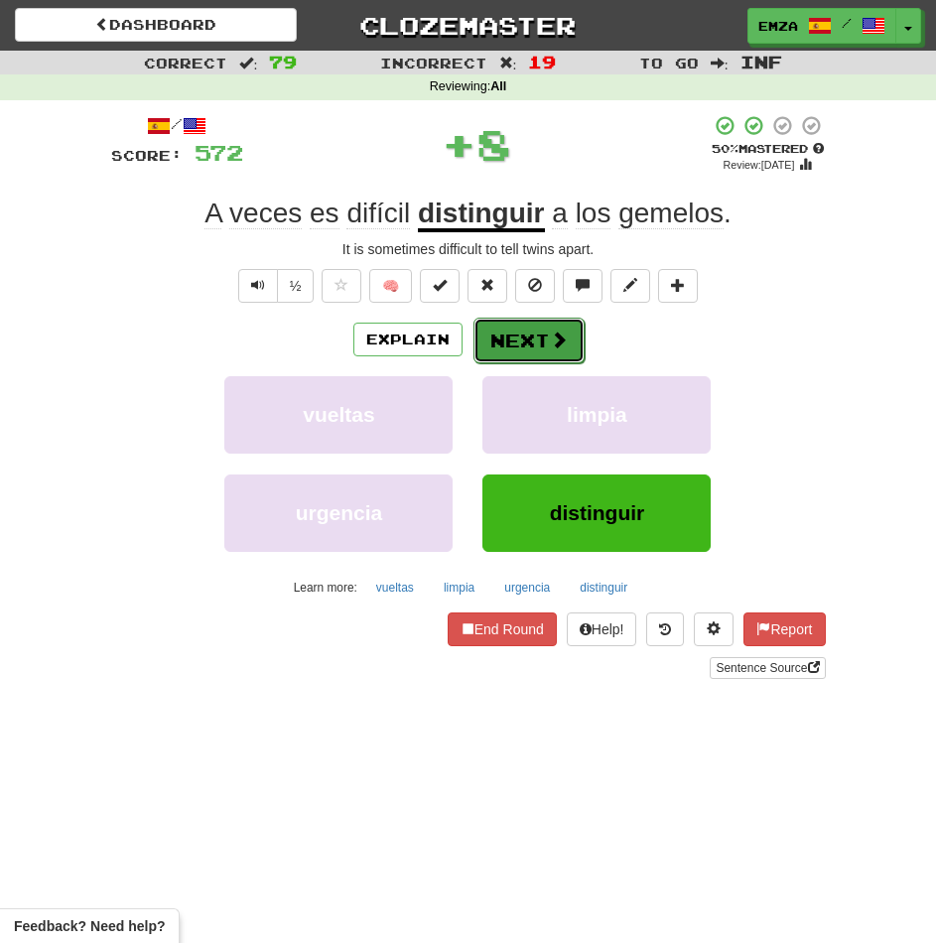
click at [537, 333] on button "Next" at bounding box center [528, 341] width 111 height 46
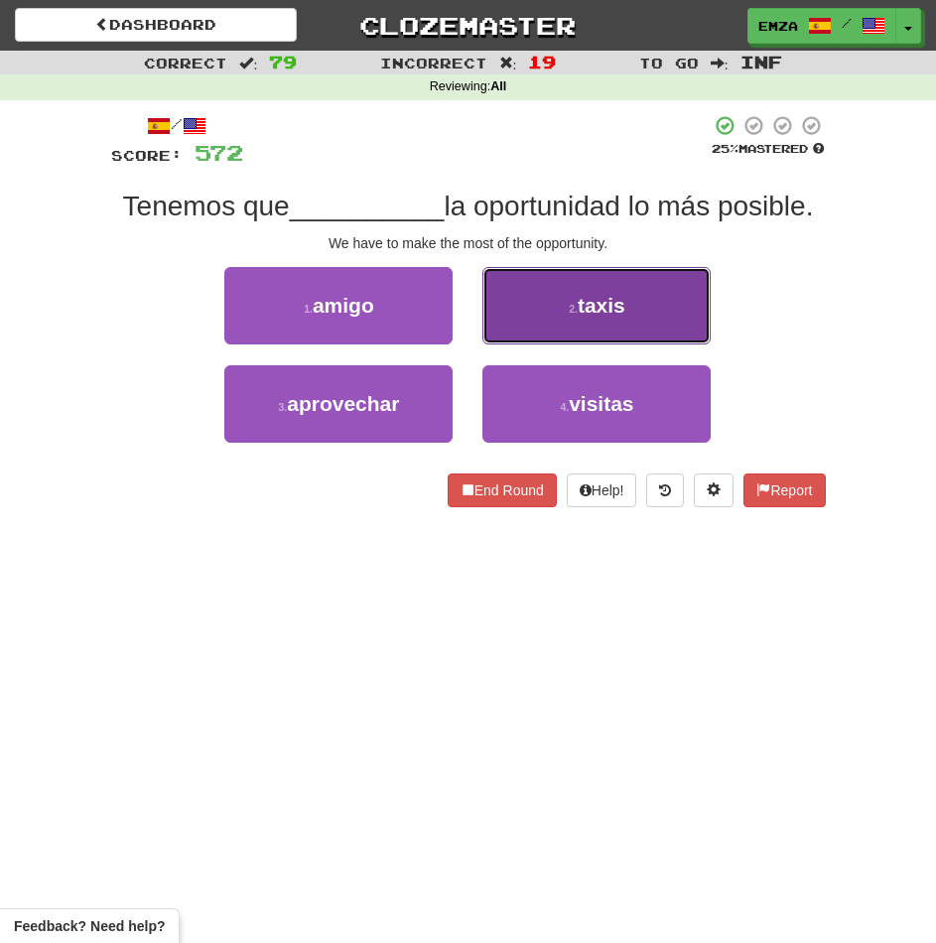
click at [524, 294] on button "2 . taxis" at bounding box center [596, 305] width 228 height 77
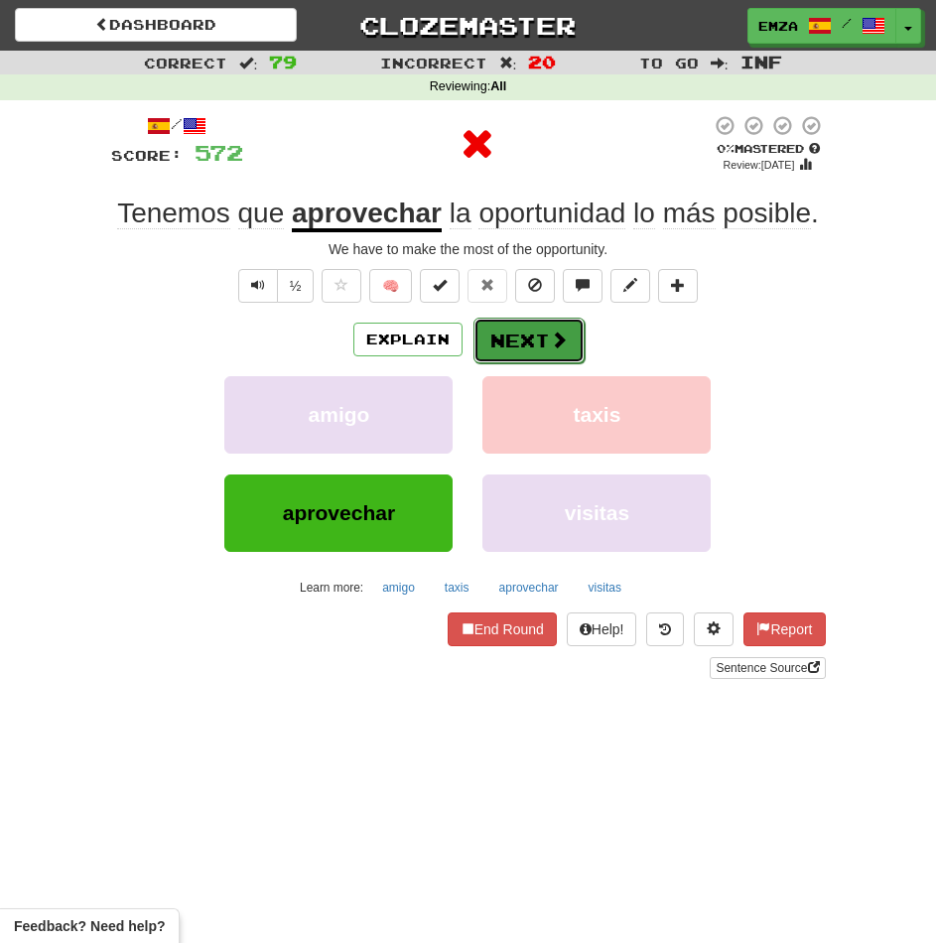
click at [520, 335] on button "Next" at bounding box center [528, 341] width 111 height 46
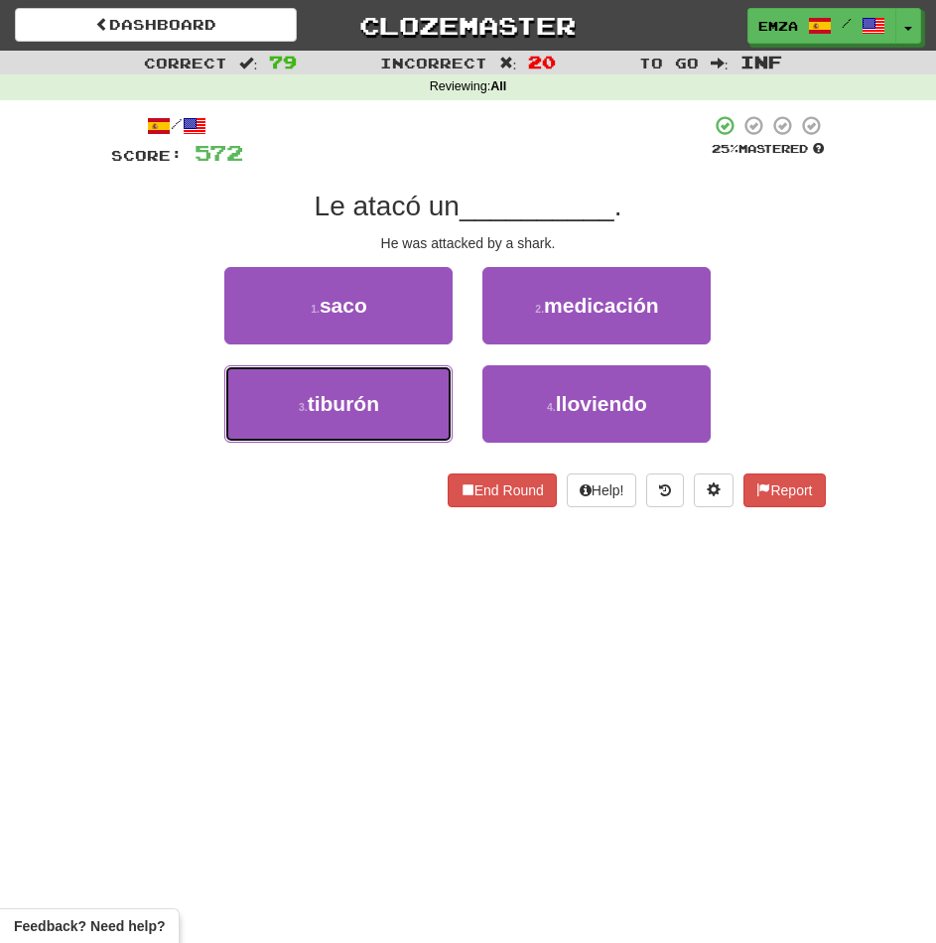
drag, startPoint x: 406, startPoint y: 397, endPoint x: 463, endPoint y: 378, distance: 59.6
click at [407, 397] on button "3 . tiburón" at bounding box center [338, 403] width 228 height 77
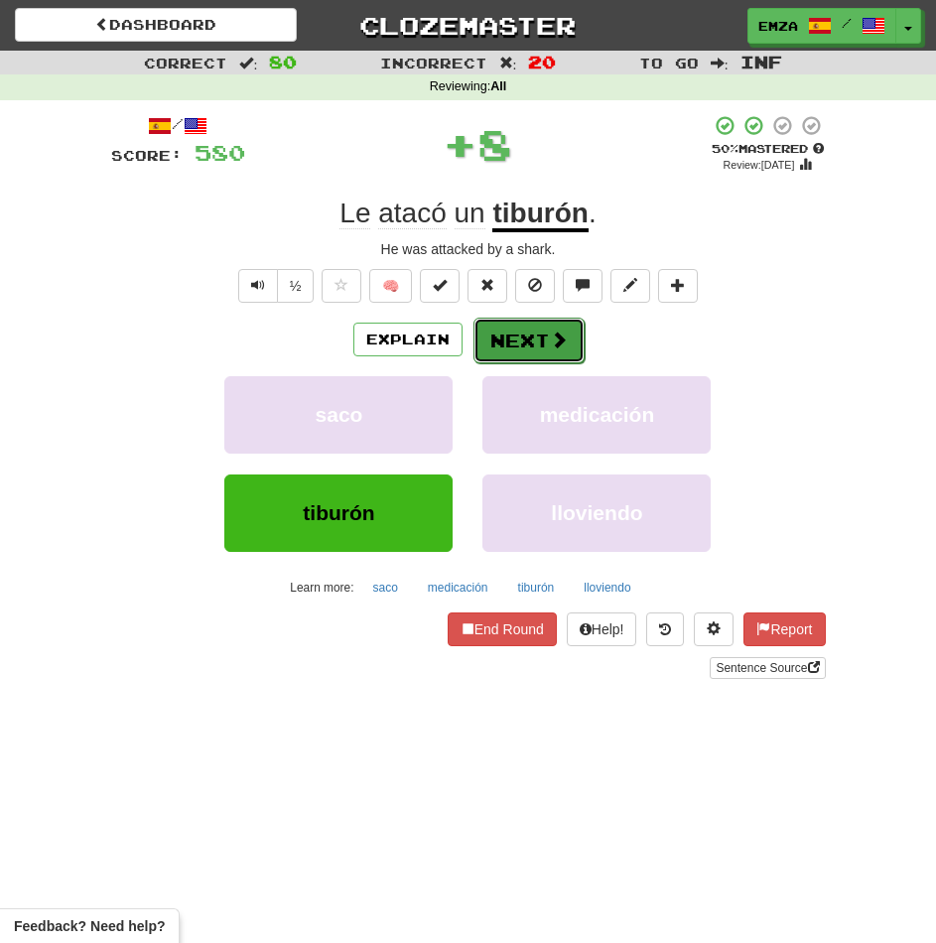
click at [511, 329] on button "Next" at bounding box center [528, 341] width 111 height 46
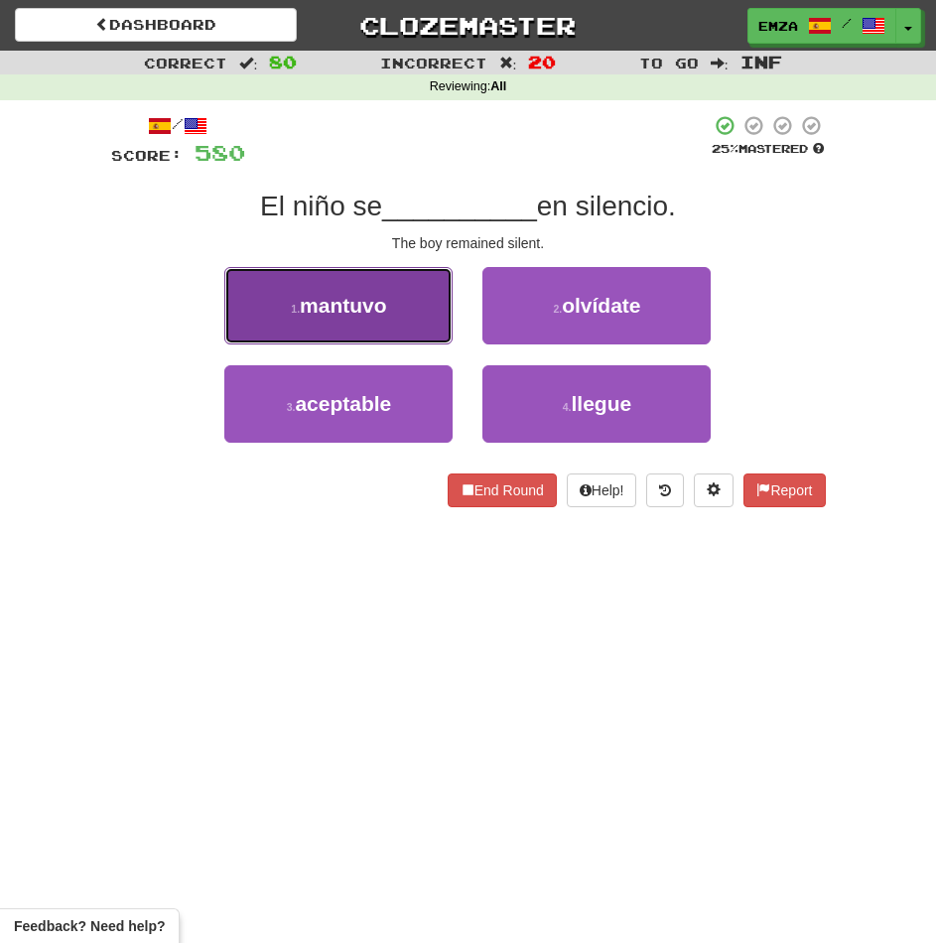
click at [411, 338] on button "1 . mantuvo" at bounding box center [338, 305] width 228 height 77
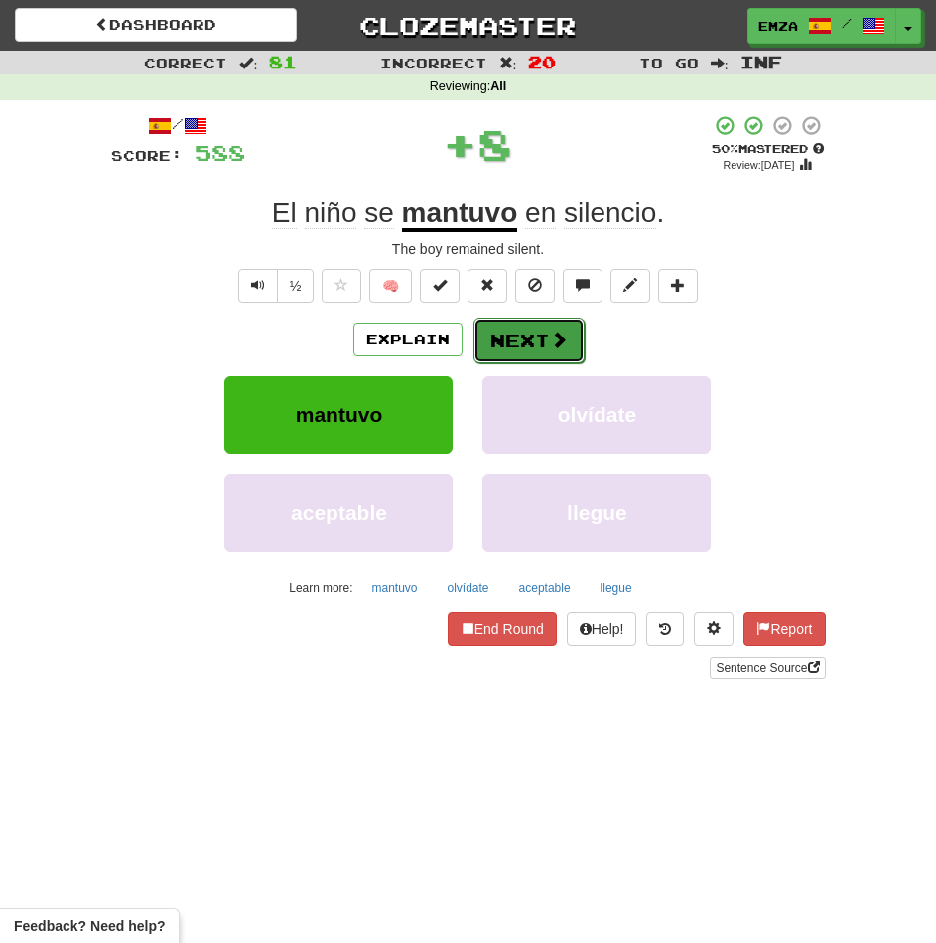
click at [499, 346] on button "Next" at bounding box center [528, 341] width 111 height 46
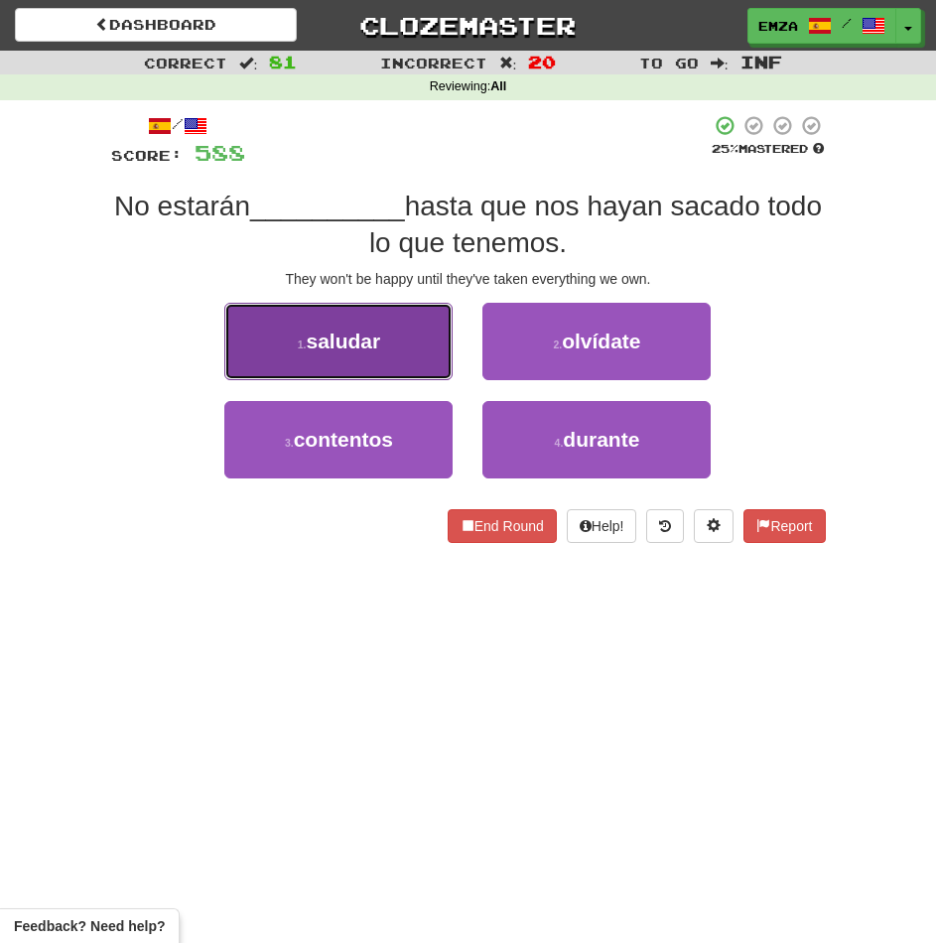
click at [368, 354] on button "1 . saludar" at bounding box center [338, 341] width 228 height 77
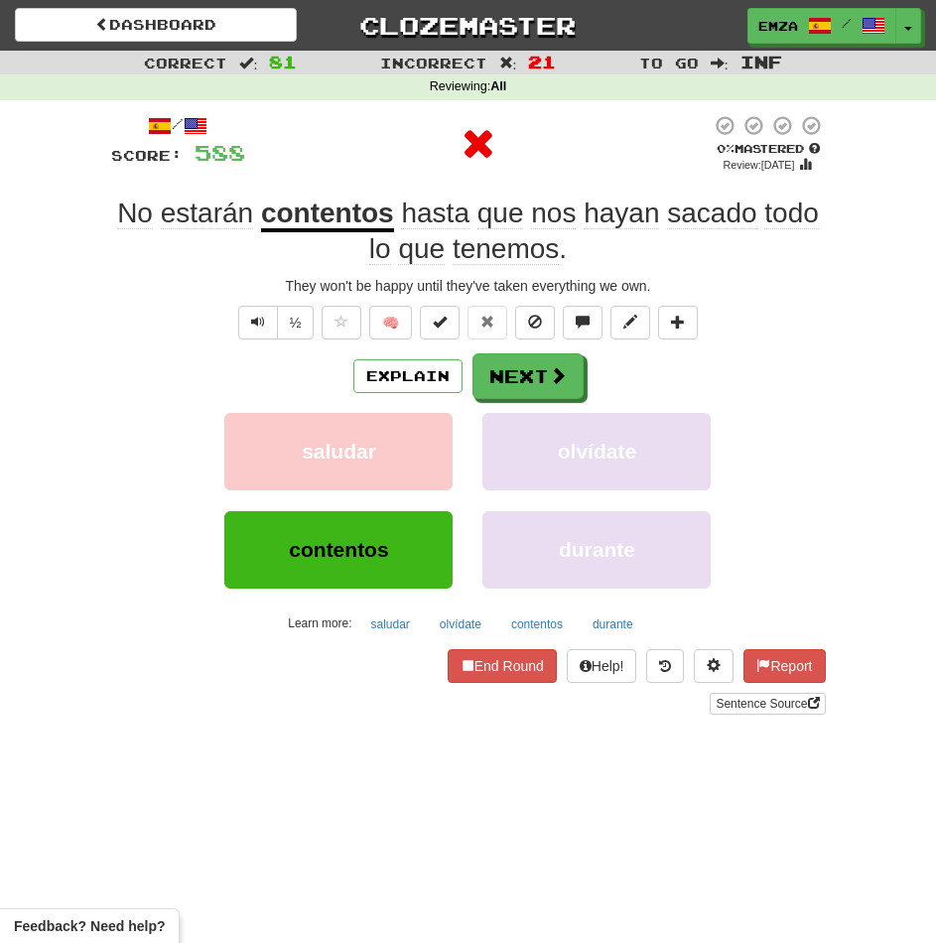
click at [498, 383] on button "Next" at bounding box center [527, 376] width 111 height 46
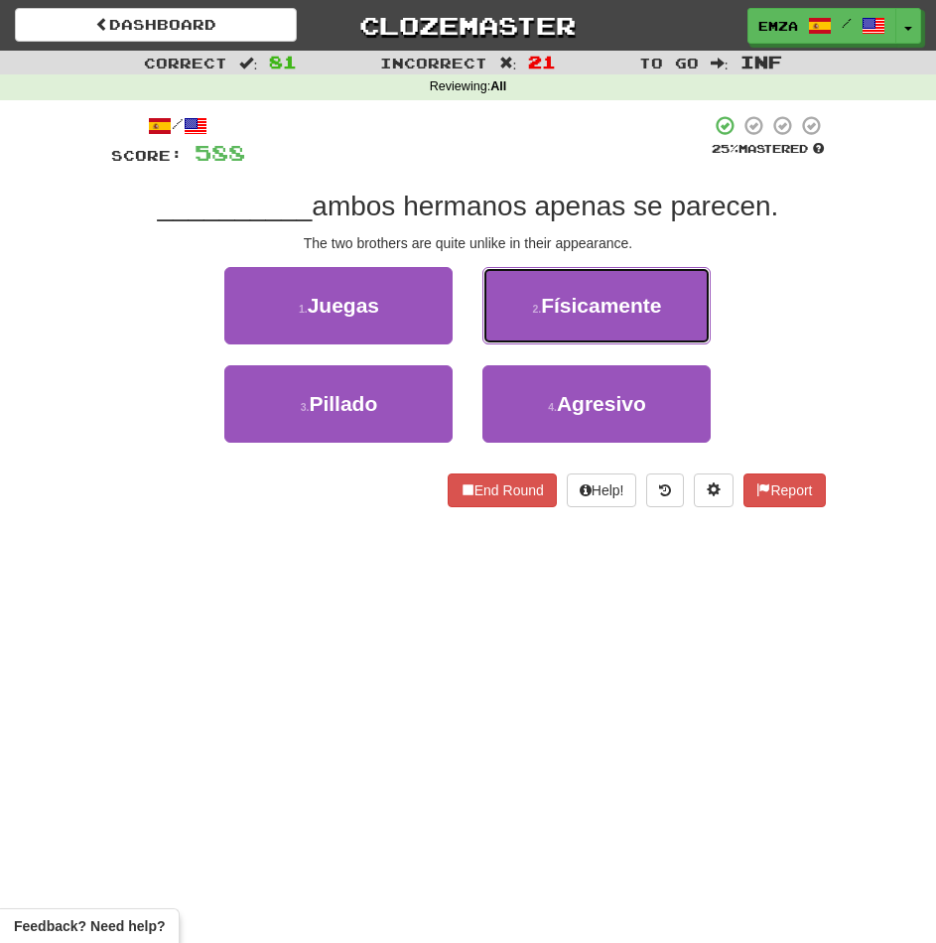
click at [579, 311] on span "Físicamente" at bounding box center [601, 305] width 120 height 23
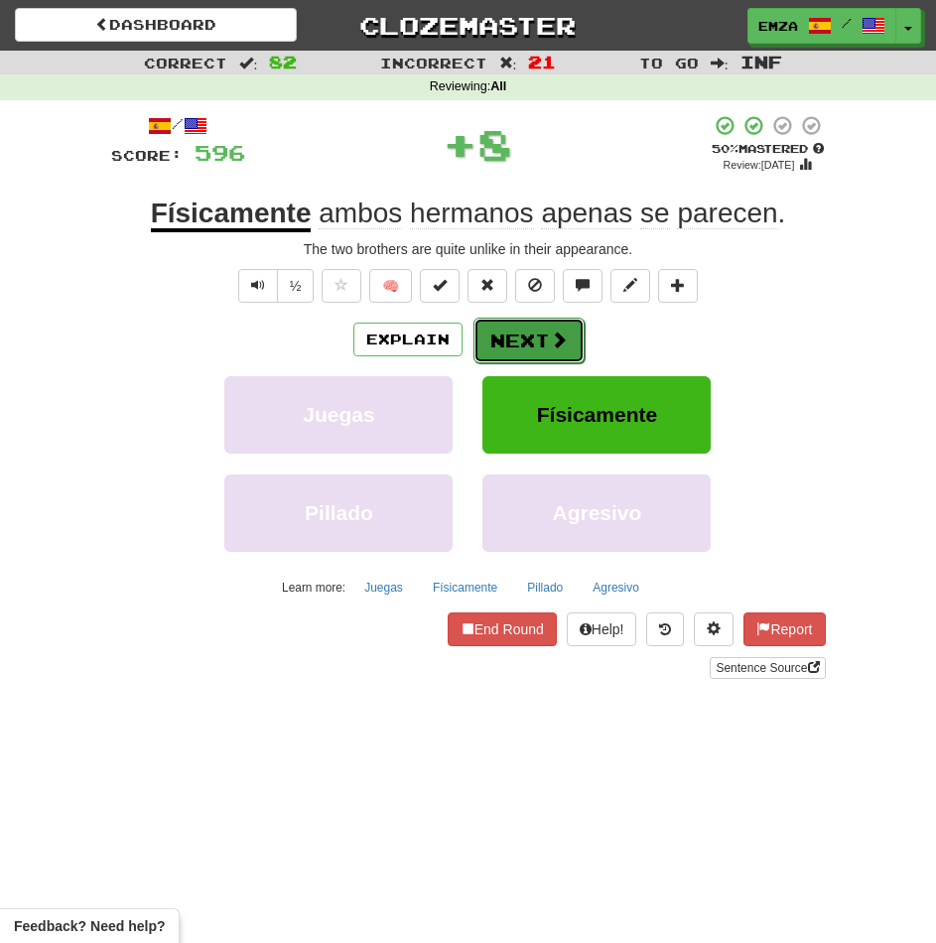
click at [538, 330] on button "Next" at bounding box center [528, 341] width 111 height 46
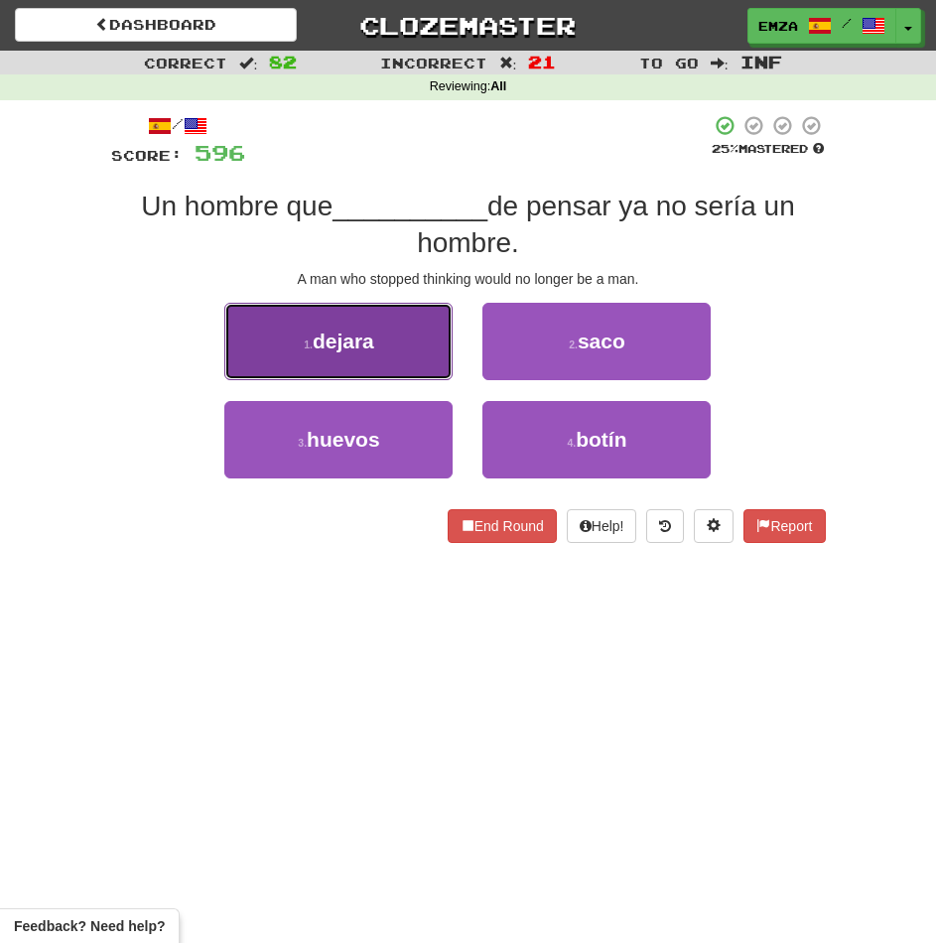
click at [405, 363] on button "1 . dejara" at bounding box center [338, 341] width 228 height 77
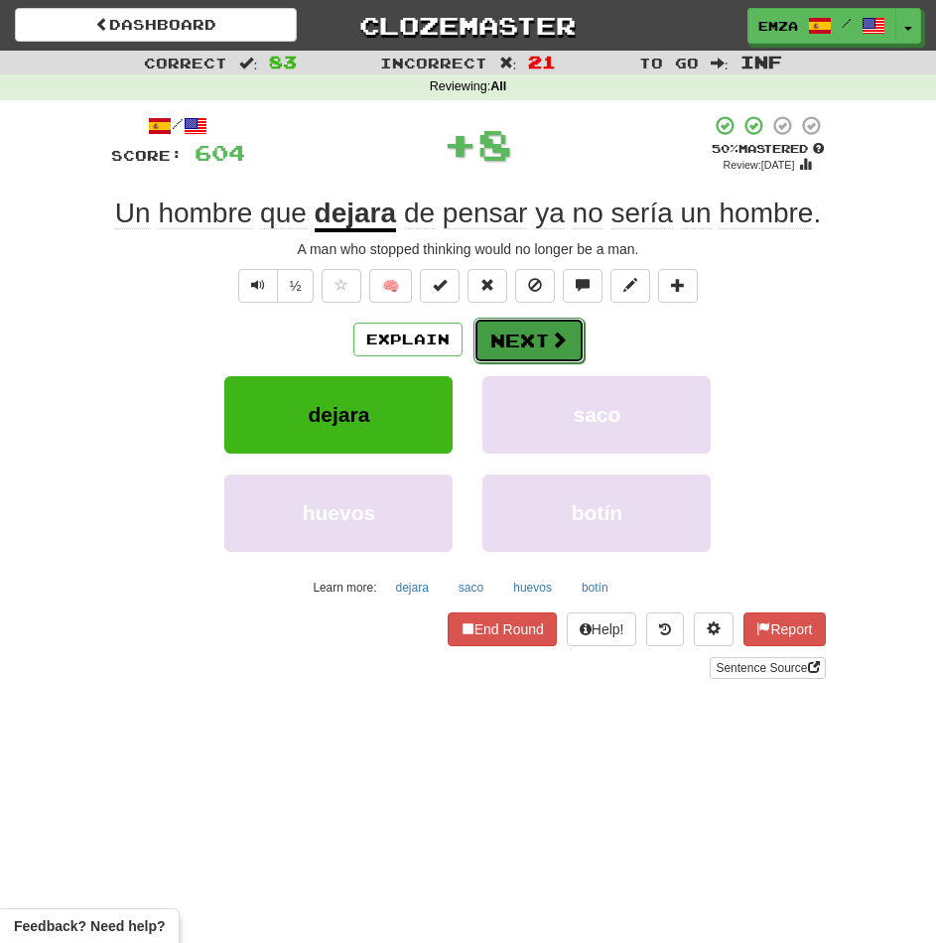
click at [536, 343] on button "Next" at bounding box center [528, 341] width 111 height 46
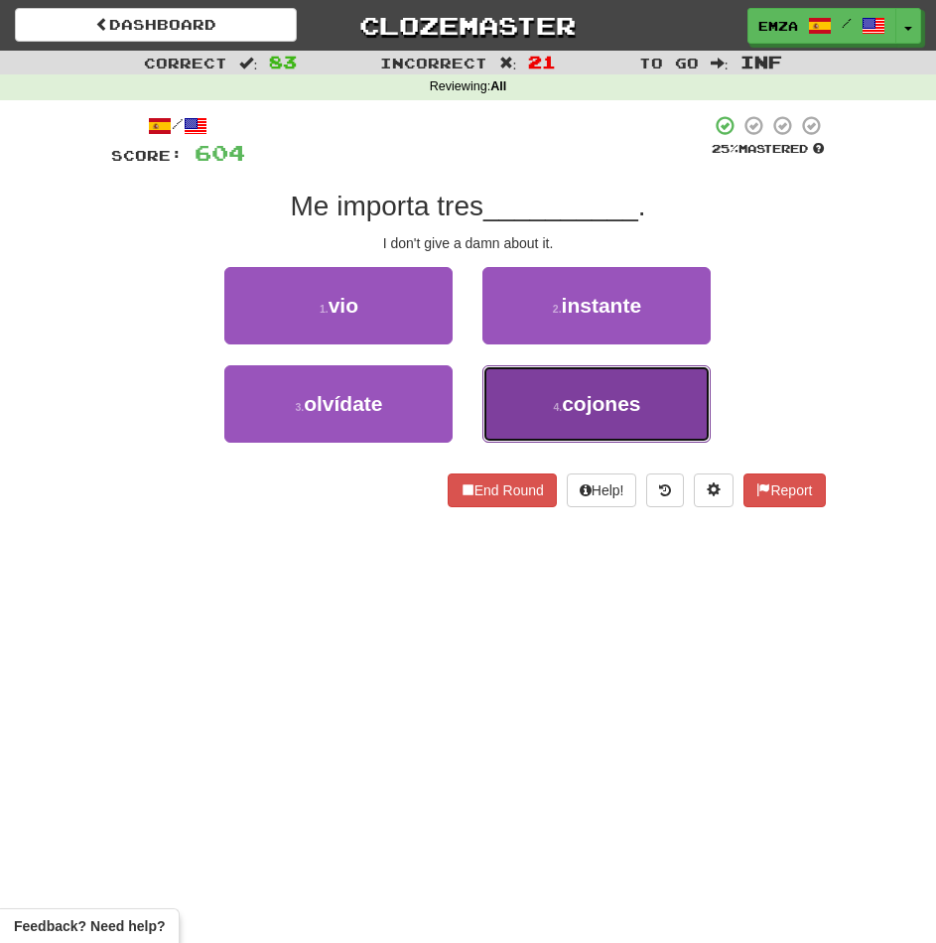
click at [534, 412] on button "4 . cojones" at bounding box center [596, 403] width 228 height 77
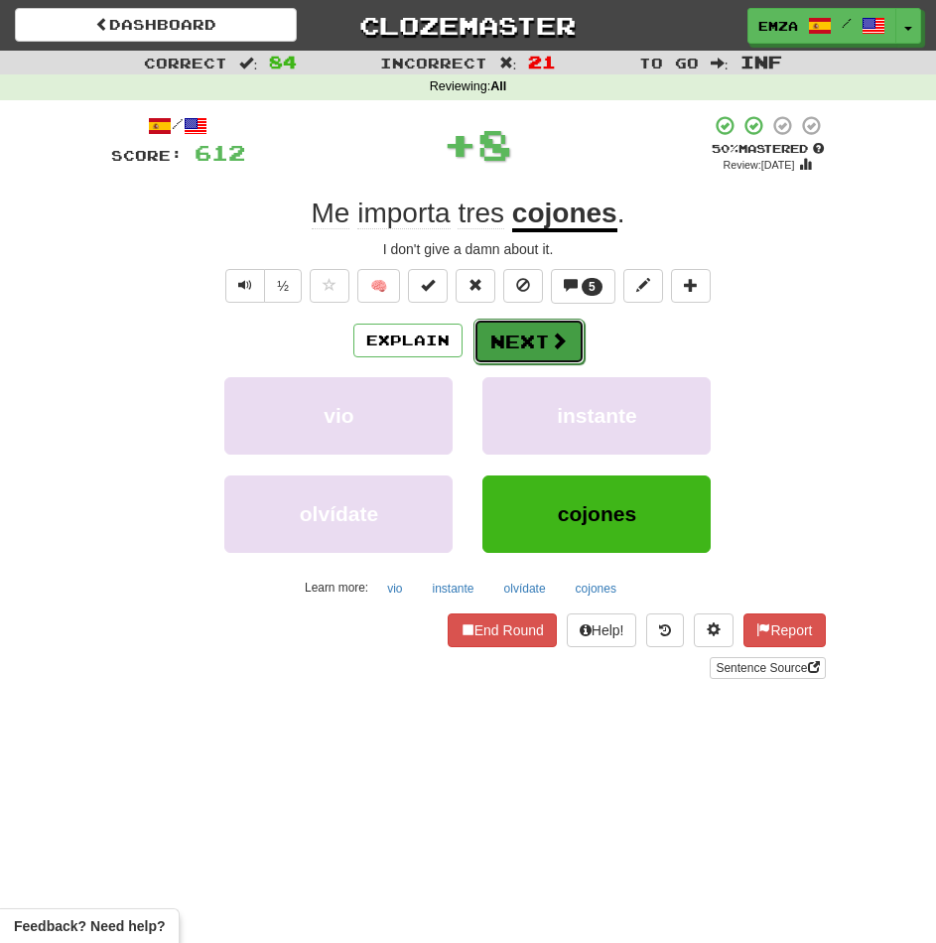
click at [488, 343] on button "Next" at bounding box center [528, 342] width 111 height 46
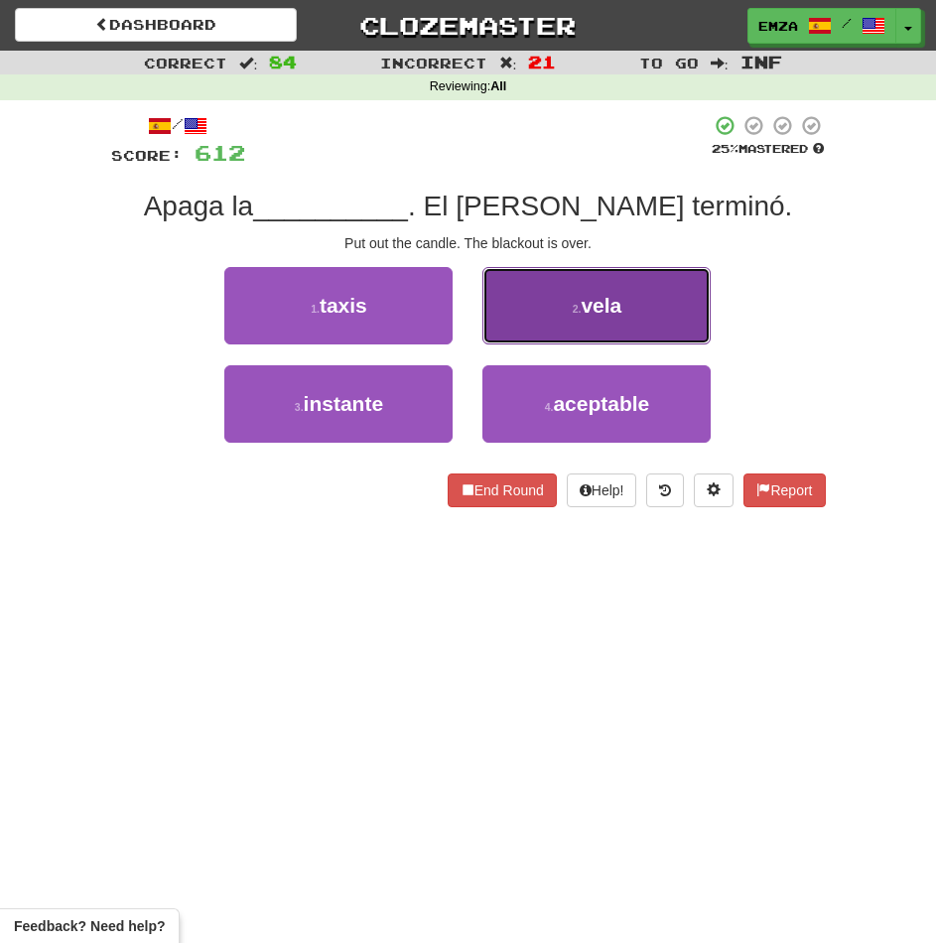
click at [517, 311] on button "2 . vela" at bounding box center [596, 305] width 228 height 77
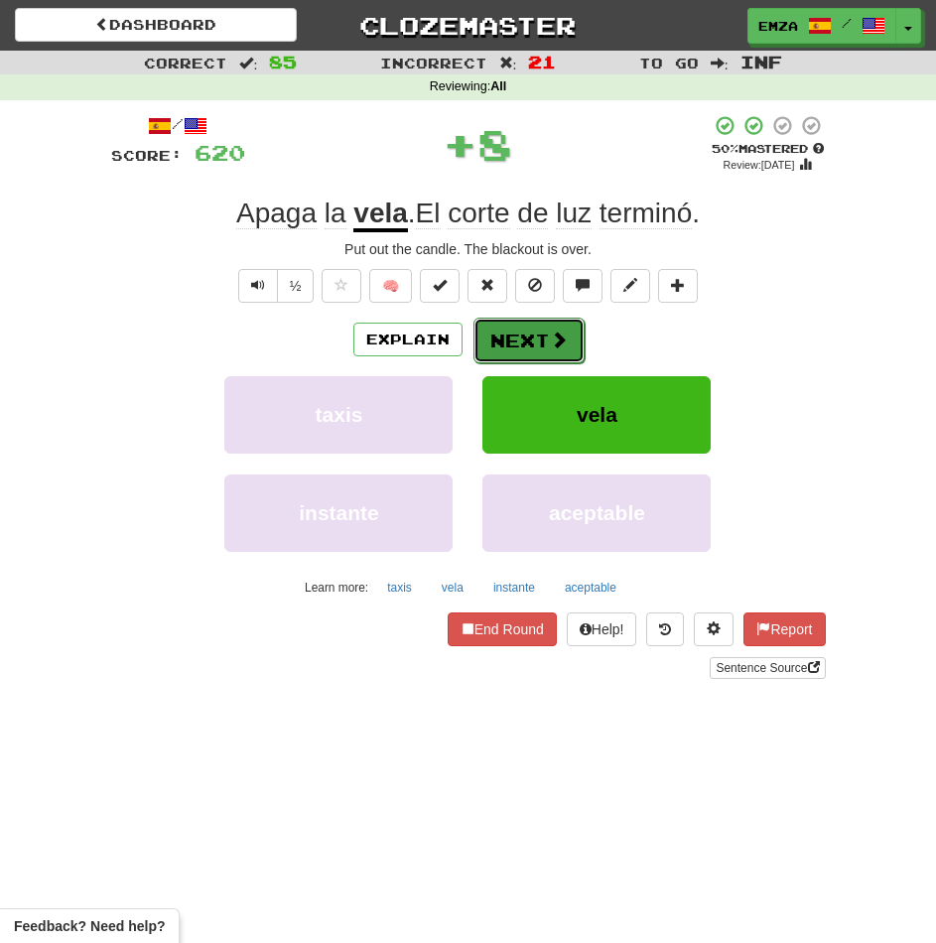
click at [542, 332] on button "Next" at bounding box center [528, 341] width 111 height 46
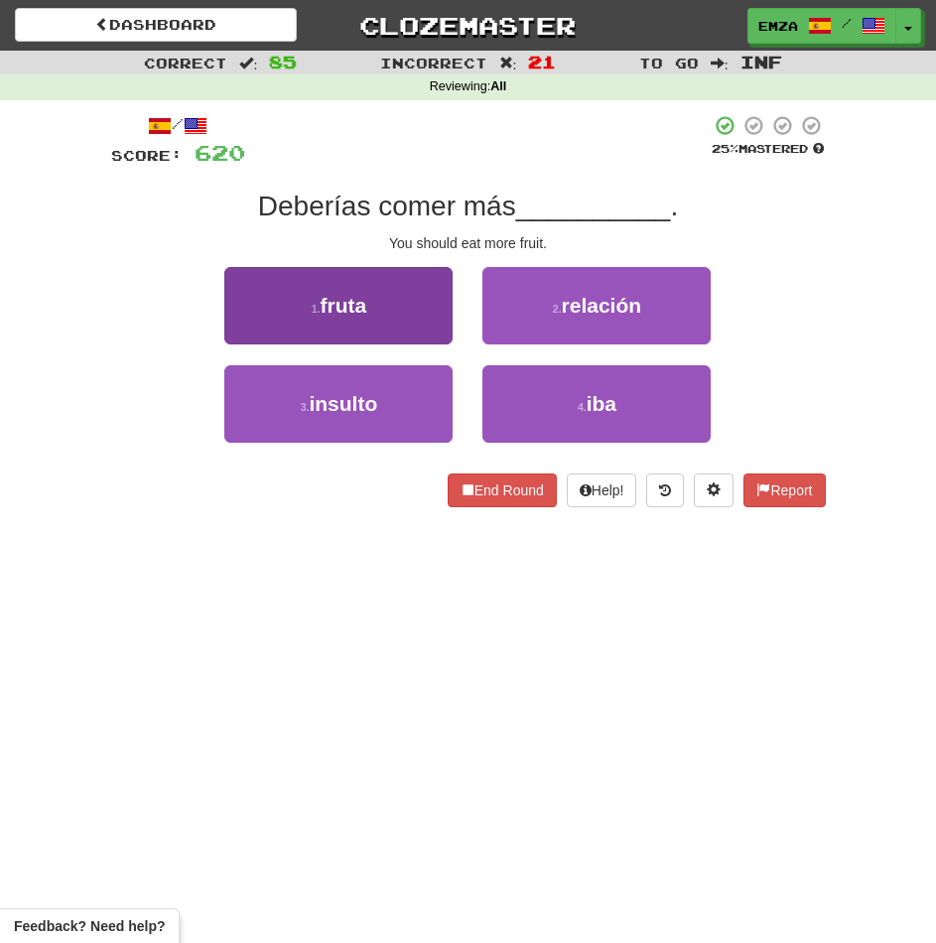
click at [425, 340] on div "1 . fruta" at bounding box center [338, 316] width 258 height 98
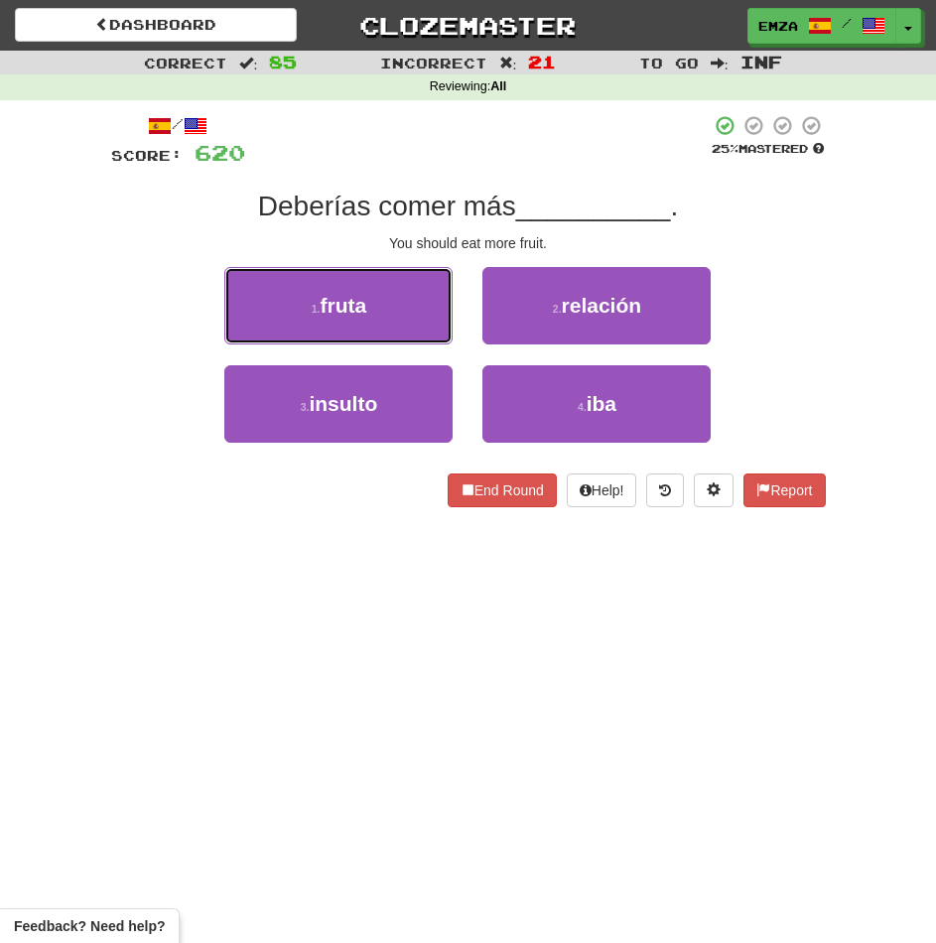
drag, startPoint x: 406, startPoint y: 304, endPoint x: 411, endPoint y: 315, distance: 12.0
click at [408, 309] on button "1 . fruta" at bounding box center [338, 305] width 228 height 77
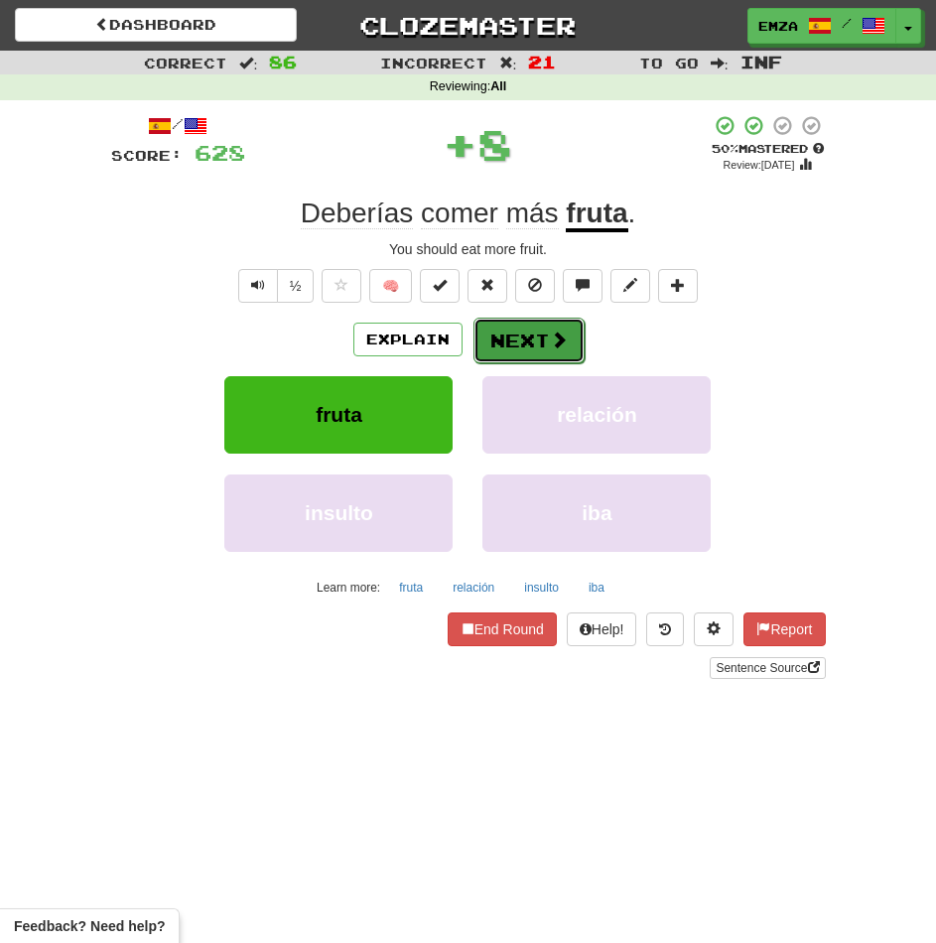
click at [514, 334] on button "Next" at bounding box center [528, 341] width 111 height 46
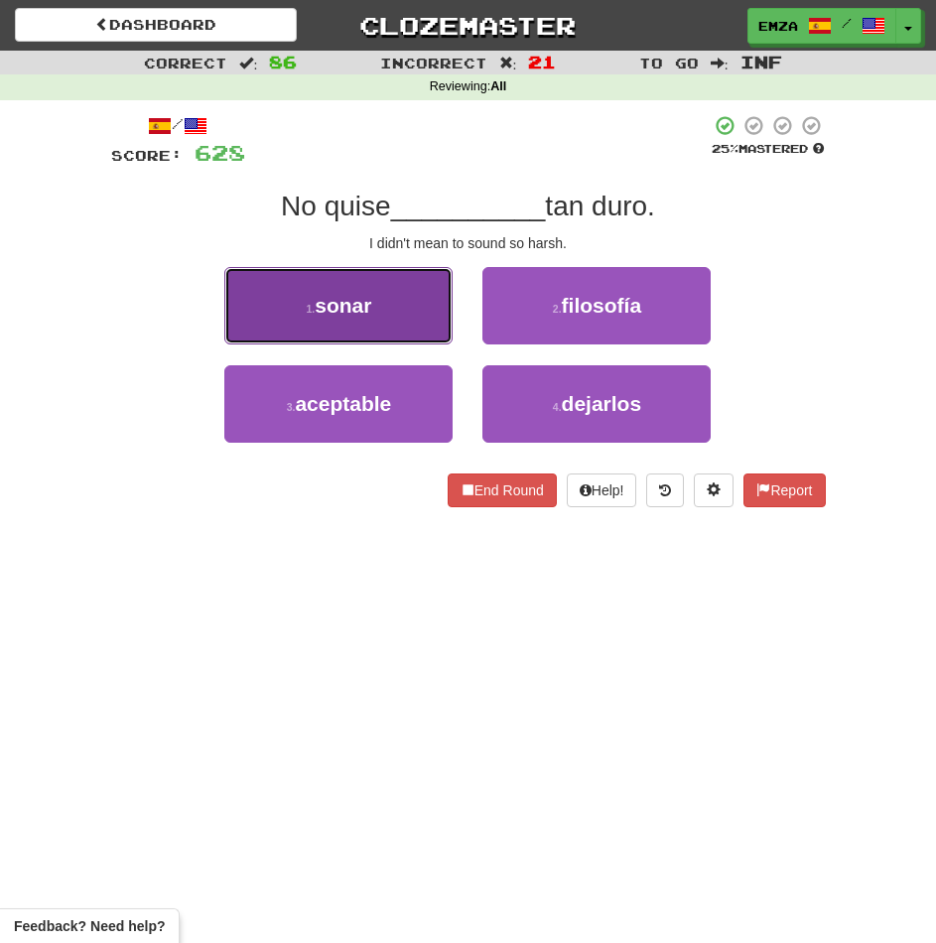
click at [405, 306] on button "1 . sonar" at bounding box center [338, 305] width 228 height 77
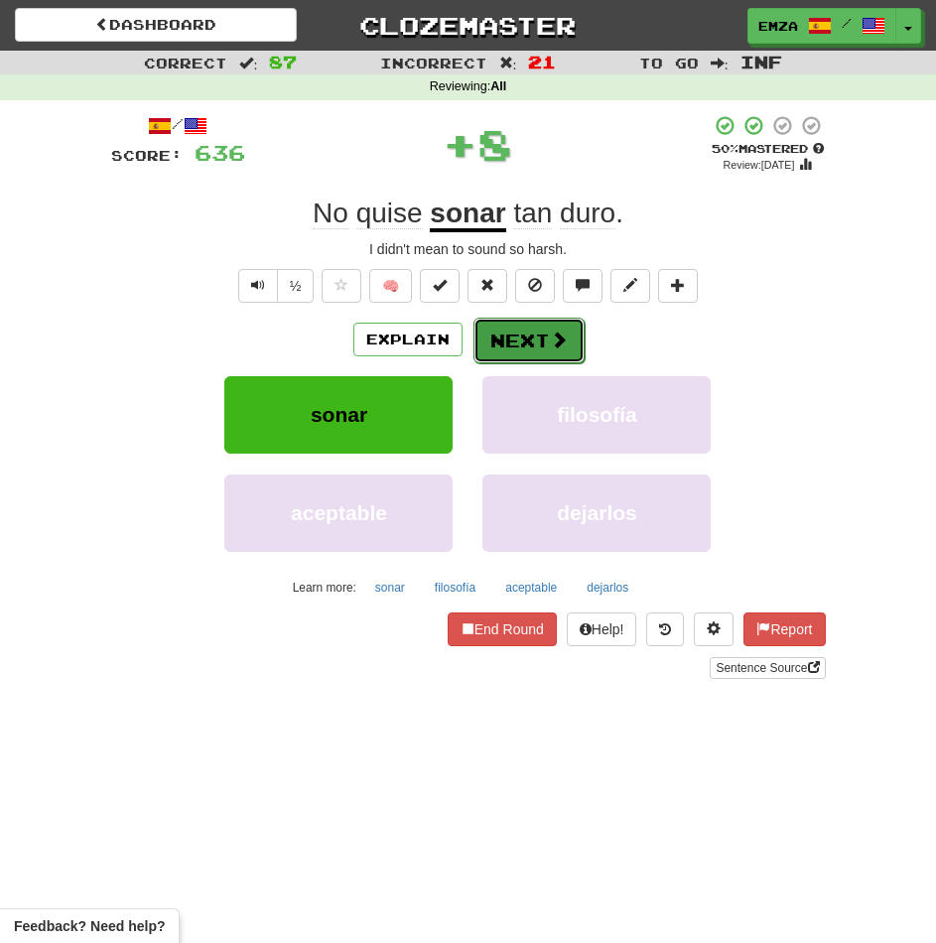
click at [523, 343] on button "Next" at bounding box center [528, 341] width 111 height 46
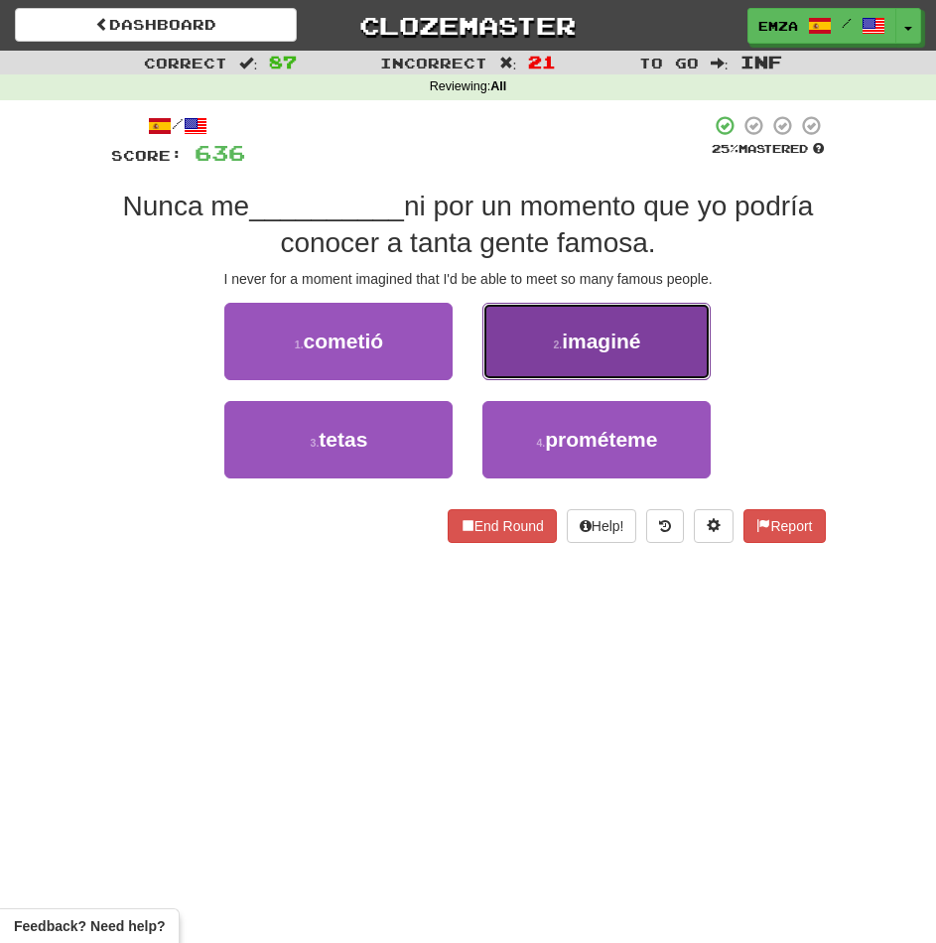
click at [567, 364] on button "2 . imaginé" at bounding box center [596, 341] width 228 height 77
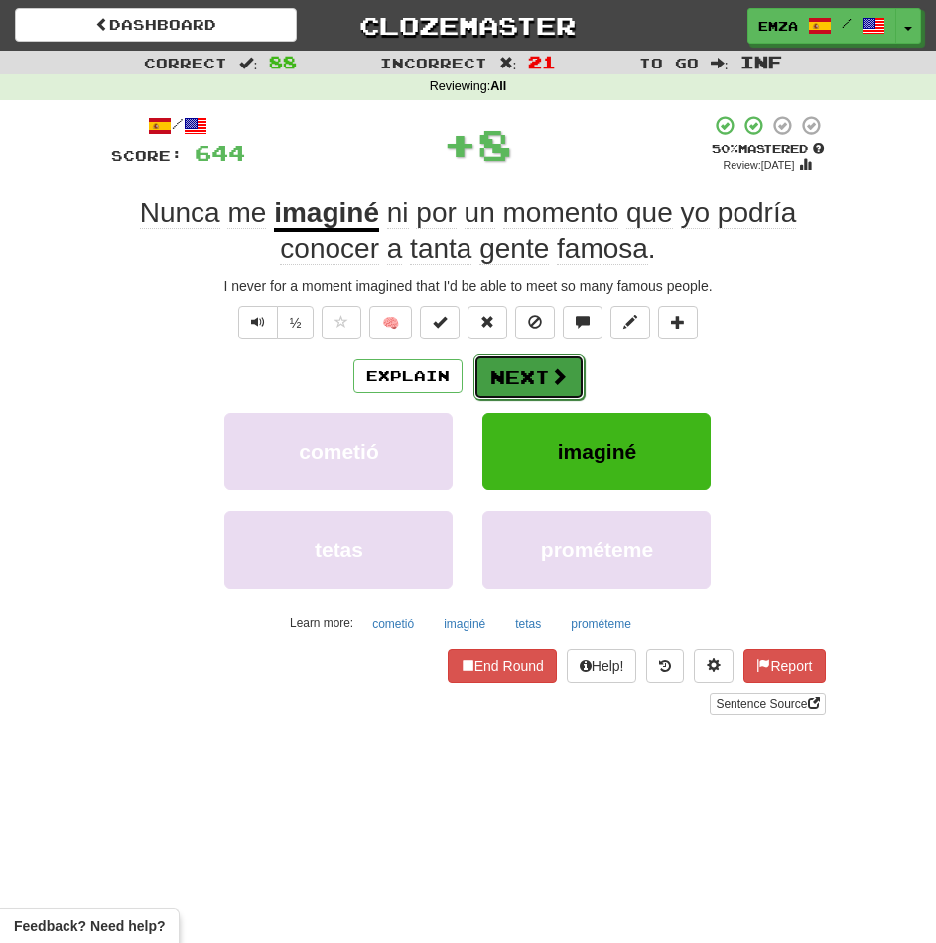
click at [518, 382] on button "Next" at bounding box center [528, 377] width 111 height 46
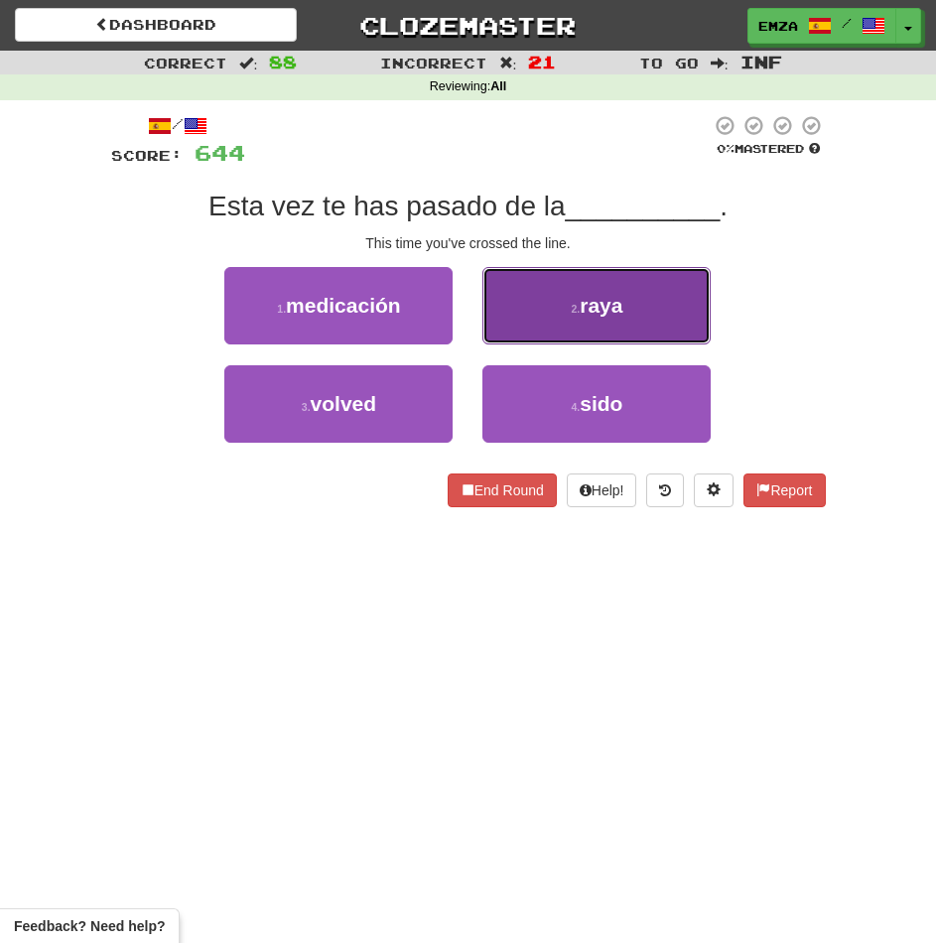
click at [573, 303] on small "2 ." at bounding box center [575, 309] width 9 height 12
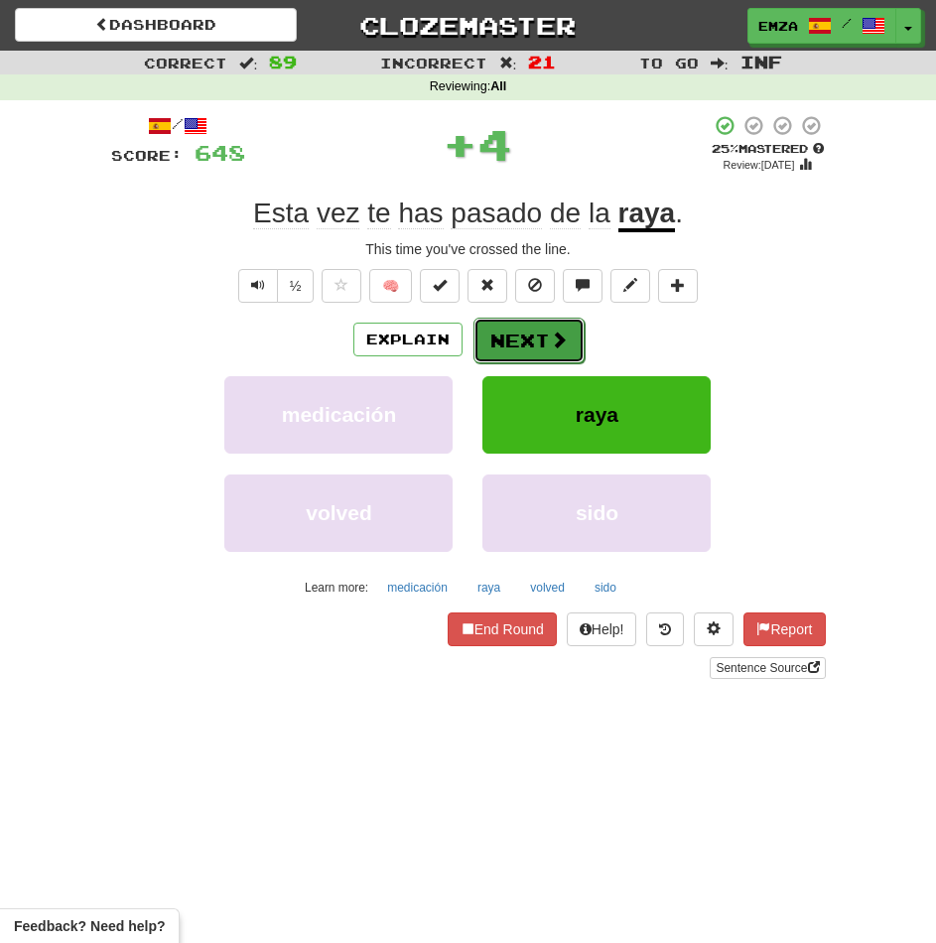
click at [562, 343] on span at bounding box center [559, 340] width 18 height 18
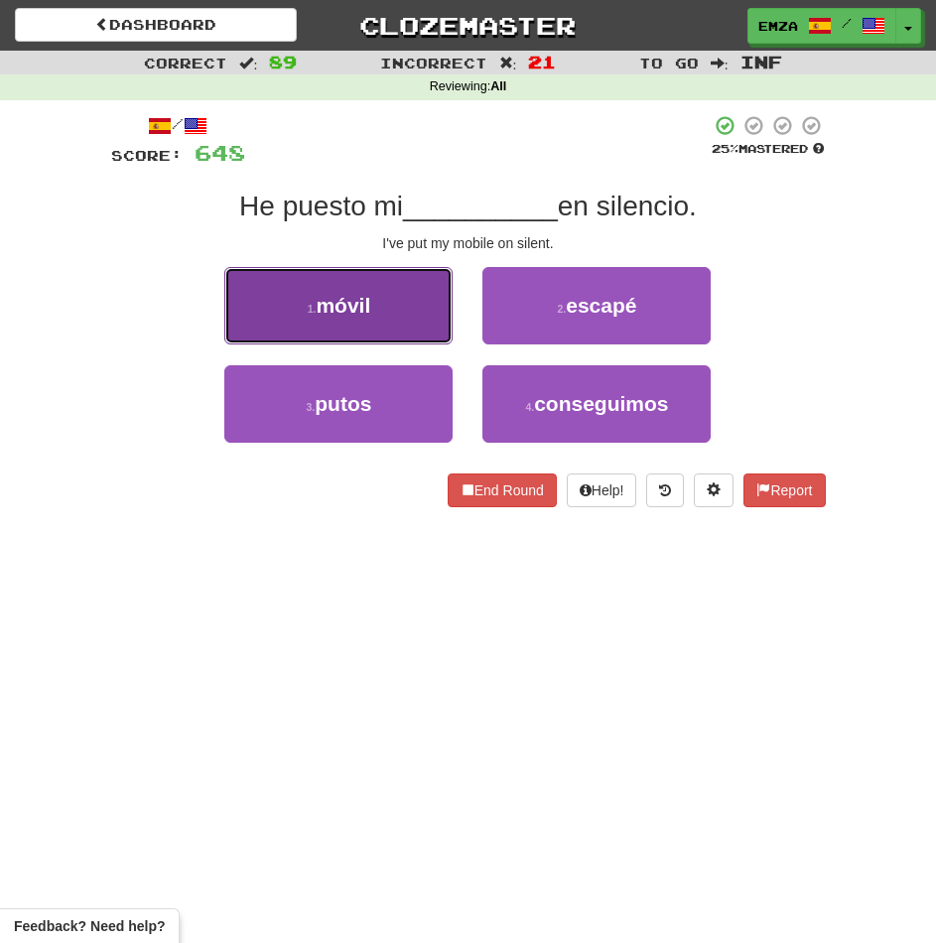
click at [443, 333] on button "1 . móvil" at bounding box center [338, 305] width 228 height 77
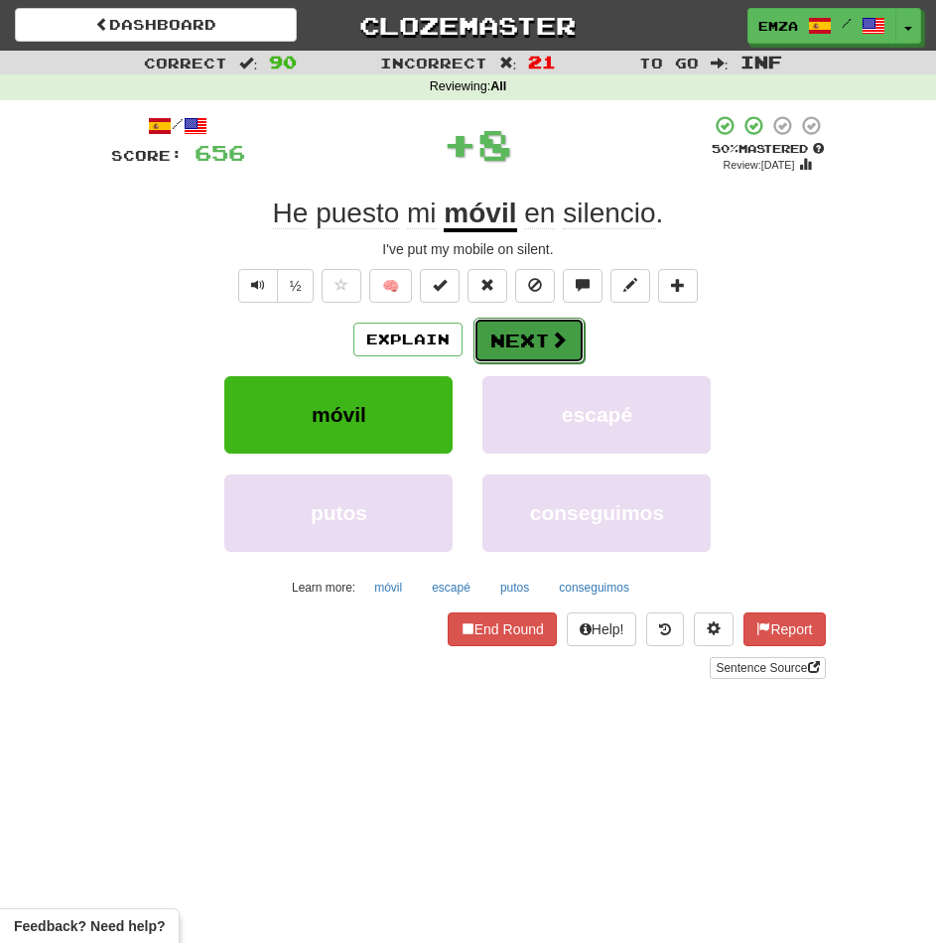
click at [503, 337] on button "Next" at bounding box center [528, 341] width 111 height 46
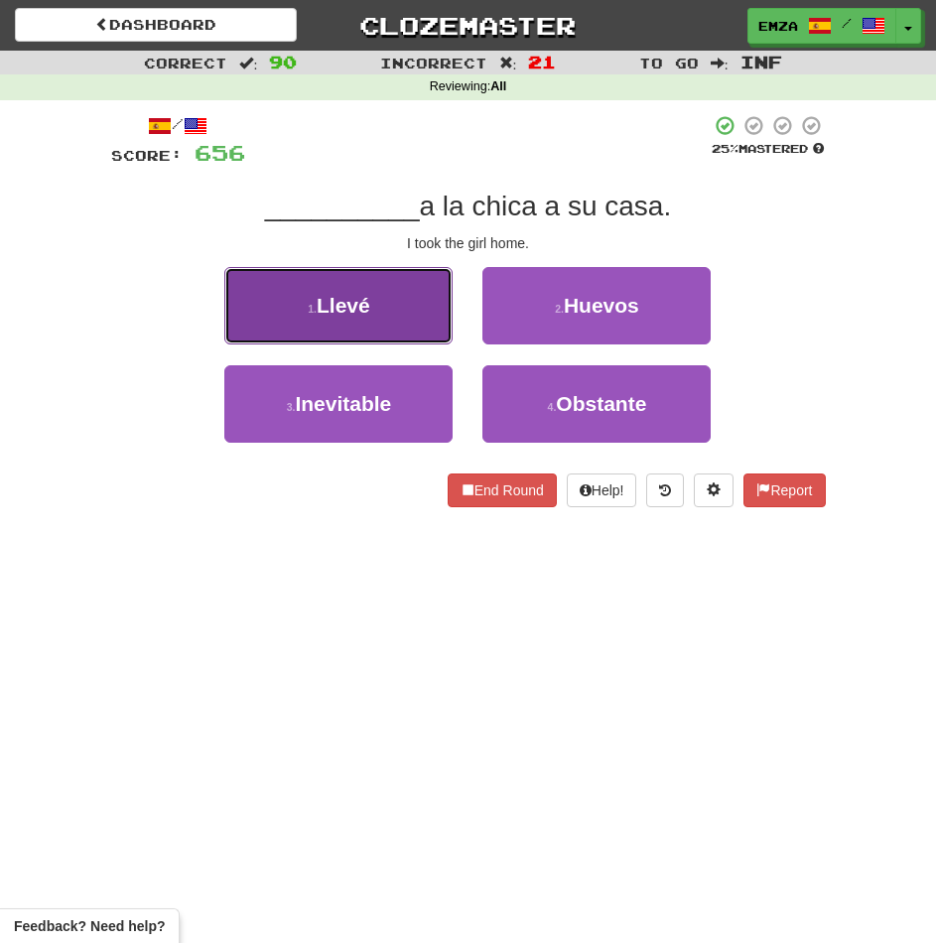
click at [391, 321] on button "1 . Llevé" at bounding box center [338, 305] width 228 height 77
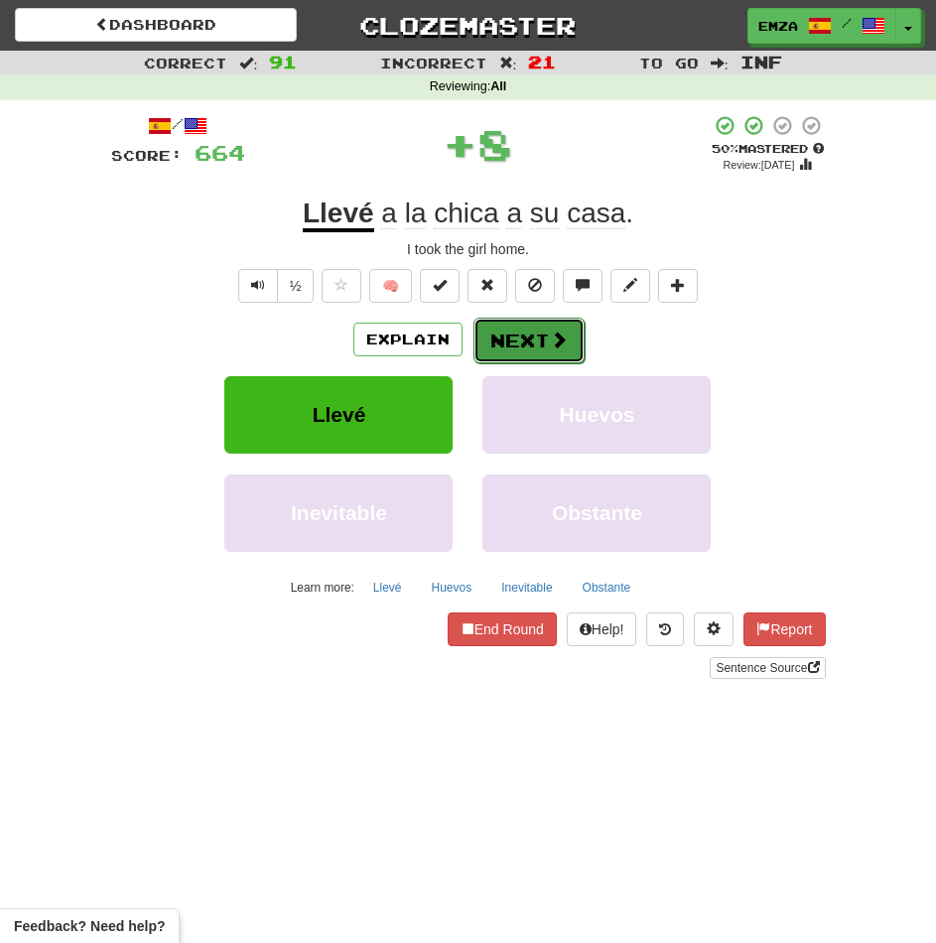
click at [518, 338] on button "Next" at bounding box center [528, 341] width 111 height 46
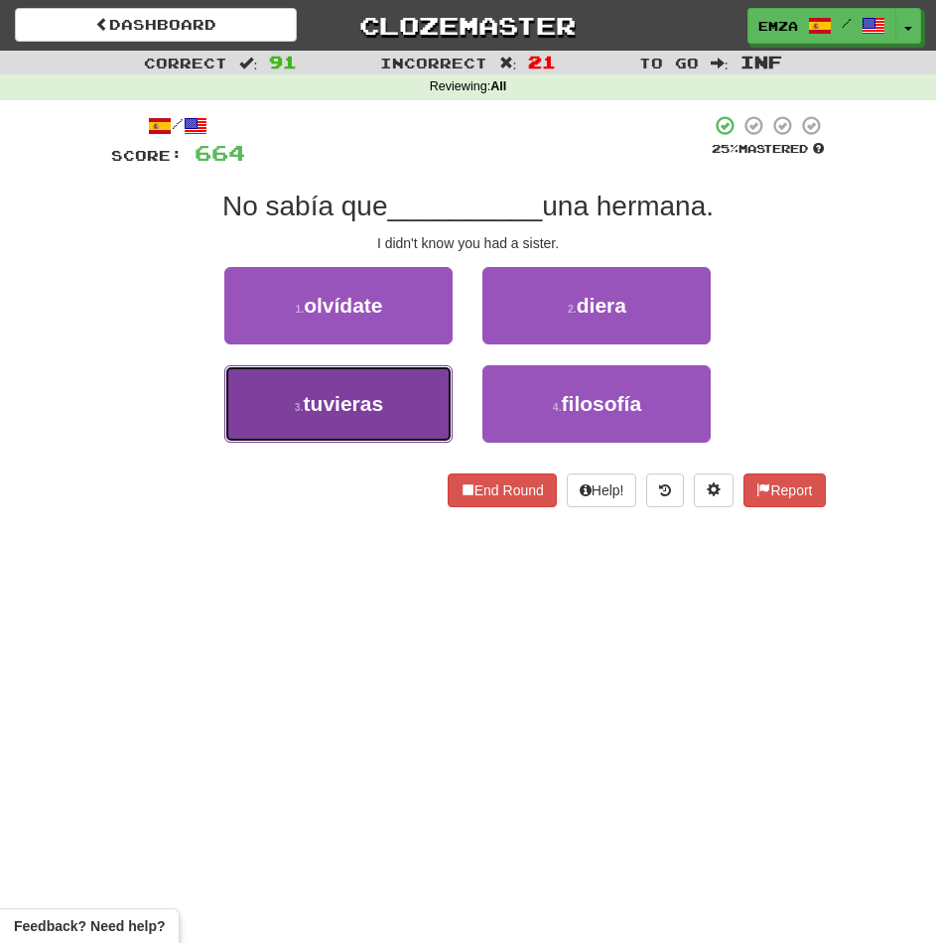
click at [406, 435] on button "3 . tuvieras" at bounding box center [338, 403] width 228 height 77
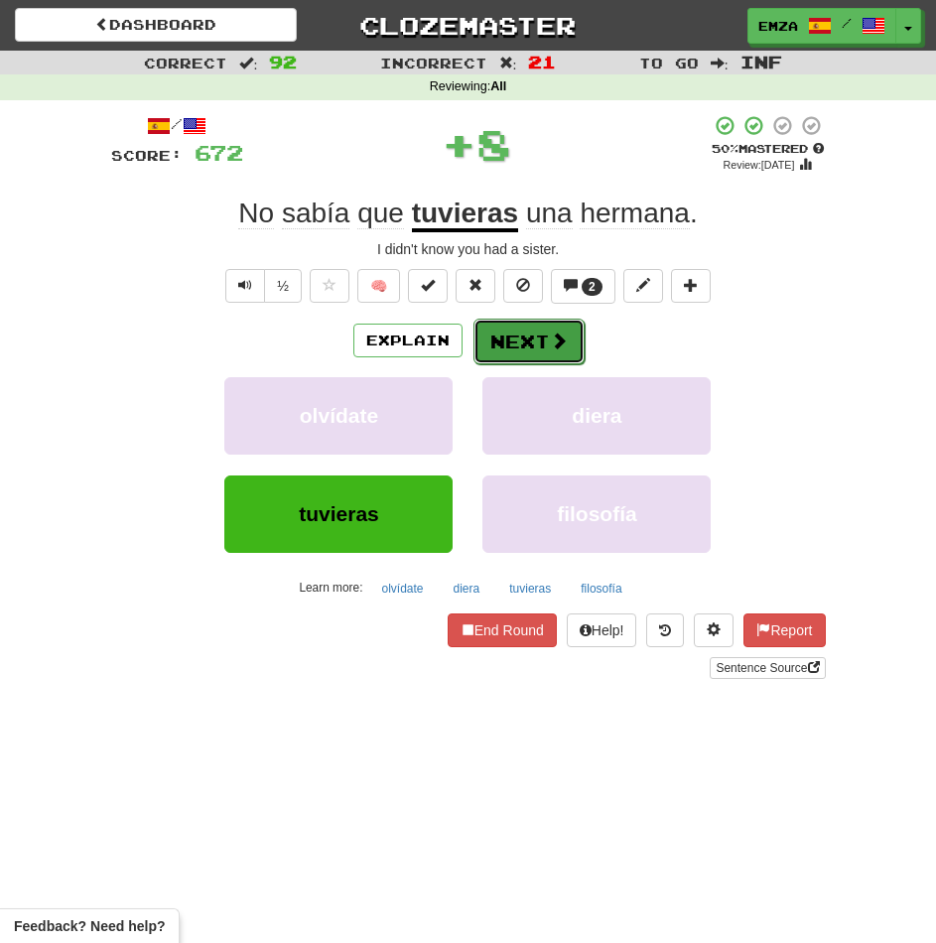
click at [495, 359] on button "Next" at bounding box center [528, 342] width 111 height 46
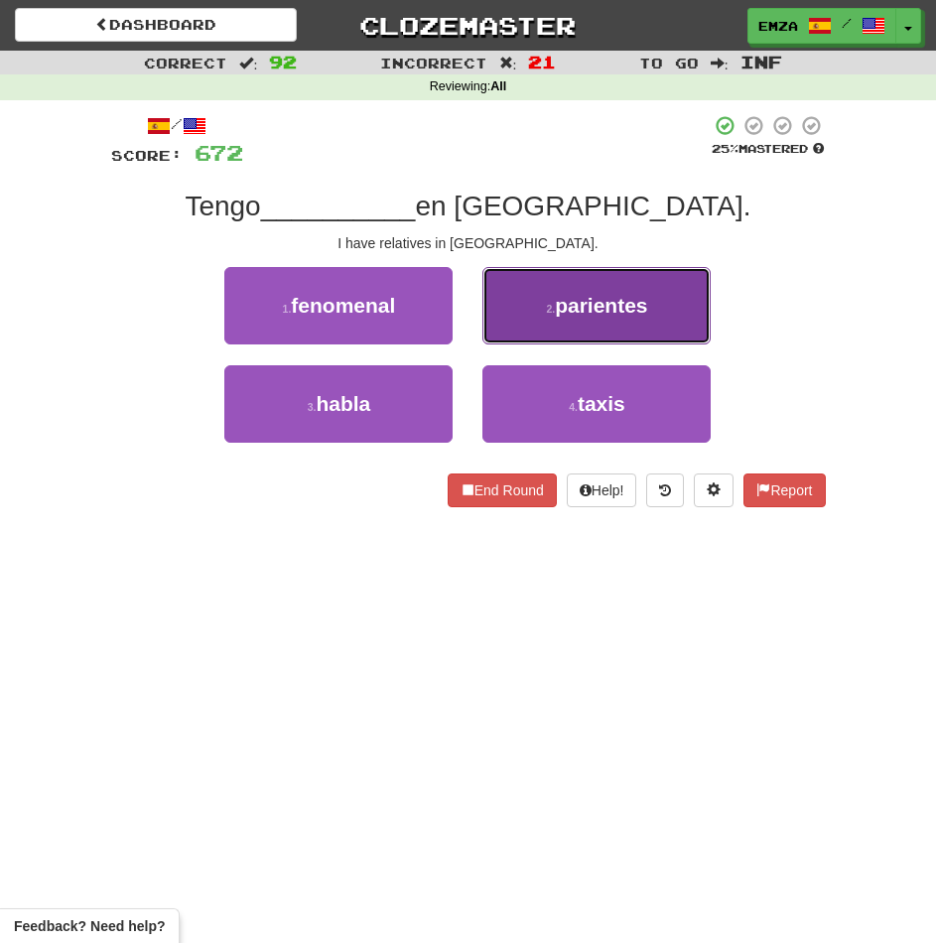
click at [529, 328] on button "2 . parientes" at bounding box center [596, 305] width 228 height 77
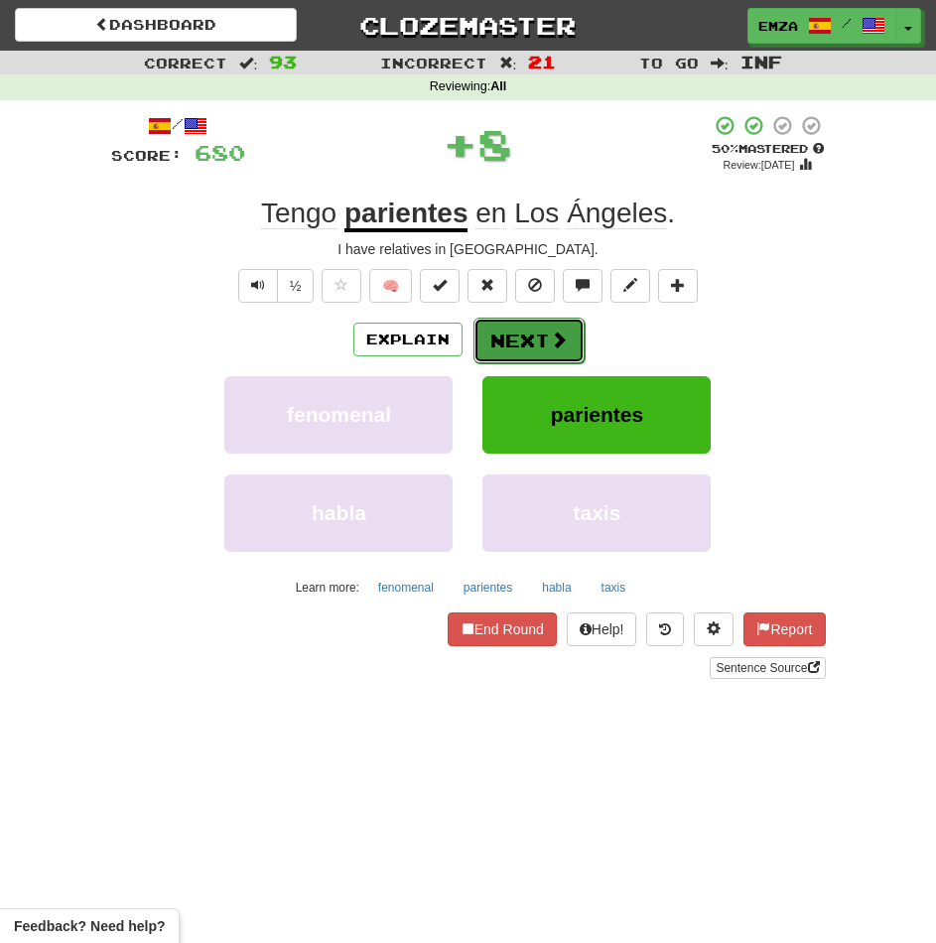
click at [527, 335] on button "Next" at bounding box center [528, 341] width 111 height 46
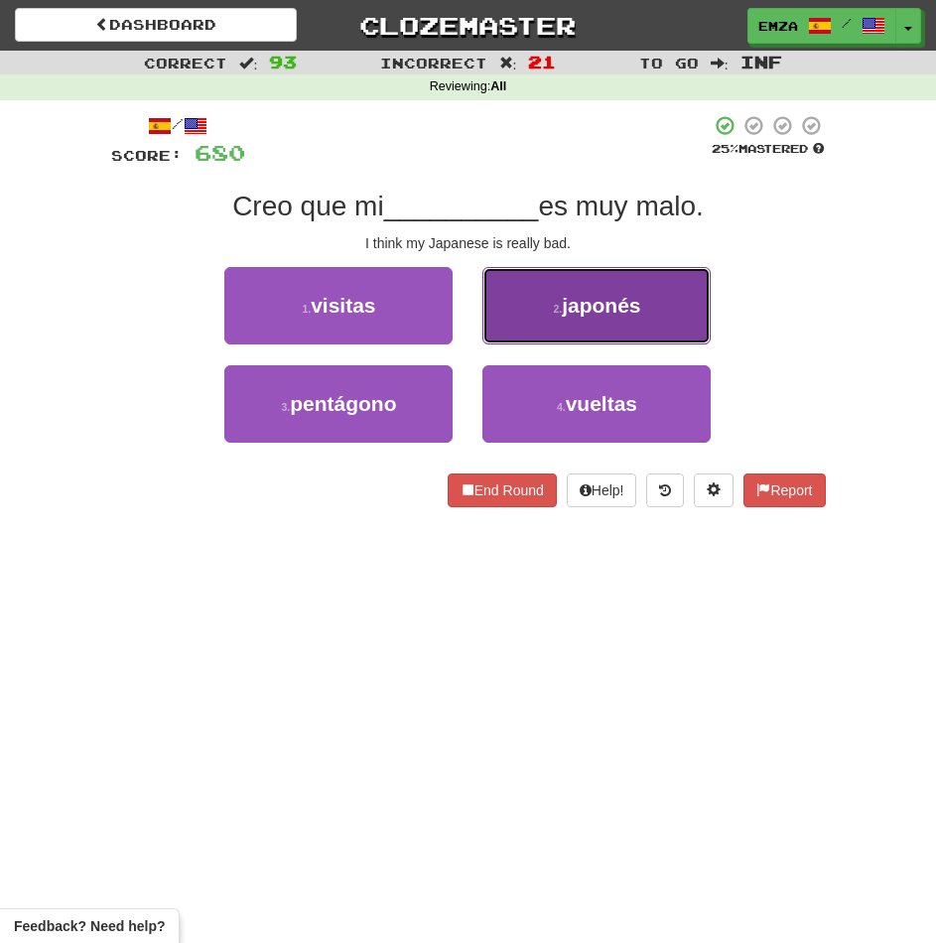
click at [541, 297] on button "2 . japonés" at bounding box center [596, 305] width 228 height 77
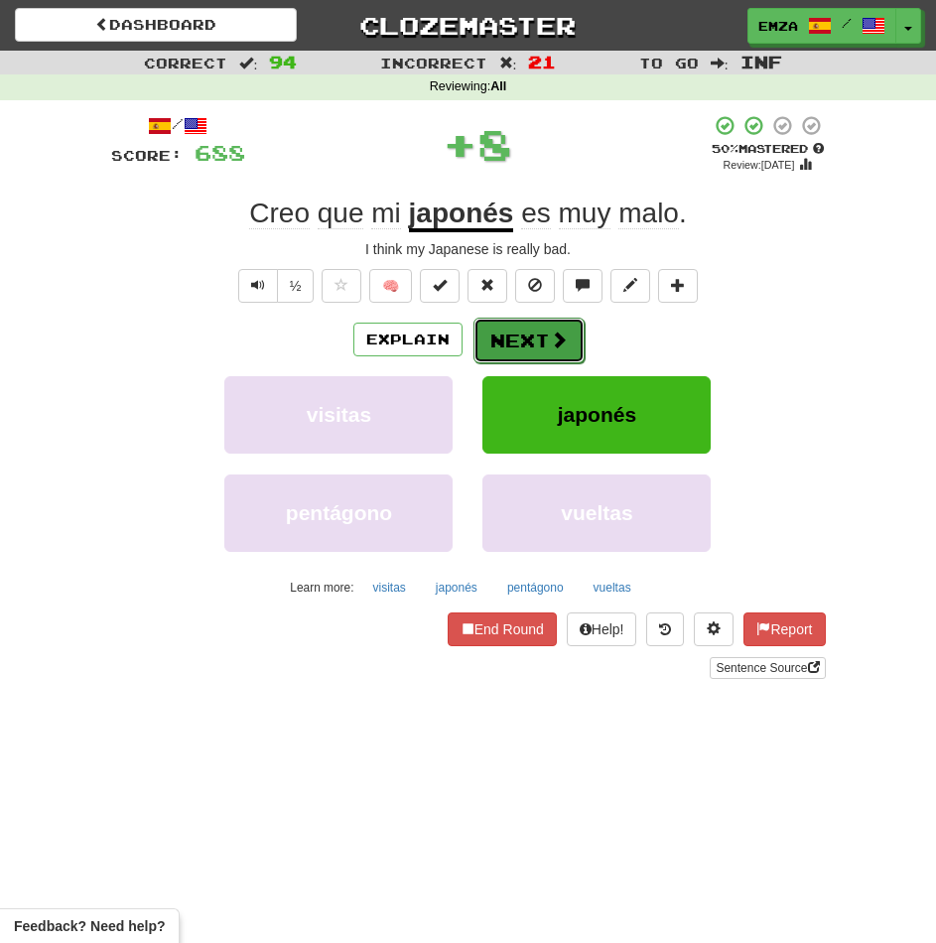
click at [528, 343] on button "Next" at bounding box center [528, 341] width 111 height 46
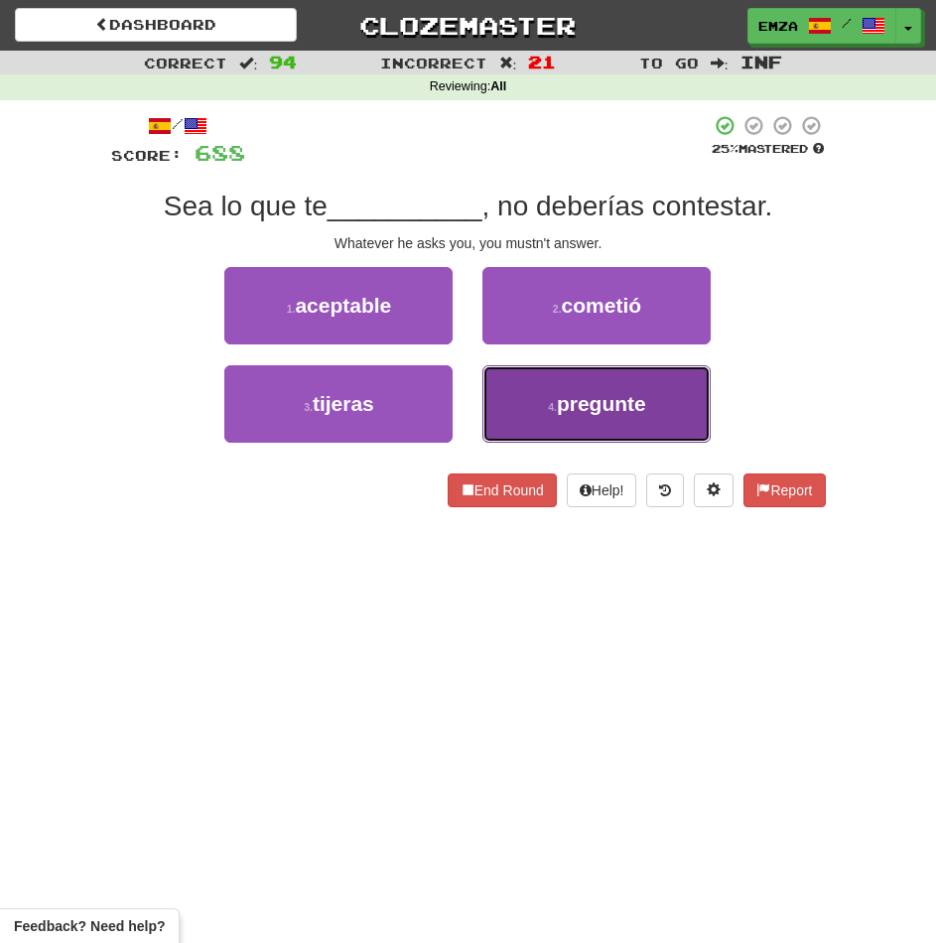
click at [541, 414] on button "4 . pregunte" at bounding box center [596, 403] width 228 height 77
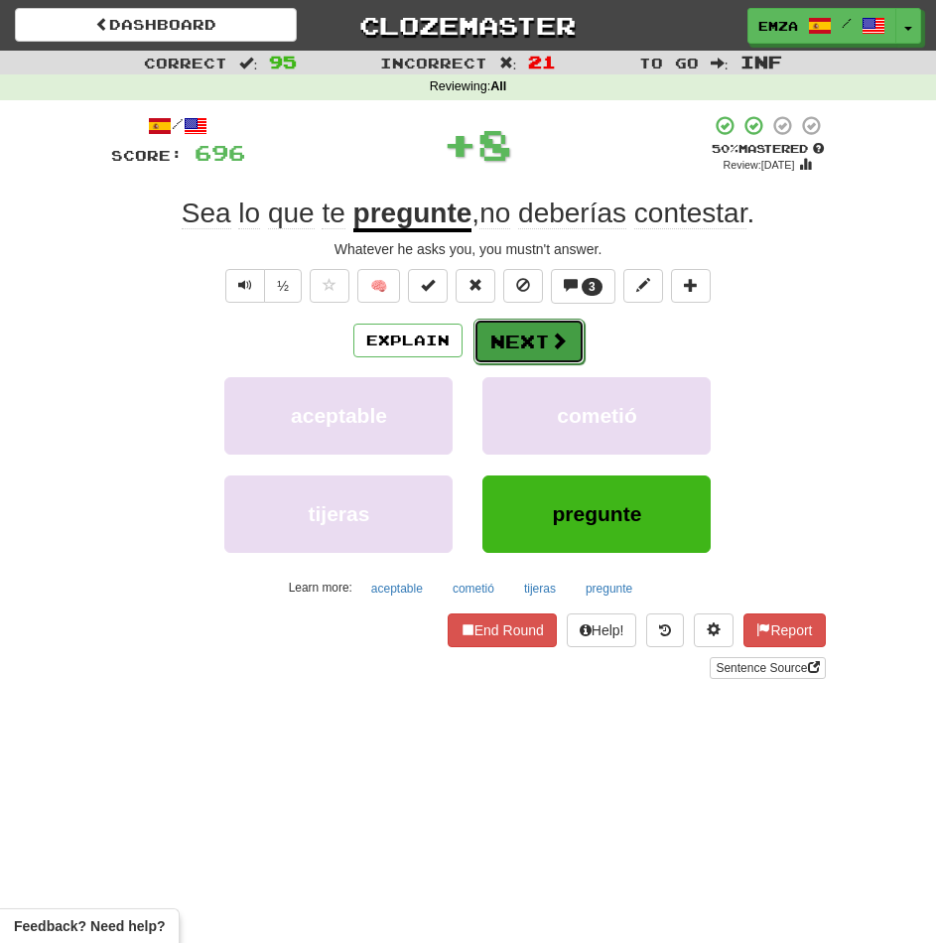
click at [520, 350] on button "Next" at bounding box center [528, 342] width 111 height 46
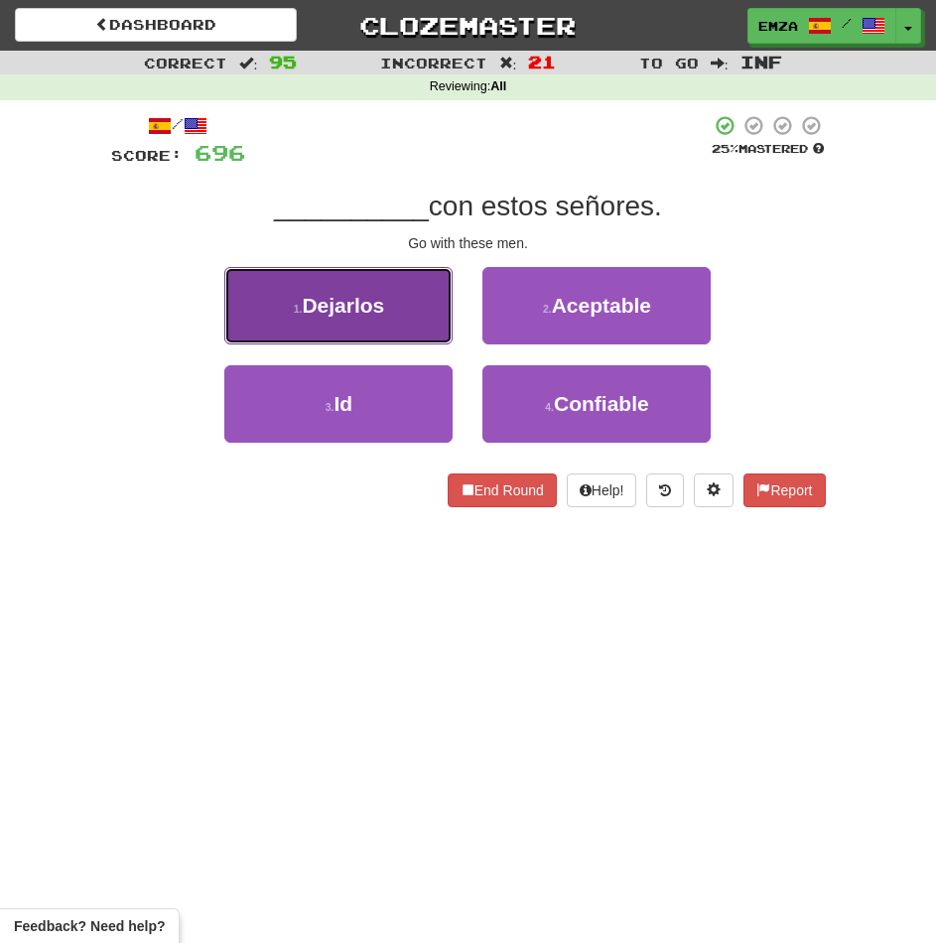
click at [392, 310] on button "1 . Dejarlos" at bounding box center [338, 305] width 228 height 77
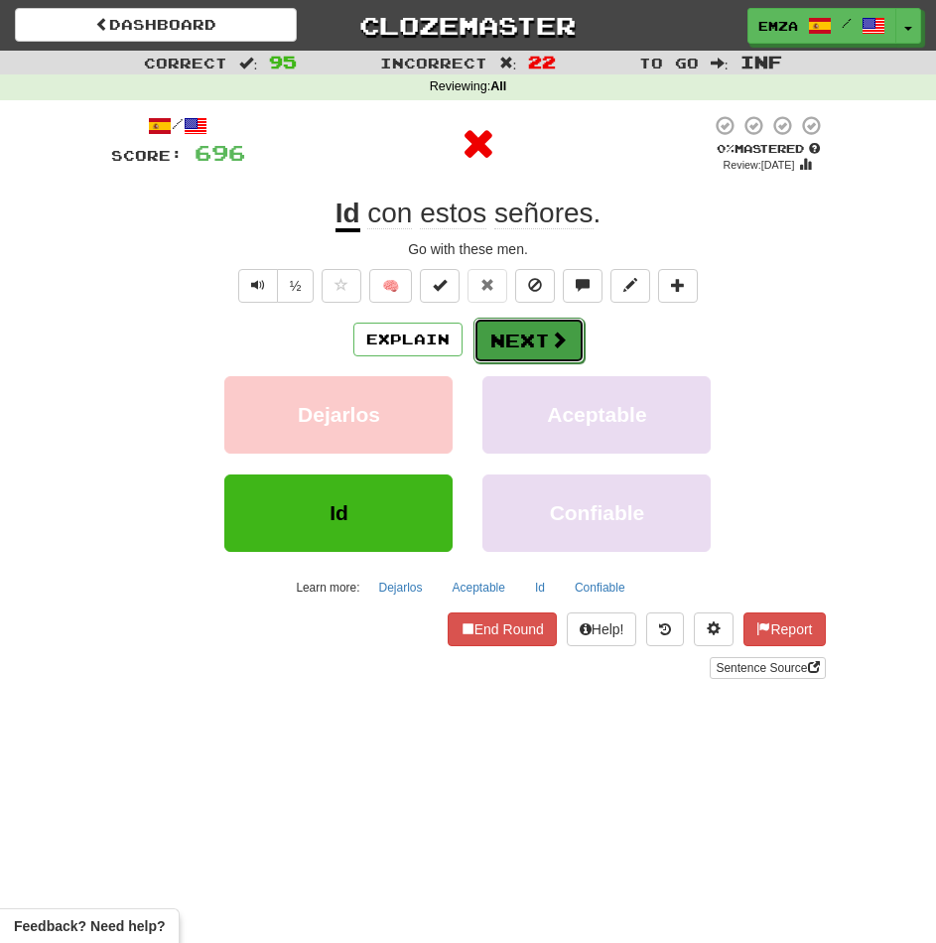
click at [520, 333] on button "Next" at bounding box center [528, 341] width 111 height 46
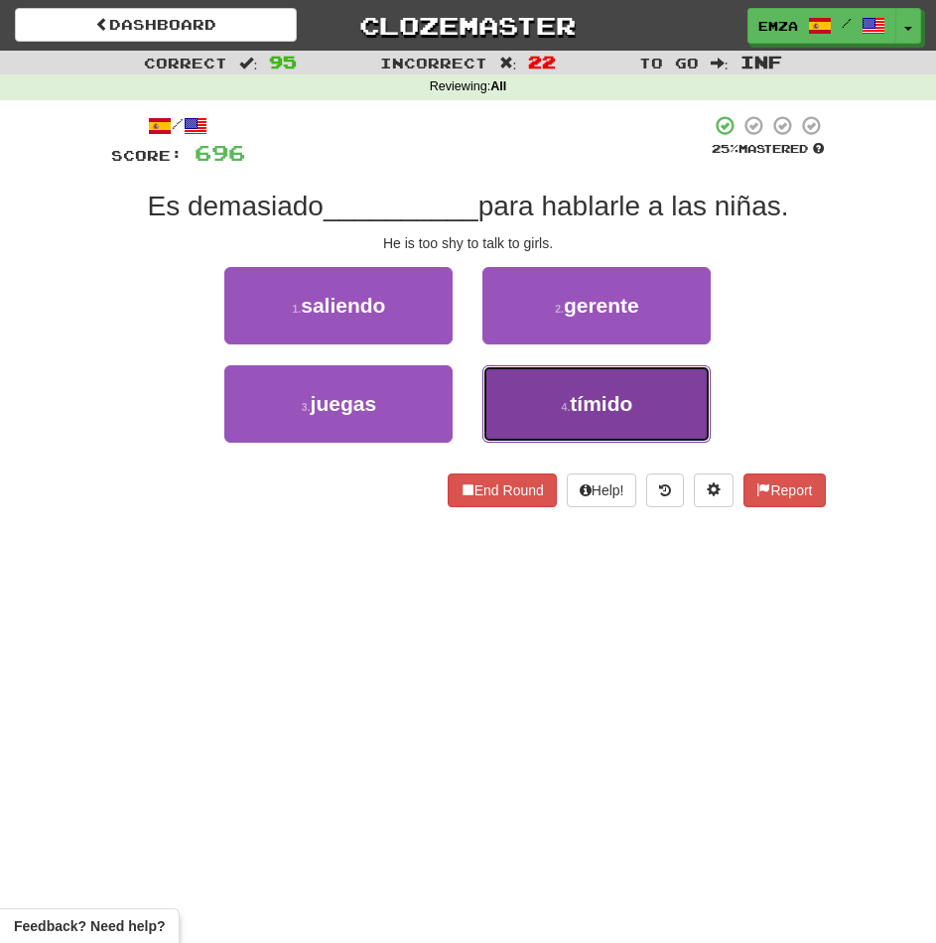
click at [514, 409] on button "4 . tímido" at bounding box center [596, 403] width 228 height 77
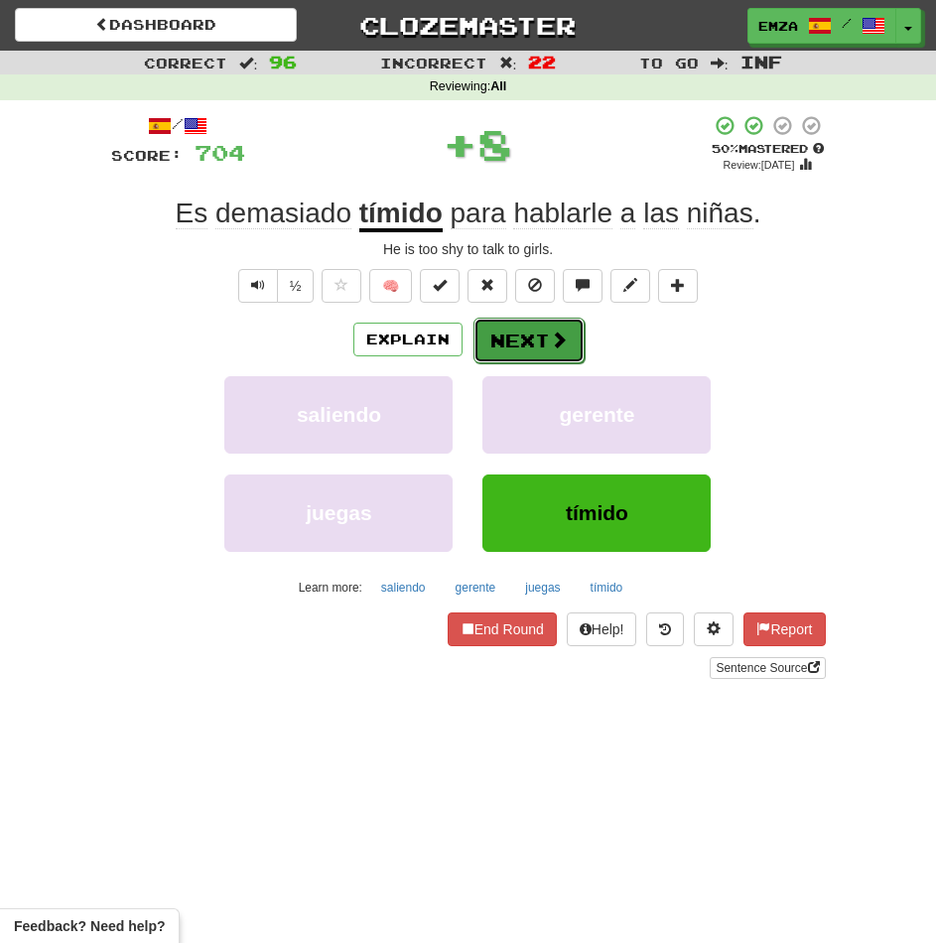
click at [513, 325] on button "Next" at bounding box center [528, 341] width 111 height 46
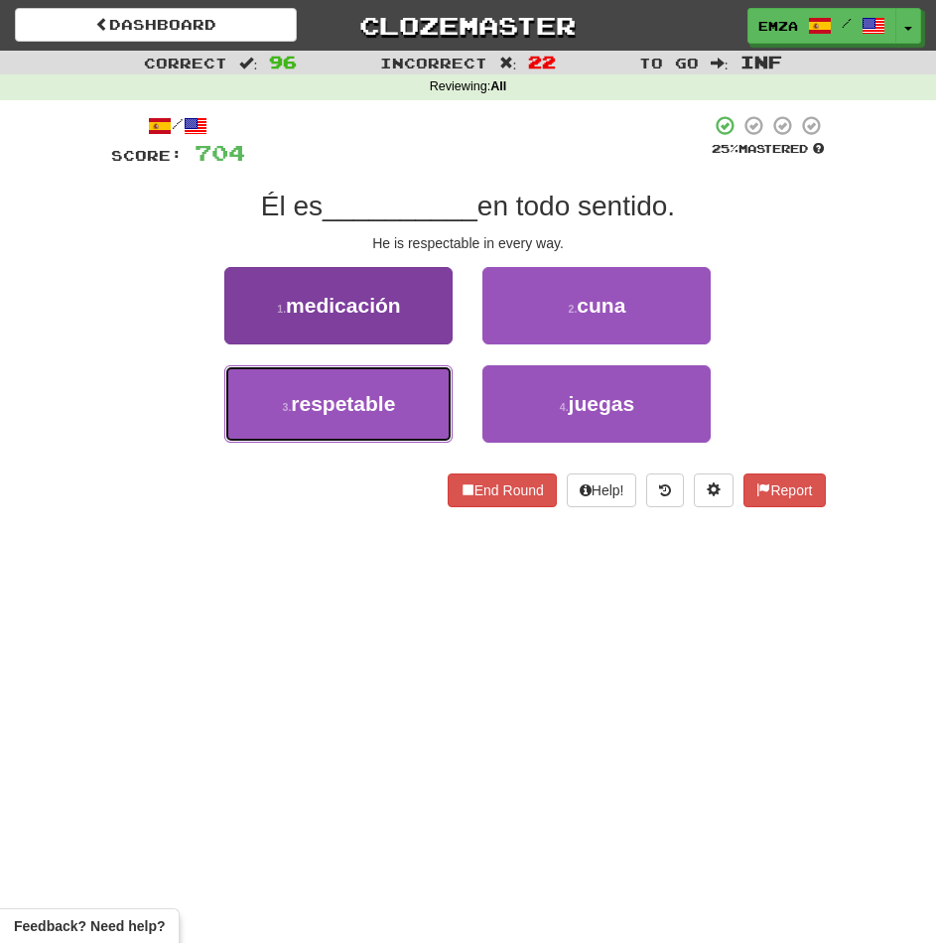
click at [399, 398] on button "3 . respetable" at bounding box center [338, 403] width 228 height 77
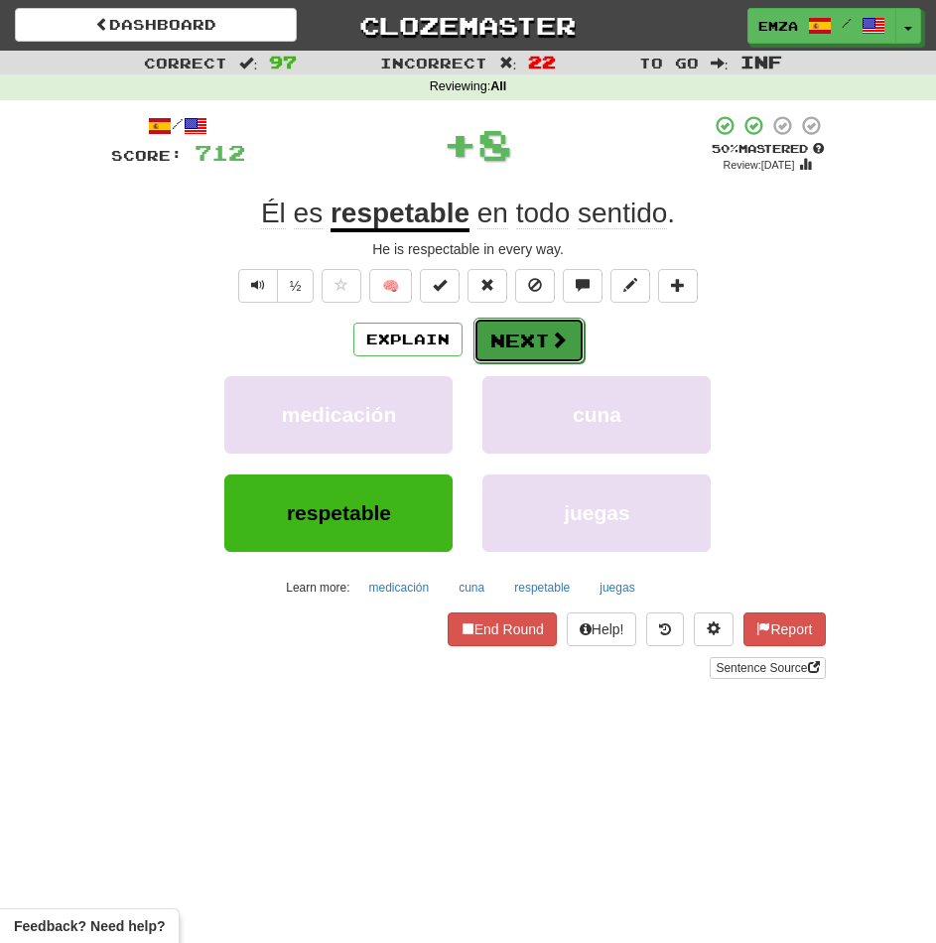
click at [537, 342] on button "Next" at bounding box center [528, 341] width 111 height 46
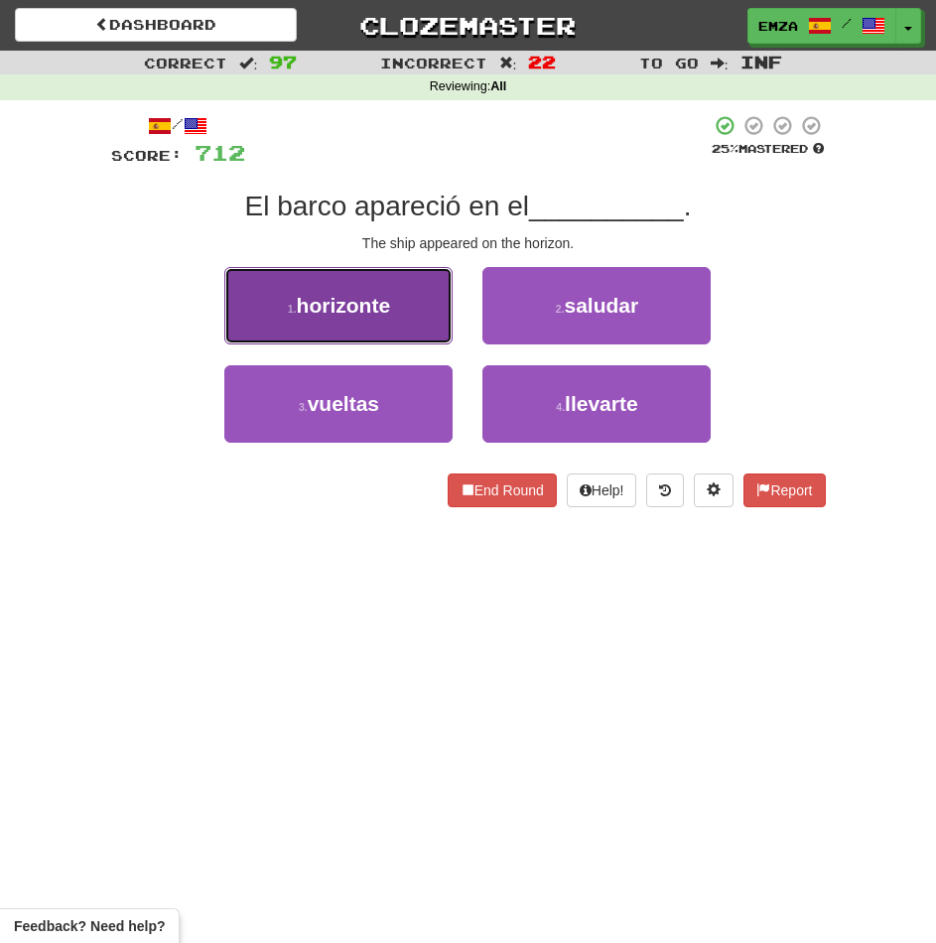
click at [439, 333] on button "1 . horizonte" at bounding box center [338, 305] width 228 height 77
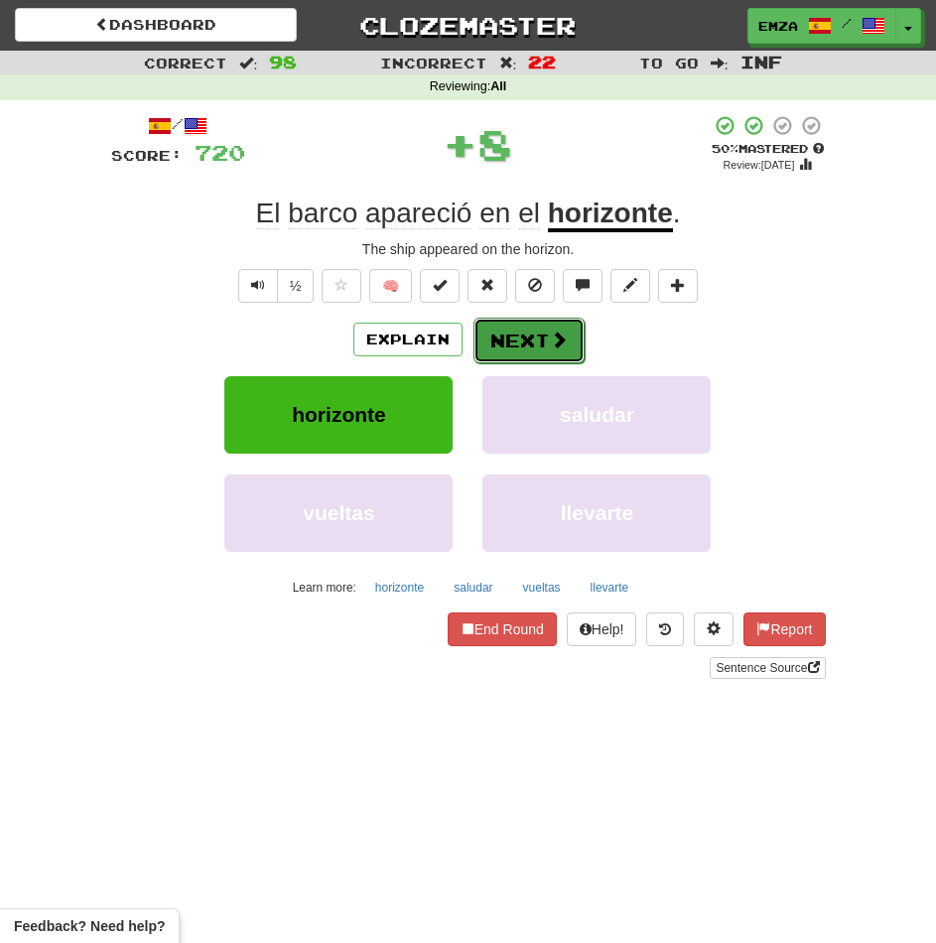
click at [543, 339] on button "Next" at bounding box center [528, 341] width 111 height 46
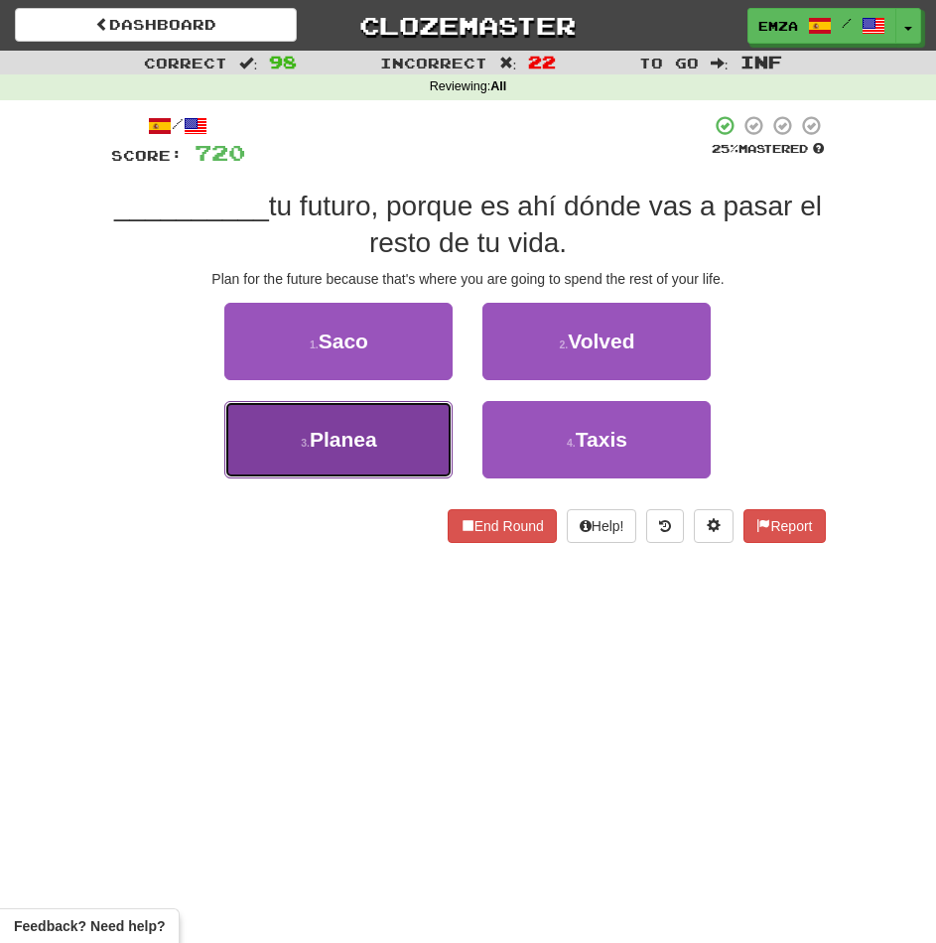
click at [418, 457] on button "3 . Planea" at bounding box center [338, 439] width 228 height 77
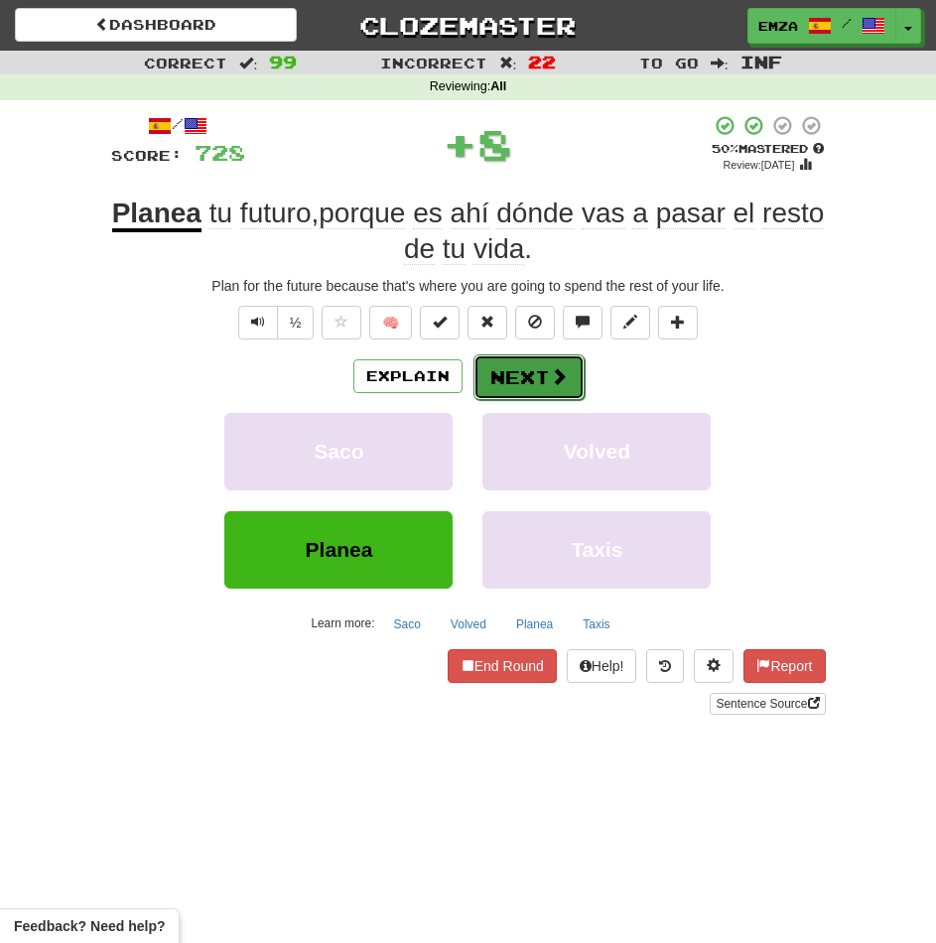
click at [514, 371] on button "Next" at bounding box center [528, 377] width 111 height 46
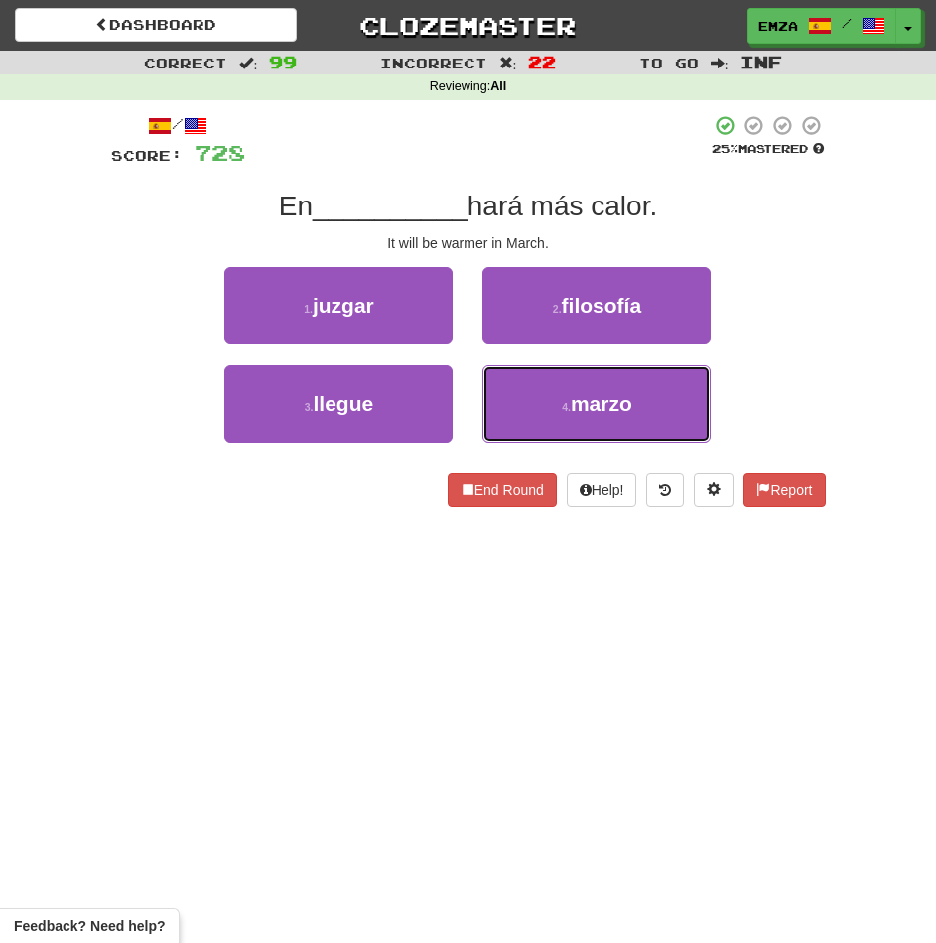
drag, startPoint x: 521, startPoint y: 415, endPoint x: 508, endPoint y: 366, distance: 50.3
click at [520, 414] on button "4 . marzo" at bounding box center [596, 403] width 228 height 77
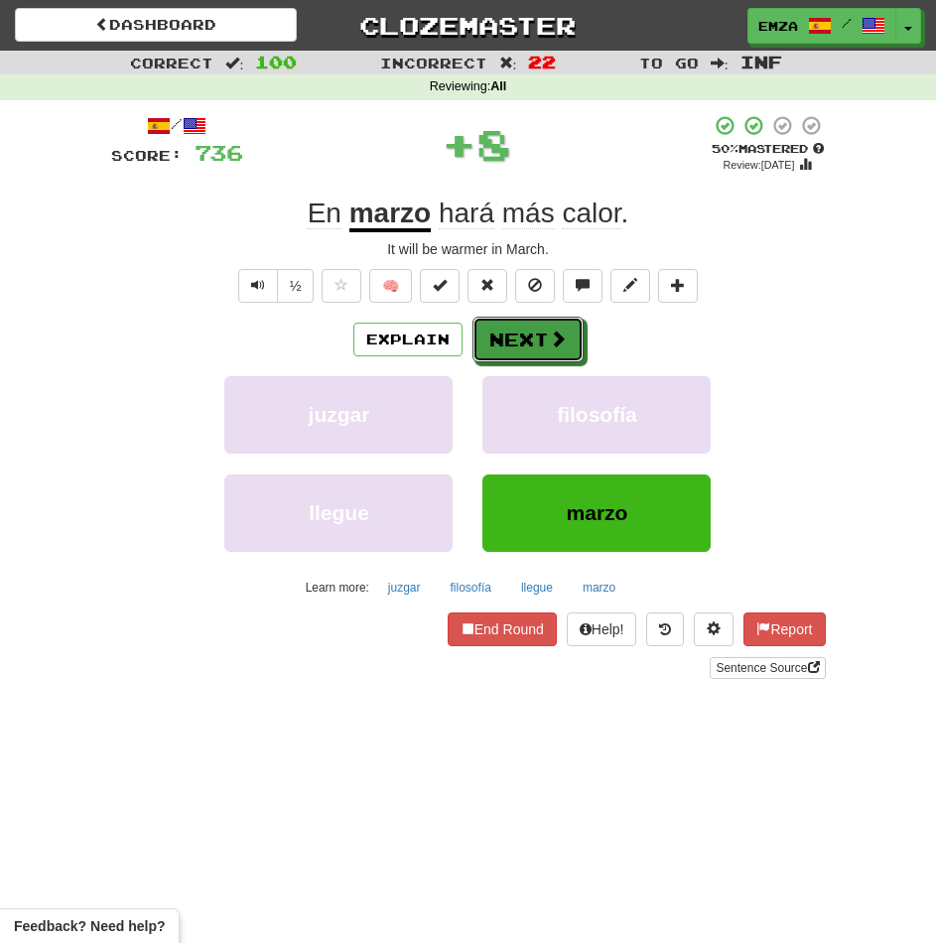
drag, startPoint x: 506, startPoint y: 333, endPoint x: 456, endPoint y: 396, distance: 80.5
click at [506, 335] on button "Next" at bounding box center [527, 340] width 111 height 46
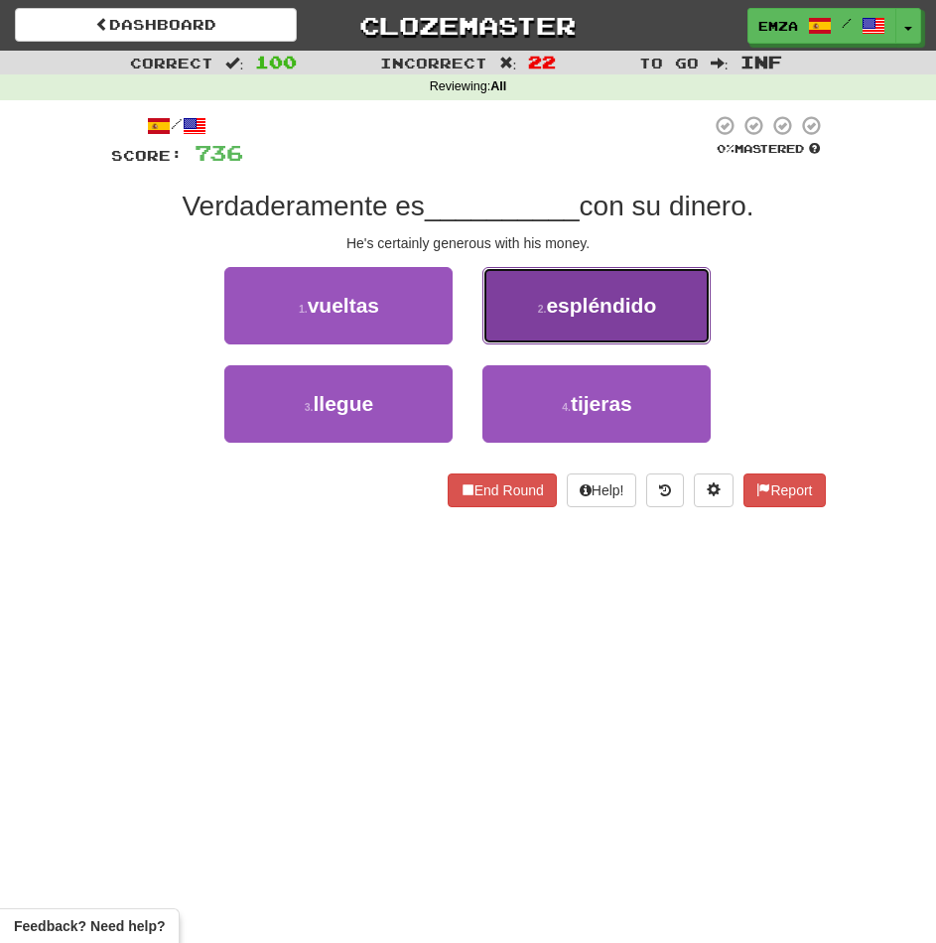
click at [518, 311] on button "2 . espléndido" at bounding box center [596, 305] width 228 height 77
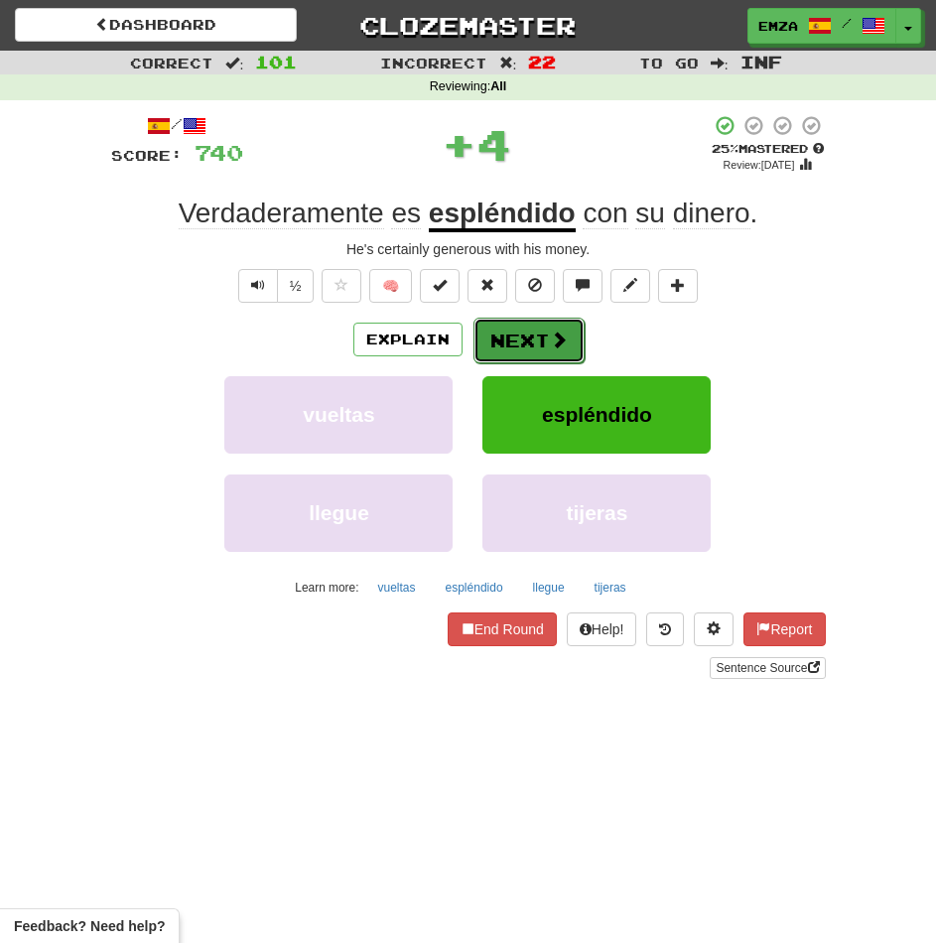
click at [521, 340] on button "Next" at bounding box center [528, 341] width 111 height 46
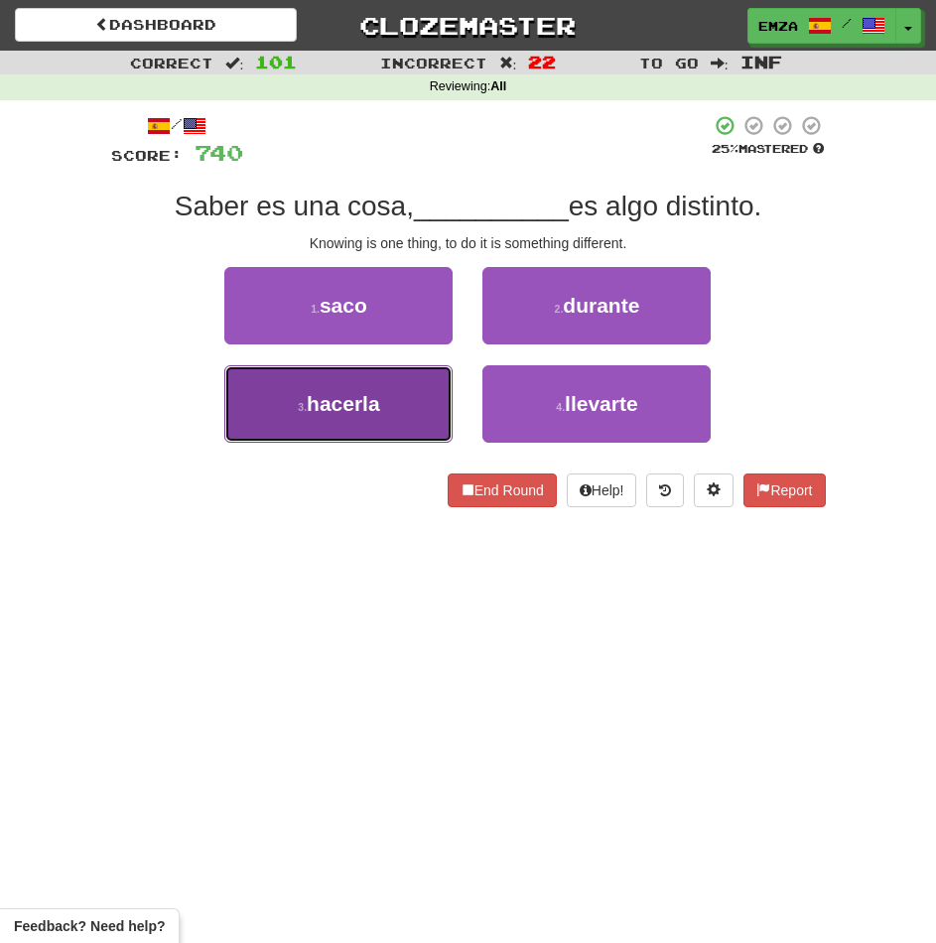
click at [419, 409] on button "3 . hacerla" at bounding box center [338, 403] width 228 height 77
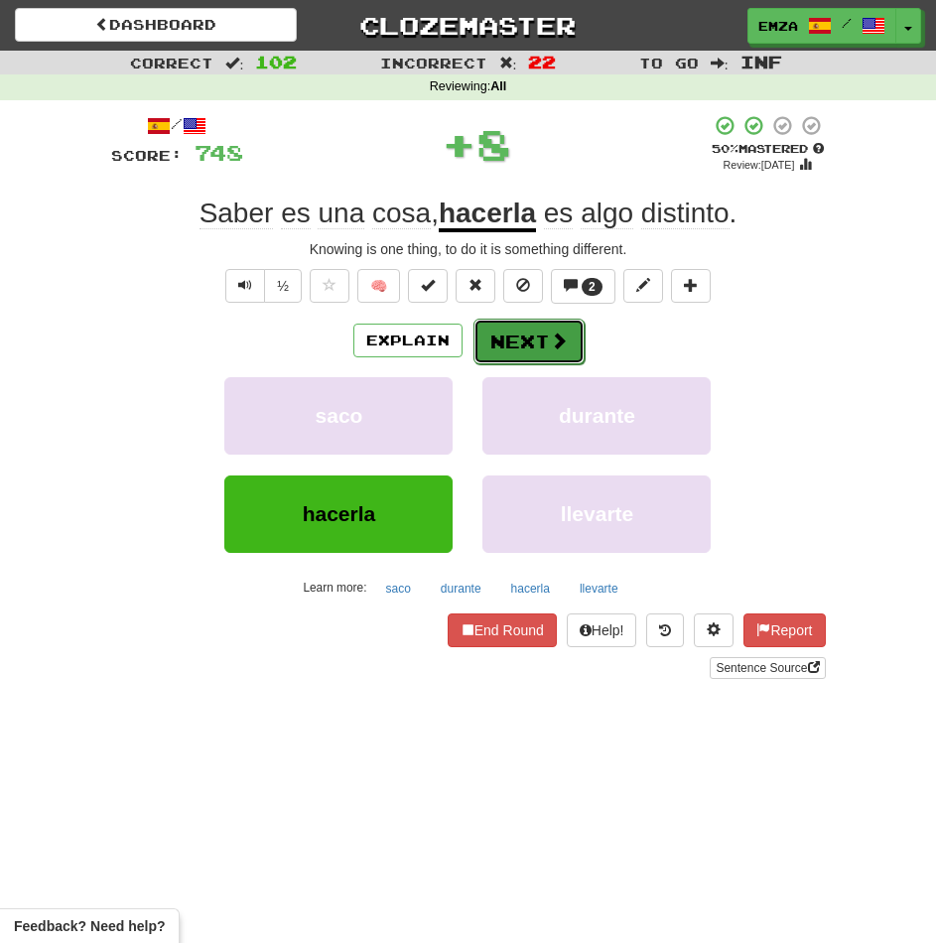
click at [535, 331] on button "Next" at bounding box center [528, 342] width 111 height 46
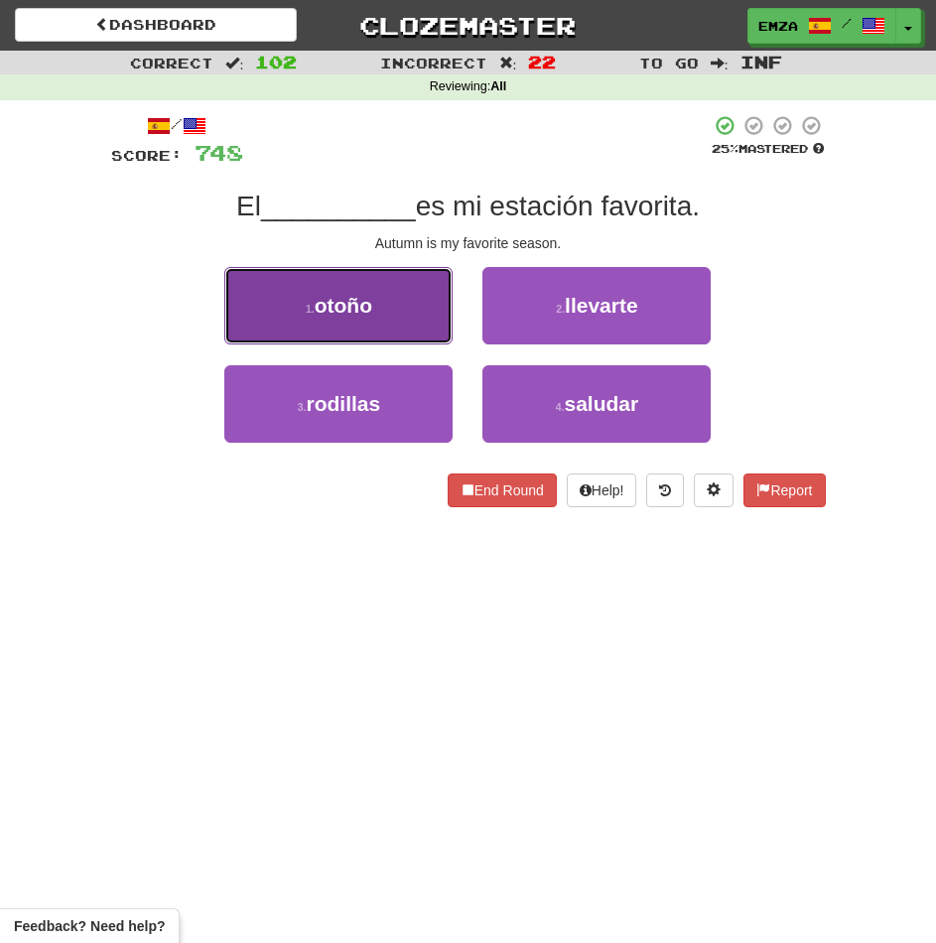
click at [389, 308] on button "1 . otoño" at bounding box center [338, 305] width 228 height 77
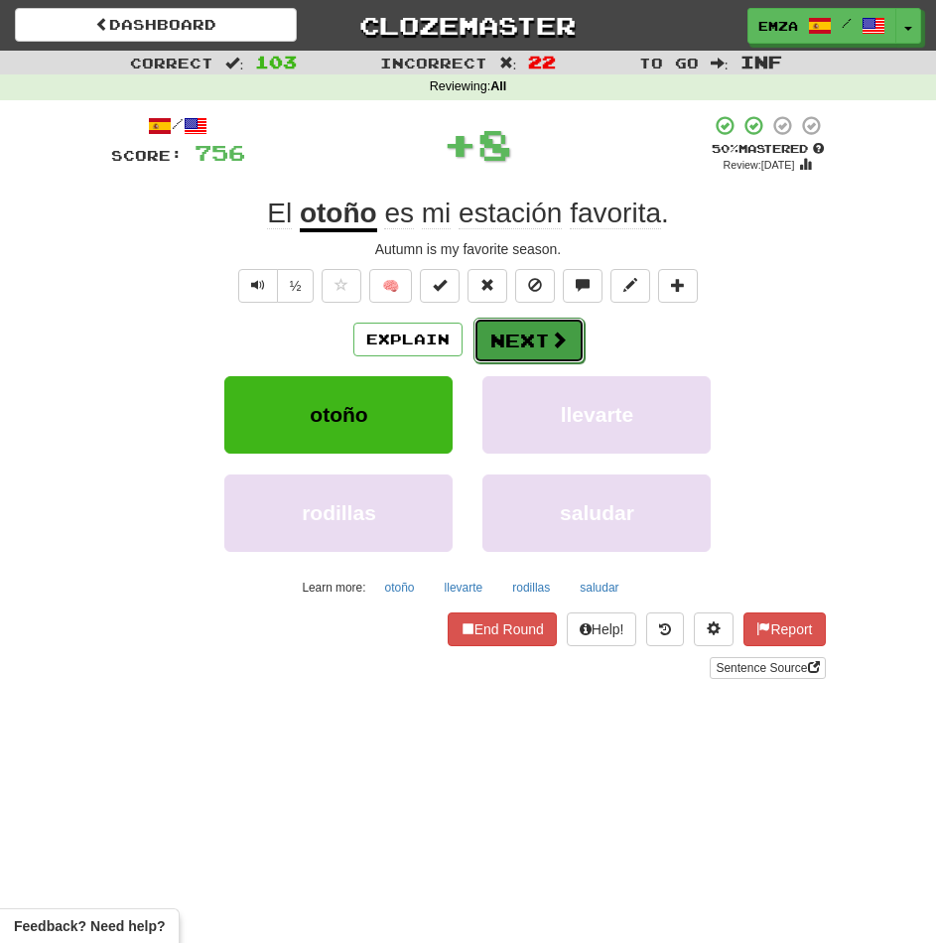
click at [534, 325] on button "Next" at bounding box center [528, 341] width 111 height 46
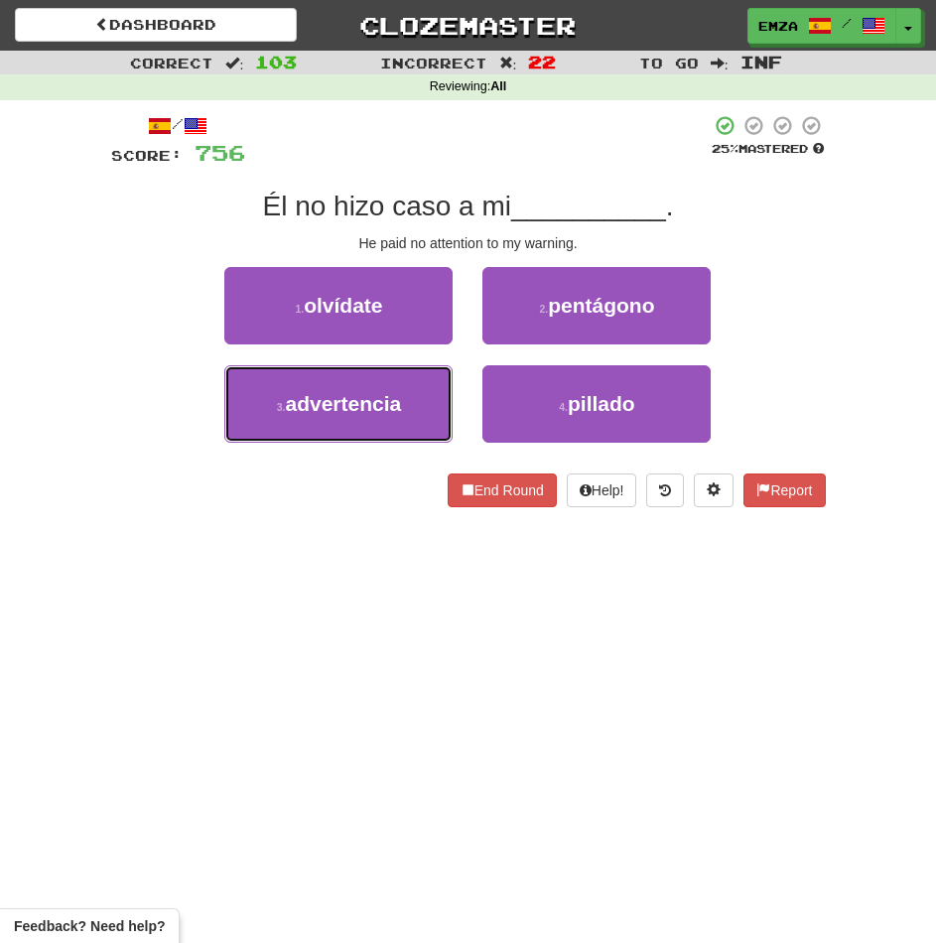
drag, startPoint x: 430, startPoint y: 419, endPoint x: 468, endPoint y: 395, distance: 45.5
click at [434, 414] on button "3 . advertencia" at bounding box center [338, 403] width 228 height 77
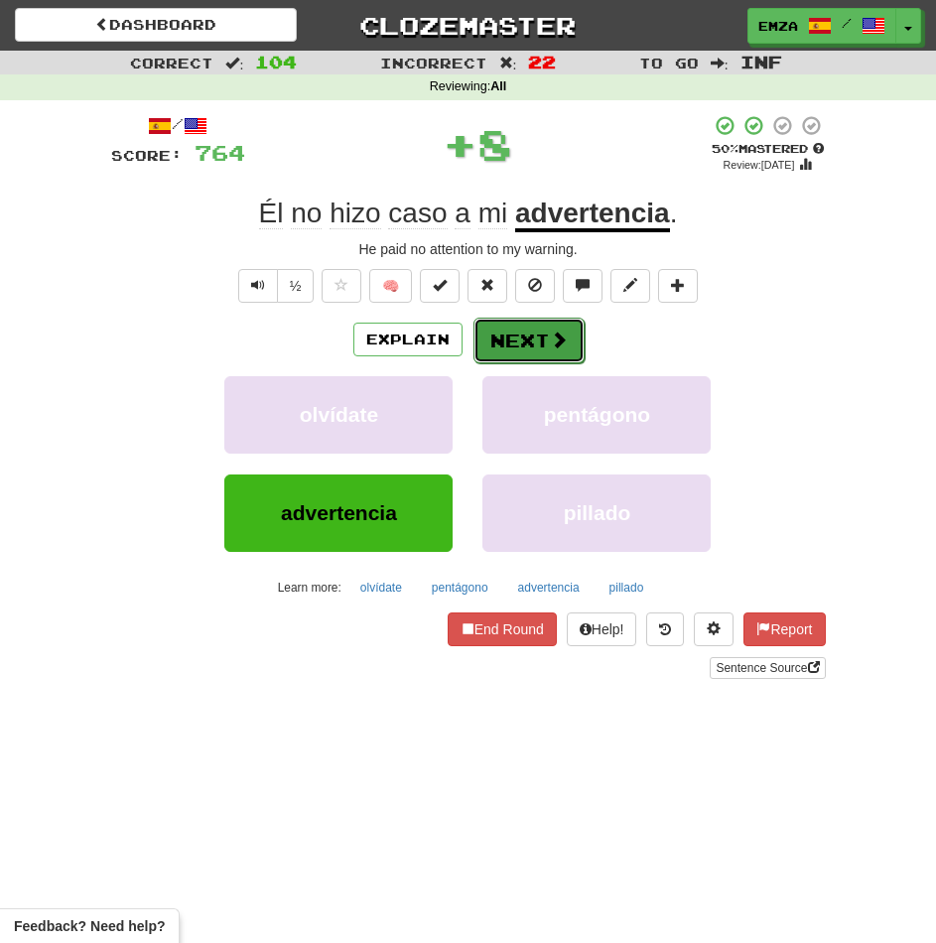
click at [521, 334] on button "Next" at bounding box center [528, 341] width 111 height 46
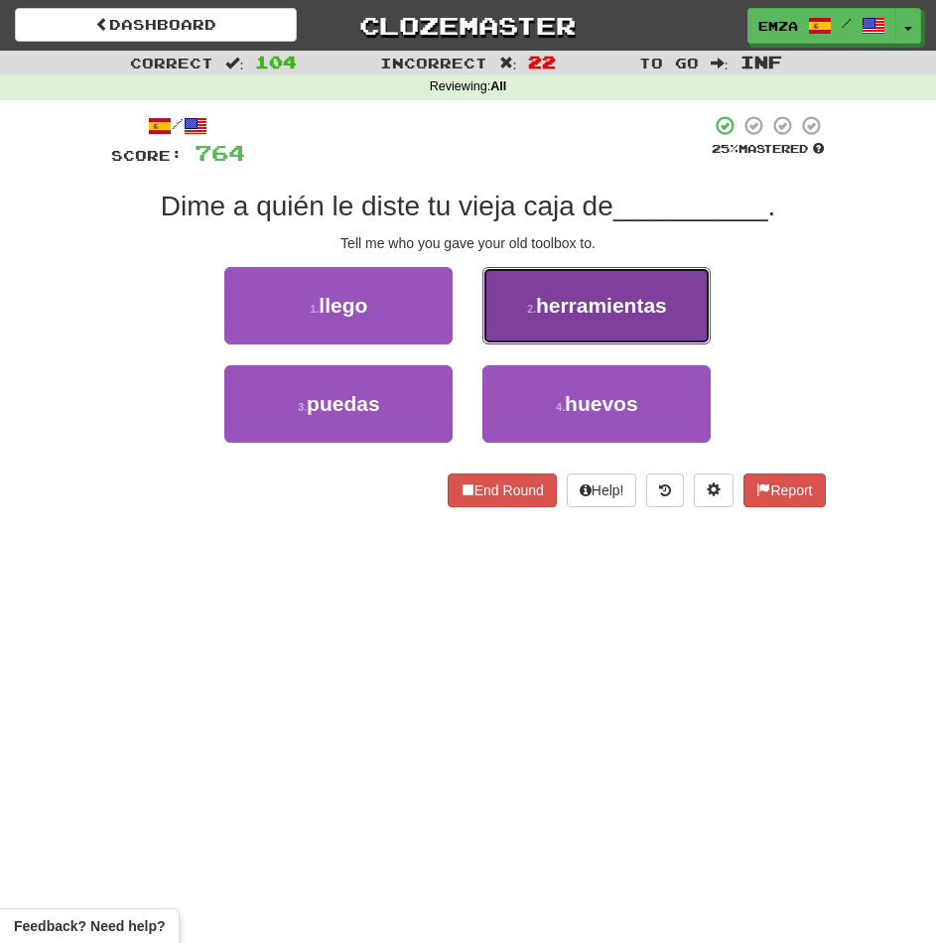
click at [534, 331] on button "2 . herramientas" at bounding box center [596, 305] width 228 height 77
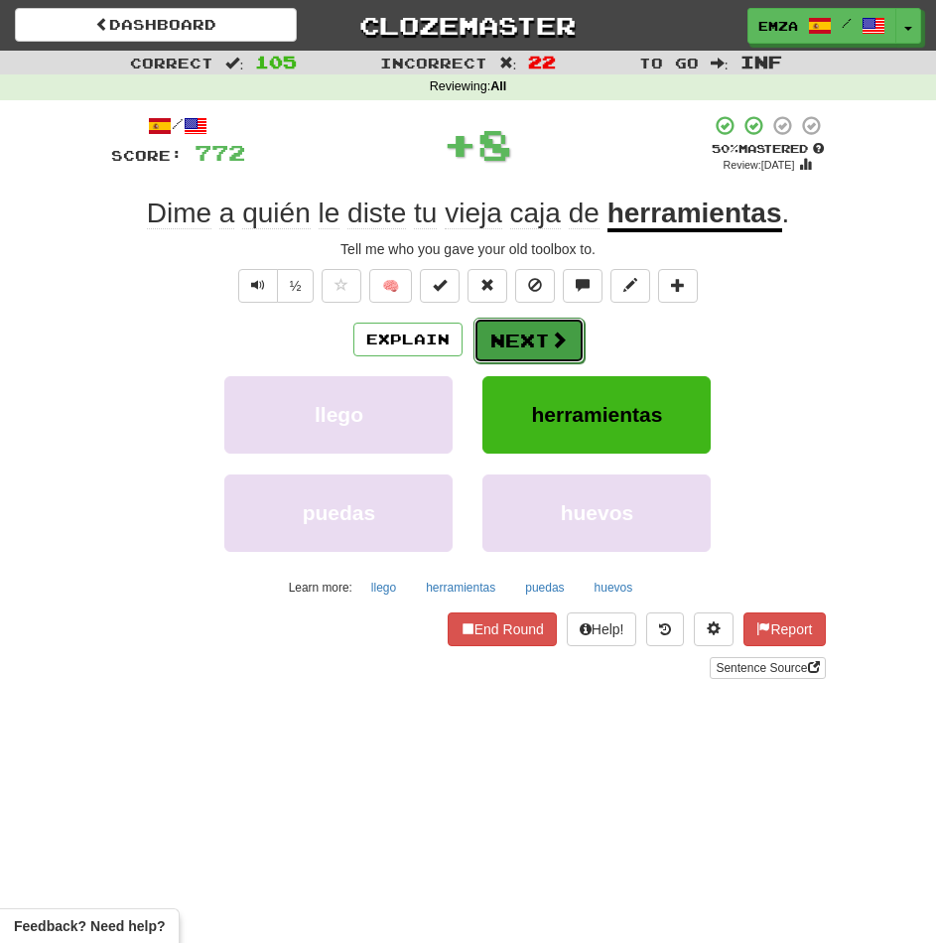
click at [518, 344] on button "Next" at bounding box center [528, 341] width 111 height 46
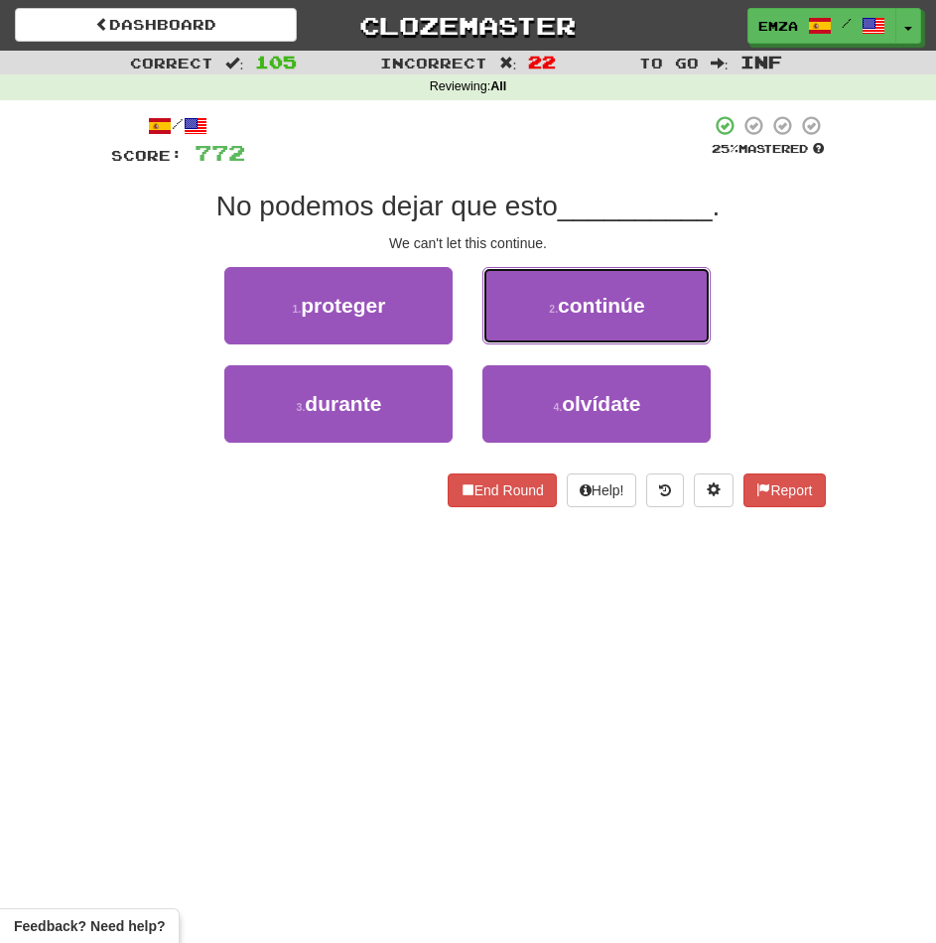
click at [540, 306] on button "2 . continúe" at bounding box center [596, 305] width 228 height 77
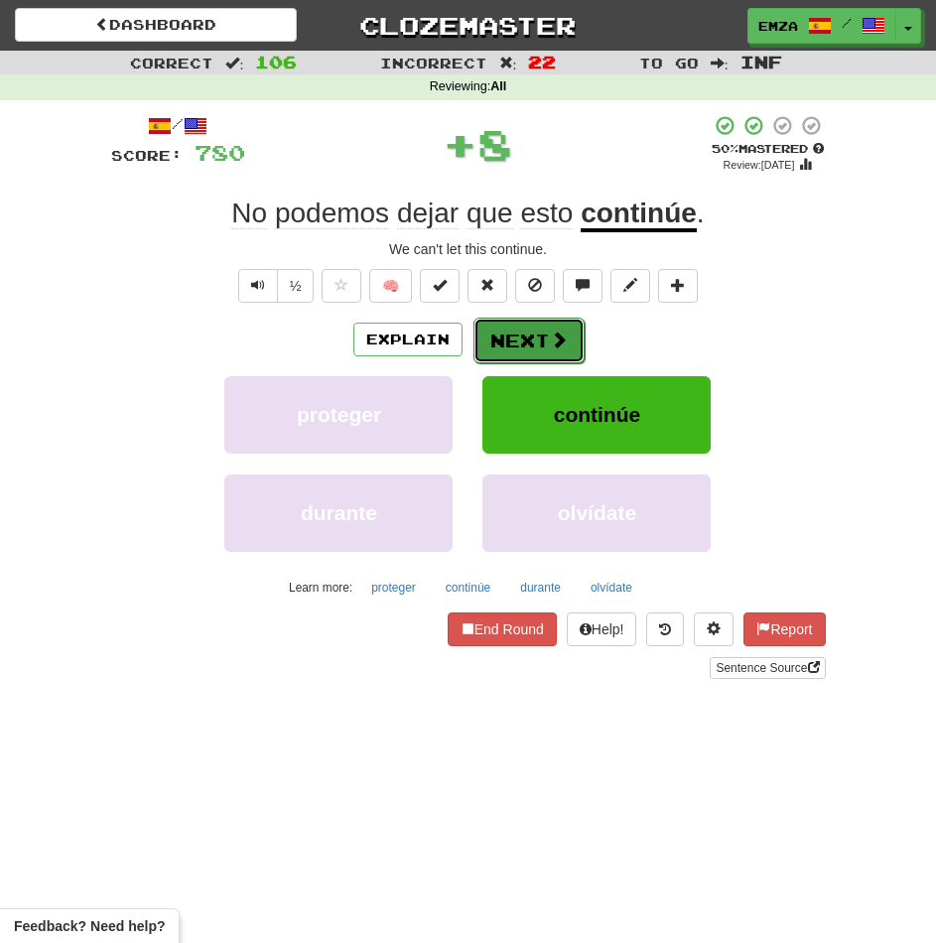
click at [511, 333] on button "Next" at bounding box center [528, 341] width 111 height 46
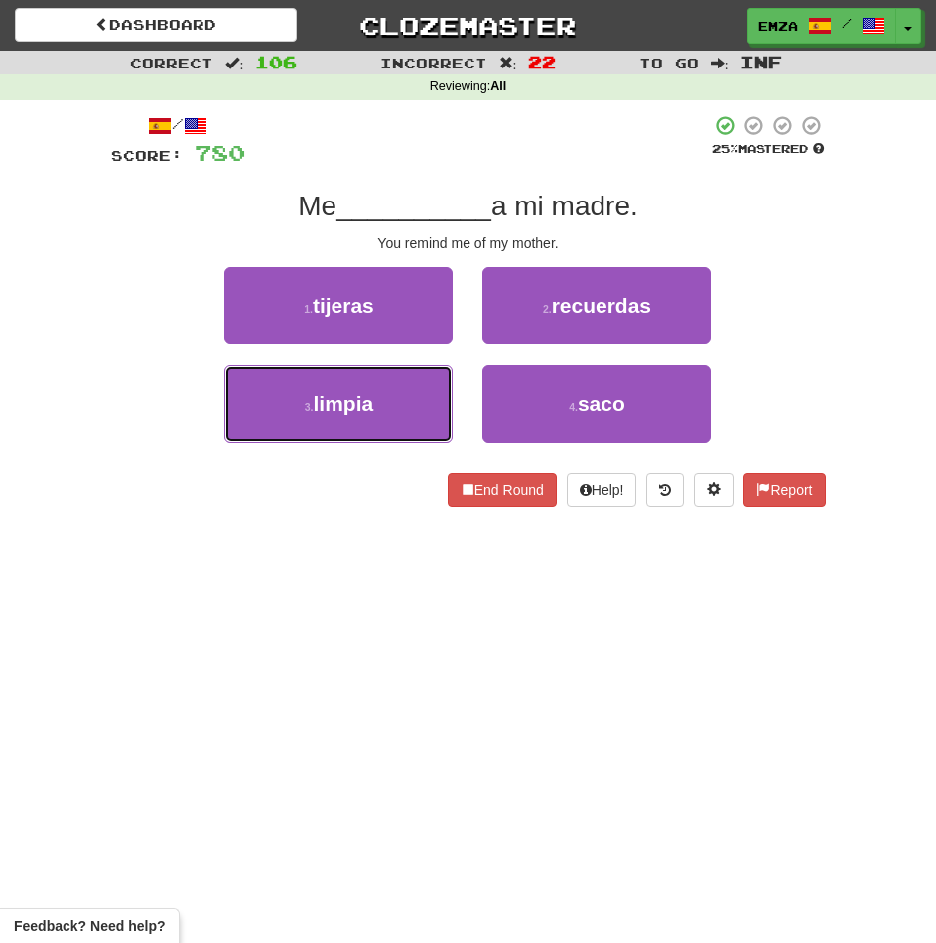
drag, startPoint x: 406, startPoint y: 408, endPoint x: 454, endPoint y: 364, distance: 64.6
click at [412, 403] on button "3 . limpia" at bounding box center [338, 403] width 228 height 77
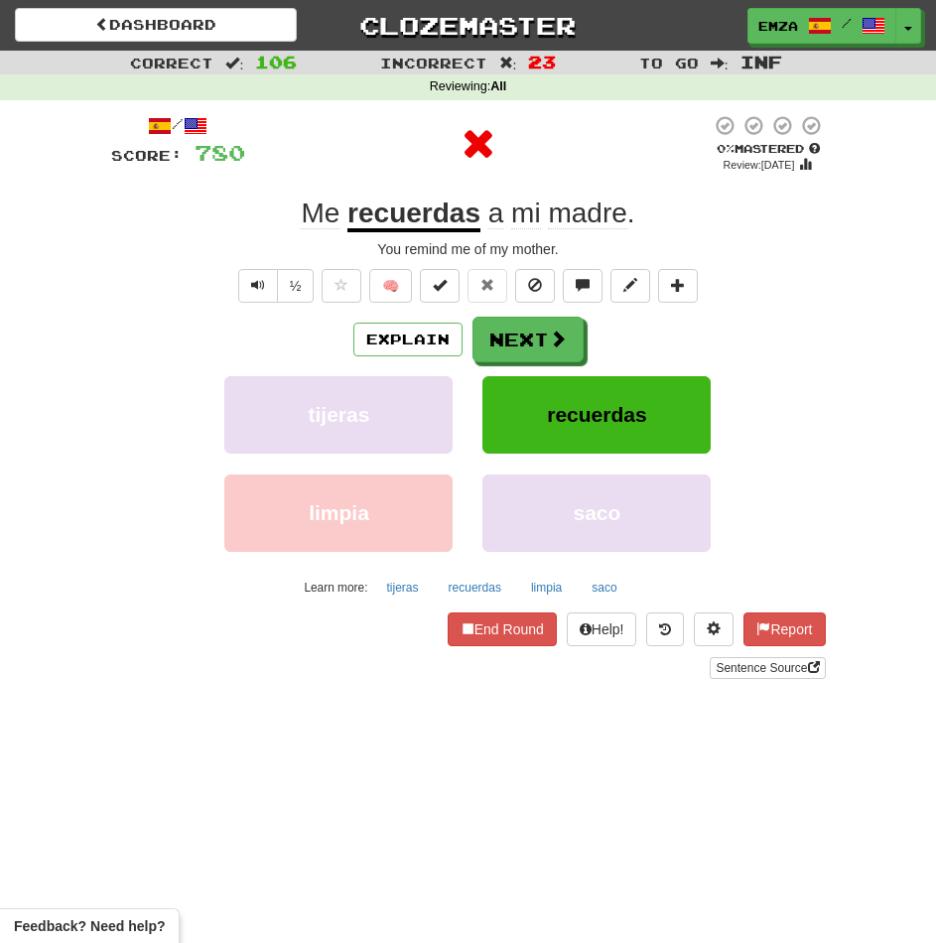
click at [534, 319] on button "Next" at bounding box center [527, 340] width 111 height 46
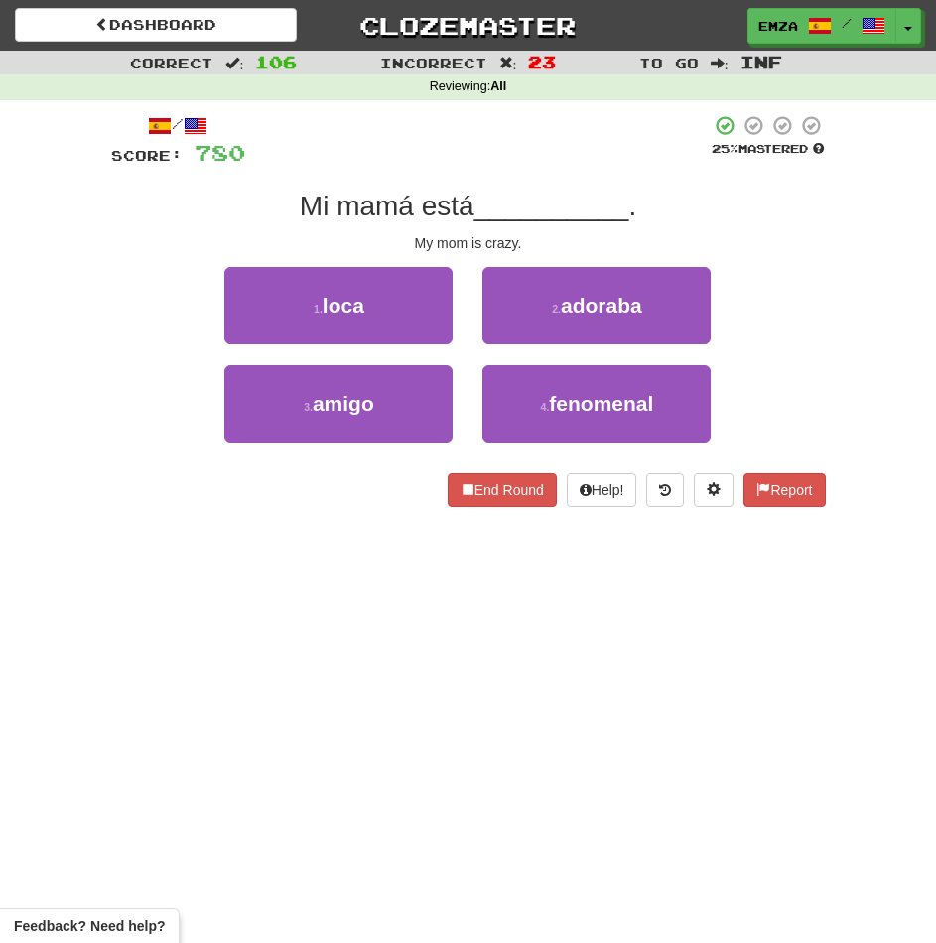
click at [479, 348] on div "2 . adoraba" at bounding box center [596, 316] width 258 height 98
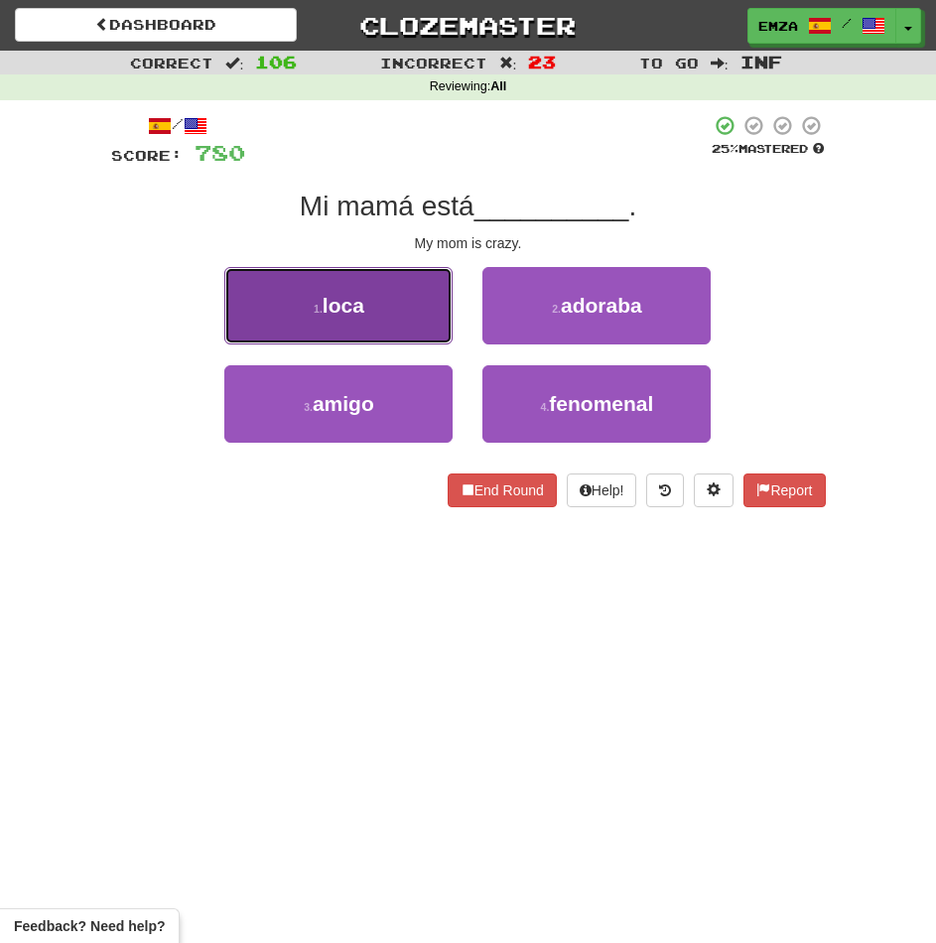
click at [411, 306] on button "1 . loca" at bounding box center [338, 305] width 228 height 77
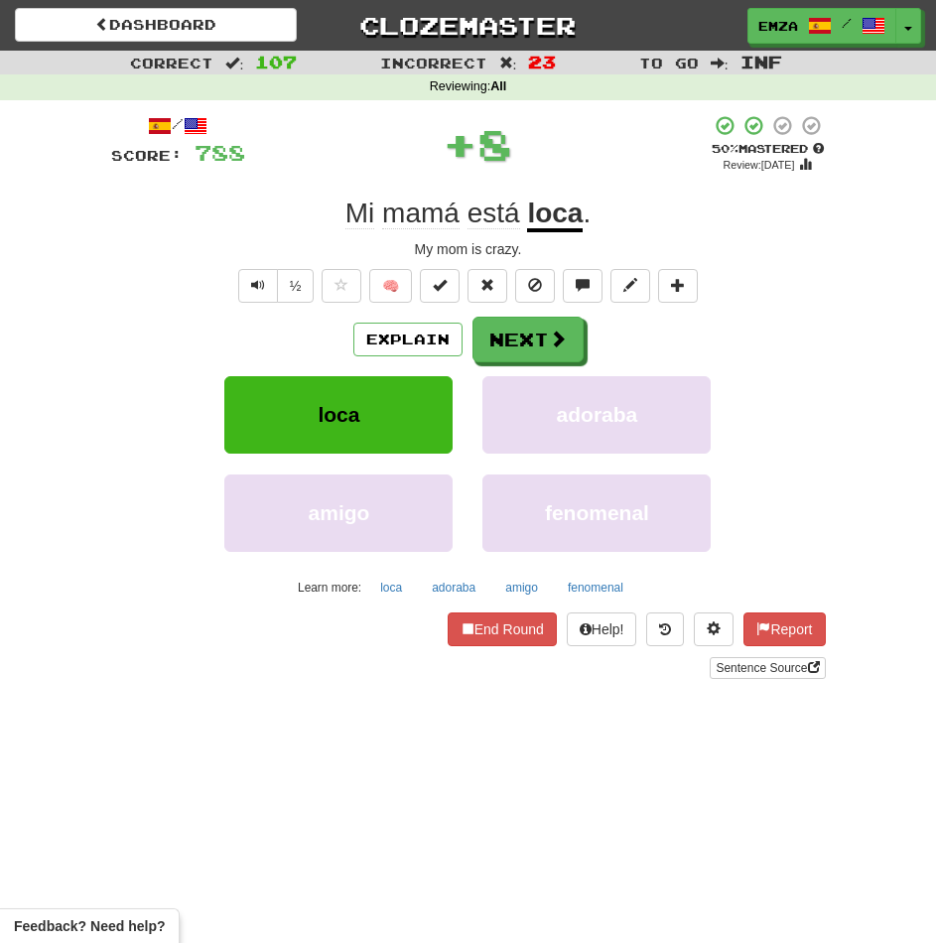
click at [527, 365] on div "Explain Next loca adoraba amigo fenomenal Learn more: loca adoraba amigo fenome…" at bounding box center [468, 460] width 715 height 286
click at [525, 343] on button "Next" at bounding box center [528, 341] width 111 height 46
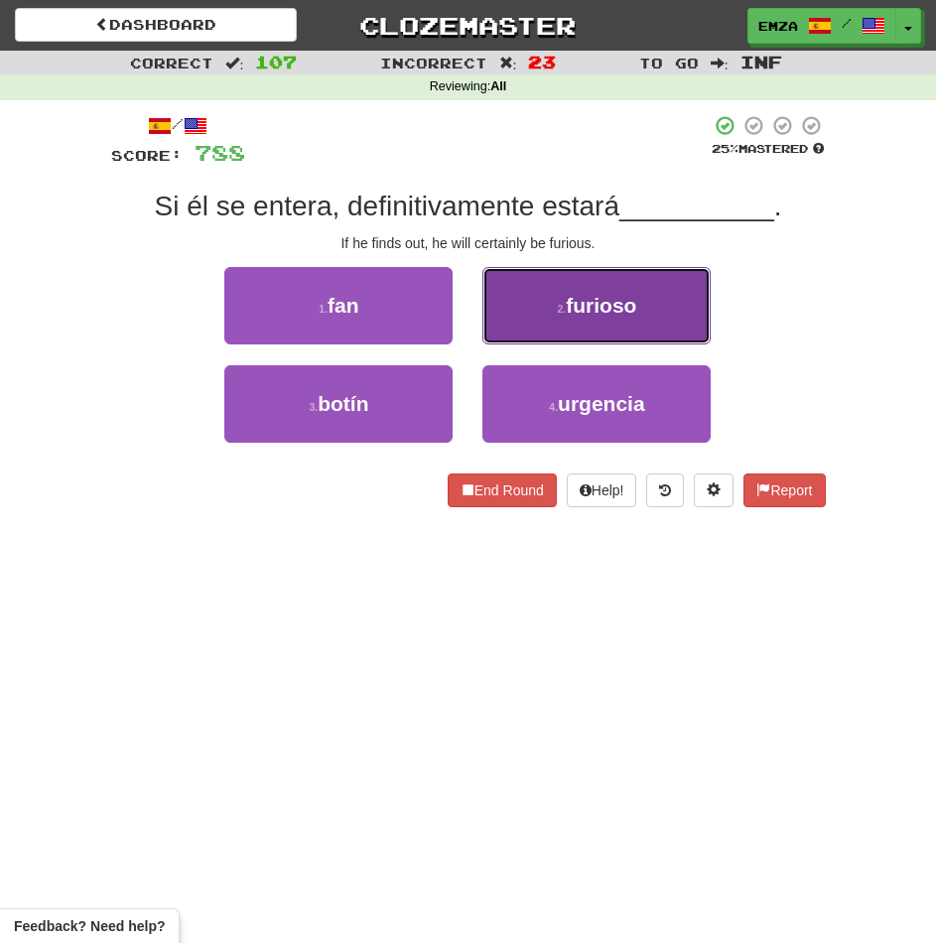
click at [549, 301] on button "2 . furioso" at bounding box center [596, 305] width 228 height 77
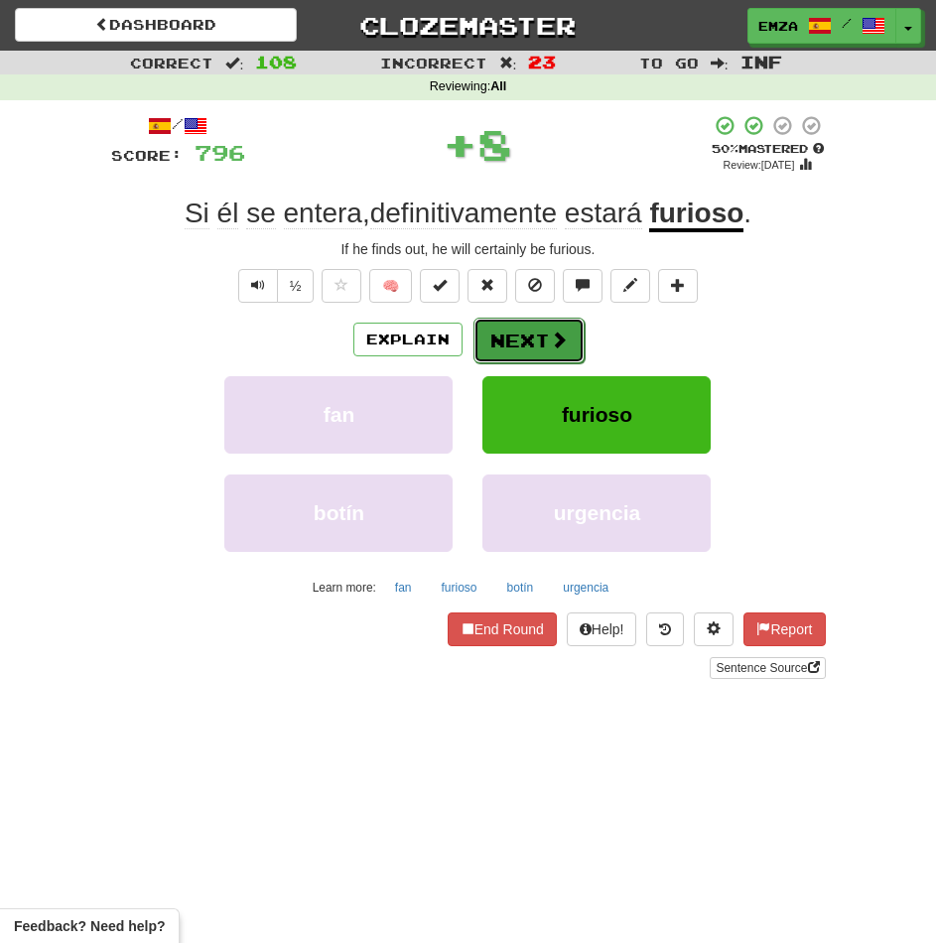
click at [510, 339] on button "Next" at bounding box center [528, 341] width 111 height 46
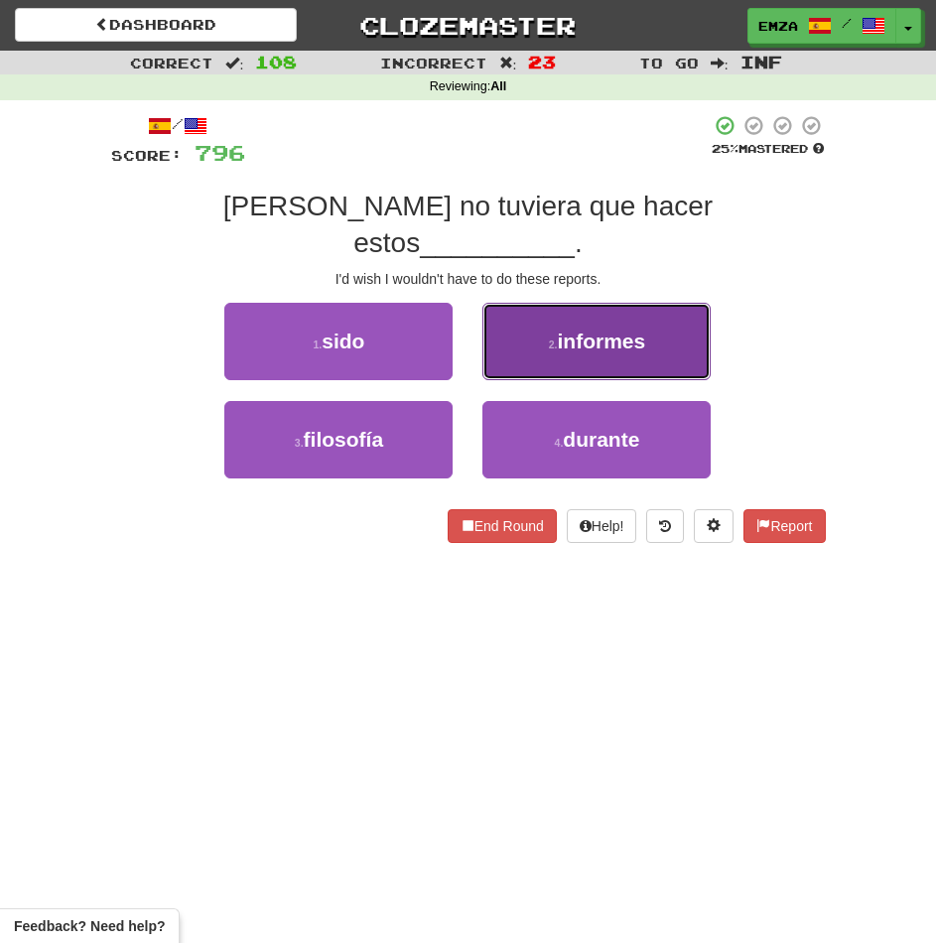
click at [539, 303] on button "2 . informes" at bounding box center [596, 341] width 228 height 77
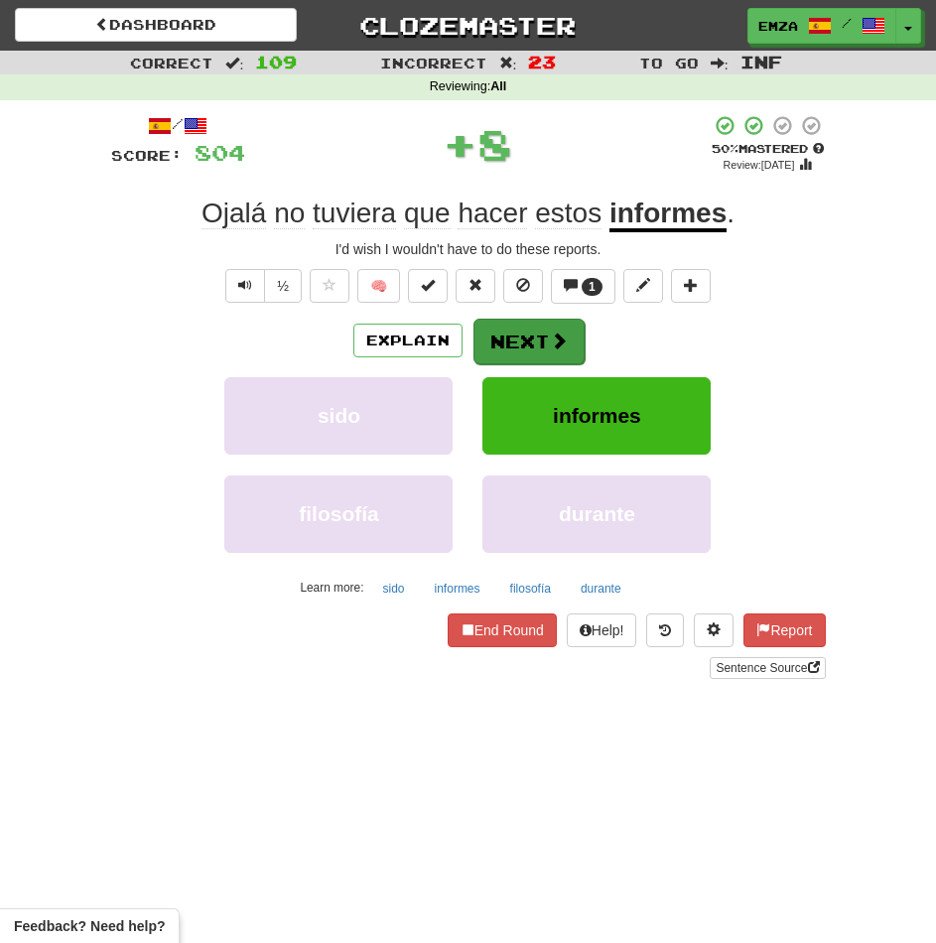
click at [548, 338] on button "Next" at bounding box center [528, 342] width 111 height 46
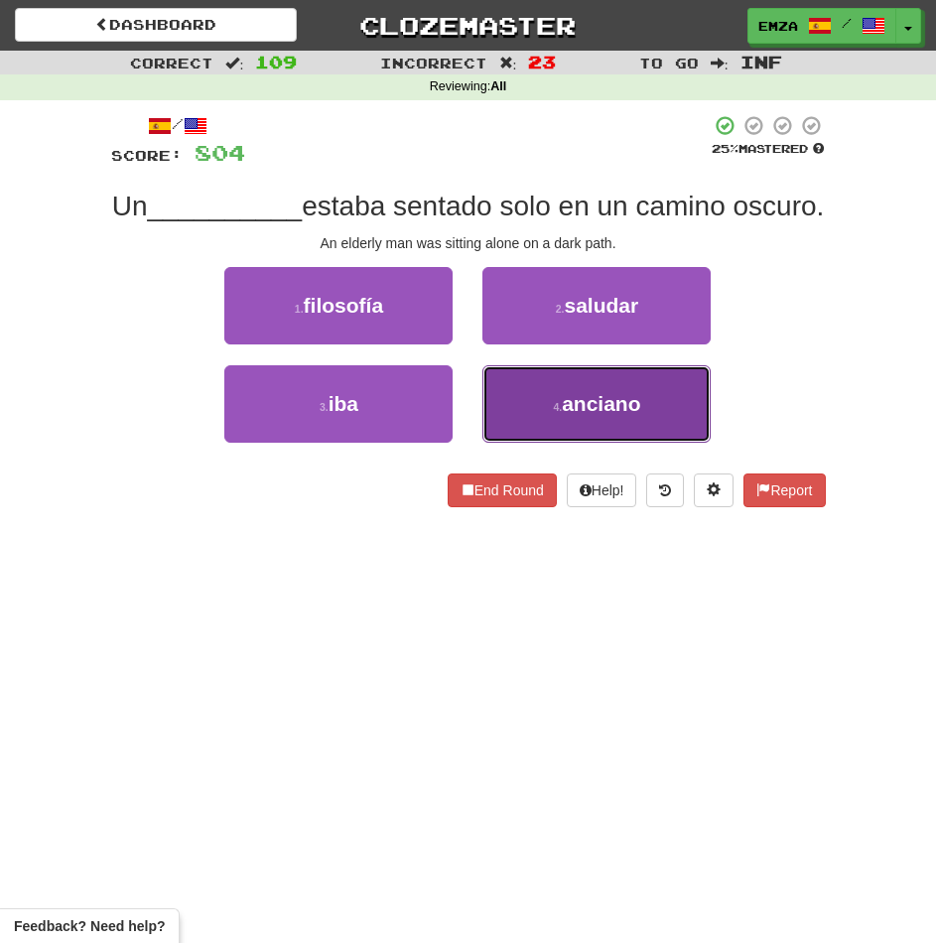
click at [526, 443] on button "4 . anciano" at bounding box center [596, 403] width 228 height 77
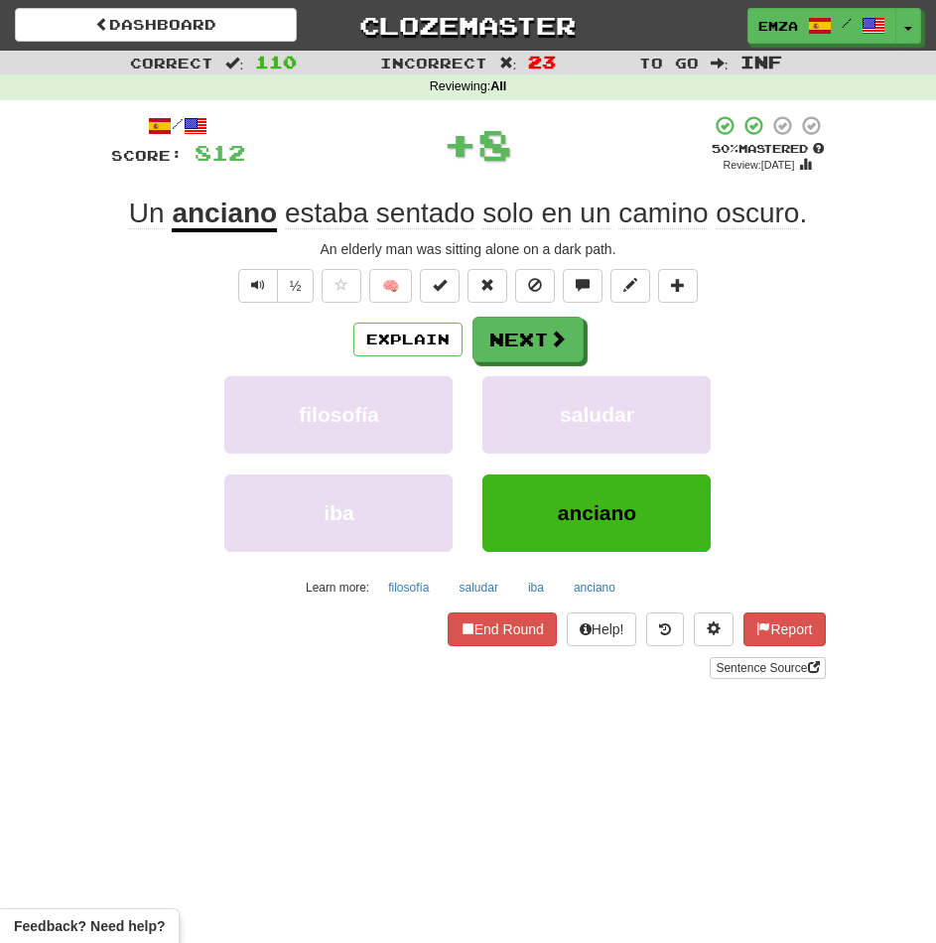
click at [541, 372] on div "Explain Next filosofía saludar iba anciano Learn more: filosofía saludar iba an…" at bounding box center [468, 460] width 715 height 286
click at [531, 339] on button "Next" at bounding box center [528, 341] width 111 height 46
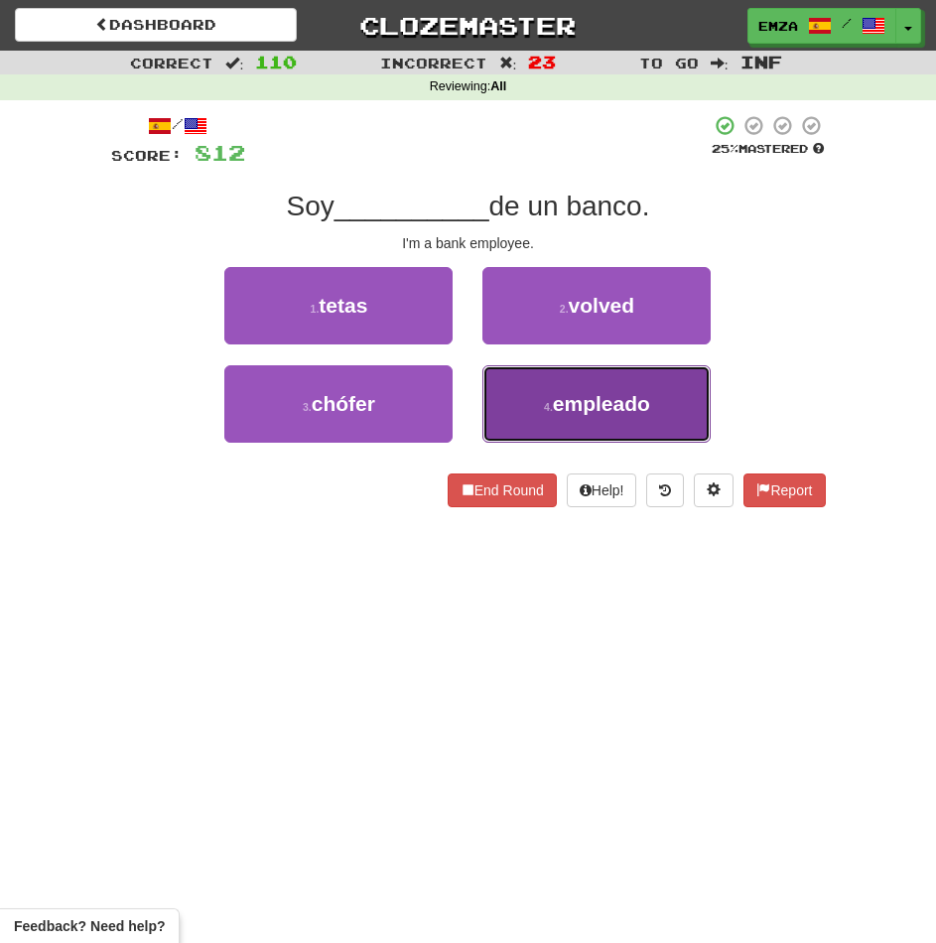
click at [515, 405] on button "4 . empleado" at bounding box center [596, 403] width 228 height 77
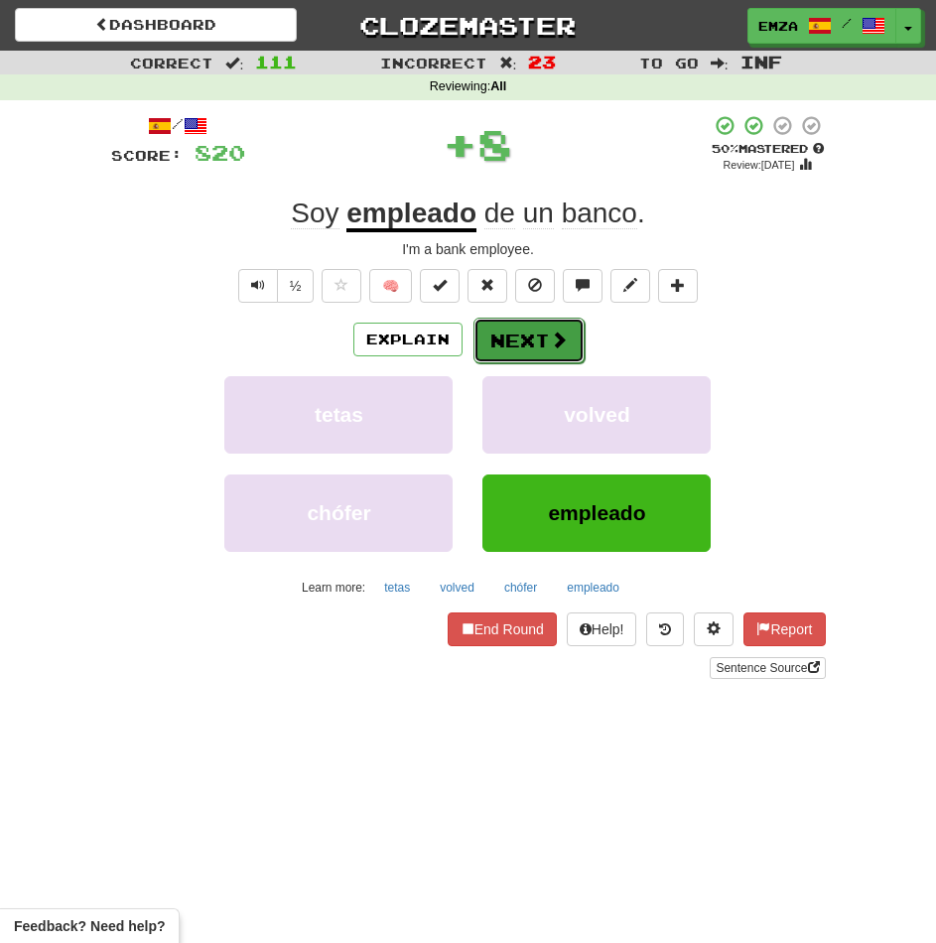
click at [513, 345] on button "Next" at bounding box center [528, 341] width 111 height 46
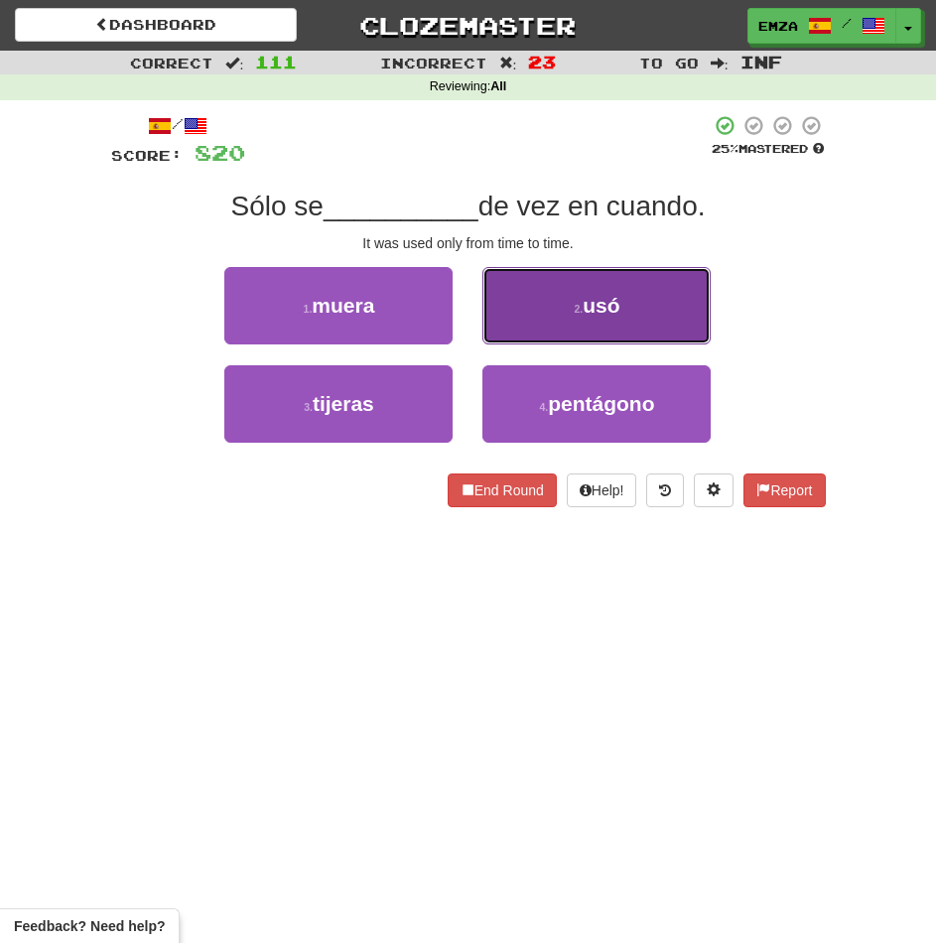
click at [508, 302] on button "2 . usó" at bounding box center [596, 305] width 228 height 77
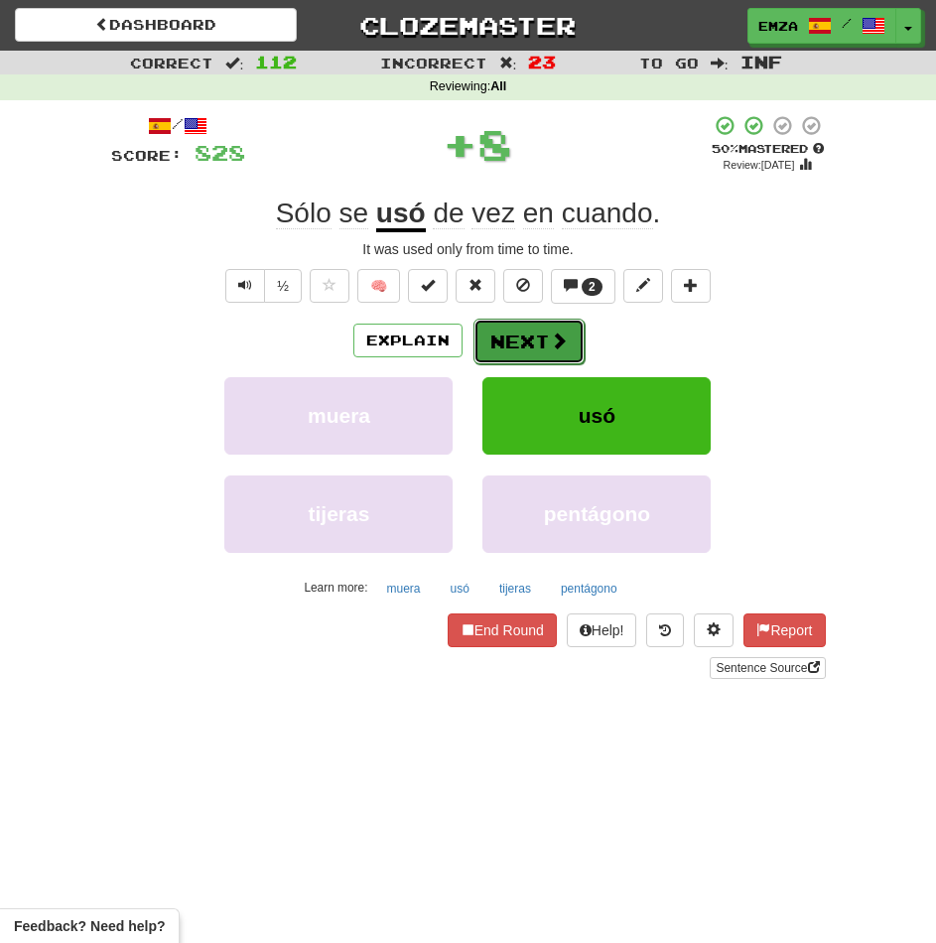
click at [512, 334] on button "Next" at bounding box center [528, 342] width 111 height 46
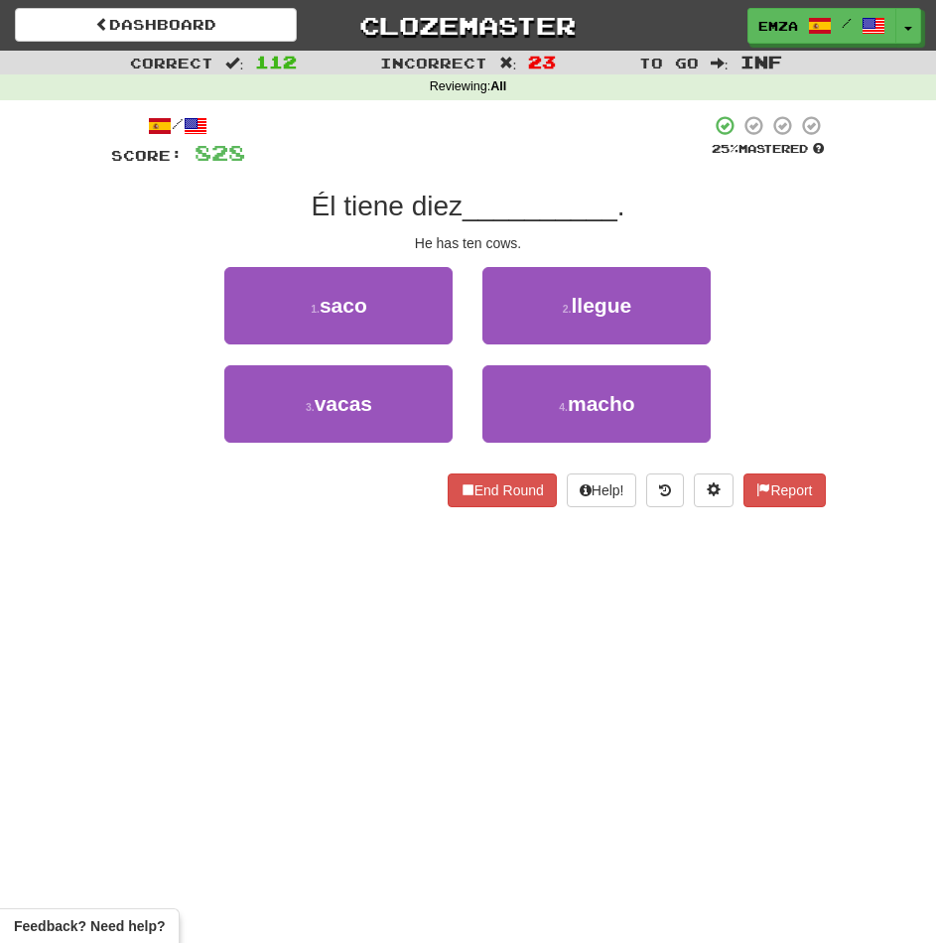
drag, startPoint x: 220, startPoint y: 569, endPoint x: 212, endPoint y: 561, distance: 11.2
click at [214, 564] on div "Dashboard Clozemaster Emza / Toggle Dropdown Dashboard Leaderboard Activity Fee…" at bounding box center [468, 471] width 936 height 943
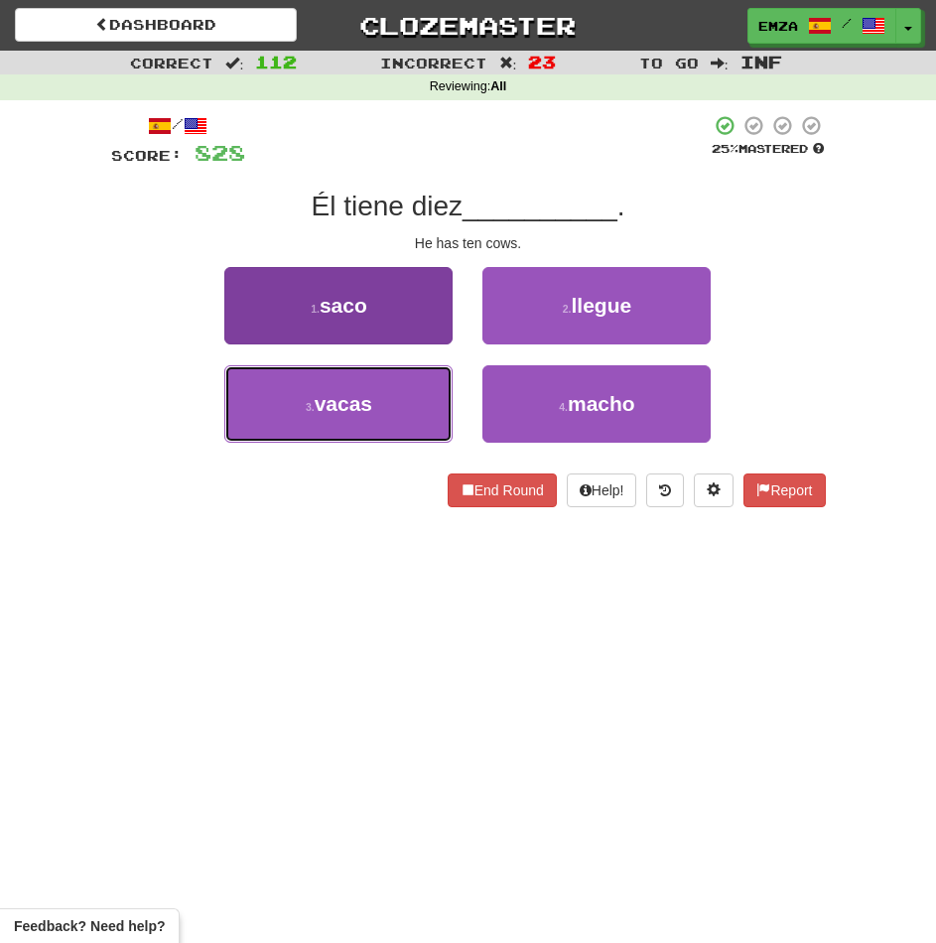
drag, startPoint x: 355, startPoint y: 428, endPoint x: 445, endPoint y: 380, distance: 101.2
click at [357, 426] on button "3 . vacas" at bounding box center [338, 403] width 228 height 77
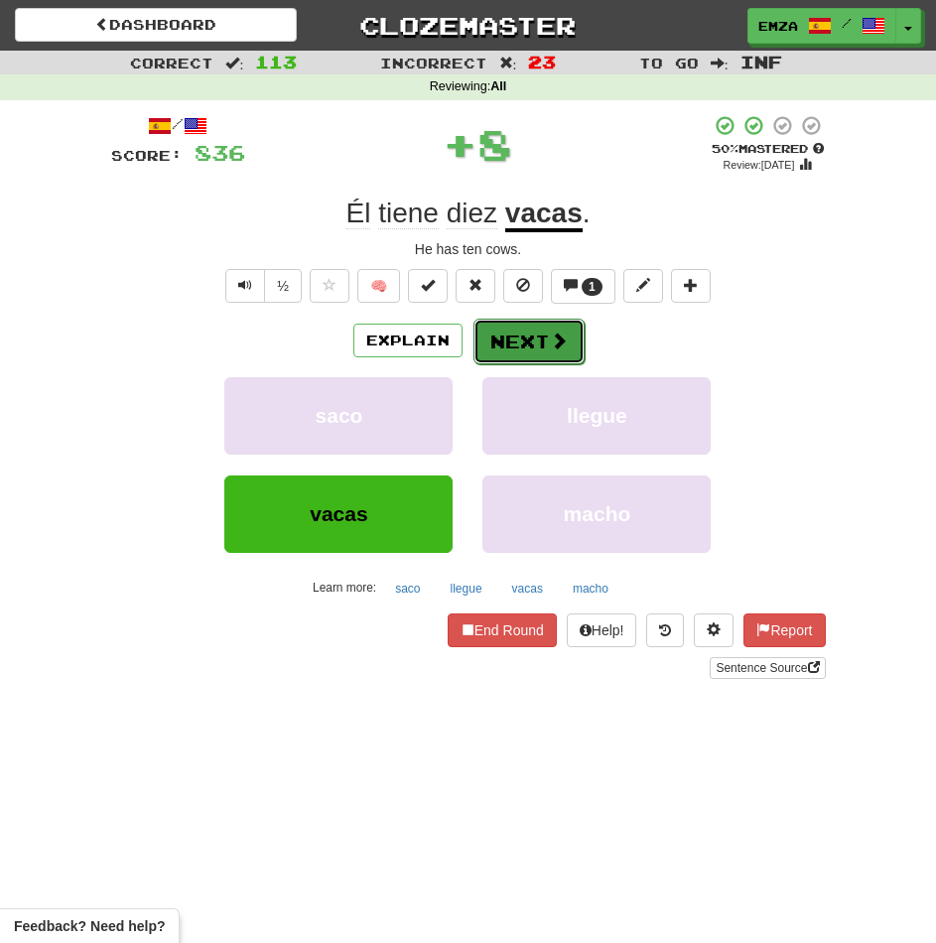
click at [490, 333] on button "Next" at bounding box center [528, 342] width 111 height 46
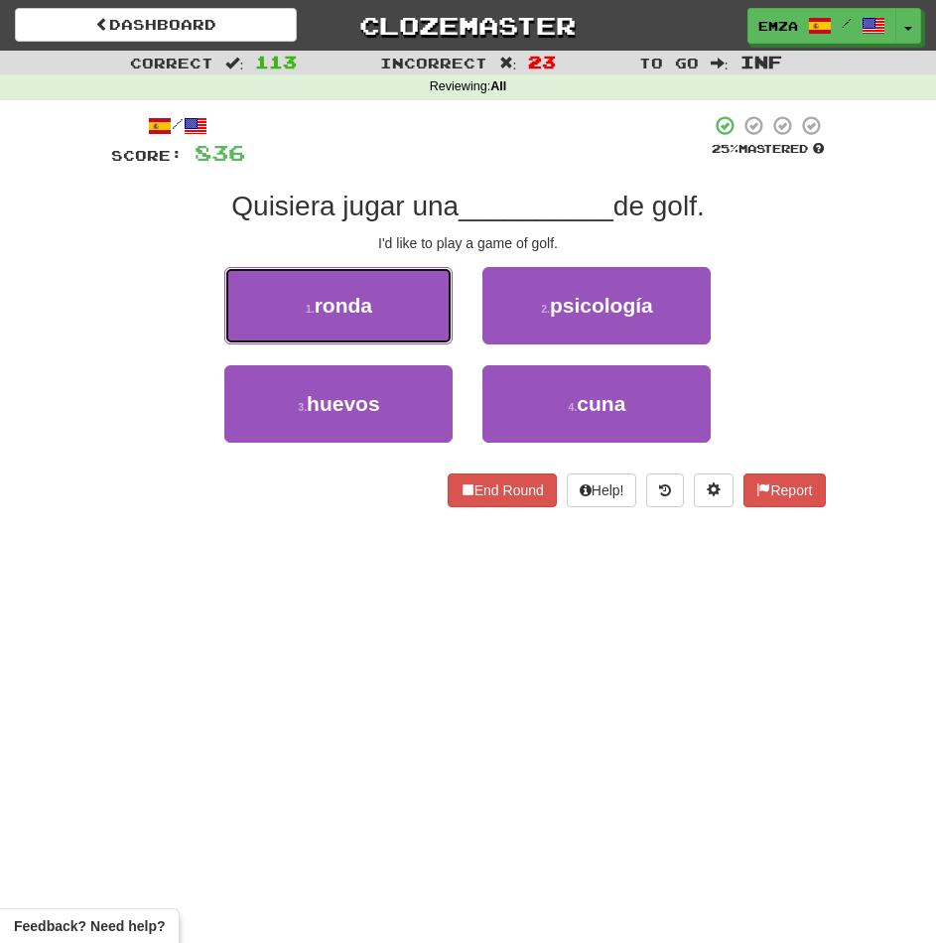
drag, startPoint x: 370, startPoint y: 307, endPoint x: 385, endPoint y: 306, distance: 14.9
click at [377, 307] on button "1 . ronda" at bounding box center [338, 305] width 228 height 77
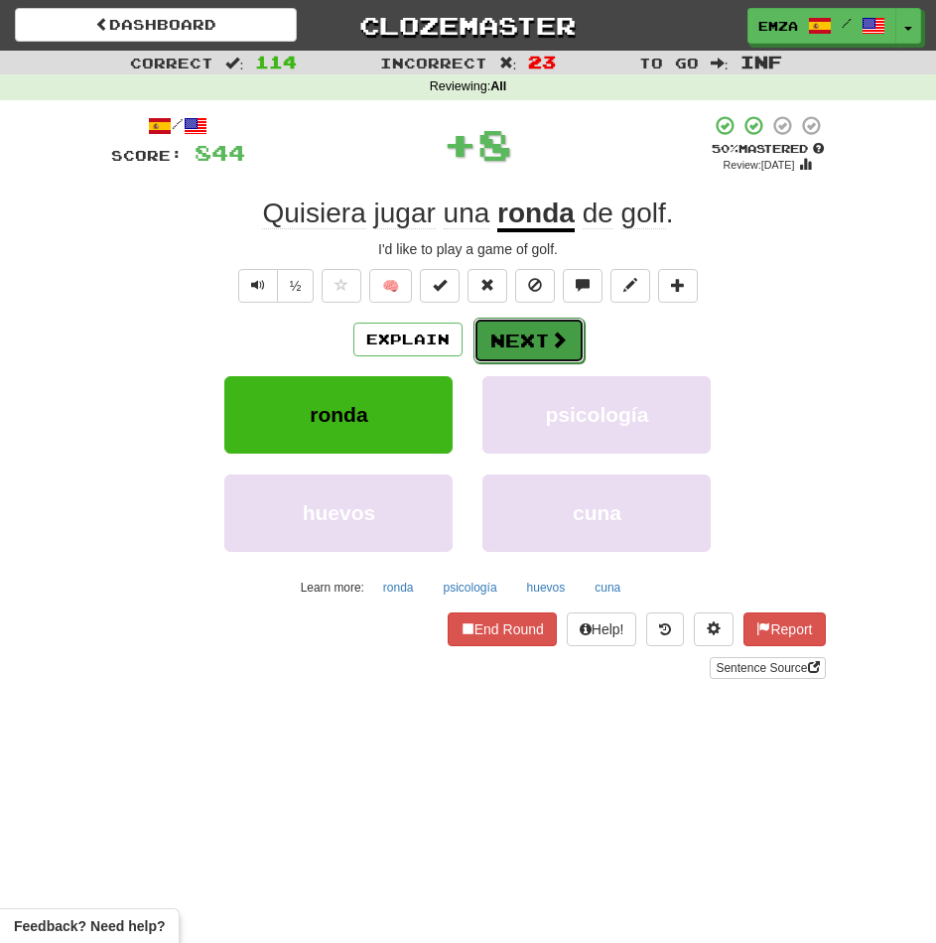
click at [532, 336] on button "Next" at bounding box center [528, 341] width 111 height 46
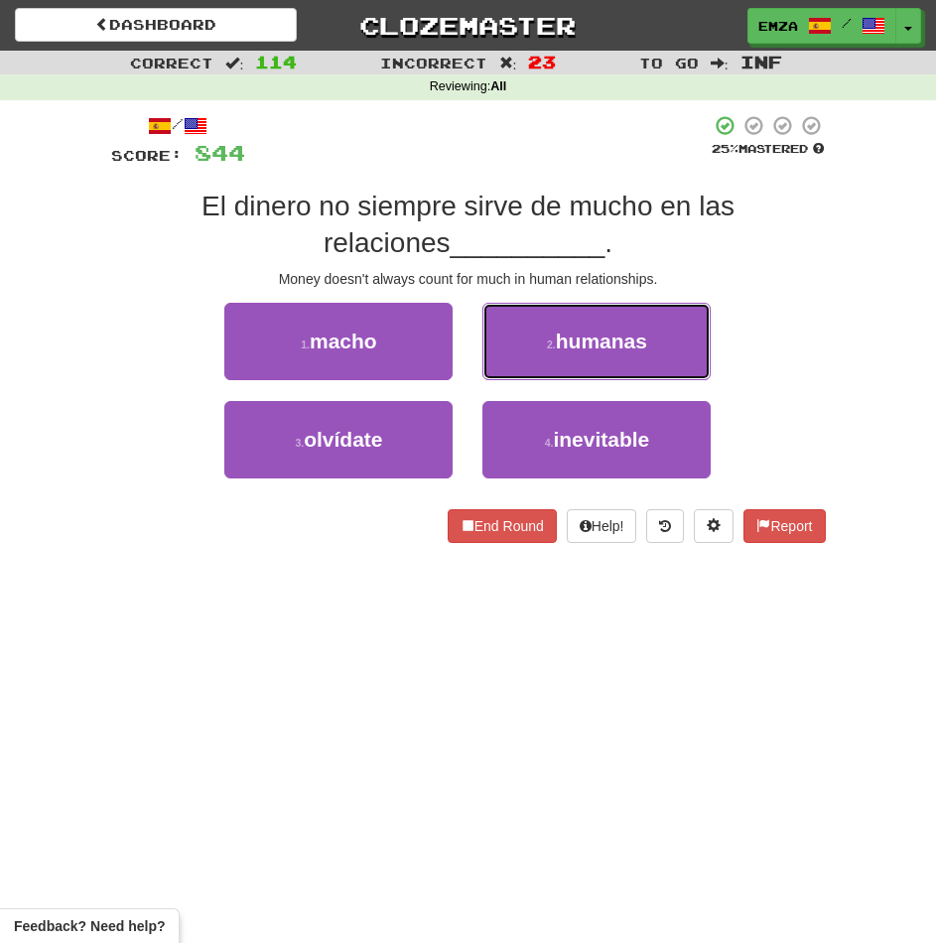
click at [532, 342] on button "2 . humanas" at bounding box center [596, 341] width 228 height 77
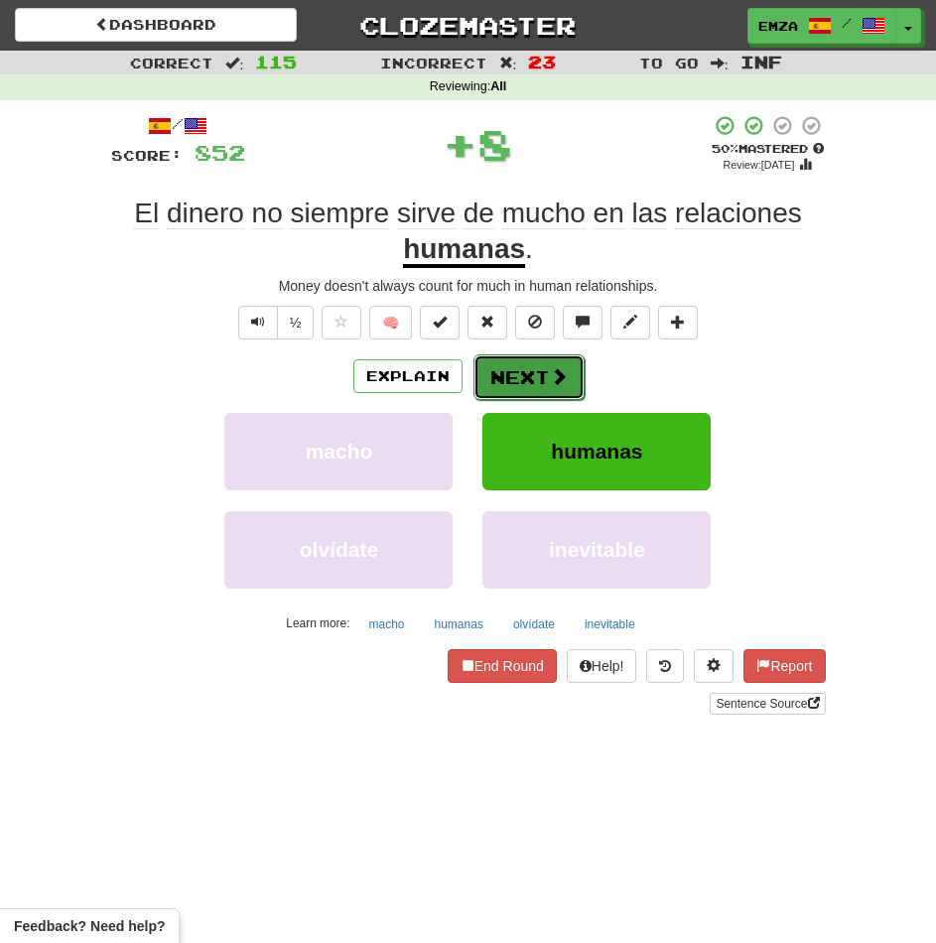
click at [524, 368] on button "Next" at bounding box center [528, 377] width 111 height 46
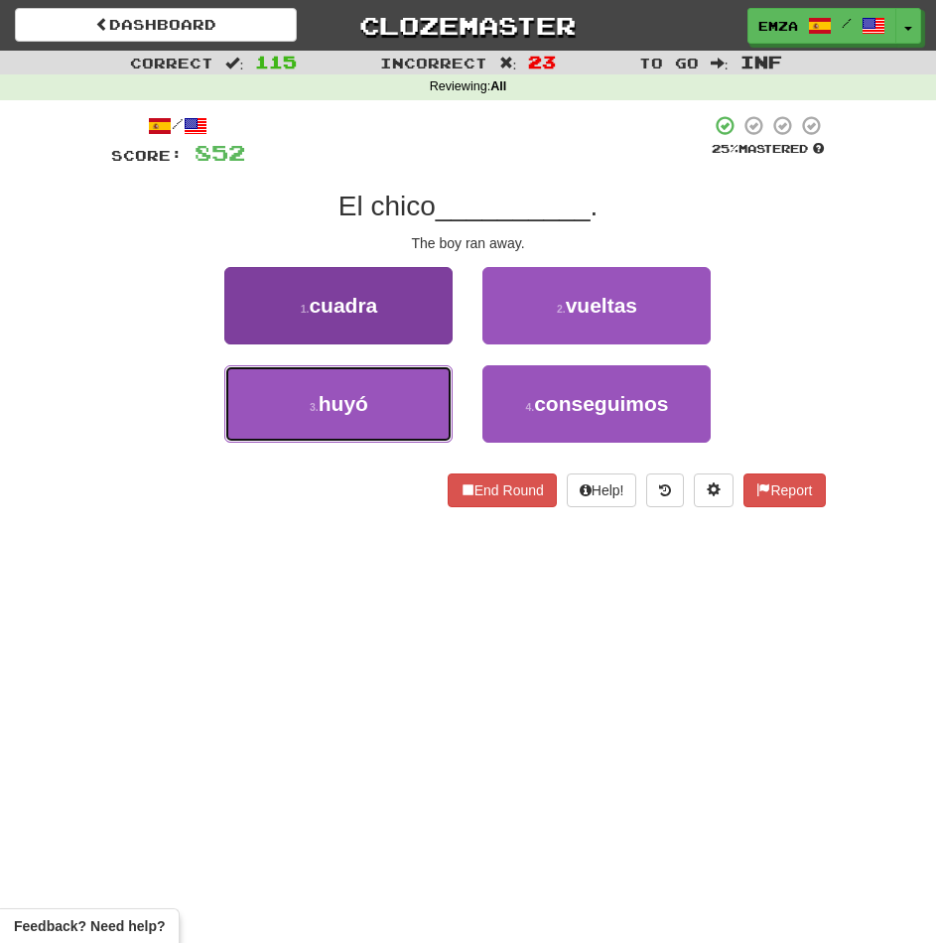
click at [417, 410] on button "3 . huyó" at bounding box center [338, 403] width 228 height 77
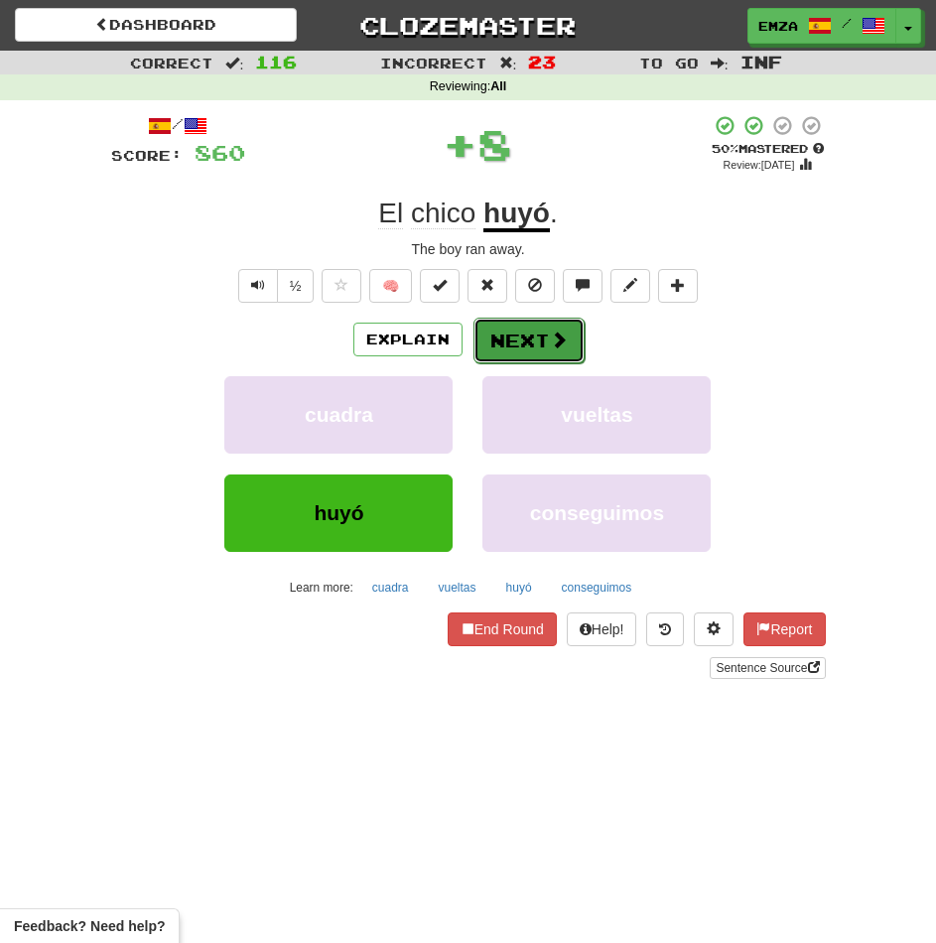
click at [513, 340] on button "Next" at bounding box center [528, 341] width 111 height 46
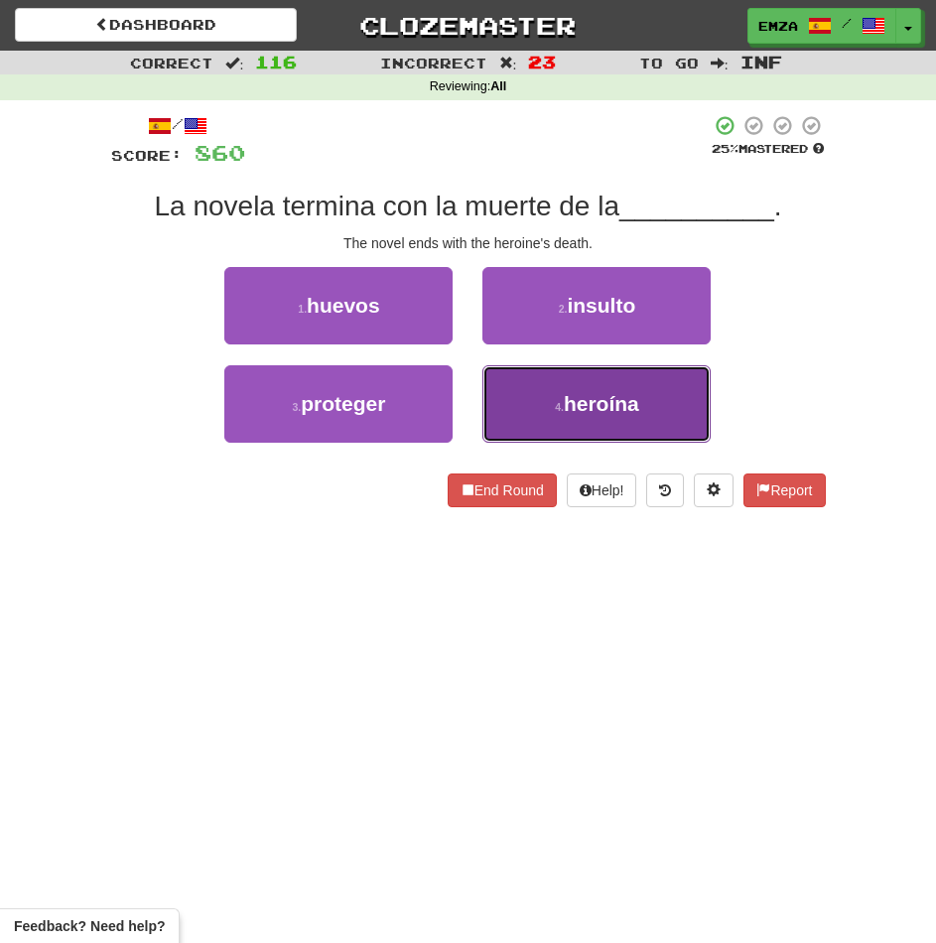
click at [531, 403] on button "4 . heroína" at bounding box center [596, 403] width 228 height 77
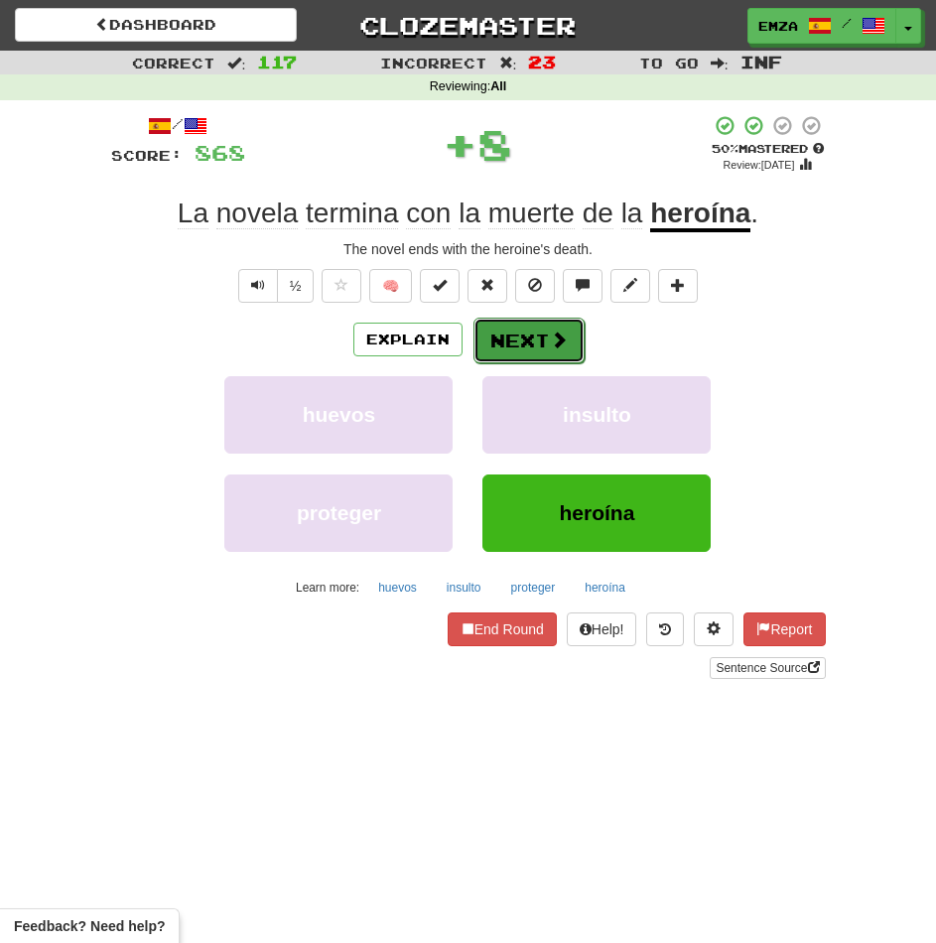
click at [520, 341] on button "Next" at bounding box center [528, 341] width 111 height 46
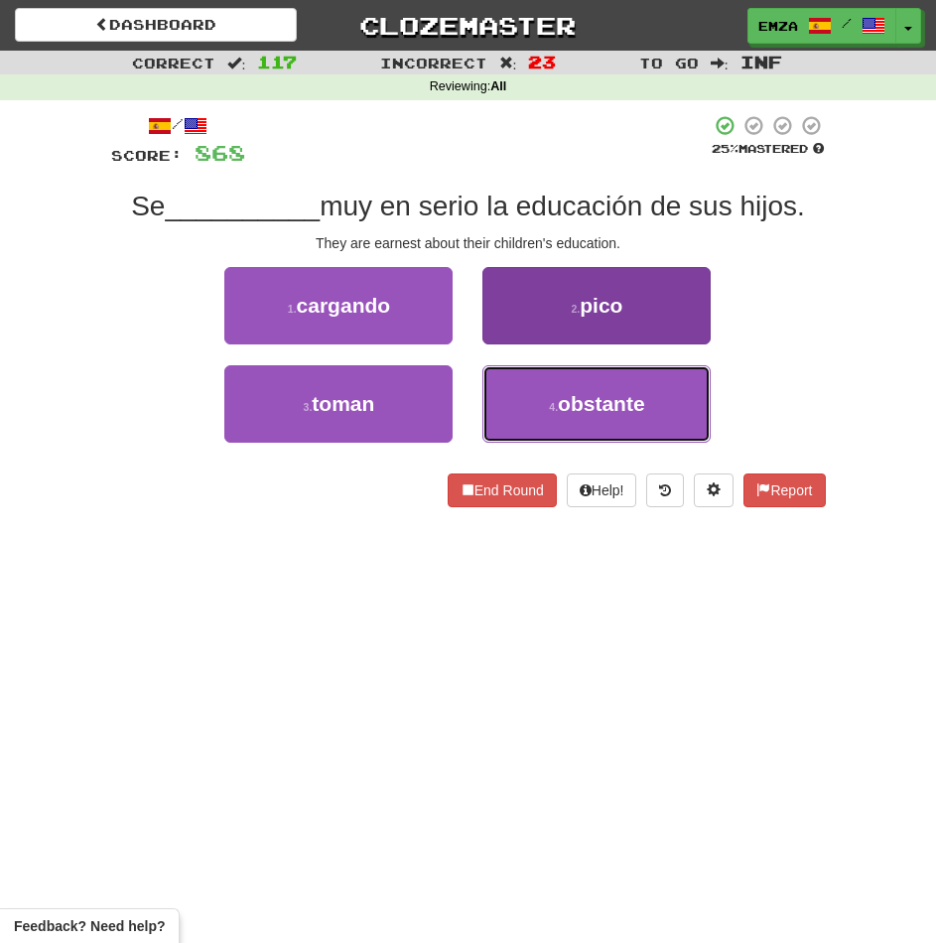
click at [560, 400] on button "4 . obstante" at bounding box center [596, 403] width 228 height 77
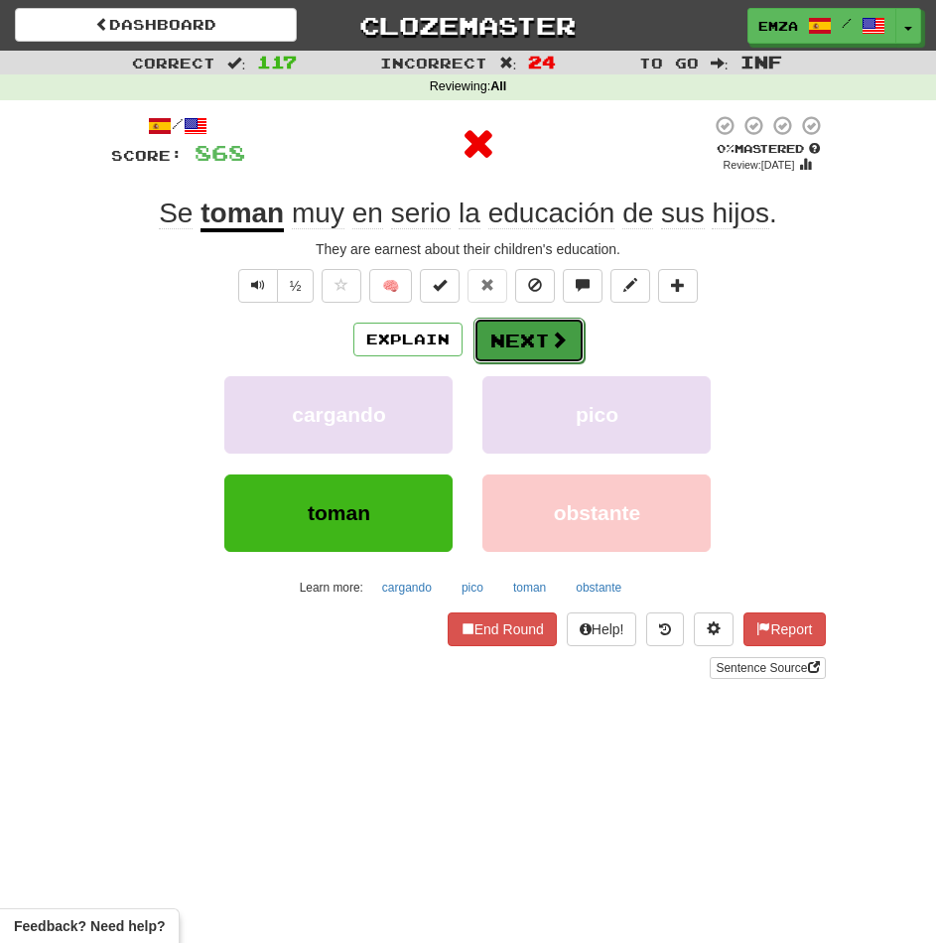
click at [539, 349] on button "Next" at bounding box center [528, 341] width 111 height 46
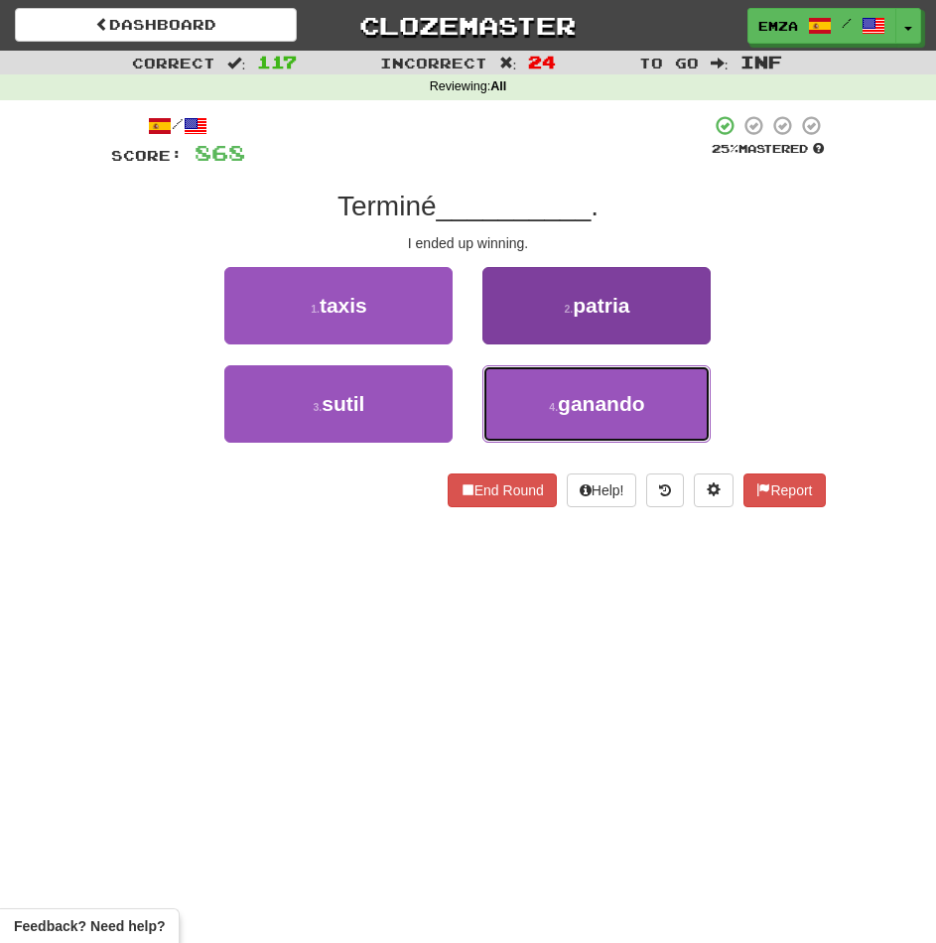
drag, startPoint x: 511, startPoint y: 392, endPoint x: 511, endPoint y: 381, distance: 10.9
click at [511, 393] on button "4 . ganando" at bounding box center [596, 403] width 228 height 77
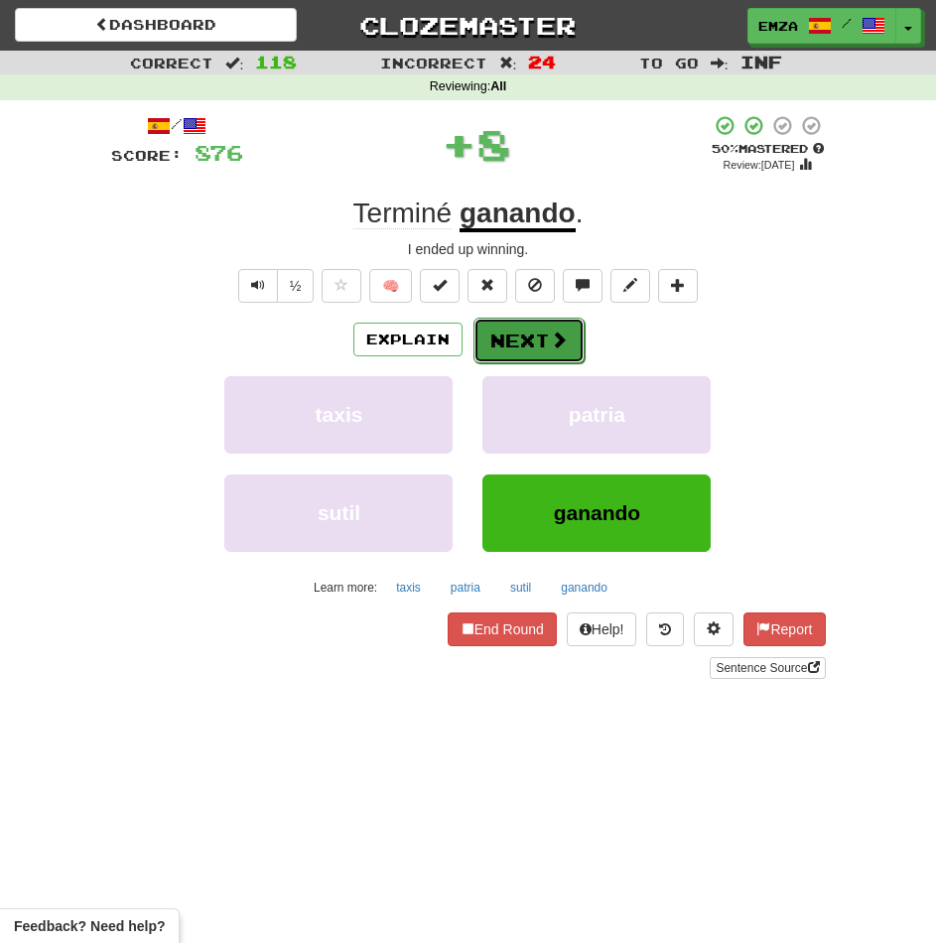
click at [520, 338] on button "Next" at bounding box center [528, 341] width 111 height 46
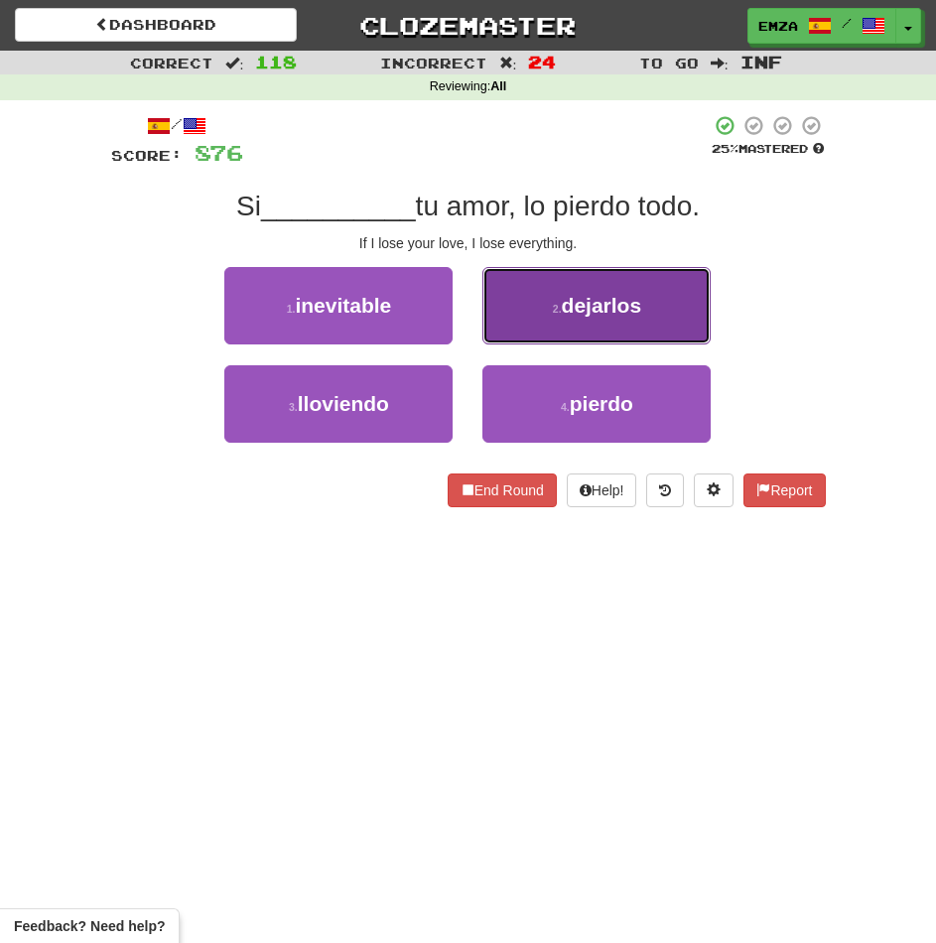
click at [533, 316] on button "2 . dejarlos" at bounding box center [596, 305] width 228 height 77
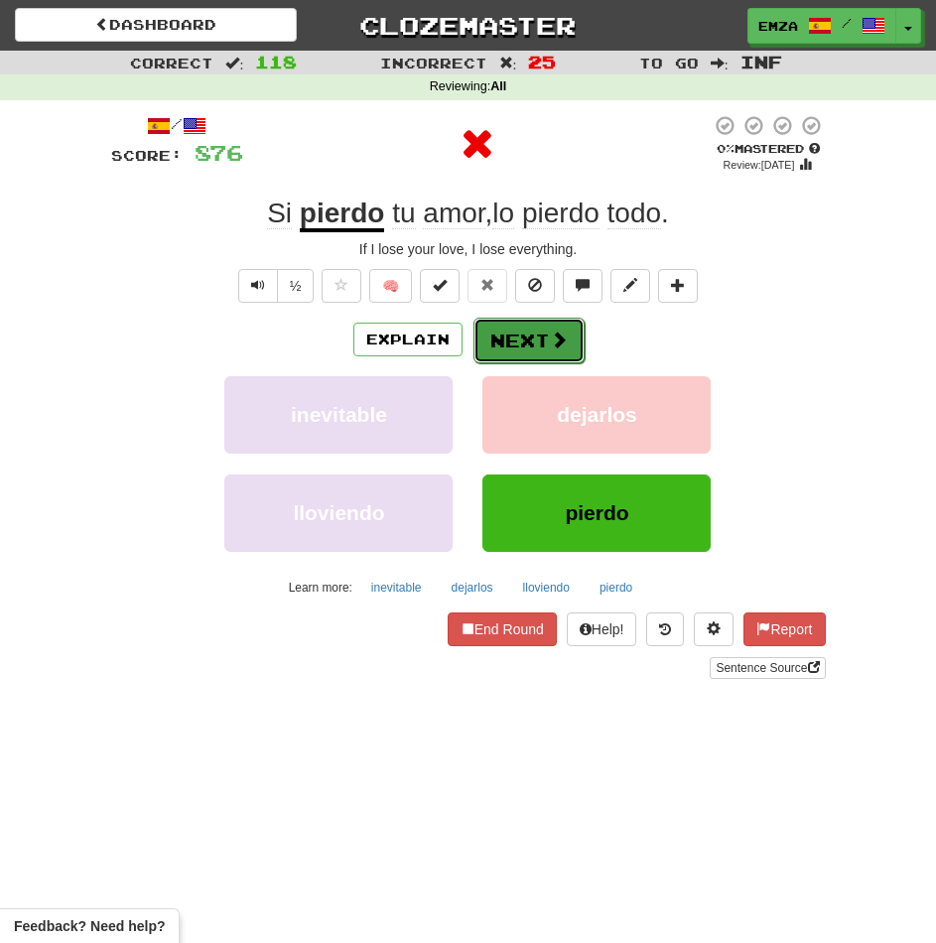
click at [496, 345] on button "Next" at bounding box center [528, 341] width 111 height 46
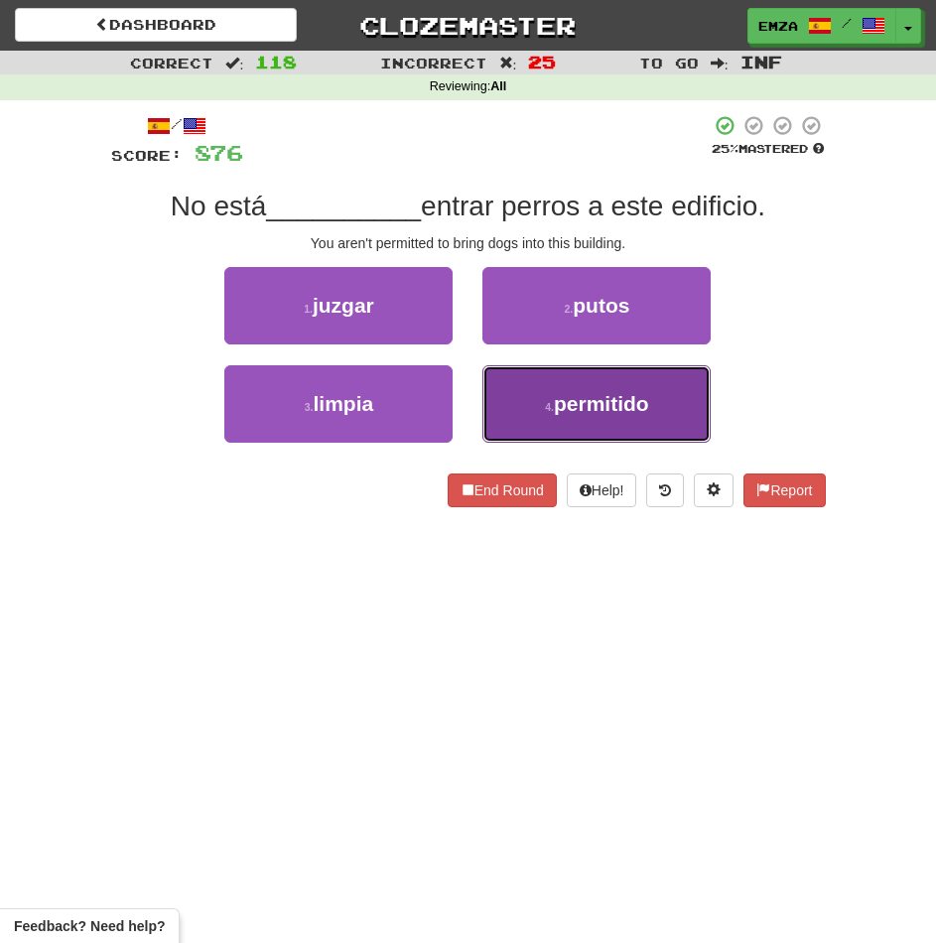
drag, startPoint x: 531, startPoint y: 417, endPoint x: 515, endPoint y: 374, distance: 45.5
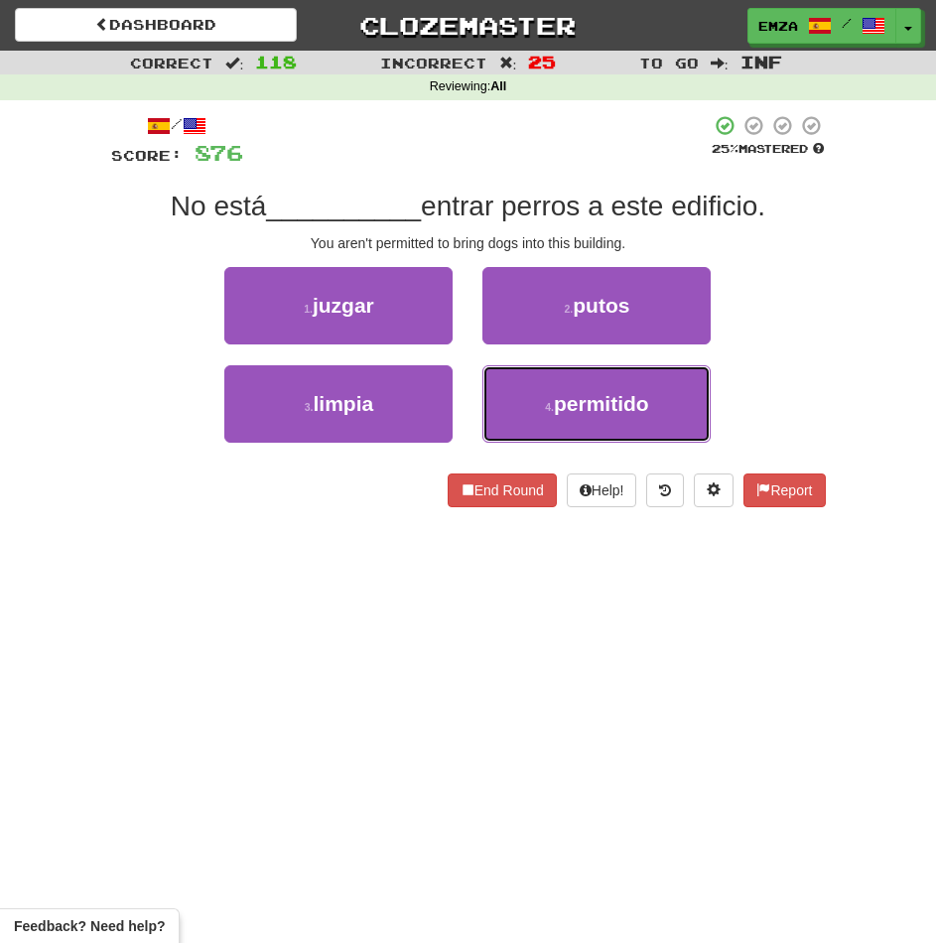
click at [527, 413] on button "4 . permitido" at bounding box center [596, 403] width 228 height 77
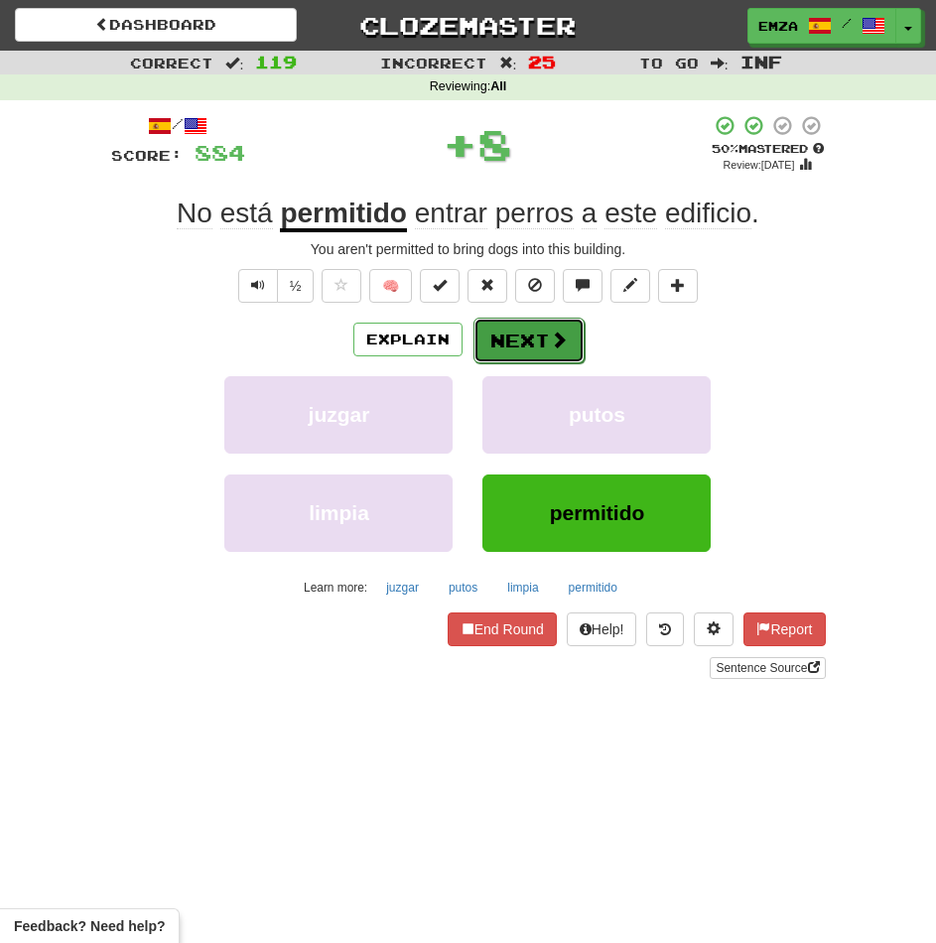
click at [514, 344] on button "Next" at bounding box center [528, 341] width 111 height 46
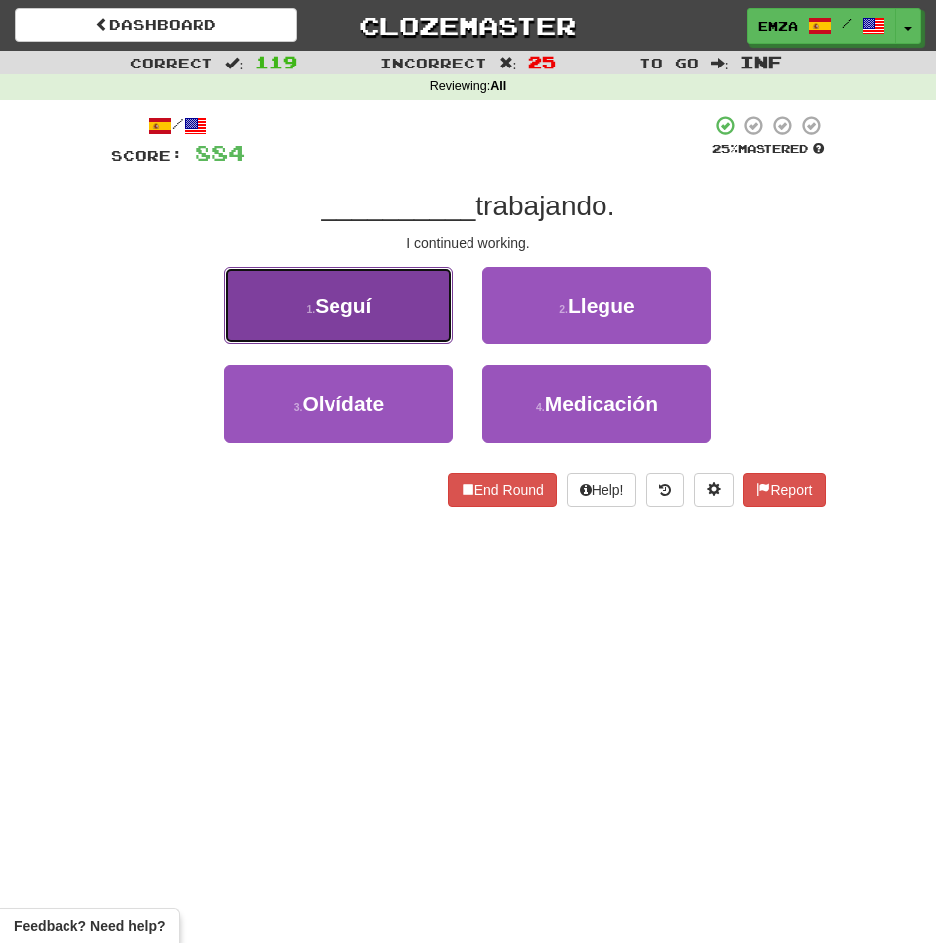
click at [402, 316] on button "1 . Seguí" at bounding box center [338, 305] width 228 height 77
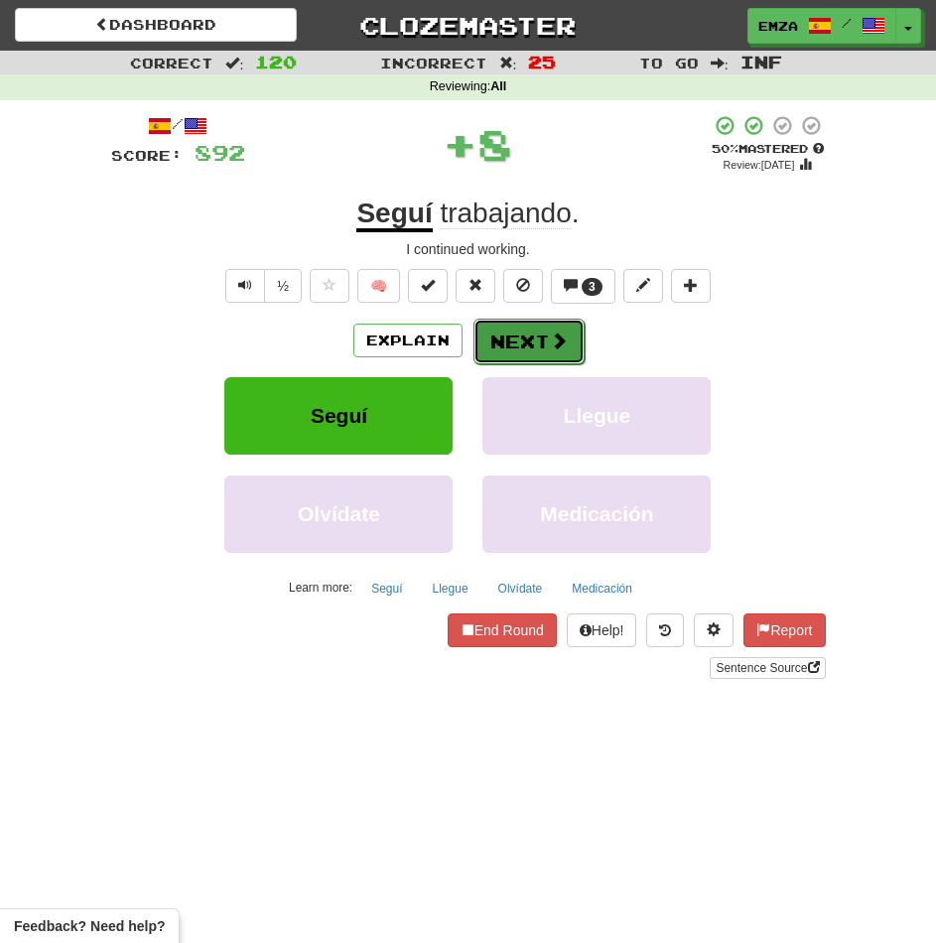
click at [510, 345] on button "Next" at bounding box center [528, 342] width 111 height 46
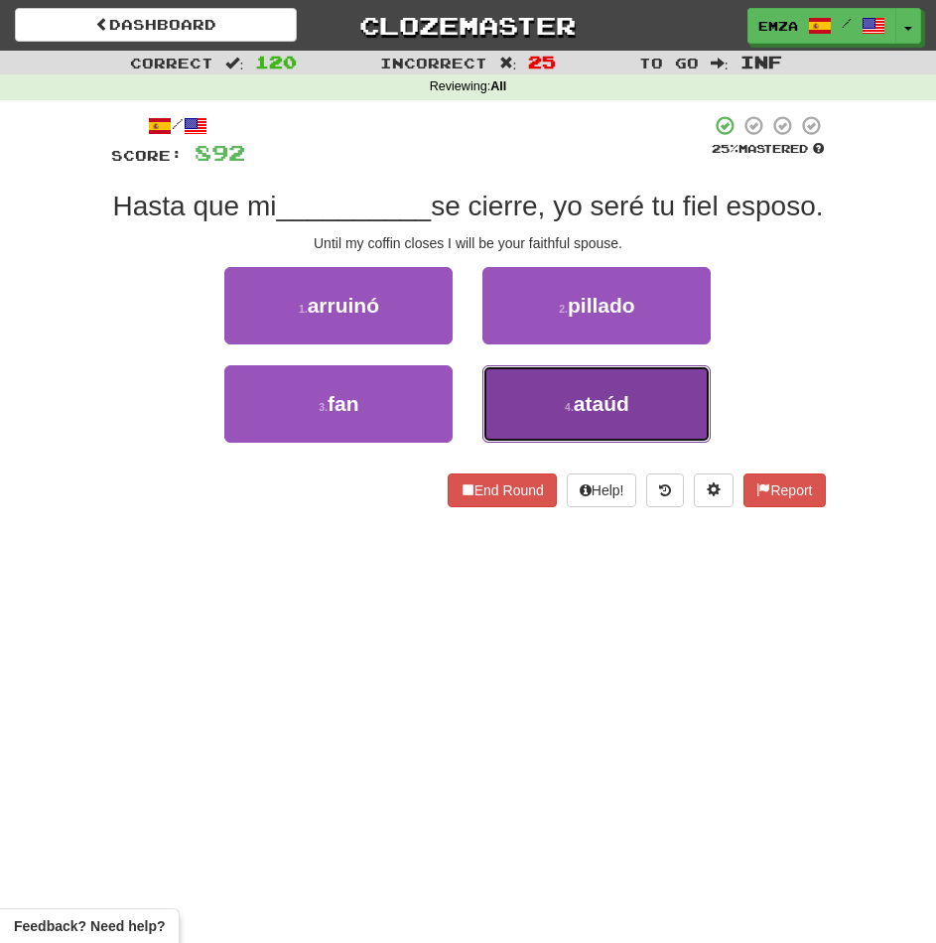
drag, startPoint x: 535, startPoint y: 441, endPoint x: 539, endPoint y: 427, distance: 14.5
click at [534, 441] on button "4 . ataúd" at bounding box center [596, 403] width 228 height 77
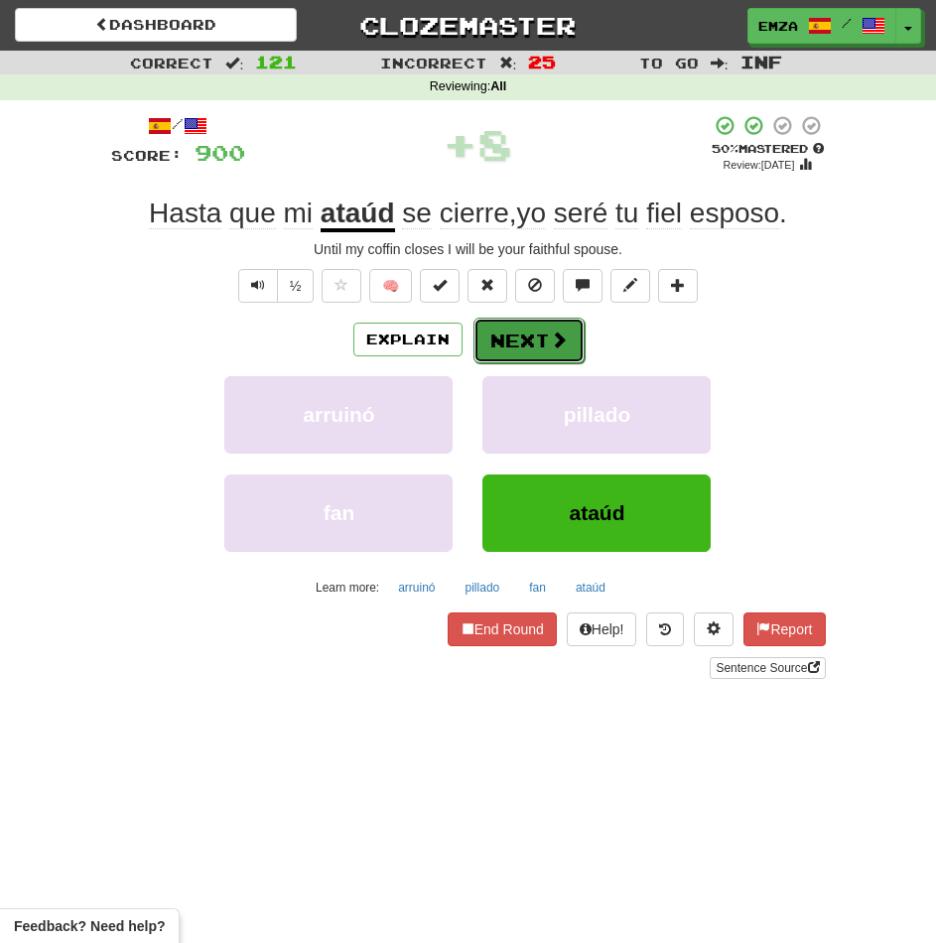
click at [517, 344] on button "Next" at bounding box center [528, 341] width 111 height 46
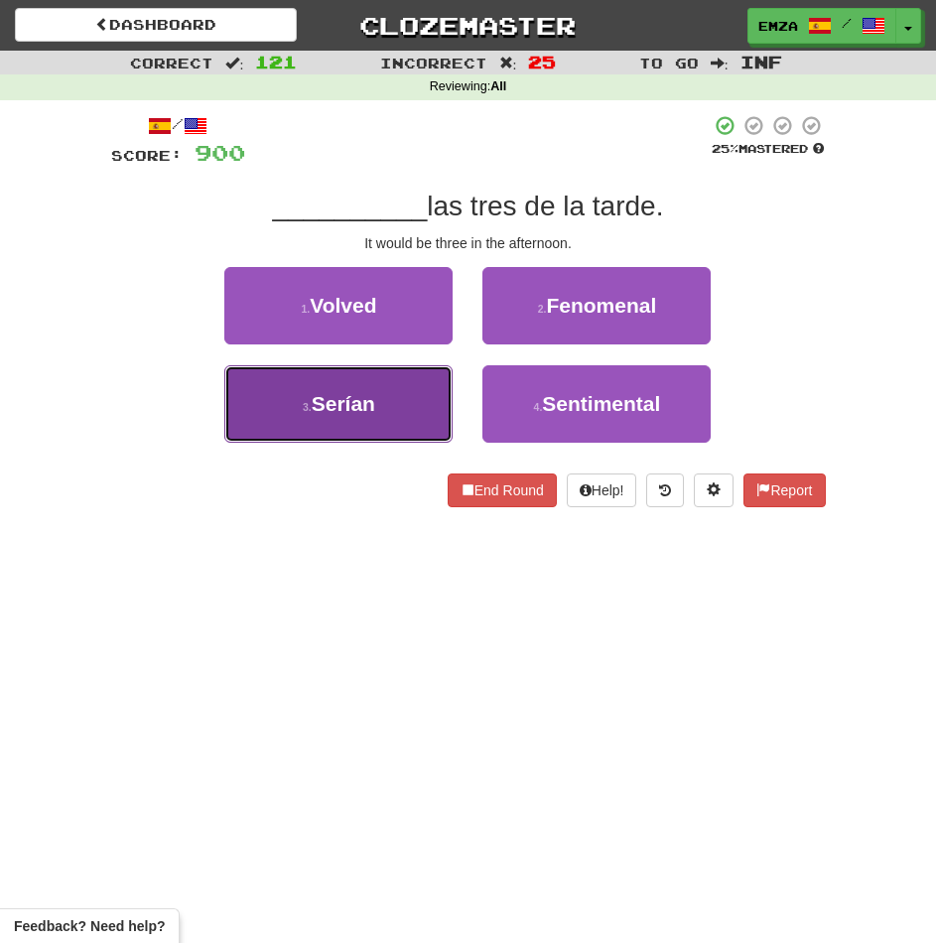
click at [399, 419] on button "3 . Serían" at bounding box center [338, 403] width 228 height 77
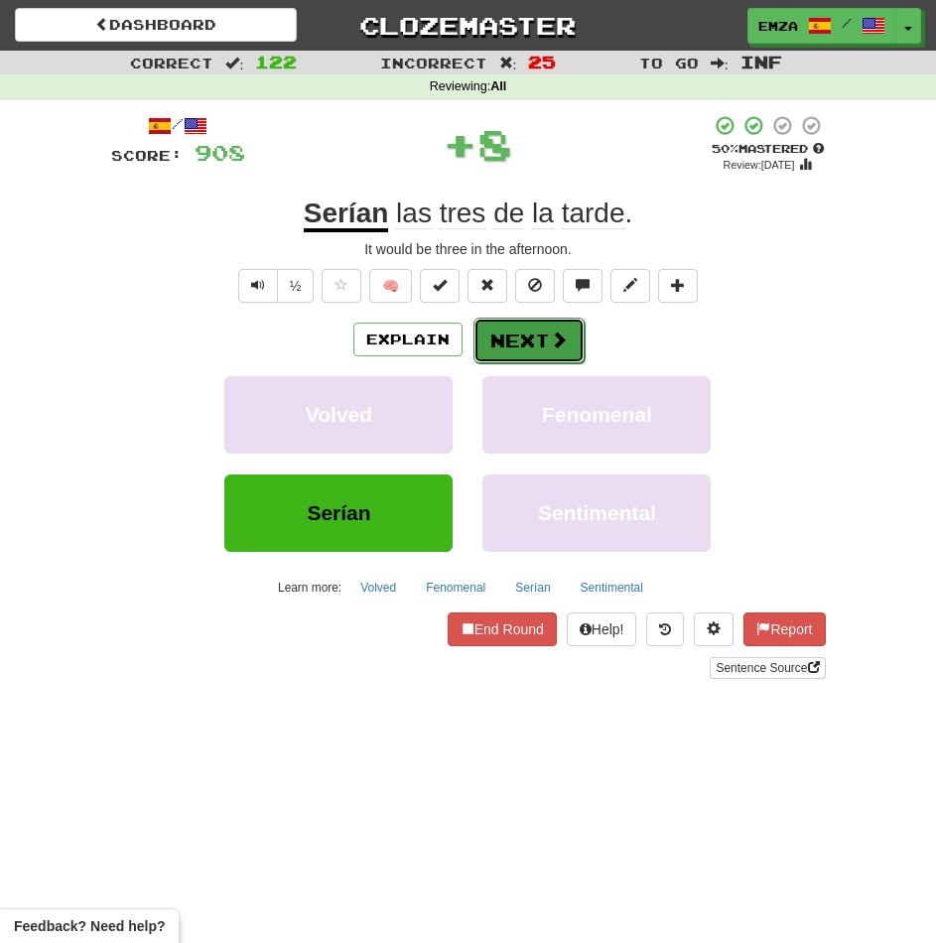
click at [507, 334] on button "Next" at bounding box center [528, 341] width 111 height 46
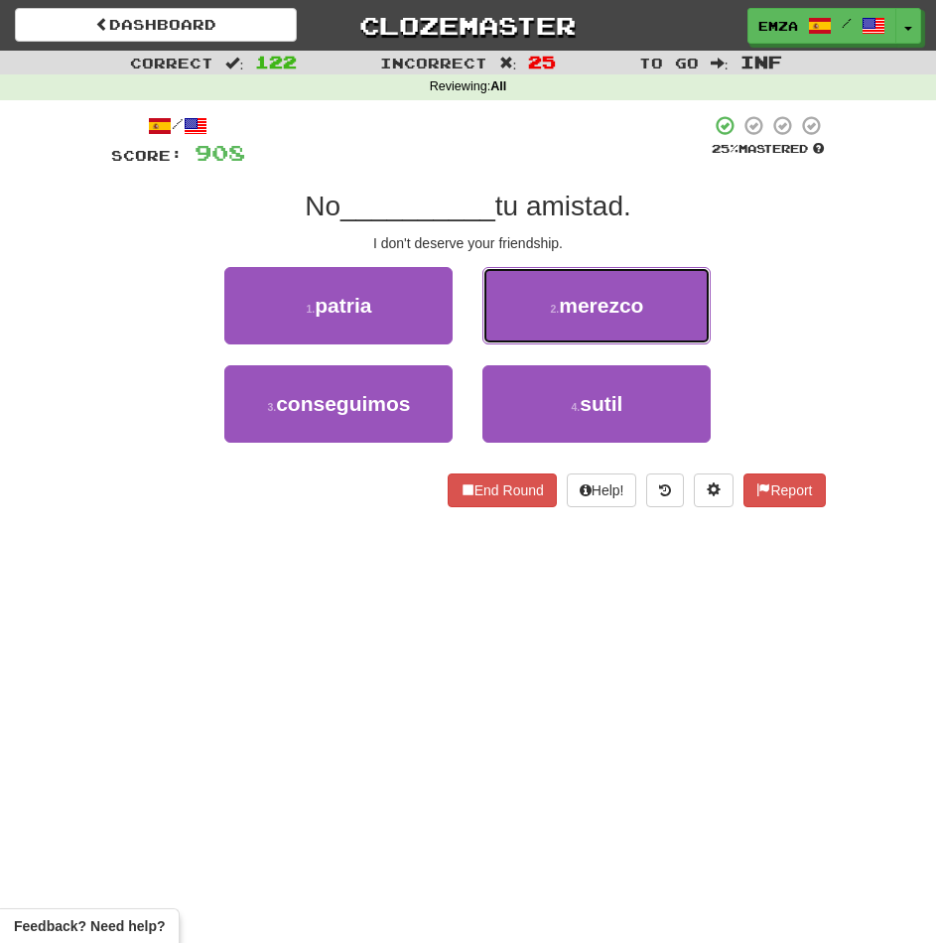
click at [558, 308] on small "2 ." at bounding box center [554, 309] width 9 height 12
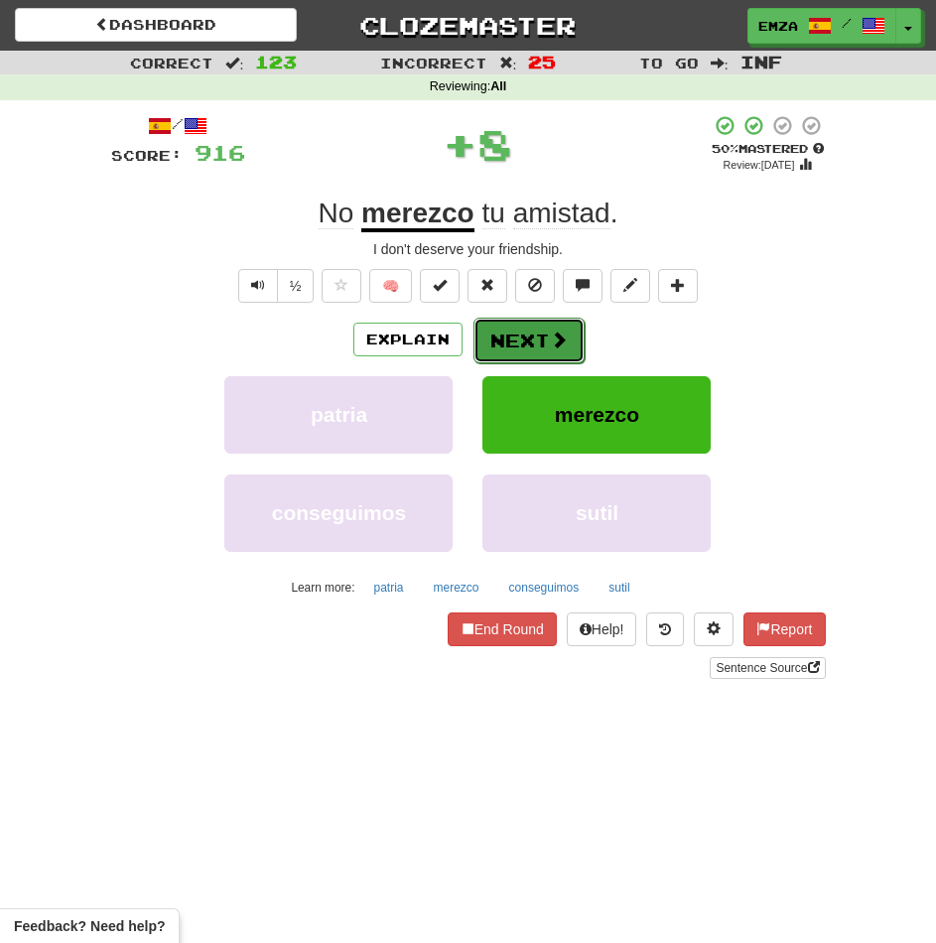
click at [534, 329] on button "Next" at bounding box center [528, 341] width 111 height 46
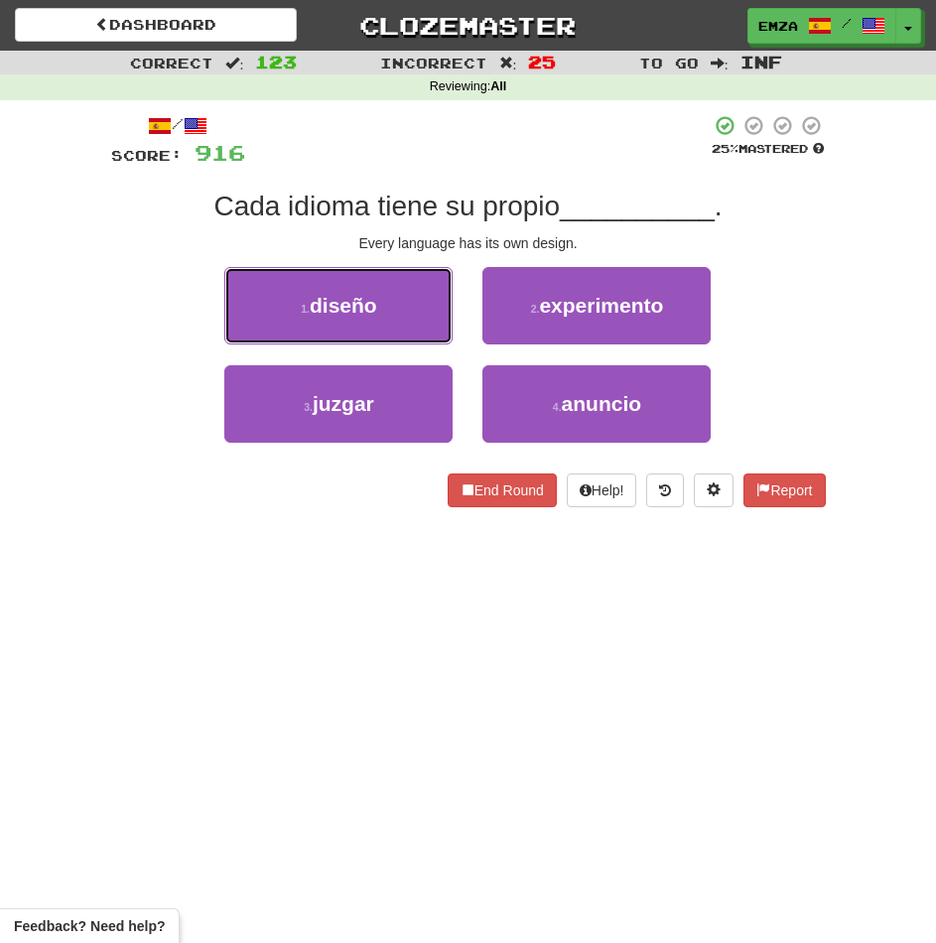
click at [405, 308] on button "1 . diseño" at bounding box center [338, 305] width 228 height 77
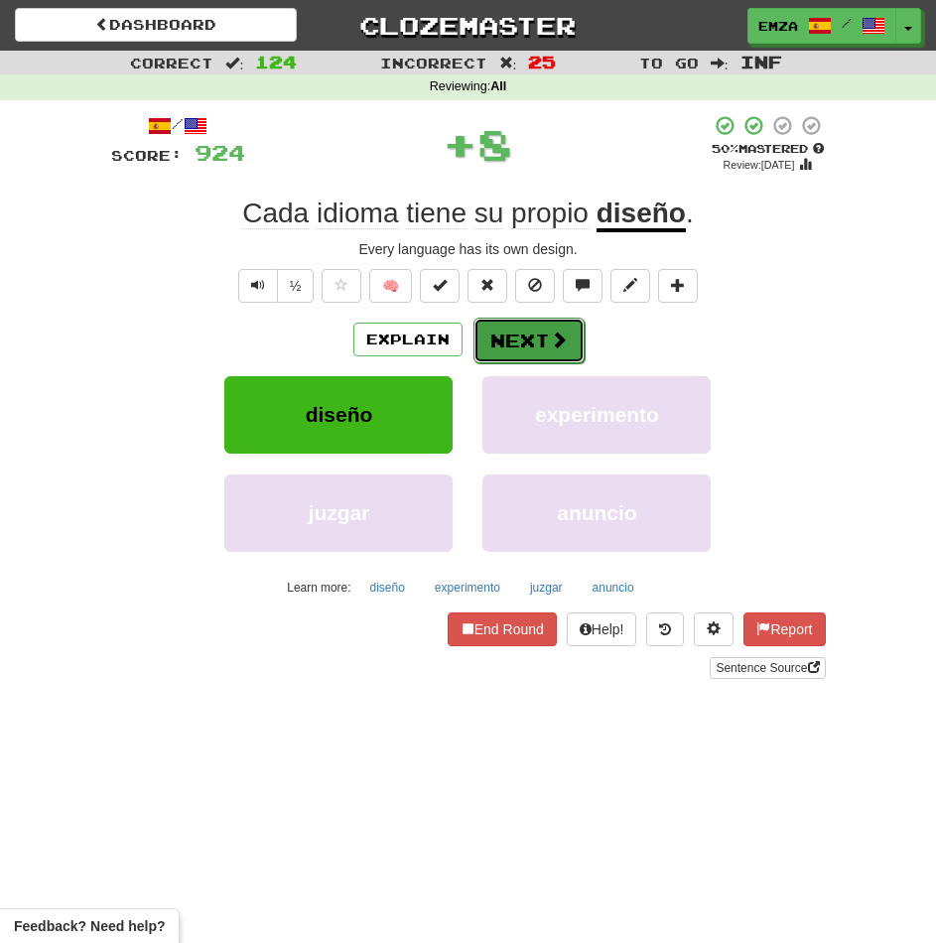
click at [522, 335] on button "Next" at bounding box center [528, 341] width 111 height 46
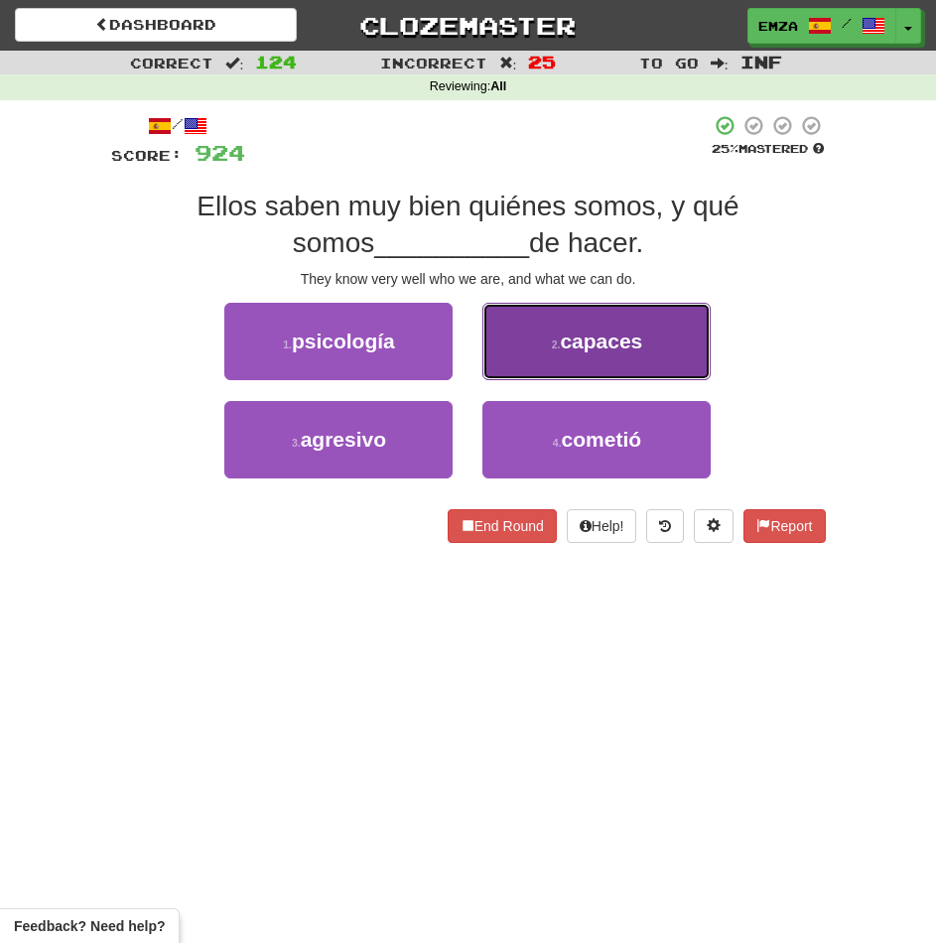
click at [520, 374] on button "2 . capaces" at bounding box center [596, 341] width 228 height 77
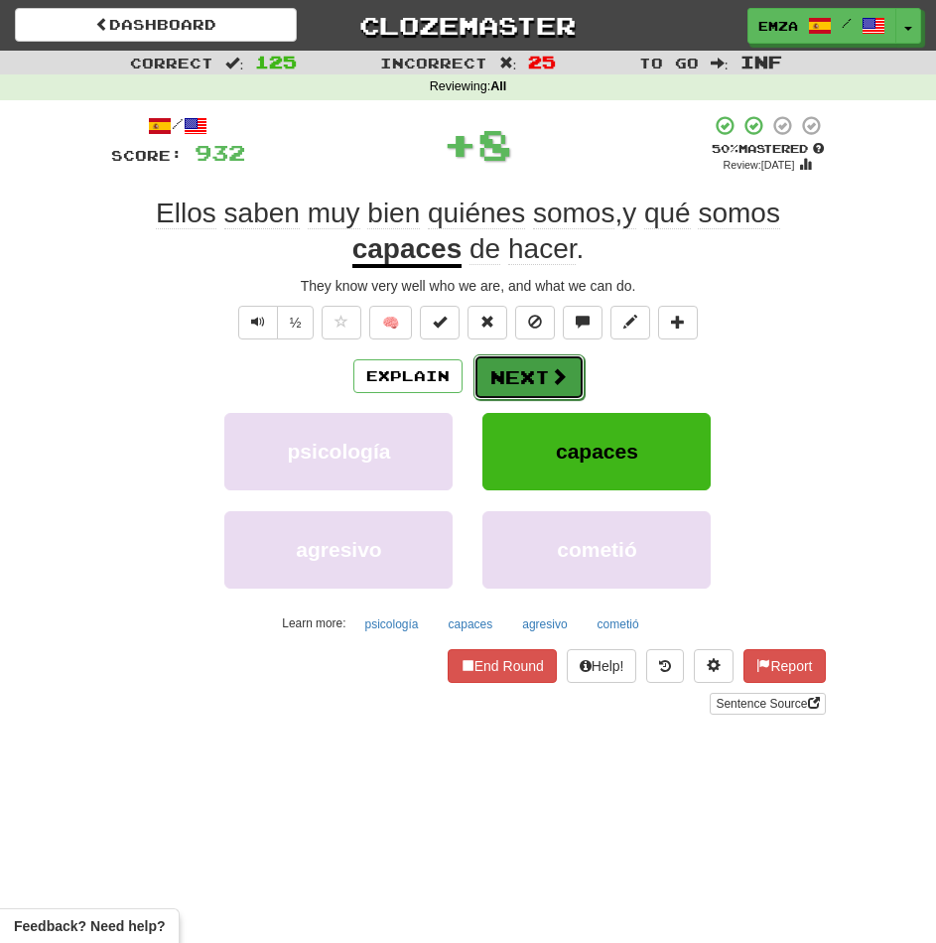
click at [530, 384] on button "Next" at bounding box center [528, 377] width 111 height 46
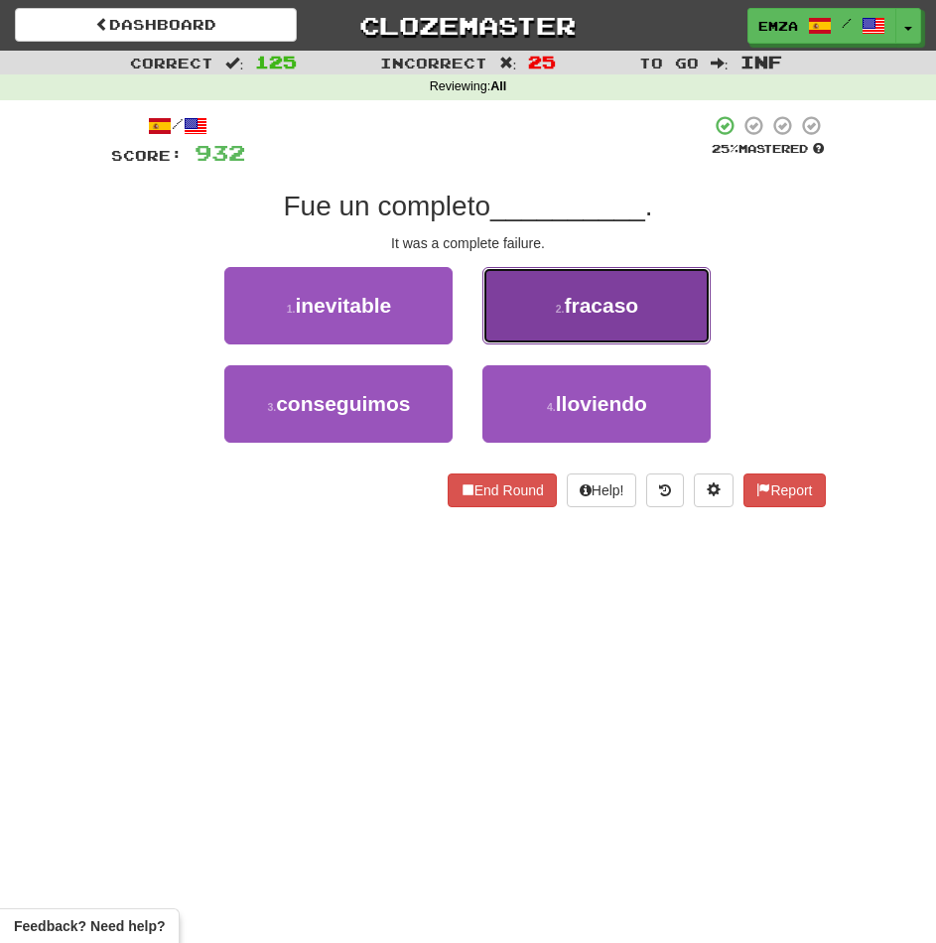
click at [528, 325] on button "2 . fracaso" at bounding box center [596, 305] width 228 height 77
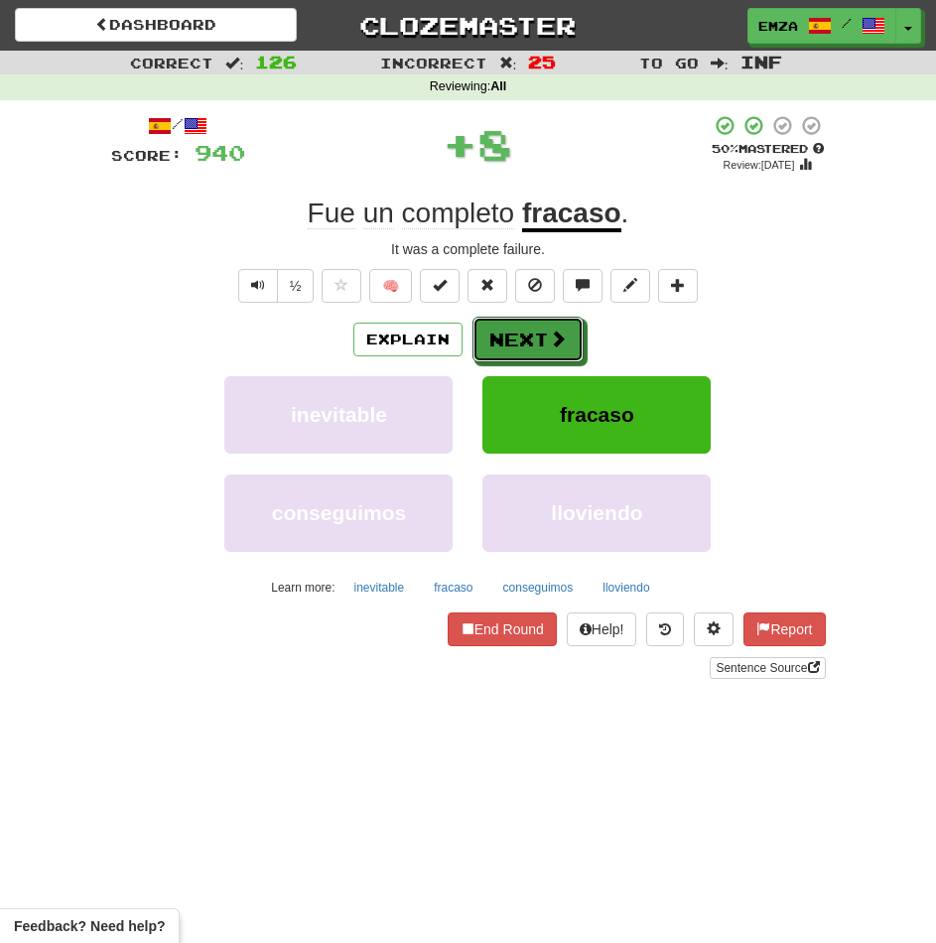
click at [522, 358] on button "Next" at bounding box center [527, 340] width 111 height 46
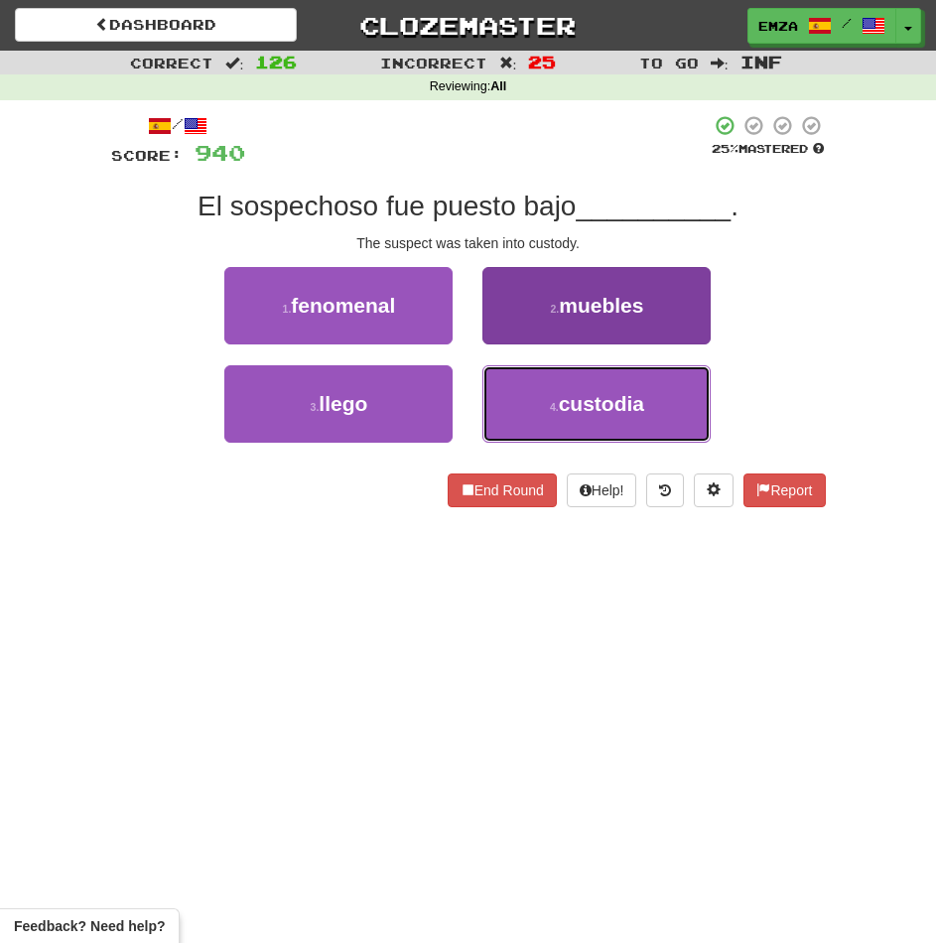
drag, startPoint x: 540, startPoint y: 410, endPoint x: 531, endPoint y: 401, distance: 12.6
click at [535, 408] on button "4 . custodia" at bounding box center [596, 403] width 228 height 77
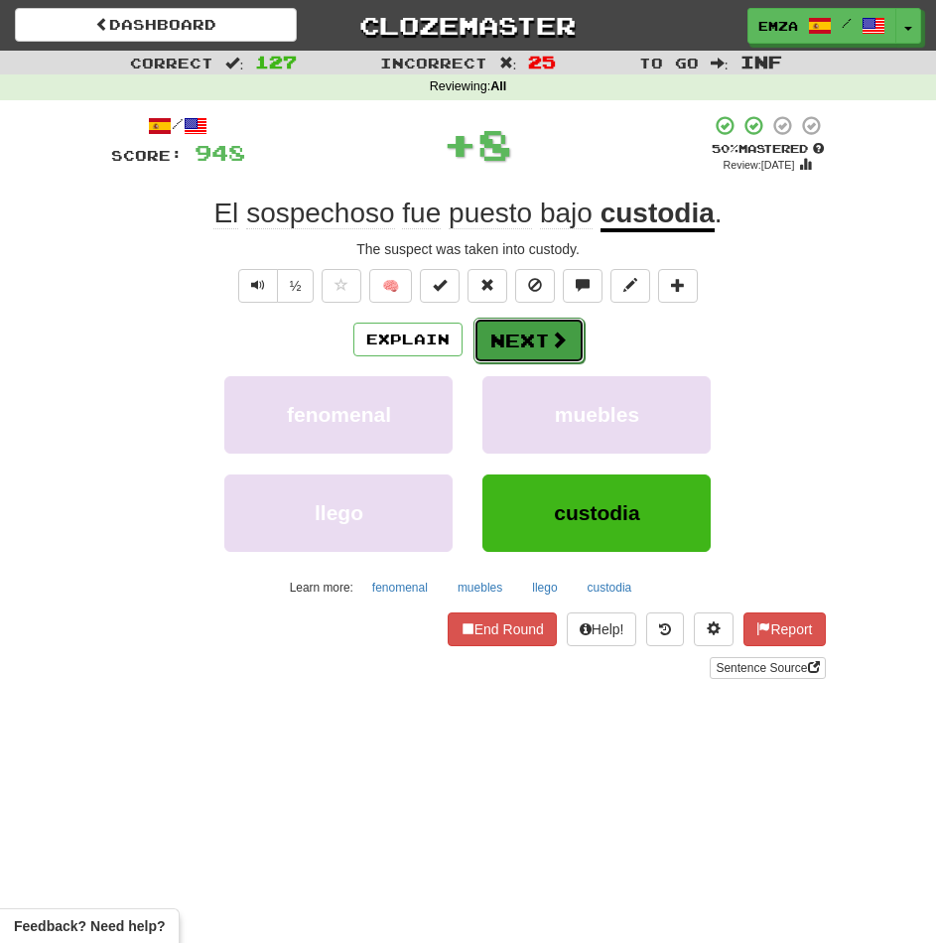
click at [500, 351] on button "Next" at bounding box center [528, 341] width 111 height 46
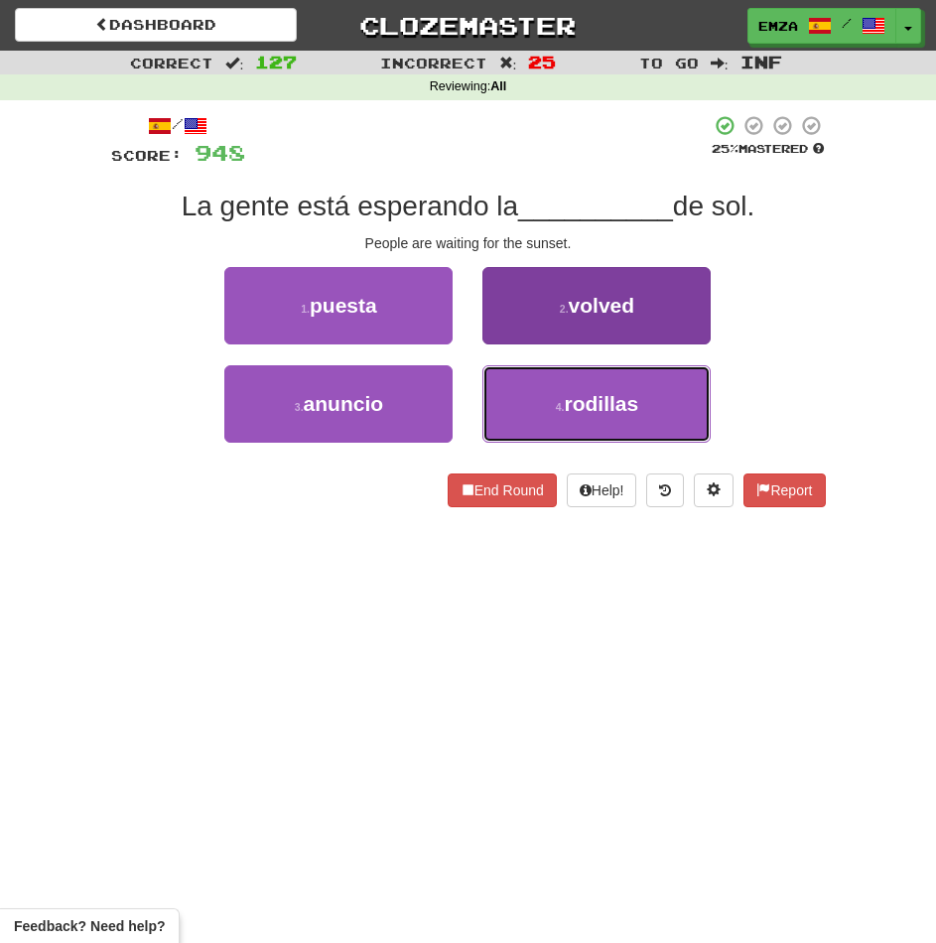
click at [538, 419] on button "4 . rodillas" at bounding box center [596, 403] width 228 height 77
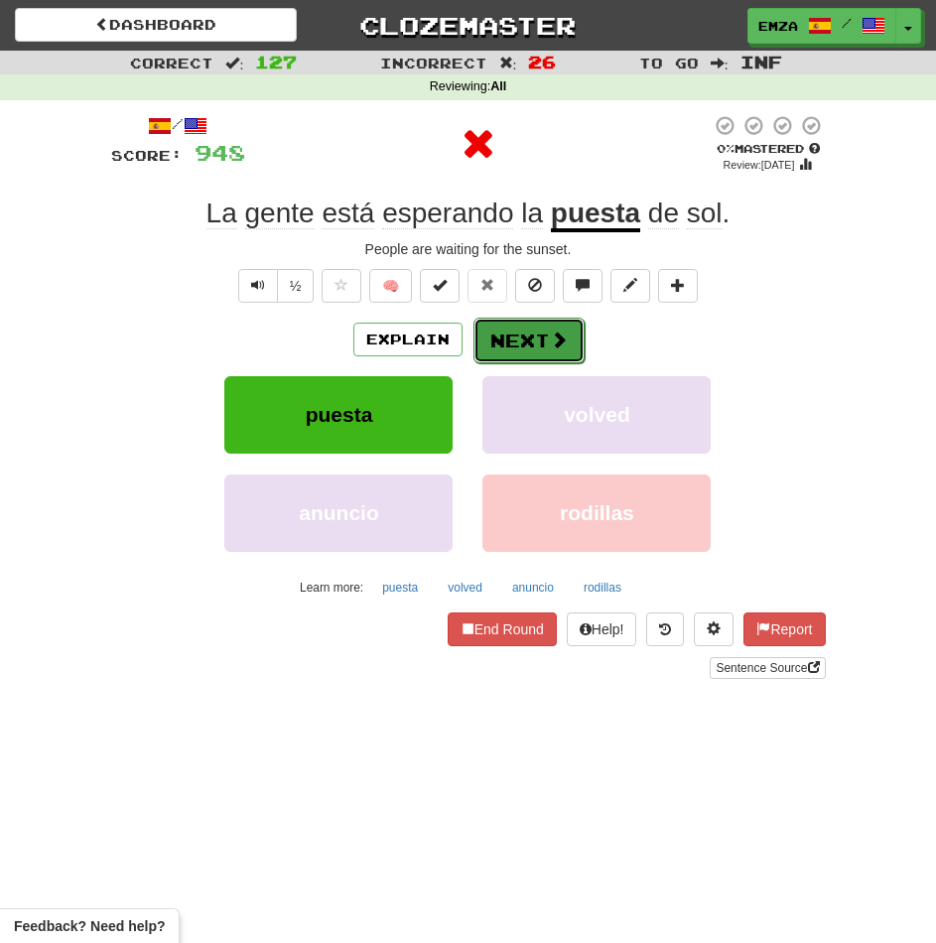
click at [533, 331] on button "Next" at bounding box center [528, 341] width 111 height 46
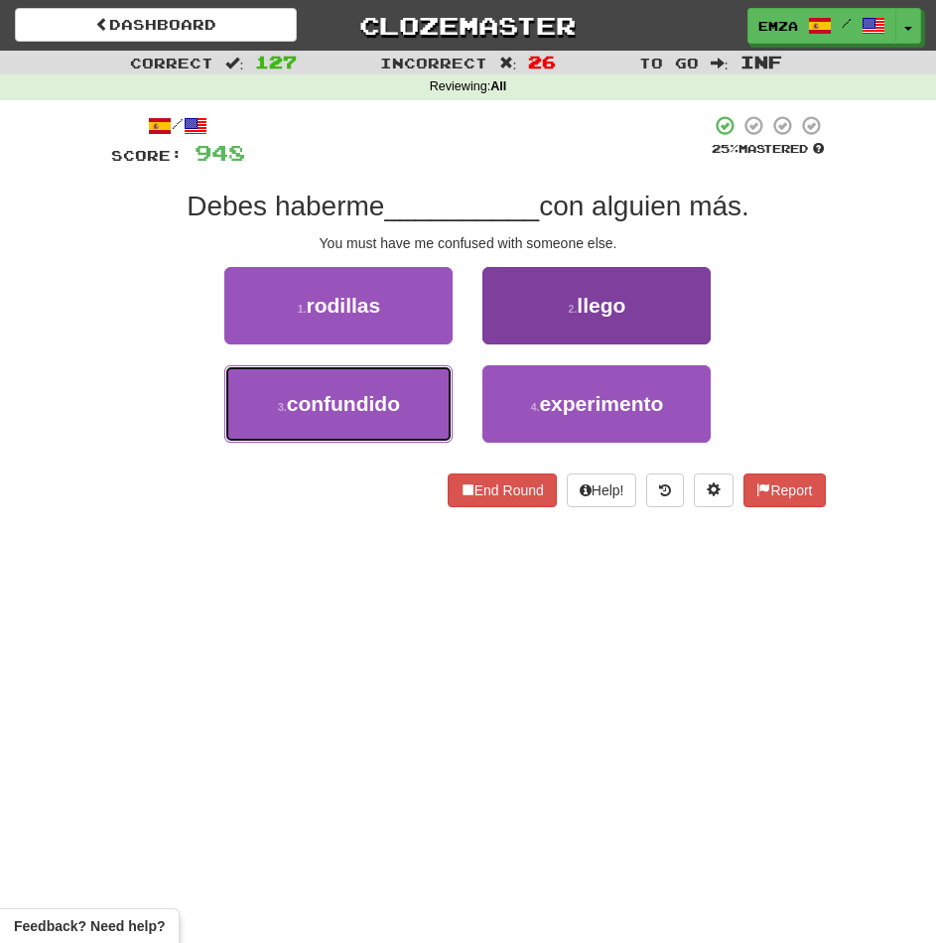
drag, startPoint x: 414, startPoint y: 423, endPoint x: 486, endPoint y: 392, distance: 78.7
click at [415, 422] on button "3 . confundido" at bounding box center [338, 403] width 228 height 77
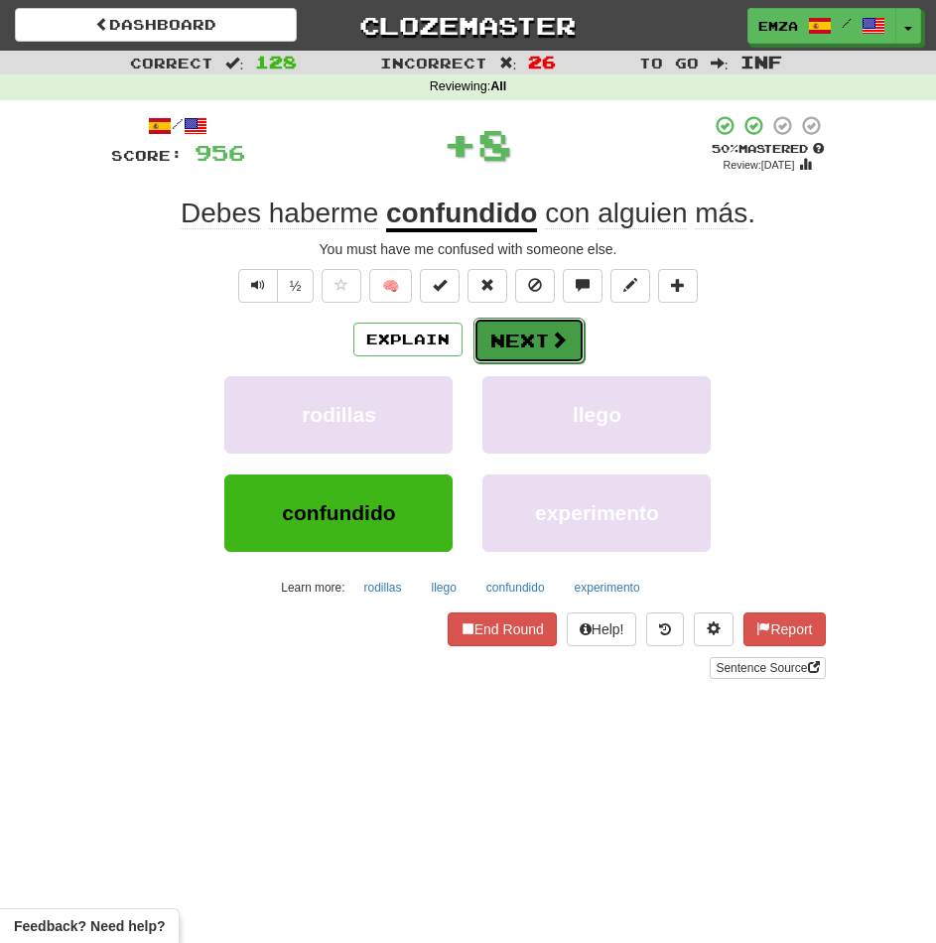
click at [516, 335] on button "Next" at bounding box center [528, 341] width 111 height 46
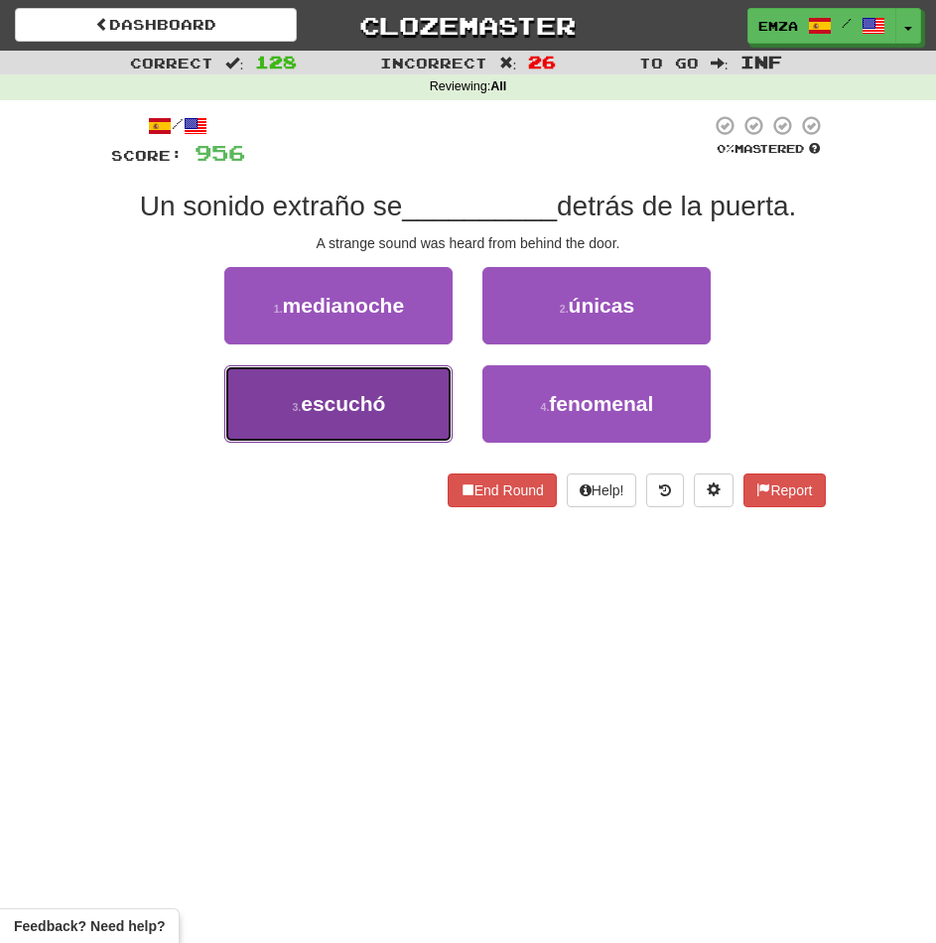
click at [391, 406] on button "3 . escuchó" at bounding box center [338, 403] width 228 height 77
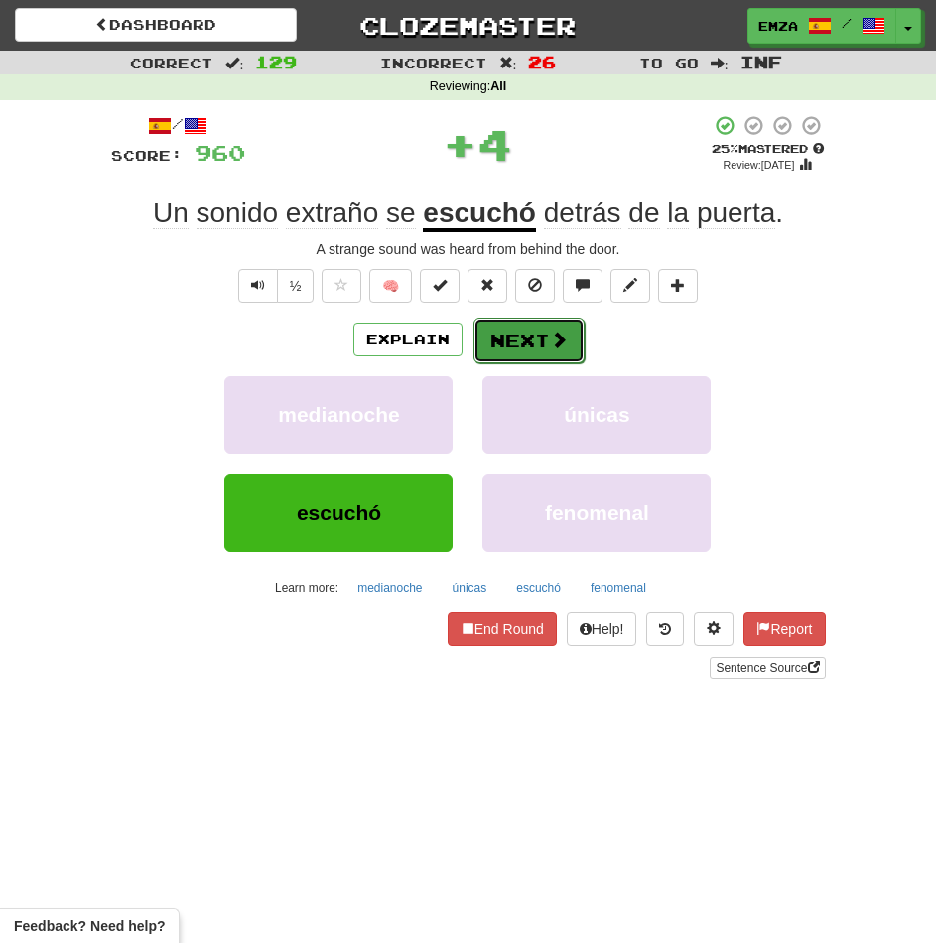
click at [508, 338] on button "Next" at bounding box center [528, 341] width 111 height 46
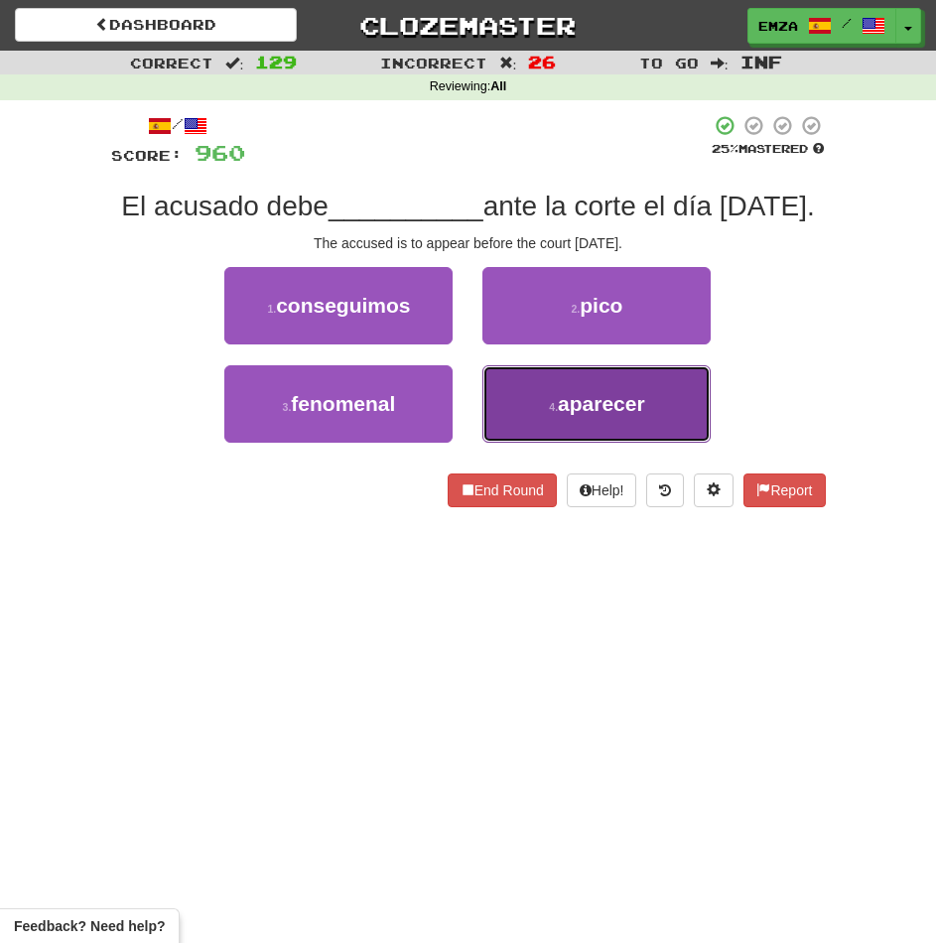
click at [536, 412] on button "4 . aparecer" at bounding box center [596, 403] width 228 height 77
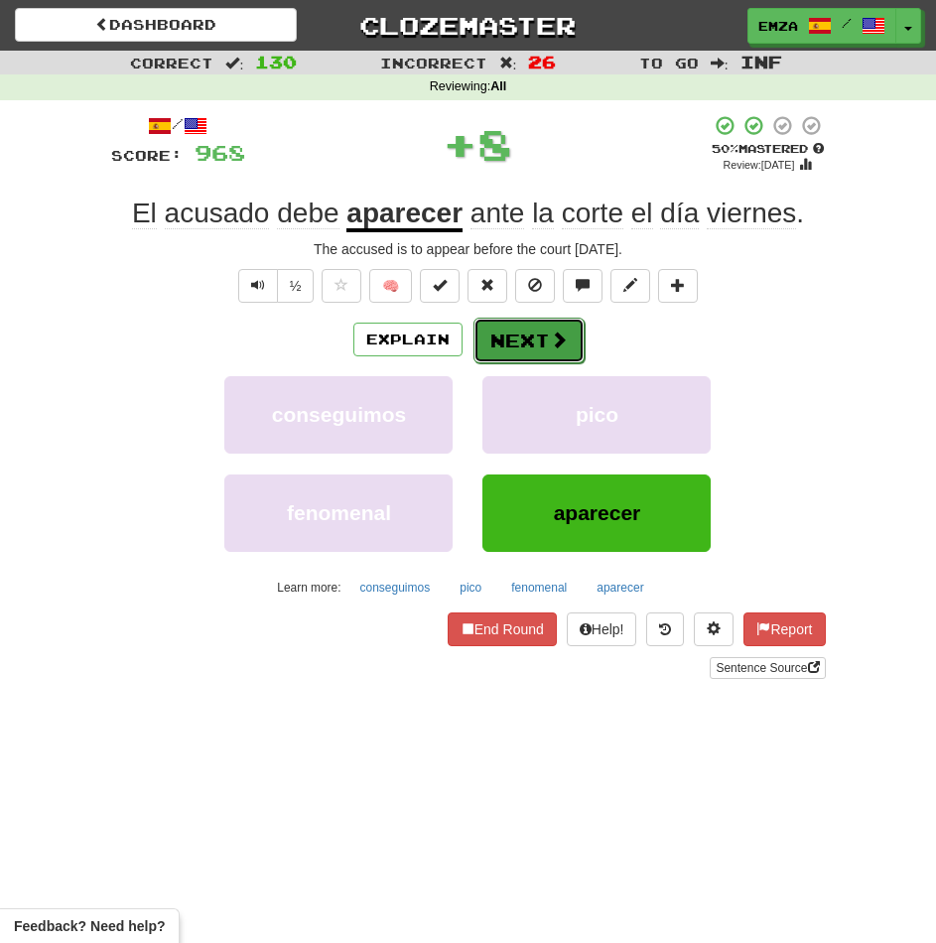
click at [510, 330] on button "Next" at bounding box center [528, 341] width 111 height 46
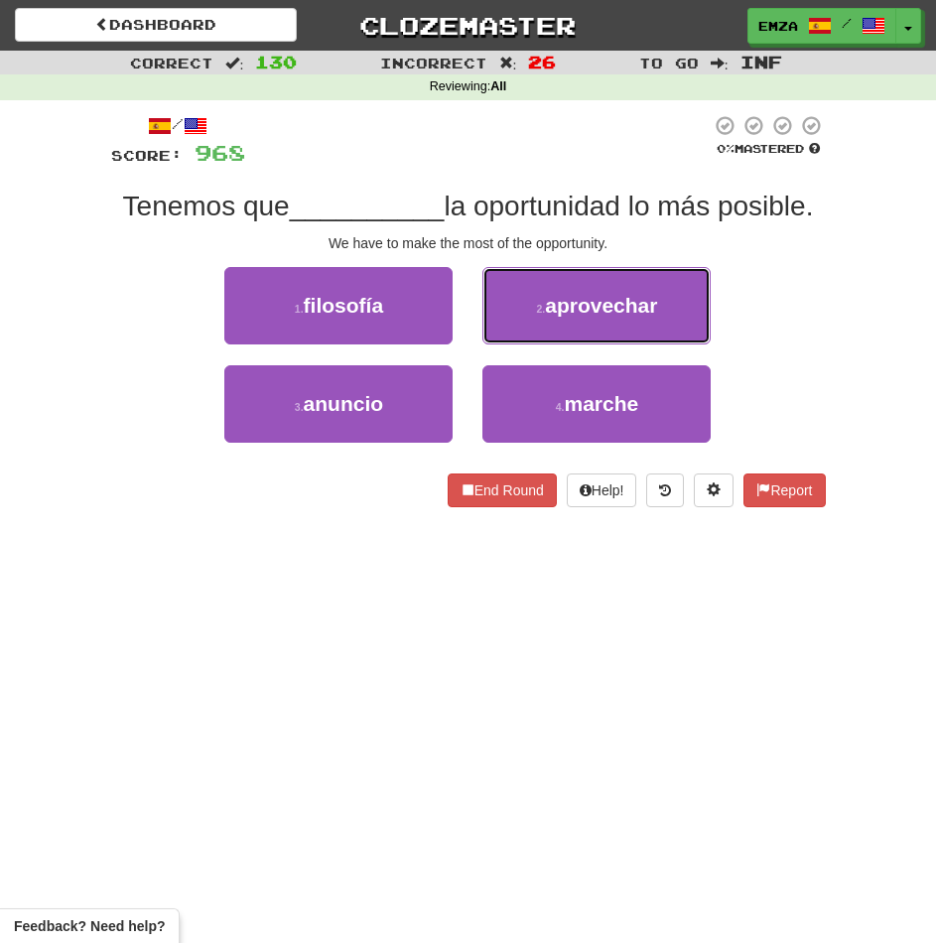
drag, startPoint x: 592, startPoint y: 310, endPoint x: 581, endPoint y: 305, distance: 12.0
click at [587, 302] on span "aprovechar" at bounding box center [601, 305] width 112 height 23
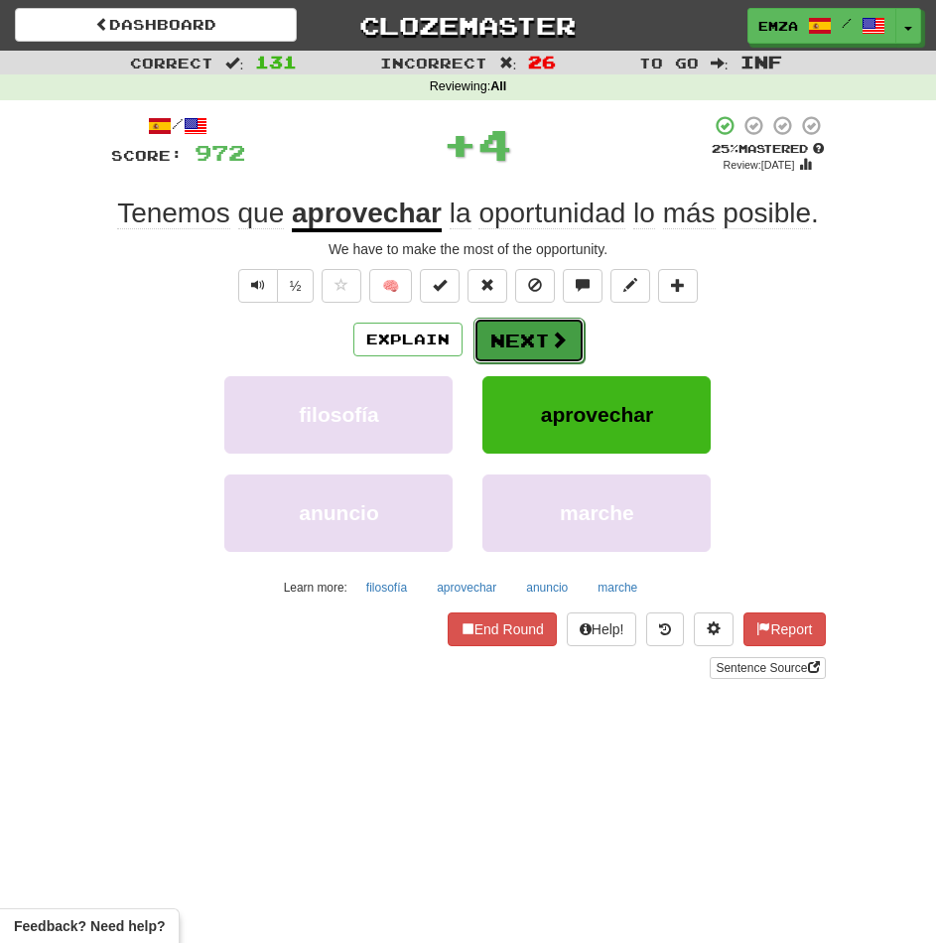
click at [535, 325] on button "Next" at bounding box center [528, 341] width 111 height 46
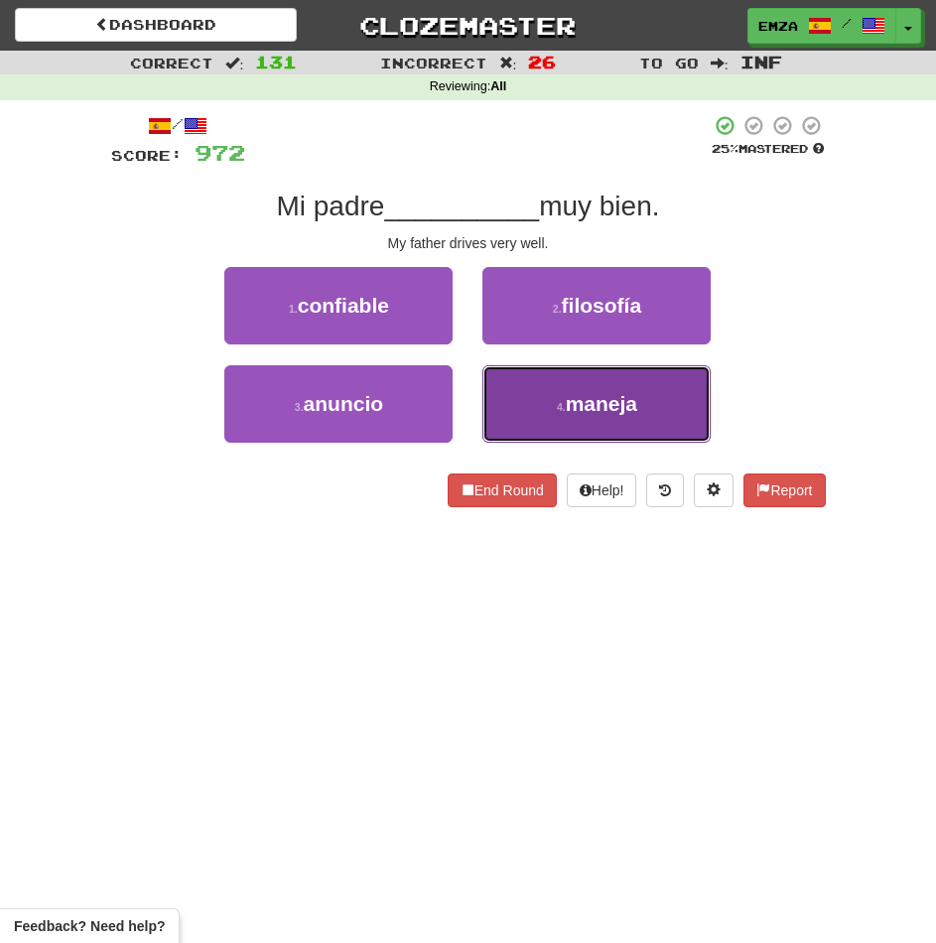
drag, startPoint x: 610, startPoint y: 413, endPoint x: 538, endPoint y: 391, distance: 75.7
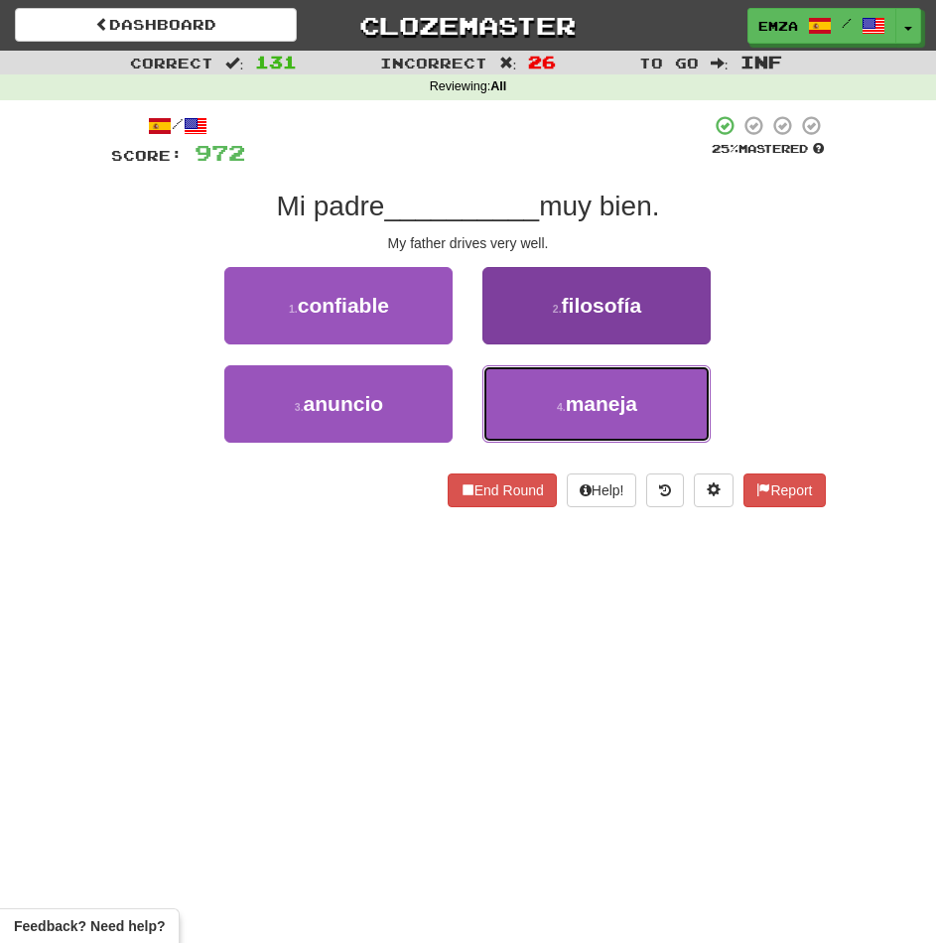
click at [608, 410] on span "maneja" at bounding box center [601, 403] width 71 height 23
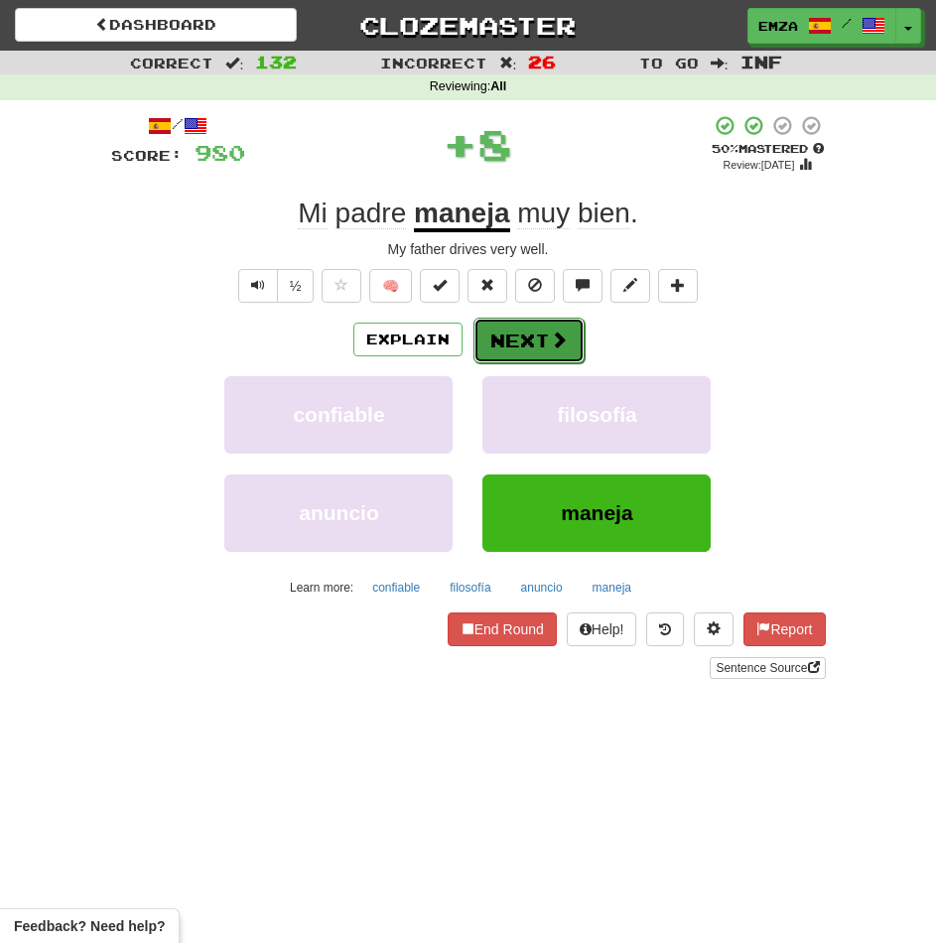
click at [508, 337] on button "Next" at bounding box center [528, 341] width 111 height 46
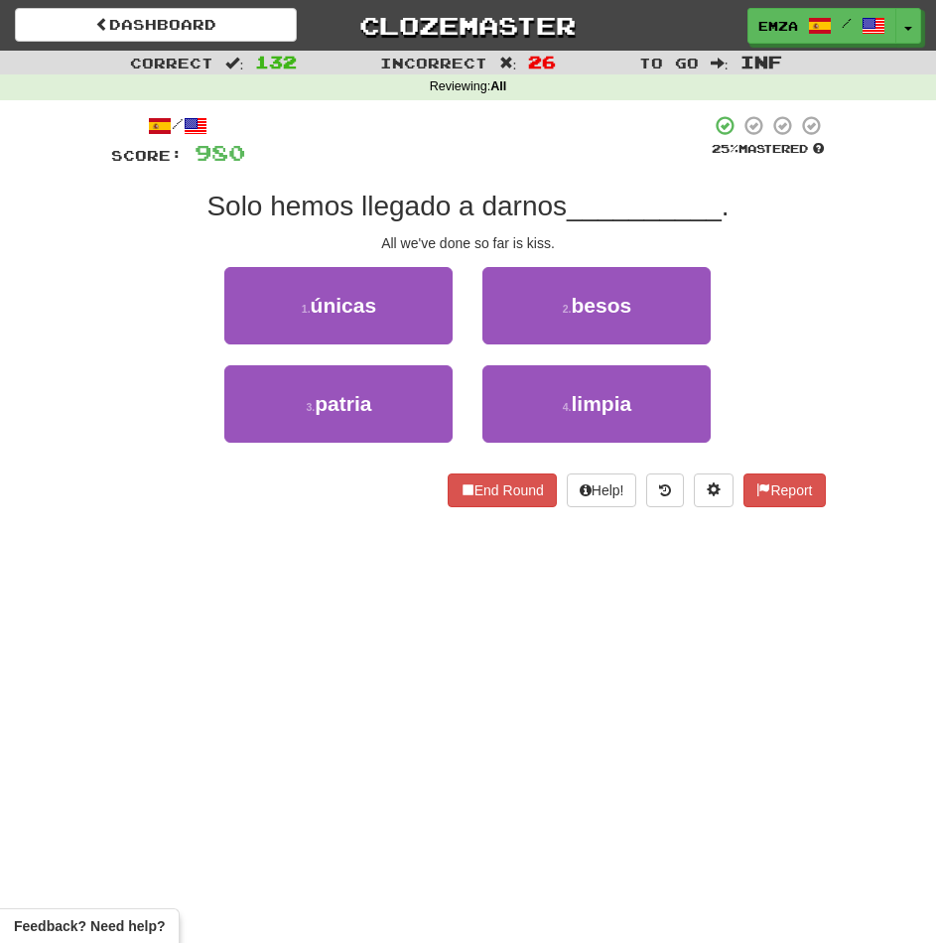
click at [361, 552] on div "Dashboard Clozemaster Emza / Toggle Dropdown Dashboard Leaderboard Activity Fee…" at bounding box center [468, 471] width 936 height 943
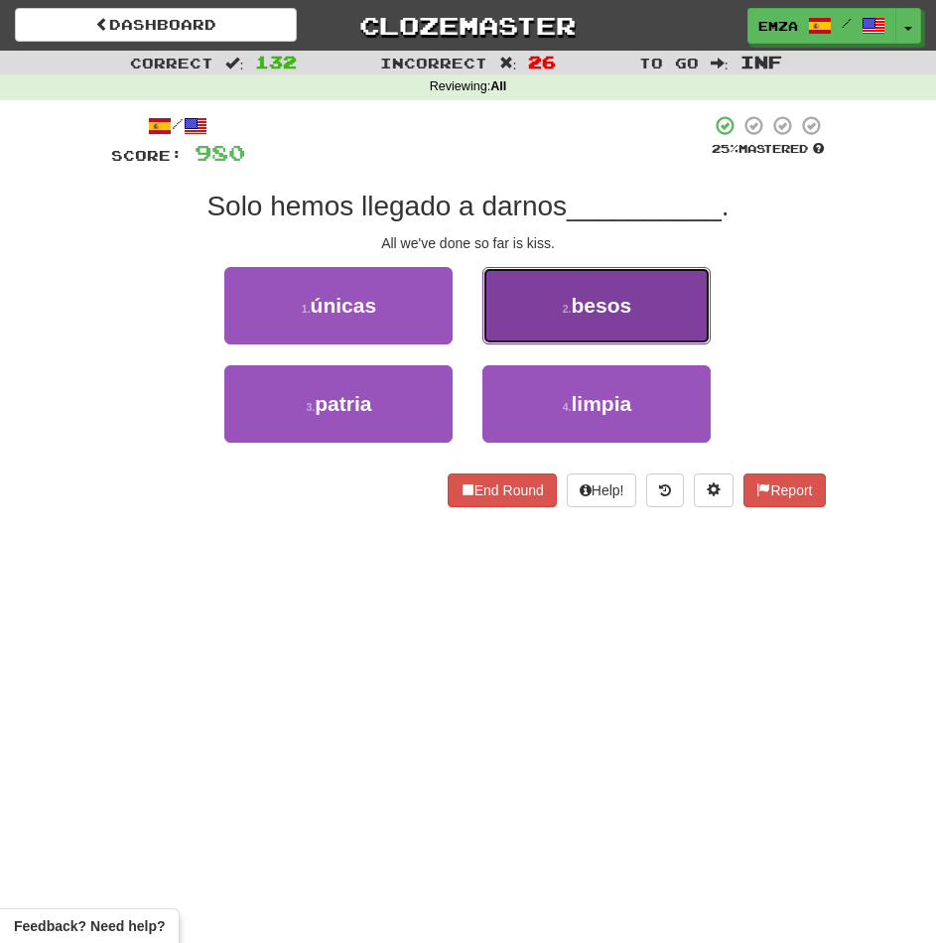
click at [533, 300] on button "2 . besos" at bounding box center [596, 305] width 228 height 77
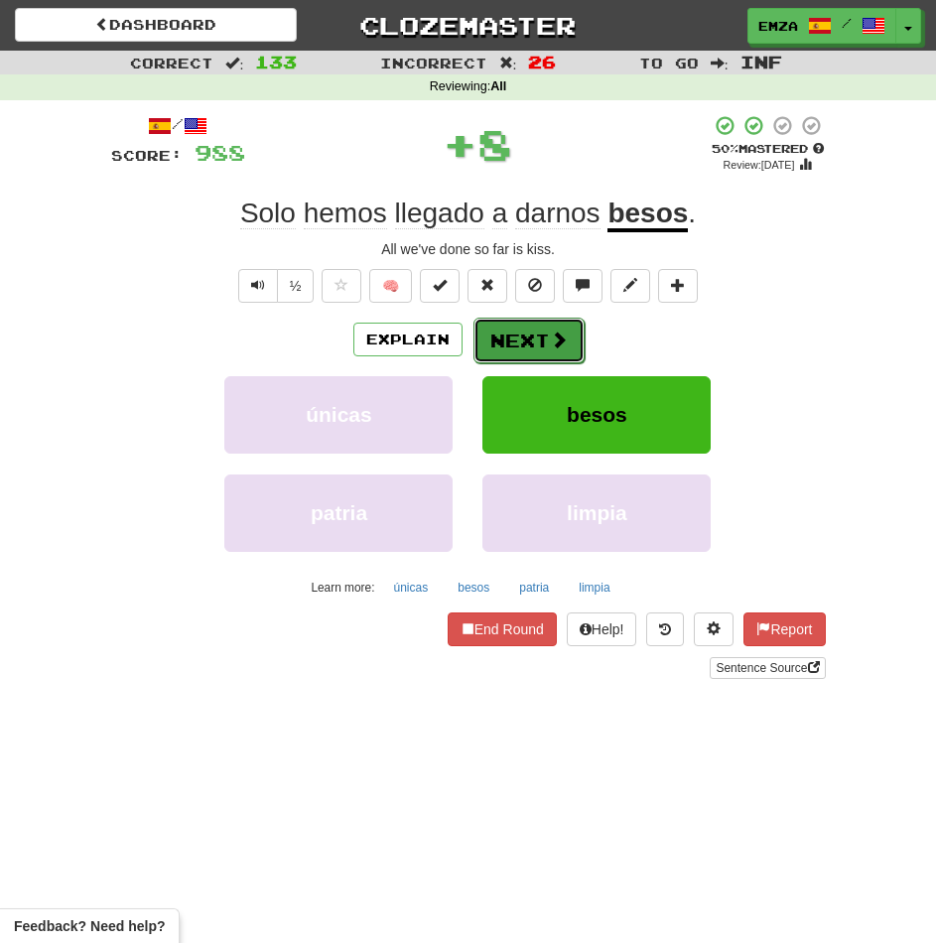
click at [500, 324] on button "Next" at bounding box center [528, 341] width 111 height 46
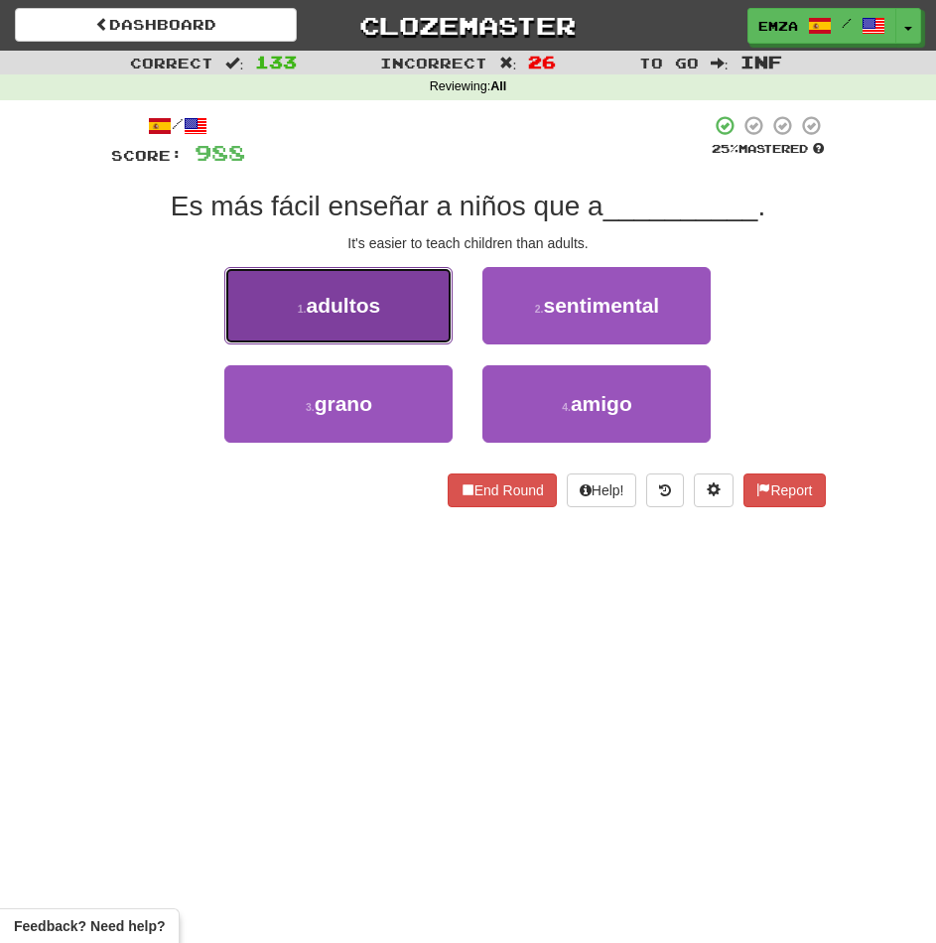
click at [395, 303] on button "1 . adultos" at bounding box center [338, 305] width 228 height 77
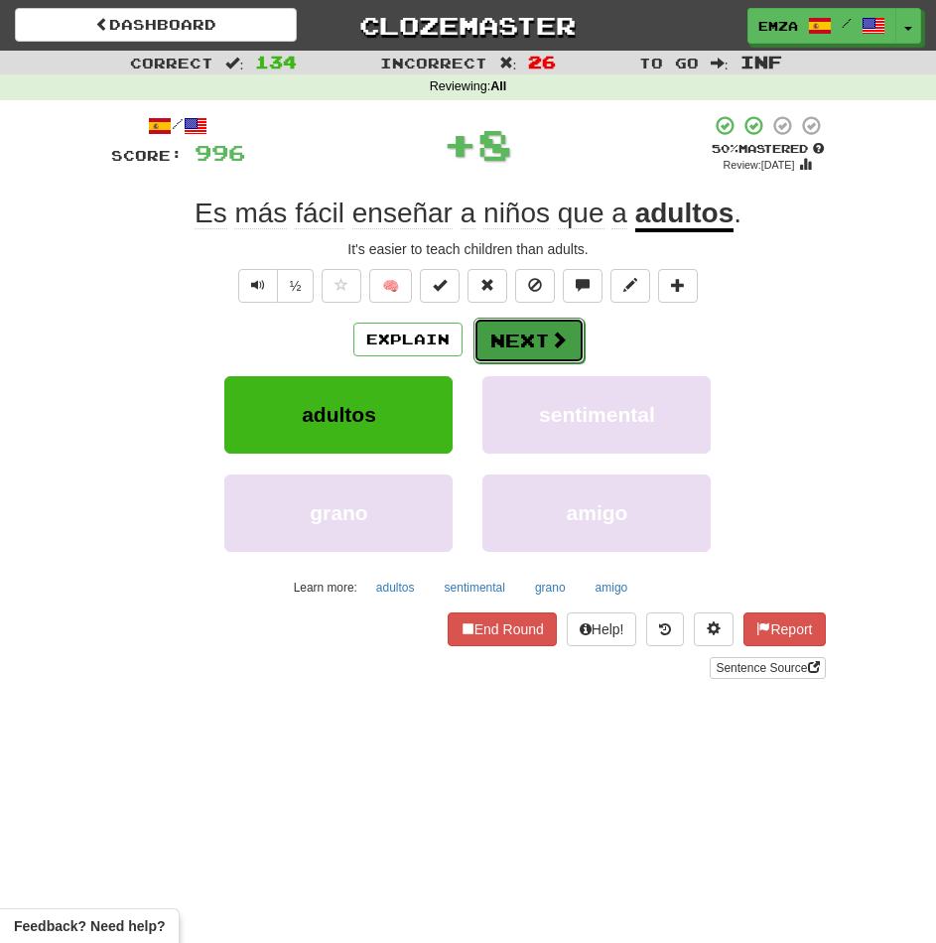
click at [533, 337] on button "Next" at bounding box center [528, 341] width 111 height 46
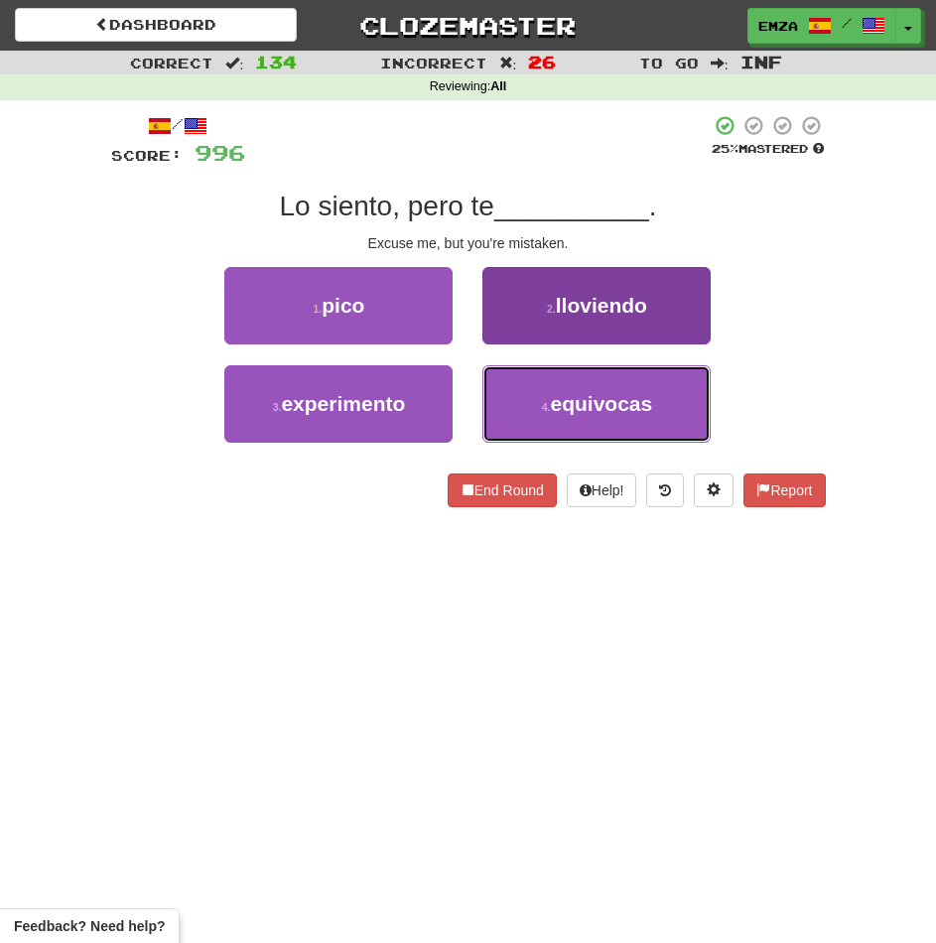
click at [518, 404] on button "4 . equivocas" at bounding box center [596, 403] width 228 height 77
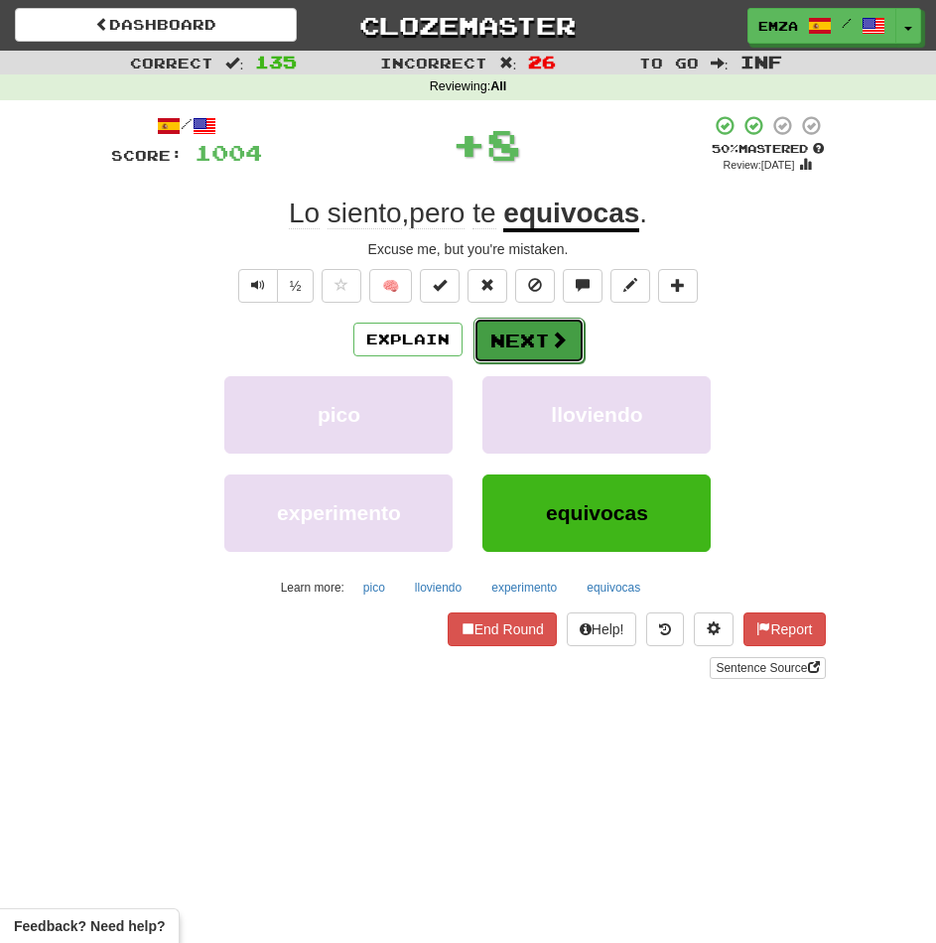
click at [531, 343] on button "Next" at bounding box center [528, 341] width 111 height 46
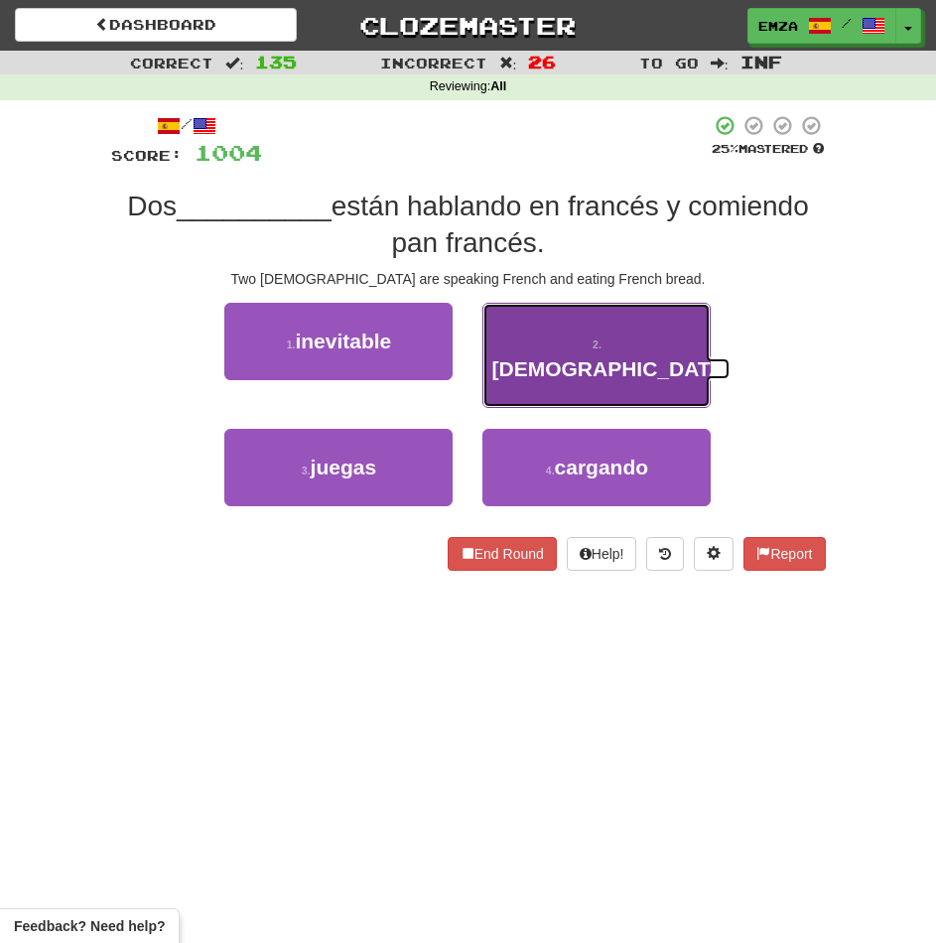
drag, startPoint x: 553, startPoint y: 353, endPoint x: 563, endPoint y: 354, distance: 10.0
click at [563, 354] on button "2 . franceses" at bounding box center [596, 355] width 228 height 105
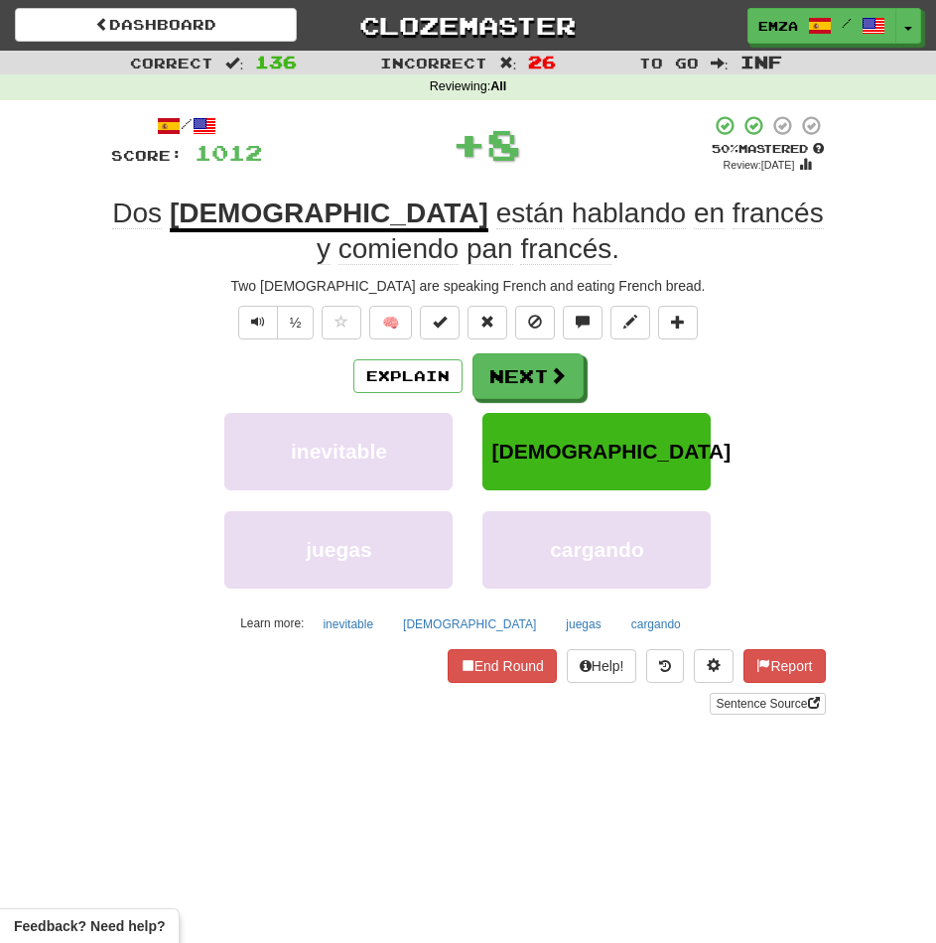
click at [548, 346] on div "/ Score: 1012 + 8 50 % Mastered Review: 2025-10-24 Dos franceses están hablando…" at bounding box center [468, 414] width 715 height 600
click at [538, 375] on button "Next" at bounding box center [528, 377] width 111 height 46
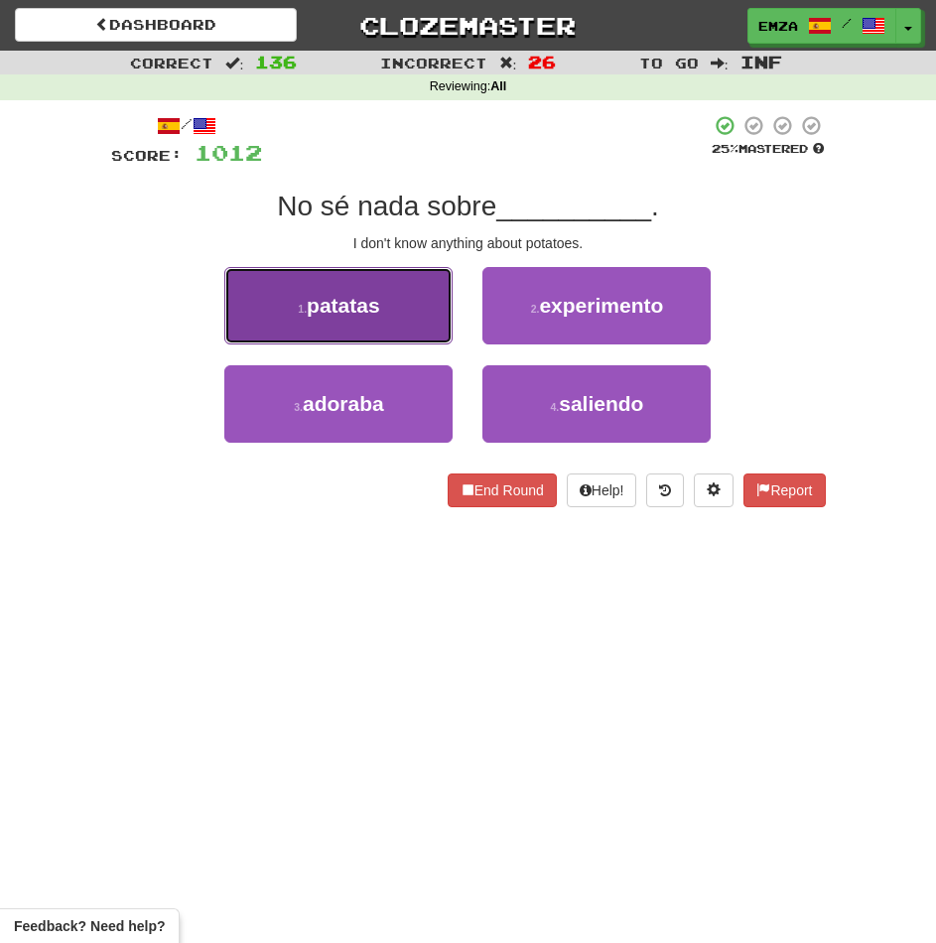
click at [403, 295] on button "1 . patatas" at bounding box center [338, 305] width 228 height 77
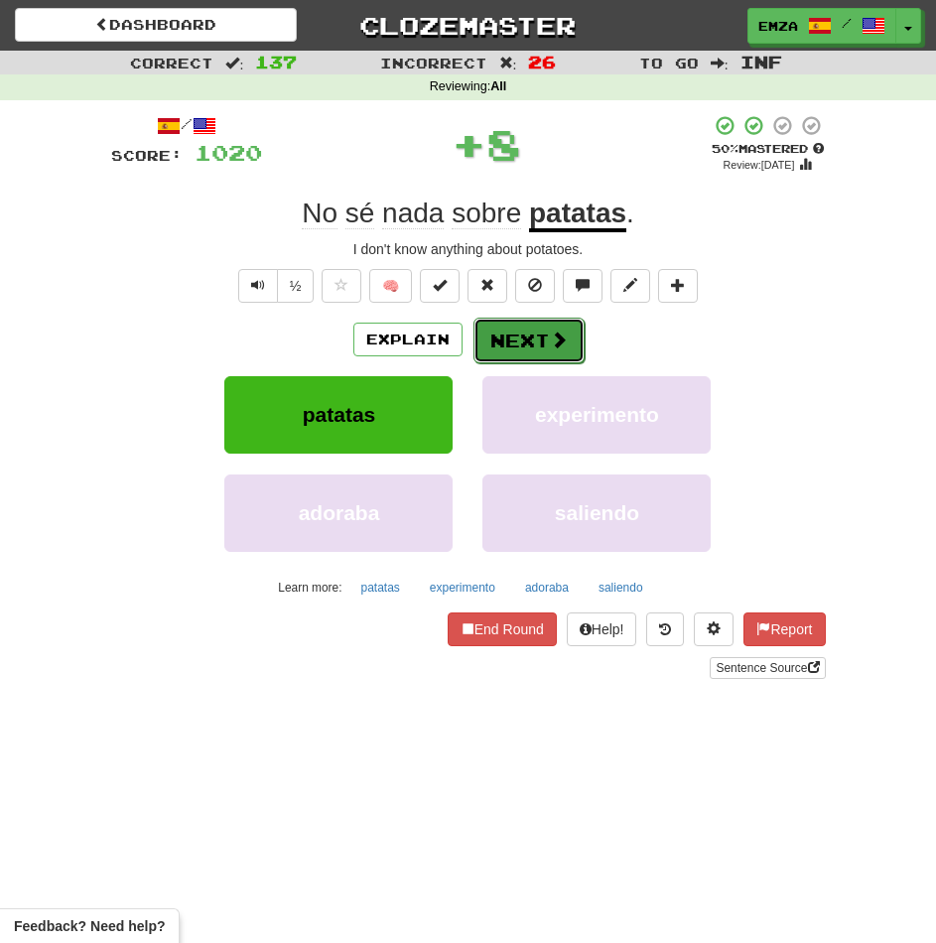
click at [544, 348] on button "Next" at bounding box center [528, 341] width 111 height 46
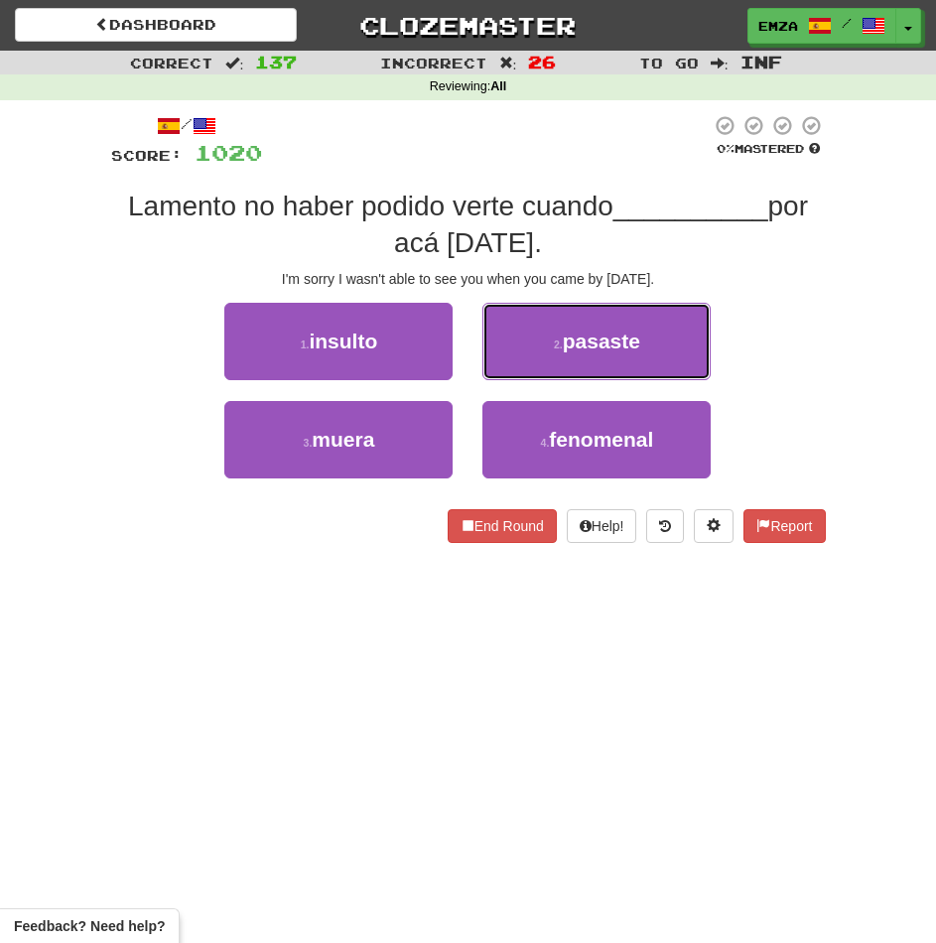
click at [548, 342] on button "2 . pasaste" at bounding box center [596, 341] width 228 height 77
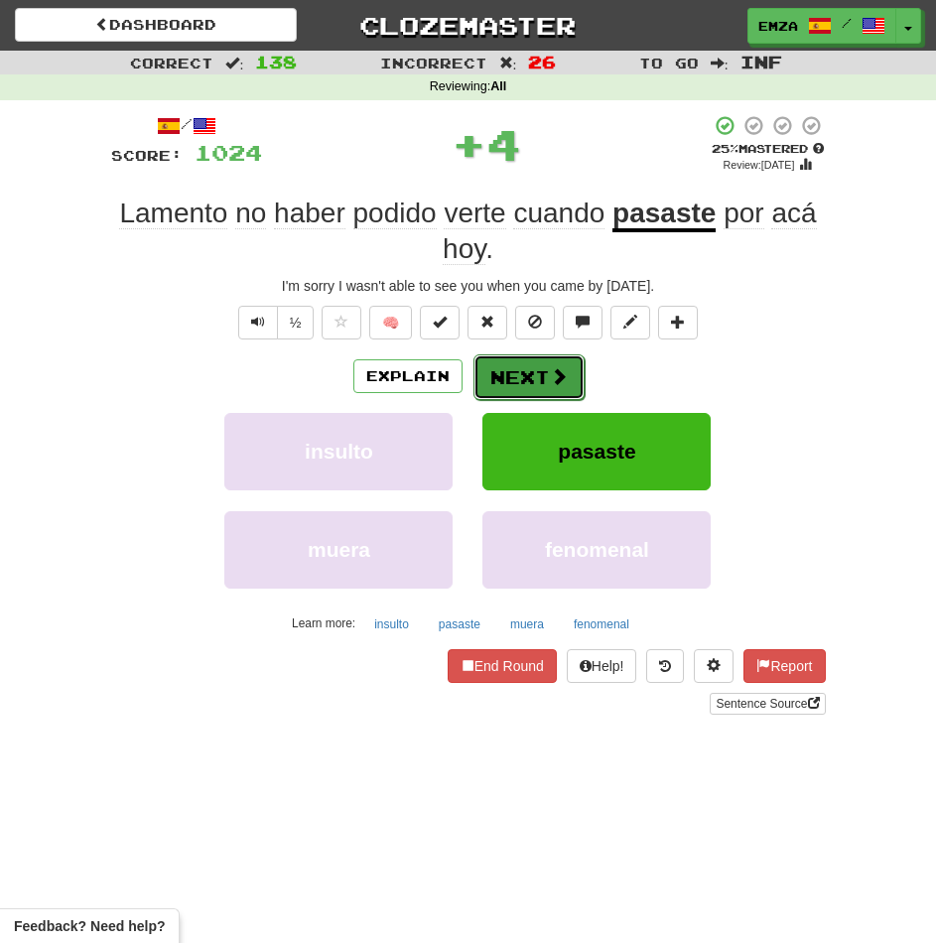
click at [542, 381] on button "Next" at bounding box center [528, 377] width 111 height 46
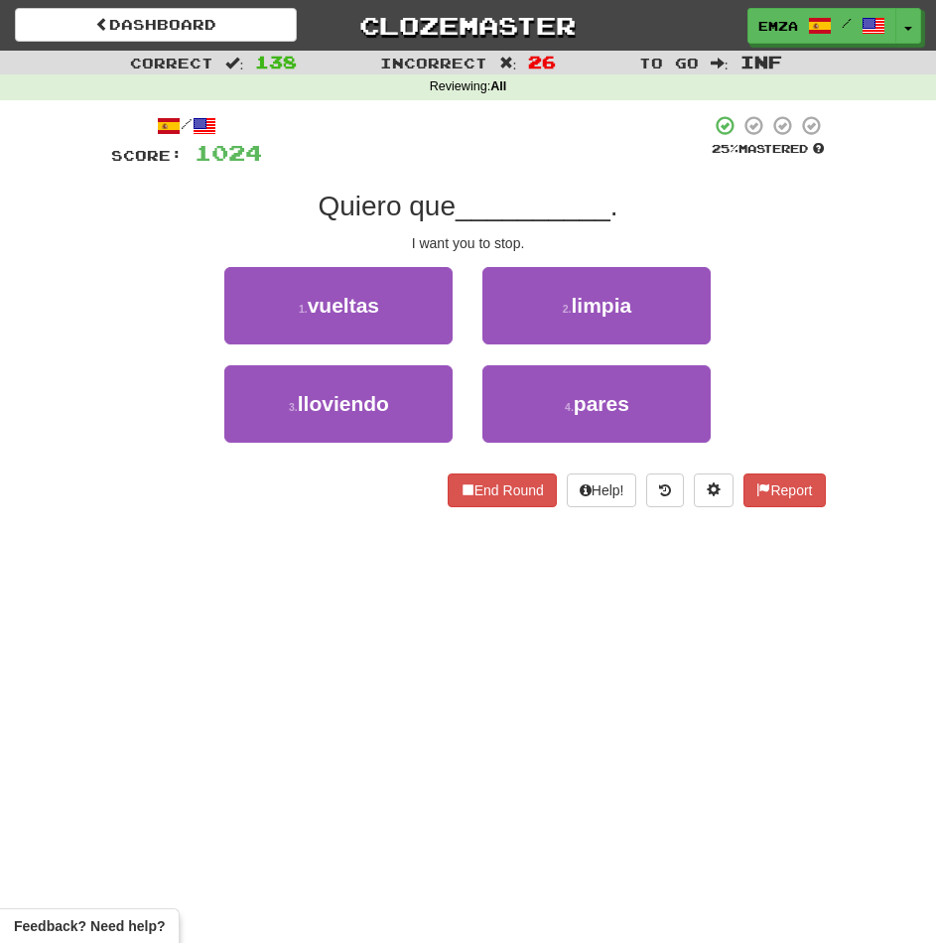
click at [331, 533] on div "/ Score: 1024 25 % Mastered Quiero que __________ . I want you to stop. 1 . vue…" at bounding box center [468, 317] width 715 height 435
drag, startPoint x: 537, startPoint y: 374, endPoint x: 529, endPoint y: 363, distance: 13.5
click at [541, 375] on button "4 . pares" at bounding box center [596, 403] width 228 height 77
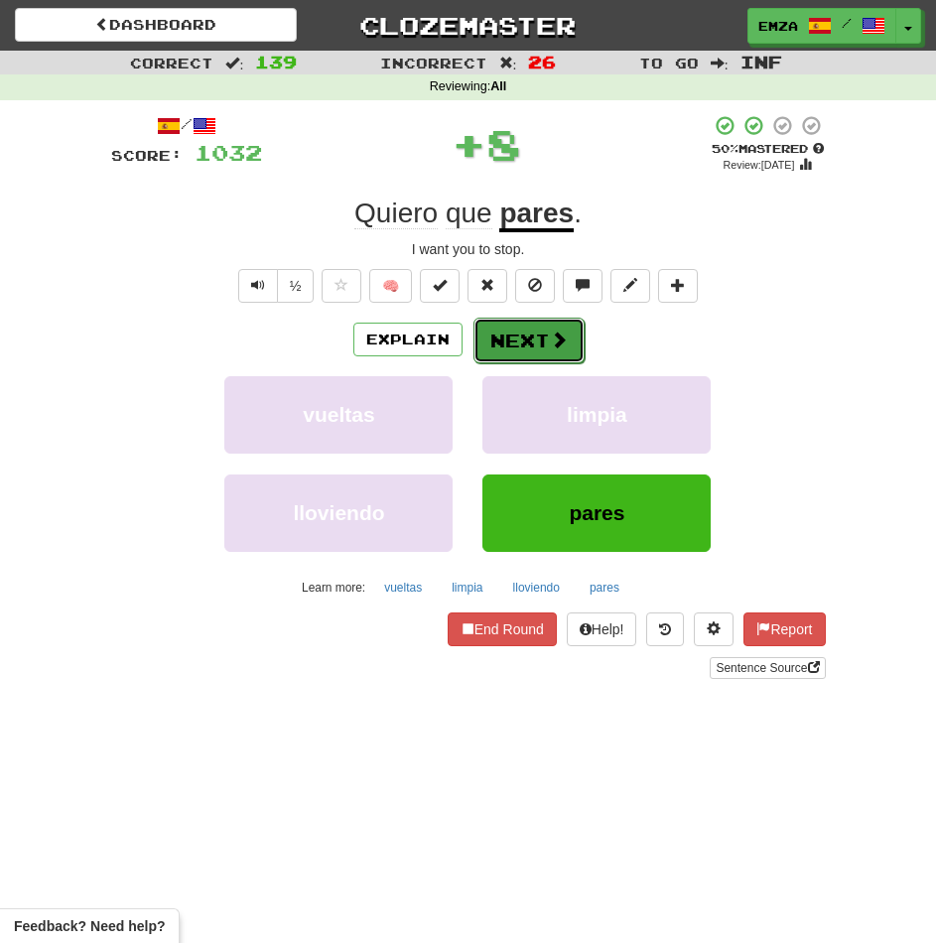
click at [519, 333] on button "Next" at bounding box center [528, 341] width 111 height 46
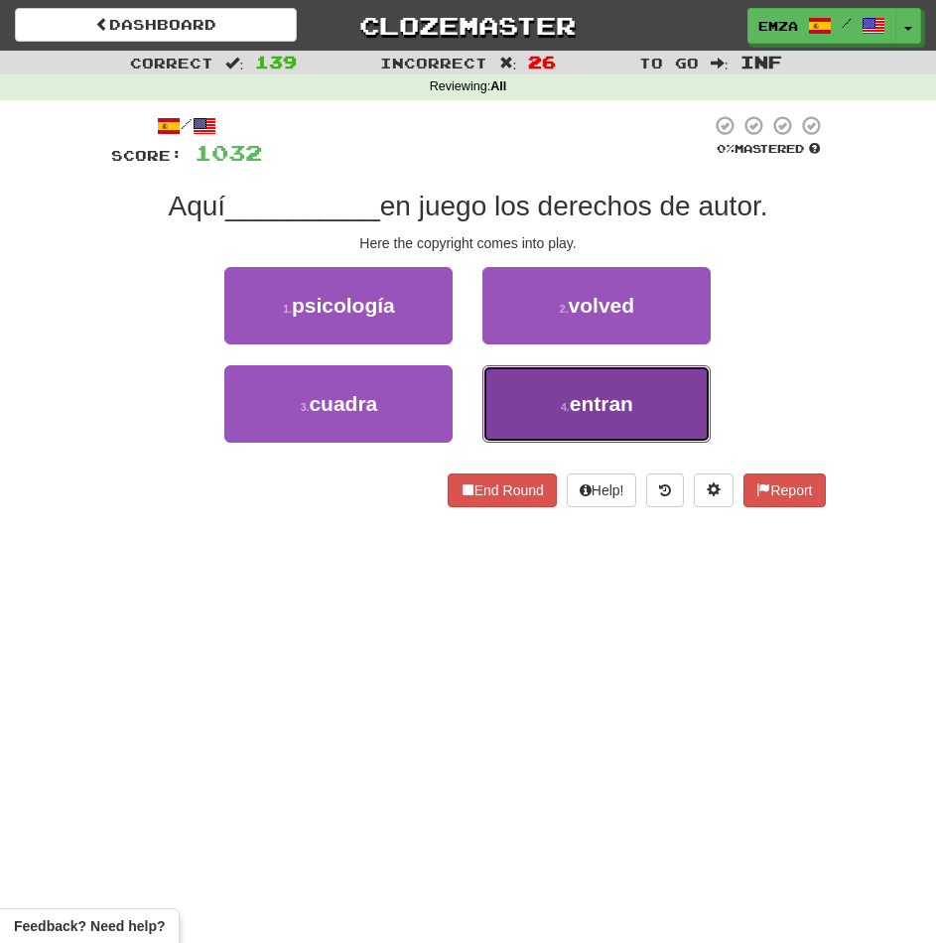
click at [542, 389] on button "4 . entran" at bounding box center [596, 403] width 228 height 77
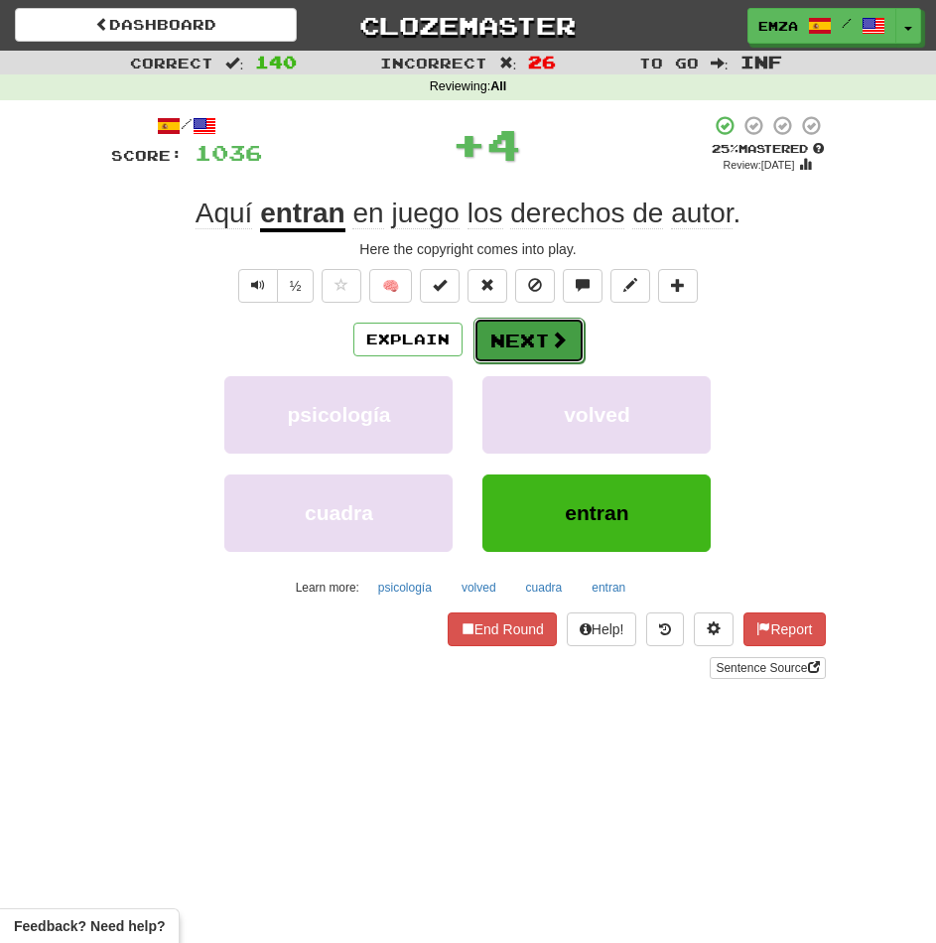
click at [513, 347] on button "Next" at bounding box center [528, 341] width 111 height 46
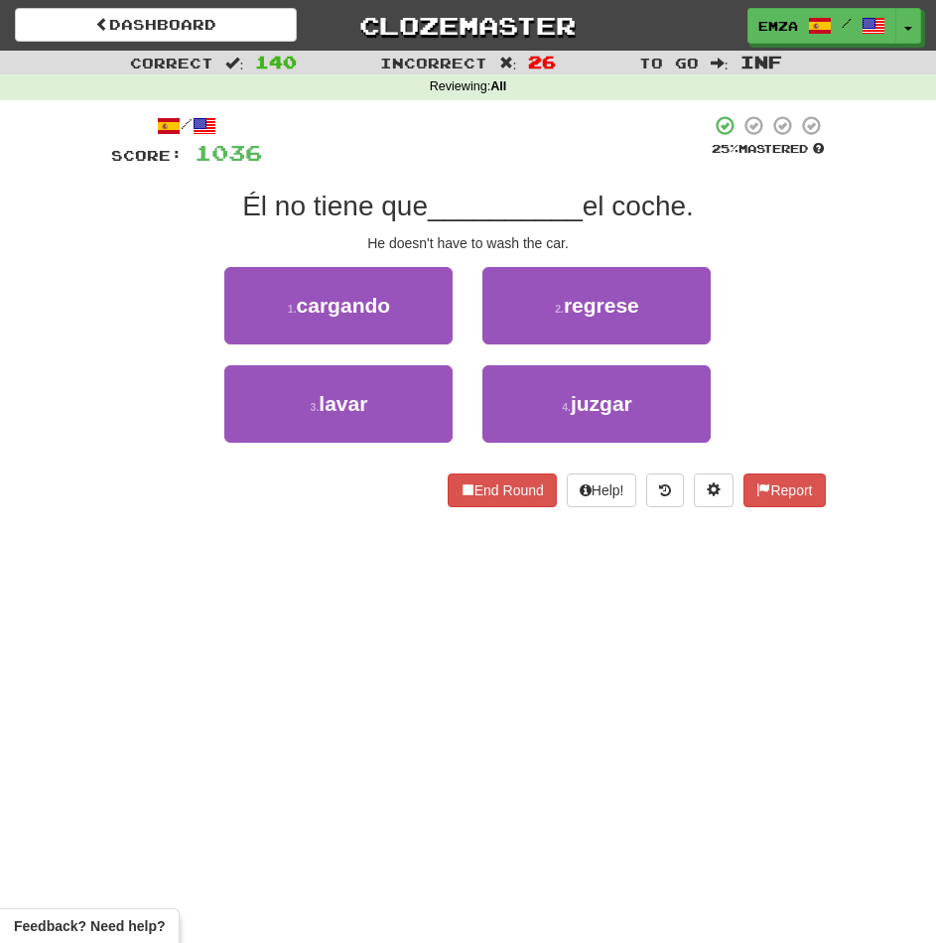
click at [261, 498] on div "End Round Help! Report" at bounding box center [468, 490] width 715 height 34
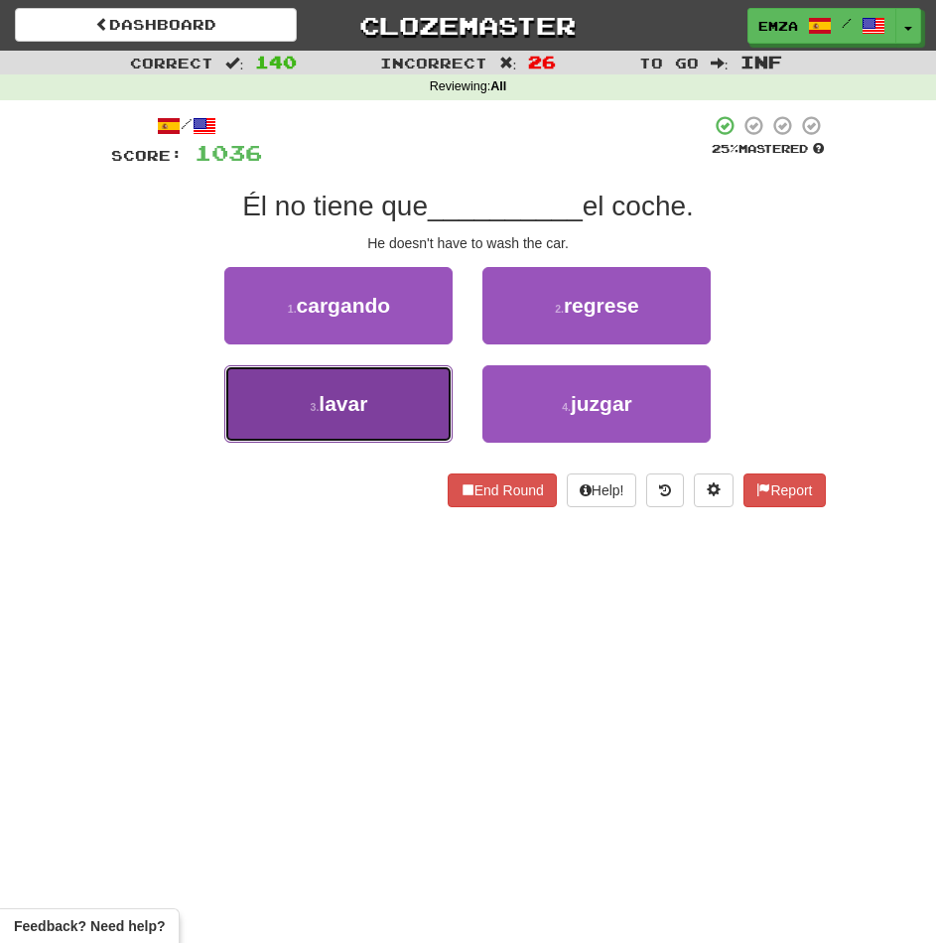
click at [385, 408] on button "3 . lavar" at bounding box center [338, 403] width 228 height 77
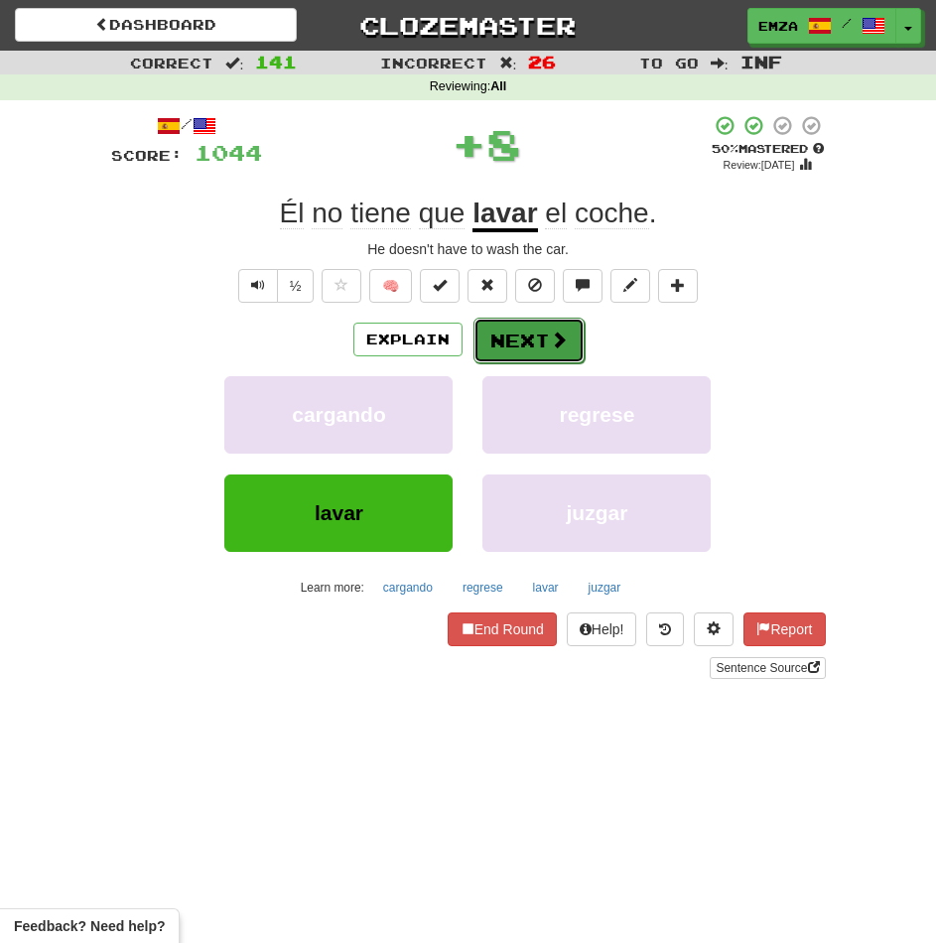
click at [528, 340] on button "Next" at bounding box center [528, 341] width 111 height 46
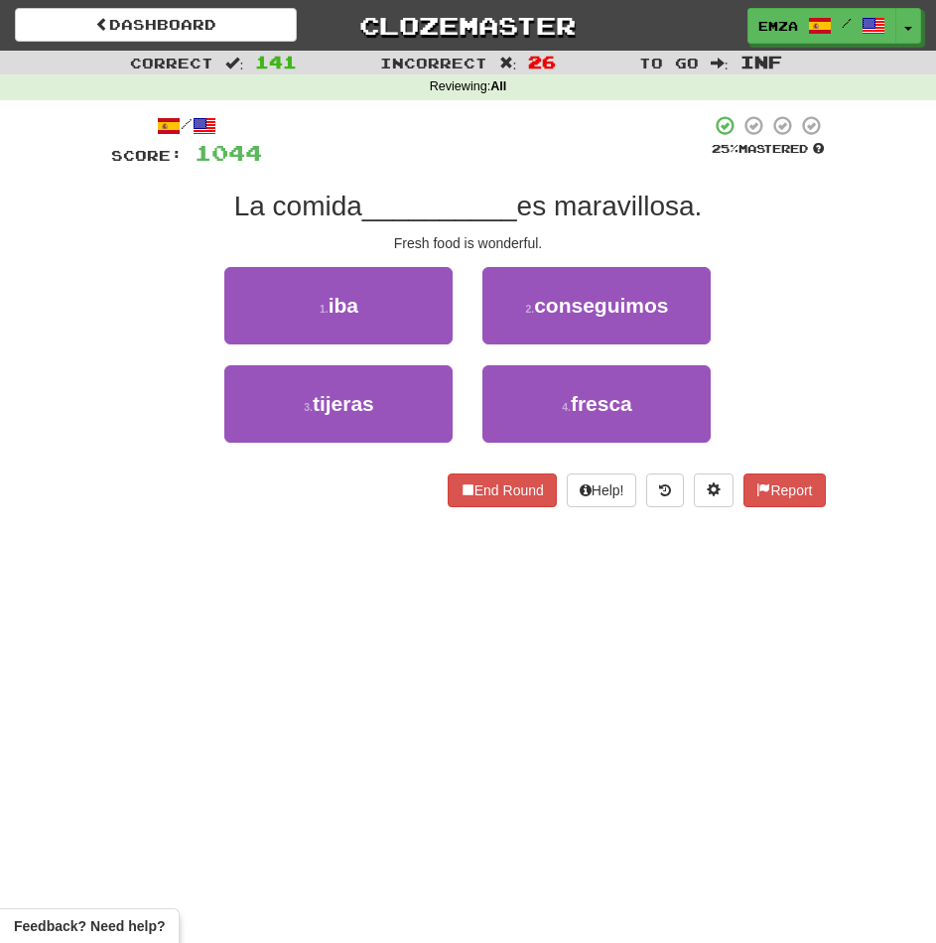
click at [344, 520] on div "/ Score: 1044 25 % Mastered La comida __________ es maravillosa. Fresh food is …" at bounding box center [468, 317] width 715 height 435
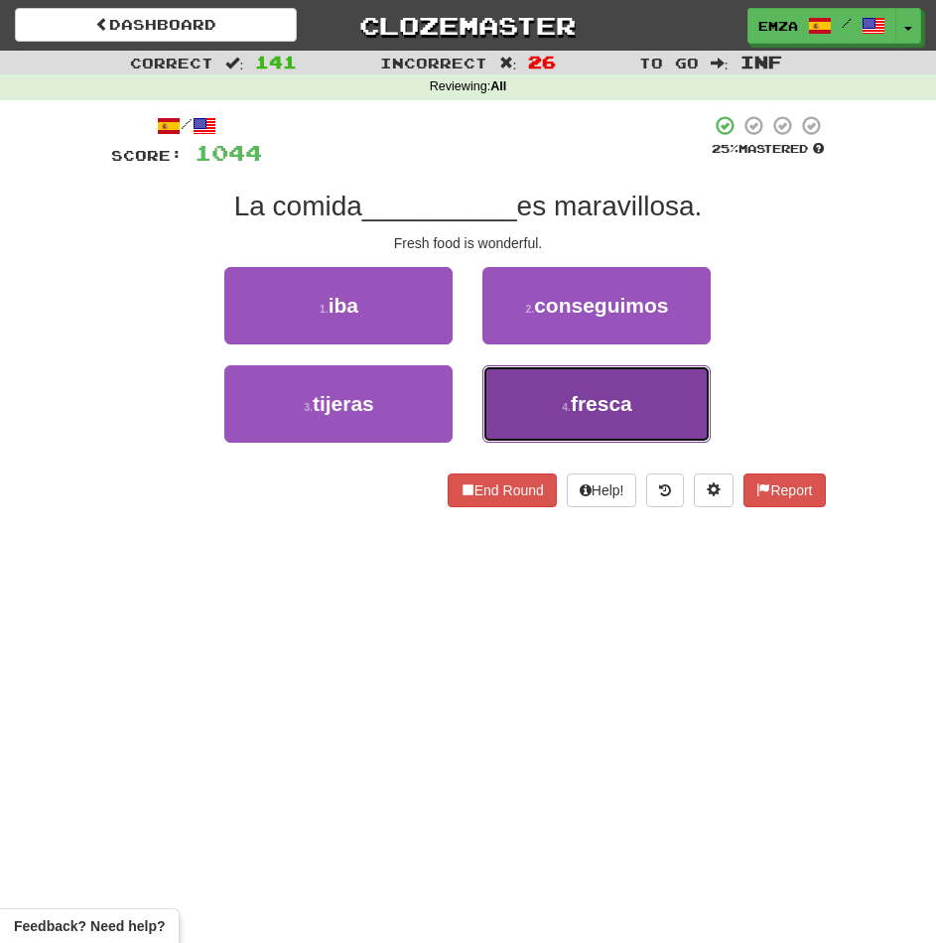
click at [591, 387] on button "4 . fresca" at bounding box center [596, 403] width 228 height 77
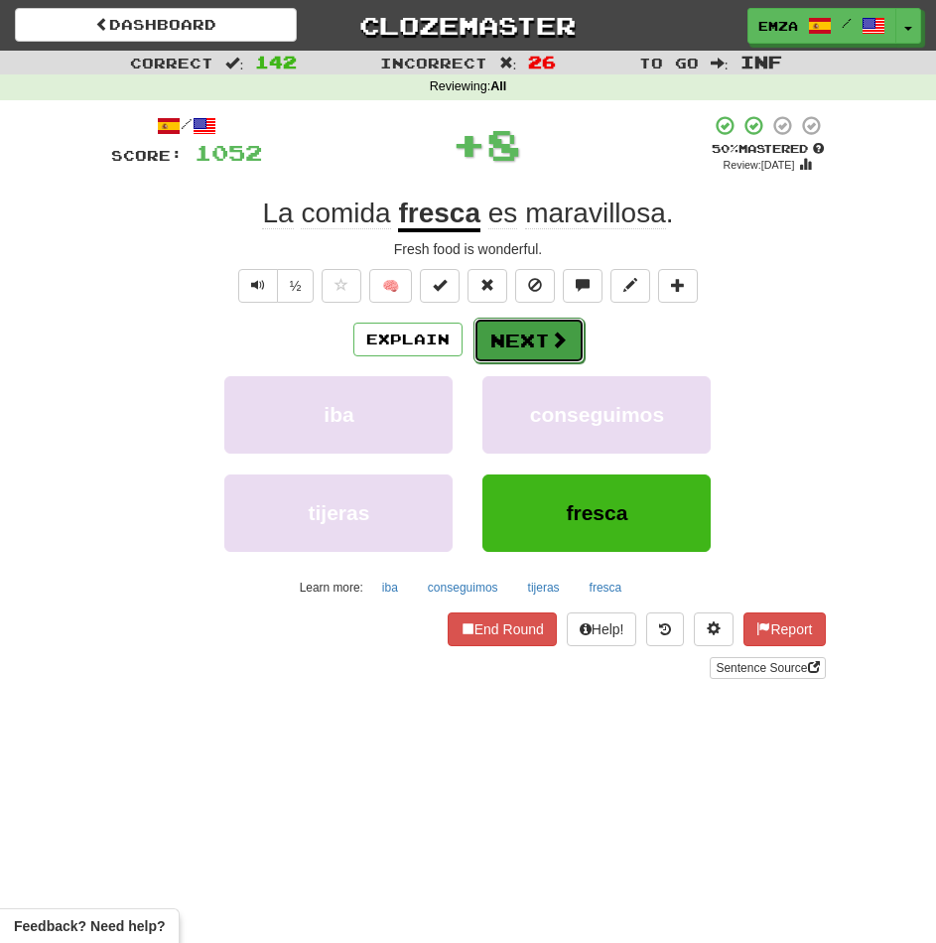
click at [550, 340] on span at bounding box center [559, 340] width 18 height 18
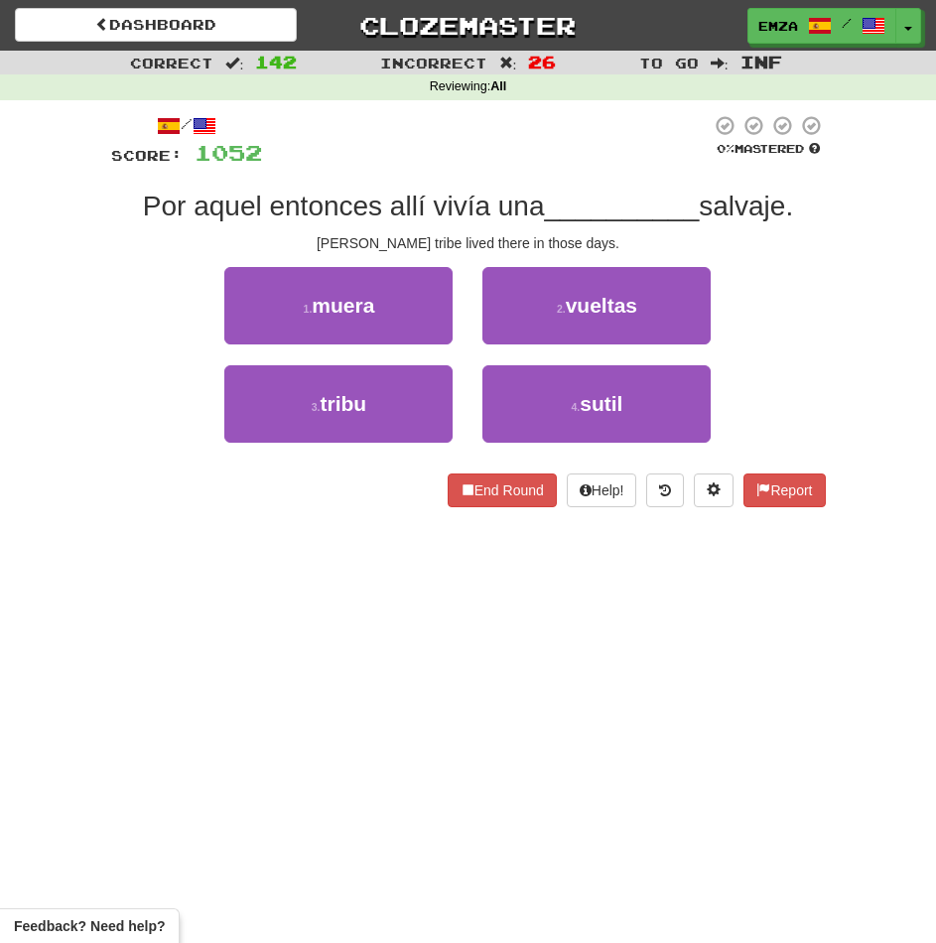
click at [321, 547] on div "Dashboard Clozemaster Emza / Toggle Dropdown Dashboard Leaderboard Activity Fee…" at bounding box center [468, 471] width 936 height 943
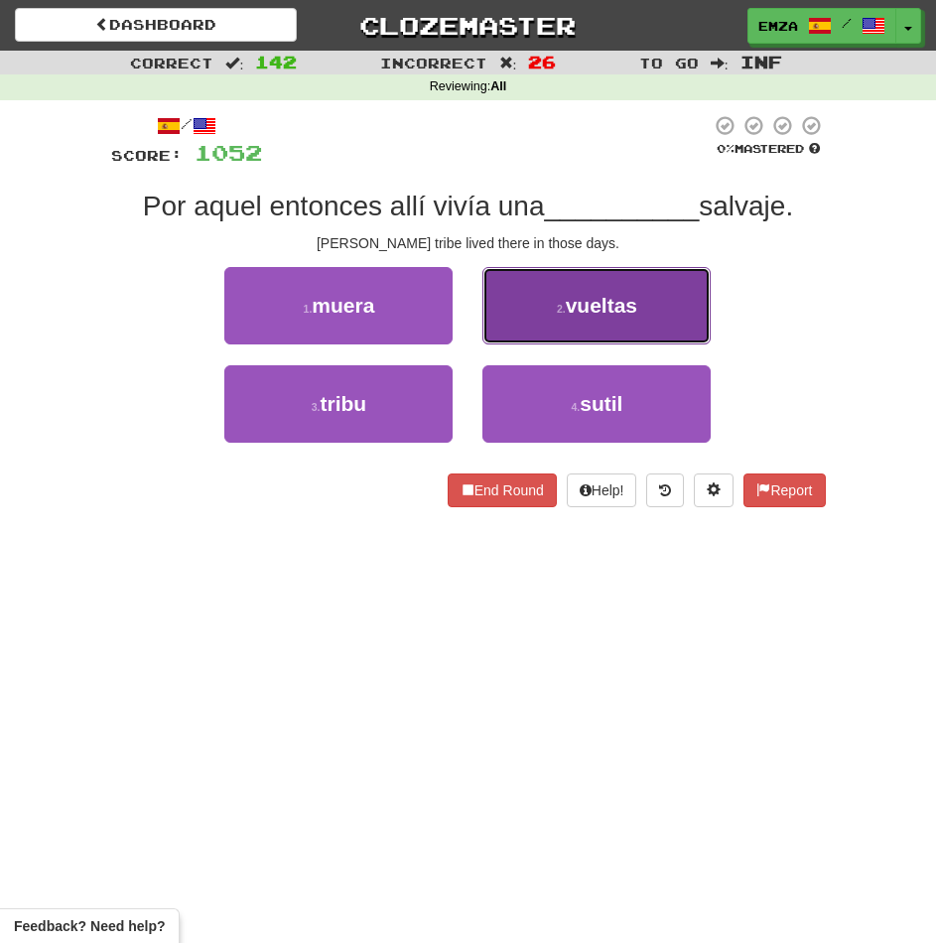
click at [564, 301] on button "2 . vueltas" at bounding box center [596, 305] width 228 height 77
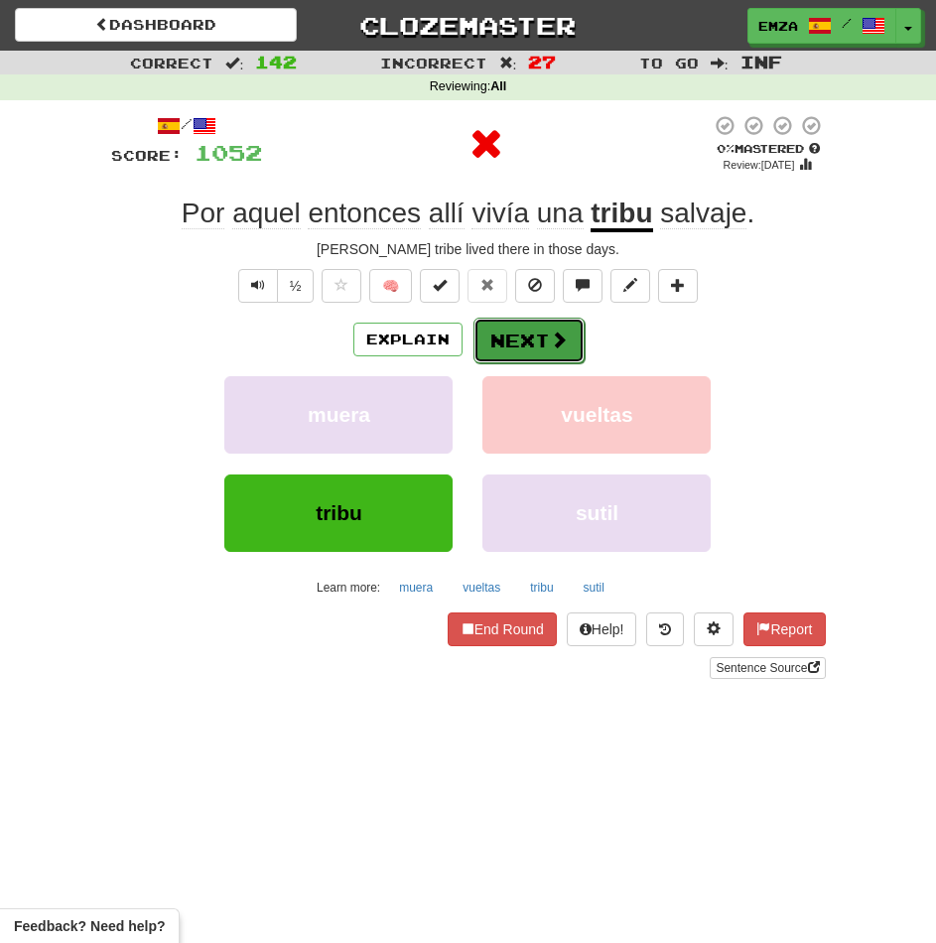
click at [515, 345] on button "Next" at bounding box center [528, 341] width 111 height 46
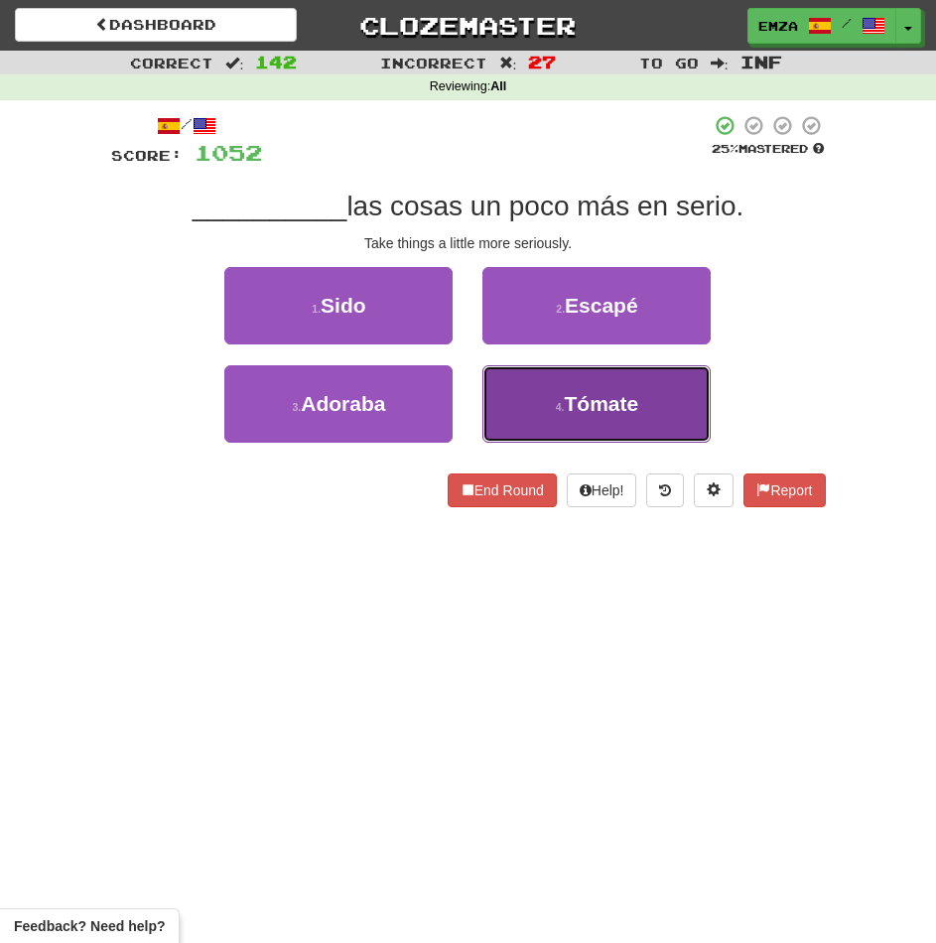
click at [563, 372] on button "4 . Tómate" at bounding box center [596, 403] width 228 height 77
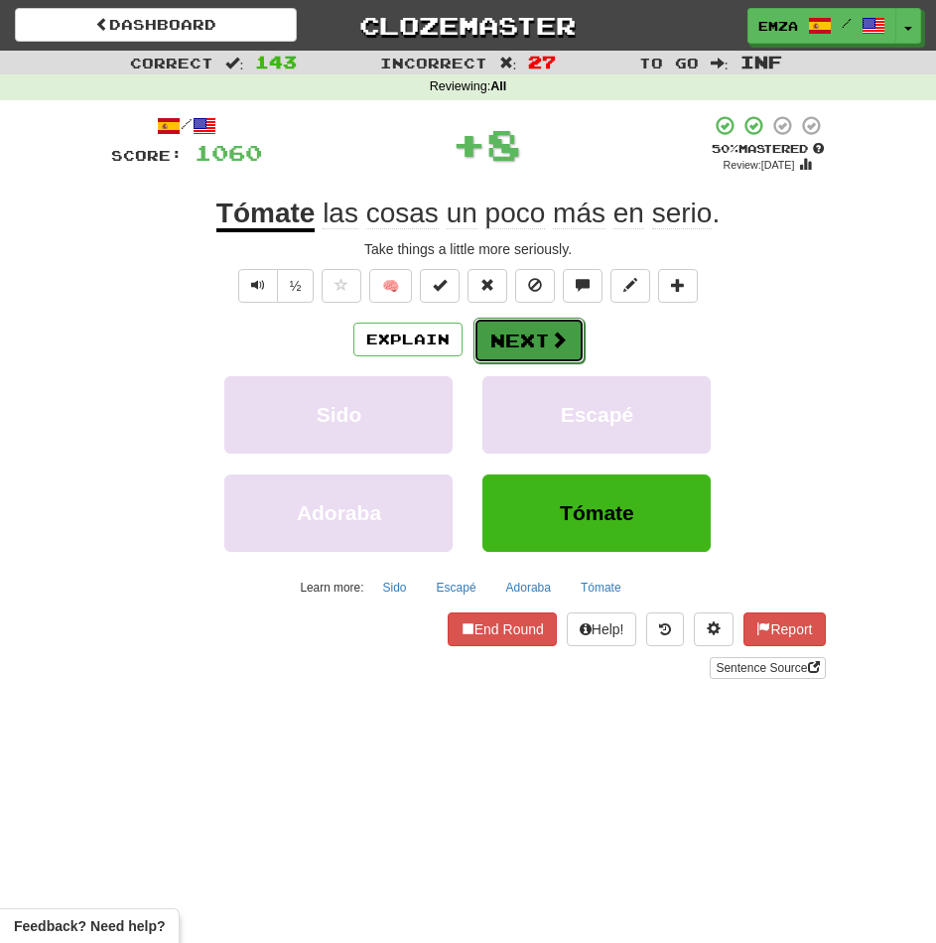
click at [531, 328] on button "Next" at bounding box center [528, 341] width 111 height 46
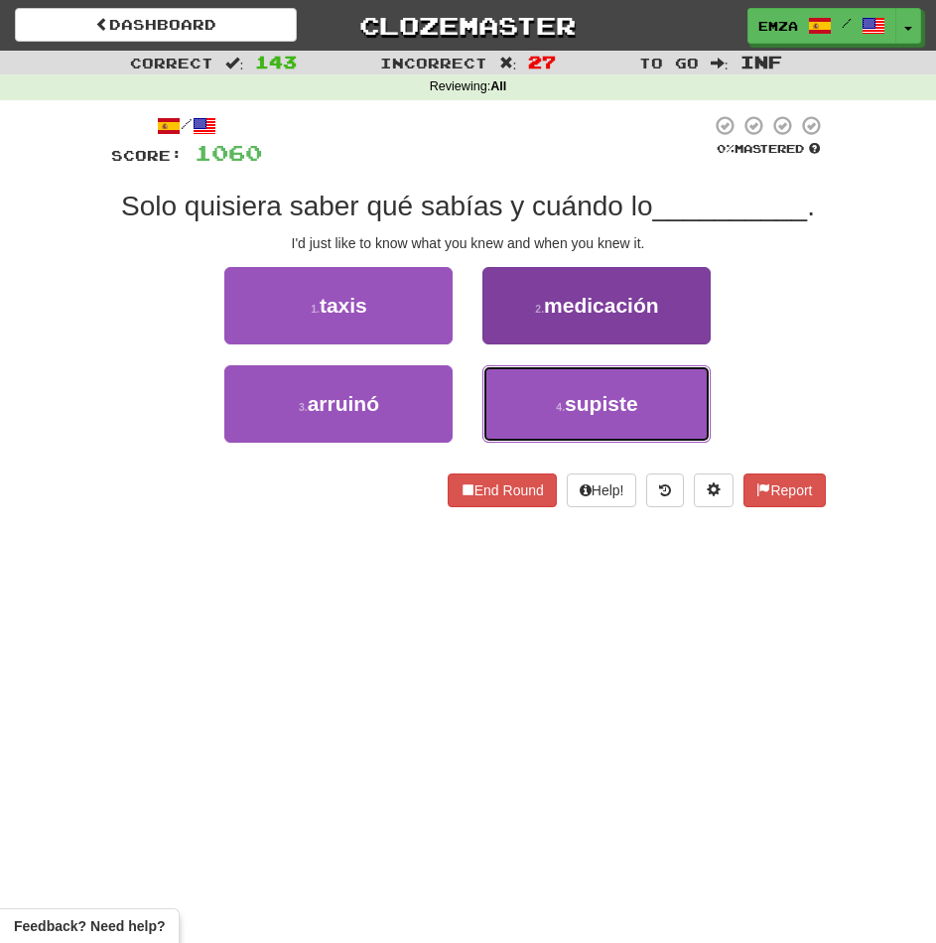
drag, startPoint x: 594, startPoint y: 393, endPoint x: 577, endPoint y: 394, distance: 16.9
click at [586, 393] on span "supiste" at bounding box center [601, 403] width 73 height 23
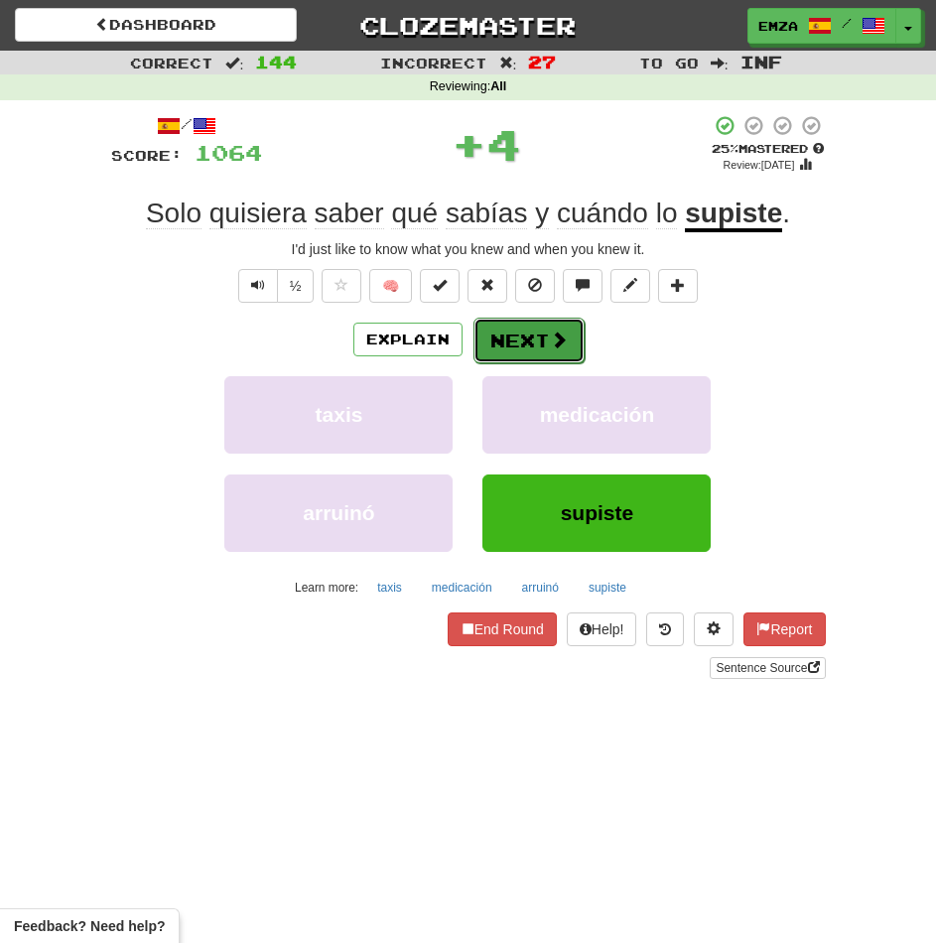
click at [537, 347] on button "Next" at bounding box center [528, 341] width 111 height 46
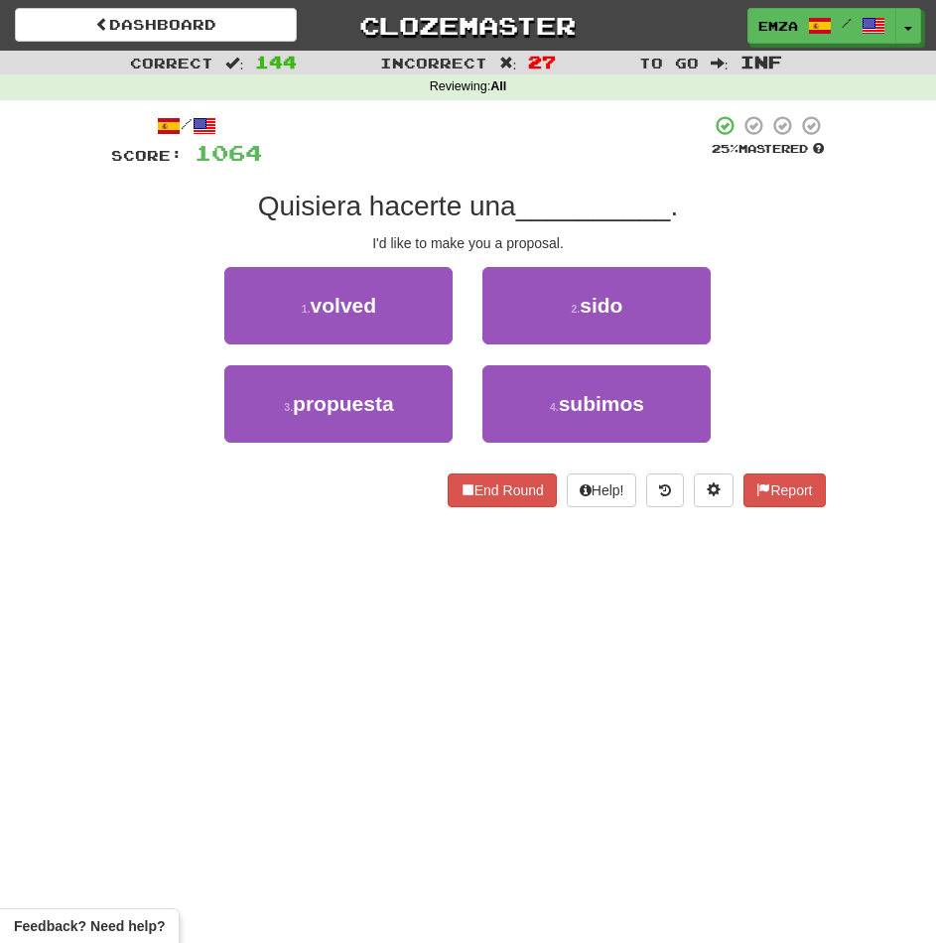
click at [350, 511] on div "/ Score: 1064 25 % Mastered Quisiera hacerte una __________ . I'd like to make …" at bounding box center [468, 317] width 715 height 435
drag, startPoint x: 431, startPoint y: 402, endPoint x: 463, endPoint y: 391, distance: 33.6
click at [433, 402] on button "3 . propuesta" at bounding box center [338, 403] width 228 height 77
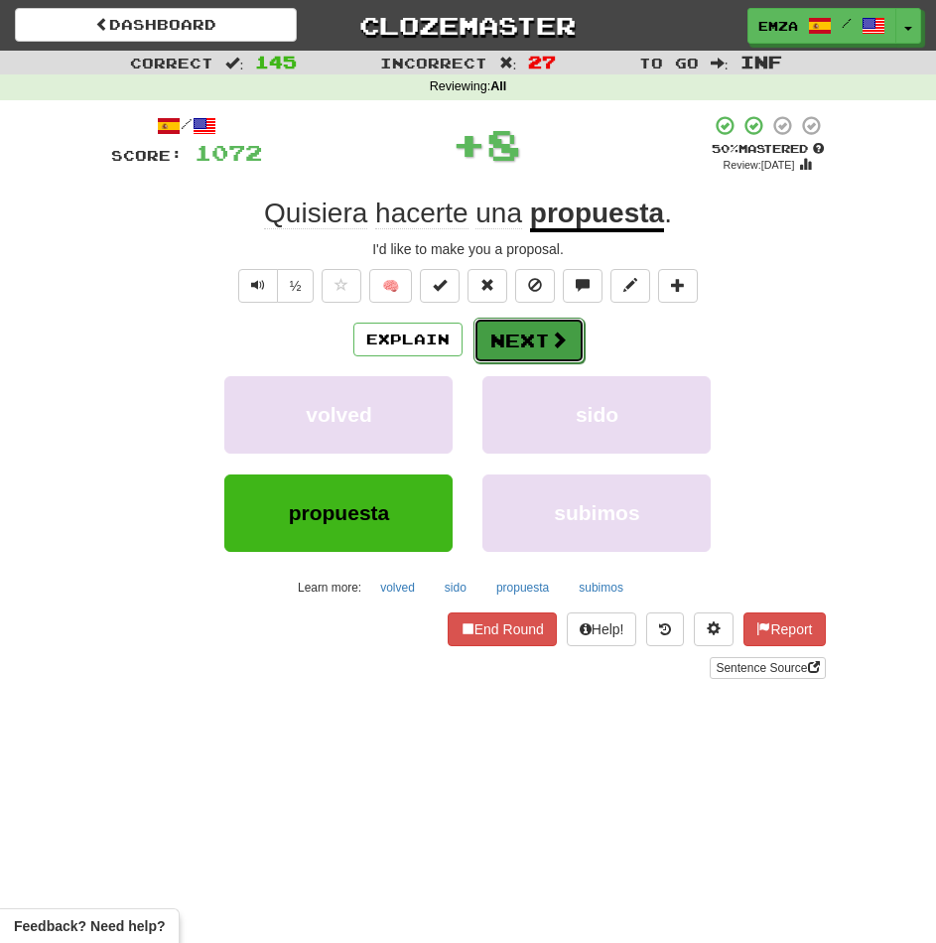
click at [526, 326] on button "Next" at bounding box center [528, 341] width 111 height 46
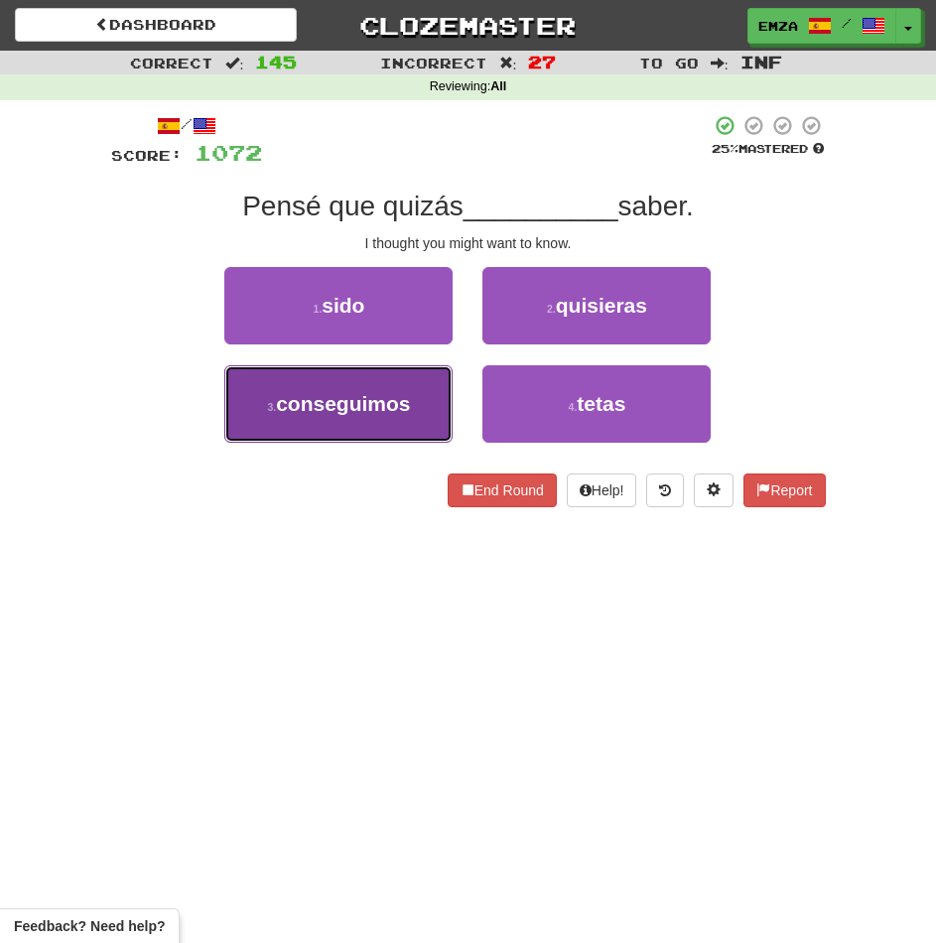
click at [378, 419] on button "3 . conseguimos" at bounding box center [338, 403] width 228 height 77
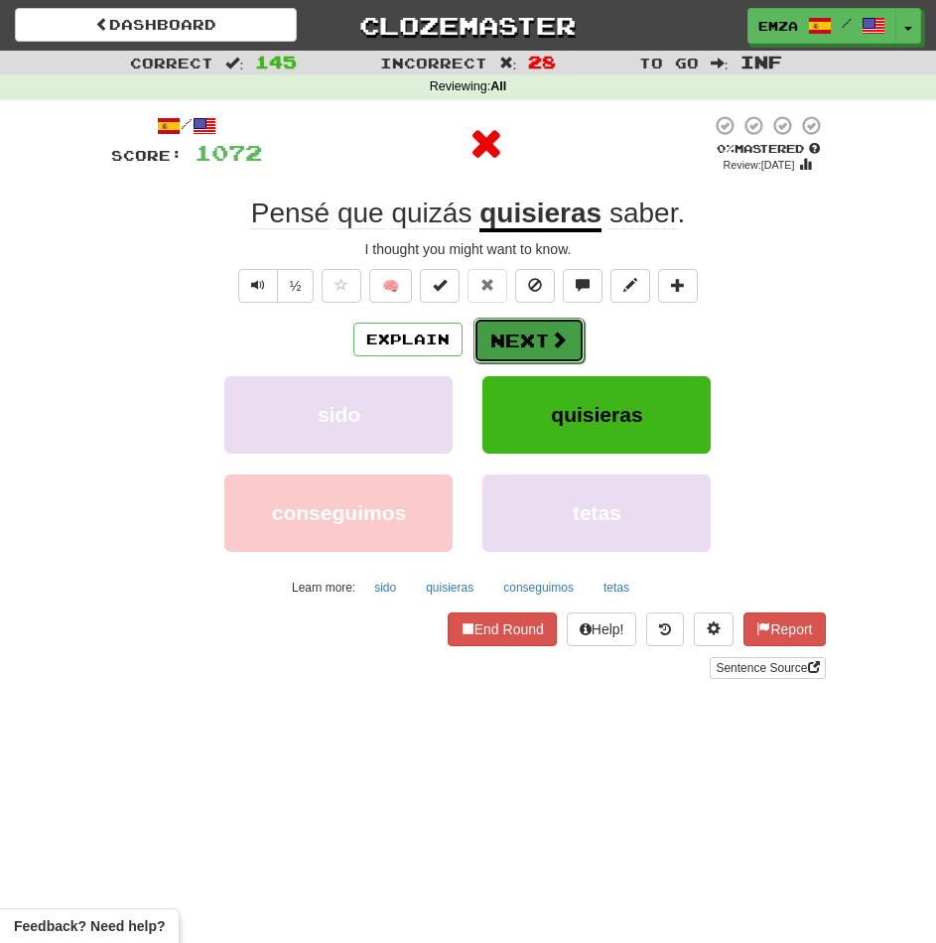
click at [521, 336] on button "Next" at bounding box center [528, 341] width 111 height 46
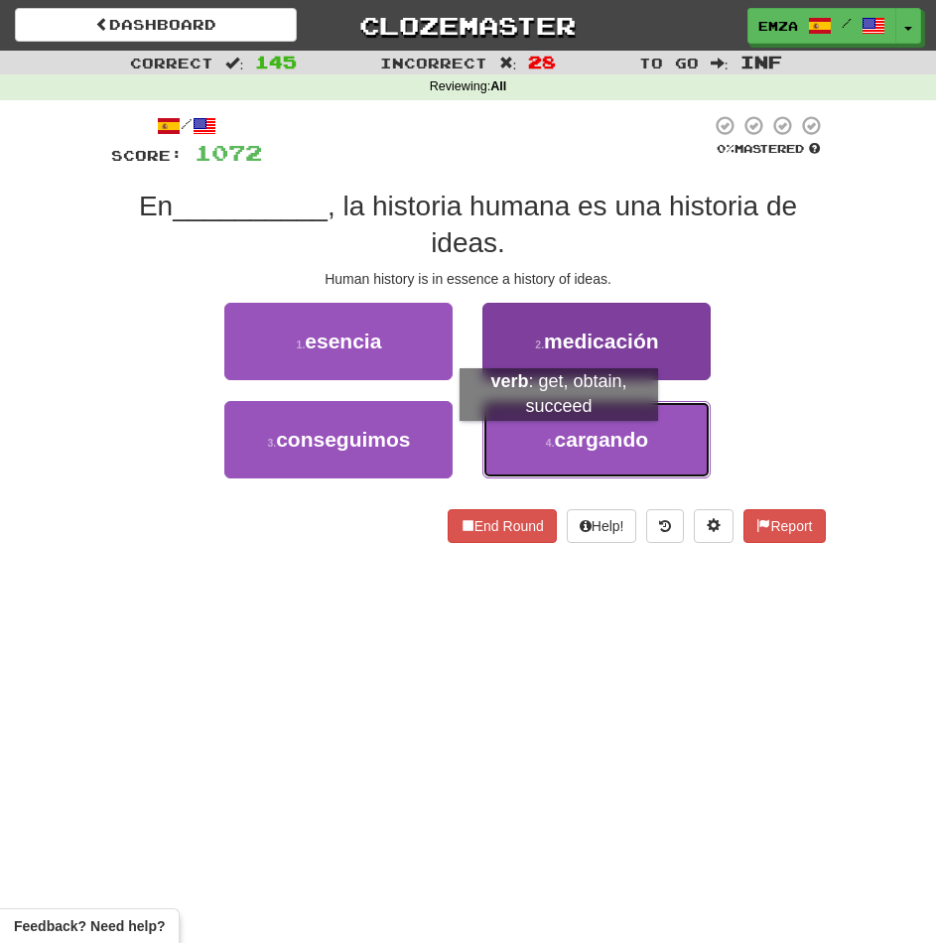
drag, startPoint x: 554, startPoint y: 443, endPoint x: 546, endPoint y: 414, distance: 29.9
click at [552, 432] on button "4 . cargando" at bounding box center [596, 439] width 228 height 77
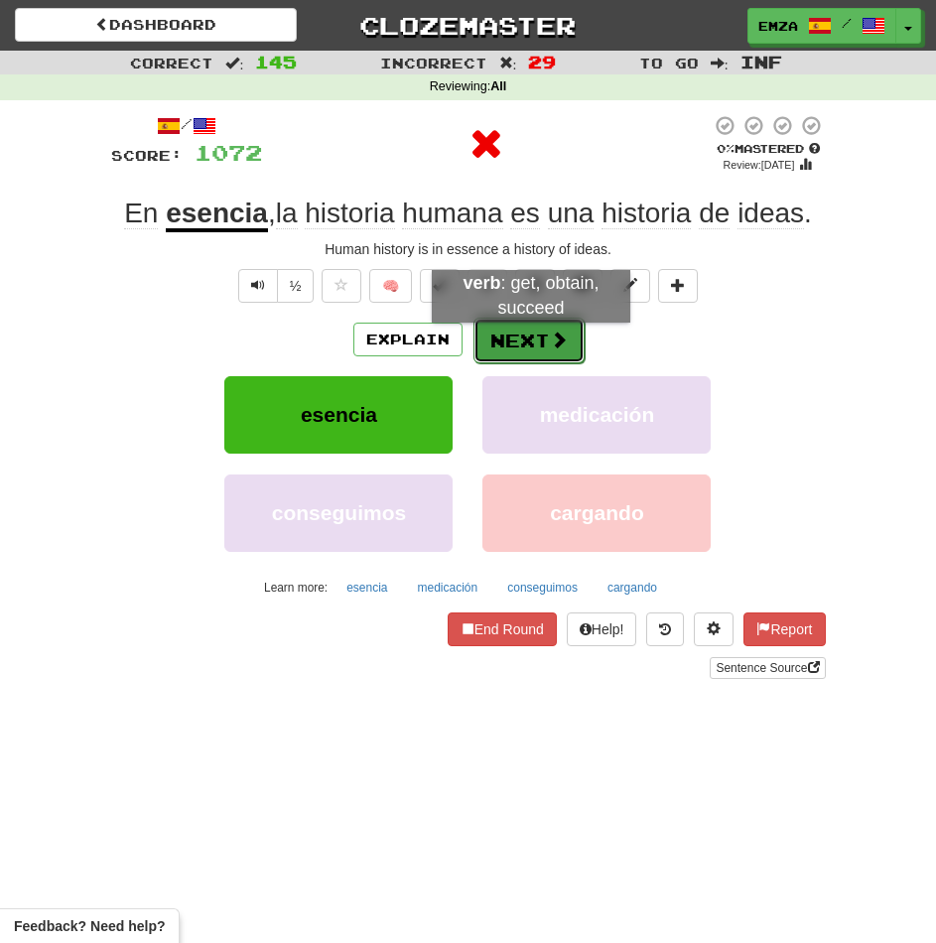
click at [535, 331] on button "Next" at bounding box center [528, 341] width 111 height 46
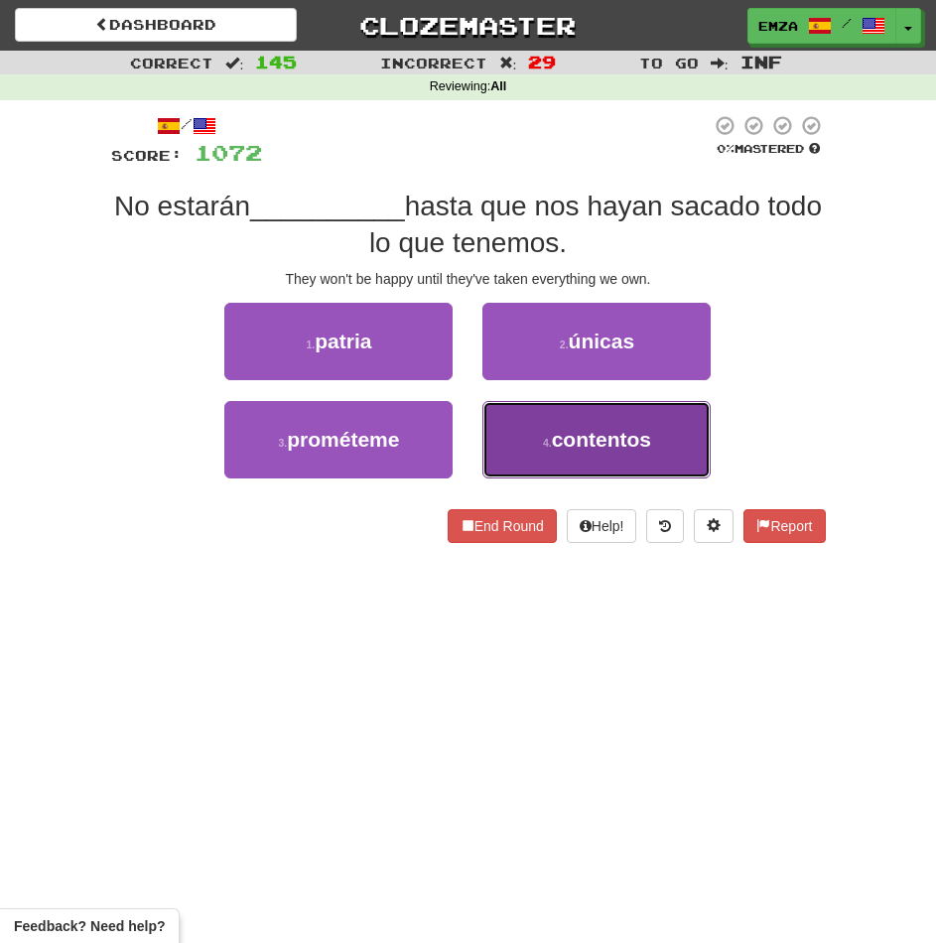
click at [546, 440] on small "4 ." at bounding box center [547, 443] width 9 height 12
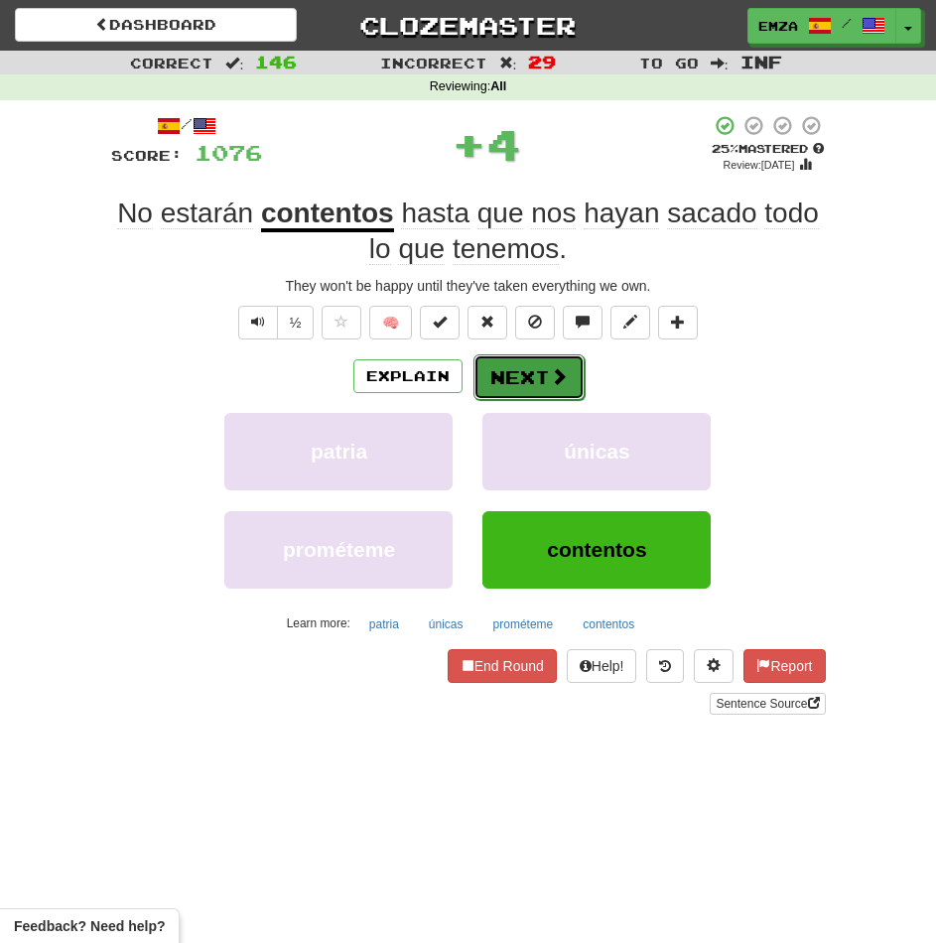
click at [502, 377] on button "Next" at bounding box center [528, 377] width 111 height 46
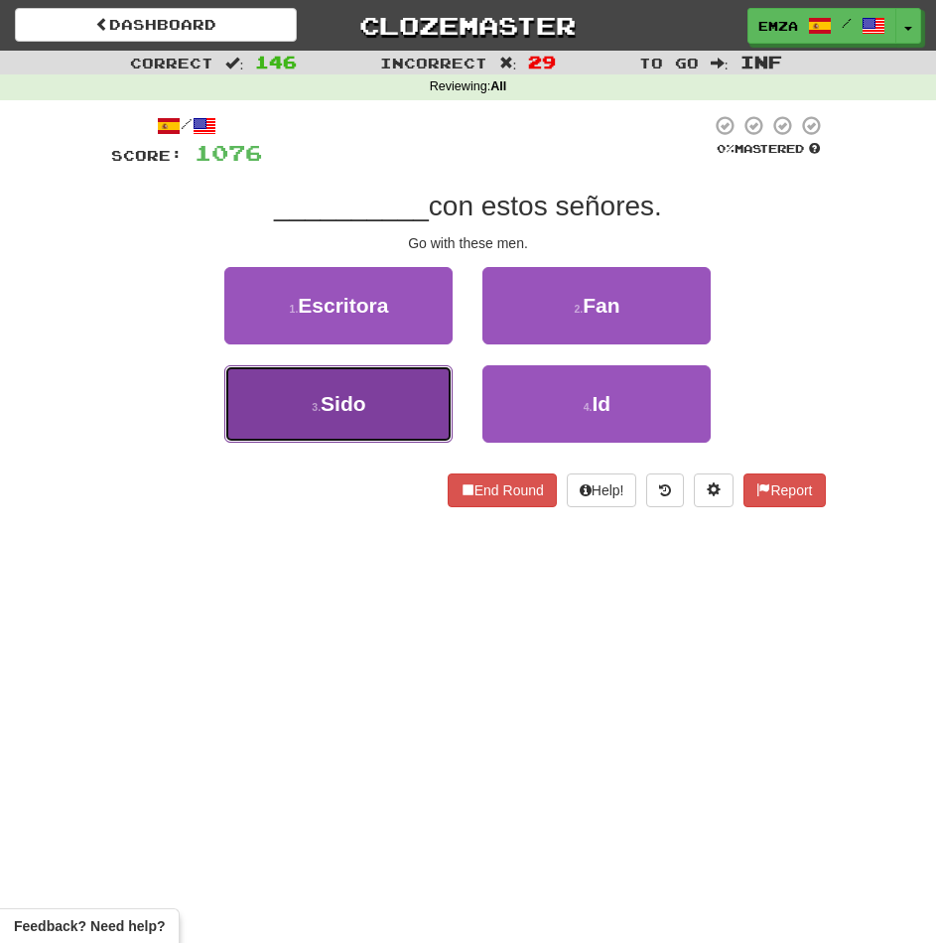
click at [360, 423] on button "3 . Sido" at bounding box center [338, 403] width 228 height 77
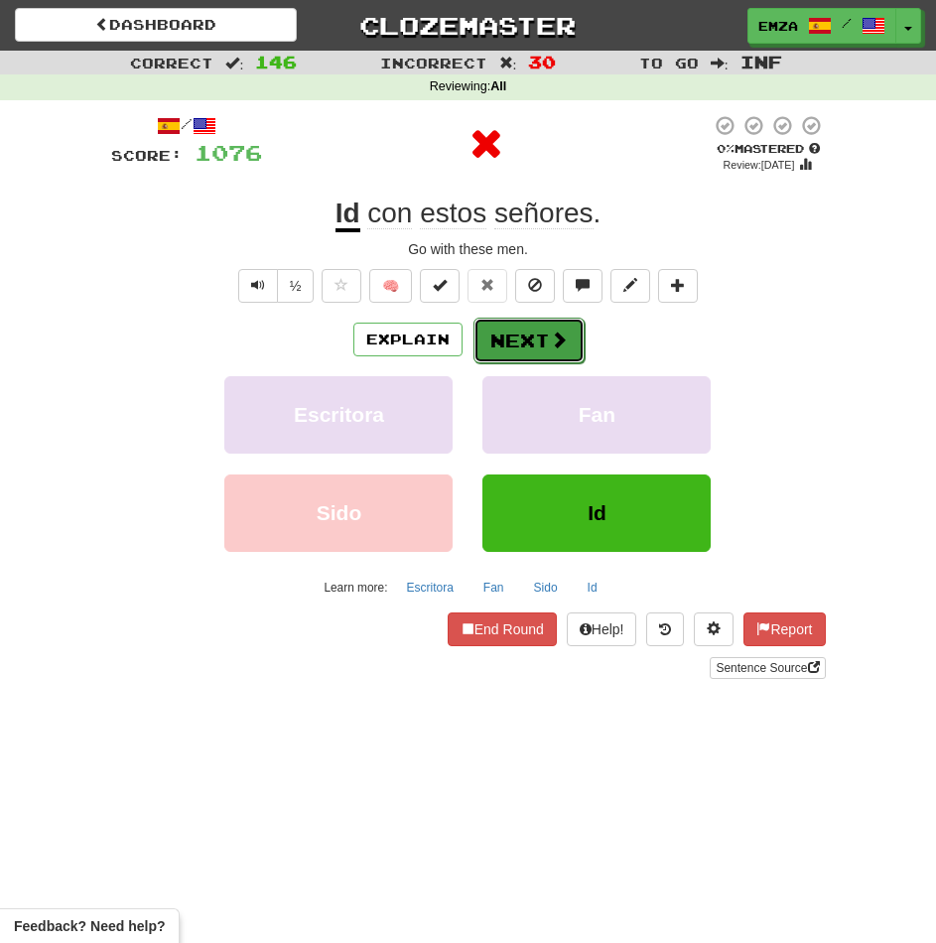
click at [542, 328] on button "Next" at bounding box center [528, 341] width 111 height 46
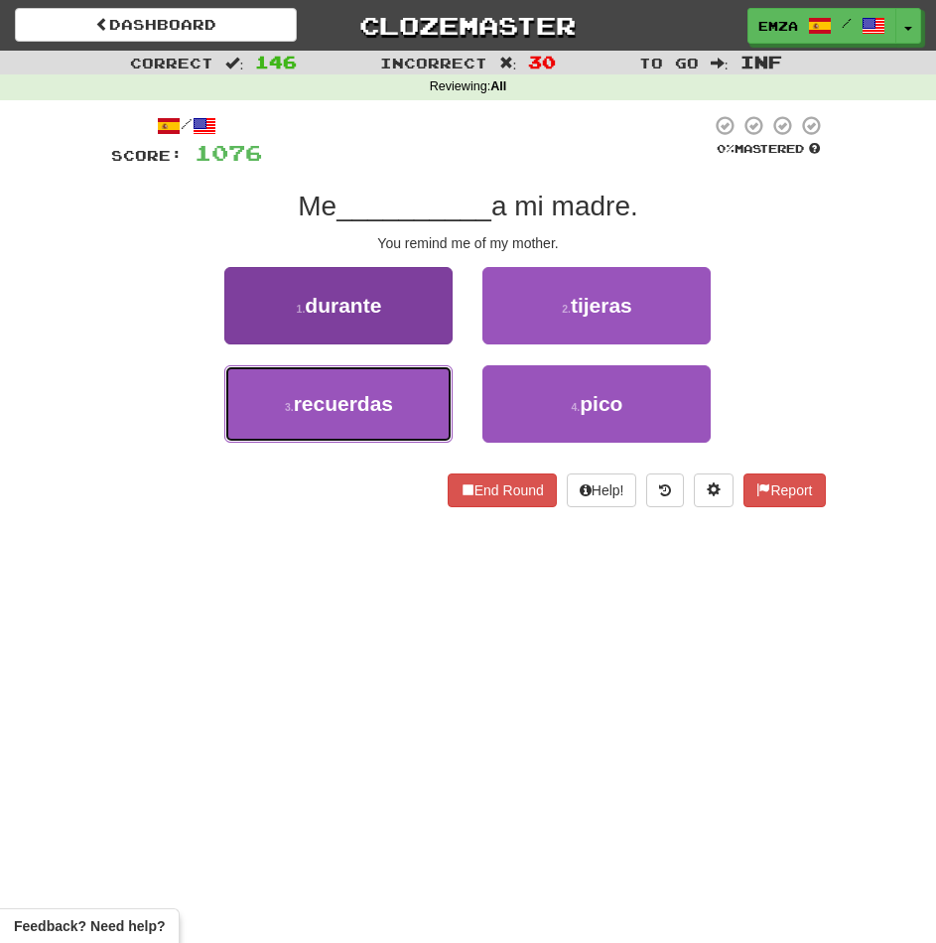
click at [371, 414] on button "3 . recuerdas" at bounding box center [338, 403] width 228 height 77
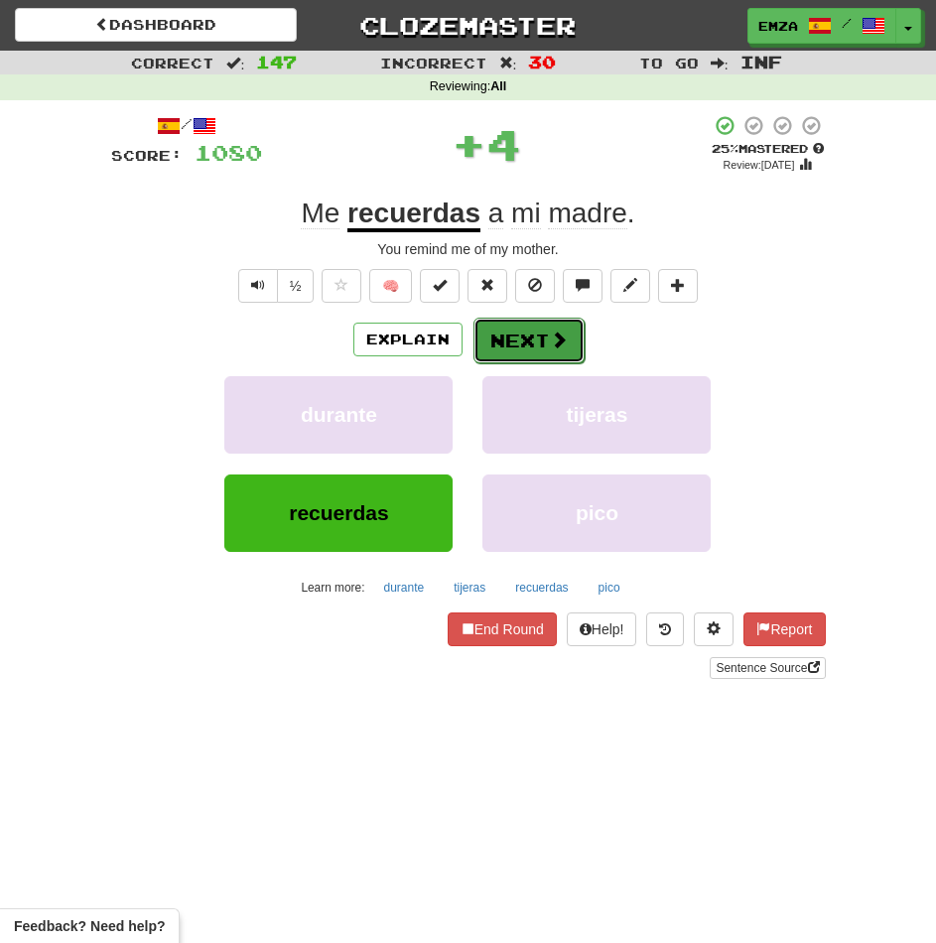
click at [496, 327] on button "Next" at bounding box center [528, 341] width 111 height 46
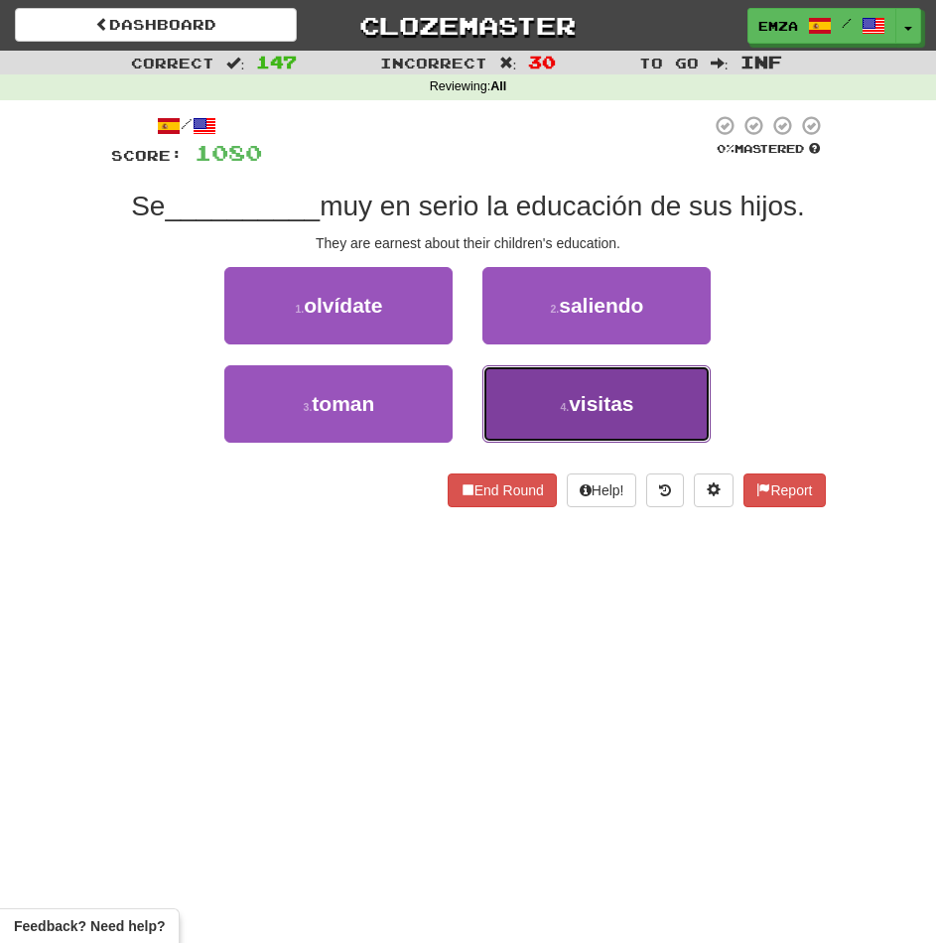
click at [505, 400] on button "4 . visitas" at bounding box center [596, 403] width 228 height 77
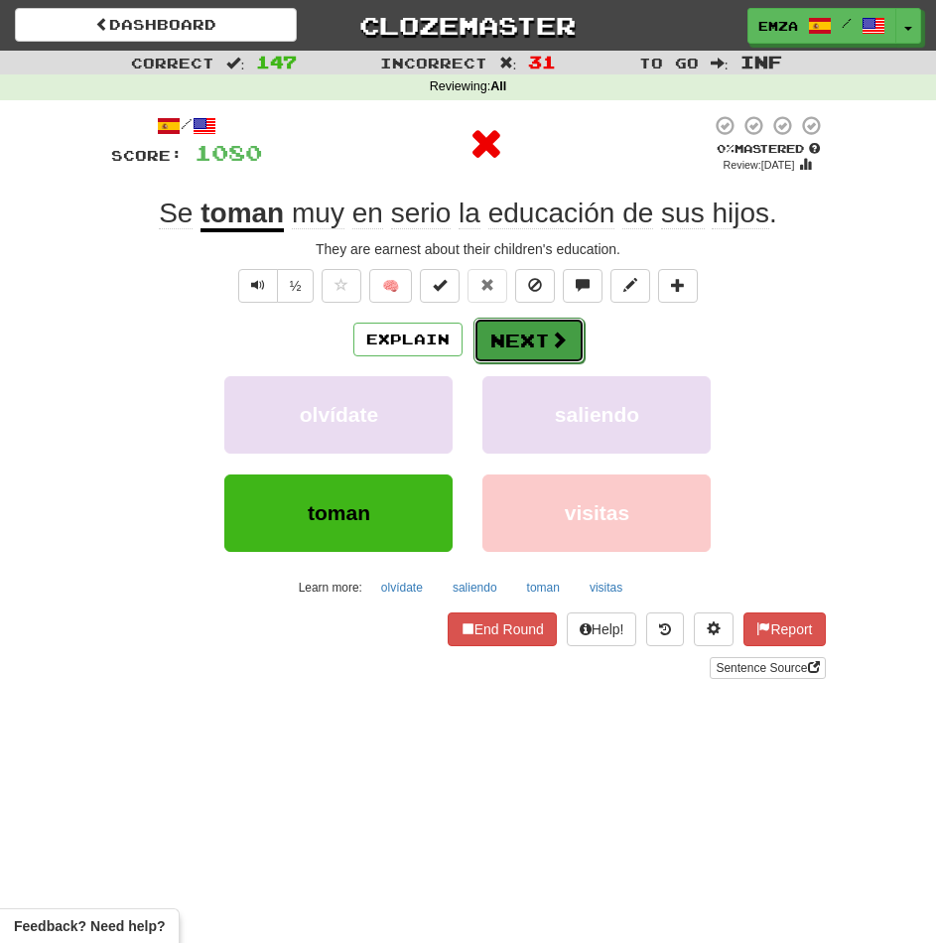
click at [509, 338] on button "Next" at bounding box center [528, 341] width 111 height 46
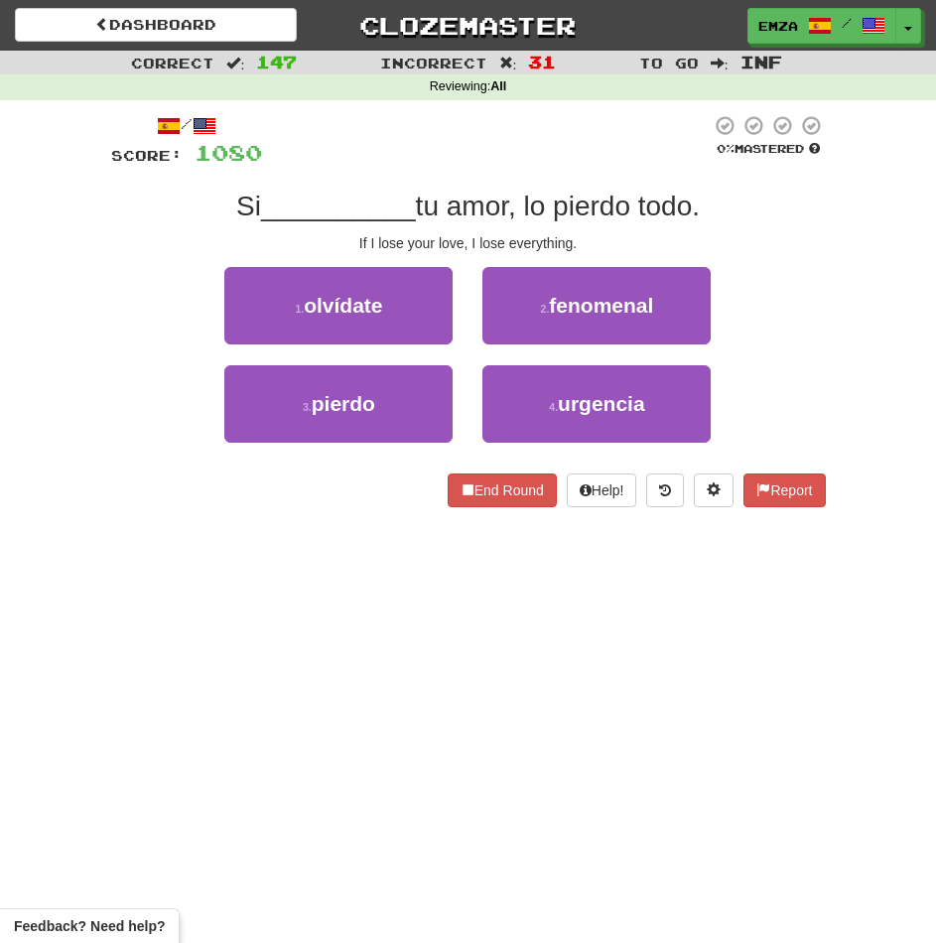
click at [360, 580] on div "Dashboard Clozemaster Emza / Toggle Dropdown Dashboard Leaderboard Activity Fee…" at bounding box center [468, 471] width 936 height 943
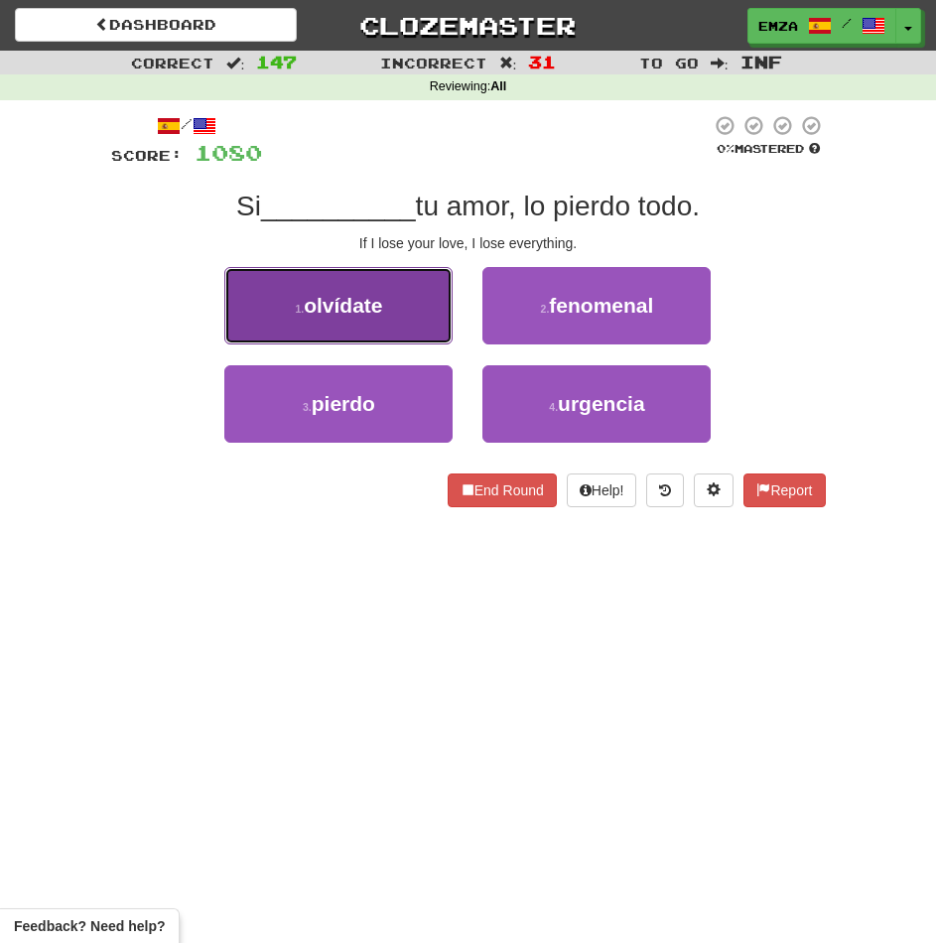
click at [392, 295] on button "1 . olvídate" at bounding box center [338, 305] width 228 height 77
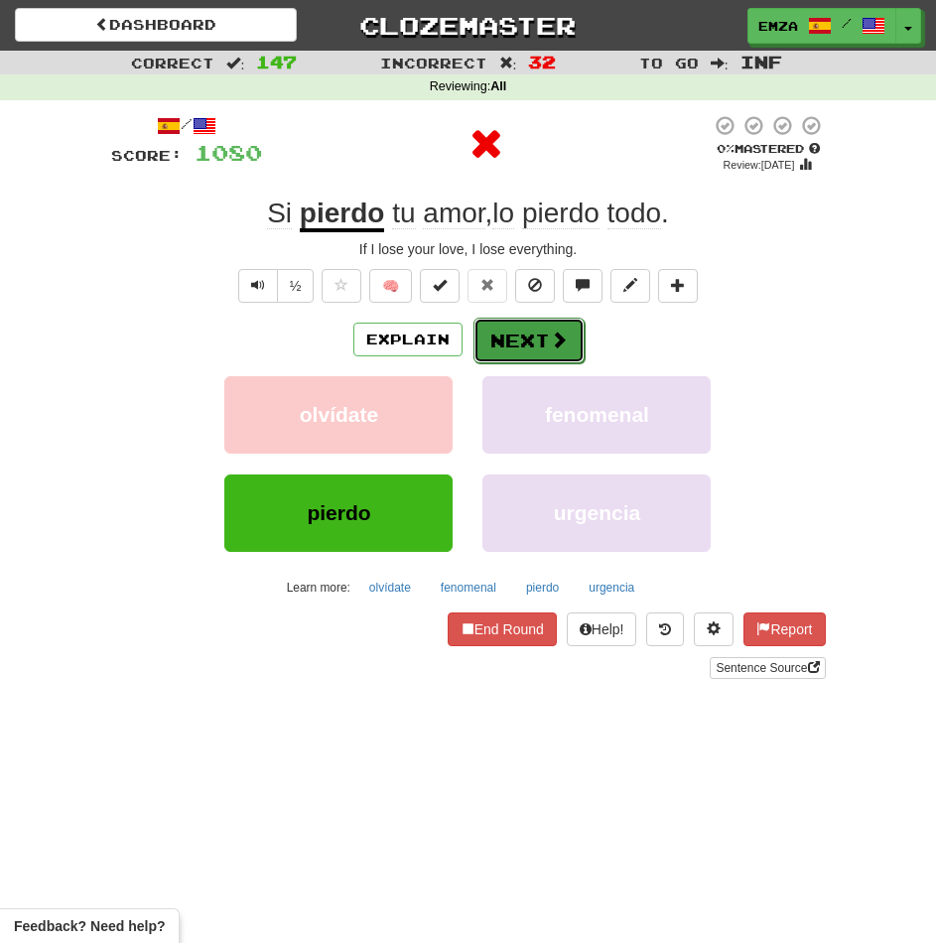
click at [507, 336] on button "Next" at bounding box center [528, 341] width 111 height 46
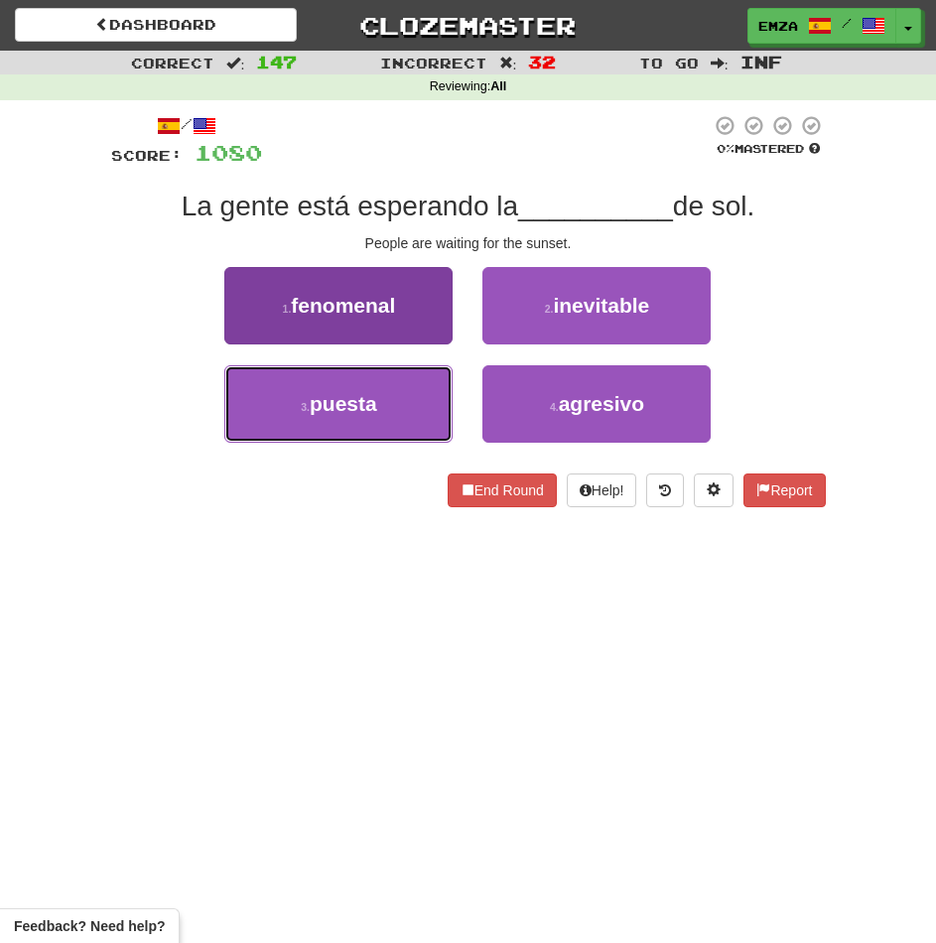
click at [381, 394] on button "3 . puesta" at bounding box center [338, 403] width 228 height 77
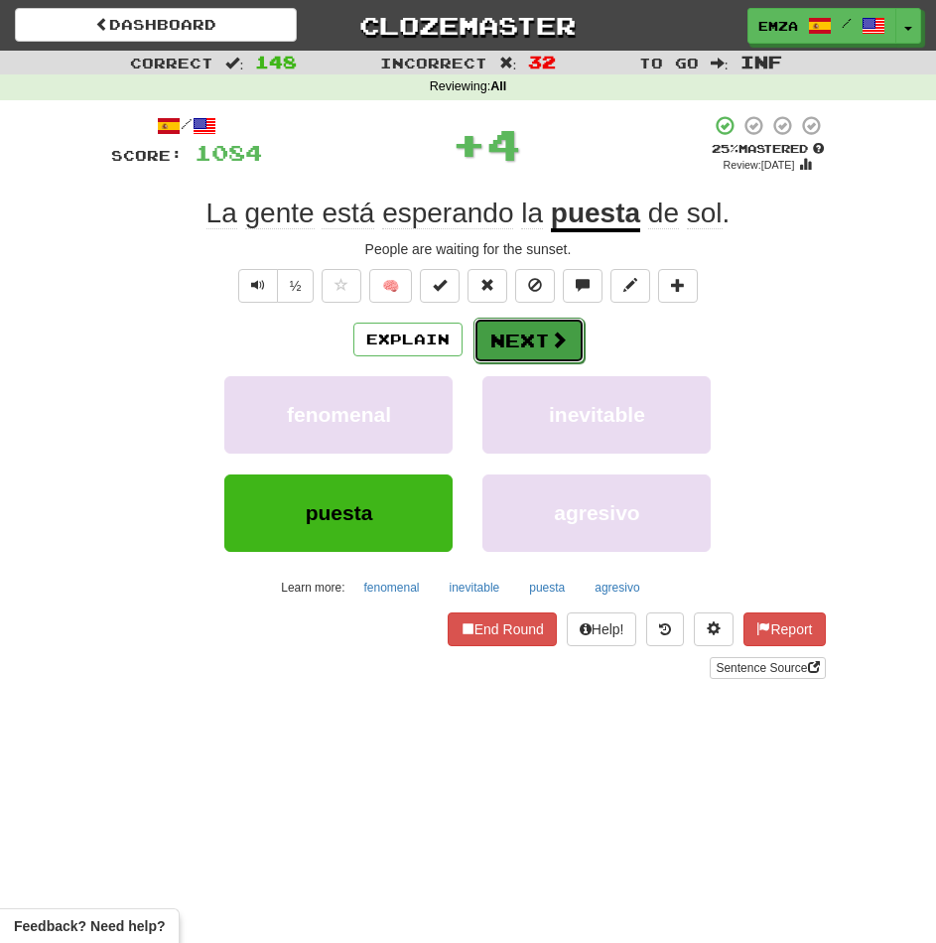
click at [526, 333] on button "Next" at bounding box center [528, 341] width 111 height 46
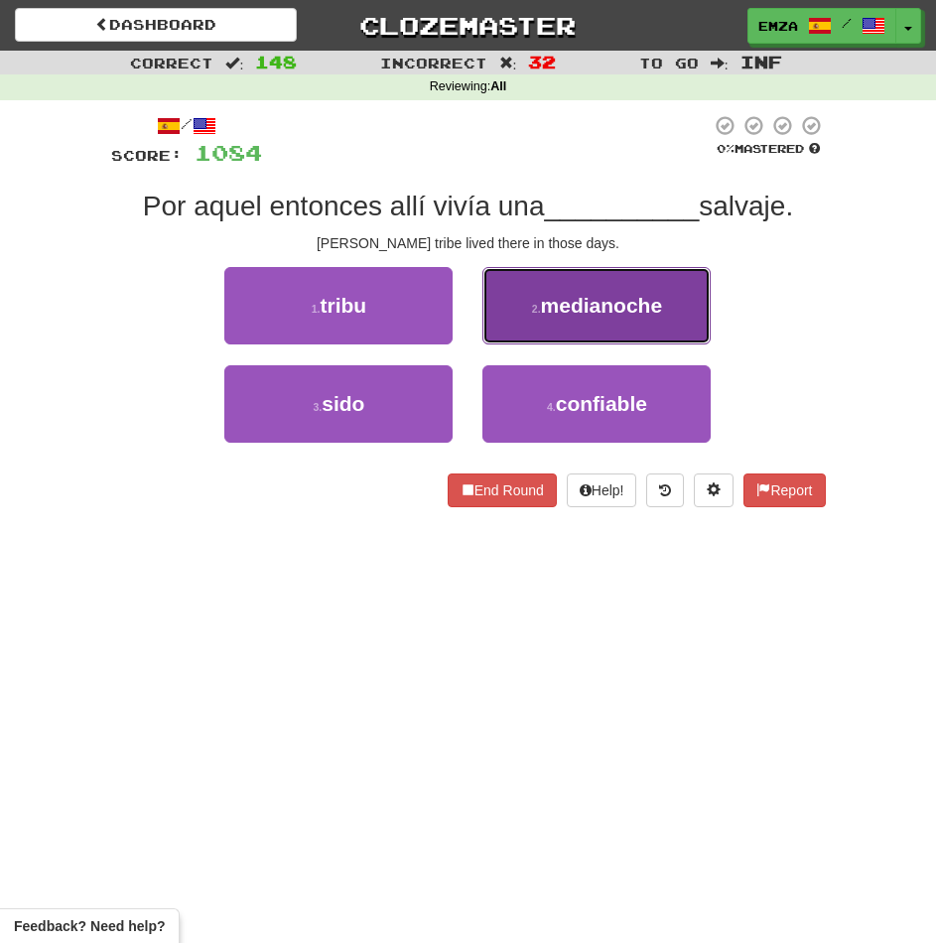
click at [561, 289] on button "2 . medianoche" at bounding box center [596, 305] width 228 height 77
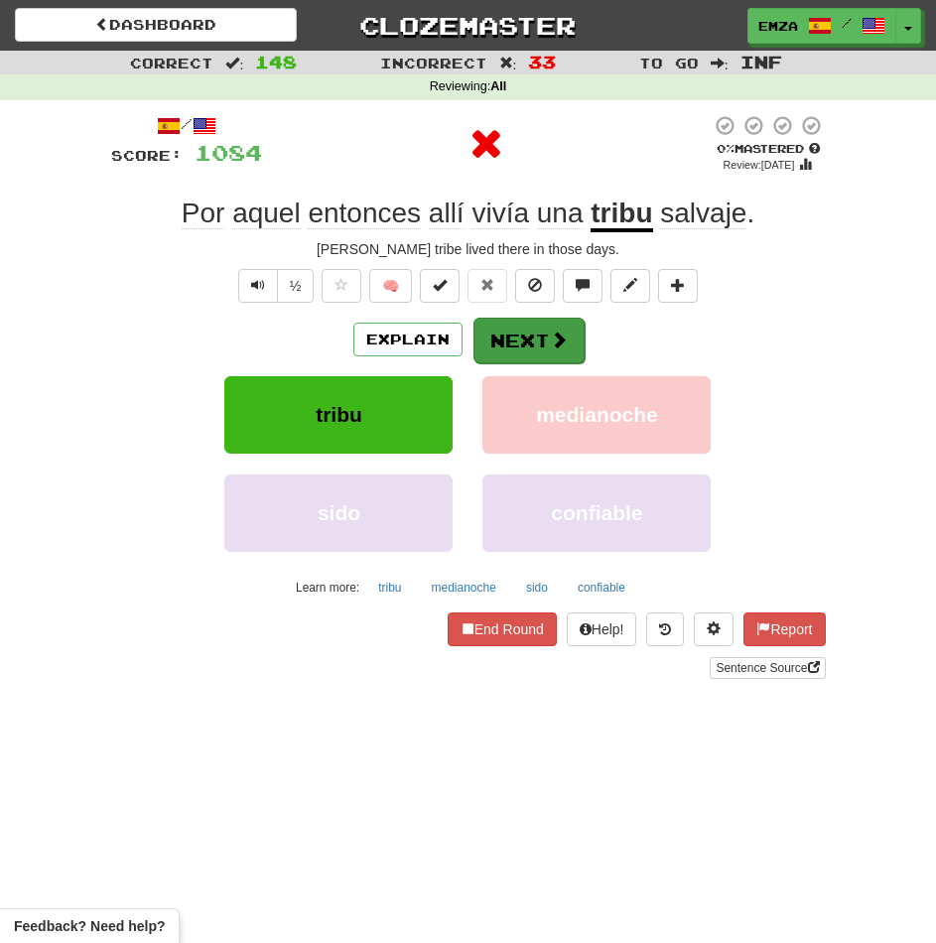
click at [505, 362] on div "Explain Next tribu medianoche sido confiable Learn more: tribu medianoche sido …" at bounding box center [468, 460] width 715 height 286
click at [523, 338] on button "Next" at bounding box center [528, 341] width 111 height 46
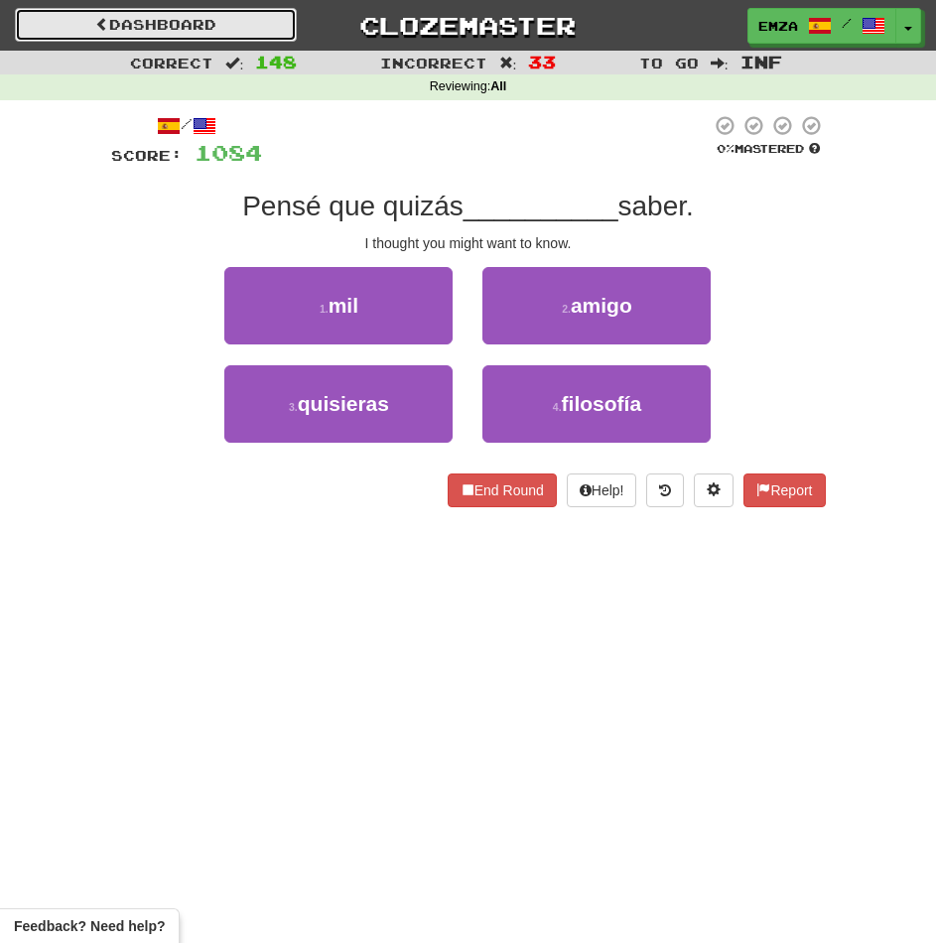
click at [136, 29] on link "Dashboard" at bounding box center [156, 25] width 282 height 34
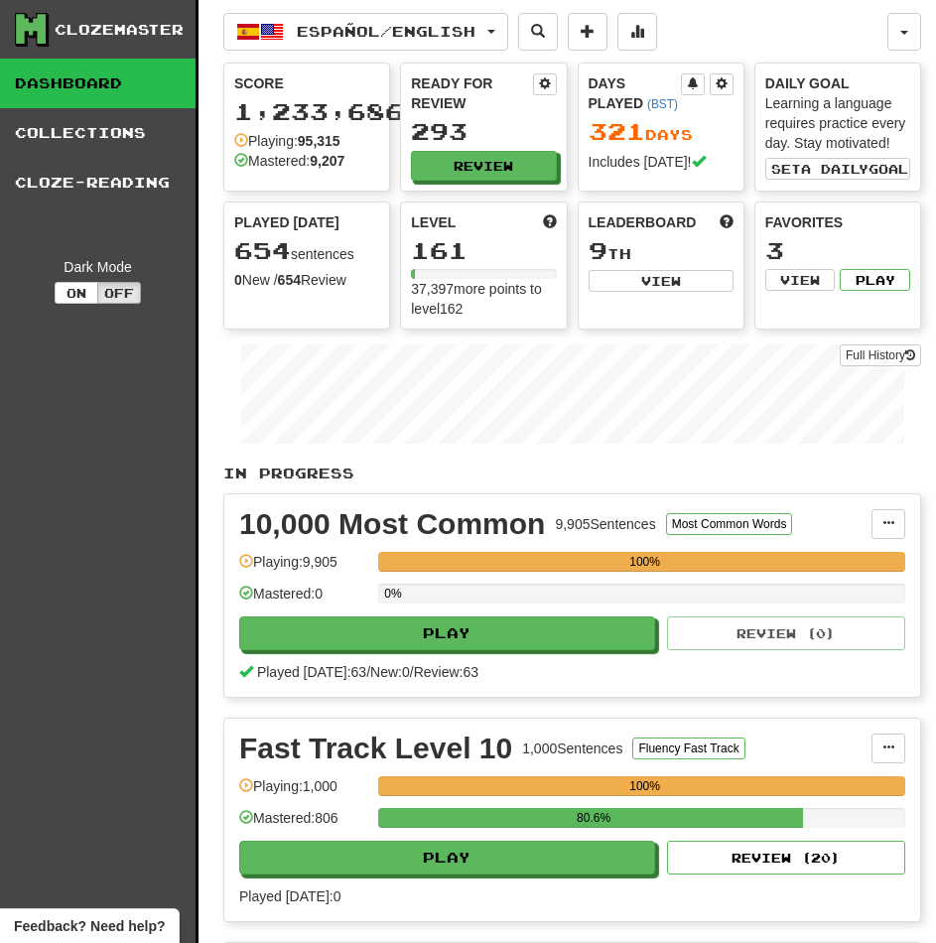
click at [432, 182] on div "Ready for Review 293 Review" at bounding box center [483, 127] width 165 height 127
click at [437, 171] on button "Review" at bounding box center [484, 167] width 145 height 30
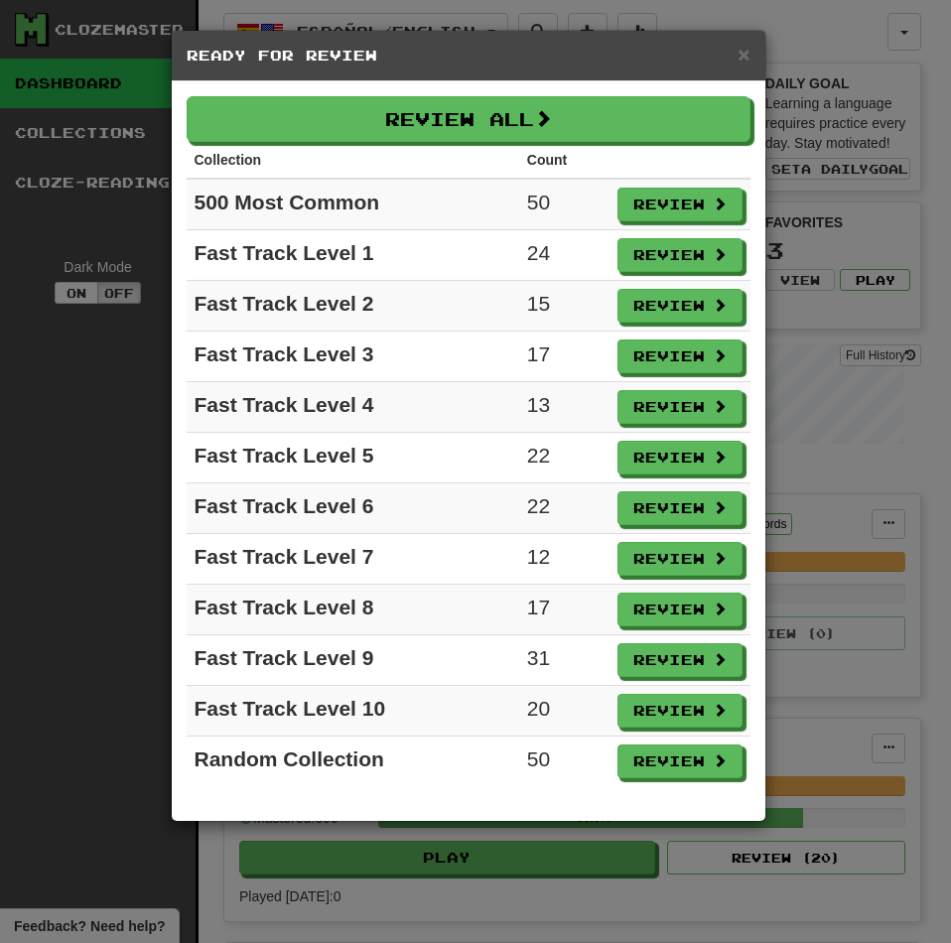
click at [440, 152] on th "Collection" at bounding box center [353, 160] width 333 height 37
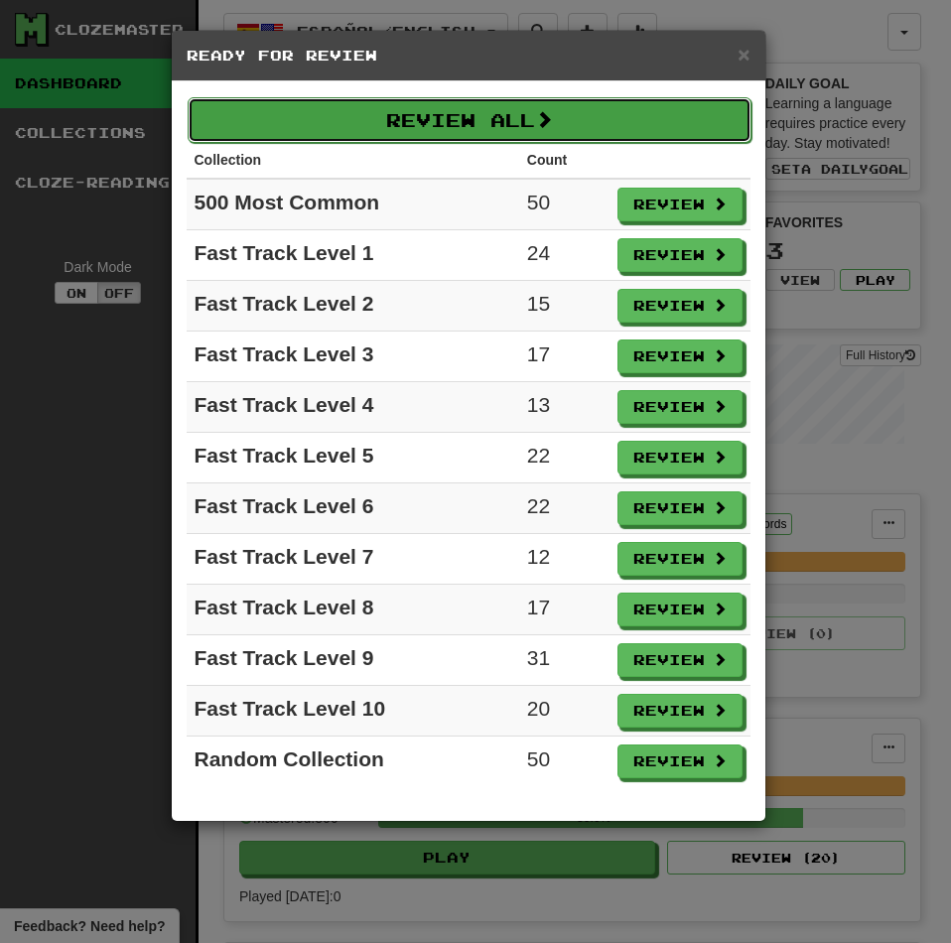
click at [445, 133] on button "Review All" at bounding box center [470, 120] width 564 height 46
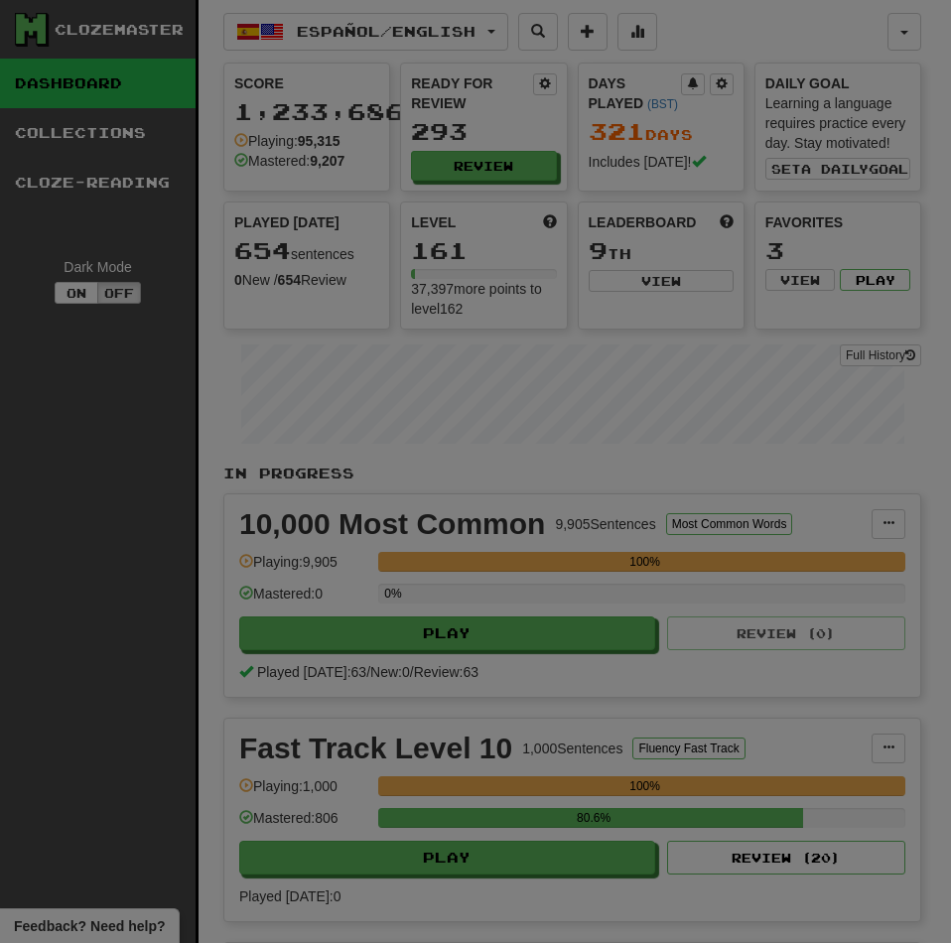
select select "********"
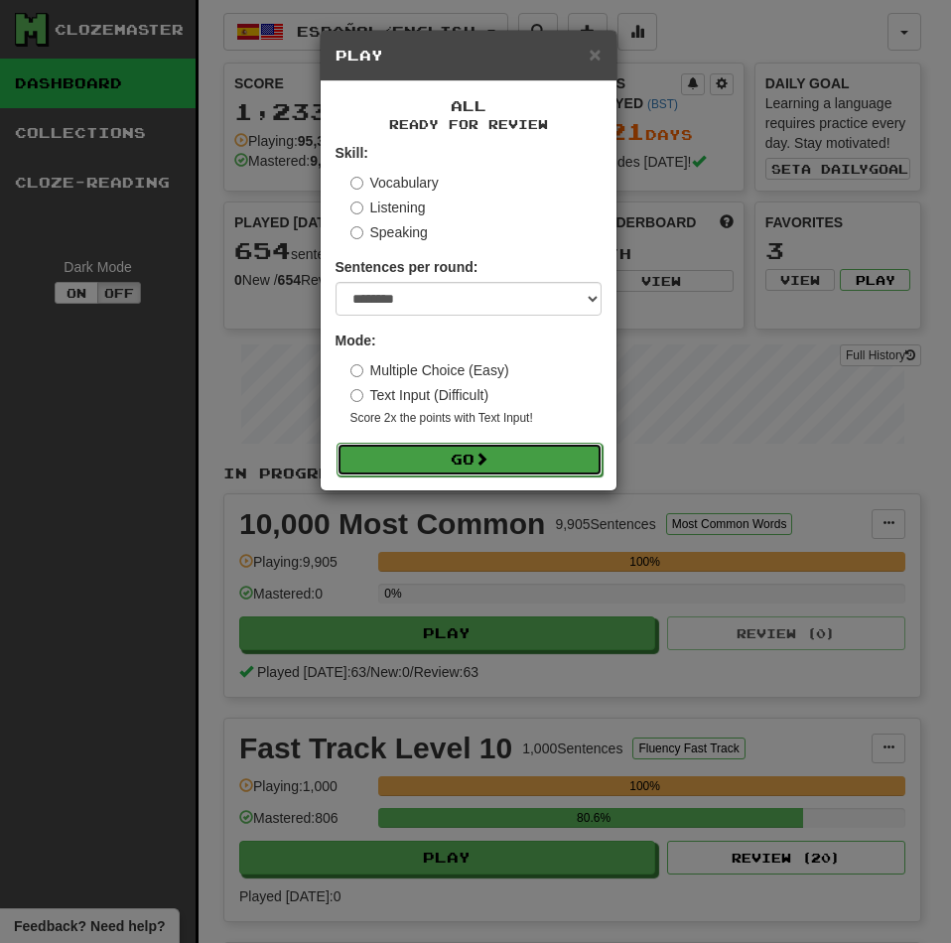
click at [398, 466] on button "Go" at bounding box center [469, 460] width 266 height 34
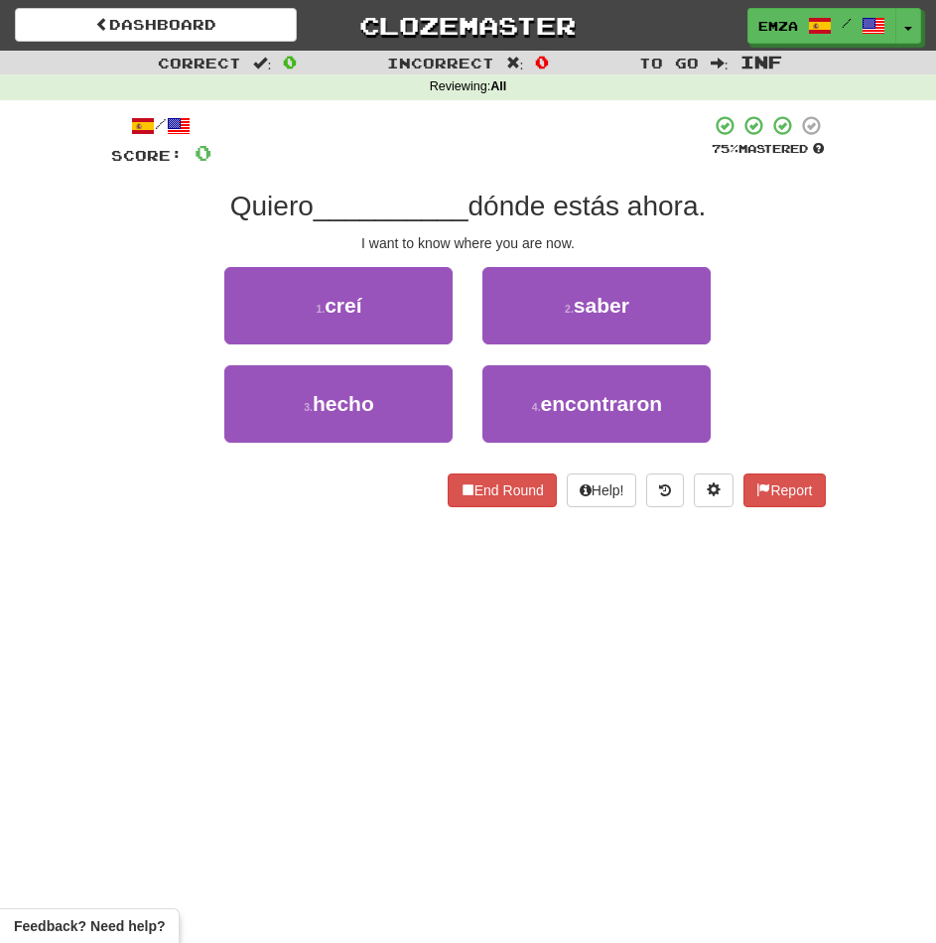
click at [338, 556] on div "Dashboard Clozemaster Emza / Toggle Dropdown Dashboard Leaderboard Activity Fee…" at bounding box center [468, 471] width 936 height 943
click at [558, 304] on button "2 . saber" at bounding box center [596, 305] width 228 height 77
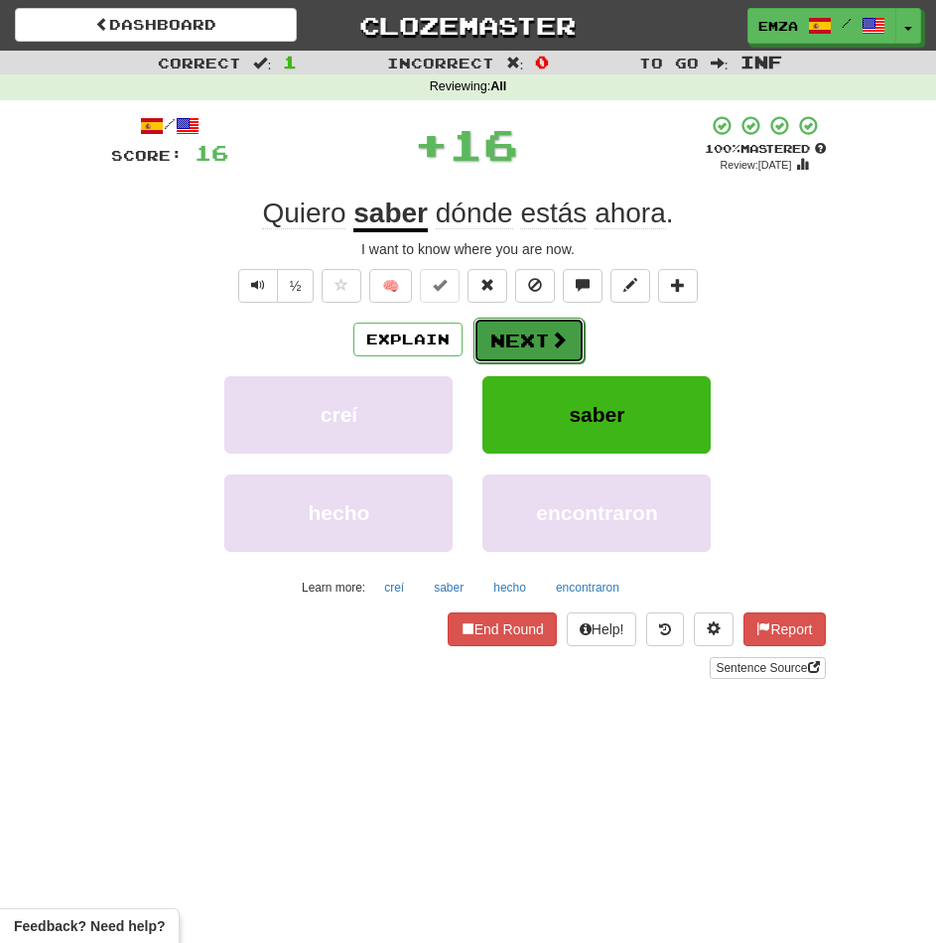
click at [518, 350] on button "Next" at bounding box center [528, 341] width 111 height 46
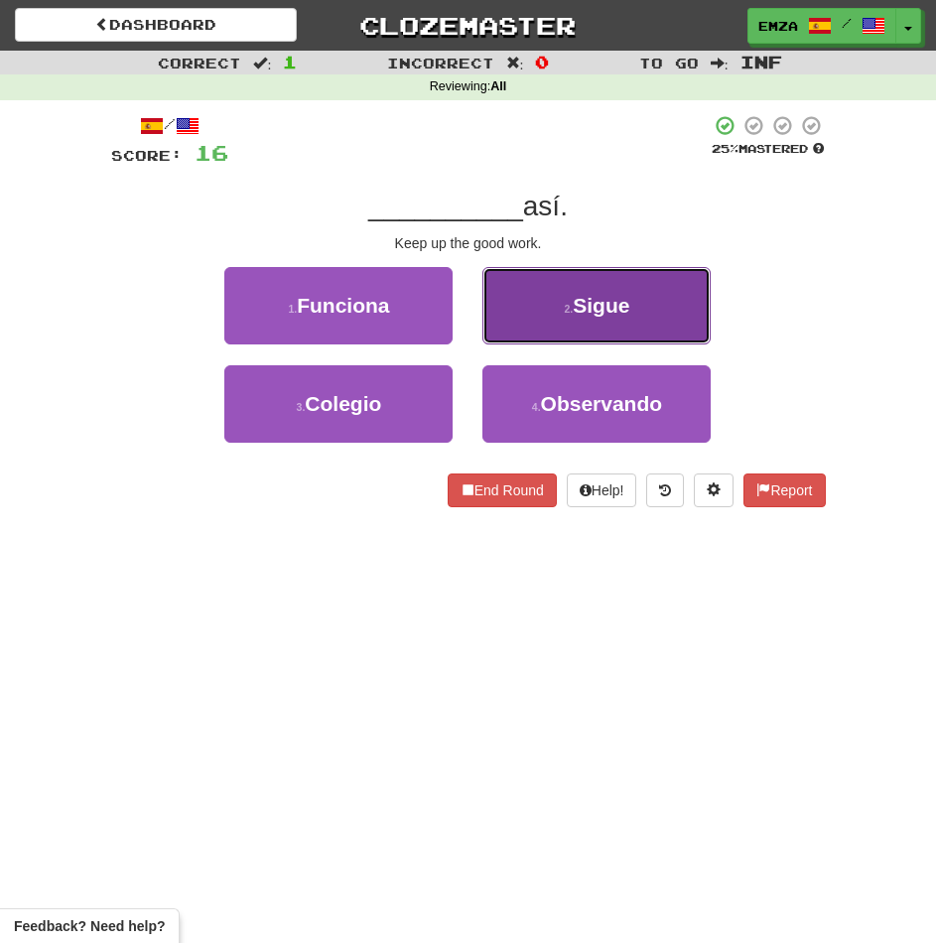
click at [533, 321] on button "2 . Sigue" at bounding box center [596, 305] width 228 height 77
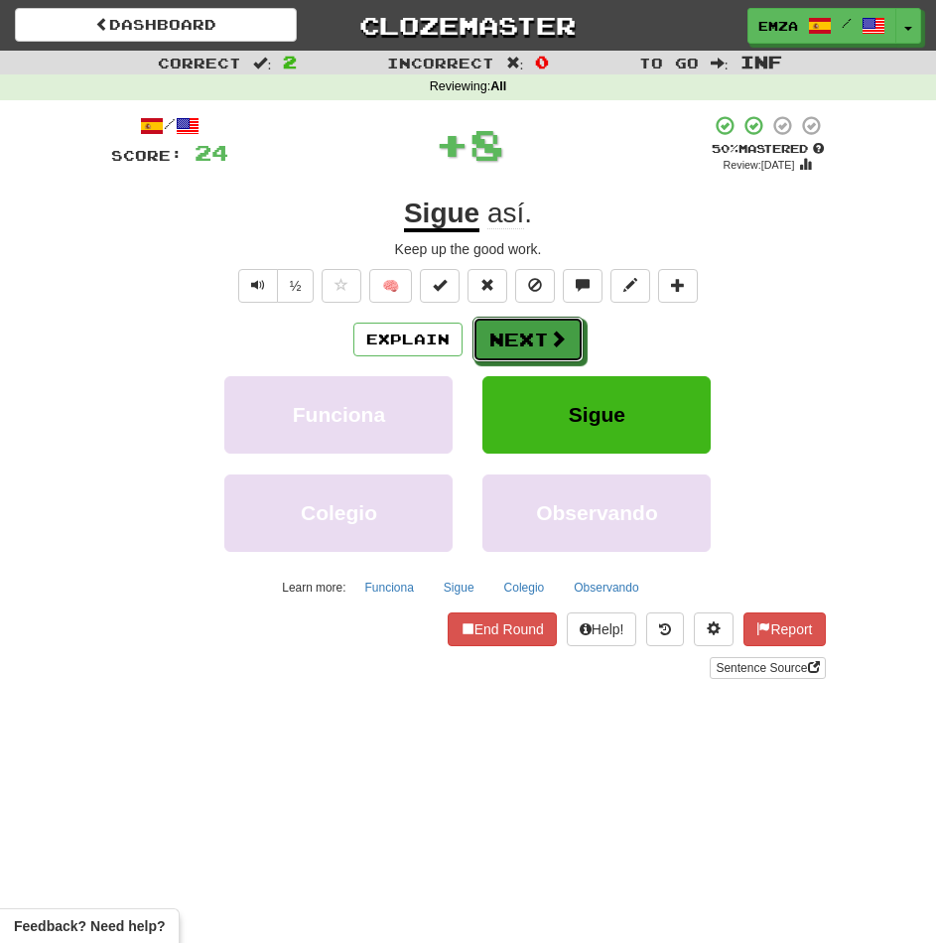
click at [502, 338] on button "Next" at bounding box center [527, 340] width 111 height 46
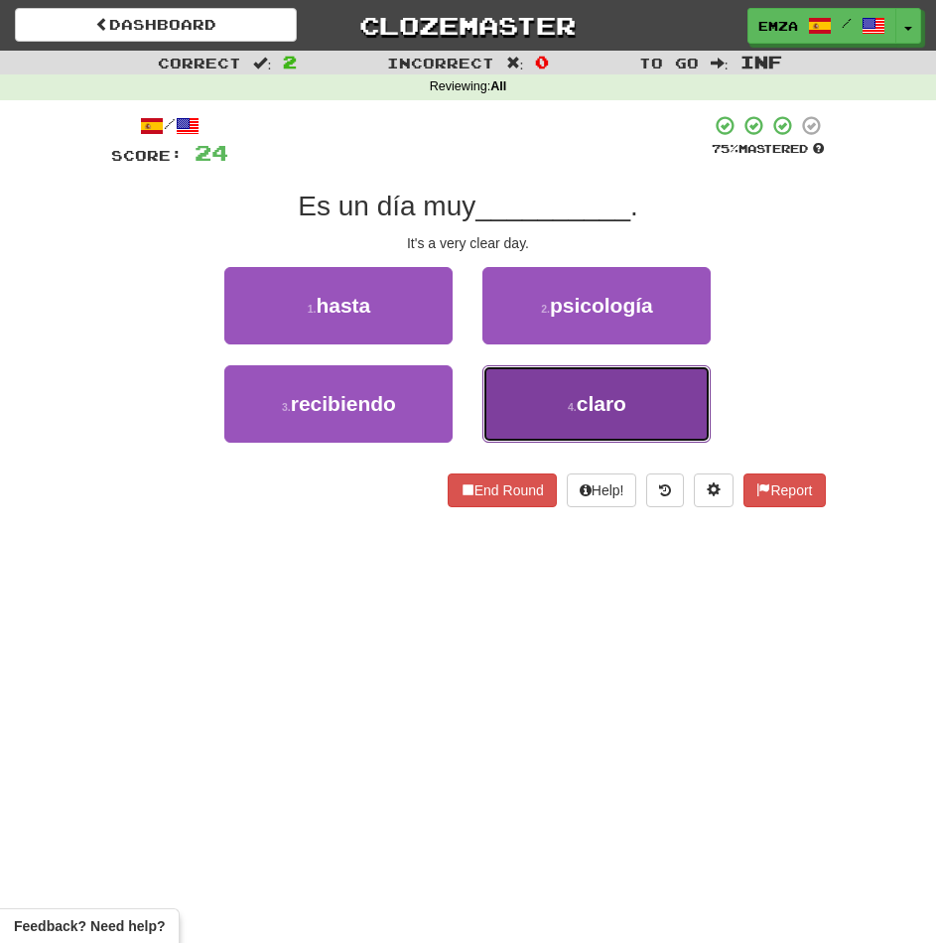
drag, startPoint x: 528, startPoint y: 420, endPoint x: 526, endPoint y: 393, distance: 26.9
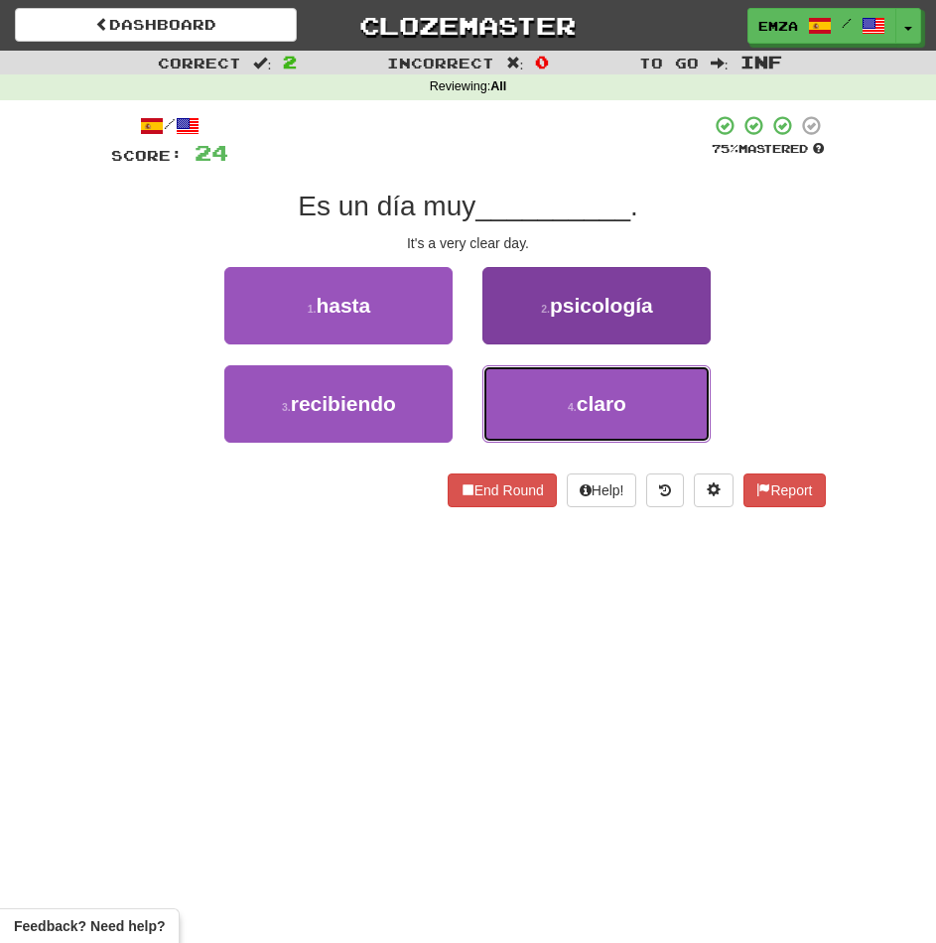
click at [528, 419] on button "4 . claro" at bounding box center [596, 403] width 228 height 77
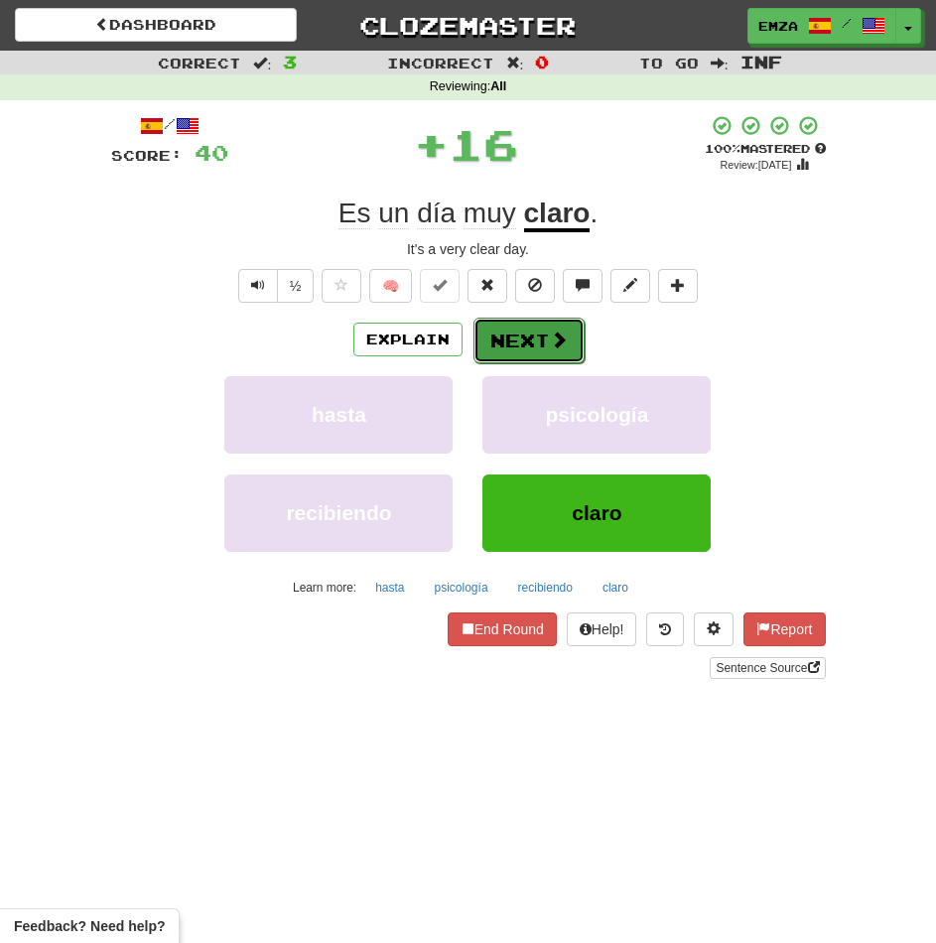
click at [518, 356] on button "Next" at bounding box center [528, 341] width 111 height 46
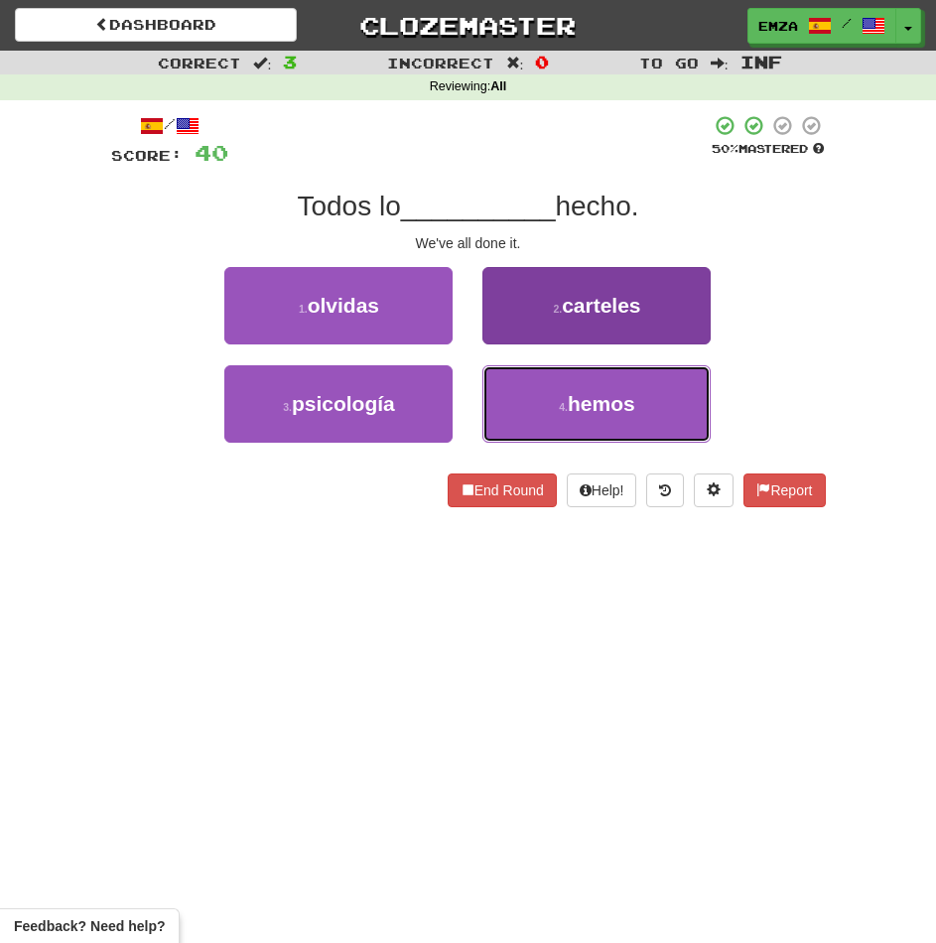
click at [520, 393] on button "4 . hemos" at bounding box center [596, 403] width 228 height 77
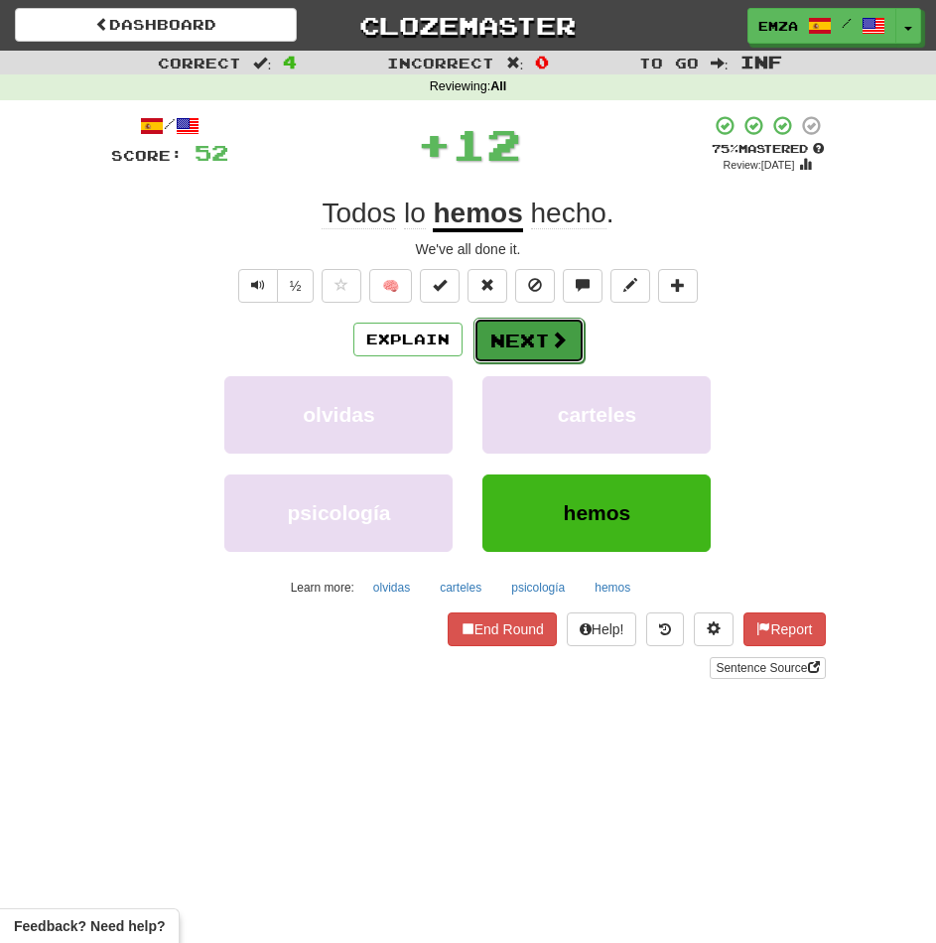
click at [512, 339] on button "Next" at bounding box center [528, 341] width 111 height 46
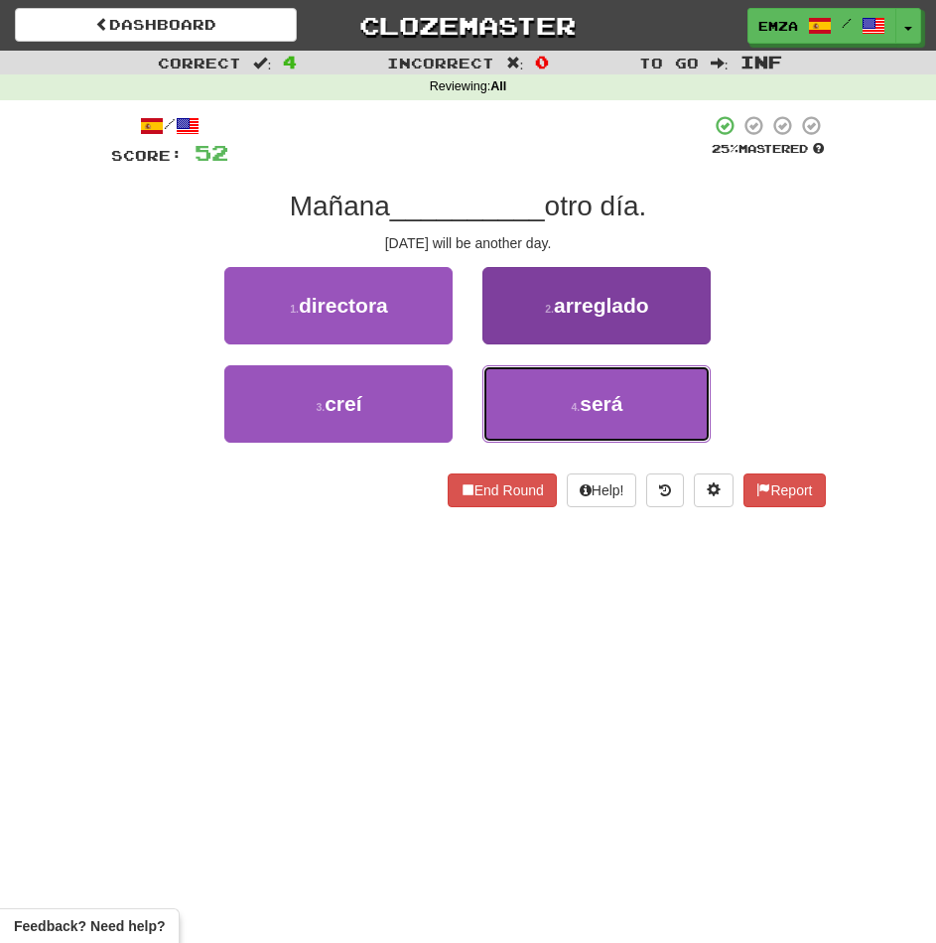
click at [534, 406] on button "4 . será" at bounding box center [596, 403] width 228 height 77
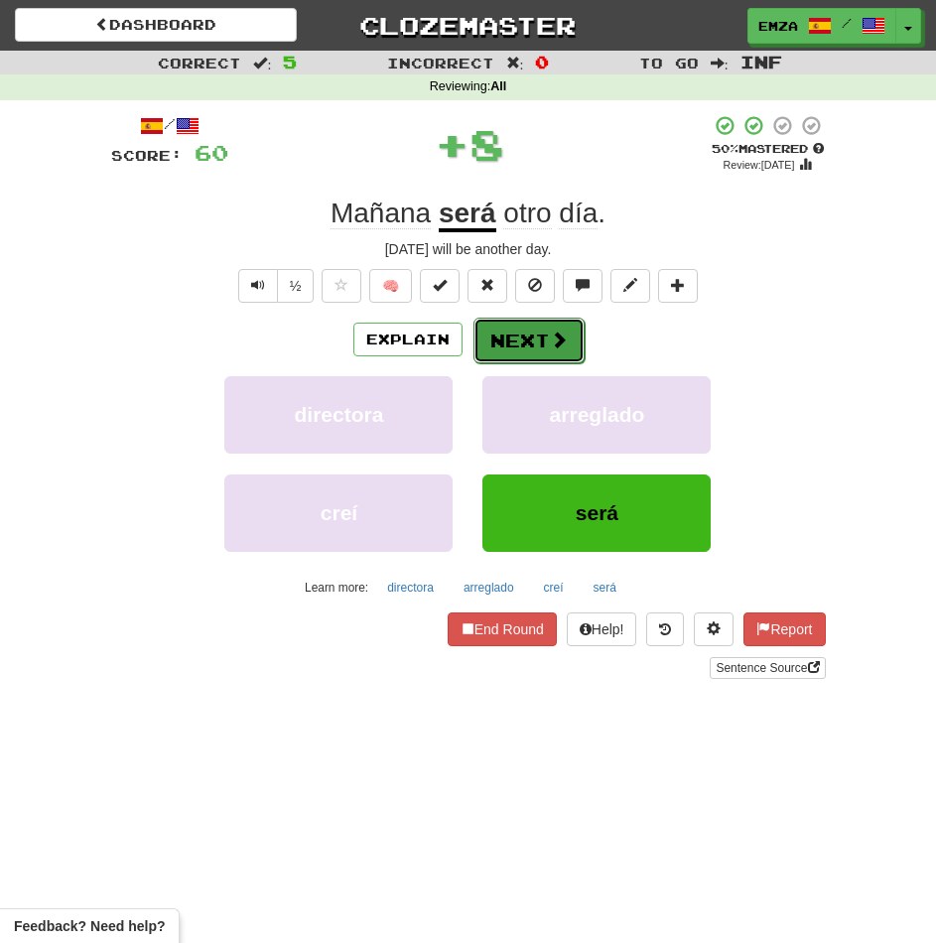
click at [507, 353] on button "Next" at bounding box center [528, 341] width 111 height 46
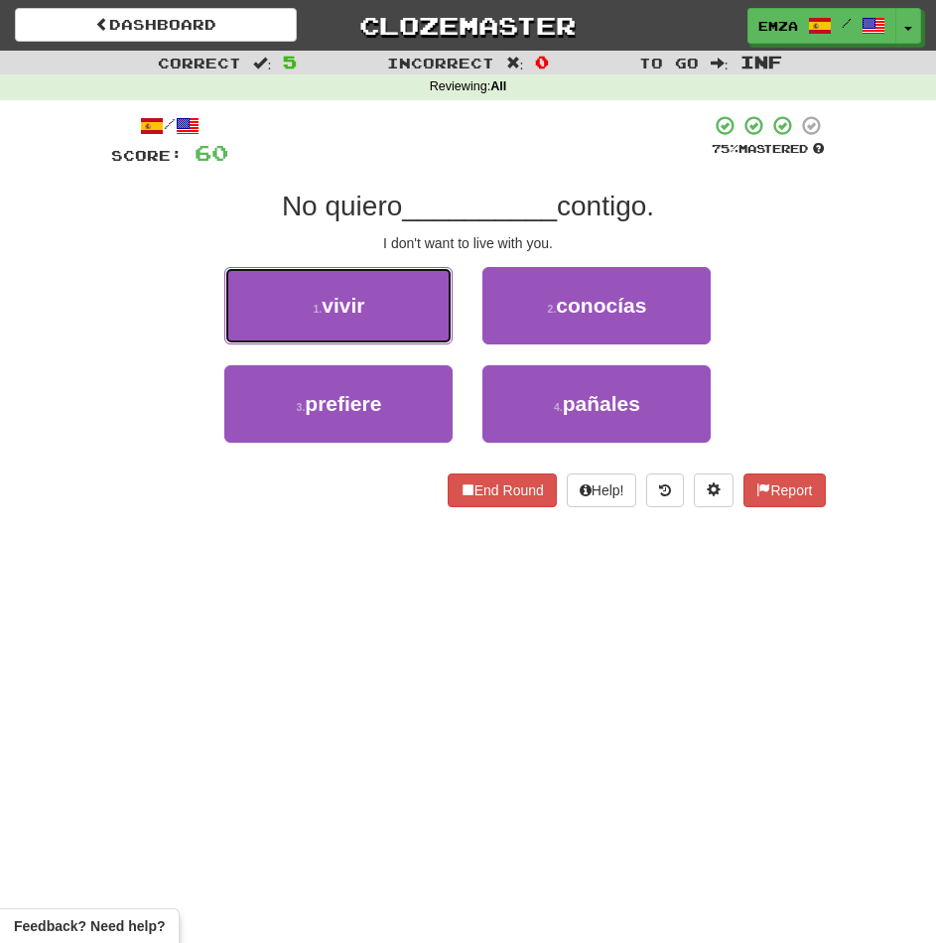
click at [412, 309] on button "1 . vivir" at bounding box center [338, 305] width 228 height 77
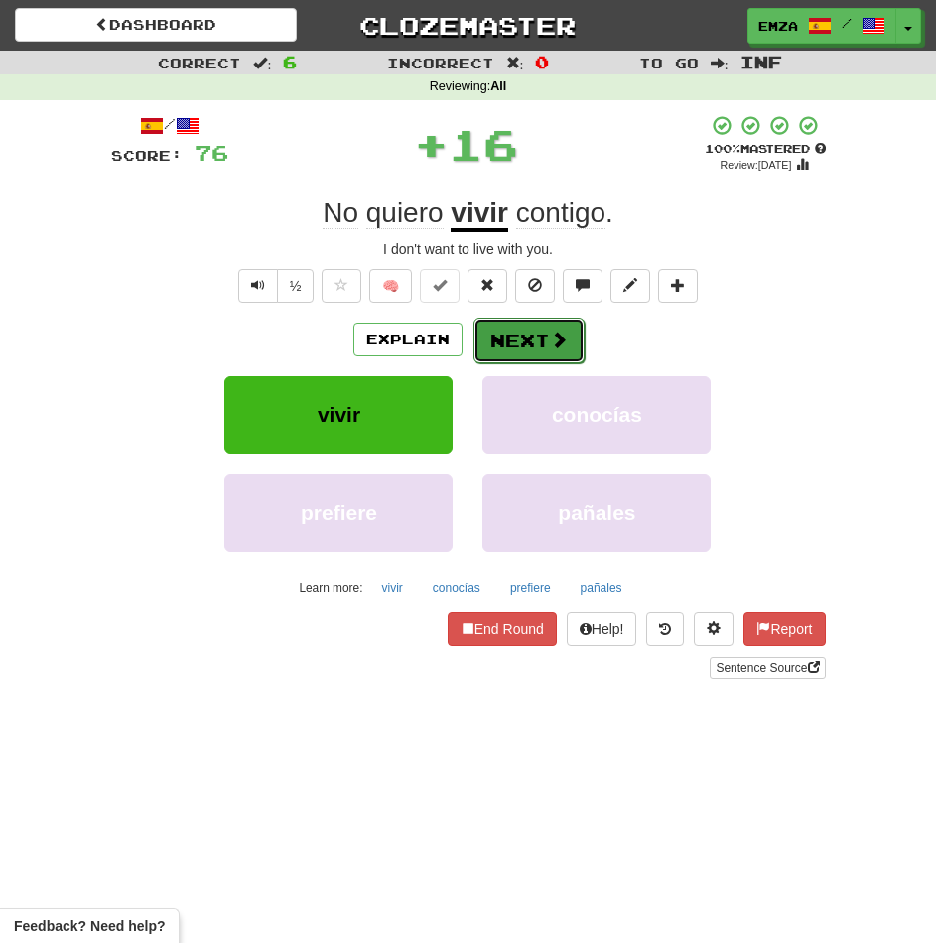
click at [502, 336] on button "Next" at bounding box center [528, 341] width 111 height 46
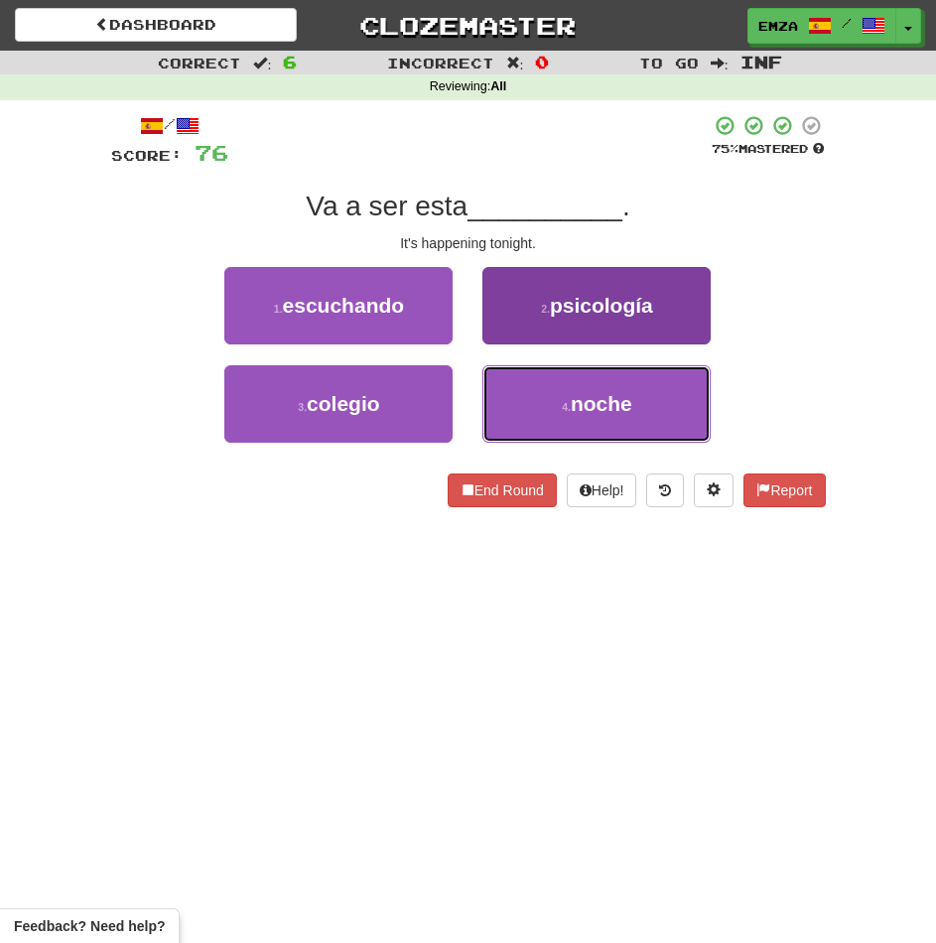
click at [520, 391] on button "4 . noche" at bounding box center [596, 403] width 228 height 77
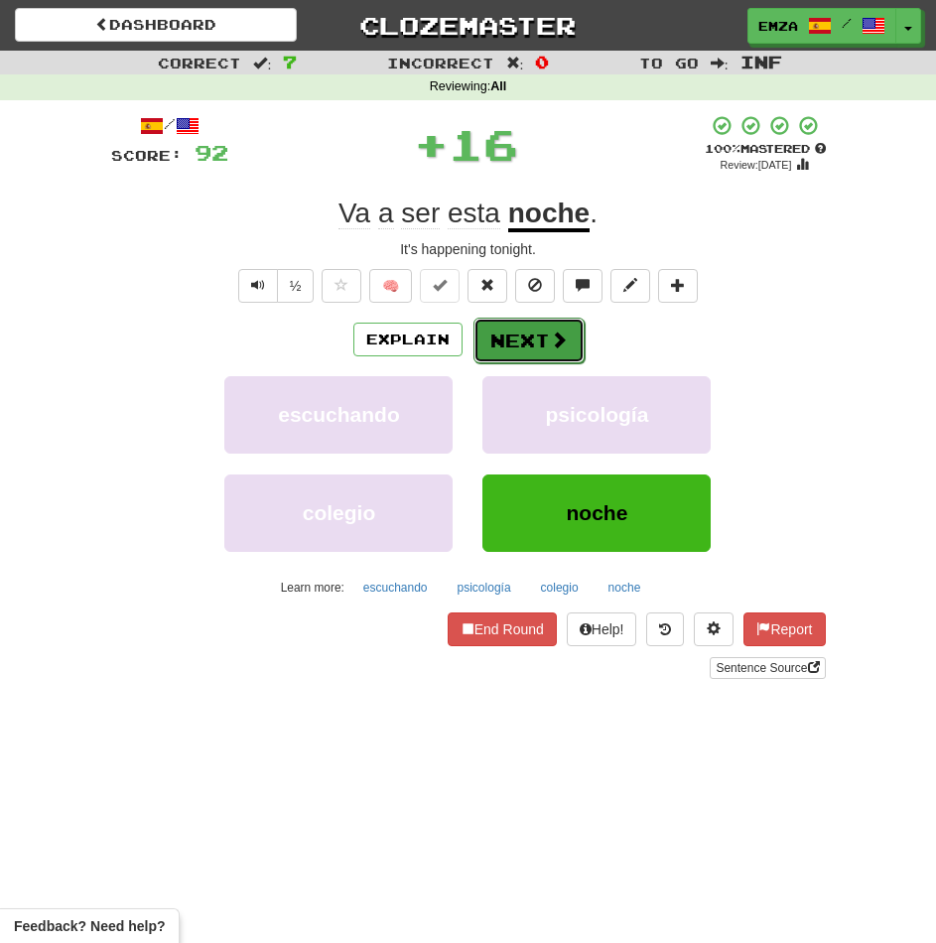
click at [519, 337] on button "Next" at bounding box center [528, 341] width 111 height 46
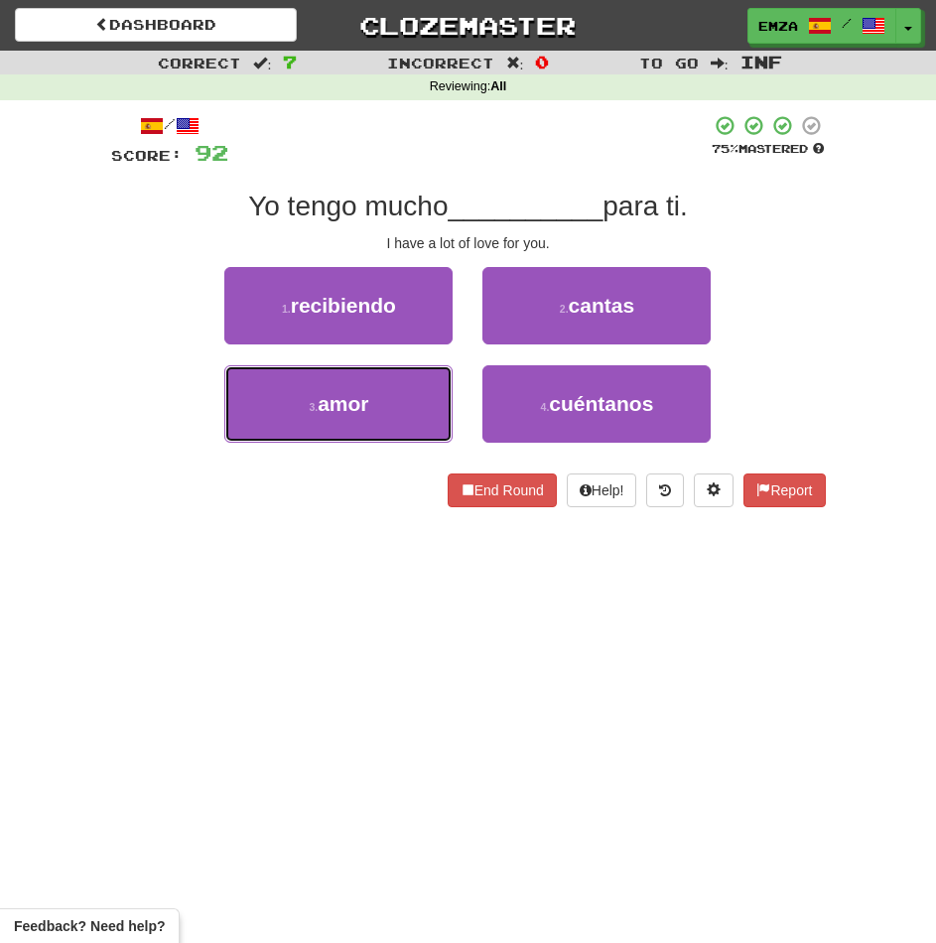
drag, startPoint x: 411, startPoint y: 408, endPoint x: 492, endPoint y: 375, distance: 87.7
click at [416, 405] on button "3 . amor" at bounding box center [338, 403] width 228 height 77
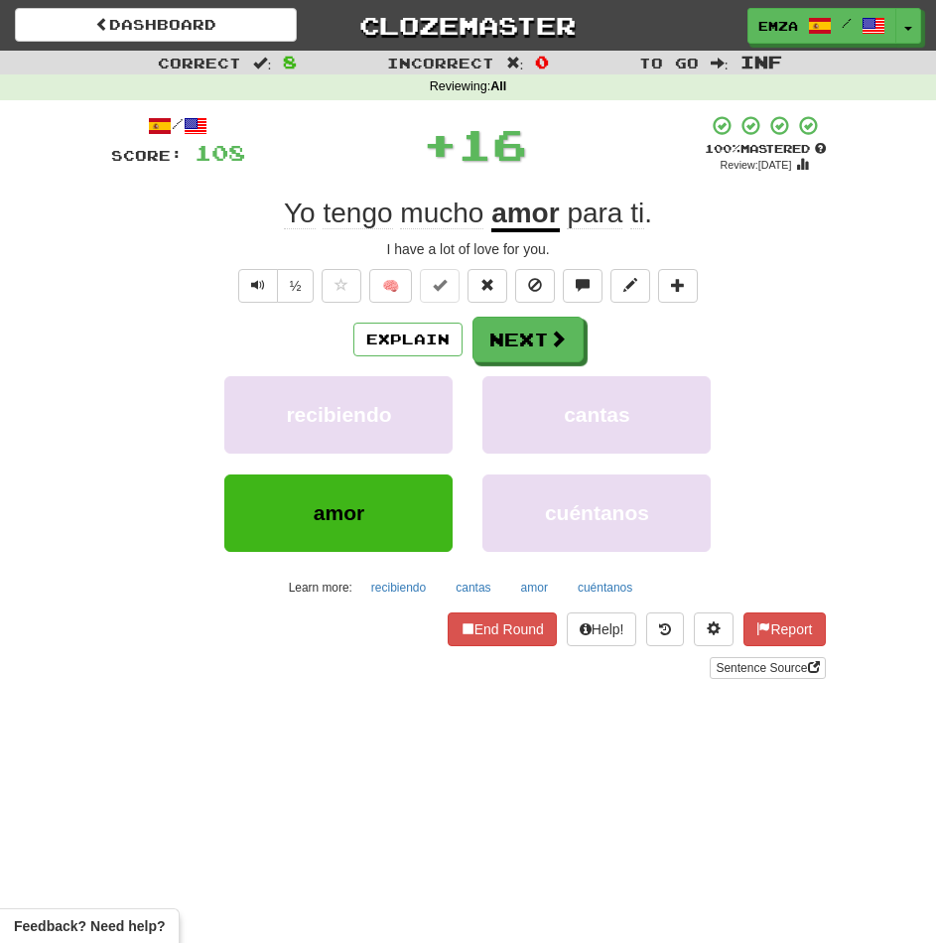
click at [546, 317] on div "Explain Next" at bounding box center [468, 340] width 715 height 46
click at [523, 341] on button "Next" at bounding box center [528, 341] width 111 height 46
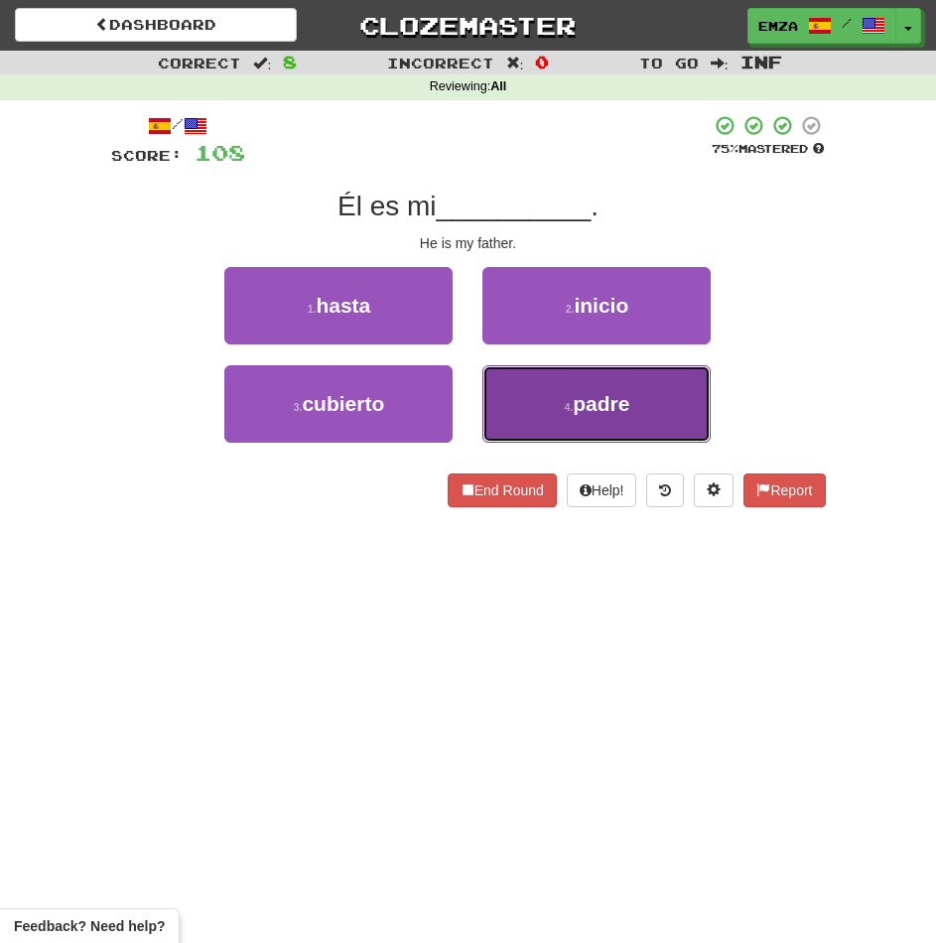
click at [523, 404] on button "4 . padre" at bounding box center [596, 403] width 228 height 77
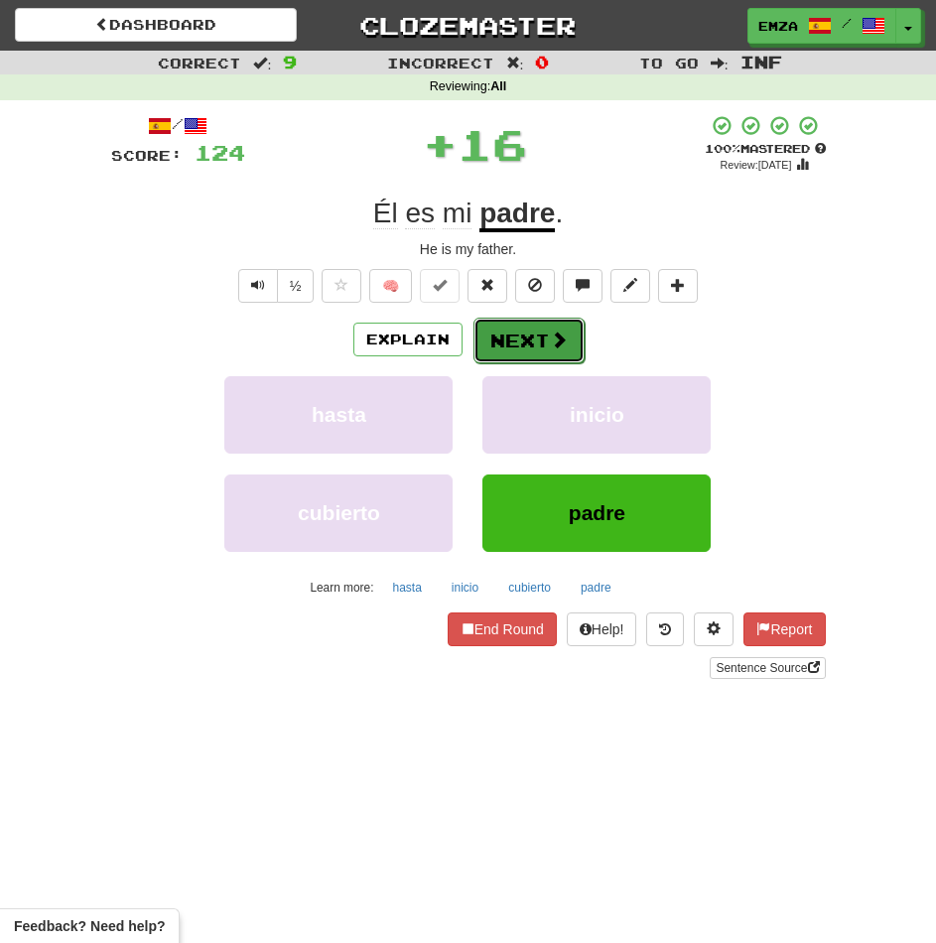
click at [525, 338] on button "Next" at bounding box center [528, 341] width 111 height 46
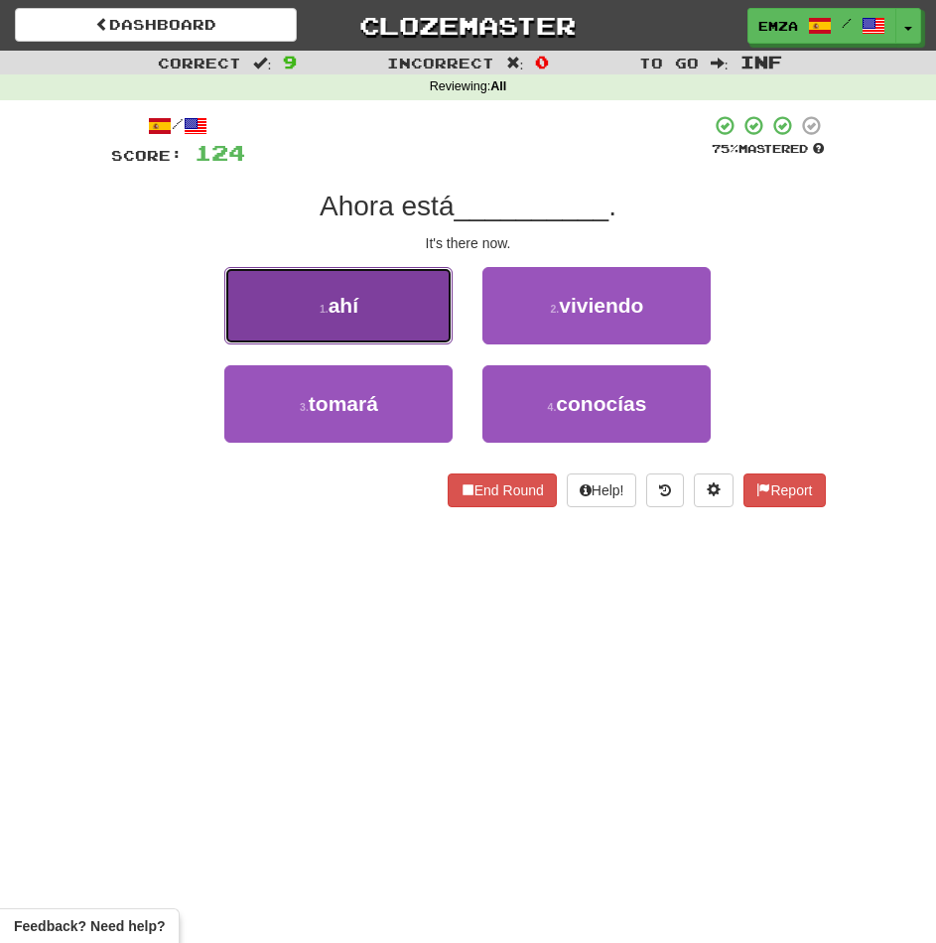
click at [418, 306] on button "1 . ahí" at bounding box center [338, 305] width 228 height 77
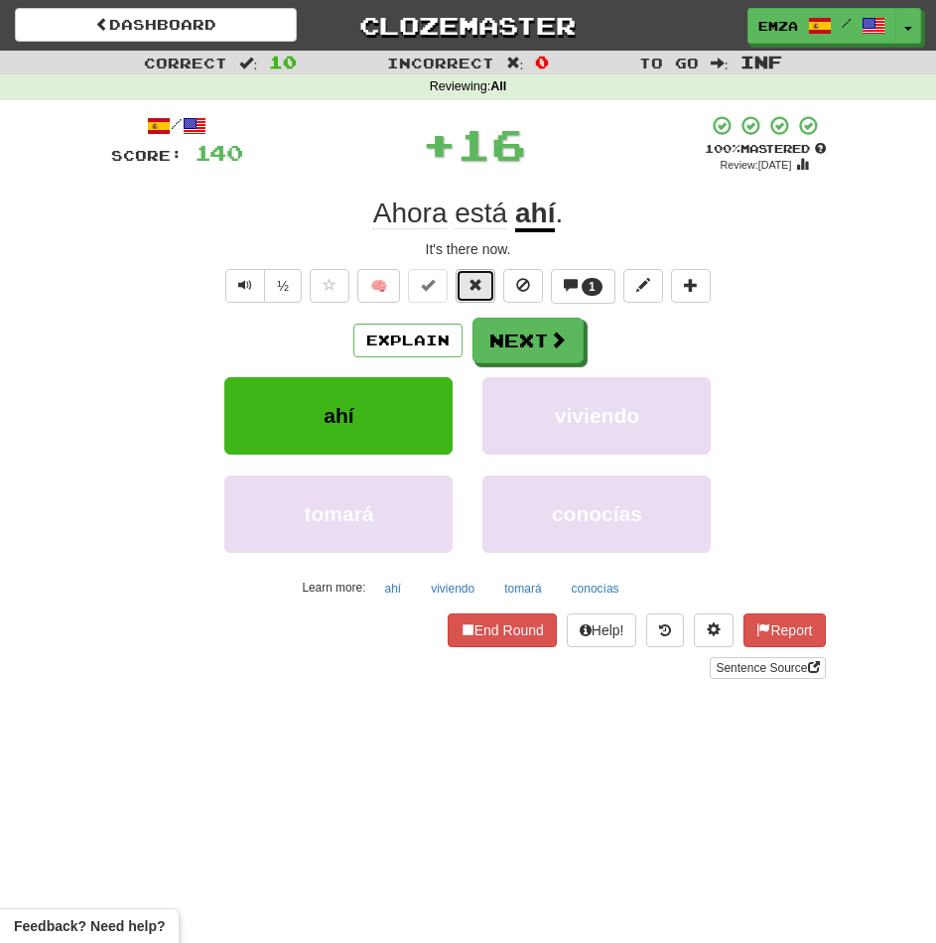
drag, startPoint x: 489, startPoint y: 284, endPoint x: 484, endPoint y: 296, distance: 12.9
click at [484, 296] on button at bounding box center [476, 286] width 40 height 34
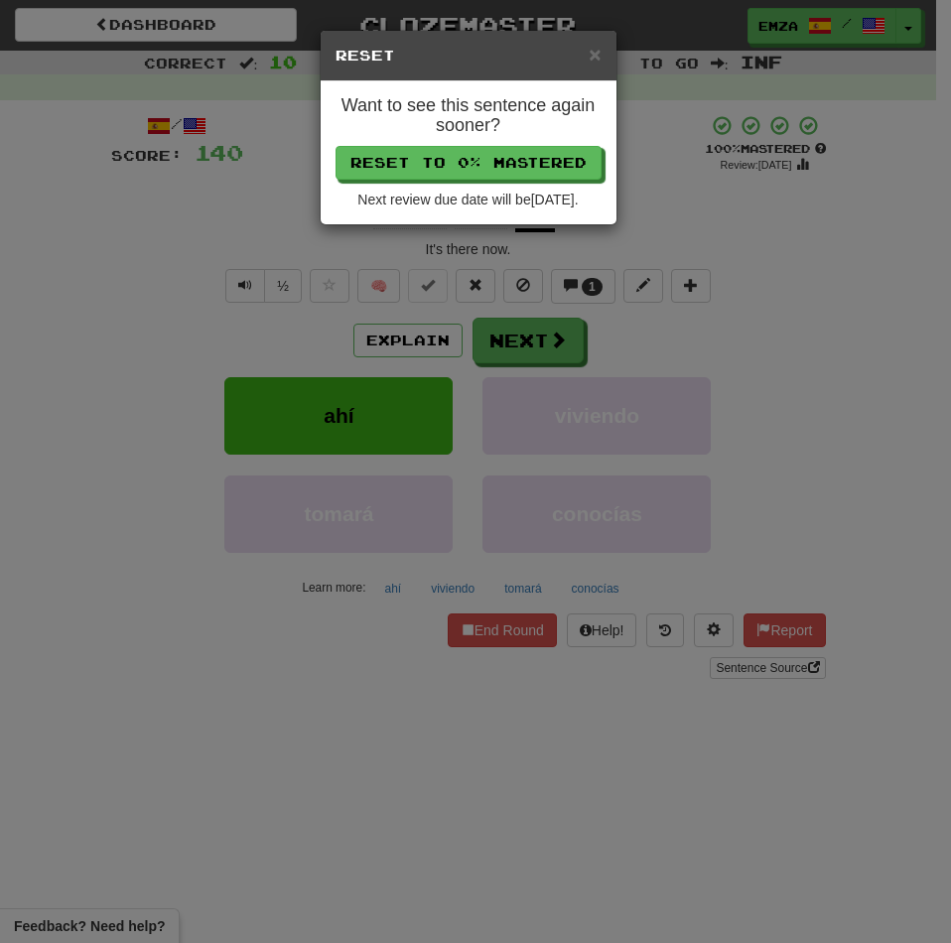
click at [445, 412] on div "× Reset Want to see this sentence again sooner? Reset to 0% Mastered Next revie…" at bounding box center [475, 471] width 951 height 943
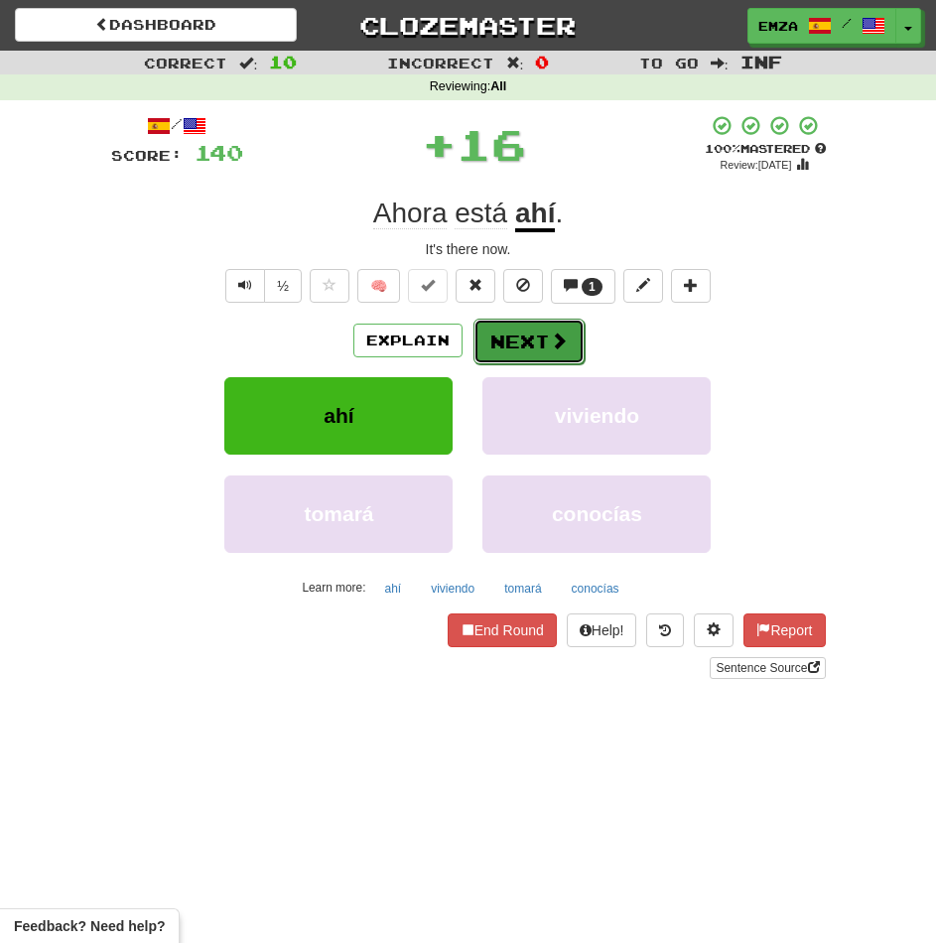
click at [534, 330] on button "Next" at bounding box center [528, 342] width 111 height 46
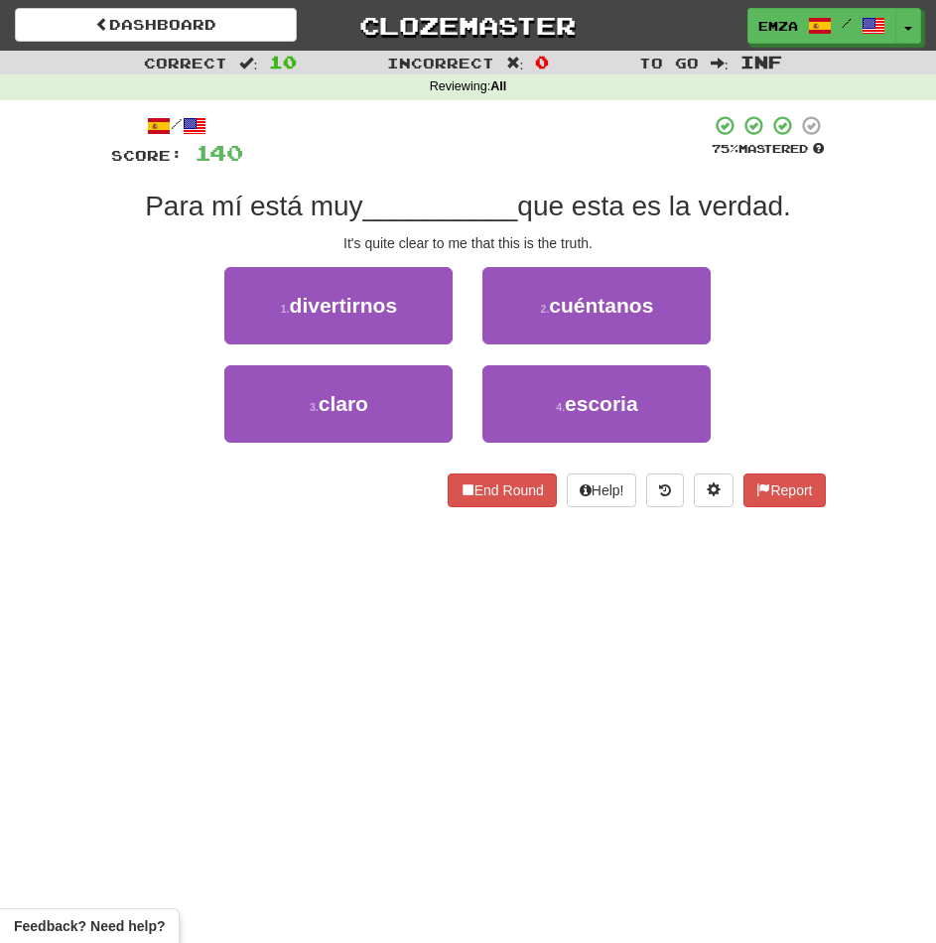
drag, startPoint x: 223, startPoint y: 738, endPoint x: 205, endPoint y: 942, distance: 204.3
click at [219, 738] on div "Dashboard Clozemaster Emza / Toggle Dropdown Dashboard Leaderboard Activity Fee…" at bounding box center [468, 471] width 936 height 943
click at [266, 443] on div "3 . claro" at bounding box center [338, 414] width 258 height 98
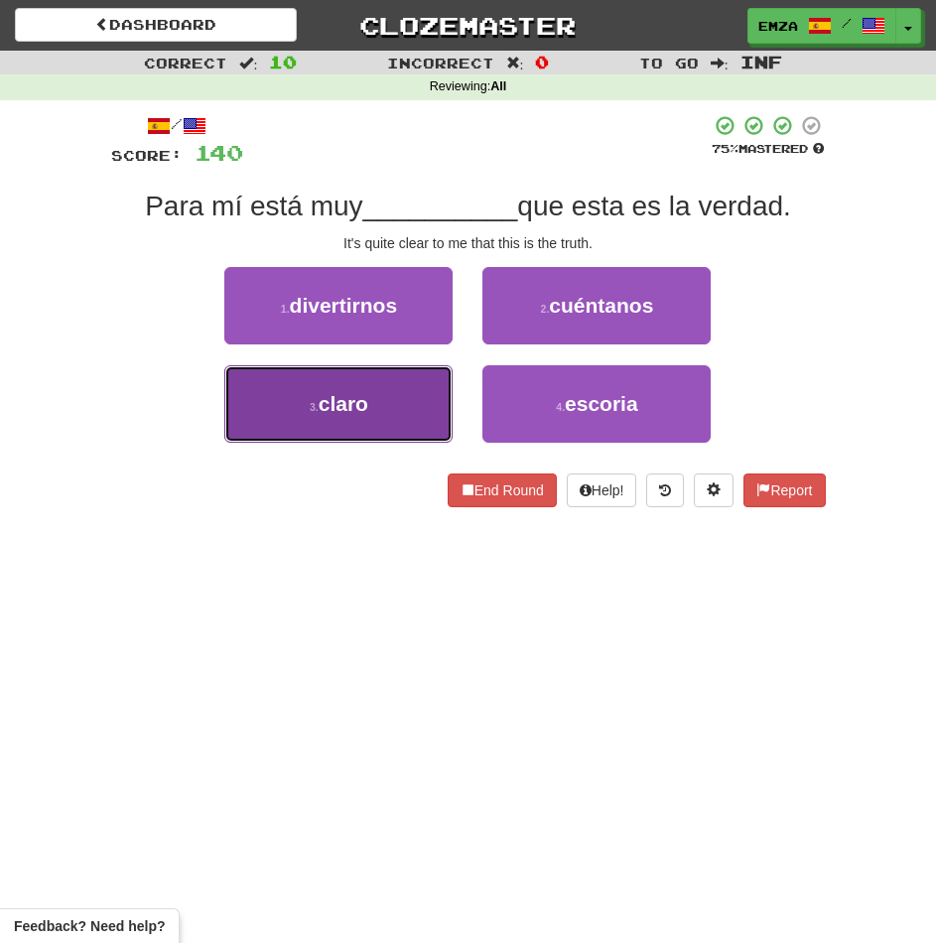
click at [404, 420] on button "3 . claro" at bounding box center [338, 403] width 228 height 77
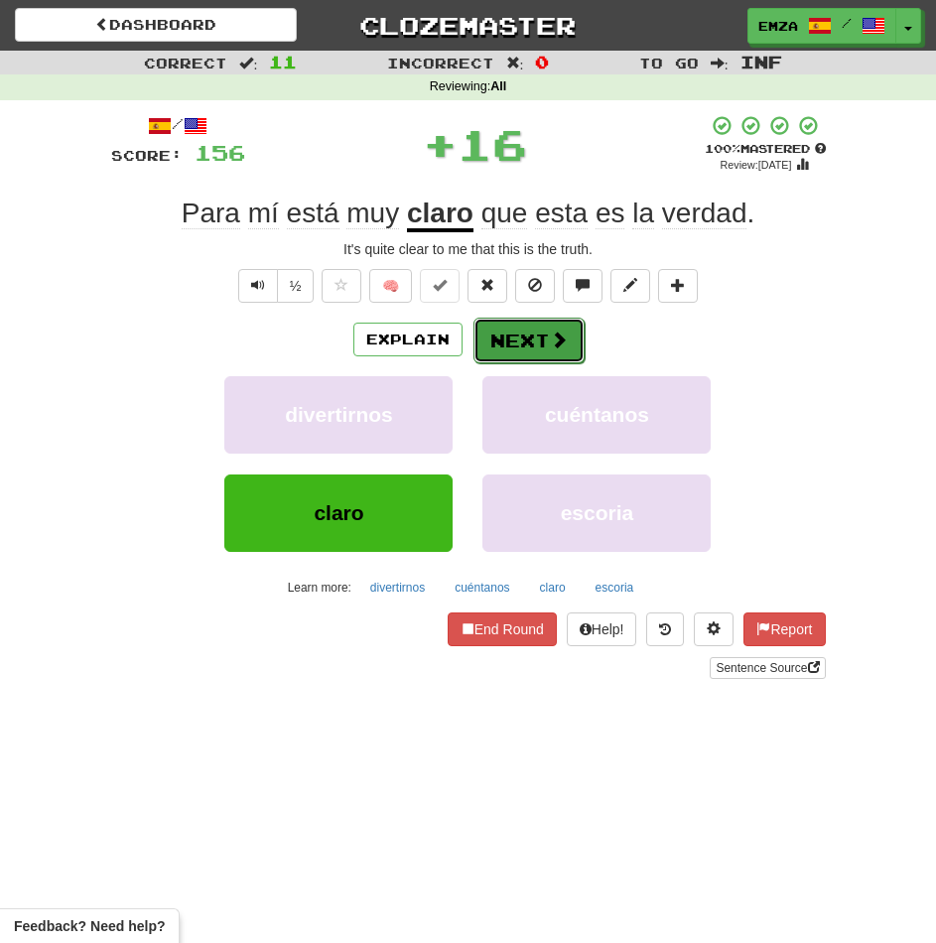
click at [543, 340] on button "Next" at bounding box center [528, 341] width 111 height 46
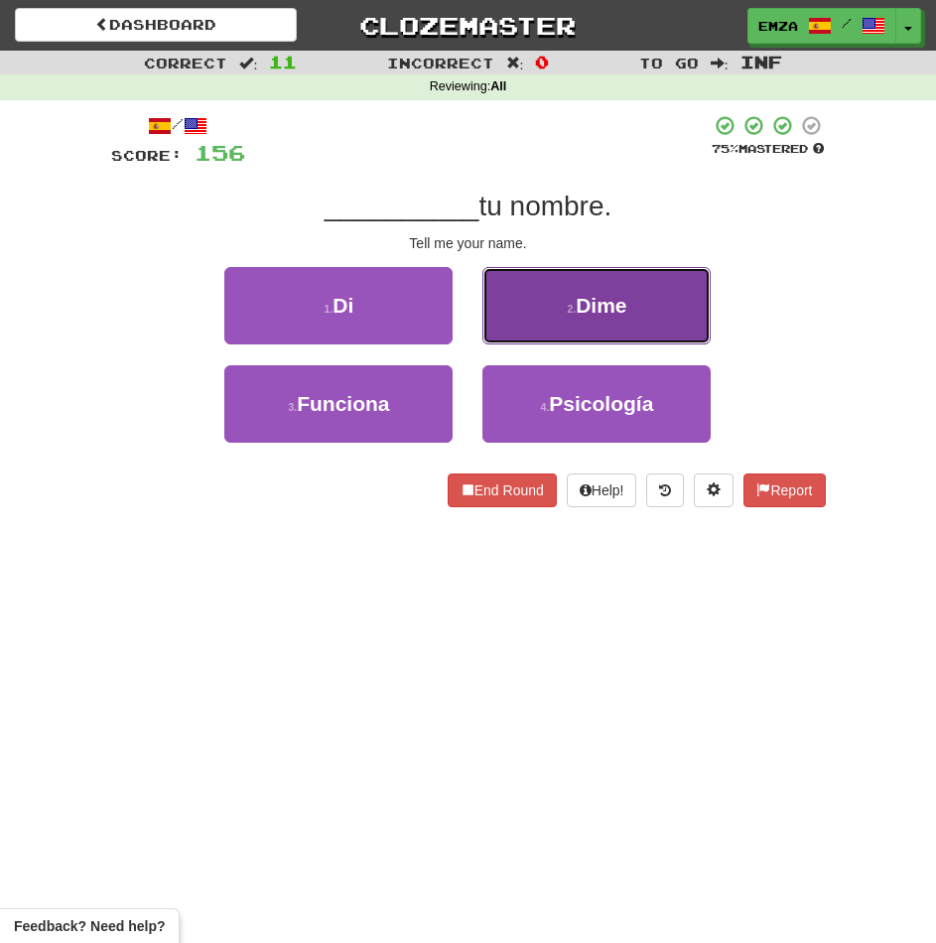
click at [542, 338] on button "2 . Dime" at bounding box center [596, 305] width 228 height 77
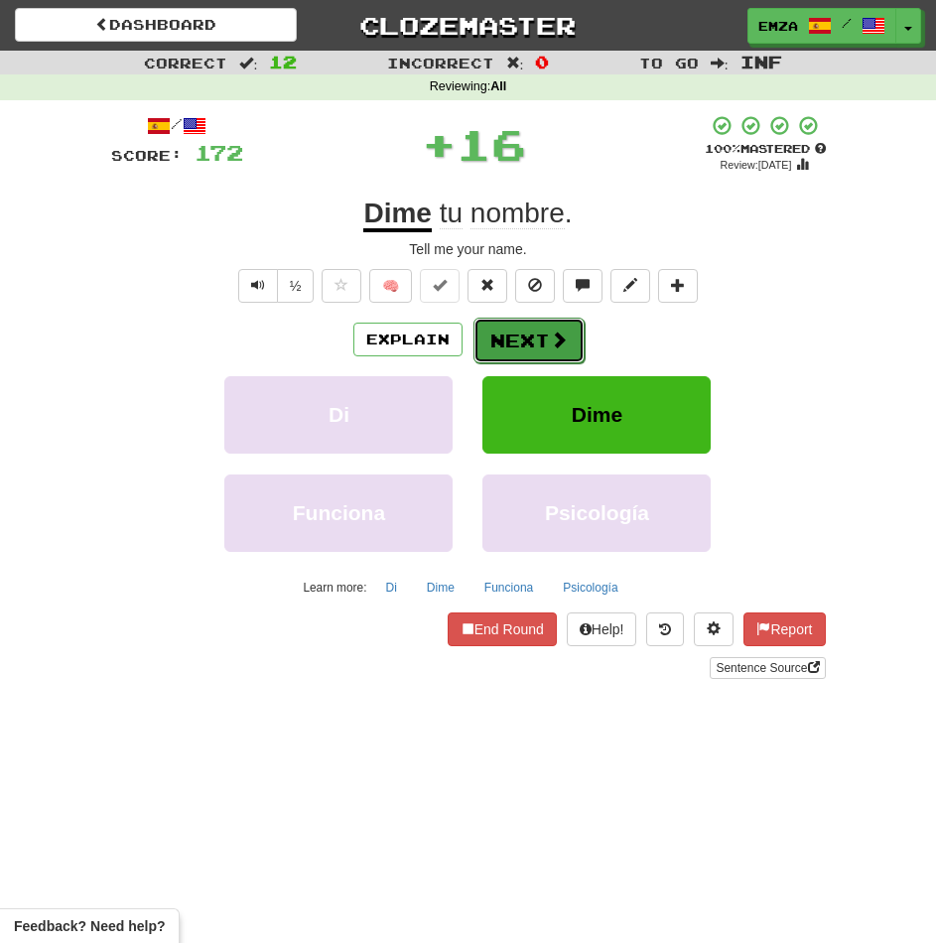
click at [510, 333] on button "Next" at bounding box center [528, 341] width 111 height 46
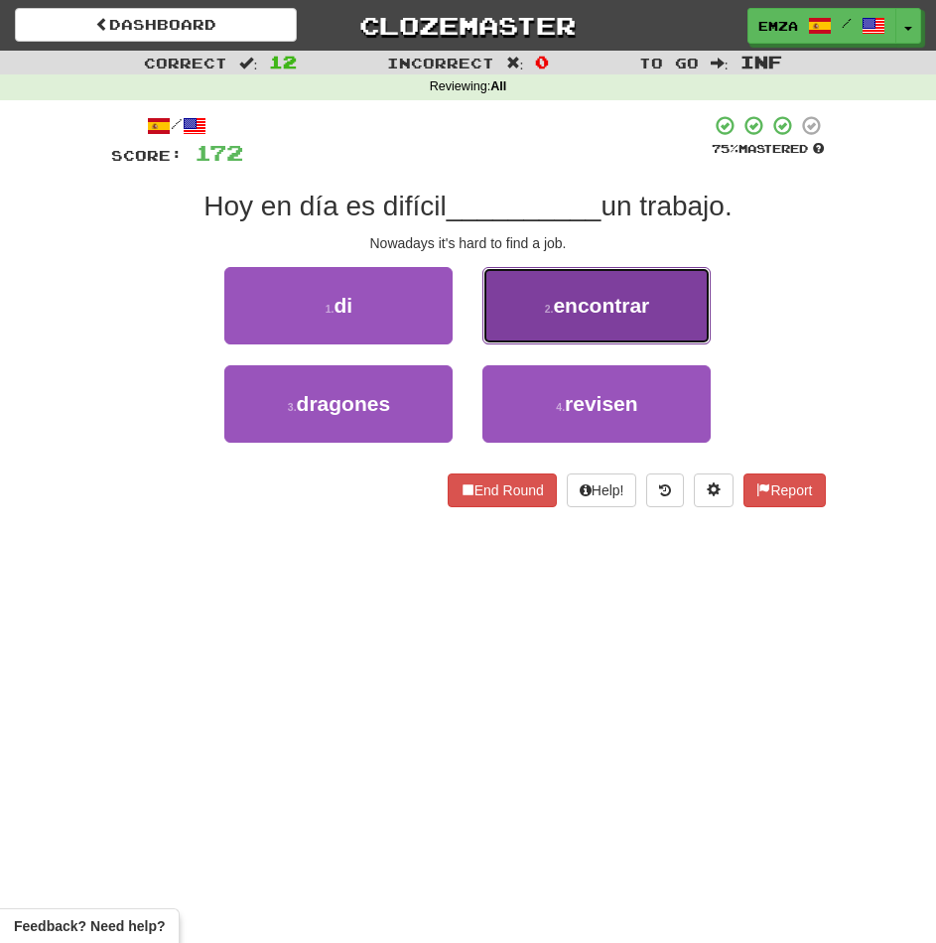
click at [541, 317] on button "2 . encontrar" at bounding box center [596, 305] width 228 height 77
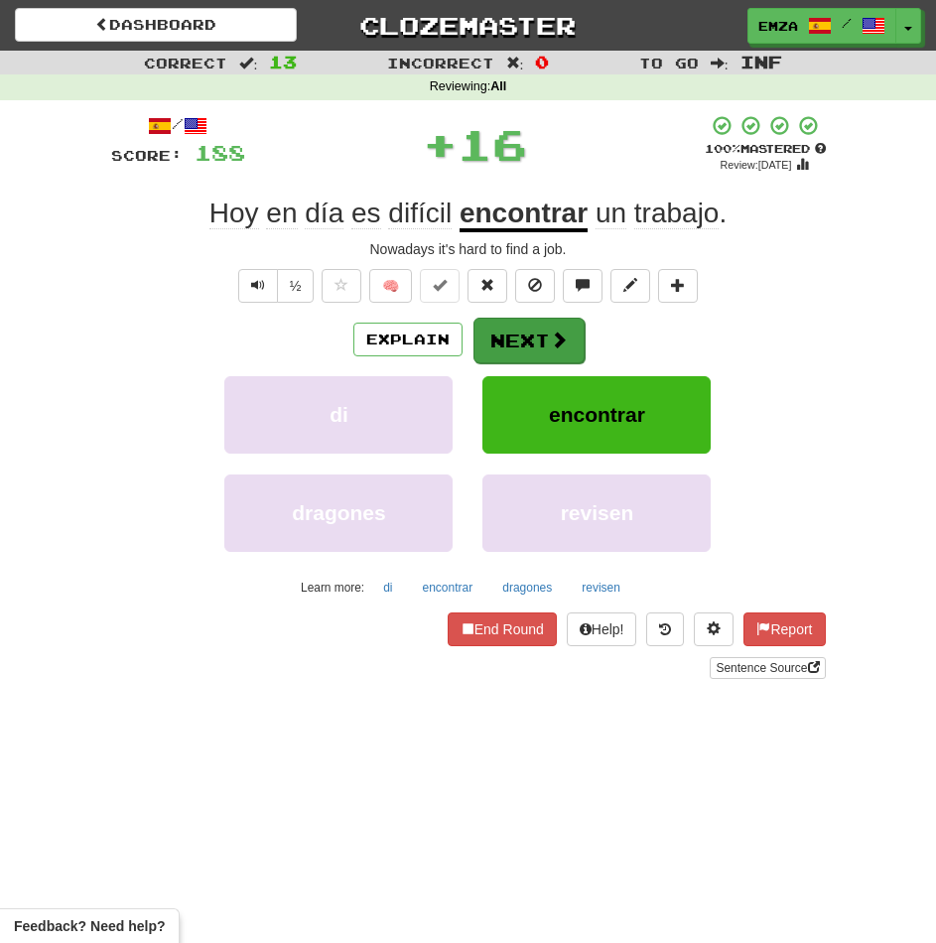
drag, startPoint x: 527, startPoint y: 365, endPoint x: 519, endPoint y: 356, distance: 12.0
click at [526, 365] on div "Explain Next di encontrar dragones revisen Learn more: di encontrar dragones re…" at bounding box center [468, 460] width 715 height 286
click at [517, 348] on button "Next" at bounding box center [528, 341] width 111 height 46
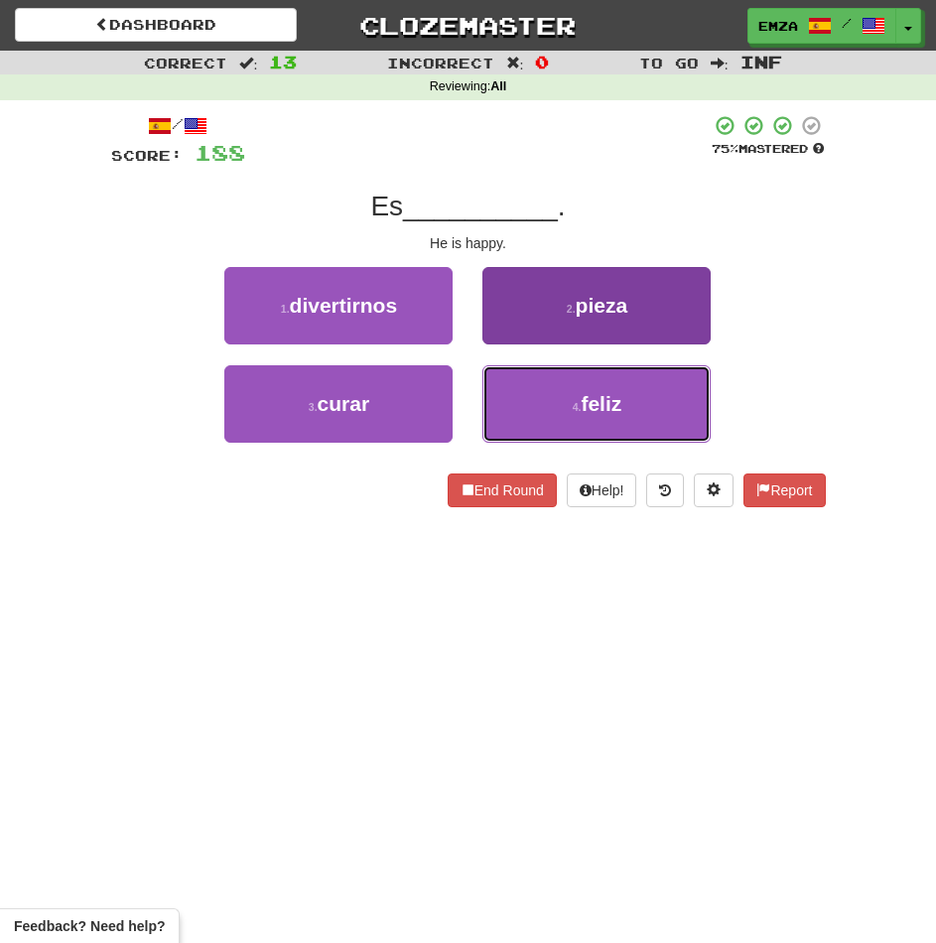
click at [626, 397] on button "4 . feliz" at bounding box center [596, 403] width 228 height 77
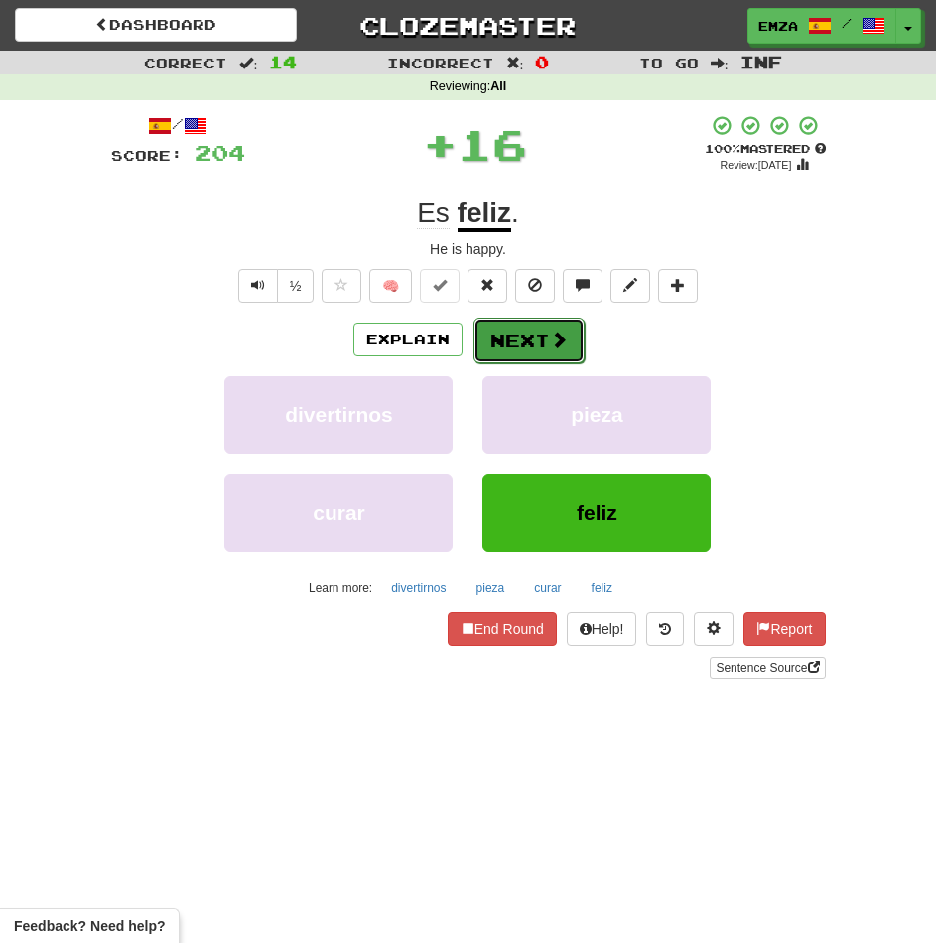
click at [545, 333] on button "Next" at bounding box center [528, 341] width 111 height 46
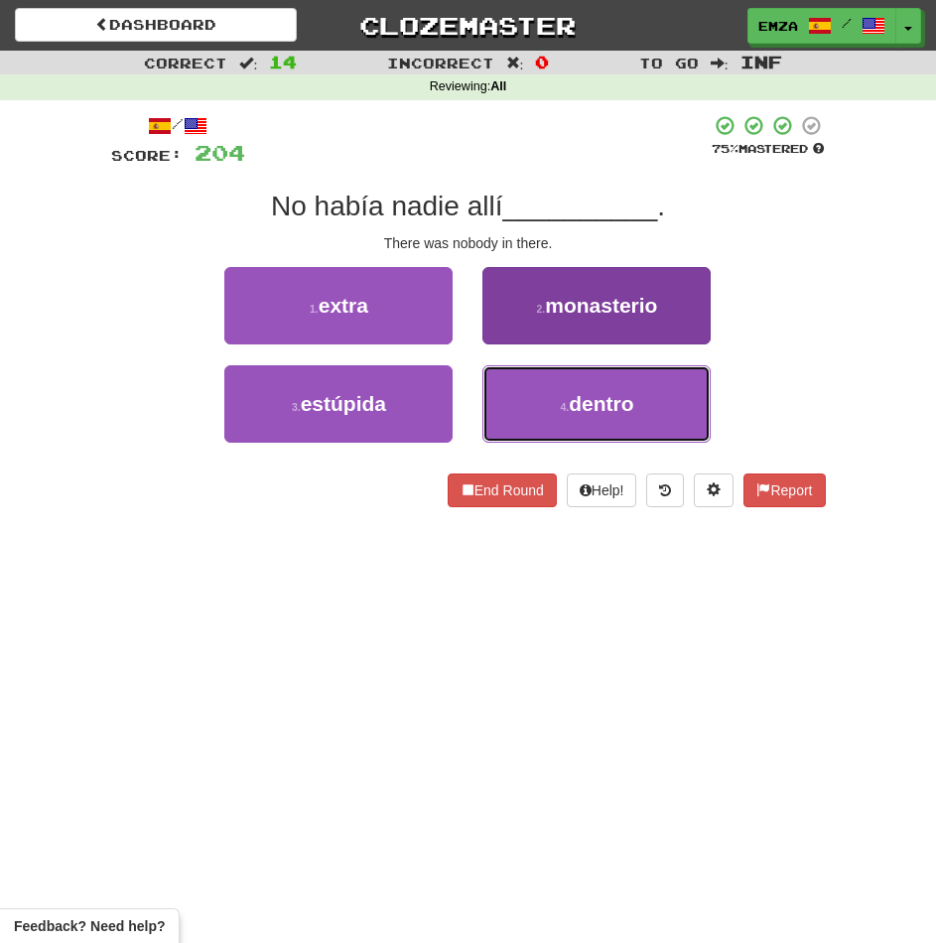
click at [596, 396] on span "dentro" at bounding box center [601, 403] width 65 height 23
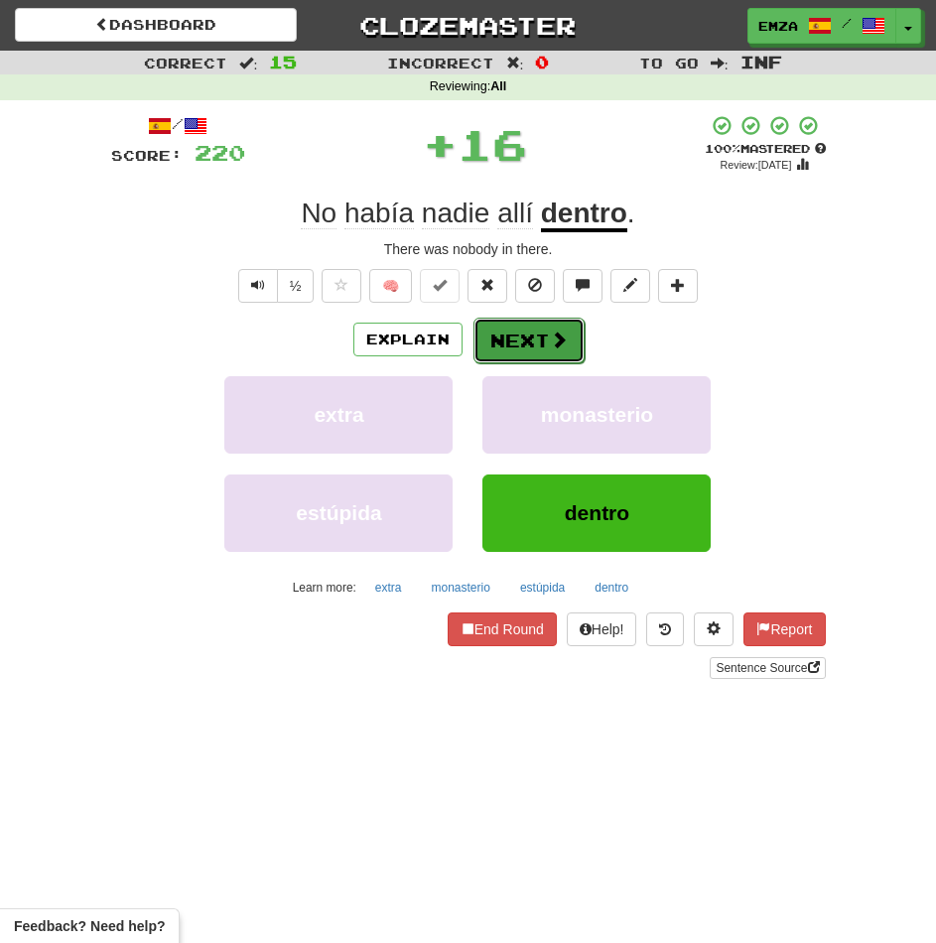
click at [543, 335] on button "Next" at bounding box center [528, 341] width 111 height 46
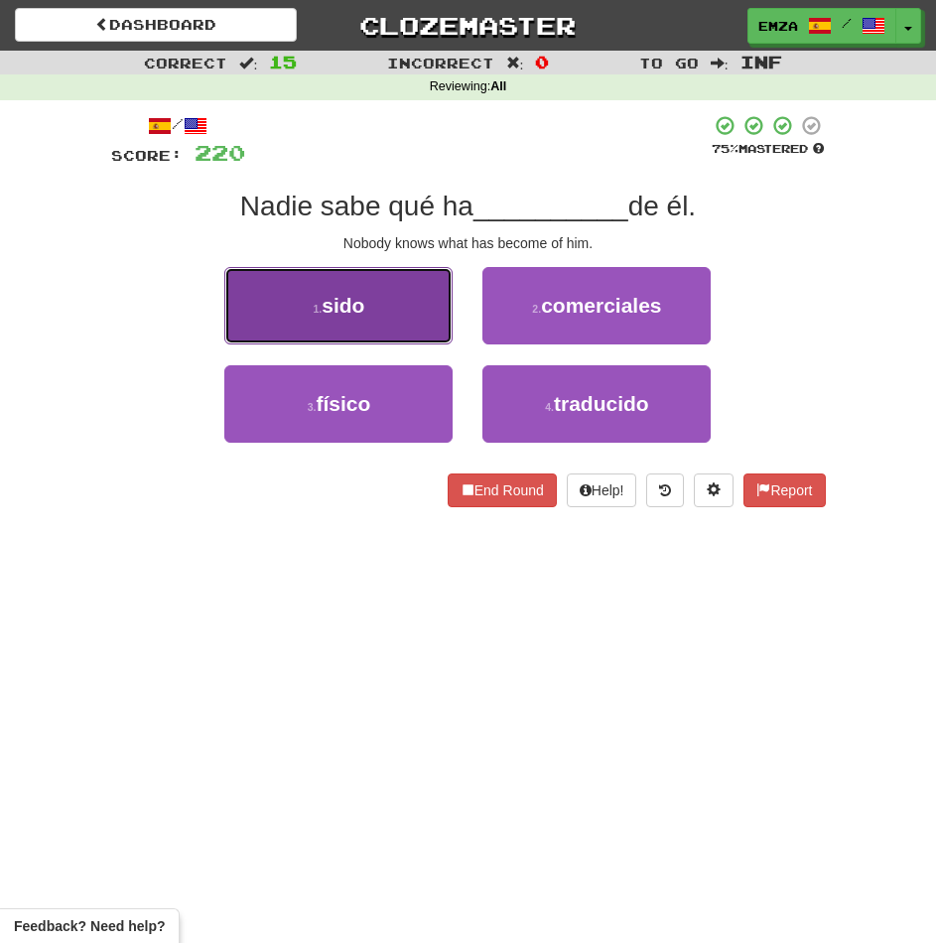
click at [400, 314] on button "1 . sido" at bounding box center [338, 305] width 228 height 77
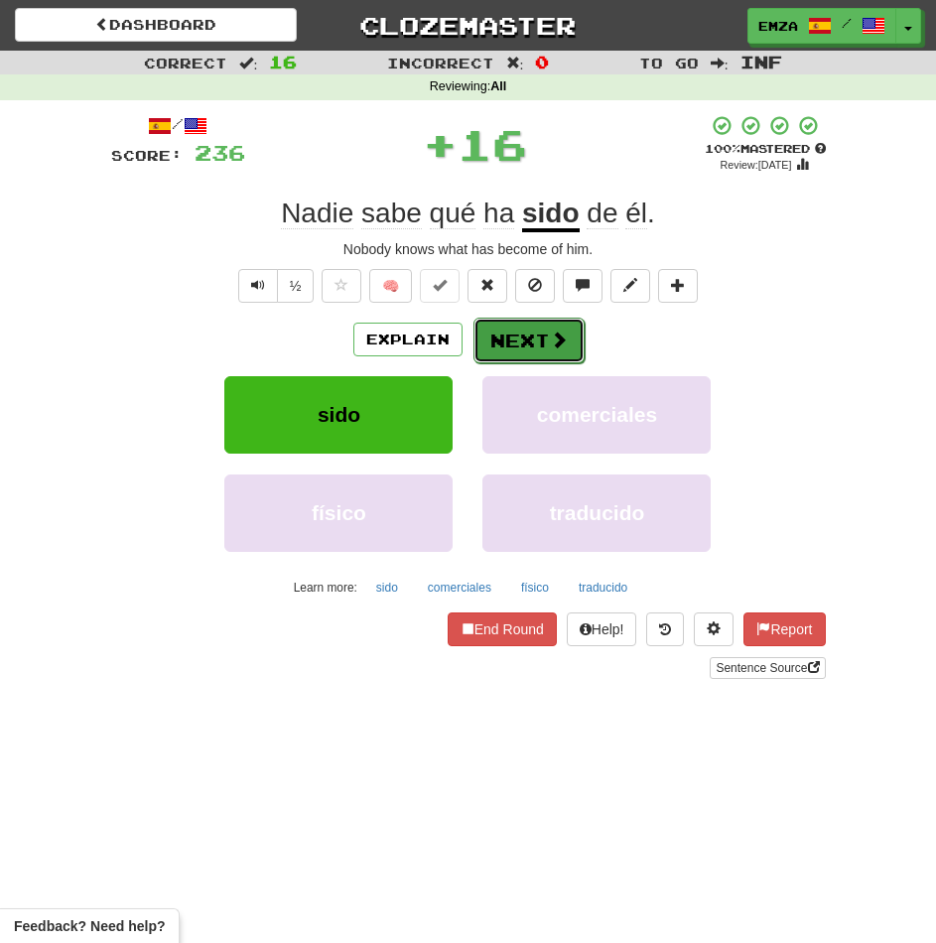
click at [541, 338] on button "Next" at bounding box center [528, 341] width 111 height 46
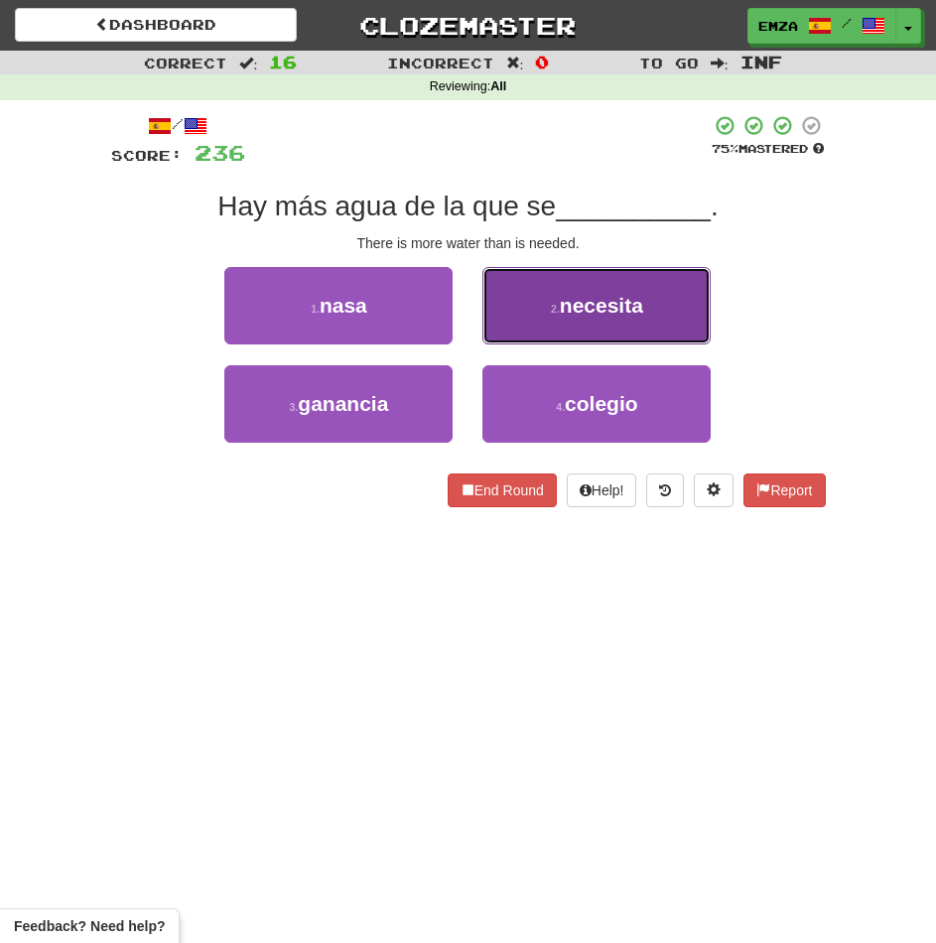
click at [503, 335] on button "2 . necesita" at bounding box center [596, 305] width 228 height 77
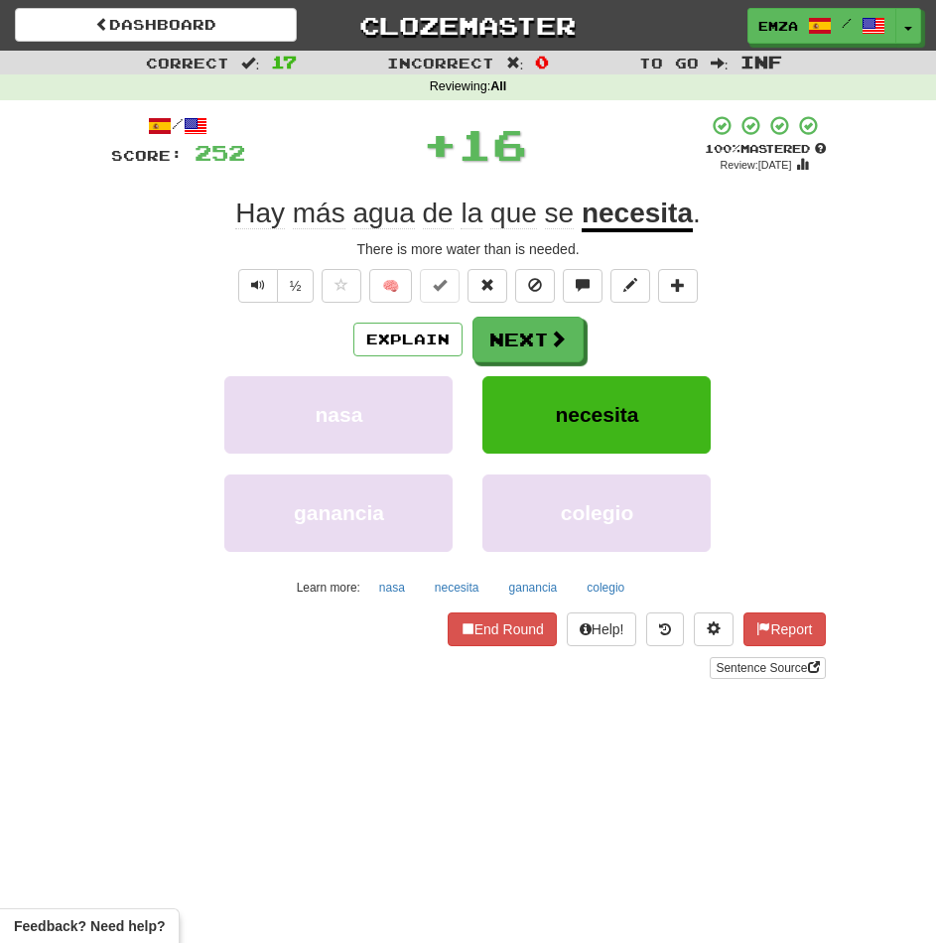
click at [500, 365] on div "Explain Next nasa necesita ganancia colegio Learn more: nasa necesita ganancia …" at bounding box center [468, 460] width 715 height 286
click at [504, 347] on button "Next" at bounding box center [528, 341] width 111 height 46
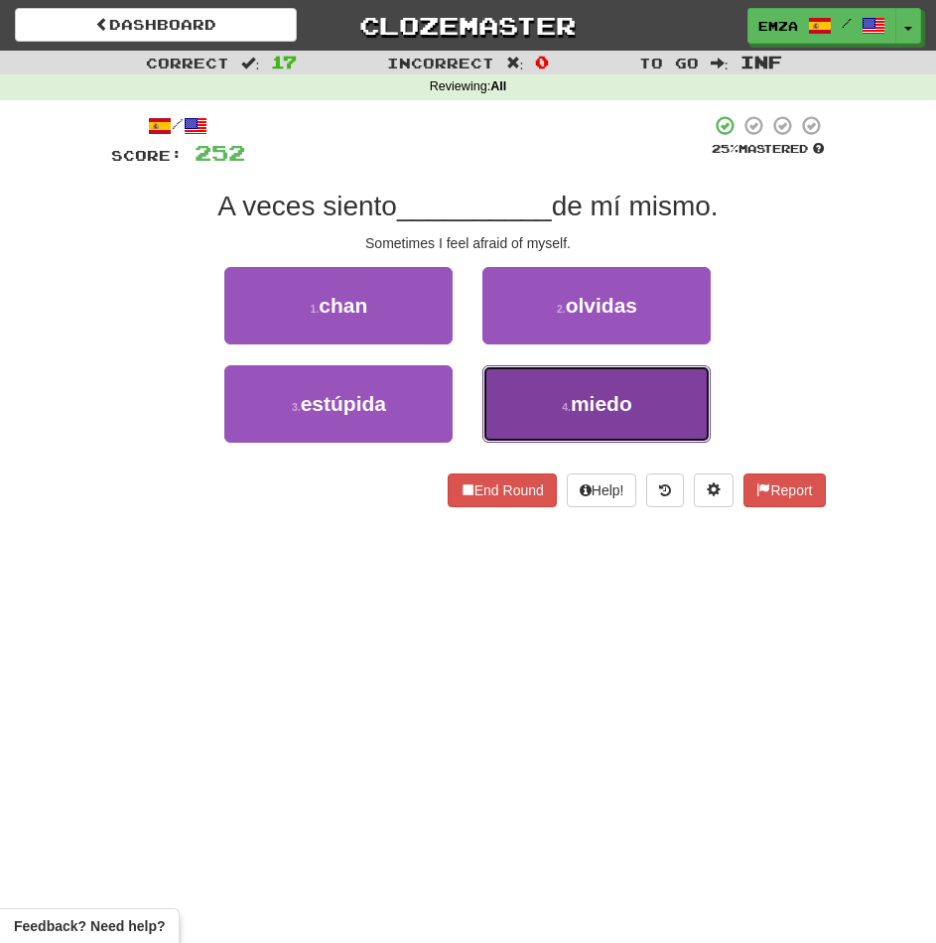
click at [542, 413] on button "4 . miedo" at bounding box center [596, 403] width 228 height 77
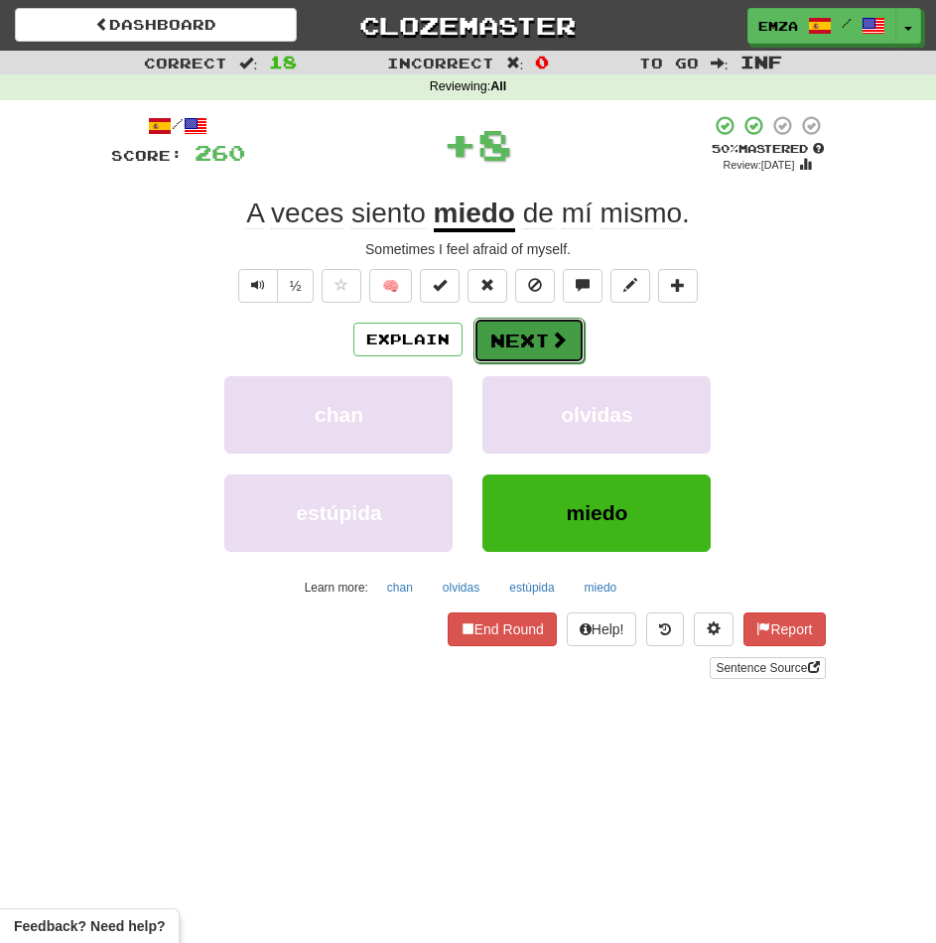
click at [526, 348] on button "Next" at bounding box center [528, 341] width 111 height 46
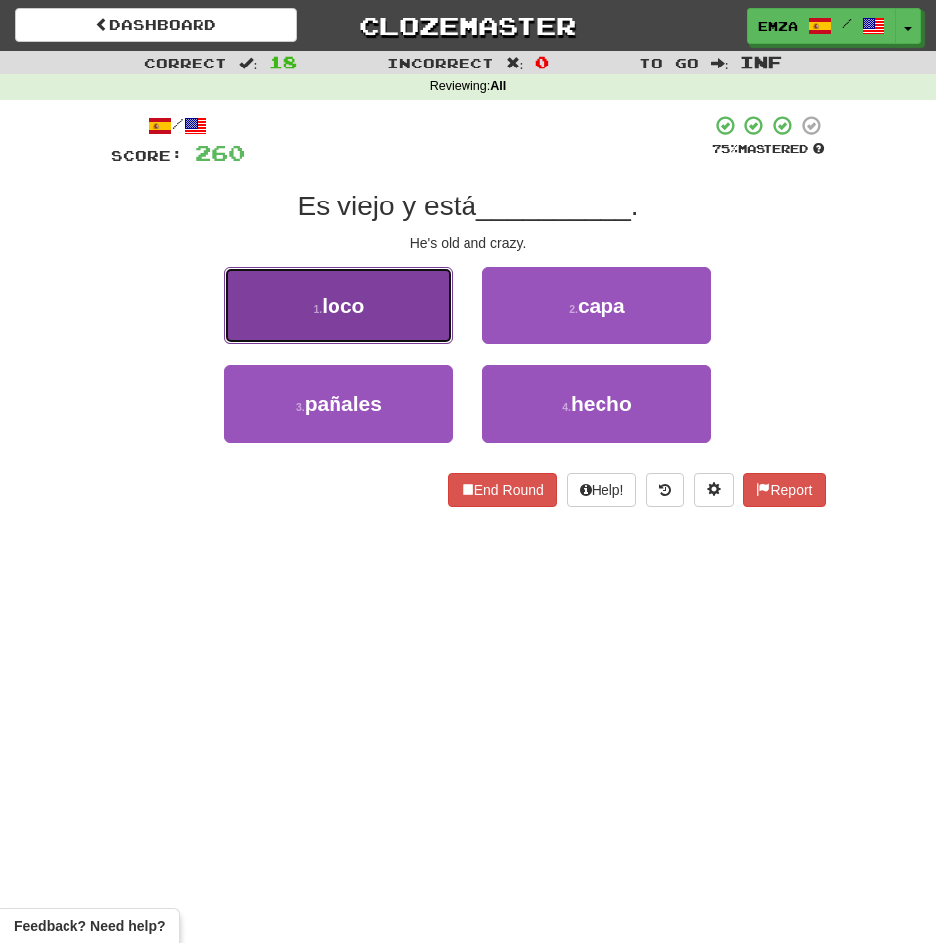
click at [404, 320] on button "1 . loco" at bounding box center [338, 305] width 228 height 77
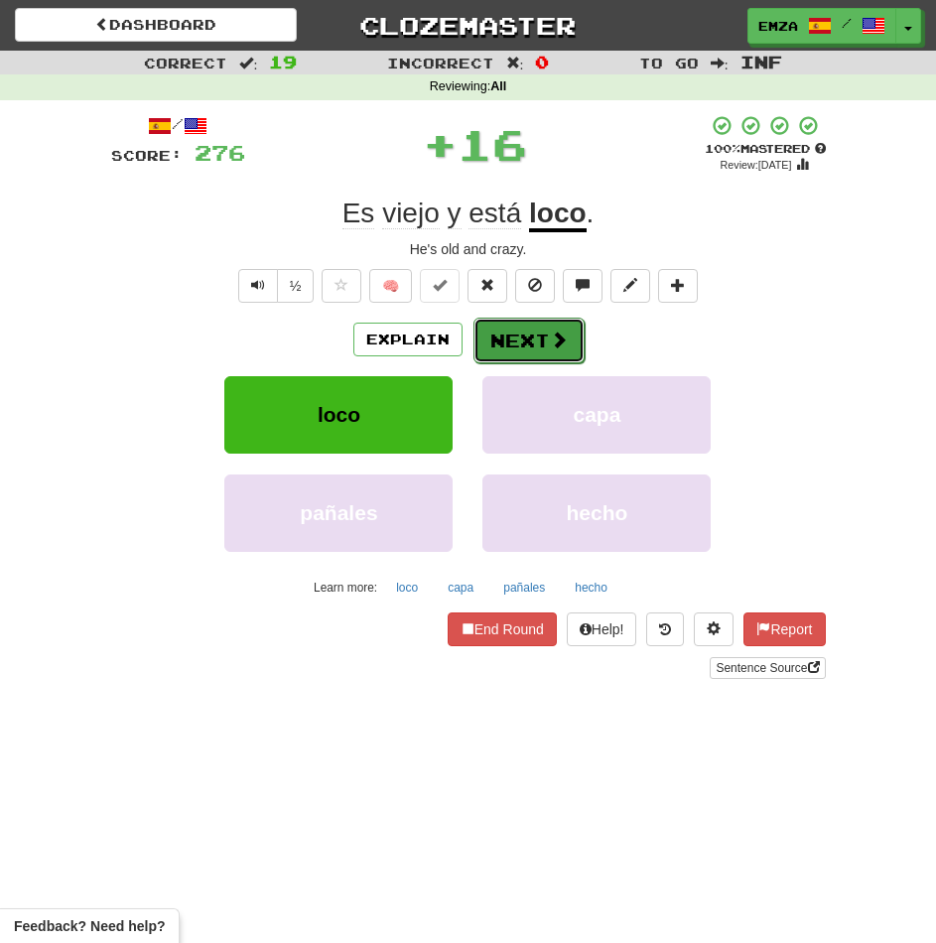
click at [525, 351] on button "Next" at bounding box center [528, 341] width 111 height 46
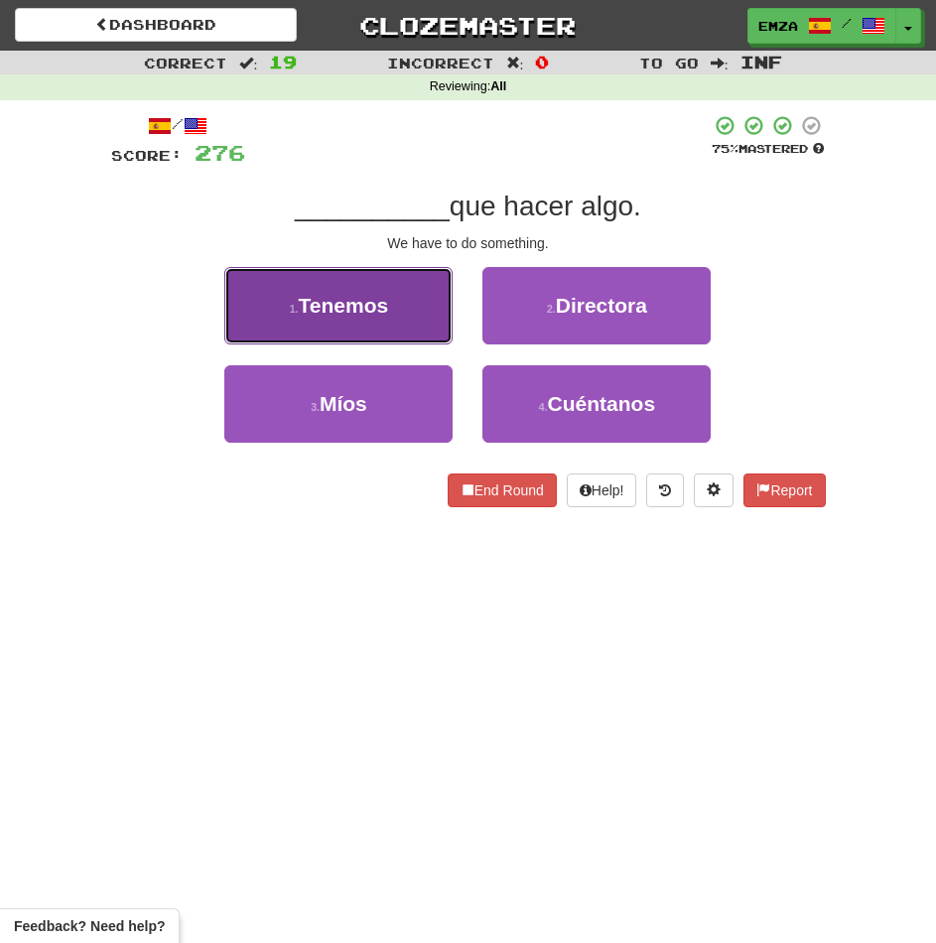
click at [381, 323] on button "1 . Tenemos" at bounding box center [338, 305] width 228 height 77
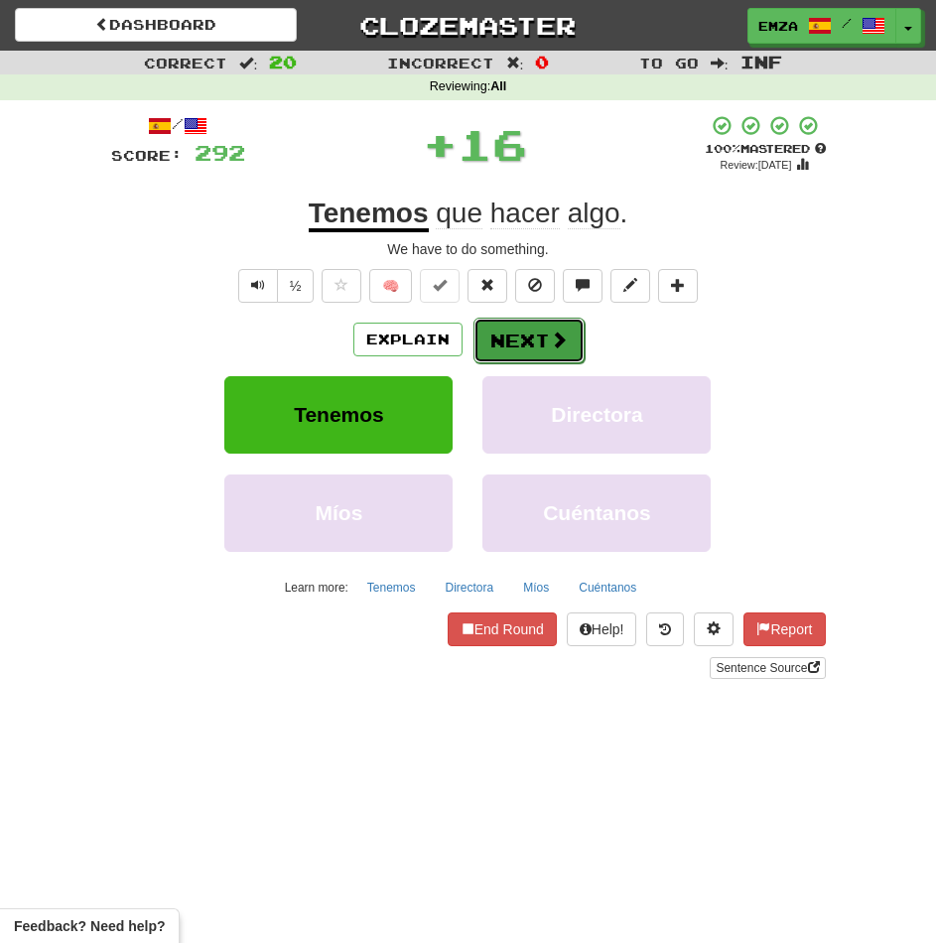
click at [528, 352] on button "Next" at bounding box center [528, 341] width 111 height 46
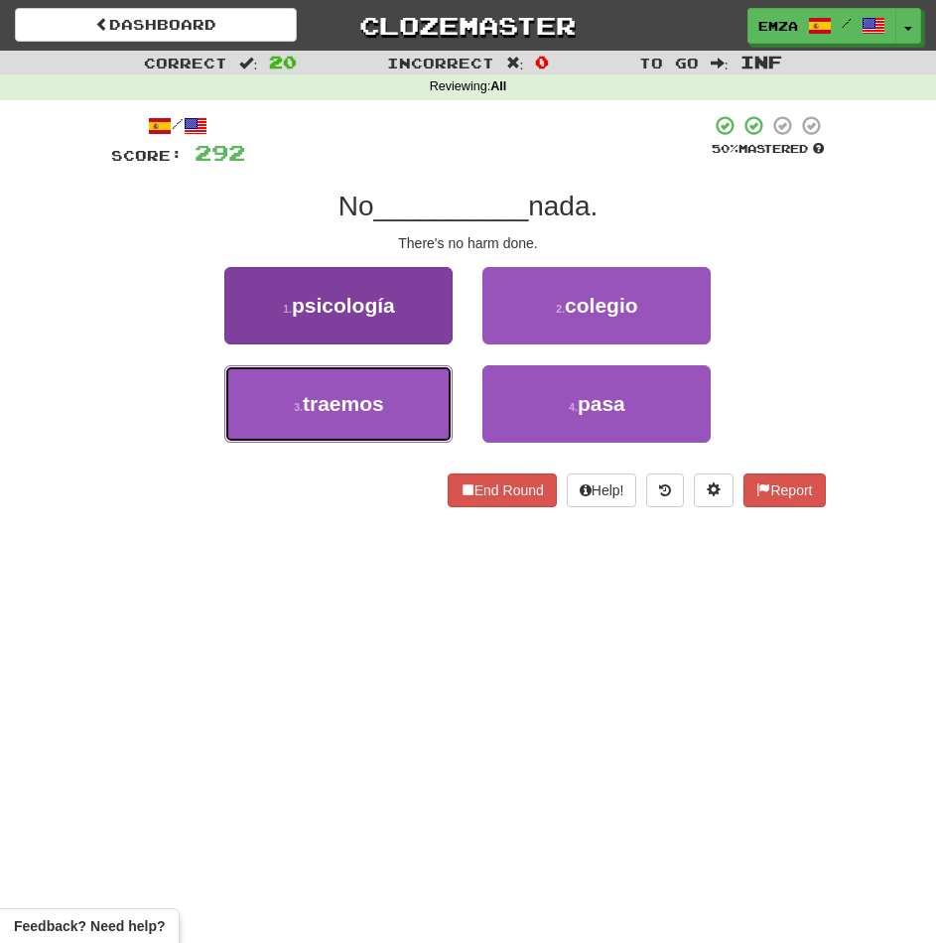
click at [377, 432] on button "3 . traemos" at bounding box center [338, 403] width 228 height 77
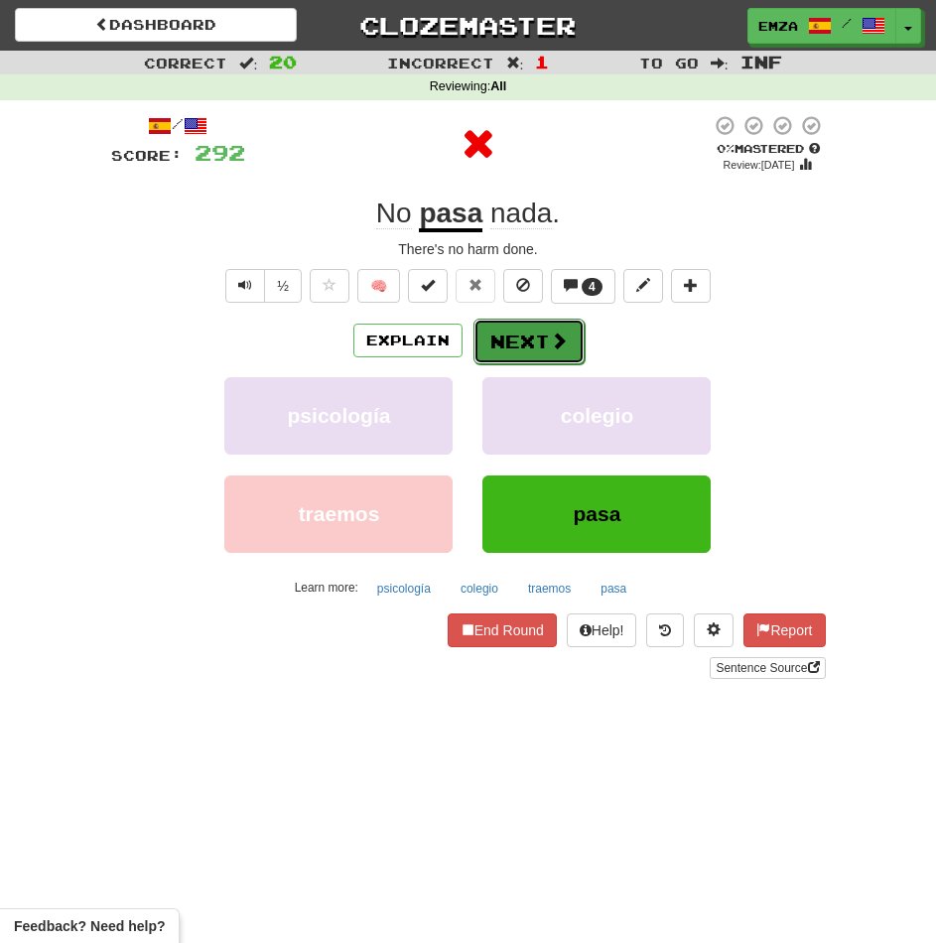
click at [520, 329] on button "Next" at bounding box center [528, 342] width 111 height 46
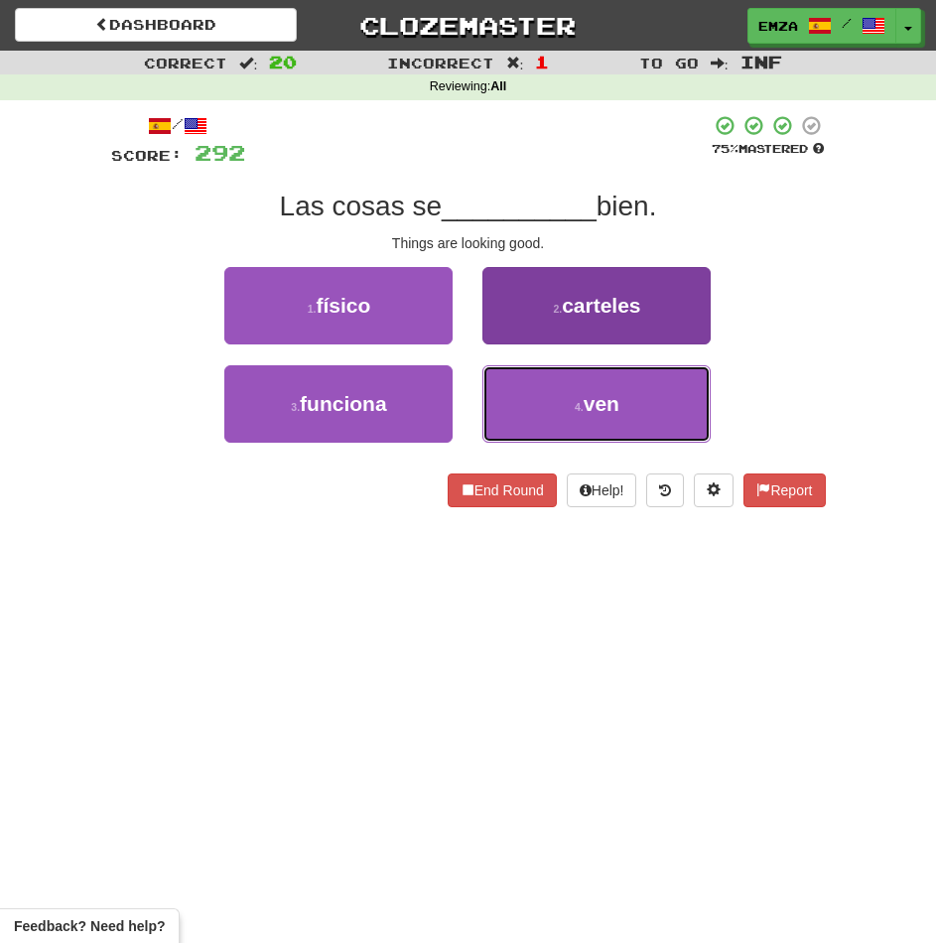
click at [540, 412] on button "4 . ven" at bounding box center [596, 403] width 228 height 77
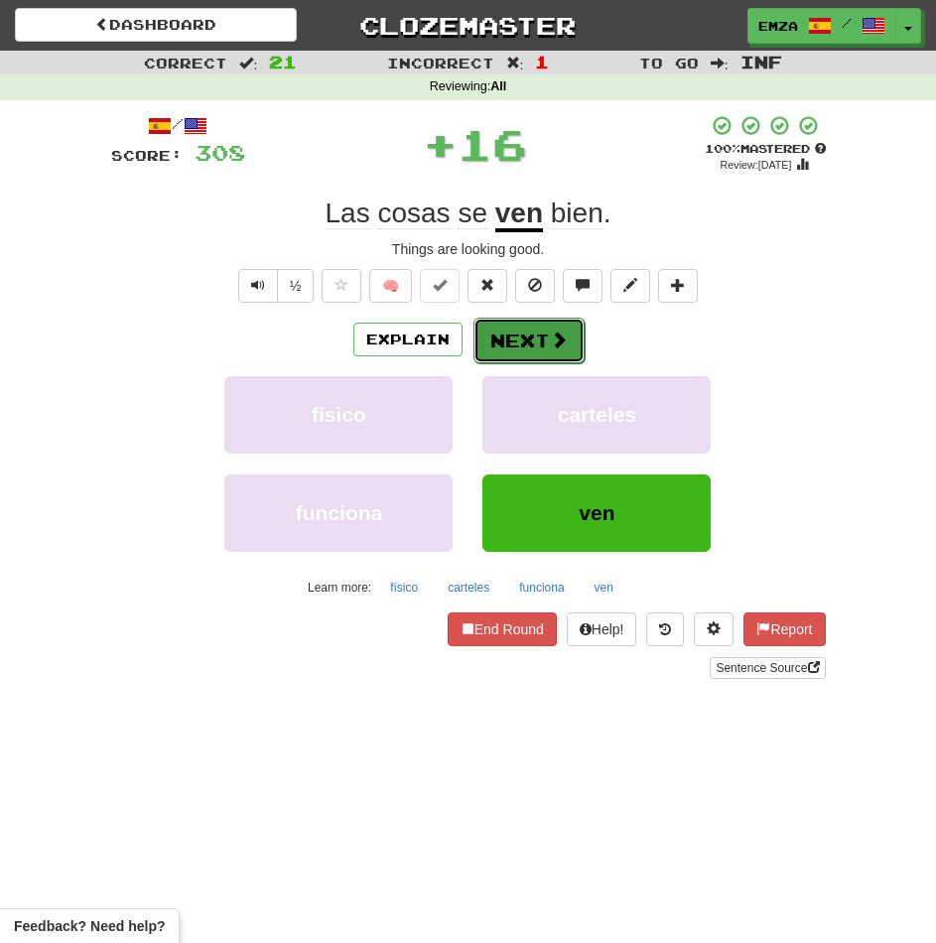
click at [541, 345] on button "Next" at bounding box center [528, 341] width 111 height 46
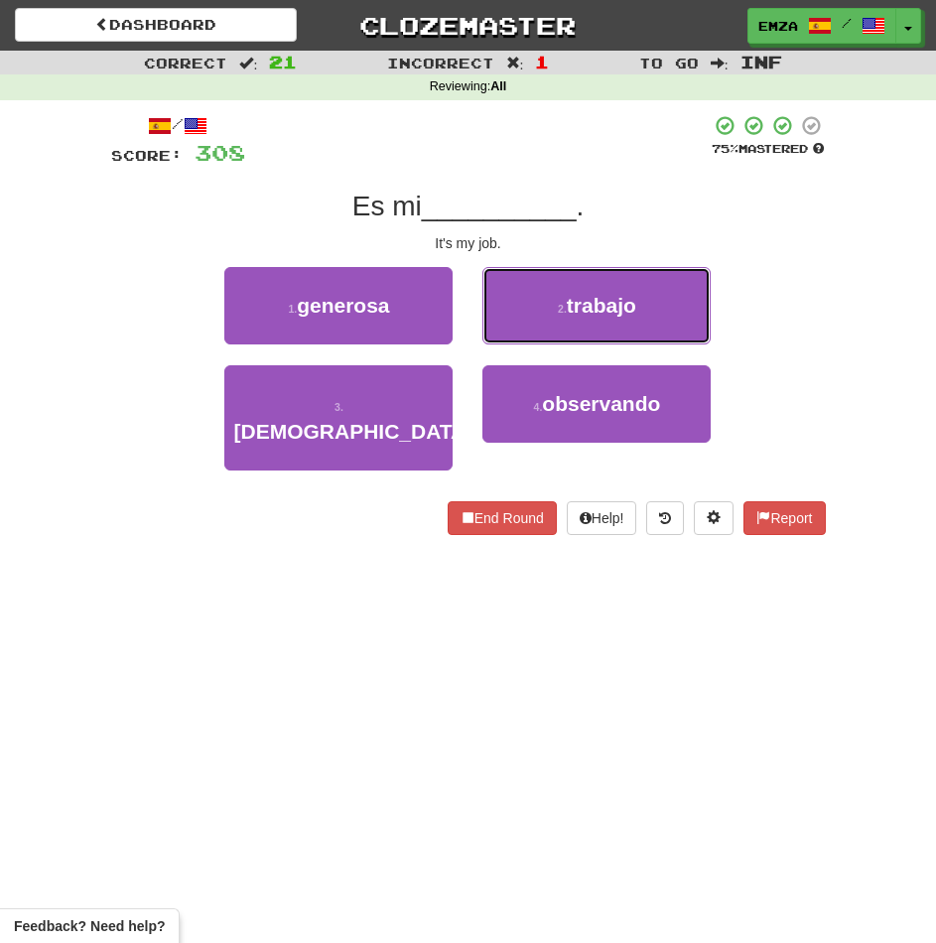
click at [596, 303] on span "trabajo" at bounding box center [601, 305] width 69 height 23
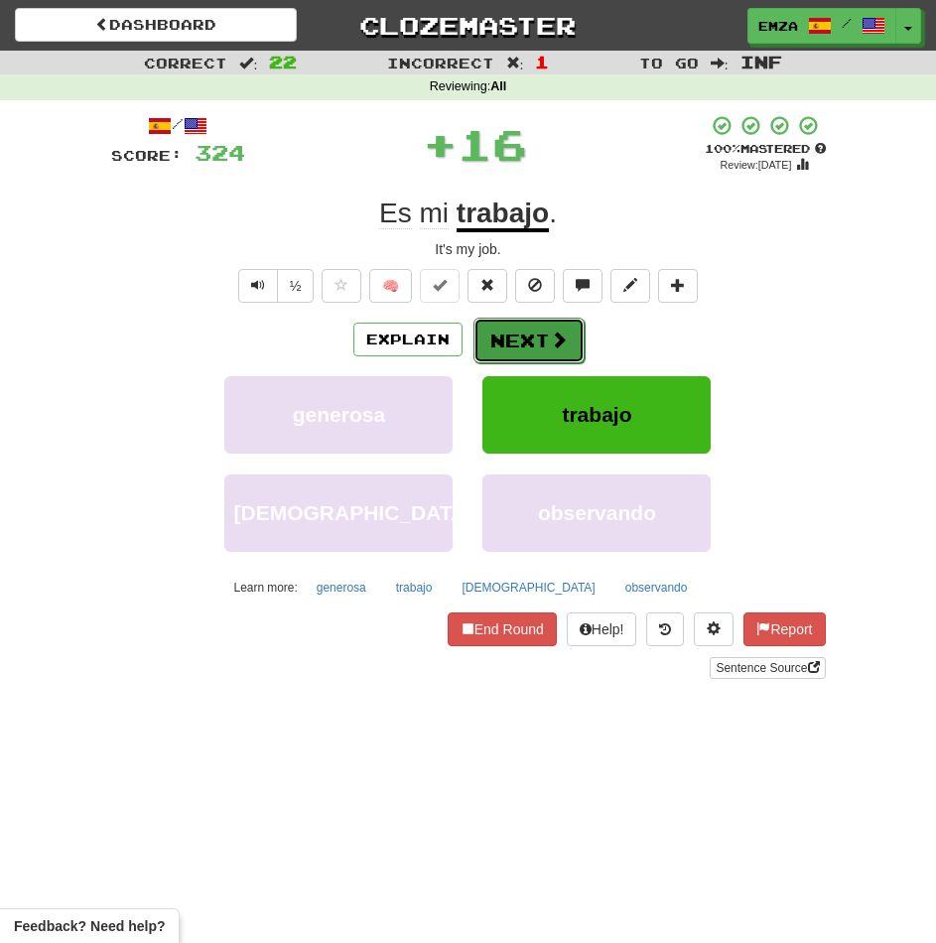
click at [554, 339] on span at bounding box center [559, 340] width 18 height 18
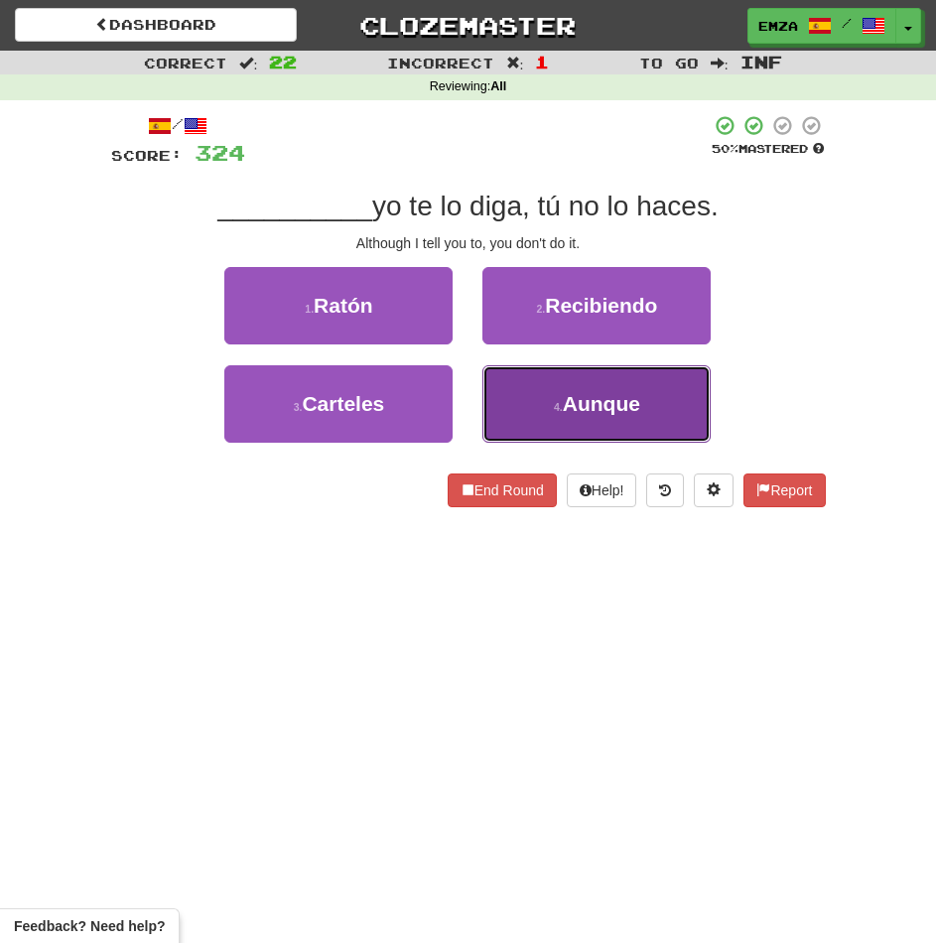
click at [542, 412] on button "4 . Aunque" at bounding box center [596, 403] width 228 height 77
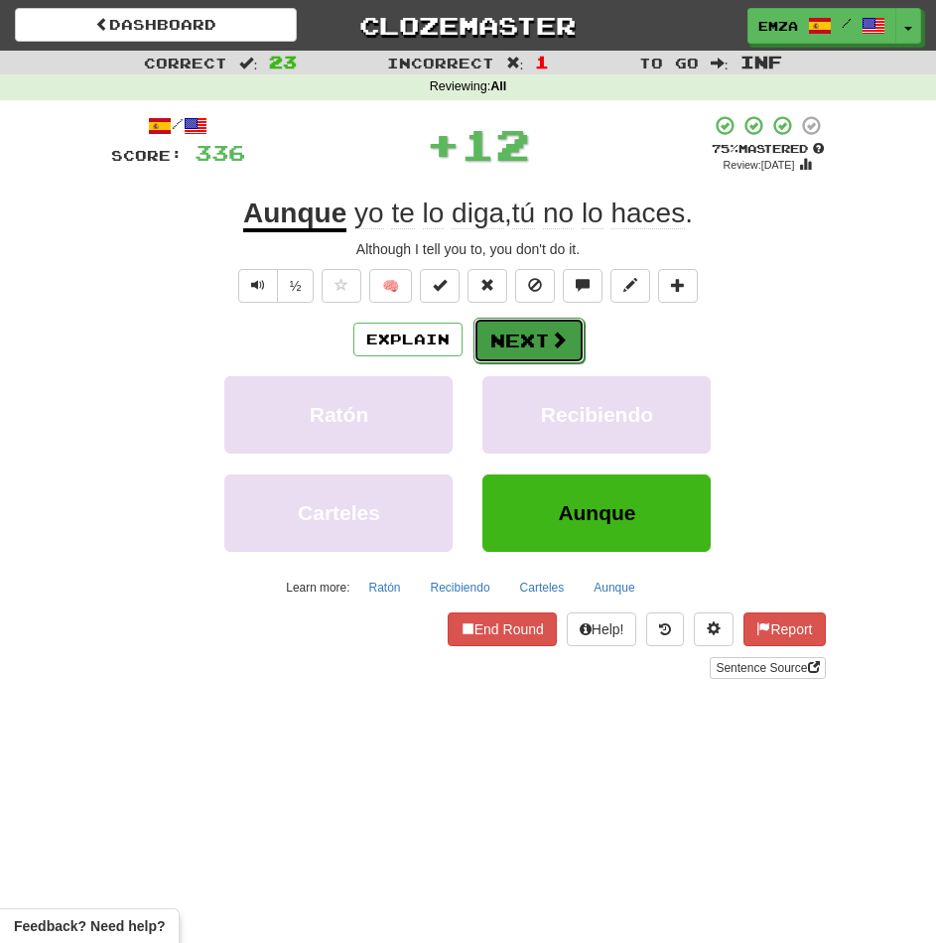
click at [530, 347] on button "Next" at bounding box center [528, 341] width 111 height 46
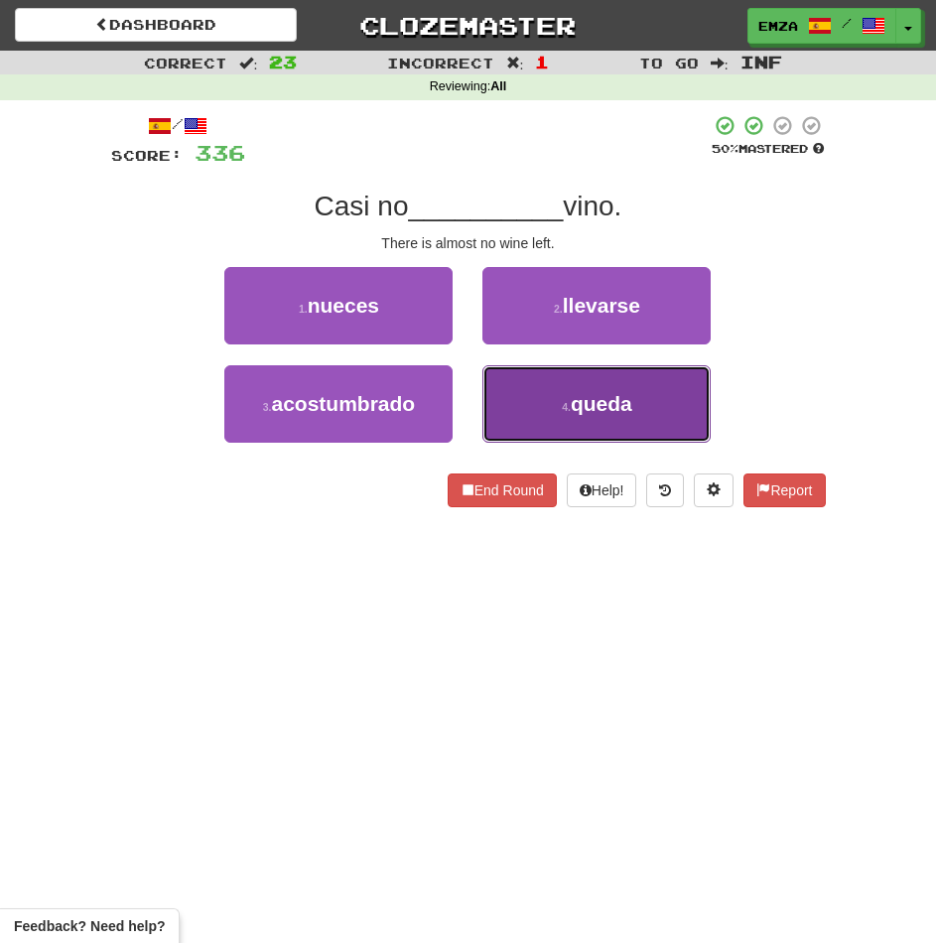
click at [519, 417] on button "4 . queda" at bounding box center [596, 403] width 228 height 77
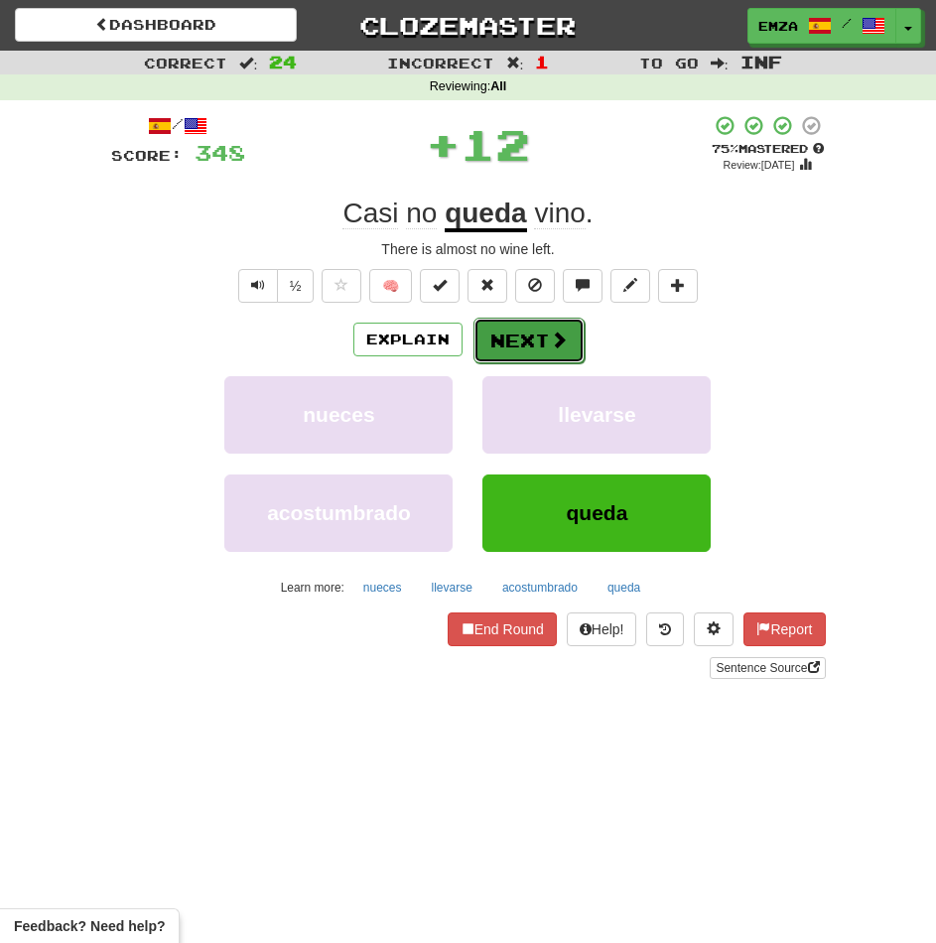
click at [506, 329] on button "Next" at bounding box center [528, 341] width 111 height 46
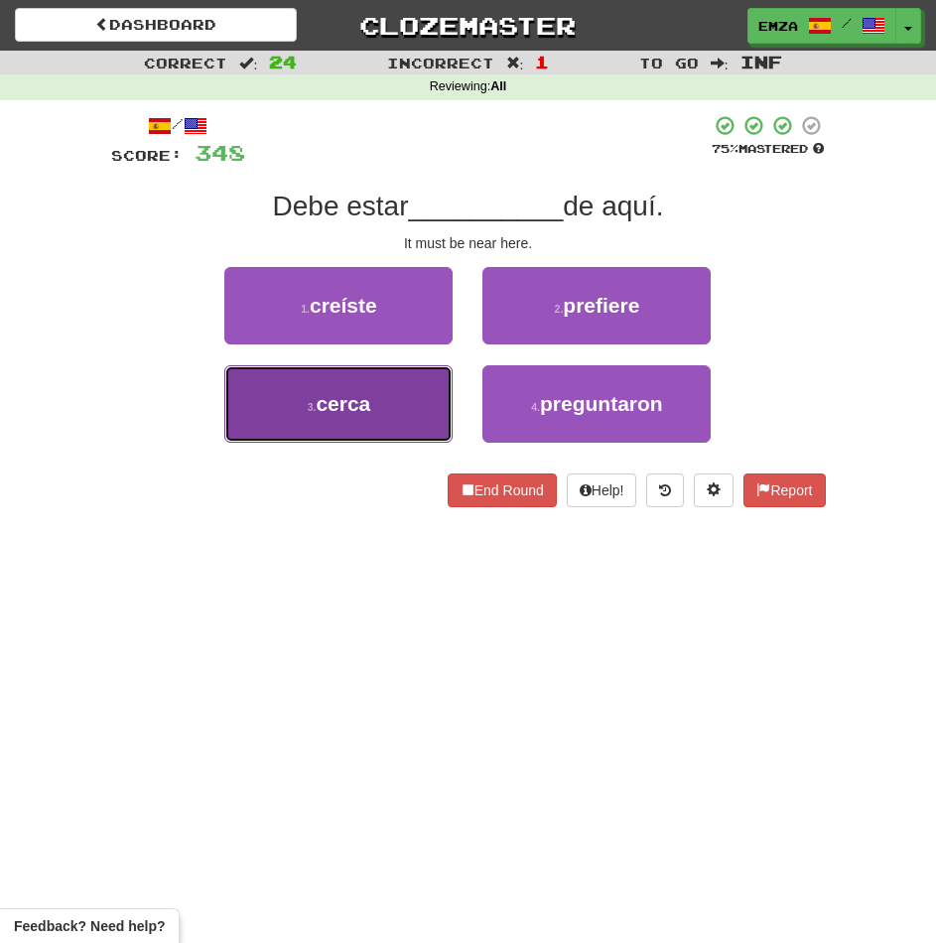
click at [386, 409] on button "3 . cerca" at bounding box center [338, 403] width 228 height 77
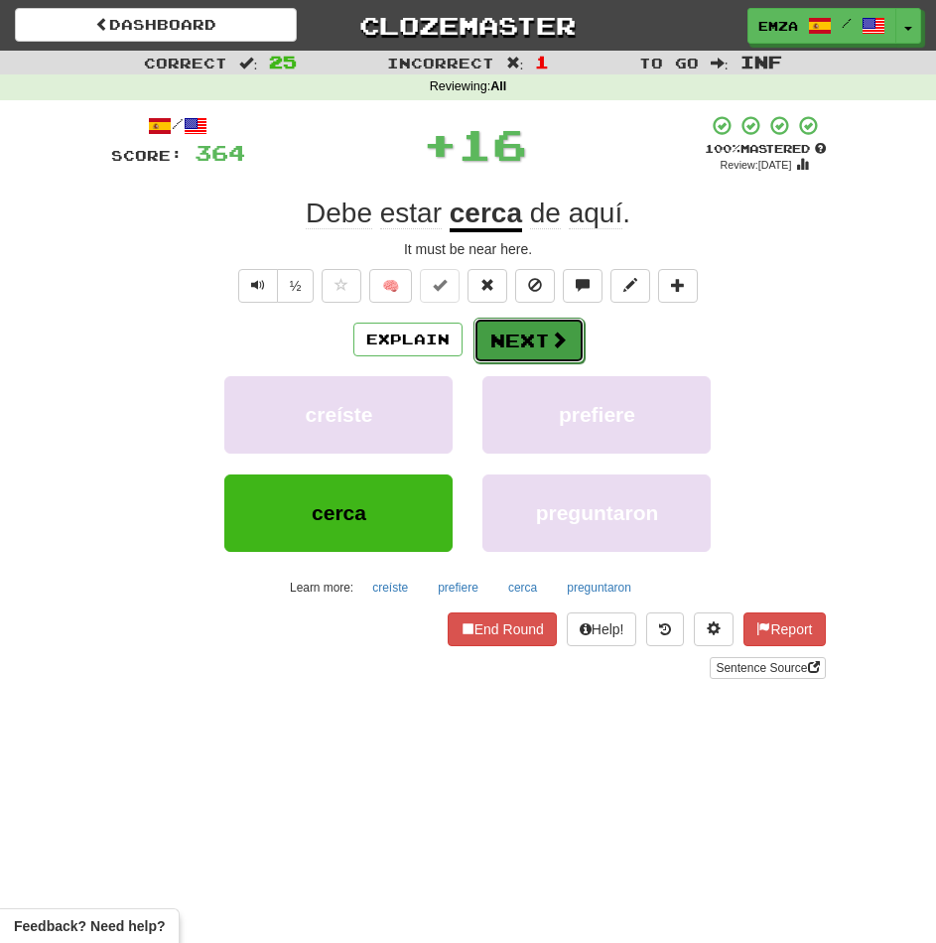
click at [500, 345] on button "Next" at bounding box center [528, 341] width 111 height 46
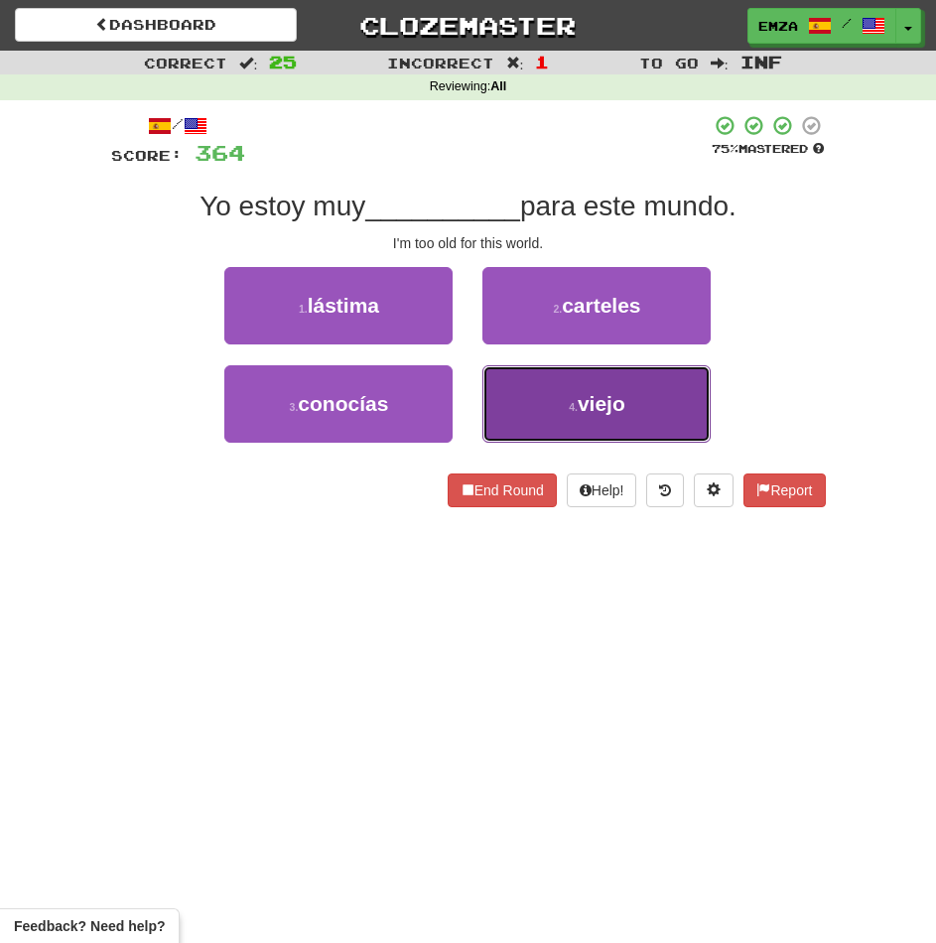
click at [531, 401] on button "4 . viejo" at bounding box center [596, 403] width 228 height 77
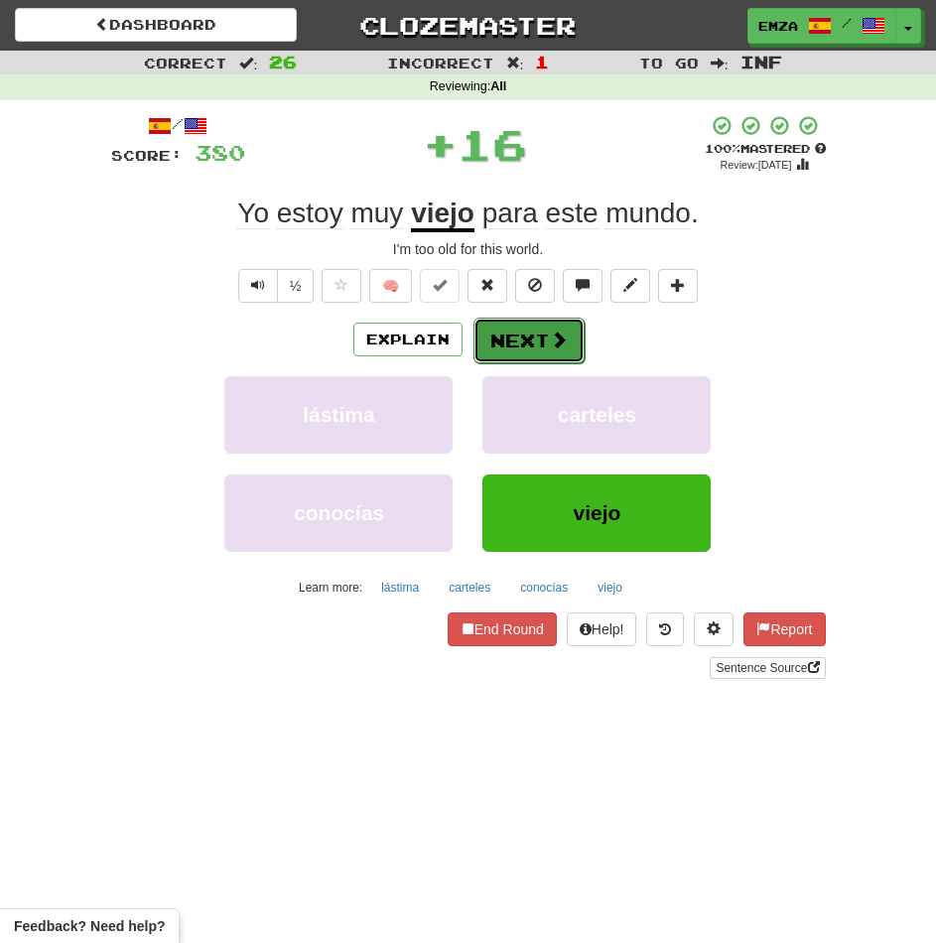
click at [535, 331] on button "Next" at bounding box center [528, 341] width 111 height 46
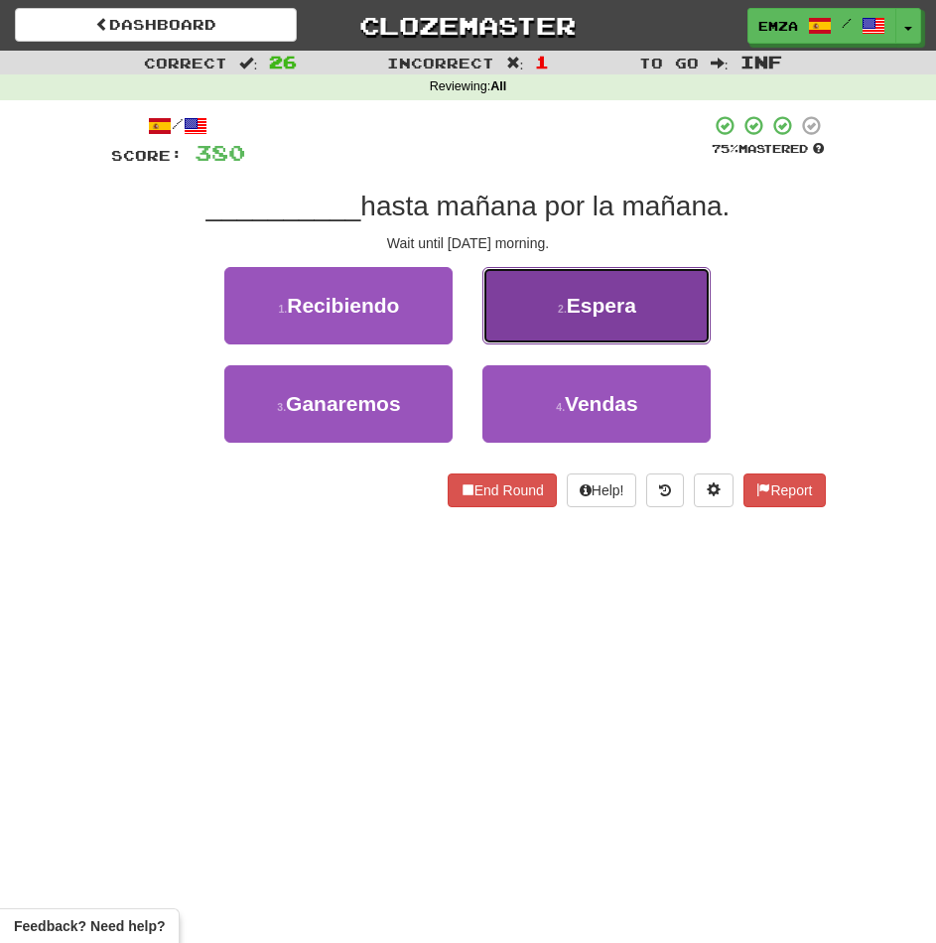
click at [540, 312] on button "2 . Espera" at bounding box center [596, 305] width 228 height 77
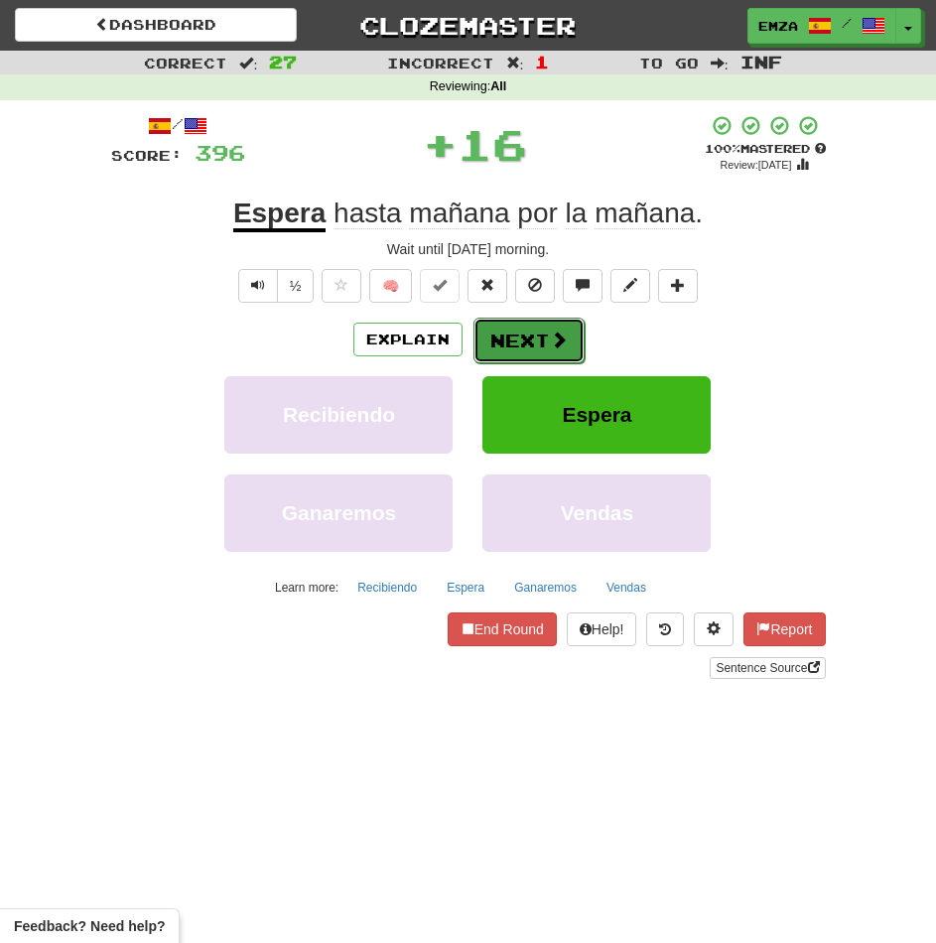
click at [523, 334] on button "Next" at bounding box center [528, 341] width 111 height 46
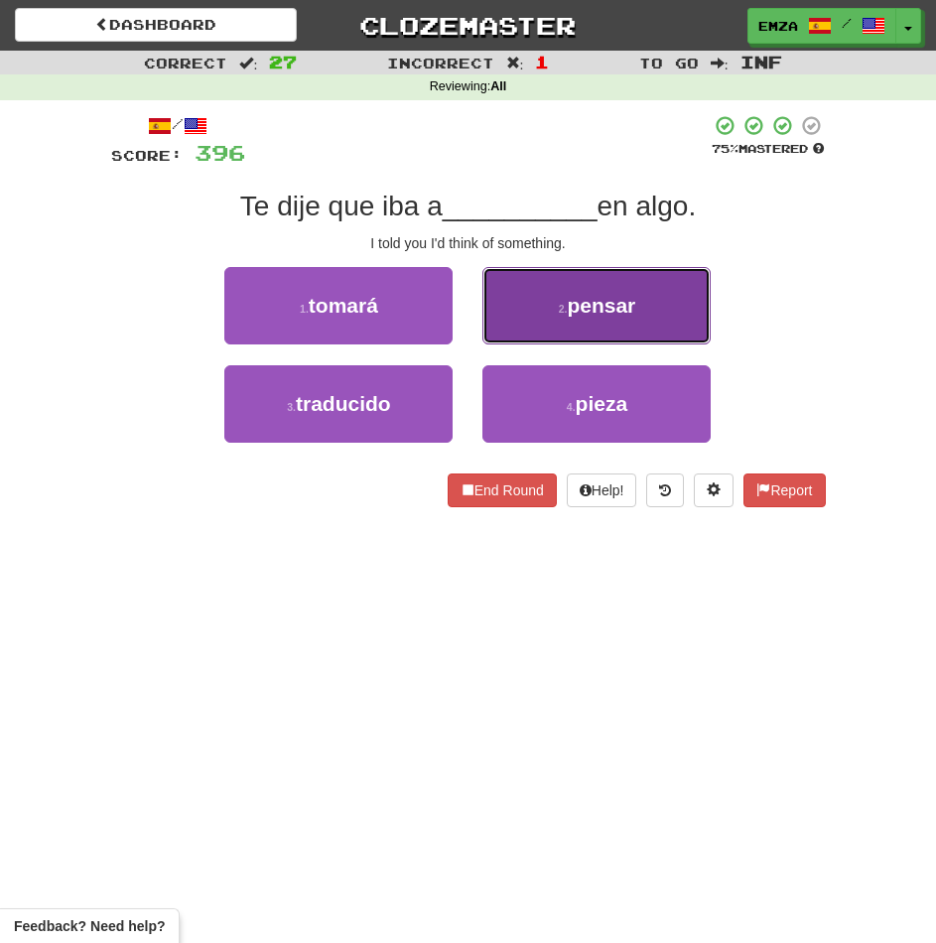
click at [525, 318] on button "2 . pensar" at bounding box center [596, 305] width 228 height 77
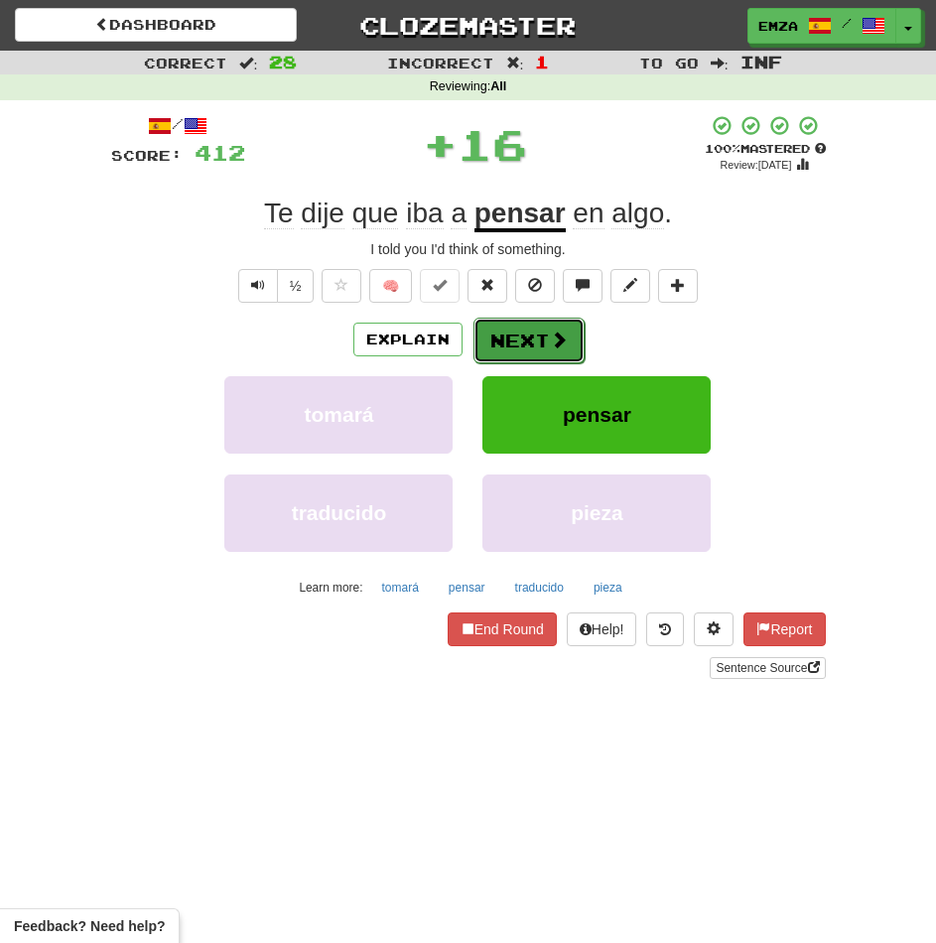
click at [510, 337] on button "Next" at bounding box center [528, 341] width 111 height 46
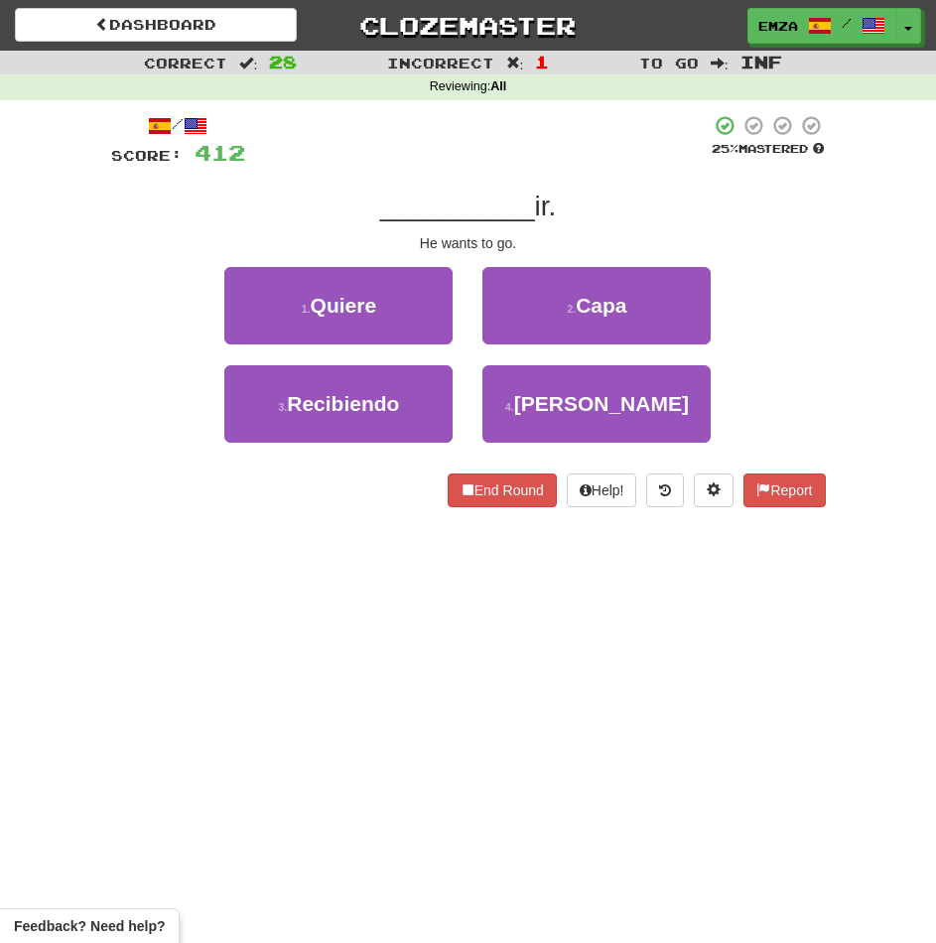
click at [256, 567] on div "Dashboard Clozemaster Emza / Toggle Dropdown Dashboard Leaderboard Activity Fee…" at bounding box center [468, 471] width 936 height 943
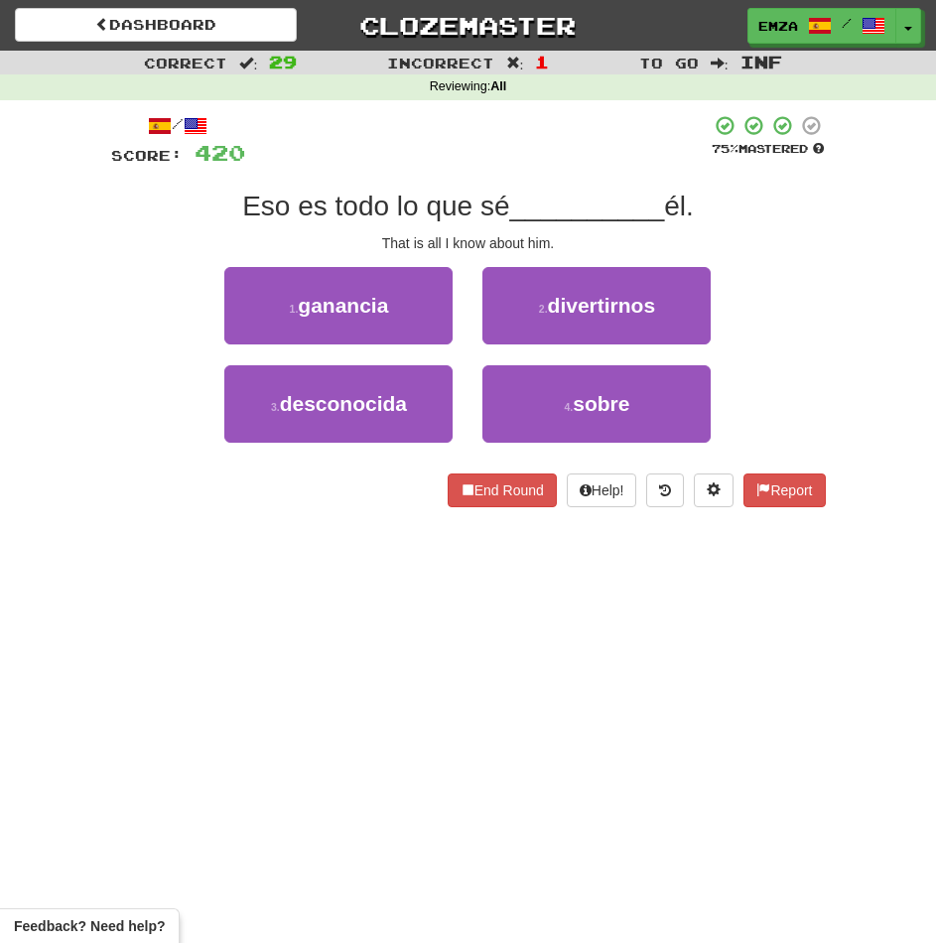
click at [122, 338] on div "1 . ganancia 2 . divertirnos" at bounding box center [468, 316] width 774 height 98
click at [503, 372] on button "4 . sobre" at bounding box center [596, 403] width 228 height 77
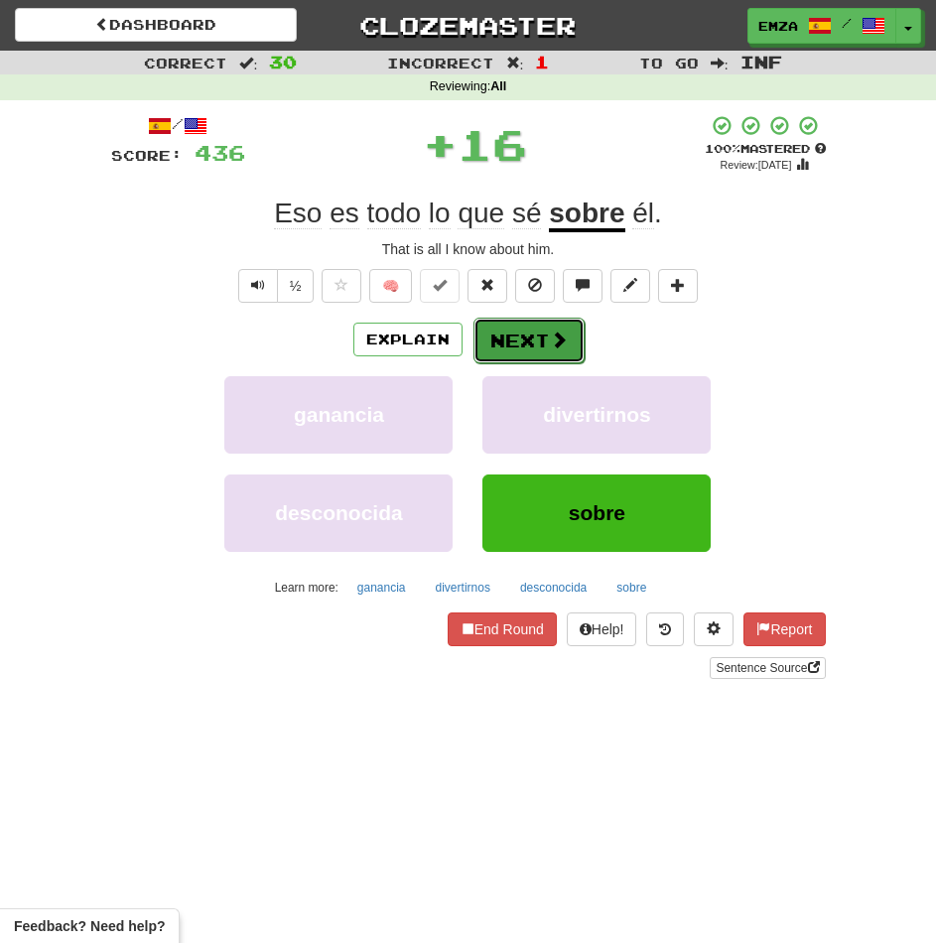
click at [546, 329] on button "Next" at bounding box center [528, 341] width 111 height 46
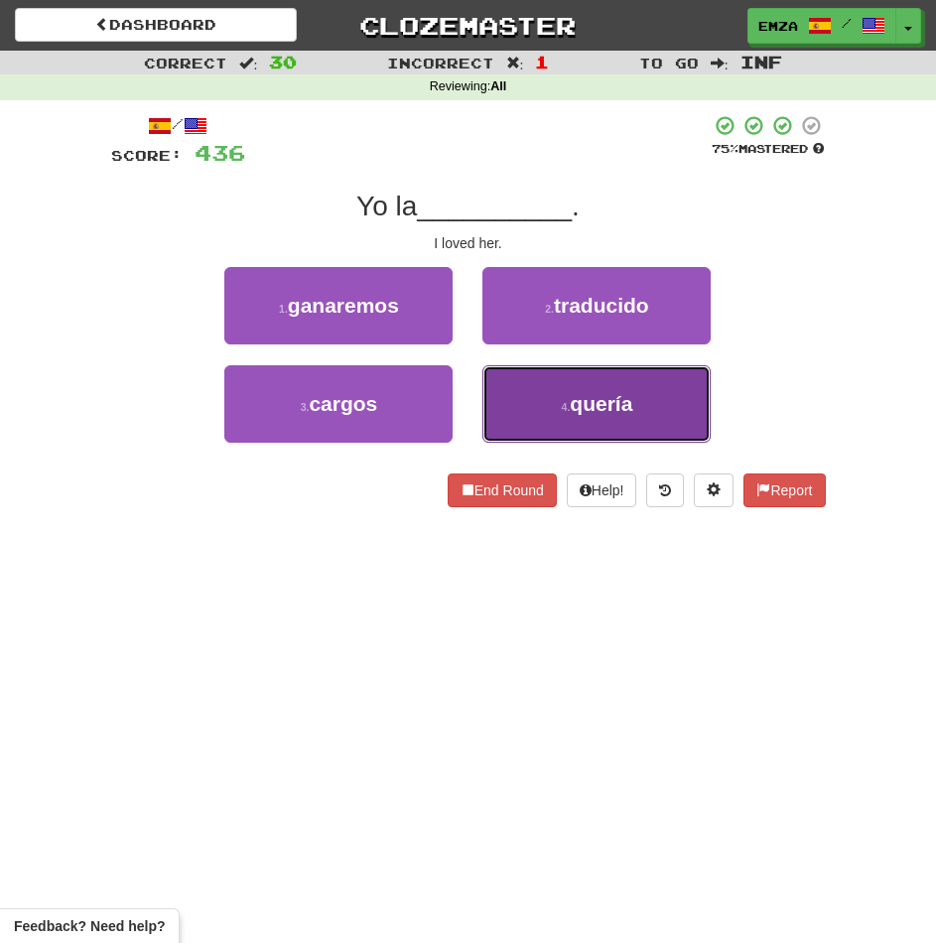
click at [561, 409] on button "4 . quería" at bounding box center [596, 403] width 228 height 77
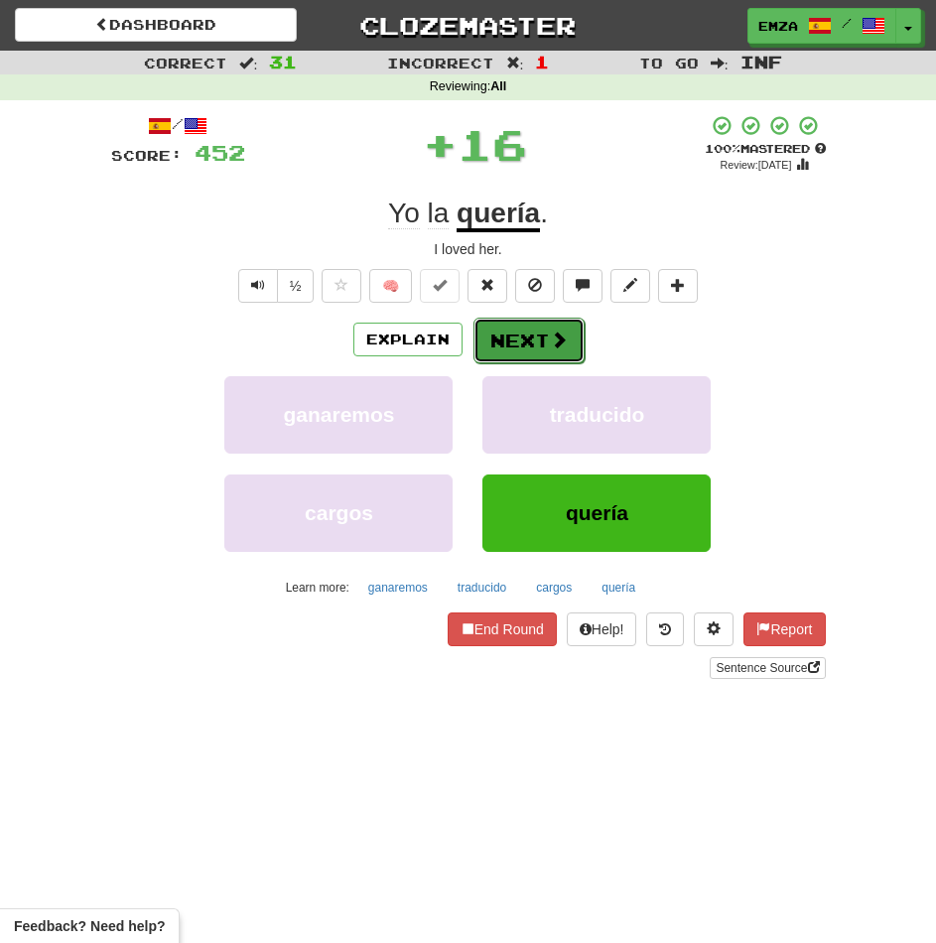
click at [529, 343] on button "Next" at bounding box center [528, 341] width 111 height 46
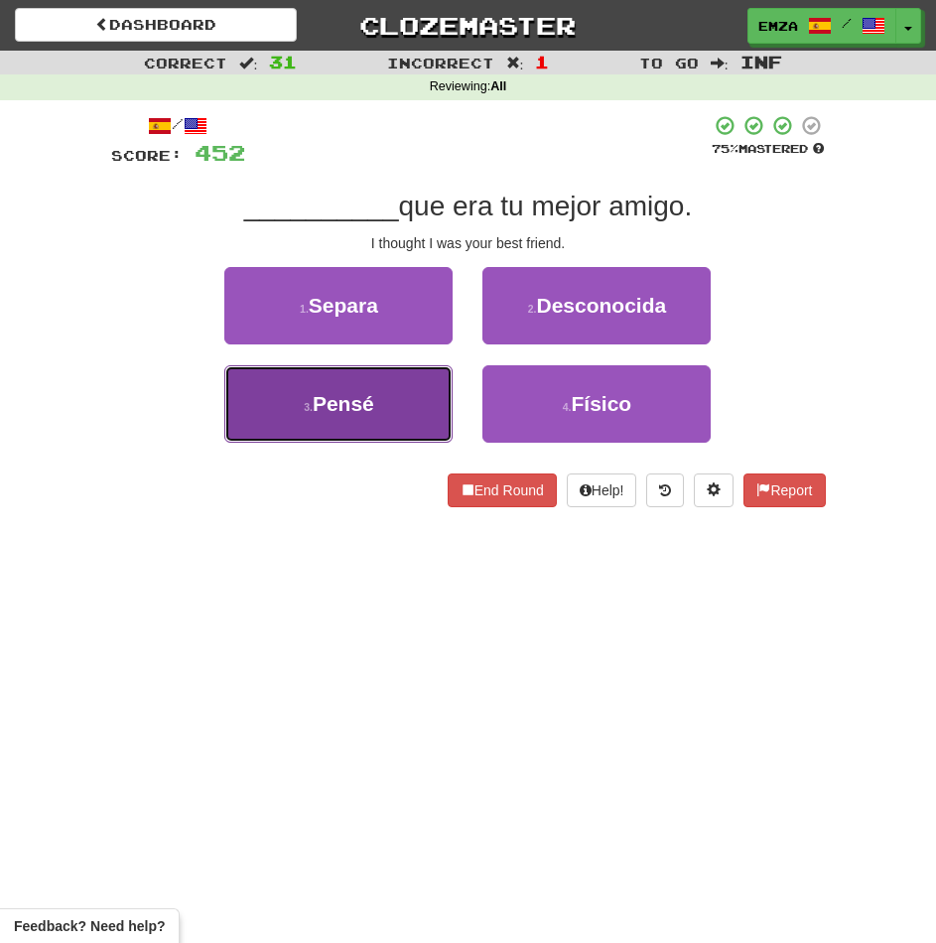
click at [401, 410] on button "3 . Pensé" at bounding box center [338, 403] width 228 height 77
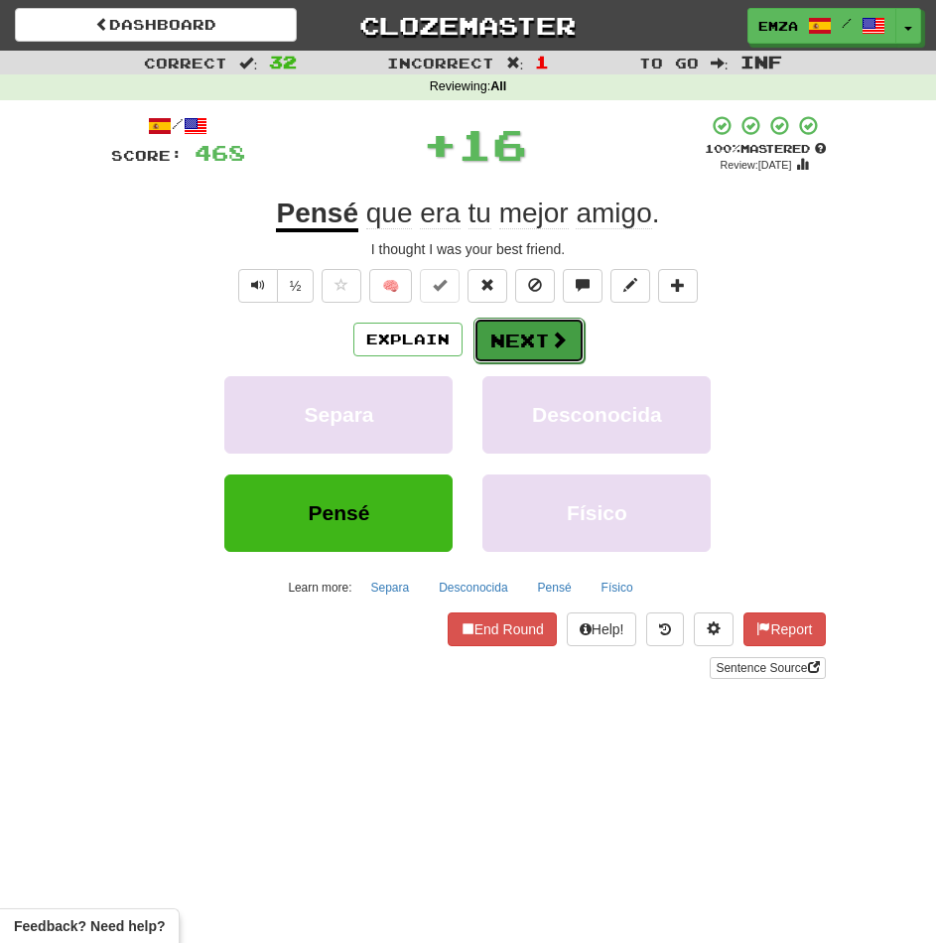
click at [553, 357] on button "Next" at bounding box center [528, 341] width 111 height 46
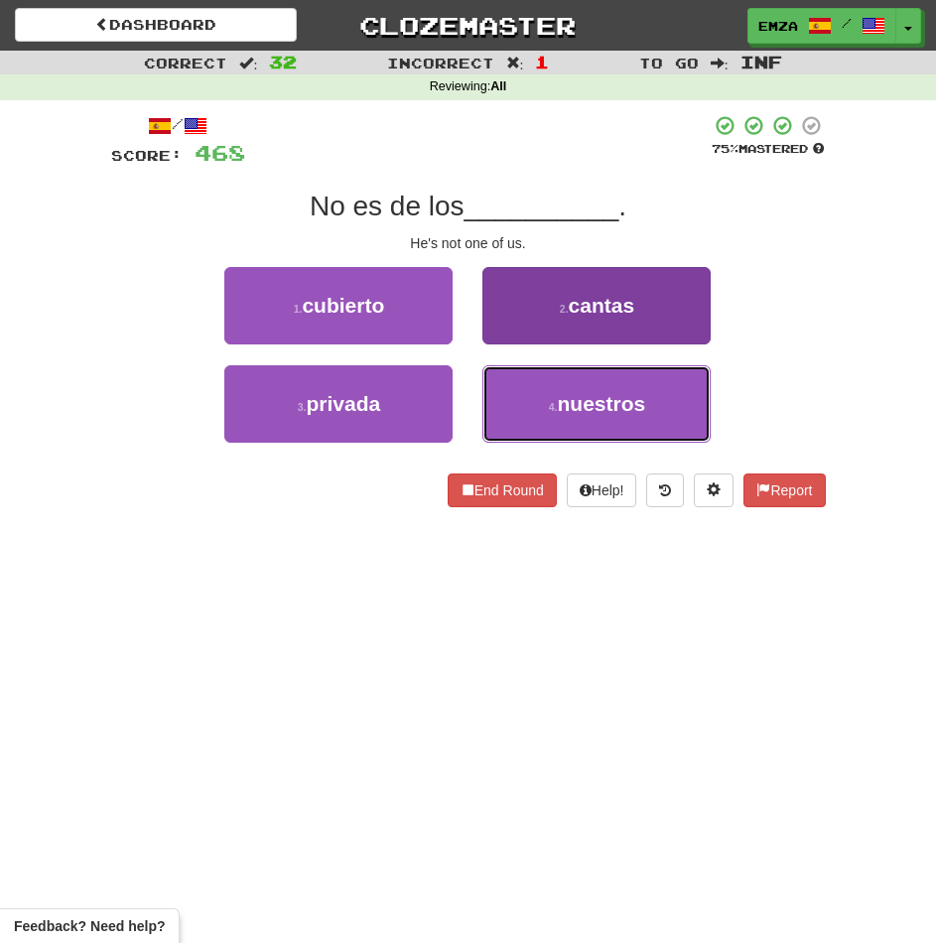
click at [500, 400] on button "4 . nuestros" at bounding box center [596, 403] width 228 height 77
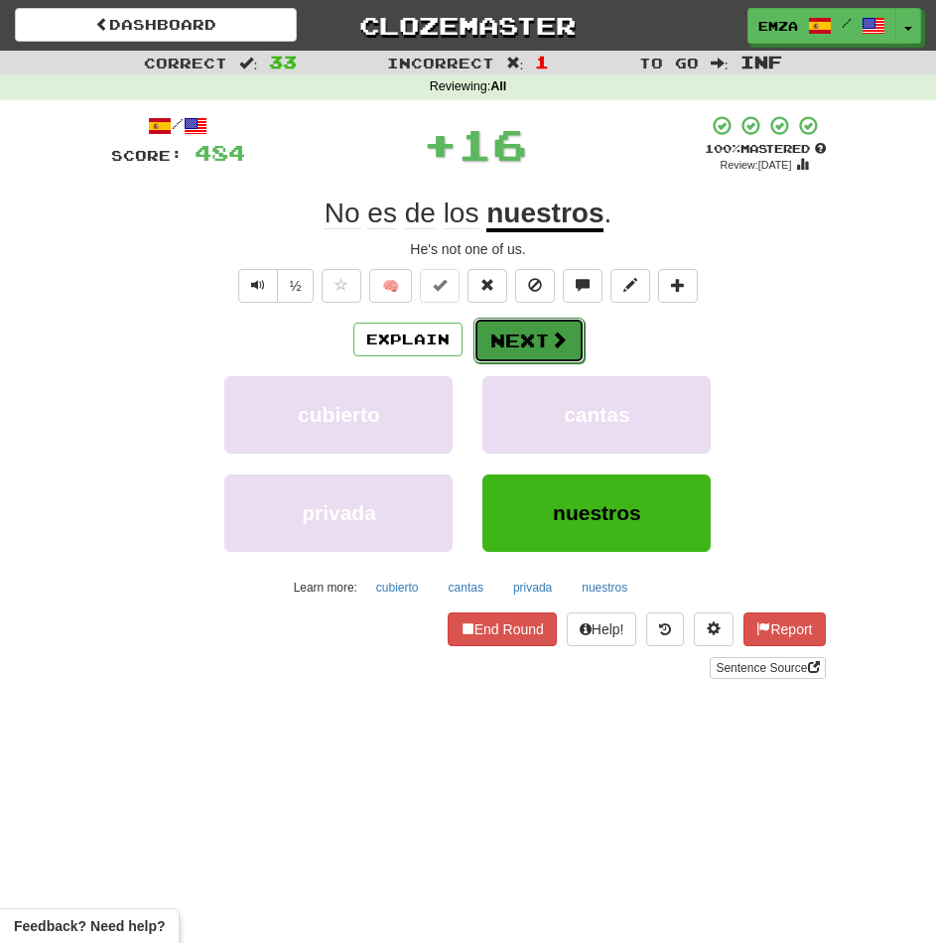
click at [508, 335] on button "Next" at bounding box center [528, 341] width 111 height 46
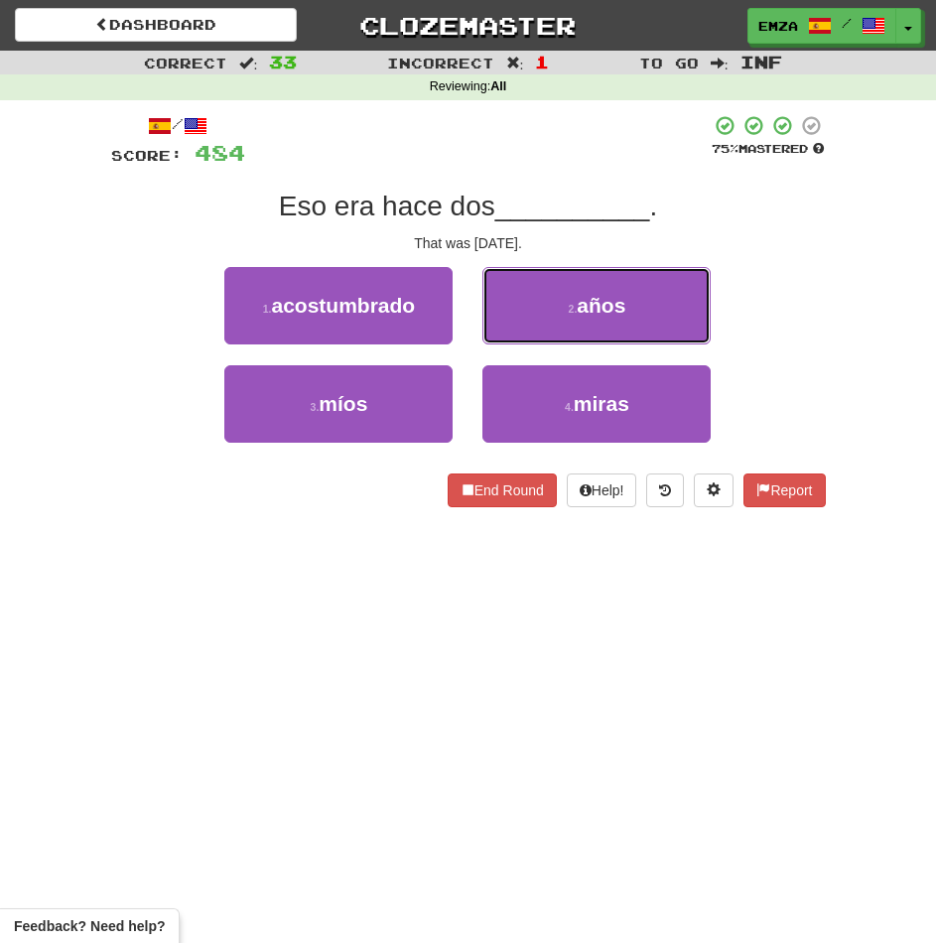
click at [521, 307] on button "2 . años" at bounding box center [596, 305] width 228 height 77
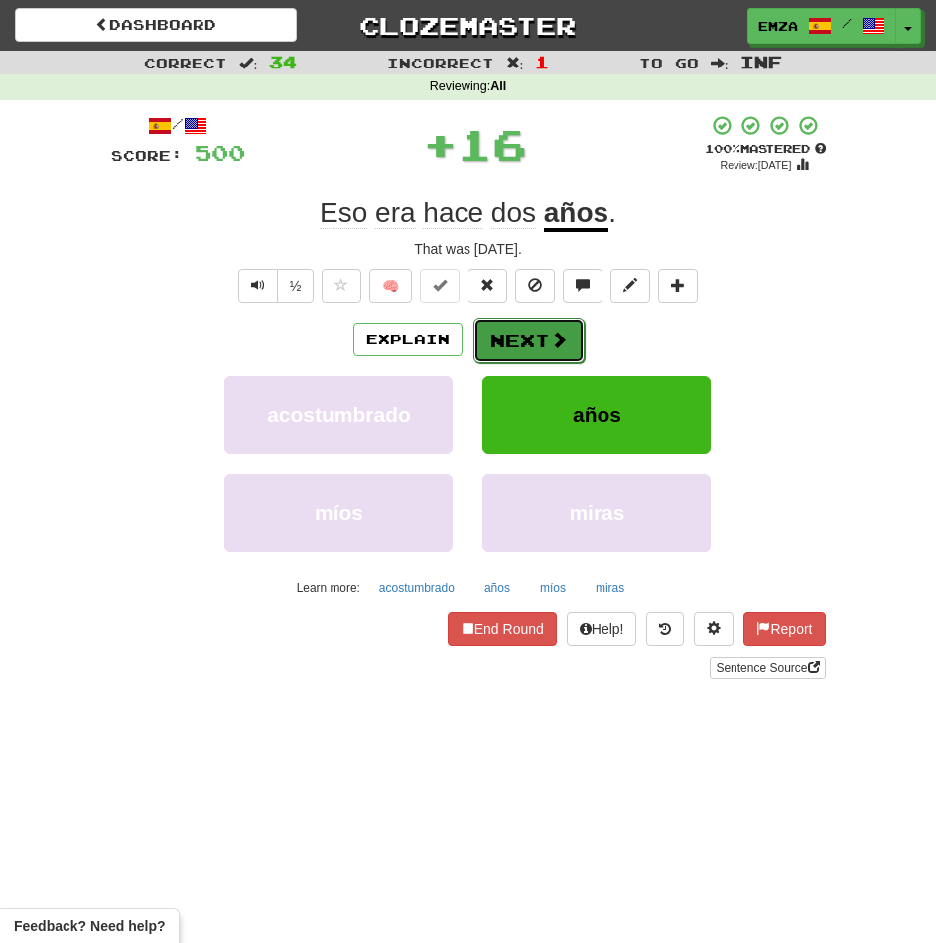
click at [488, 350] on button "Next" at bounding box center [528, 341] width 111 height 46
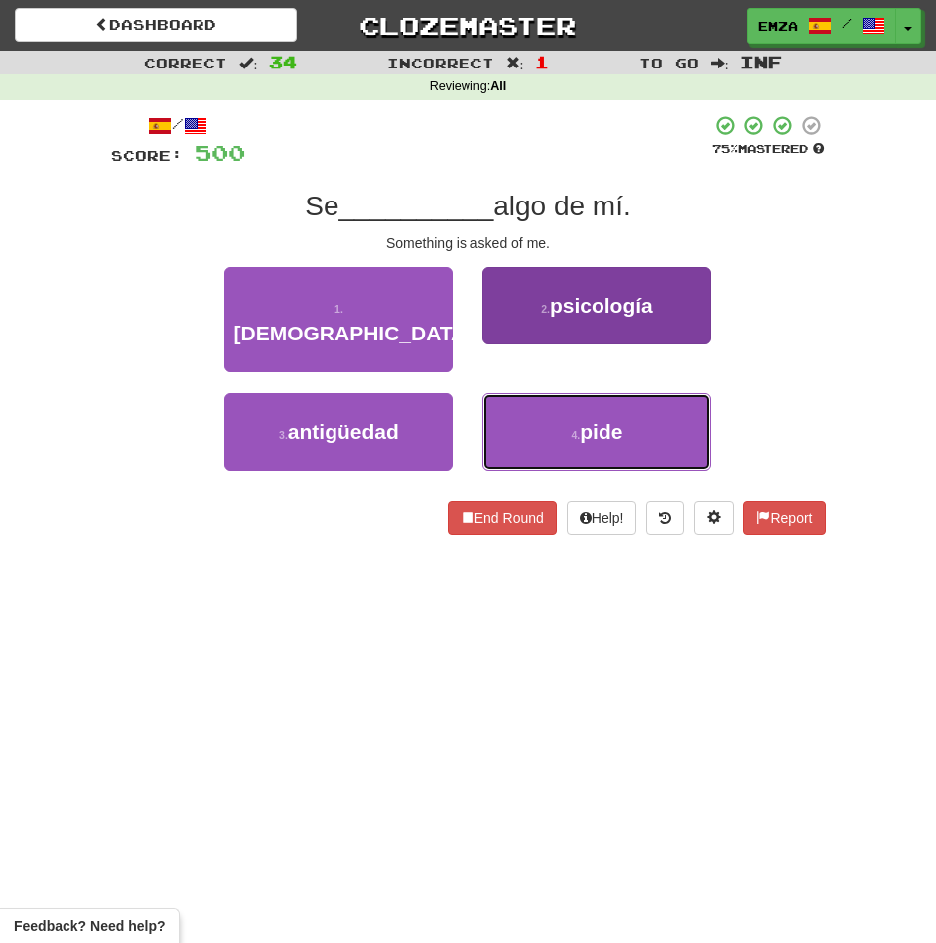
click at [516, 419] on button "4 . pide" at bounding box center [596, 431] width 228 height 77
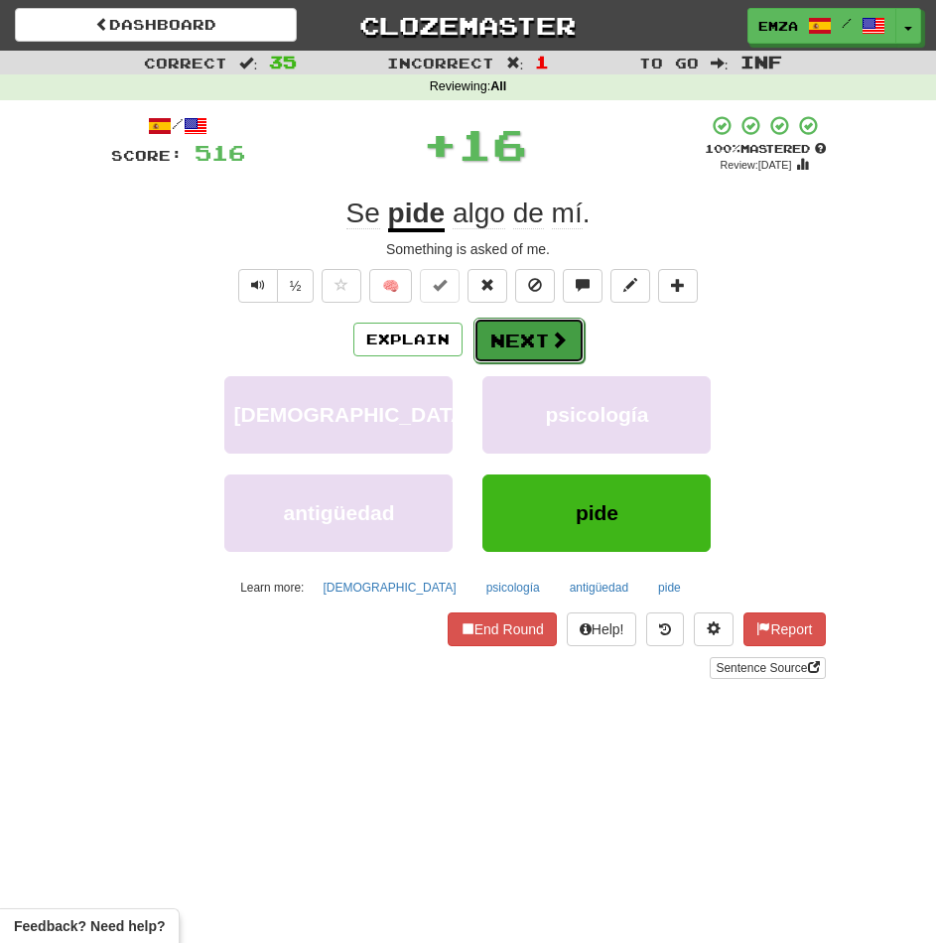
click at [532, 333] on button "Next" at bounding box center [528, 341] width 111 height 46
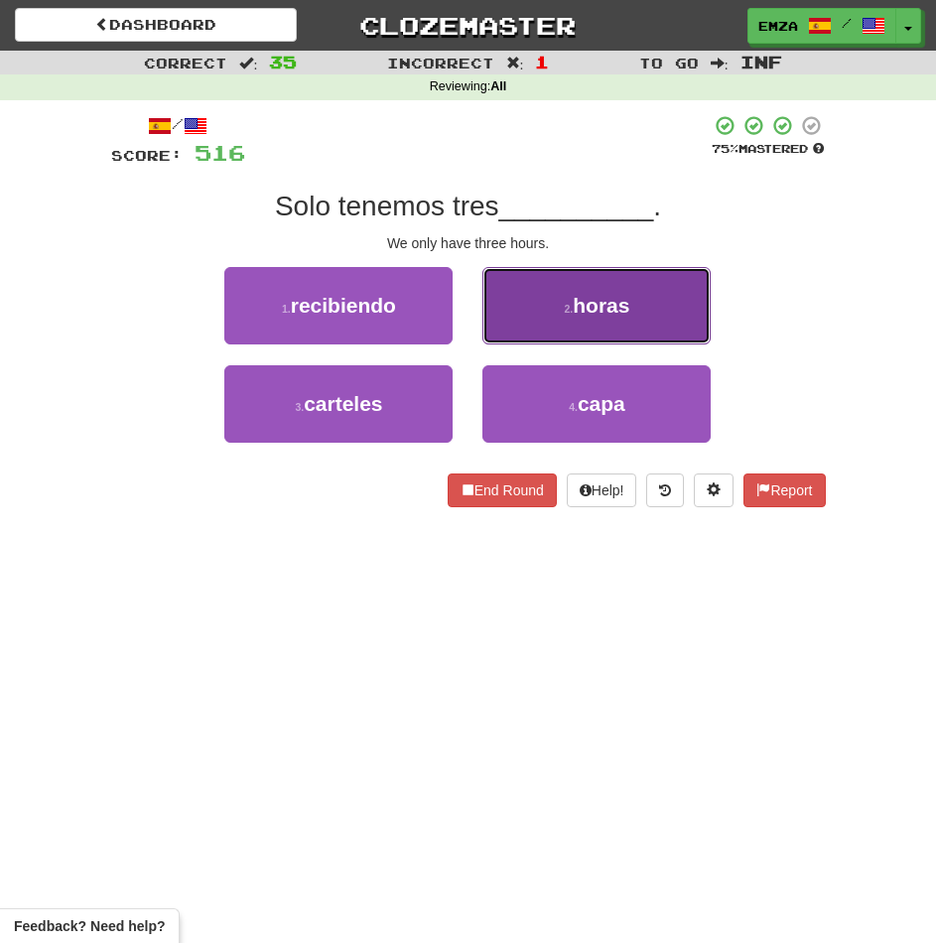
click at [527, 318] on button "2 . horas" at bounding box center [596, 305] width 228 height 77
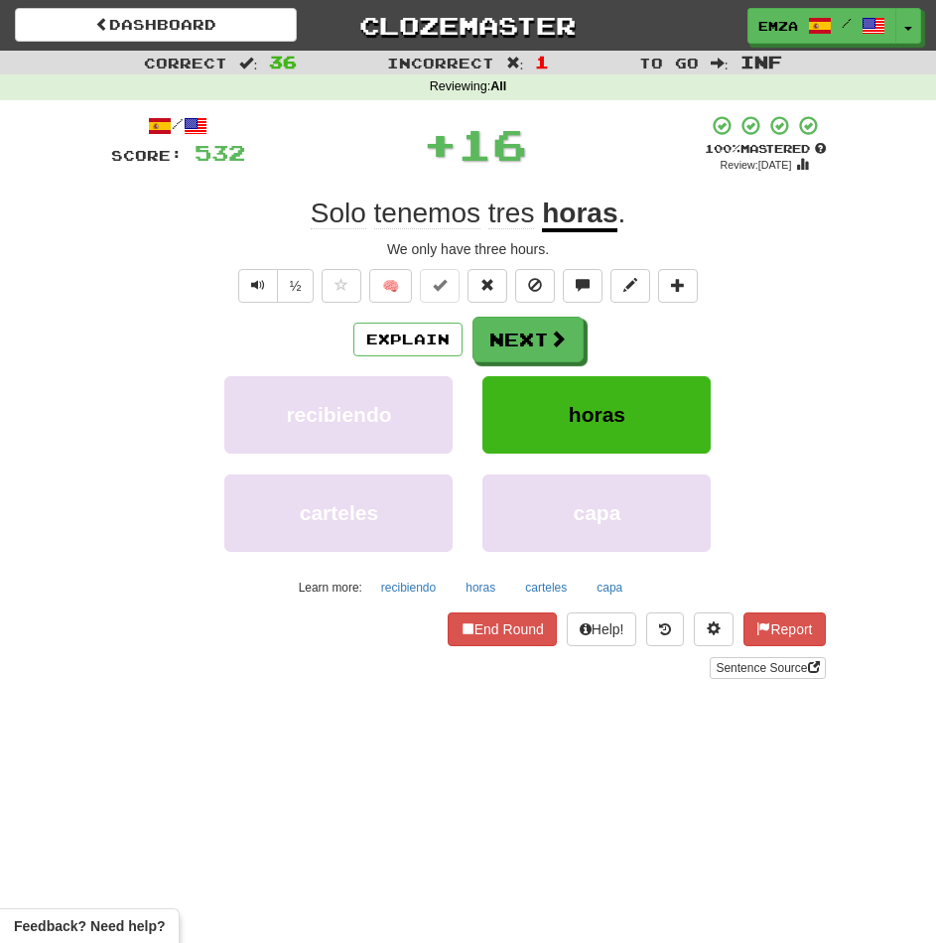
click at [515, 336] on button "Next" at bounding box center [527, 340] width 111 height 46
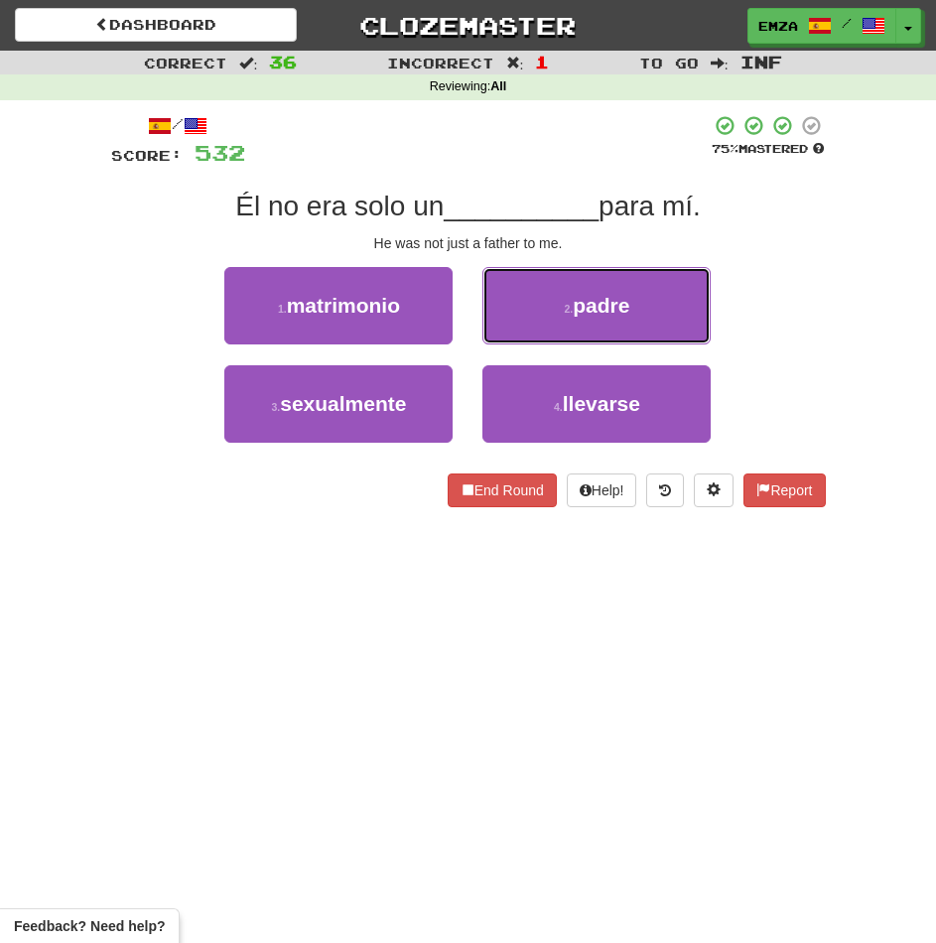
click at [537, 308] on button "2 . padre" at bounding box center [596, 305] width 228 height 77
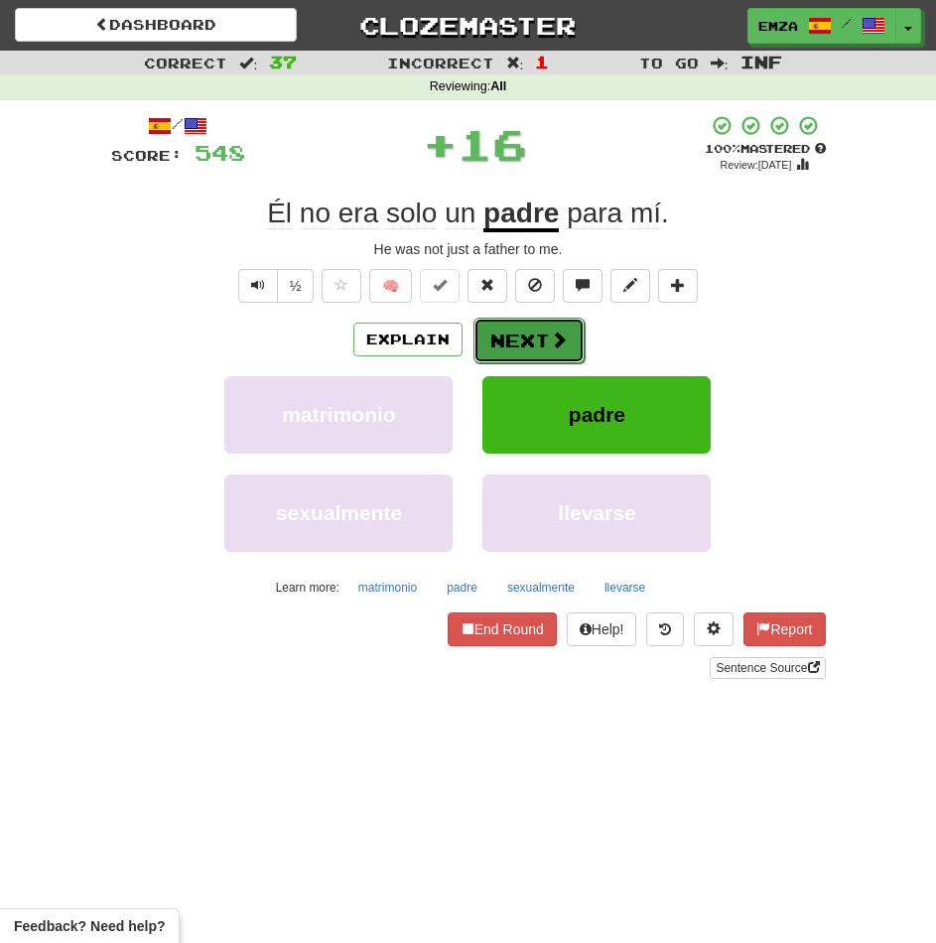
click at [541, 330] on button "Next" at bounding box center [528, 341] width 111 height 46
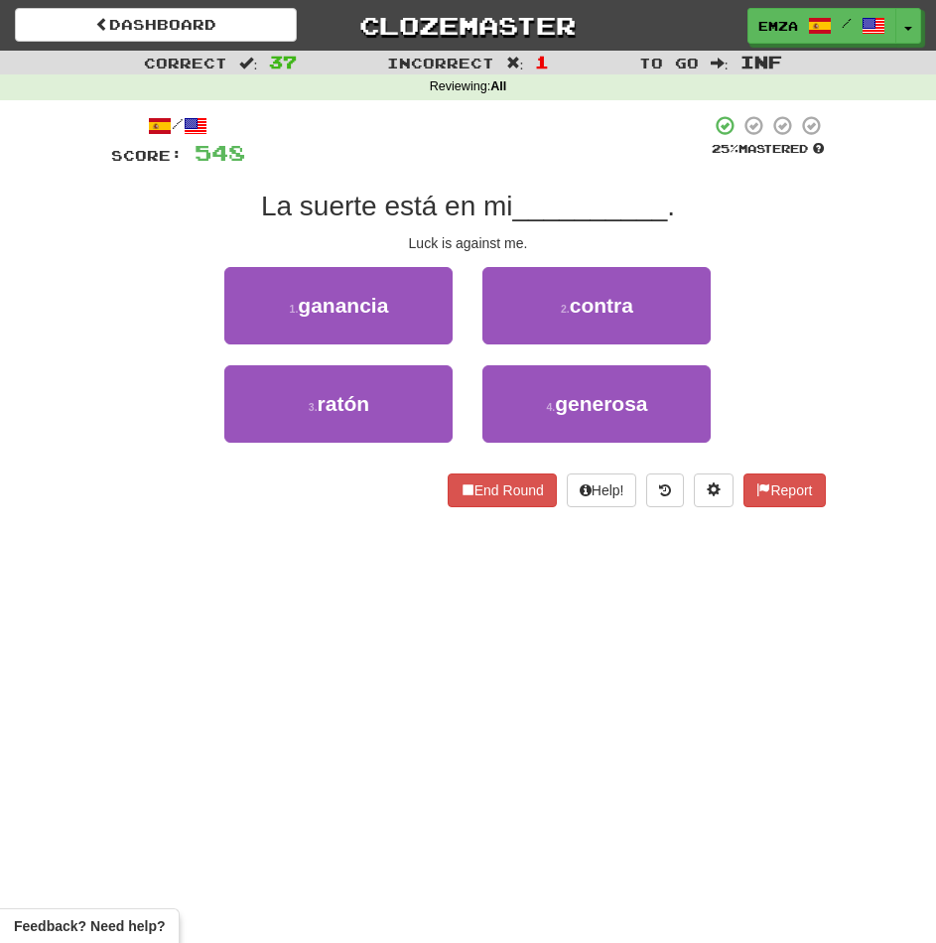
click at [538, 346] on div "2 . contra" at bounding box center [596, 316] width 258 height 98
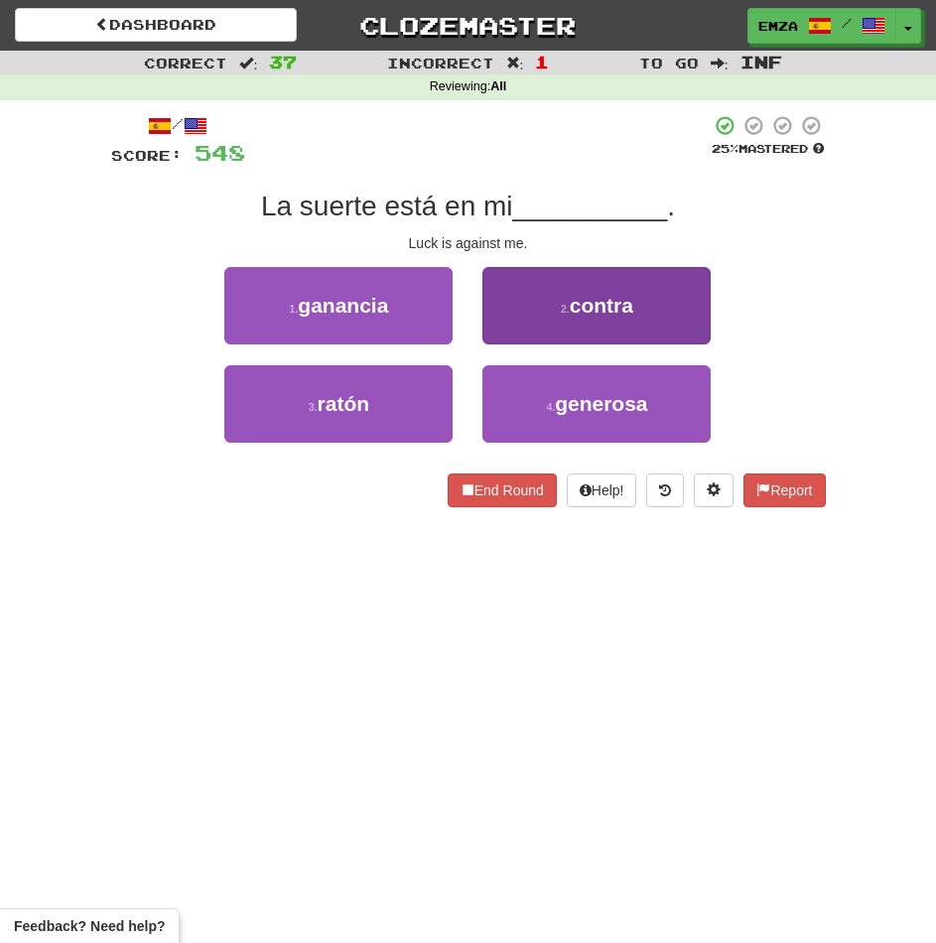
click at [521, 347] on div "2 . contra" at bounding box center [596, 316] width 258 height 98
click at [523, 293] on button "2 . contra" at bounding box center [596, 305] width 228 height 77
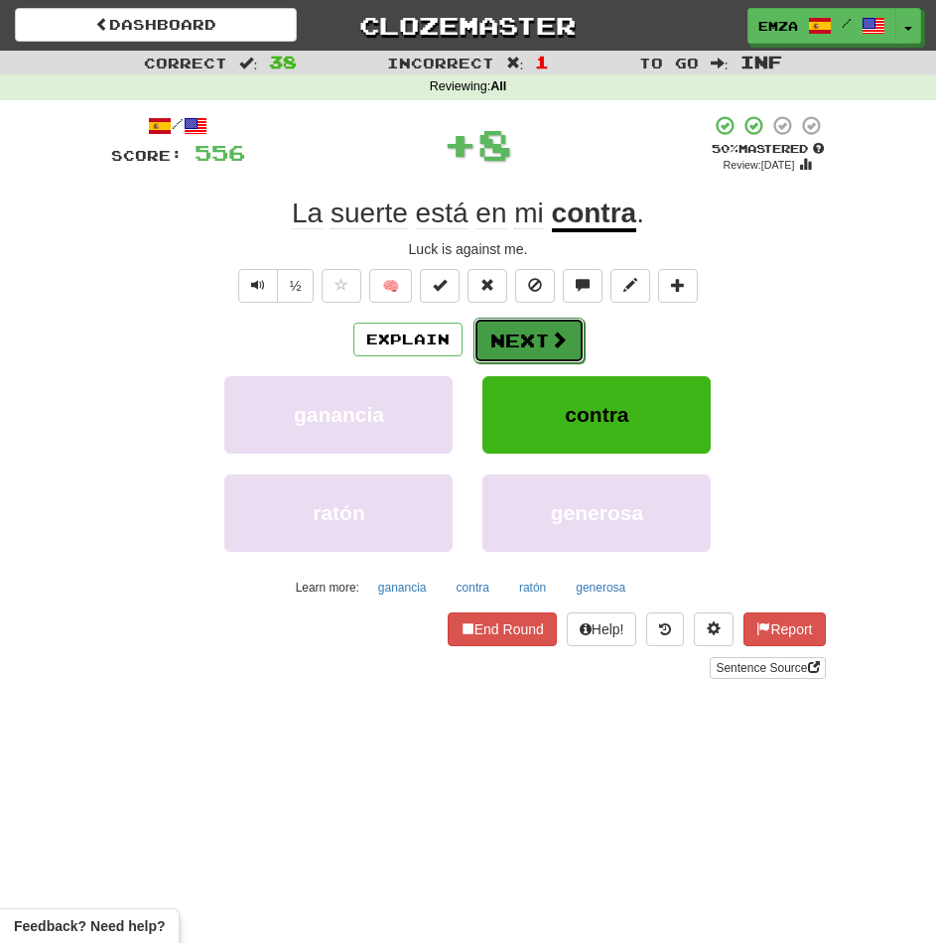
click at [527, 321] on button "Next" at bounding box center [528, 341] width 111 height 46
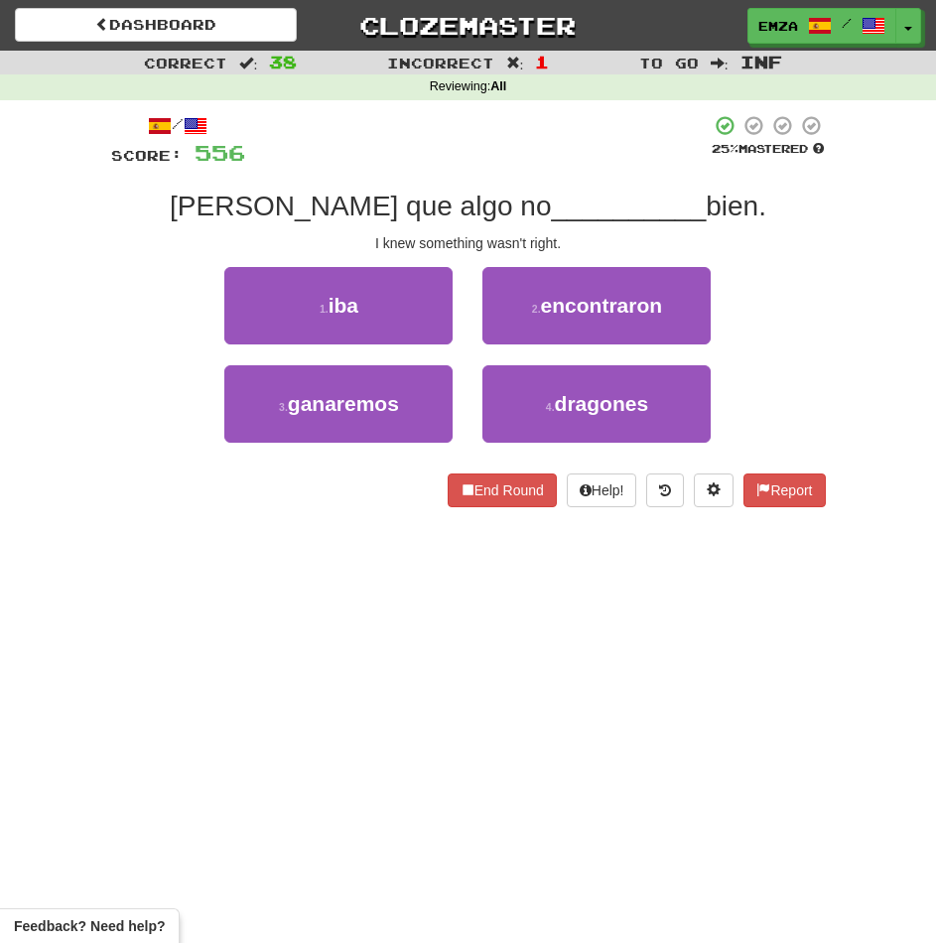
click at [373, 511] on div "/ Score: 556 25 % Mastered Sabía que algo no __________ bien. I knew something …" at bounding box center [468, 317] width 715 height 435
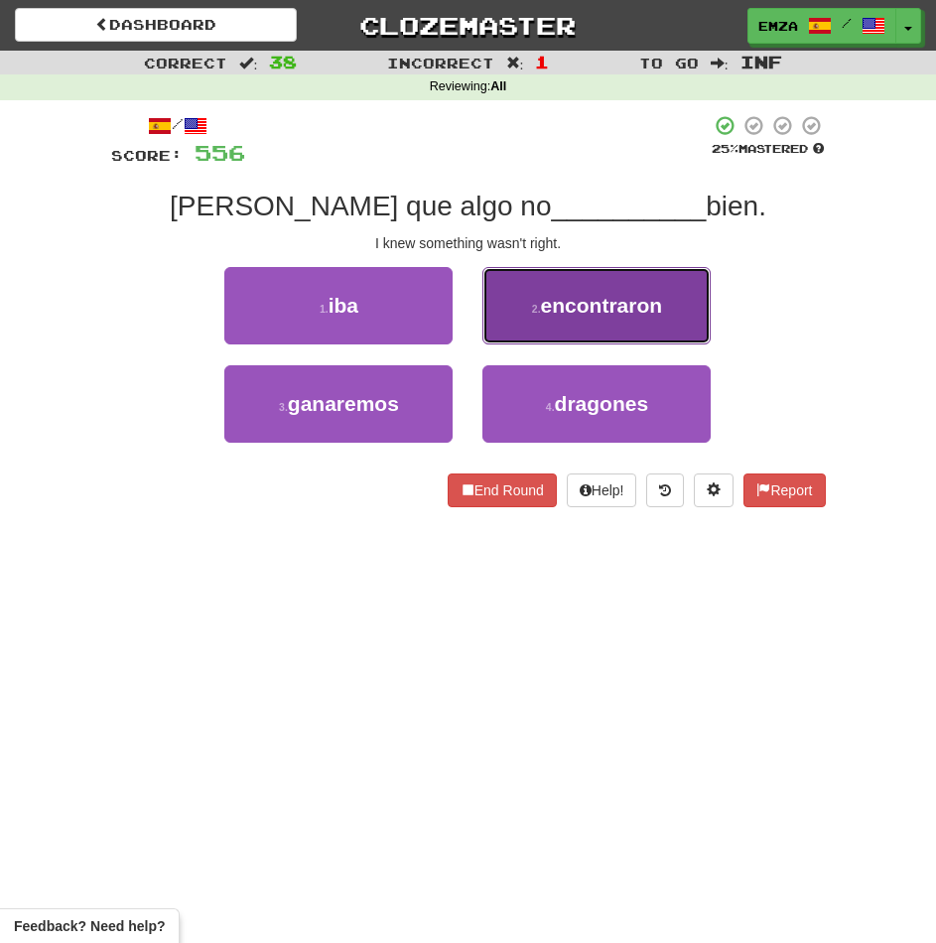
click at [519, 317] on button "2 . encontraron" at bounding box center [596, 305] width 228 height 77
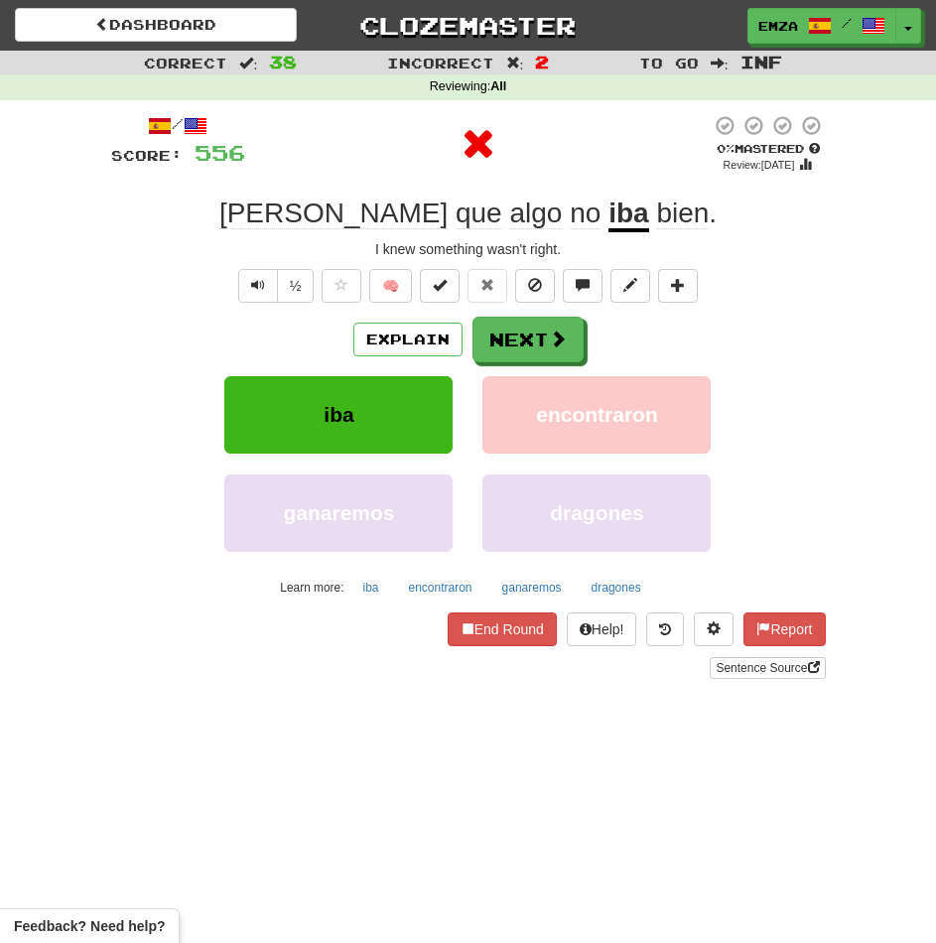
click at [525, 349] on button "Next" at bounding box center [527, 340] width 111 height 46
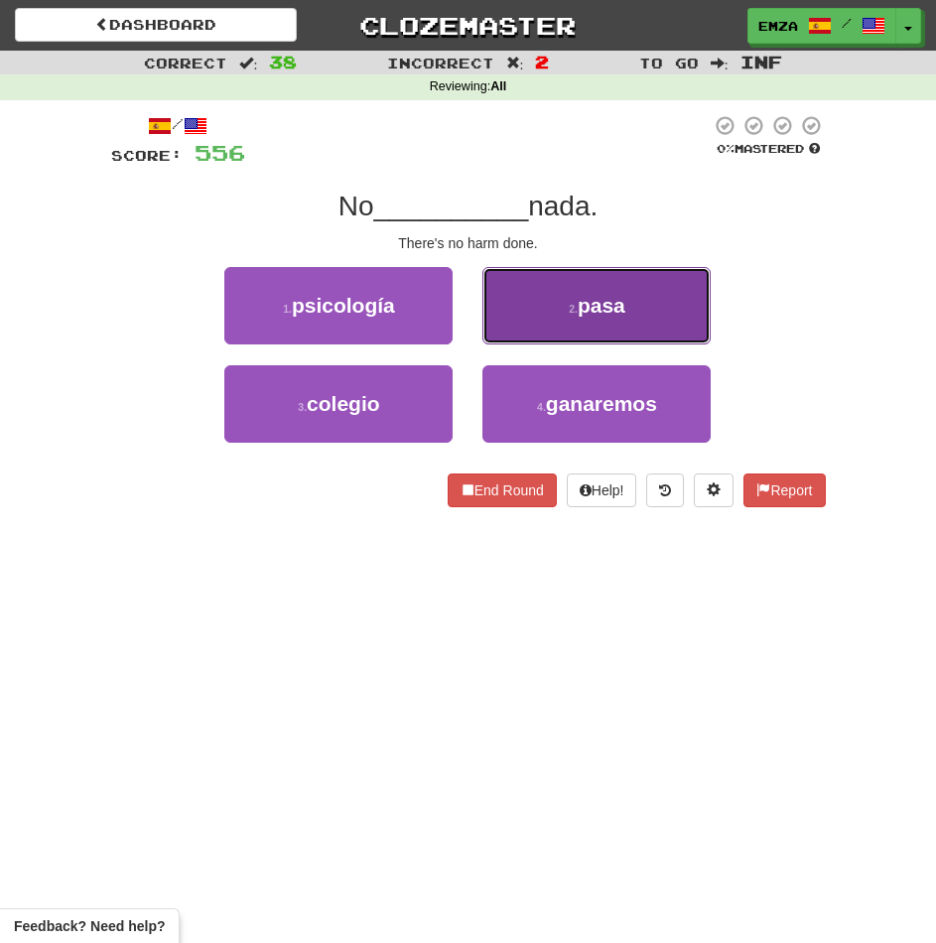
click at [523, 325] on button "2 . pasa" at bounding box center [596, 305] width 228 height 77
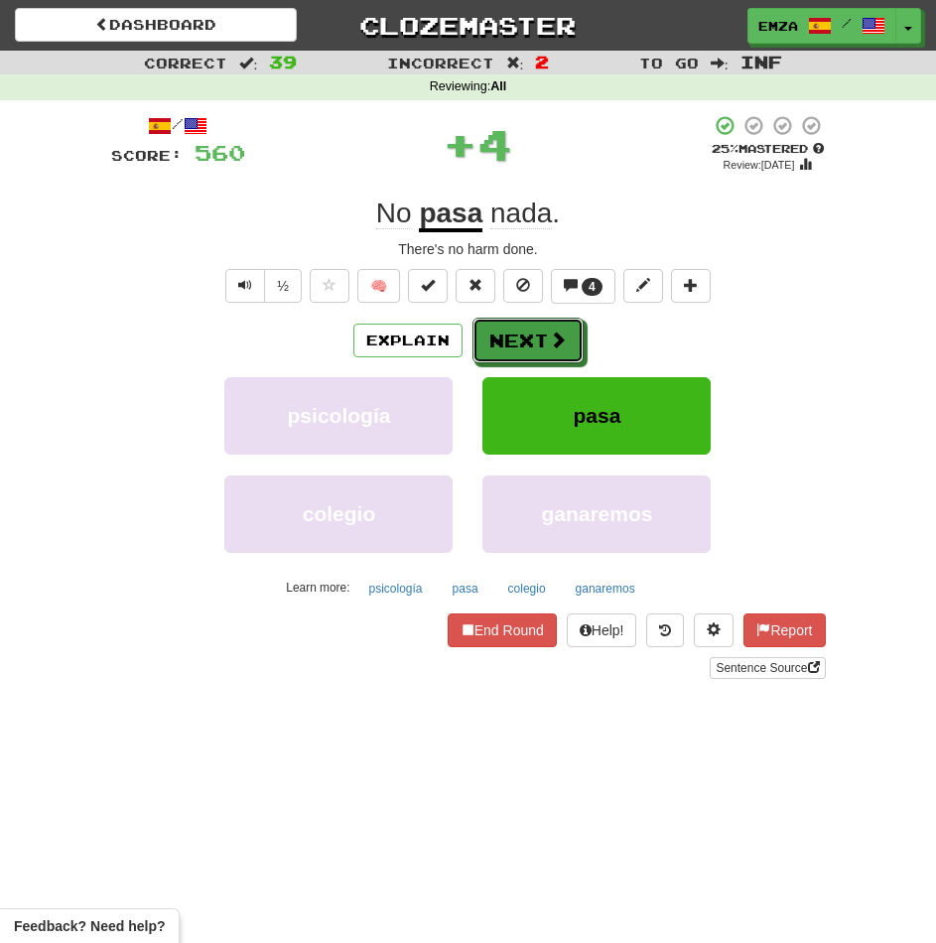
click at [513, 350] on button "Next" at bounding box center [527, 341] width 111 height 46
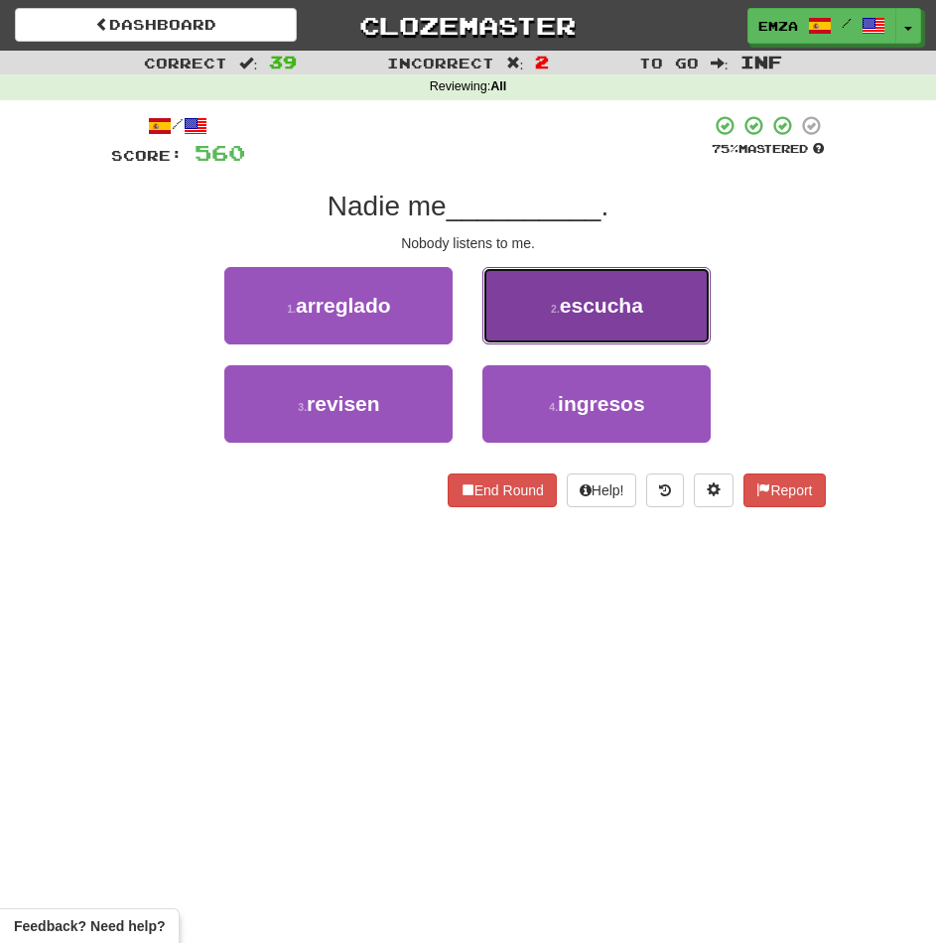
click at [523, 324] on button "2 . escucha" at bounding box center [596, 305] width 228 height 77
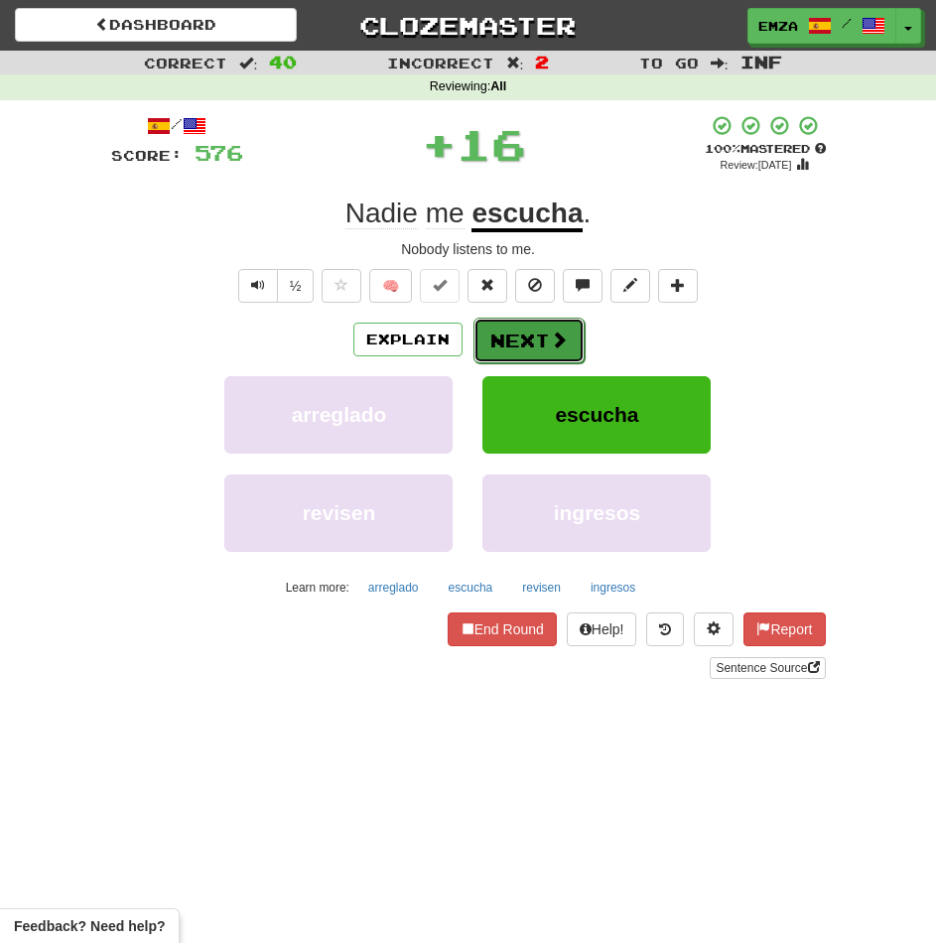
click at [519, 342] on button "Next" at bounding box center [528, 341] width 111 height 46
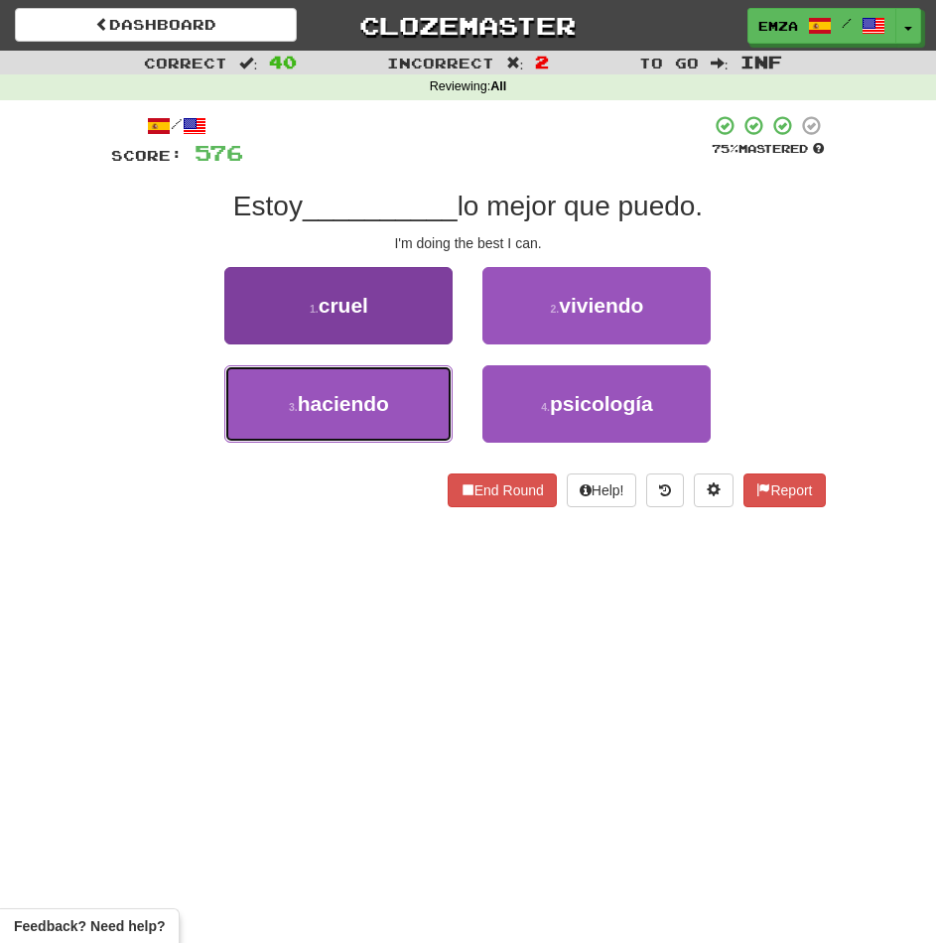
click at [419, 412] on button "3 . haciendo" at bounding box center [338, 403] width 228 height 77
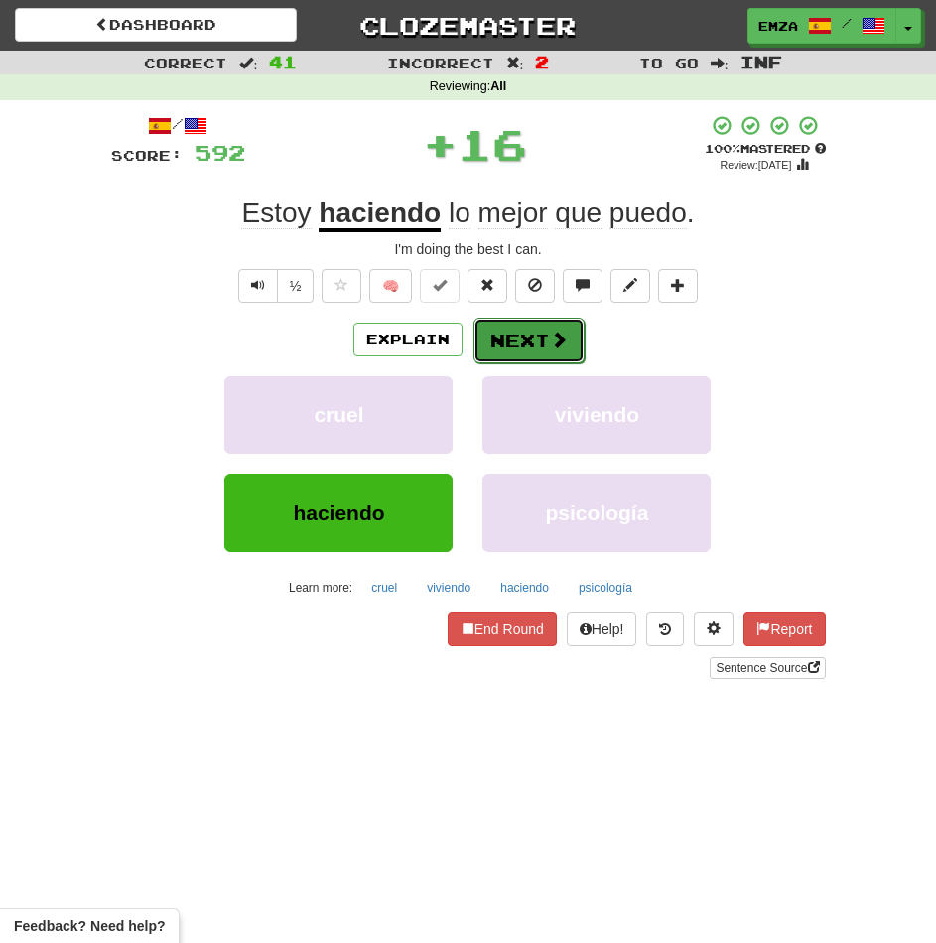
click at [532, 354] on button "Next" at bounding box center [528, 341] width 111 height 46
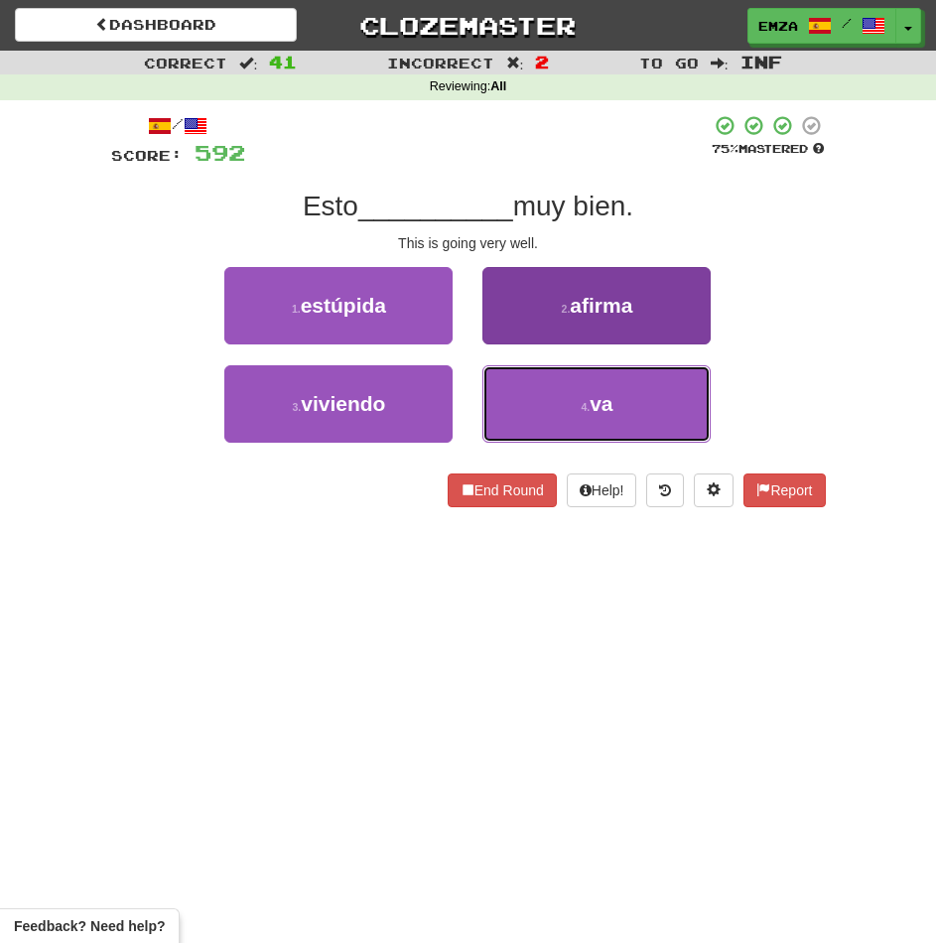
click at [542, 392] on button "4 . va" at bounding box center [596, 403] width 228 height 77
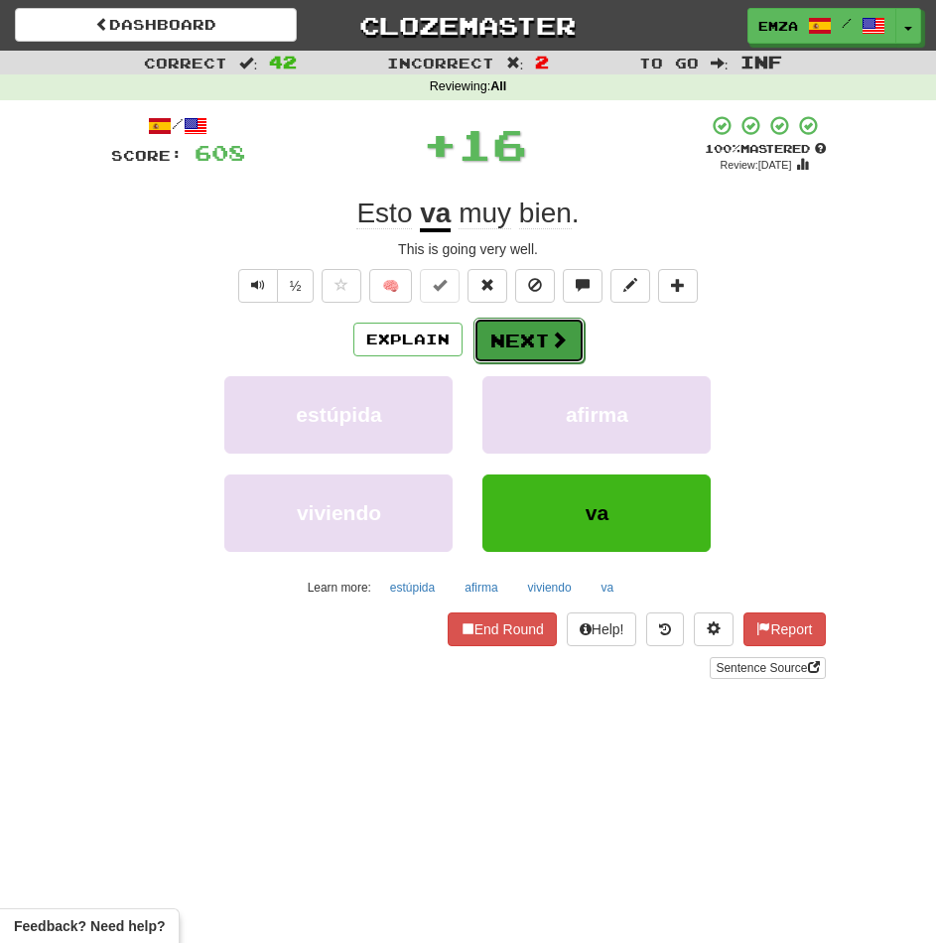
click at [531, 333] on button "Next" at bounding box center [528, 341] width 111 height 46
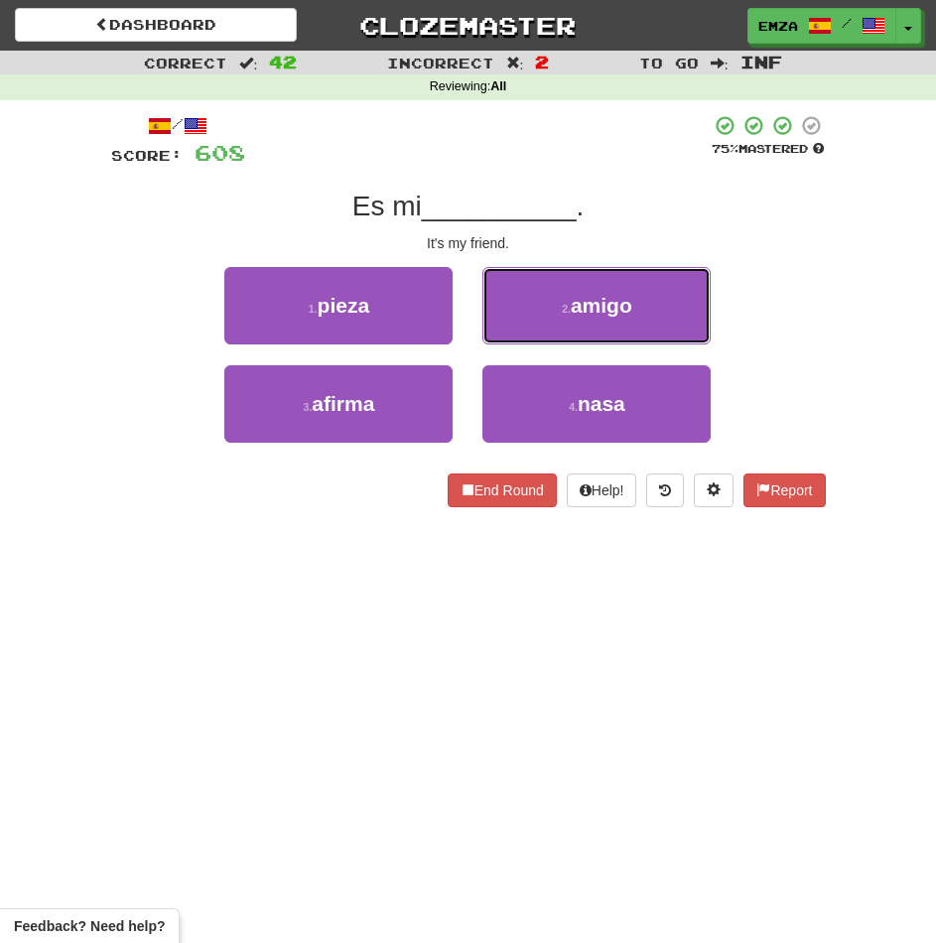
click at [533, 306] on button "2 . amigo" at bounding box center [596, 305] width 228 height 77
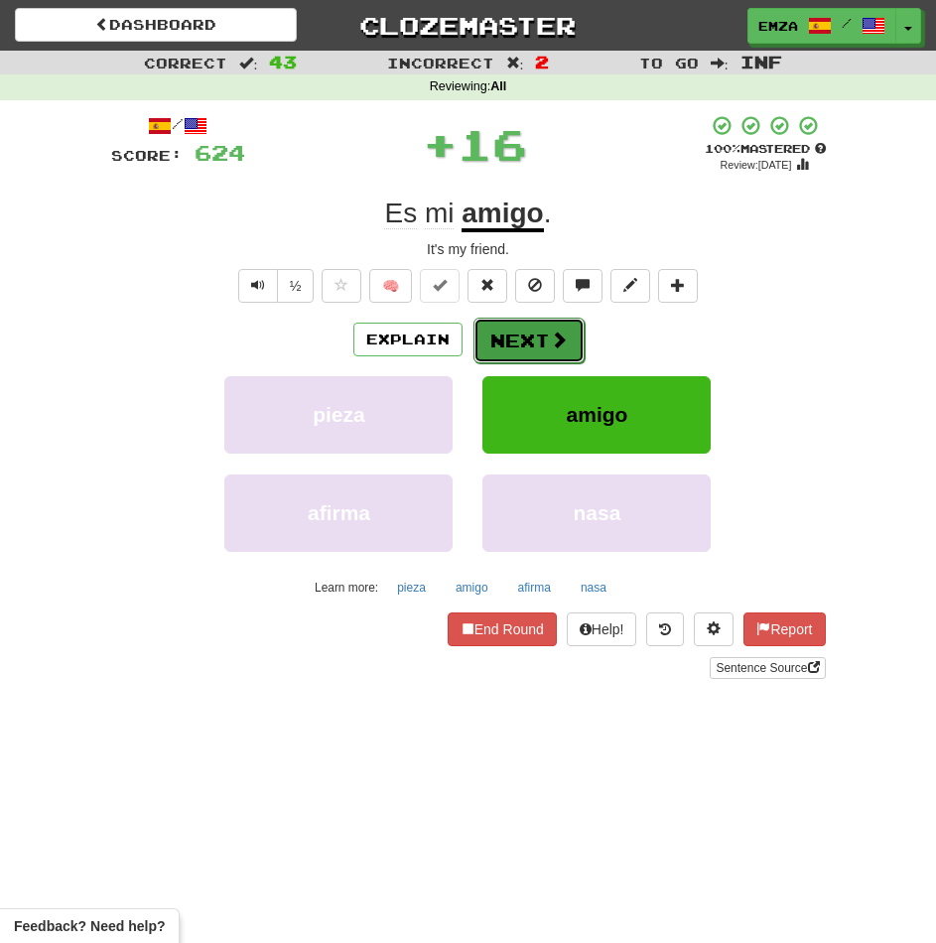
click at [505, 334] on button "Next" at bounding box center [528, 341] width 111 height 46
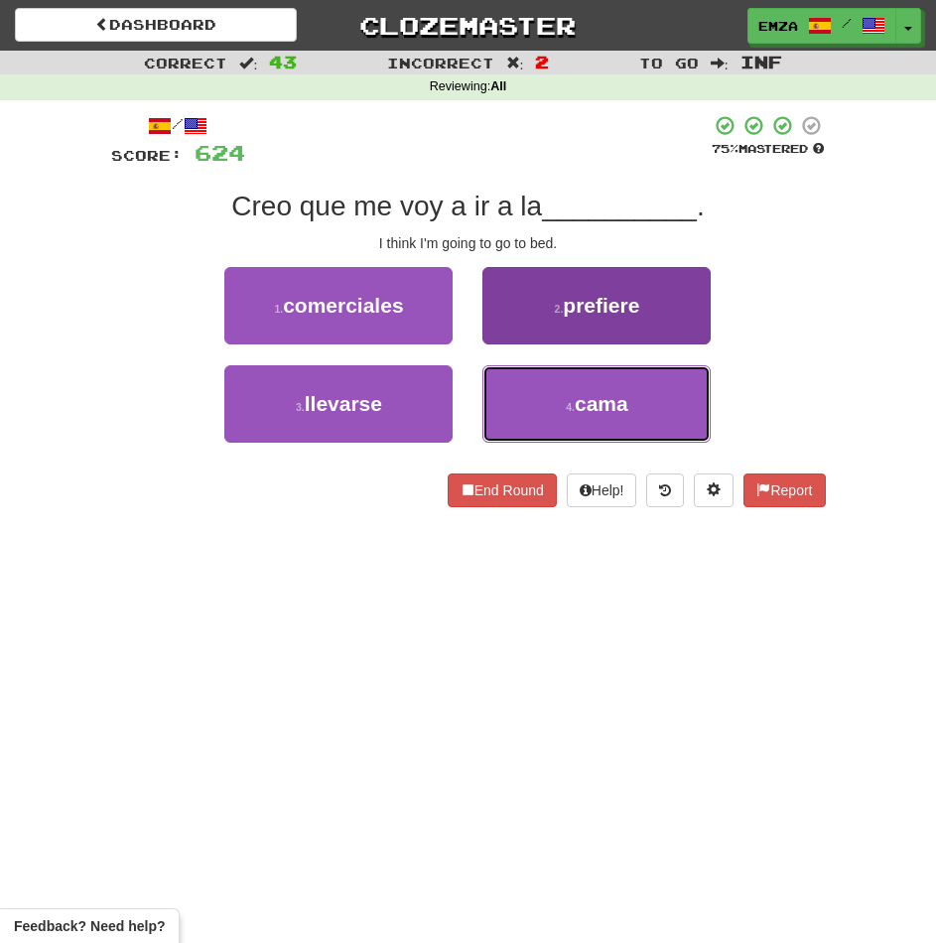
click at [510, 409] on button "4 . cama" at bounding box center [596, 403] width 228 height 77
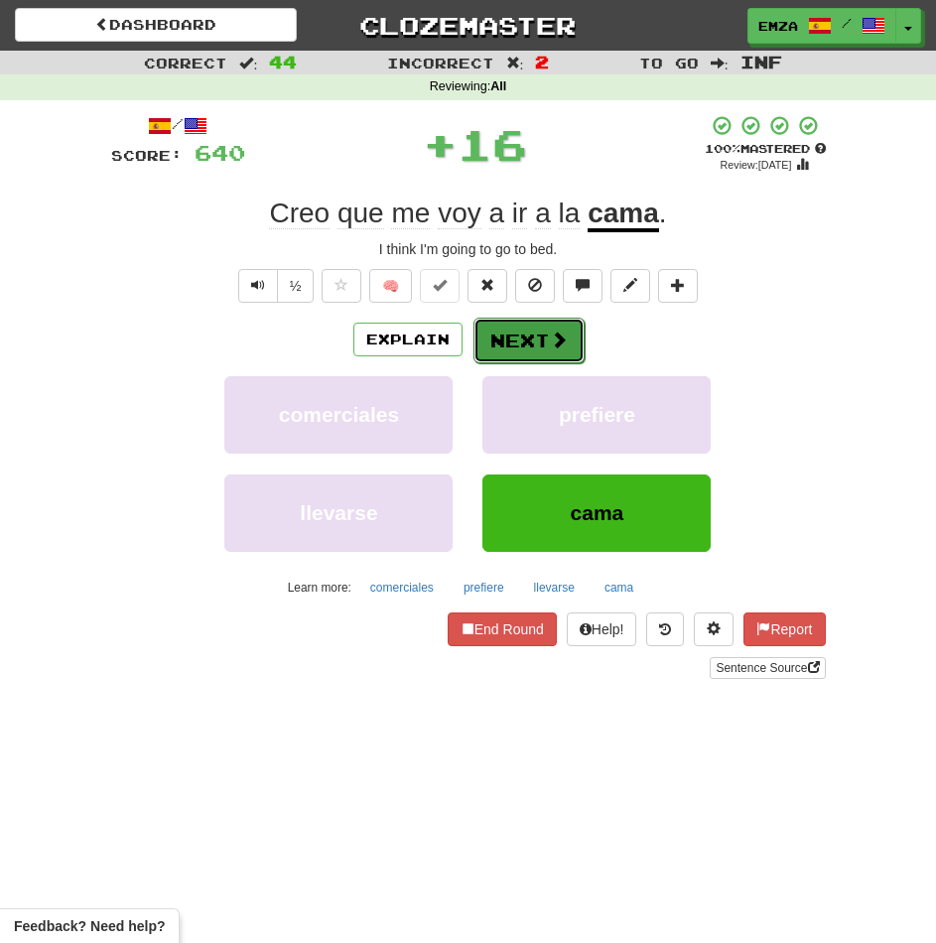
click at [500, 330] on button "Next" at bounding box center [528, 341] width 111 height 46
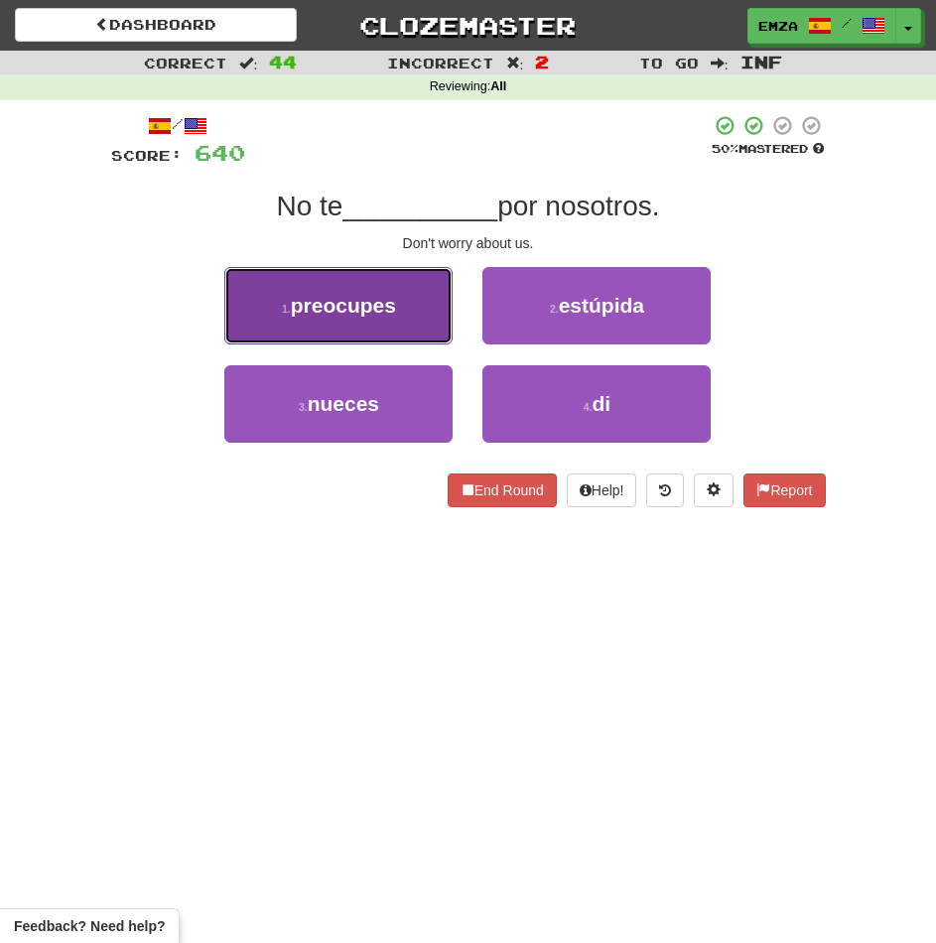
click at [429, 298] on button "1 . preocupes" at bounding box center [338, 305] width 228 height 77
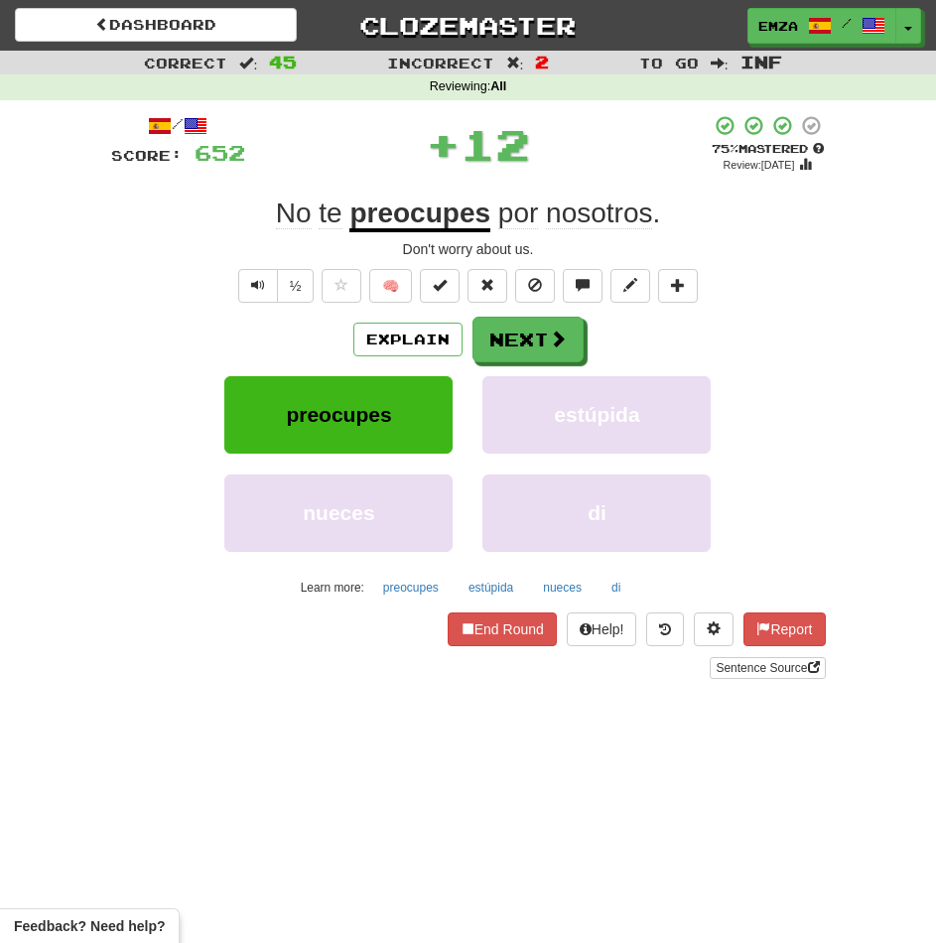
click at [532, 315] on div "/ Score: 652 + 12 75 % Mastered Review: 2025-11-13 No te preocupes por nosotros…" at bounding box center [468, 396] width 715 height 565
click at [534, 344] on button "Next" at bounding box center [528, 341] width 111 height 46
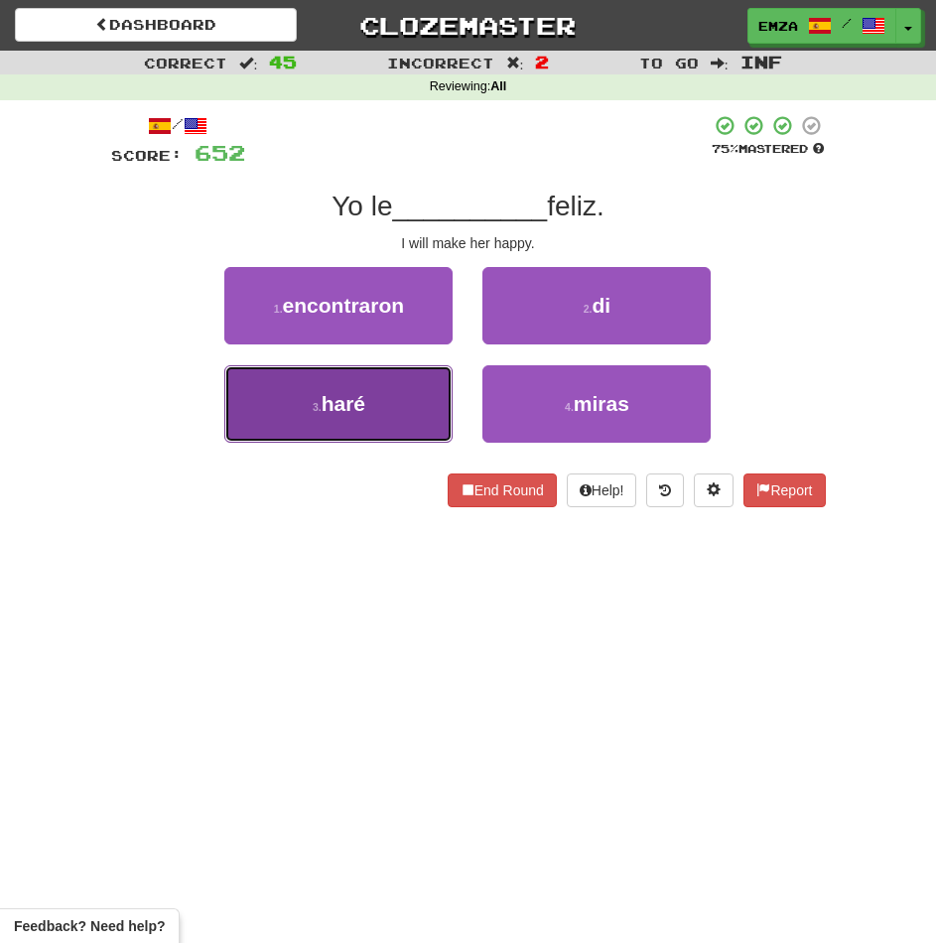
click at [423, 408] on button "3 . haré" at bounding box center [338, 403] width 228 height 77
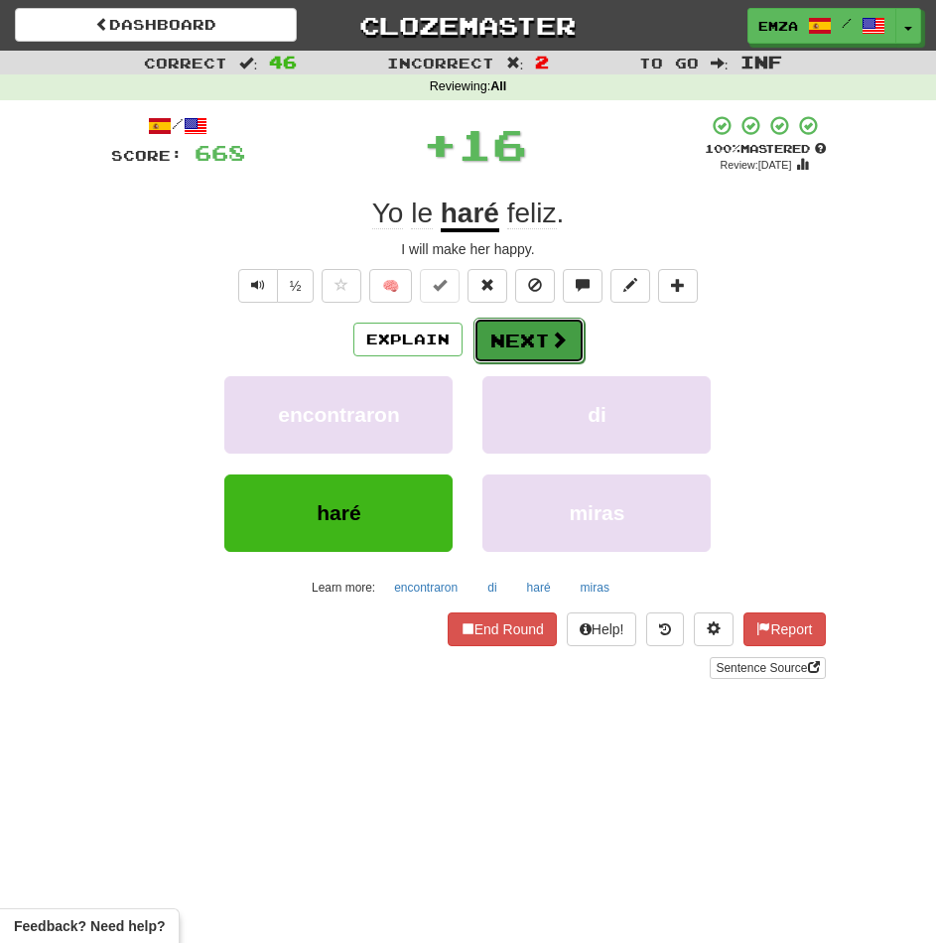
click at [537, 347] on button "Next" at bounding box center [528, 341] width 111 height 46
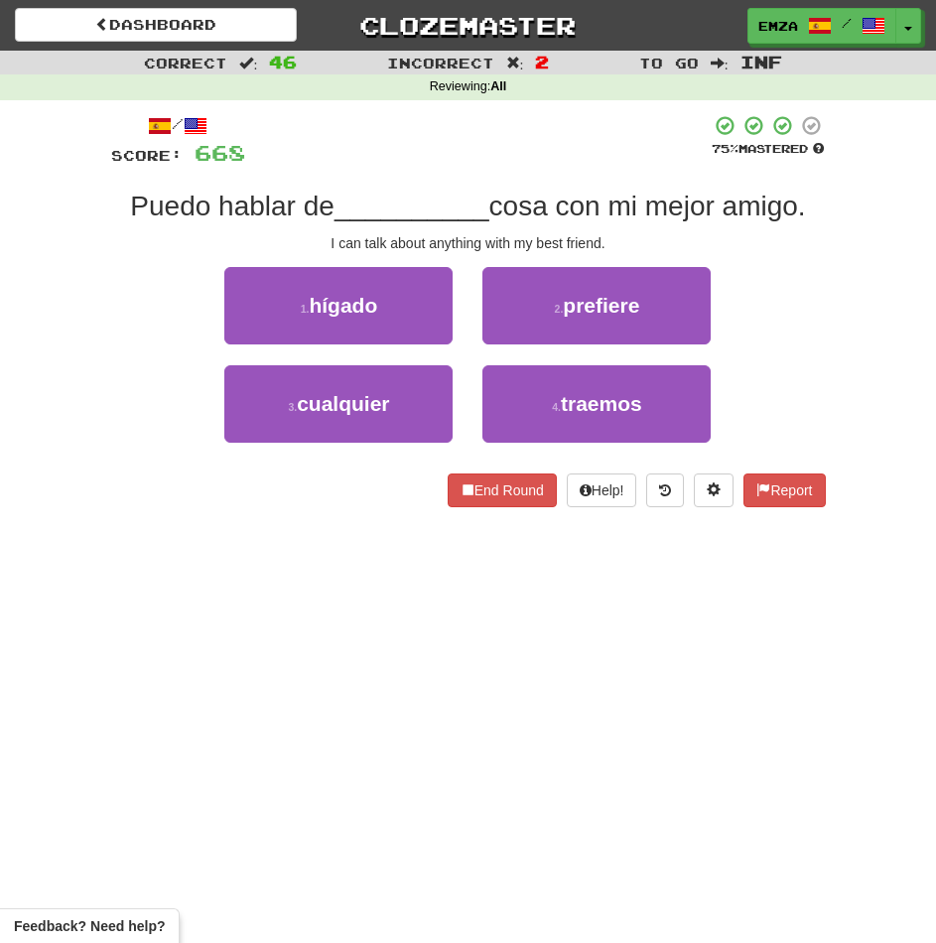
click at [315, 689] on div "Dashboard Clozemaster Emza / Toggle Dropdown Dashboard Leaderboard Activity Fee…" at bounding box center [468, 471] width 936 height 943
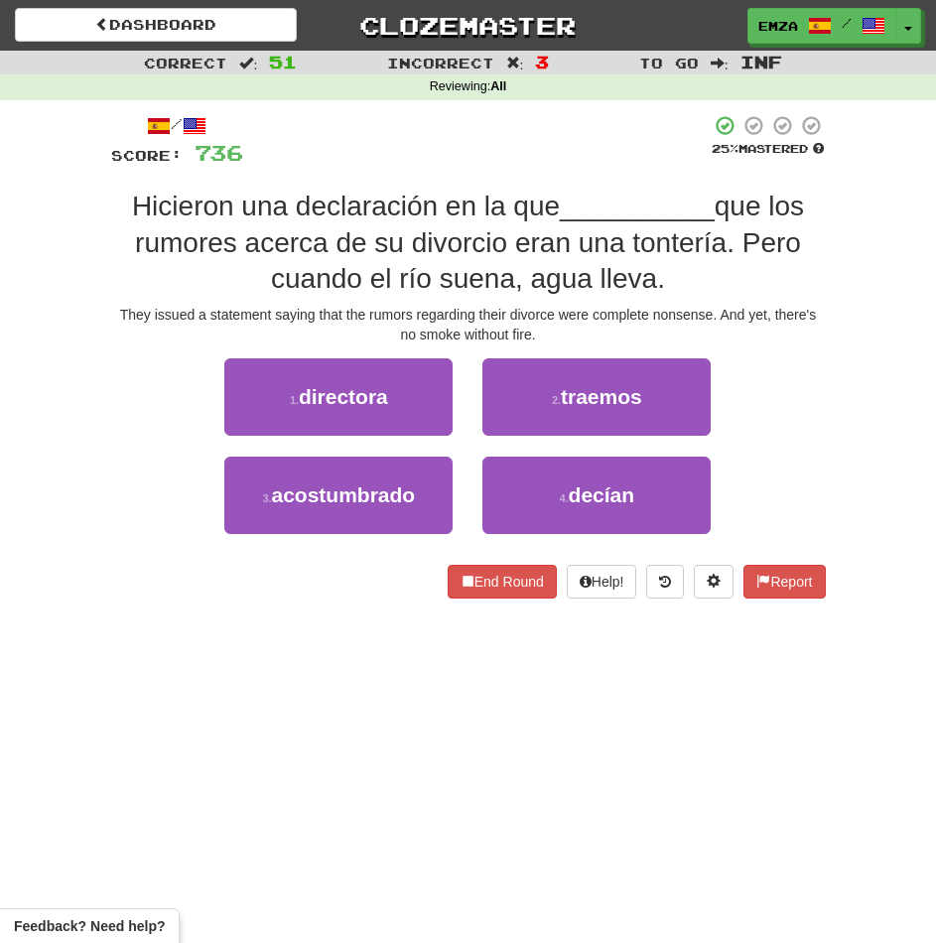
click at [203, 811] on div "Dashboard Clozemaster Emza / Toggle Dropdown Dashboard Leaderboard Activity Fee…" at bounding box center [468, 471] width 936 height 943
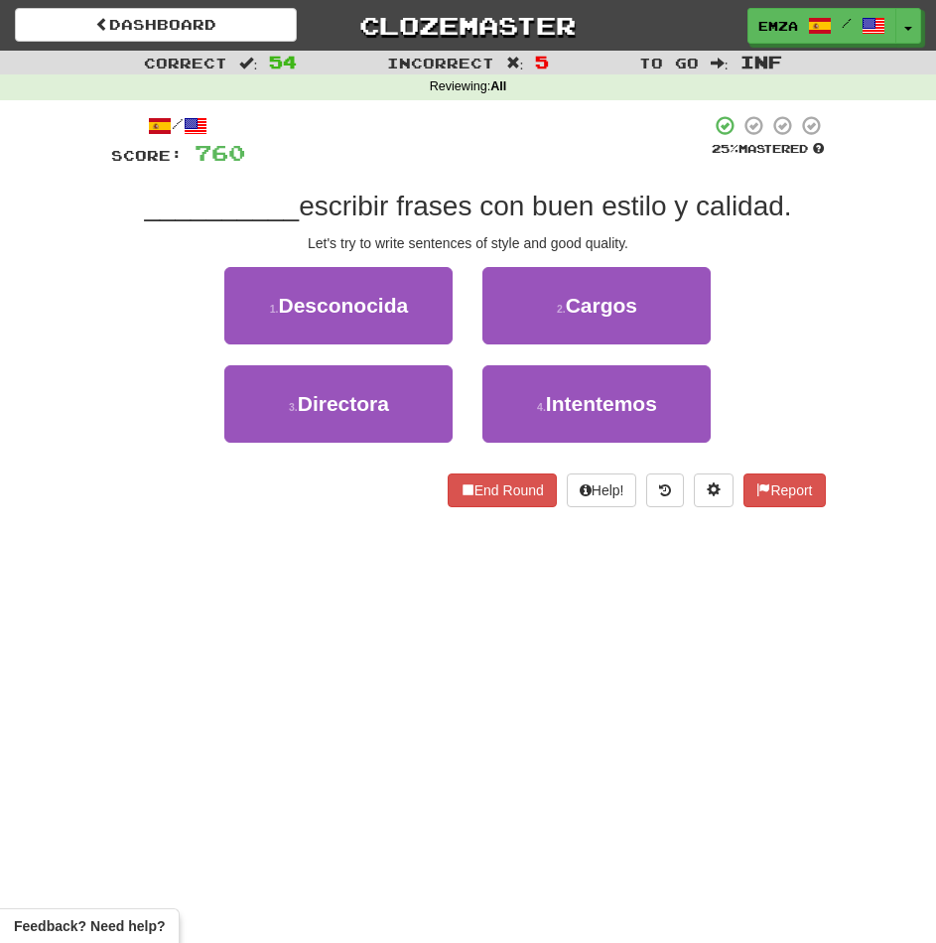
click at [228, 755] on div "Dashboard Clozemaster Emza / Toggle Dropdown Dashboard Leaderboard Activity Fee…" at bounding box center [468, 471] width 936 height 943
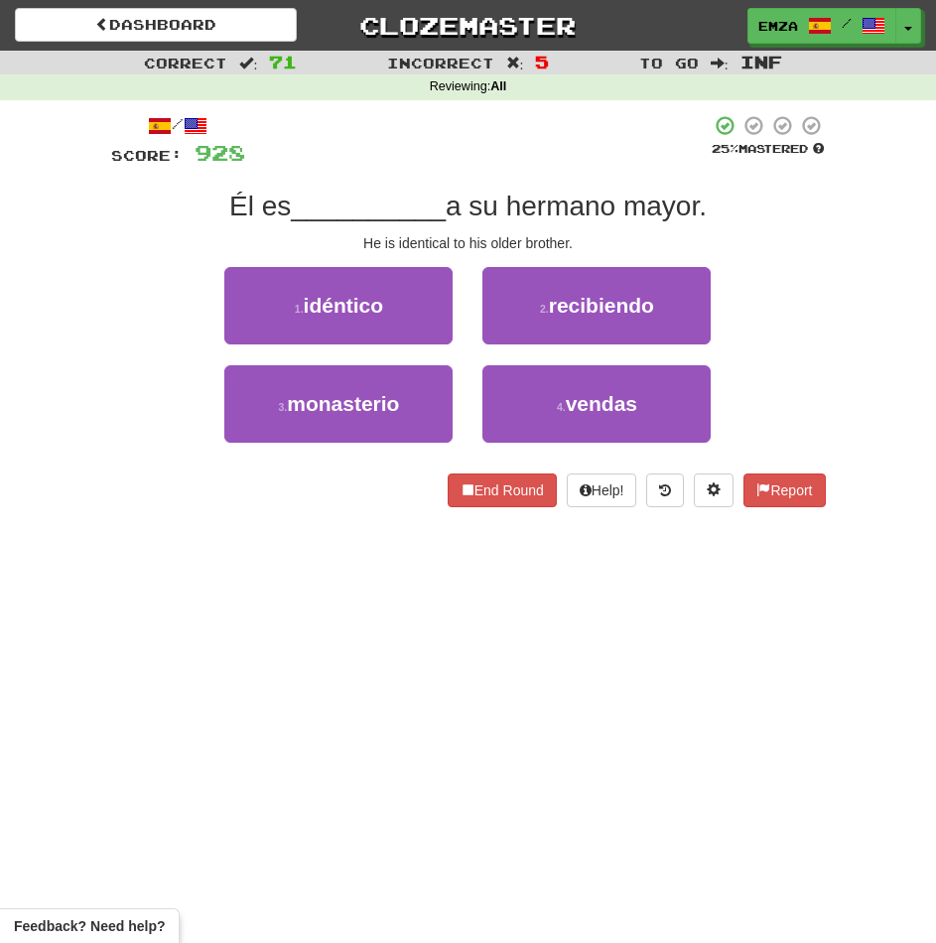
click at [157, 647] on div "Dashboard Clozemaster Emza / Toggle Dropdown Dashboard Leaderboard Activity Fee…" at bounding box center [468, 471] width 936 height 943
click at [200, 629] on div "Dashboard Clozemaster Emza / Toggle Dropdown Dashboard Leaderboard Activity Fee…" at bounding box center [468, 471] width 936 height 943
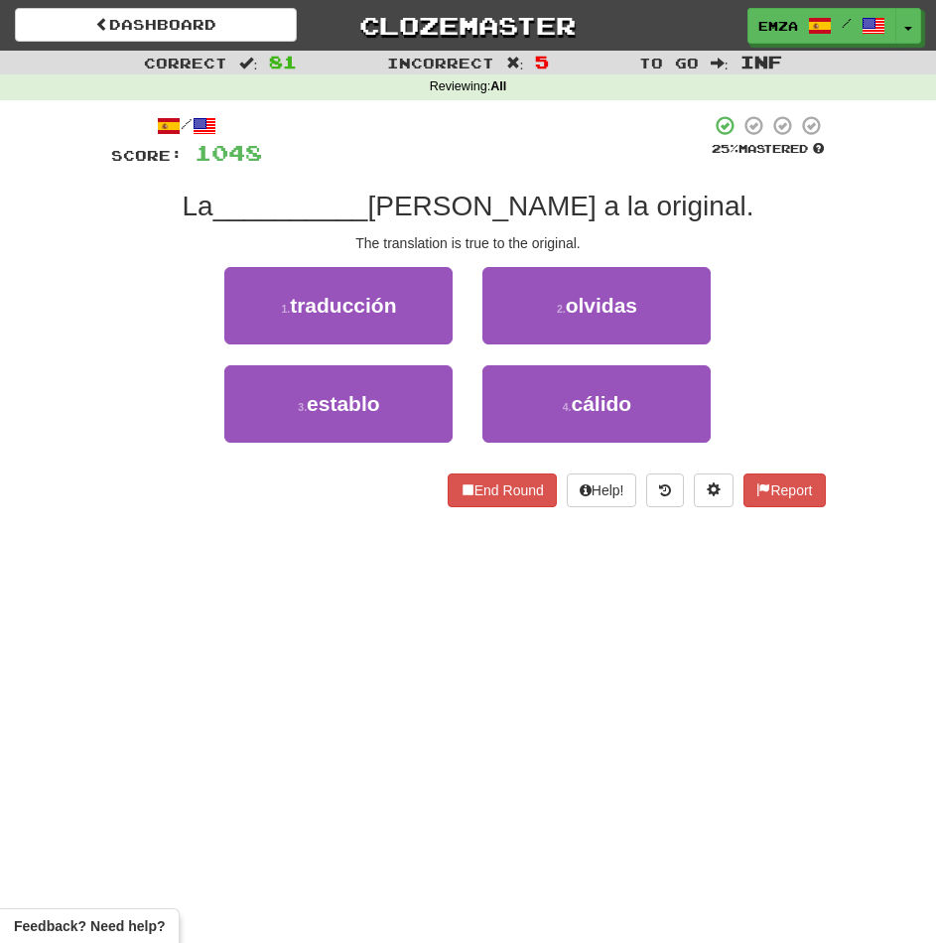
click at [431, 788] on div "Dashboard Clozemaster Emza / Toggle Dropdown Dashboard Leaderboard Activity Fee…" at bounding box center [468, 471] width 936 height 943
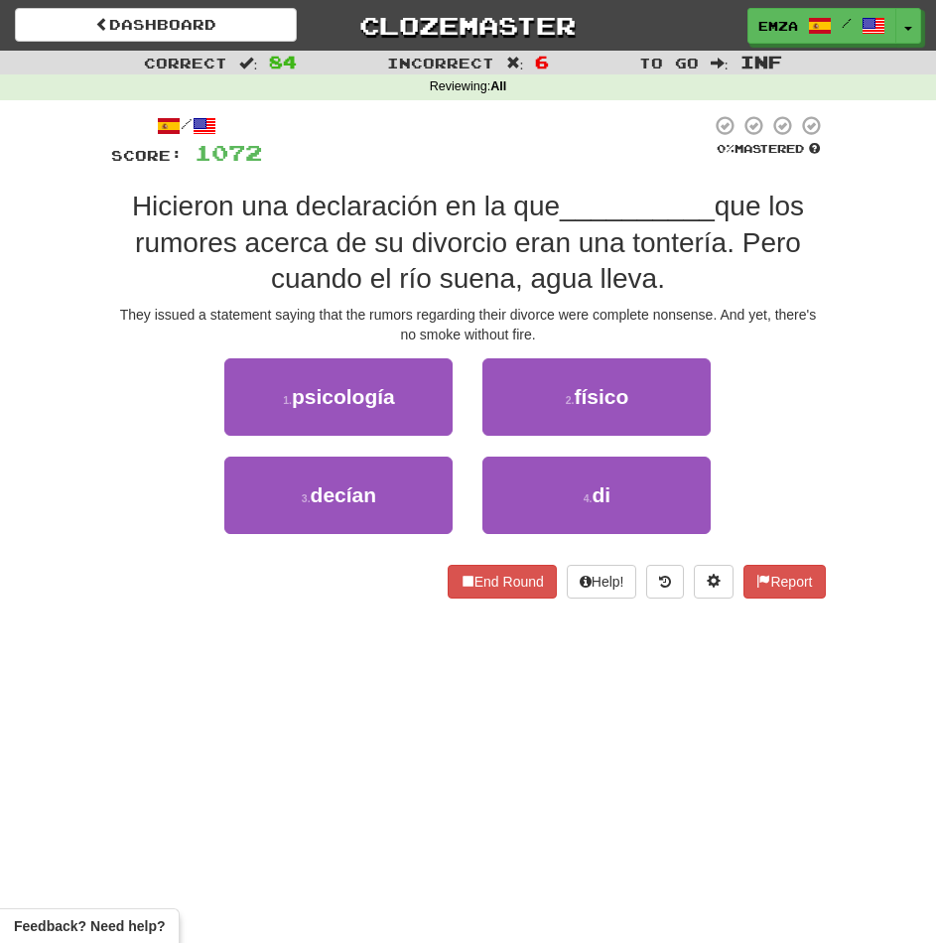
click at [473, 749] on div "Dashboard Clozemaster Emza / Toggle Dropdown Dashboard Leaderboard Activity Fee…" at bounding box center [468, 471] width 936 height 943
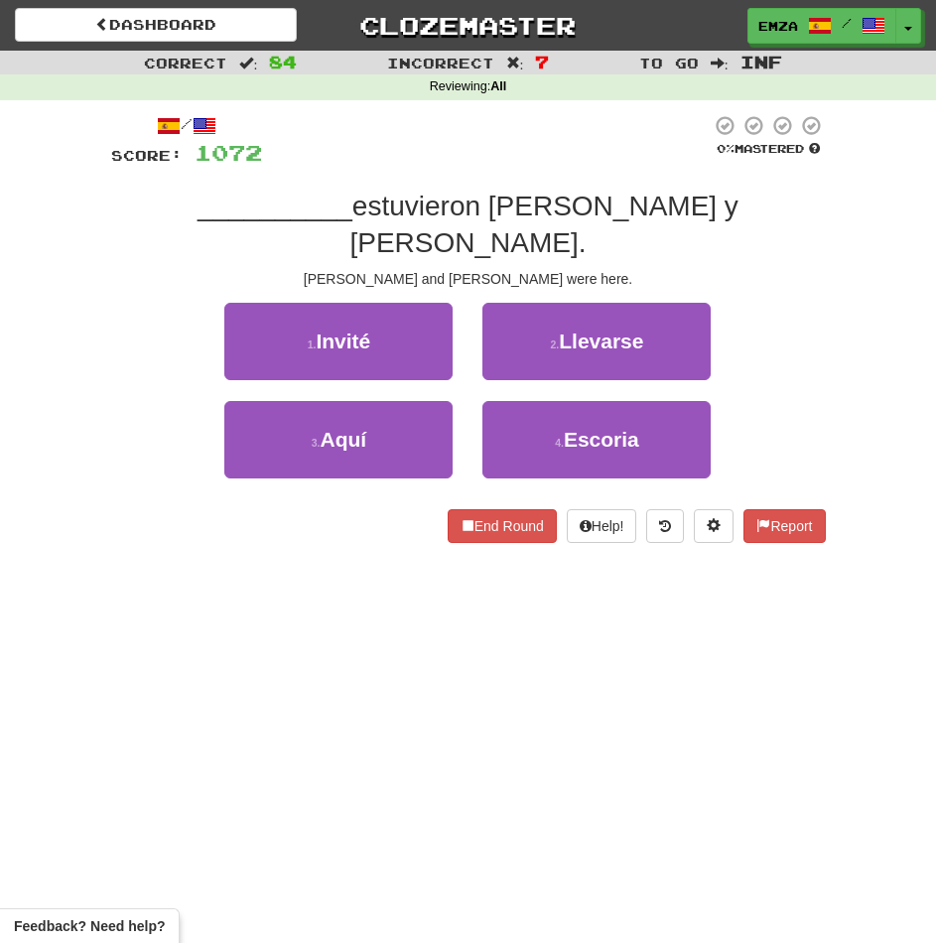
drag, startPoint x: 112, startPoint y: 497, endPoint x: 131, endPoint y: 468, distance: 34.4
click at [131, 468] on div "/ Score: 1072 0 % Mastered __________ estuvieron Pablo y María. Pablo and María…" at bounding box center [468, 328] width 715 height 429
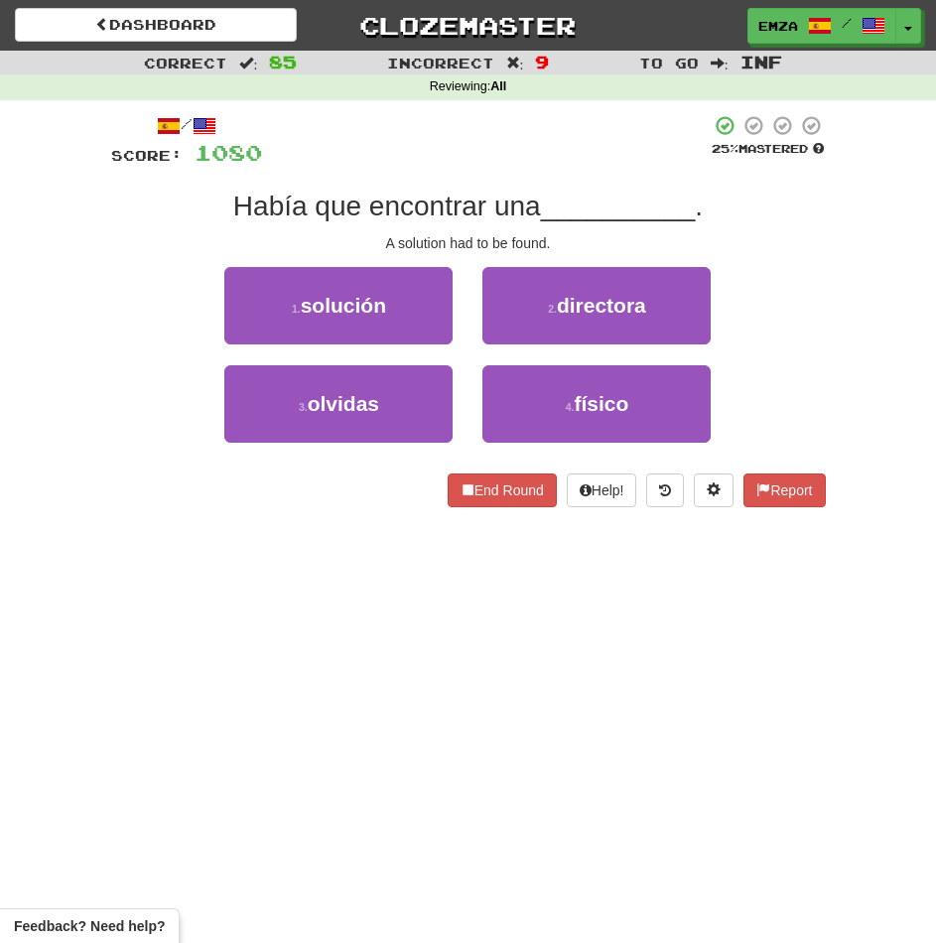
click at [212, 509] on div "/ Score: 1080 25 % Mastered Había que encontrar una __________ . A solution had…" at bounding box center [468, 317] width 715 height 435
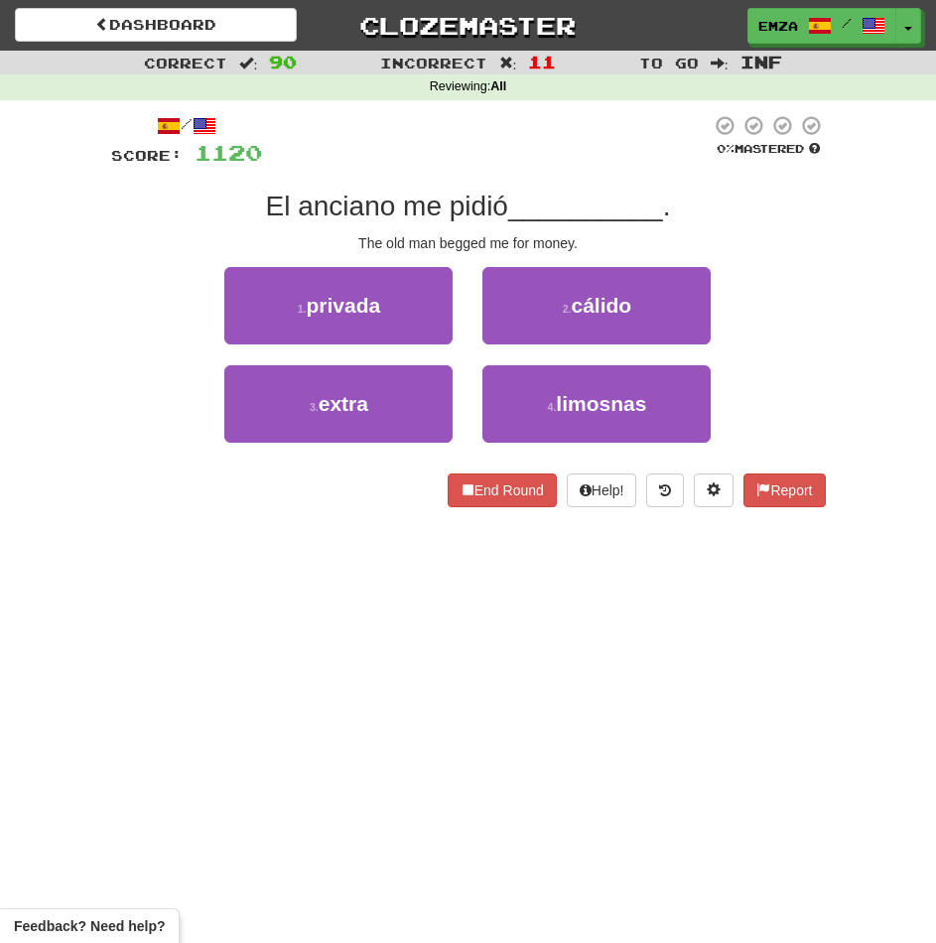
click at [93, 628] on div "Dashboard Clozemaster Emza / Toggle Dropdown Dashboard Leaderboard Activity Fee…" at bounding box center [468, 471] width 936 height 943
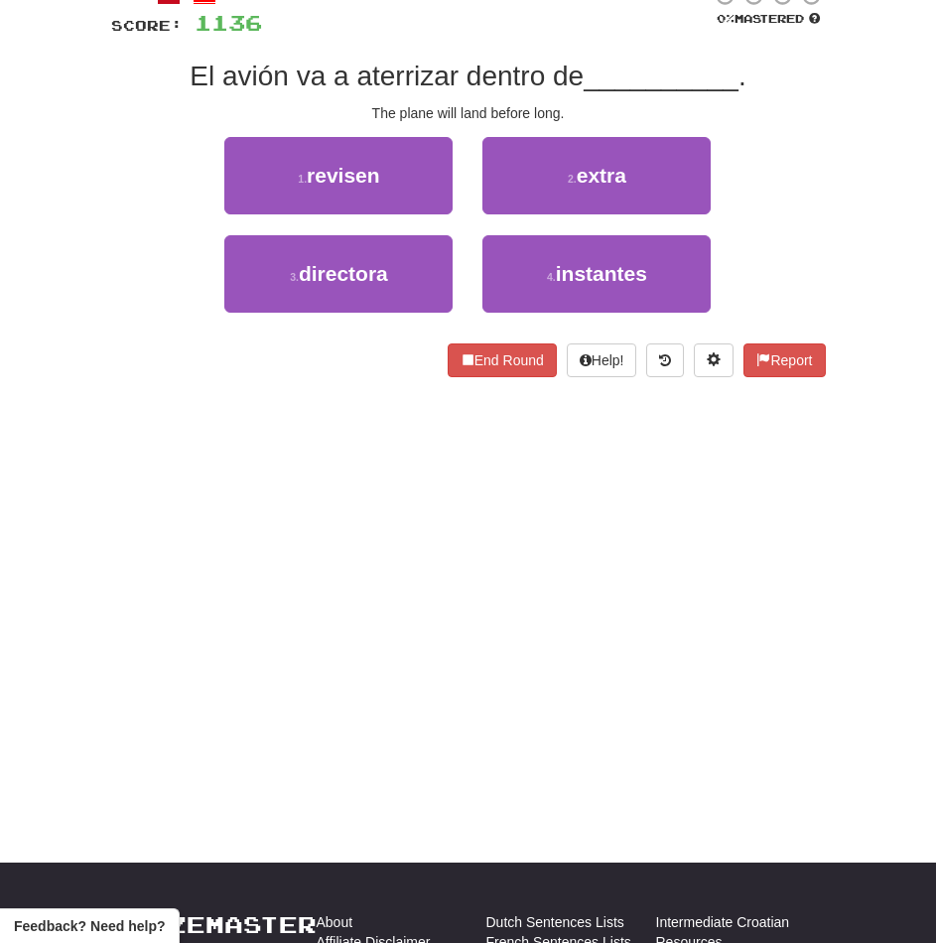
scroll to position [31, 0]
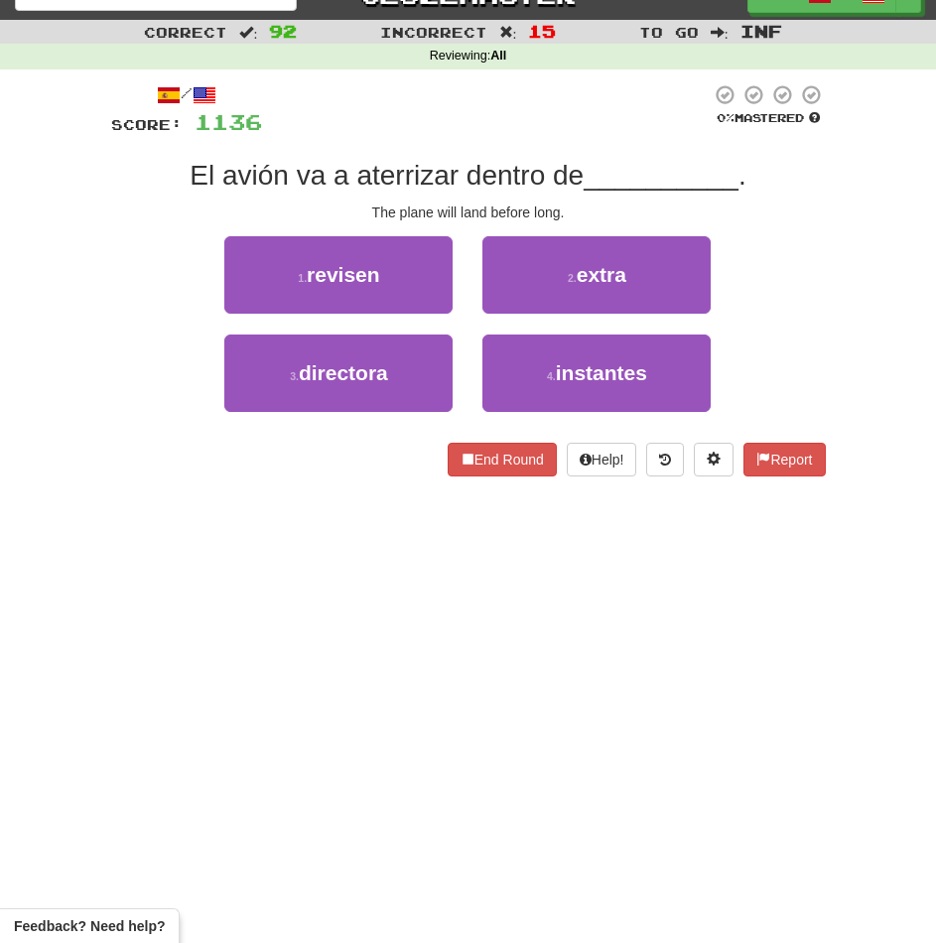
click at [273, 687] on div "Dashboard Clozemaster Emza / Toggle Dropdown Dashboard Leaderboard Activity Fee…" at bounding box center [468, 440] width 936 height 943
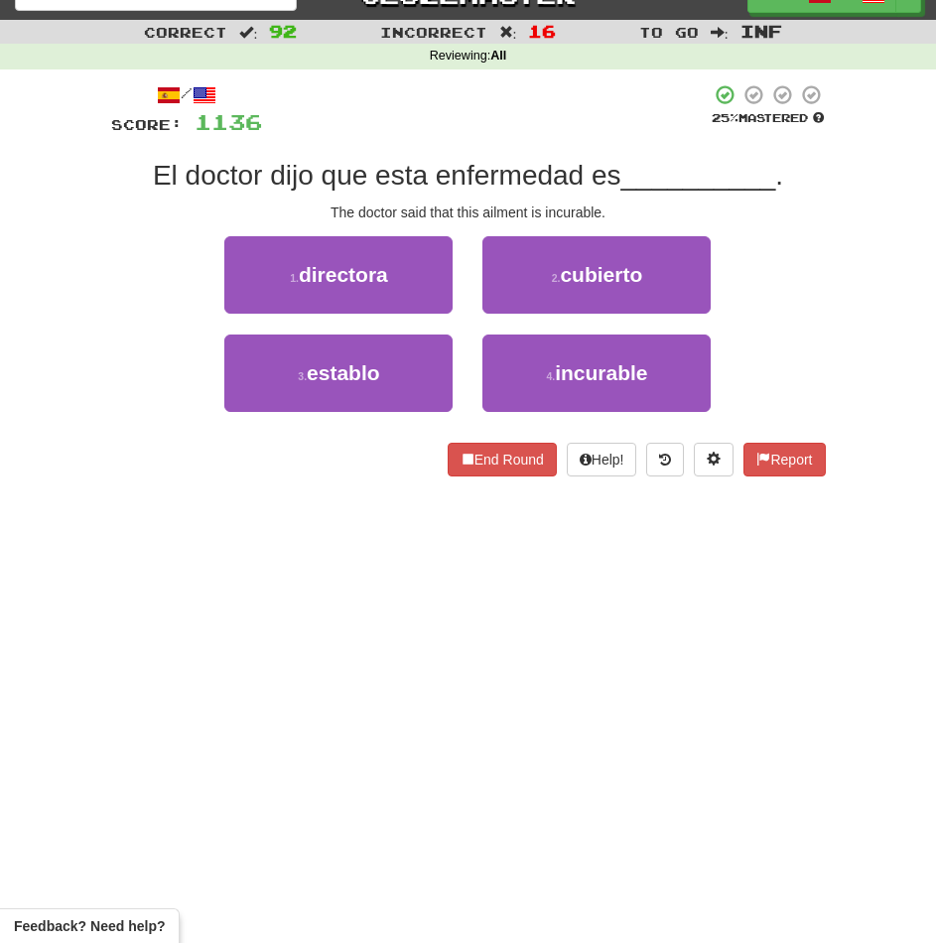
scroll to position [0, 0]
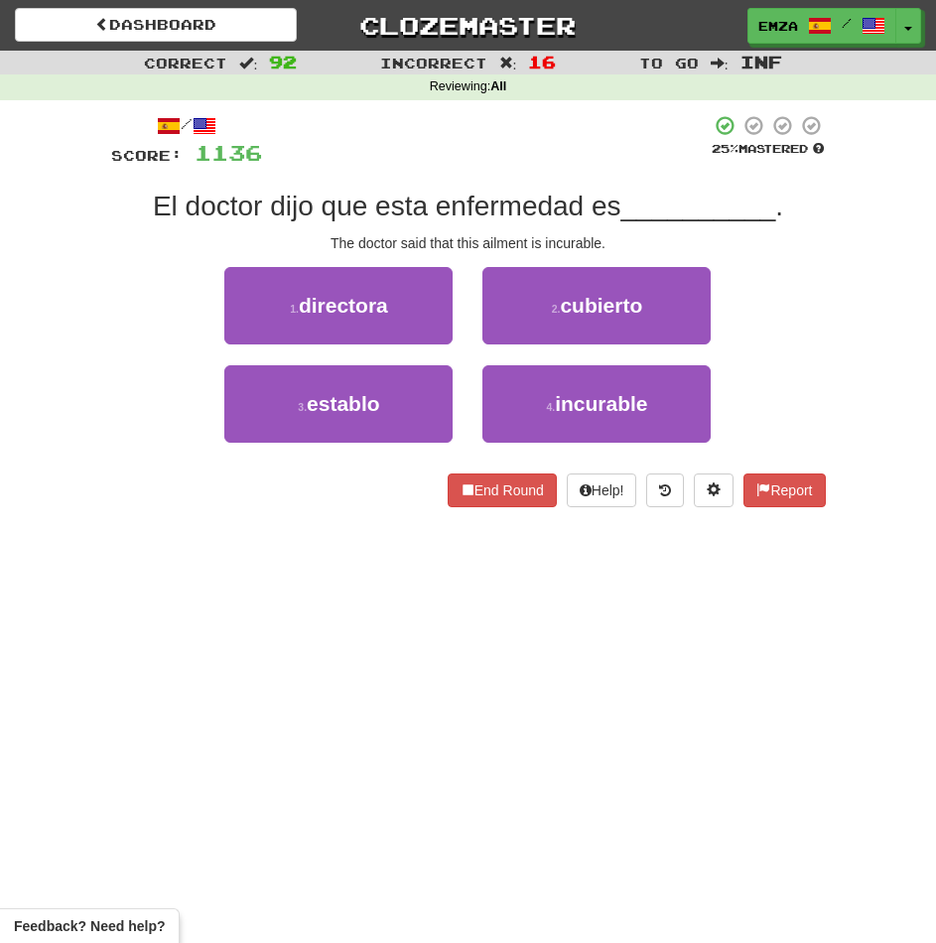
click at [354, 542] on div "Dashboard Clozemaster Emza / Toggle Dropdown Dashboard Leaderboard Activity Fee…" at bounding box center [468, 471] width 936 height 943
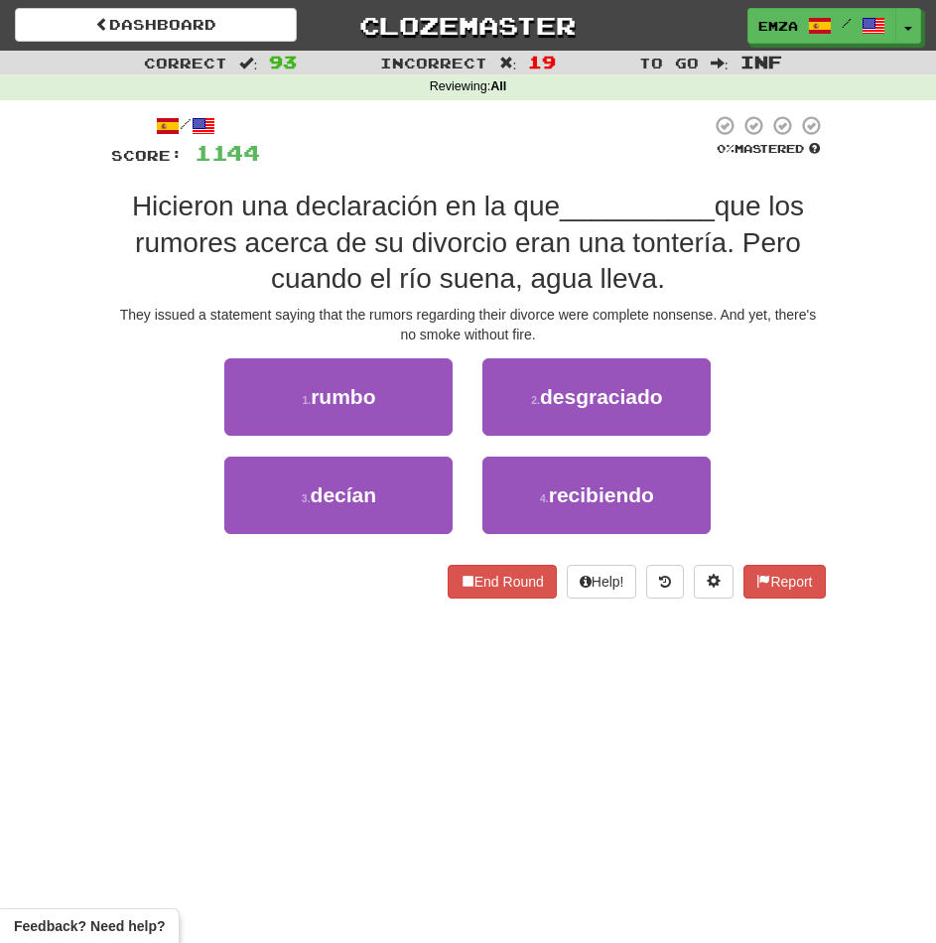
click at [121, 405] on div "1 . rumbo 2 . desgraciado" at bounding box center [468, 407] width 774 height 98
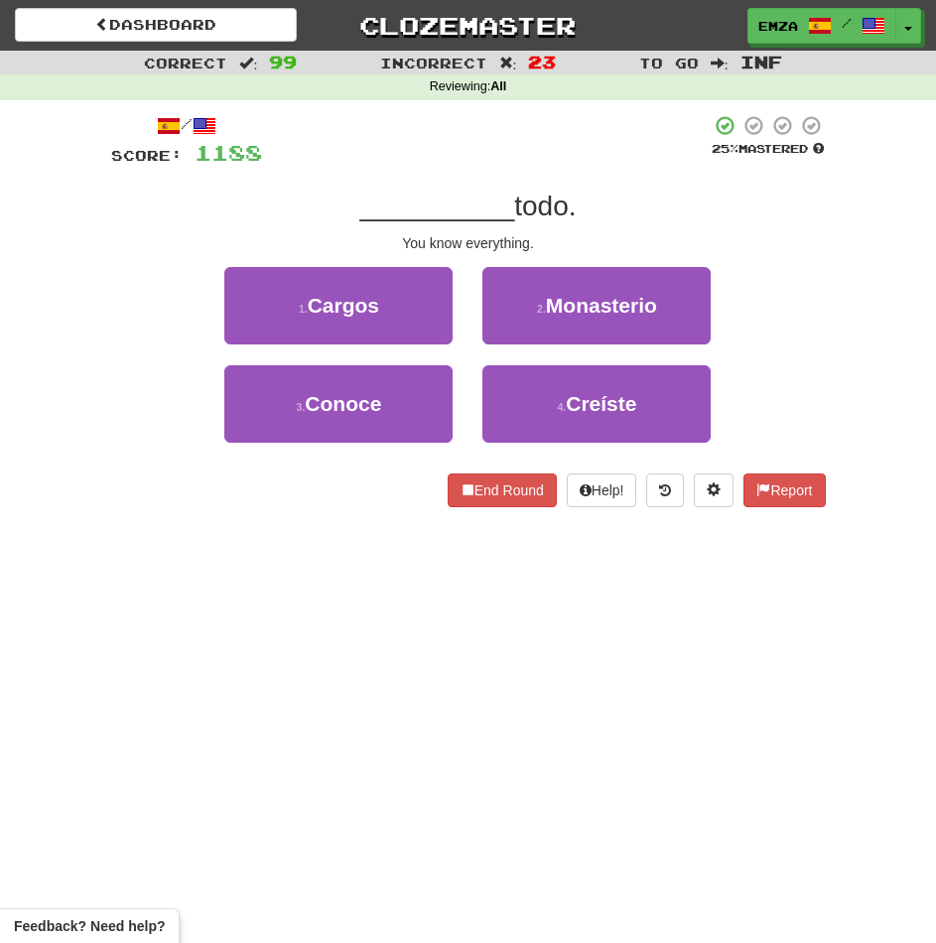
click at [285, 520] on div "/ Score: 1188 25 % Mastered __________ todo. You know everything. 1 . Cargos 2 …" at bounding box center [468, 317] width 715 height 435
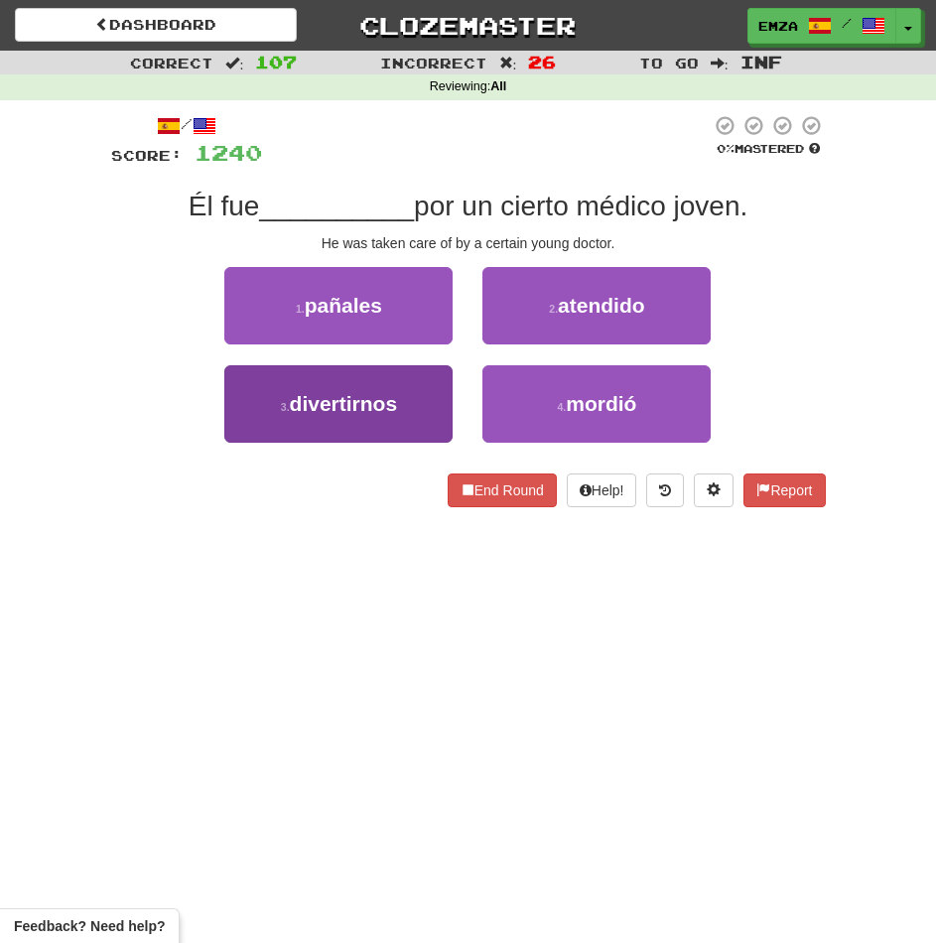
drag, startPoint x: 169, startPoint y: 488, endPoint x: 277, endPoint y: 439, distance: 119.0
click at [174, 485] on div "End Round Help! Report" at bounding box center [468, 490] width 715 height 34
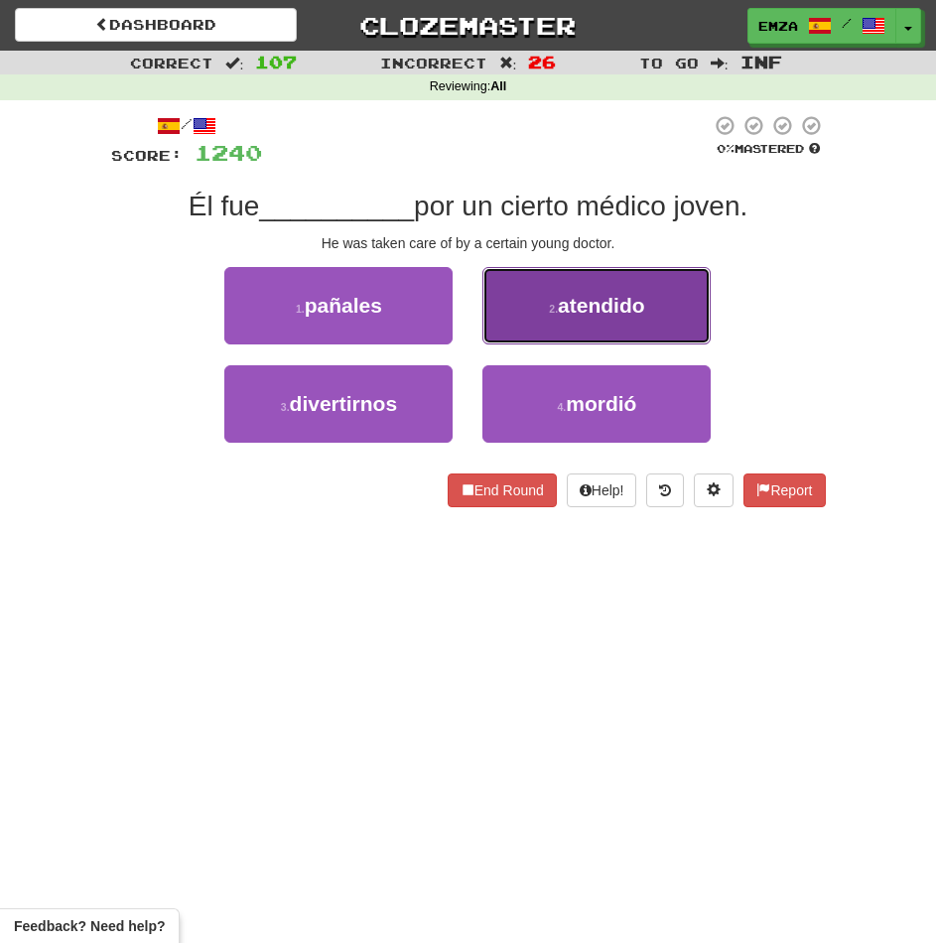
click at [532, 280] on button "2 . atendido" at bounding box center [596, 305] width 228 height 77
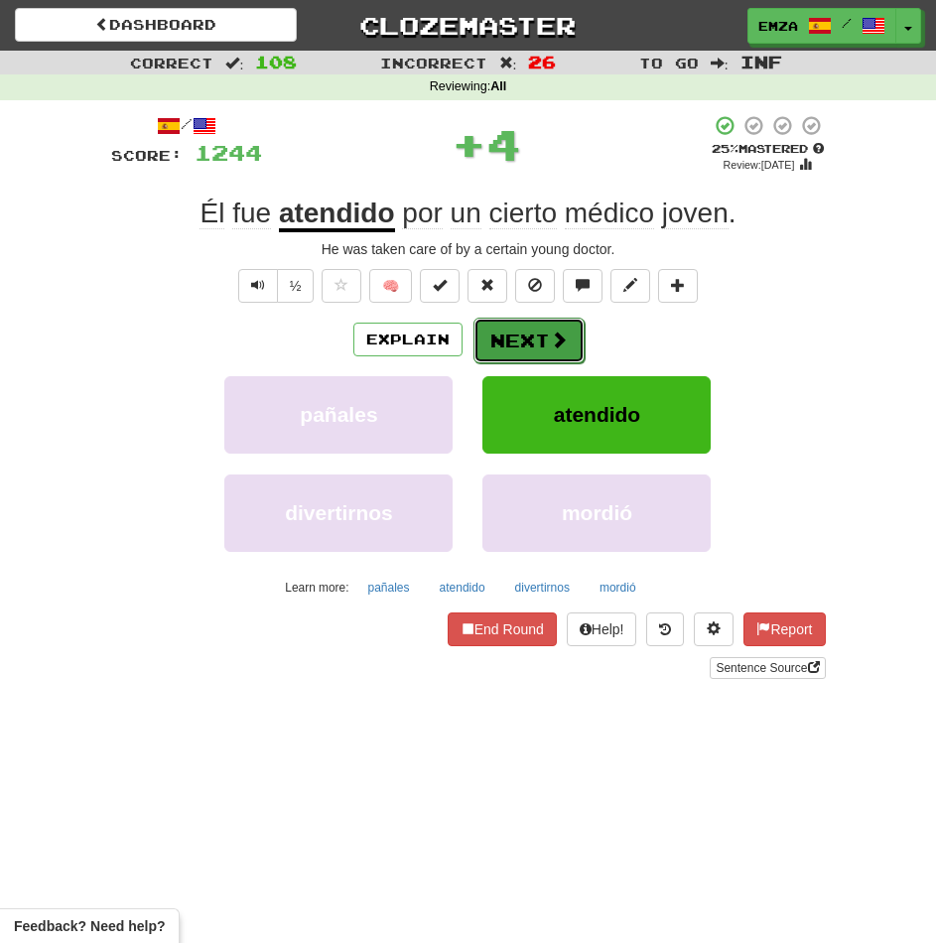
click at [510, 349] on button "Next" at bounding box center [528, 341] width 111 height 46
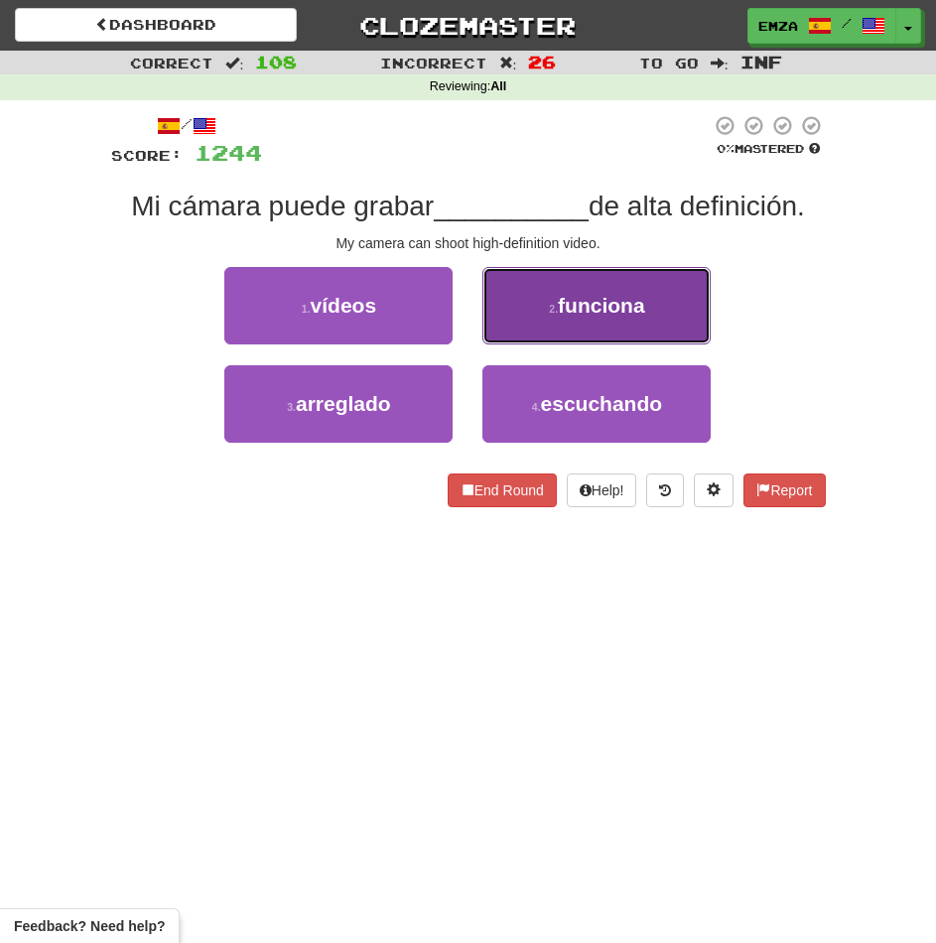
click at [539, 304] on button "2 . funciona" at bounding box center [596, 305] width 228 height 77
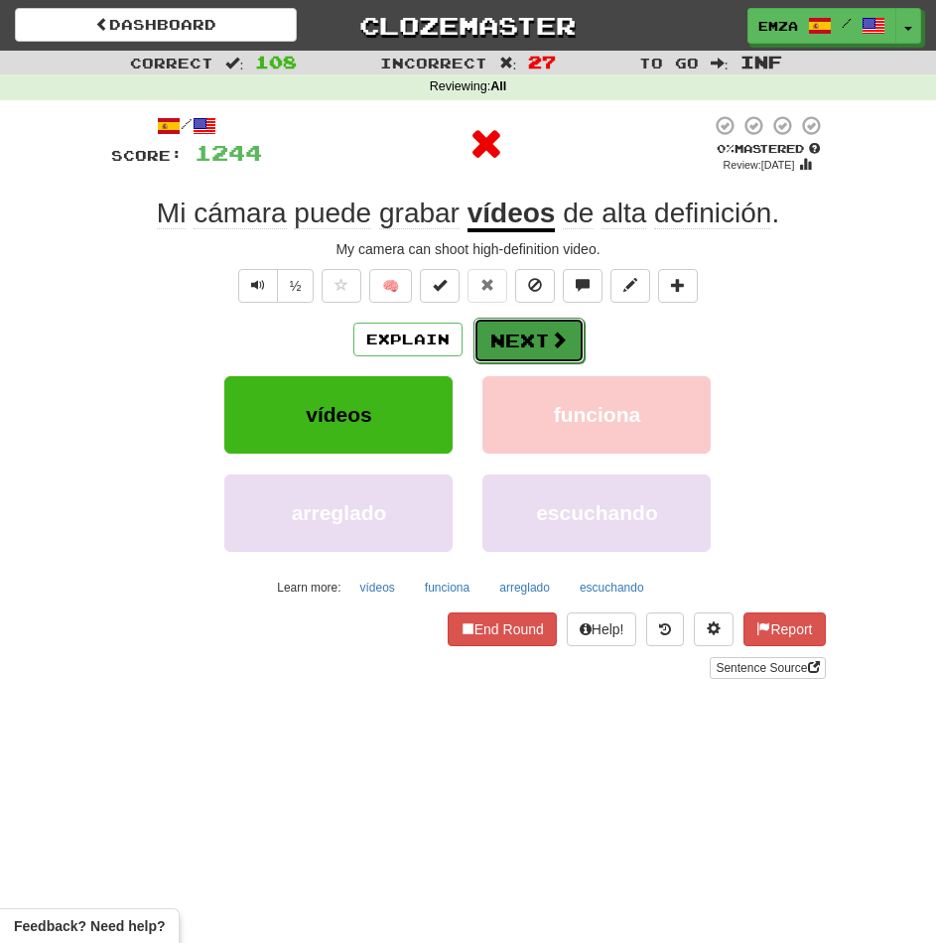
click at [522, 327] on button "Next" at bounding box center [528, 341] width 111 height 46
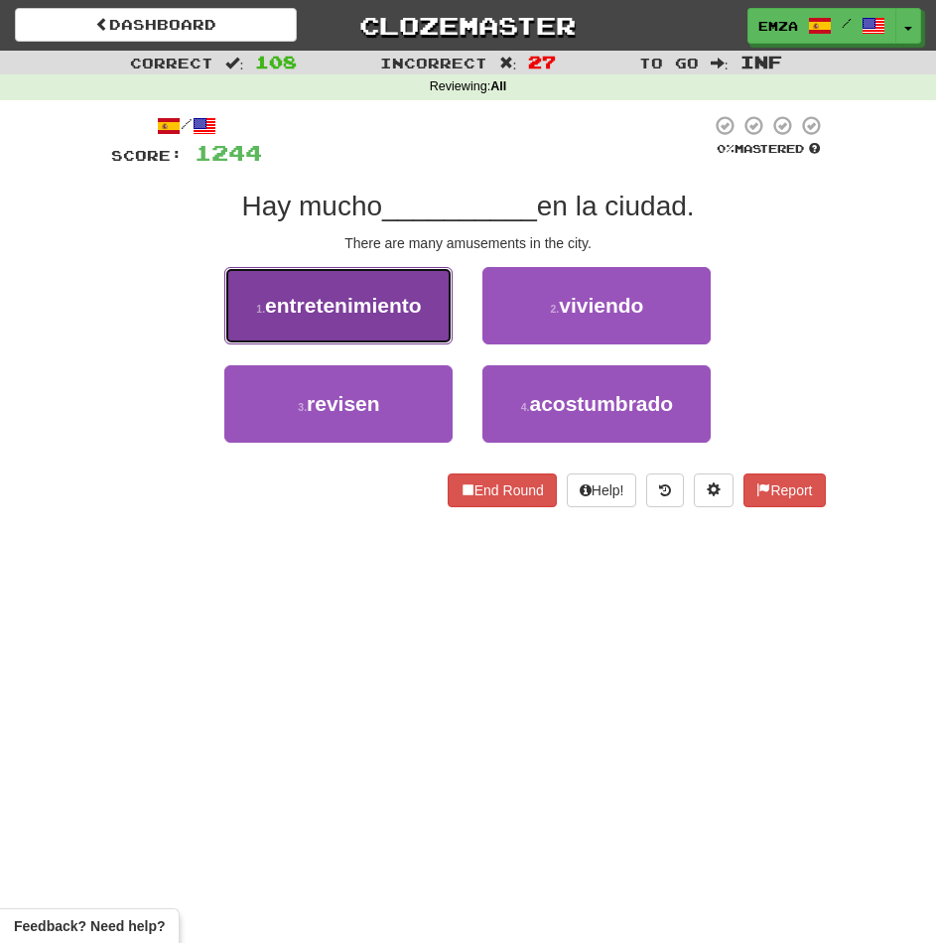
click at [404, 304] on span "entretenimiento" at bounding box center [343, 305] width 157 height 23
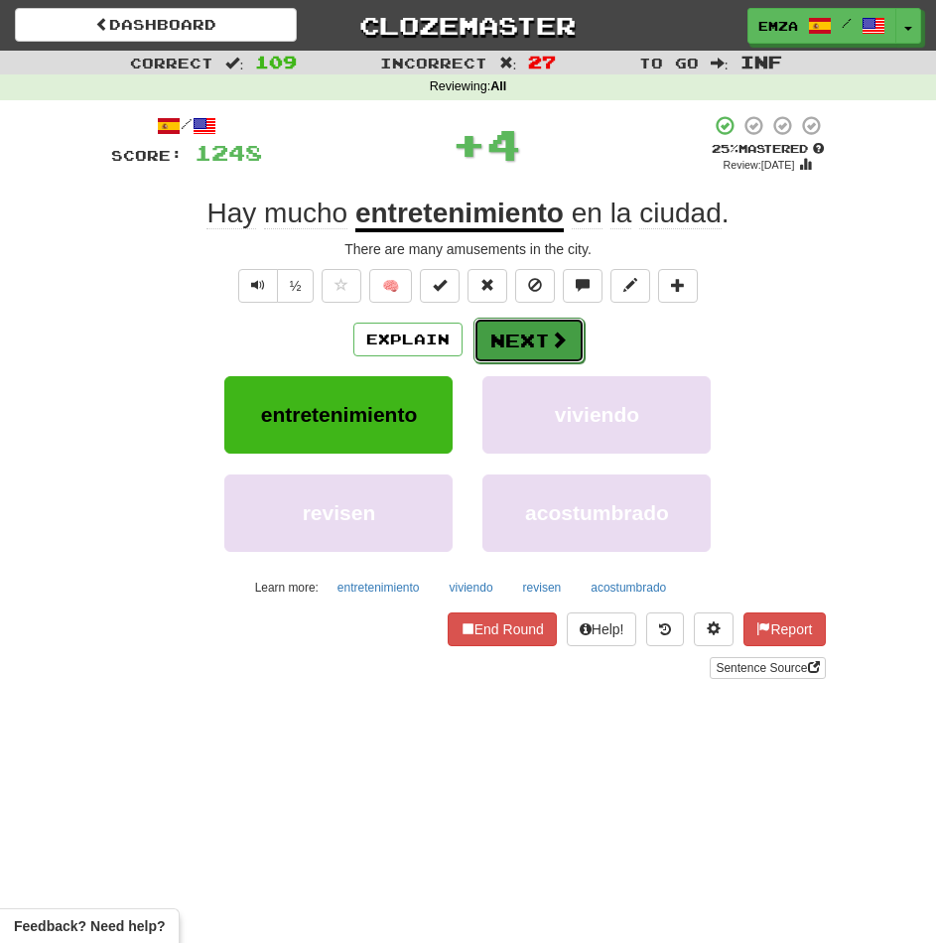
click at [521, 327] on button "Next" at bounding box center [528, 341] width 111 height 46
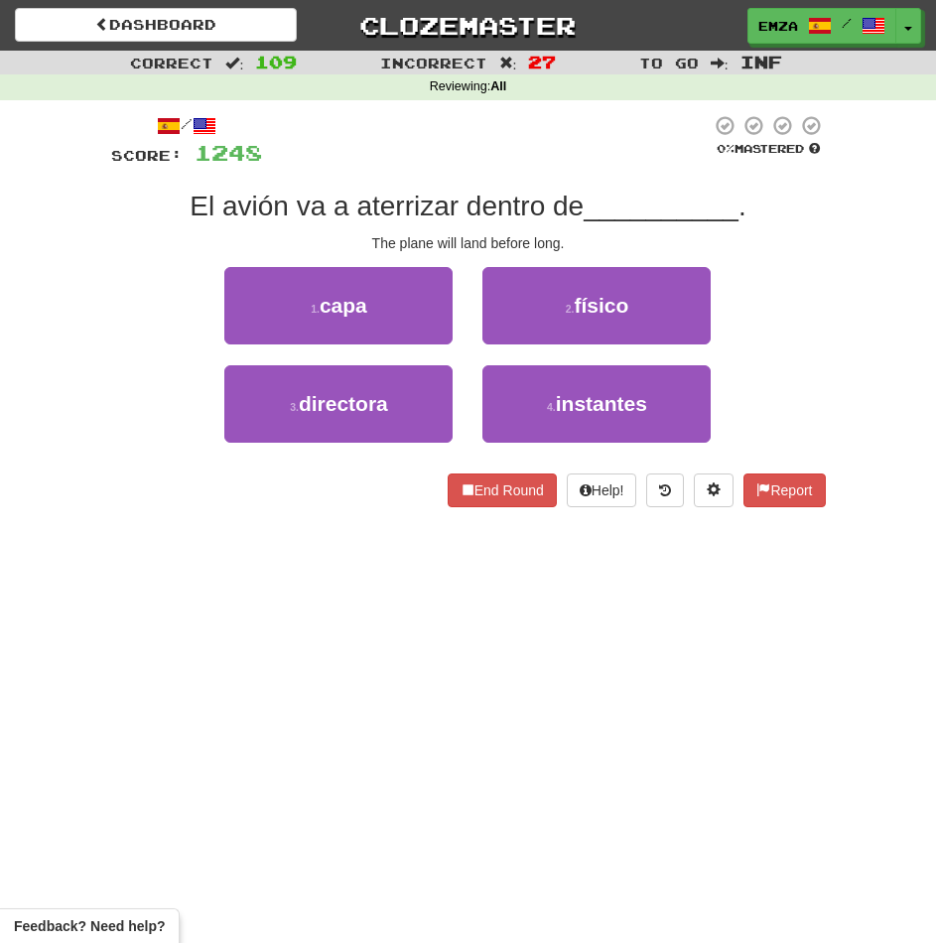
click at [344, 507] on div "/ Score: 1248 0 % Mastered El avión va a aterrizar dentro de __________ . The p…" at bounding box center [468, 317] width 715 height 435
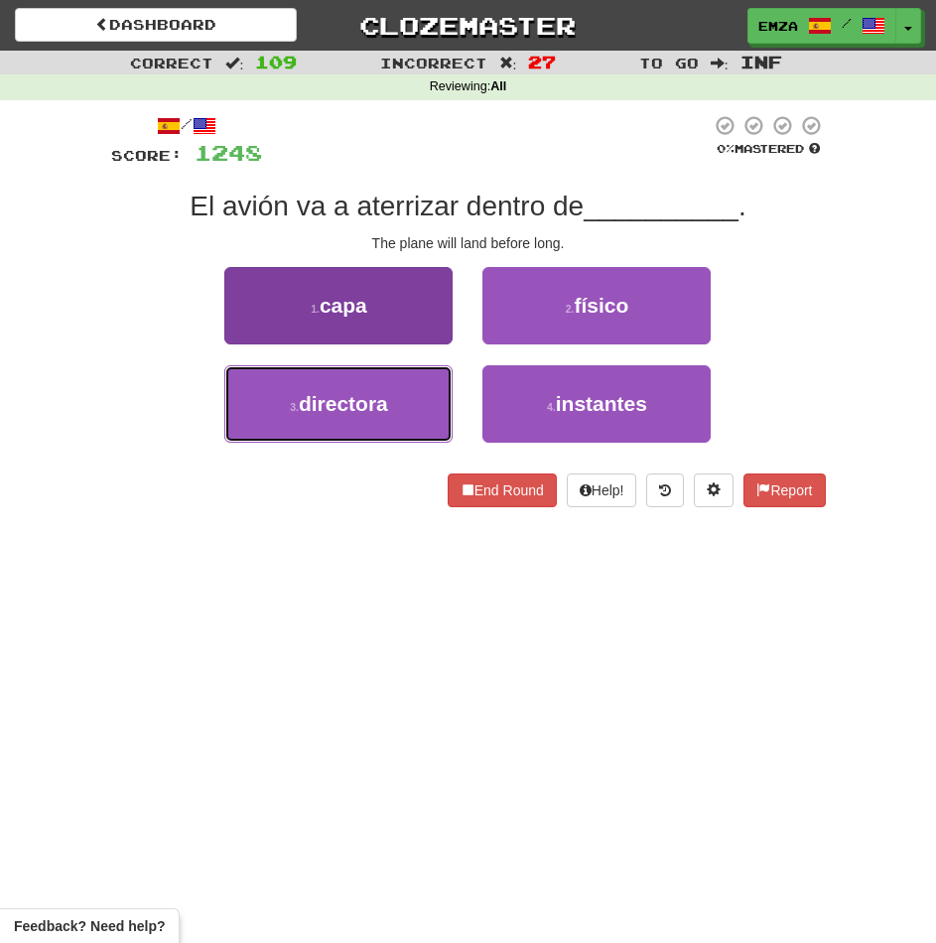
click at [381, 416] on button "3 . directora" at bounding box center [338, 403] width 228 height 77
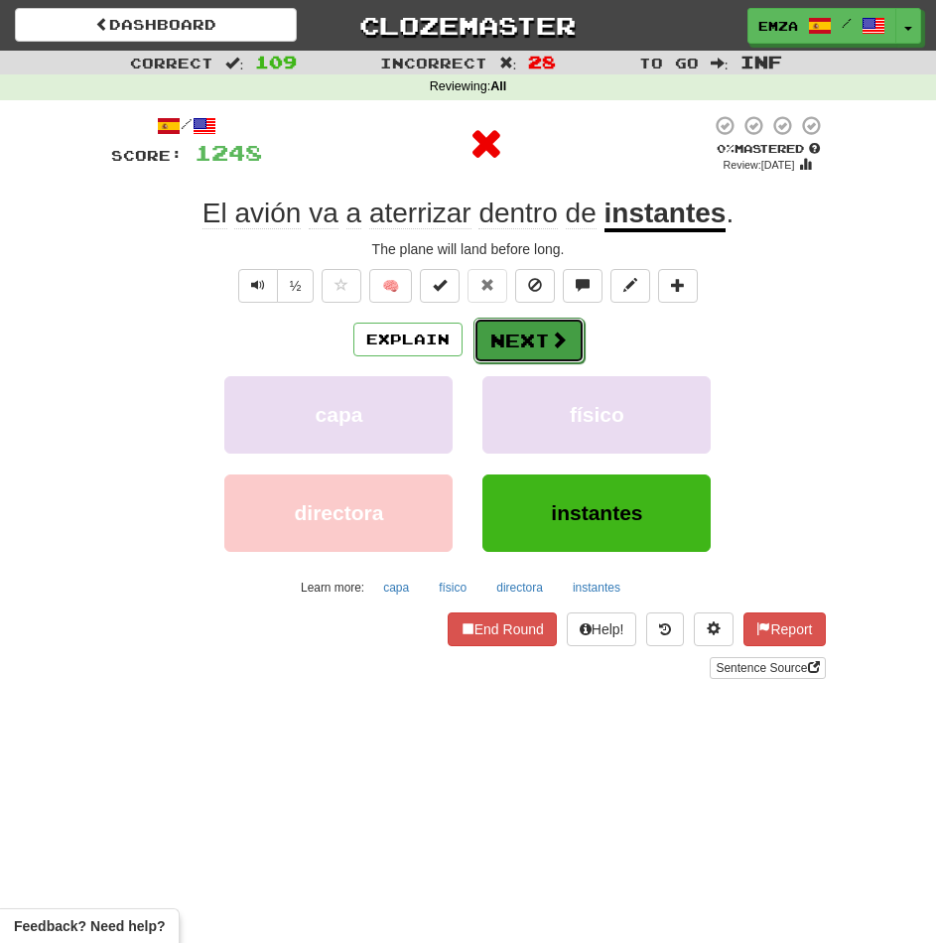
click at [501, 334] on button "Next" at bounding box center [528, 341] width 111 height 46
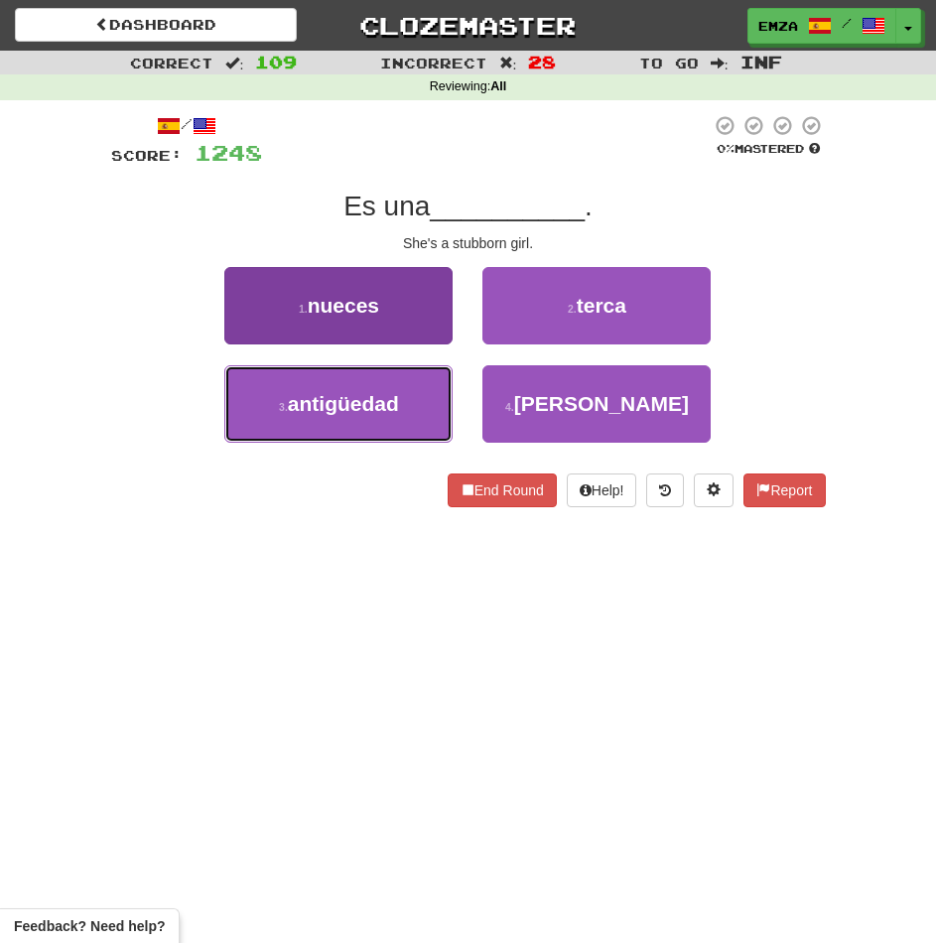
click at [362, 408] on span "antigüedad" at bounding box center [343, 403] width 111 height 23
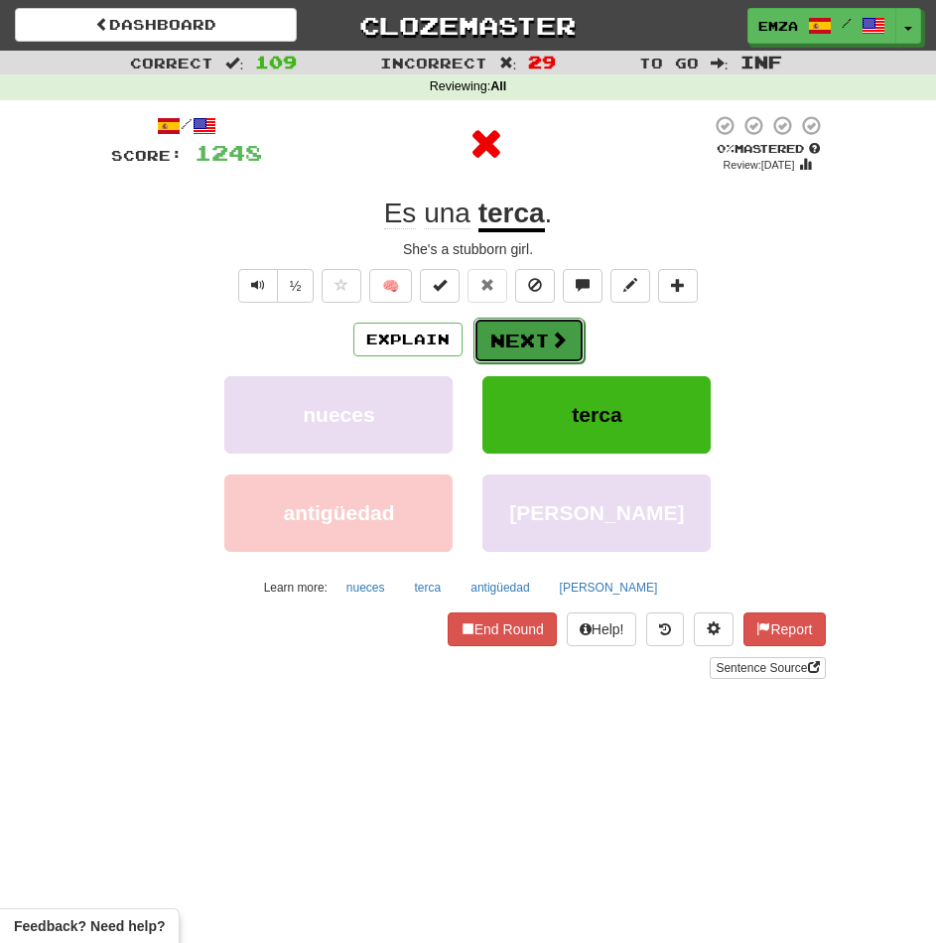
click at [476, 328] on button "Next" at bounding box center [528, 341] width 111 height 46
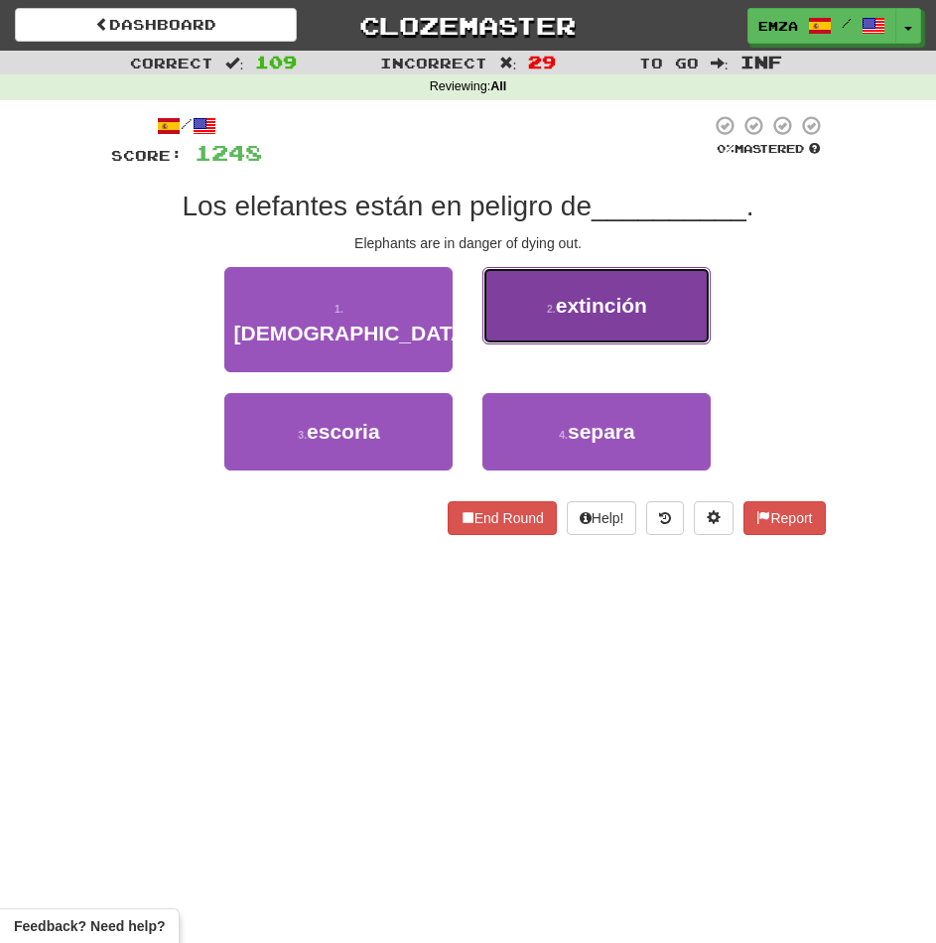
click at [541, 285] on button "2 . extinción" at bounding box center [596, 305] width 228 height 77
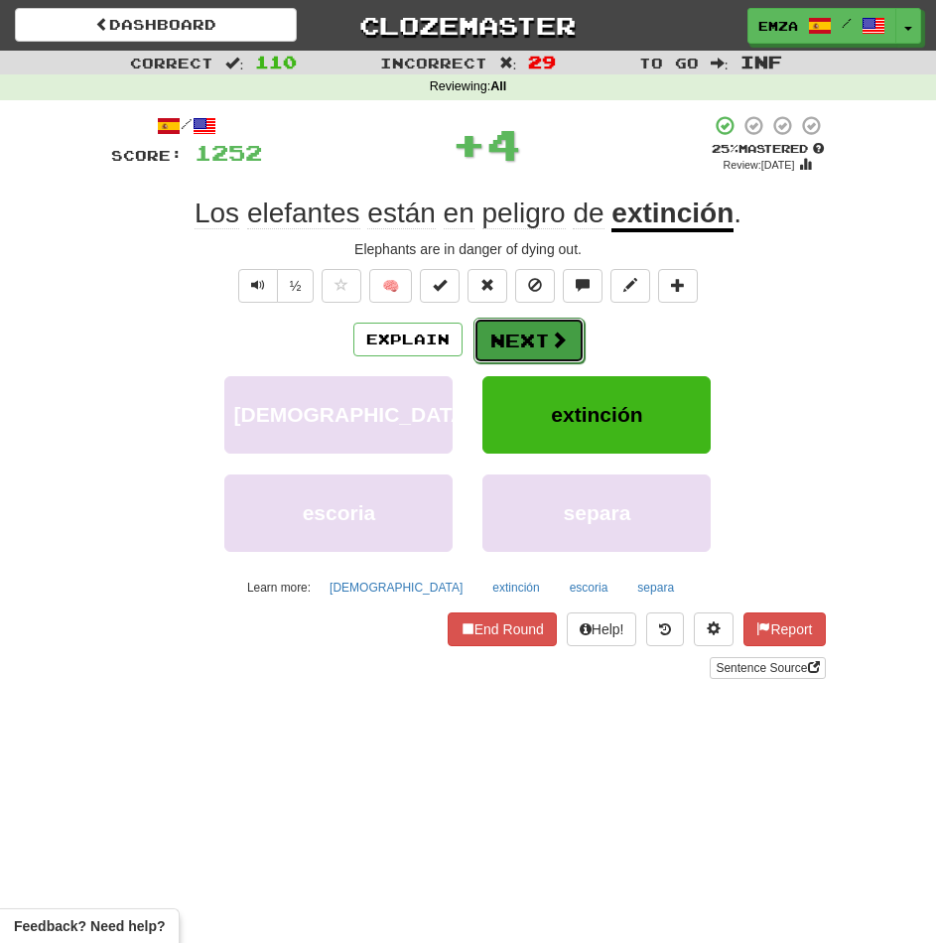
click at [512, 332] on button "Next" at bounding box center [528, 341] width 111 height 46
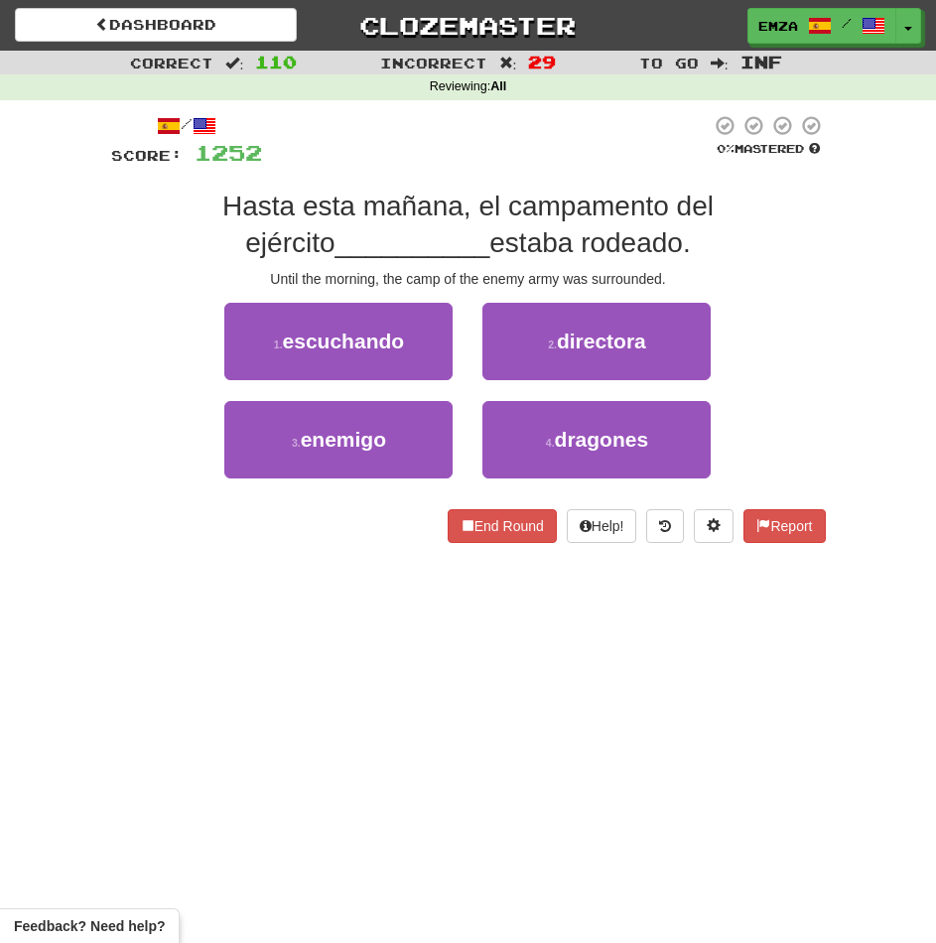
click at [204, 572] on div "Dashboard Clozemaster Emza / Toggle Dropdown Dashboard Leaderboard Activity Fee…" at bounding box center [468, 471] width 936 height 943
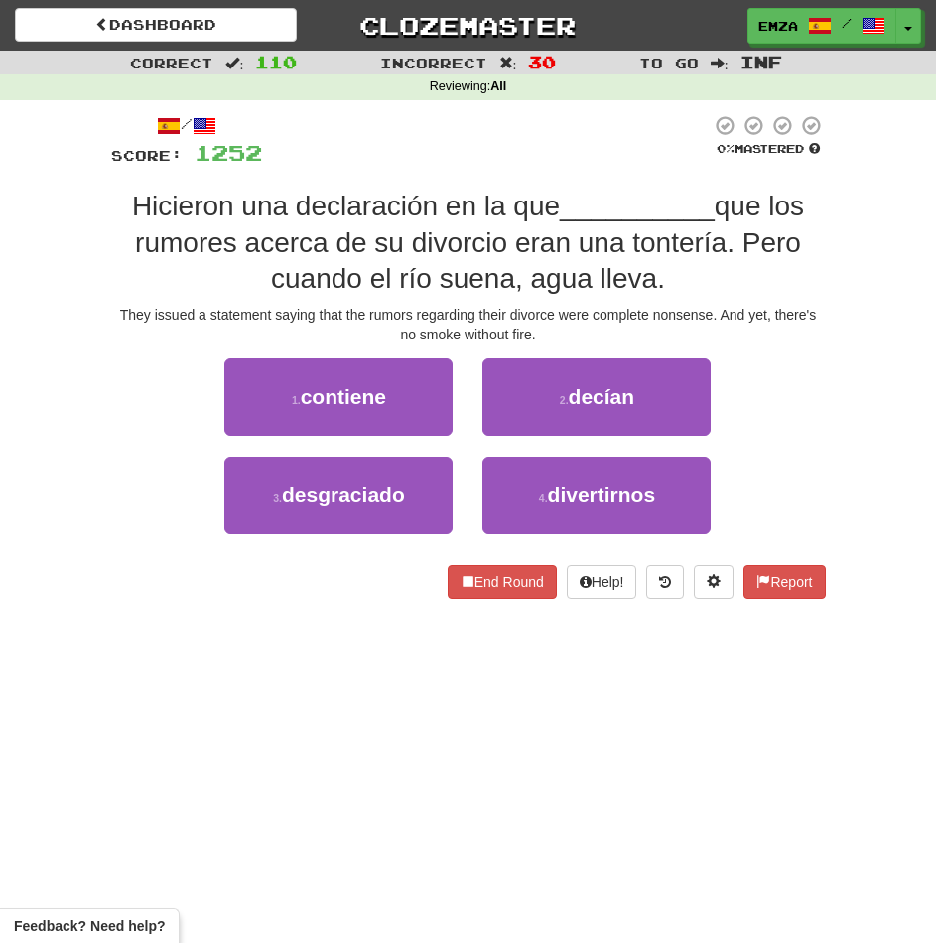
click at [170, 796] on div "Dashboard Clozemaster Emza / Toggle Dropdown Dashboard Leaderboard Activity Fee…" at bounding box center [468, 471] width 936 height 943
click at [187, 738] on div "Dashboard Clozemaster Emza / Toggle Dropdown Dashboard Leaderboard Activity Fee…" at bounding box center [468, 471] width 936 height 943
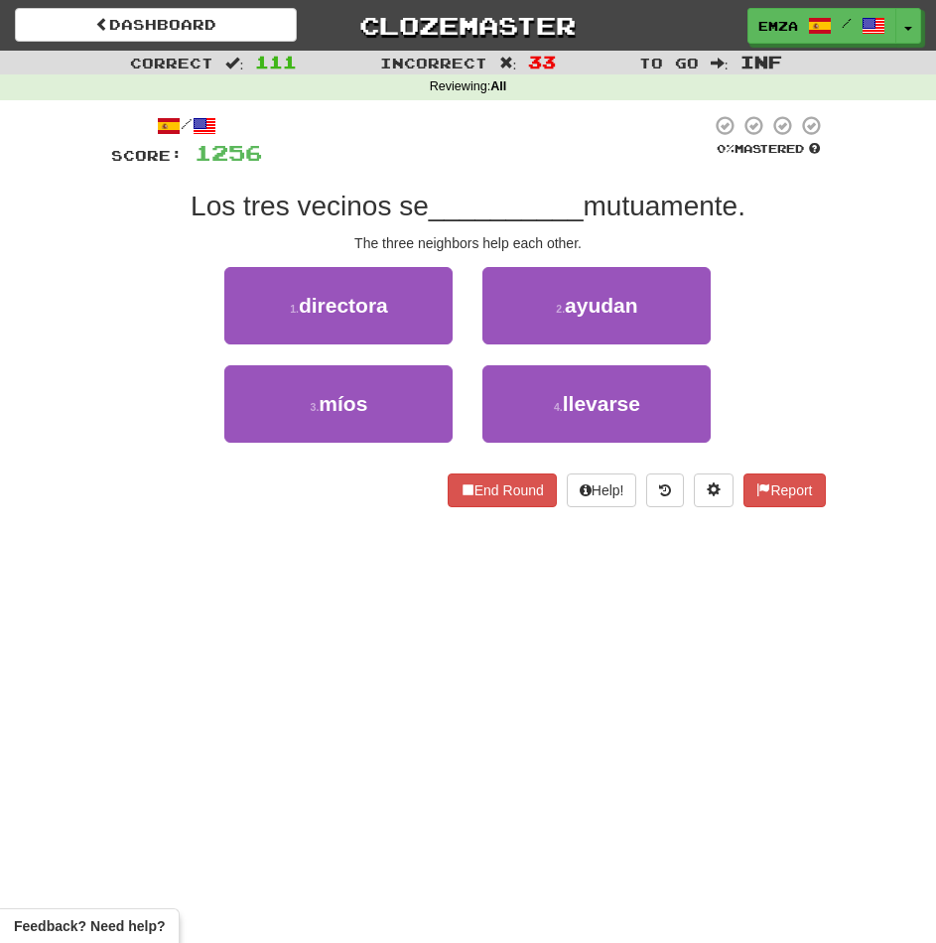
click at [187, 758] on div "Dashboard Clozemaster Emza / Toggle Dropdown Dashboard Leaderboard Activity Fee…" at bounding box center [468, 471] width 936 height 943
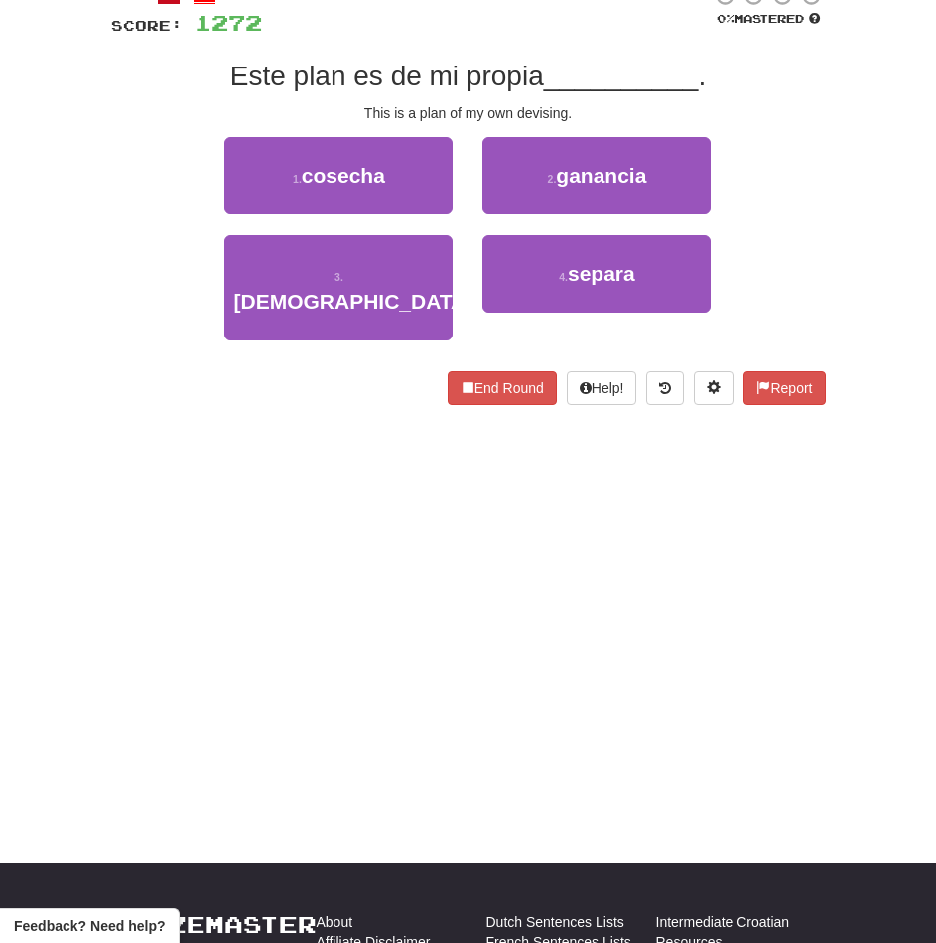
scroll to position [31, 0]
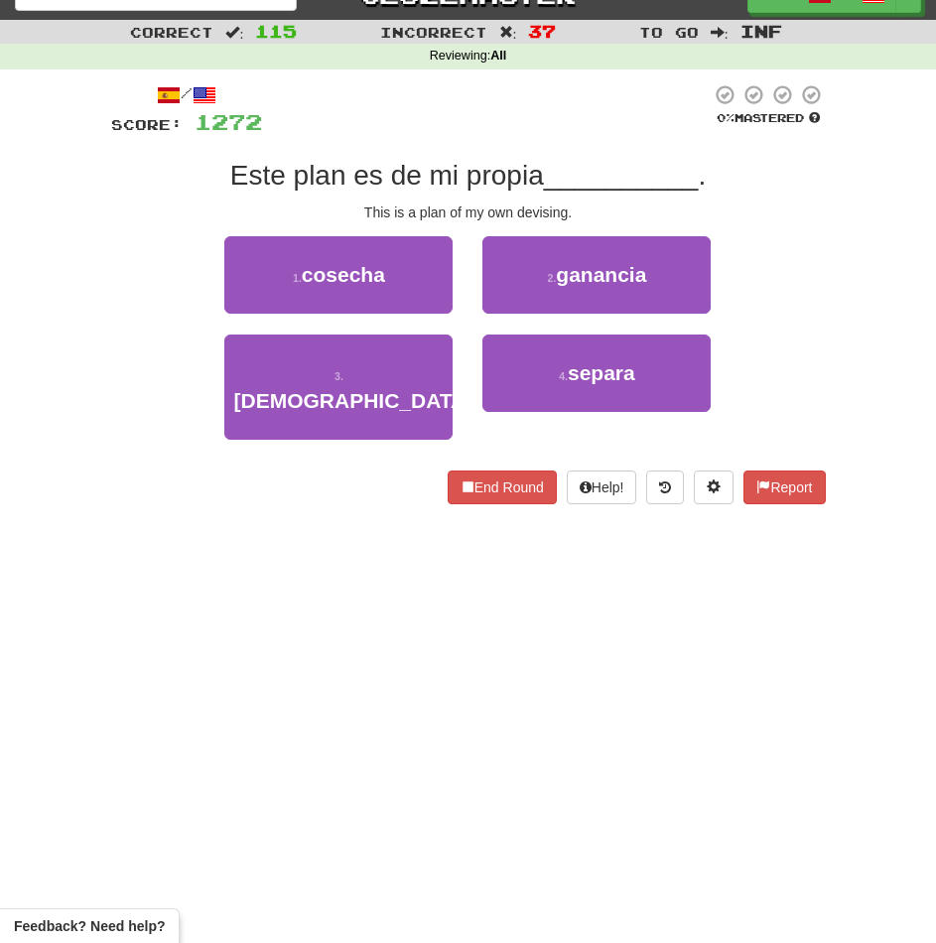
click at [298, 547] on div "Dashboard Clozemaster Emza / Toggle Dropdown Dashboard Leaderboard Activity Fee…" at bounding box center [468, 440] width 936 height 943
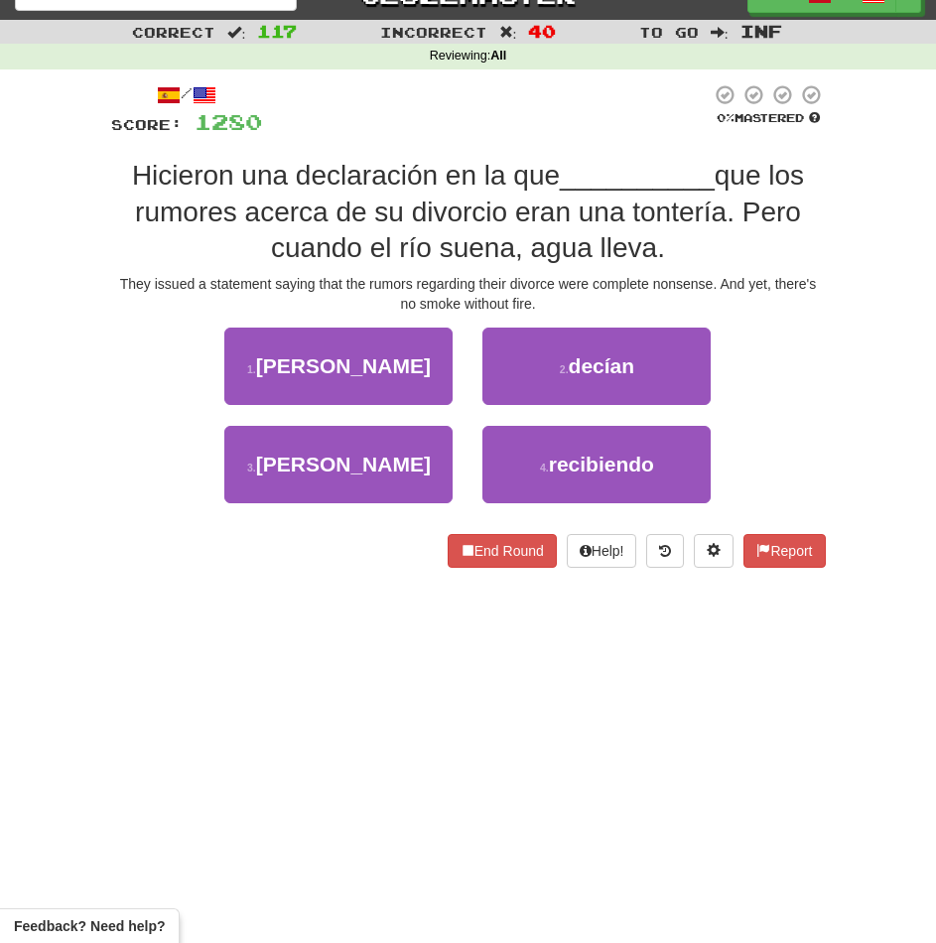
scroll to position [0, 0]
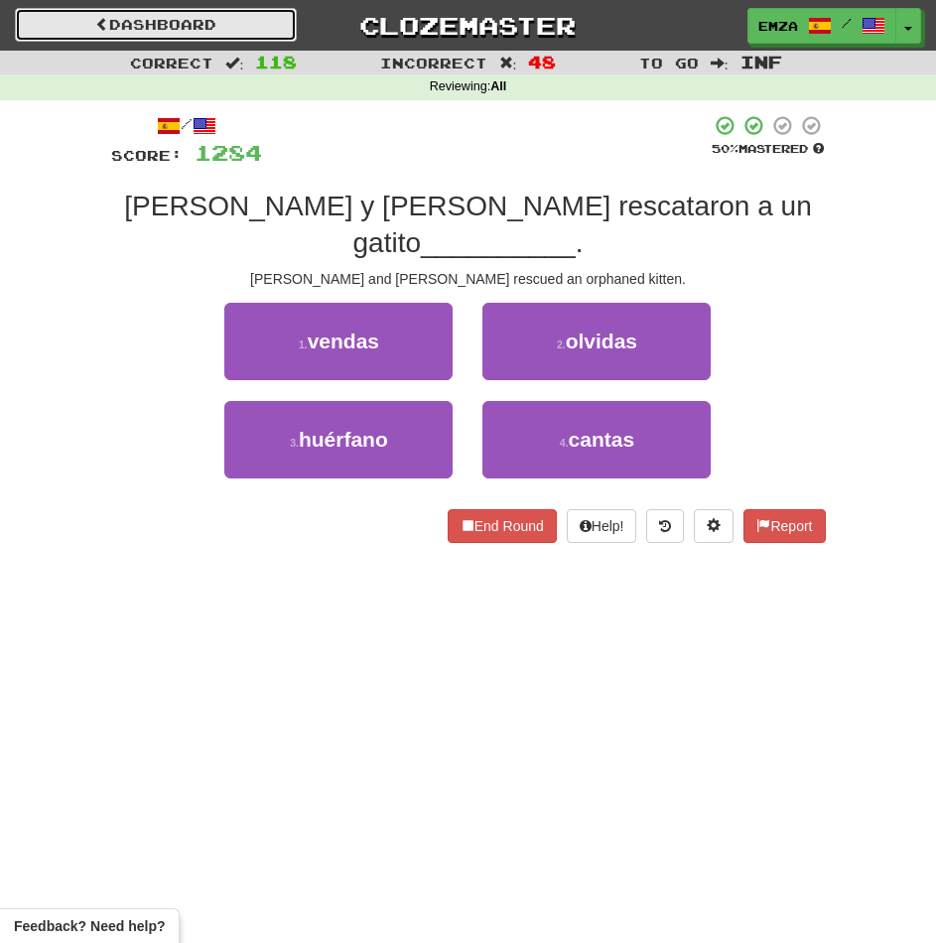
click at [126, 30] on link "Dashboard" at bounding box center [156, 25] width 282 height 34
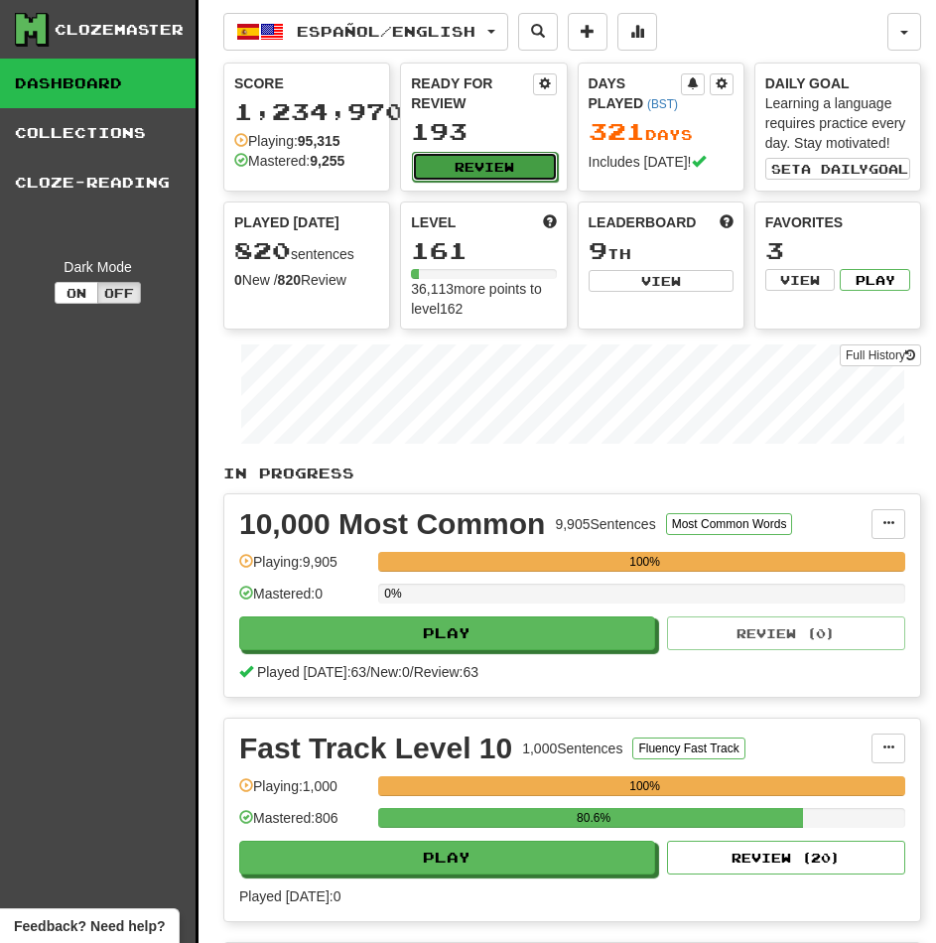
click at [472, 162] on button "Review" at bounding box center [484, 167] width 145 height 30
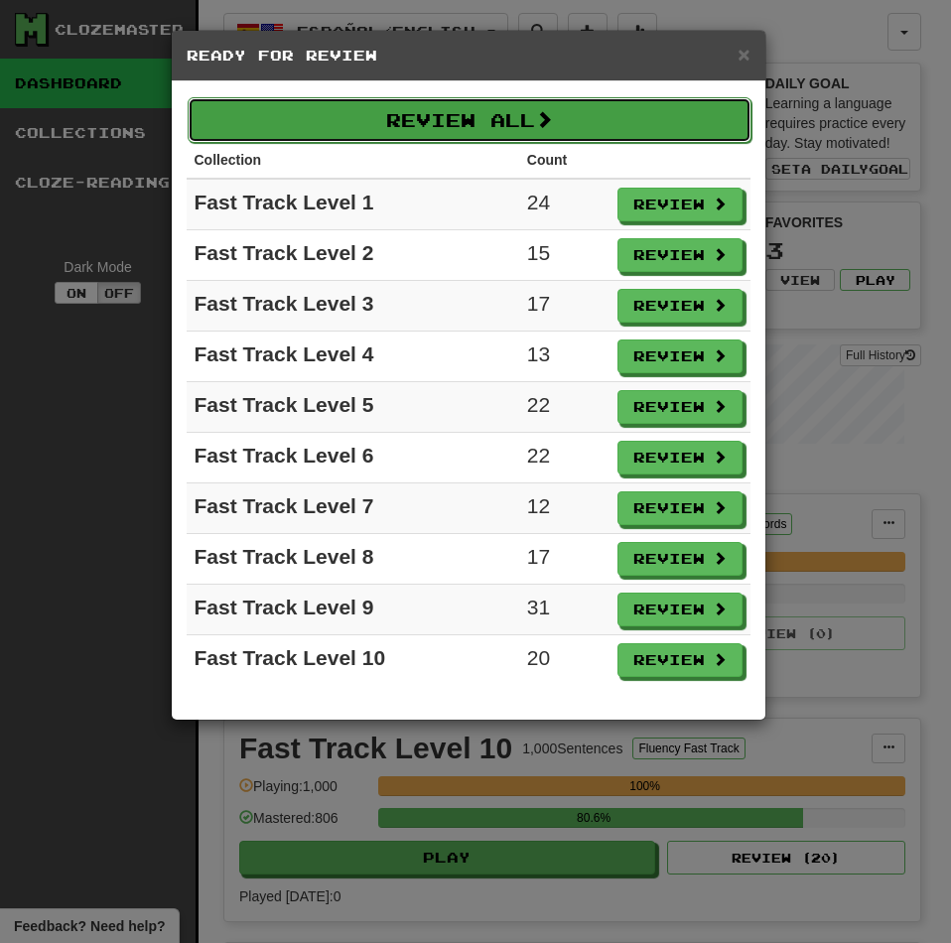
click at [434, 117] on button "Review All" at bounding box center [470, 120] width 564 height 46
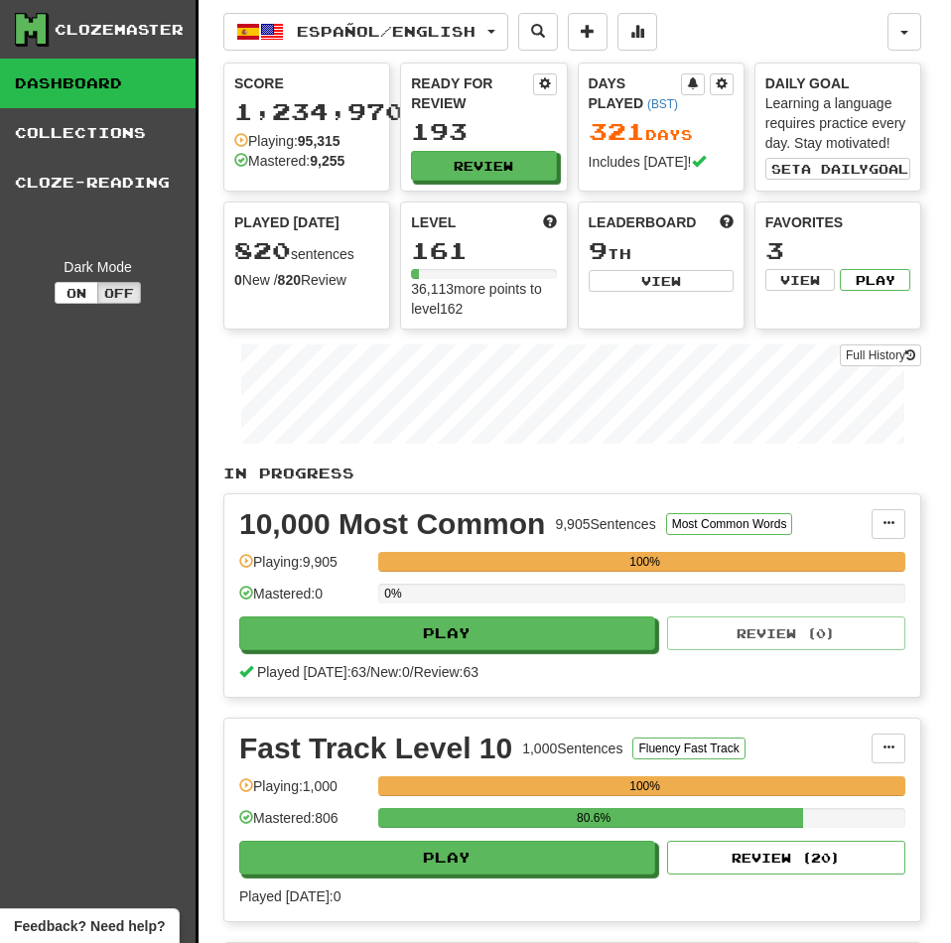
select select "********"
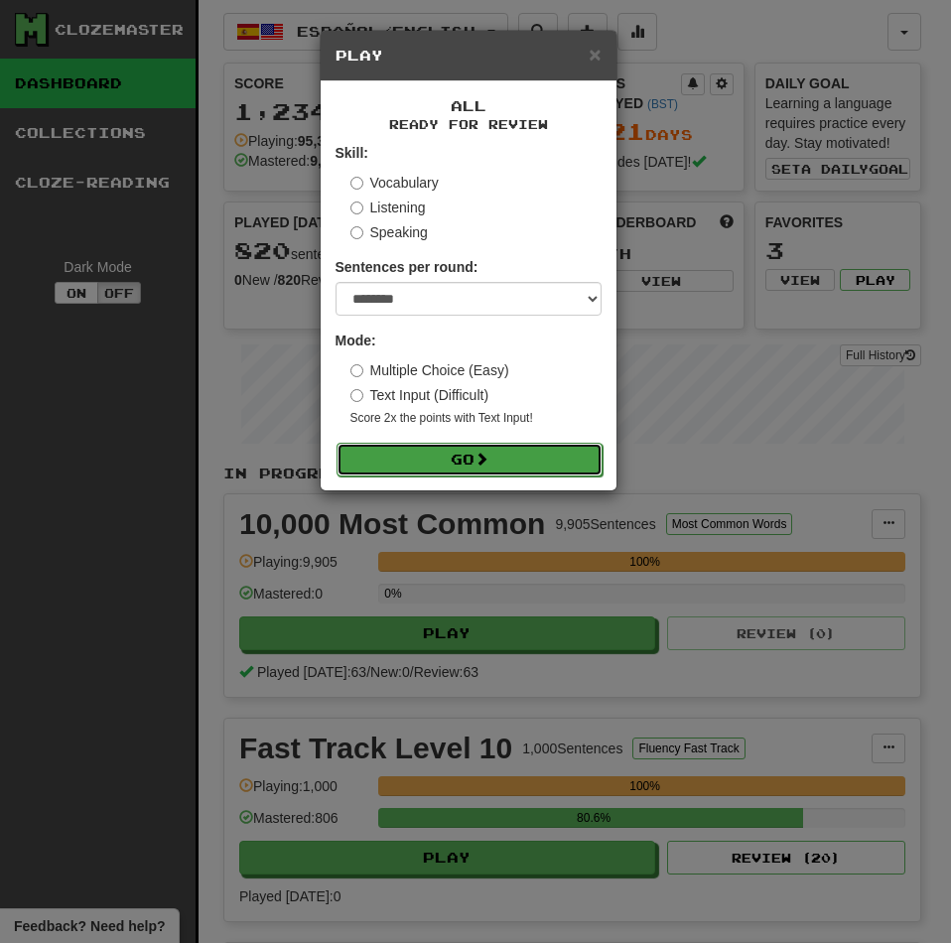
click at [409, 444] on button "Go" at bounding box center [469, 460] width 266 height 34
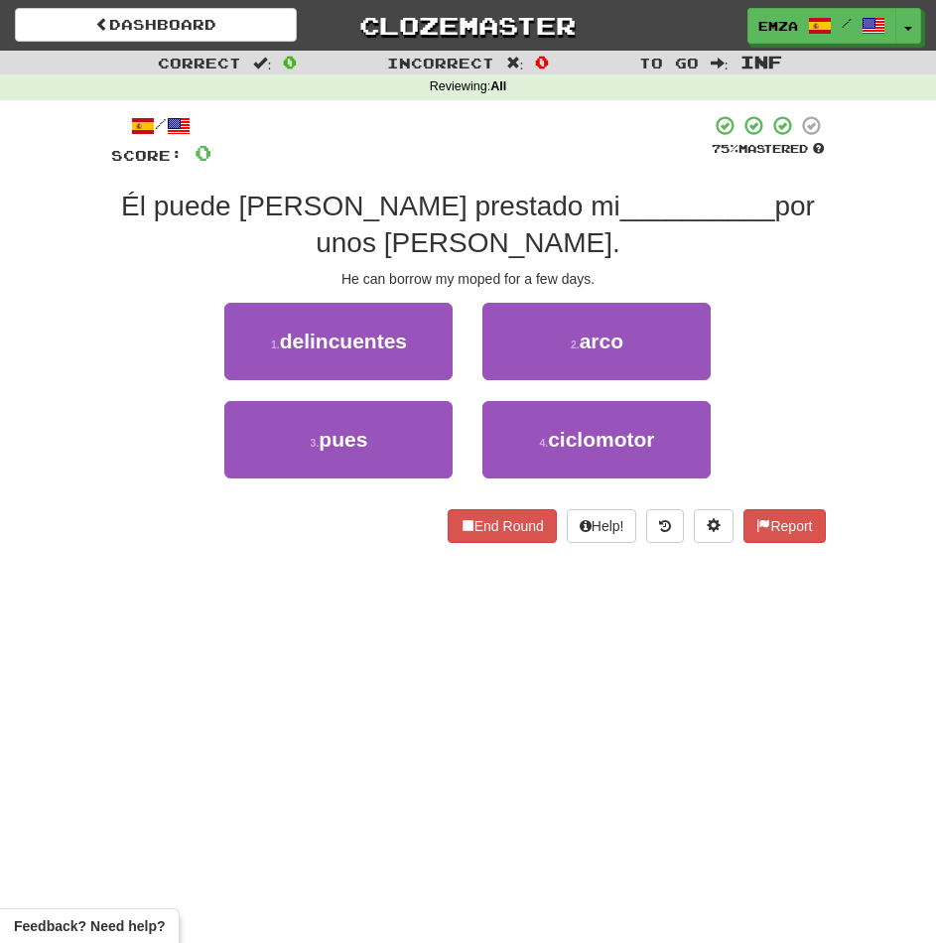
click at [122, 579] on div "Dashboard Clozemaster Emza / Toggle Dropdown Dashboard Leaderboard Activity Fee…" at bounding box center [468, 471] width 936 height 943
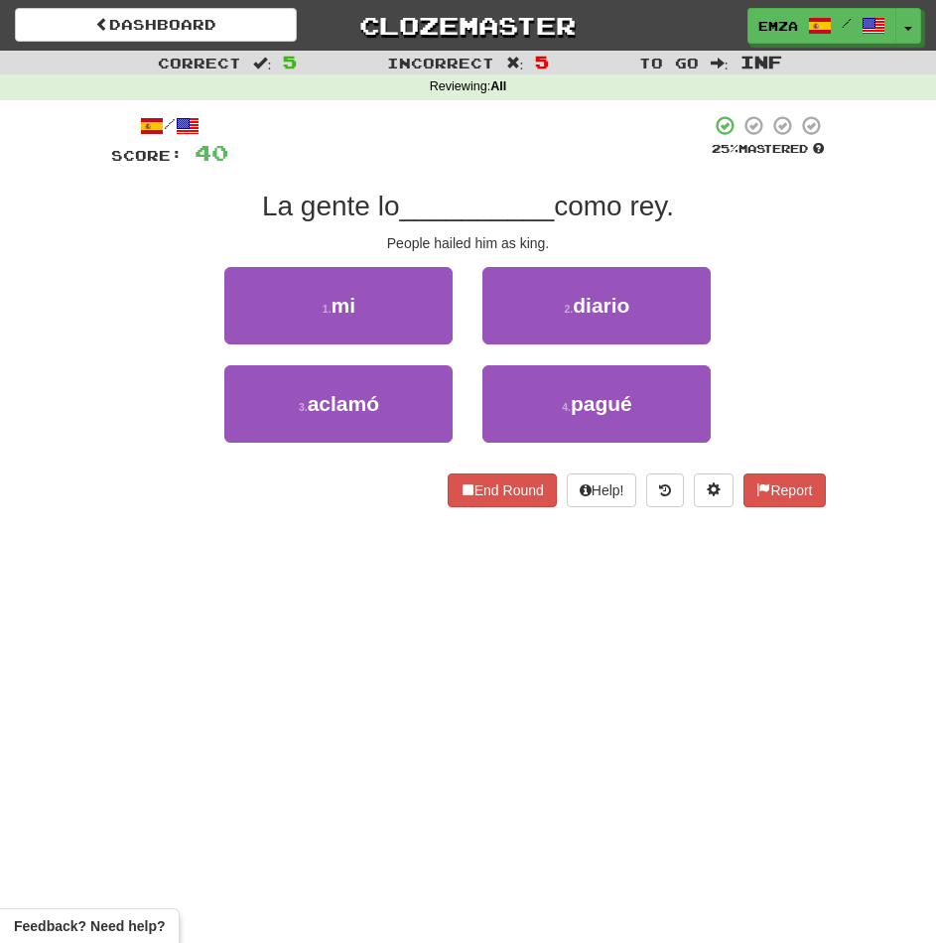
click at [274, 600] on div "Dashboard Clozemaster Emza / Toggle Dropdown Dashboard Leaderboard Activity Fee…" at bounding box center [468, 471] width 936 height 943
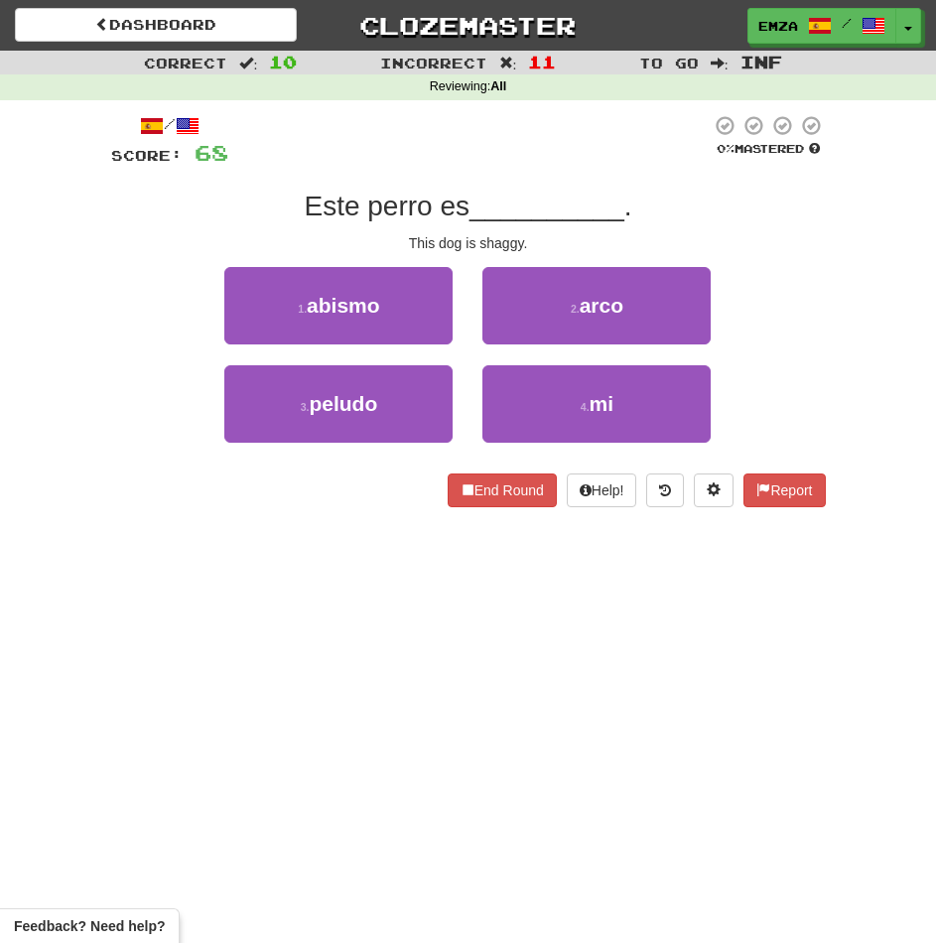
click at [174, 549] on div "Dashboard Clozemaster Emza / Toggle Dropdown Dashboard Leaderboard Activity Fee…" at bounding box center [468, 471] width 936 height 943
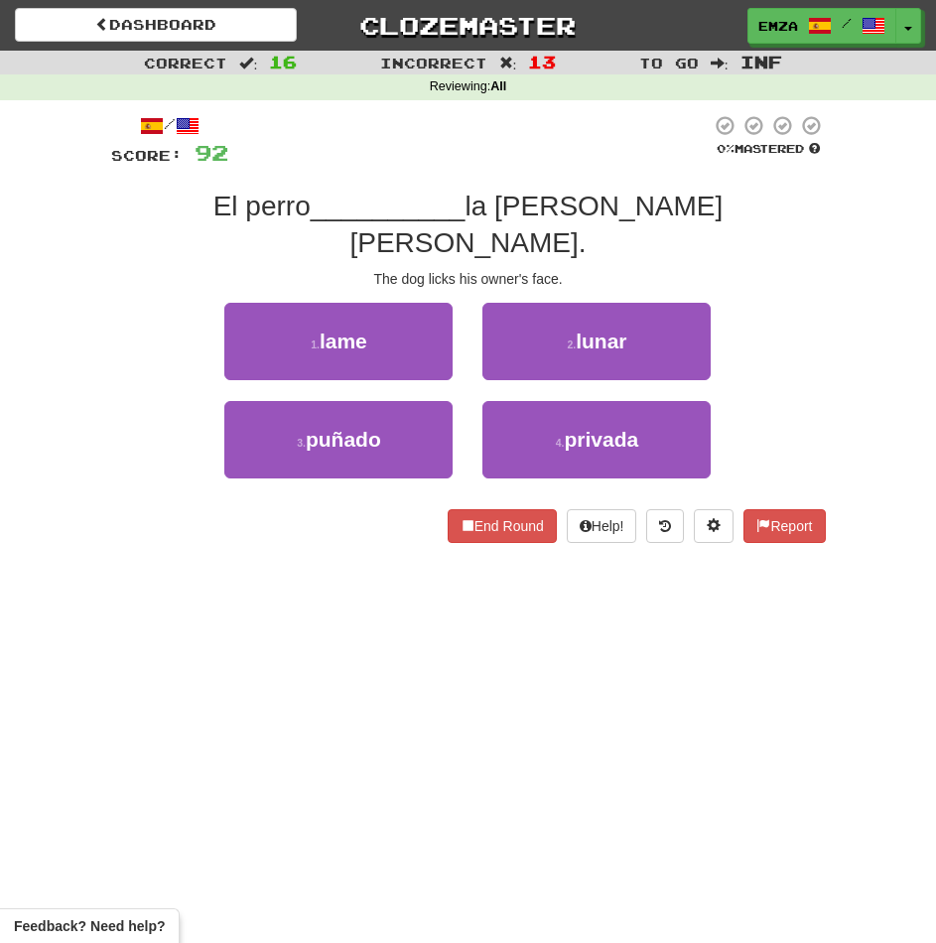
click at [143, 460] on div "3 . puñado 4 . privada" at bounding box center [468, 450] width 774 height 98
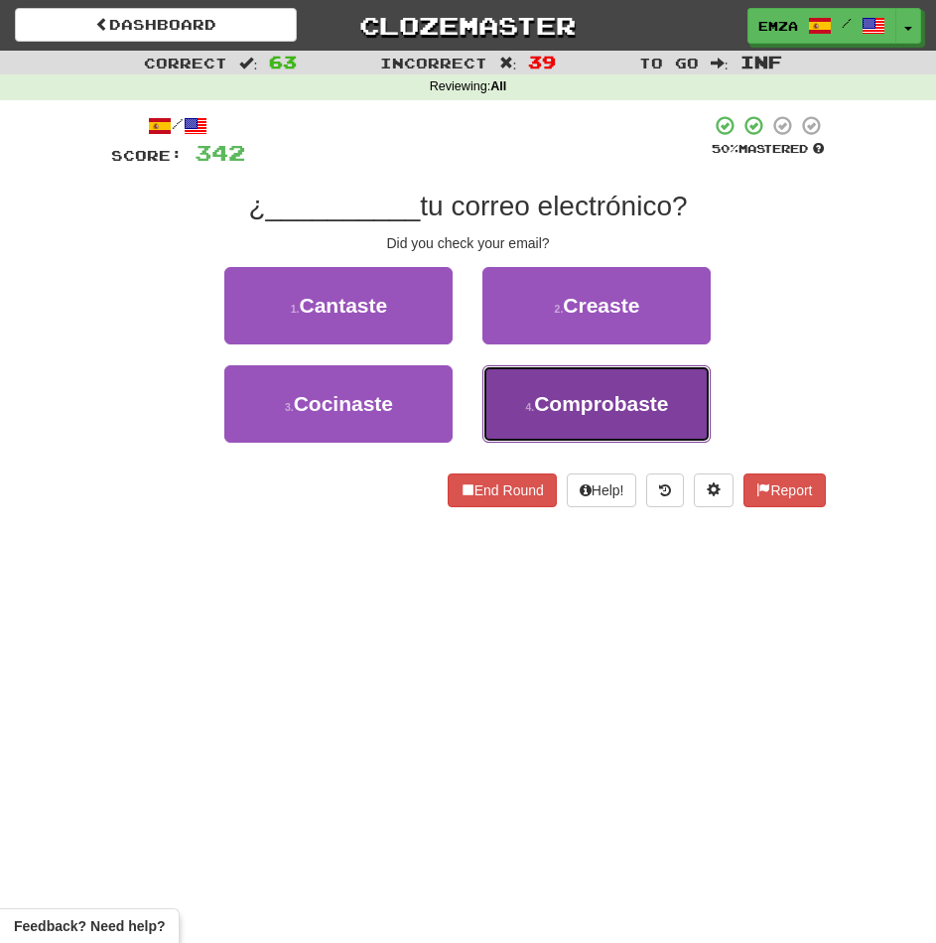
click at [578, 397] on span "Comprobaste" at bounding box center [601, 403] width 134 height 23
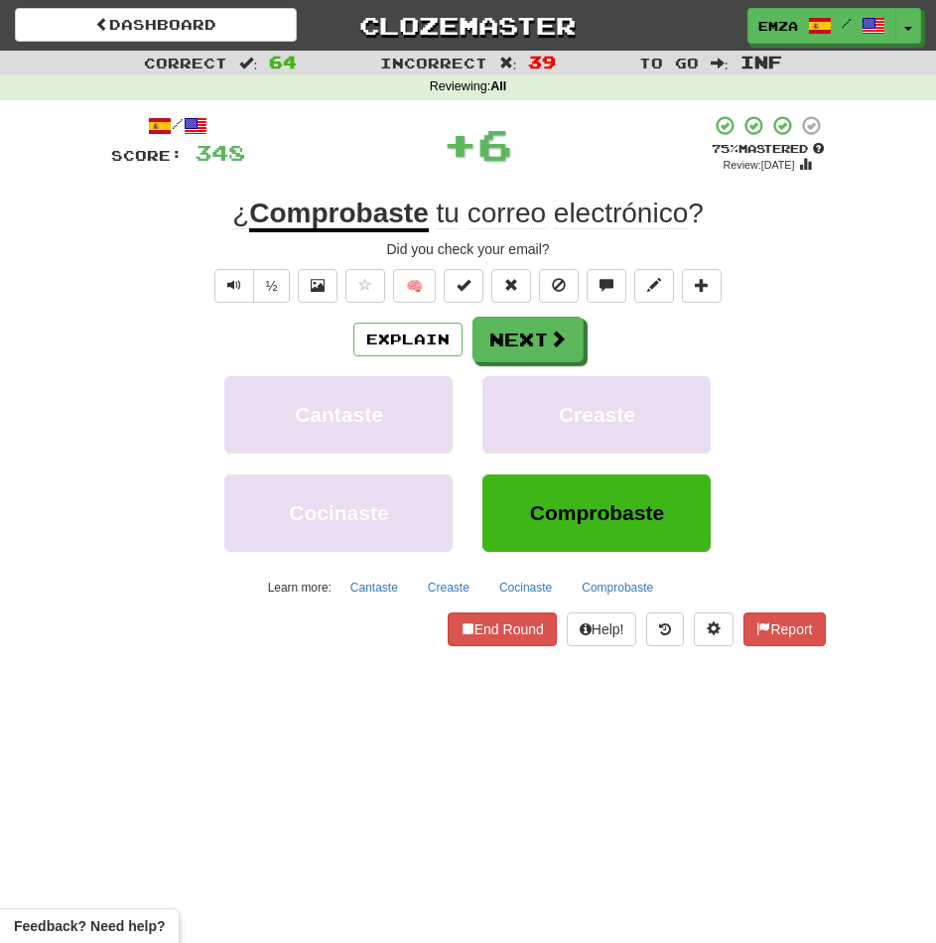
click at [547, 312] on div "/ Score: 348 + 6 75 % Mastered Review: [DATE] ¿ Comprobaste tu correo electróni…" at bounding box center [468, 380] width 715 height 533
click at [533, 334] on button "Next" at bounding box center [528, 341] width 111 height 46
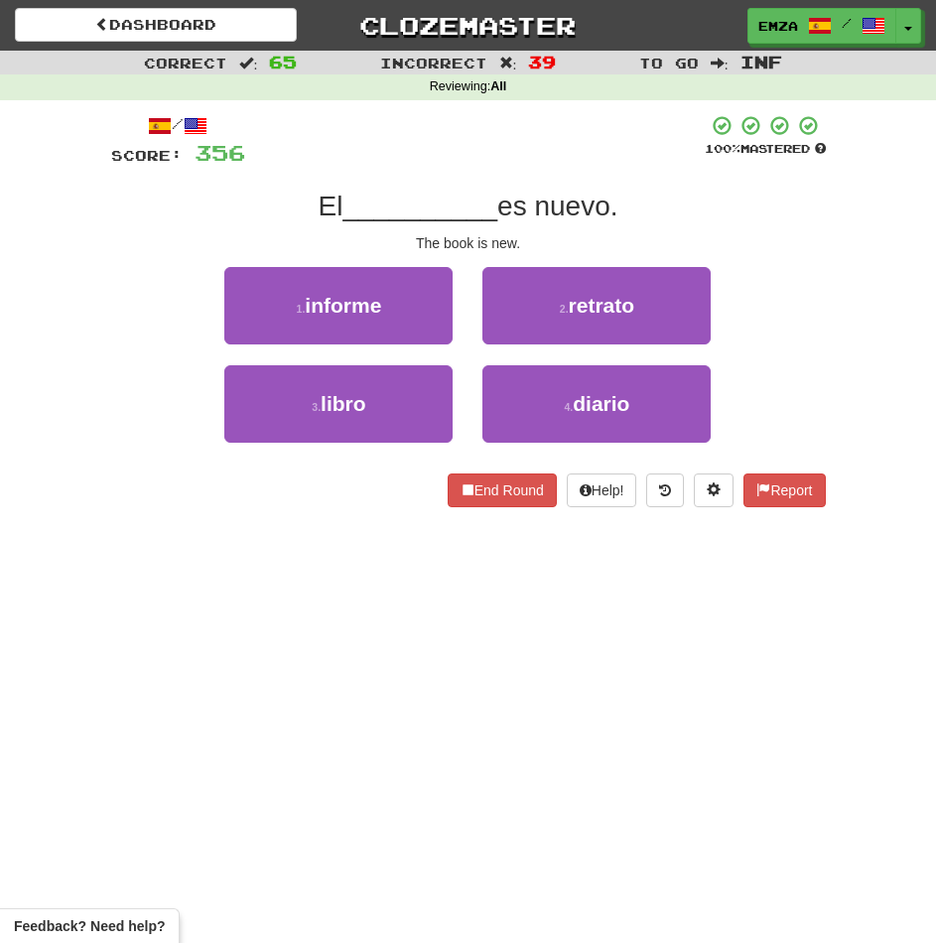
click at [255, 529] on div "/ Score: 356 100 % Mastered El __________ es nuevo. The book is new. 1 . inform…" at bounding box center [468, 317] width 715 height 435
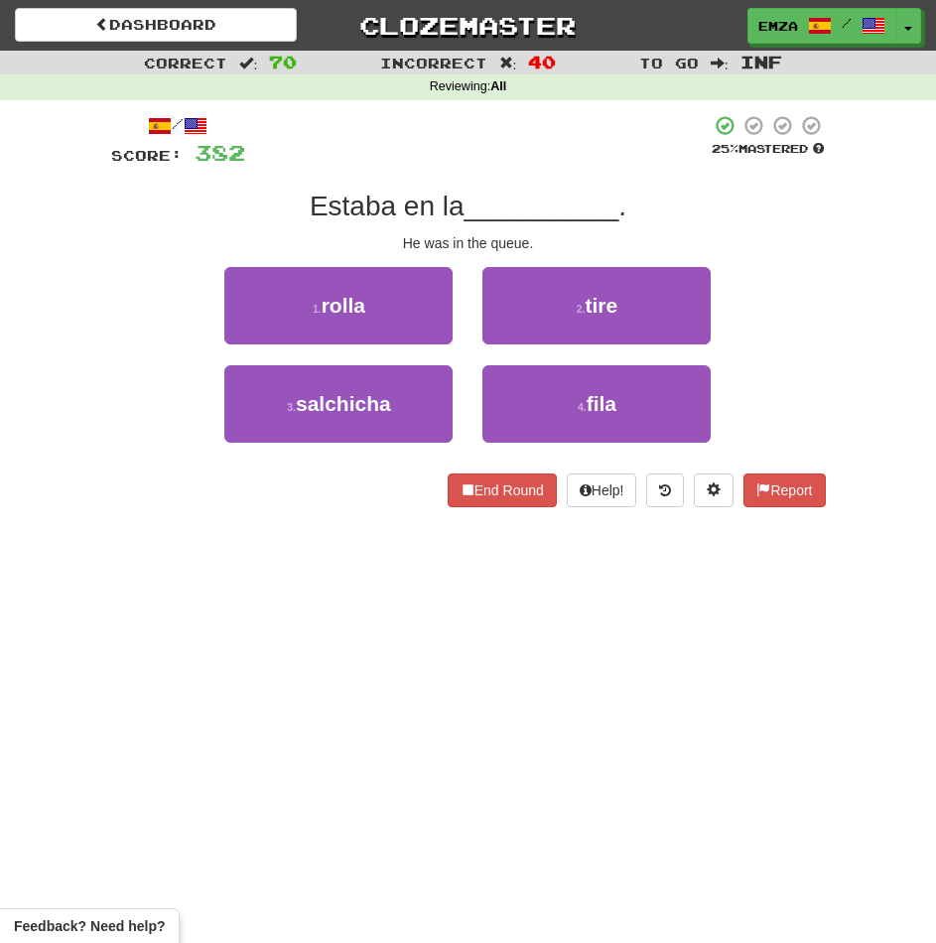
click at [83, 507] on div "Correct : 70 Incorrect : 40 To go : Inf Reviewing : All / Score: 382 25 % Maste…" at bounding box center [468, 293] width 936 height 484
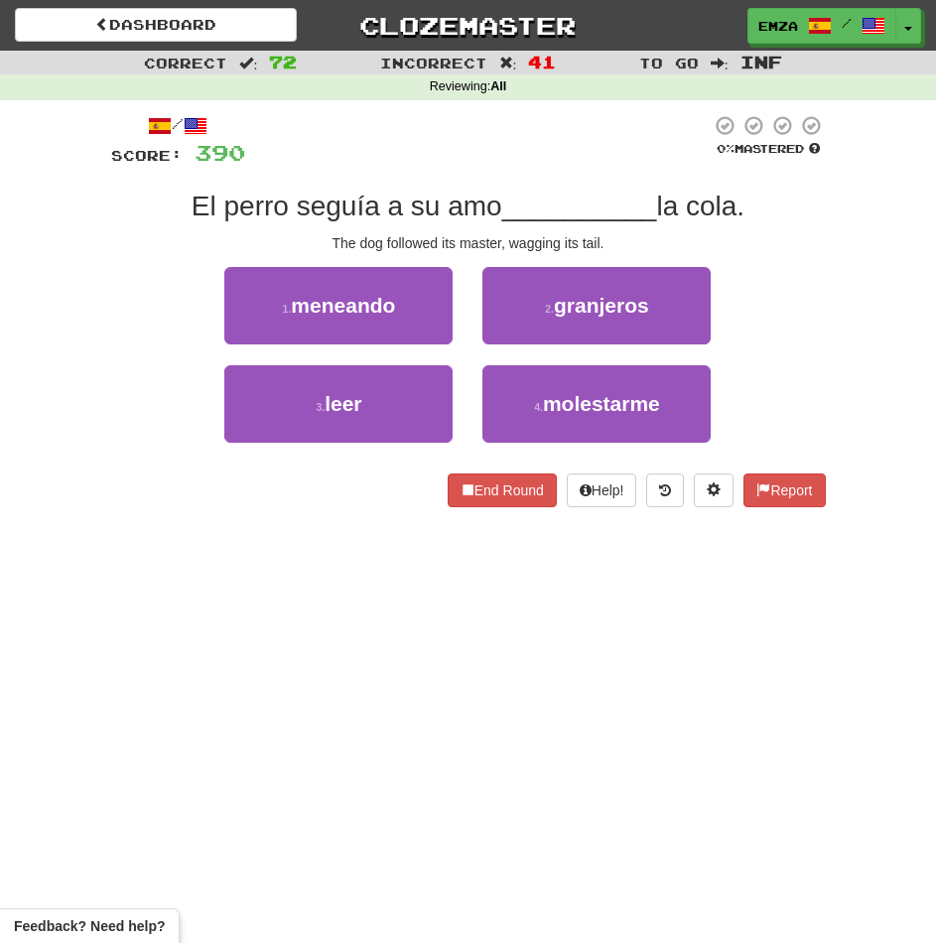
click at [310, 678] on div "Dashboard Clozemaster Emza / Toggle Dropdown Dashboard Leaderboard Activity Fee…" at bounding box center [468, 471] width 936 height 943
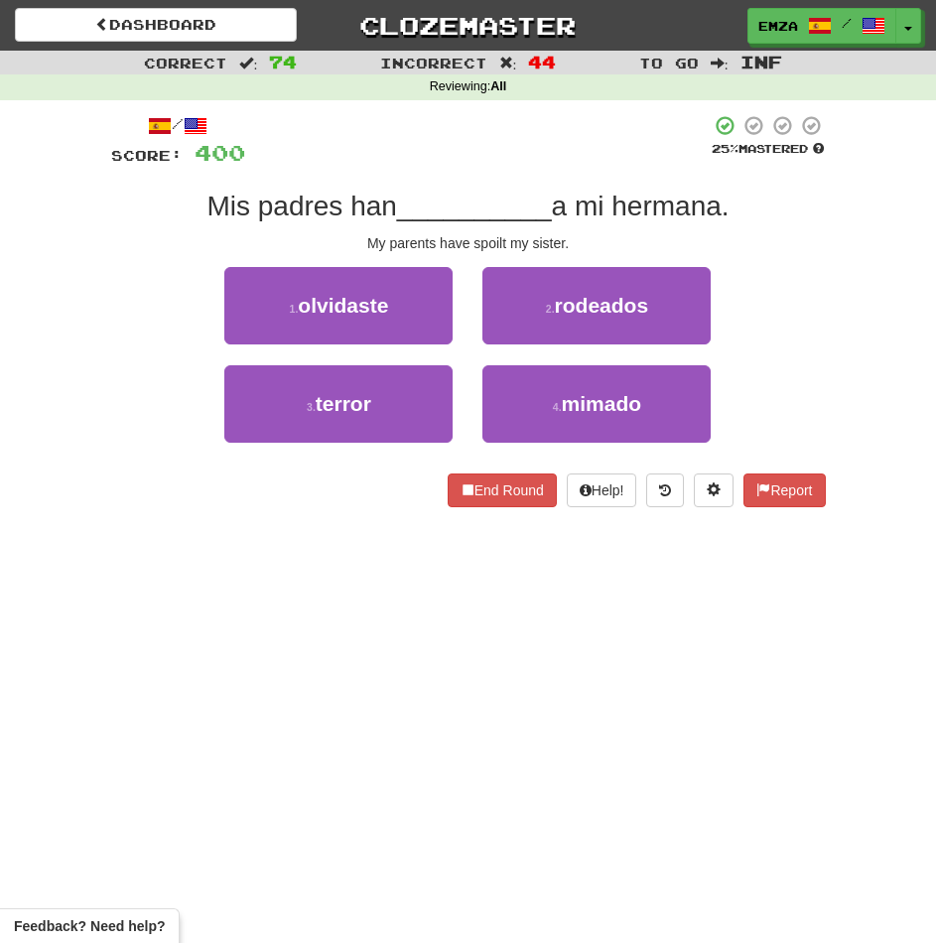
click at [379, 721] on div "Dashboard Clozemaster Emza / Toggle Dropdown Dashboard Leaderboard Activity Fee…" at bounding box center [468, 471] width 936 height 943
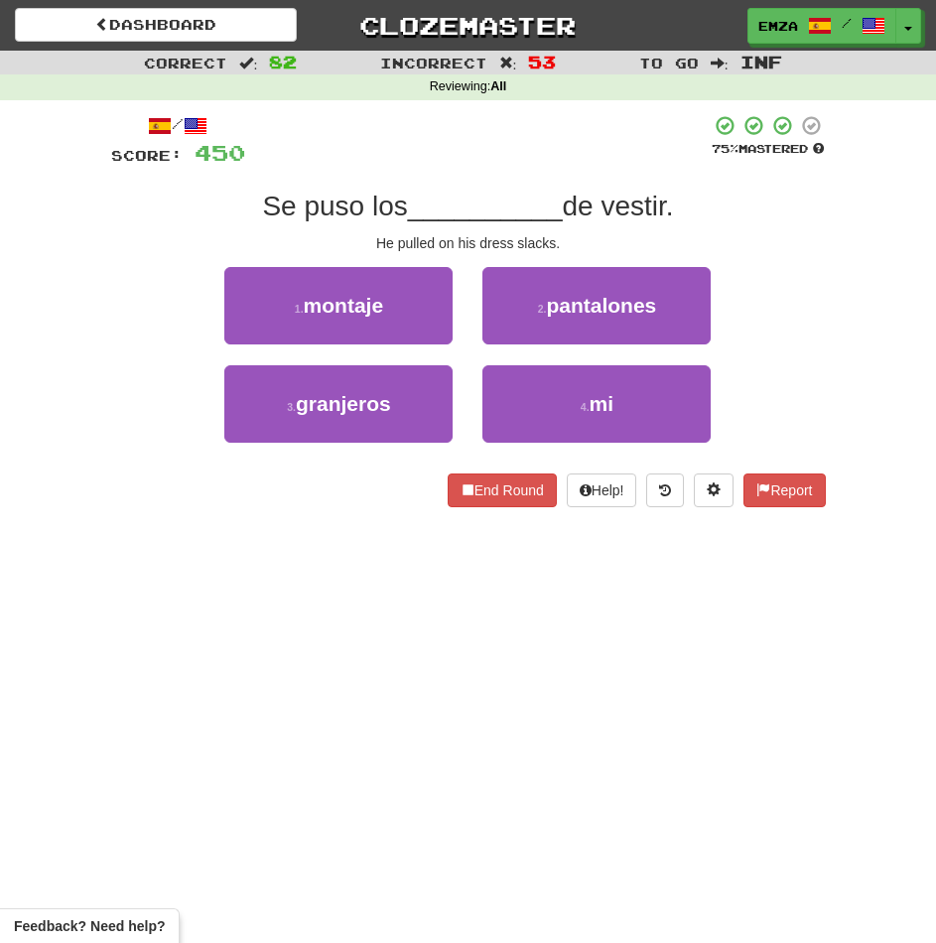
click at [212, 667] on div "Dashboard Clozemaster Emza / Toggle Dropdown Dashboard Leaderboard Activity Fee…" at bounding box center [468, 471] width 936 height 943
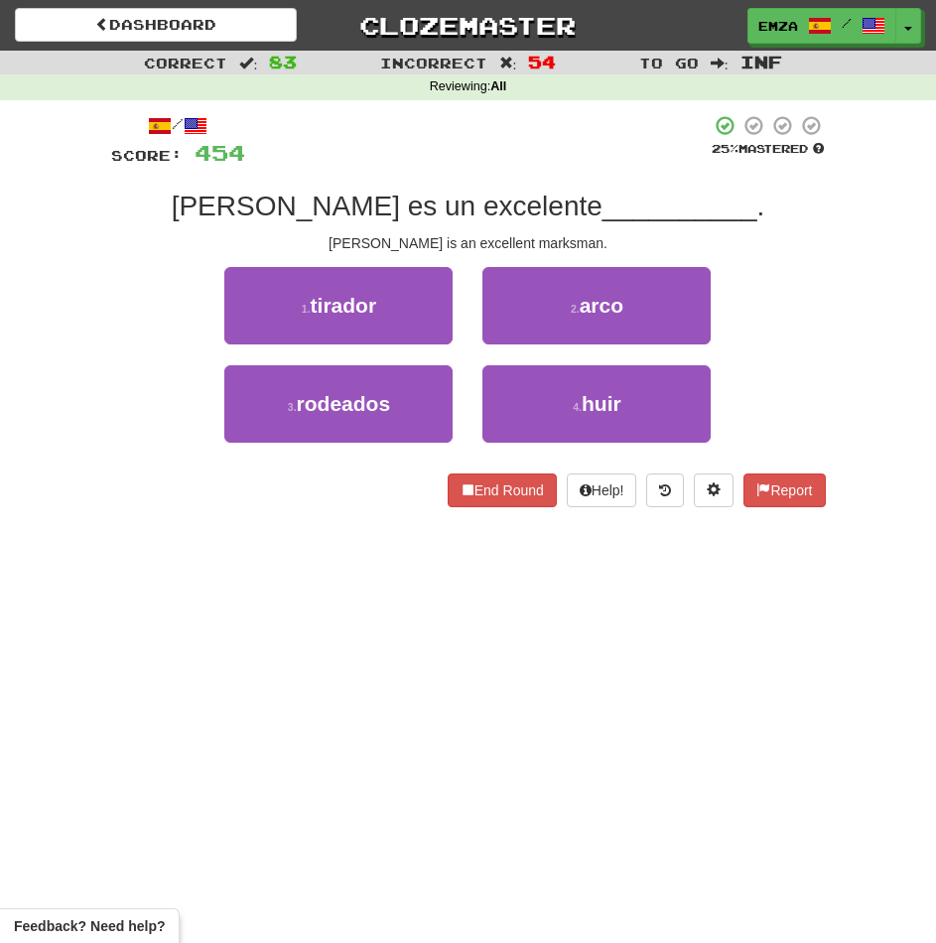
click at [245, 552] on div "Dashboard Clozemaster Emza / Toggle Dropdown Dashboard Leaderboard Activity Fee…" at bounding box center [468, 471] width 936 height 943
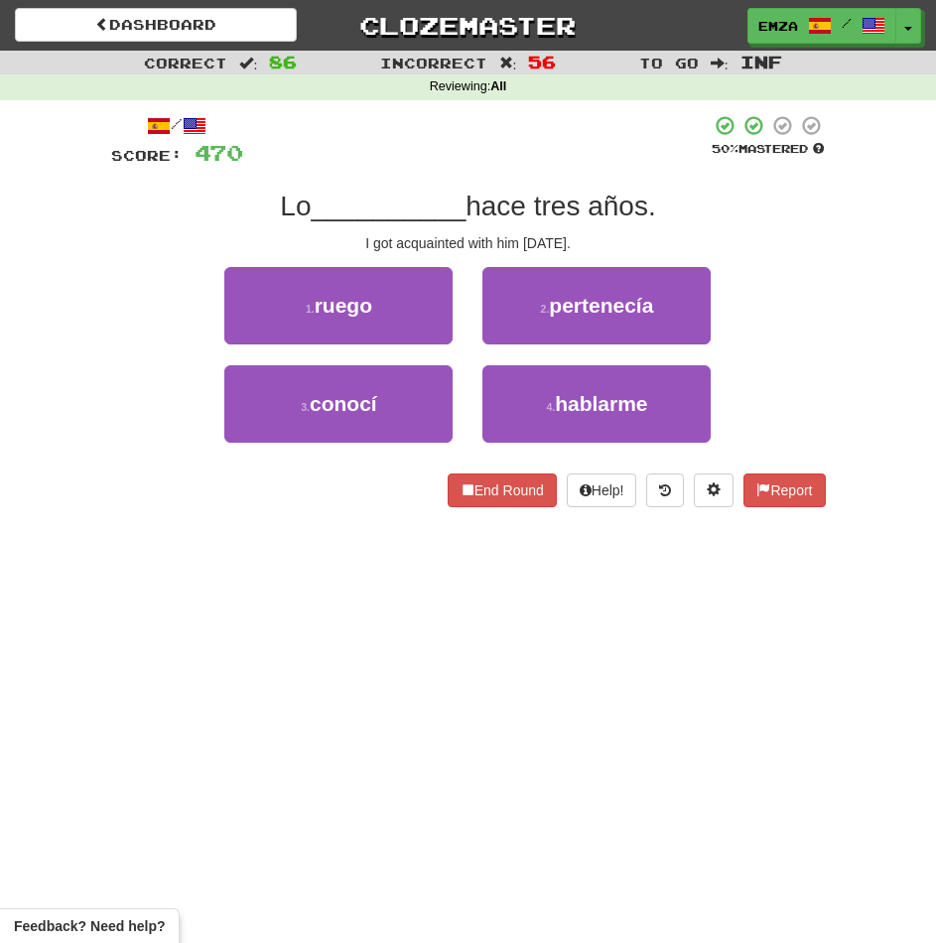
click at [223, 695] on div "Dashboard Clozemaster Emza / Toggle Dropdown Dashboard Leaderboard Activity Fee…" at bounding box center [468, 471] width 936 height 943
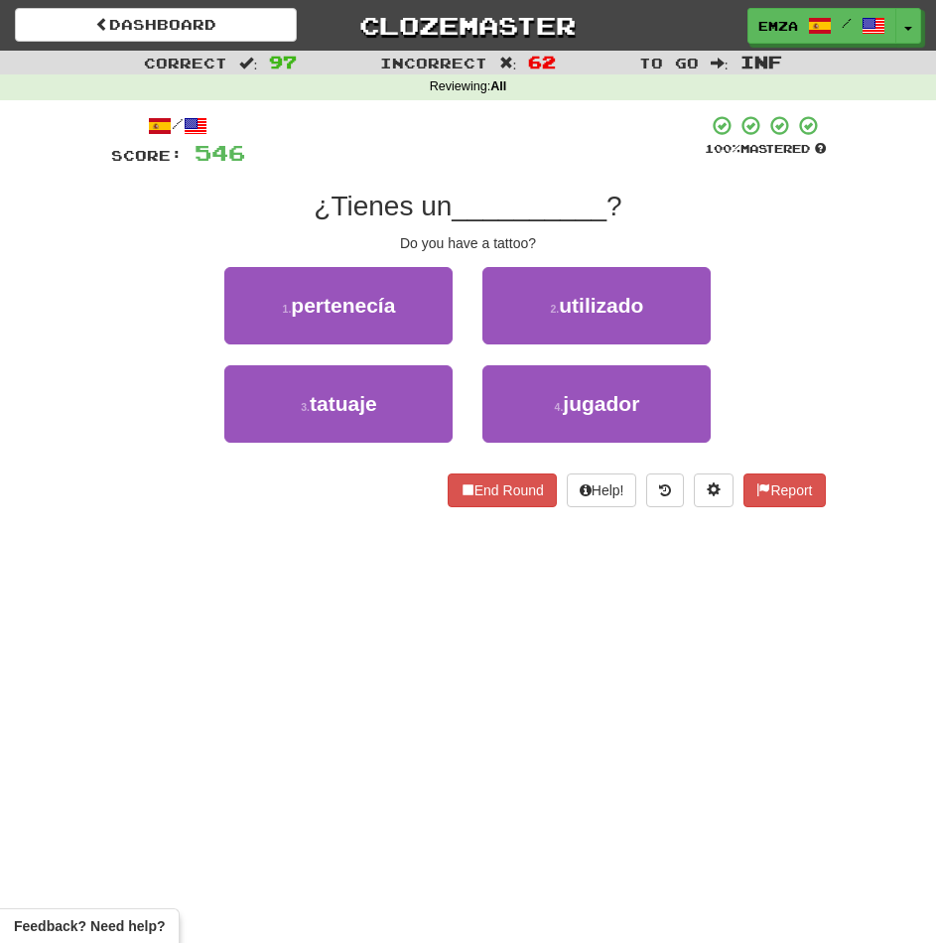
drag, startPoint x: 213, startPoint y: 735, endPoint x: 225, endPoint y: 733, distance: 12.1
click at [225, 733] on div "Dashboard Clozemaster Emza / Toggle Dropdown Dashboard Leaderboard Activity Fee…" at bounding box center [468, 471] width 936 height 943
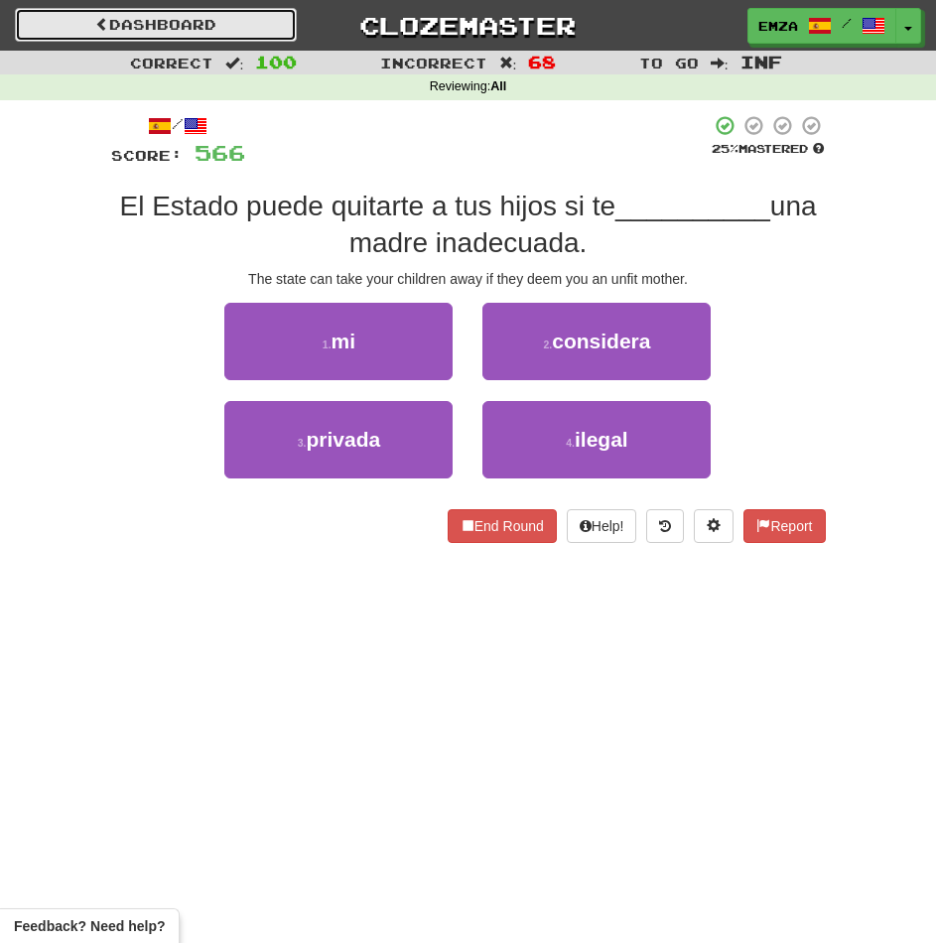
click at [115, 17] on link "Dashboard" at bounding box center [156, 25] width 282 height 34
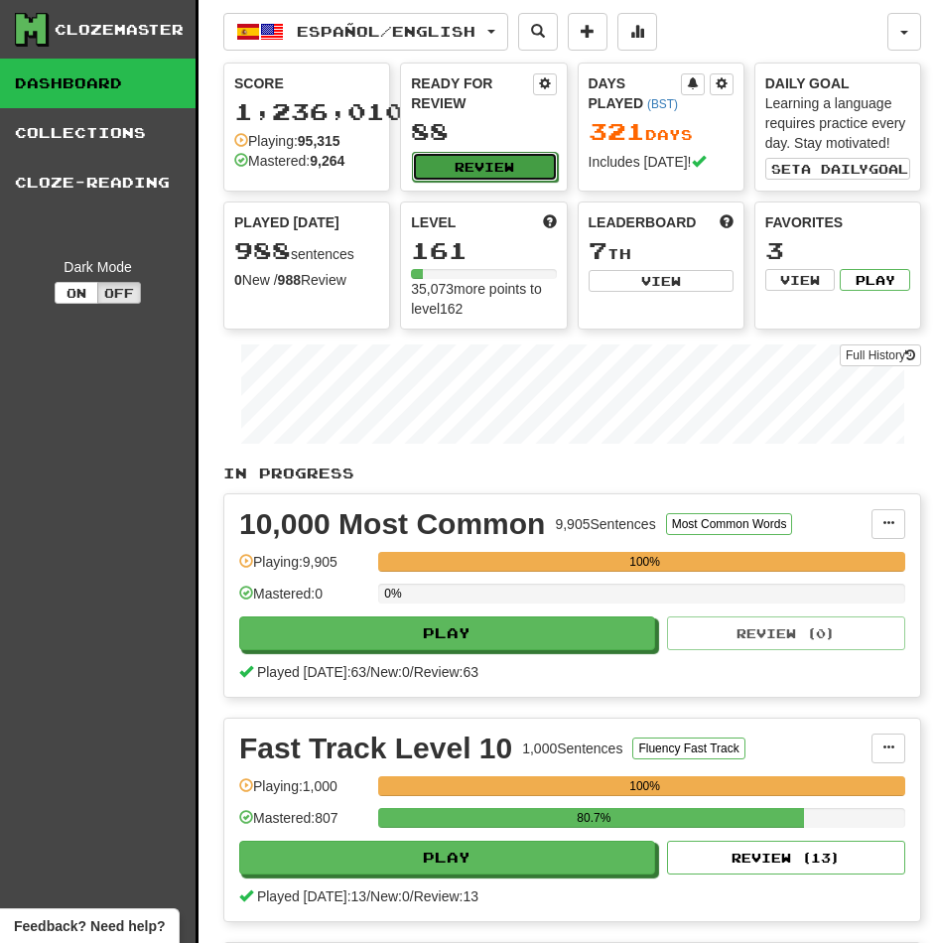
click at [458, 164] on button "Review" at bounding box center [484, 167] width 145 height 30
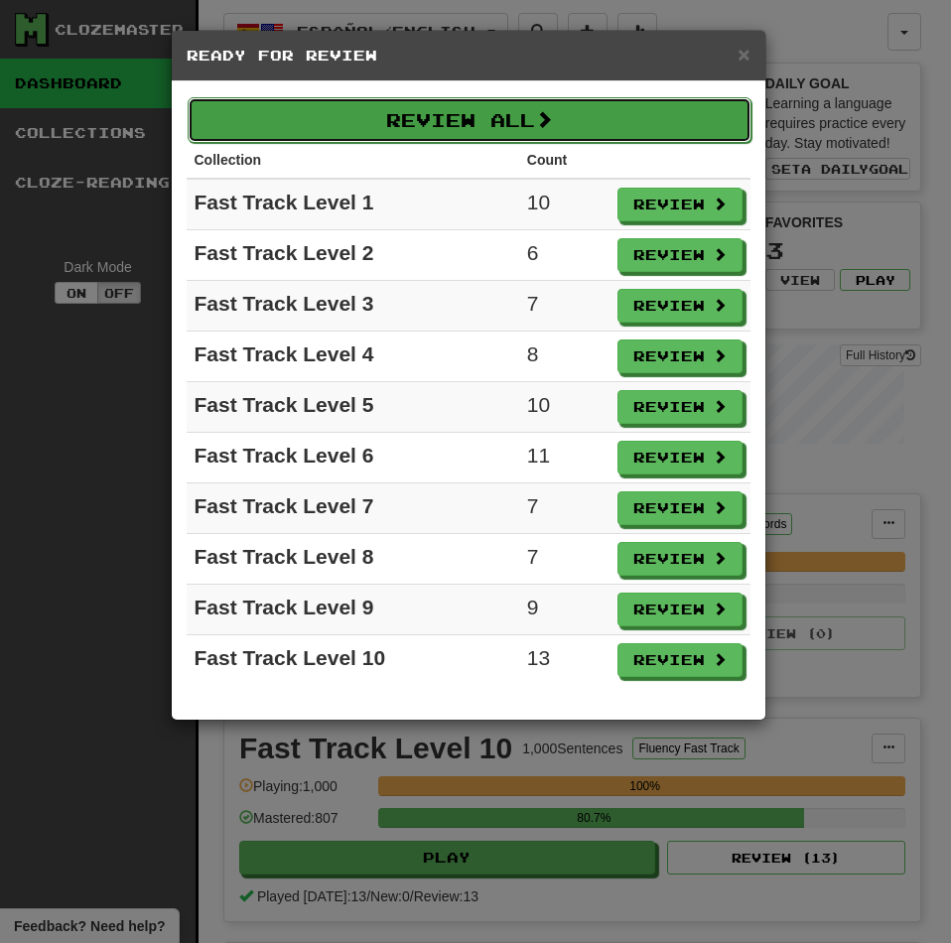
click at [440, 106] on button "Review All" at bounding box center [470, 120] width 564 height 46
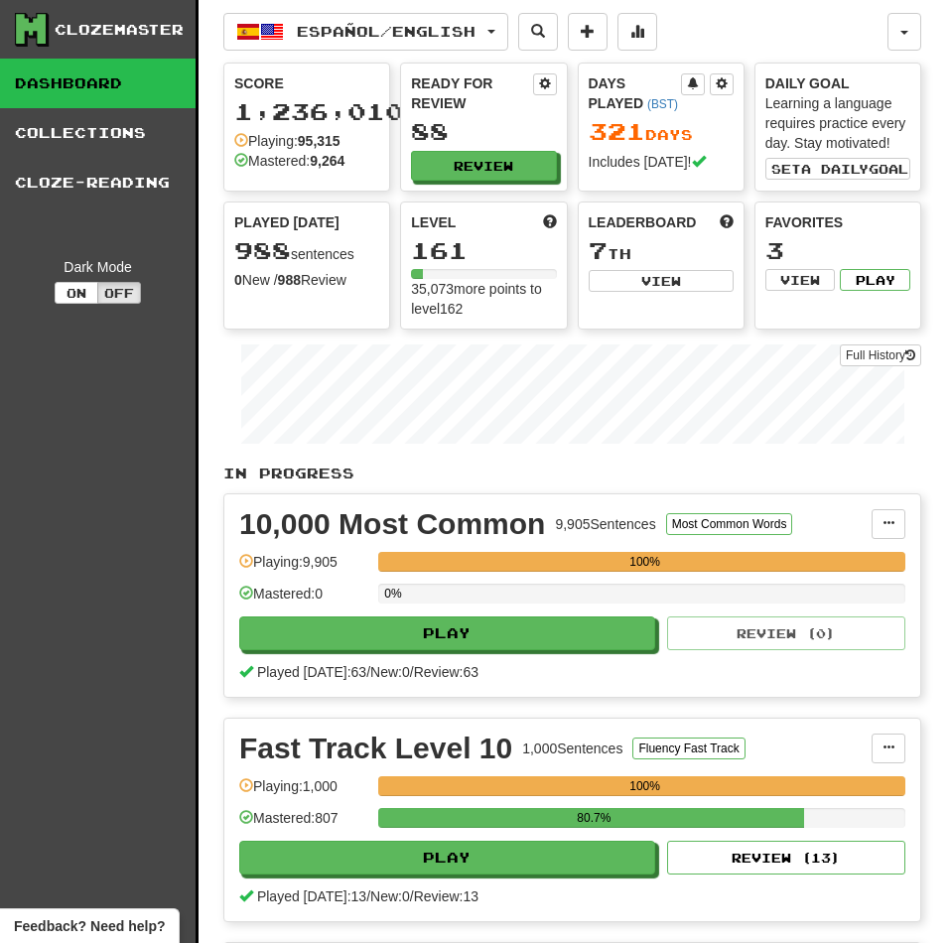
select select "********"
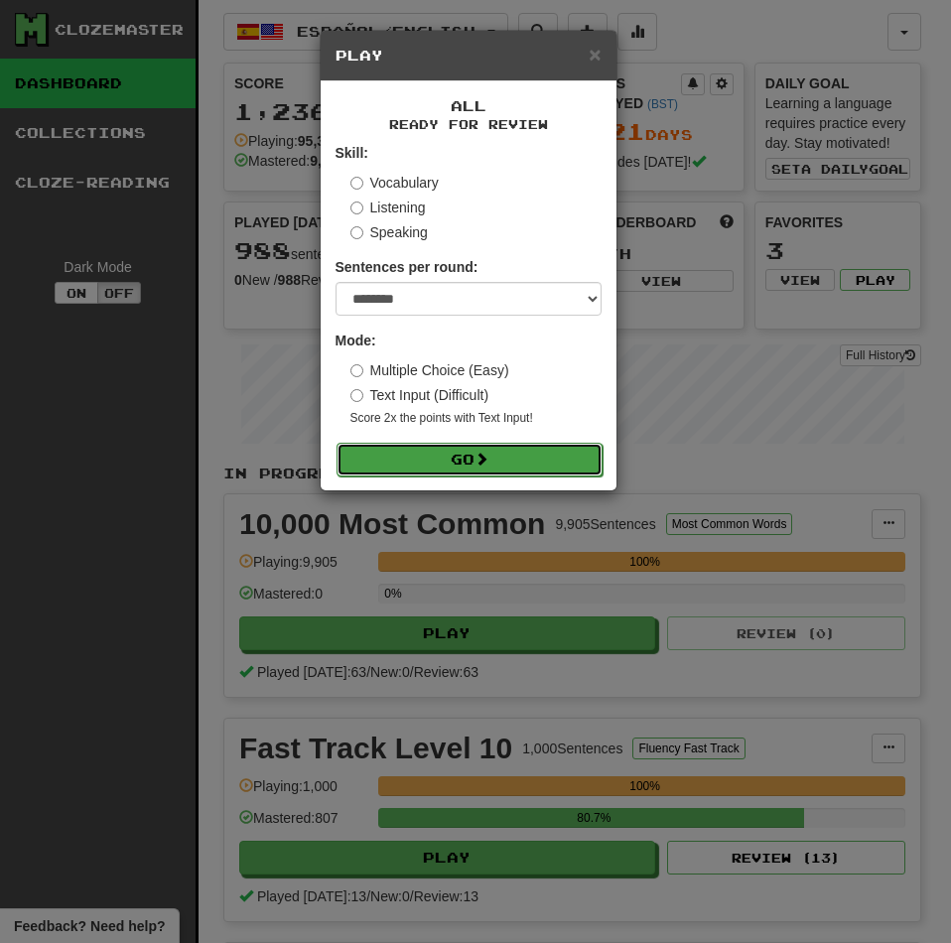
click at [427, 448] on button "Go" at bounding box center [469, 460] width 266 height 34
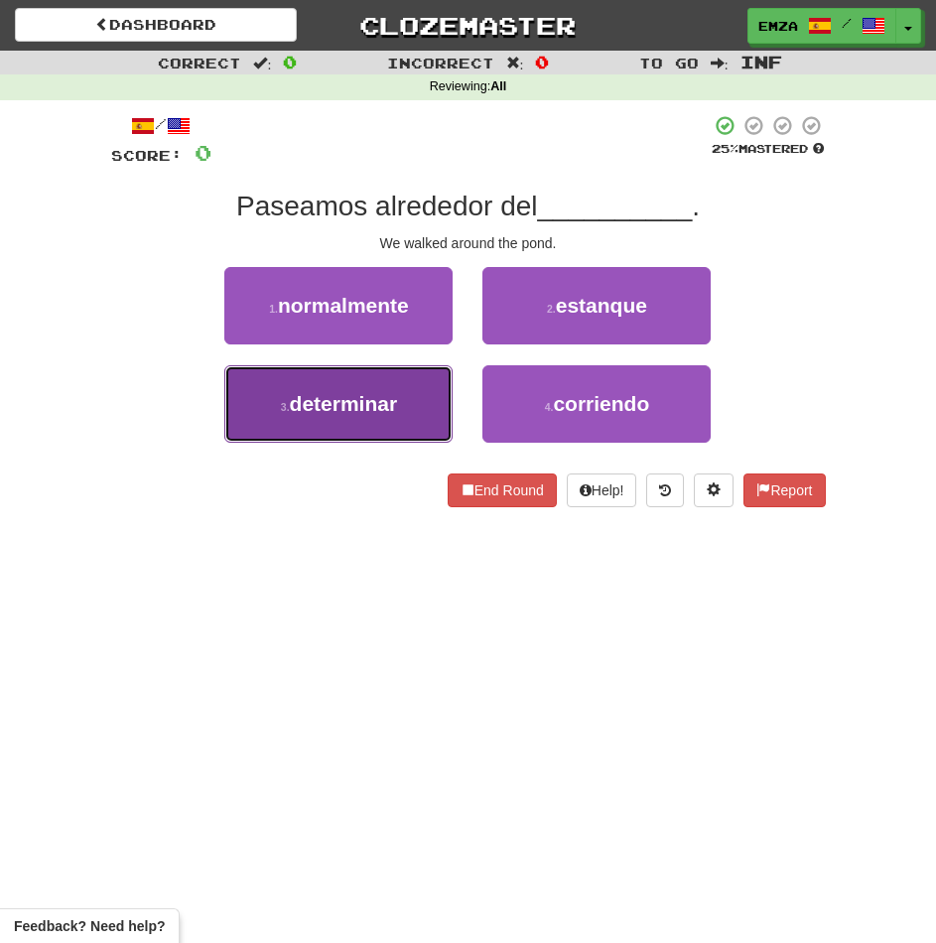
click at [342, 420] on button "3 . determinar" at bounding box center [338, 403] width 228 height 77
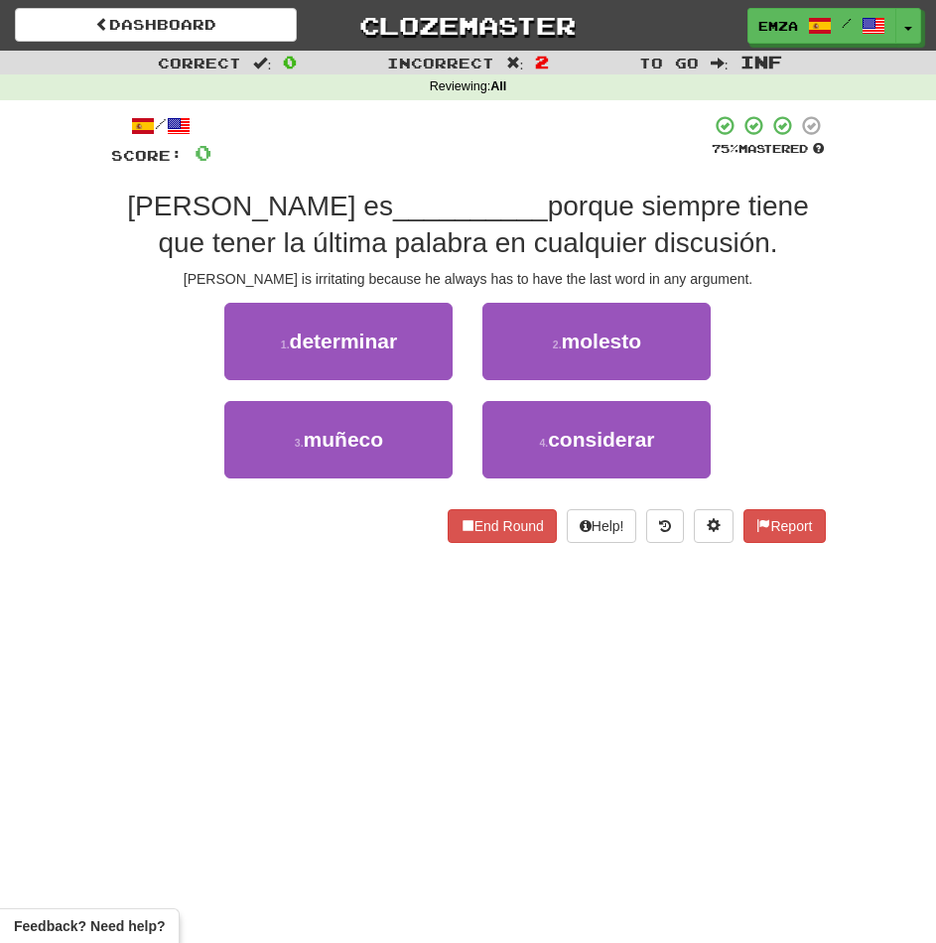
click at [244, 667] on div "Dashboard Clozemaster Emza / Toggle Dropdown Dashboard Leaderboard Activity Fee…" at bounding box center [468, 471] width 936 height 943
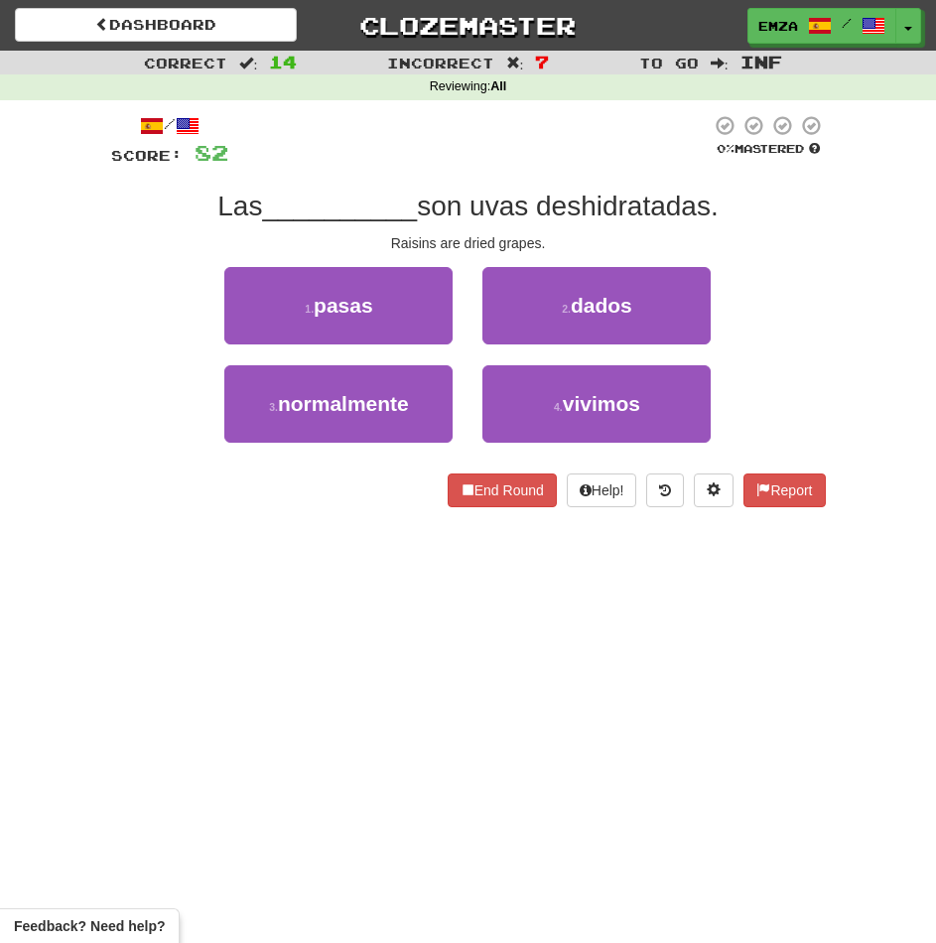
click at [327, 544] on div "Dashboard Clozemaster Emza / Toggle Dropdown Dashboard Leaderboard Activity Fee…" at bounding box center [468, 471] width 936 height 943
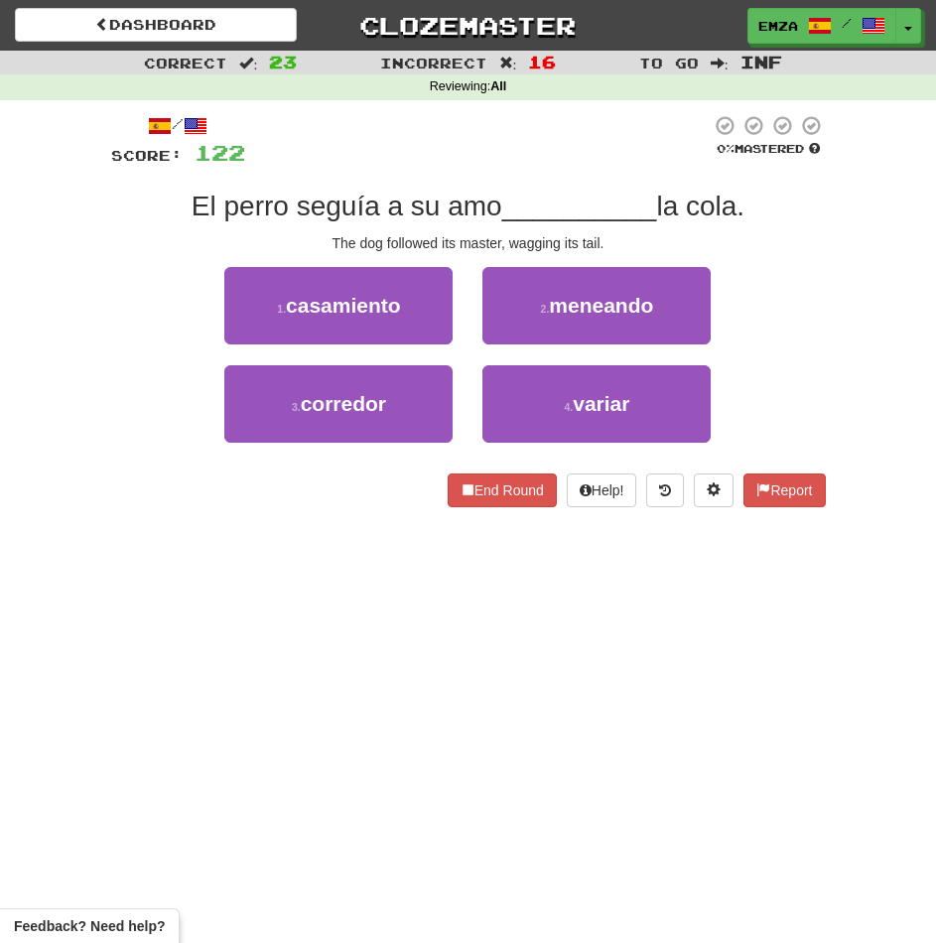
click at [45, 529] on div "Correct : 23 Incorrect : 16 To go : Inf Reviewing : All / Score: 122 0 % Master…" at bounding box center [468, 293] width 936 height 484
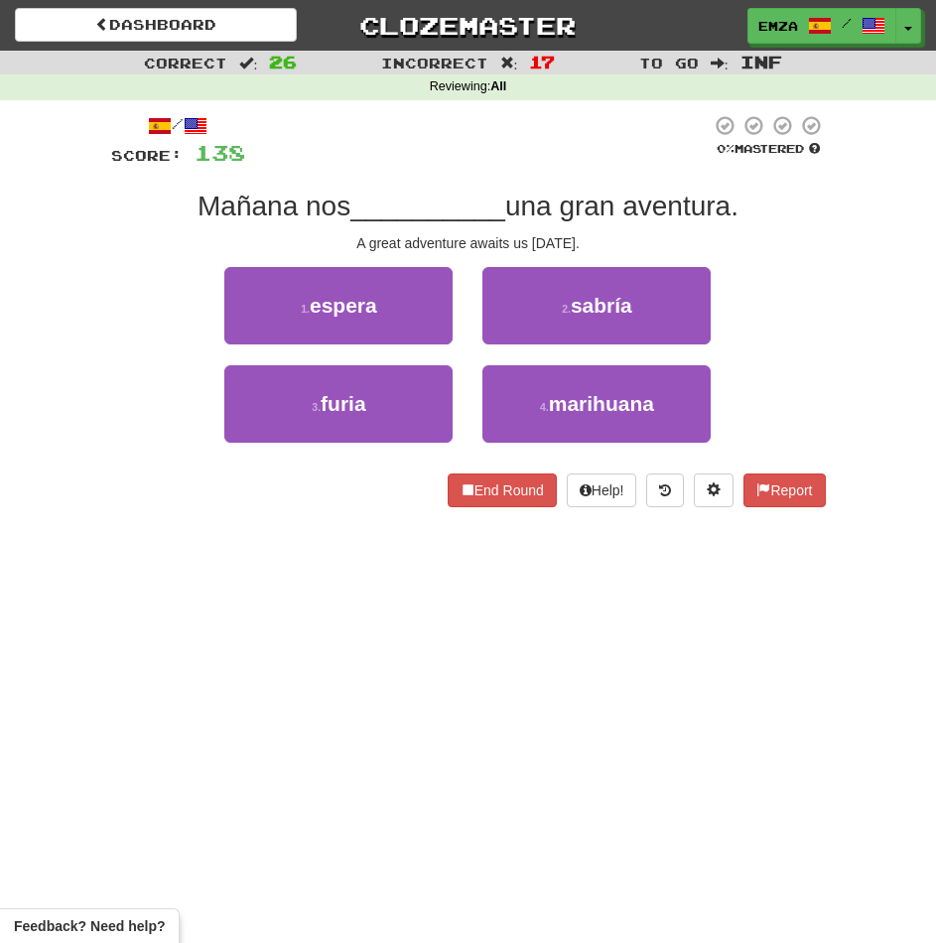
click at [129, 557] on div "Dashboard Clozemaster Emza / Toggle Dropdown Dashboard Leaderboard Activity Fee…" at bounding box center [468, 471] width 936 height 943
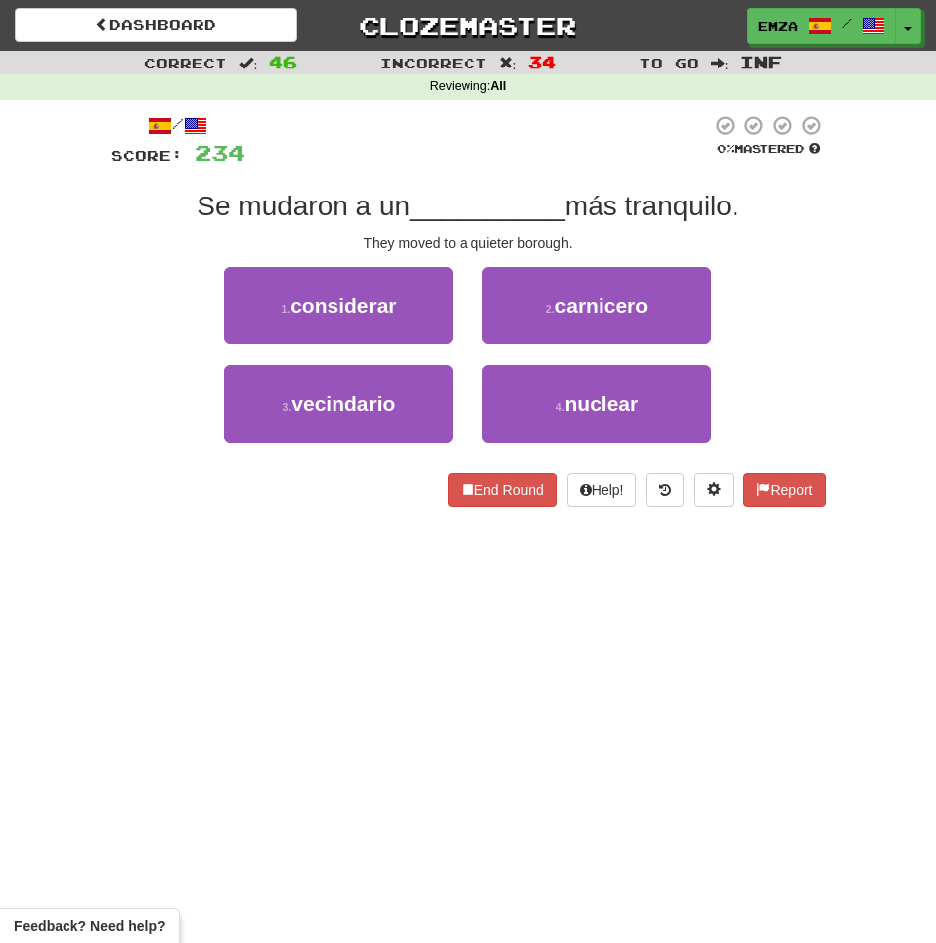
click at [374, 631] on div "Dashboard Clozemaster Emza / Toggle Dropdown Dashboard Leaderboard Activity Fee…" at bounding box center [468, 471] width 936 height 943
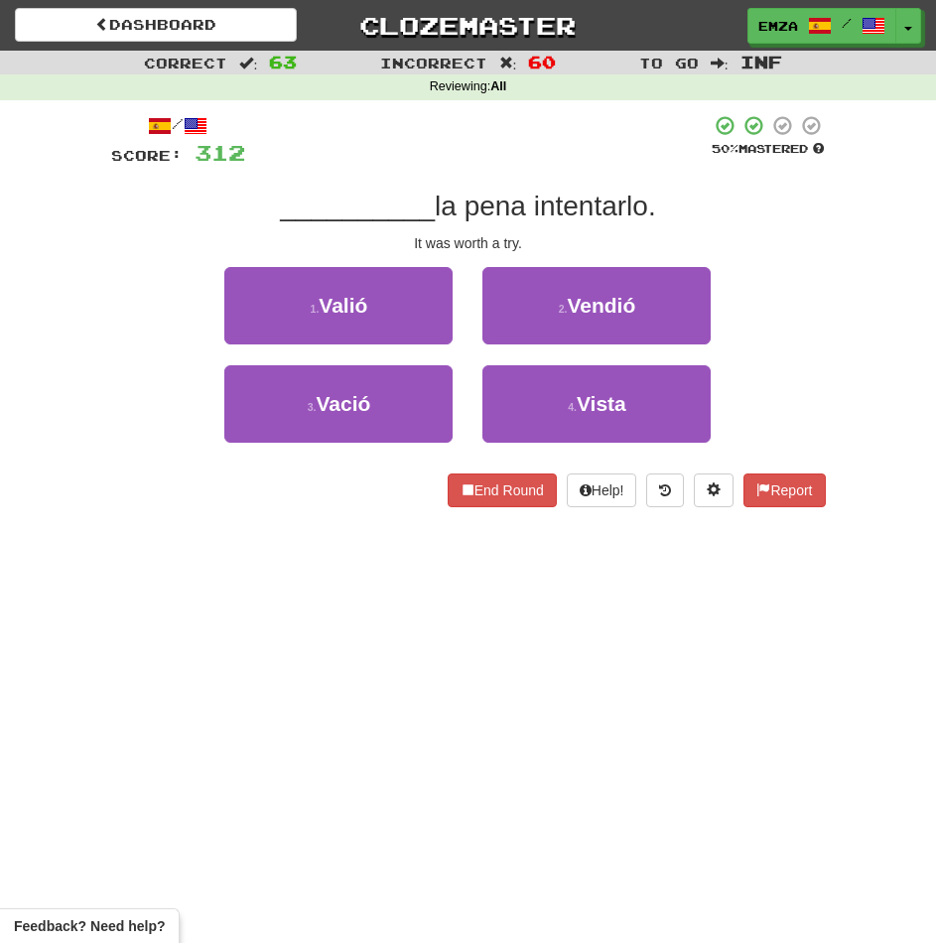
click at [41, 432] on div "Correct : 63 Incorrect : 60 To go : Inf Reviewing : All / Score: 312 50 % Maste…" at bounding box center [468, 293] width 936 height 484
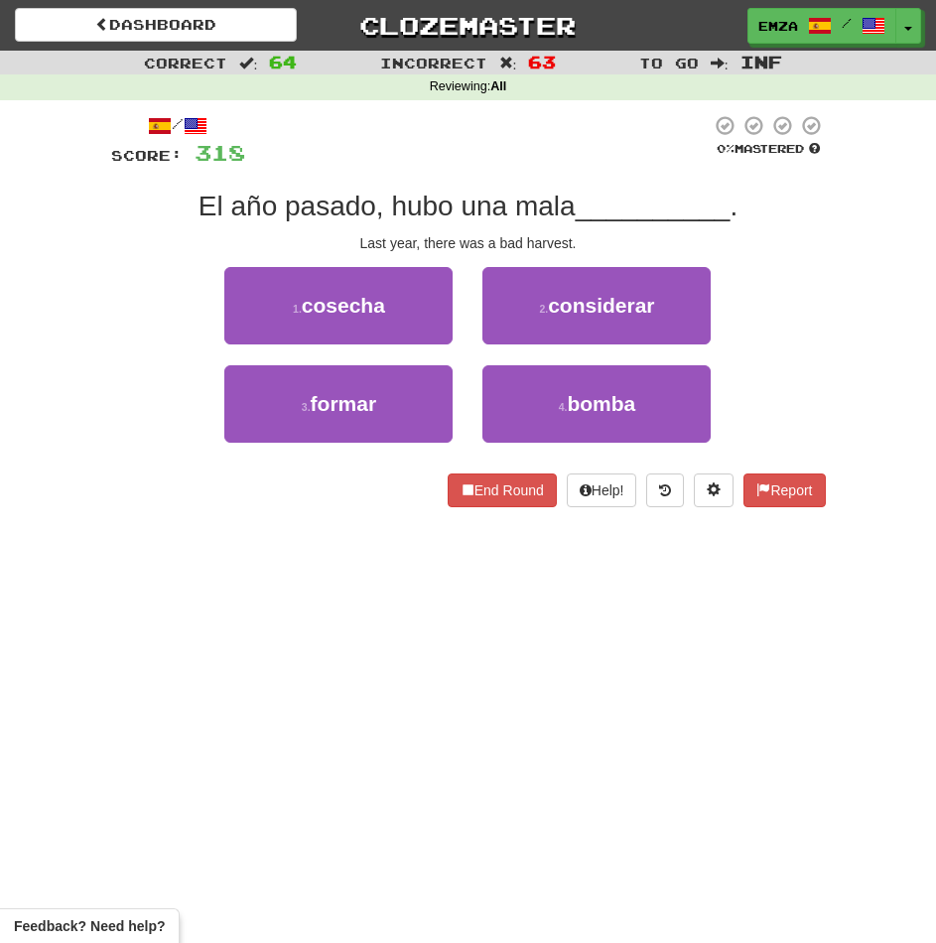
click at [257, 546] on div "Dashboard Clozemaster Emza / Toggle Dropdown Dashboard Leaderboard Activity Fee…" at bounding box center [468, 471] width 936 height 943
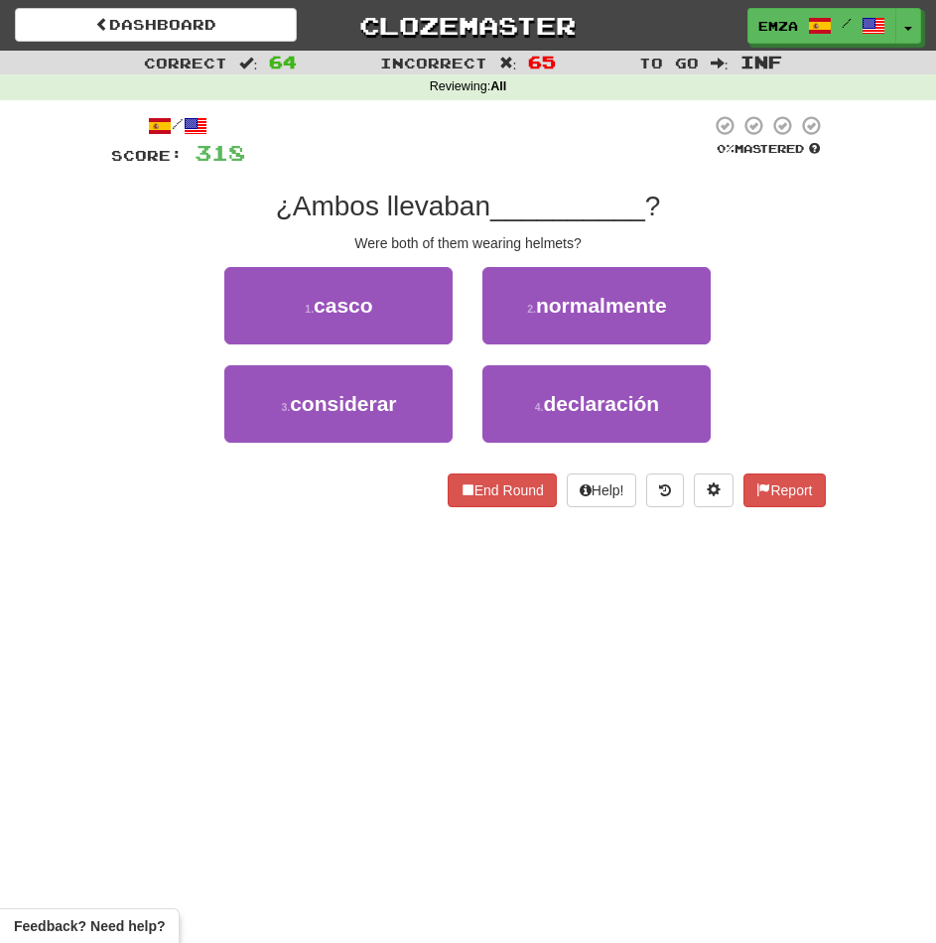
click at [327, 492] on div "End Round Help! Report" at bounding box center [468, 490] width 715 height 34
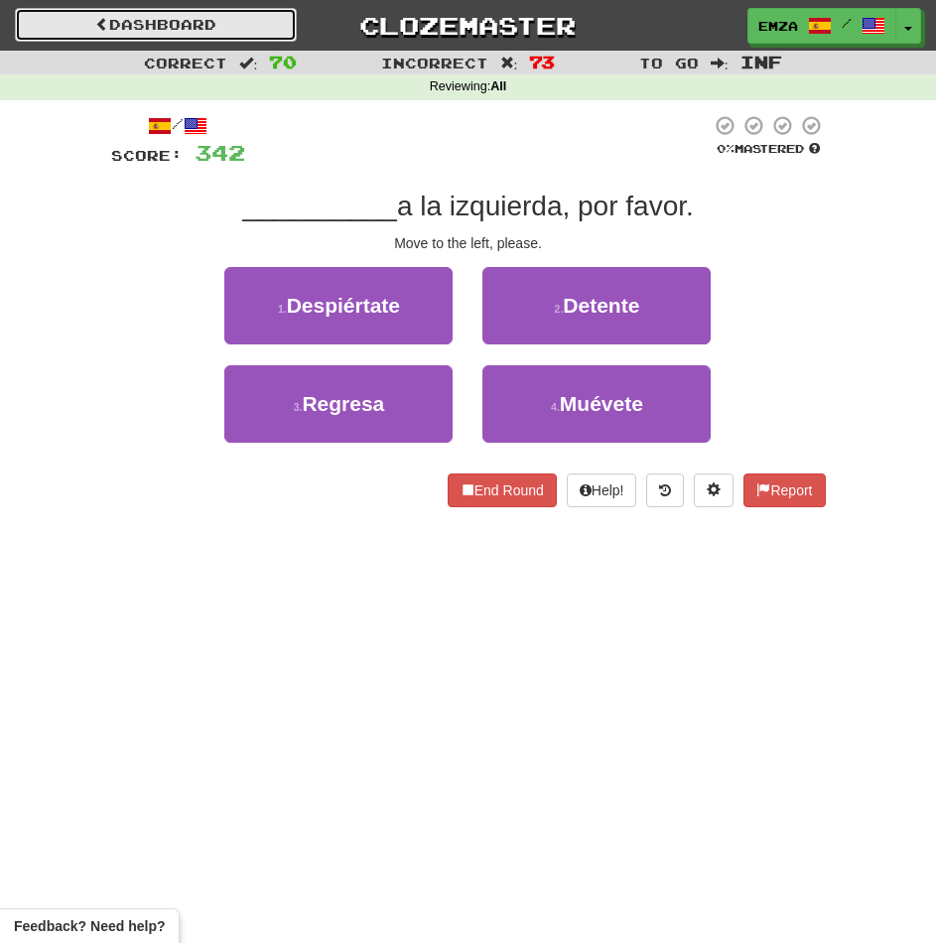
click at [175, 30] on link "Dashboard" at bounding box center [156, 25] width 282 height 34
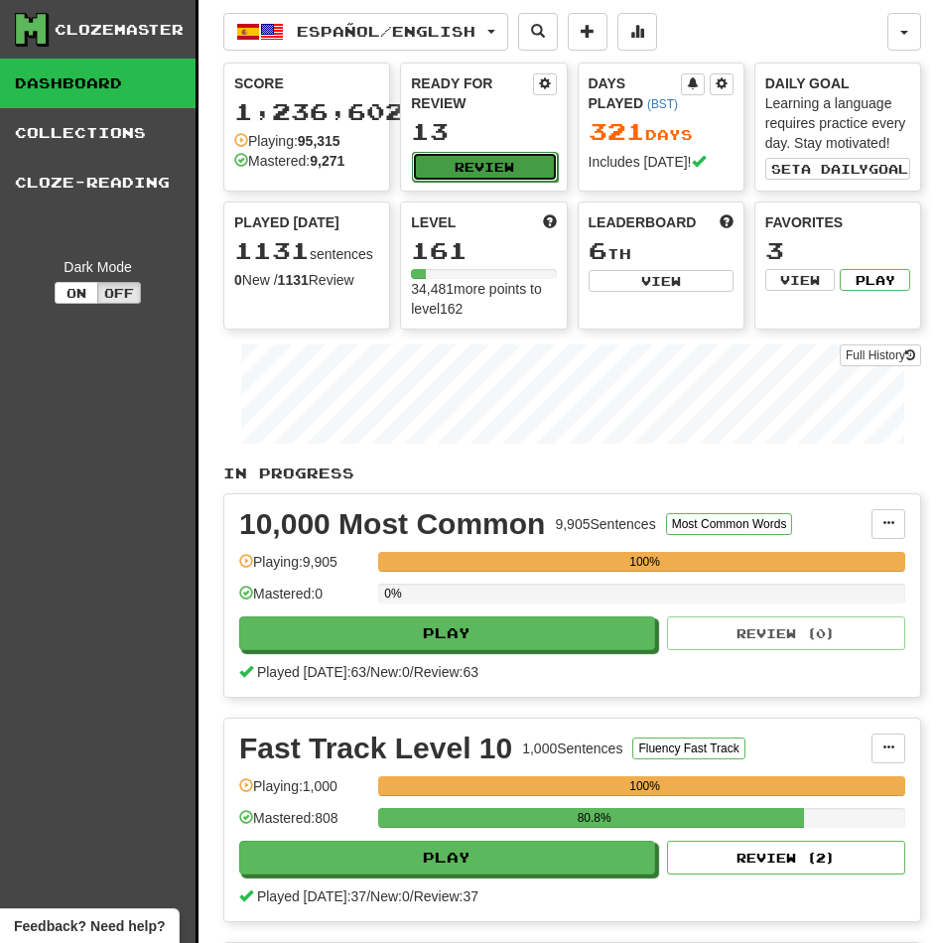
click at [476, 161] on button "Review" at bounding box center [484, 167] width 145 height 30
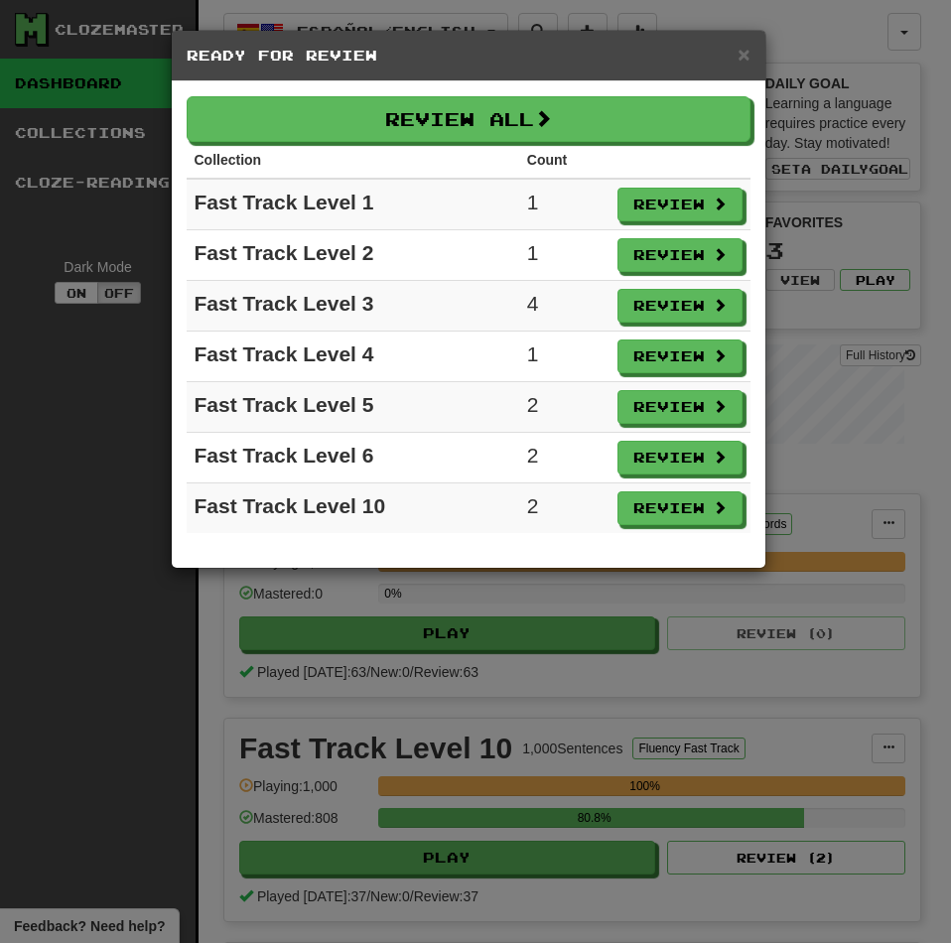
click at [459, 93] on div "Review All Collection Count Fast Track Level 1 1 Review Fast Track Level 2 1 Re…" at bounding box center [469, 324] width 594 height 486
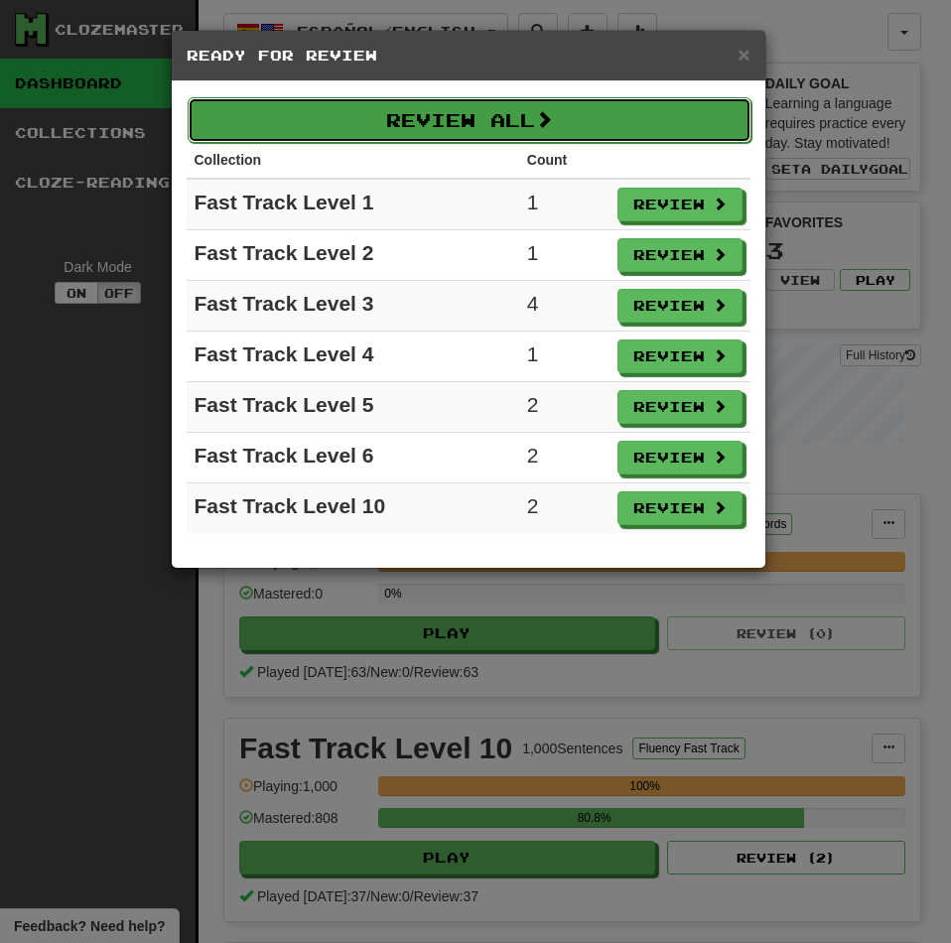
click at [455, 111] on button "Review All" at bounding box center [470, 120] width 564 height 46
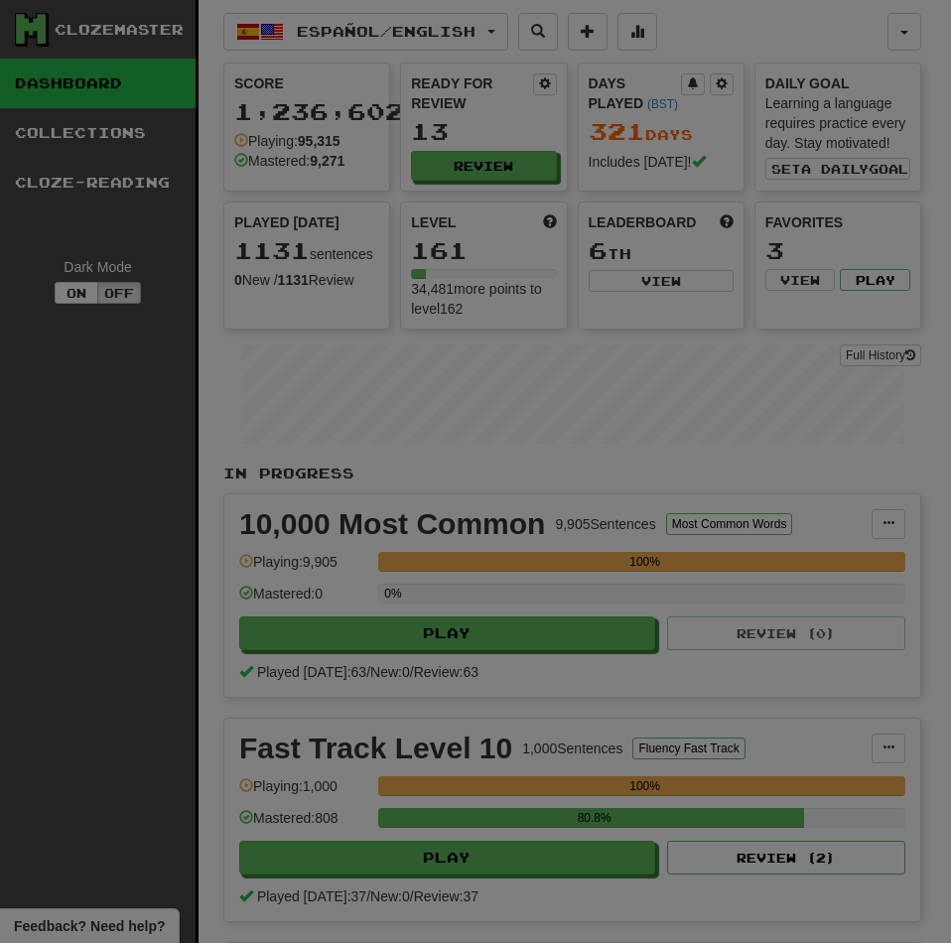
select select "********"
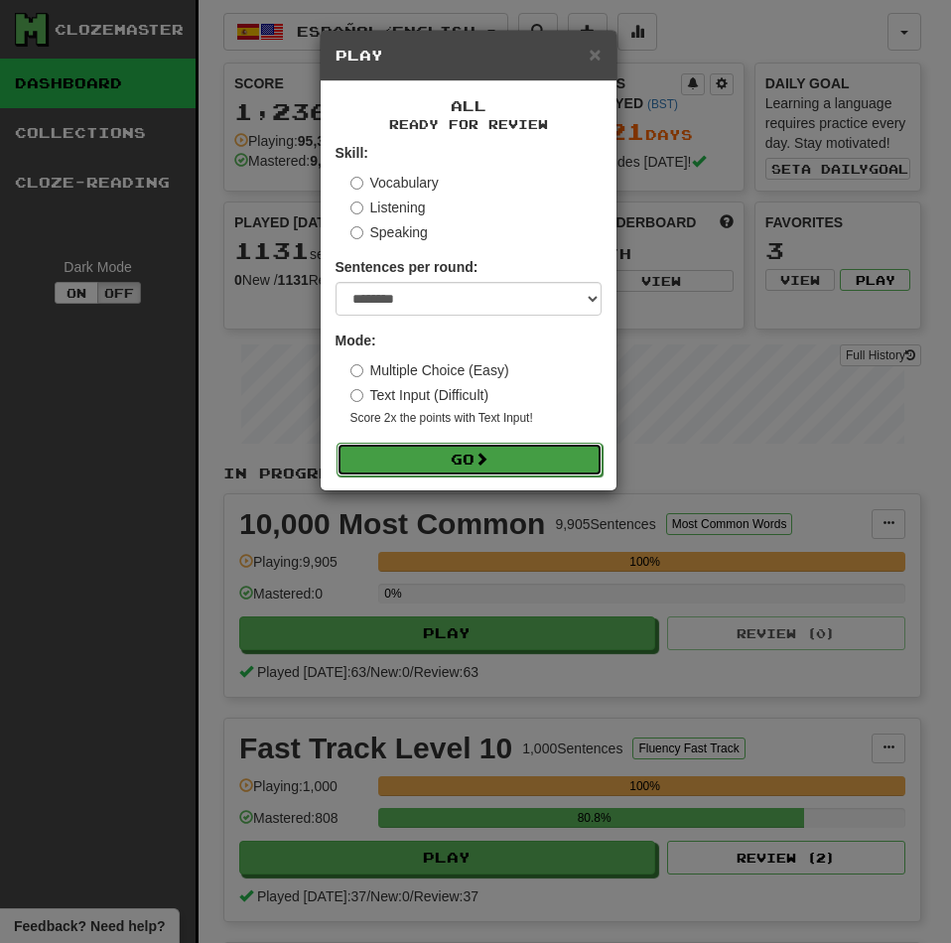
click at [432, 466] on button "Go" at bounding box center [469, 460] width 266 height 34
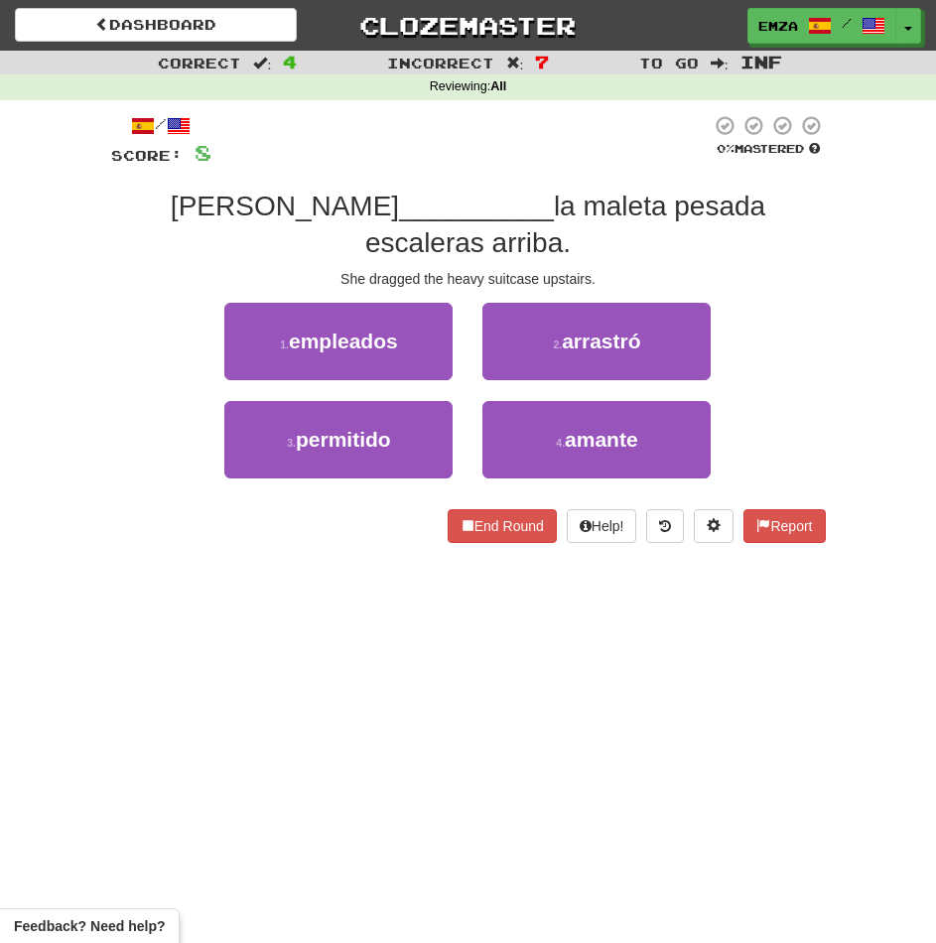
drag, startPoint x: 329, startPoint y: 659, endPoint x: 327, endPoint y: 649, distance: 10.1
click at [327, 649] on div "Dashboard Clozemaster Emza / Toggle Dropdown Dashboard Leaderboard Activity Fee…" at bounding box center [468, 471] width 936 height 943
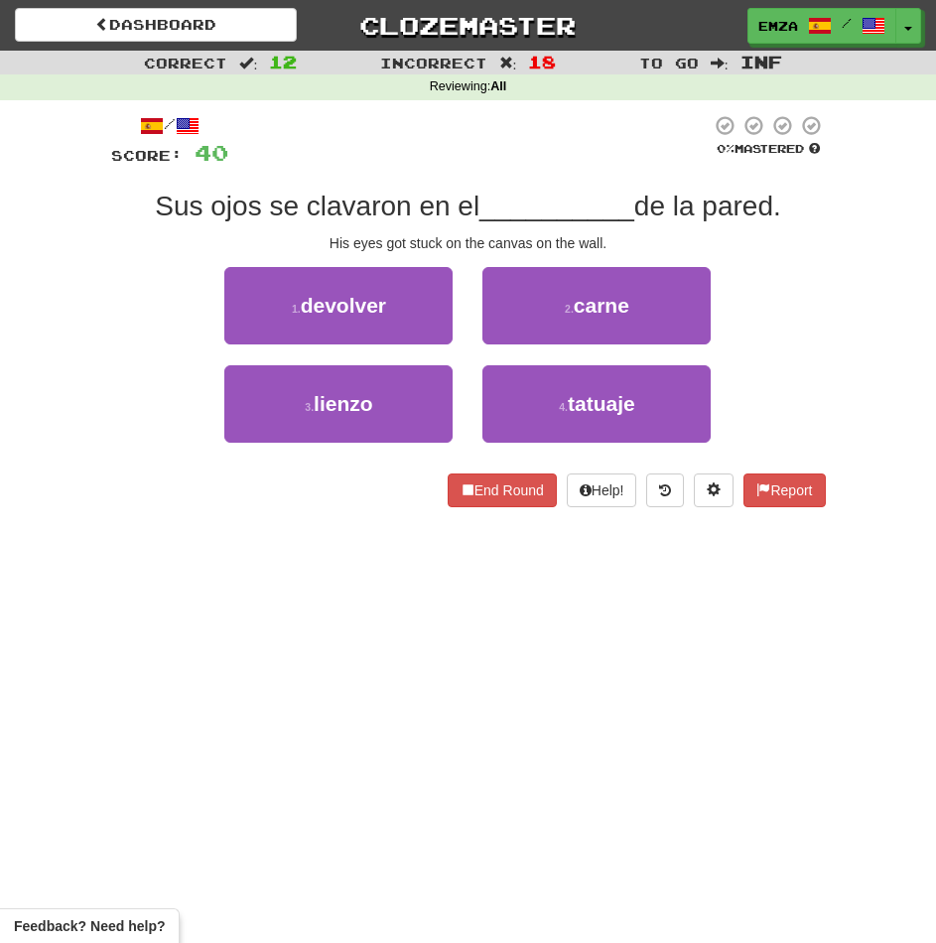
click at [445, 697] on div "Dashboard Clozemaster Emza / Toggle Dropdown Dashboard Leaderboard Activity Fee…" at bounding box center [468, 471] width 936 height 943
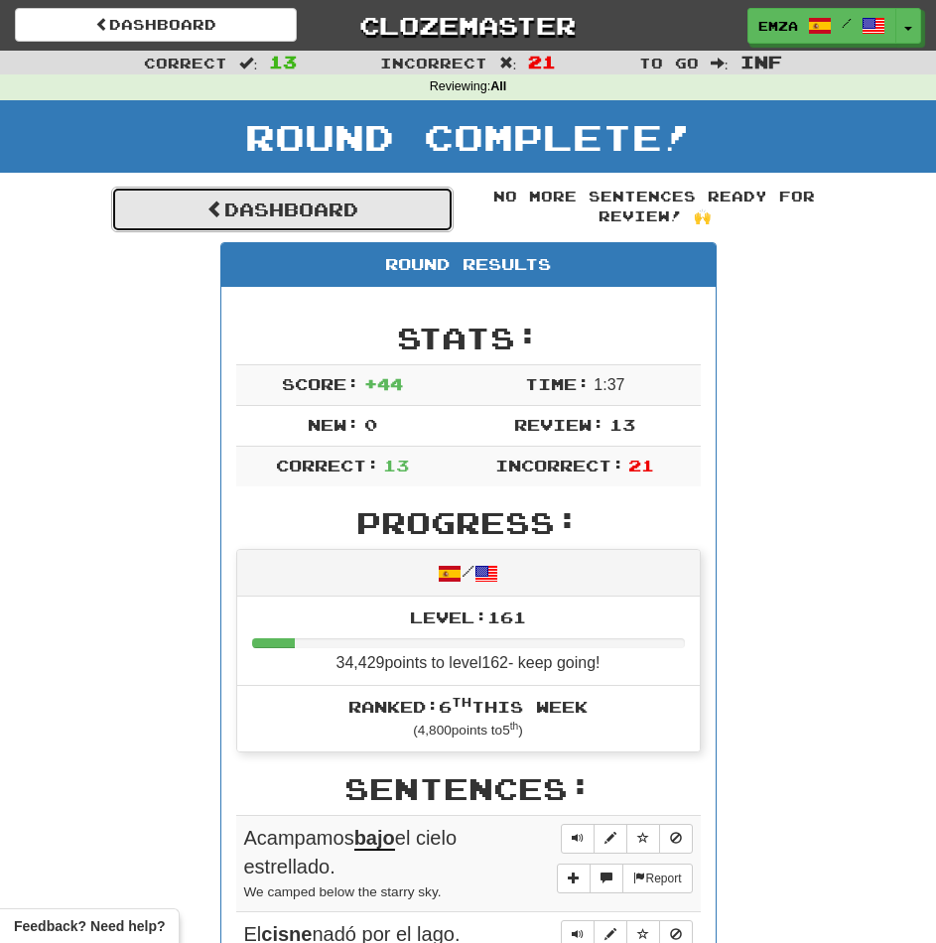
click at [275, 207] on link "Dashboard" at bounding box center [282, 210] width 342 height 46
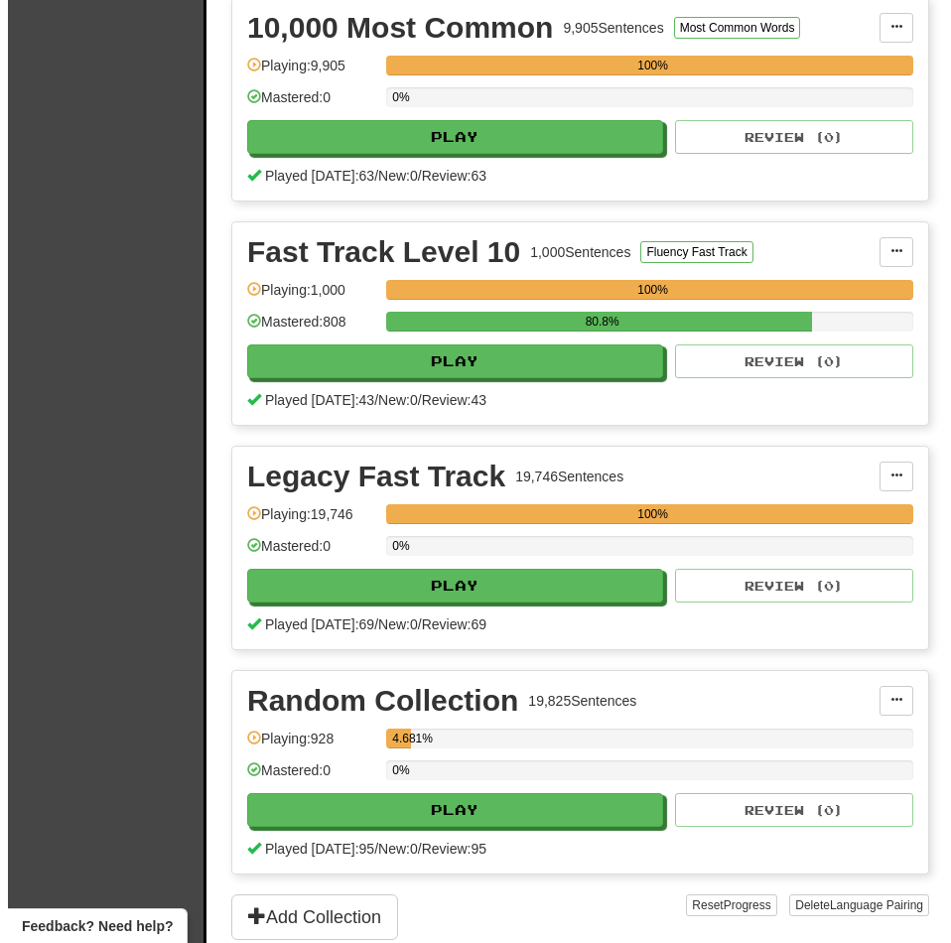
scroll to position [596, 0]
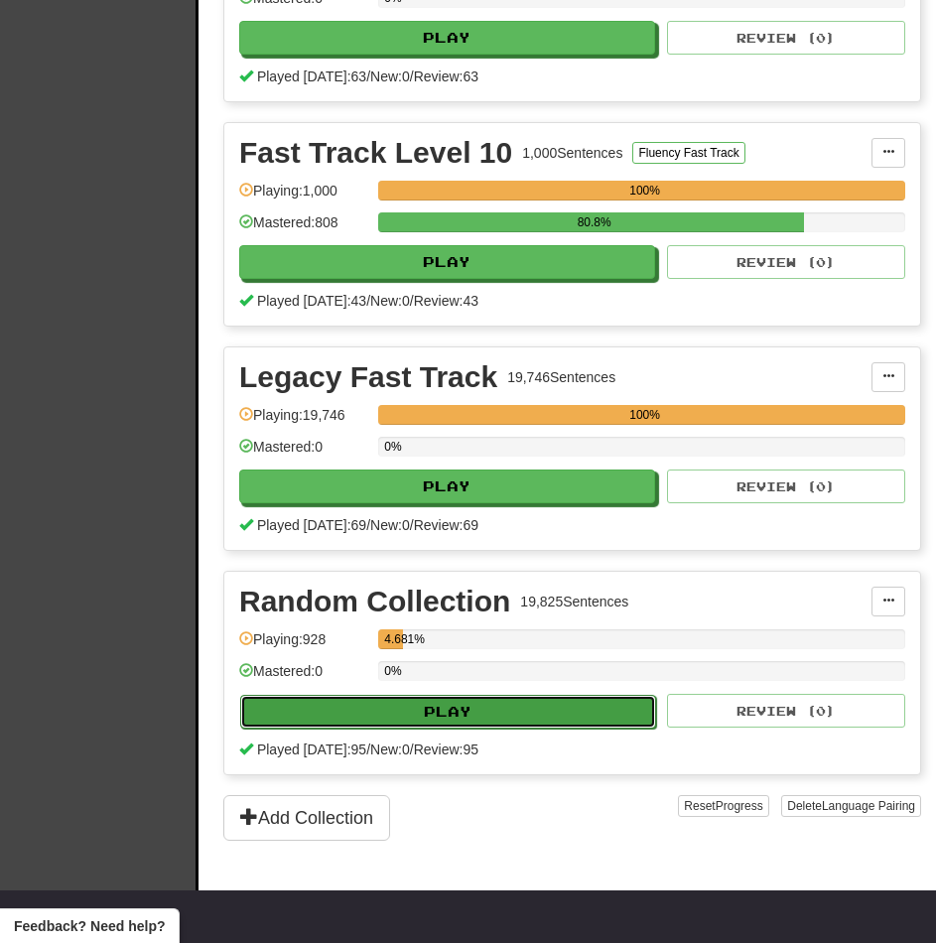
click at [386, 708] on button "Play" at bounding box center [448, 712] width 416 height 34
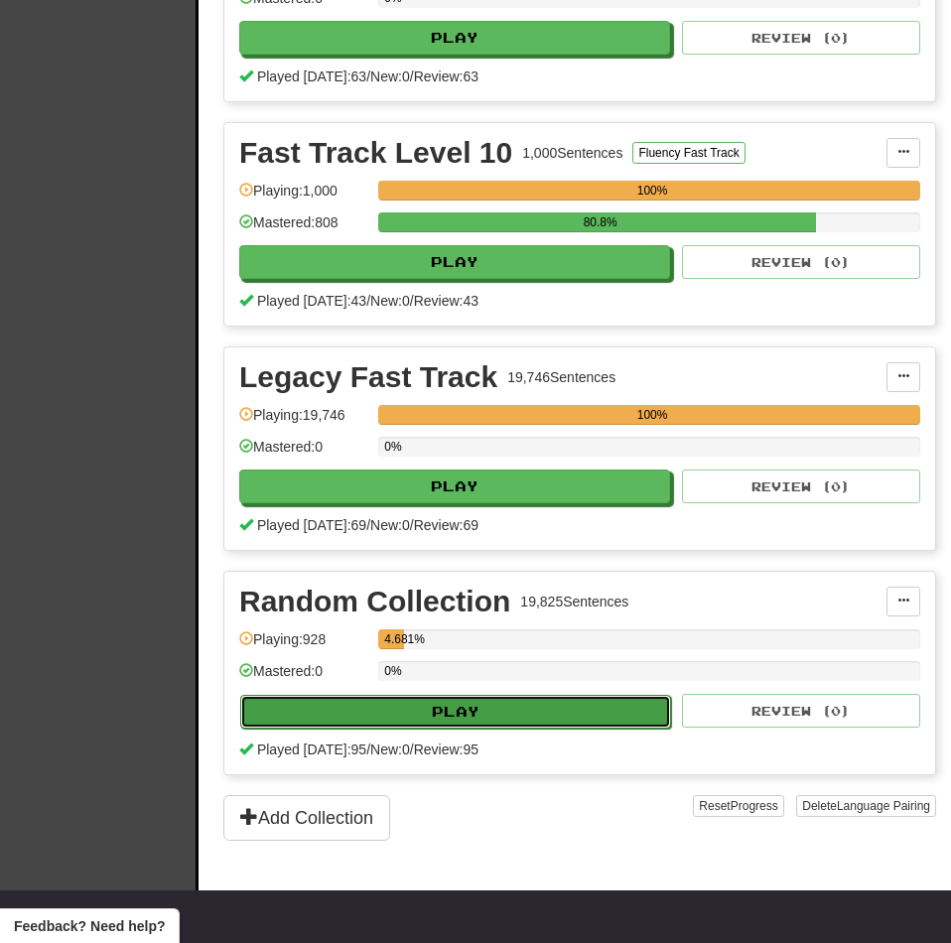
select select "********"
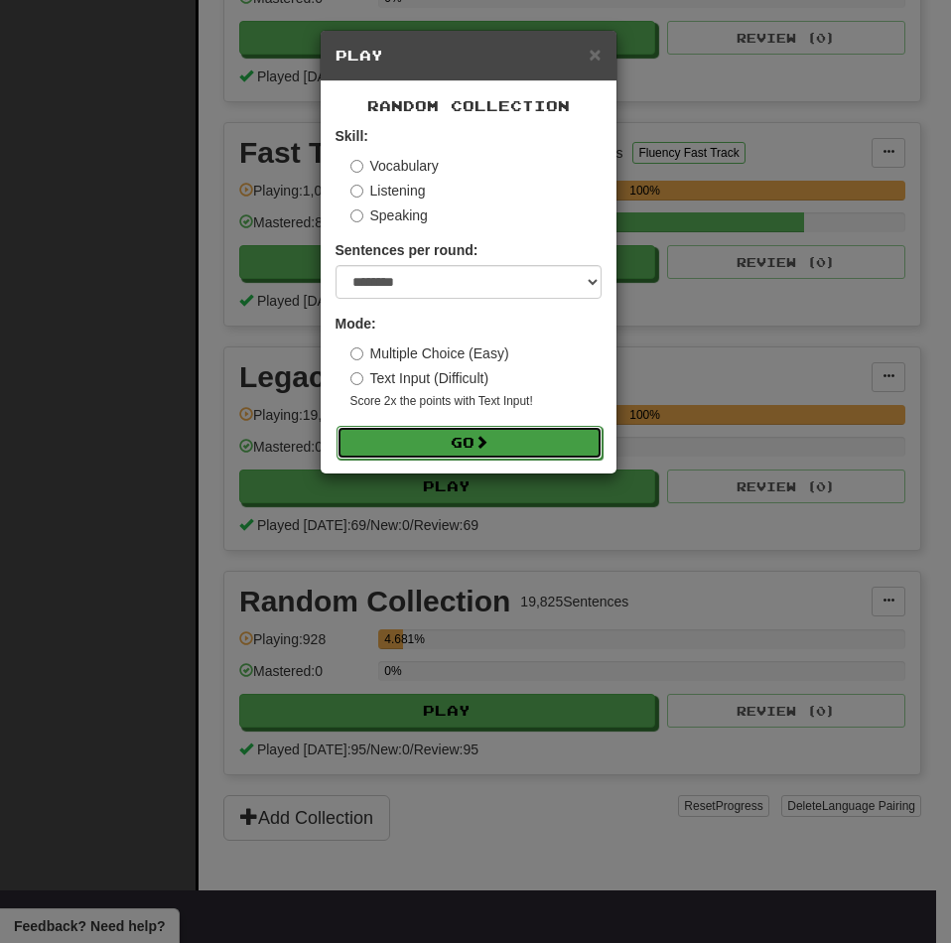
click at [438, 438] on button "Go" at bounding box center [469, 443] width 266 height 34
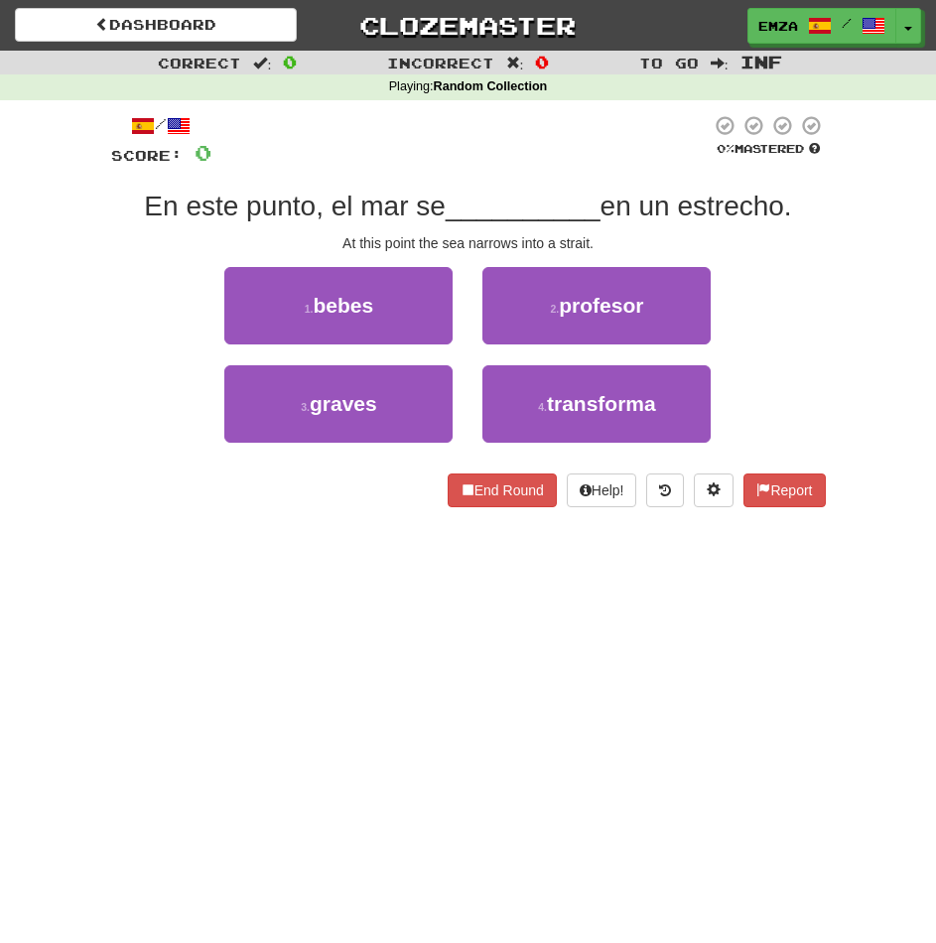
click at [191, 636] on div "Dashboard Clozemaster Emza / Toggle Dropdown Dashboard Leaderboard Activity Fee…" at bounding box center [468, 471] width 936 height 943
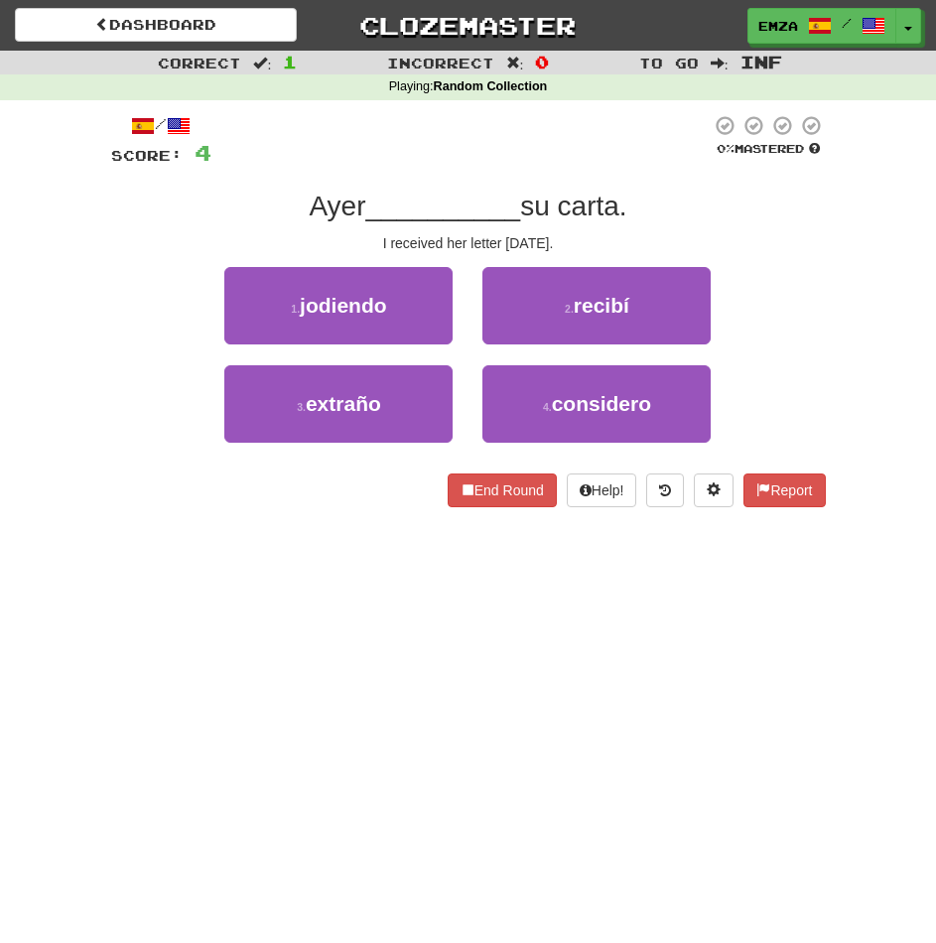
click at [329, 607] on div "Dashboard Clozemaster Emza / Toggle Dropdown Dashboard Leaderboard Activity Fee…" at bounding box center [468, 471] width 936 height 943
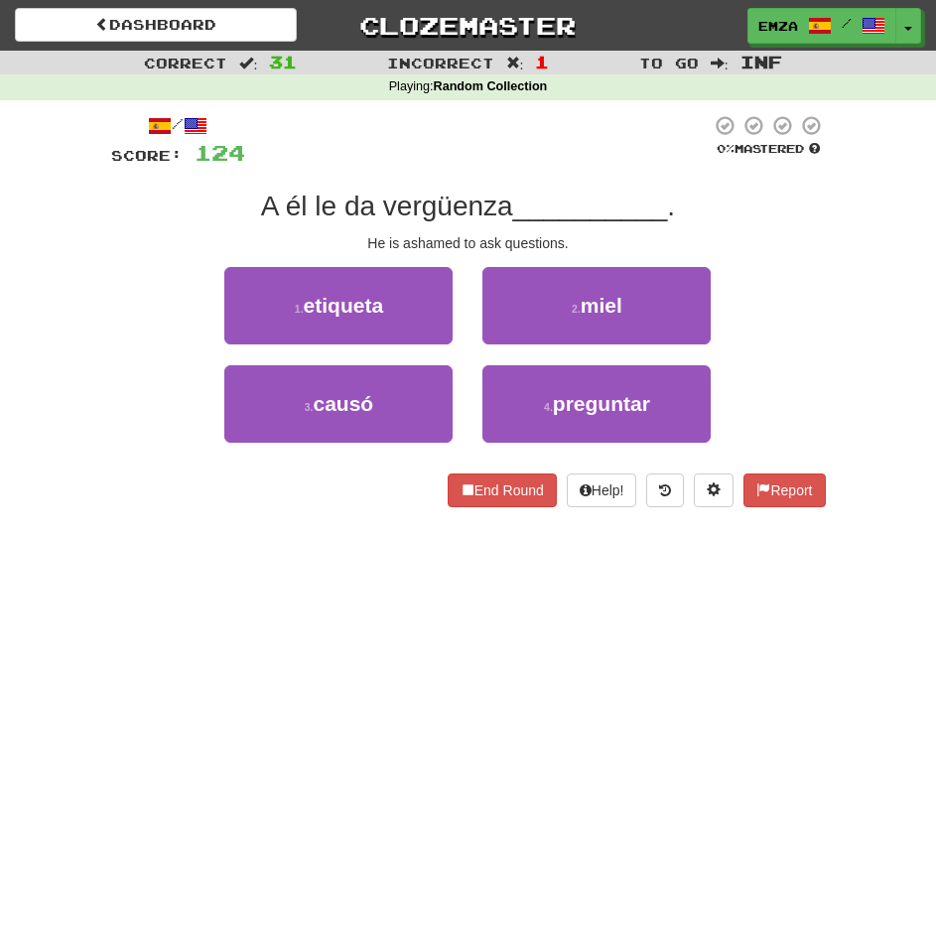
click at [275, 717] on div "Dashboard Clozemaster Emza / Toggle Dropdown Dashboard Leaderboard Activity Fee…" at bounding box center [468, 471] width 936 height 943
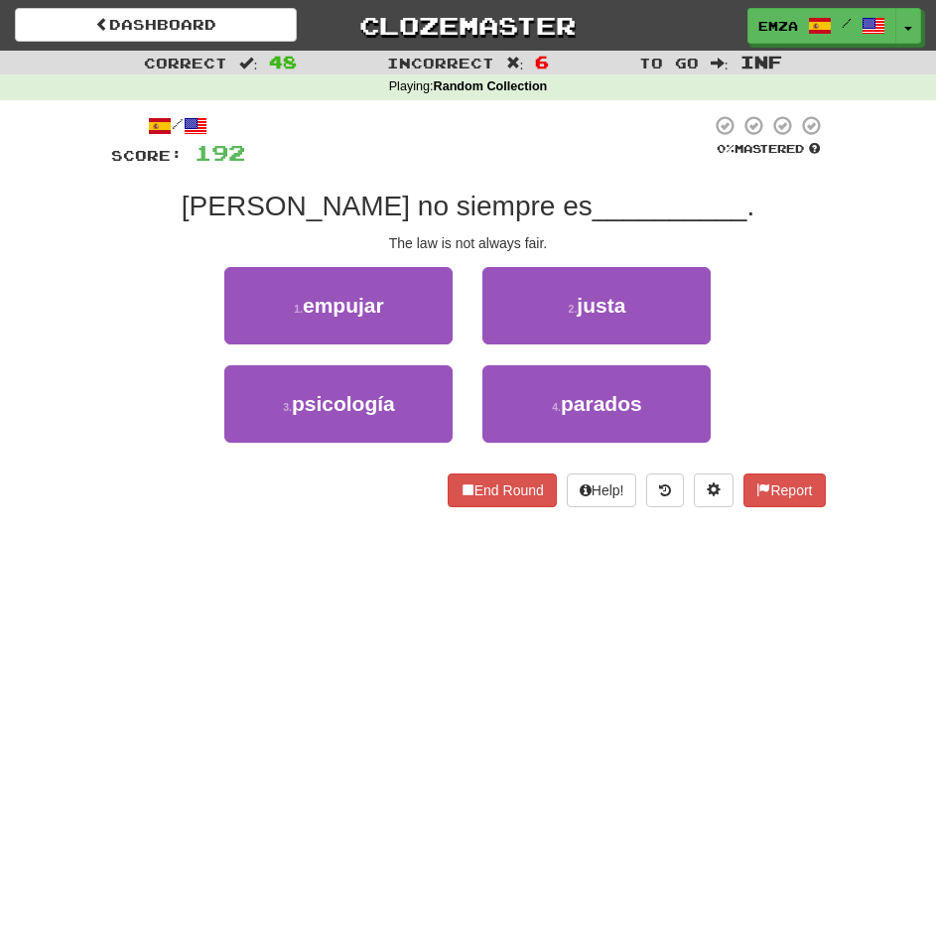
click at [369, 651] on div "Dashboard Clozemaster Emza / Toggle Dropdown Dashboard Leaderboard Activity Fee…" at bounding box center [468, 471] width 936 height 943
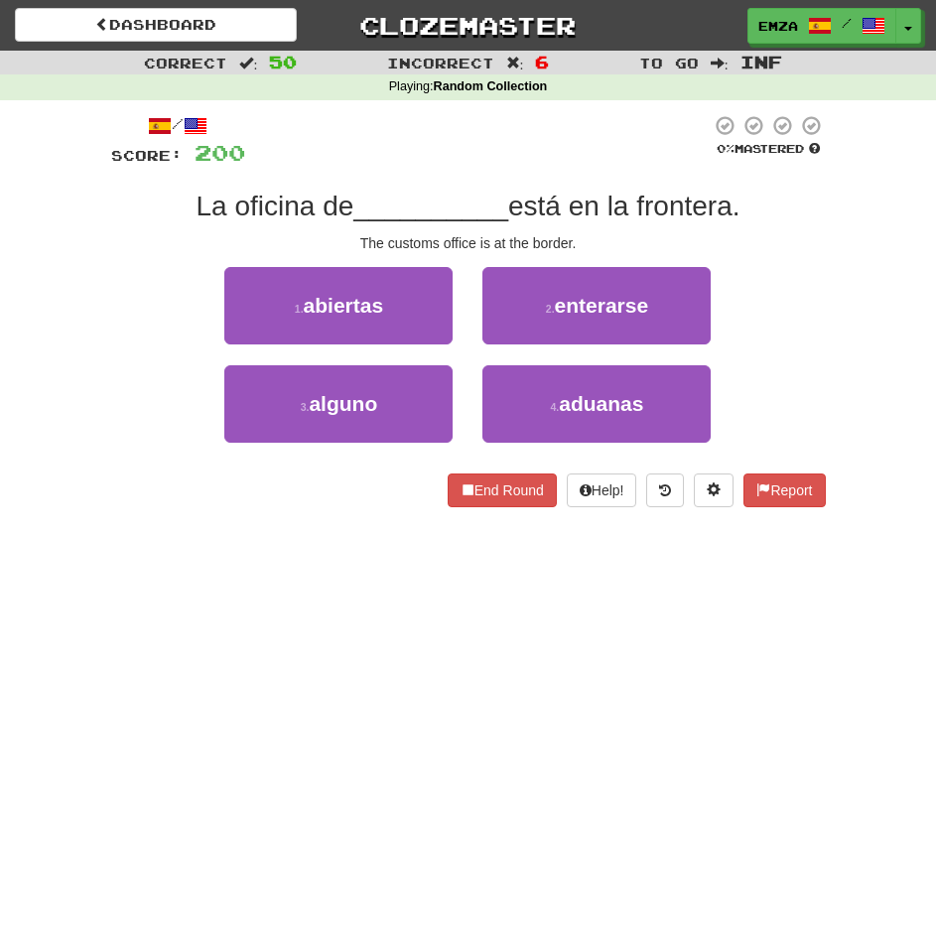
click at [180, 566] on div "Dashboard Clozemaster Emza / Toggle Dropdown Dashboard Leaderboard Activity Fee…" at bounding box center [468, 471] width 936 height 943
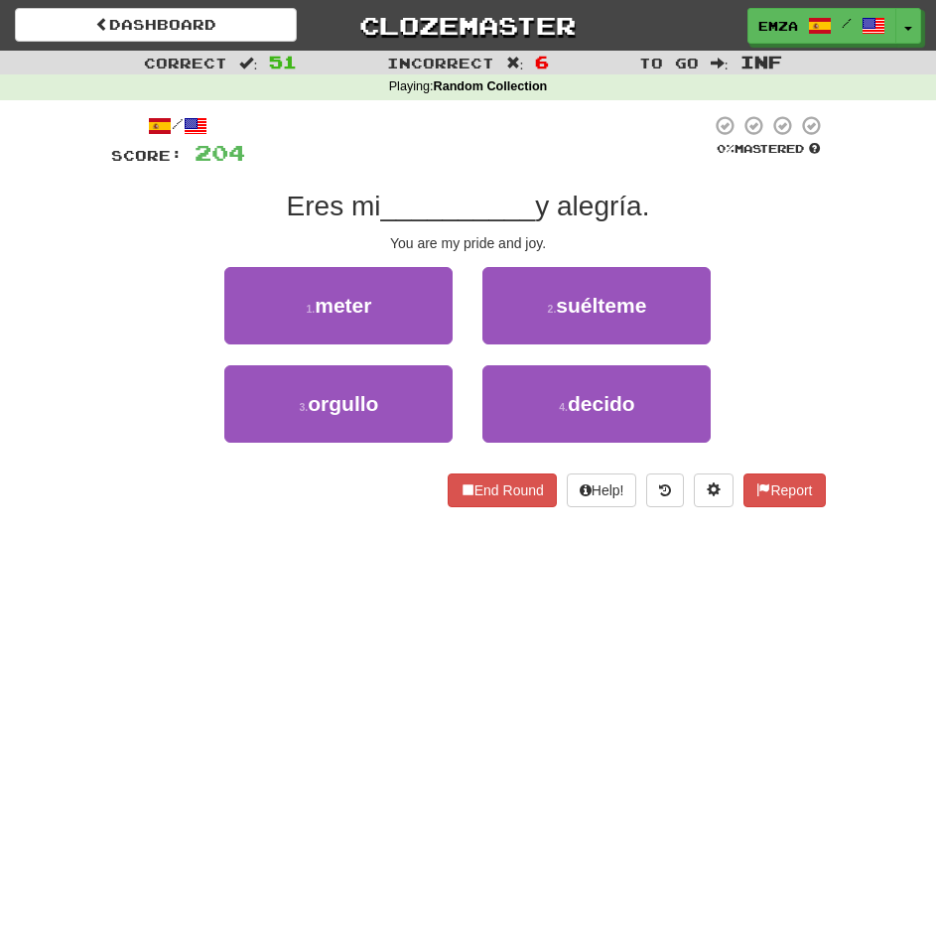
click at [198, 521] on div "/ Score: 204 0 % Mastered Eres mi __________ y alegría. You are my pride and jo…" at bounding box center [468, 317] width 715 height 435
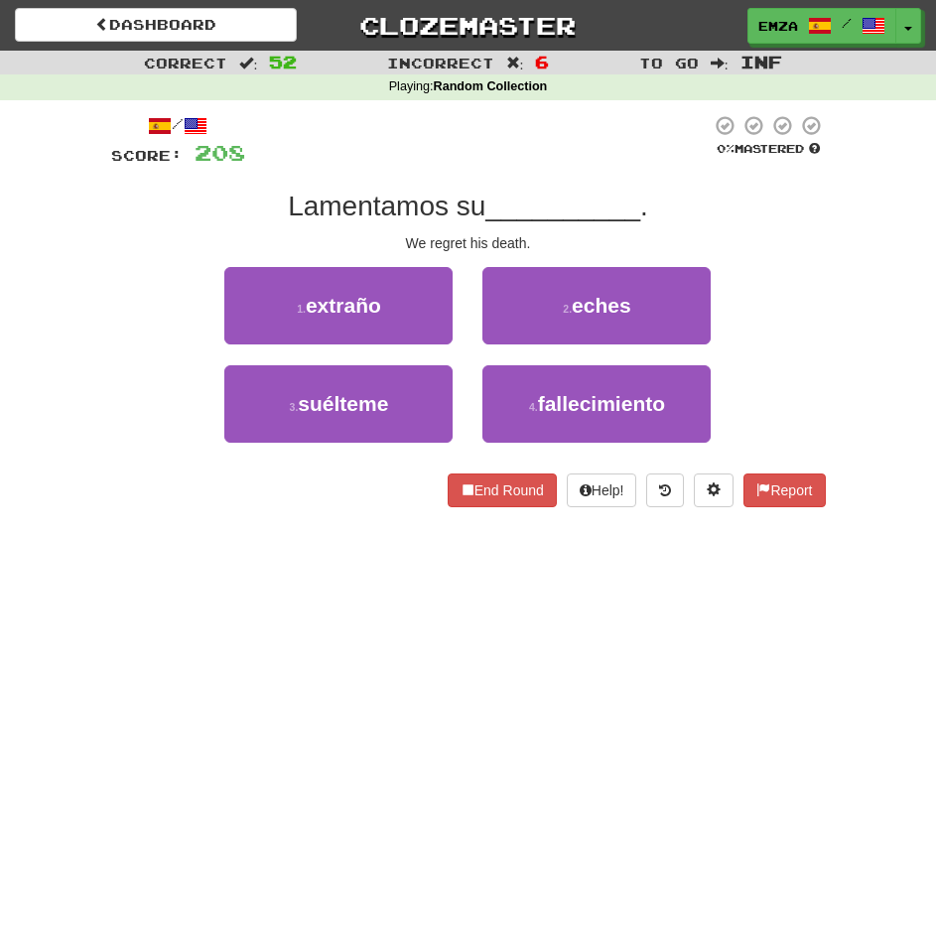
click at [210, 599] on div "Dashboard Clozemaster Emza / Toggle Dropdown Dashboard Leaderboard Activity Fee…" at bounding box center [468, 471] width 936 height 943
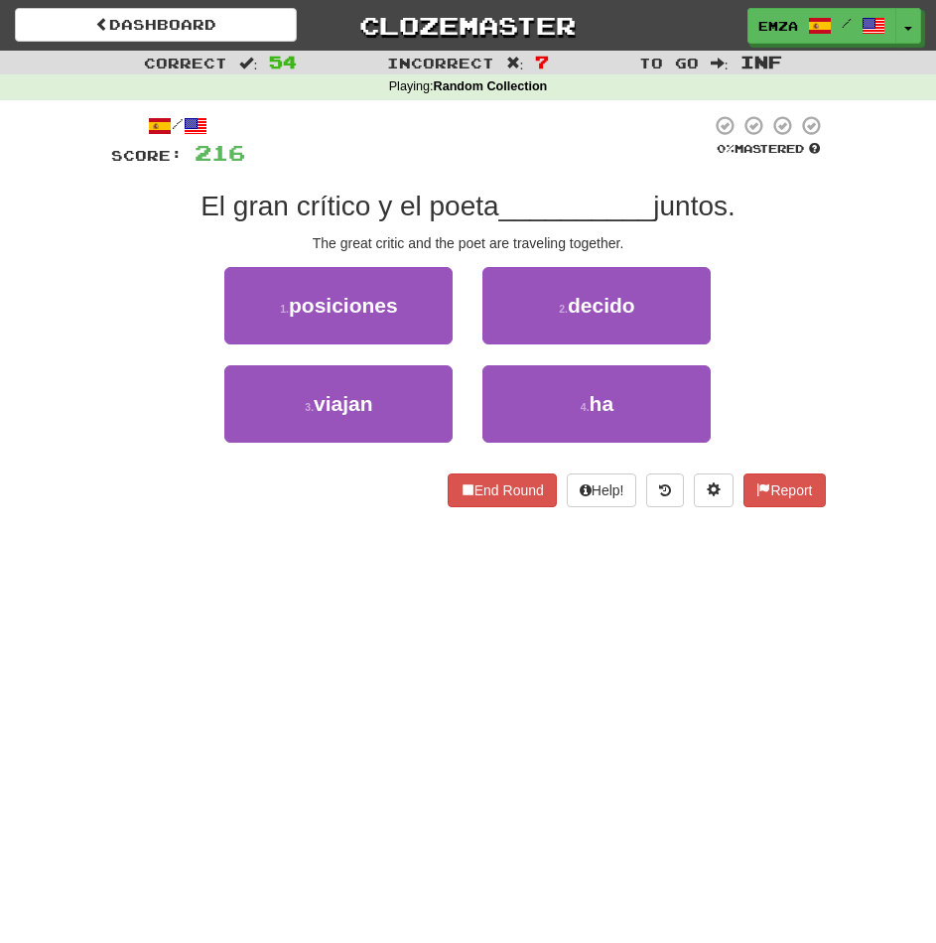
click at [270, 942] on div "Dashboard Clozemaster Emza / Toggle Dropdown Dashboard Leaderboard Activity Fee…" at bounding box center [468, 471] width 936 height 943
click at [247, 878] on div "Dashboard Clozemaster Emza / Toggle Dropdown Dashboard Leaderboard Activity Fee…" at bounding box center [468, 471] width 936 height 943
click at [278, 673] on div "Dashboard Clozemaster Emza / Toggle Dropdown Dashboard Leaderboard Activity Fee…" at bounding box center [468, 471] width 936 height 943
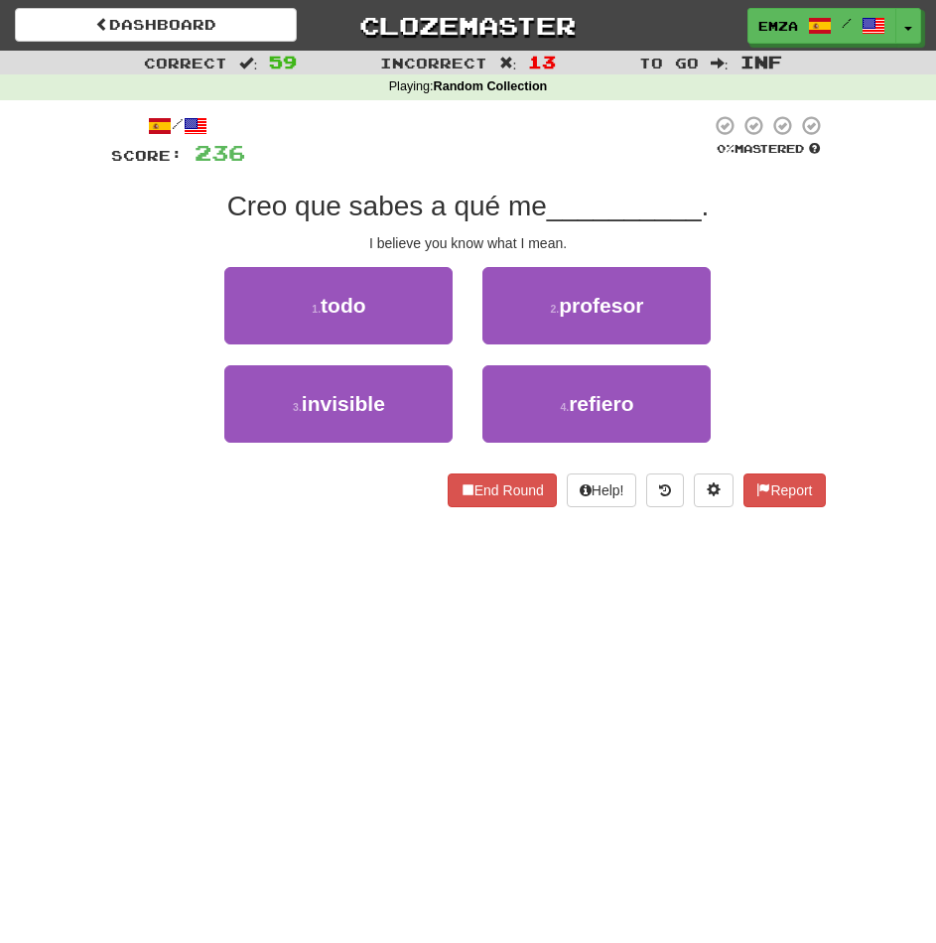
click at [159, 380] on div "3 . invisible 4 . refiero" at bounding box center [468, 414] width 774 height 98
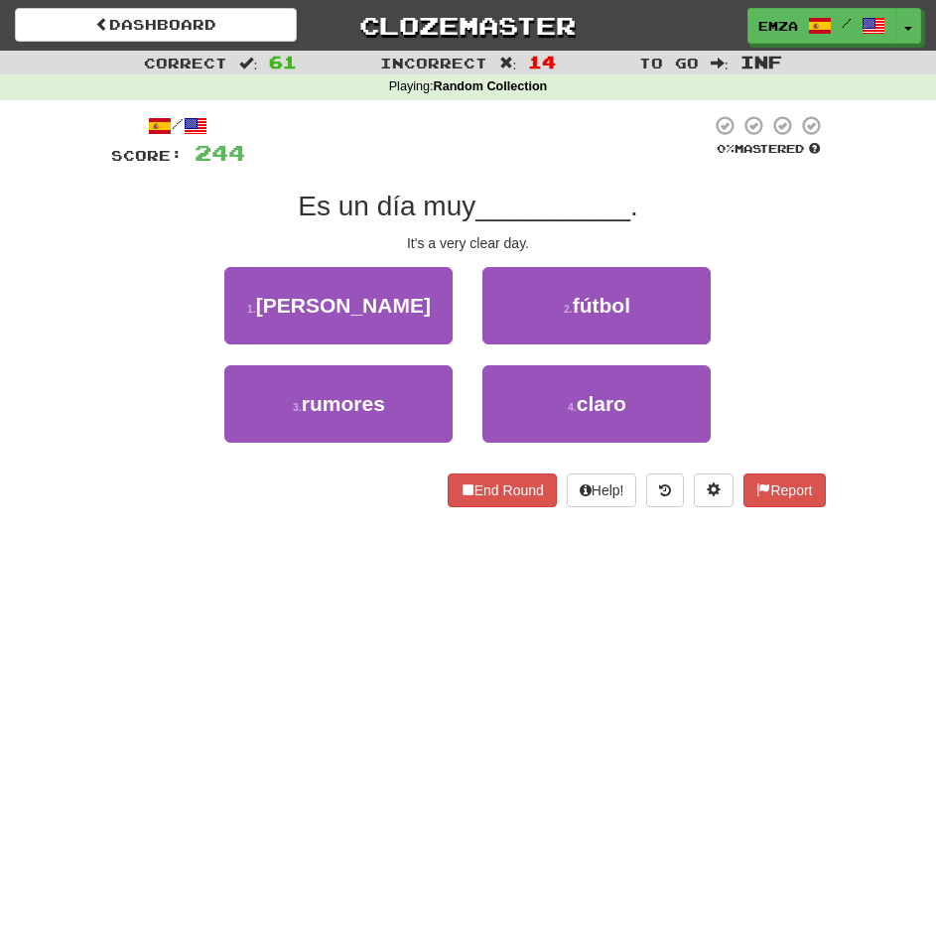
click at [72, 421] on div "Correct : 61 Incorrect : 14 To go : Inf Playing : Random Collection / Score: 24…" at bounding box center [468, 293] width 936 height 484
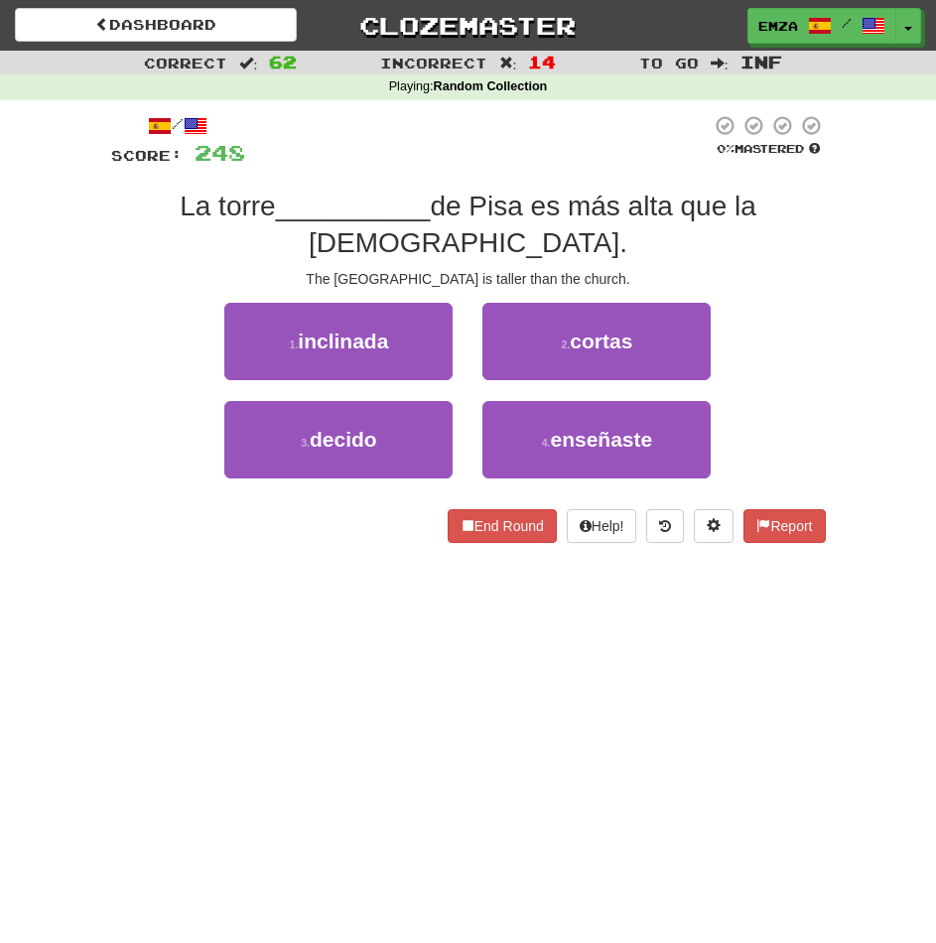
drag, startPoint x: 320, startPoint y: 637, endPoint x: 312, endPoint y: 650, distance: 15.2
click at [312, 648] on div "Dashboard Clozemaster Emza / Toggle Dropdown Dashboard Leaderboard Activity Fee…" at bounding box center [468, 471] width 936 height 943
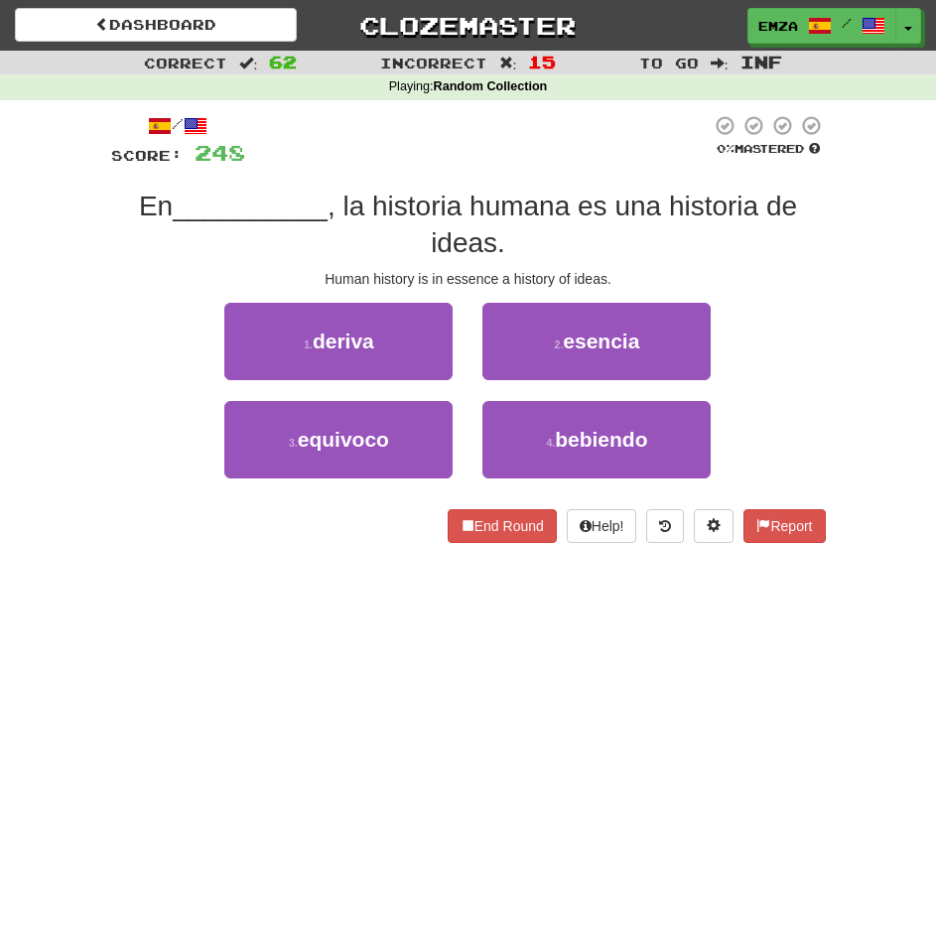
click at [321, 653] on div "Dashboard Clozemaster Emza / Toggle Dropdown Dashboard Leaderboard Activity Fee…" at bounding box center [468, 471] width 936 height 943
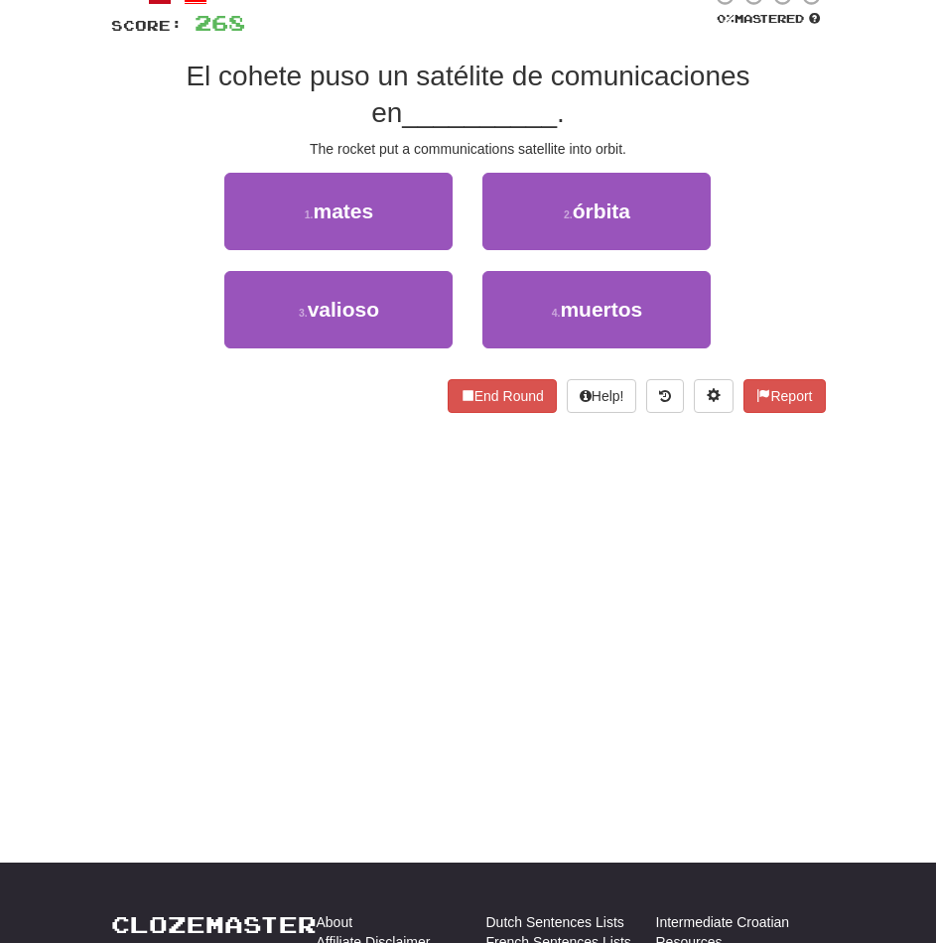
scroll to position [31, 0]
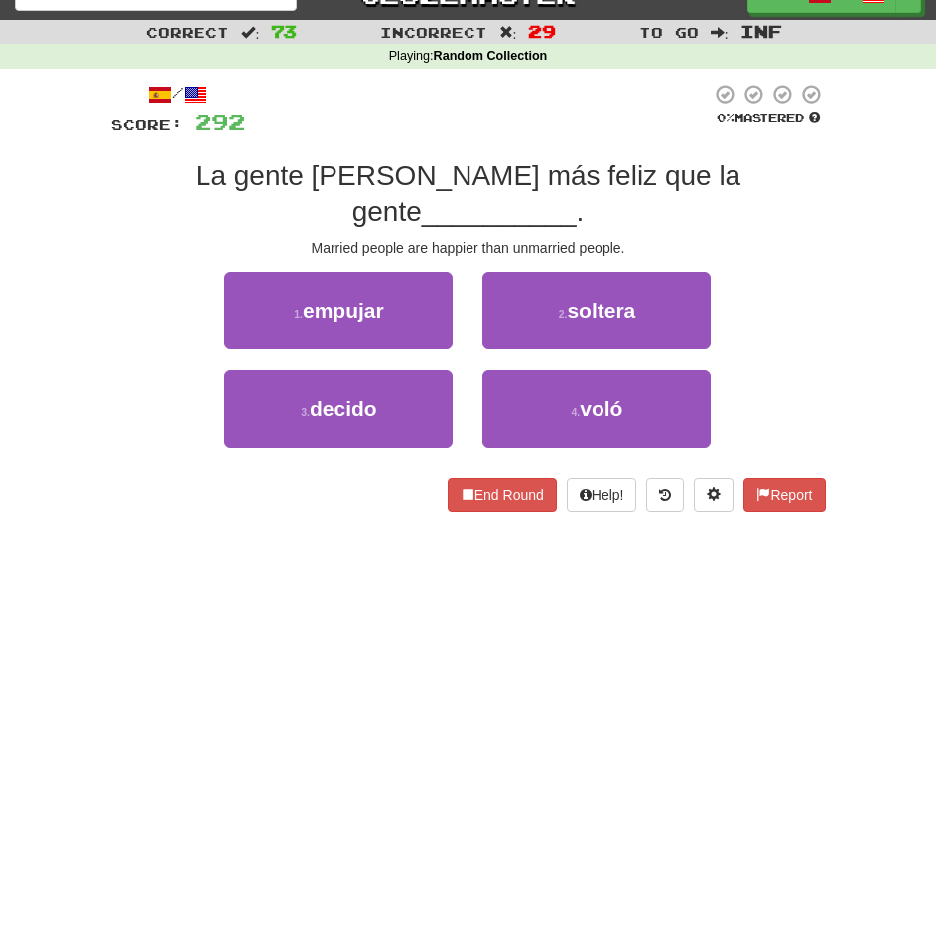
click at [258, 509] on div "Dashboard Clozemaster Emza / Toggle Dropdown Dashboard Leaderboard Activity Fee…" at bounding box center [468, 440] width 936 height 943
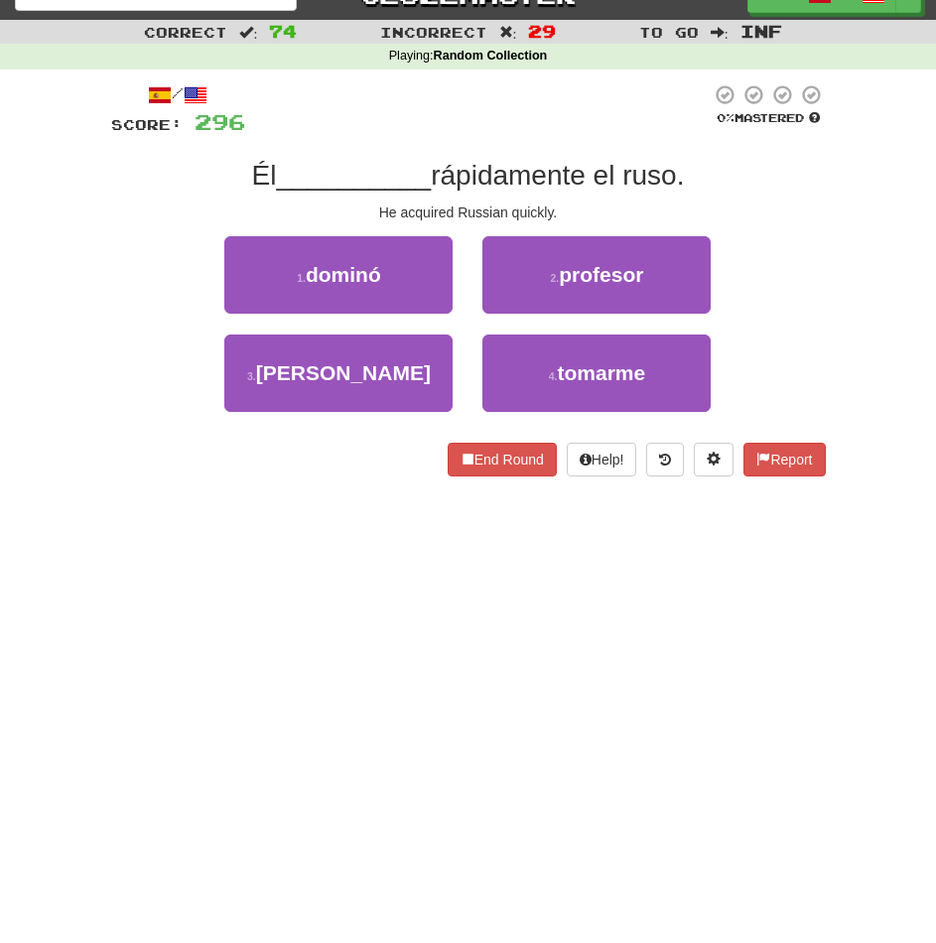
click at [135, 595] on div "Dashboard Clozemaster Emza / Toggle Dropdown Dashboard Leaderboard Activity Fee…" at bounding box center [468, 440] width 936 height 943
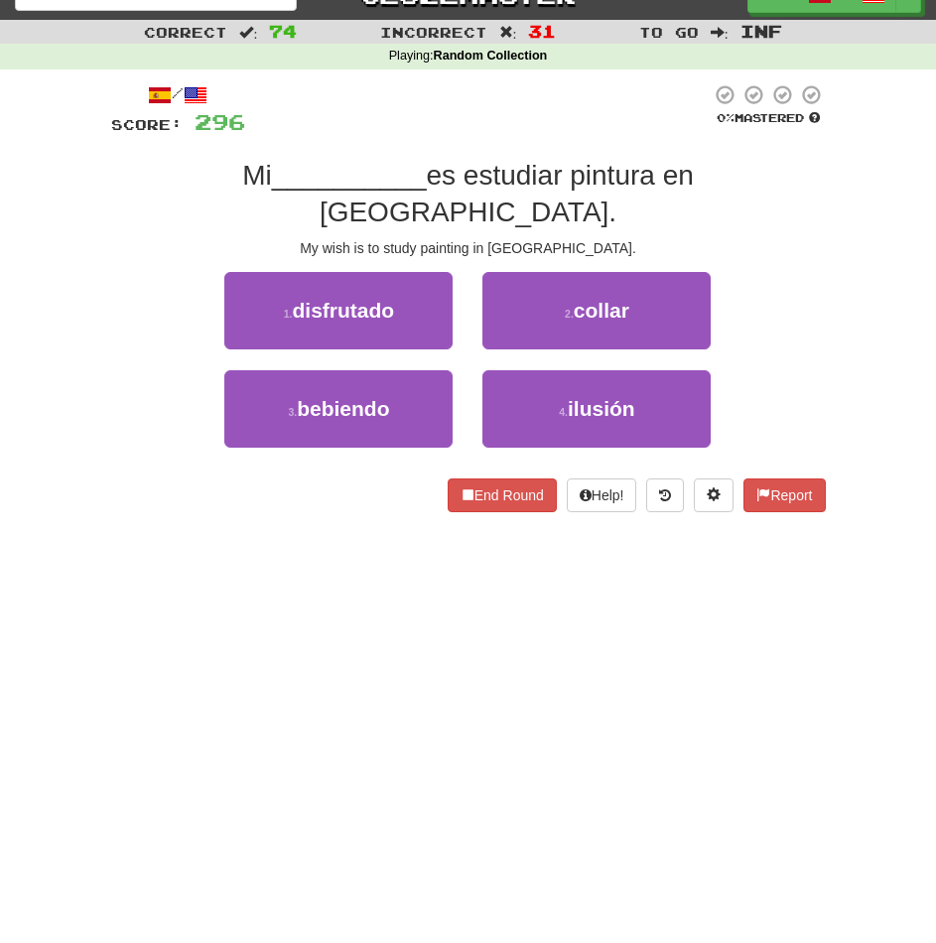
click at [212, 632] on div "Dashboard Clozemaster Emza / Toggle Dropdown Dashboard Leaderboard Activity Fee…" at bounding box center [468, 440] width 936 height 943
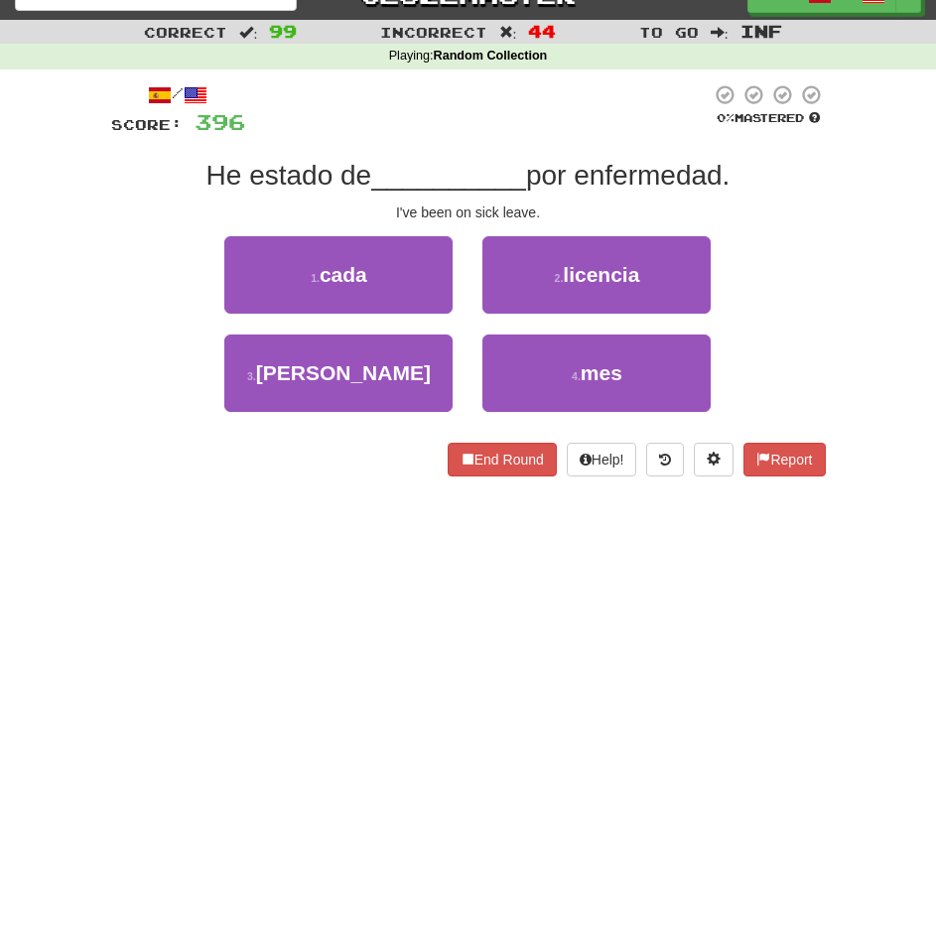
scroll to position [0, 0]
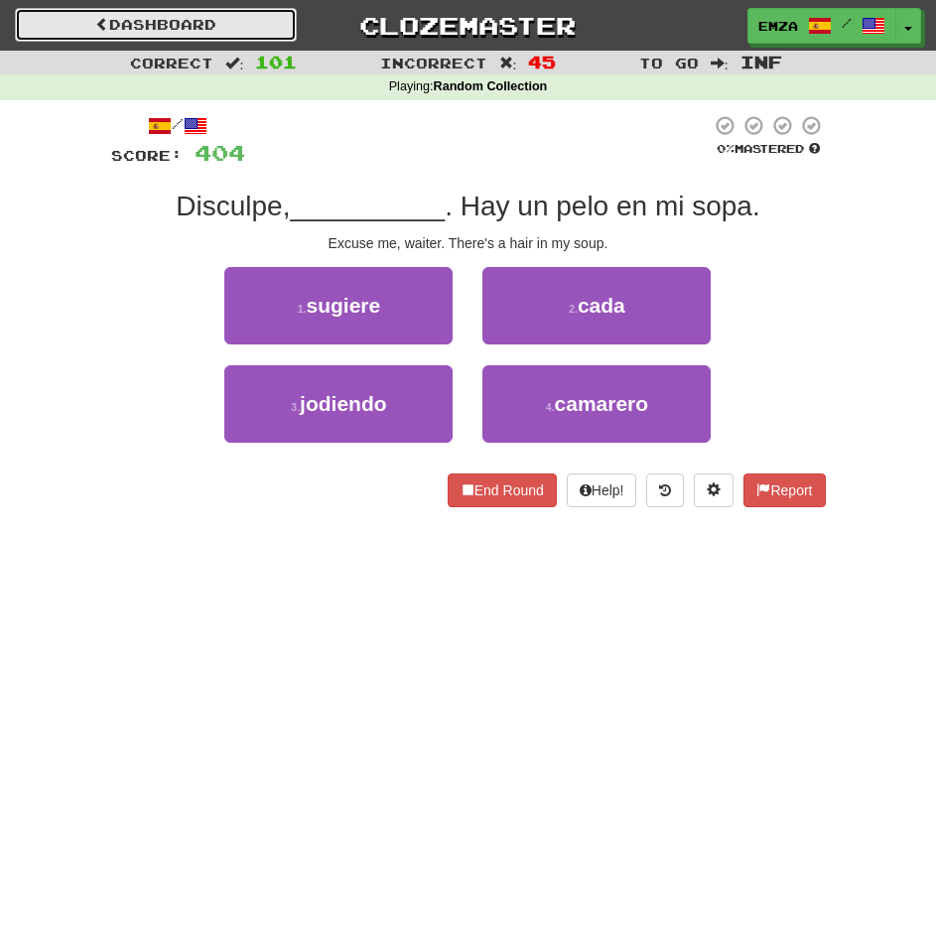
click at [157, 34] on link "Dashboard" at bounding box center [156, 25] width 282 height 34
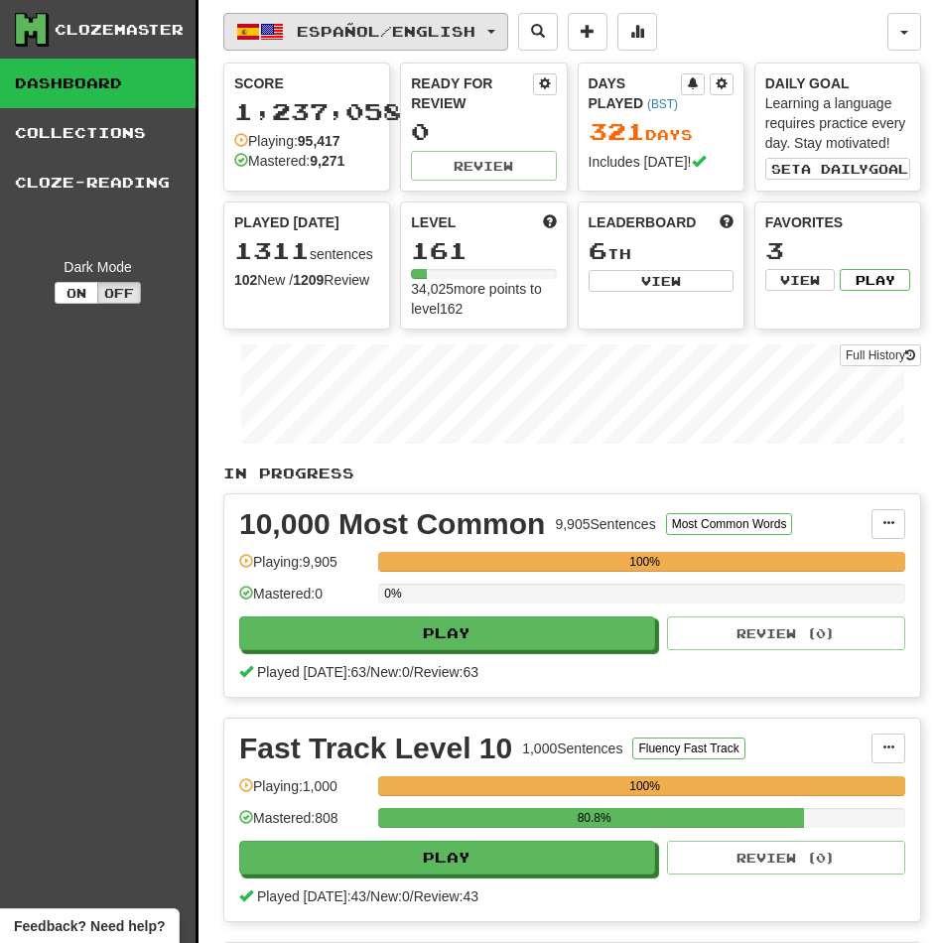
click at [321, 39] on span "Español / English" at bounding box center [386, 31] width 179 height 17
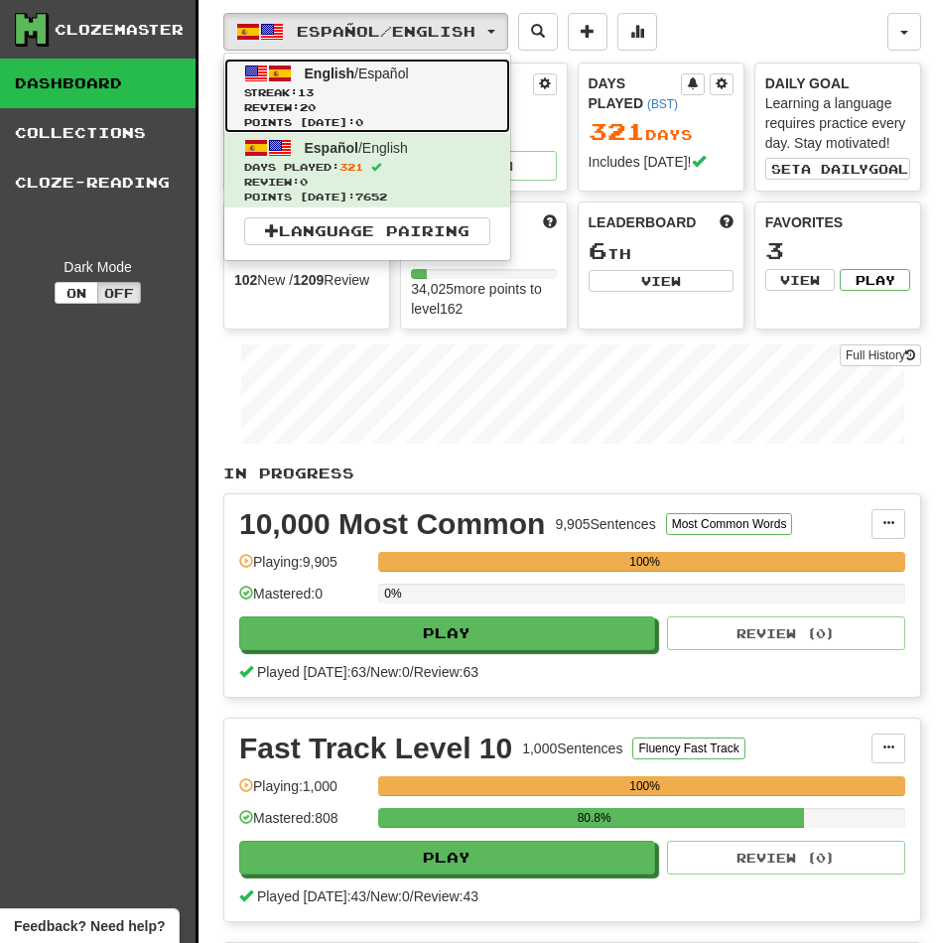
click at [348, 105] on span "Review: 20" at bounding box center [367, 107] width 246 height 15
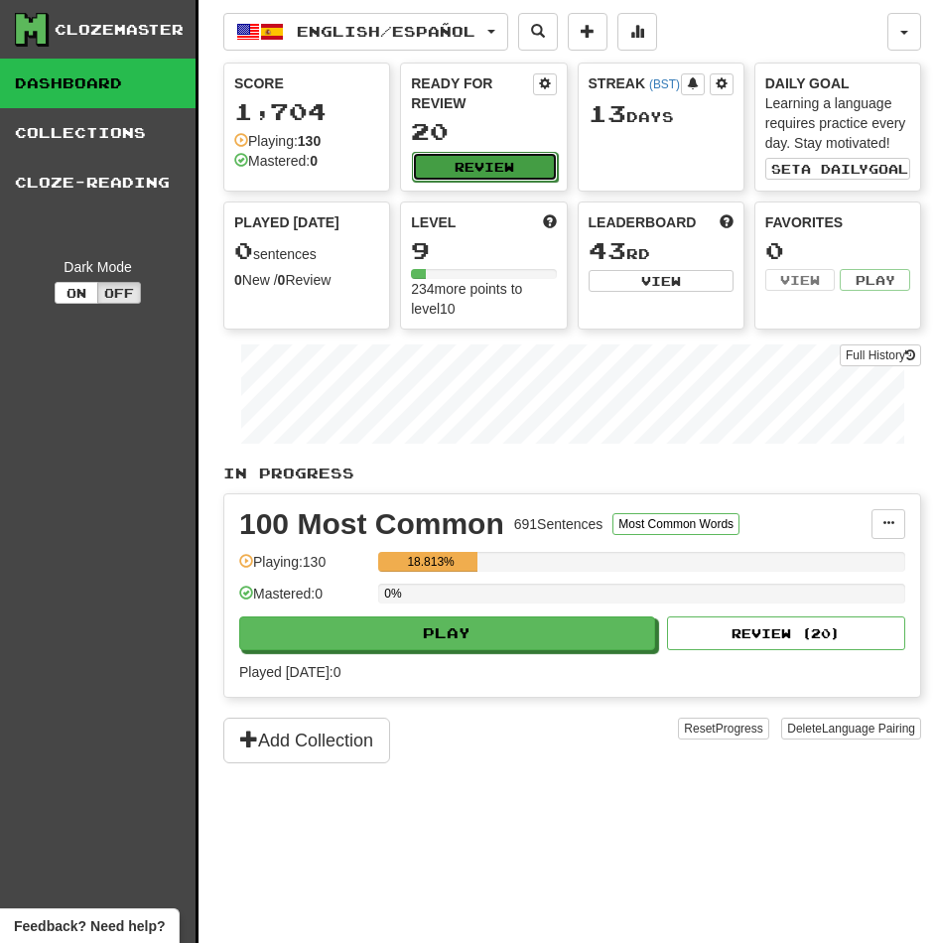
click at [480, 164] on button "Review" at bounding box center [484, 167] width 145 height 30
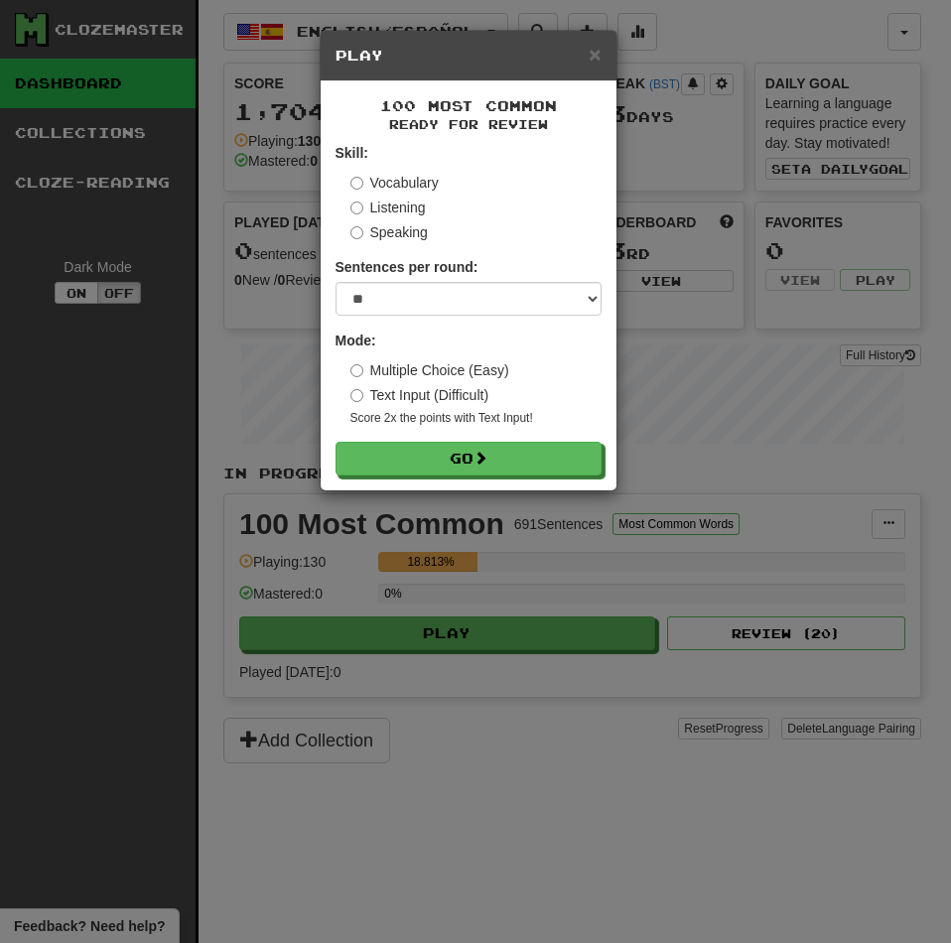
click at [433, 319] on form "Skill: Vocabulary Listening Speaking Sentences per round: * ** ** ** ** ** *** …" at bounding box center [468, 309] width 266 height 333
click at [420, 300] on select "* ** ** ** ** ** *** ********" at bounding box center [468, 299] width 266 height 34
select select "**"
click at [335, 282] on select "* ** ** ** ** ** *** ********" at bounding box center [468, 299] width 266 height 34
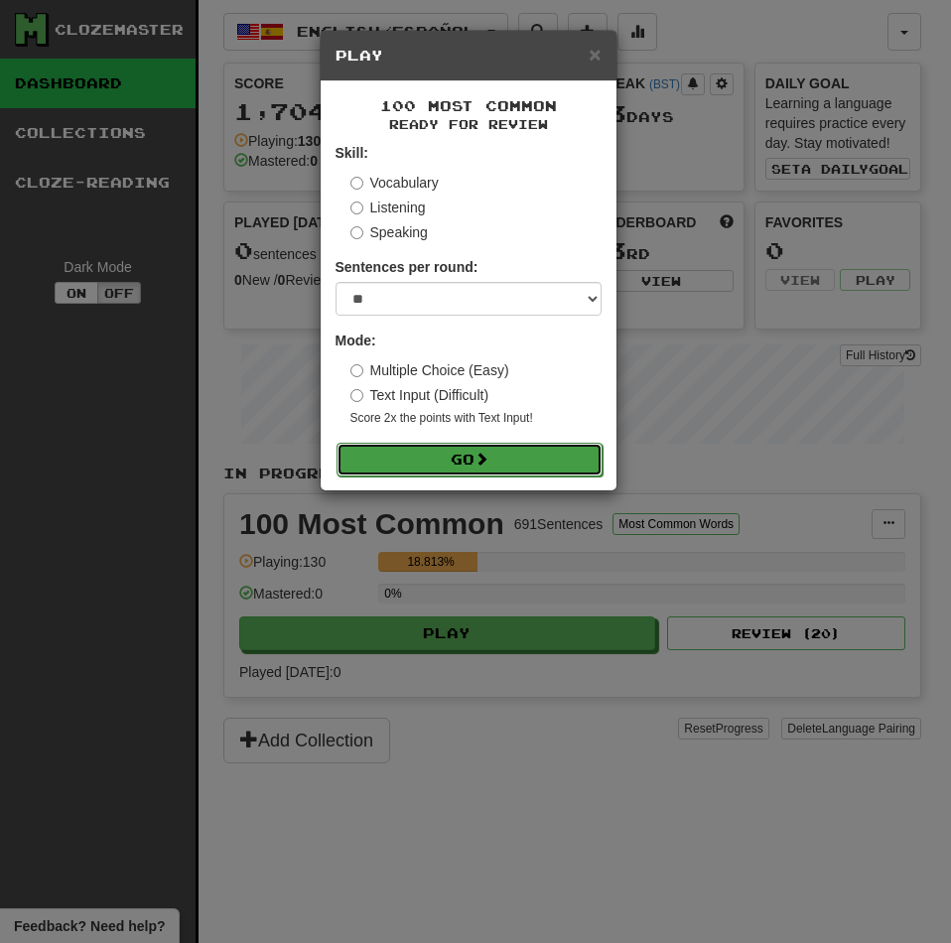
click at [374, 457] on button "Go" at bounding box center [469, 460] width 266 height 34
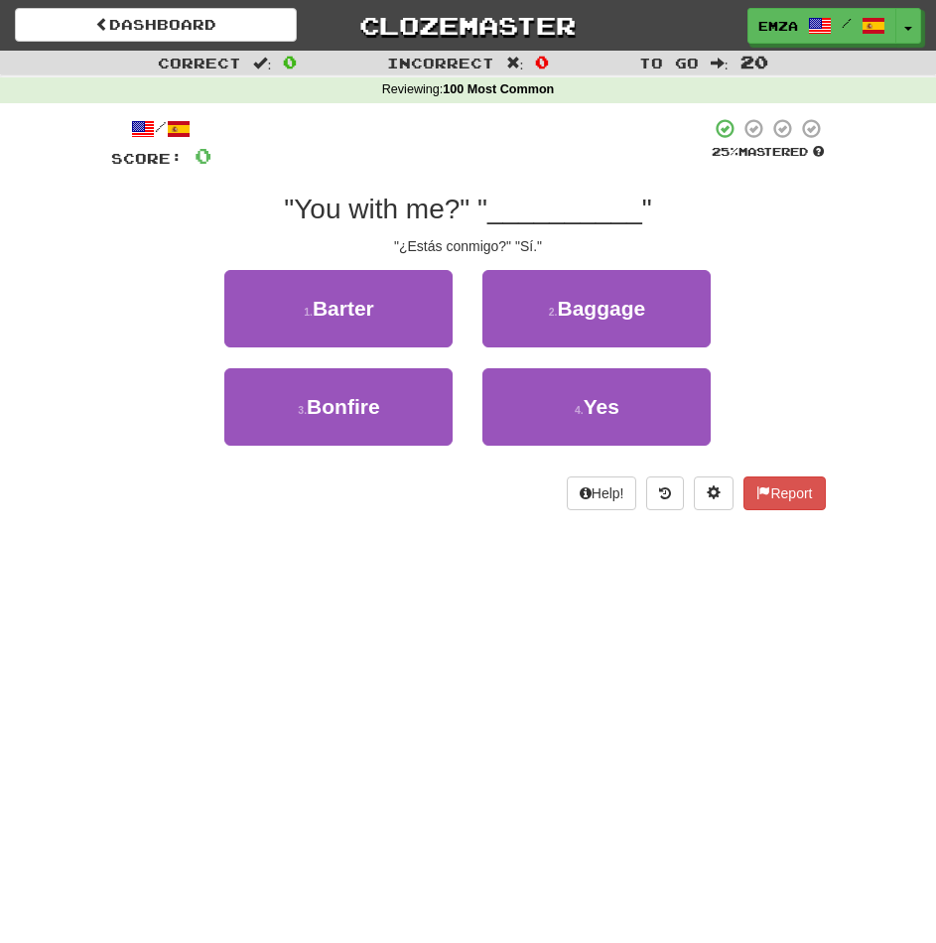
click at [549, 544] on div "Dashboard Clozemaster Emza / Toggle Dropdown Dashboard Leaderboard Activity Fee…" at bounding box center [468, 471] width 936 height 943
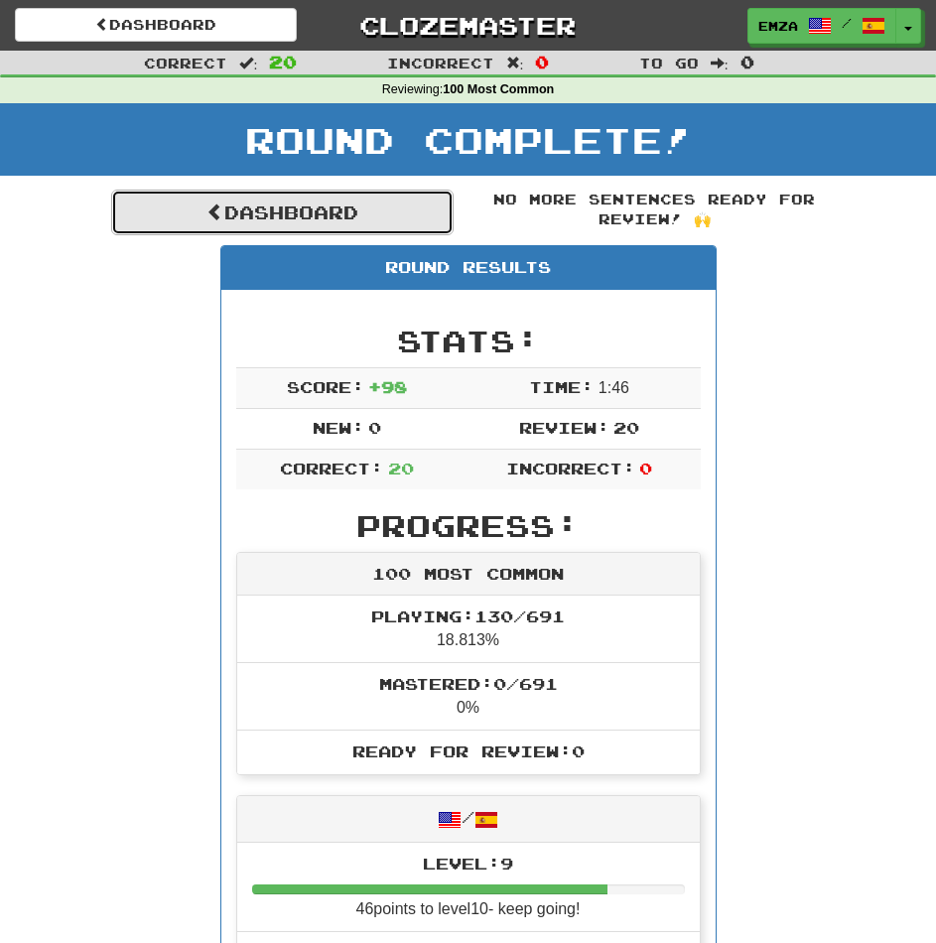
click at [278, 221] on link "Dashboard" at bounding box center [282, 213] width 342 height 46
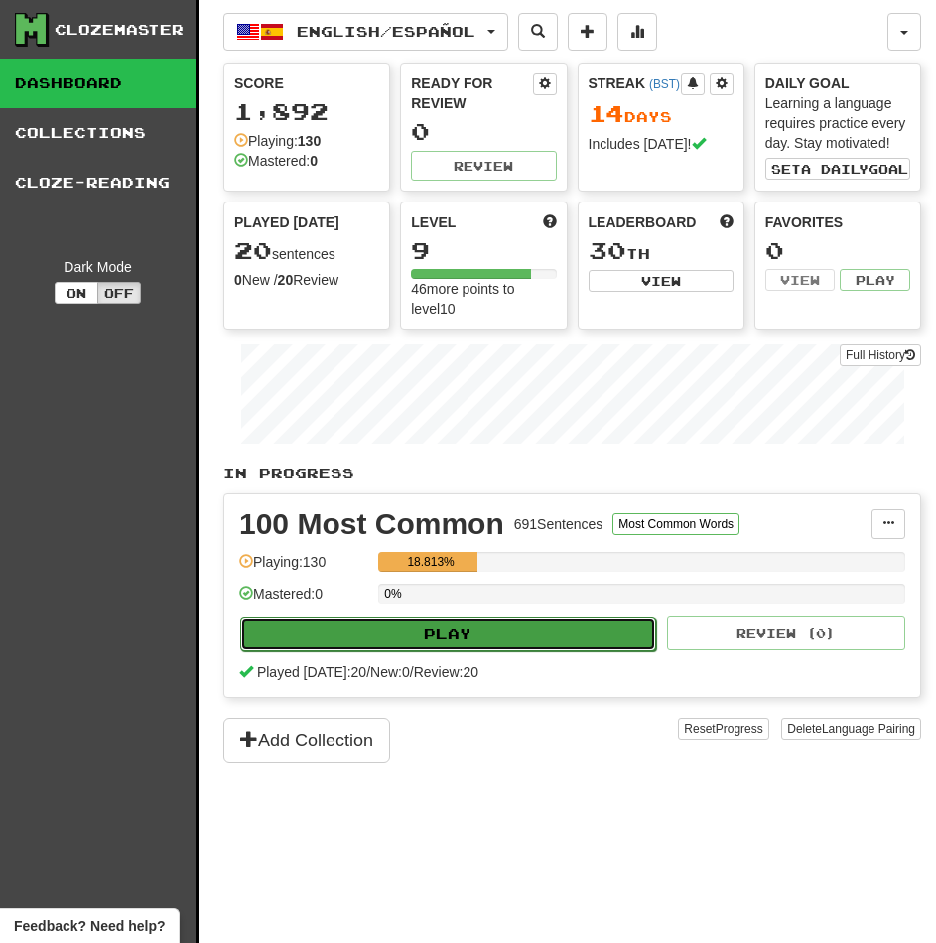
click at [386, 623] on button "Play" at bounding box center [448, 634] width 416 height 34
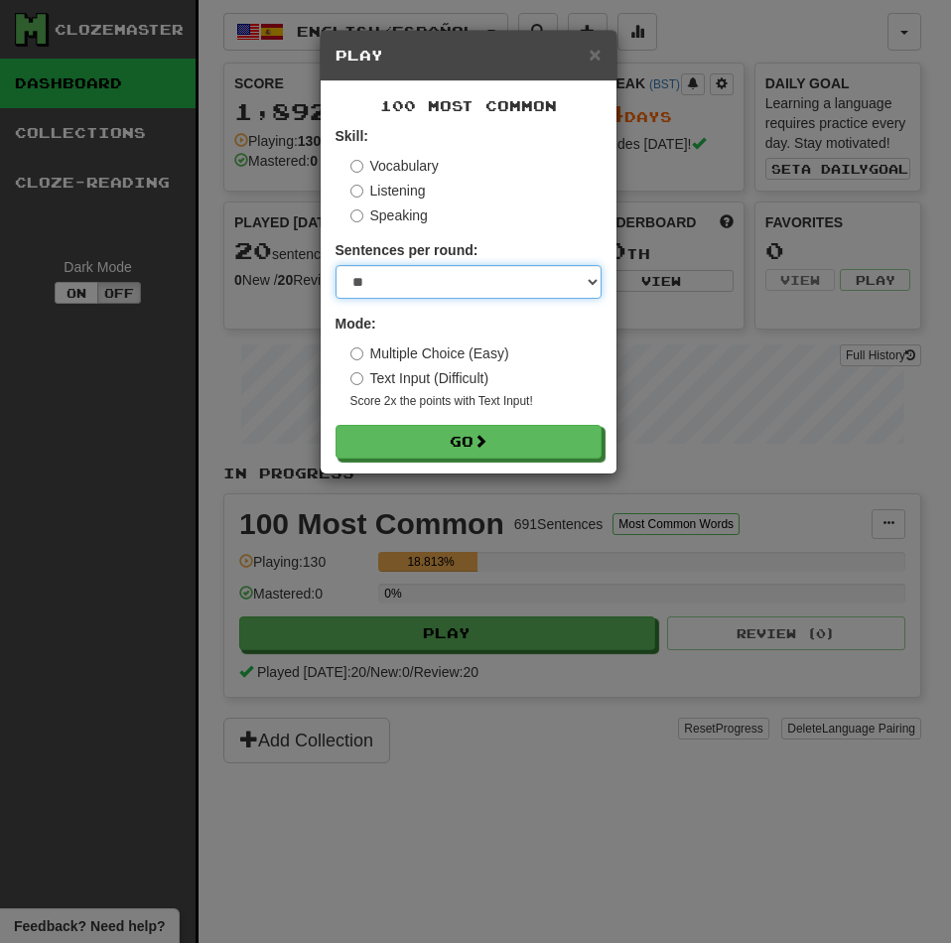
click at [410, 274] on select "* ** ** ** ** ** *** ********" at bounding box center [468, 282] width 266 height 34
select select "**"
click at [335, 265] on select "* ** ** ** ** ** *** ********" at bounding box center [468, 282] width 266 height 34
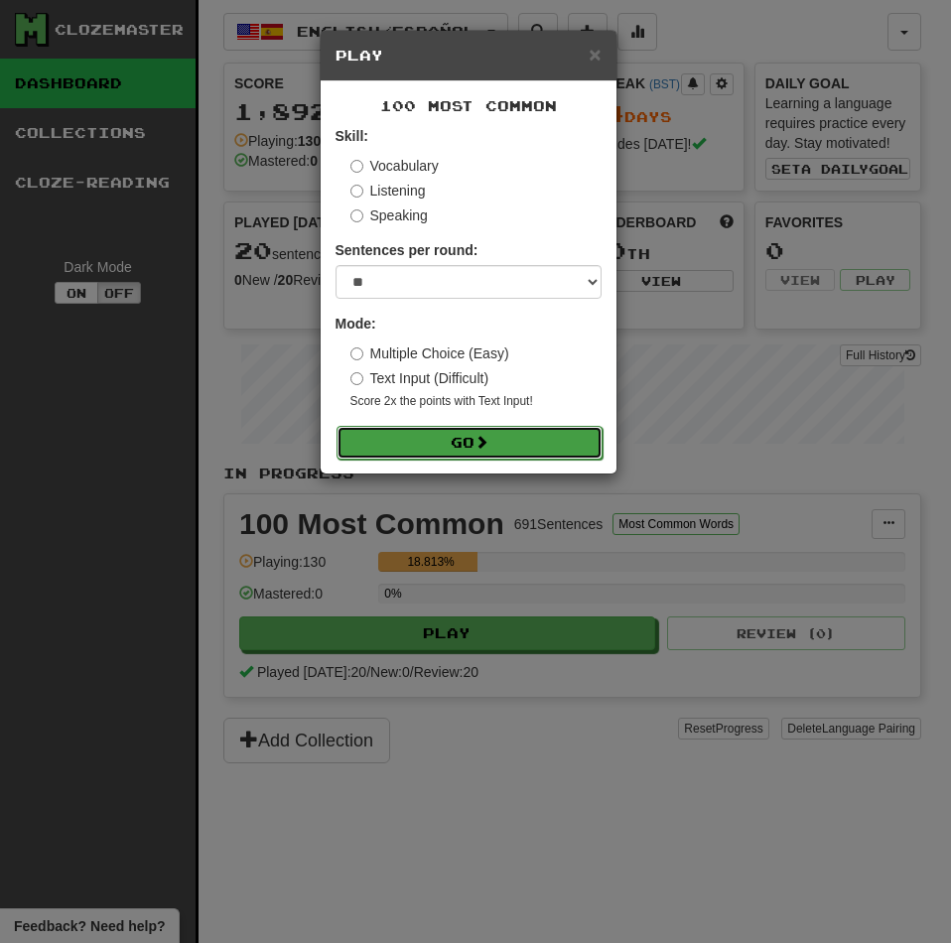
click at [425, 450] on button "Go" at bounding box center [469, 443] width 266 height 34
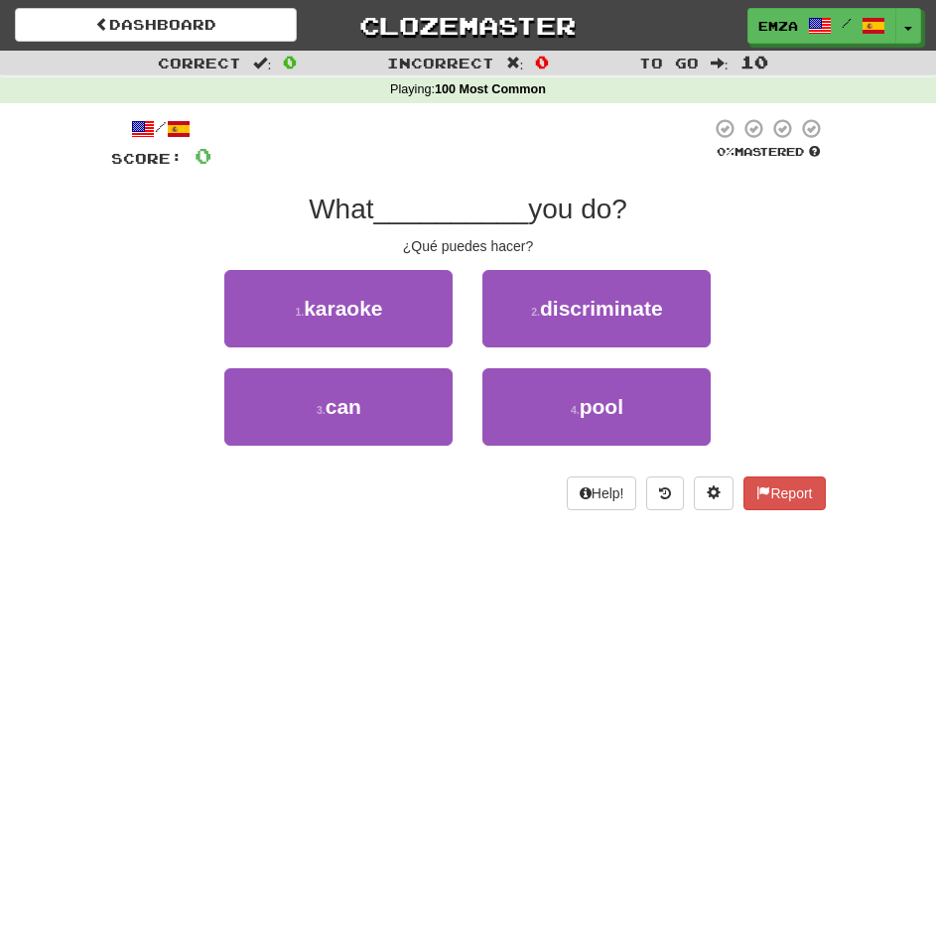
click at [436, 615] on div "Dashboard Clozemaster Emza / Toggle Dropdown Dashboard Leaderboard Activity Fee…" at bounding box center [468, 471] width 936 height 943
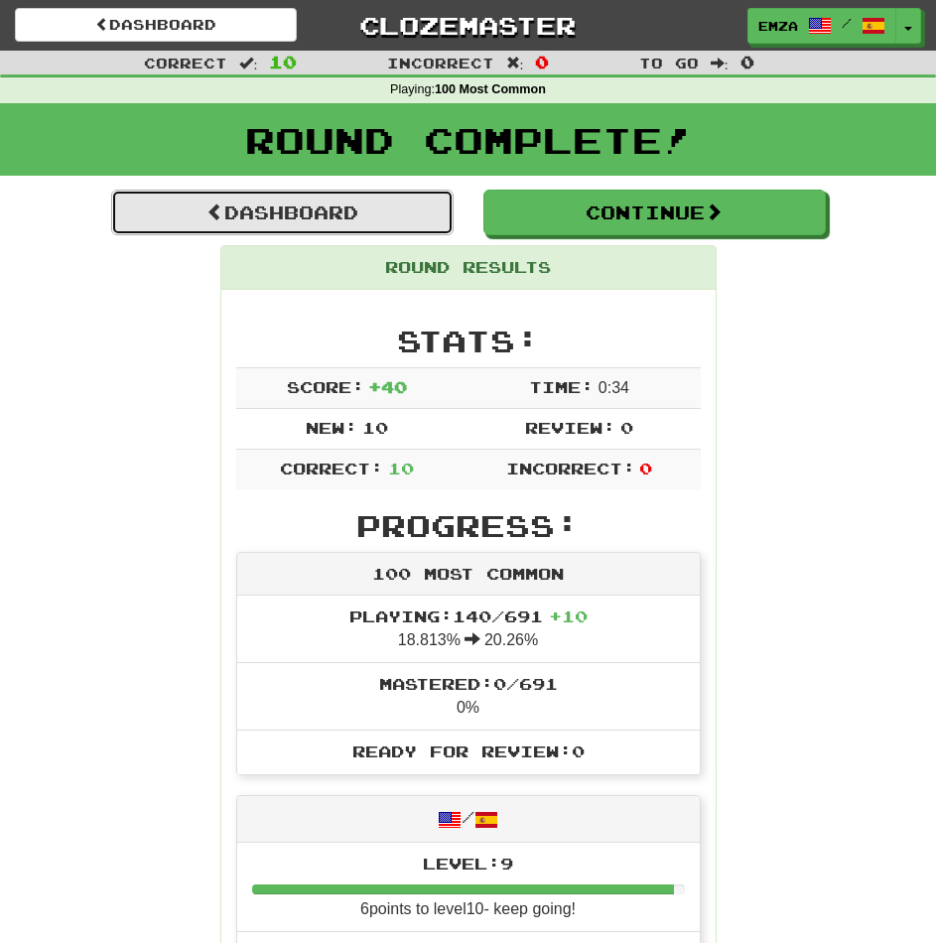
click at [323, 209] on link "Dashboard" at bounding box center [282, 213] width 342 height 46
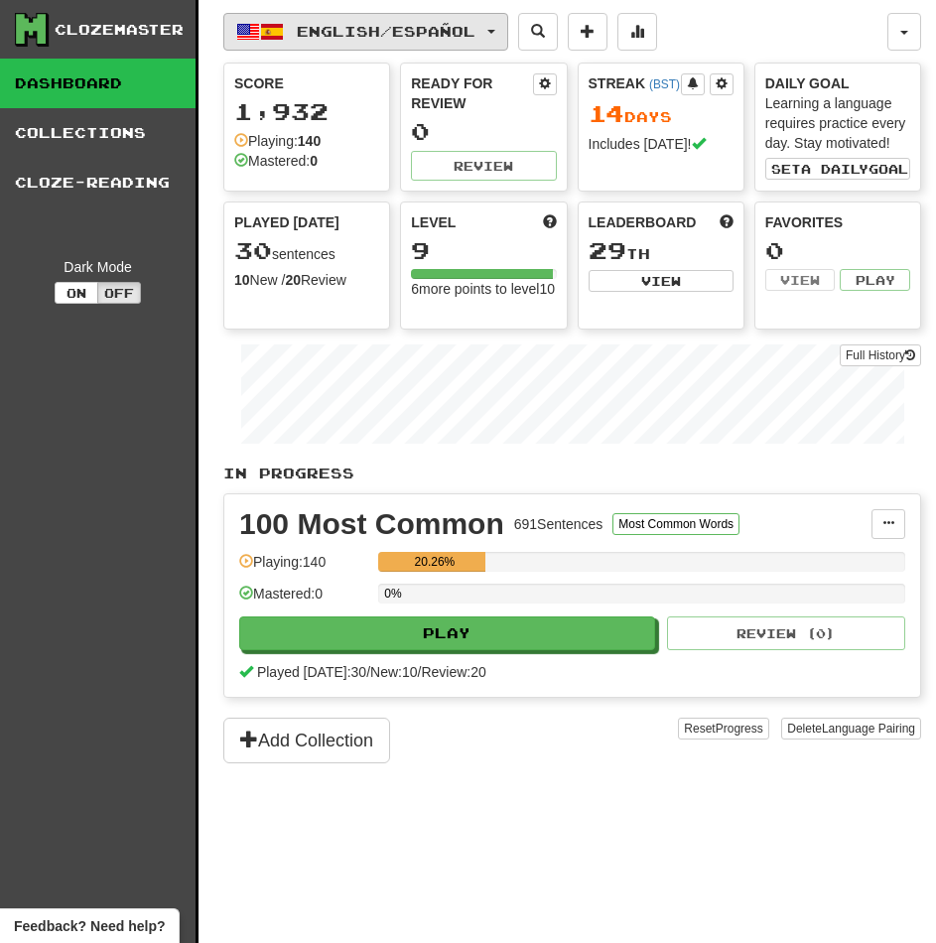
click at [322, 31] on span "English / Español" at bounding box center [386, 31] width 179 height 17
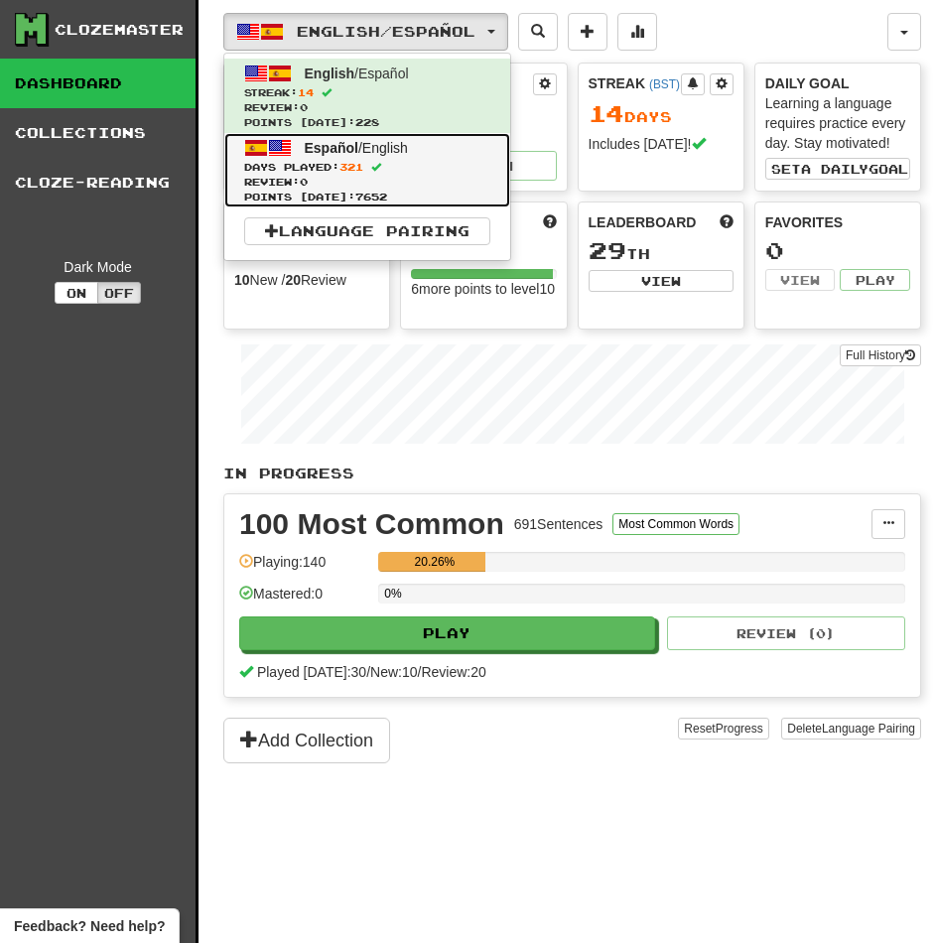
click at [363, 165] on span "321" at bounding box center [351, 167] width 24 height 12
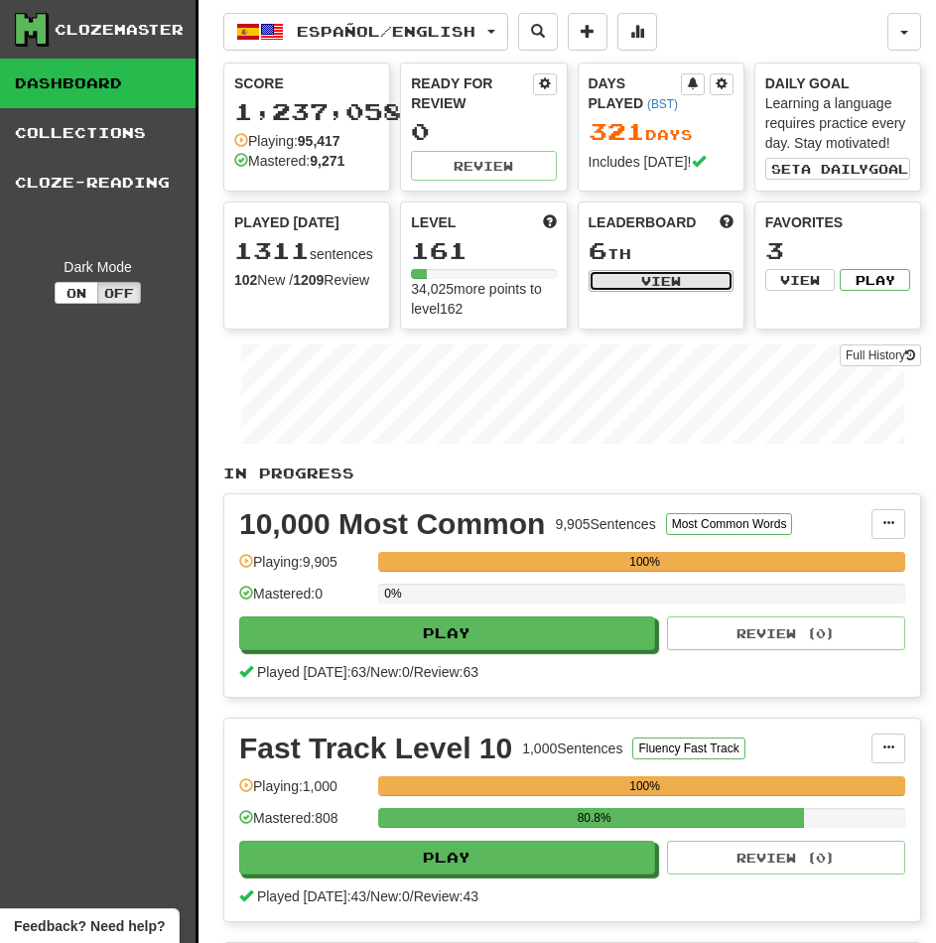
click at [643, 289] on button "View" at bounding box center [661, 281] width 145 height 22
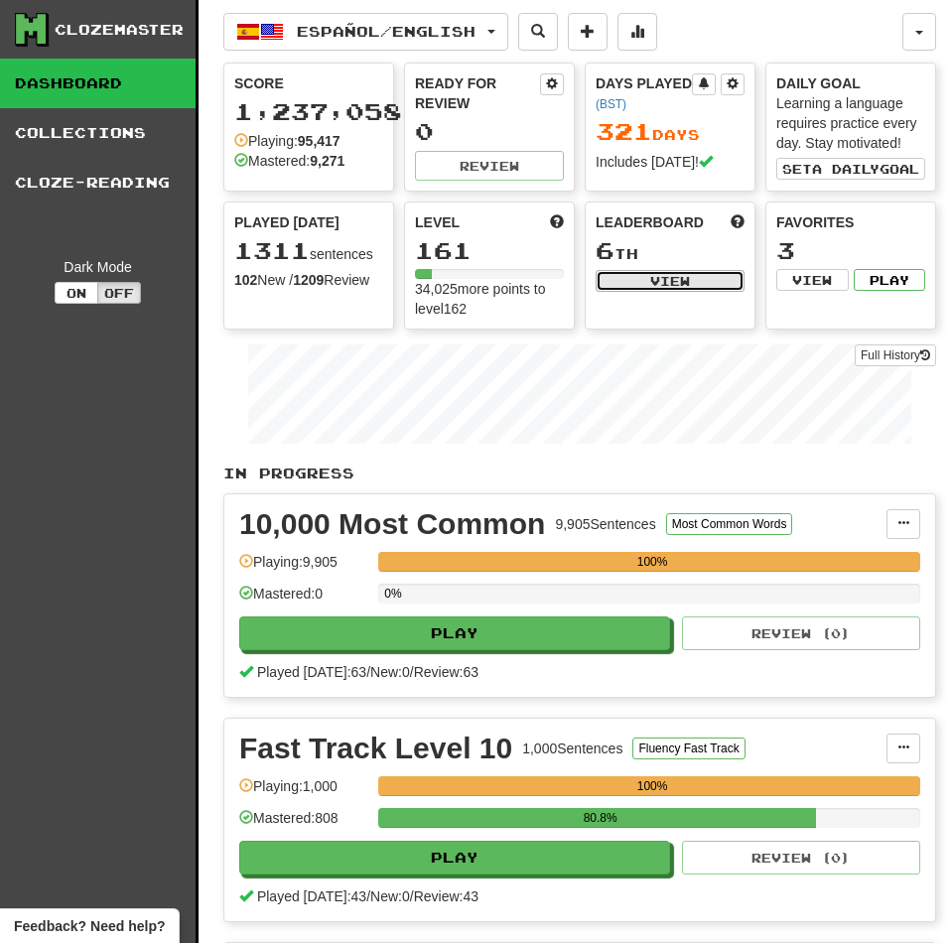
select select "**********"
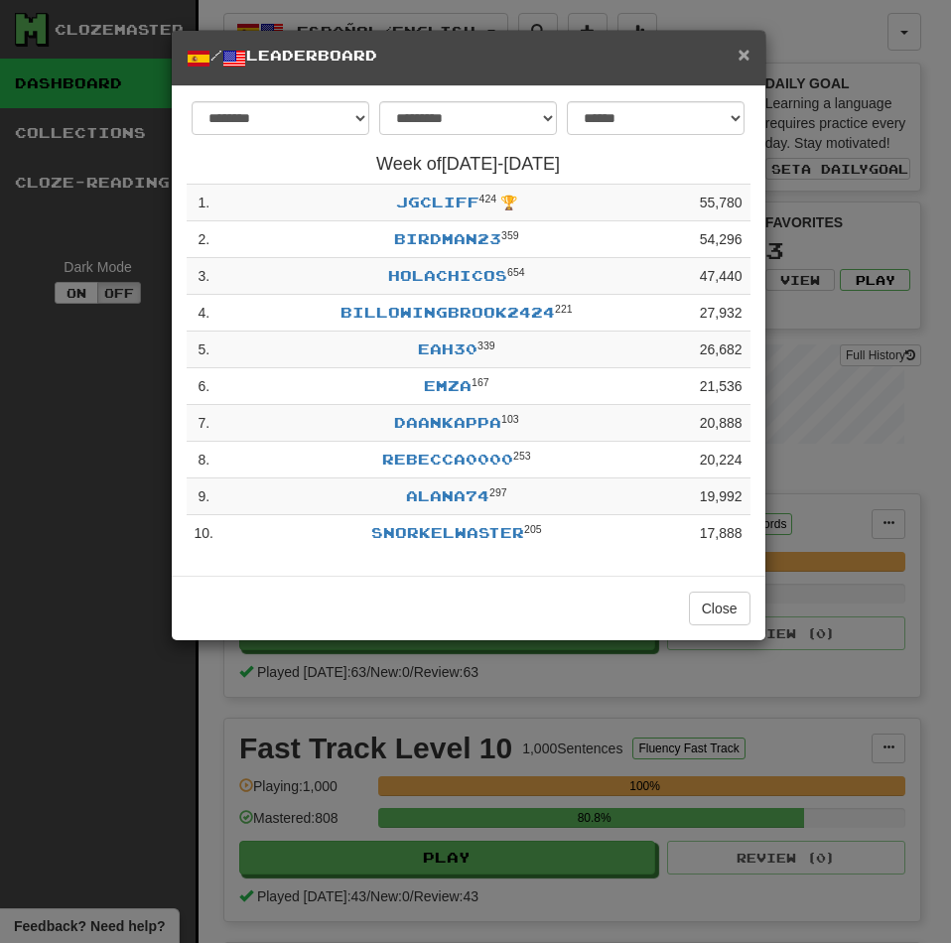
click at [744, 53] on span "×" at bounding box center [743, 54] width 12 height 23
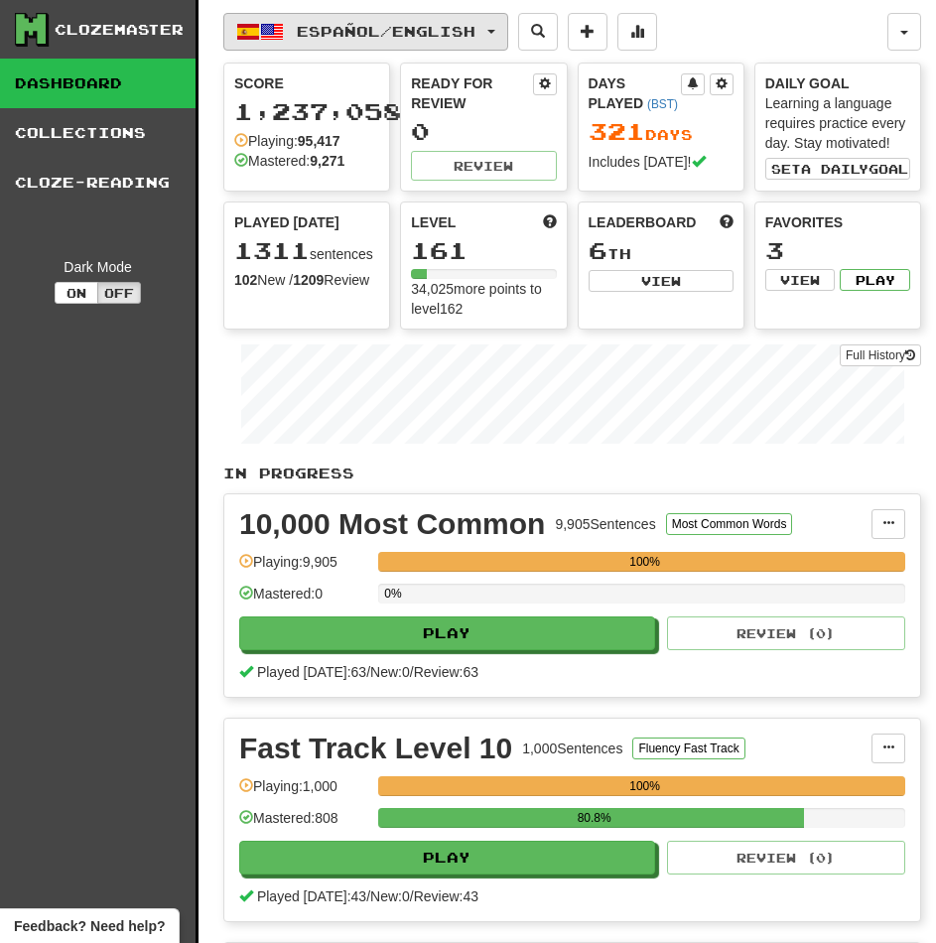
click at [324, 40] on button "Español / English" at bounding box center [365, 32] width 285 height 38
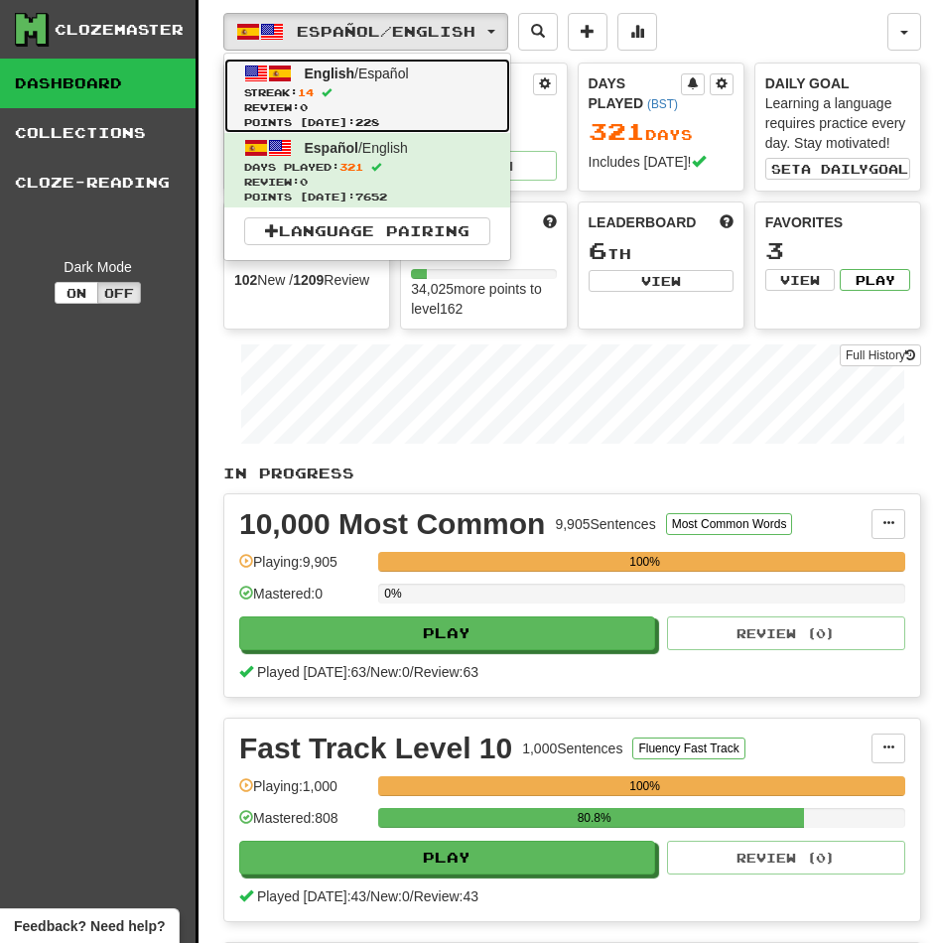
click at [320, 109] on span "Review: 0" at bounding box center [367, 107] width 246 height 15
